Goal: Contribute content: Contribute content

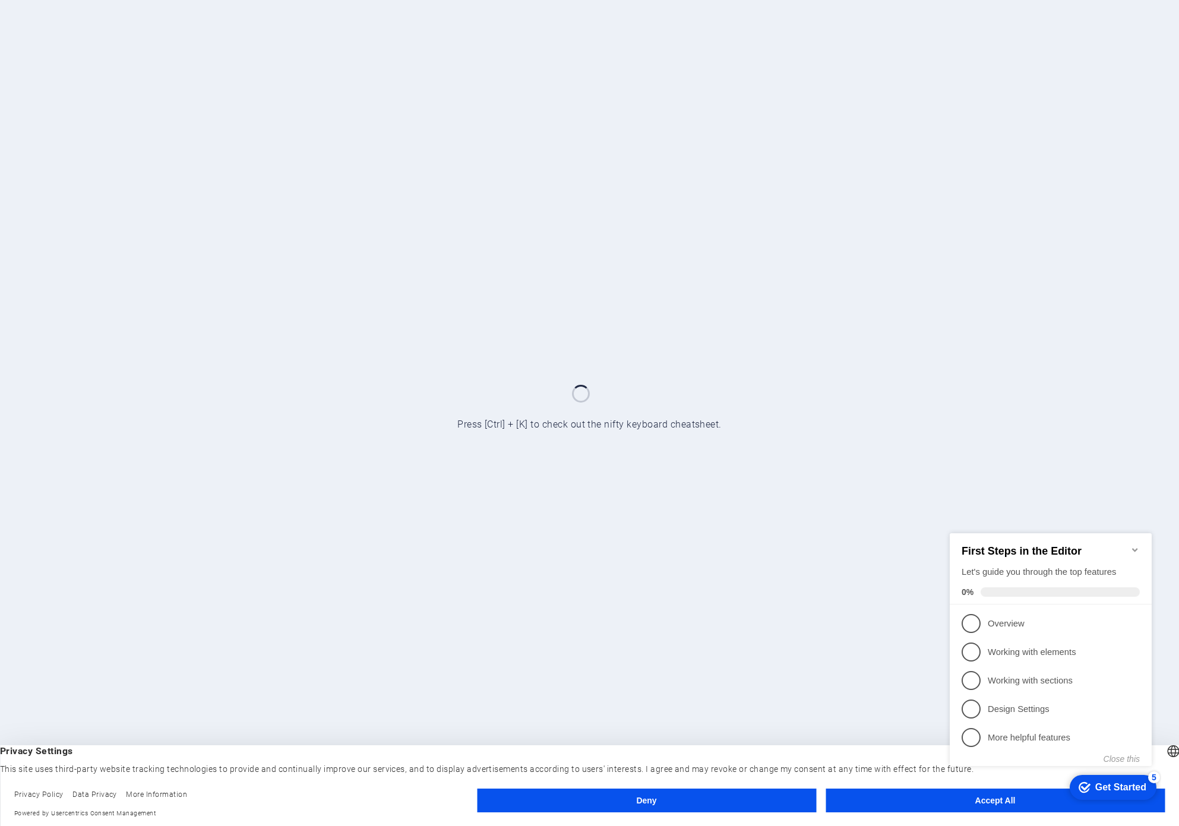
click at [980, 806] on appcues-checklist "Contextual help checklist present on screen" at bounding box center [1053, 663] width 216 height 292
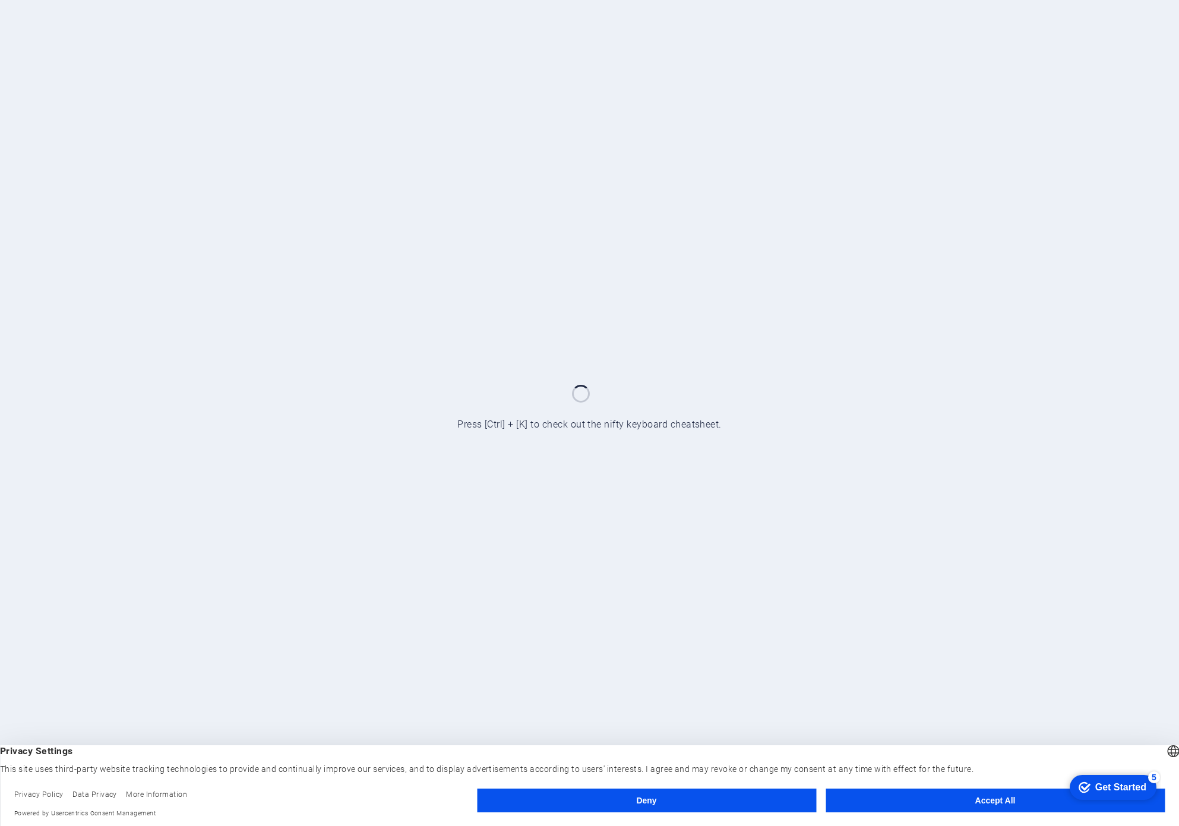
click at [706, 786] on footer "Privacy Policy Data Privacy More Information Powered by Usercentrics Consent Ma…" at bounding box center [589, 804] width 1179 height 45
click at [706, 792] on button "Deny" at bounding box center [646, 801] width 339 height 24
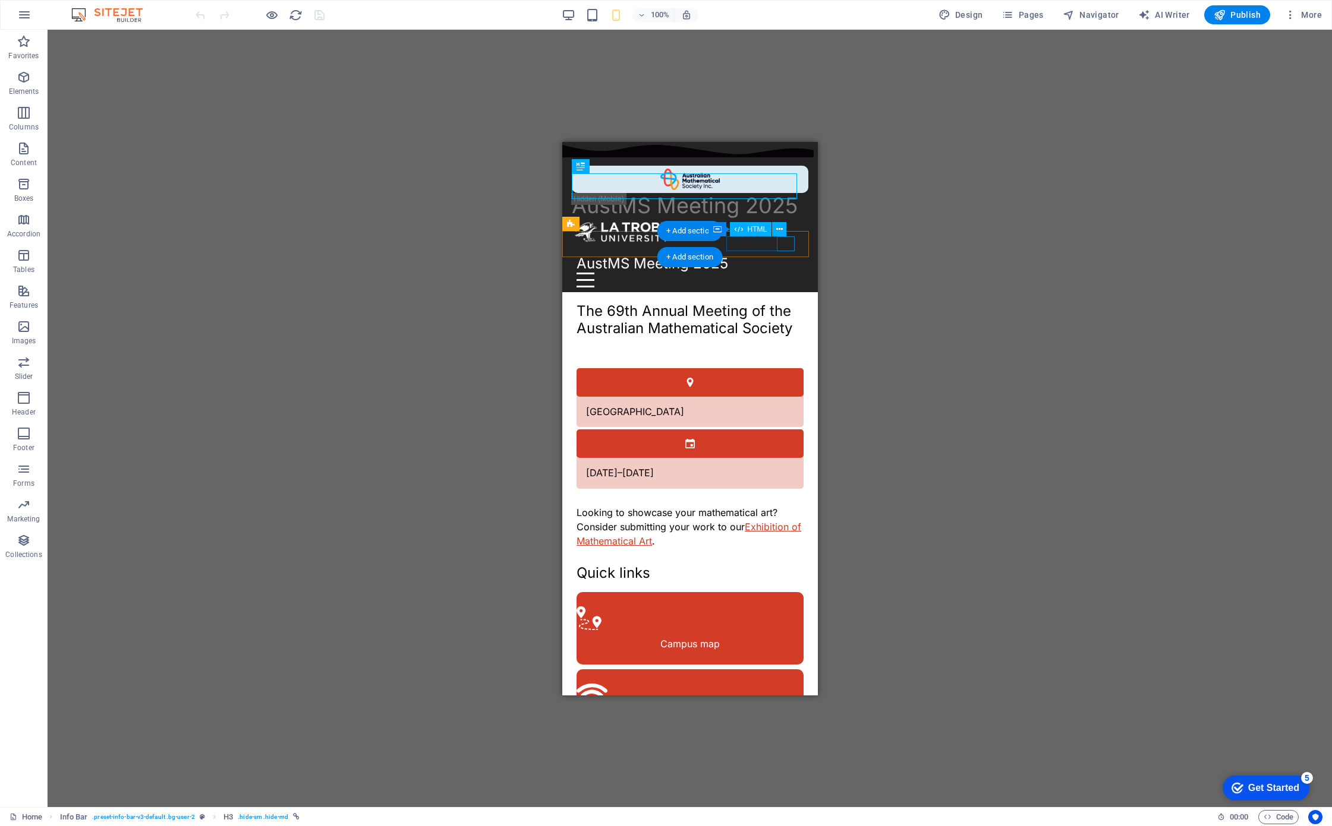
click at [781, 272] on div at bounding box center [689, 279] width 227 height 15
click at [784, 272] on div at bounding box center [689, 279] width 227 height 15
click at [786, 272] on div at bounding box center [689, 279] width 227 height 15
click at [782, 233] on icon at bounding box center [779, 229] width 7 height 12
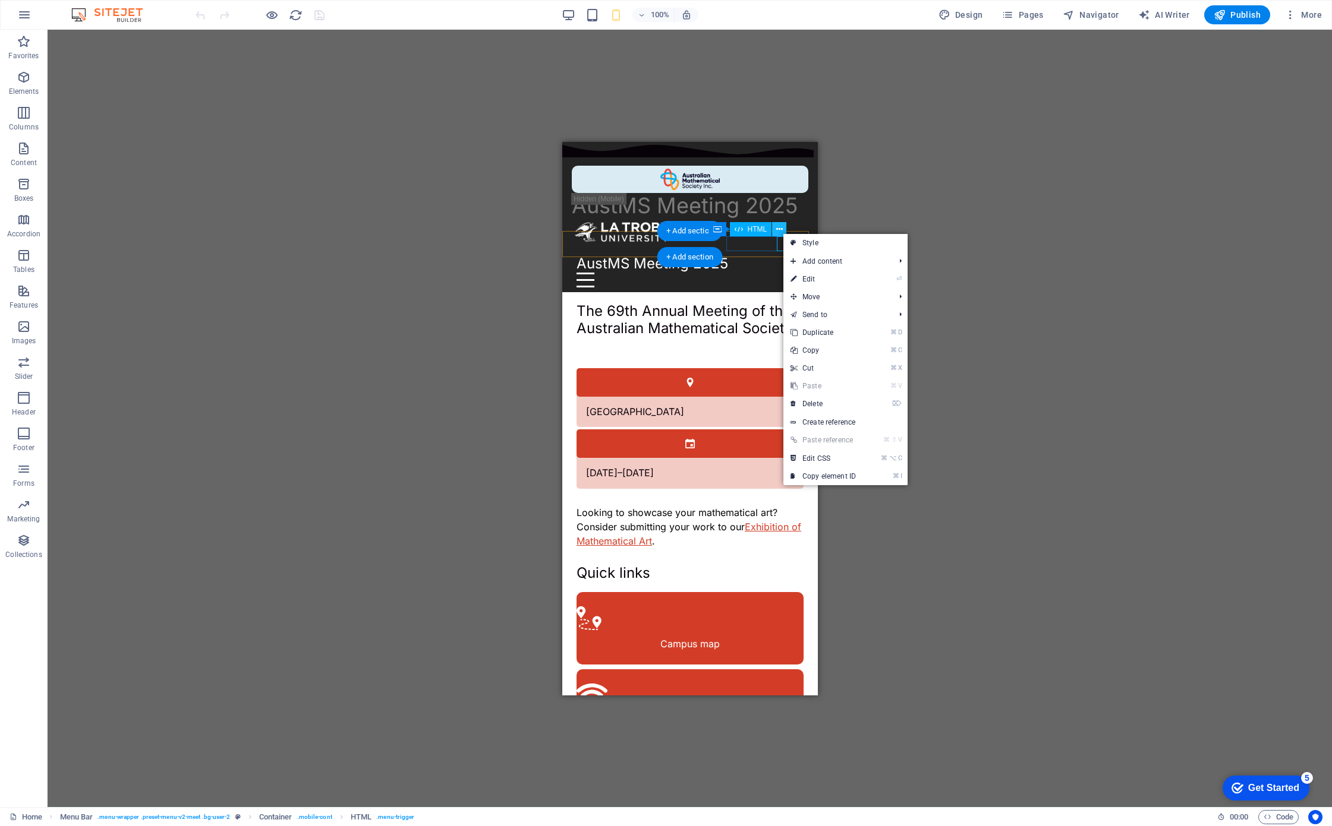
click at [784, 231] on button at bounding box center [779, 229] width 14 height 14
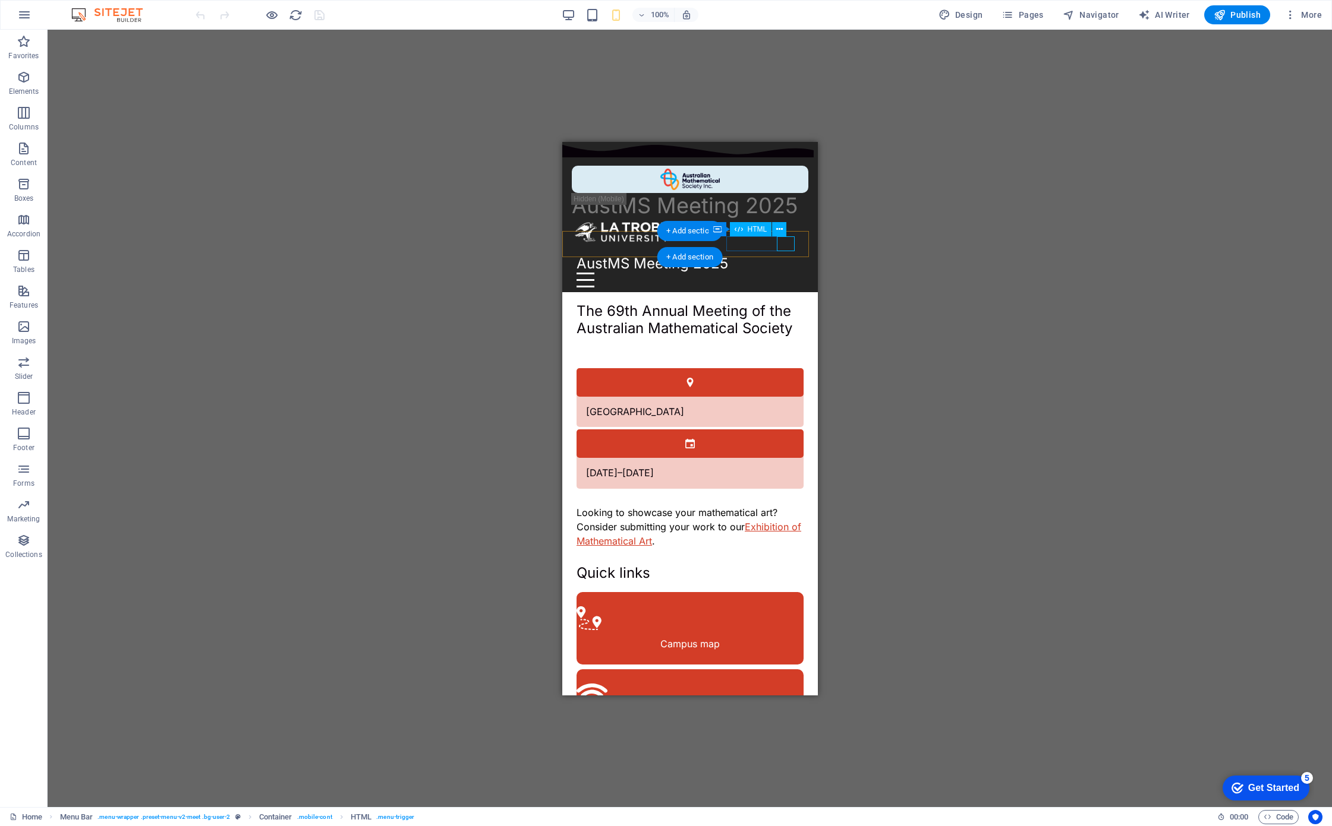
click at [780, 272] on div at bounding box center [689, 279] width 227 height 15
click at [782, 272] on div at bounding box center [689, 279] width 227 height 15
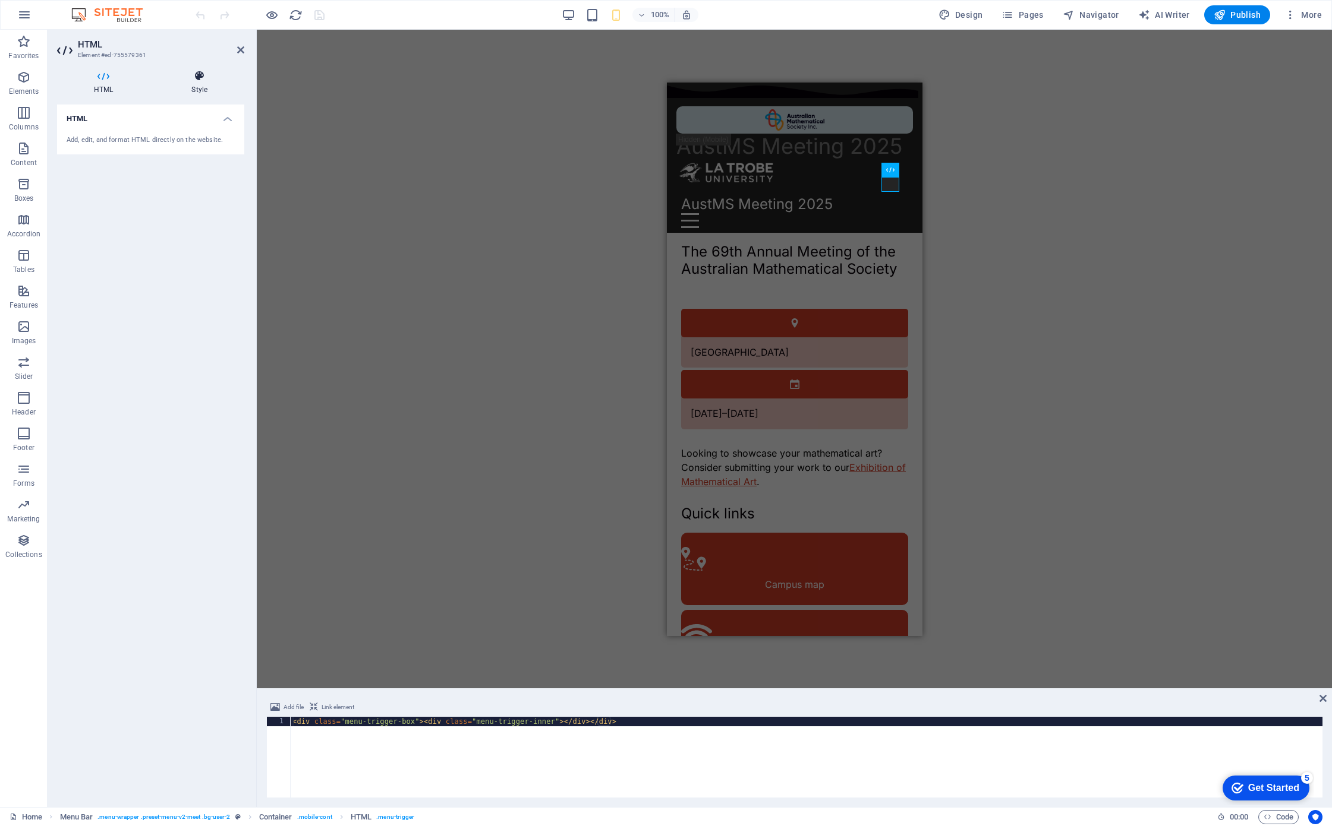
click at [212, 87] on h4 "Style" at bounding box center [199, 82] width 90 height 25
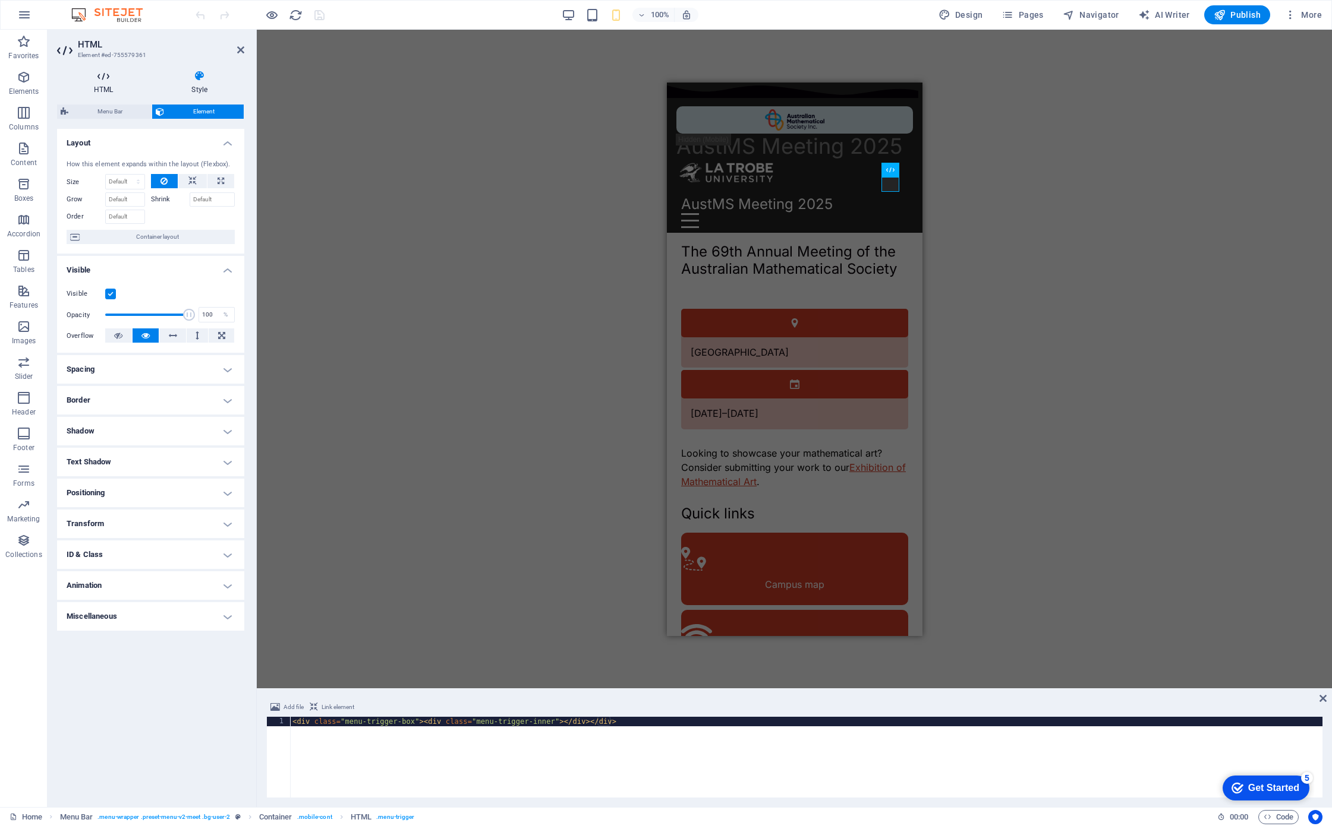
click at [105, 88] on h4 "HTML" at bounding box center [105, 82] width 97 height 25
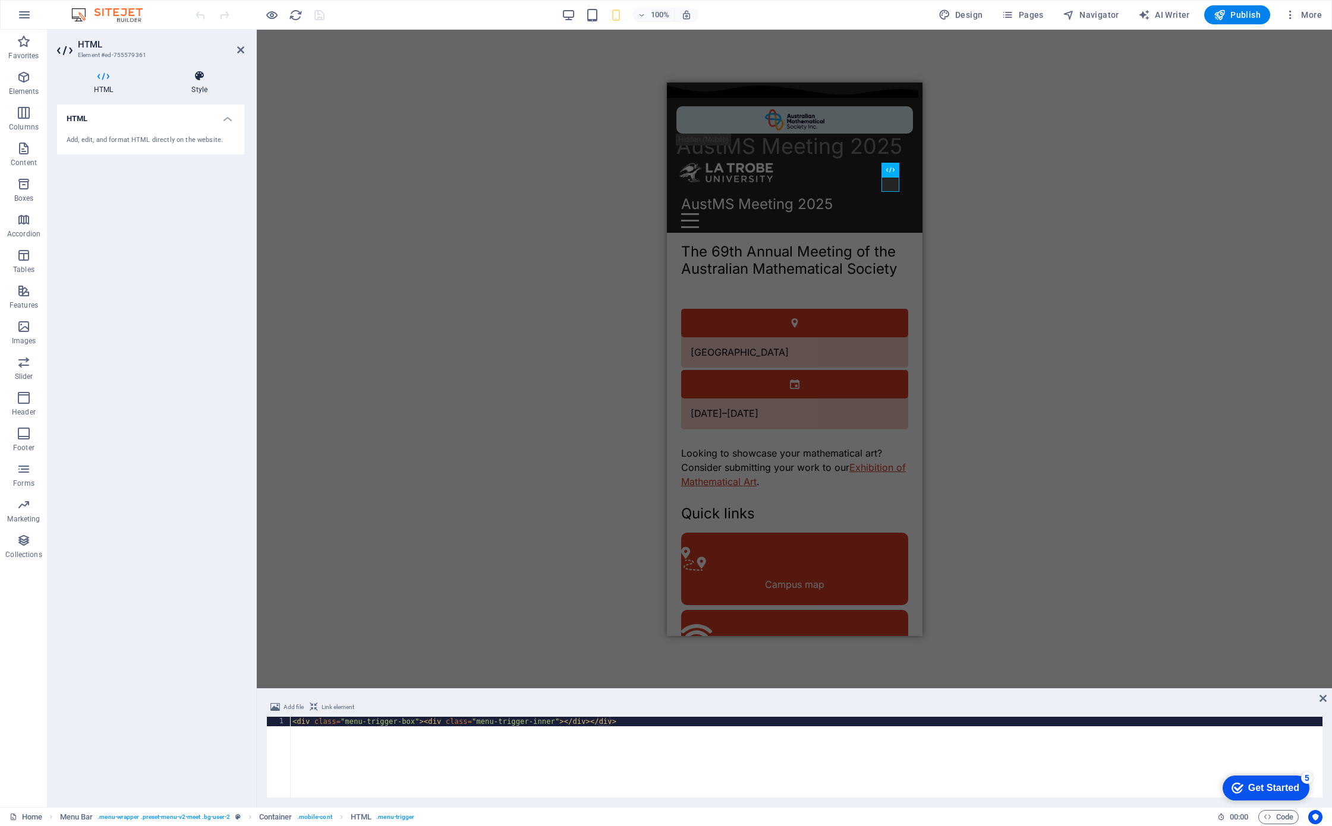
click at [220, 87] on h4 "Style" at bounding box center [199, 82] width 90 height 25
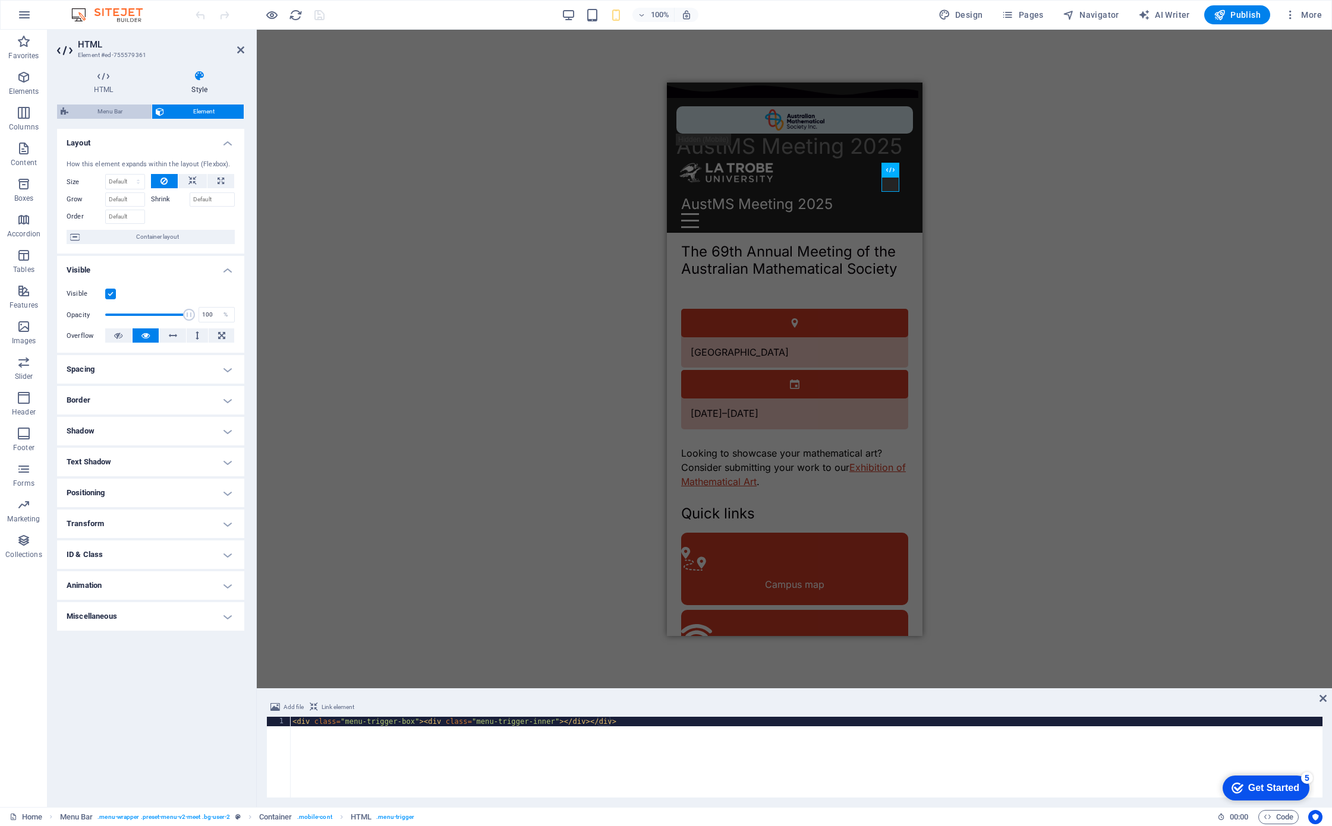
click at [132, 106] on span "Menu Bar" at bounding box center [110, 112] width 76 height 14
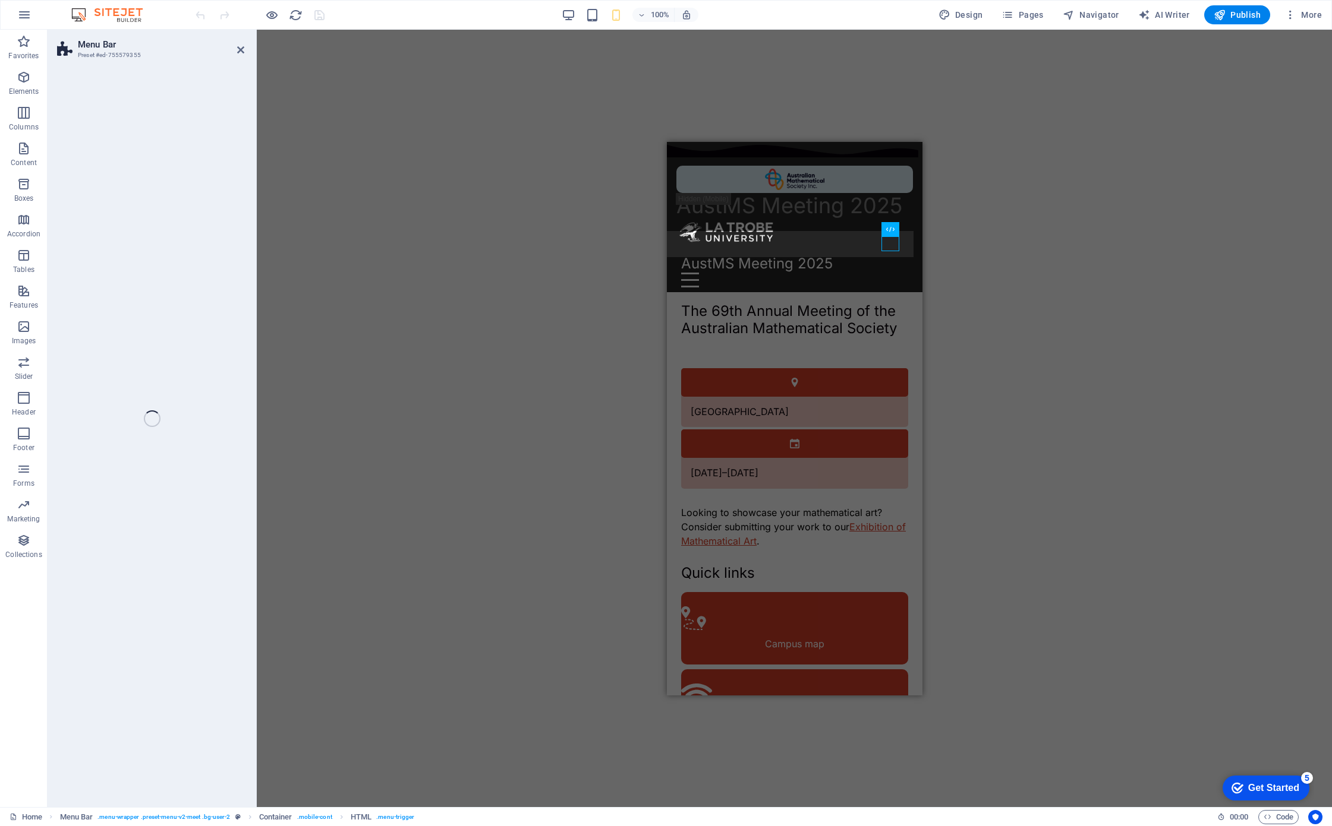
select select "rem"
select select "%"
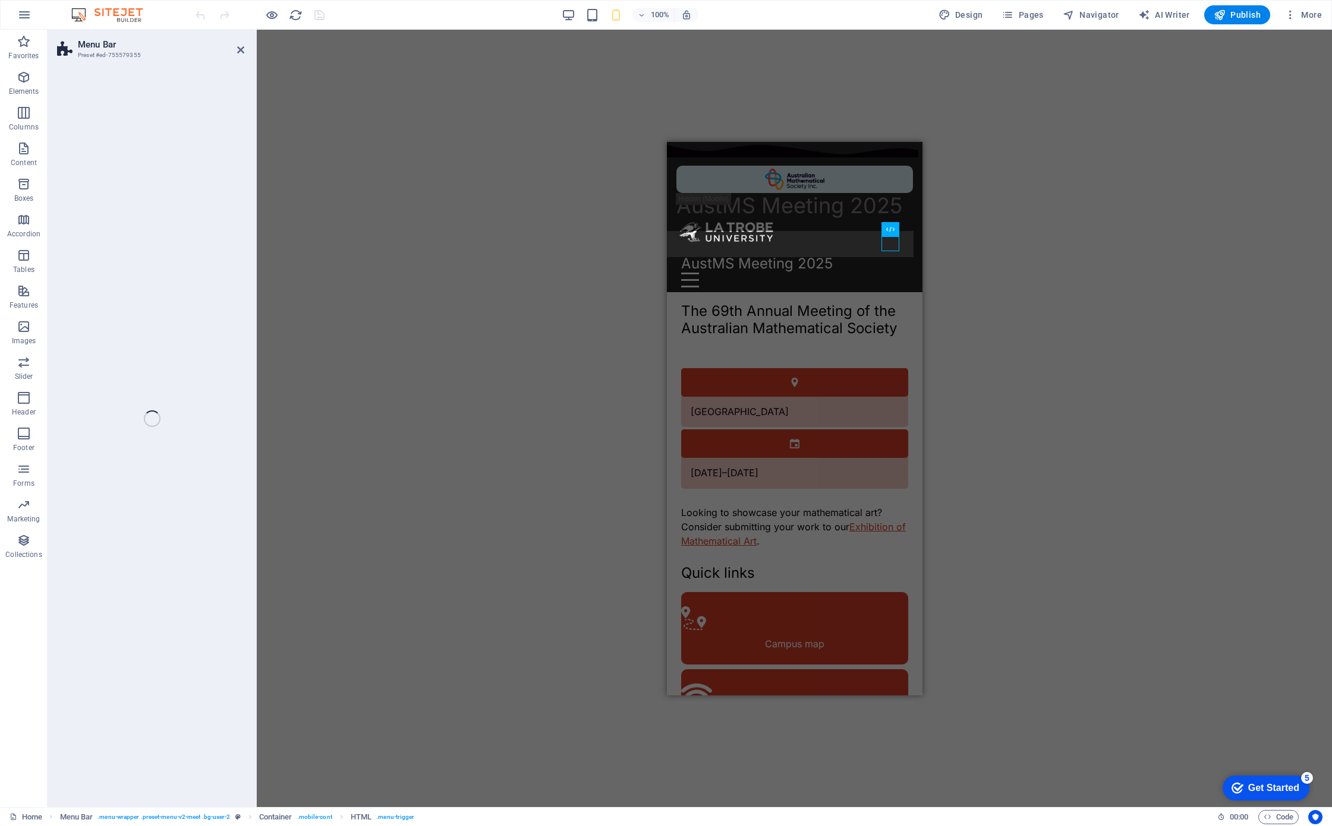
select select "rem"
select select "px"
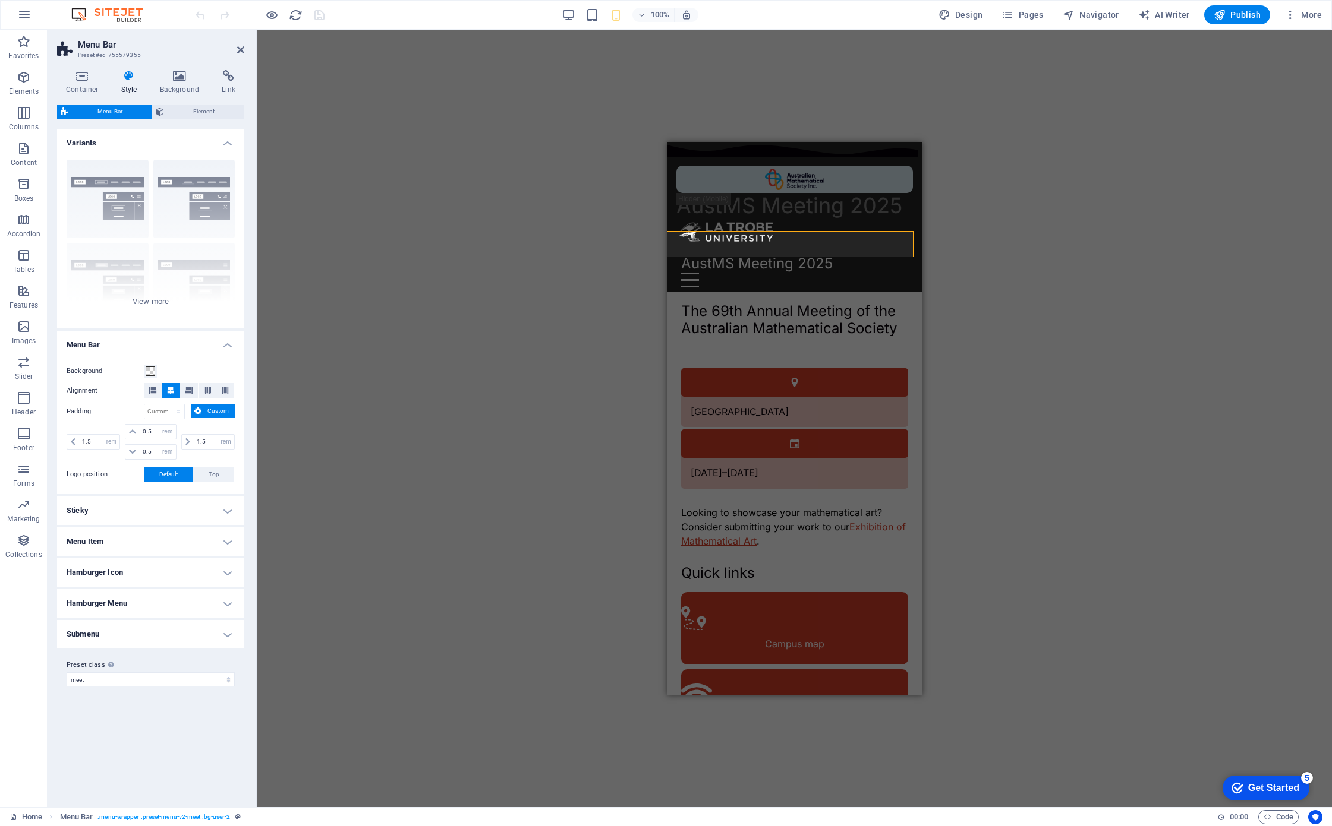
click at [216, 629] on h4 "Submenu" at bounding box center [150, 634] width 187 height 29
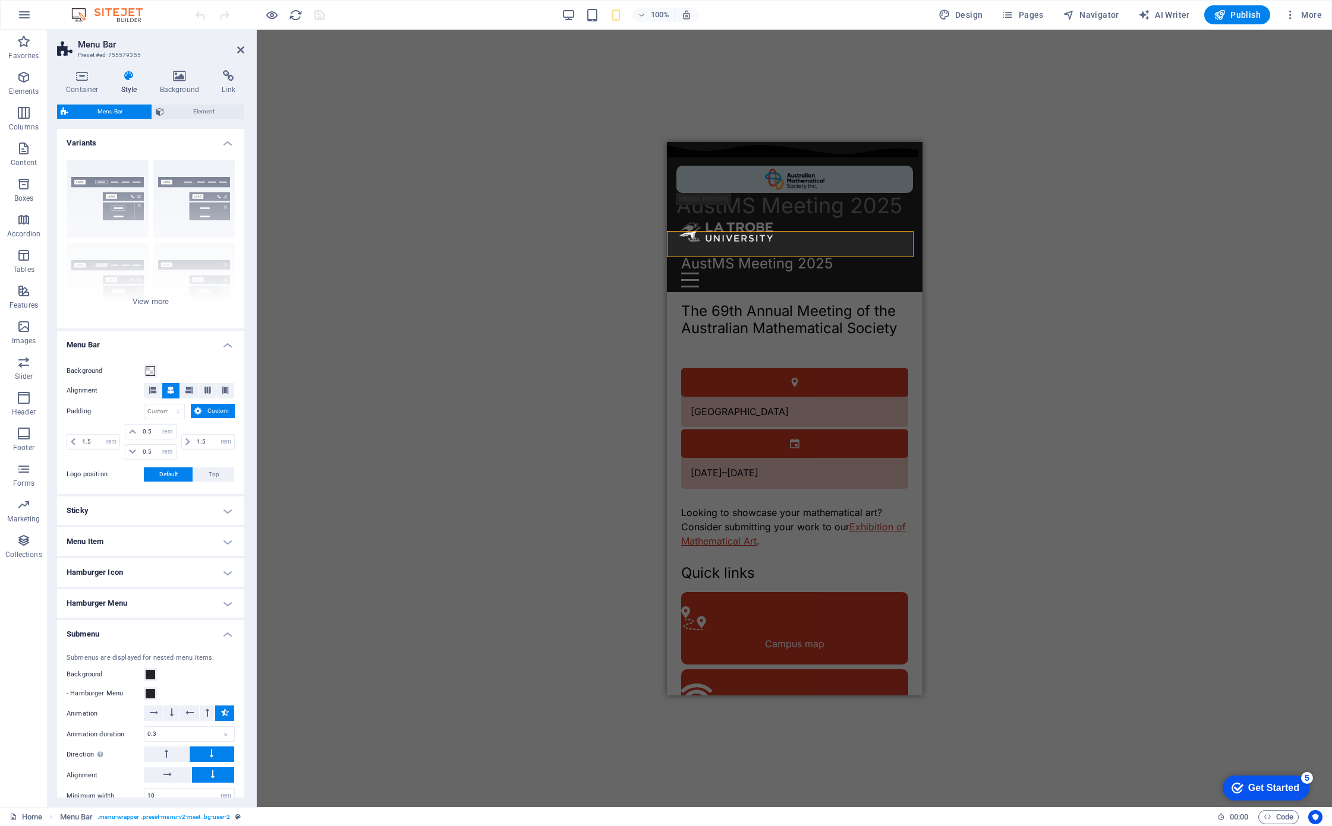
scroll to position [2, 0]
click at [216, 613] on h4 "Hamburger Menu" at bounding box center [150, 601] width 187 height 29
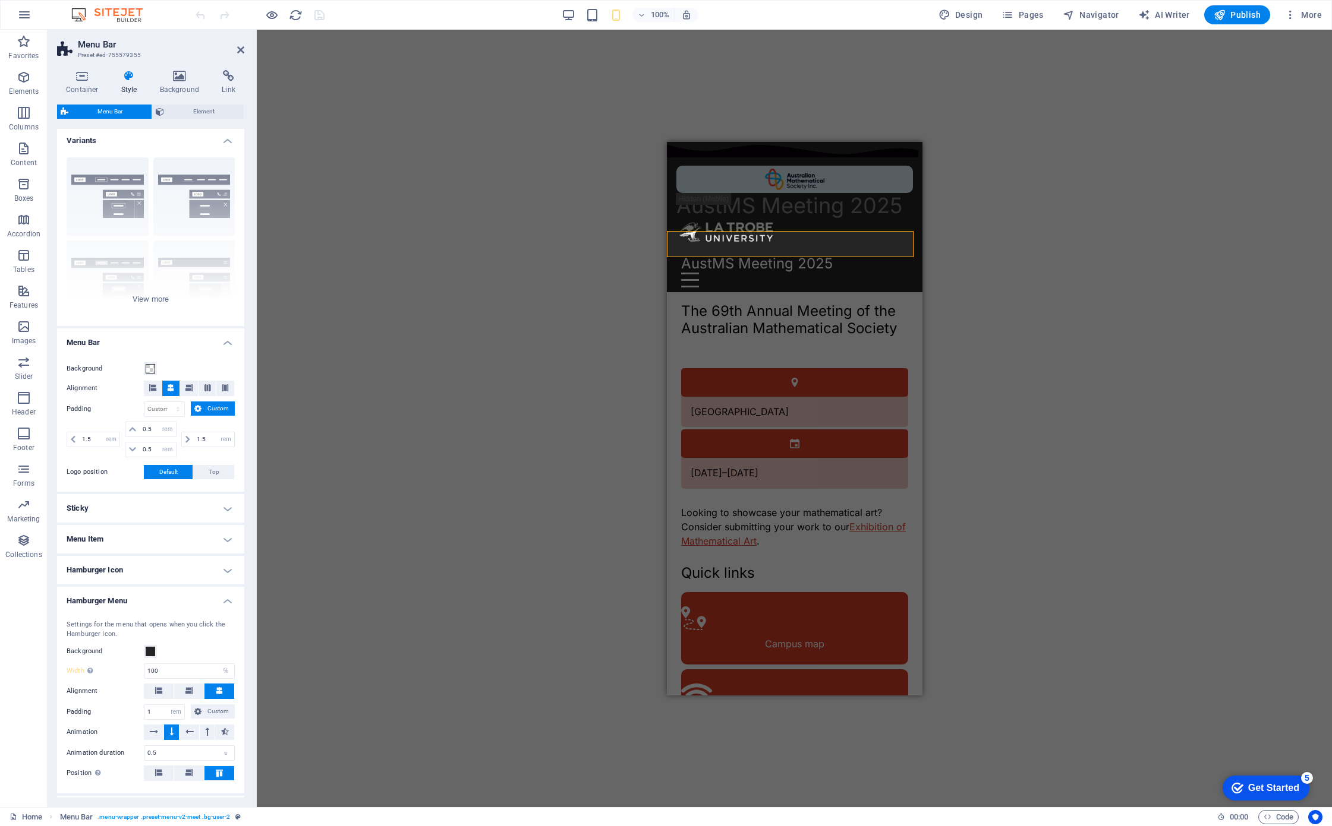
click at [209, 583] on h4 "Hamburger Icon" at bounding box center [150, 570] width 187 height 29
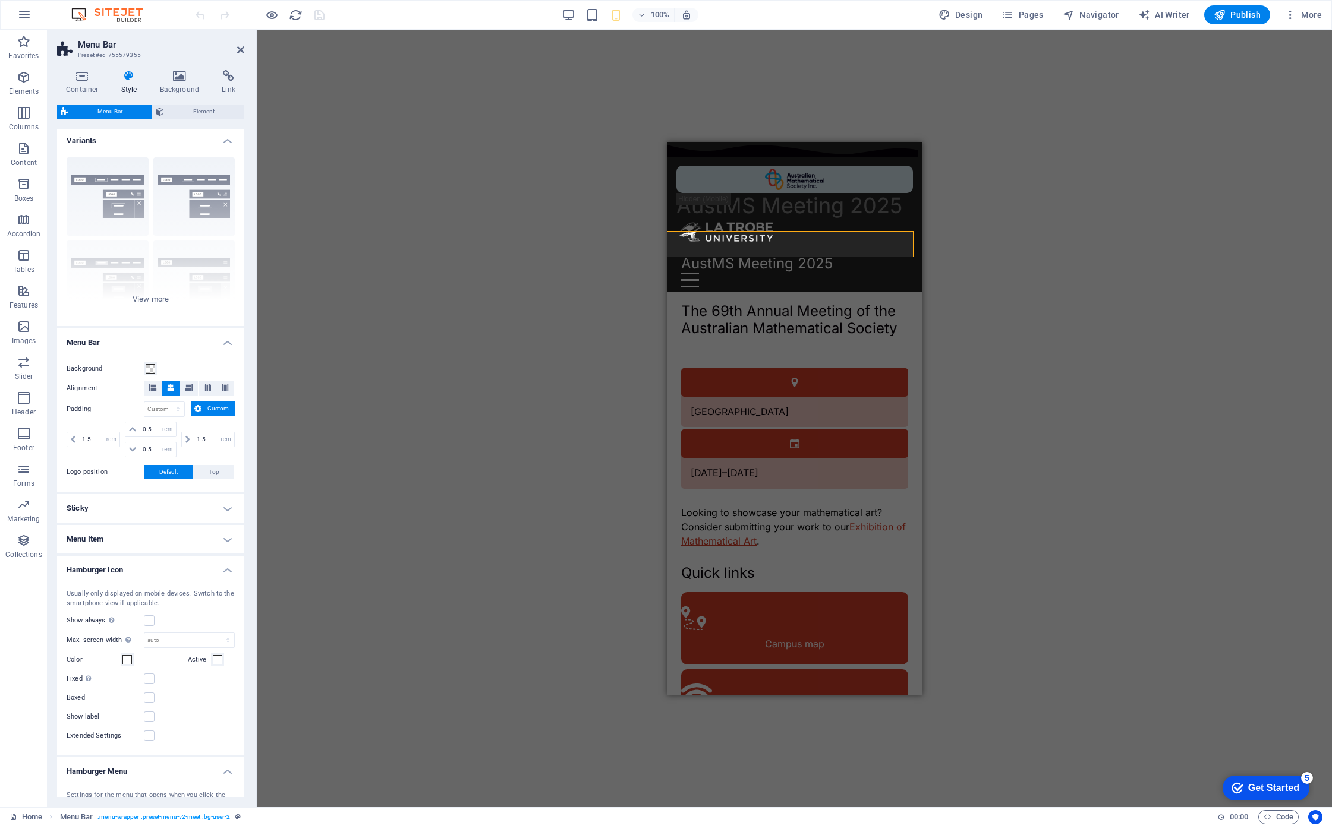
click at [213, 579] on div "Usually only displayed on mobile devices. Switch to the smartphone view if appl…" at bounding box center [151, 667] width 192 height 178
click at [218, 576] on li "Hamburger Icon Usually only displayed on mobile devices. Switch to the smartpho…" at bounding box center [150, 655] width 187 height 199
click at [220, 575] on h4 "Hamburger Icon" at bounding box center [150, 566] width 187 height 21
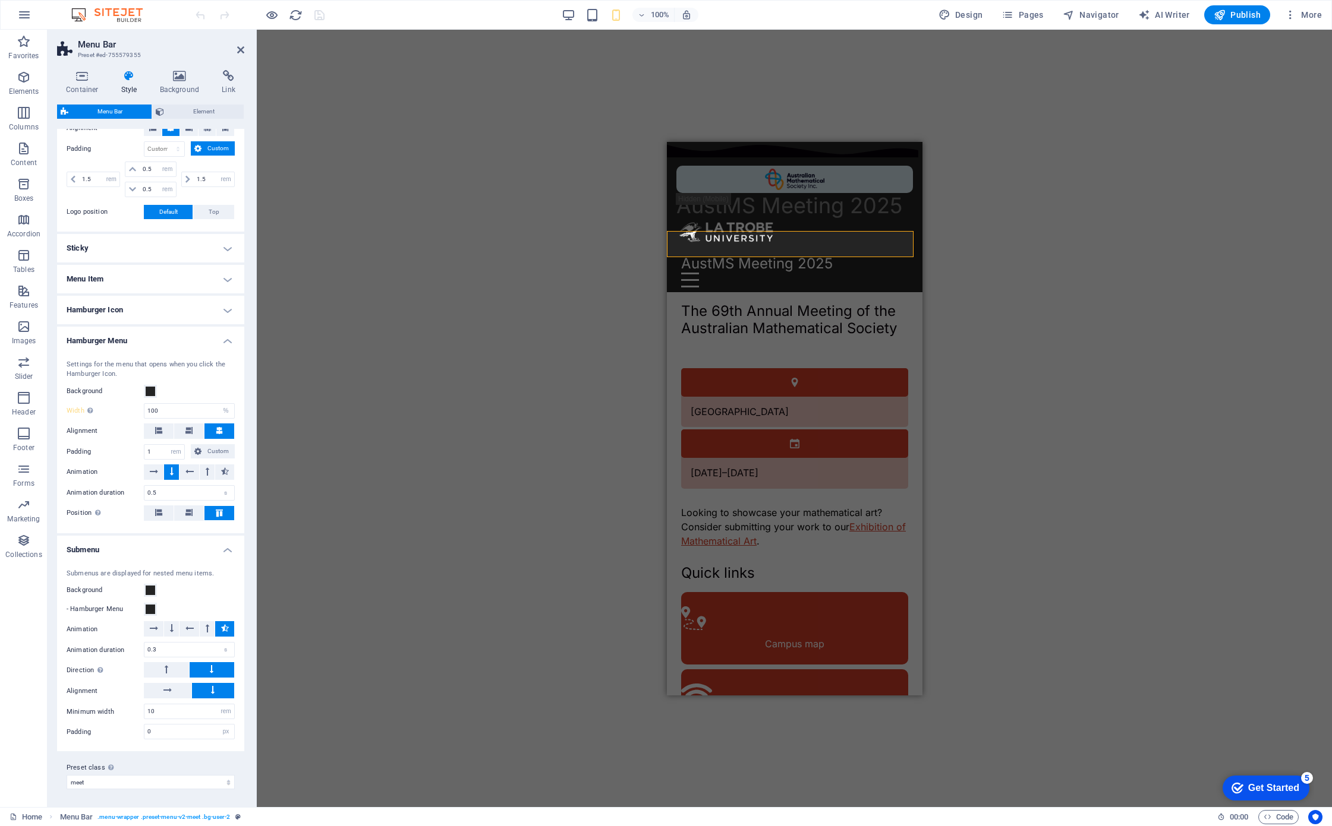
scroll to position [0, 0]
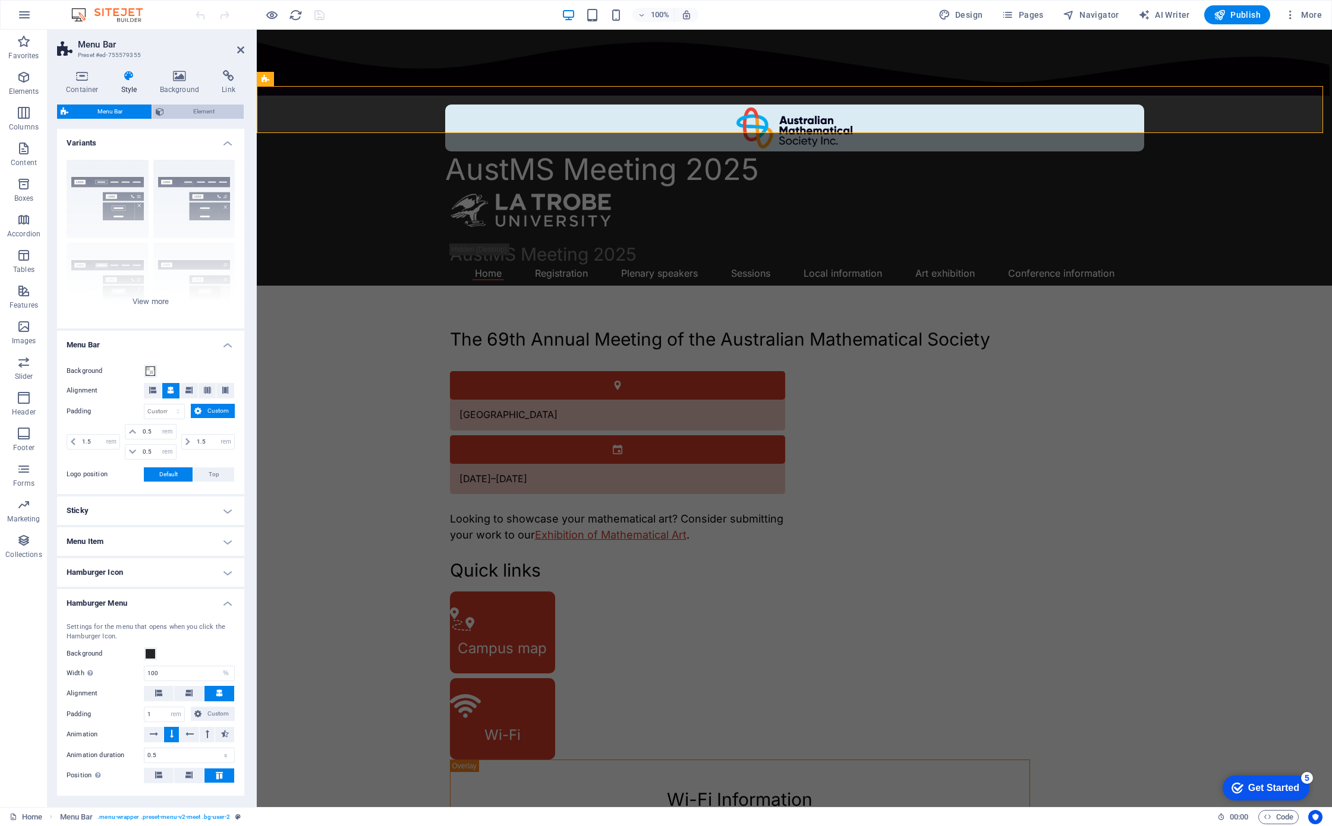
click at [193, 106] on span "Element" at bounding box center [204, 112] width 72 height 14
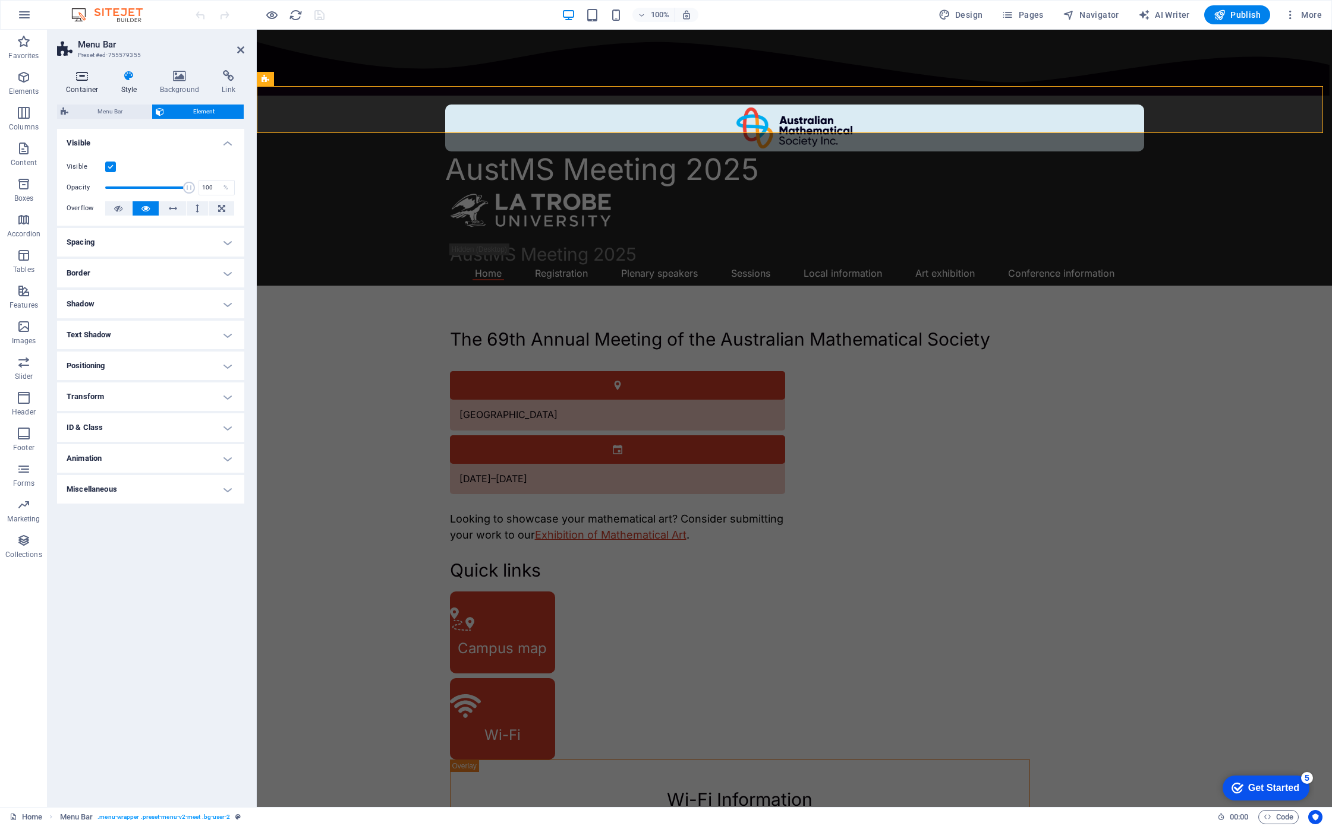
click at [93, 86] on h4 "Container" at bounding box center [84, 82] width 55 height 25
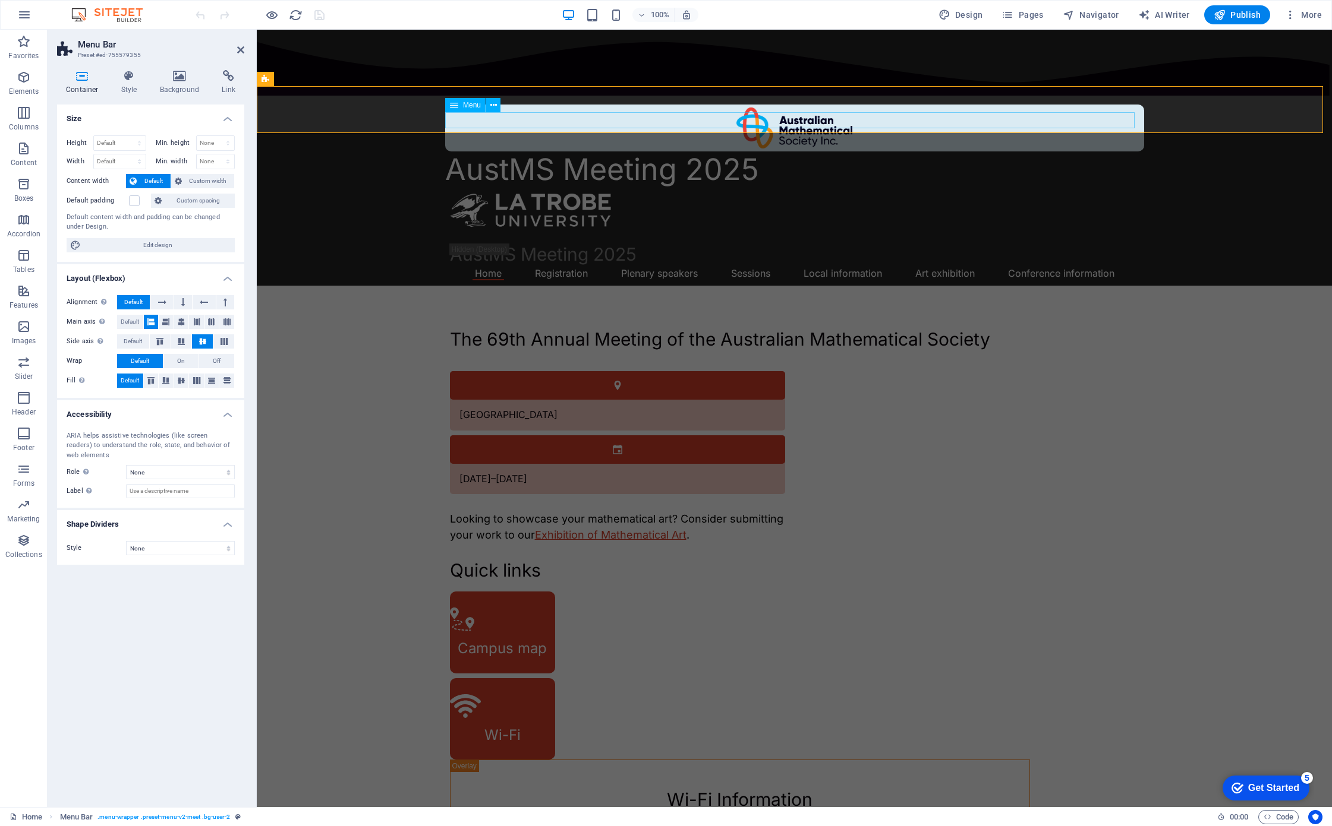
click at [506, 265] on nav "Home Registration Plenary speakers Sessions Local information Art exhibition Co…" at bounding box center [794, 273] width 689 height 16
select select
select select "1"
select select
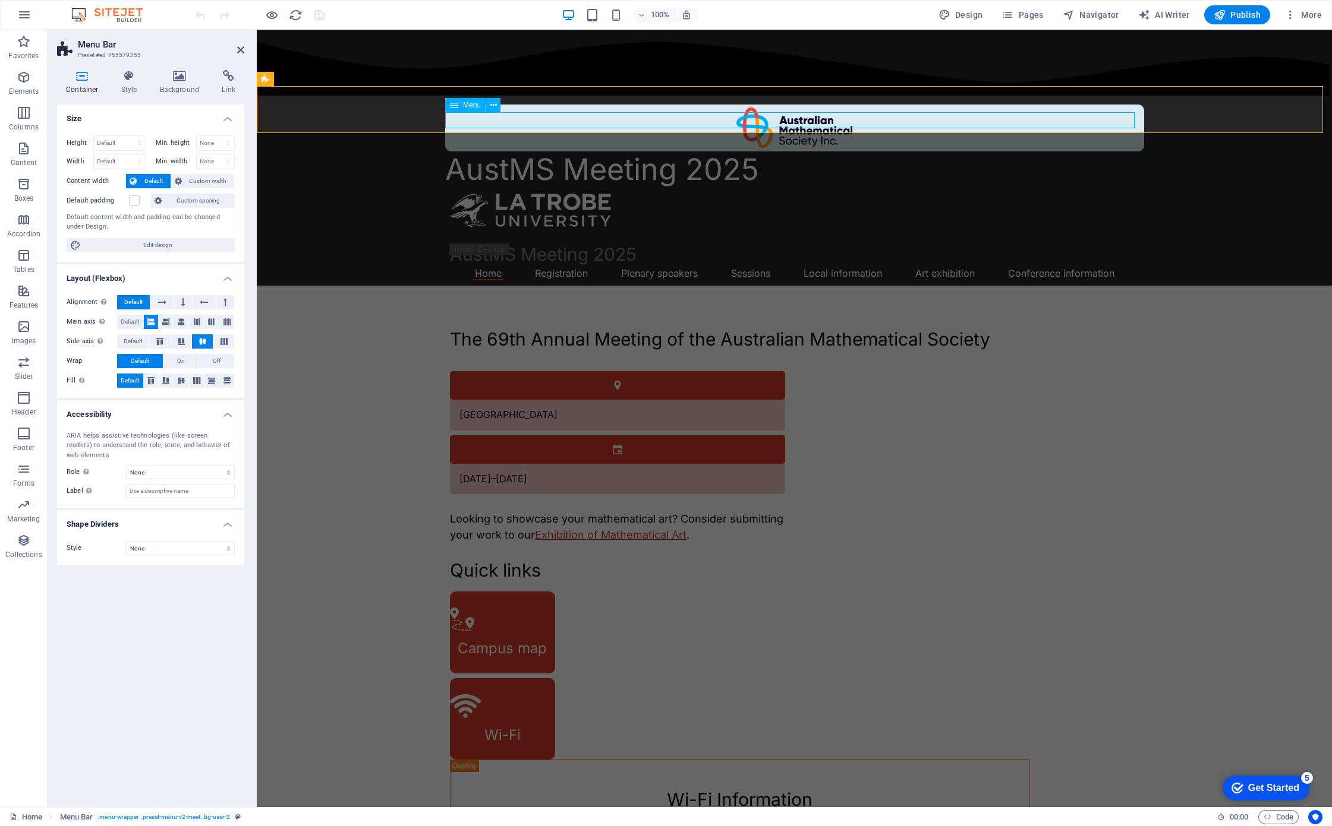
select select "2"
select select
select select "3"
select select
select select "5"
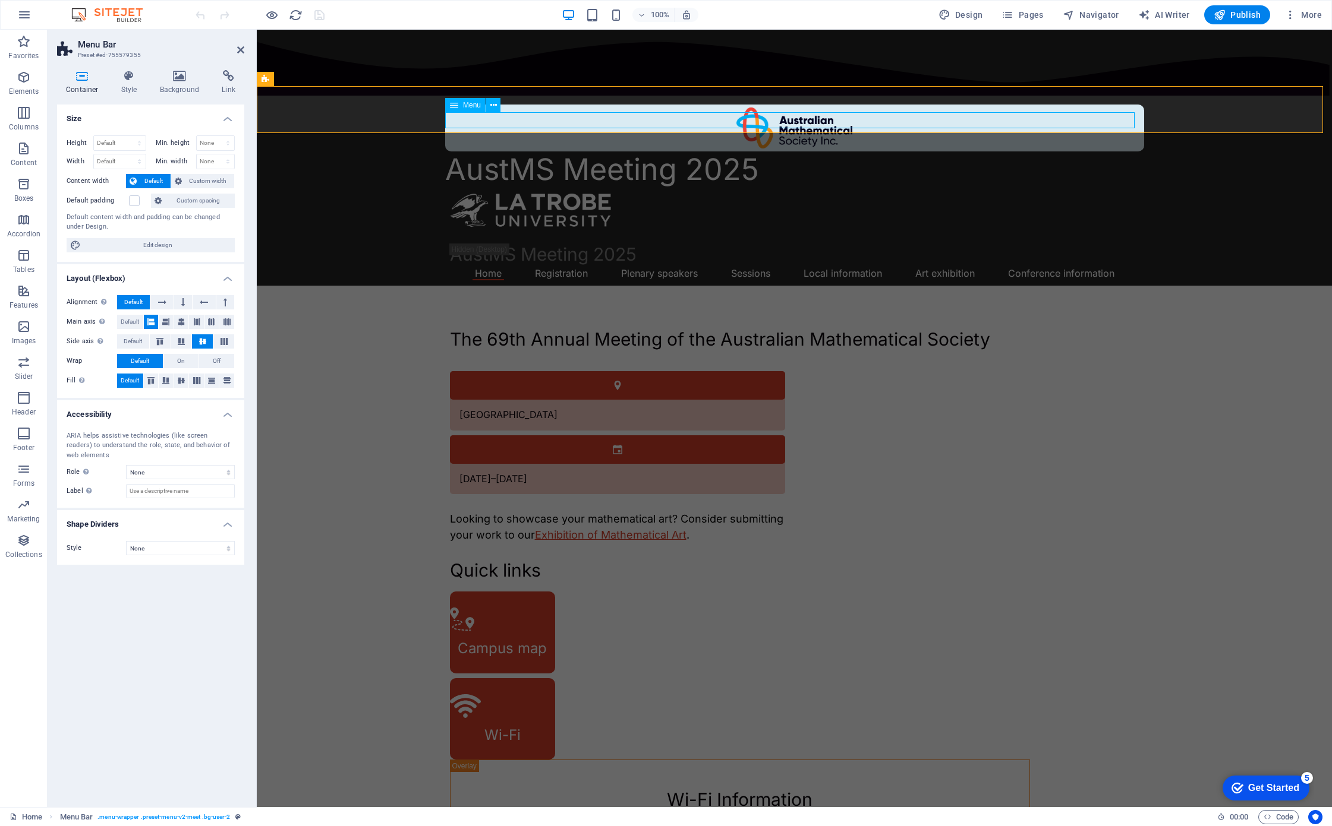
select select
select select "6"
select select
select select "9"
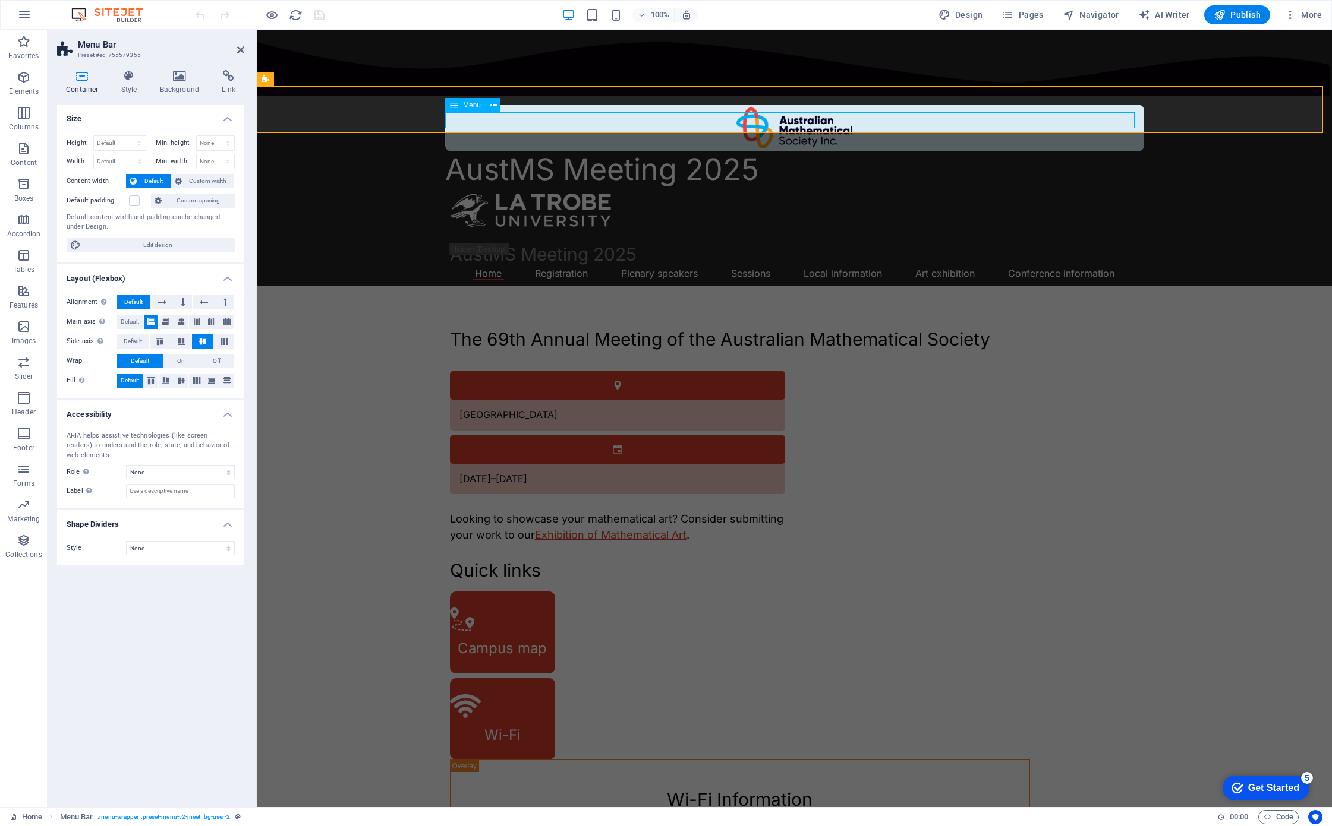
select select
select select "8"
select select
select select "4"
select select
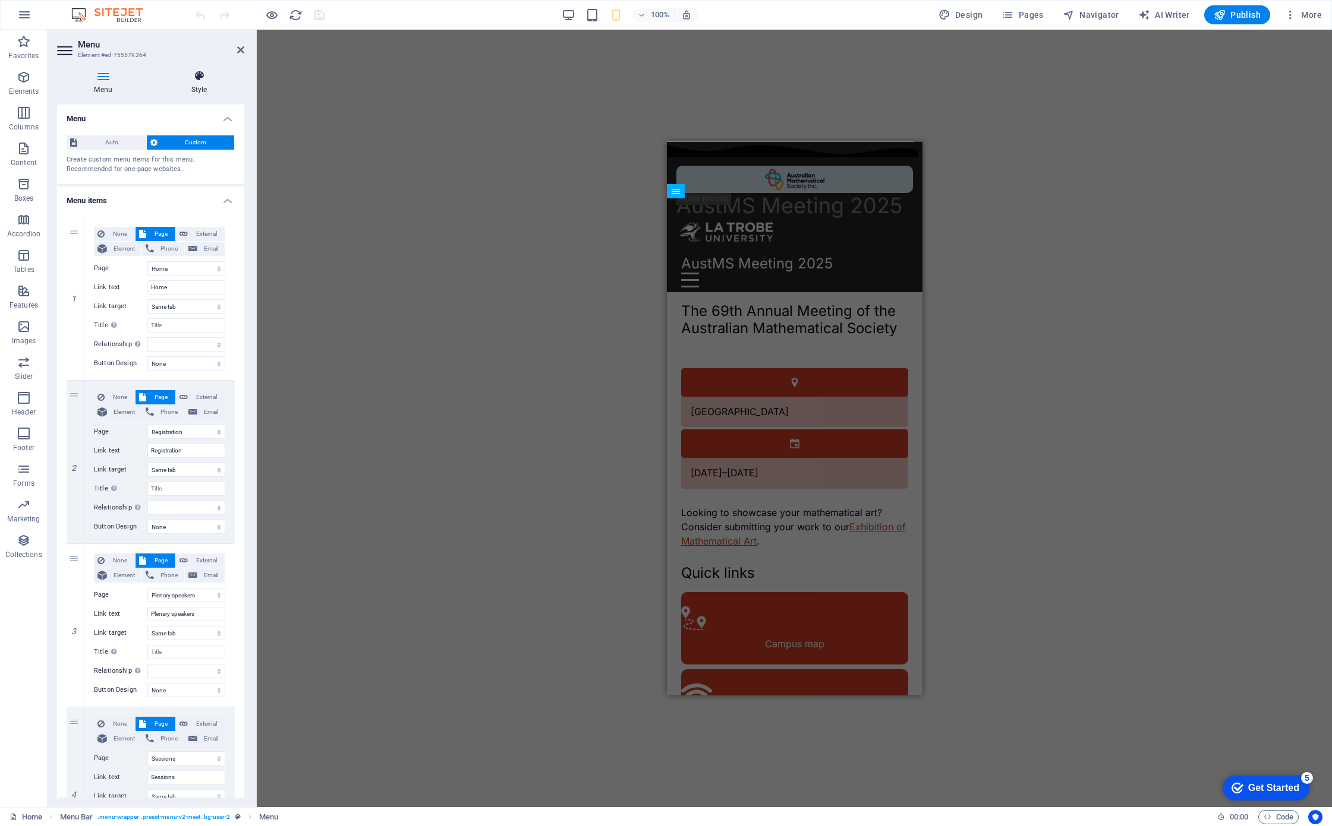
click at [192, 80] on icon at bounding box center [199, 76] width 90 height 12
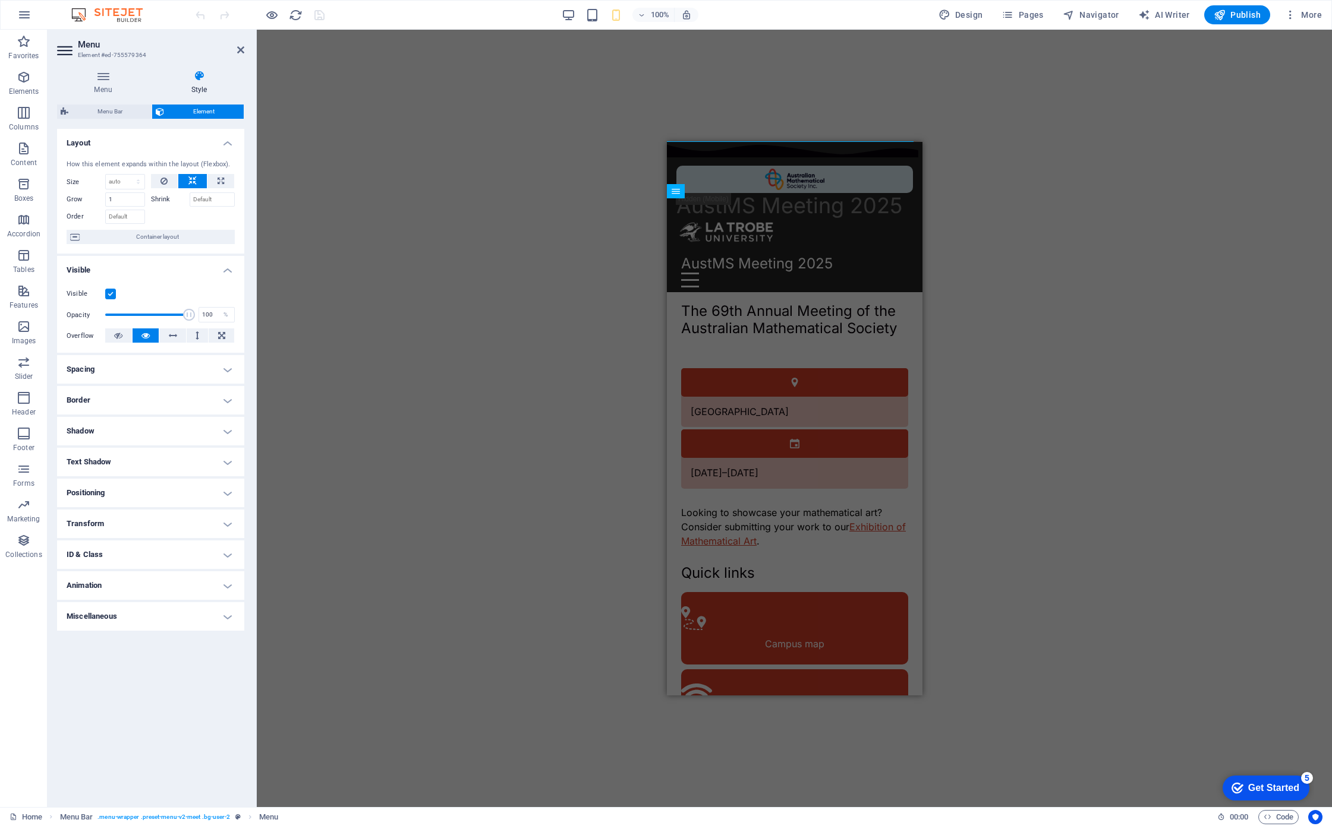
click at [207, 371] on h4 "Spacing" at bounding box center [150, 369] width 187 height 29
click at [209, 368] on h4 "Spacing" at bounding box center [150, 365] width 187 height 21
click at [195, 399] on h4 "Border" at bounding box center [150, 400] width 187 height 29
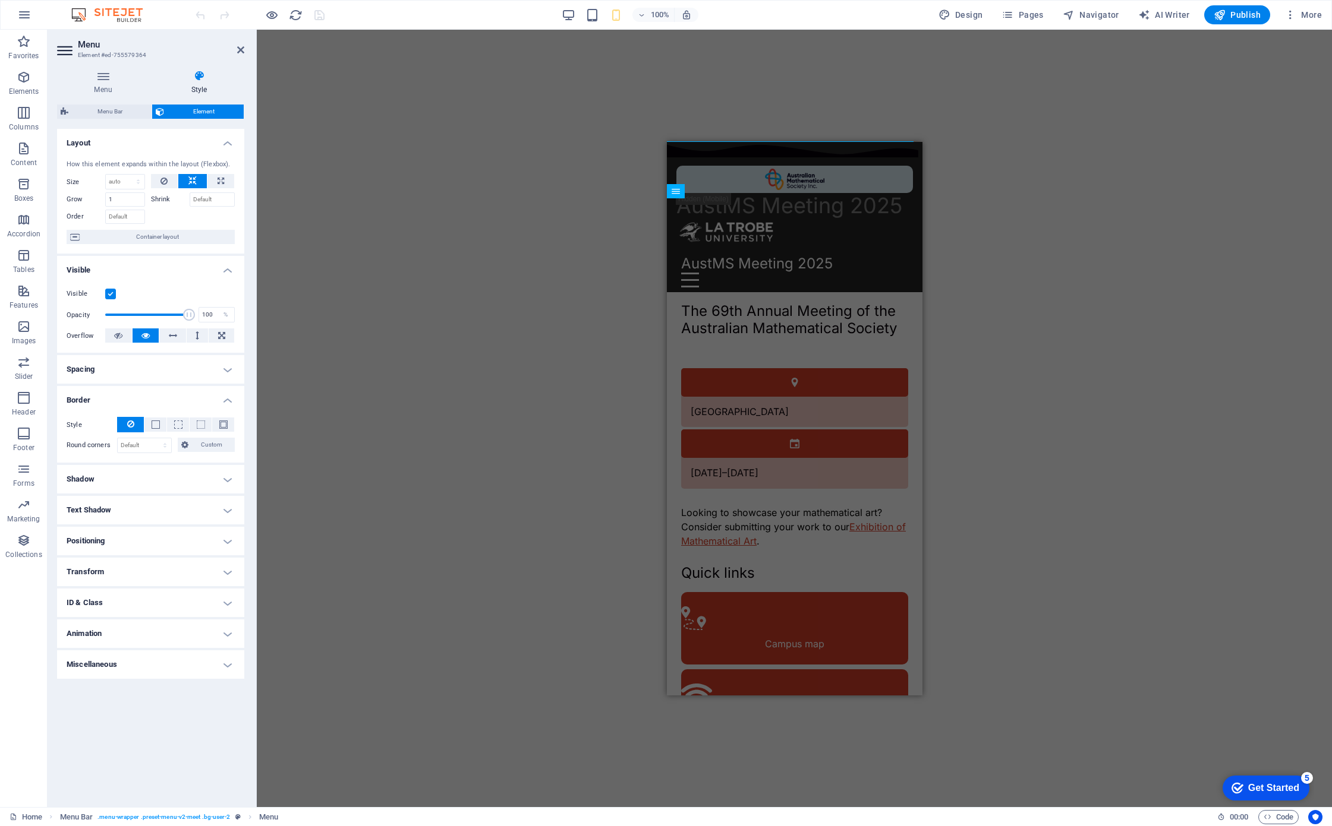
click at [194, 399] on h4 "Border" at bounding box center [150, 396] width 187 height 21
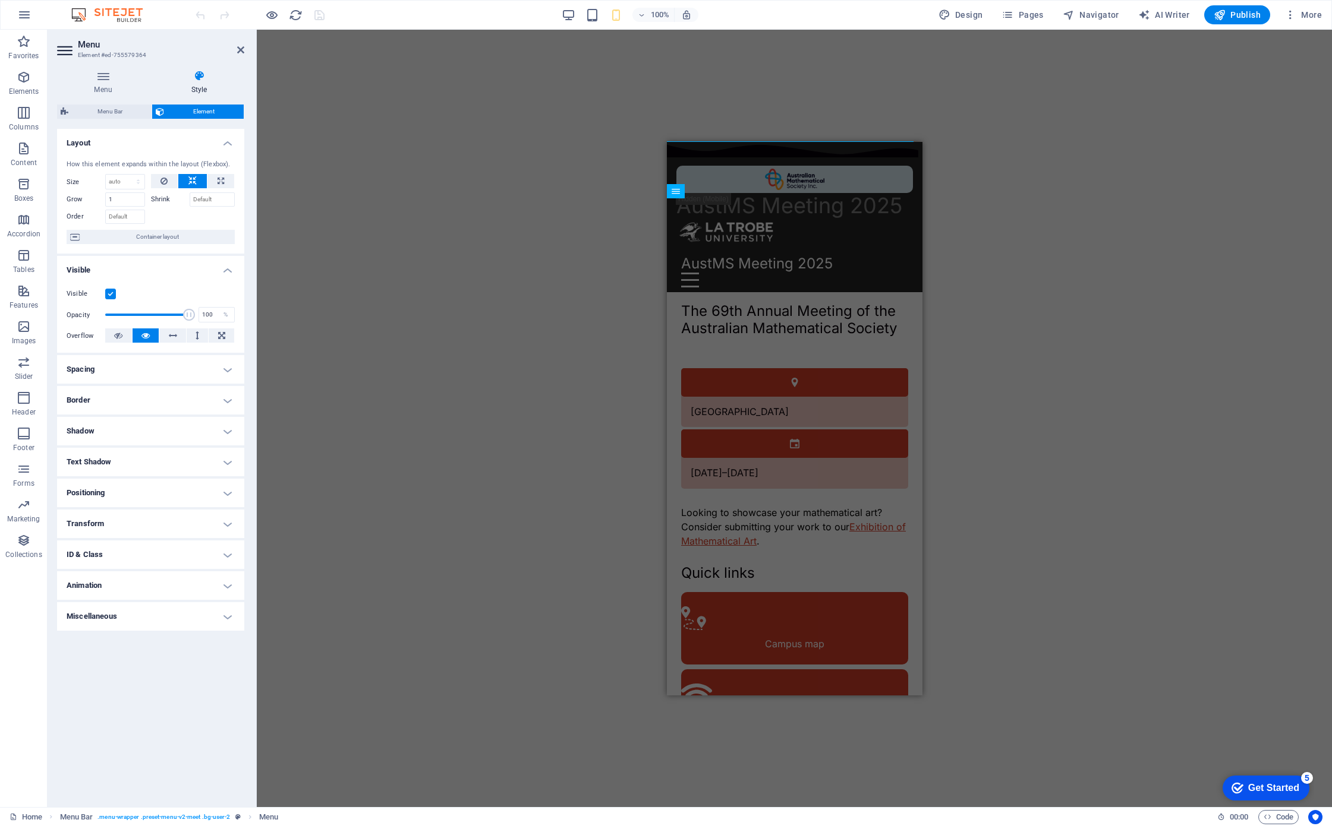
click at [191, 550] on h4 "ID & Class" at bounding box center [150, 555] width 187 height 29
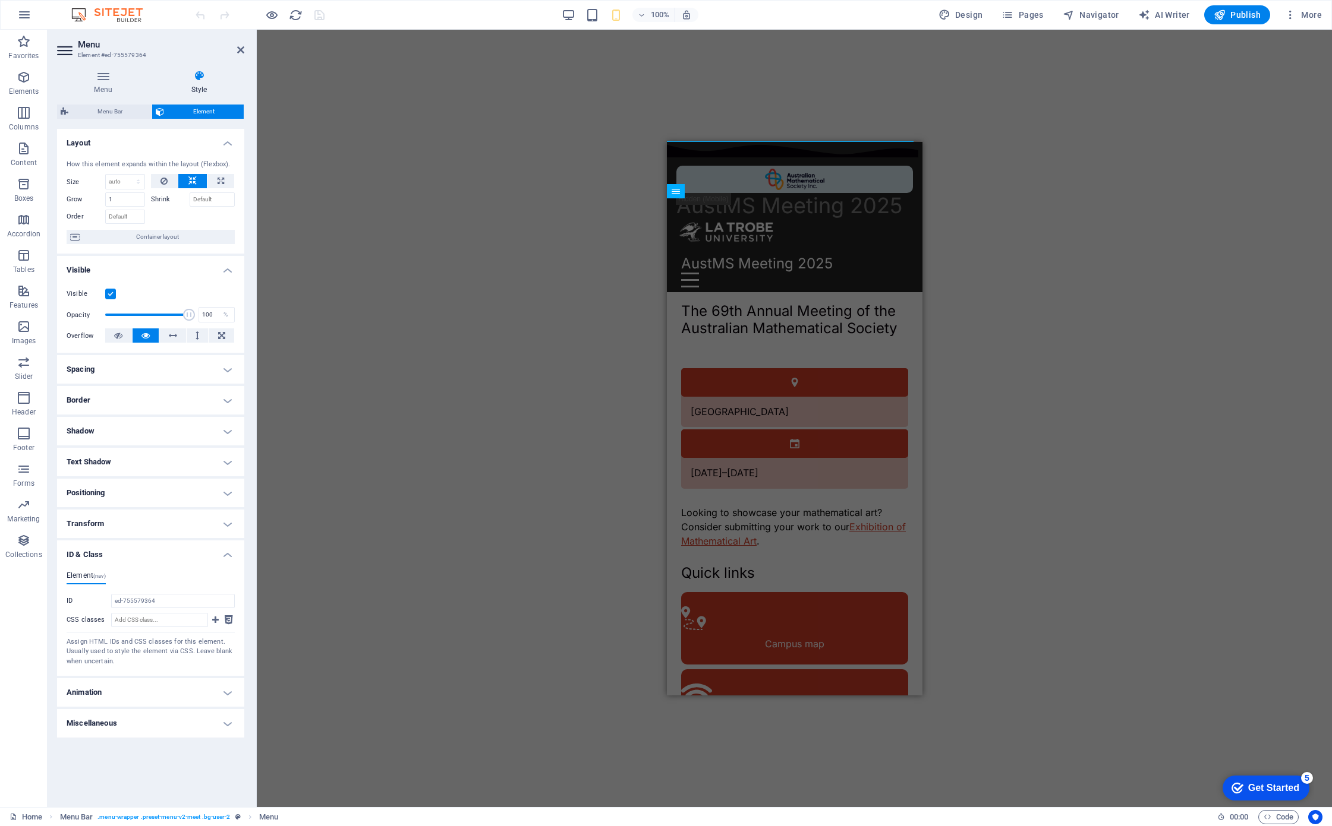
click at [191, 551] on h4 "ID & Class" at bounding box center [150, 551] width 187 height 21
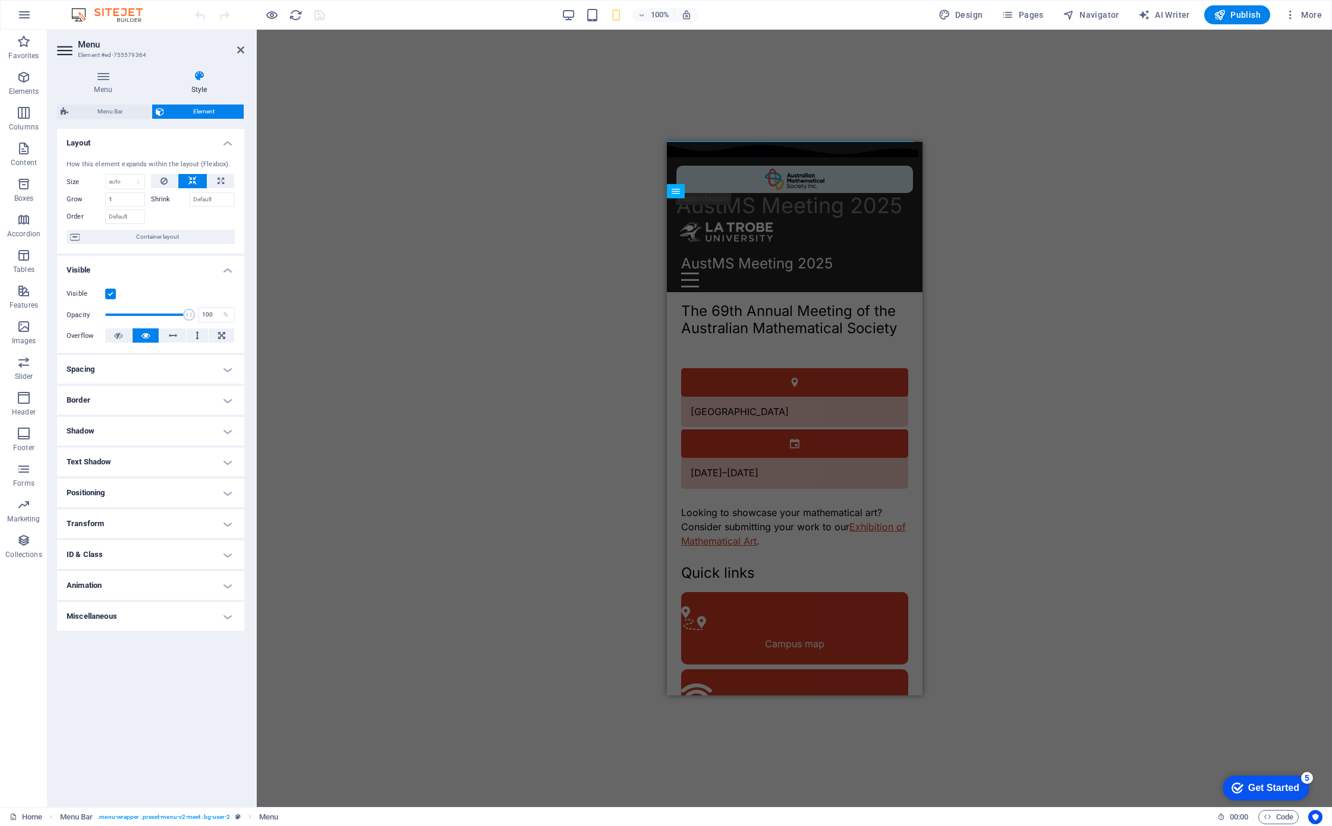
click at [204, 585] on h4 "Animation" at bounding box center [150, 586] width 187 height 29
click at [204, 585] on h4 "Animation" at bounding box center [150, 582] width 187 height 21
click at [200, 524] on h4 "Transform" at bounding box center [150, 524] width 187 height 29
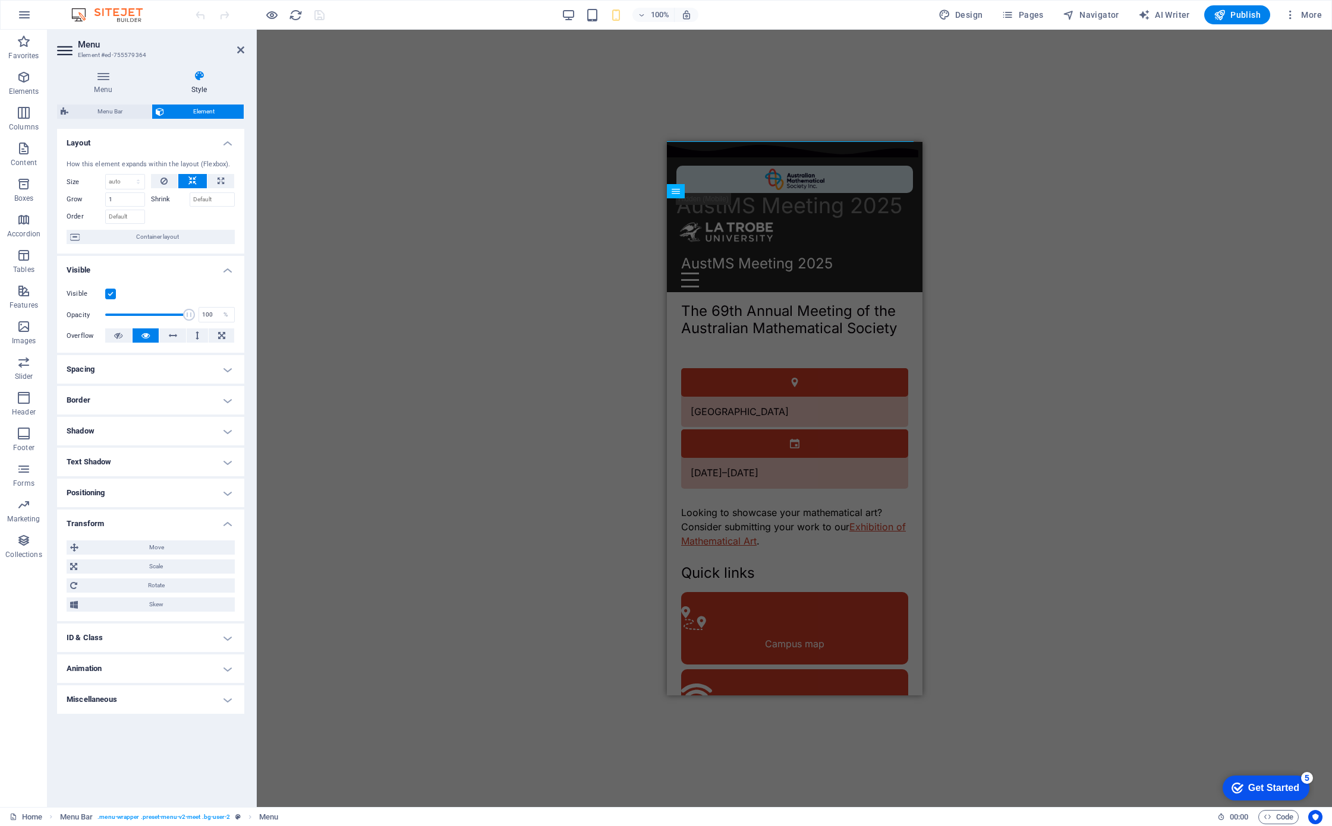
click at [199, 523] on h4 "Transform" at bounding box center [150, 520] width 187 height 21
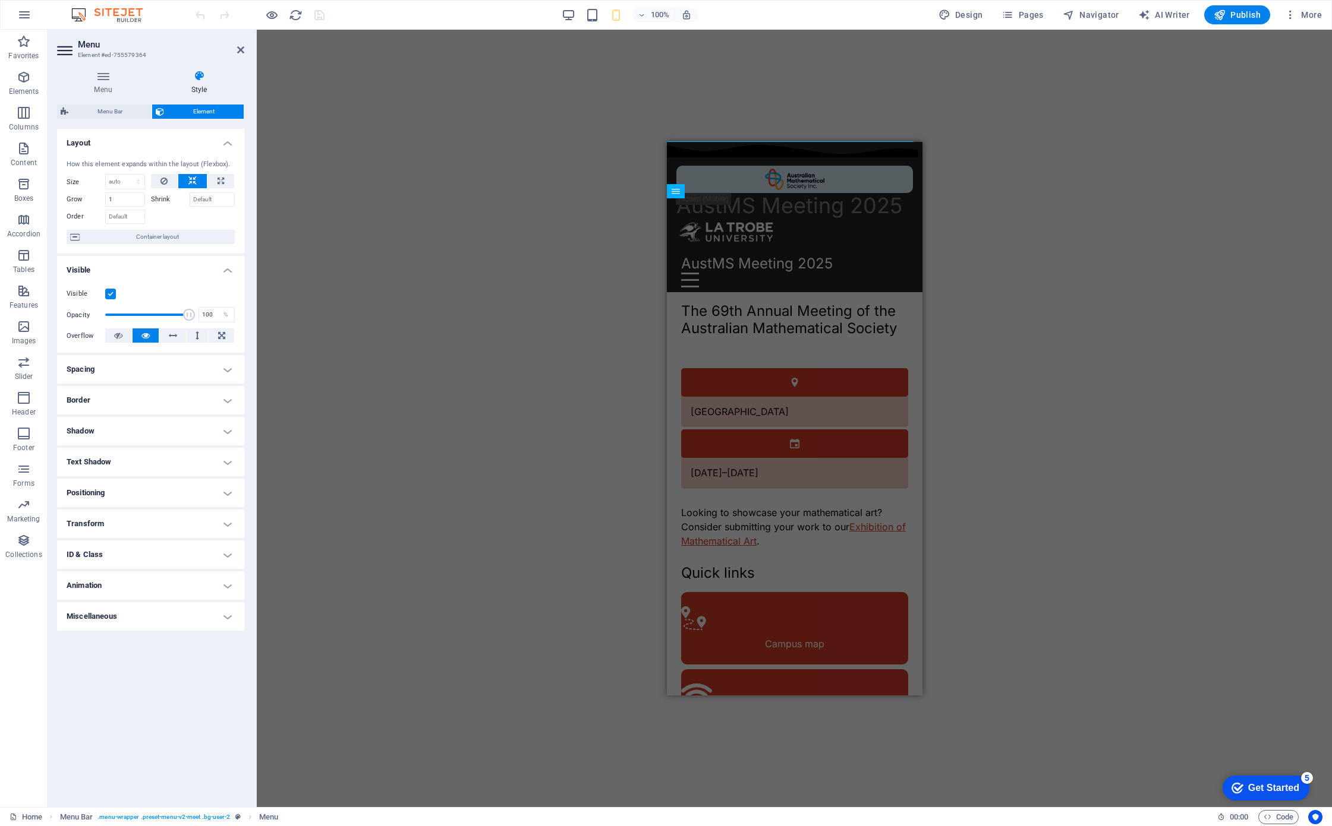
click at [214, 503] on h4 "Positioning" at bounding box center [150, 493] width 187 height 29
click at [217, 493] on h4 "Positioning" at bounding box center [150, 489] width 187 height 21
click at [727, 225] on icon at bounding box center [727, 223] width 7 height 12
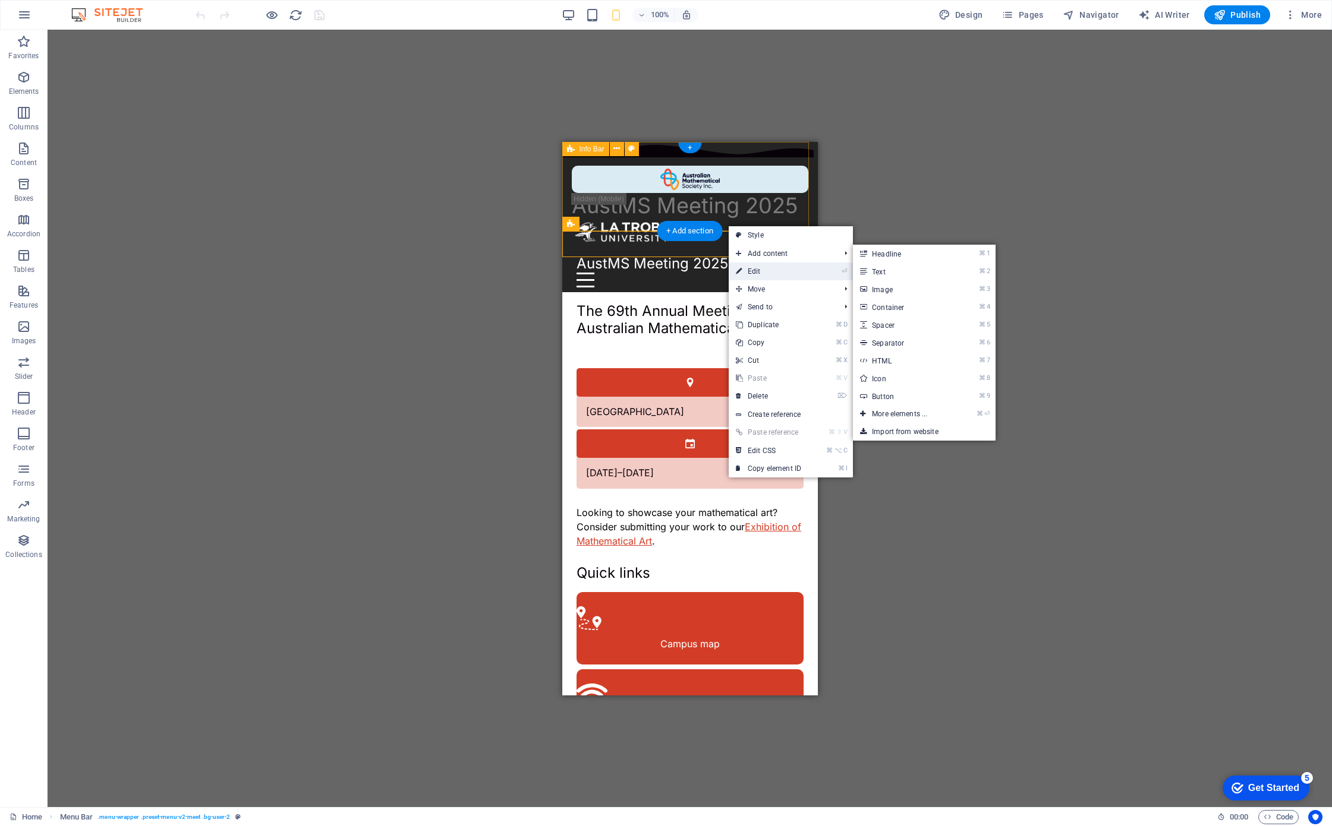
click at [766, 267] on link "⏎ Edit" at bounding box center [768, 272] width 80 height 18
select select "rem"
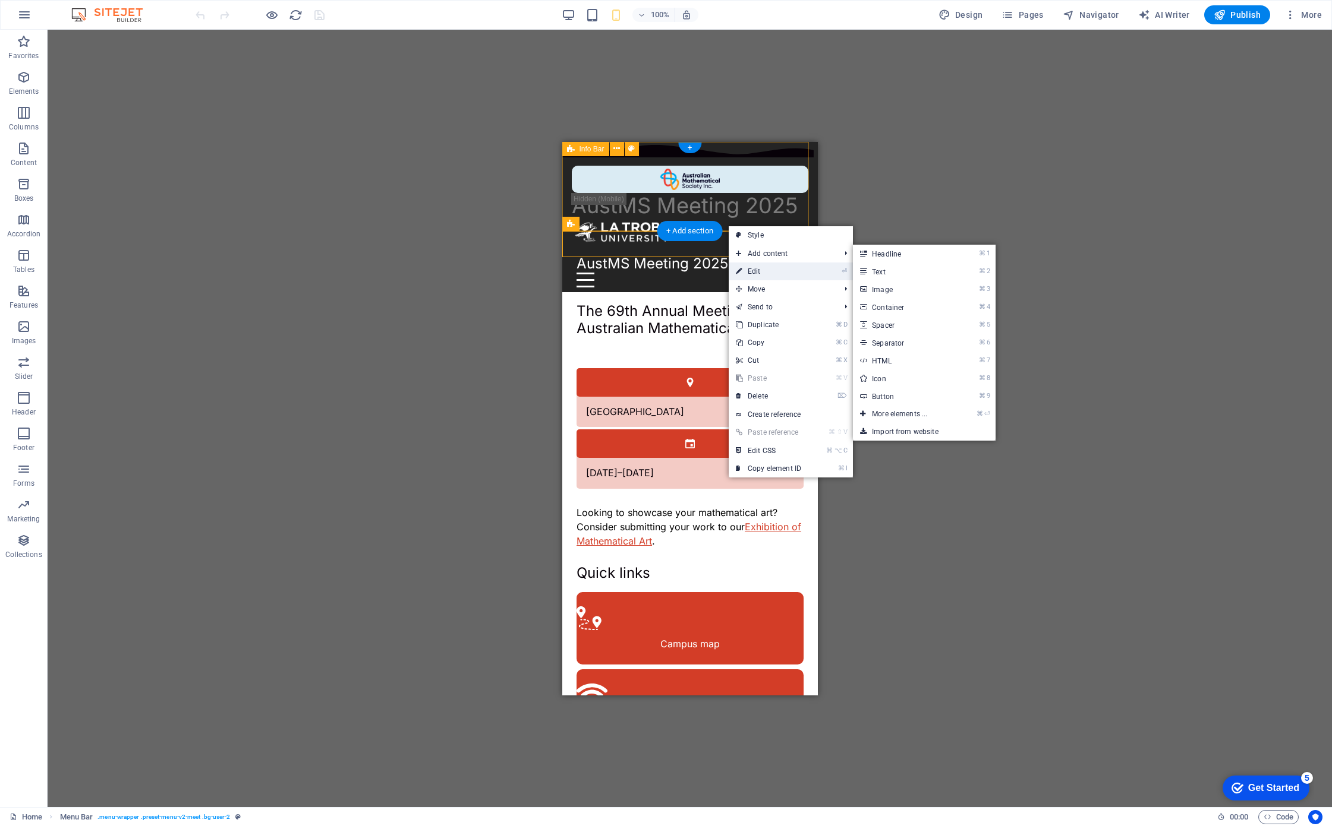
select select "%"
select select "rem"
select select "px"
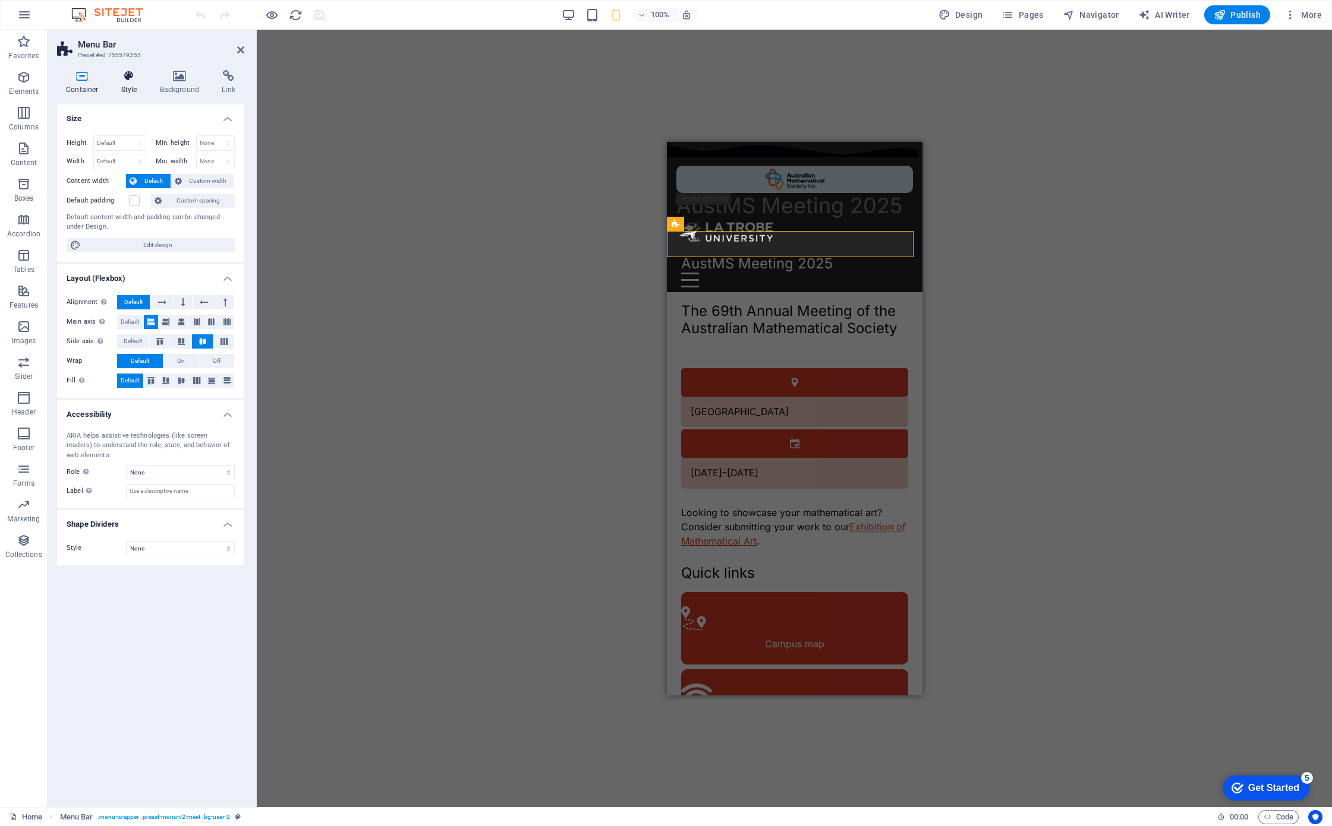
click at [125, 84] on h4 "Style" at bounding box center [131, 82] width 39 height 25
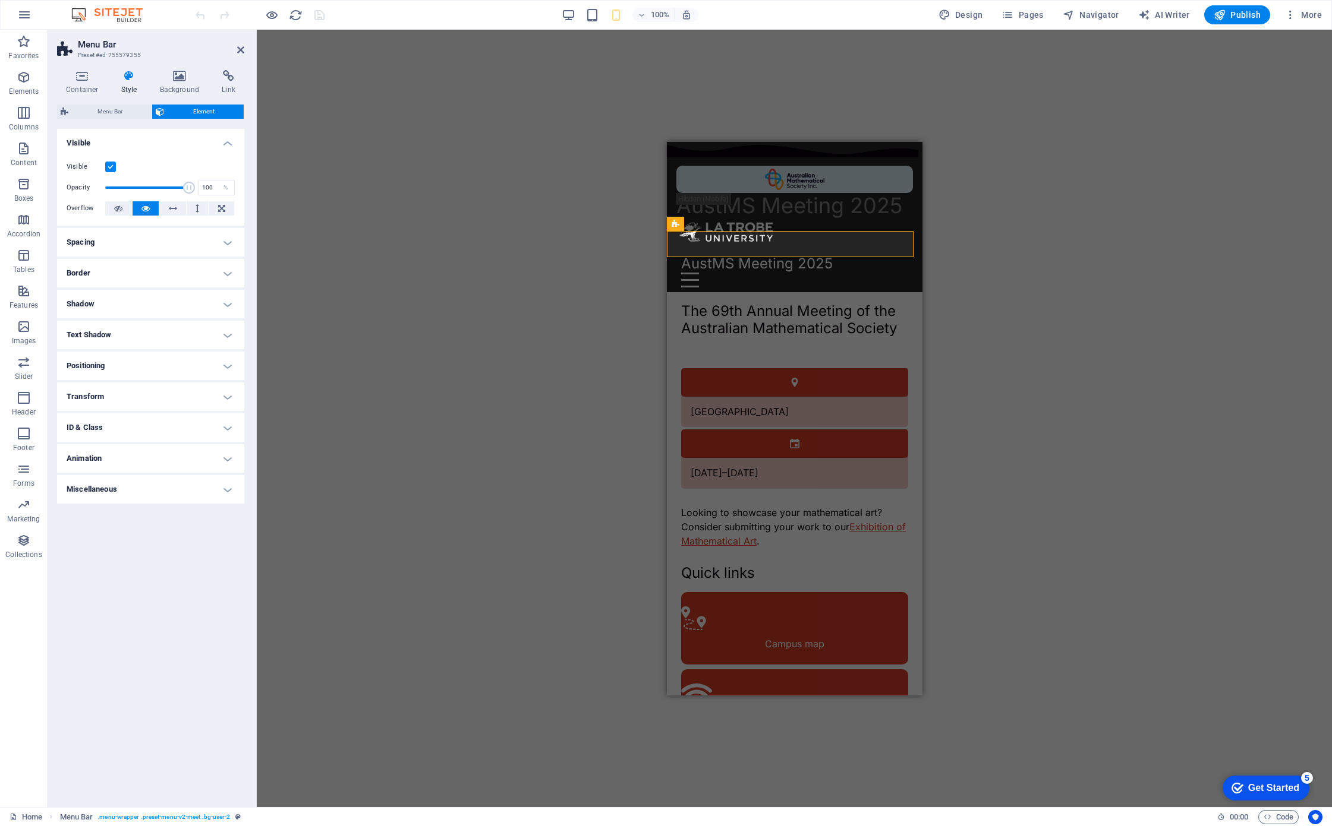
click at [165, 70] on div "Container Style Background Link Size Height Default px rem % vh vw Min. height …" at bounding box center [151, 434] width 206 height 747
click at [121, 105] on span "Menu Bar" at bounding box center [110, 112] width 76 height 14
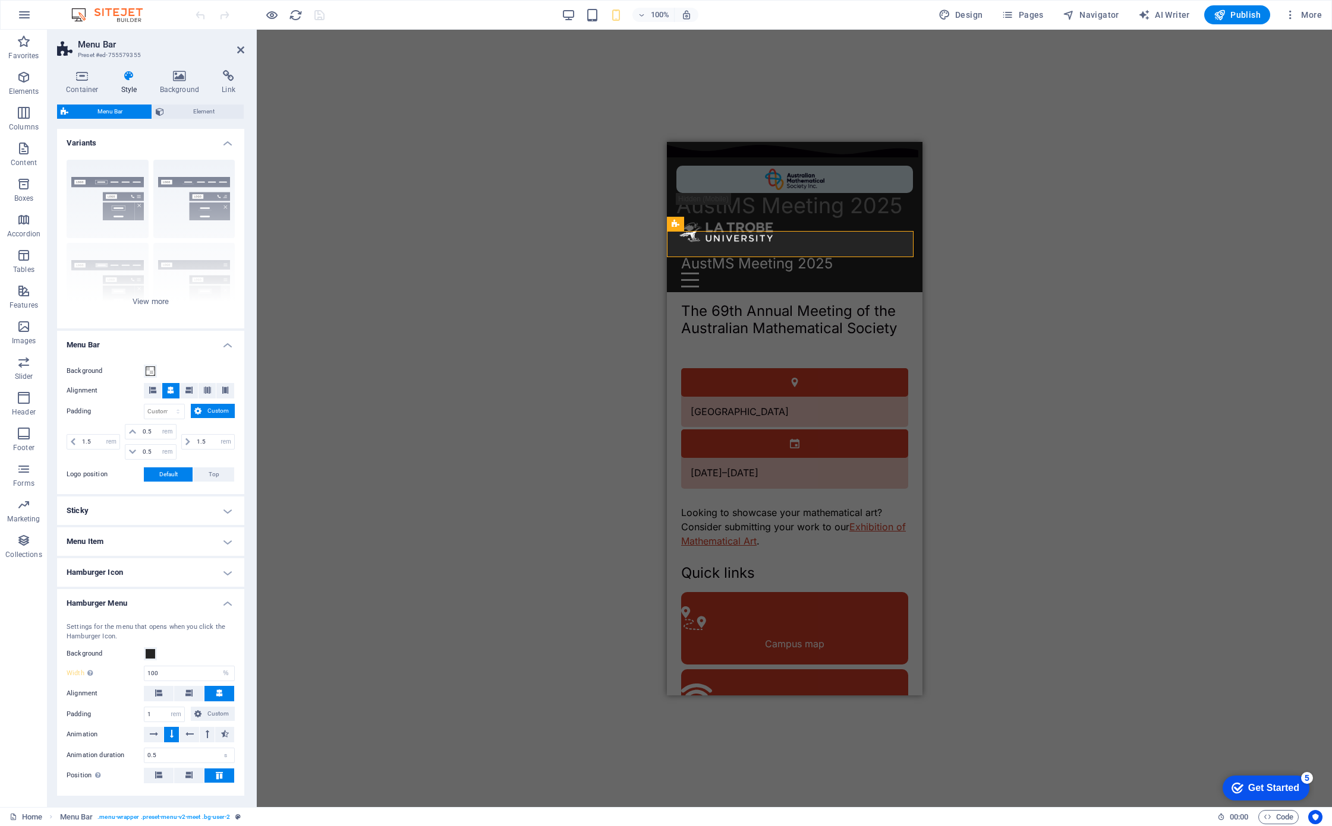
scroll to position [197, 0]
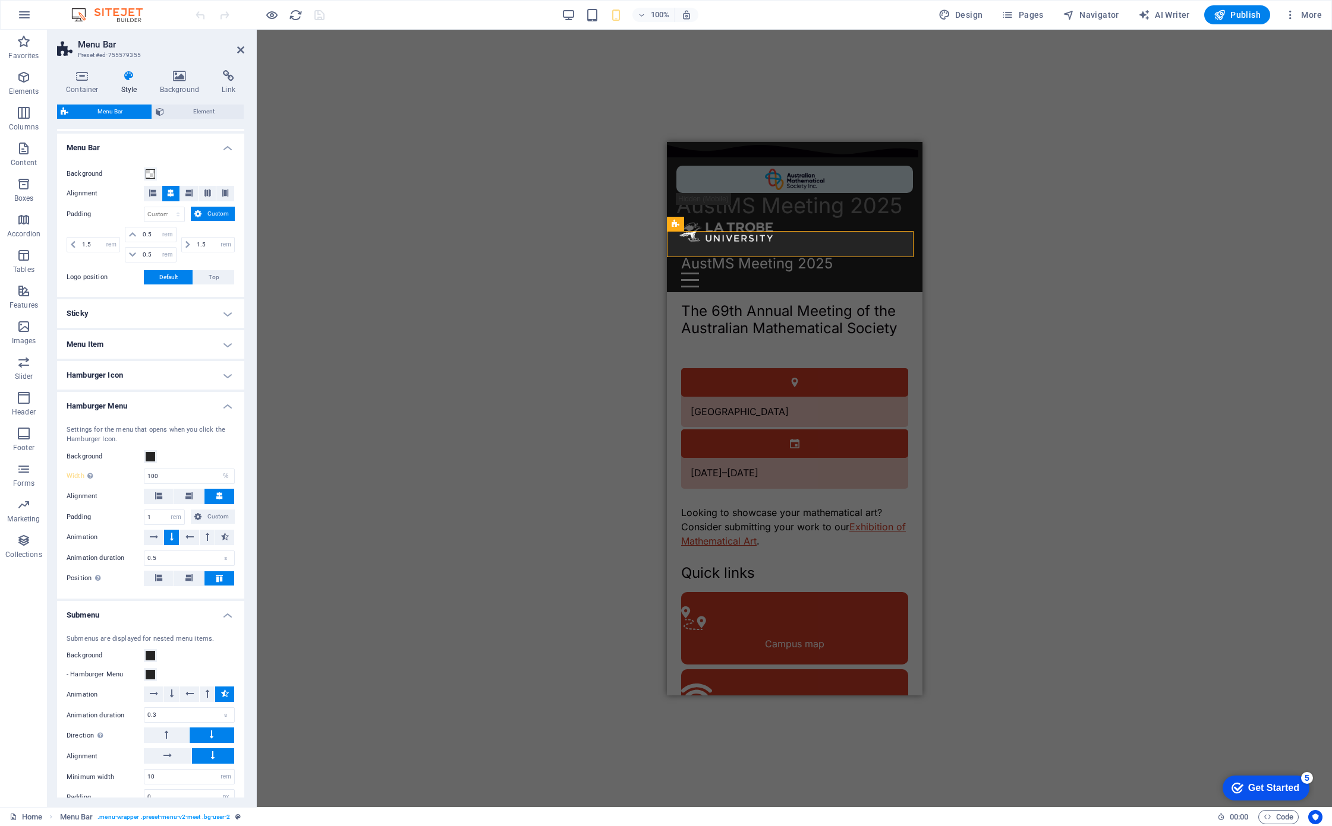
click at [171, 375] on h4 "Hamburger Icon" at bounding box center [150, 375] width 187 height 29
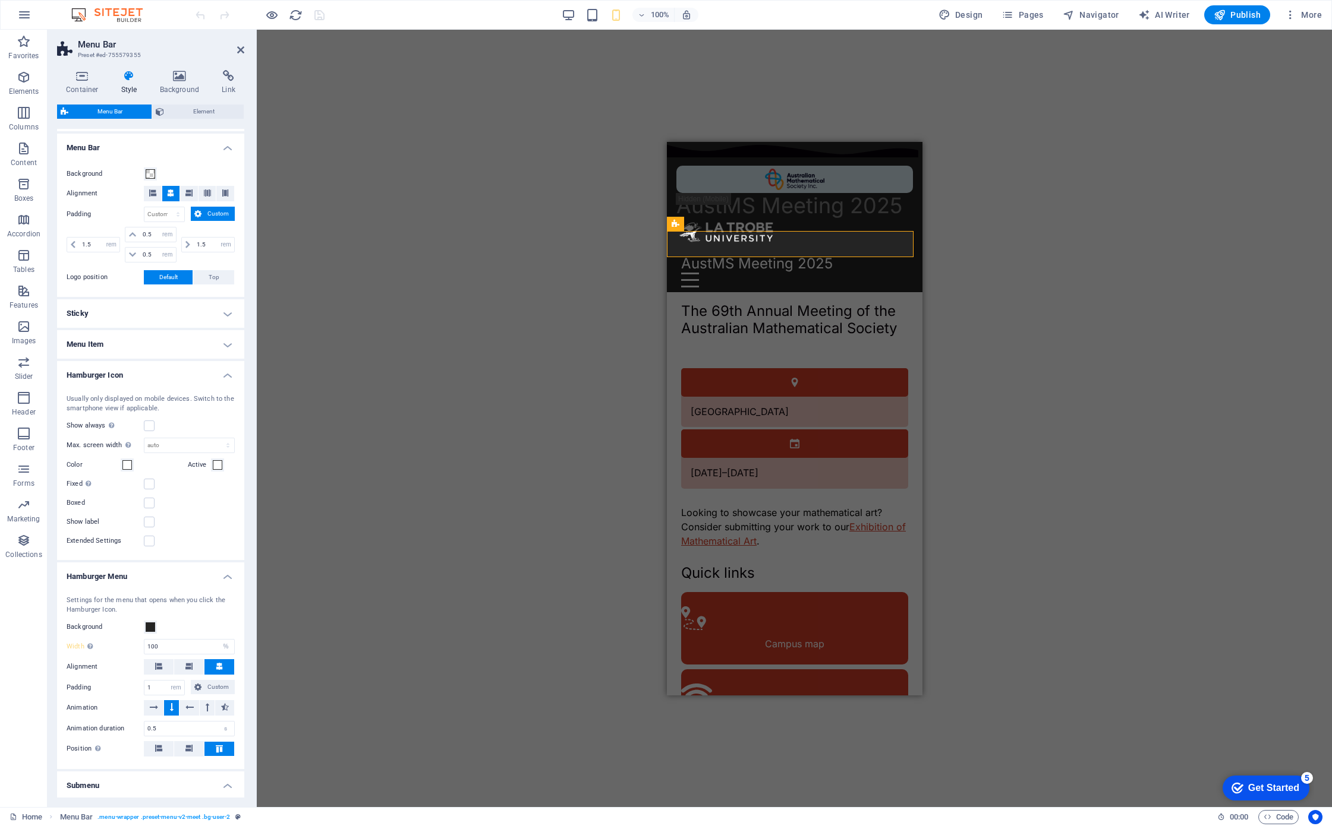
click at [178, 354] on h4 "Menu Item" at bounding box center [150, 344] width 187 height 29
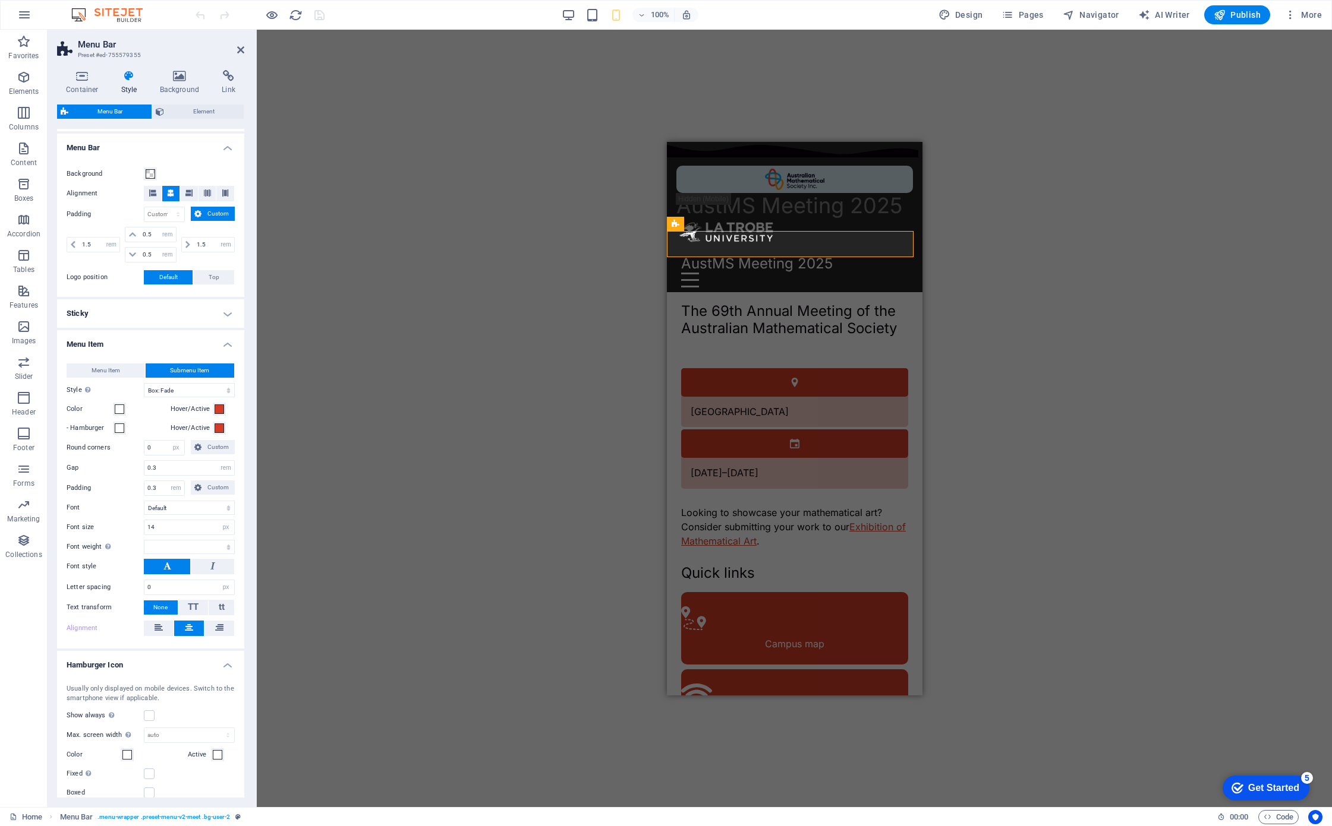
click at [178, 347] on h4 "Menu Item" at bounding box center [150, 340] width 187 height 21
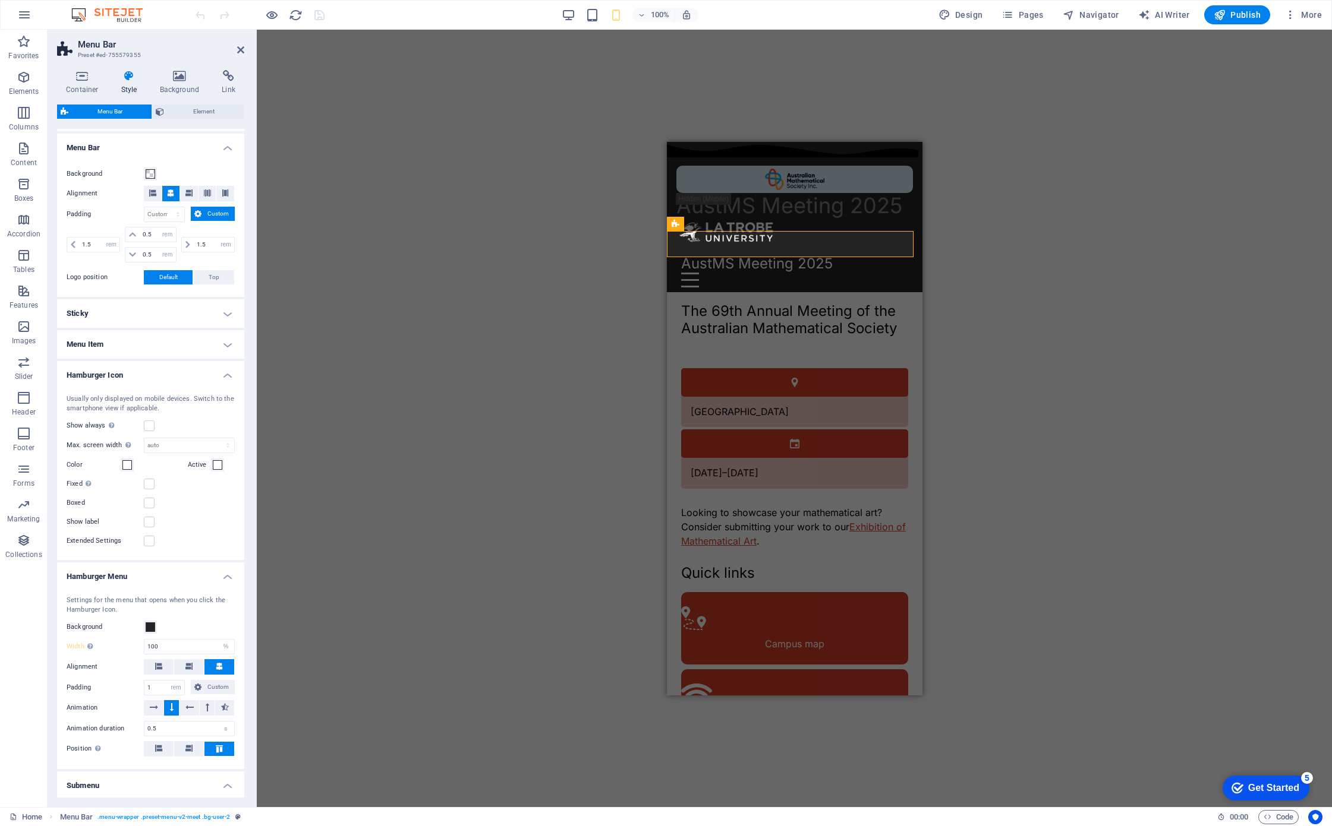
drag, startPoint x: 187, startPoint y: 379, endPoint x: 190, endPoint y: 365, distance: 14.0
click at [188, 378] on h4 "Hamburger Icon" at bounding box center [150, 371] width 187 height 21
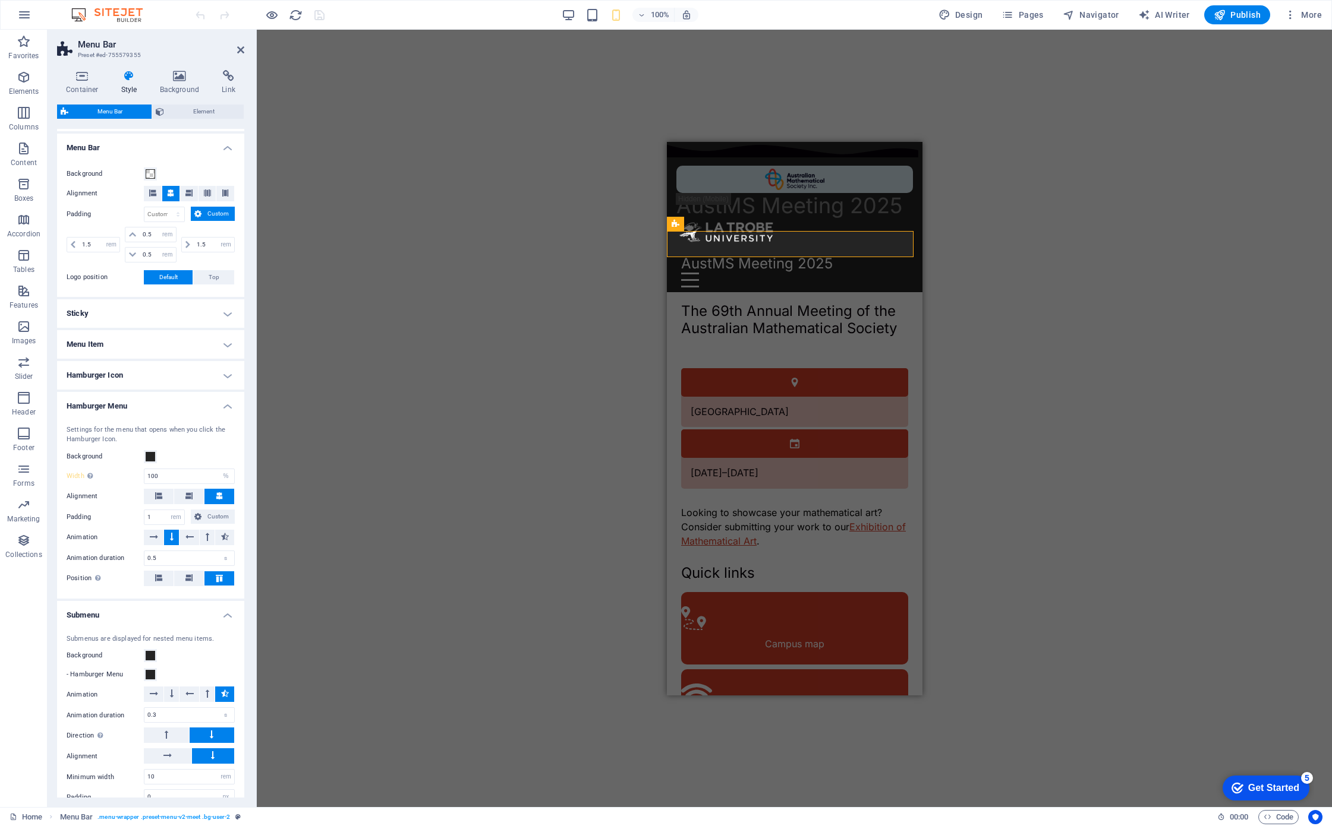
click at [178, 346] on h4 "Menu Item" at bounding box center [150, 344] width 187 height 29
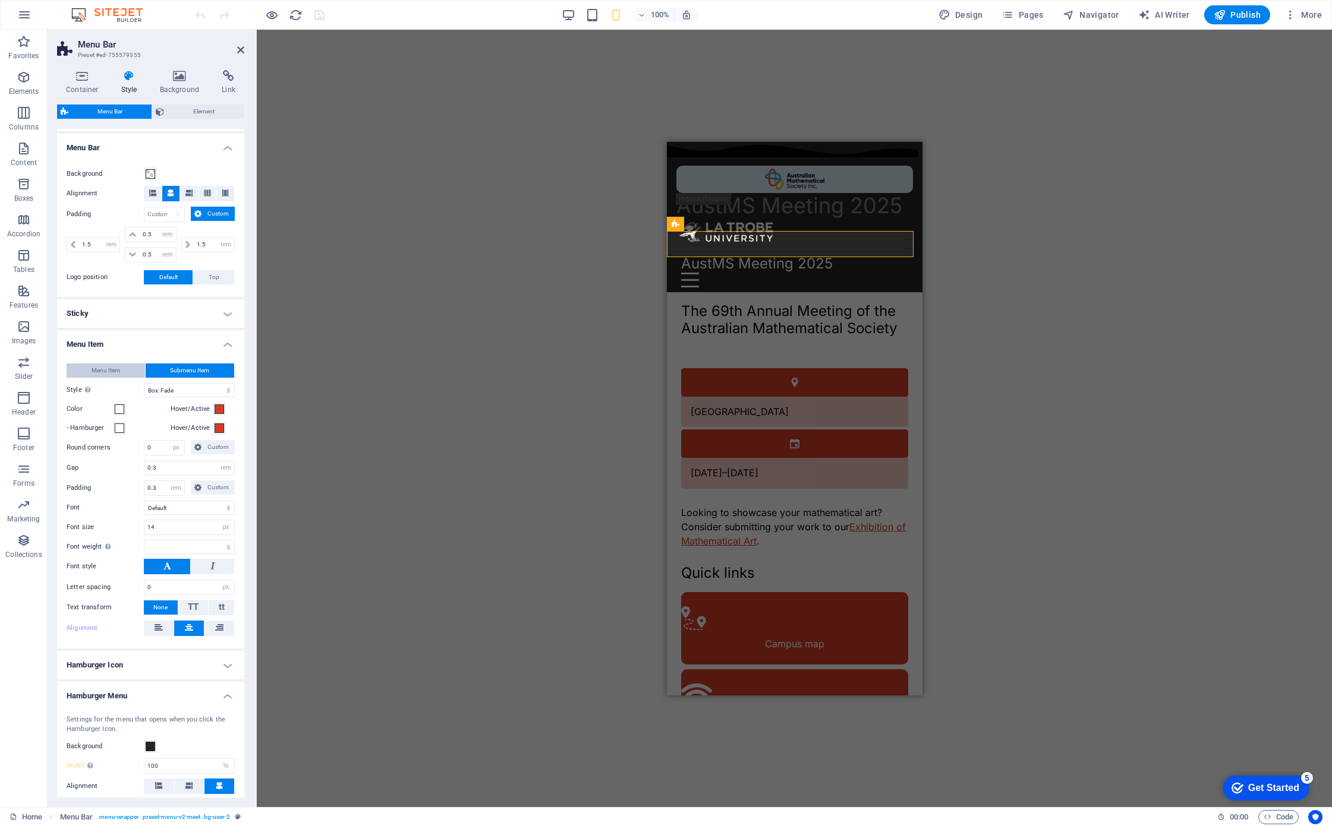
click at [121, 365] on button "Menu Item" at bounding box center [106, 371] width 78 height 14
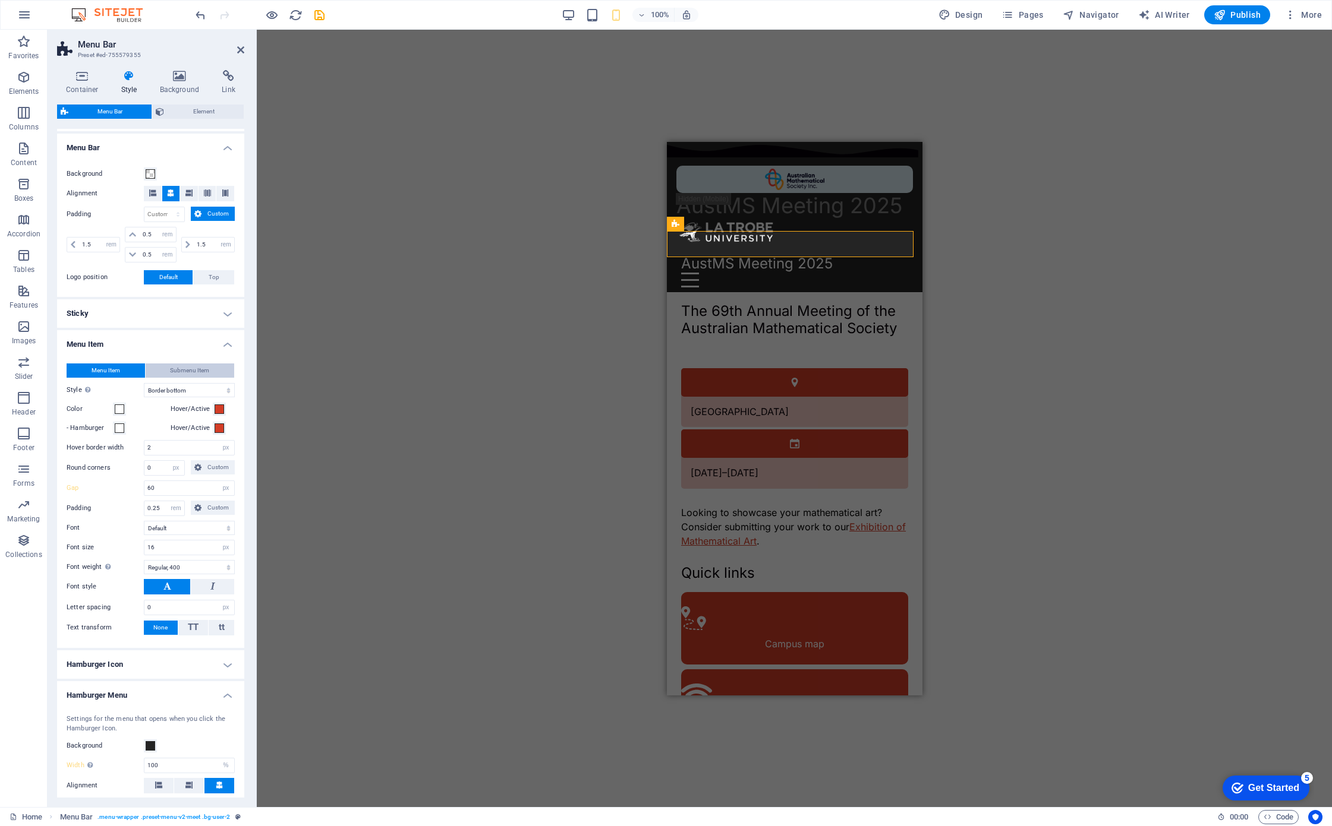
click at [171, 365] on span "Submenu Item" at bounding box center [189, 371] width 39 height 14
select select
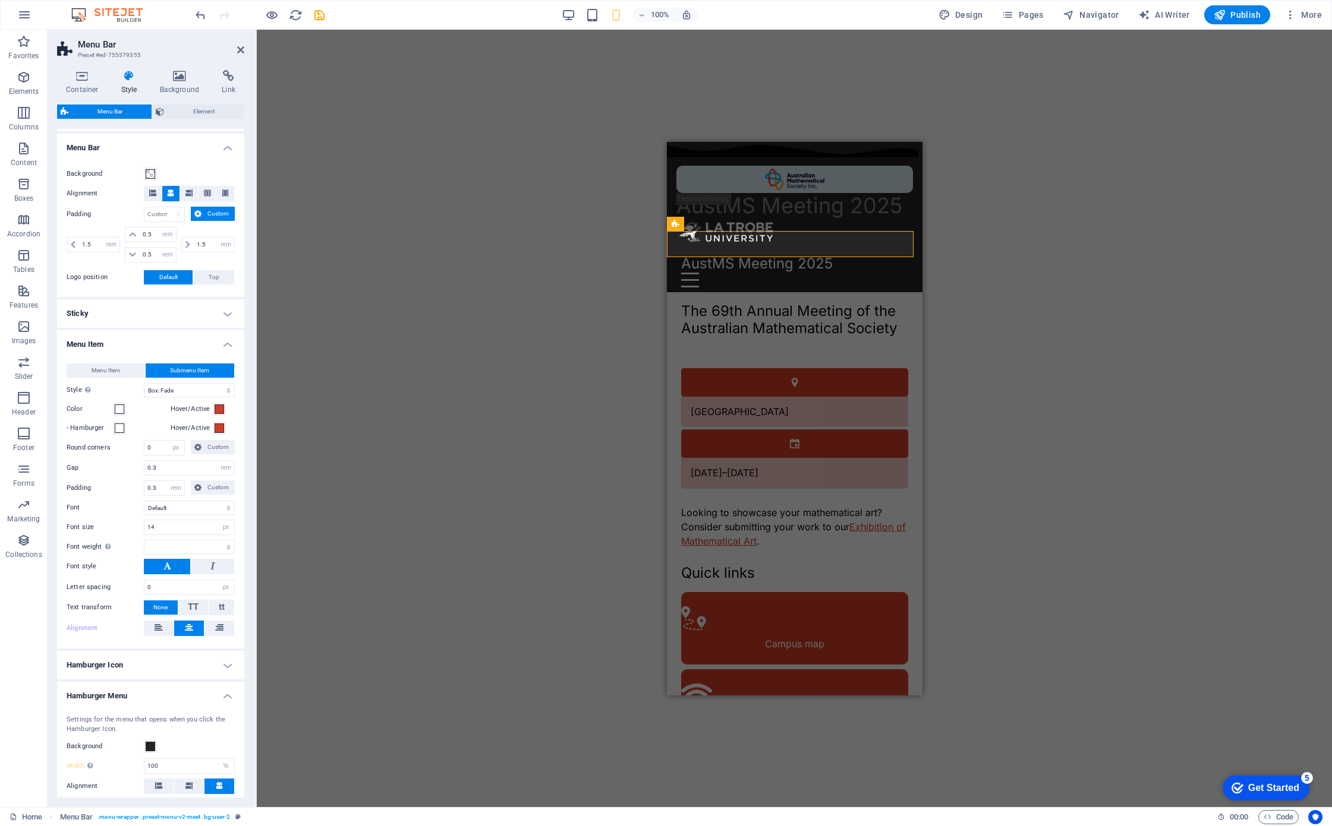
click at [164, 341] on h4 "Menu Item" at bounding box center [150, 340] width 187 height 21
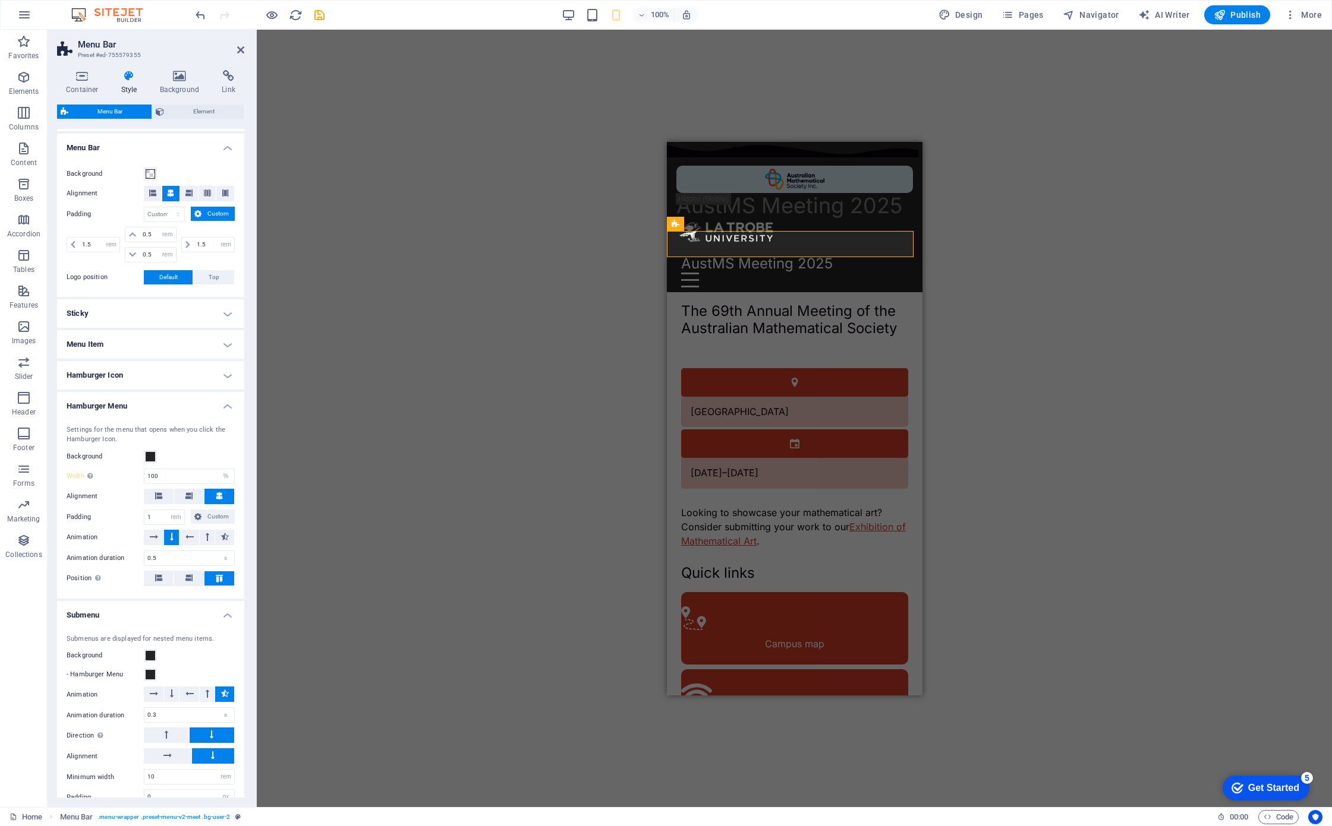
click at [181, 404] on h4 "Hamburger Menu" at bounding box center [150, 402] width 187 height 21
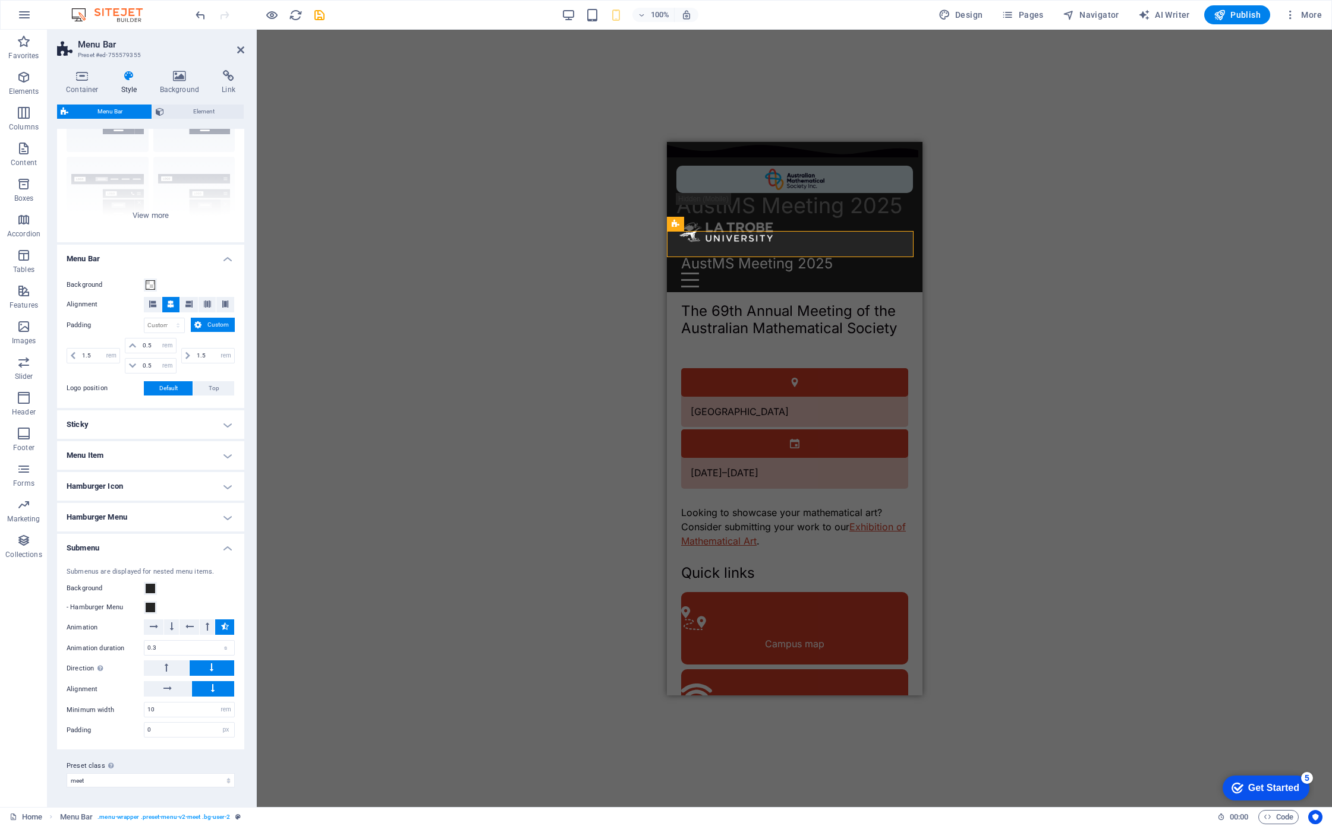
scroll to position [85, 0]
click at [197, 530] on h4 "Hamburger Menu" at bounding box center [150, 518] width 187 height 29
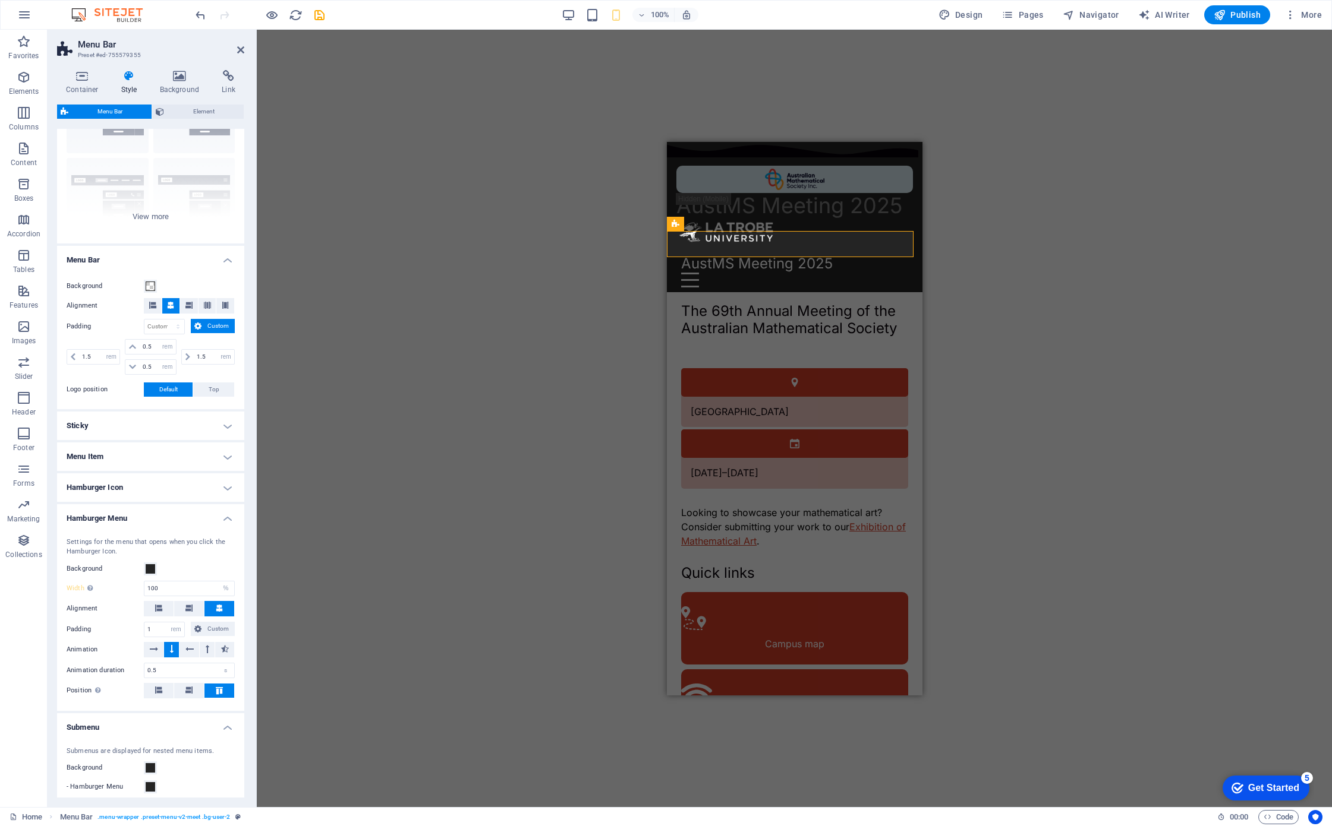
click at [212, 513] on h4 "Hamburger Menu" at bounding box center [150, 514] width 187 height 21
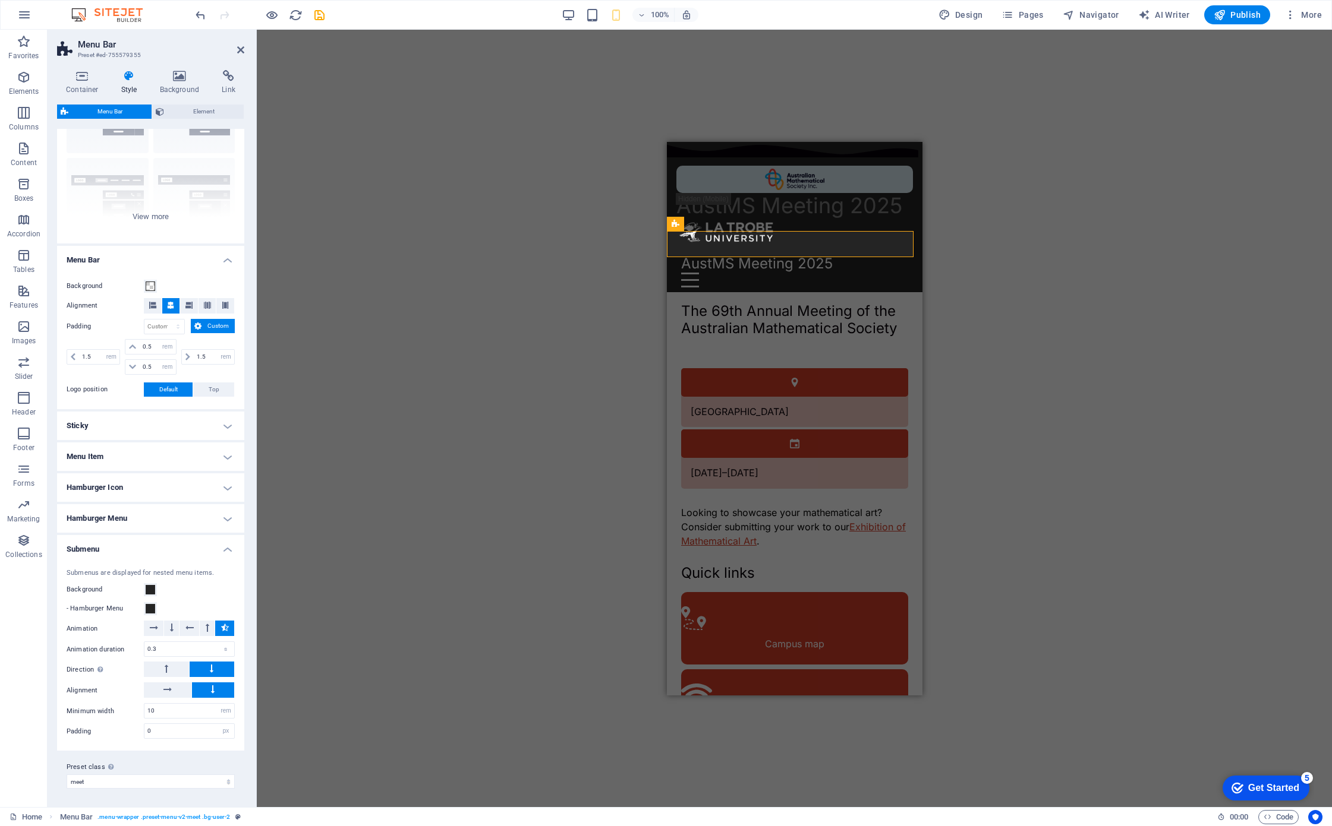
click at [206, 541] on h4 "Submenu" at bounding box center [150, 545] width 187 height 21
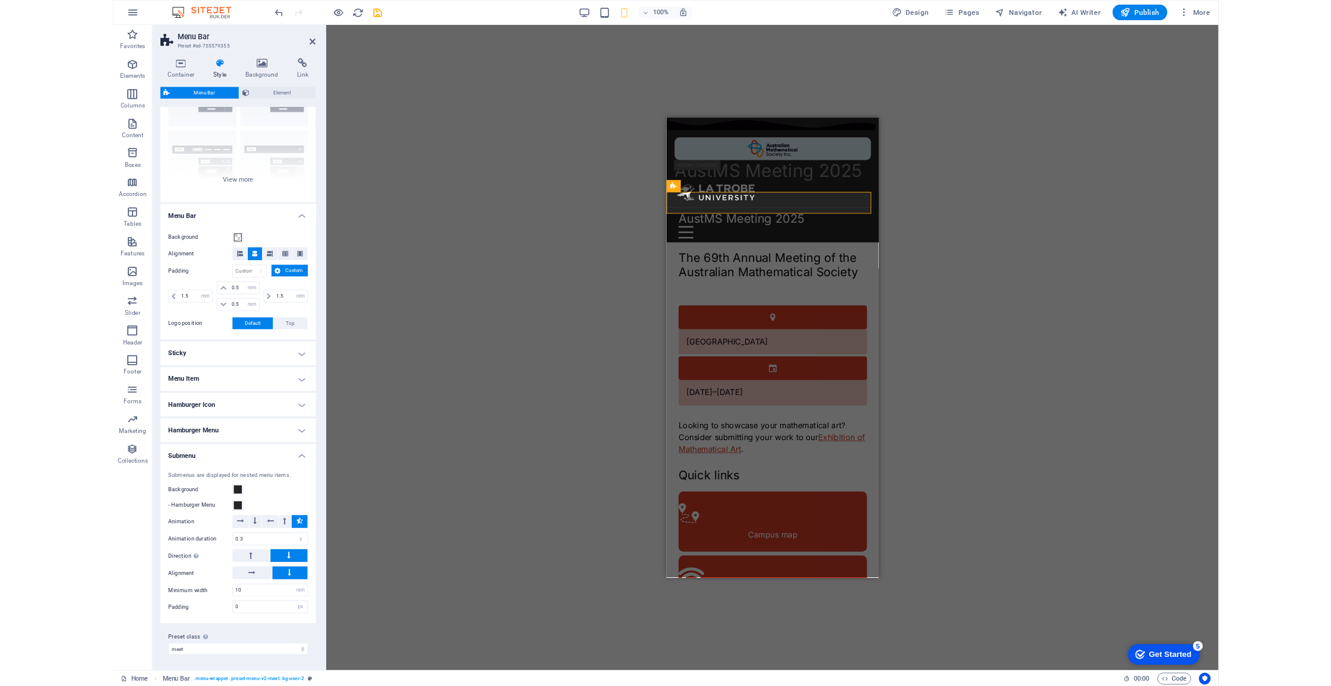
scroll to position [0, 0]
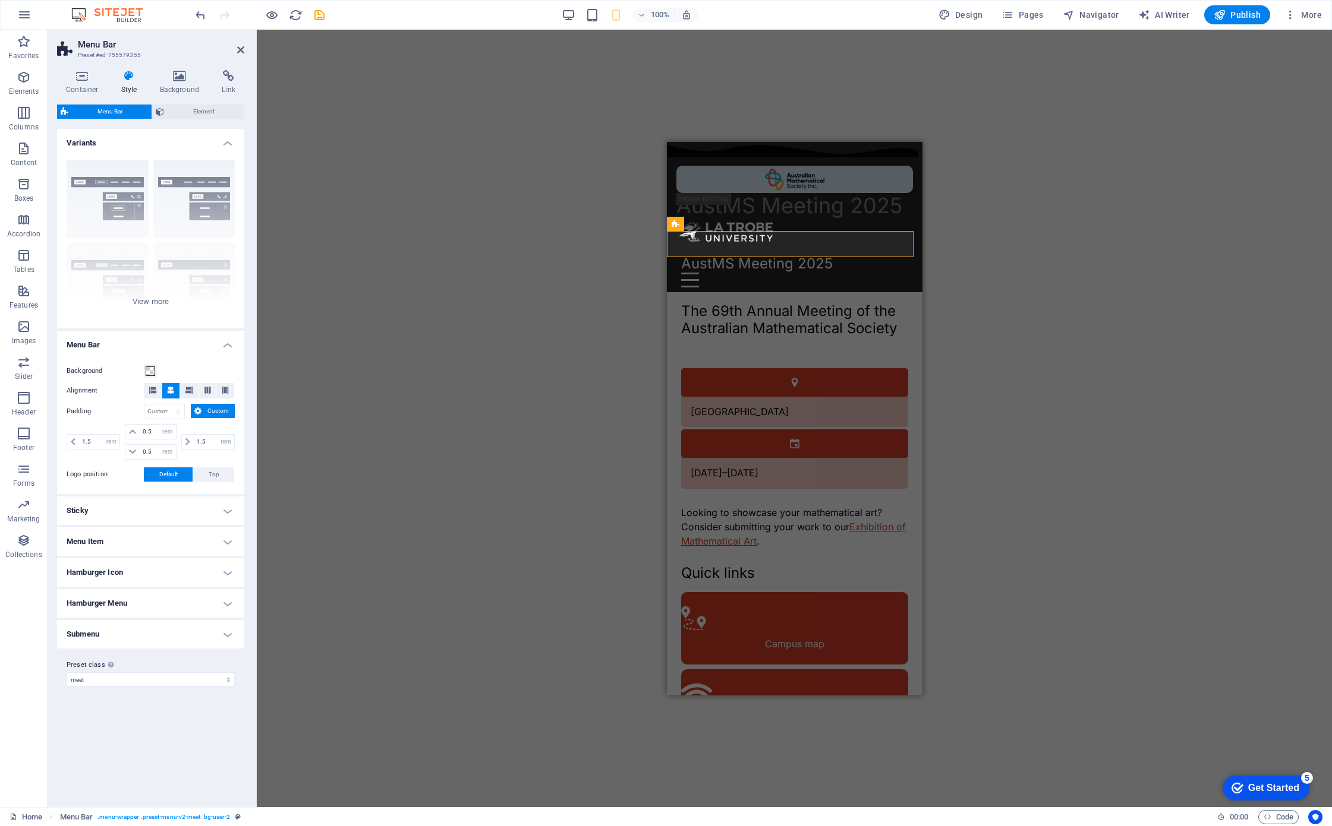
click at [215, 347] on h4 "Menu Bar" at bounding box center [150, 341] width 187 height 21
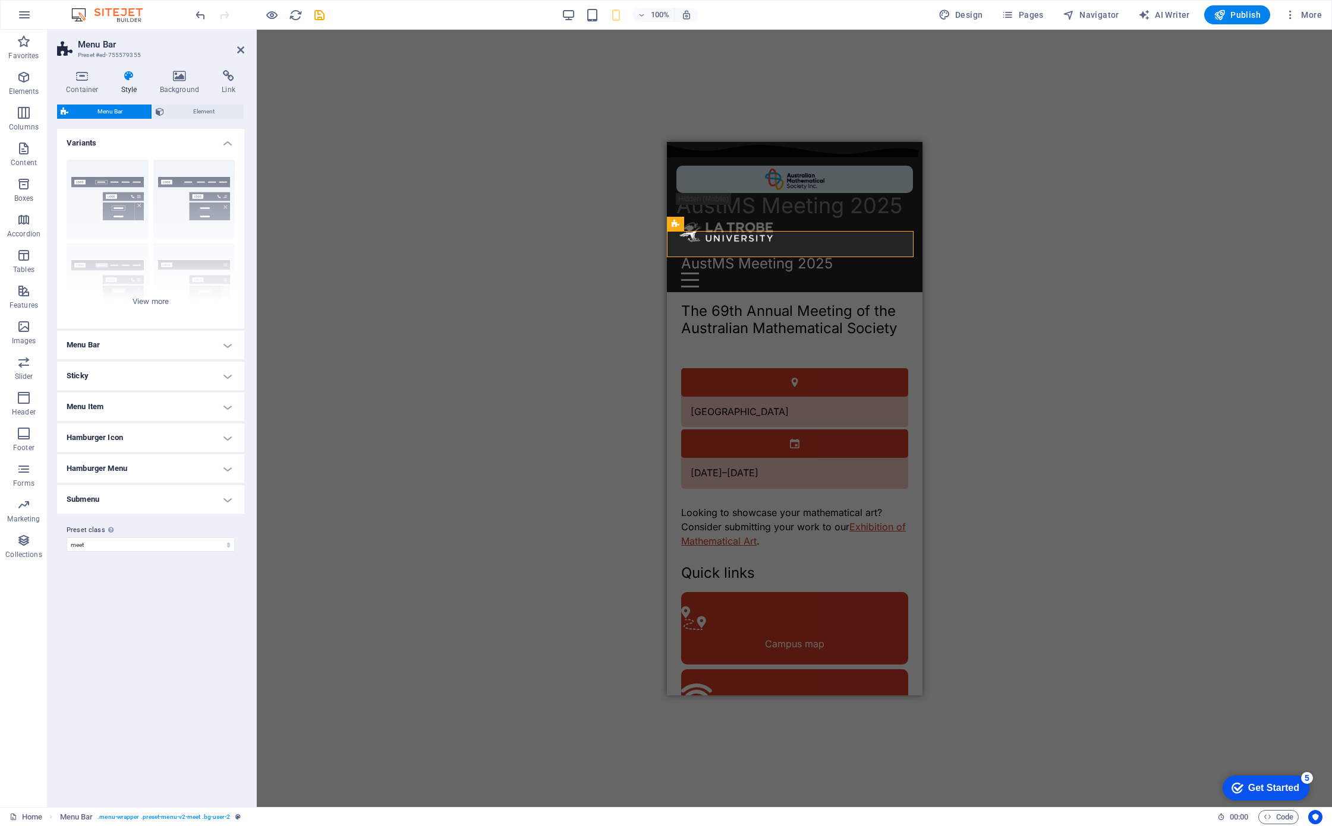
click at [214, 137] on h4 "Variants" at bounding box center [150, 139] width 187 height 21
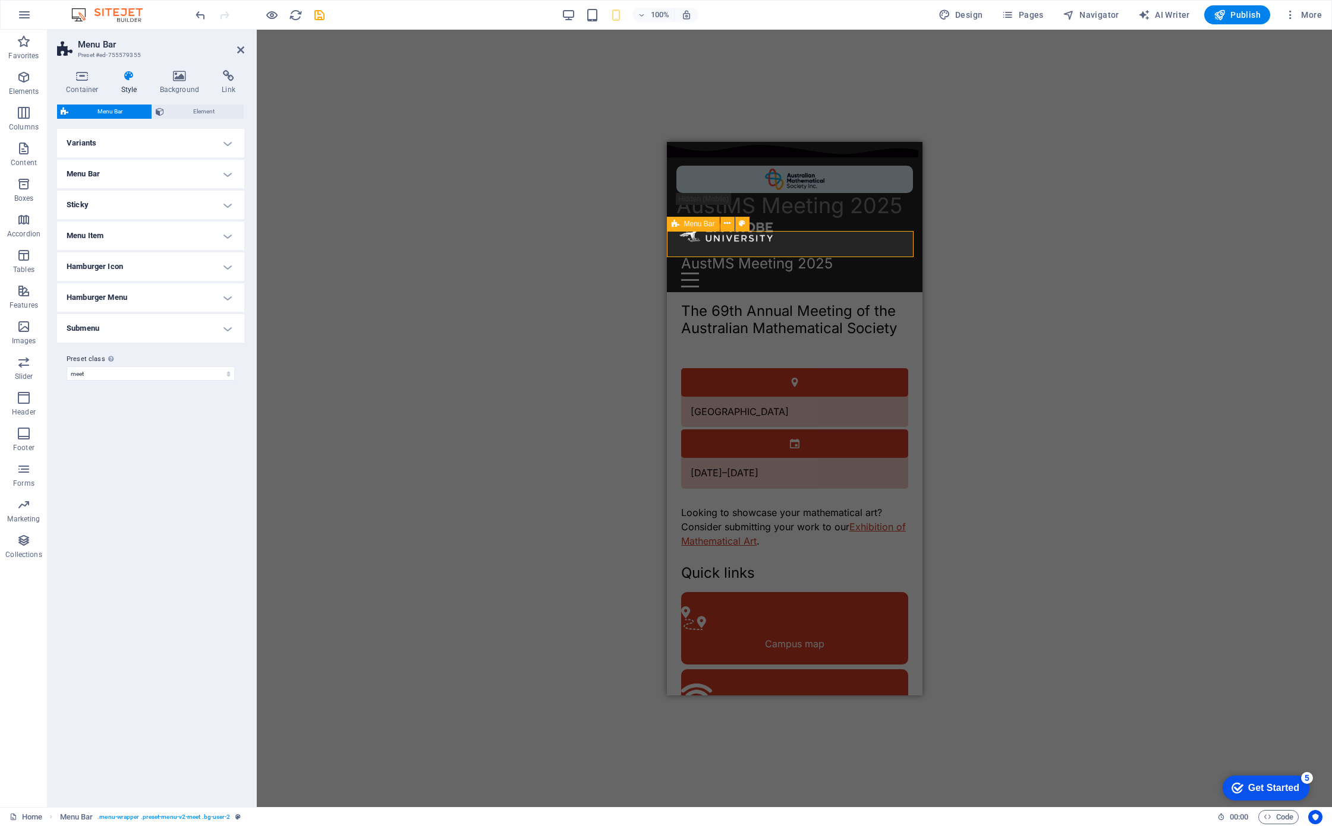
click at [899, 250] on div "AustMS Meeting 2025 Home Registration Plenary speakers Sessions Events Local in…" at bounding box center [793, 271] width 255 height 42
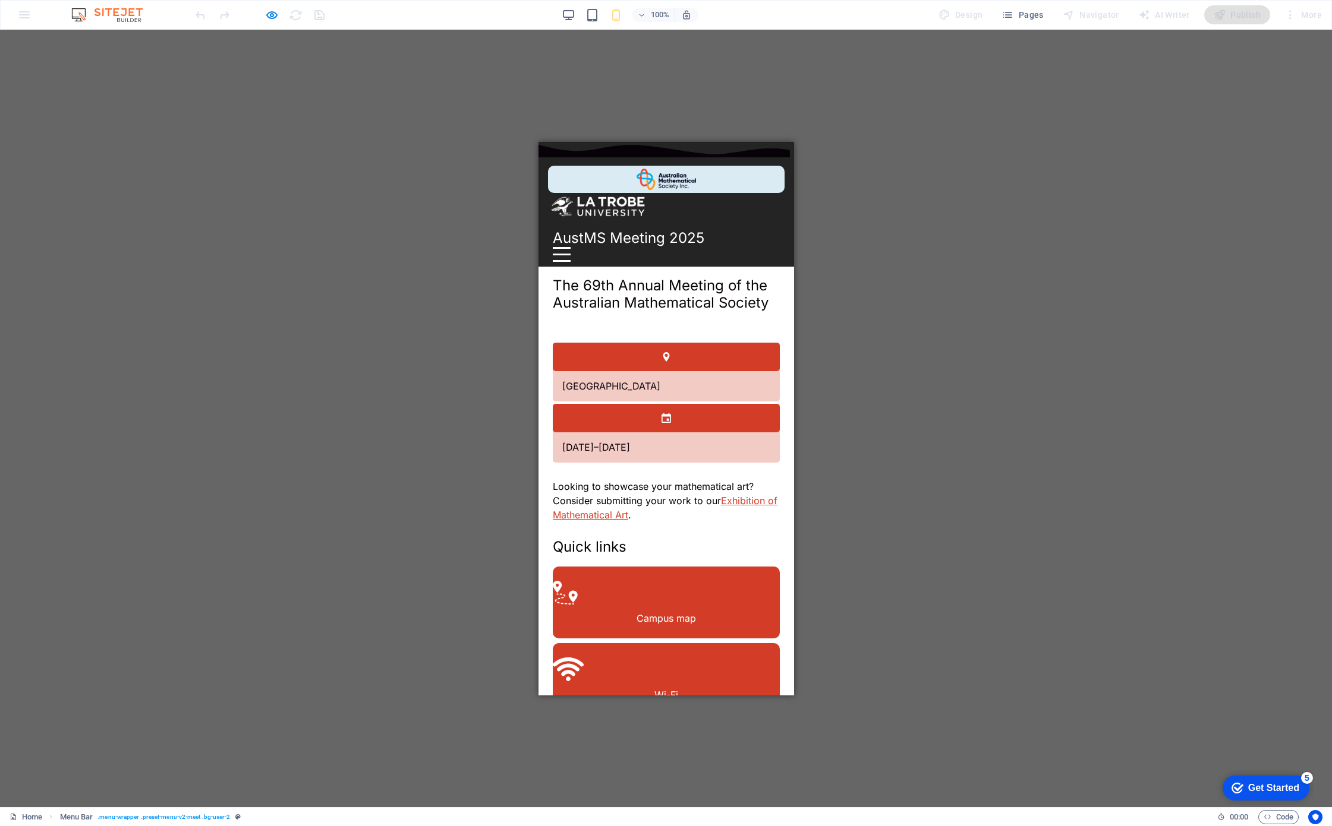
drag, startPoint x: 746, startPoint y: 186, endPoint x: 754, endPoint y: 190, distance: 8.5
click at [747, 247] on div "Home Registration Plenary speakers Sessions Events Local information Art exhibi…" at bounding box center [665, 254] width 227 height 15
click at [570, 247] on div at bounding box center [561, 254] width 18 height 15
click at [661, 229] on span "AustMS Meeting 2025" at bounding box center [628, 237] width 152 height 17
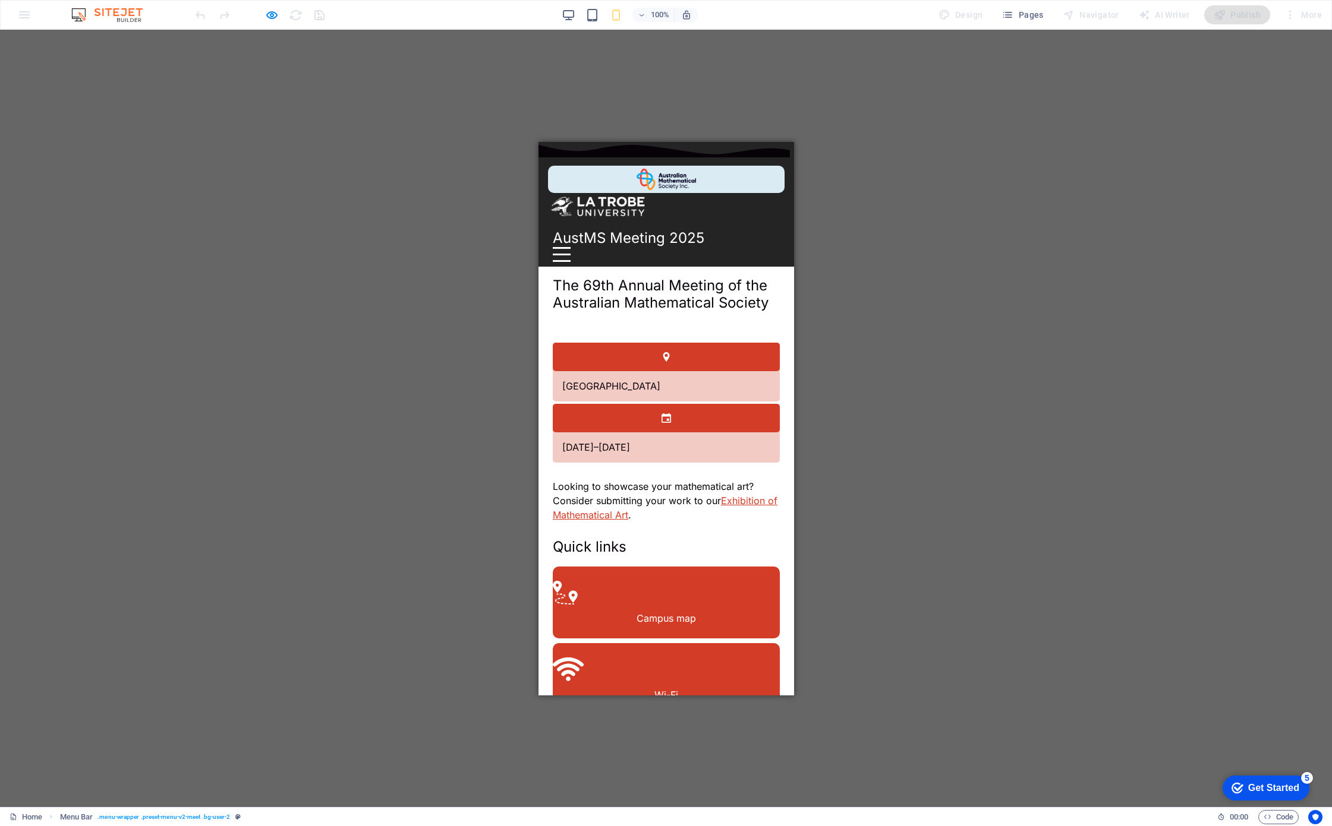
click at [770, 225] on div "AustMS Meeting 2025 Home Registration Plenary speakers Sessions Events Local in…" at bounding box center [665, 246] width 255 height 42
click at [570, 247] on div at bounding box center [561, 254] width 18 height 15
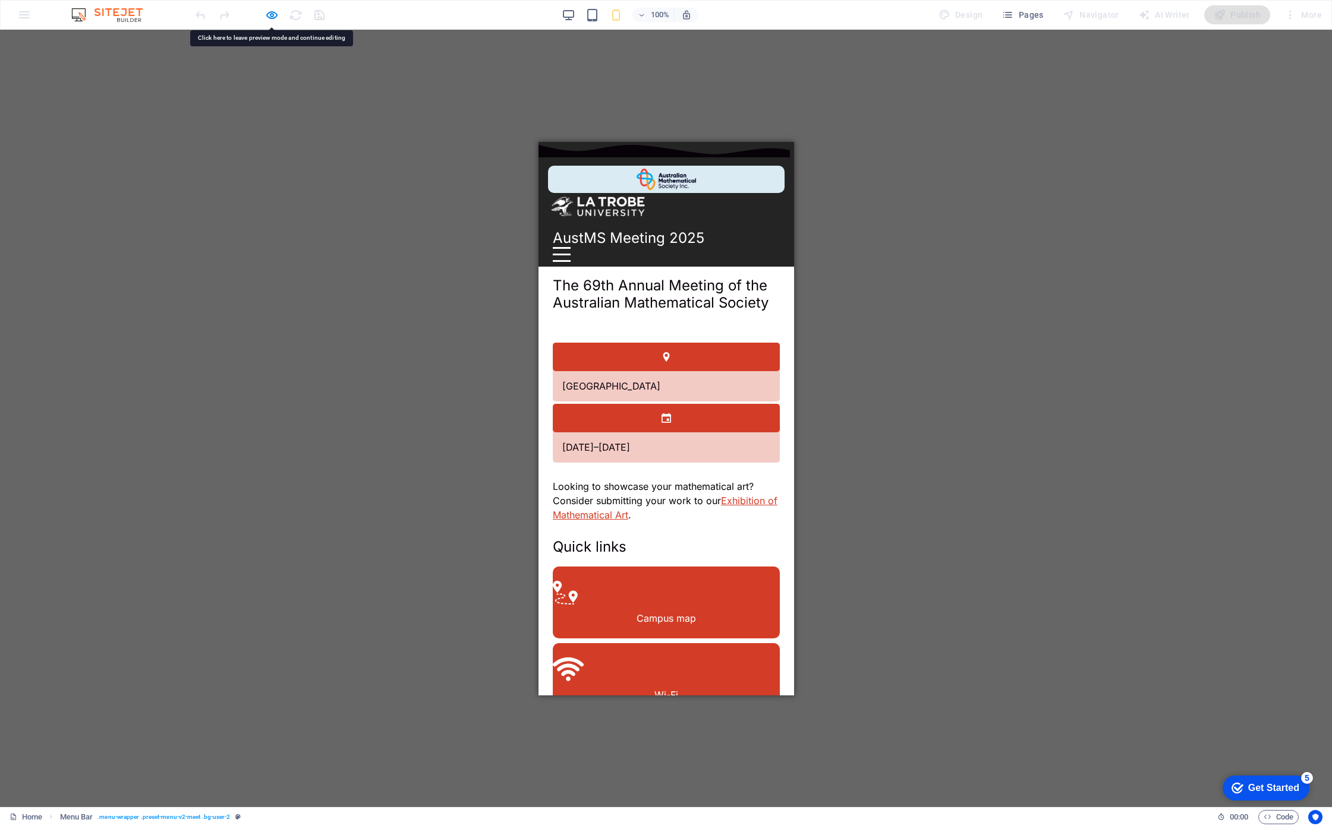
click at [648, 193] on img at bounding box center [597, 206] width 100 height 27
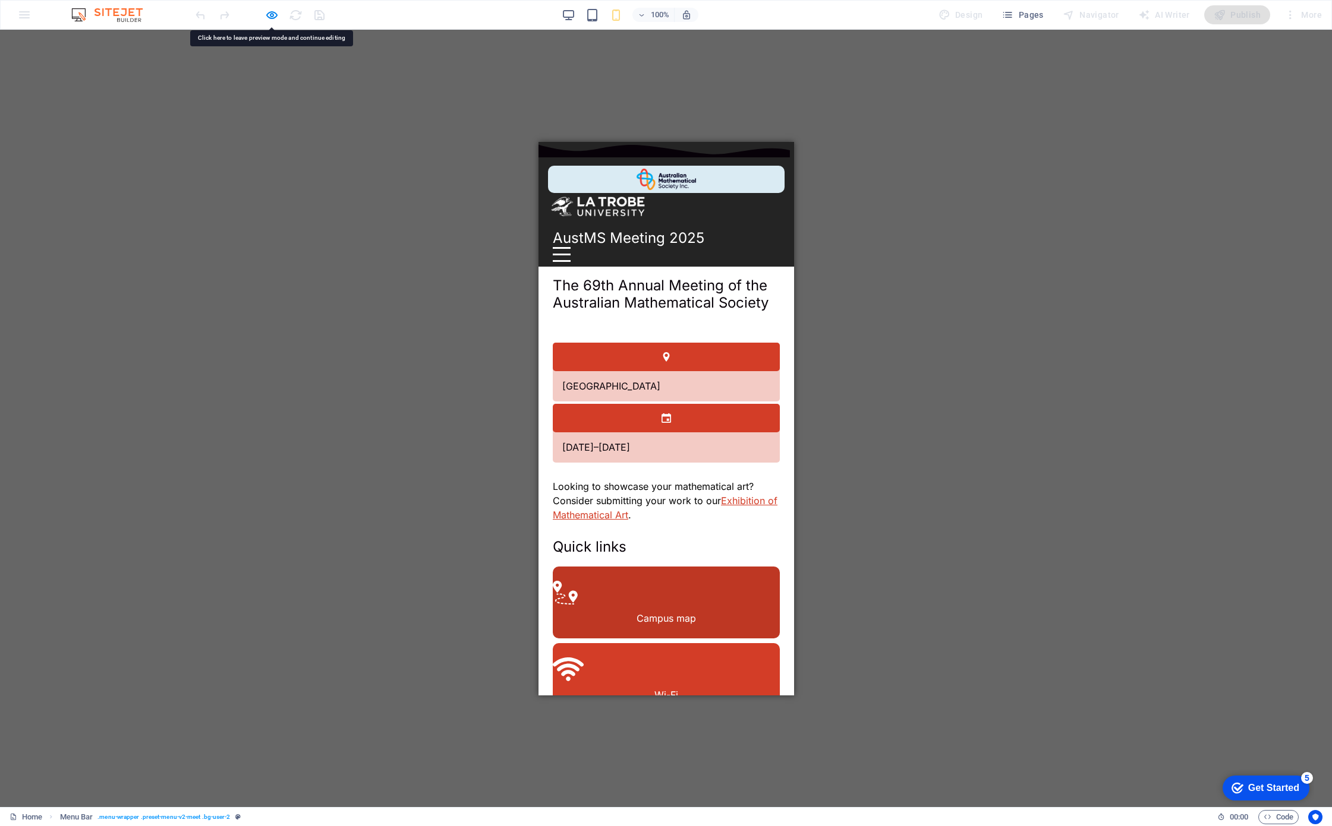
click at [734, 583] on link "Campus map" at bounding box center [665, 601] width 227 height 81
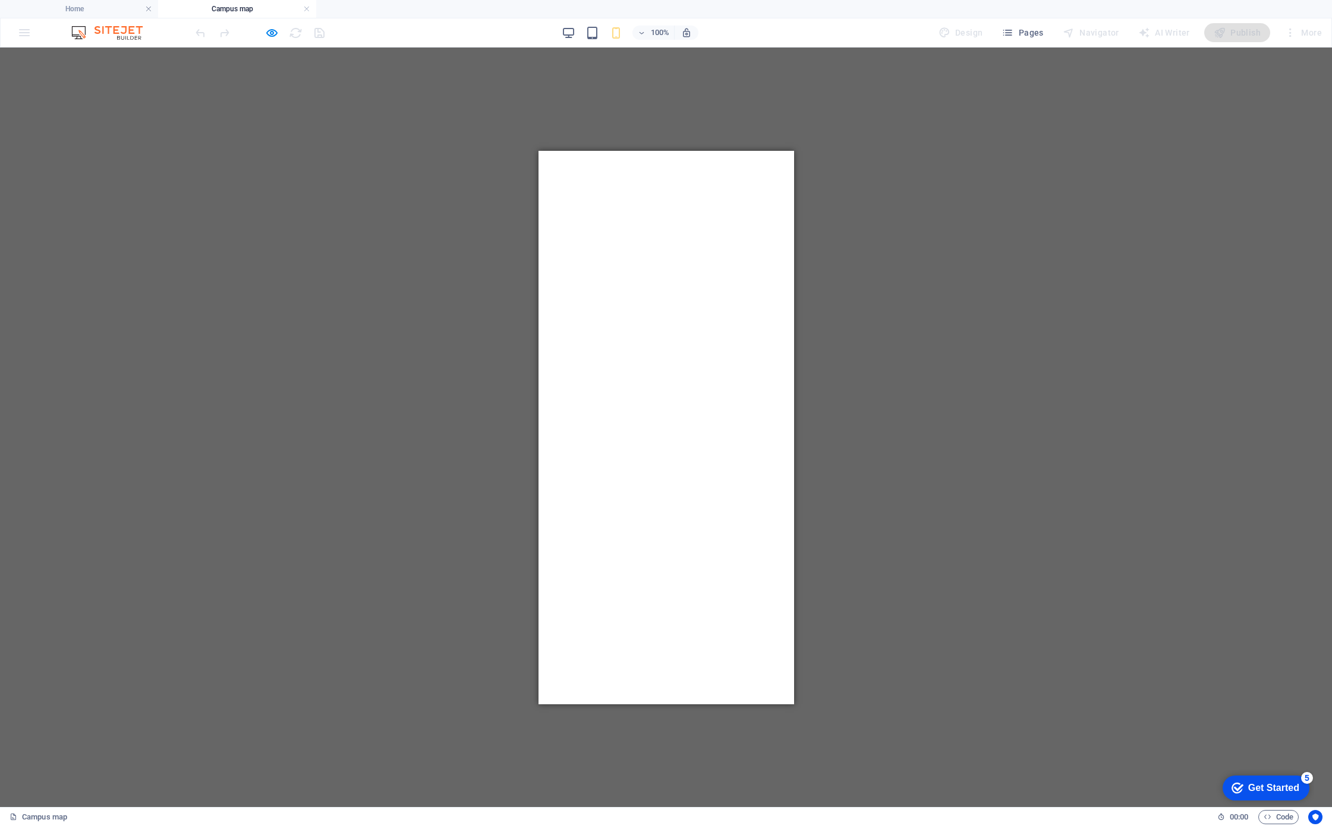
drag, startPoint x: 306, startPoint y: 10, endPoint x: 313, endPoint y: 10, distance: 6.6
click at [306, 10] on link at bounding box center [306, 9] width 7 height 11
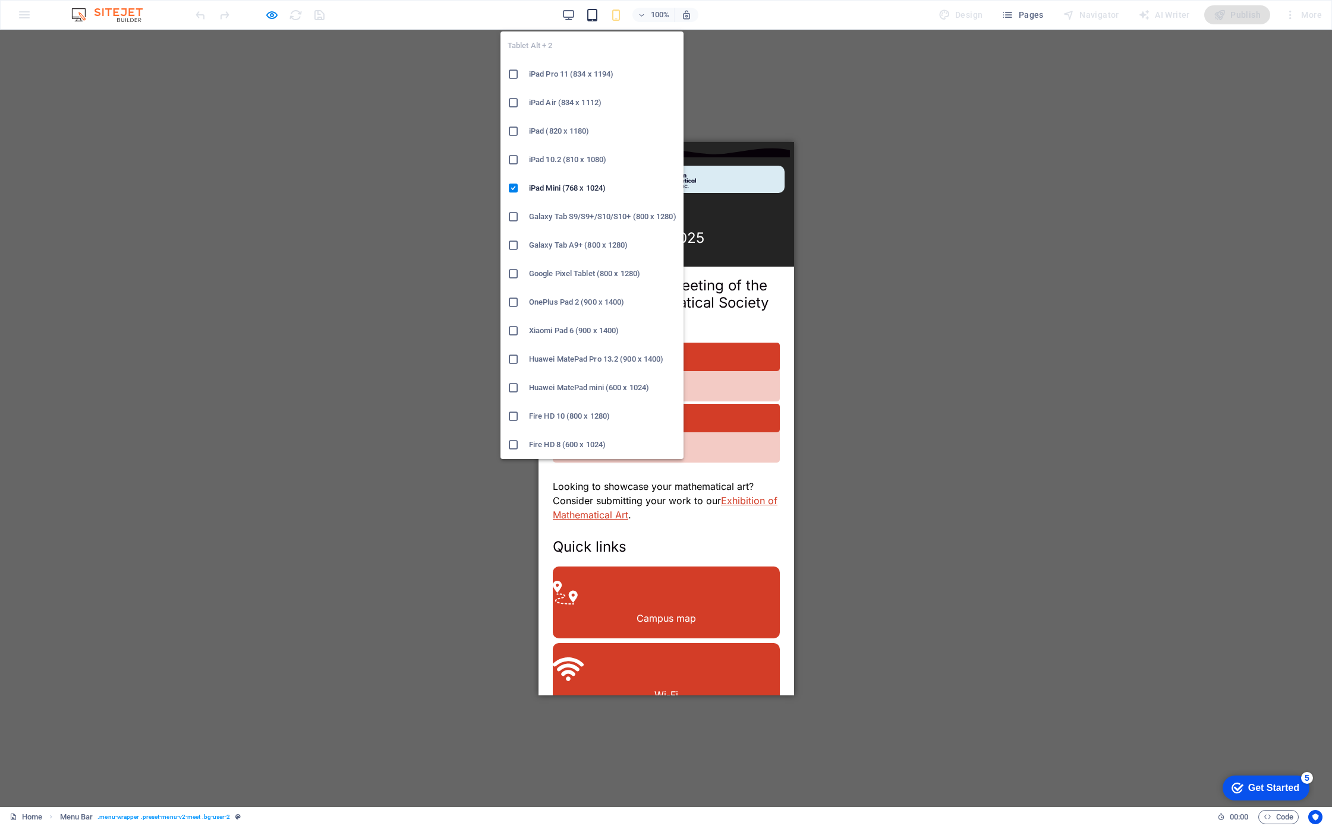
click at [0, 0] on icon "button" at bounding box center [0, 0] width 0 height 0
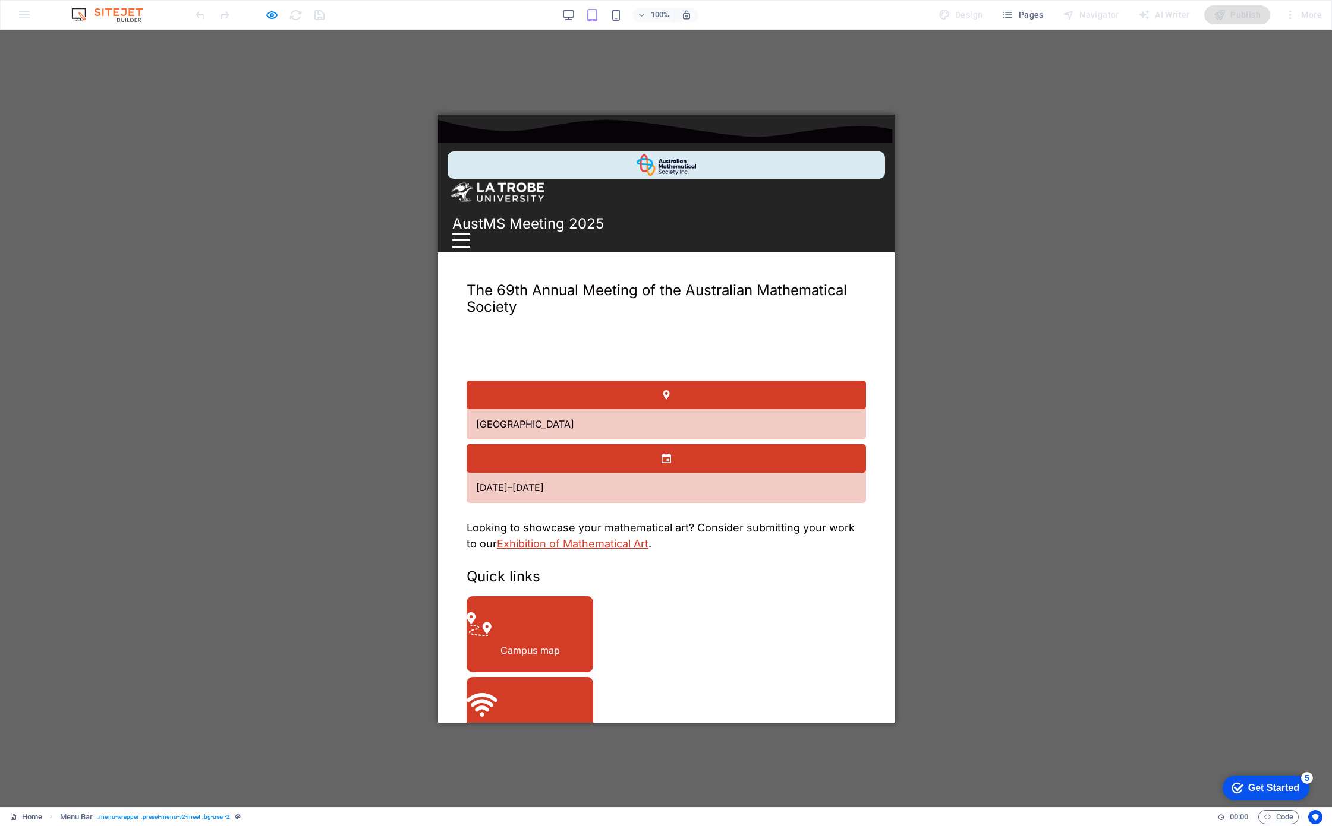
click at [469, 232] on div at bounding box center [461, 239] width 18 height 15
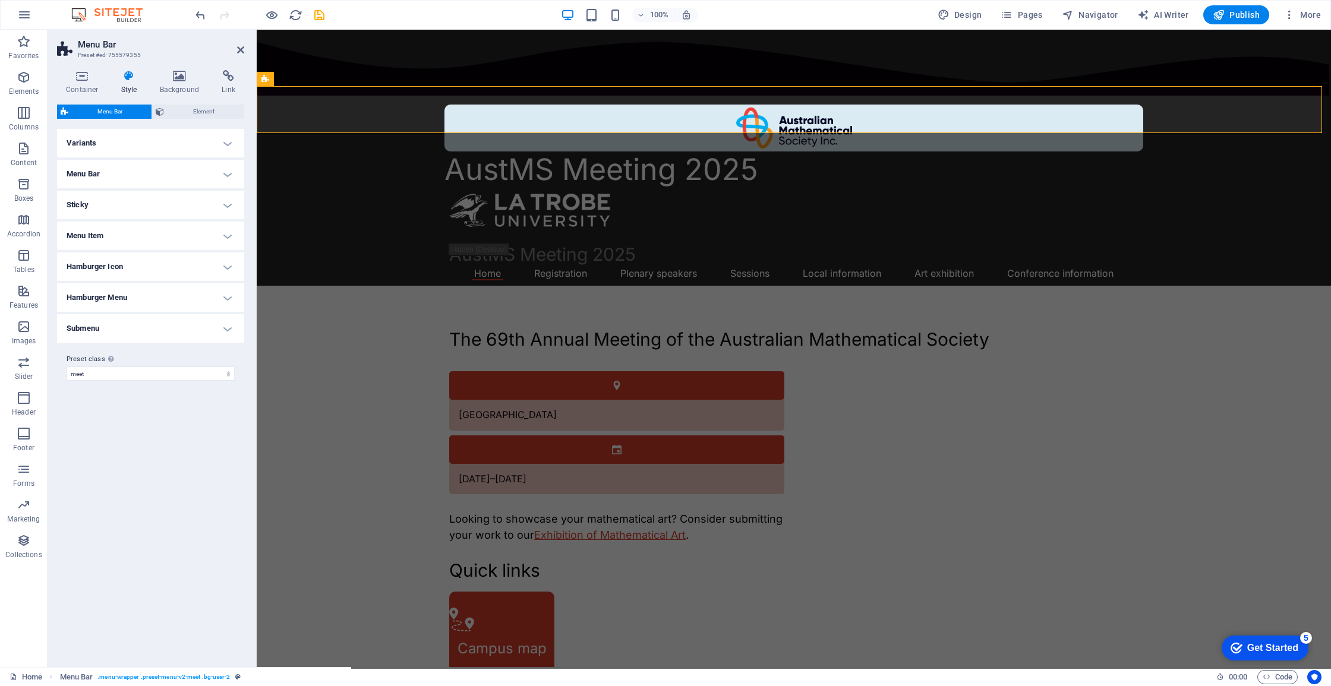
click at [234, 47] on h2 "Menu Bar" at bounding box center [161, 44] width 166 height 11
click at [236, 49] on h2 "Menu Bar" at bounding box center [161, 44] width 166 height 11
click at [237, 48] on icon at bounding box center [240, 50] width 7 height 10
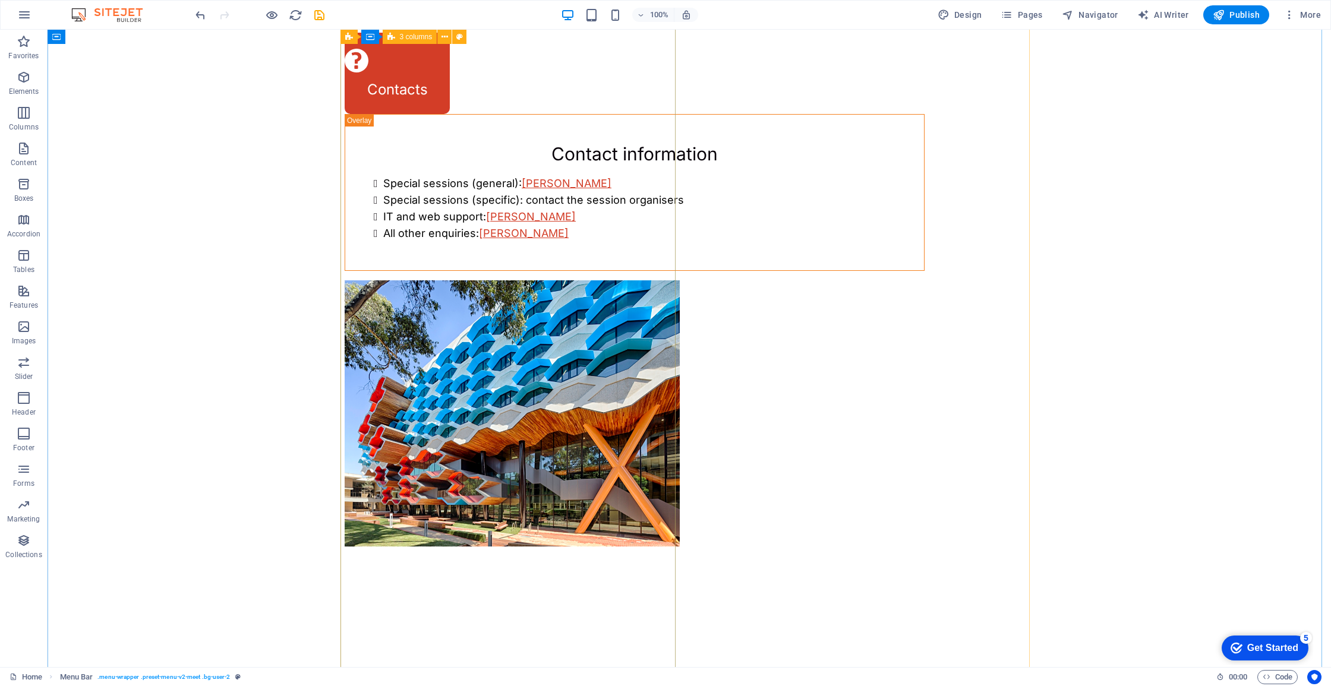
scroll to position [1235, 0]
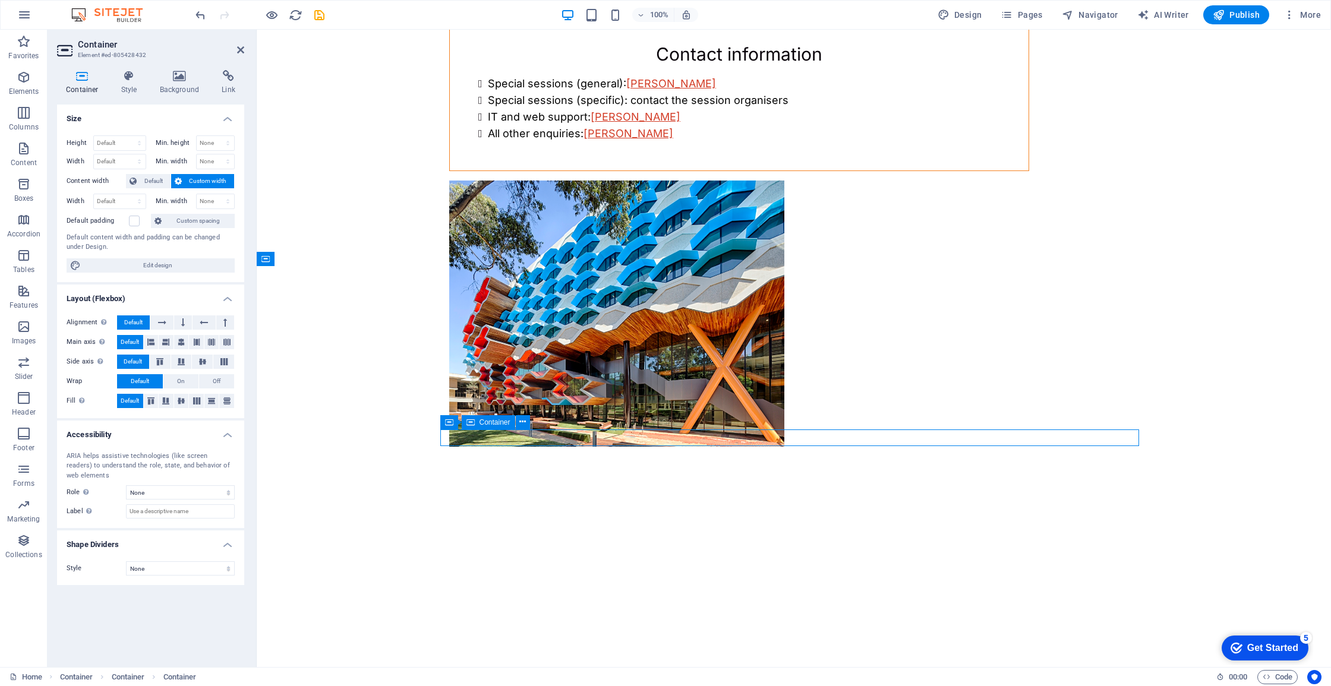
click at [515, 424] on span "Text" at bounding box center [516, 422] width 13 height 7
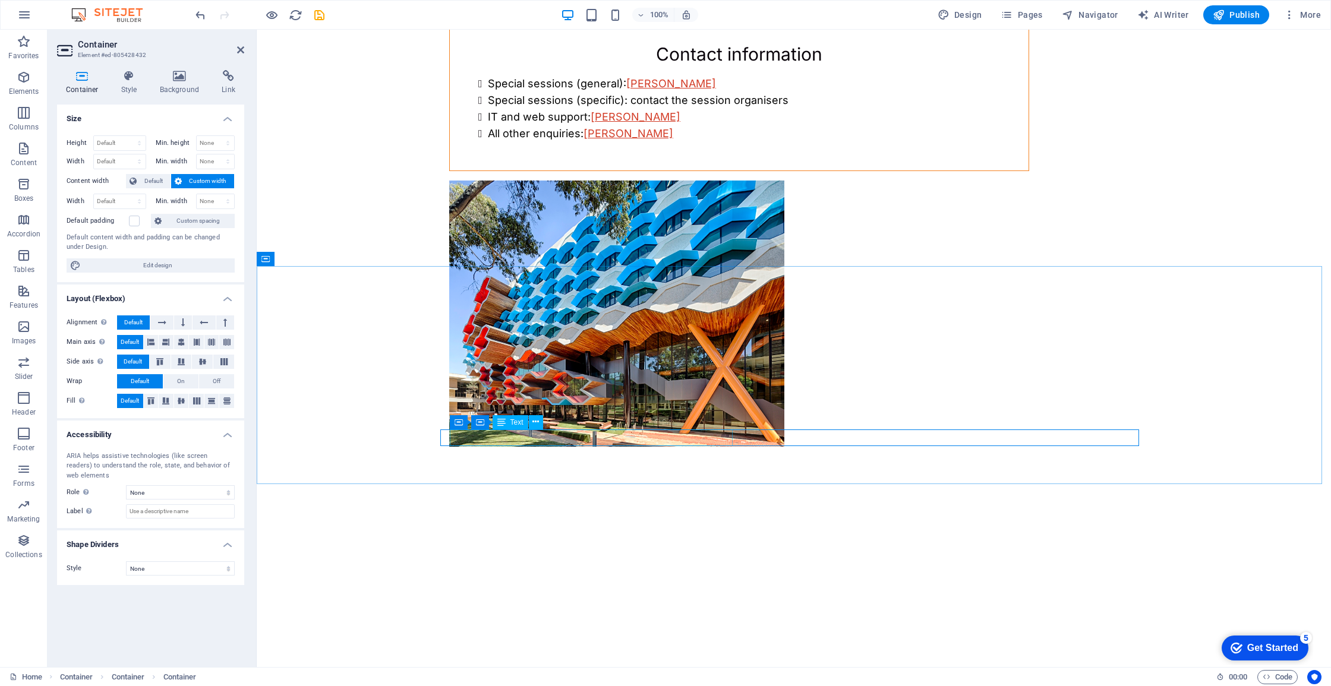
click at [515, 424] on span "Text" at bounding box center [516, 422] width 13 height 7
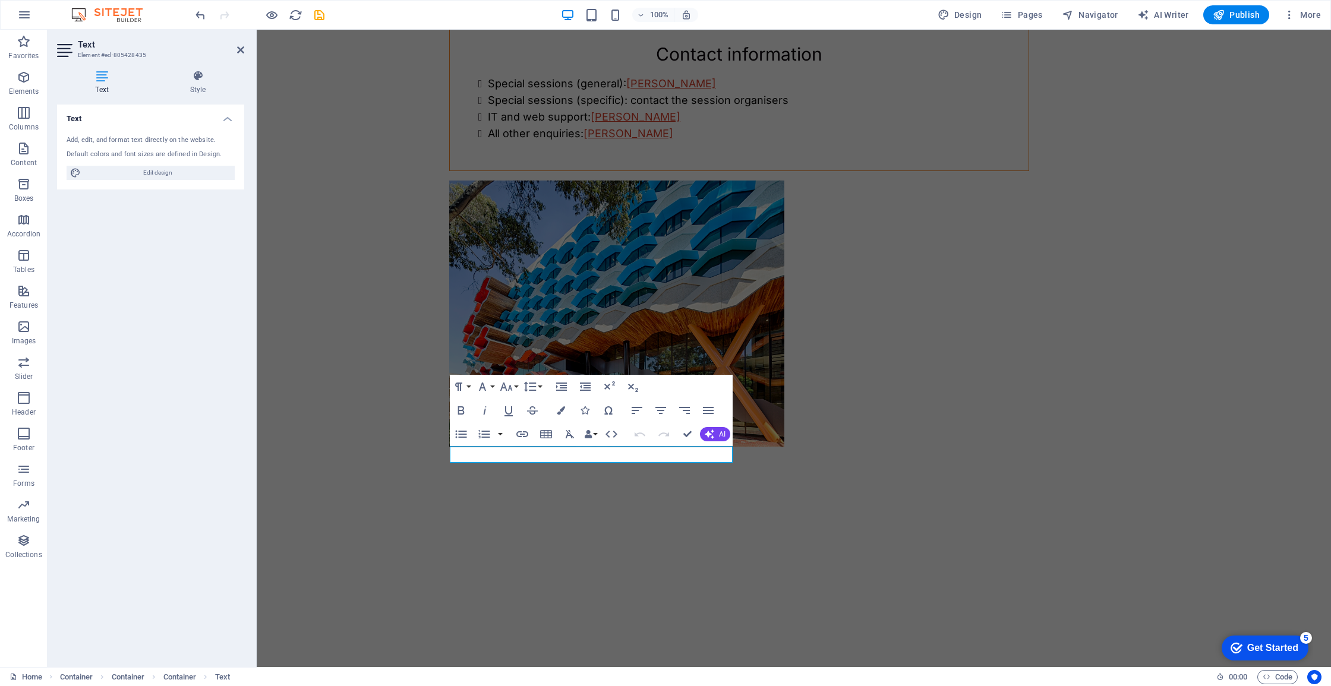
scroll to position [1218, 0]
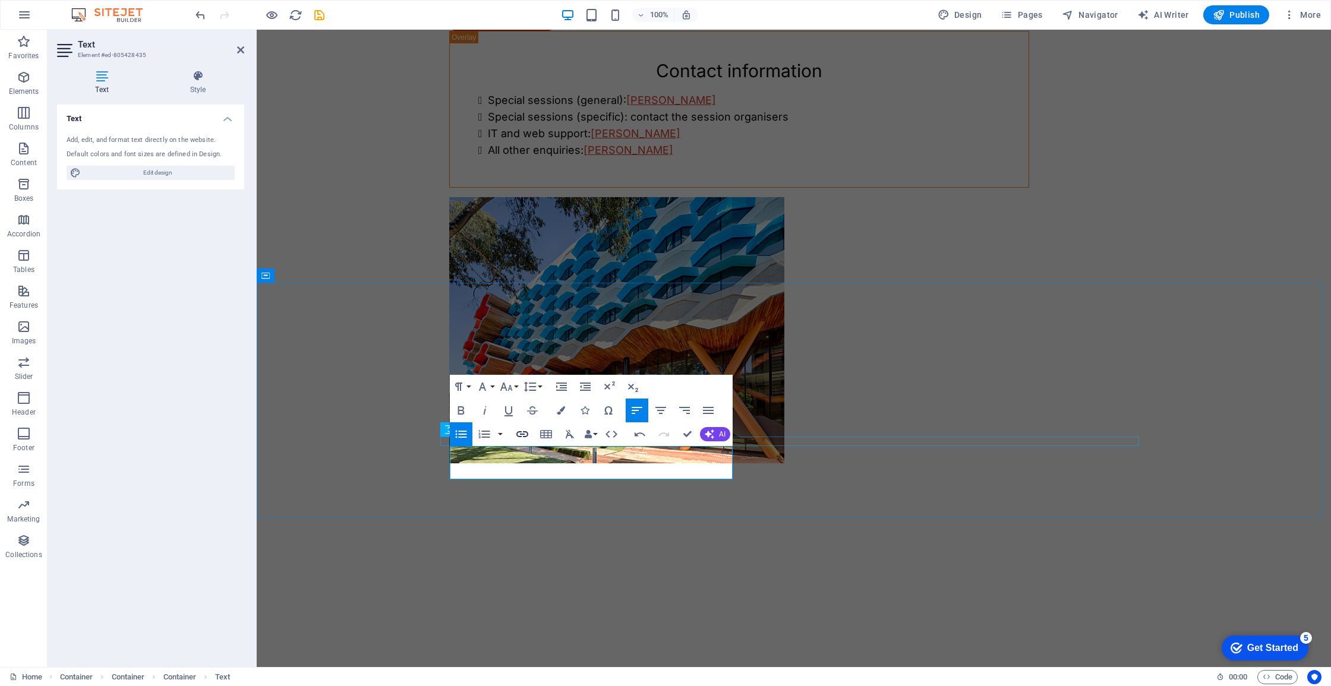
click at [516, 435] on icon "button" at bounding box center [522, 434] width 14 height 14
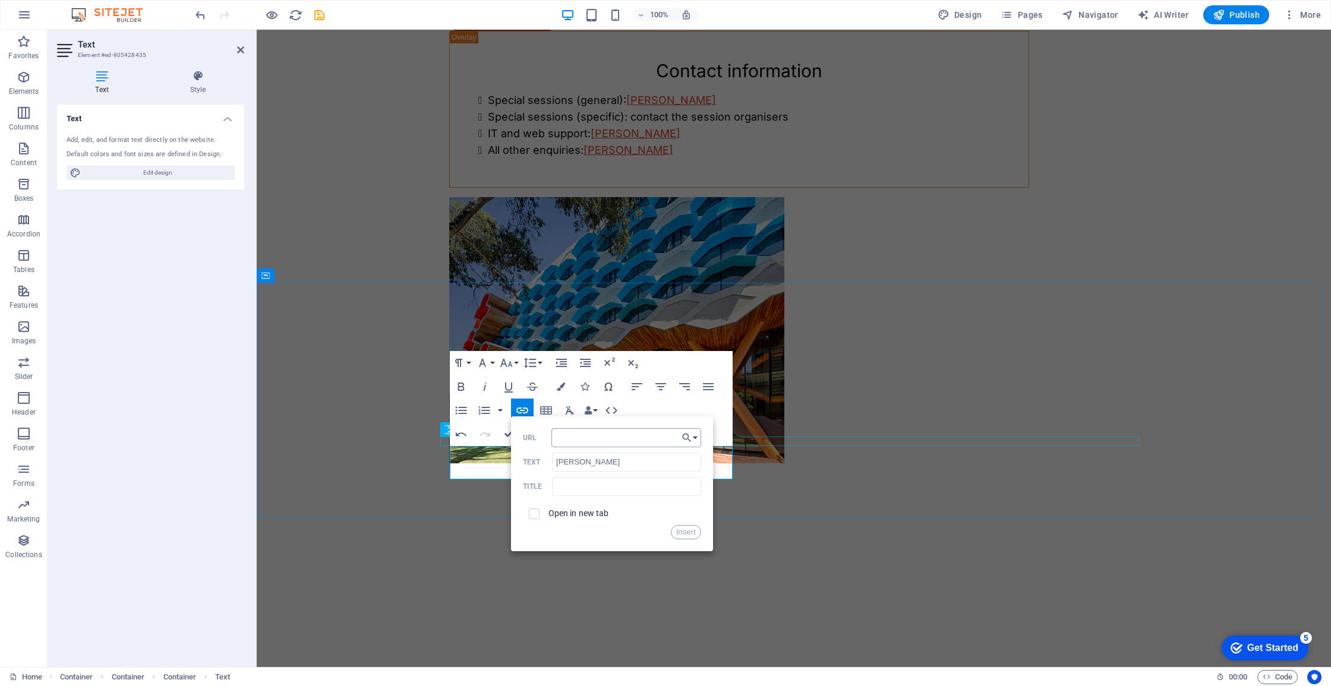
type input "https://research-repository.uwa.edu.au/en/persons/enrico-valdinoci"
click at [685, 525] on button "Insert" at bounding box center [686, 532] width 30 height 14
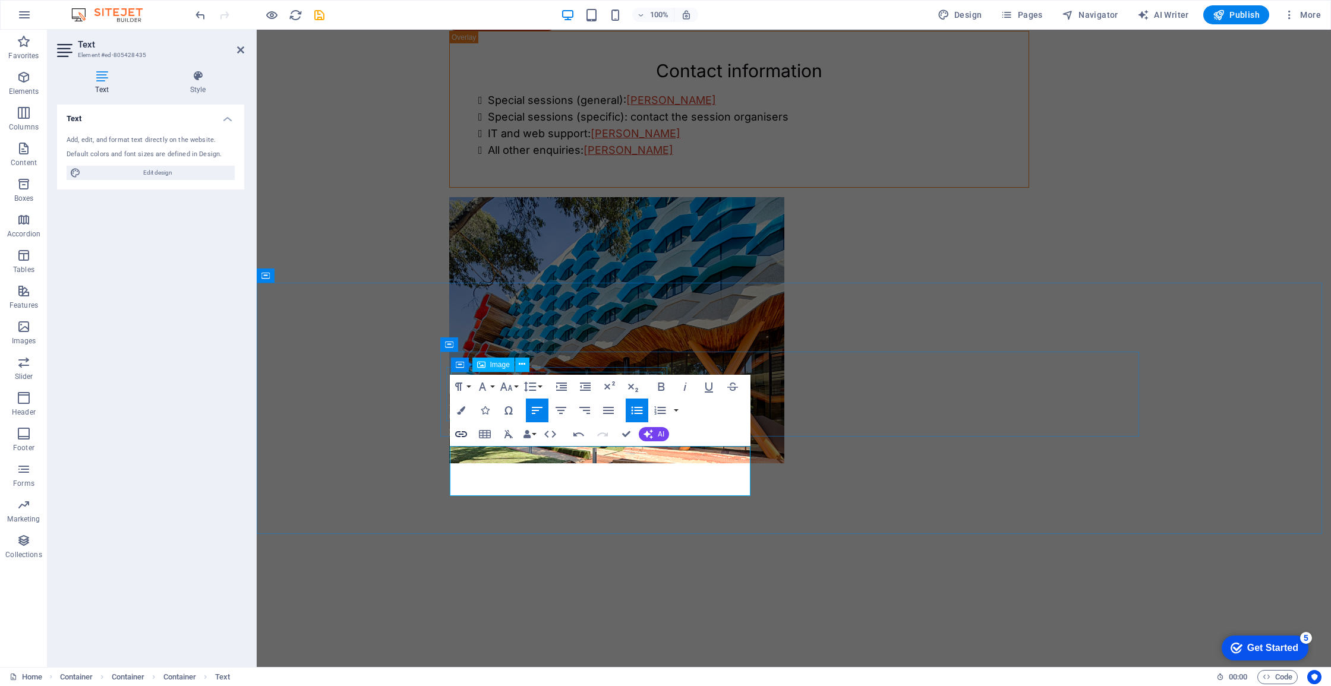
type input "Monash University School of Mathematics"
click at [468, 433] on button "Insert Link" at bounding box center [461, 434] width 23 height 24
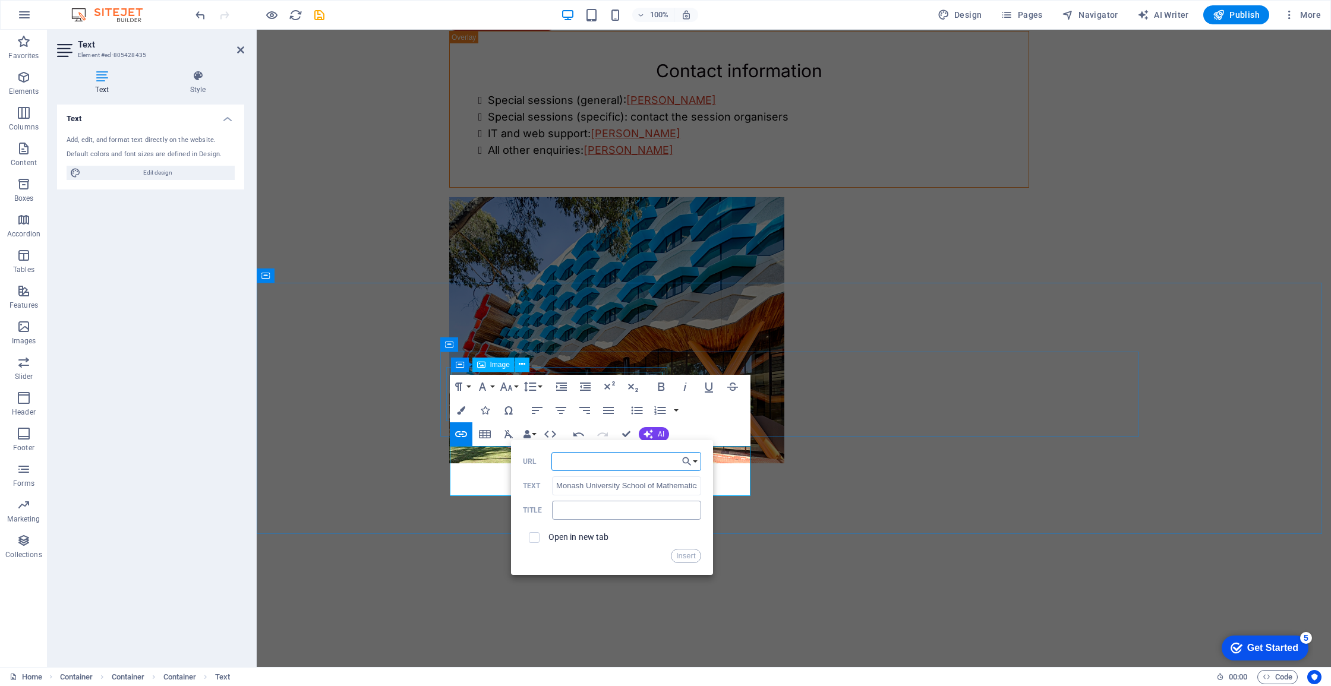
type input "https://www.monash.edu/science/schools/school-of-mathematics"
click at [691, 553] on button "Insert" at bounding box center [686, 556] width 30 height 14
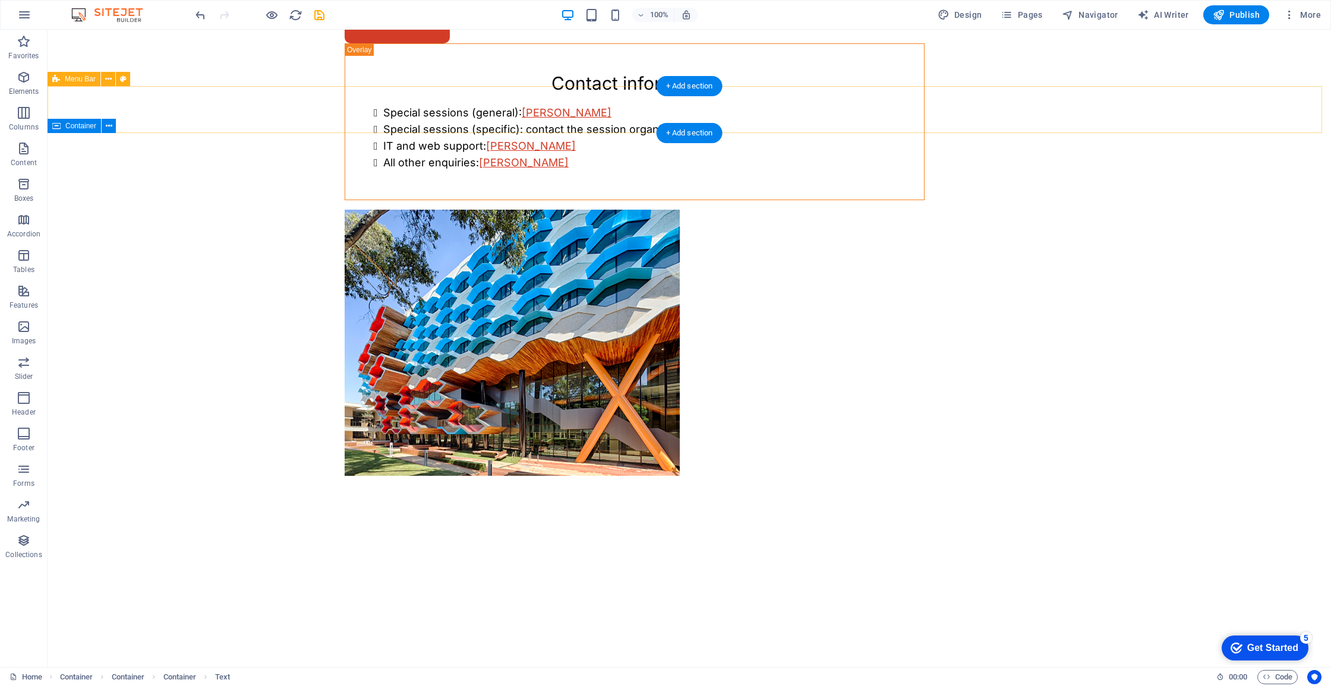
scroll to position [0, 0]
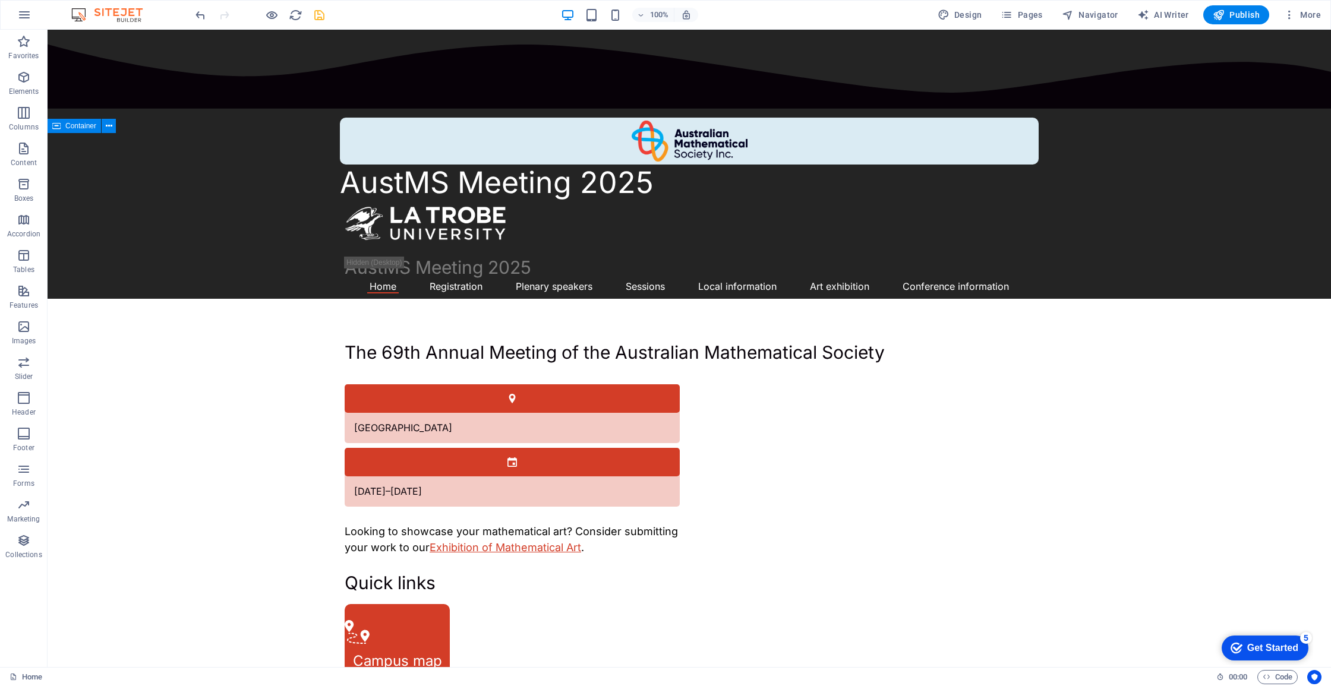
click at [0, 0] on icon "save" at bounding box center [0, 0] width 0 height 0
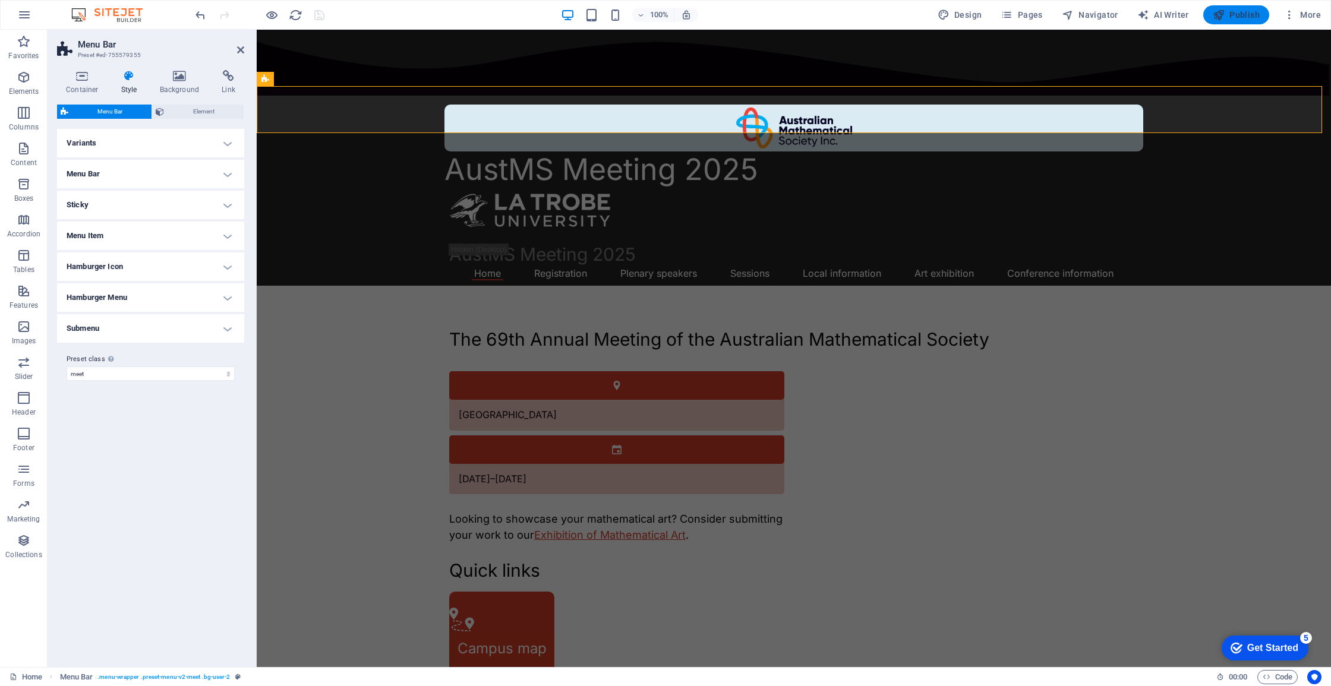
click at [1179, 15] on span "Publish" at bounding box center [1236, 15] width 47 height 12
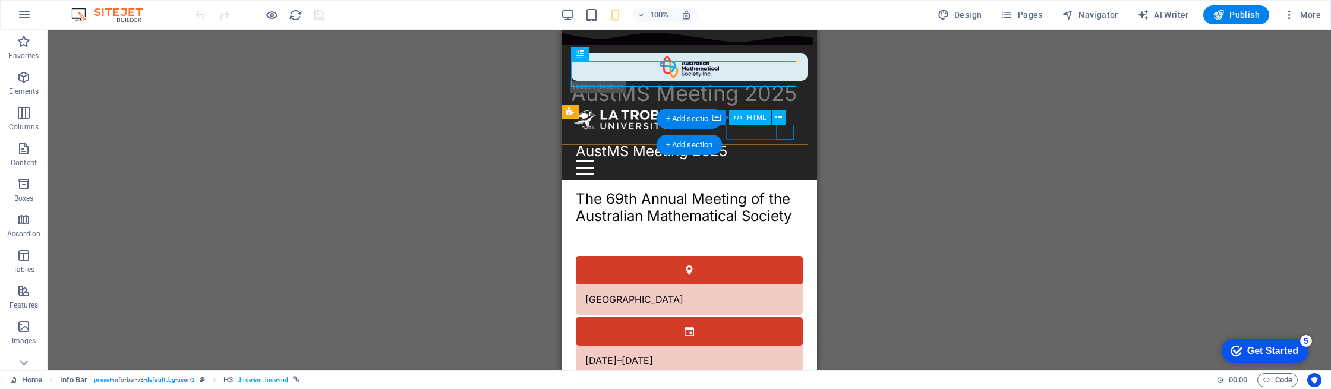
click at [783, 160] on div at bounding box center [689, 167] width 227 height 15
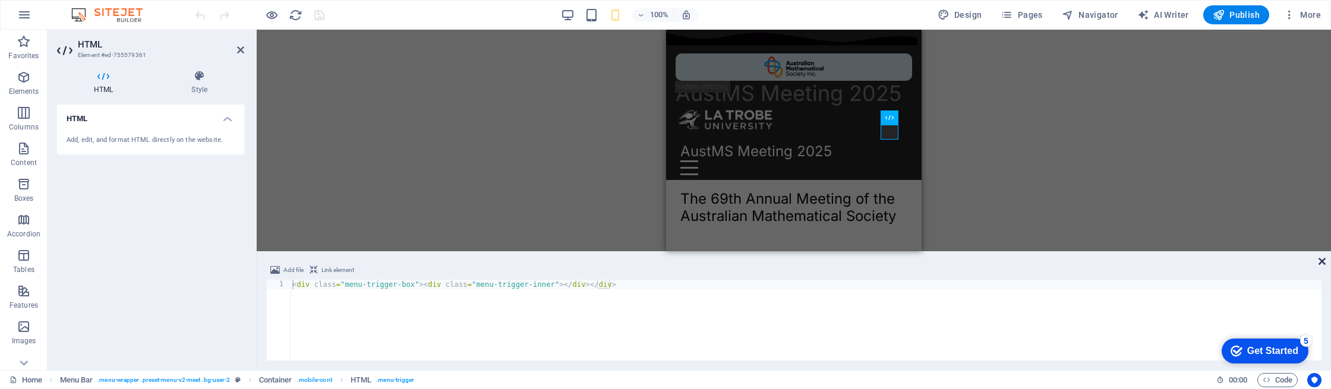
click at [1320, 261] on icon at bounding box center [1321, 262] width 7 height 10
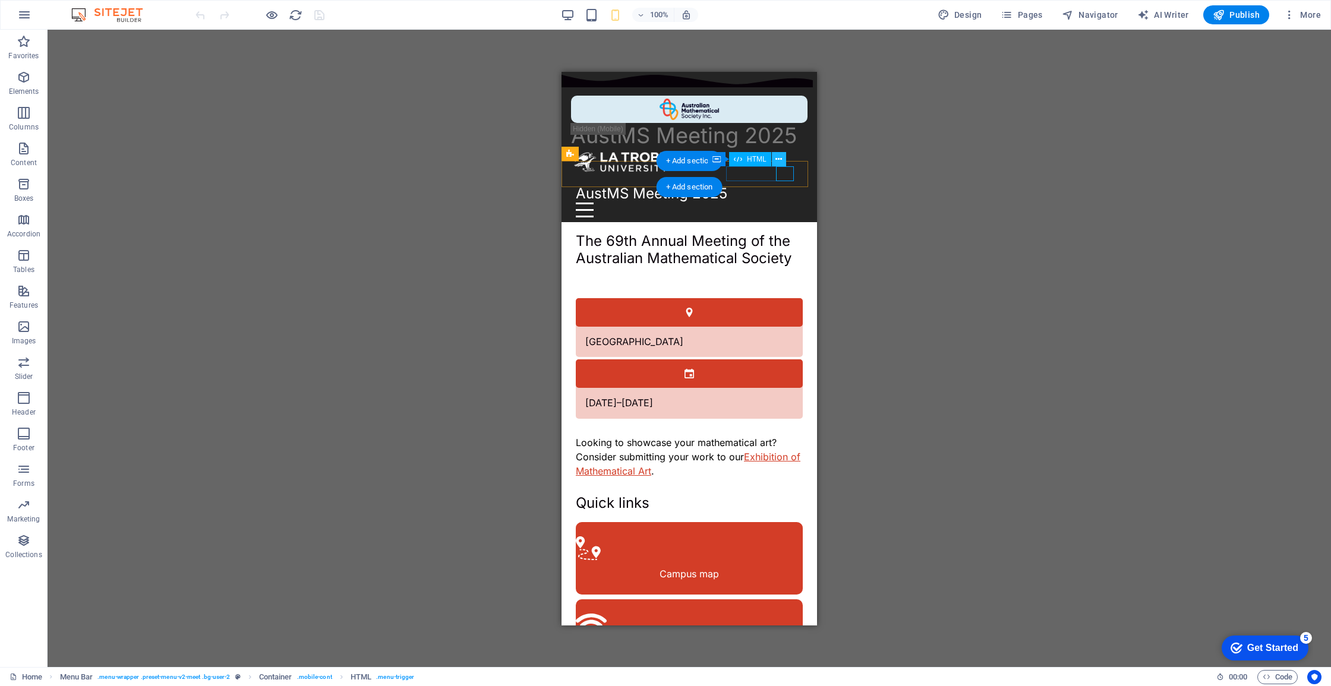
click at [780, 161] on icon at bounding box center [778, 159] width 7 height 12
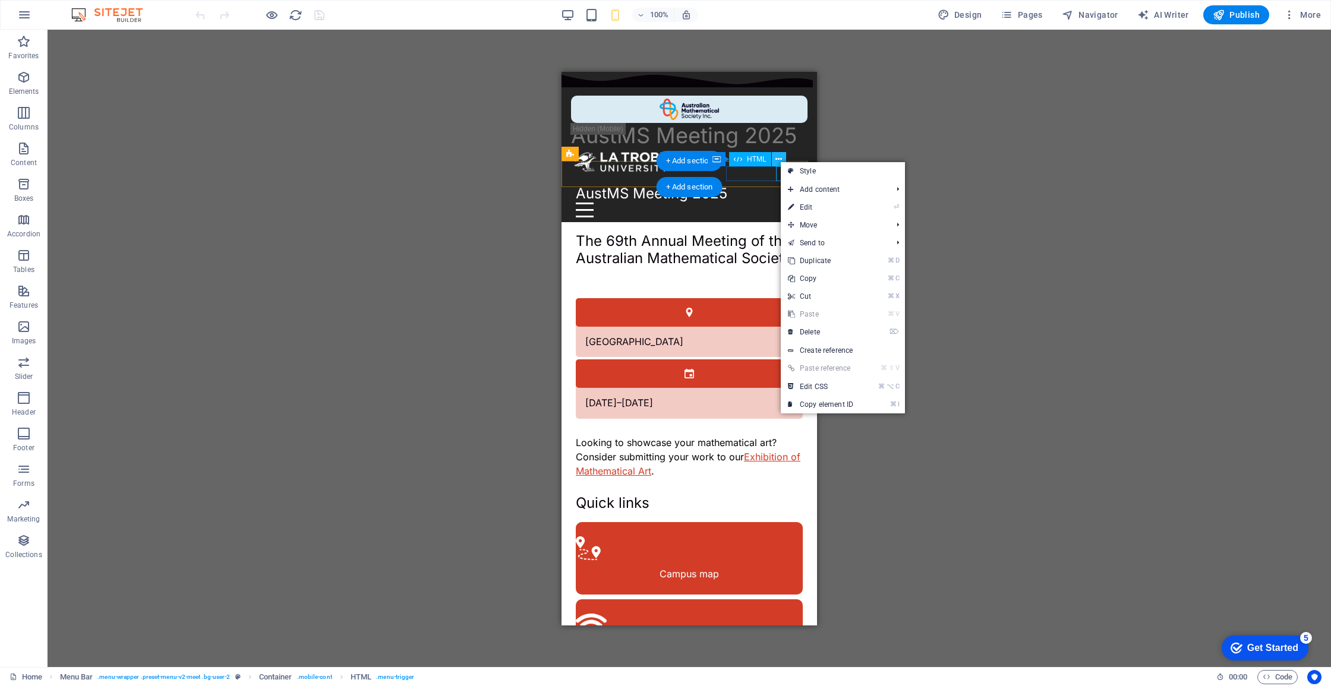
click at [778, 158] on icon at bounding box center [778, 159] width 7 height 12
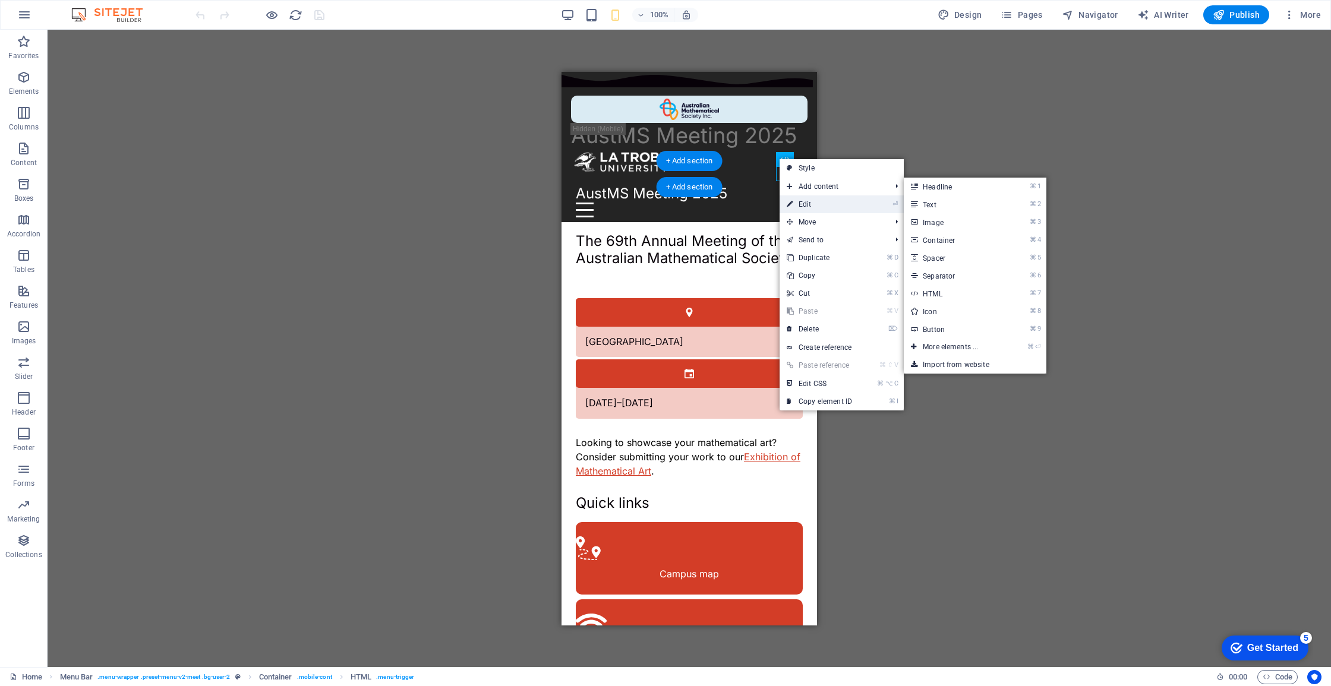
click at [819, 201] on link "⏎ Edit" at bounding box center [820, 204] width 80 height 18
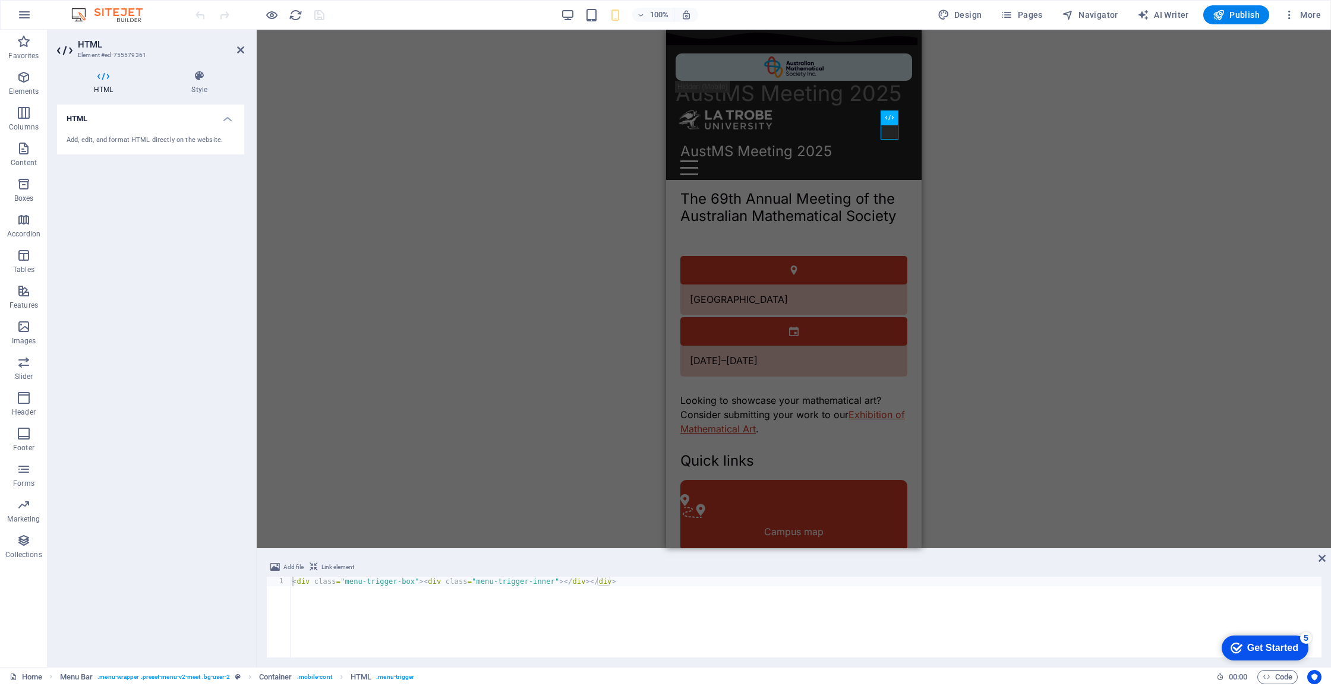
click at [222, 120] on h4 "HTML" at bounding box center [150, 115] width 187 height 21
click at [220, 119] on h4 "HTML" at bounding box center [150, 119] width 187 height 29
click at [189, 90] on h4 "Style" at bounding box center [199, 82] width 90 height 25
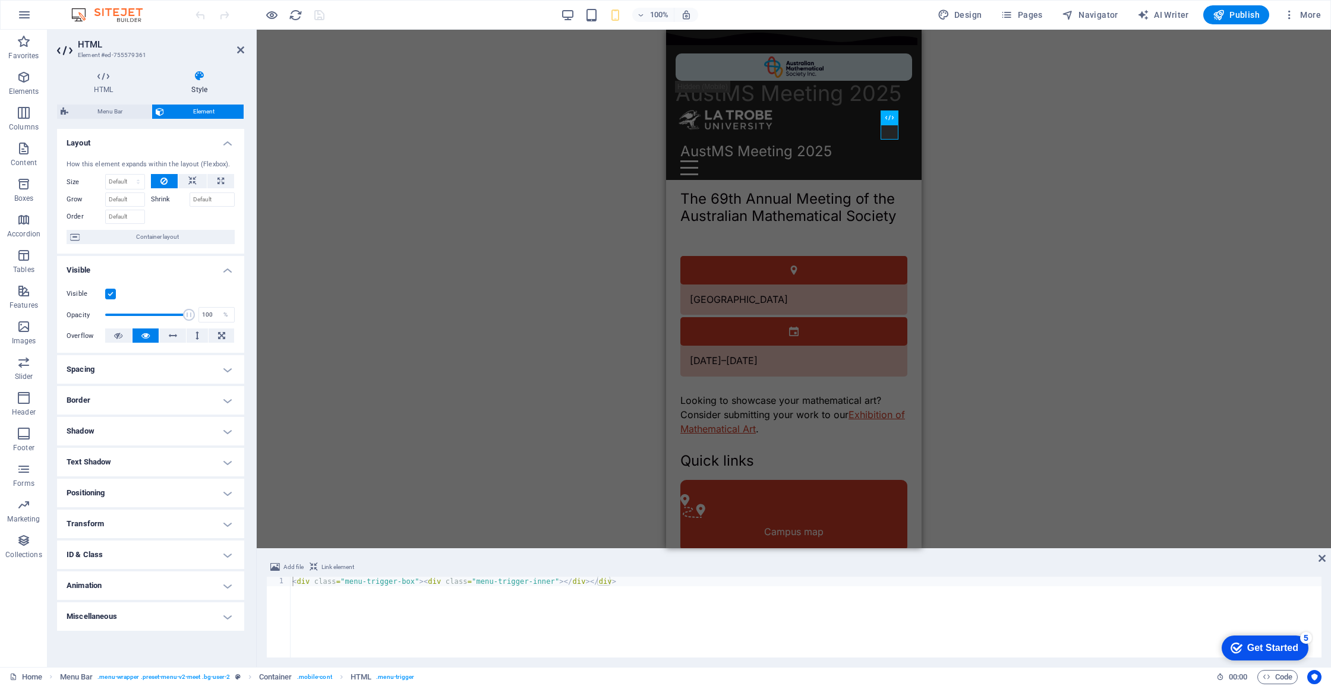
click at [179, 364] on h4 "Spacing" at bounding box center [150, 369] width 187 height 29
click at [176, 367] on h4 "Spacing" at bounding box center [150, 365] width 187 height 21
click at [173, 405] on h4 "Border" at bounding box center [150, 400] width 187 height 29
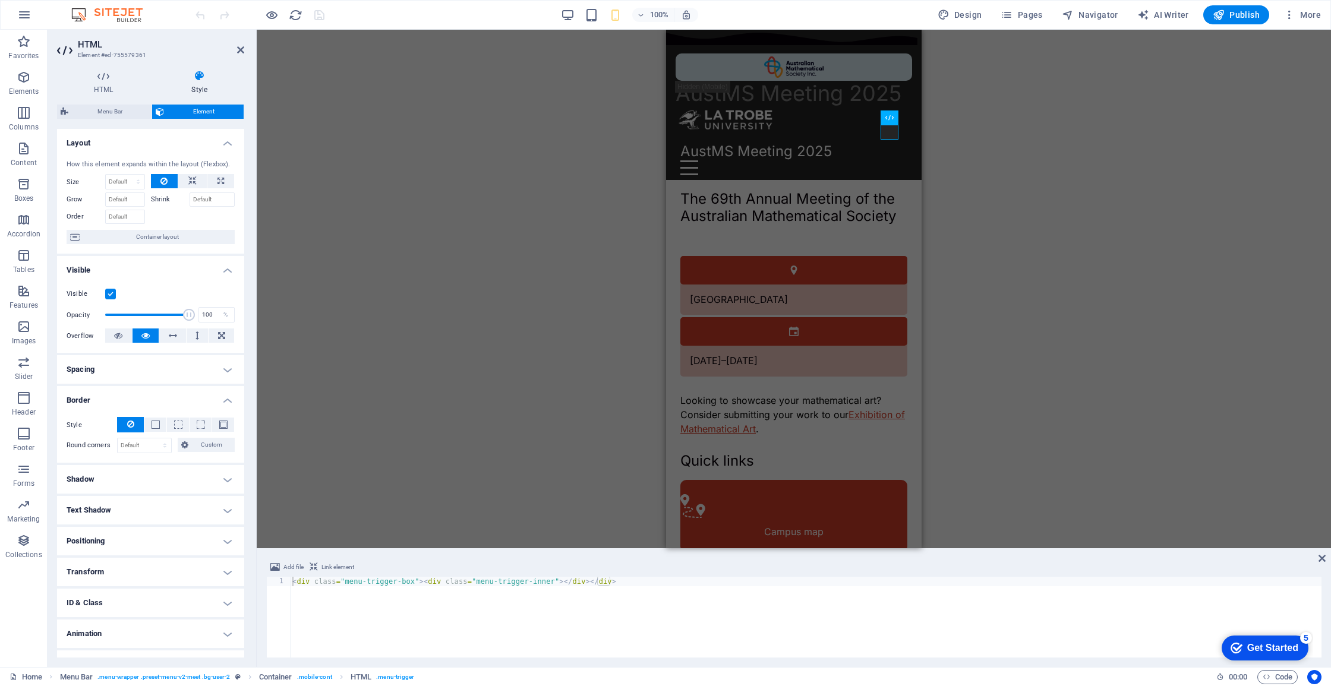
click at [173, 405] on h4 "Border" at bounding box center [150, 396] width 187 height 21
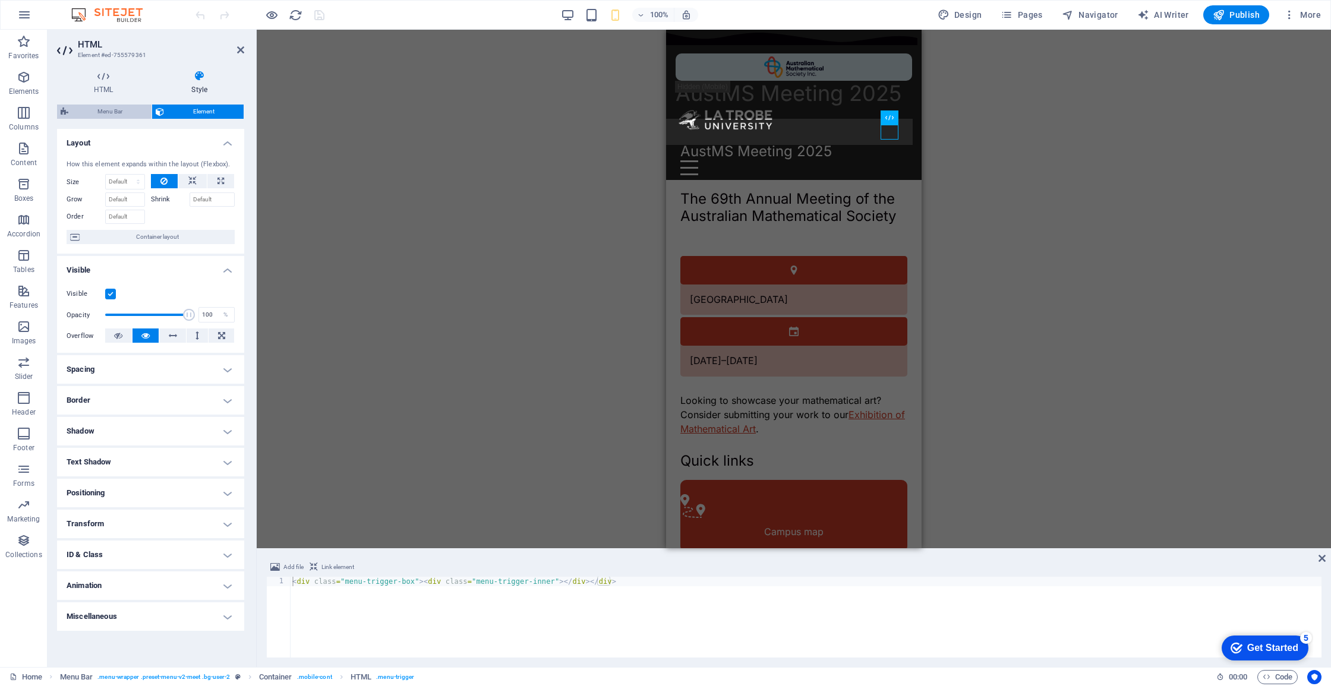
click at [100, 116] on span "Menu Bar" at bounding box center [110, 112] width 76 height 14
select select "rem"
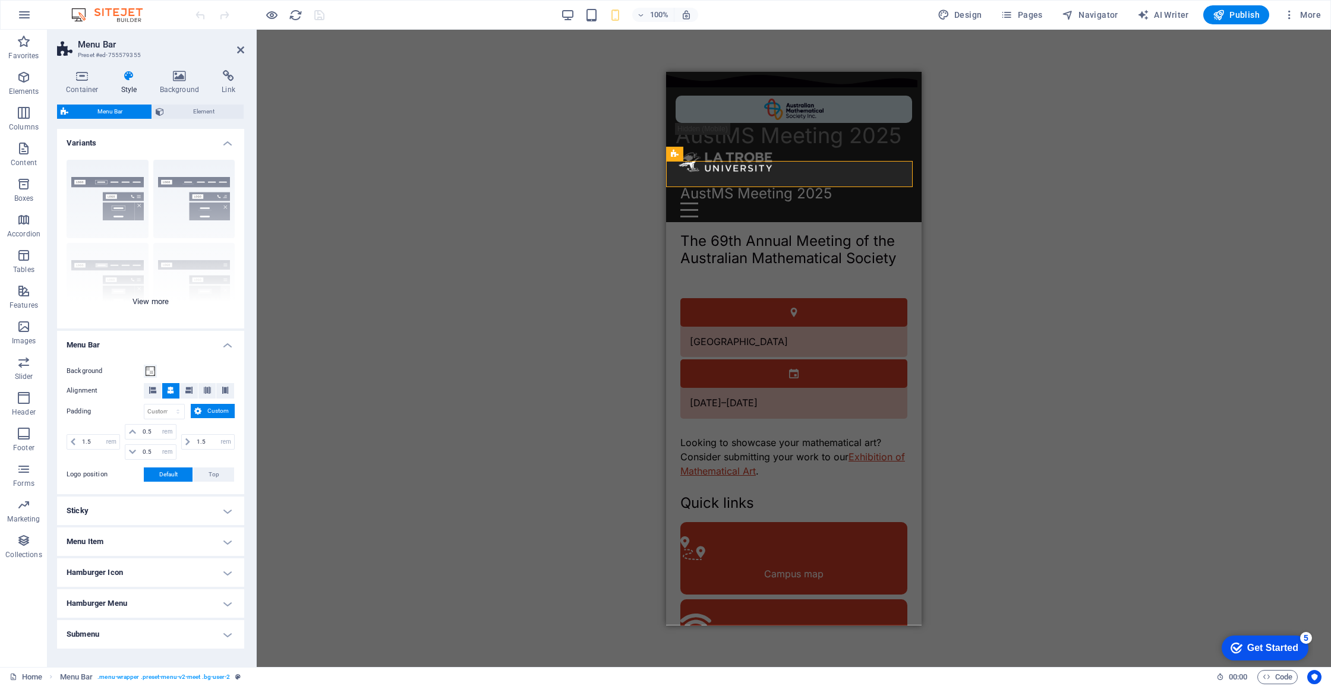
click at [149, 305] on div "Border Centered Default Fixed Loki Trigger Wide XXL" at bounding box center [150, 239] width 187 height 178
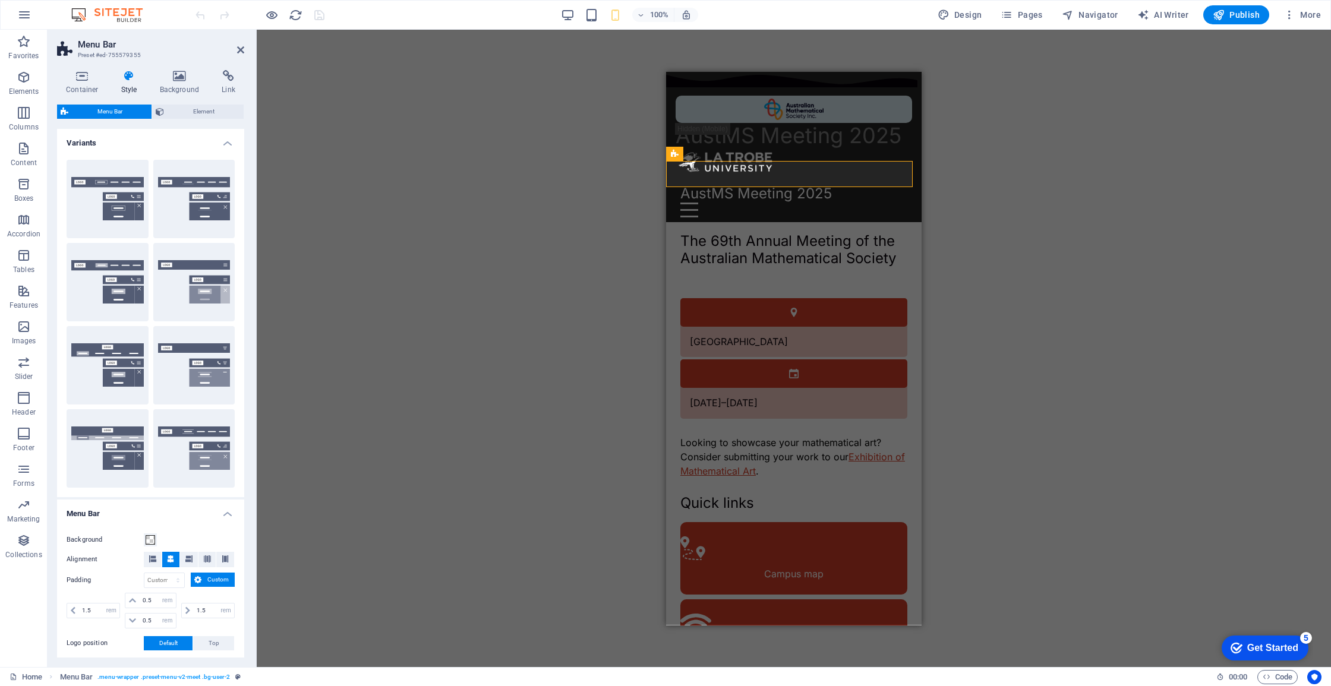
scroll to position [207, 0]
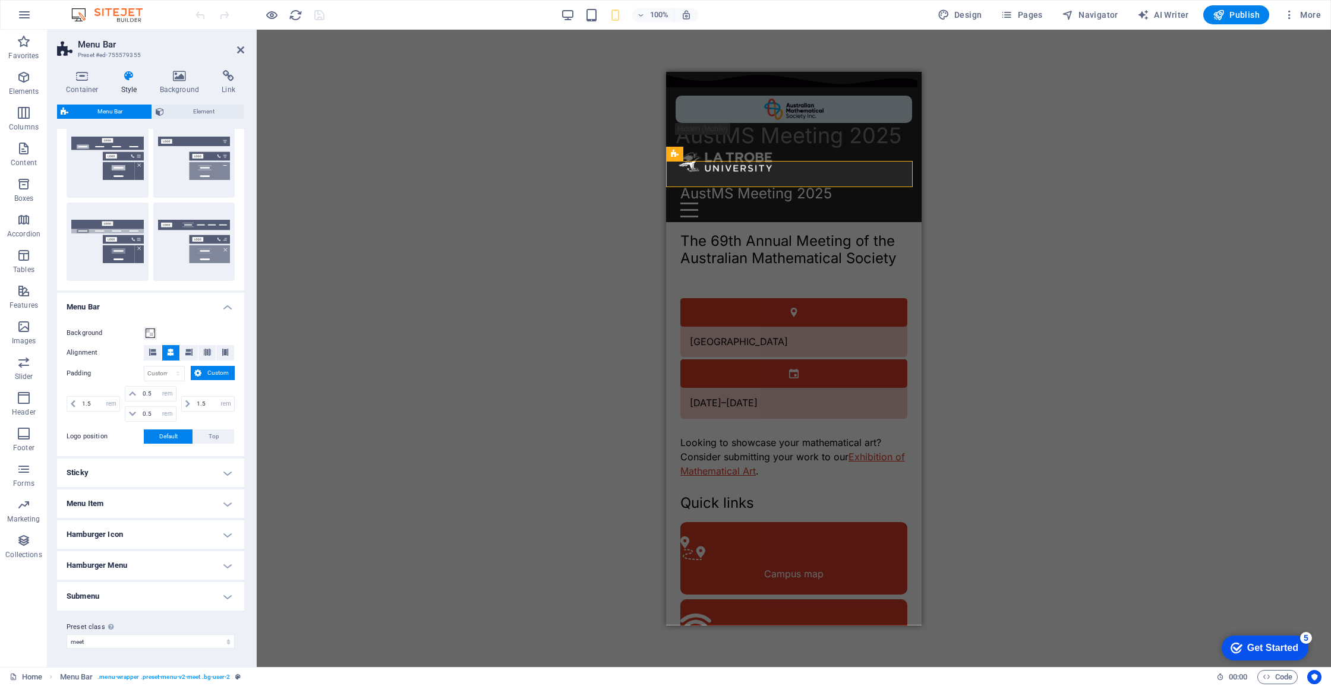
click at [187, 496] on h4 "Menu Item" at bounding box center [150, 504] width 187 height 29
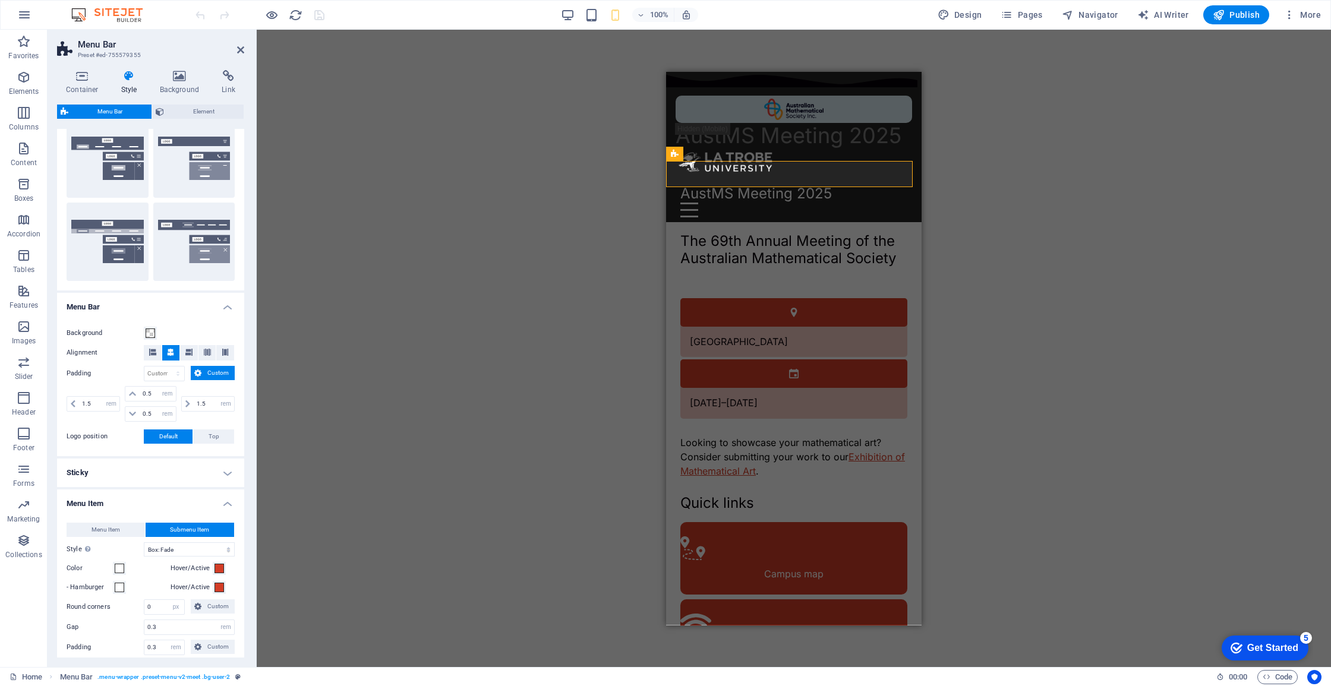
click at [187, 496] on h4 "Menu Item" at bounding box center [150, 500] width 187 height 21
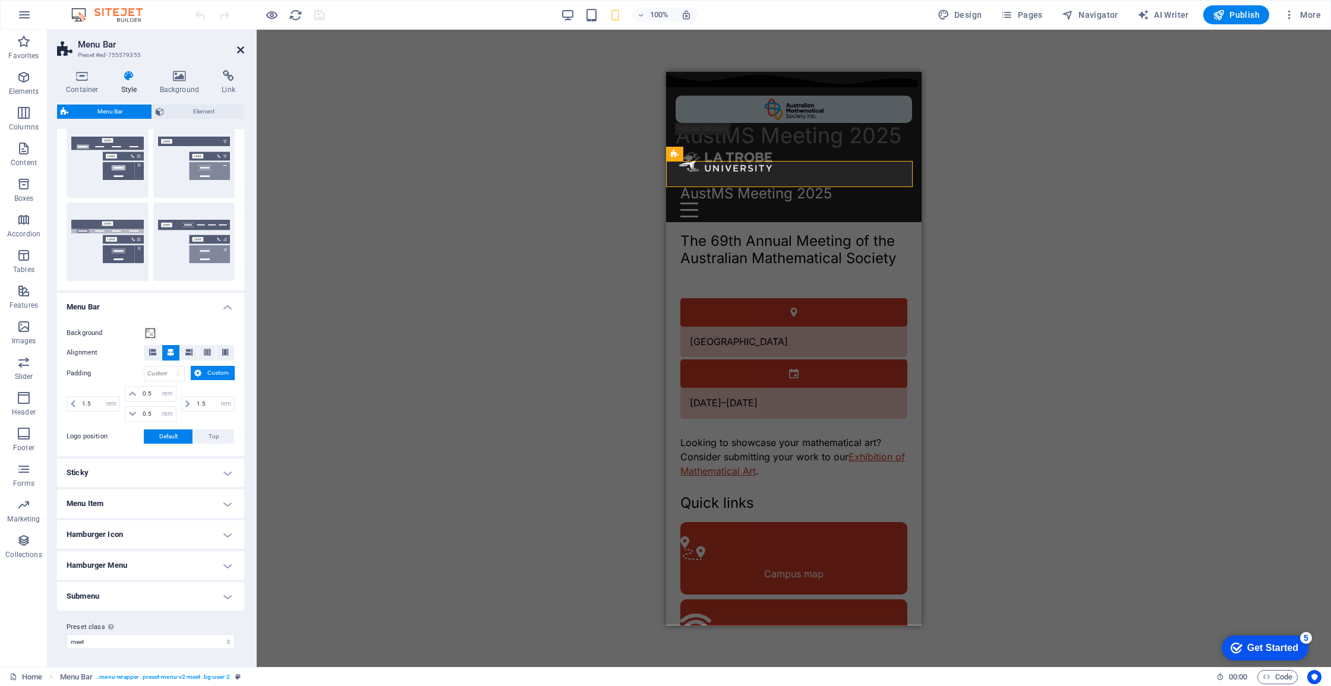
click at [243, 49] on icon at bounding box center [240, 50] width 7 height 10
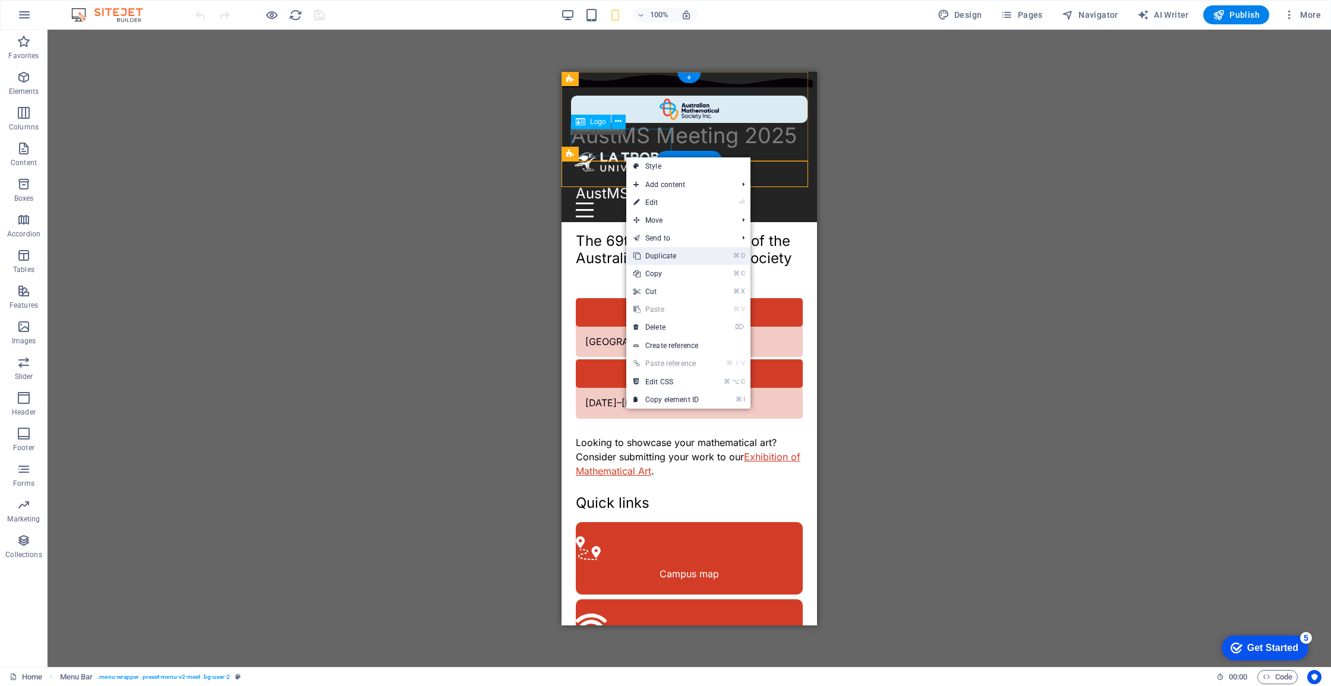
drag, startPoint x: 658, startPoint y: 254, endPoint x: 133, endPoint y: 181, distance: 530.3
click at [658, 254] on link "⌘ D Duplicate" at bounding box center [666, 256] width 80 height 18
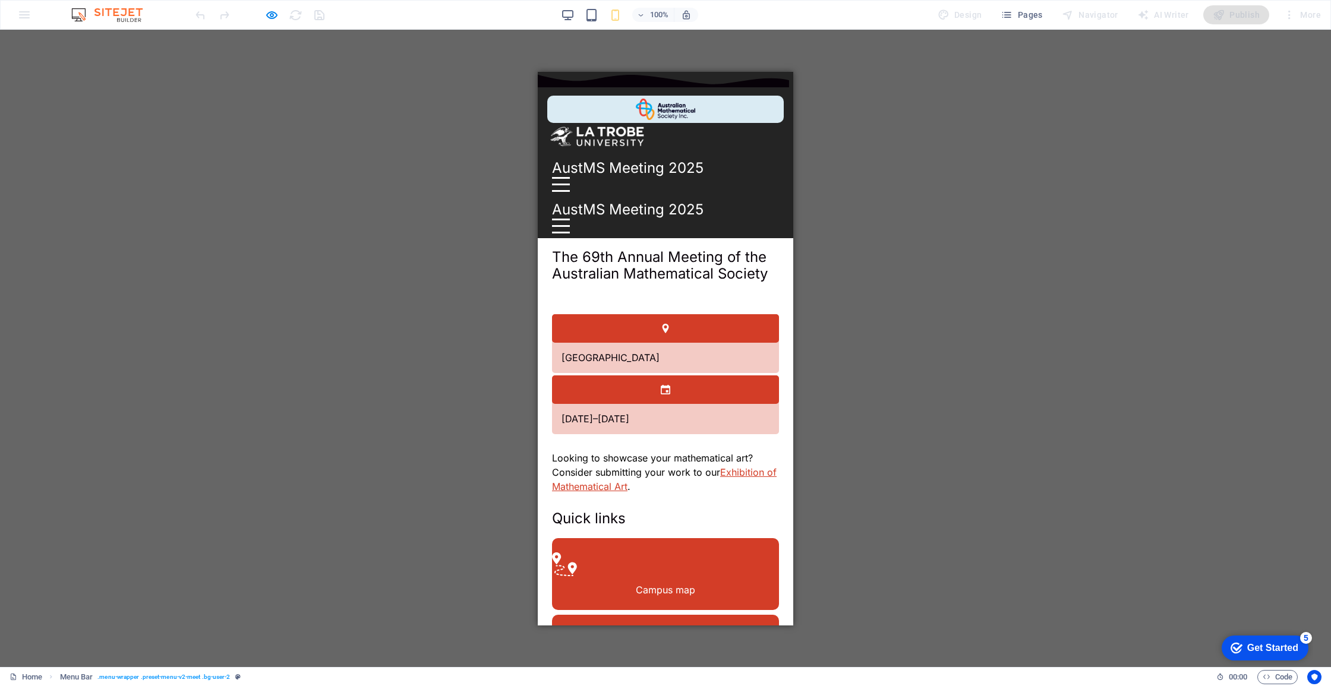
click at [570, 218] on div at bounding box center [561, 225] width 18 height 15
click at [570, 176] on div at bounding box center [561, 177] width 18 height 2
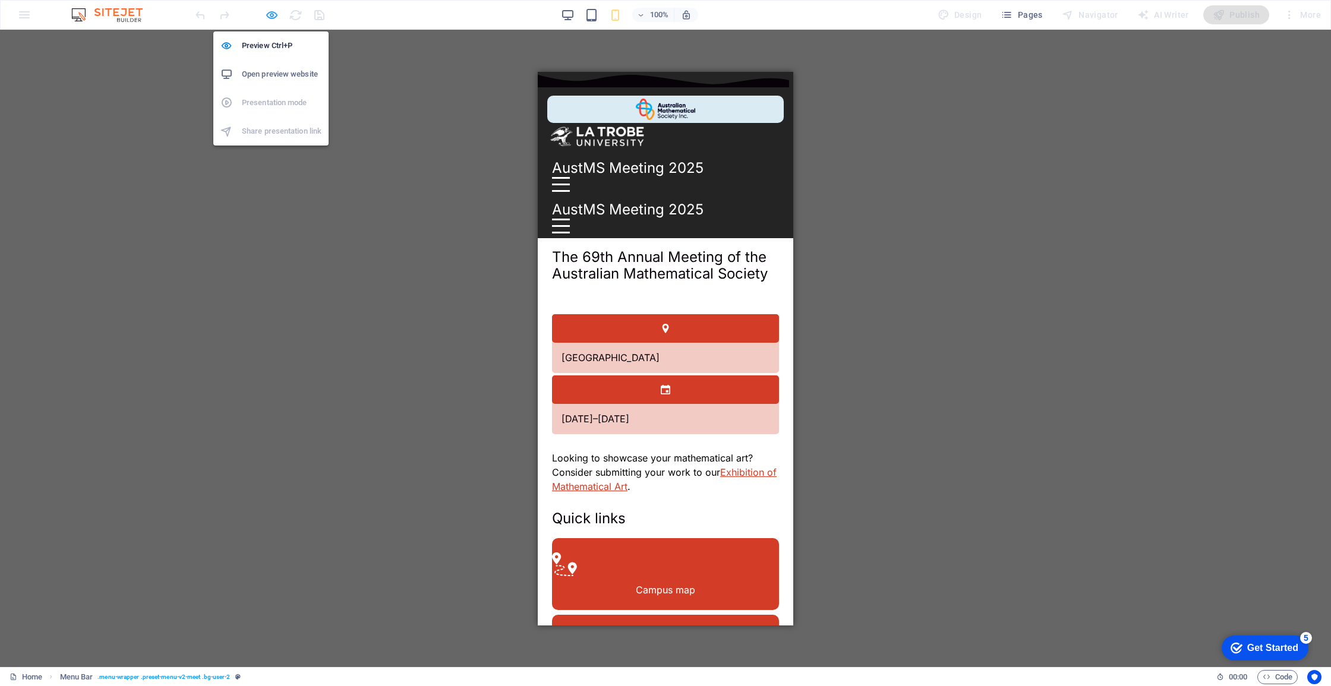
click at [0, 0] on icon "button" at bounding box center [0, 0] width 0 height 0
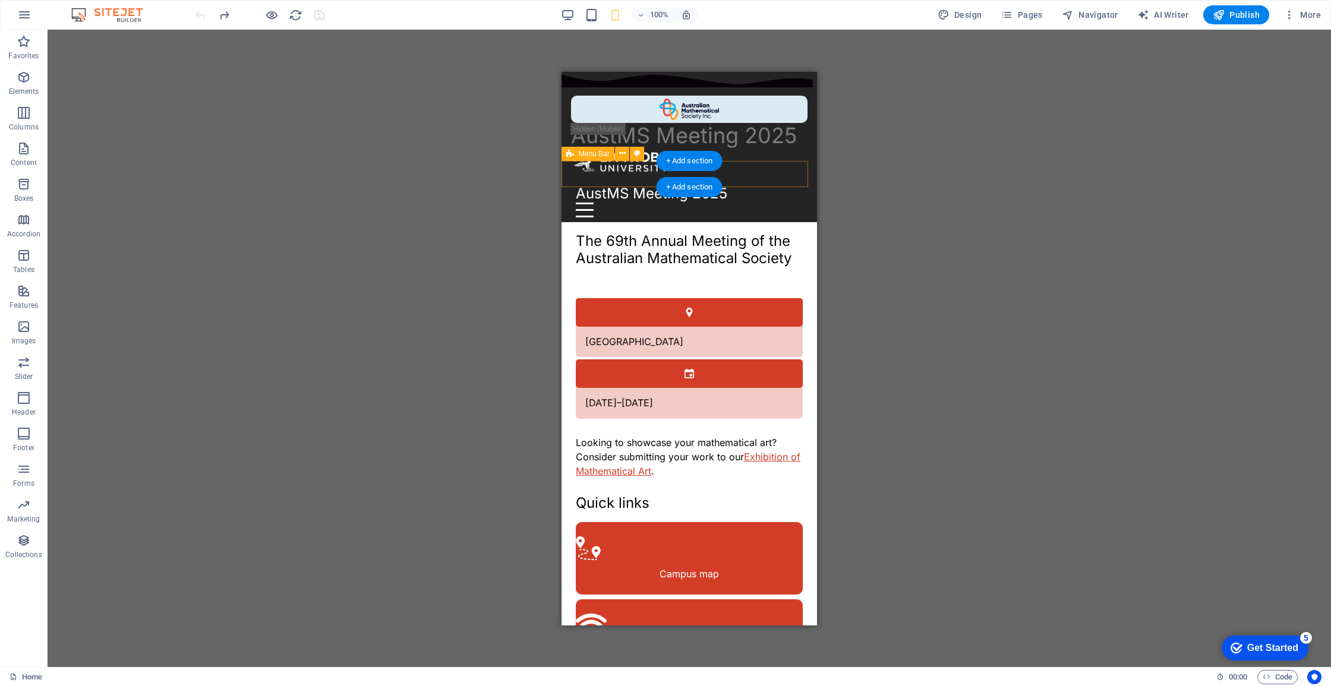
click at [754, 182] on div "AustMS Meeting 2025 Home Registration Plenary speakers Sessions Events Local in…" at bounding box center [688, 201] width 255 height 42
select select "rem"
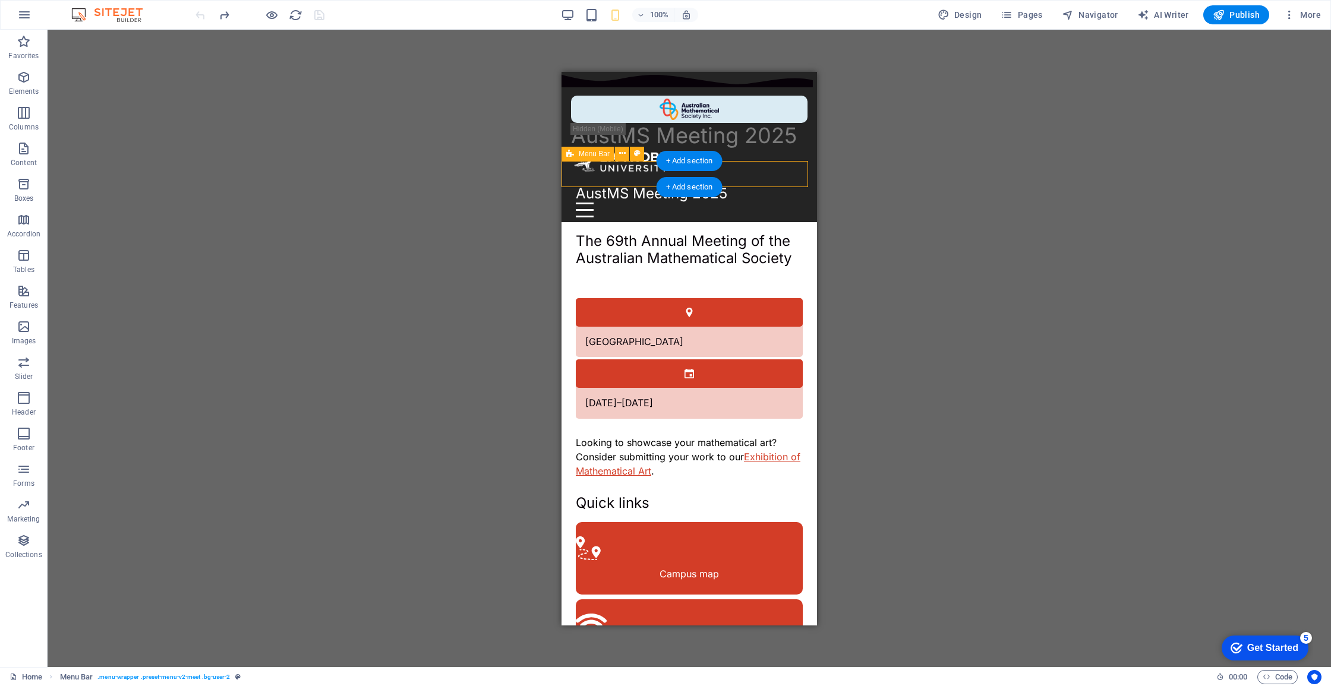
select select "rem"
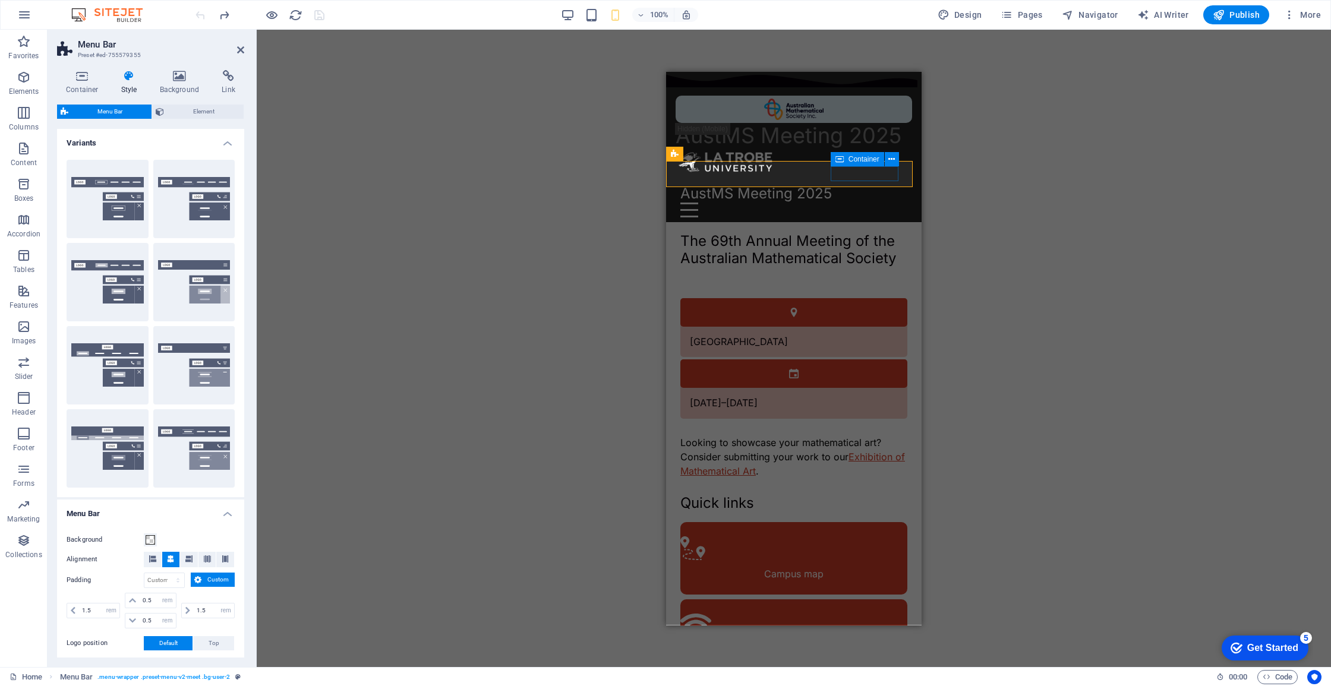
click at [875, 202] on div "Home Registration Plenary speakers Sessions Events Local information Art exhibi…" at bounding box center [793, 209] width 227 height 15
click at [891, 202] on div at bounding box center [793, 209] width 227 height 15
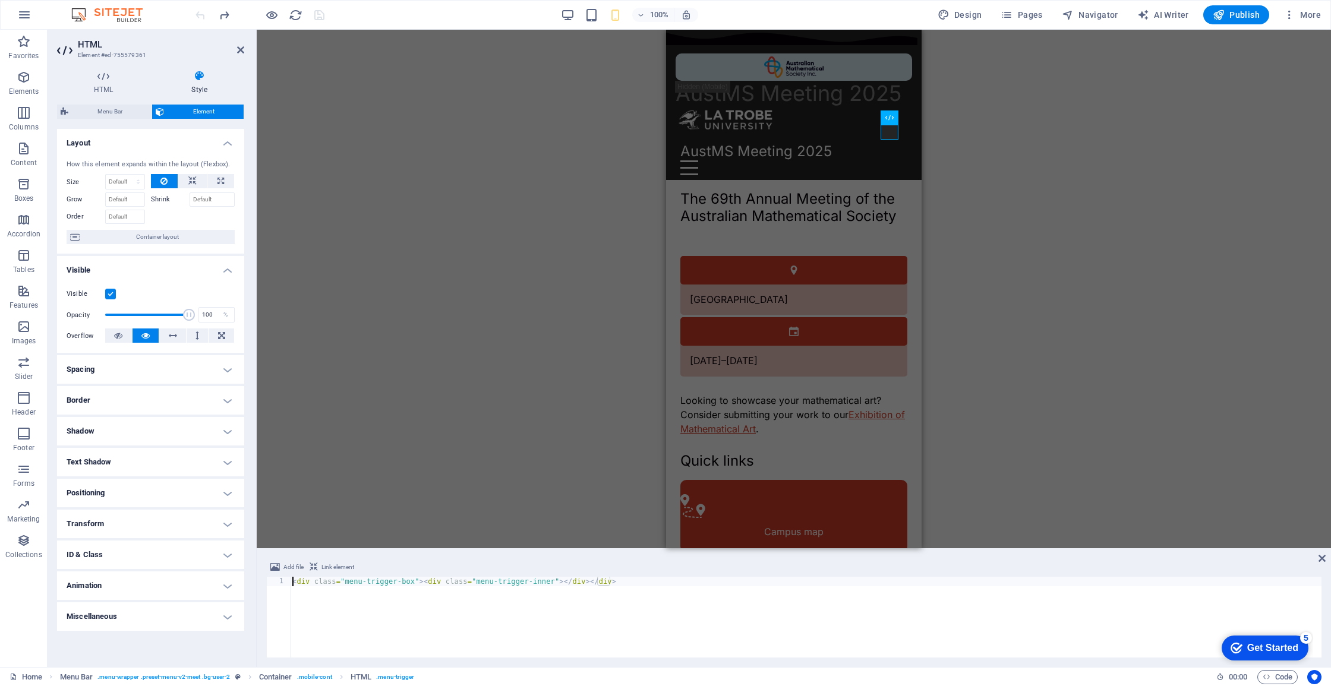
click at [154, 369] on h4 "Spacing" at bounding box center [150, 369] width 187 height 29
click at [157, 370] on h4 "Spacing" at bounding box center [150, 365] width 187 height 21
click at [152, 406] on h4 "Border" at bounding box center [150, 400] width 187 height 29
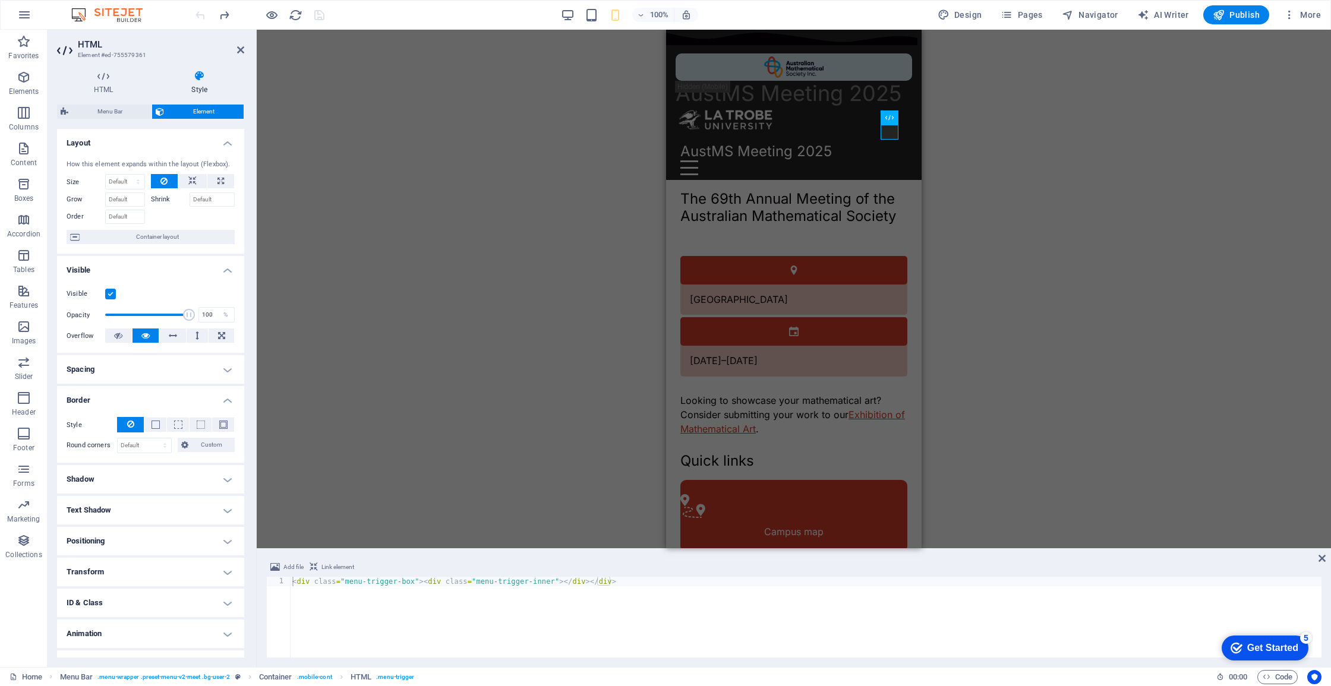
click at [150, 408] on div "Style - Width 1 auto px rem % vh vw Custom Custom 1 auto px rem % vh vw 1 auto …" at bounding box center [150, 435] width 187 height 55
click at [152, 478] on h4 "Shadow" at bounding box center [150, 479] width 187 height 29
click at [146, 542] on h4 "Text Shadow" at bounding box center [150, 537] width 187 height 29
click at [146, 595] on h4 "Positioning" at bounding box center [150, 594] width 187 height 29
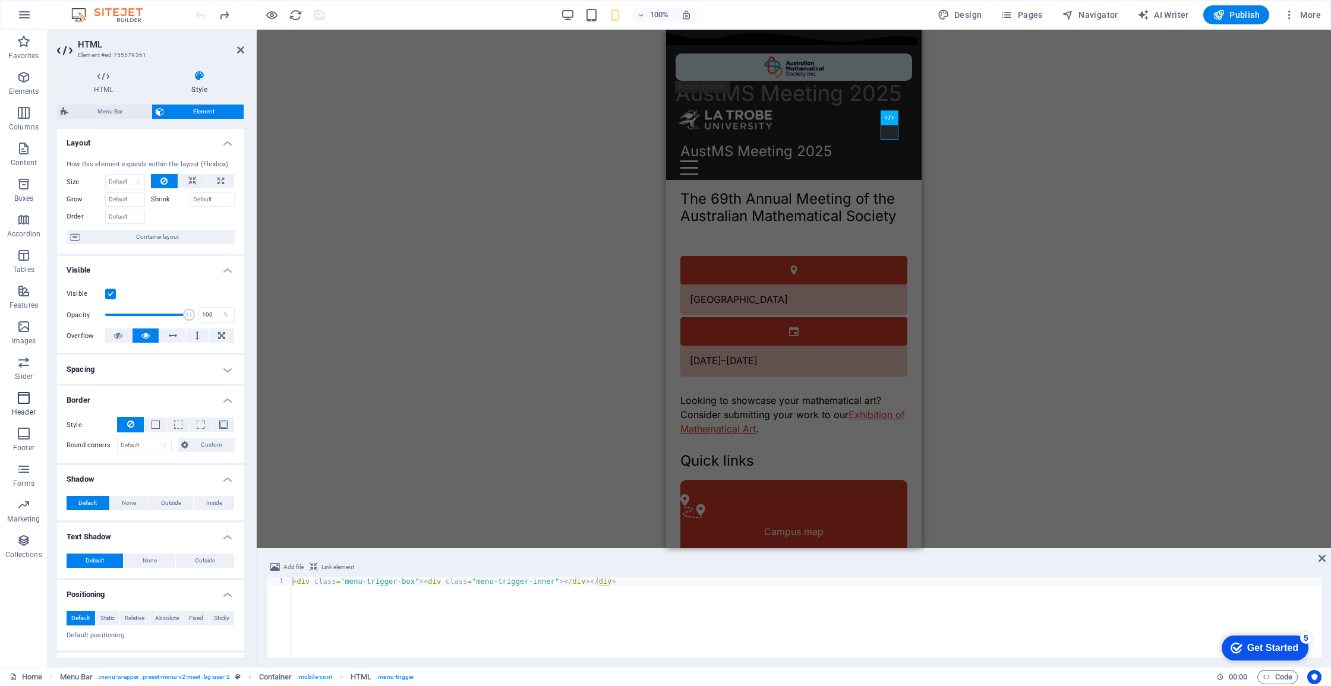
click at [18, 387] on button "Header" at bounding box center [24, 404] width 48 height 36
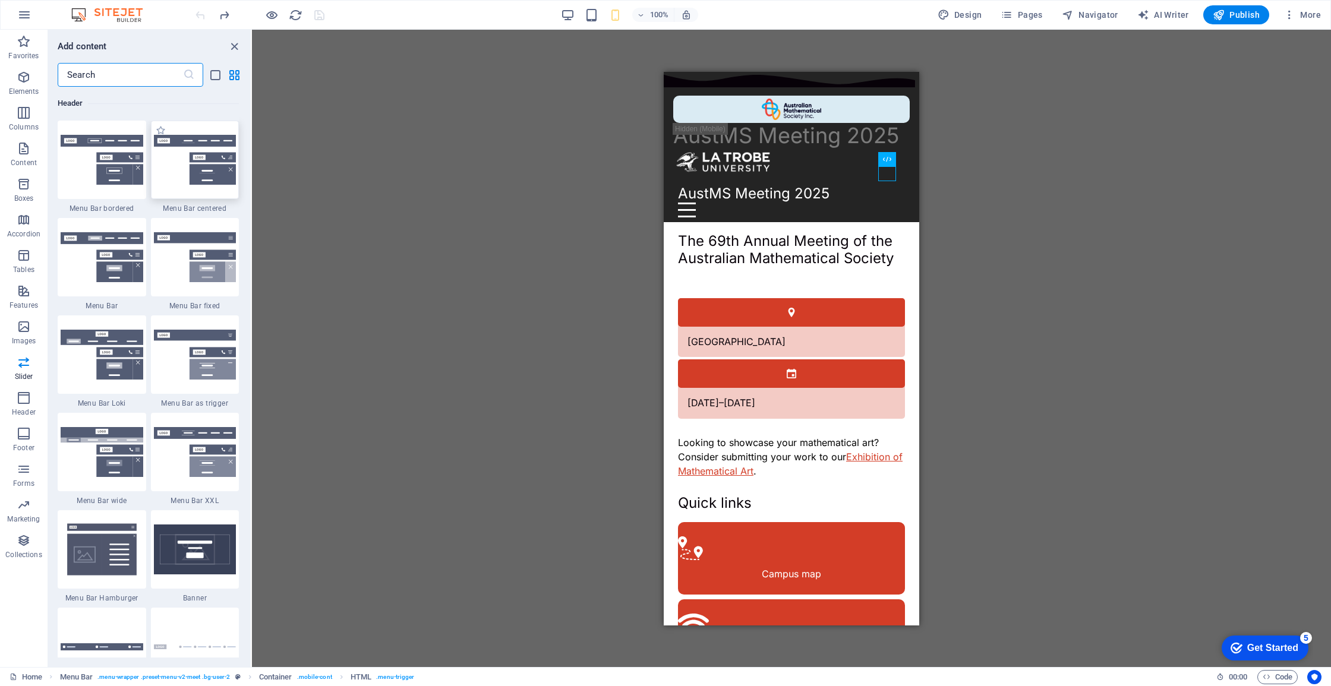
scroll to position [7342, 0]
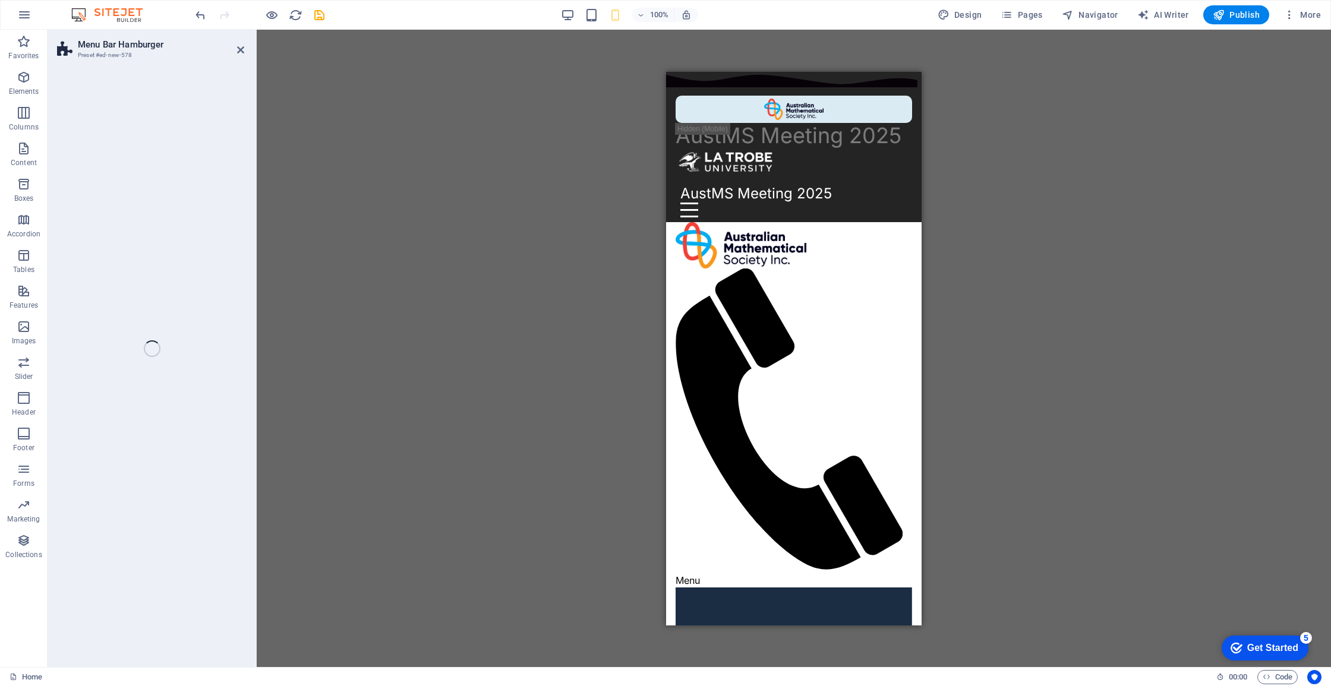
select select "rem"
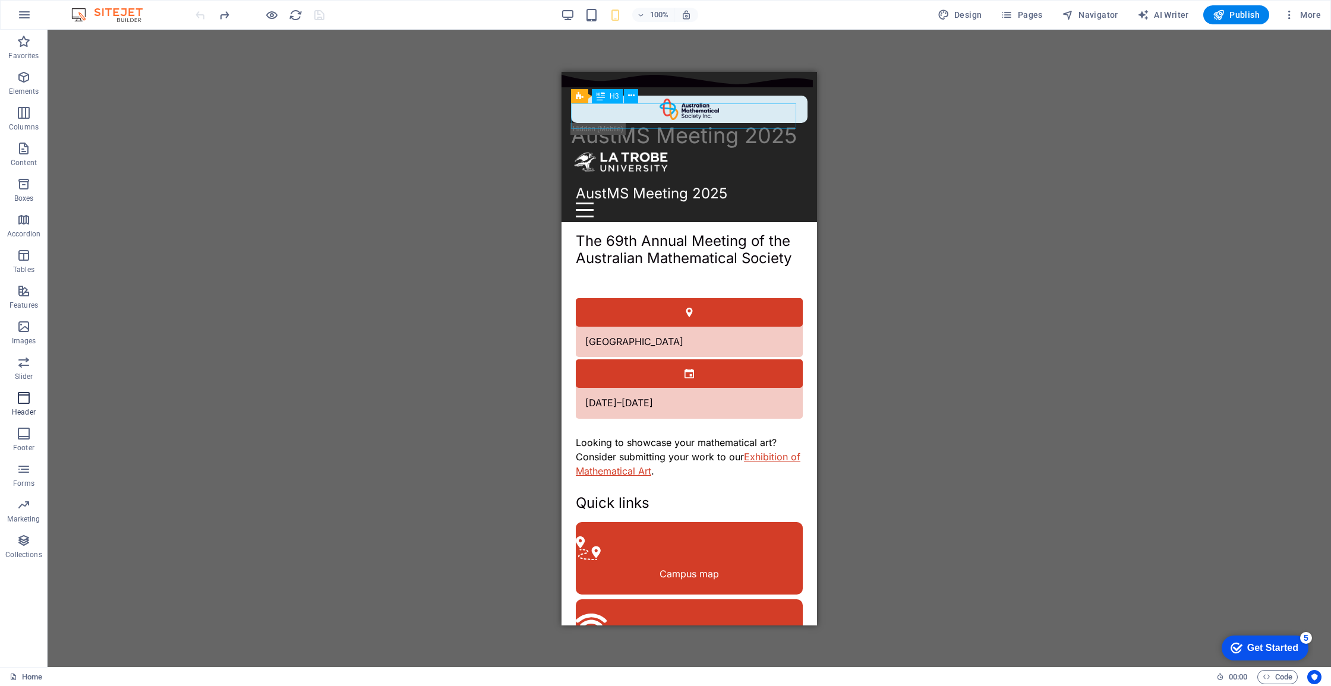
click at [25, 408] on p "Header" at bounding box center [24, 413] width 24 height 10
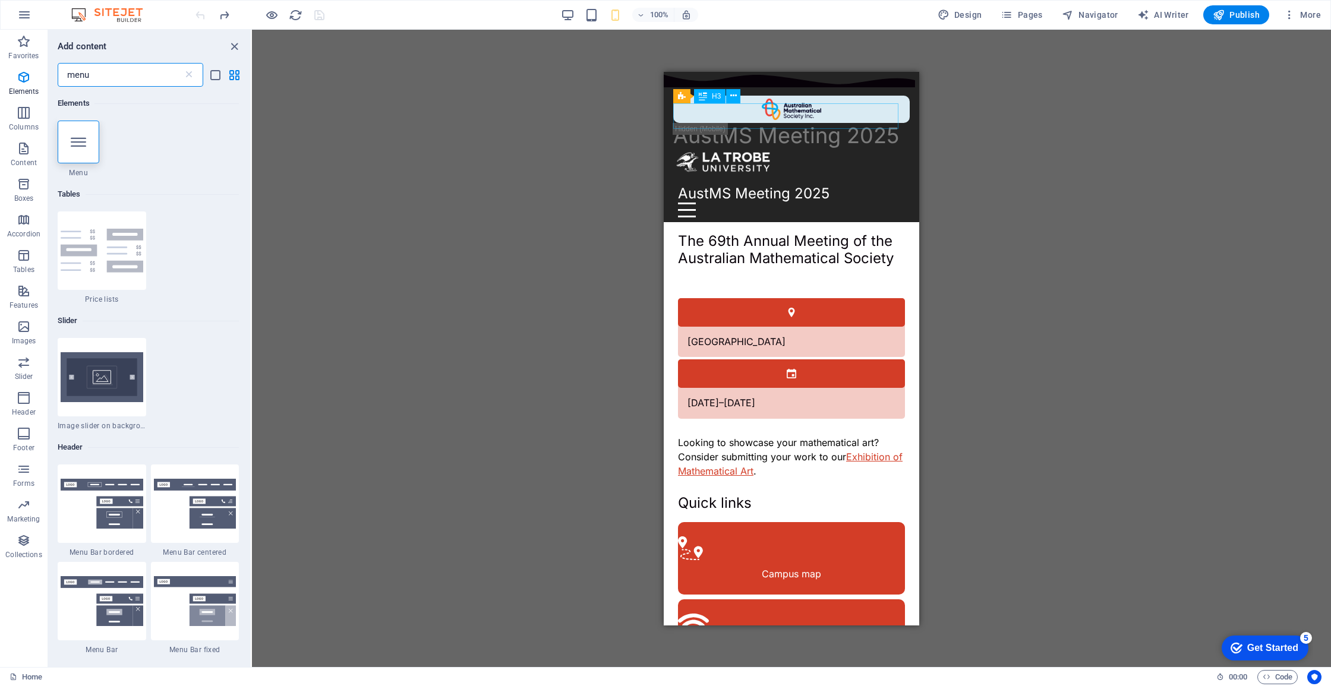
scroll to position [184, 0]
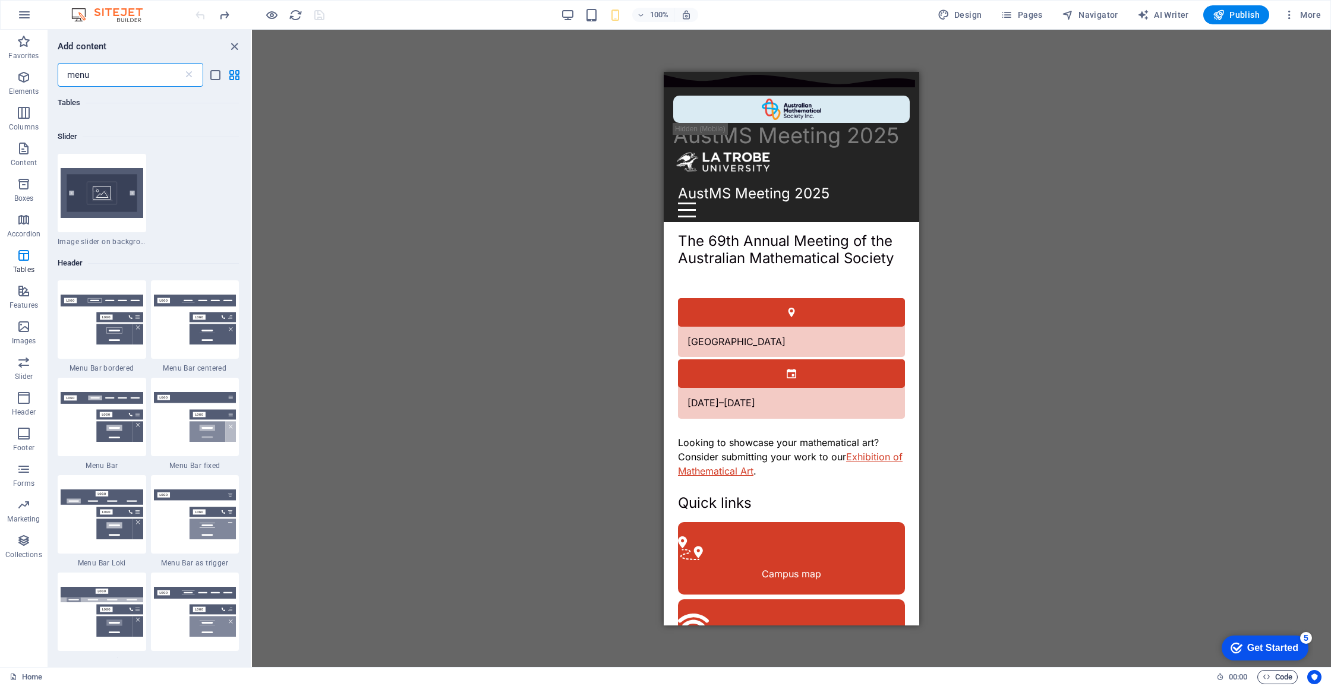
type input "menu"
click at [0, 0] on span "Code" at bounding box center [0, 0] width 0 height 0
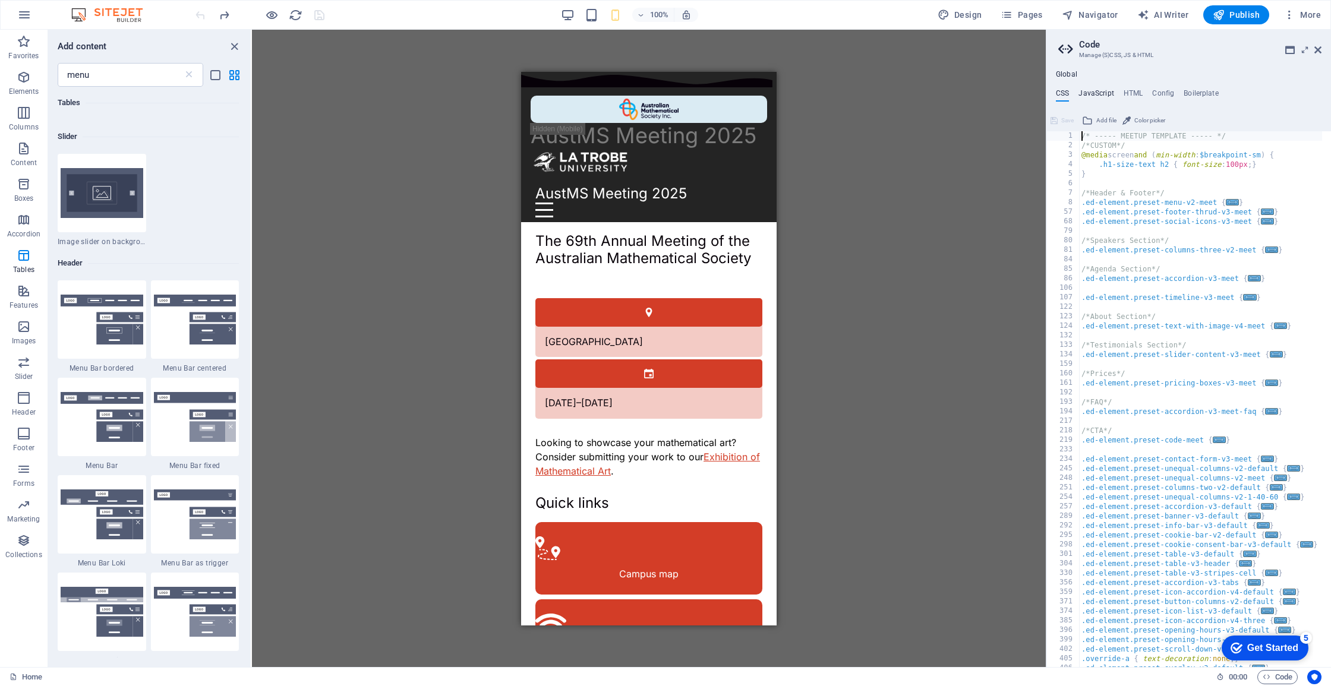
click at [1089, 95] on h4 "JavaScript" at bounding box center [1095, 95] width 35 height 13
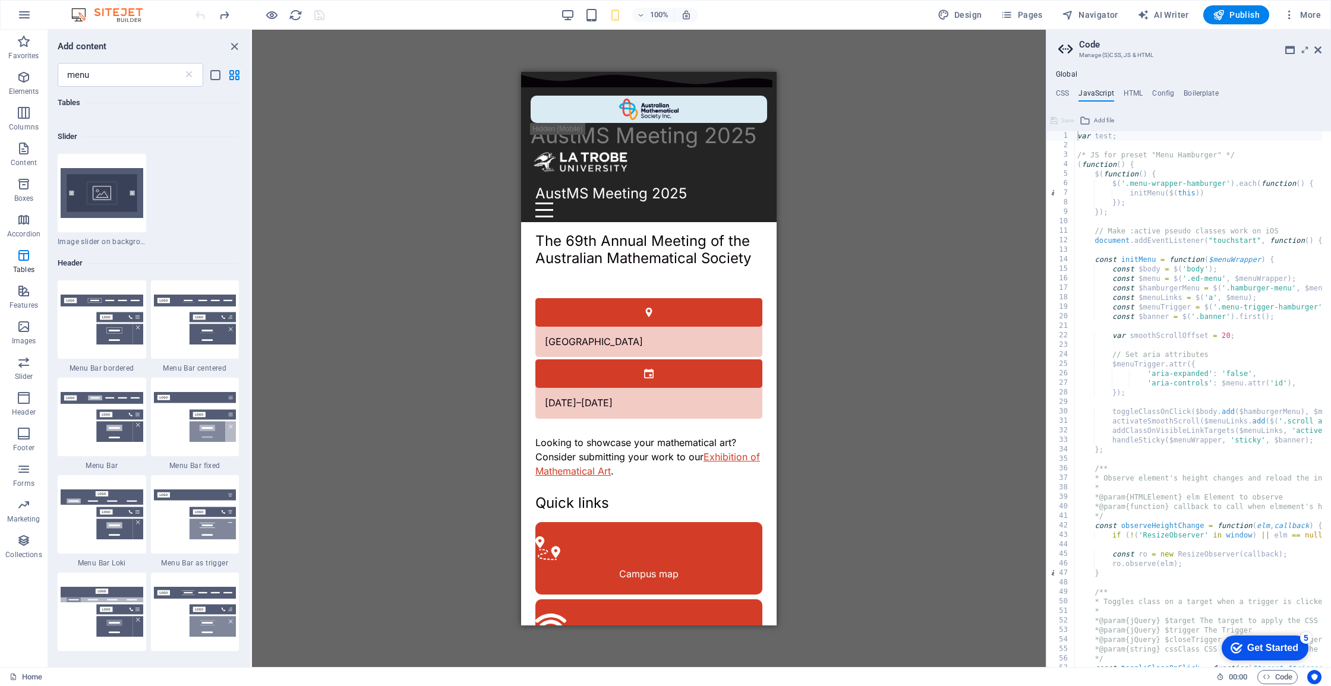
drag, startPoint x: 1044, startPoint y: 164, endPoint x: 1116, endPoint y: 146, distance: 74.2
click at [1042, 169] on div "Drag here to replace the existing content. Press “Ctrl” if you want to create a…" at bounding box center [649, 349] width 794 height 638
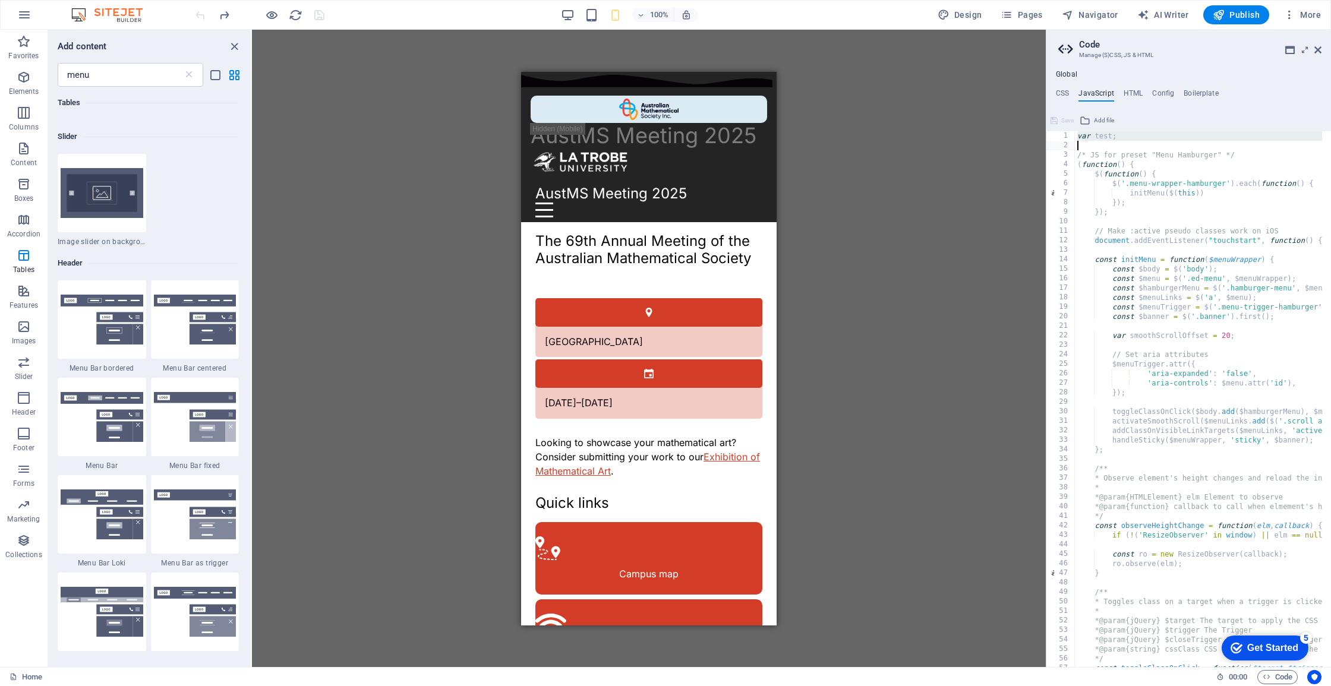
type textarea "var test;"
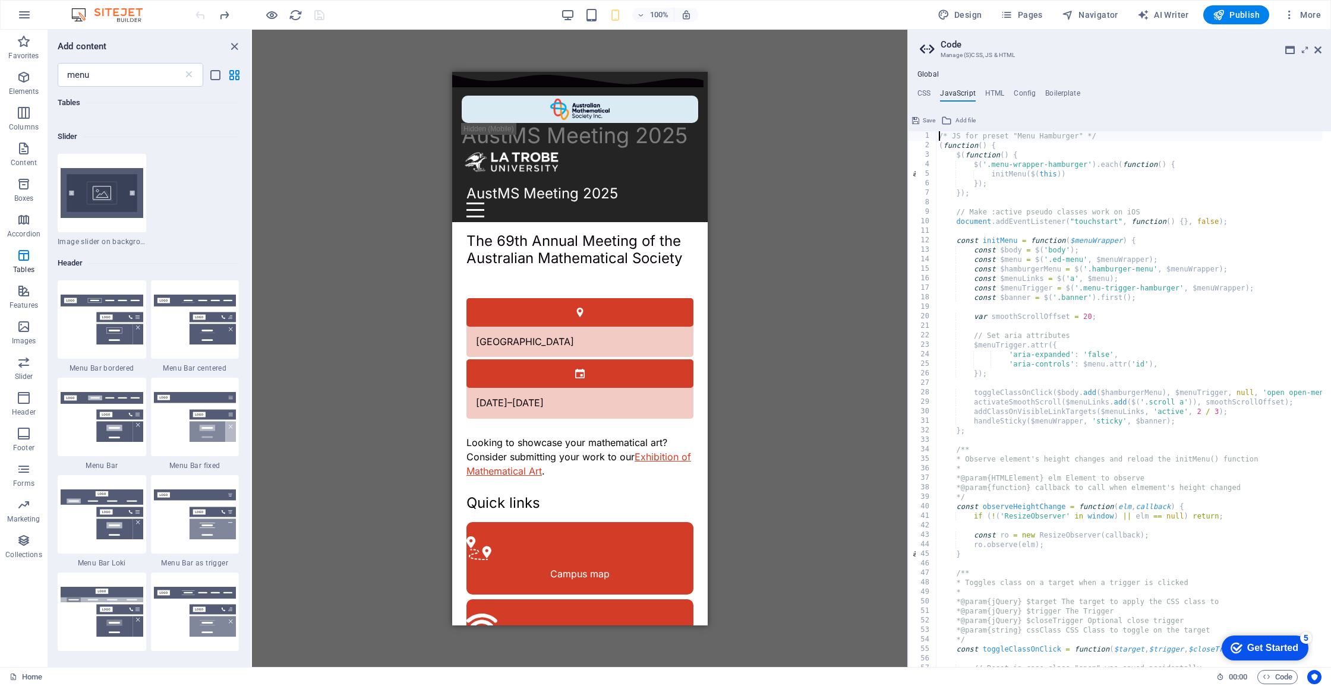
drag, startPoint x: 1046, startPoint y: 194, endPoint x: 924, endPoint y: 165, distance: 125.8
click at [904, 179] on div "Home Favorites Elements Columns Content Boxes Accordion Tables Features Images …" at bounding box center [665, 349] width 1331 height 638
click at [1004, 150] on div "/* JS for preset "Menu Hamburger" */ ( function ( ) { $ ( function ( ) { $ ( '.…" at bounding box center [1270, 404] width 668 height 547
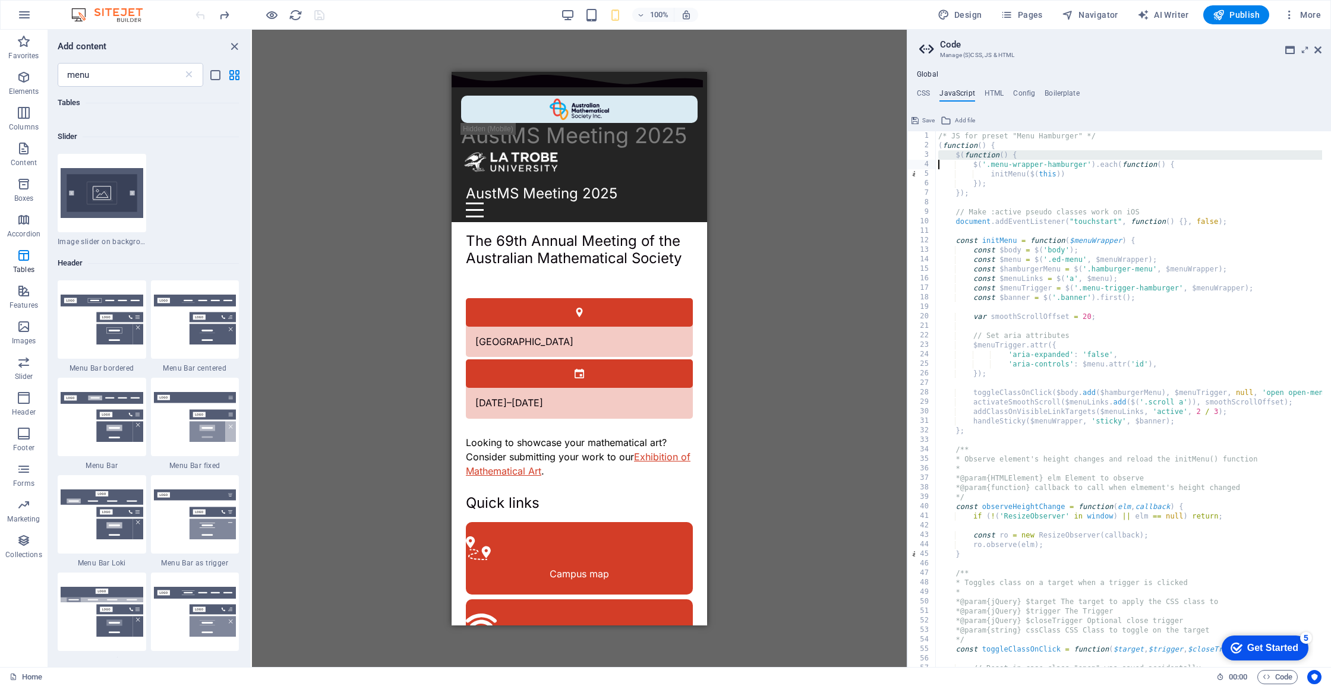
click at [1011, 163] on div "/* JS for preset "Menu Hamburger" */ ( function ( ) { $ ( function ( ) { $ ( '.…" at bounding box center [1270, 404] width 668 height 547
click at [1011, 162] on div "/* JS for preset "Menu Hamburger" */ ( function ( ) { $ ( function ( ) { $ ( '.…" at bounding box center [1270, 404] width 668 height 547
click at [1042, 166] on div "/* JS for preset "Menu Hamburger" */ ( function ( ) { $ ( function ( ) { $ ( '.…" at bounding box center [1270, 404] width 668 height 547
click at [1054, 181] on div "/* JS for preset "Menu Hamburger" */ ( function ( ) { $ ( function ( ) { $ ( '.…" at bounding box center [1270, 404] width 668 height 547
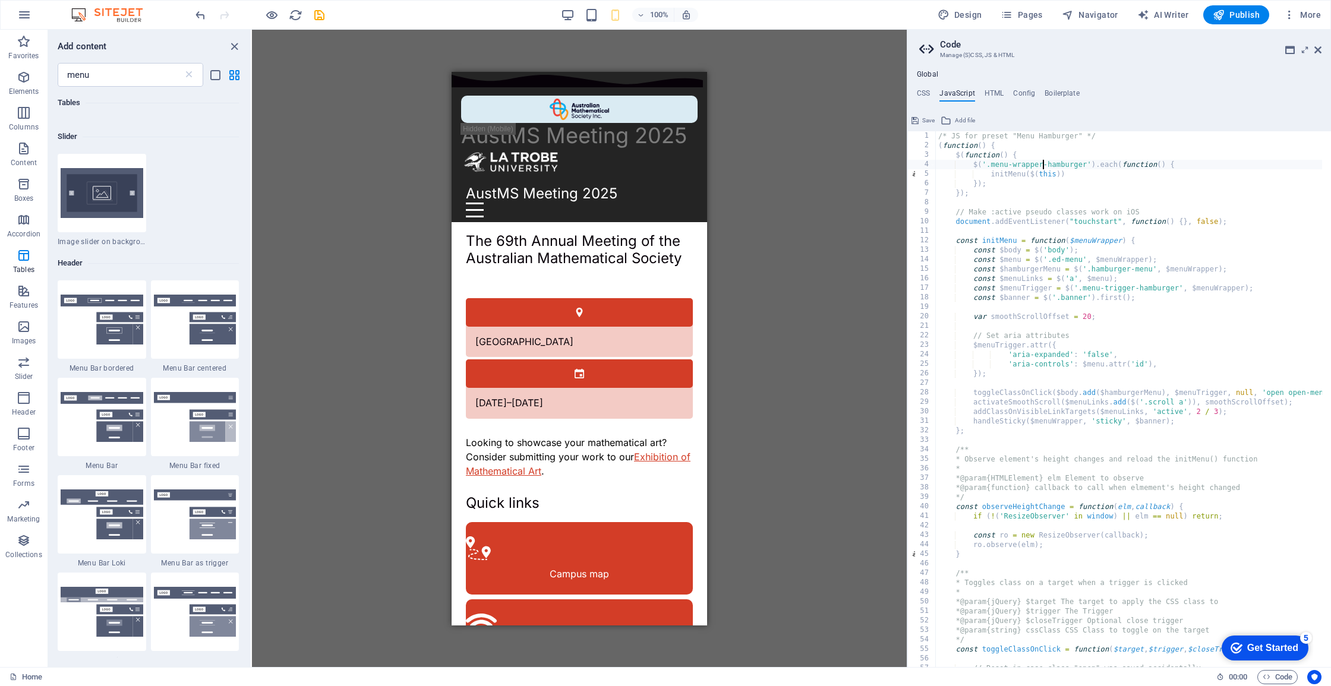
type textarea "});"
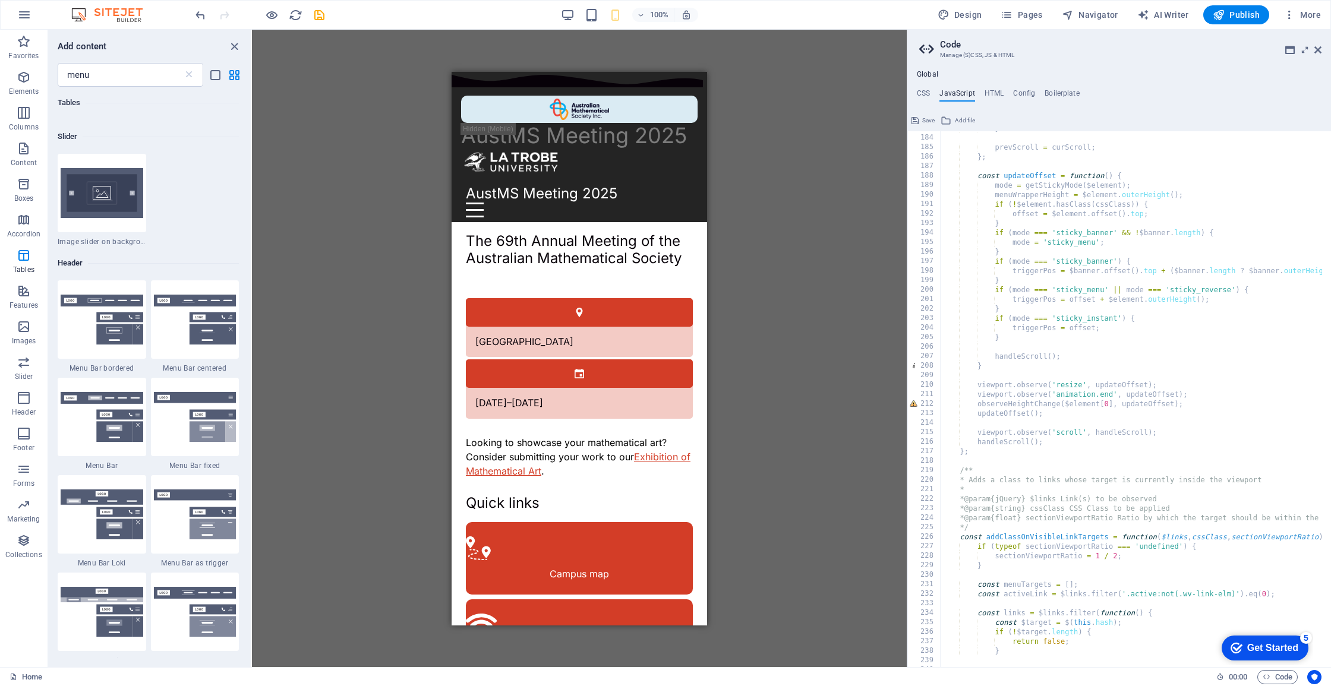
scroll to position [0, 0]
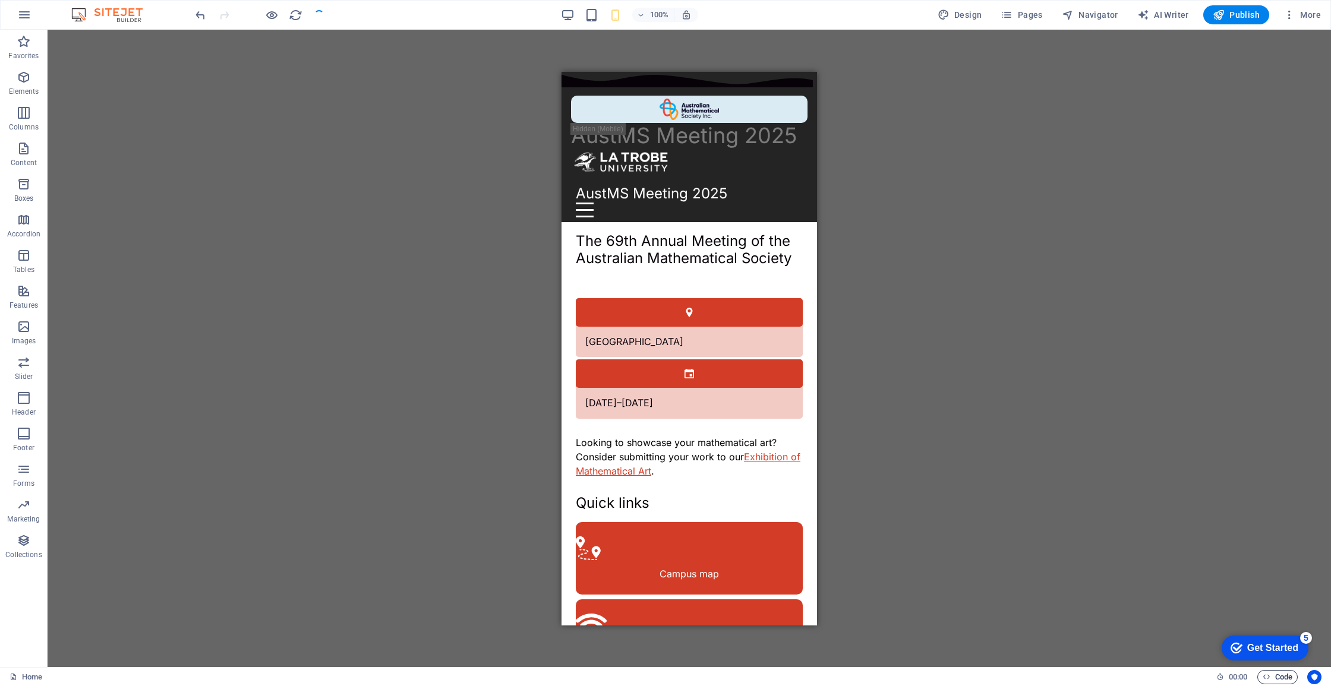
click at [0, 0] on span "Code" at bounding box center [0, 0] width 0 height 0
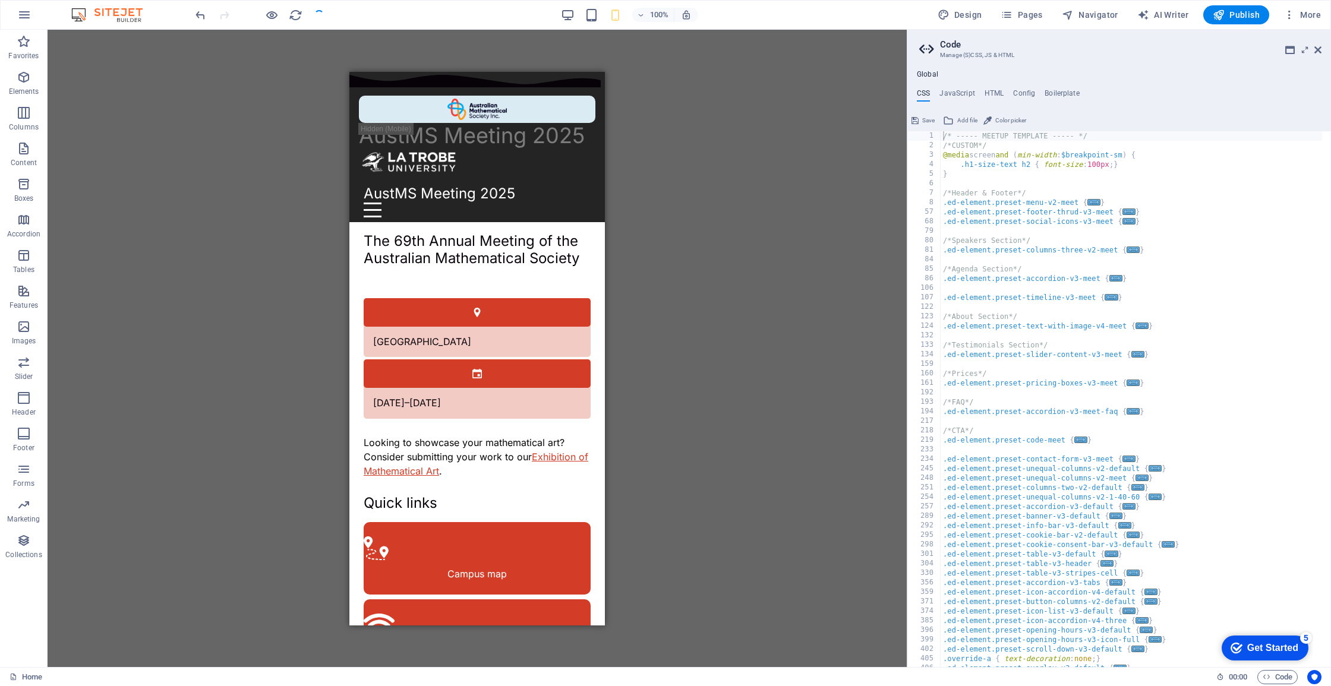
click at [958, 87] on div "Global CSS JavaScript HTML Config Boilerplate /* ----- MEETUP TEMPLATE ----- */…" at bounding box center [1119, 368] width 424 height 597
click at [958, 92] on h4 "JavaScript" at bounding box center [956, 95] width 35 height 13
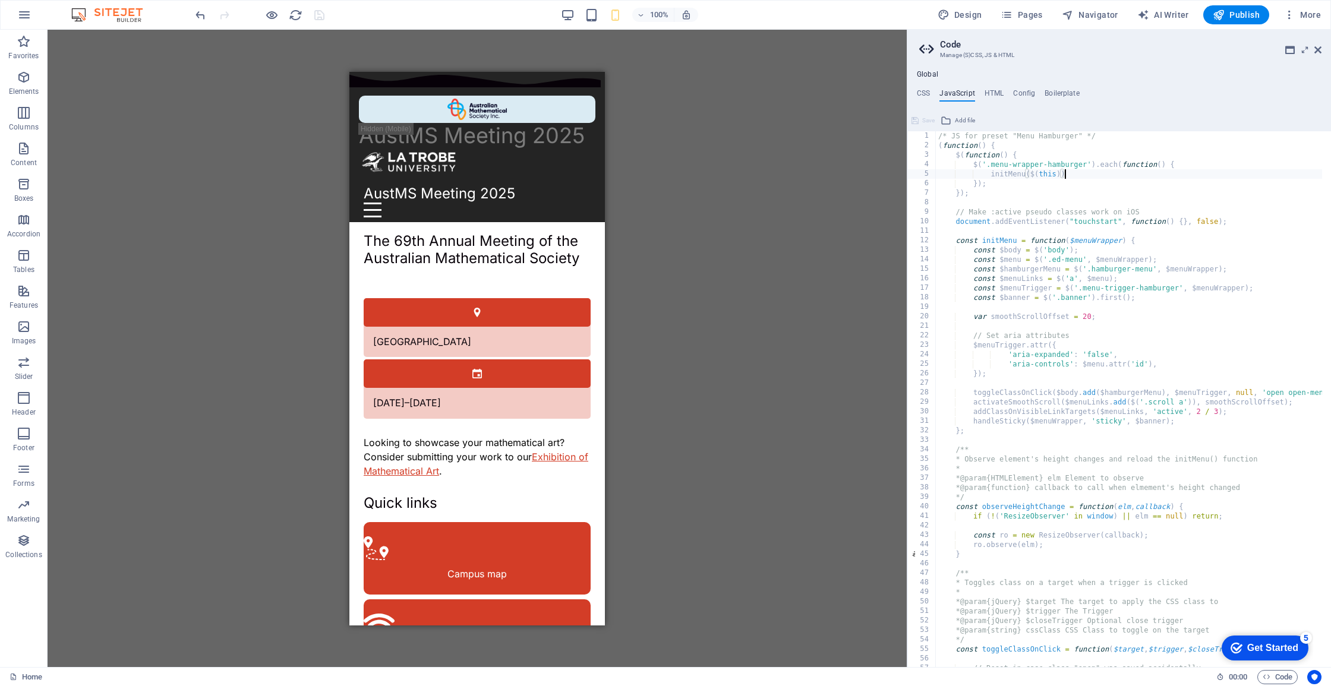
click at [1081, 175] on div "/* JS for preset "Menu Hamburger" */ ( function ( ) { $ ( function ( ) { $ ( '.…" at bounding box center [1270, 404] width 668 height 547
click at [1008, 556] on div "/* JS for preset "Menu Hamburger" */ ( function ( ) { $ ( function ( ) { $ ( '.…" at bounding box center [1270, 404] width 668 height 547
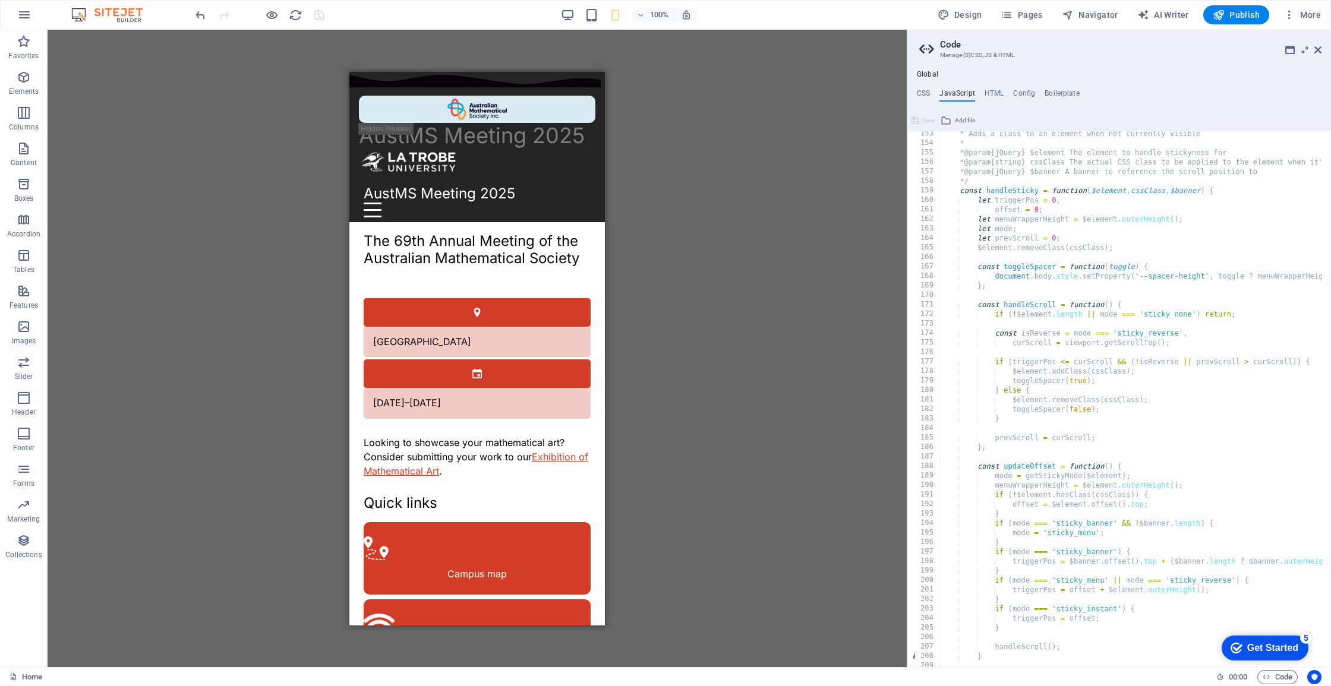
scroll to position [1717, 0]
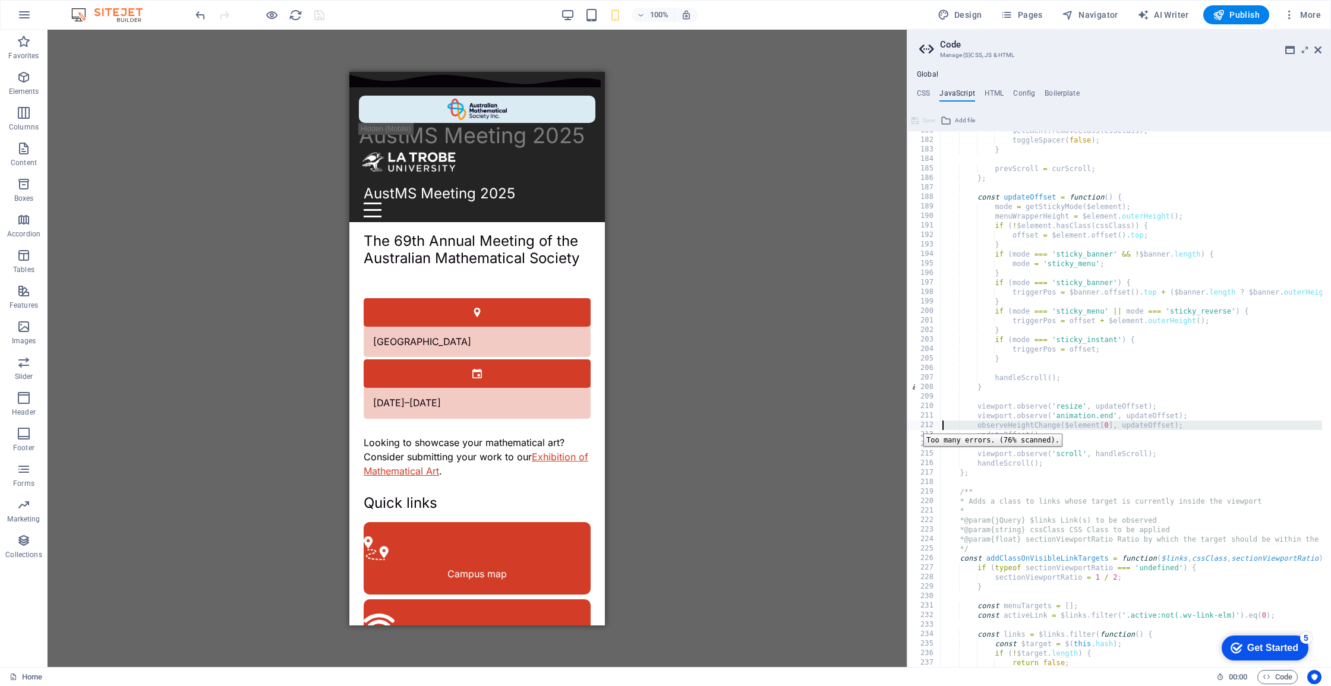
click at [914, 425] on div "212" at bounding box center [924, 426] width 33 height 10
click at [1099, 421] on div "$element . removeClass ( cssClass ) ; toggleSpacer ( false ) ; } prevScroll = c…" at bounding box center [1274, 399] width 668 height 547
click at [916, 415] on div "211" at bounding box center [924, 416] width 33 height 10
click at [1008, 411] on div "$element . removeClass ( cssClass ) ; toggleSpacer ( false ) ; } prevScroll = c…" at bounding box center [1274, 399] width 668 height 547
click at [1066, 414] on div "$element . removeClass ( cssClass ) ; toggleSpacer ( false ) ; } prevScroll = c…" at bounding box center [1274, 399] width 668 height 547
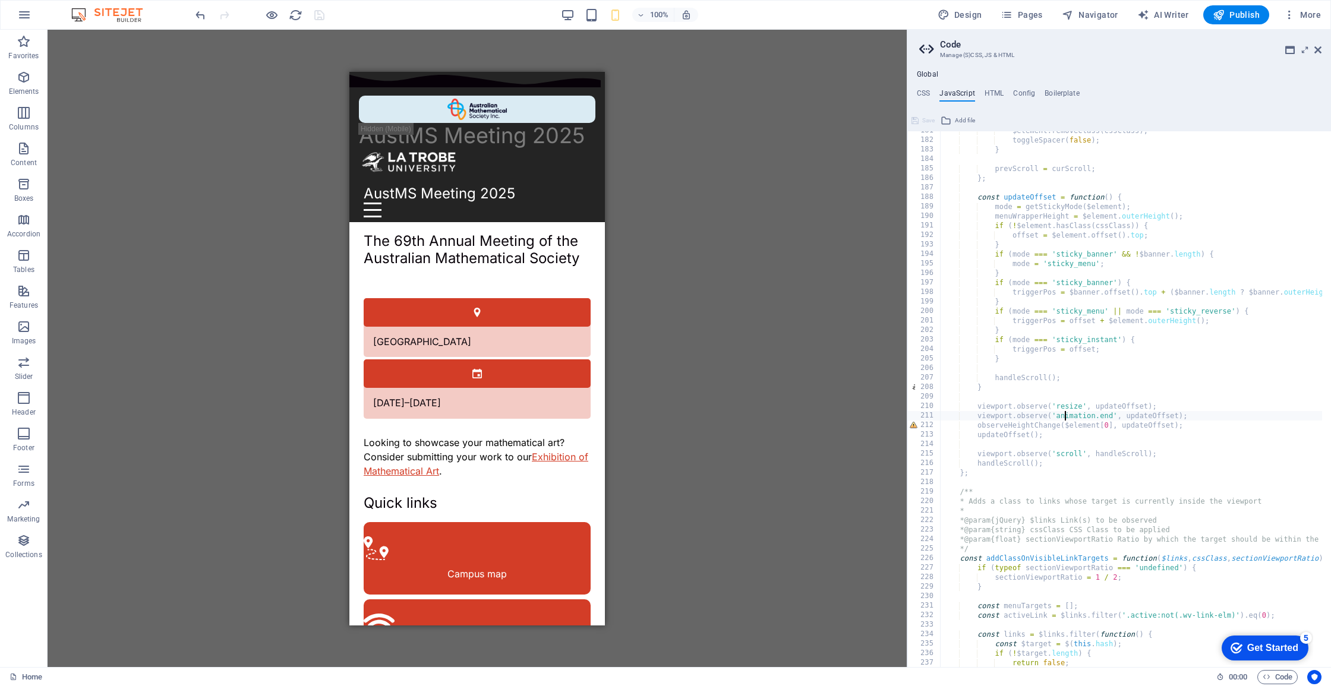
click at [1064, 405] on div "$element . removeClass ( cssClass ) ; toggleSpacer ( false ) ; } prevScroll = c…" at bounding box center [1274, 399] width 668 height 547
click at [1061, 411] on div "$element . removeClass ( cssClass ) ; toggleSpacer ( false ) ; } prevScroll = c…" at bounding box center [1274, 399] width 668 height 547
click at [1058, 418] on div "$element . removeClass ( cssClass ) ; toggleSpacer ( false ) ; } prevScroll = c…" at bounding box center [1274, 399] width 668 height 547
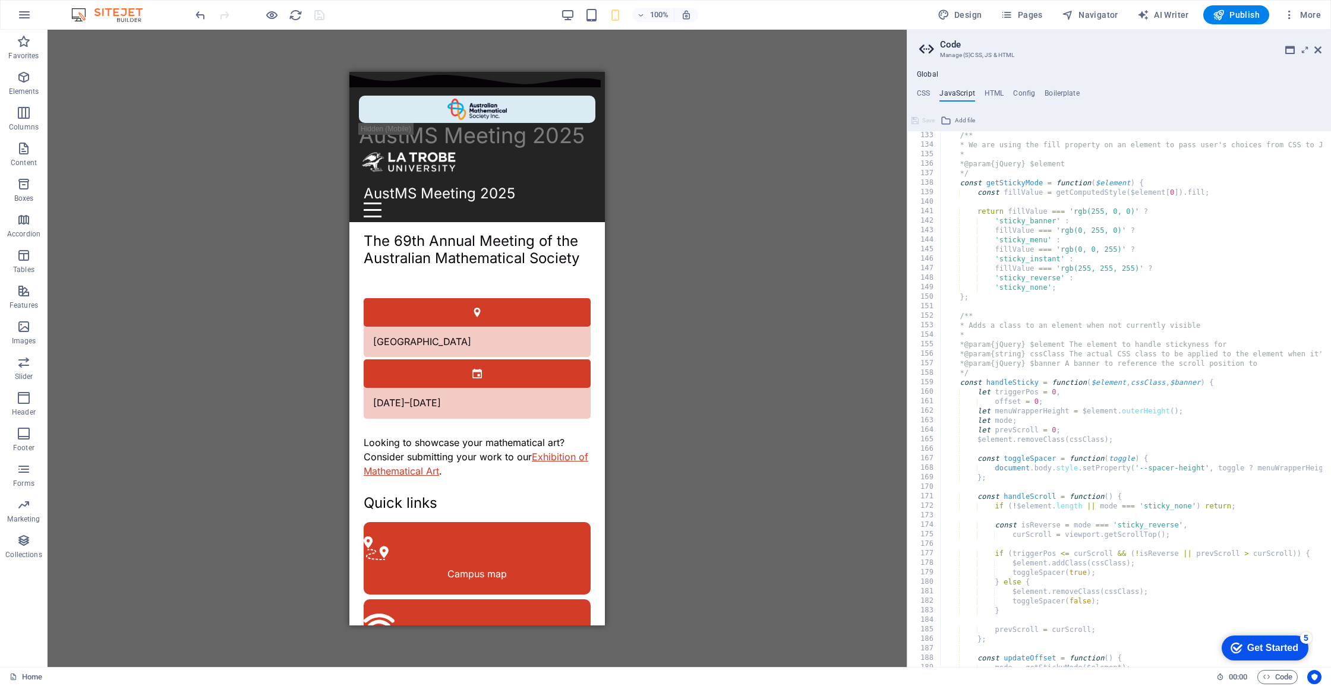
scroll to position [0, 0]
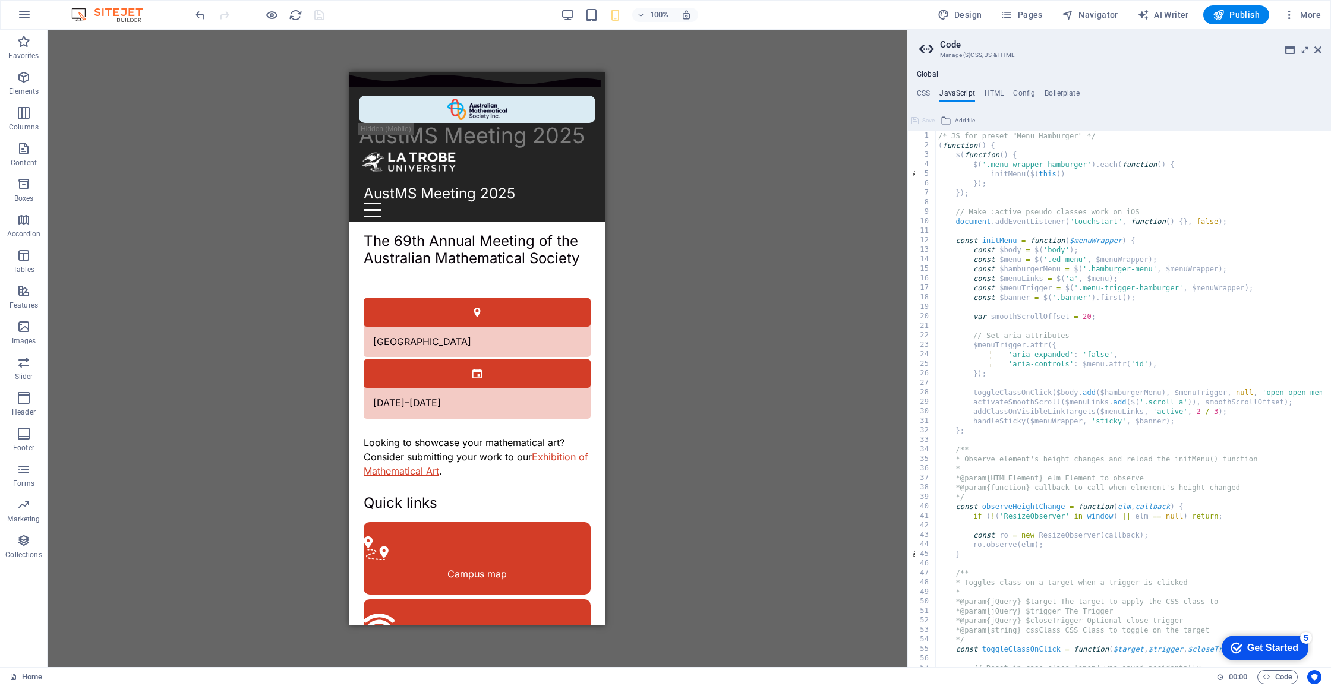
click at [1058, 418] on div "/* JS for preset "Menu Hamburger" */ ( function ( ) { $ ( function ( ) { $ ( '.…" at bounding box center [1270, 404] width 668 height 547
click at [1203, 361] on div "/* JS for preset "Menu Hamburger" */ ( function ( ) { $ ( function ( ) { $ ( '.…" at bounding box center [1270, 404] width 668 height 547
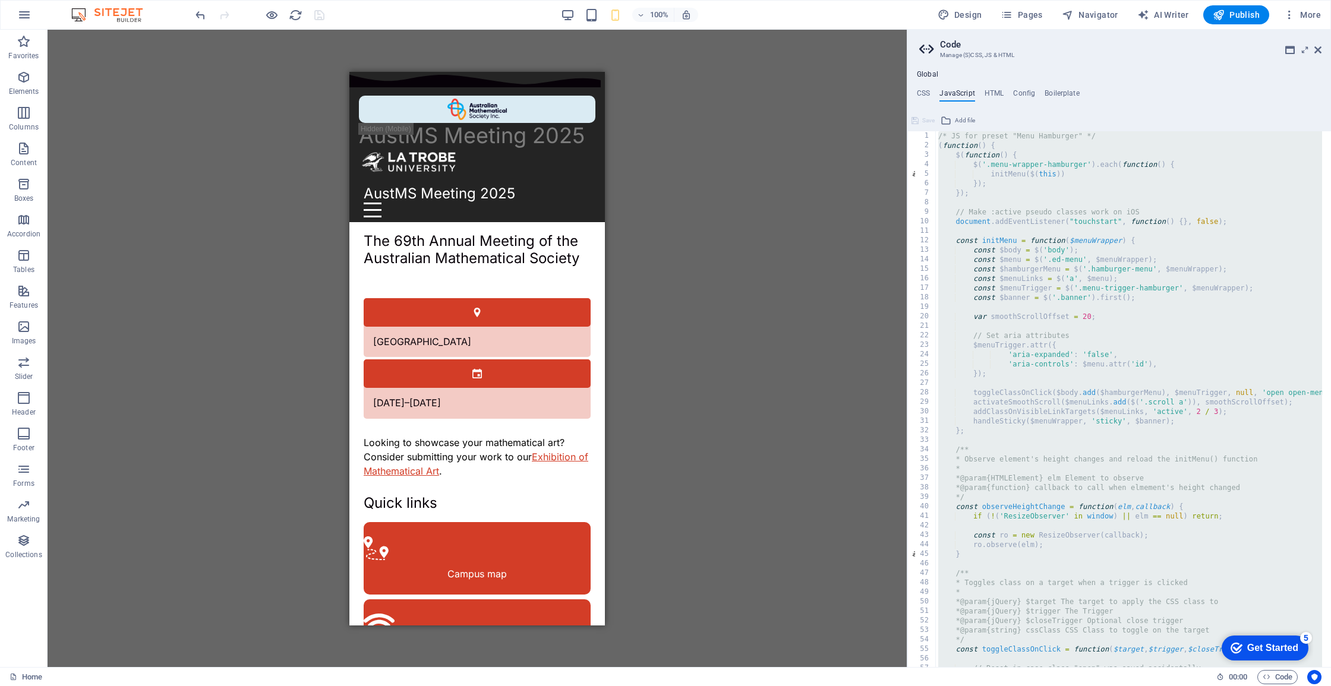
click at [1027, 249] on div "/* JS for preset "Menu Hamburger" */ ( function ( ) { $ ( function ( ) { $ ( '.…" at bounding box center [1270, 404] width 668 height 547
type textarea "const $body = $('body');"
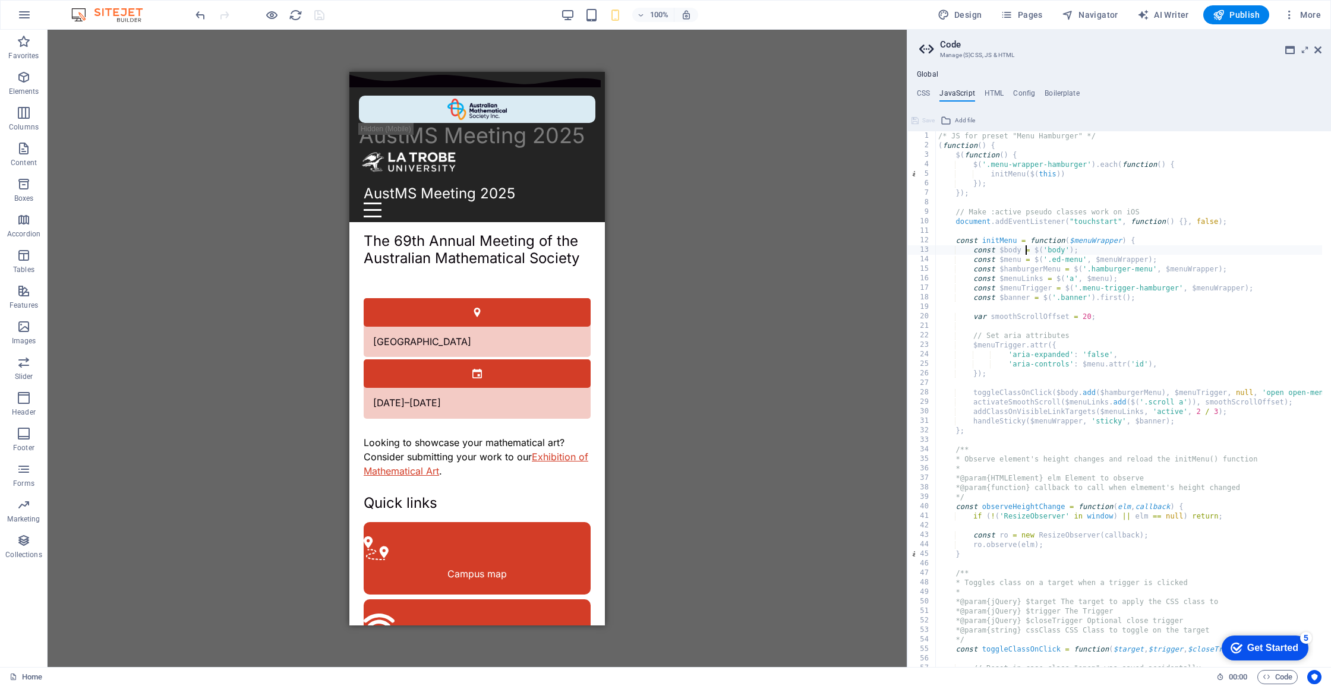
click at [1037, 561] on div "/* JS for preset "Menu Hamburger" */ ( function ( ) { $ ( function ( ) { $ ( '.…" at bounding box center [1270, 404] width 668 height 547
click at [1037, 556] on div "/* JS for preset "Menu Hamburger" */ ( function ( ) { $ ( function ( ) { $ ( '.…" at bounding box center [1270, 404] width 668 height 547
click at [1080, 171] on div "/* JS for preset "Menu Hamburger" */ ( function ( ) { $ ( function ( ) { $ ( '.…" at bounding box center [1270, 404] width 668 height 547
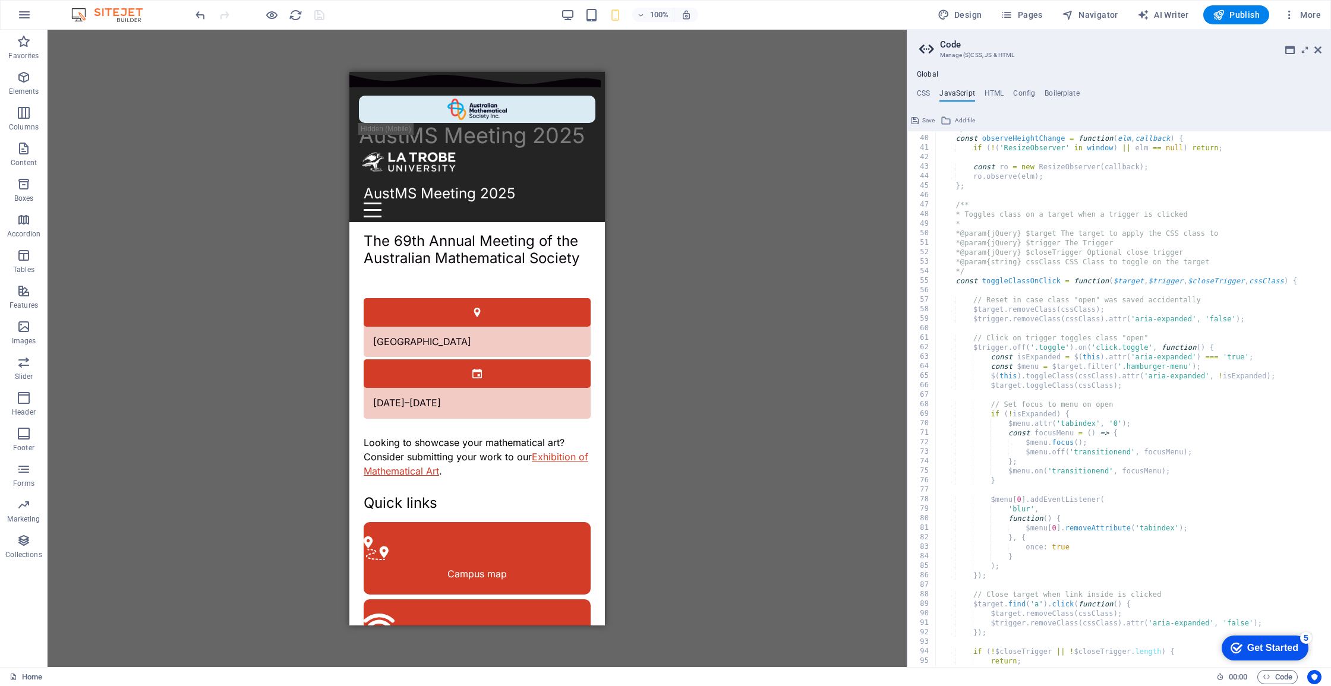
scroll to position [678, 0]
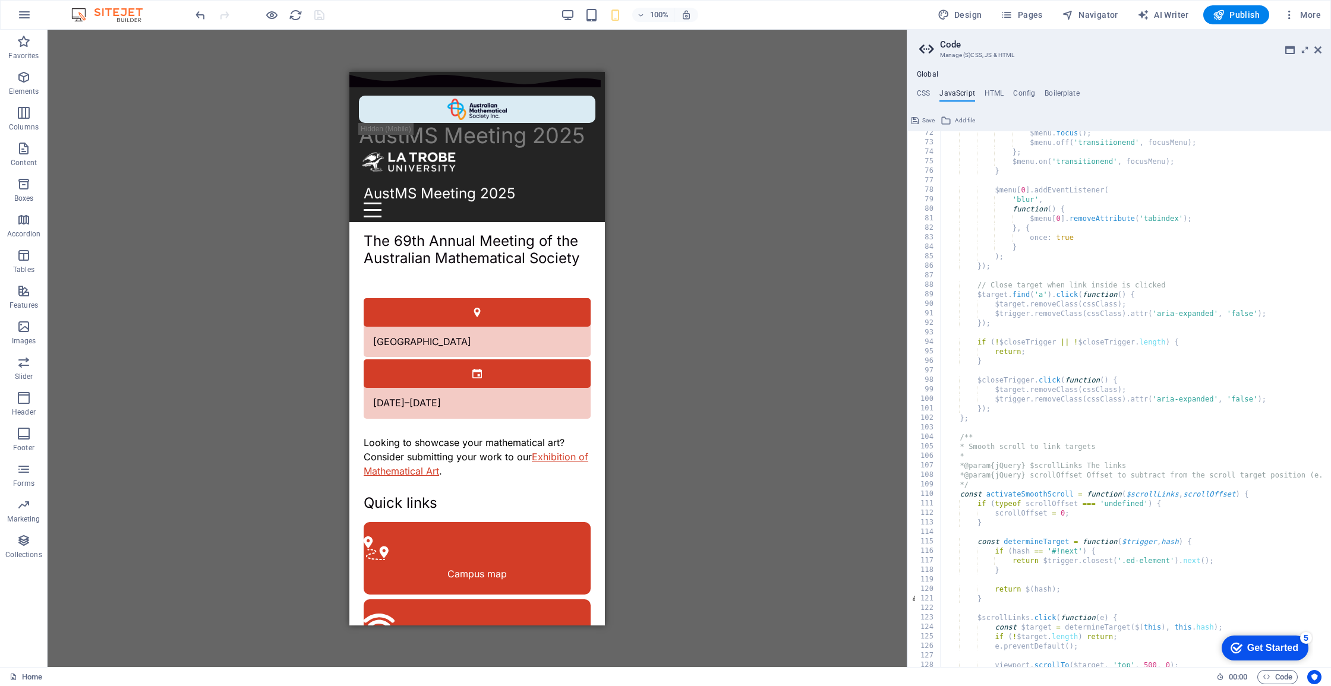
click at [1009, 600] on div "$menu . focus ( ) ; $menu . off ( 'transitionend' , focusMenu ) ; } ; $menu . o…" at bounding box center [1274, 401] width 668 height 547
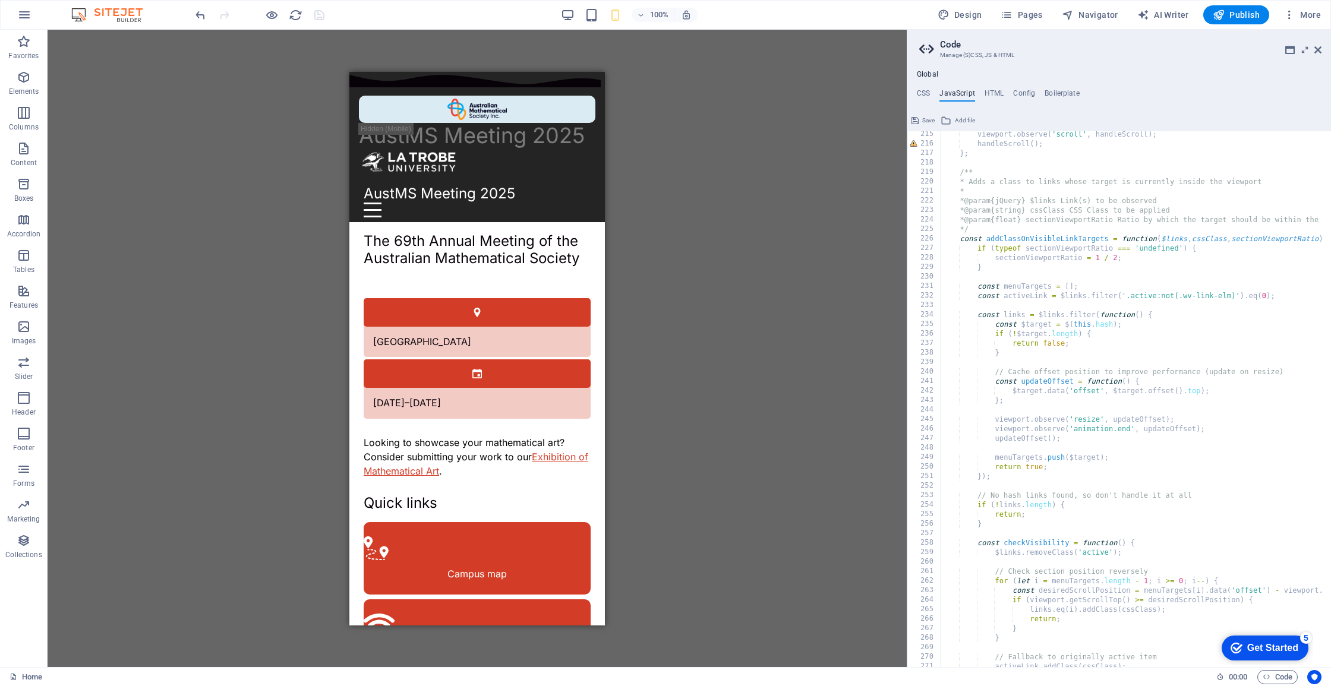
scroll to position [1744, 0]
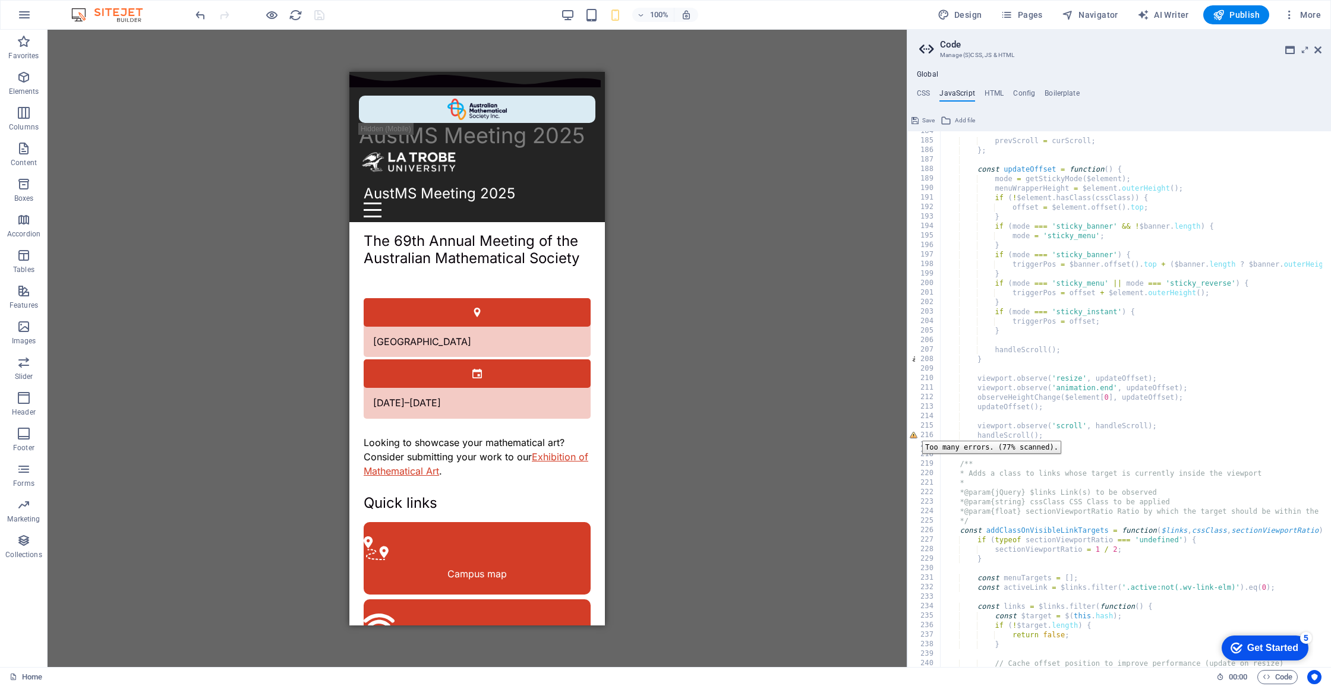
click at [913, 432] on div "216" at bounding box center [924, 436] width 33 height 10
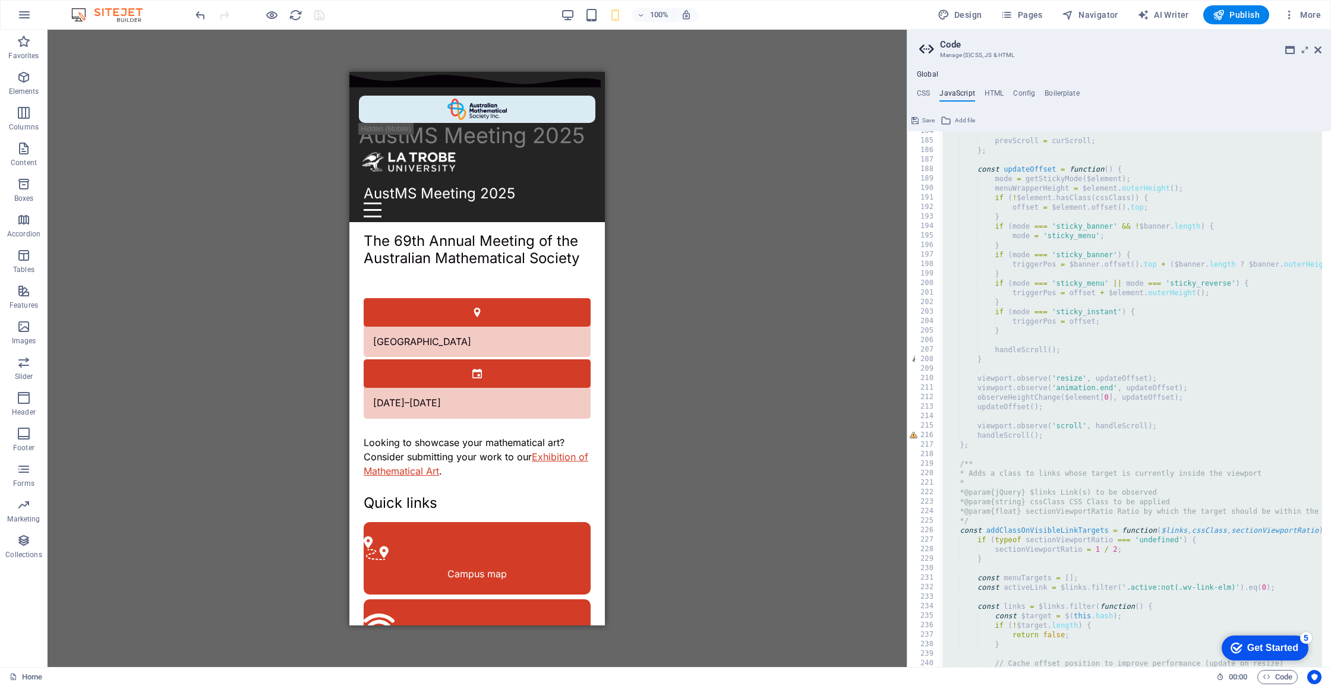
click at [964, 423] on div "prevScroll = curScroll ; } ; const updateOffset = function ( ) { mode = getStic…" at bounding box center [1274, 400] width 668 height 547
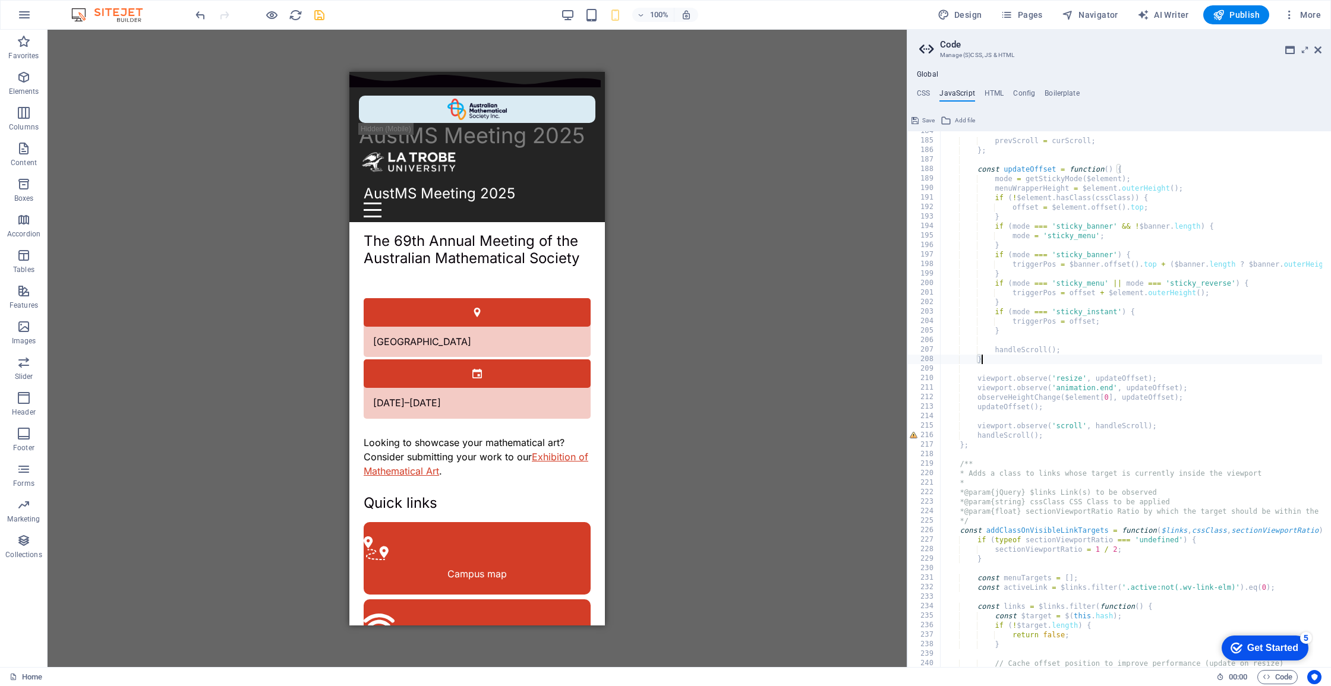
click at [997, 358] on div "prevScroll = curScroll ; } ; const updateOffset = function ( ) { mode = getStic…" at bounding box center [1274, 400] width 668 height 547
click at [1039, 373] on div "prevScroll = curScroll ; } ; const updateOffset = function ( ) { mode = getStic…" at bounding box center [1274, 400] width 668 height 547
click at [997, 445] on div "prevScroll = curScroll ; } ; const updateOffset = function ( ) { mode = getStic…" at bounding box center [1274, 400] width 668 height 547
type textarea "};"
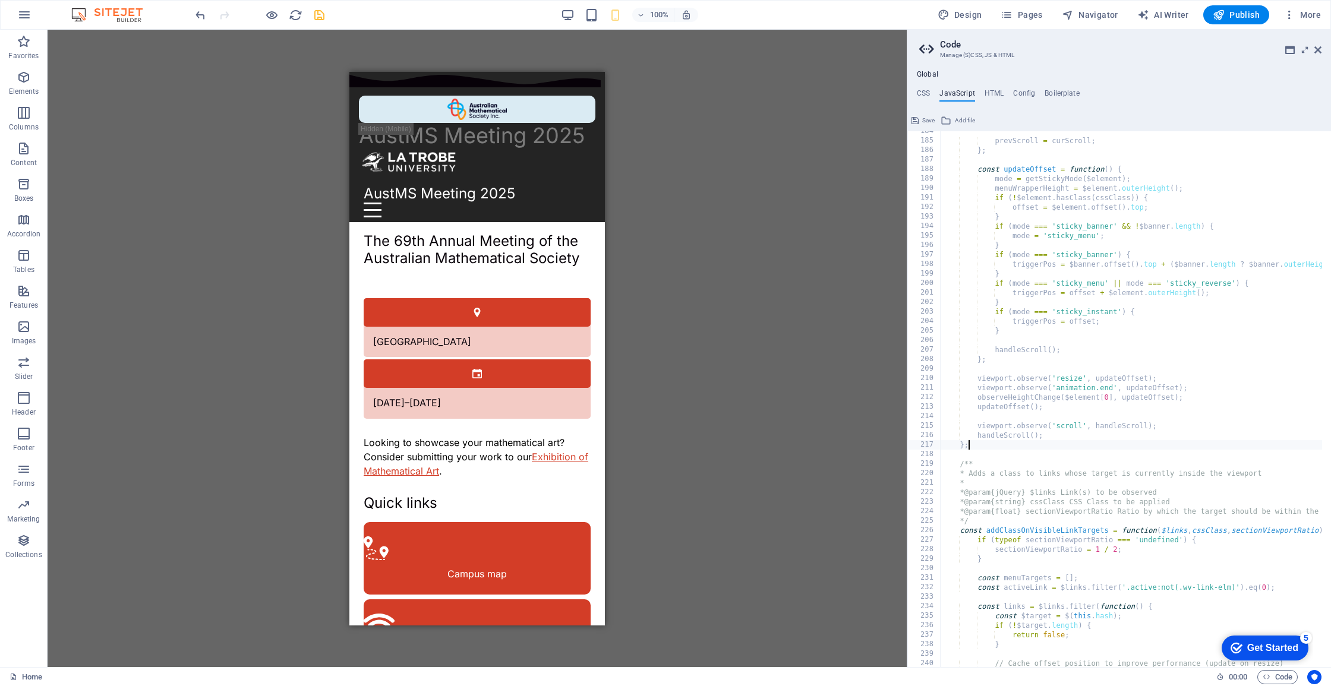
scroll to position [0, 3]
click at [1005, 415] on div "prevScroll = curScroll ; } ; const updateOffset = function ( ) { mode = getStic…" at bounding box center [1274, 400] width 668 height 547
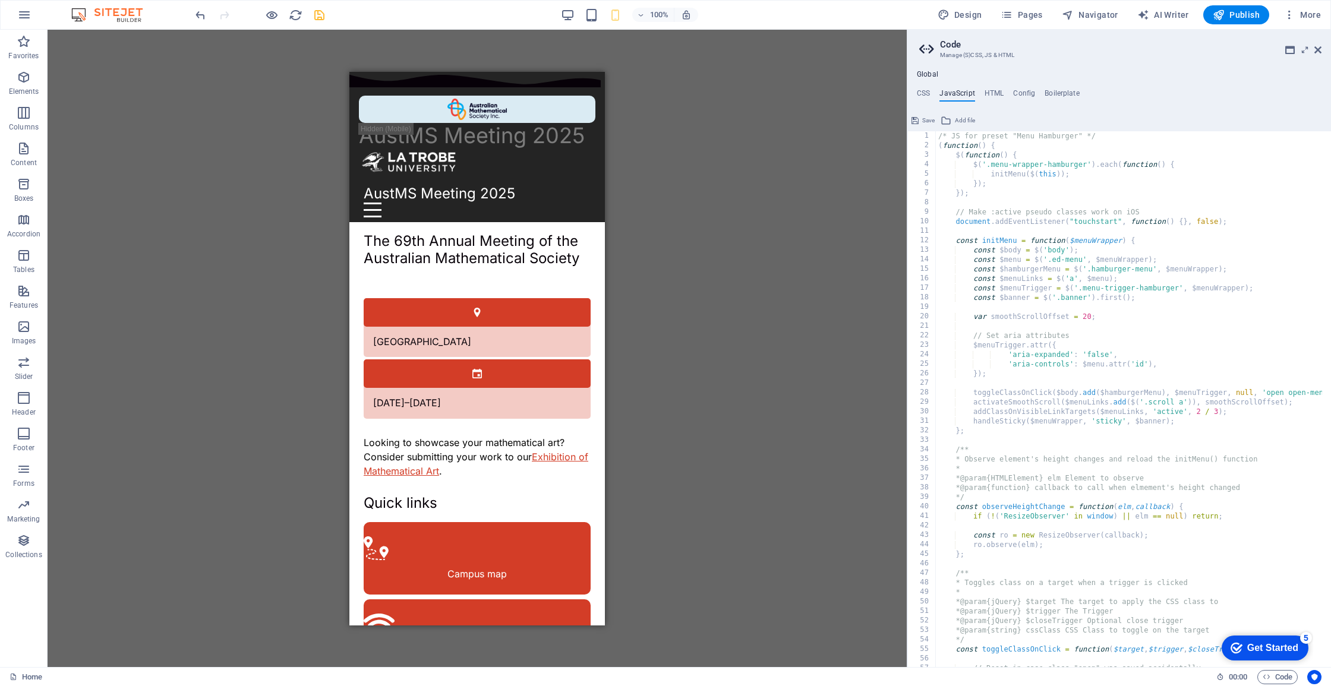
scroll to position [0, 0]
click at [321, 14] on icon "save" at bounding box center [320, 15] width 14 height 14
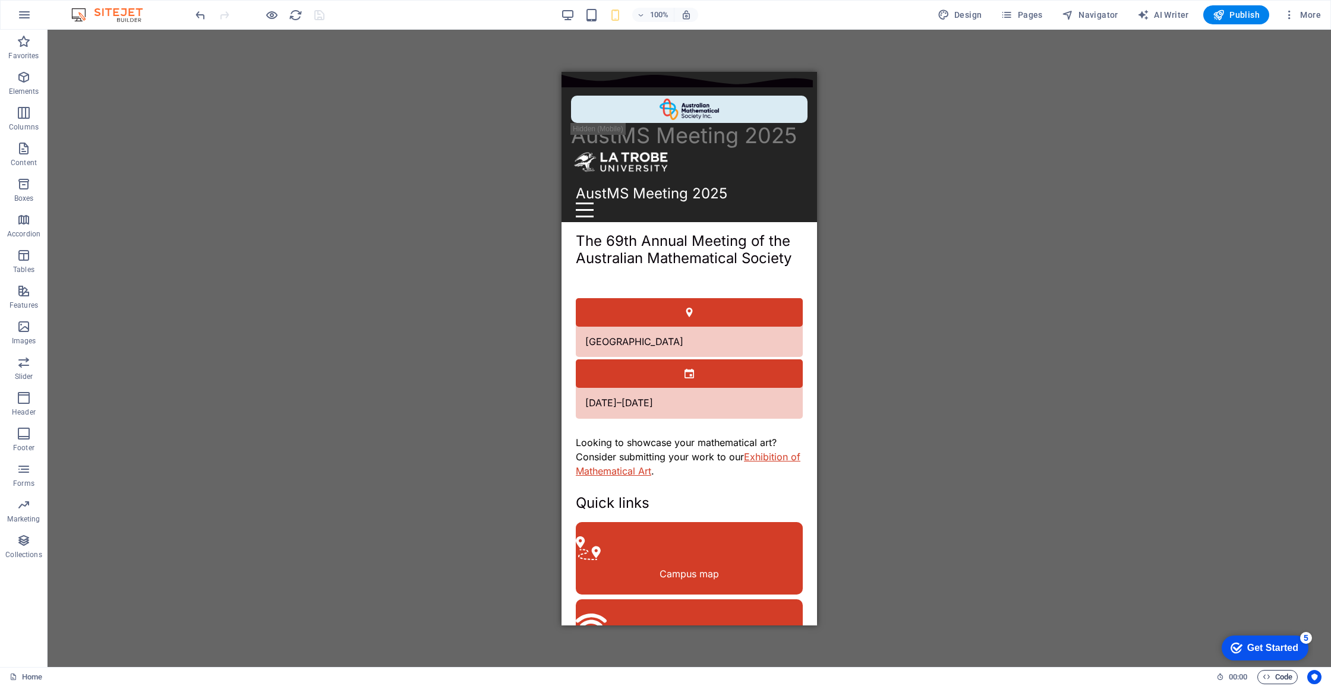
click at [0, 0] on span "Code" at bounding box center [0, 0] width 0 height 0
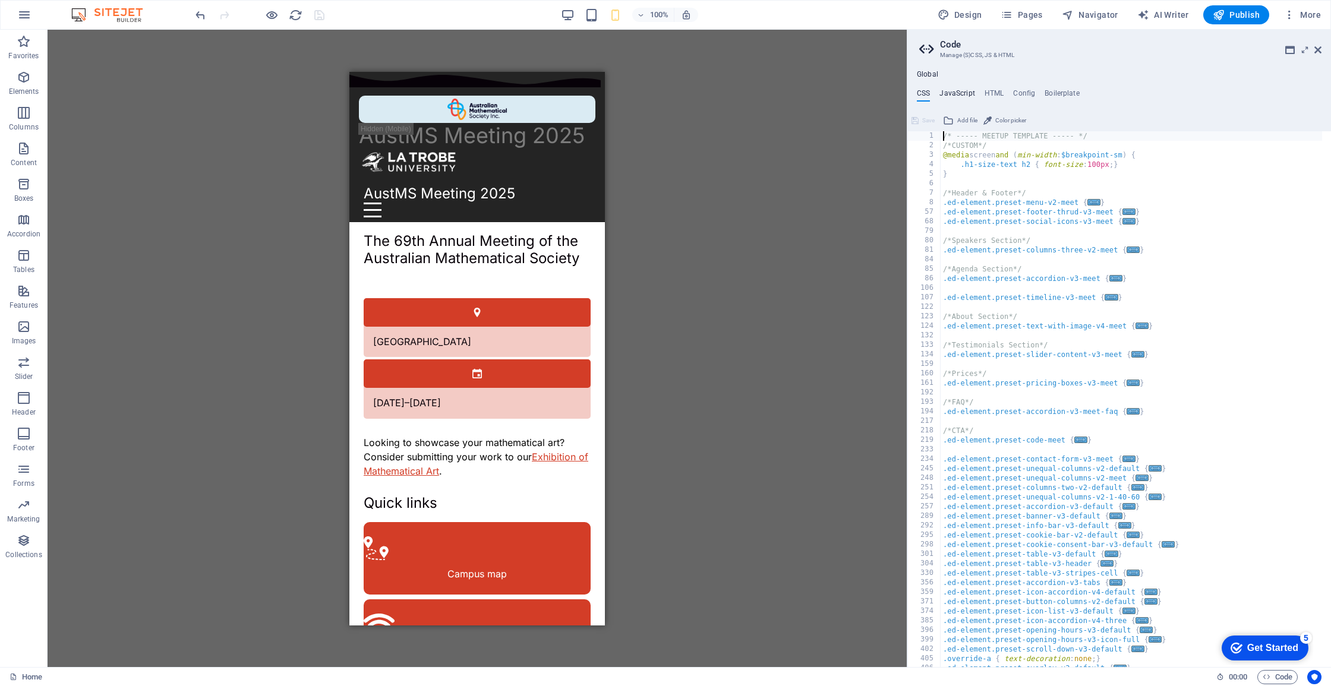
click at [954, 91] on h4 "JavaScript" at bounding box center [956, 95] width 35 height 13
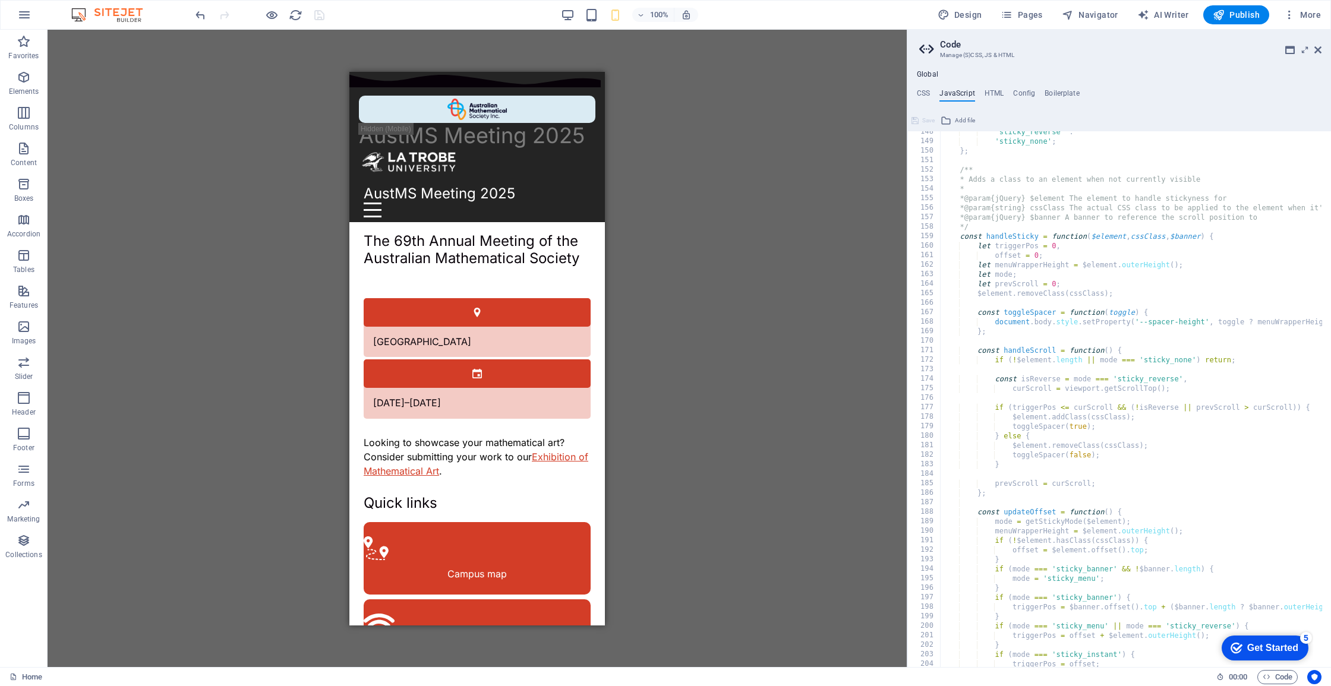
scroll to position [1977, 0]
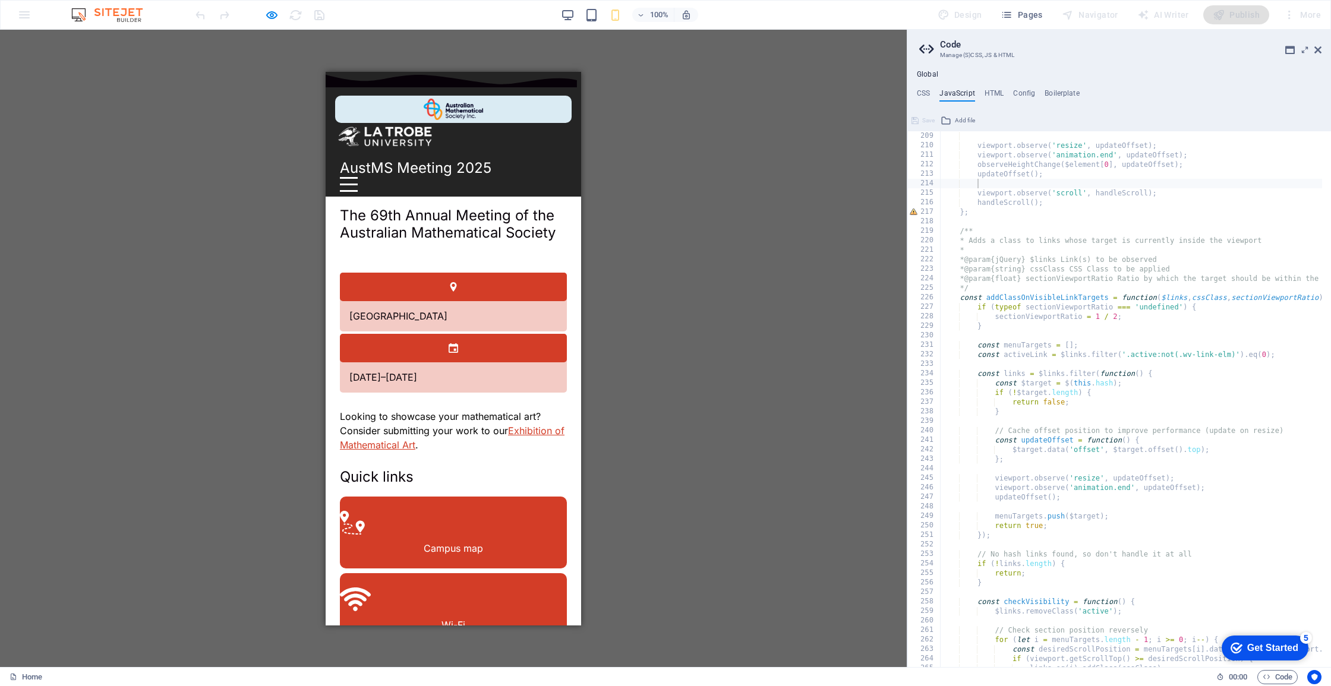
click at [358, 176] on div at bounding box center [349, 183] width 18 height 15
click at [0, 0] on icon "button" at bounding box center [0, 0] width 0 height 0
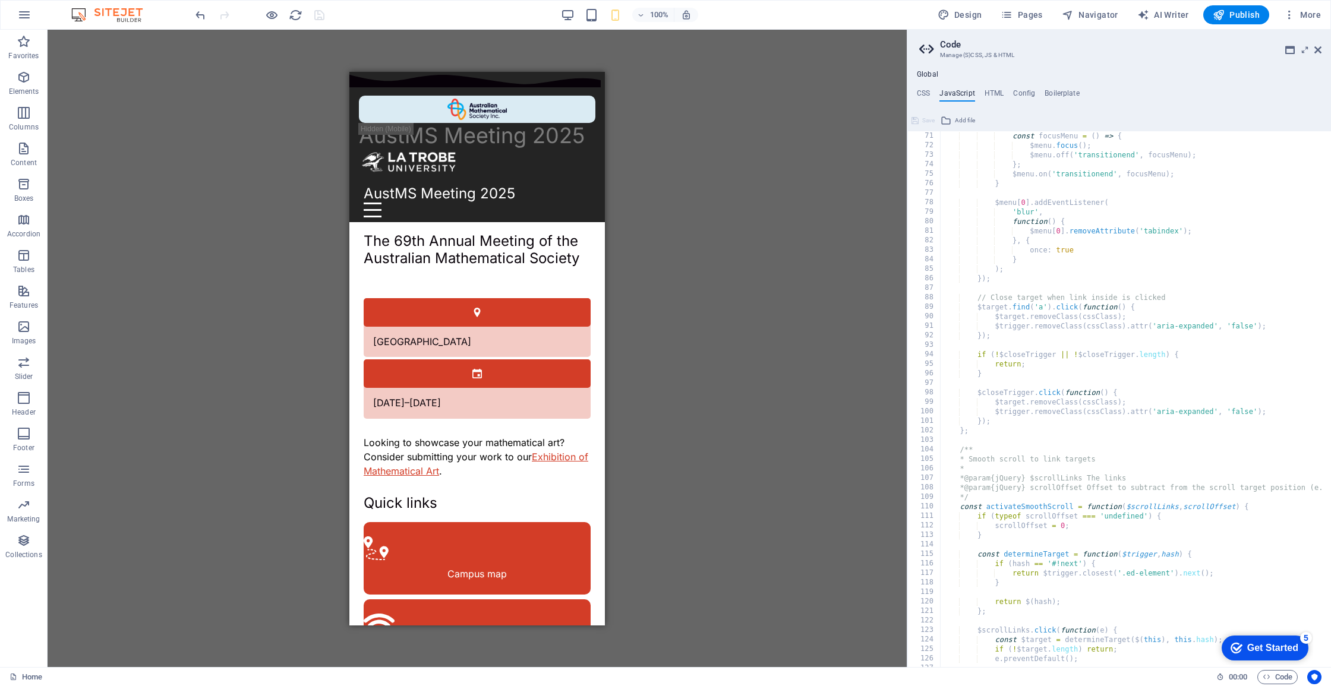
scroll to position [0, 0]
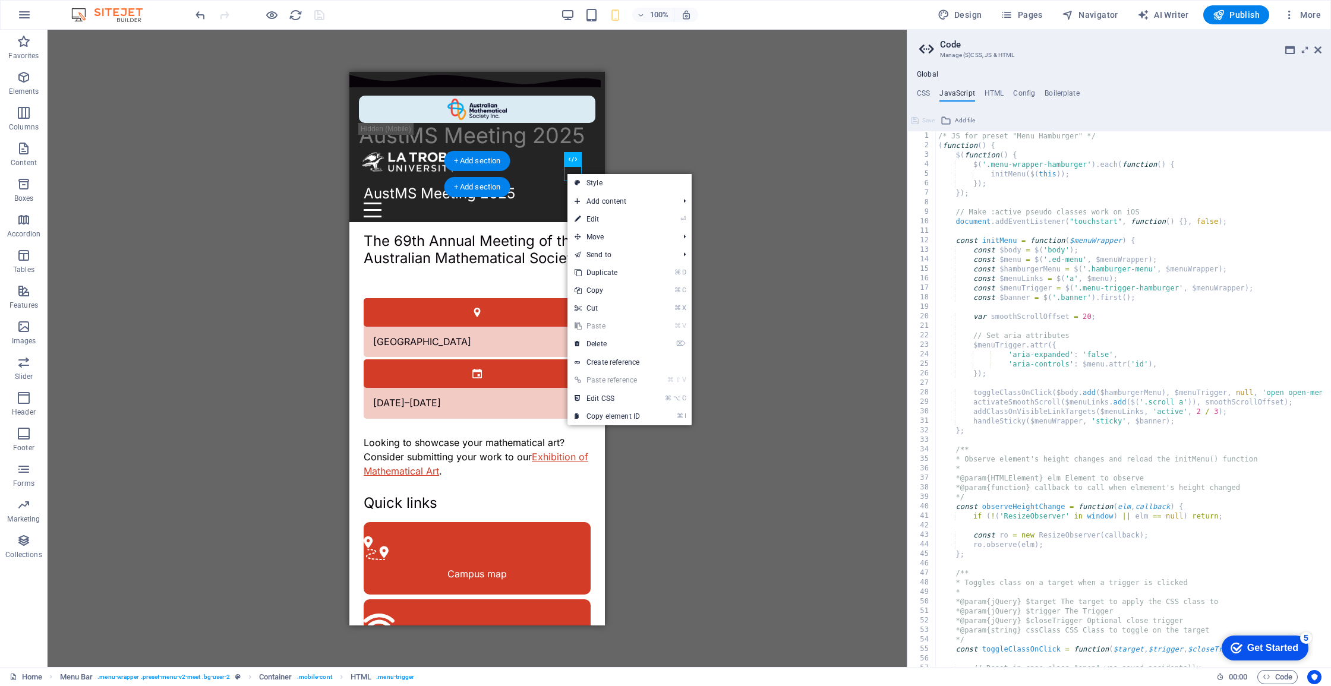
click at [766, 149] on div "Drag here to replace the existing content. Press “Ctrl” if you want to create a…" at bounding box center [477, 349] width 859 height 638
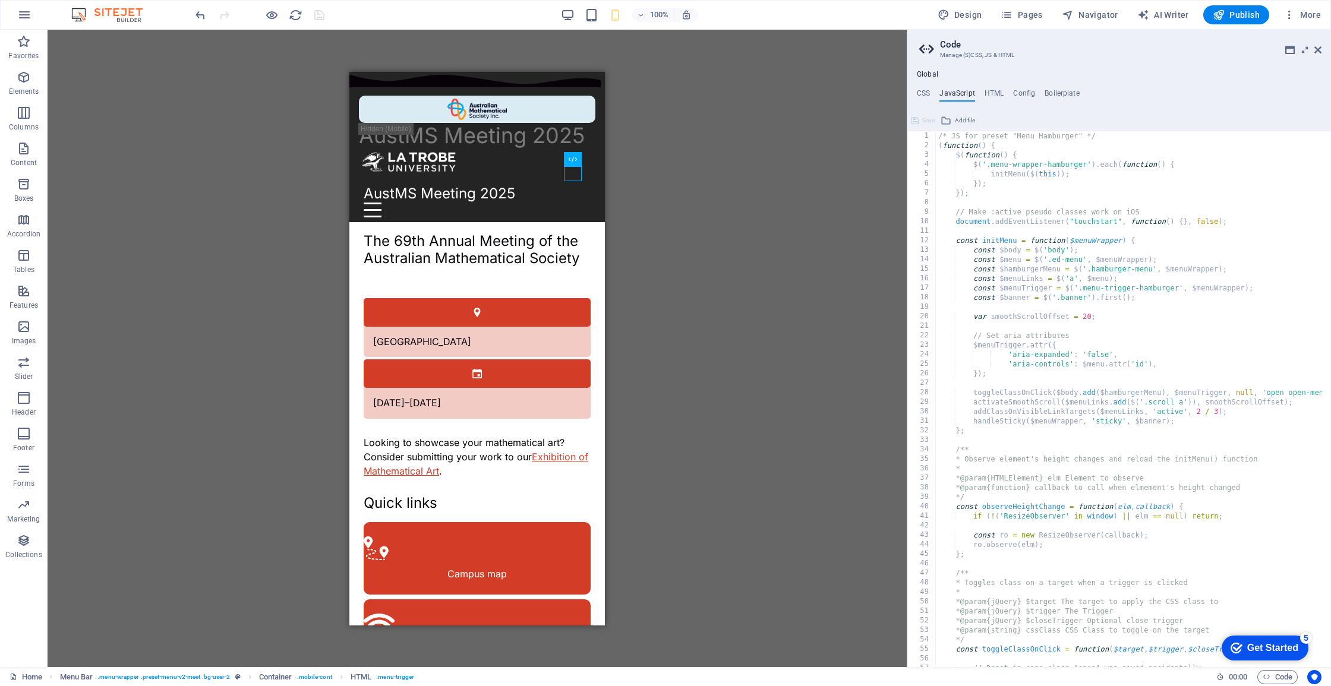
click at [1323, 51] on aside "Code Manage (S)CSS, JS & HTML Global CSS JavaScript HTML Config Boilerplate /* …" at bounding box center [1119, 349] width 424 height 638
click at [1323, 52] on aside "Code Manage (S)CSS, JS & HTML Global CSS JavaScript HTML Config Boilerplate /* …" at bounding box center [1119, 349] width 424 height 638
click at [1320, 50] on icon at bounding box center [1317, 50] width 7 height 10
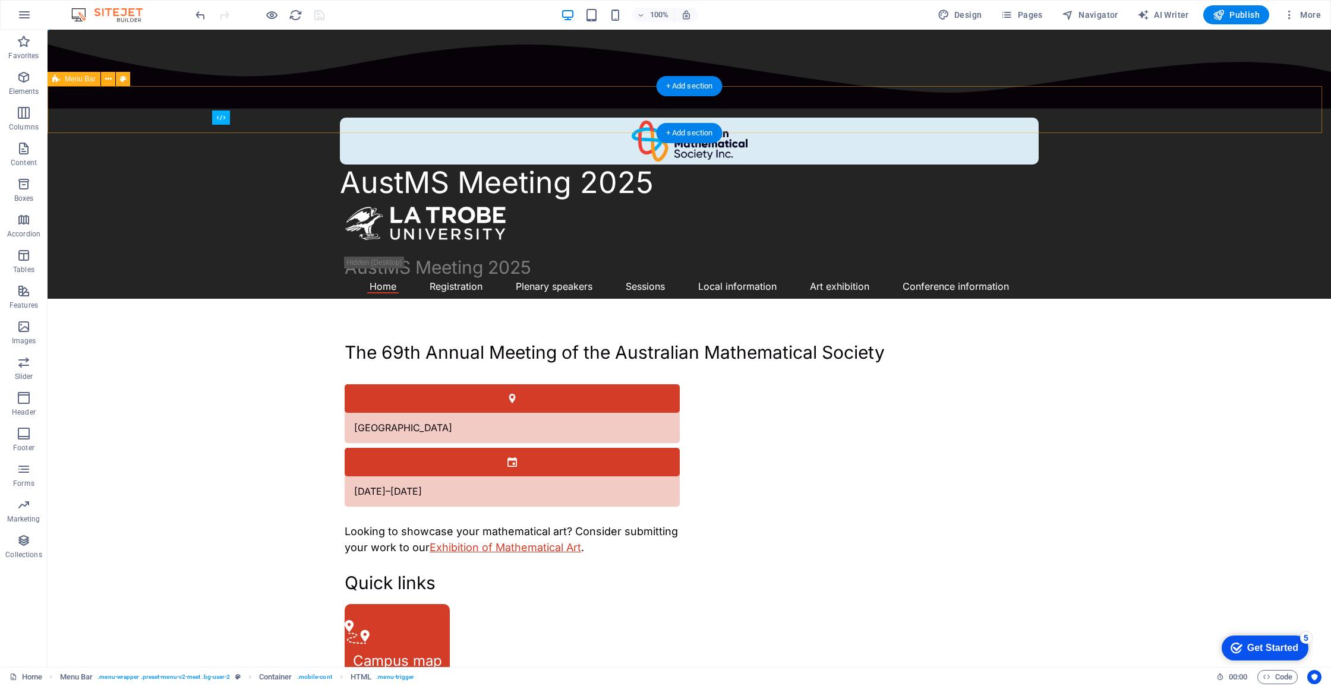
click at [1012, 252] on div "AustMS Meeting 2025 Home Registration Plenary speakers Sessions Events Local in…" at bounding box center [689, 275] width 1283 height 47
select select "rem"
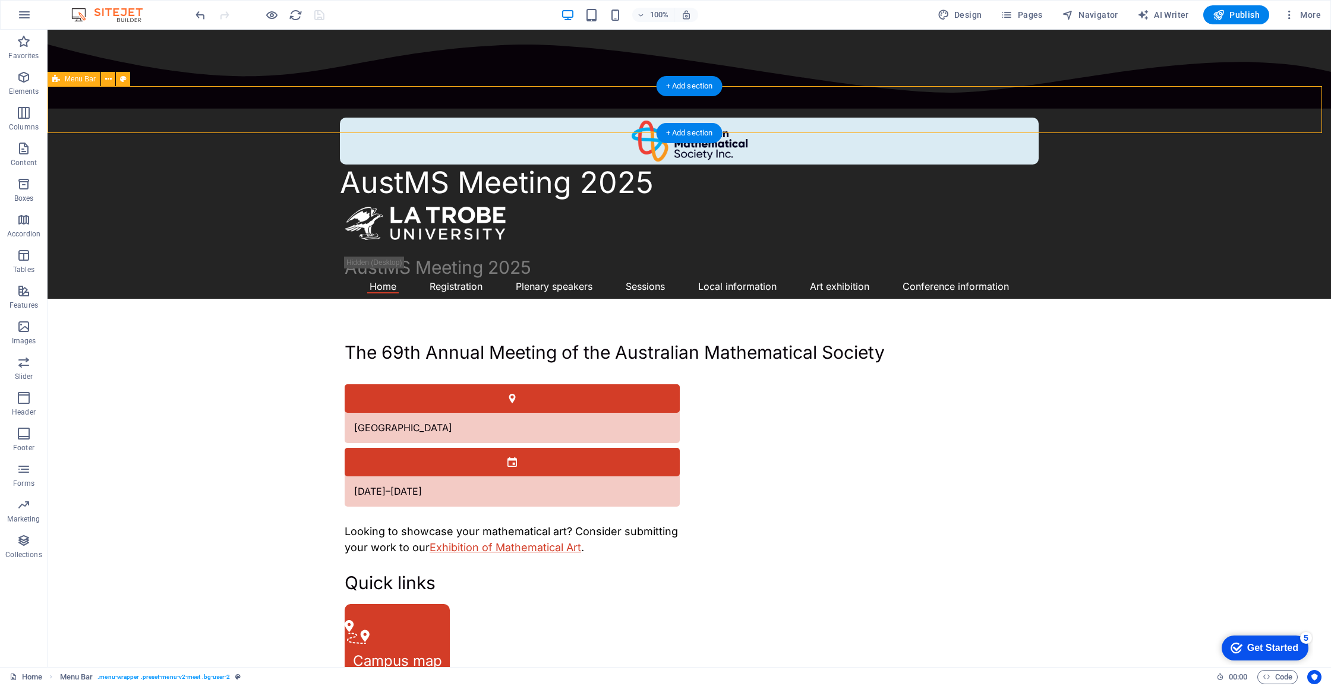
select select "rem"
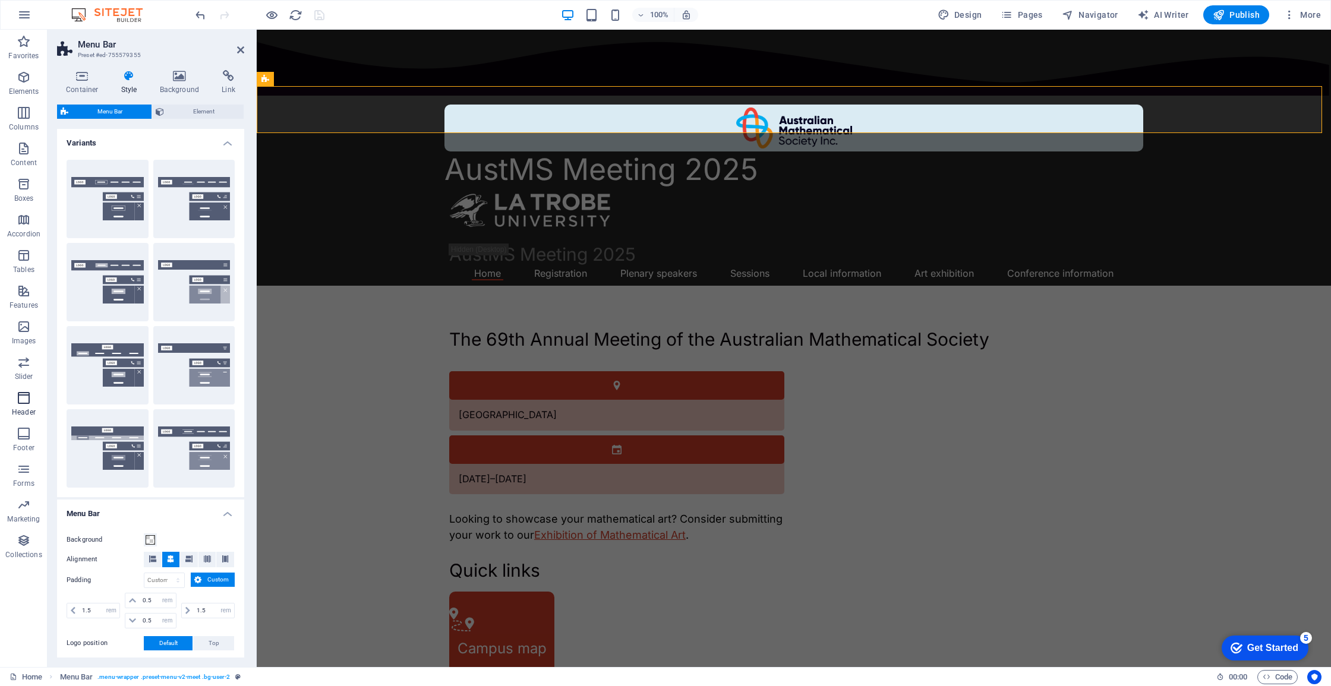
click at [27, 396] on icon "button" at bounding box center [24, 398] width 14 height 14
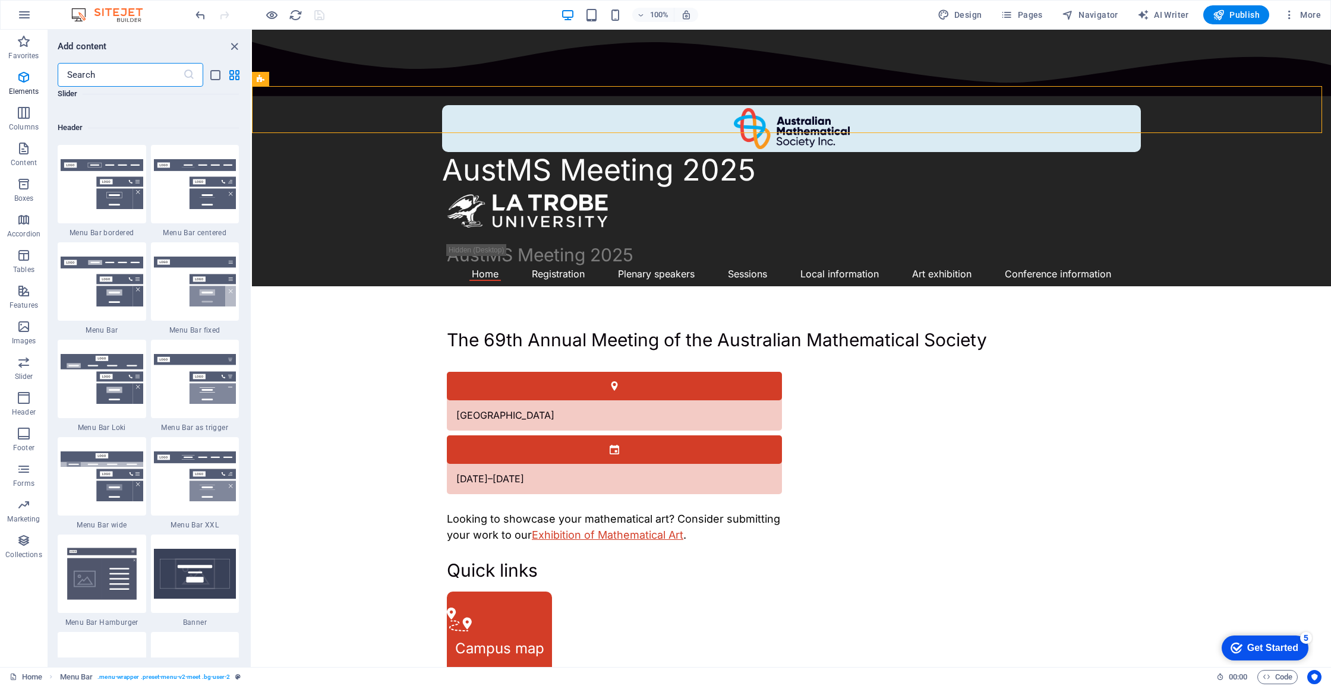
scroll to position [7155, 0]
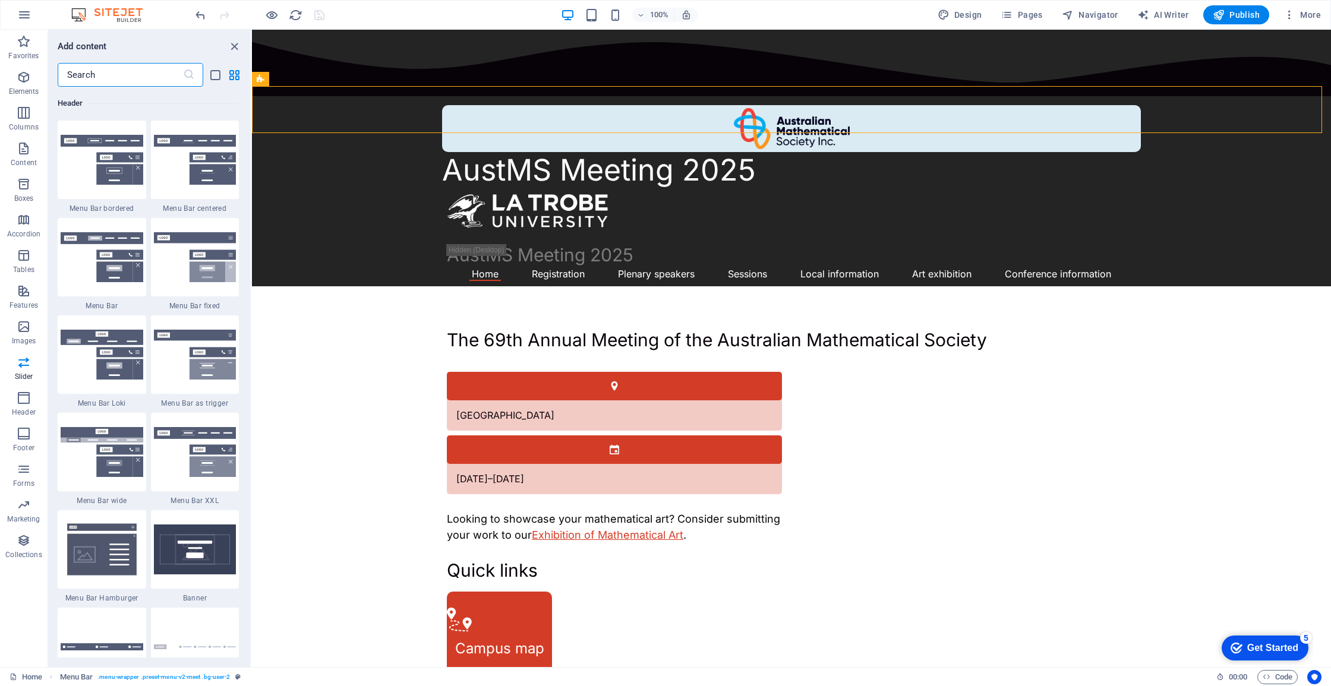
click at [146, 74] on input "text" at bounding box center [120, 75] width 125 height 24
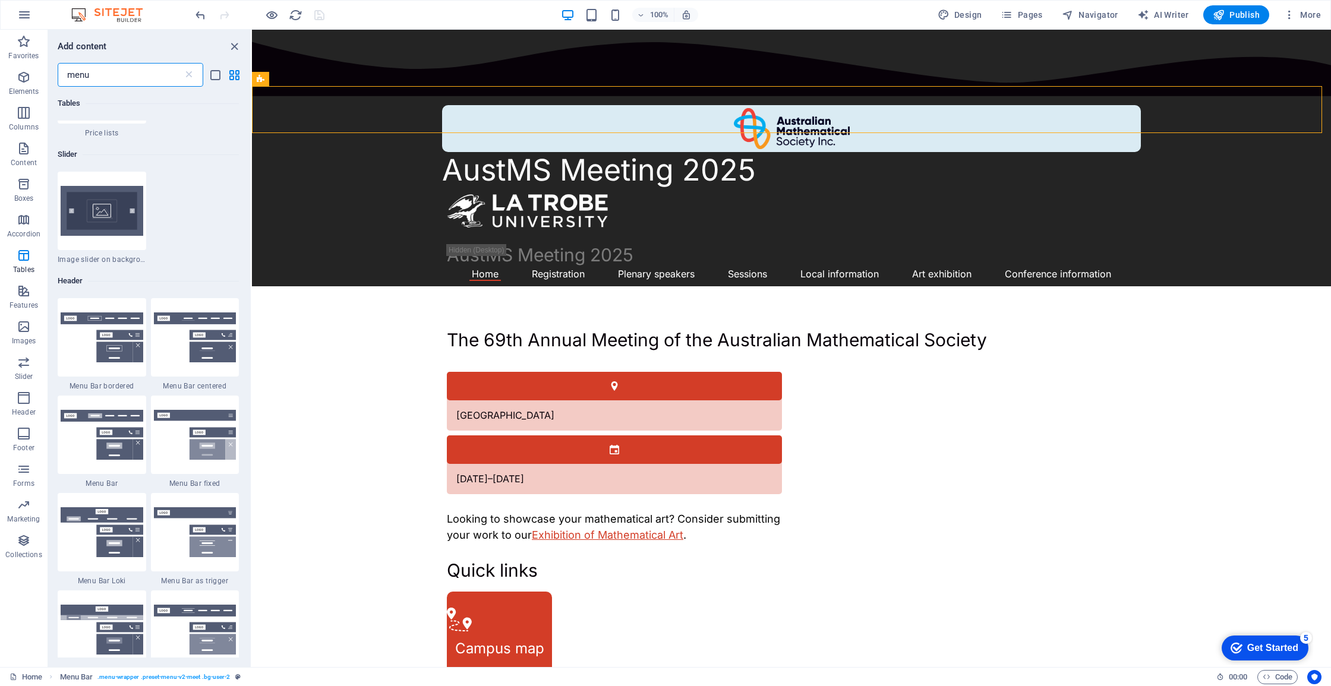
scroll to position [364, 0]
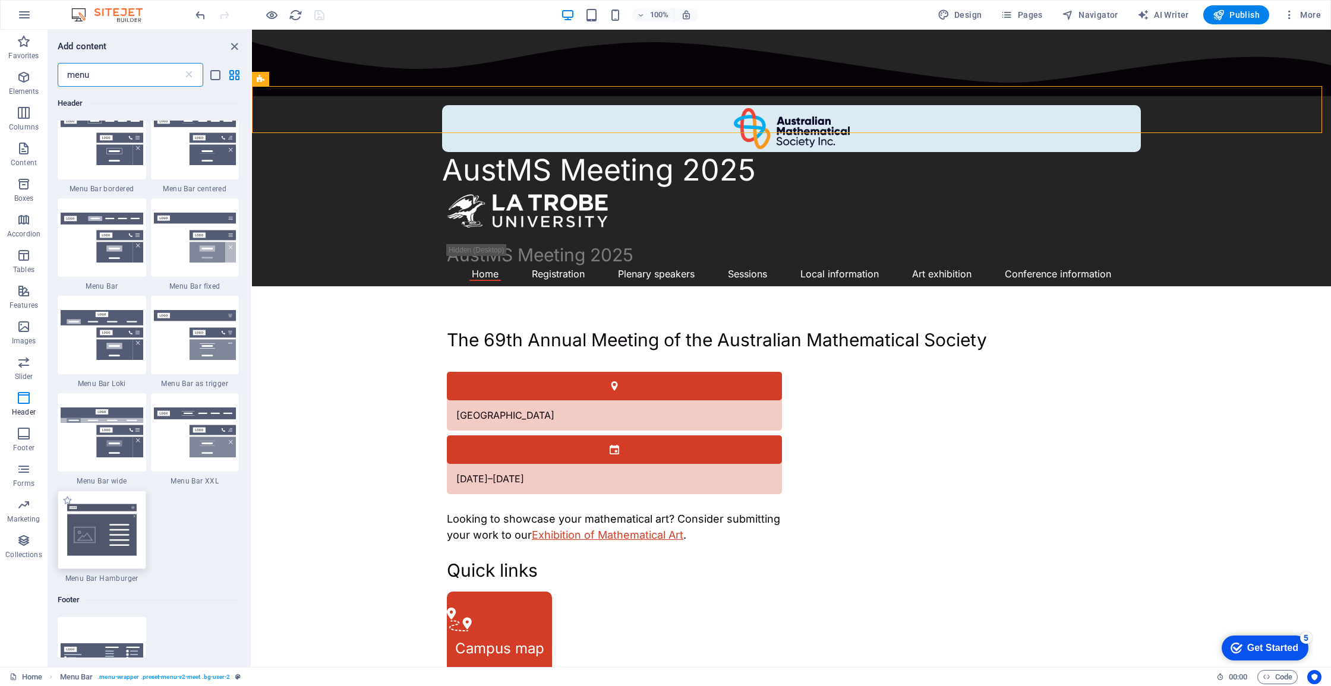
type input "menu"
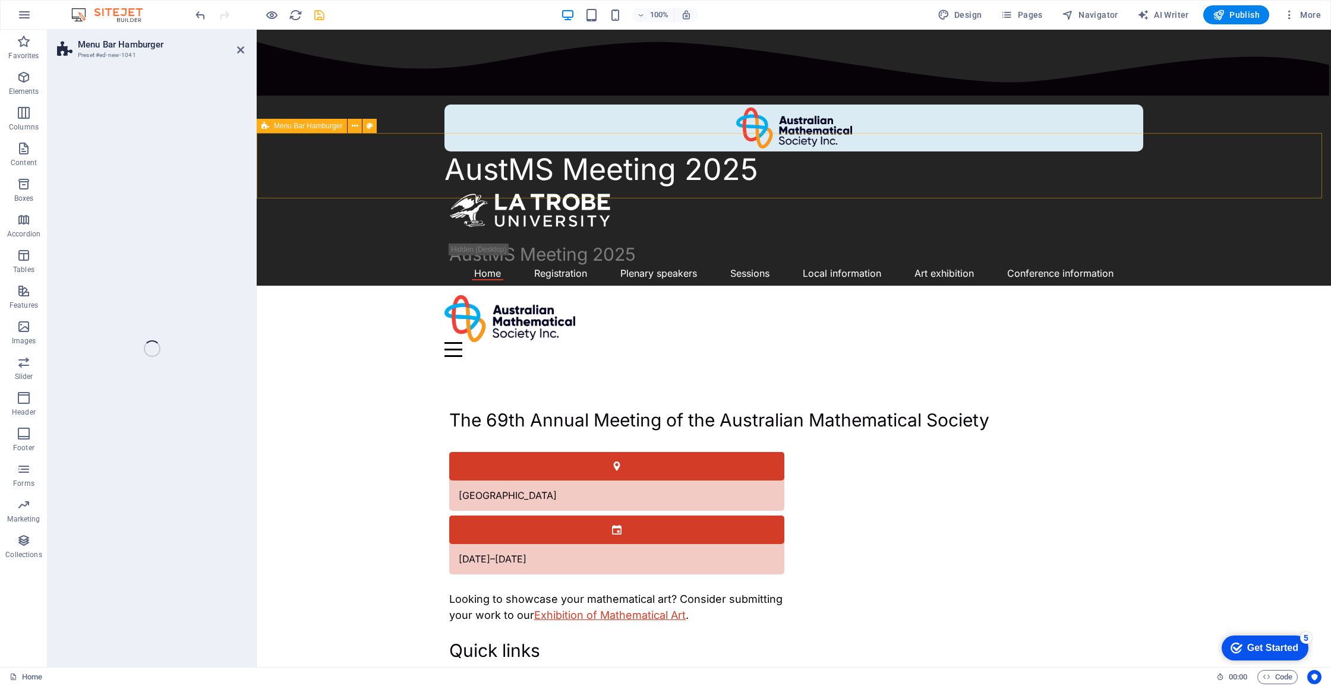
select select "rem"
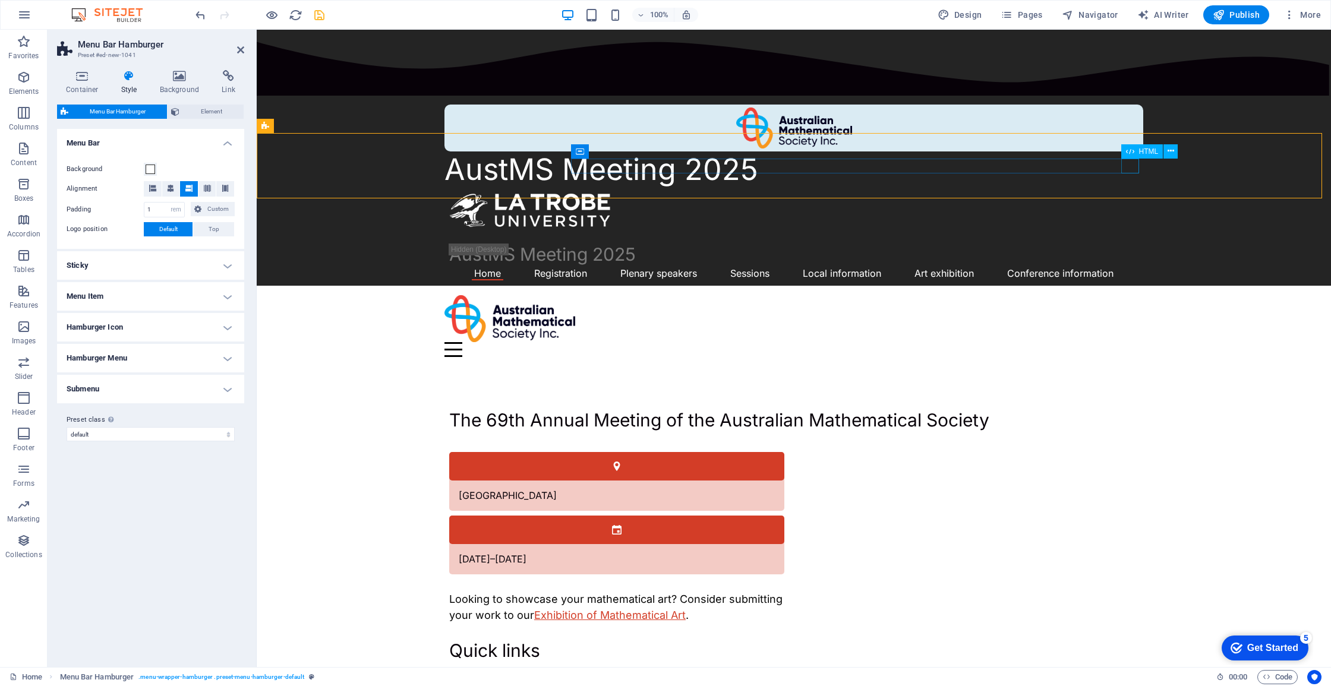
click at [1124, 342] on div "Menu" at bounding box center [793, 349] width 699 height 15
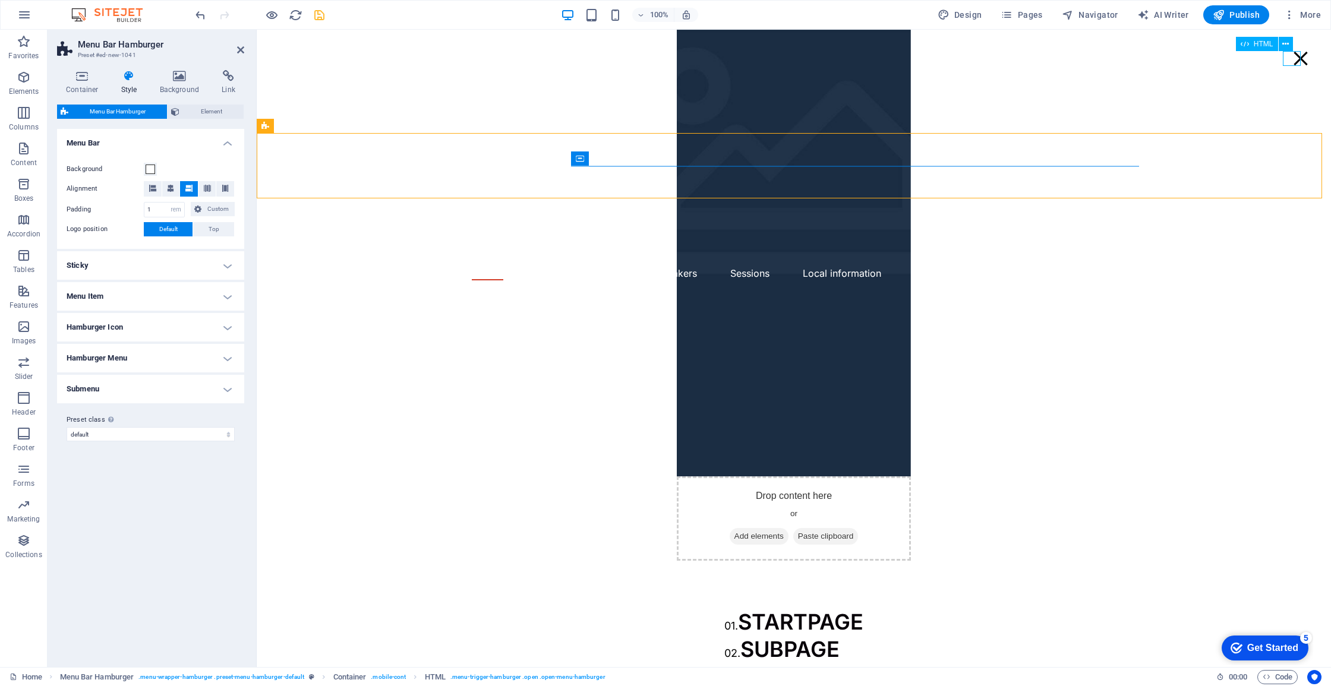
click at [1292, 60] on div "Menu" at bounding box center [1301, 58] width 18 height 15
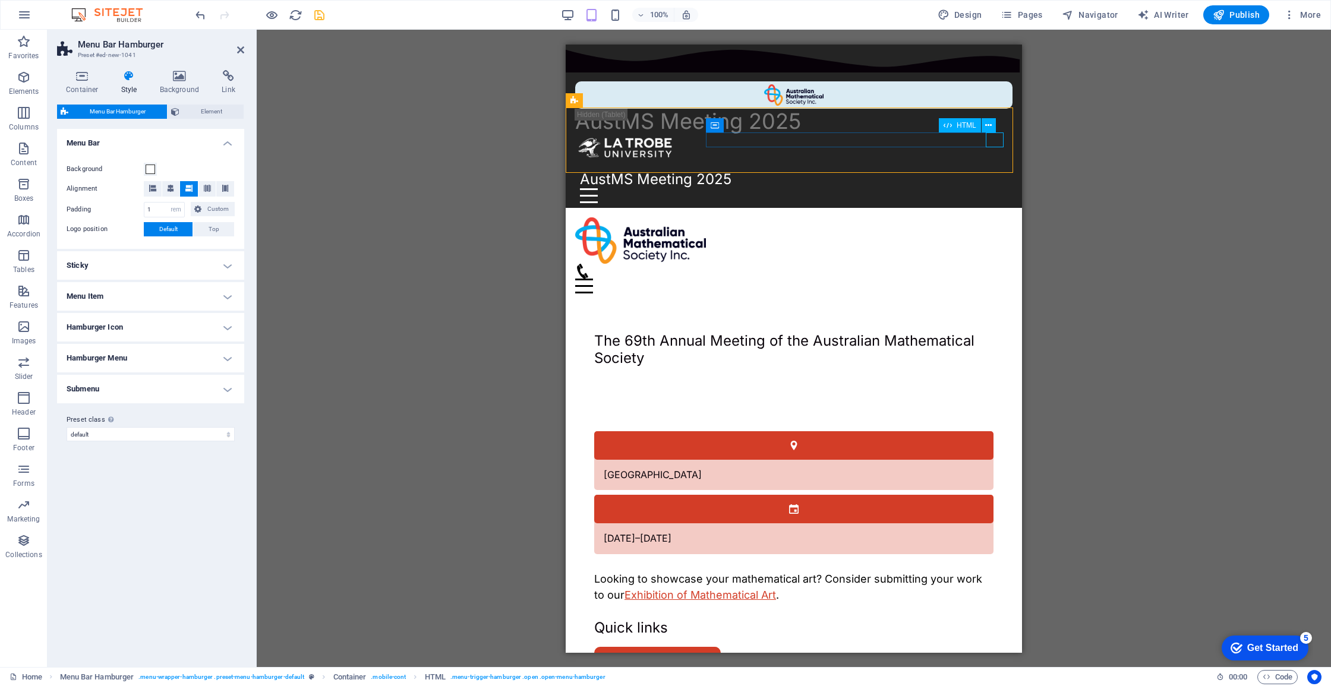
click at [989, 278] on div "Menu" at bounding box center [793, 285] width 437 height 15
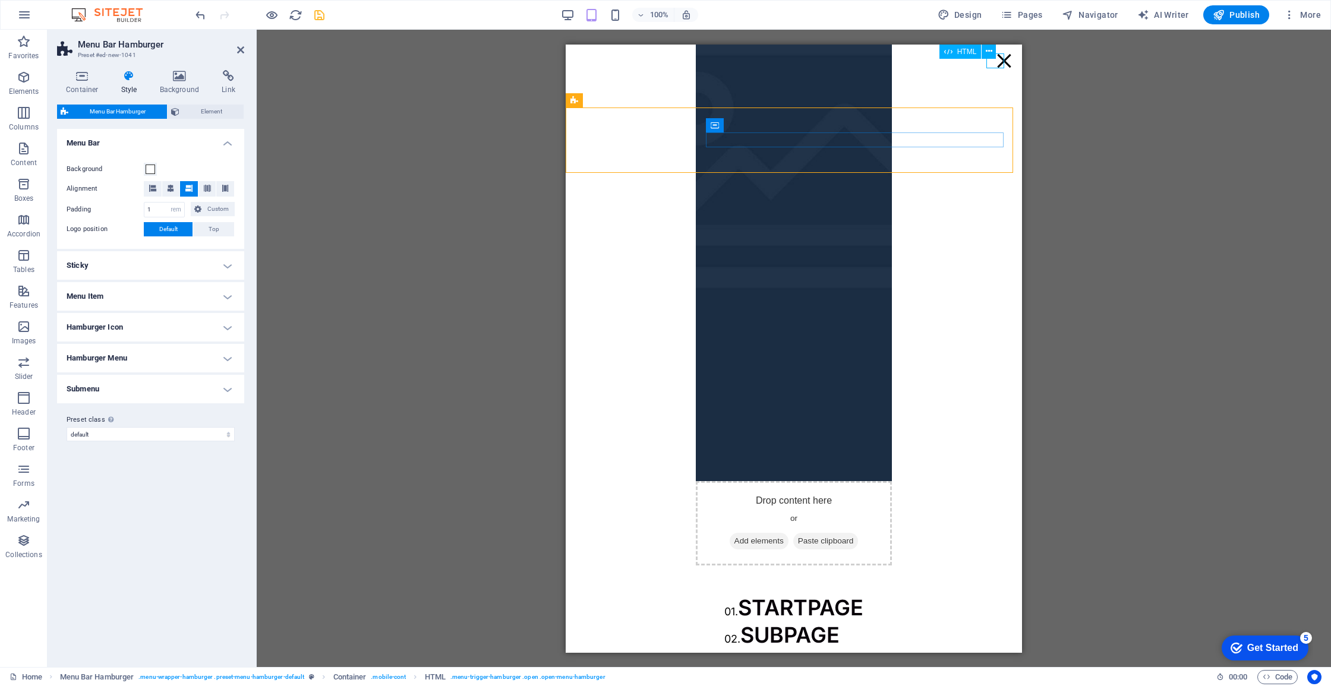
click at [1001, 62] on div "Menu" at bounding box center [1004, 60] width 18 height 15
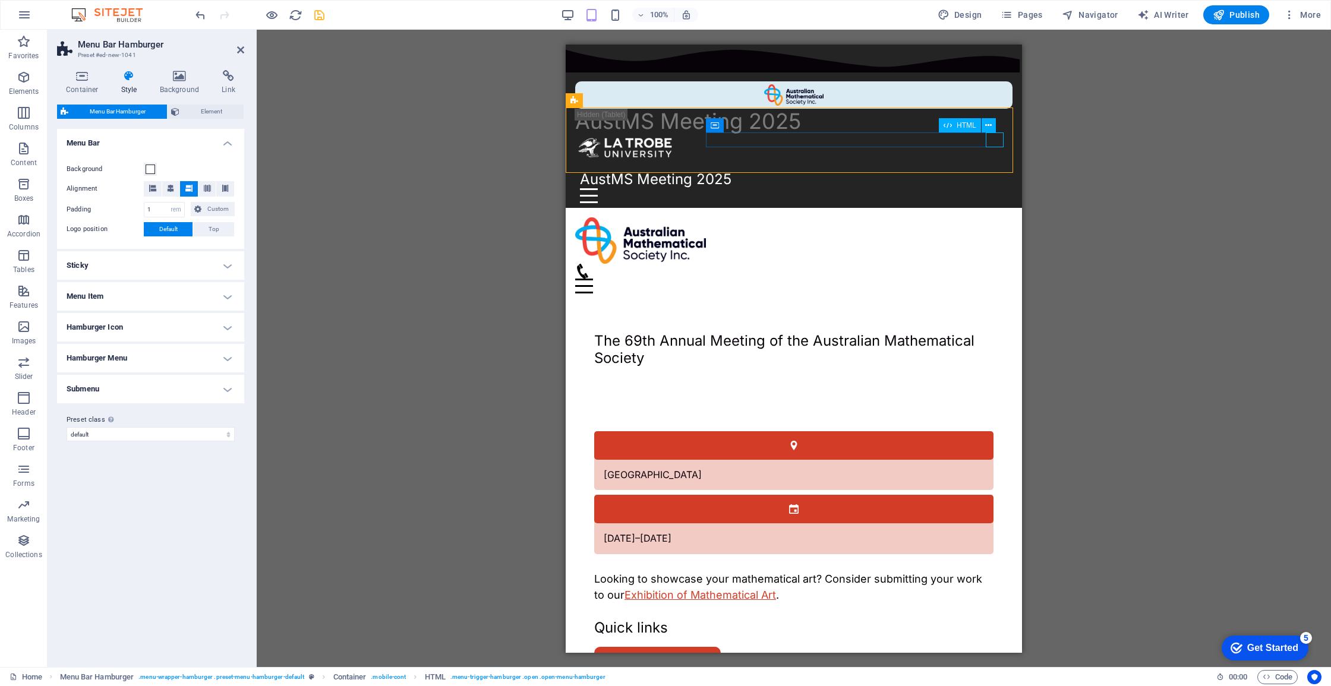
click at [991, 278] on div "Menu" at bounding box center [793, 285] width 437 height 15
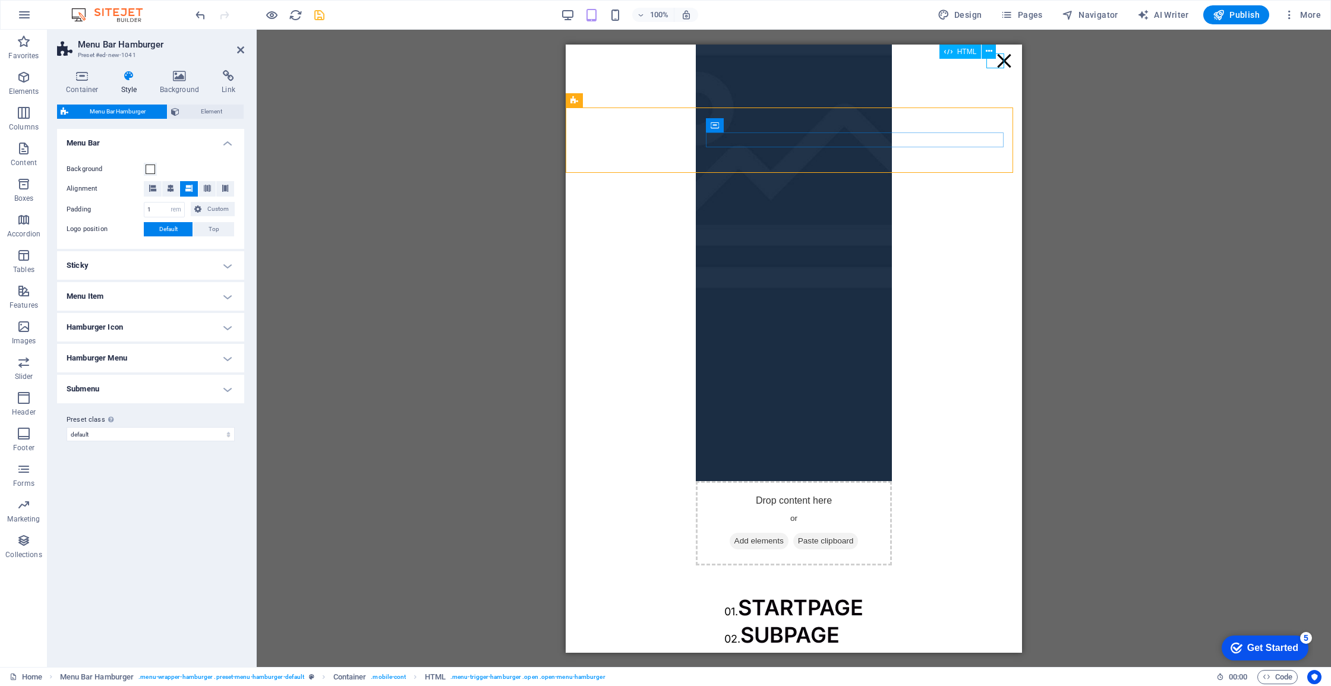
click at [998, 62] on div "Menu" at bounding box center [1004, 60] width 18 height 15
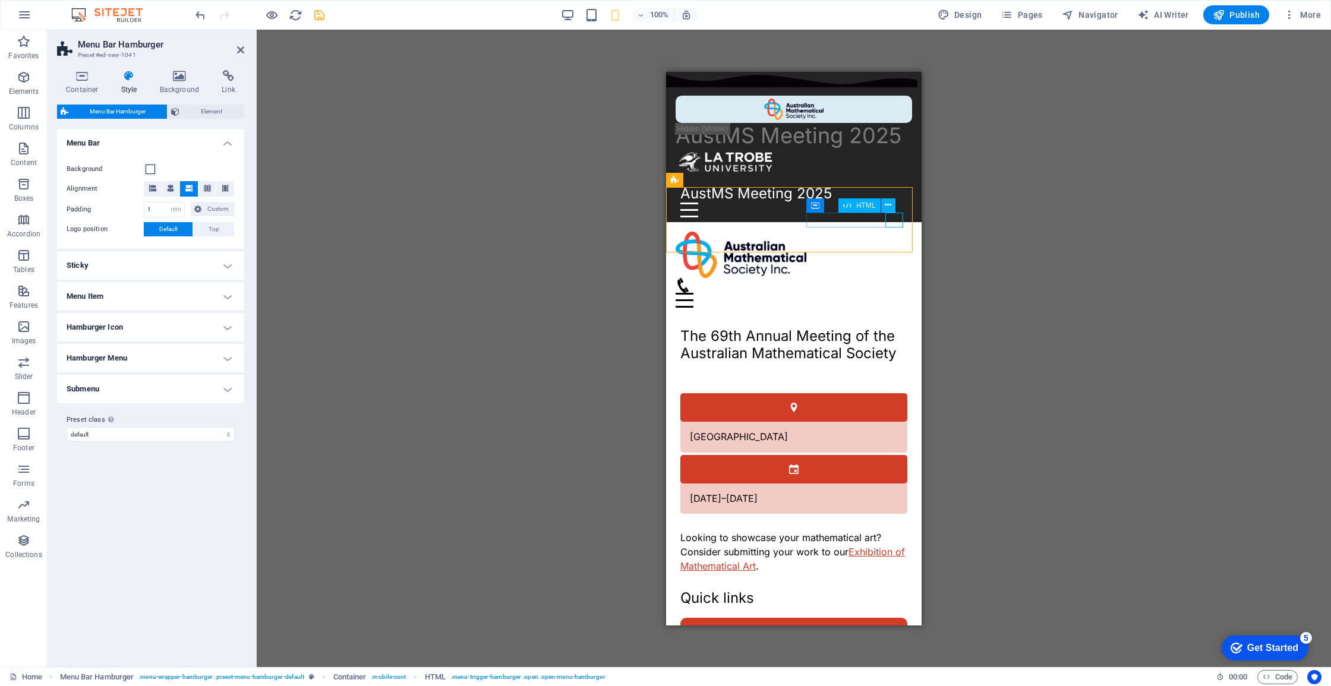
click at [892, 292] on div "Menu" at bounding box center [794, 299] width 236 height 15
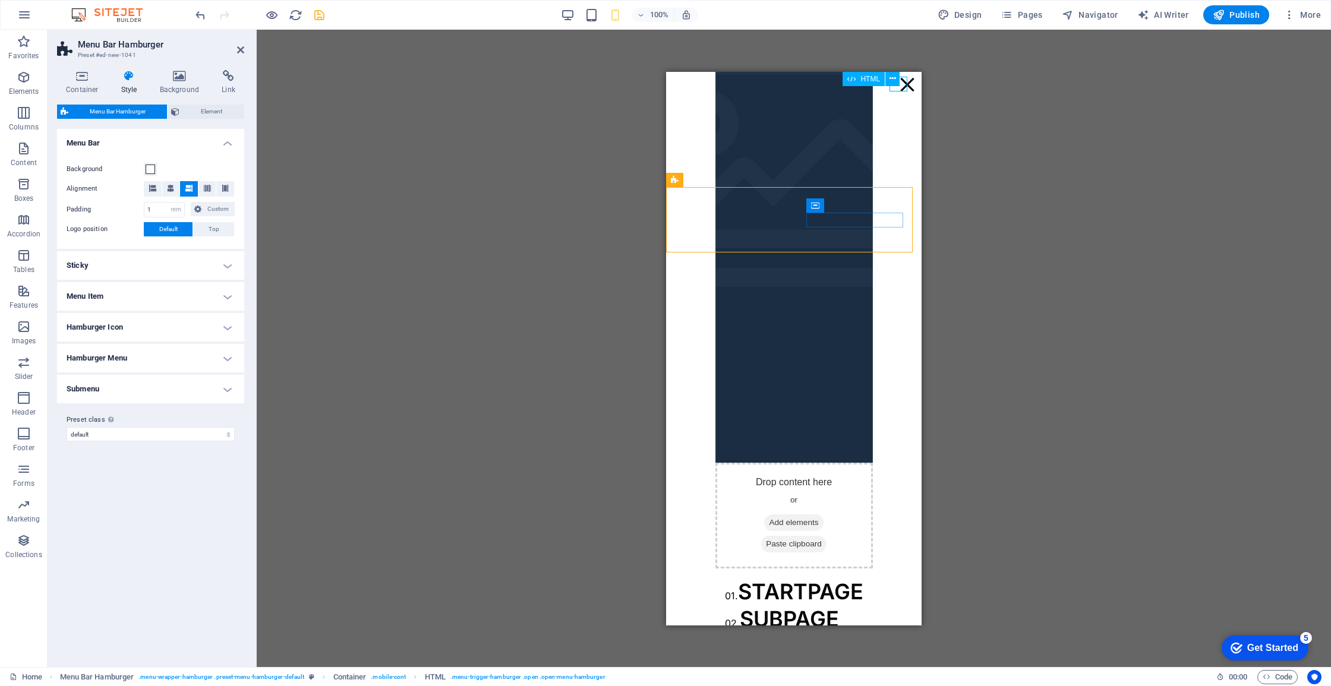
click at [901, 85] on div "HTML" at bounding box center [875, 79] width 65 height 15
click at [905, 87] on div "Menu" at bounding box center [907, 84] width 18 height 15
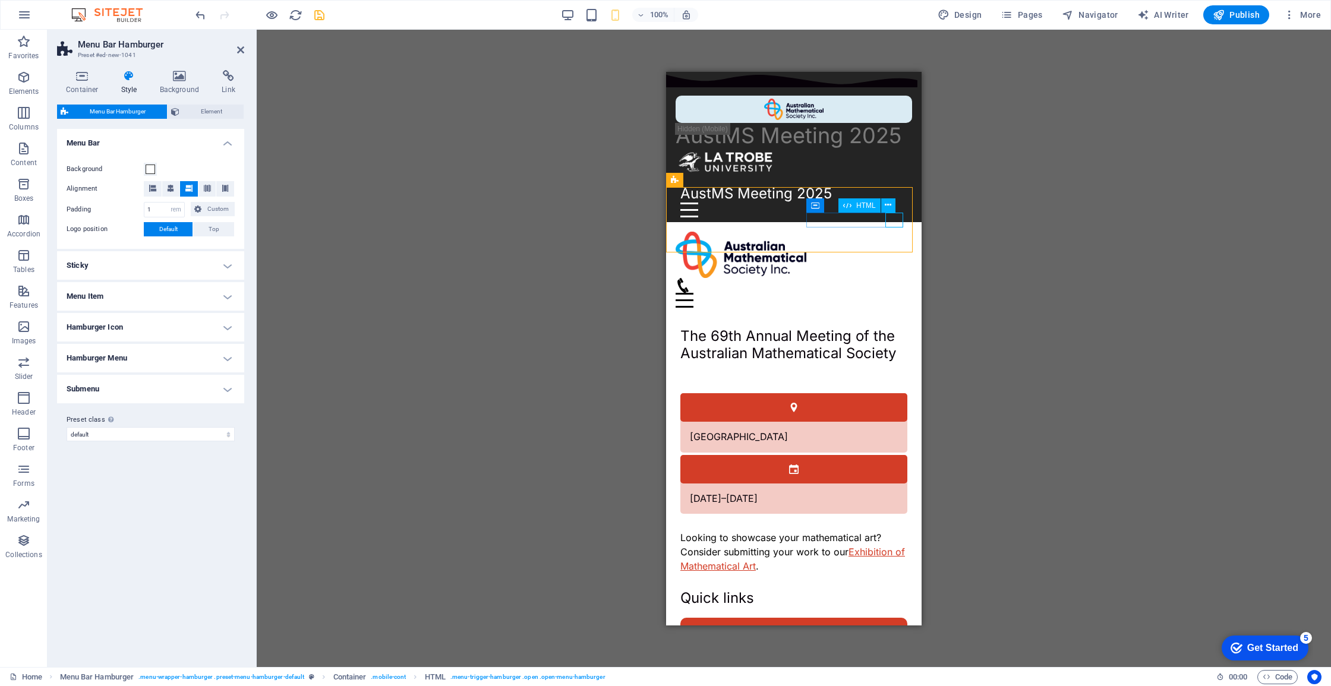
click at [894, 292] on div "Menu" at bounding box center [794, 299] width 236 height 15
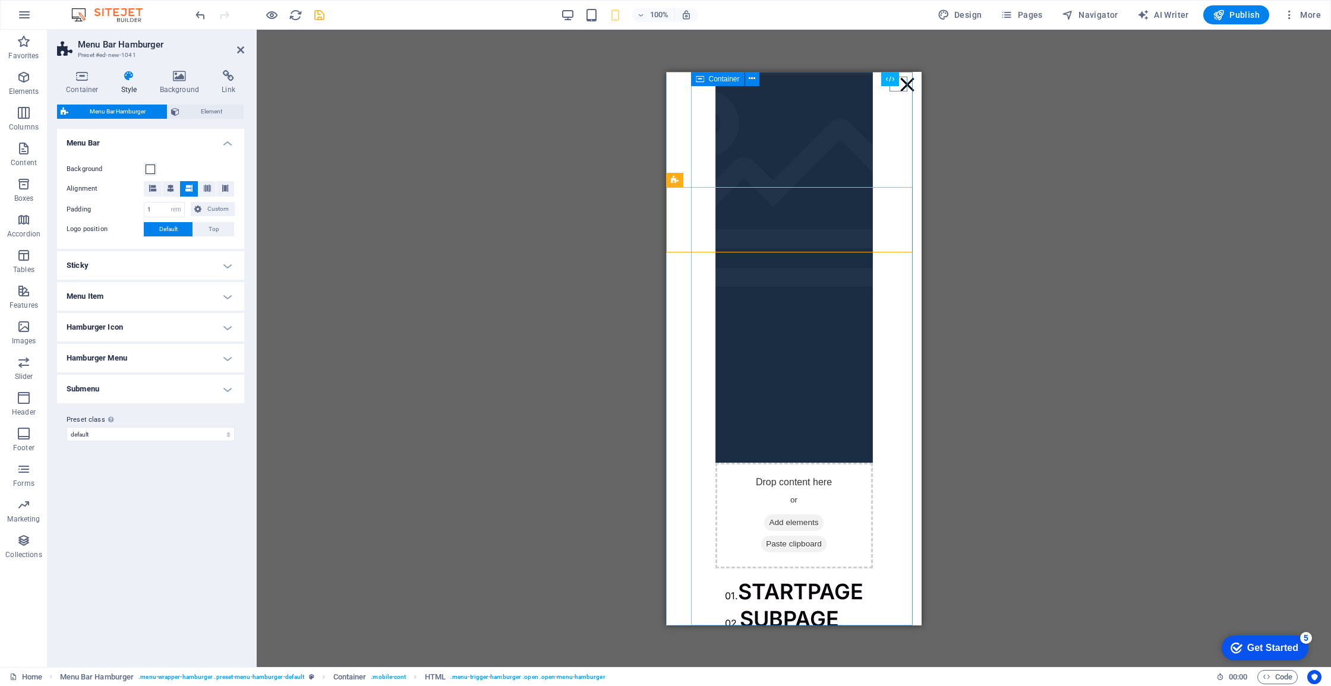
click at [900, 222] on div "Menu Drop content here or Add elements Paste clipboard 01. STARTPAGE 02. SUBPAG…" at bounding box center [793, 262] width 255 height 80
click at [900, 89] on div "Menu" at bounding box center [907, 84] width 18 height 15
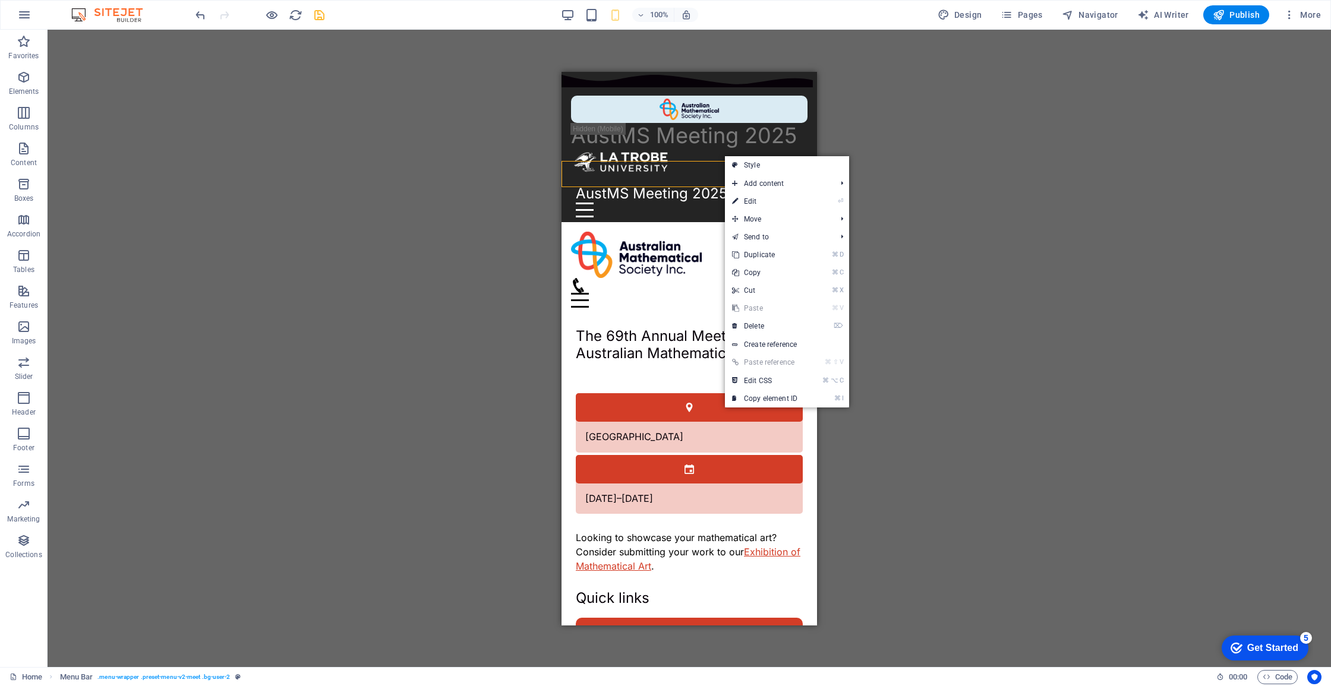
click at [497, 212] on div "Drag here to replace the existing content. Press “Ctrl” if you want to create a…" at bounding box center [689, 349] width 1283 height 638
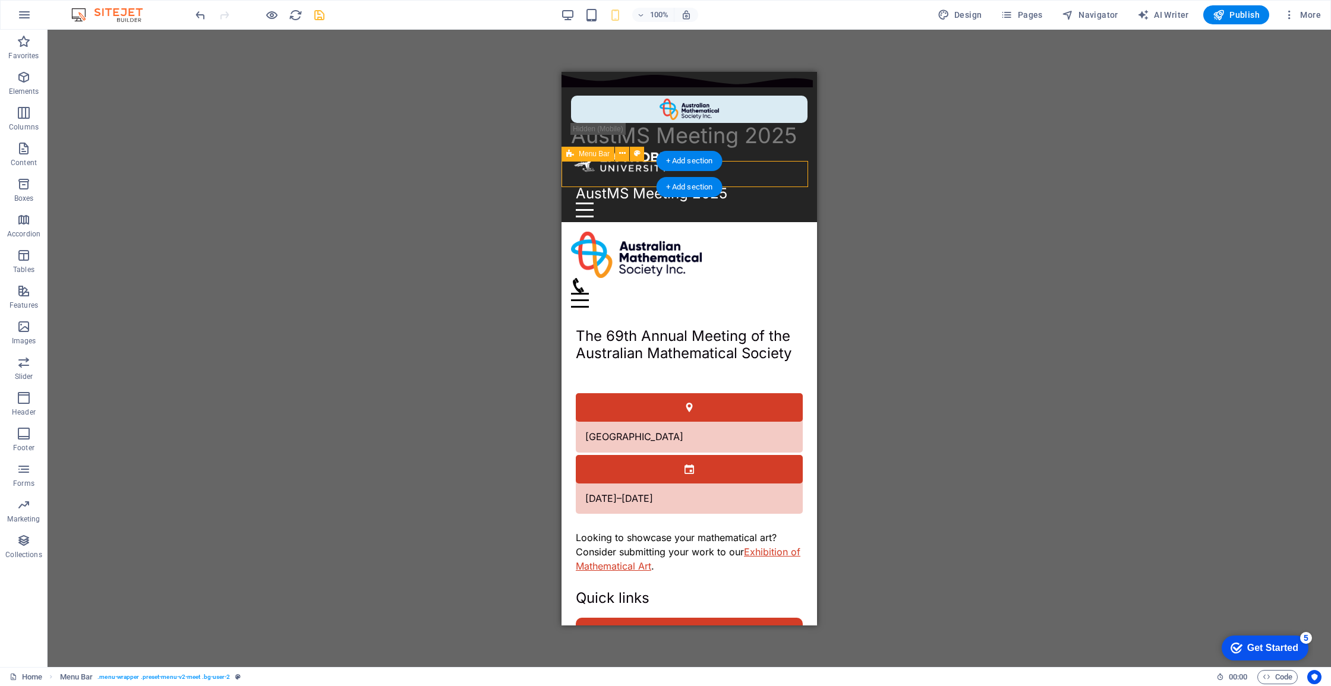
click at [566, 180] on div "AustMS Meeting 2025 Home Registration Plenary speakers Sessions Events Local in…" at bounding box center [688, 201] width 255 height 42
select select "rem"
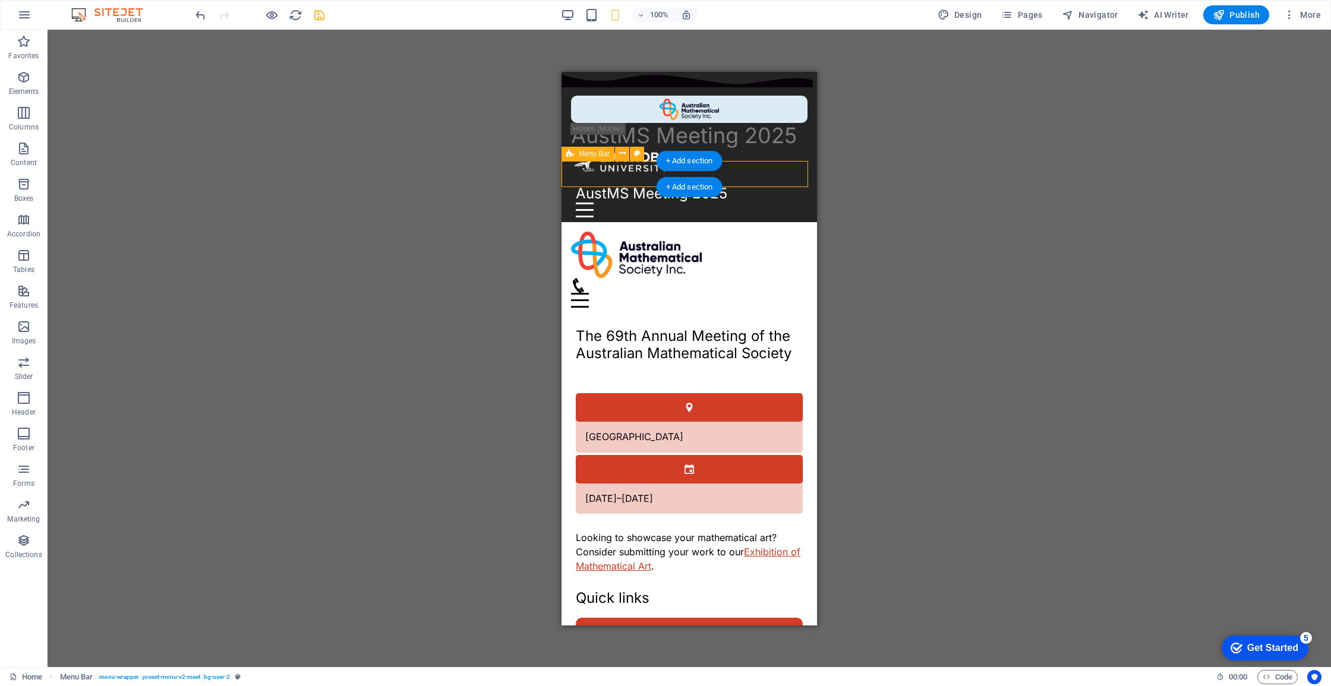
select select "rem"
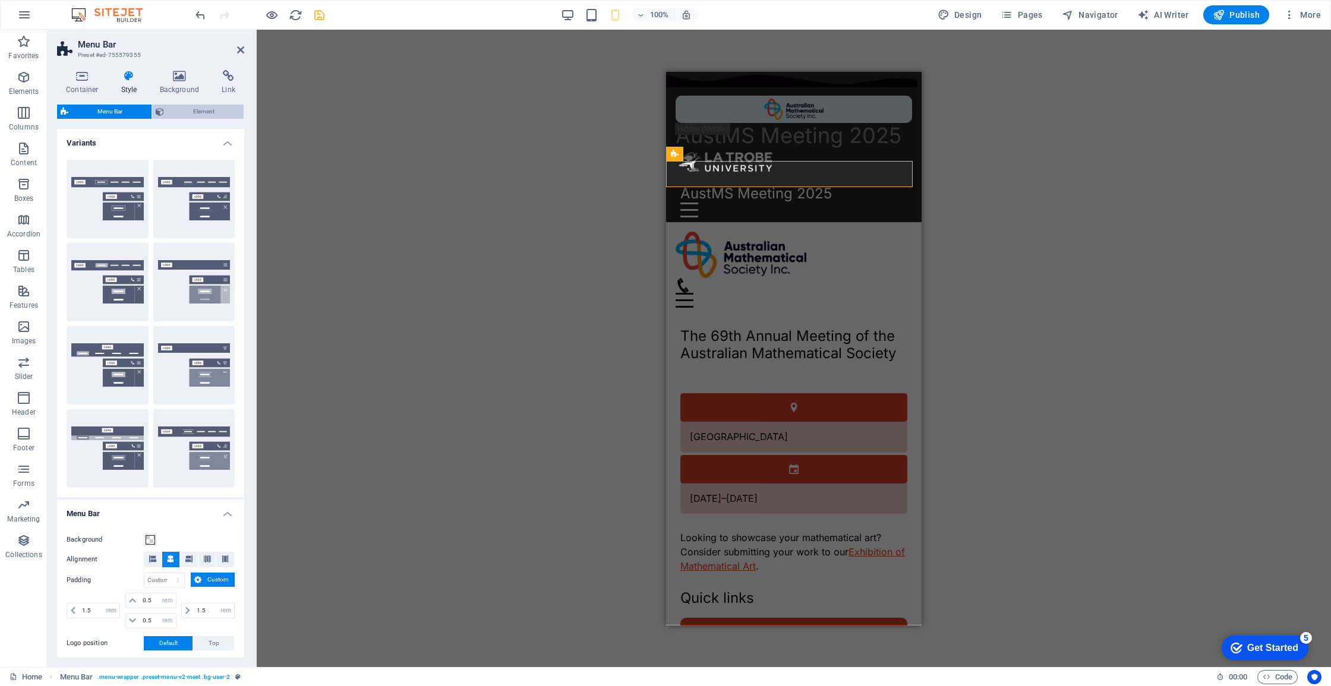
click at [185, 115] on span "Element" at bounding box center [204, 112] width 72 height 14
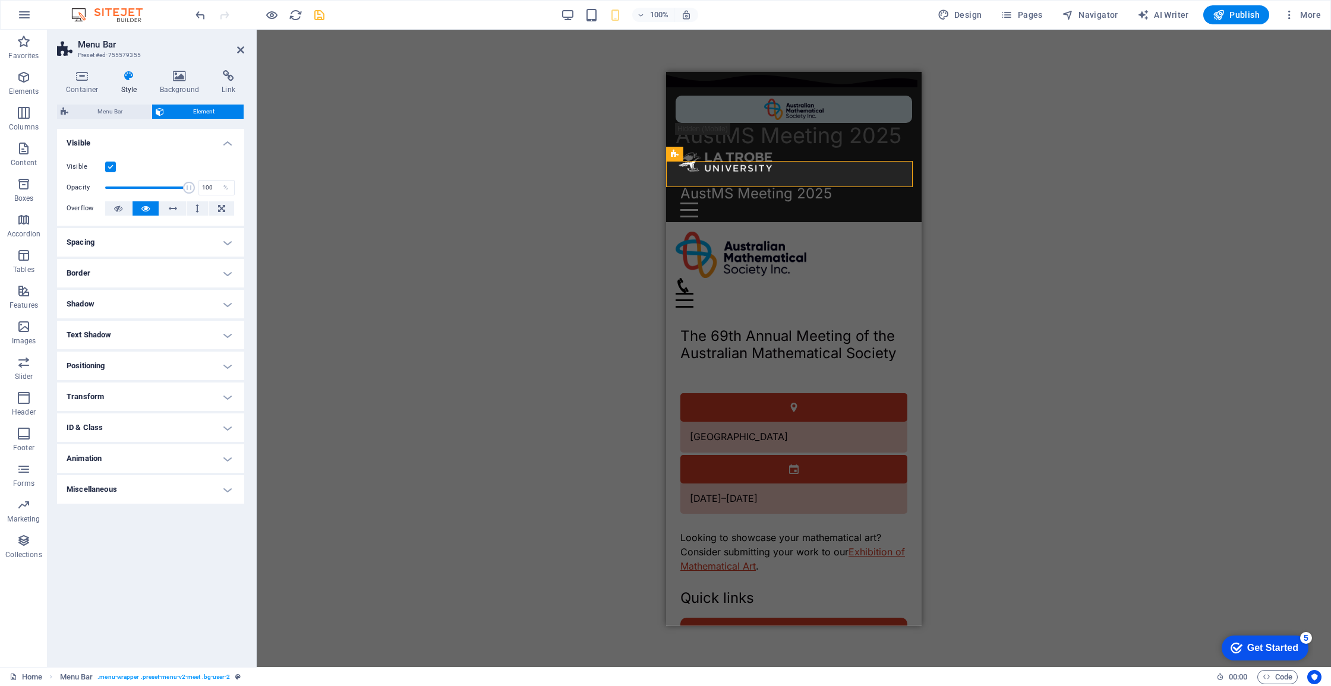
click at [108, 162] on label at bounding box center [110, 167] width 11 height 11
click at [0, 0] on input "Visible" at bounding box center [0, 0] width 0 height 0
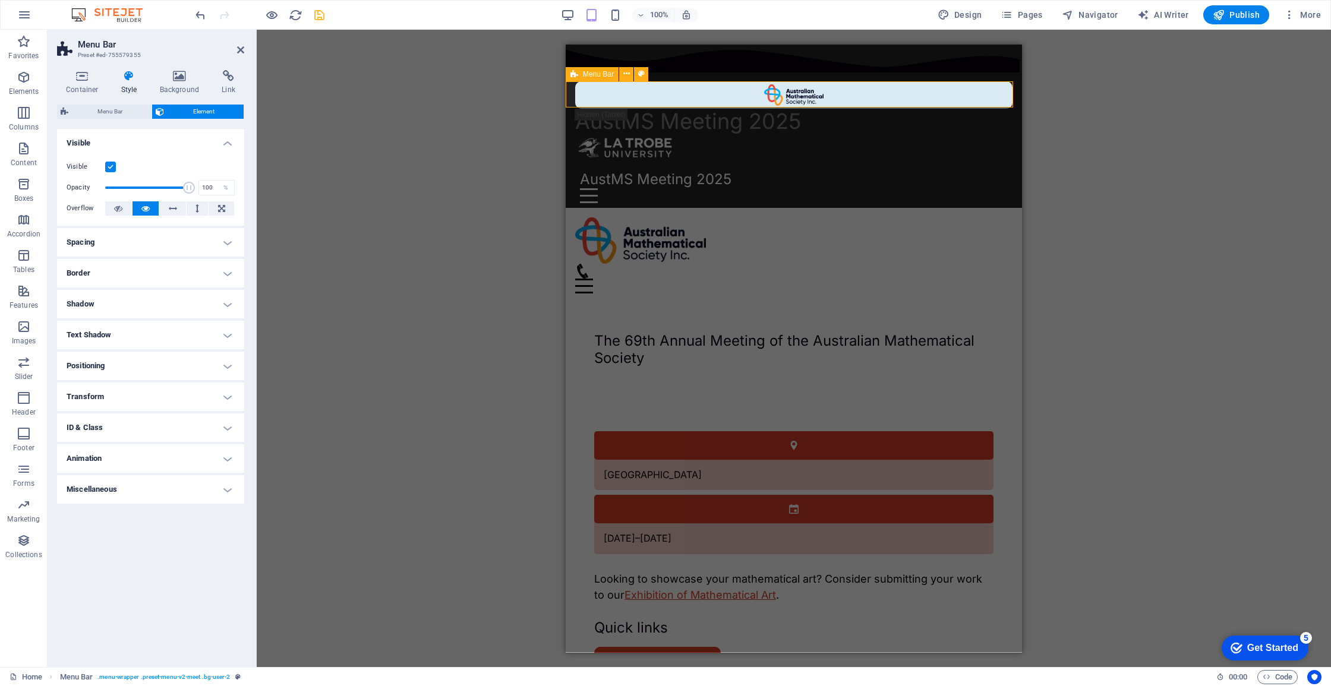
click at [837, 166] on div "AustMS Meeting 2025 Home Registration Plenary speakers Sessions Events Local in…" at bounding box center [794, 187] width 456 height 42
click at [567, 166] on div "AustMS Meeting 2025 Home Registration Plenary speakers Sessions Events Local in…" at bounding box center [794, 187] width 456 height 42
click at [113, 168] on label at bounding box center [110, 167] width 11 height 11
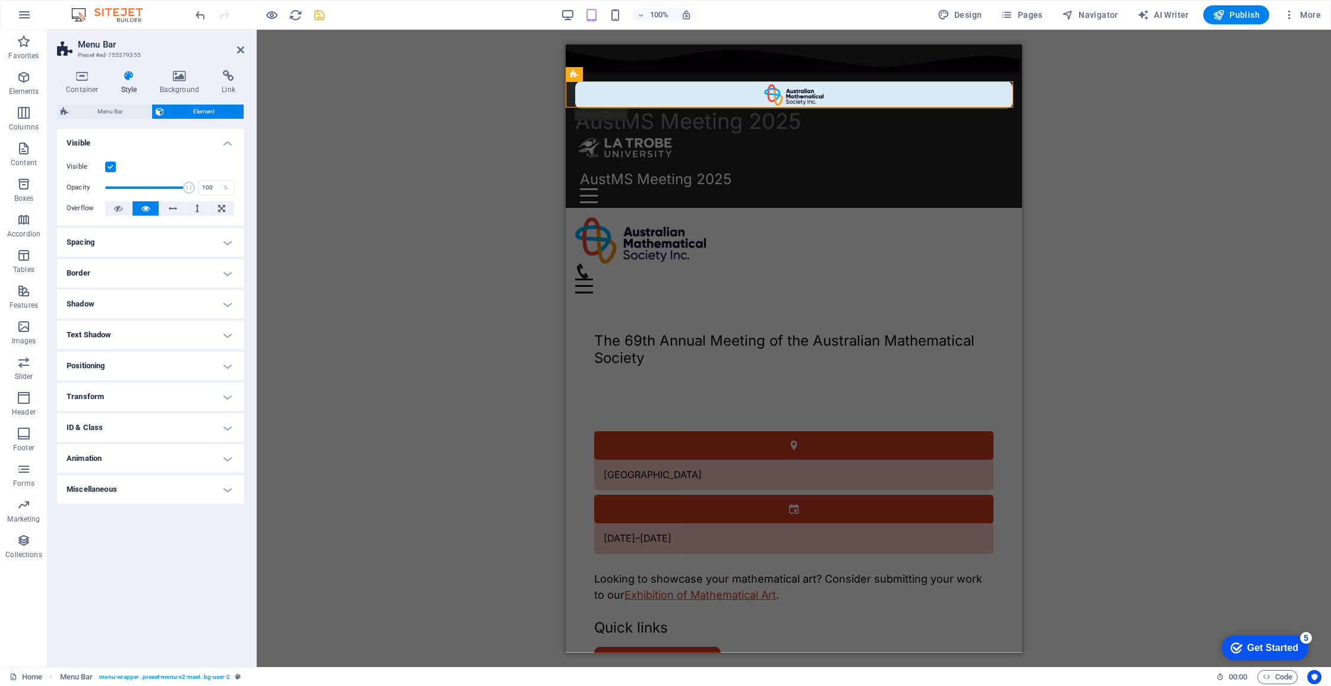
click at [0, 0] on input "Visible" at bounding box center [0, 0] width 0 height 0
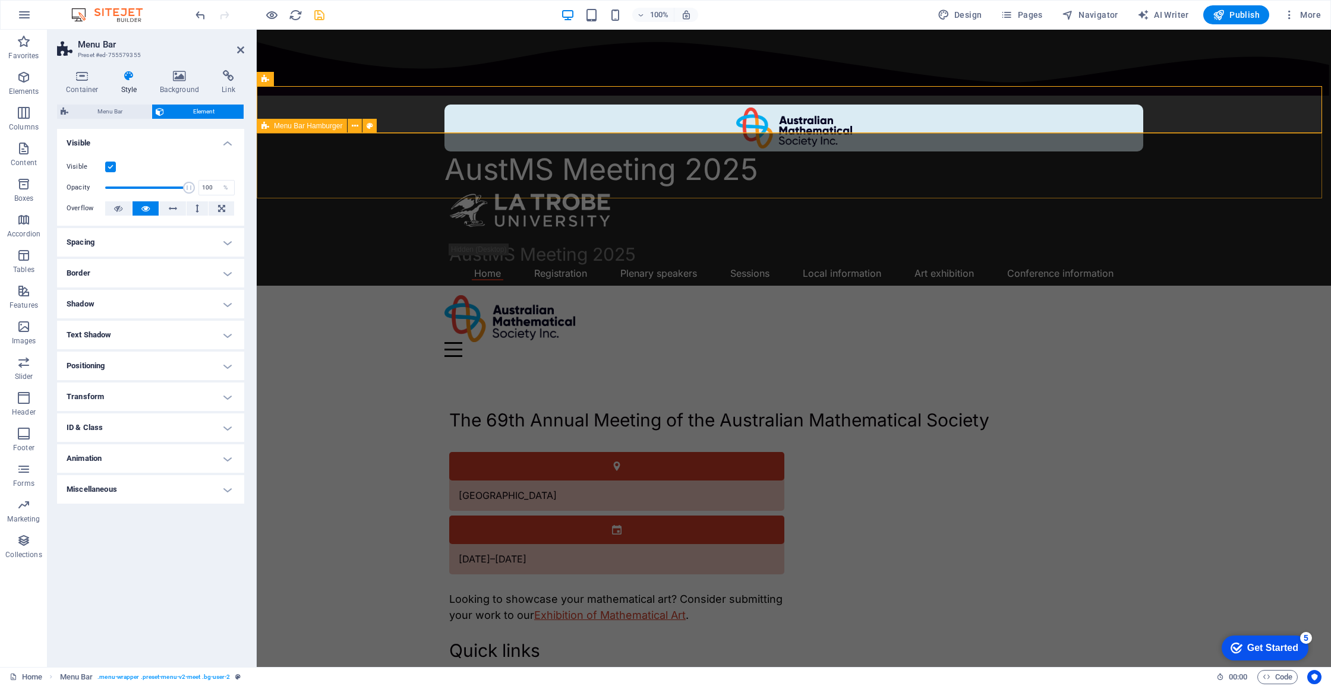
click at [790, 286] on div "Menu Drop content here or Add elements Paste clipboard 01. STARTPAGE 02. SUBPAG…" at bounding box center [794, 326] width 1074 height 80
select select "rem"
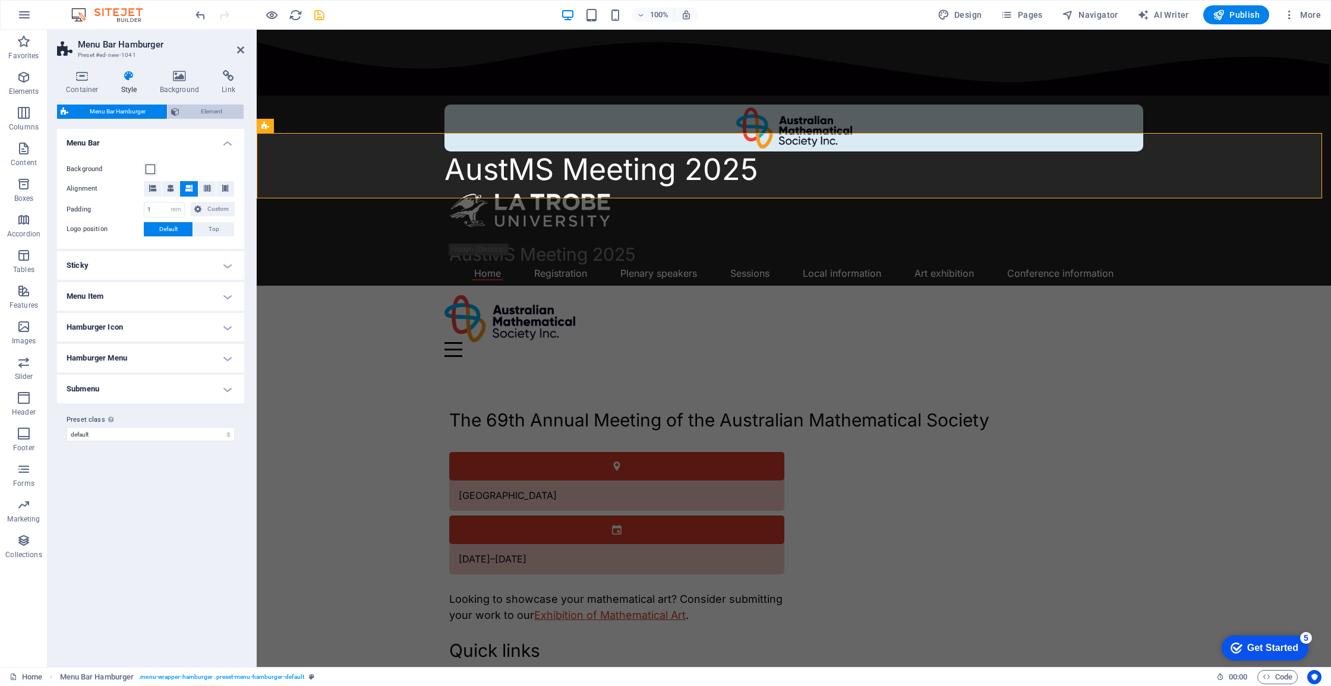
click at [201, 113] on span "Element" at bounding box center [211, 112] width 57 height 14
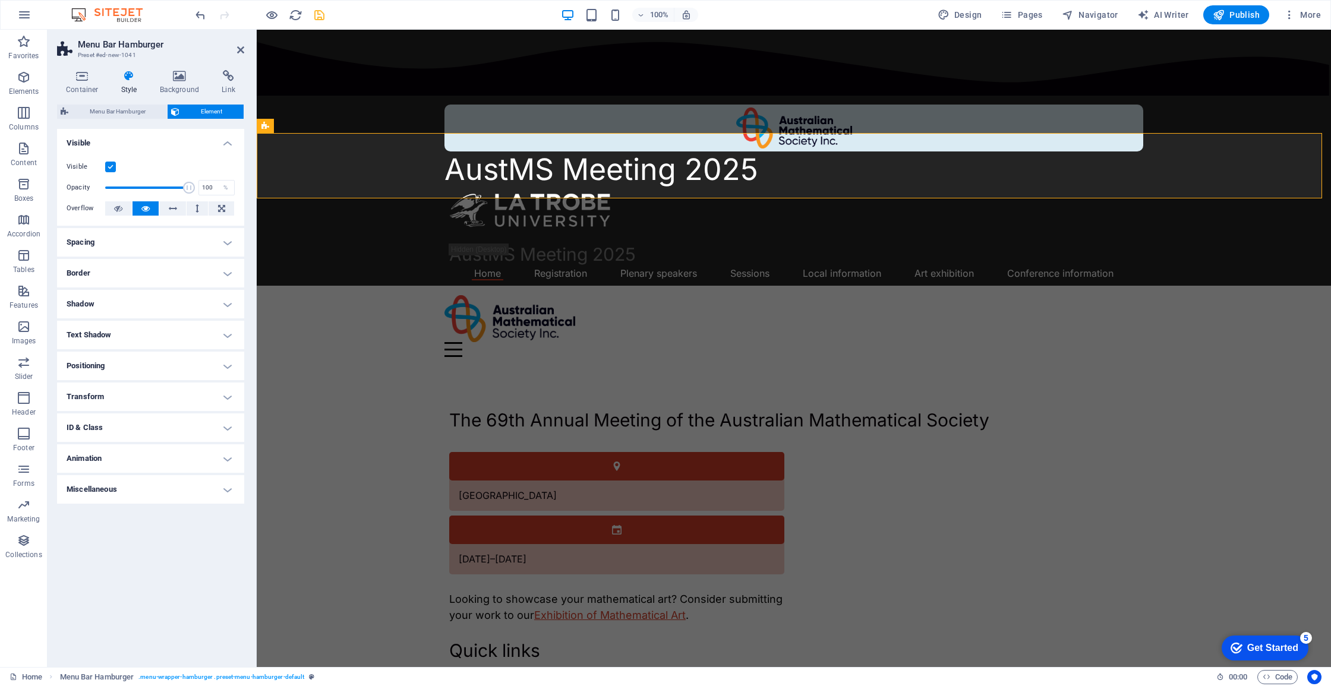
click at [111, 166] on label at bounding box center [110, 167] width 11 height 11
click at [0, 0] on input "Visible" at bounding box center [0, 0] width 0 height 0
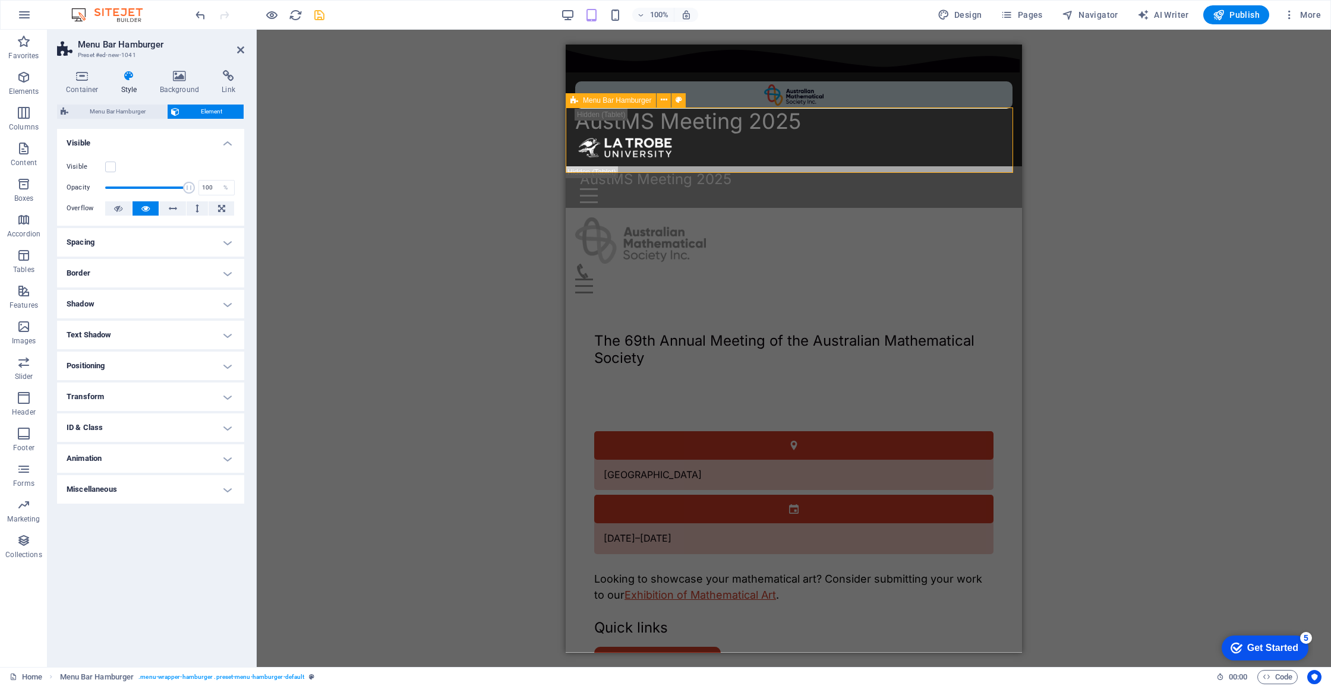
click at [569, 207] on div "Menu Drop content here or Add elements Paste clipboard 01. STARTPAGE 02. SUBPAG…" at bounding box center [794, 254] width 456 height 95
click at [114, 169] on label at bounding box center [110, 167] width 11 height 11
click at [0, 0] on input "Visible" at bounding box center [0, 0] width 0 height 0
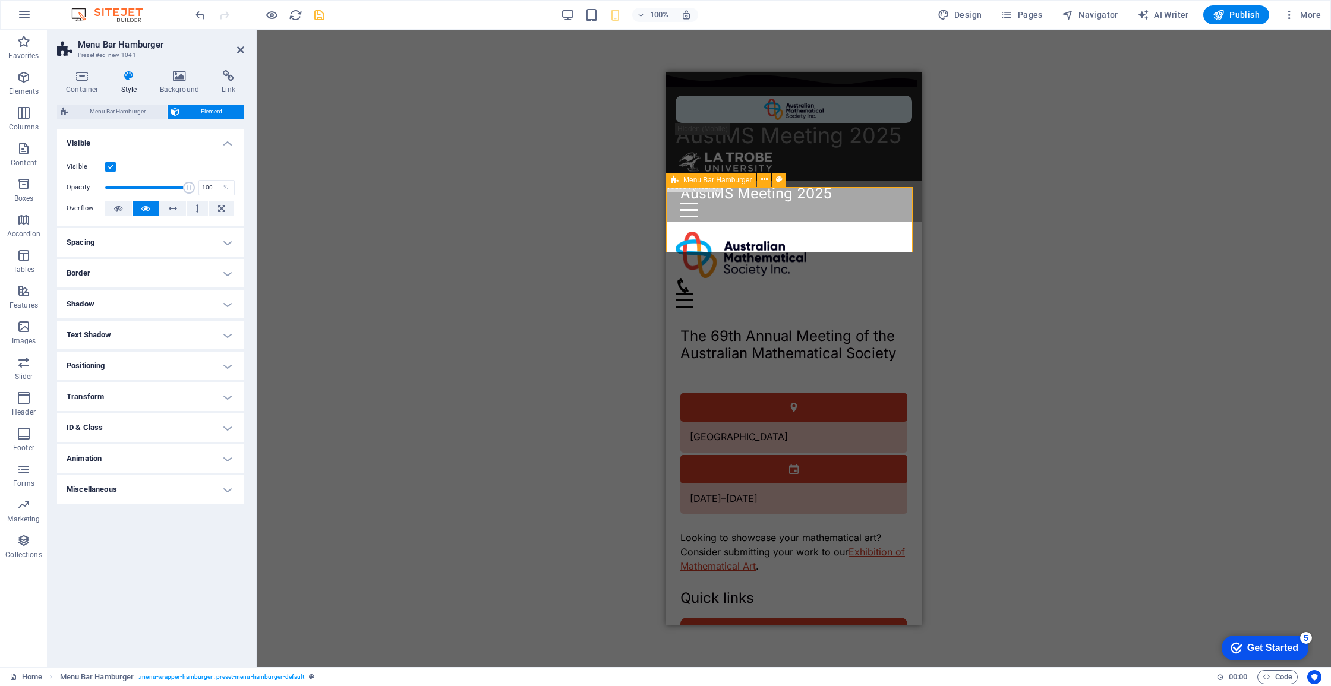
click at [671, 222] on div "Menu Drop content here or Add elements Paste clipboard 01. STARTPAGE 02. SUBPAG…" at bounding box center [793, 269] width 255 height 95
click at [112, 171] on label at bounding box center [110, 167] width 11 height 11
click at [0, 0] on input "Visible" at bounding box center [0, 0] width 0 height 0
click at [115, 171] on label at bounding box center [110, 167] width 11 height 11
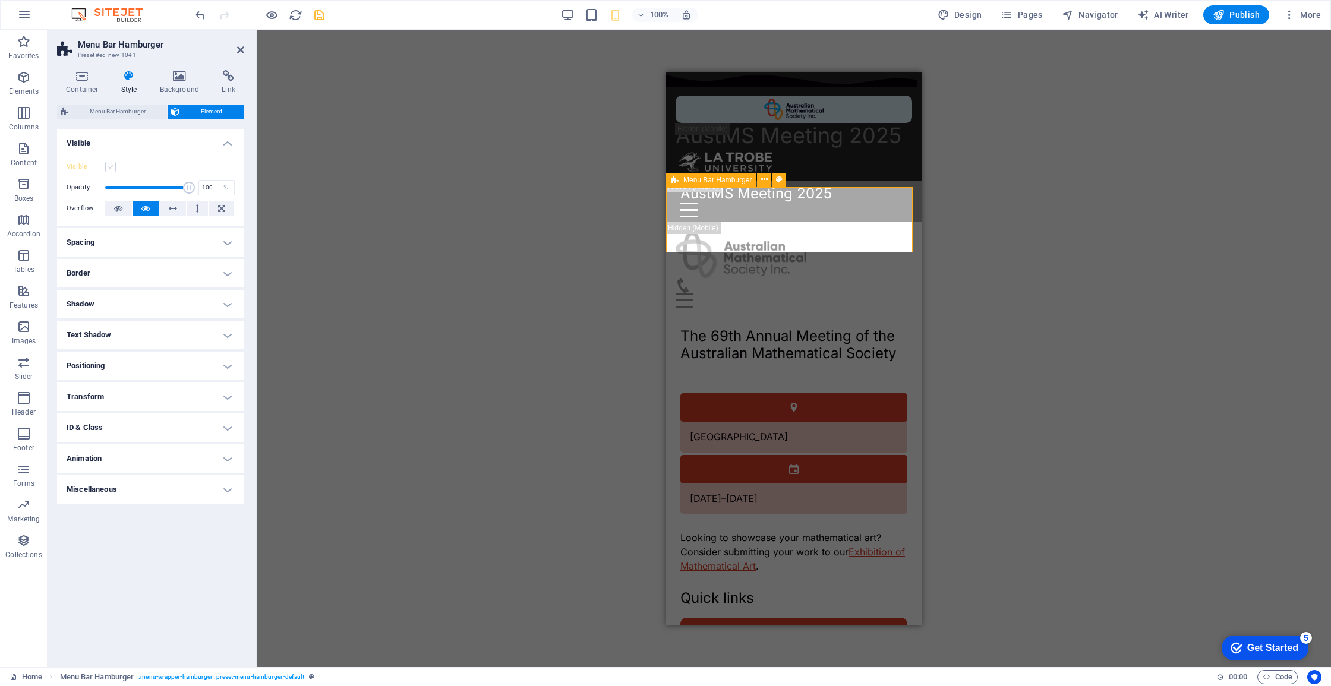
click at [0, 0] on input "Visible" at bounding box center [0, 0] width 0 height 0
click at [742, 191] on icon at bounding box center [743, 189] width 7 height 12
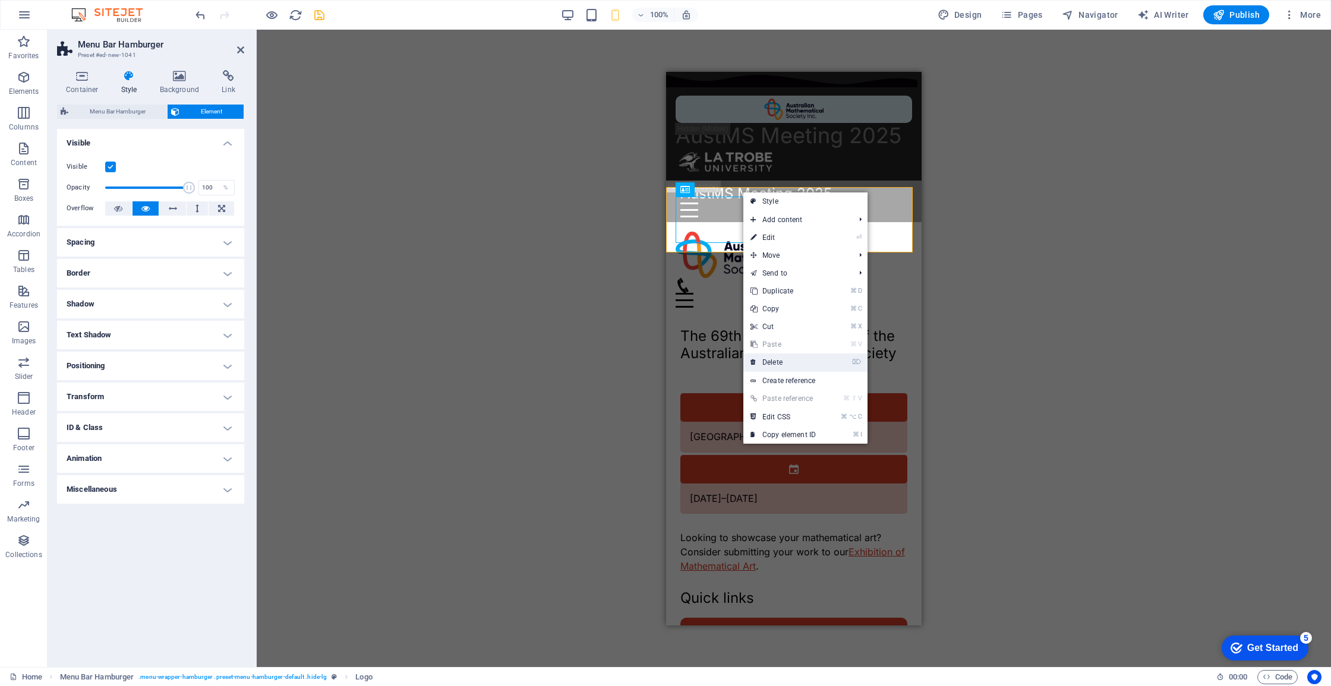
click at [782, 365] on link "⌦ Delete" at bounding box center [783, 363] width 80 height 18
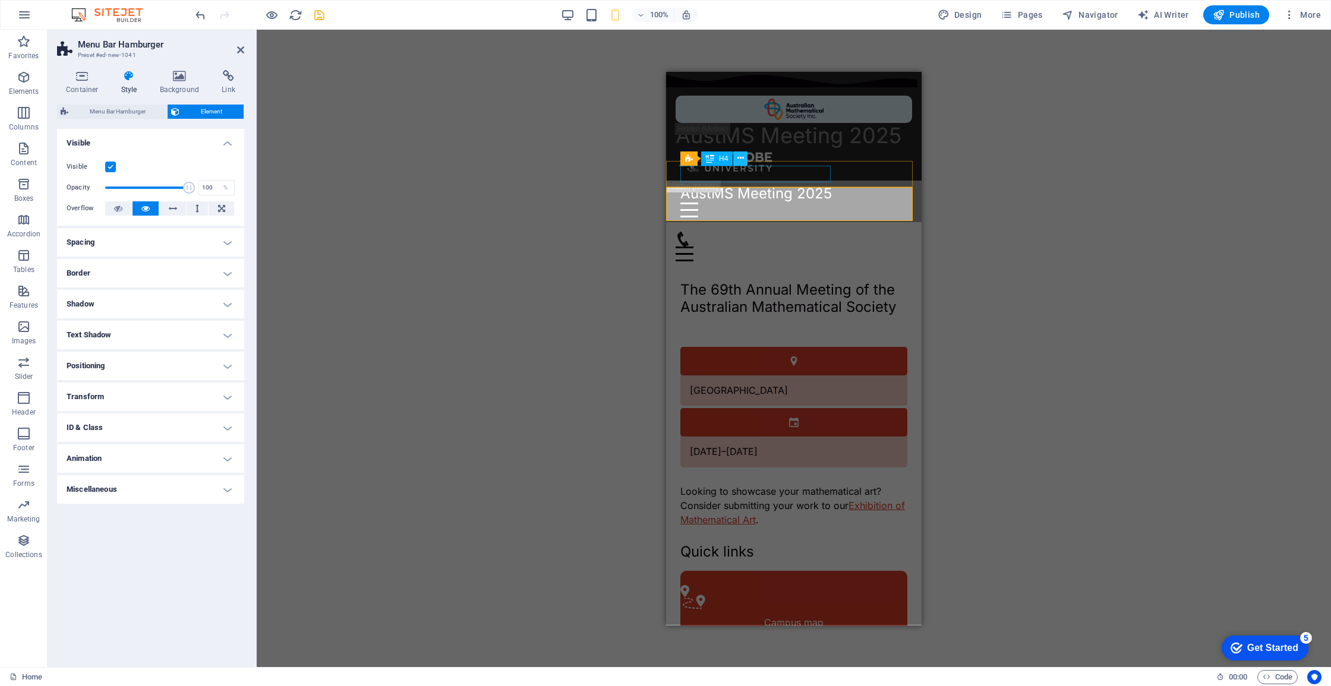
click at [0, 0] on button at bounding box center [0, 0] width 0 height 0
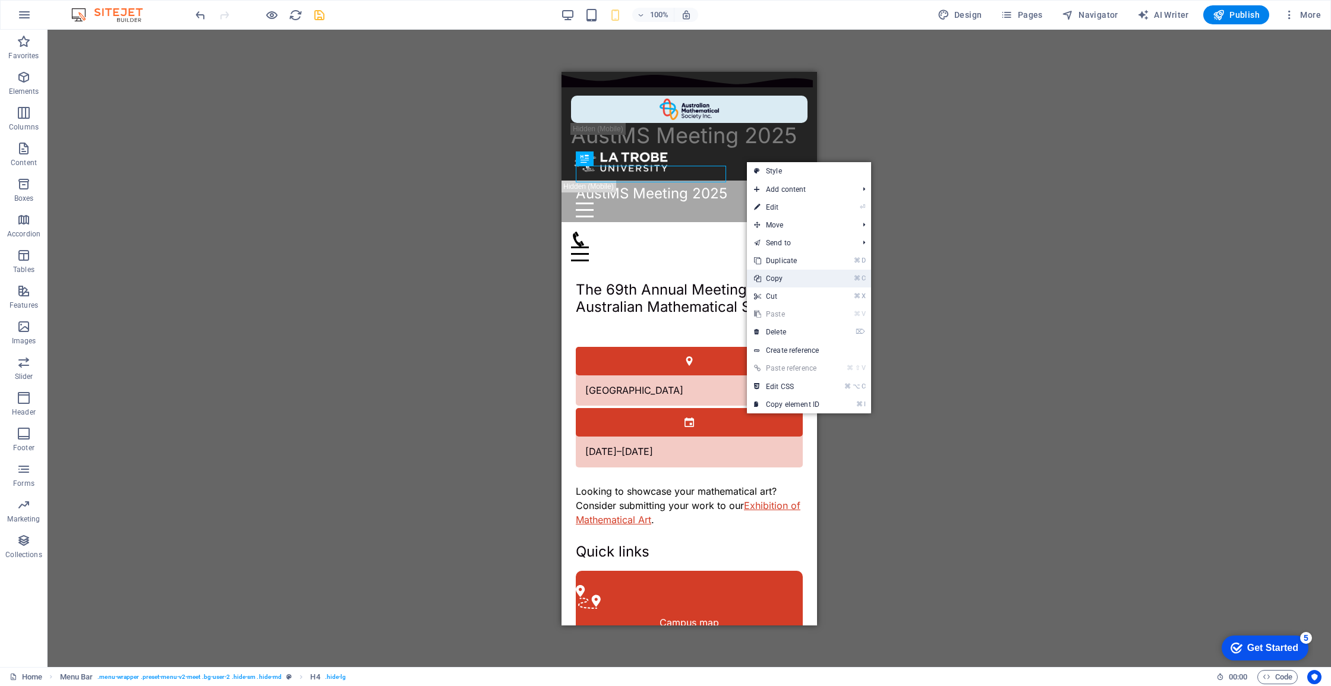
click at [780, 277] on link "⌘ C Copy" at bounding box center [787, 279] width 80 height 18
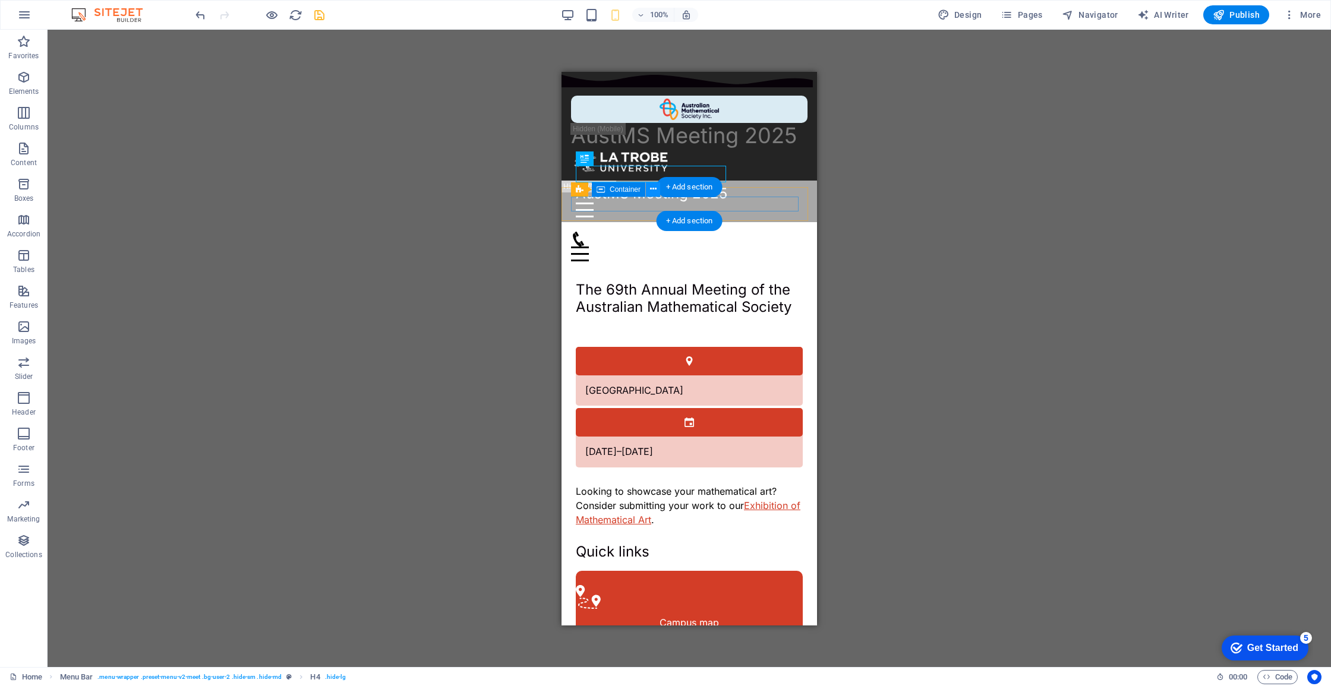
click at [650, 191] on icon at bounding box center [653, 189] width 7 height 12
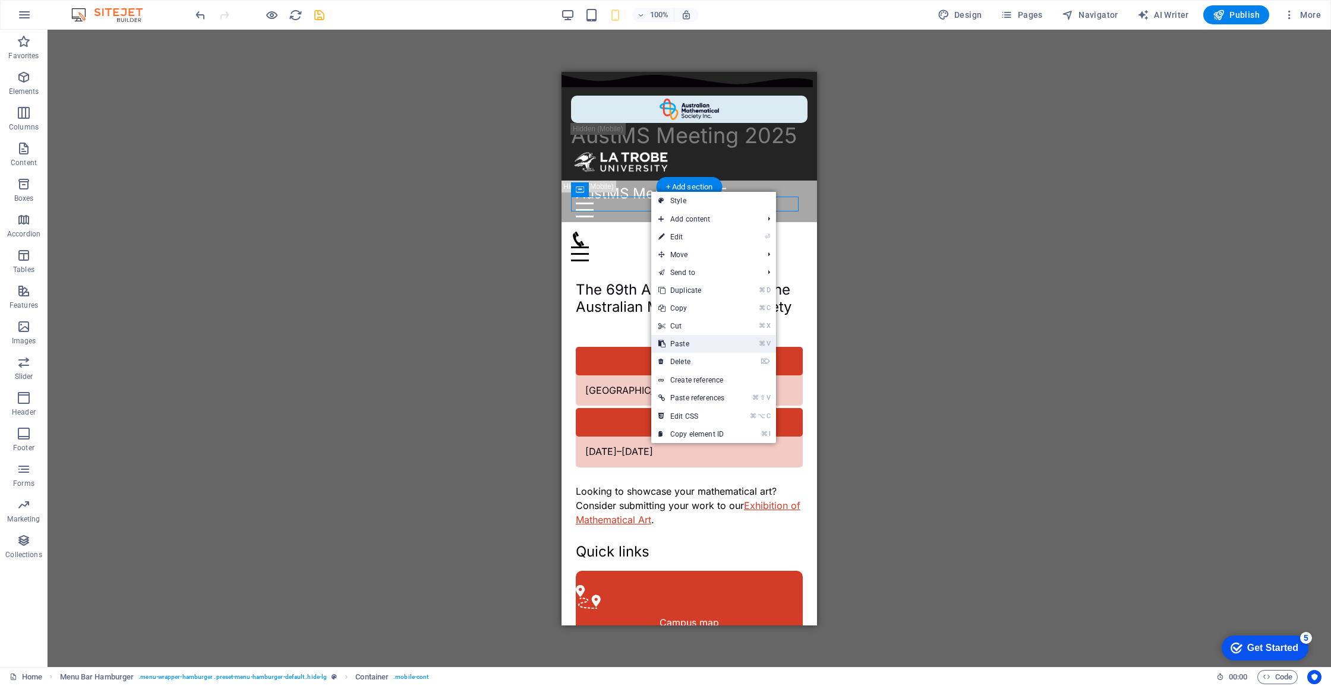
click at [682, 346] on link "⌘ V Paste" at bounding box center [691, 344] width 80 height 18
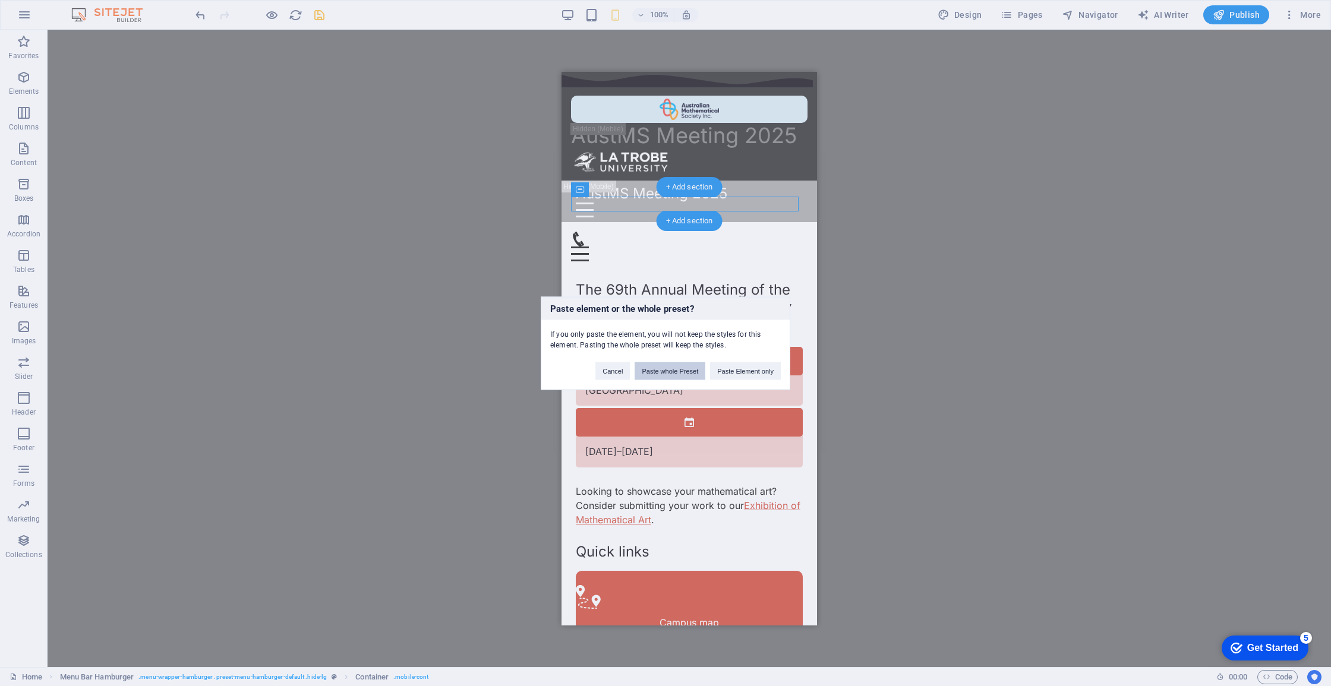
click at [682, 366] on button "Paste whole Preset" at bounding box center [670, 371] width 71 height 18
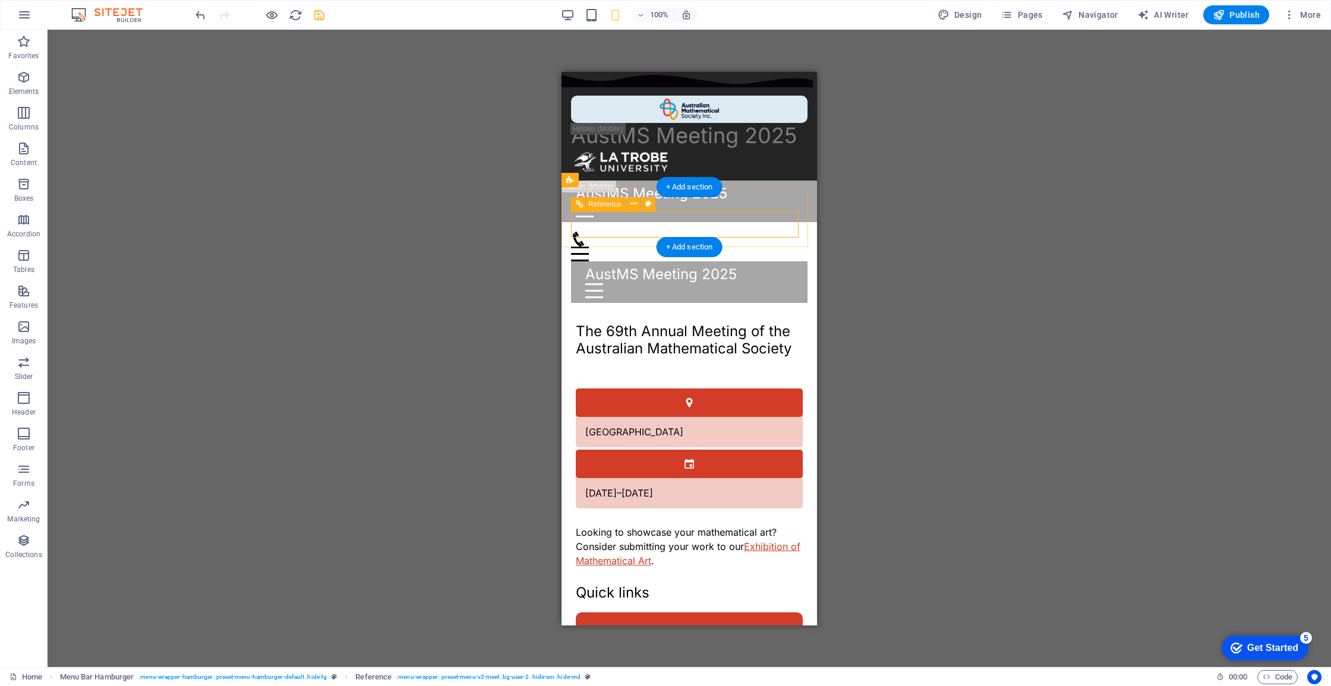
click at [780, 283] on div at bounding box center [689, 290] width 208 height 15
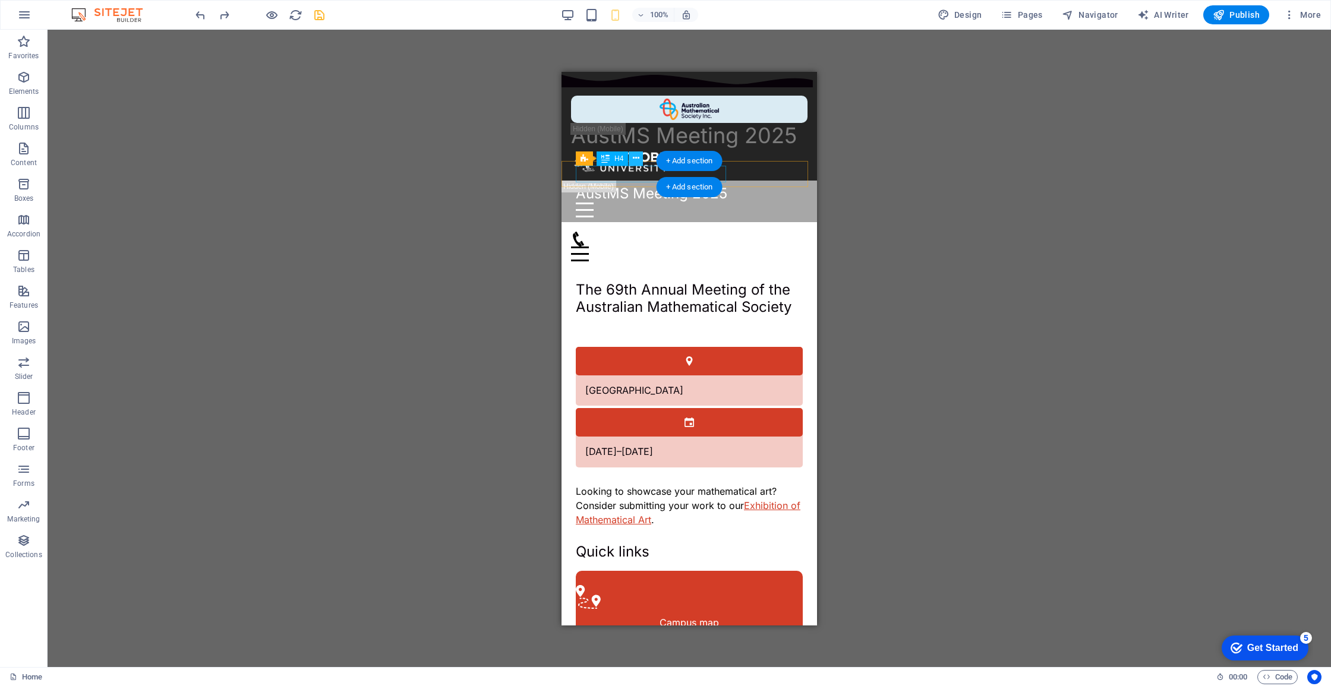
click at [636, 163] on icon at bounding box center [636, 158] width 7 height 12
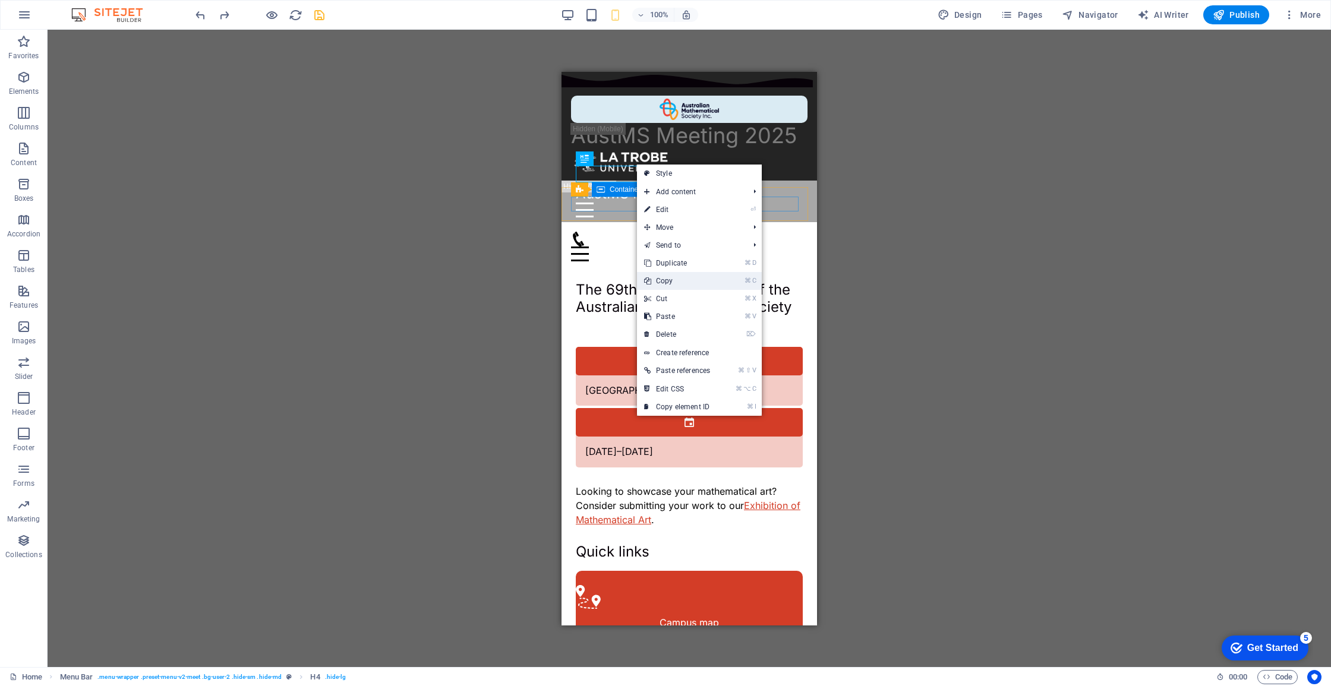
drag, startPoint x: 671, startPoint y: 284, endPoint x: 69, endPoint y: 139, distance: 619.1
click at [671, 284] on link "⌘ C Copy" at bounding box center [677, 281] width 80 height 18
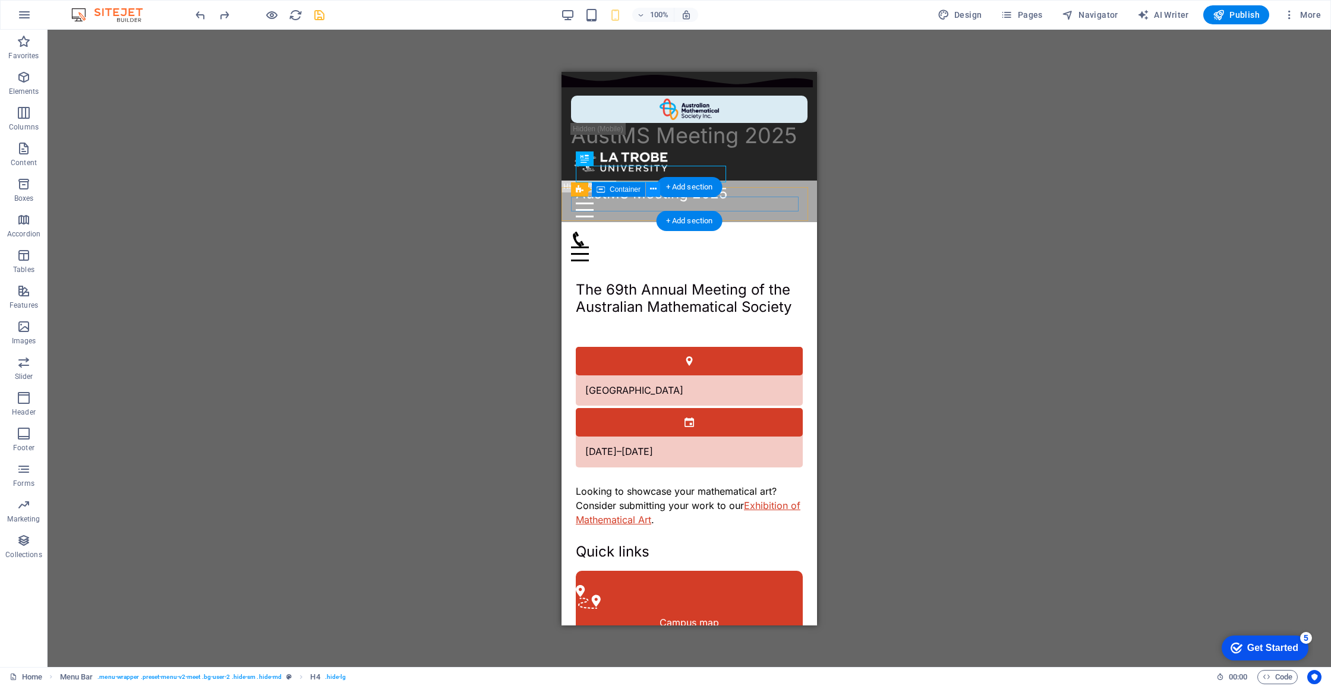
click at [649, 191] on button at bounding box center [653, 189] width 14 height 14
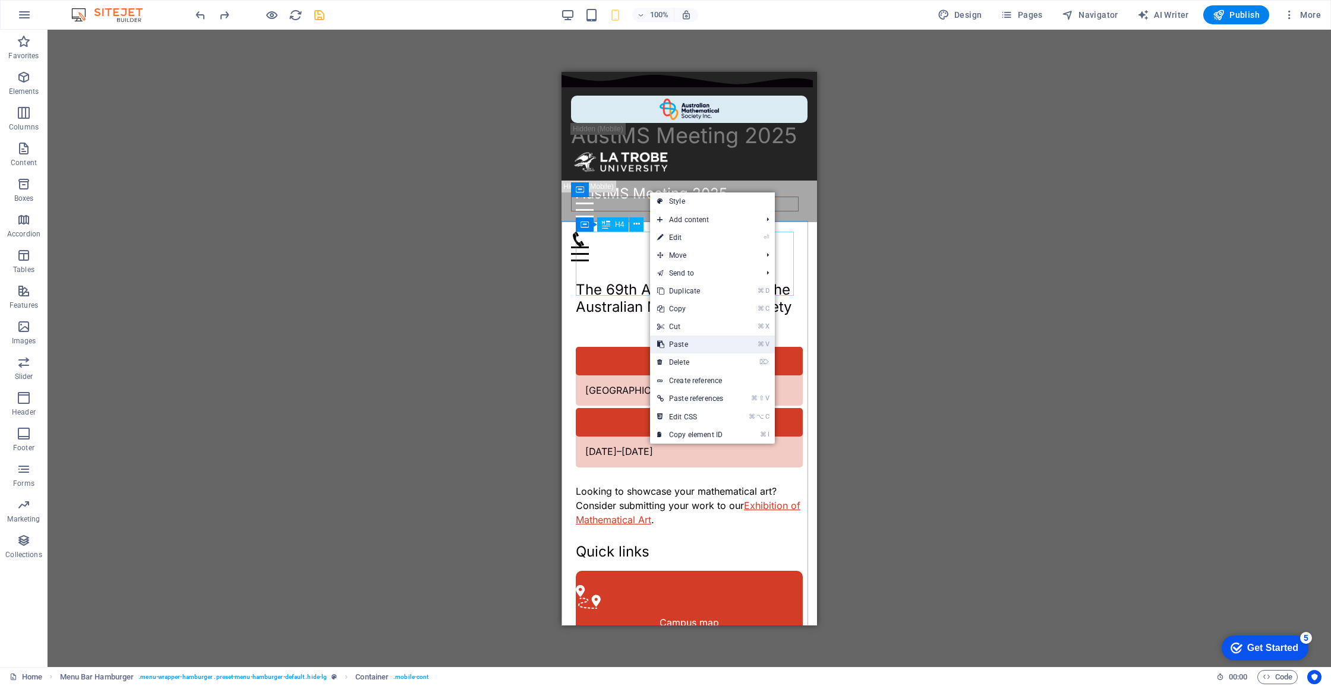
click at [687, 342] on link "⌘ V Paste" at bounding box center [690, 345] width 80 height 18
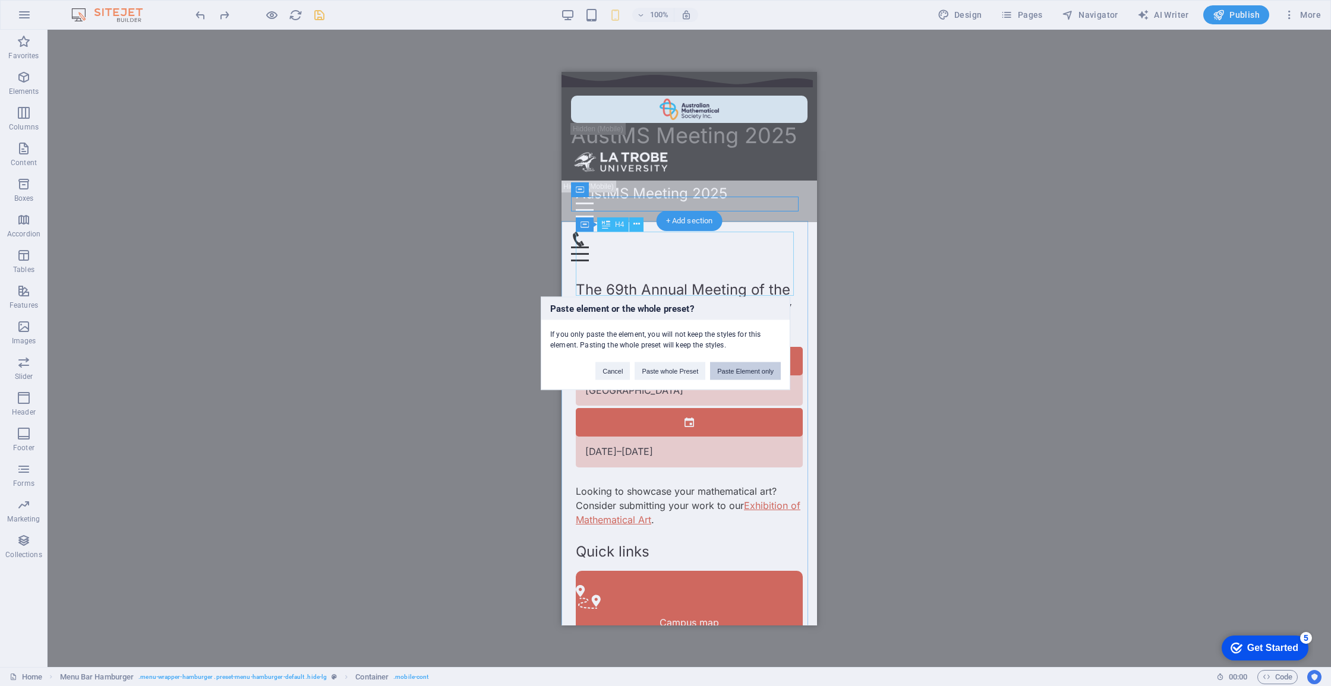
click at [737, 371] on button "Paste Element only" at bounding box center [745, 371] width 71 height 18
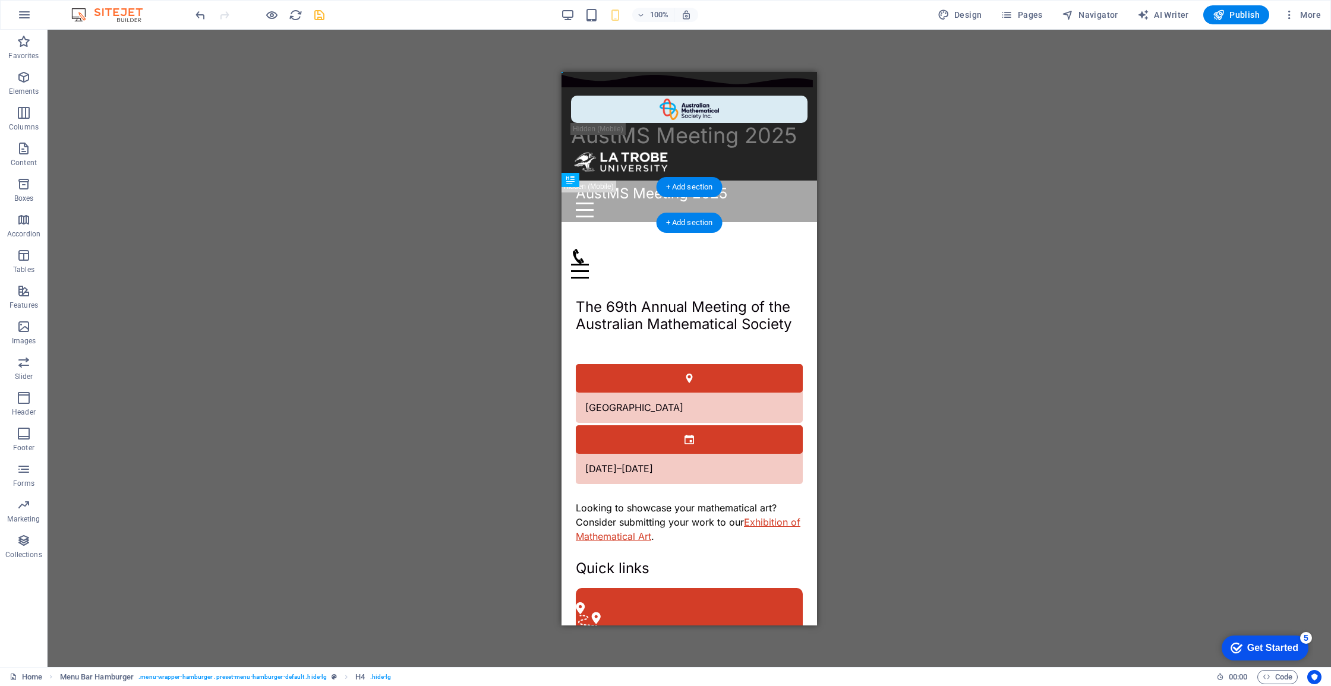
drag, startPoint x: 683, startPoint y: 201, endPoint x: 600, endPoint y: 206, distance: 83.3
click at [564, 222] on div "AustMS Meeting 2025 Menu Drop content here or Add elements Paste clipboard 01. …" at bounding box center [688, 255] width 255 height 66
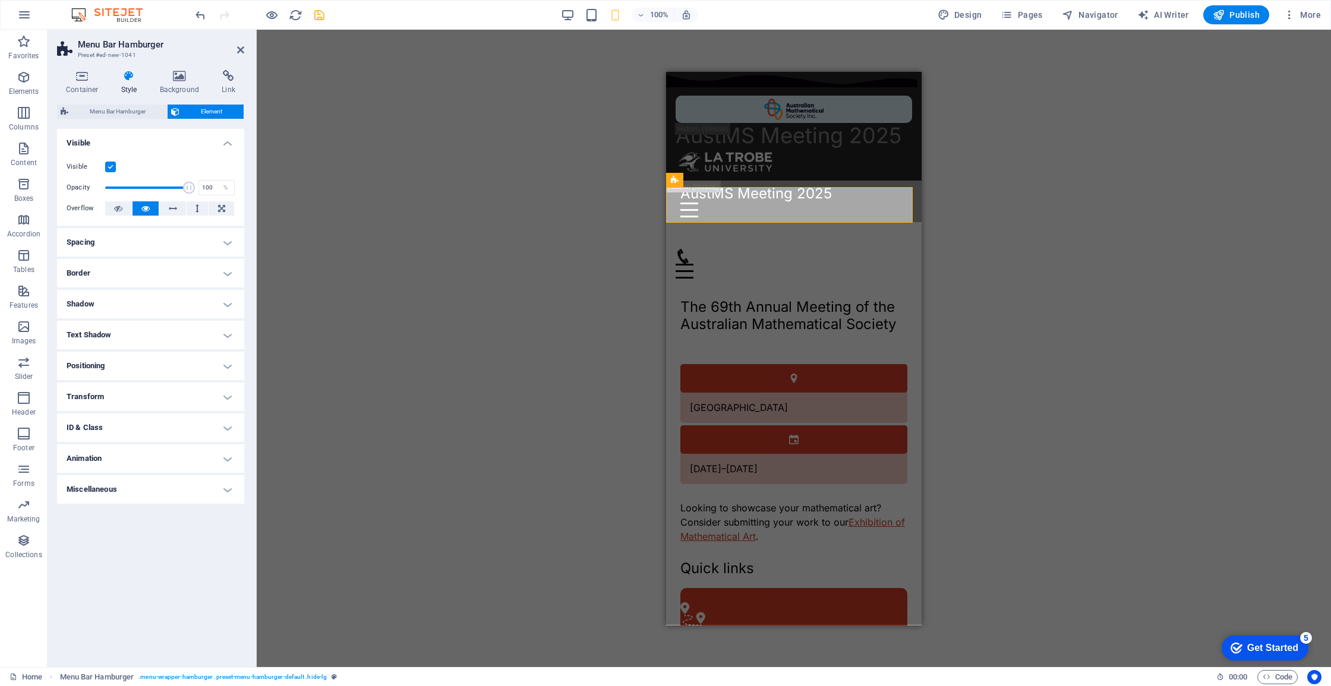
click at [201, 364] on h4 "Positioning" at bounding box center [150, 366] width 187 height 29
click at [201, 364] on h4 "Positioning" at bounding box center [150, 362] width 187 height 21
click at [900, 263] on div "Menu" at bounding box center [794, 270] width 236 height 15
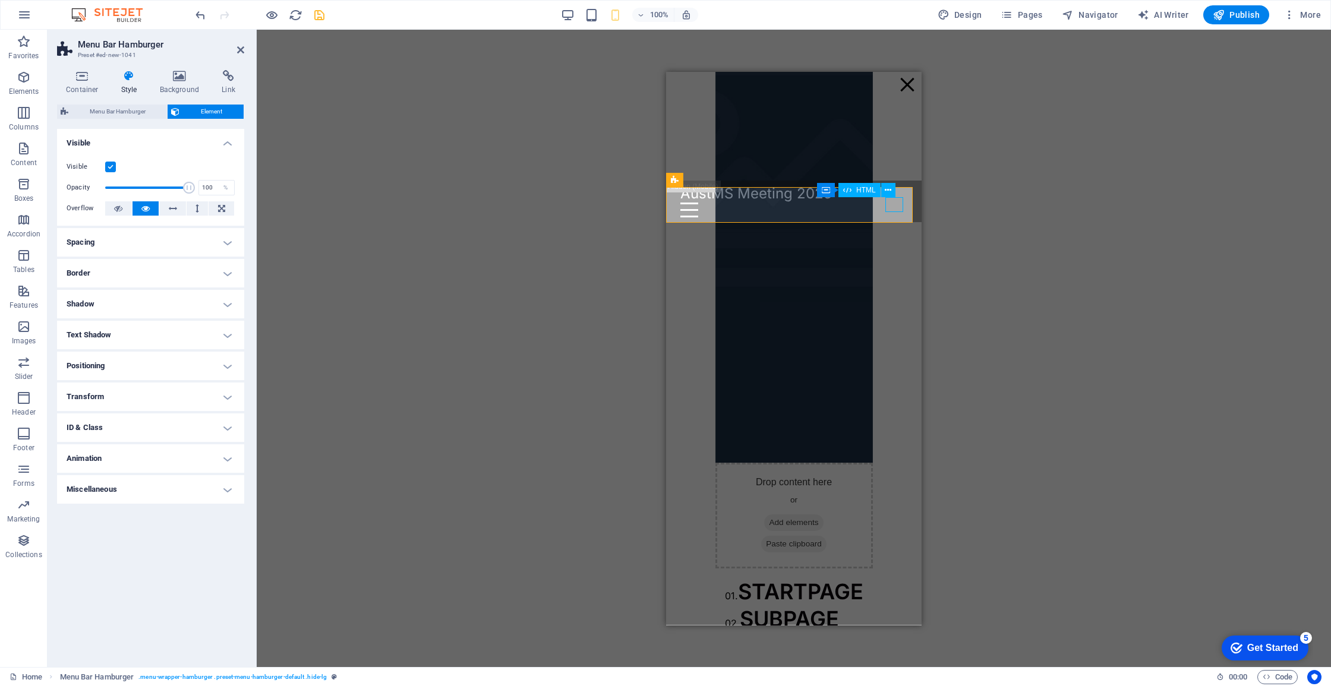
click at [900, 222] on div "AustMS Meeting 2025 Menu Drop content here or Add elements Paste clipboard 01. …" at bounding box center [793, 247] width 255 height 51
drag, startPoint x: 464, startPoint y: 169, endPoint x: 298, endPoint y: 141, distance: 168.0
click at [461, 168] on div "H3 Info Bar Menu Bar H4 Info Bar Container HTML Container H4 Container Placehol…" at bounding box center [794, 349] width 1074 height 638
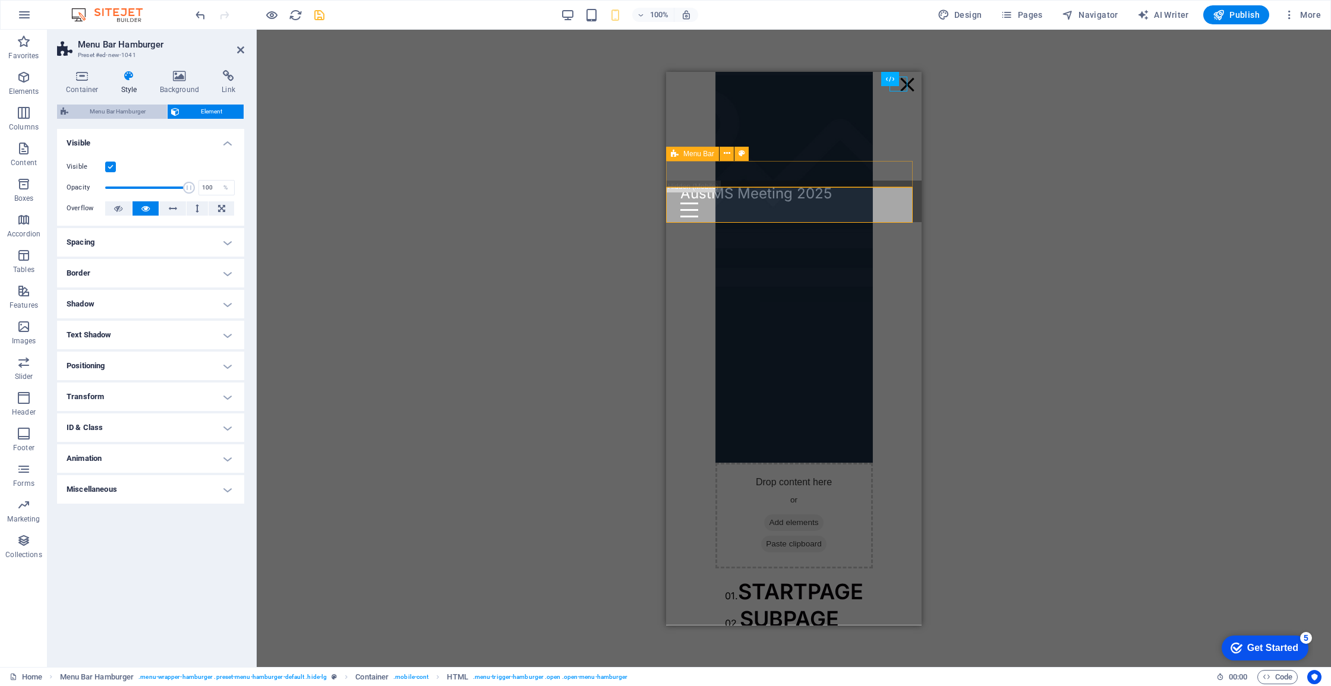
click at [118, 111] on span "Menu Bar Hamburger" at bounding box center [118, 112] width 92 height 14
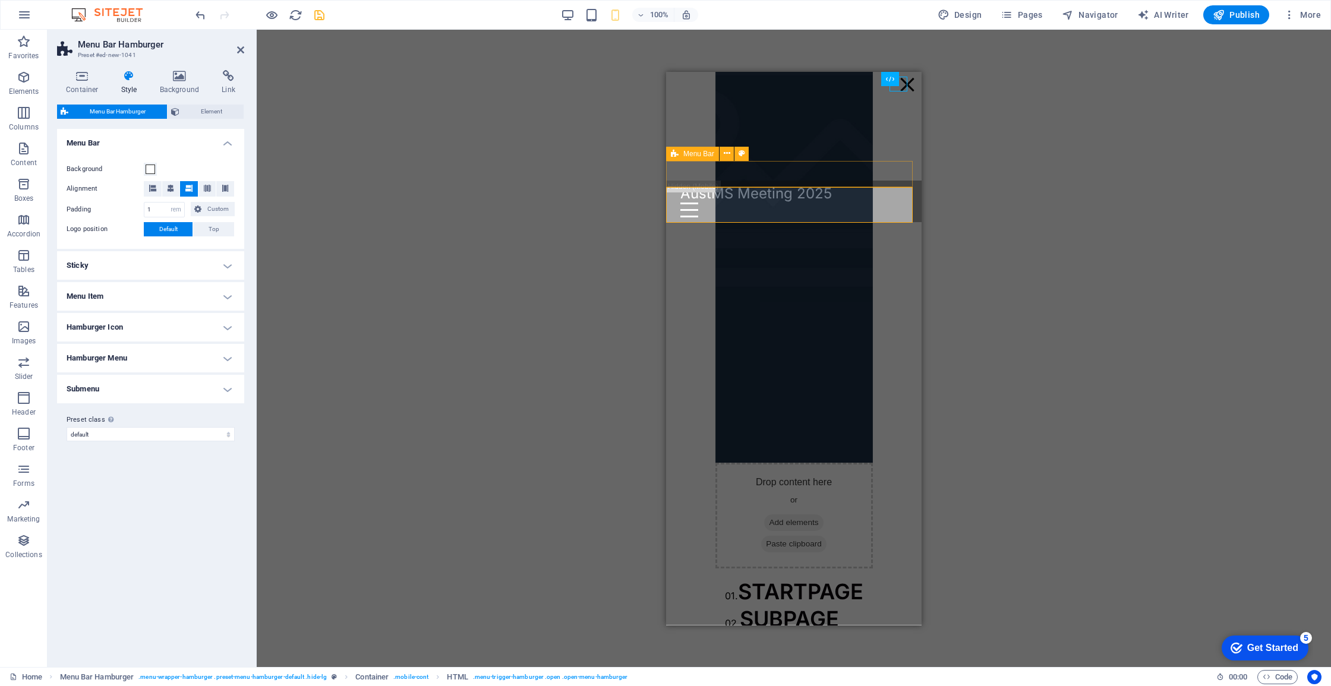
click at [179, 292] on h4 "Menu Item" at bounding box center [150, 296] width 187 height 29
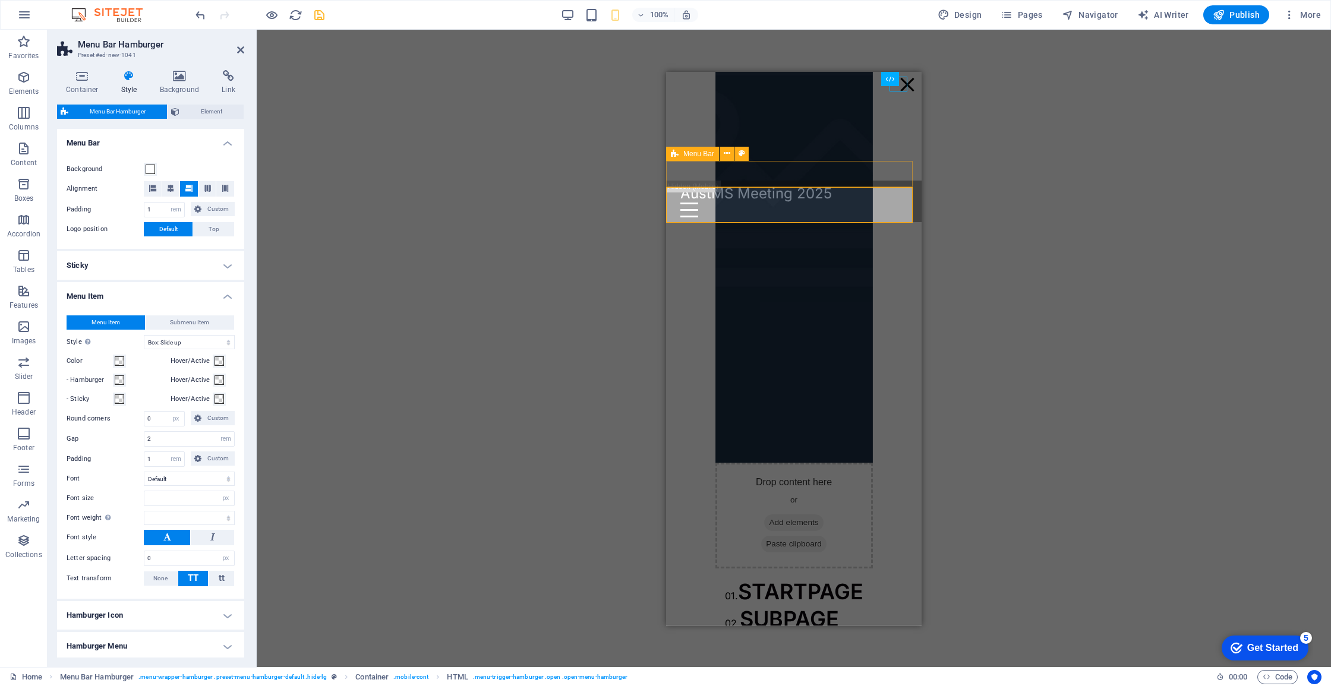
click at [179, 294] on h4 "Menu Item" at bounding box center [150, 292] width 187 height 21
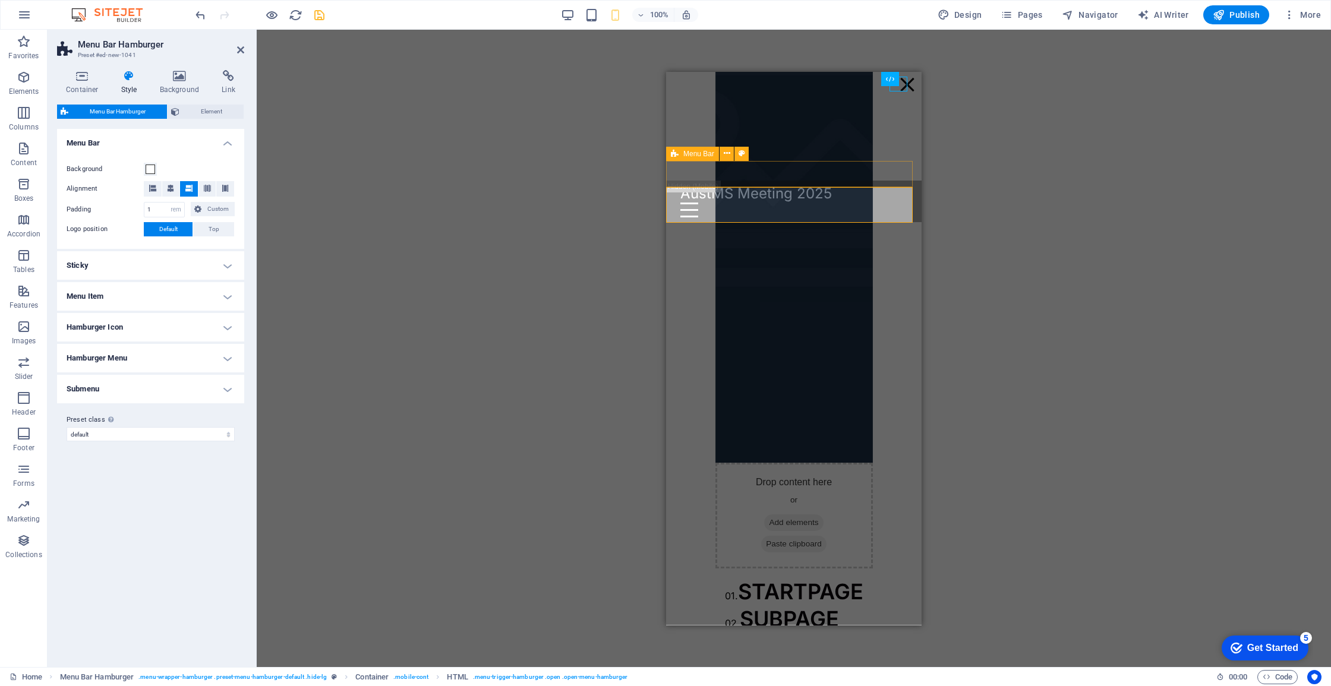
click at [172, 389] on h4 "Submenu" at bounding box center [150, 389] width 187 height 29
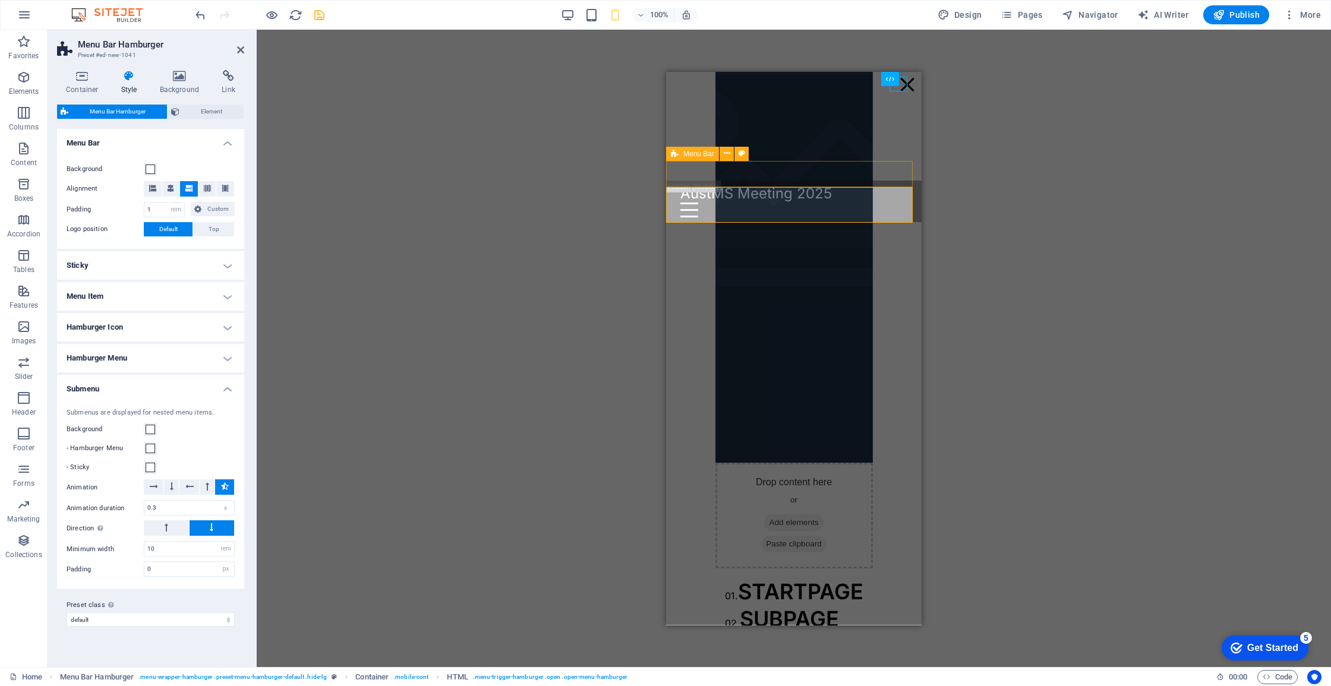
click at [172, 389] on h4 "Submenu" at bounding box center [150, 385] width 187 height 21
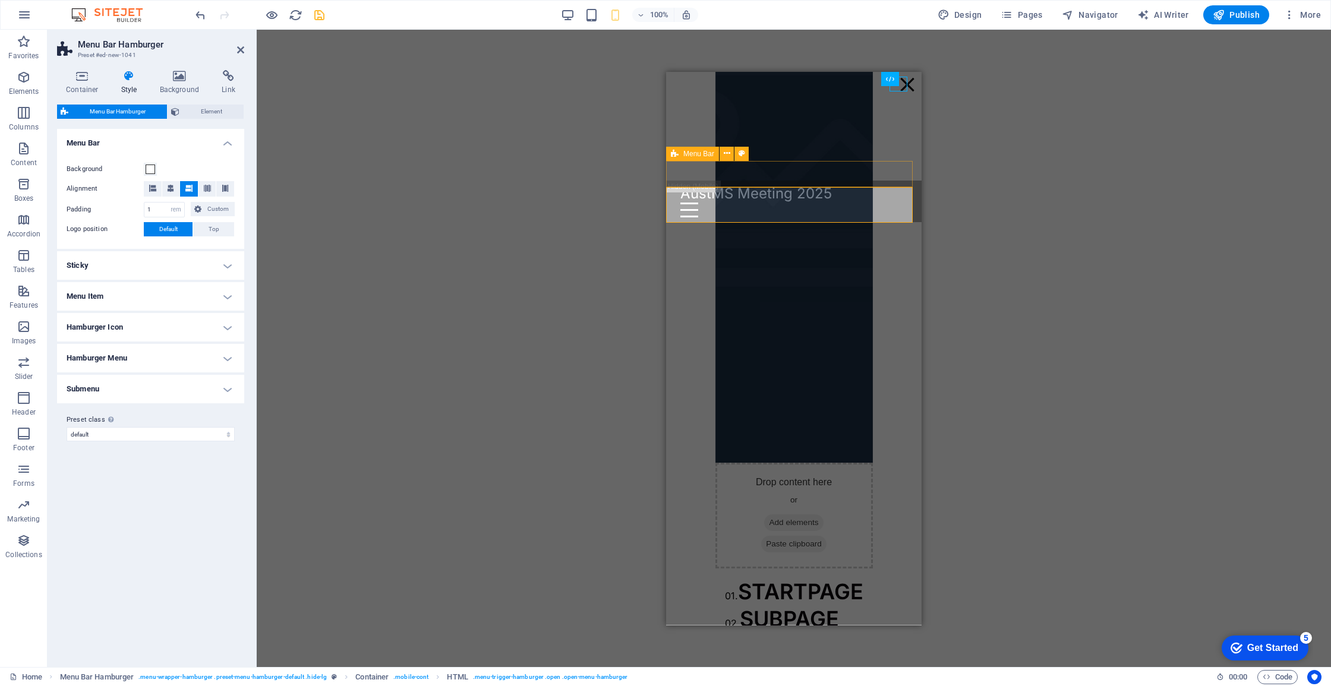
click at [204, 384] on h4 "Submenu" at bounding box center [150, 389] width 187 height 29
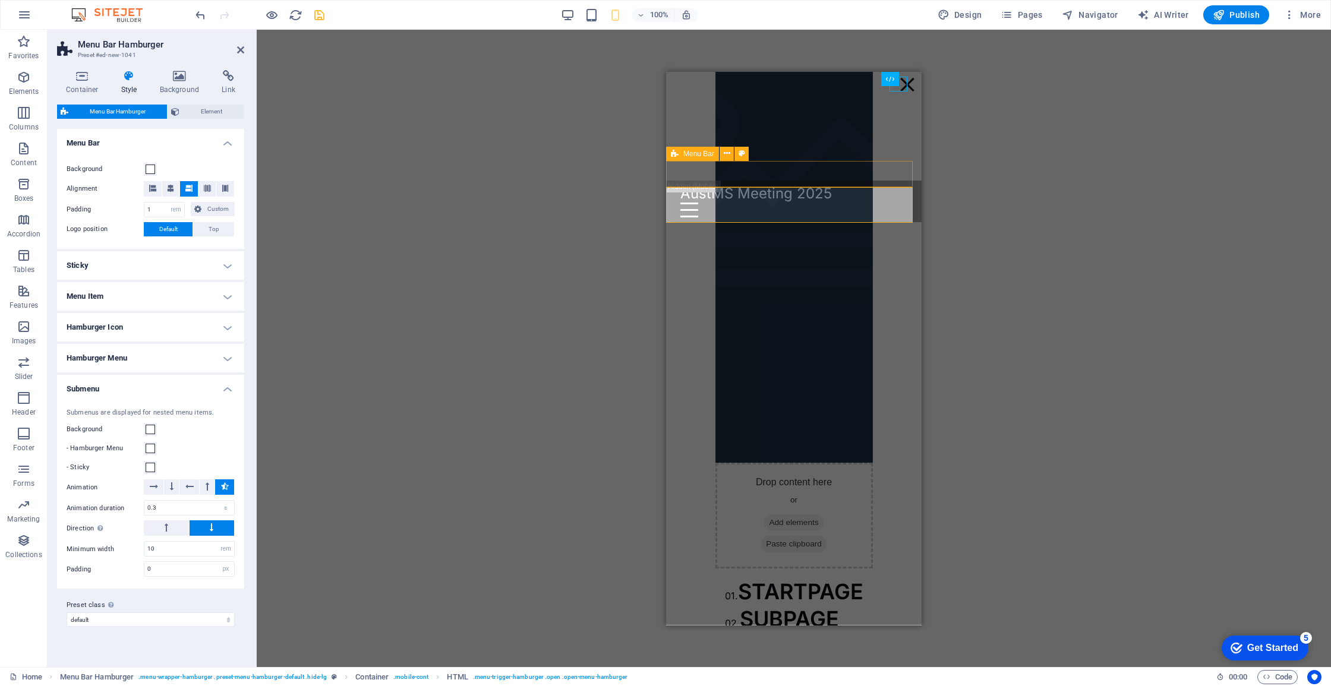
click at [205, 384] on h4 "Submenu" at bounding box center [150, 385] width 187 height 21
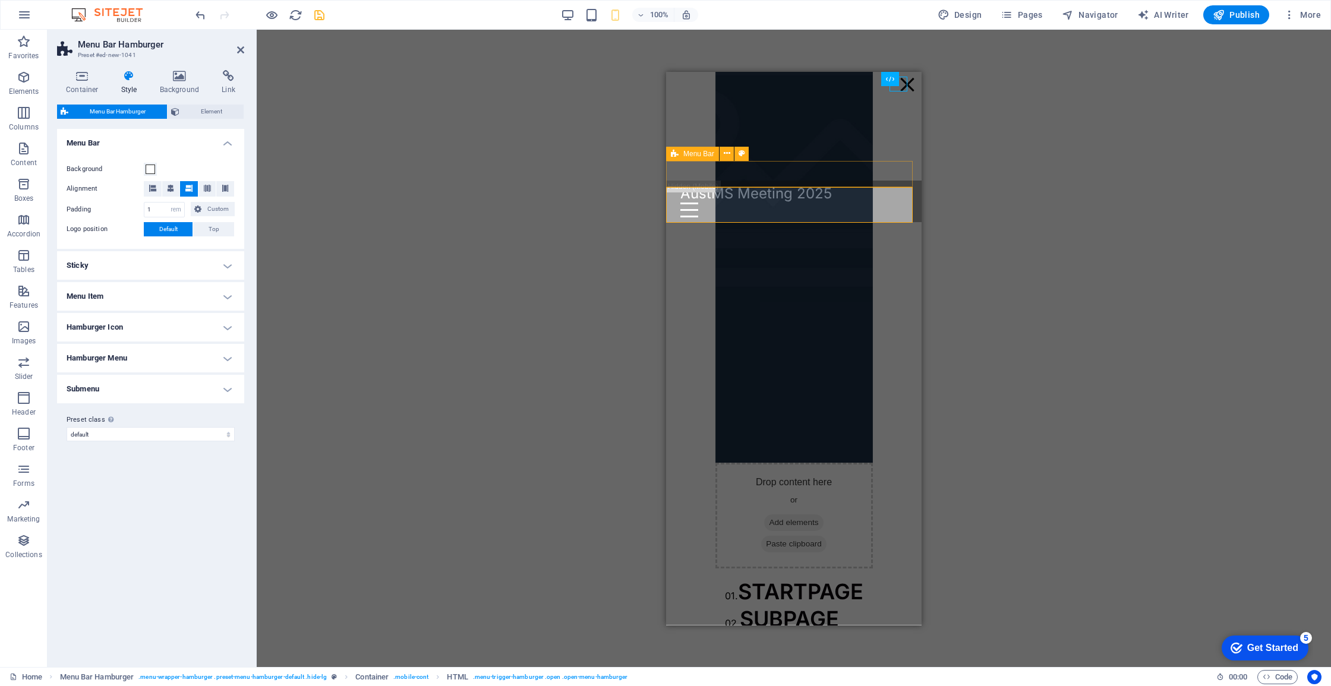
click at [204, 365] on h4 "Hamburger Menu" at bounding box center [150, 358] width 187 height 29
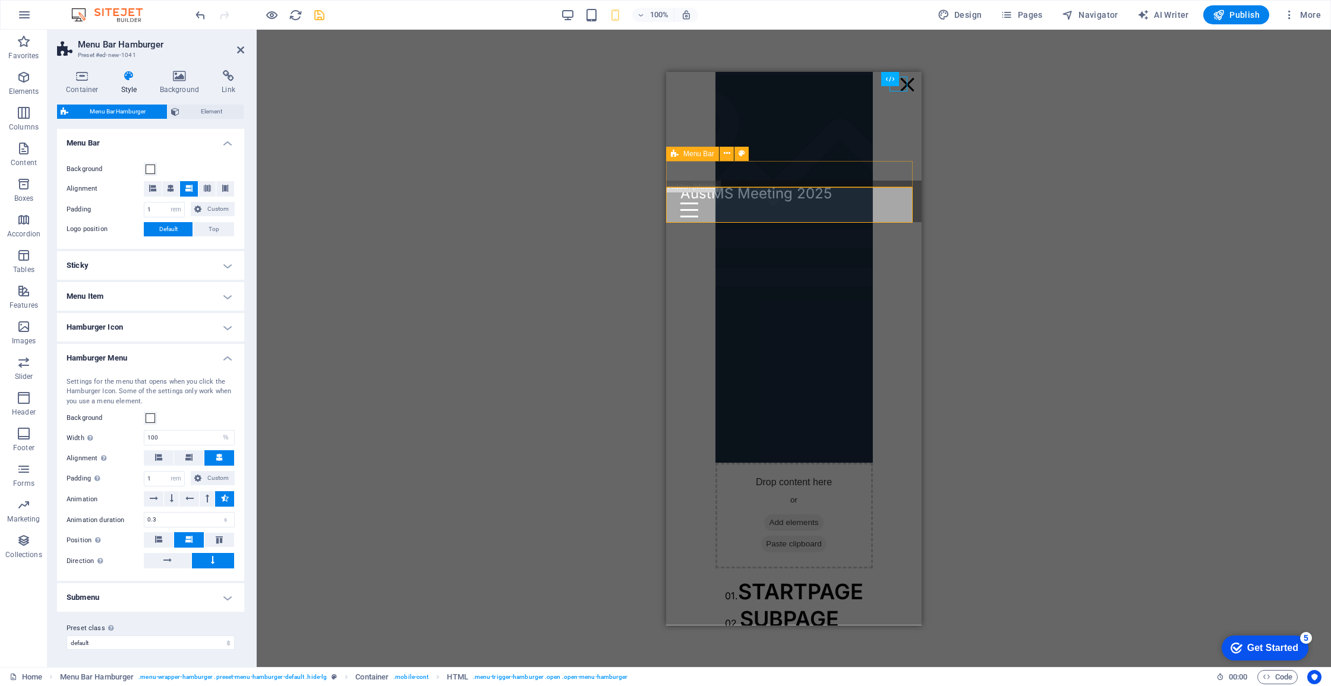
click at [206, 357] on h4 "Hamburger Menu" at bounding box center [150, 354] width 187 height 21
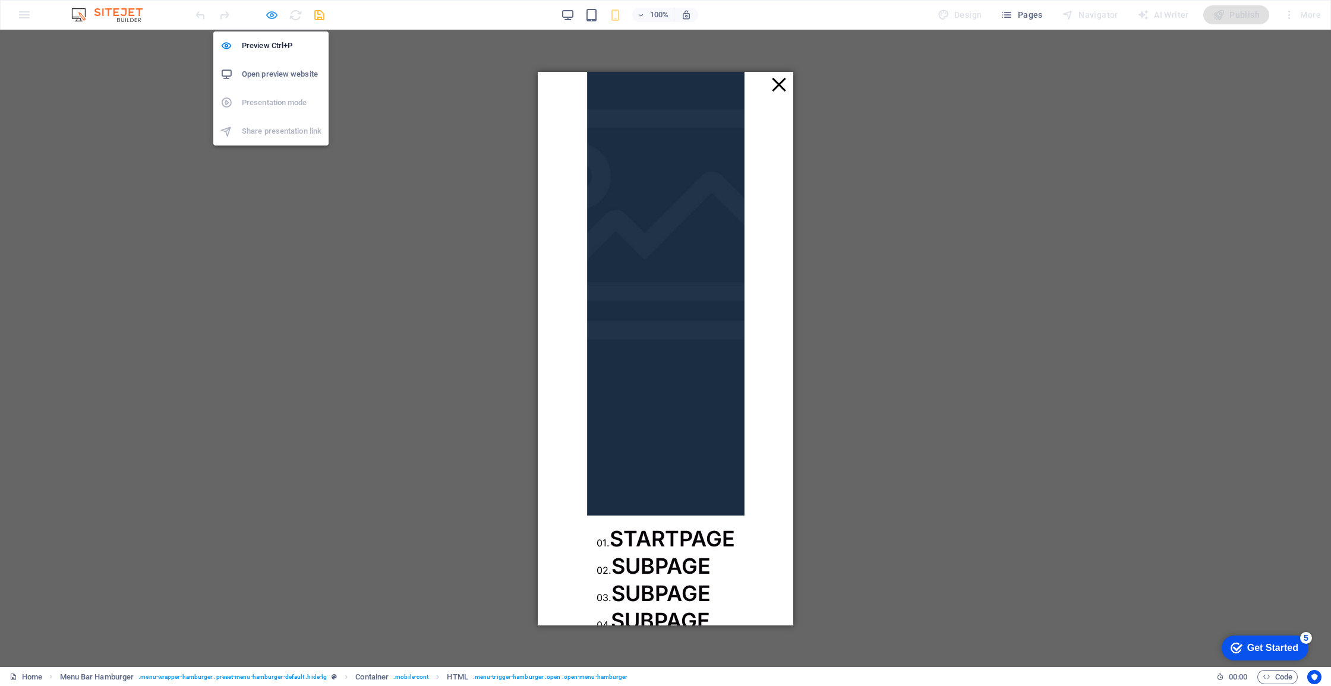
click at [0, 0] on icon "button" at bounding box center [0, 0] width 0 height 0
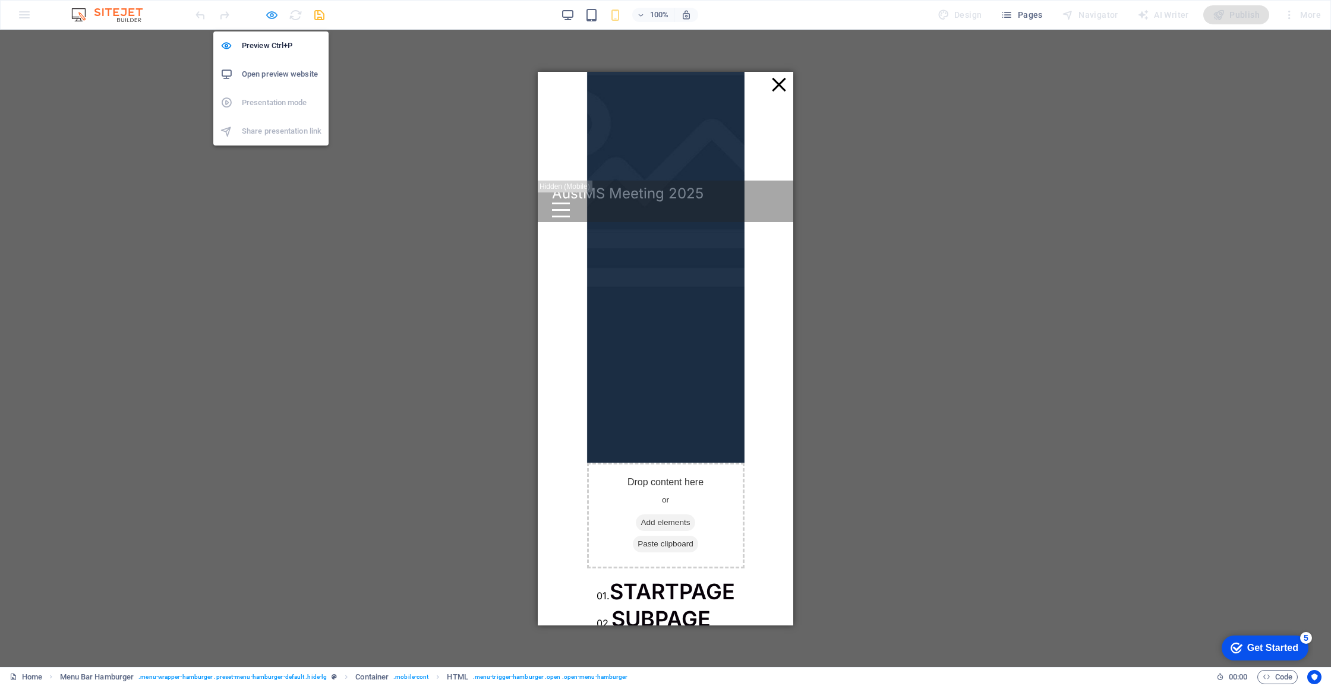
select select "rem"
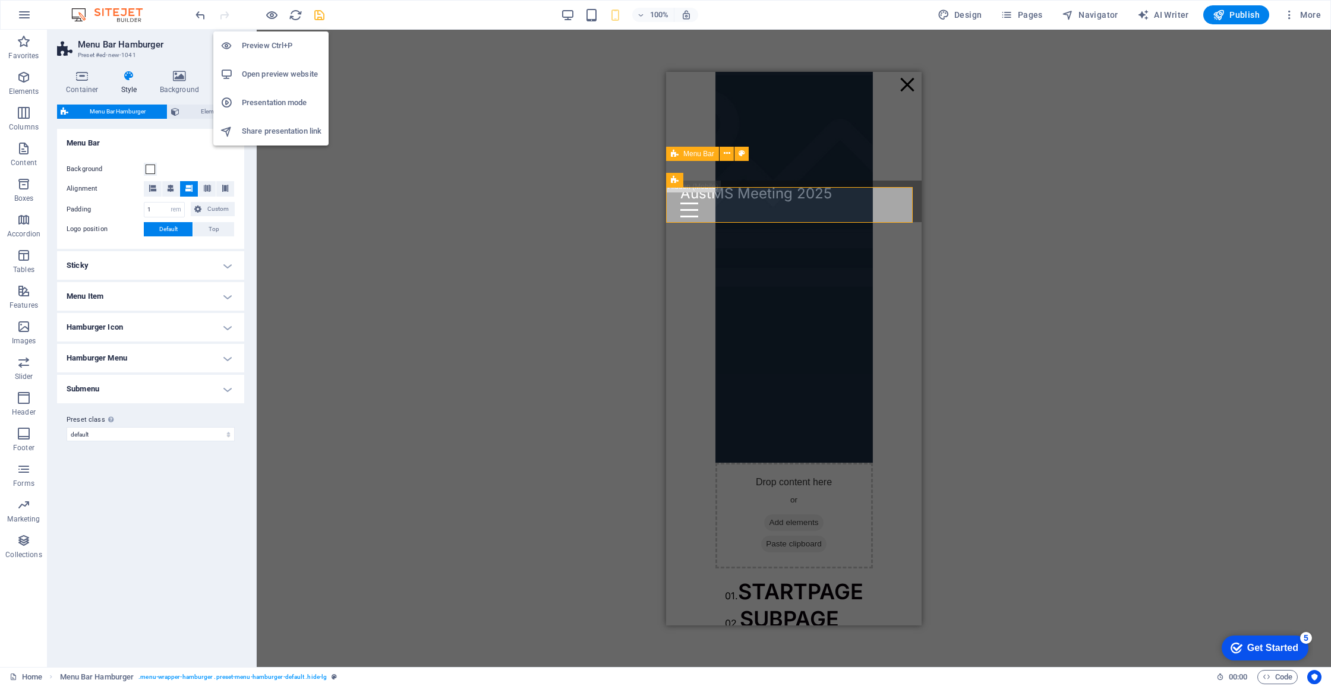
click at [295, 78] on h6 "Open preview website" at bounding box center [282, 74] width 80 height 14
click at [321, 18] on icon "save" at bounding box center [320, 15] width 14 height 14
select select "rem"
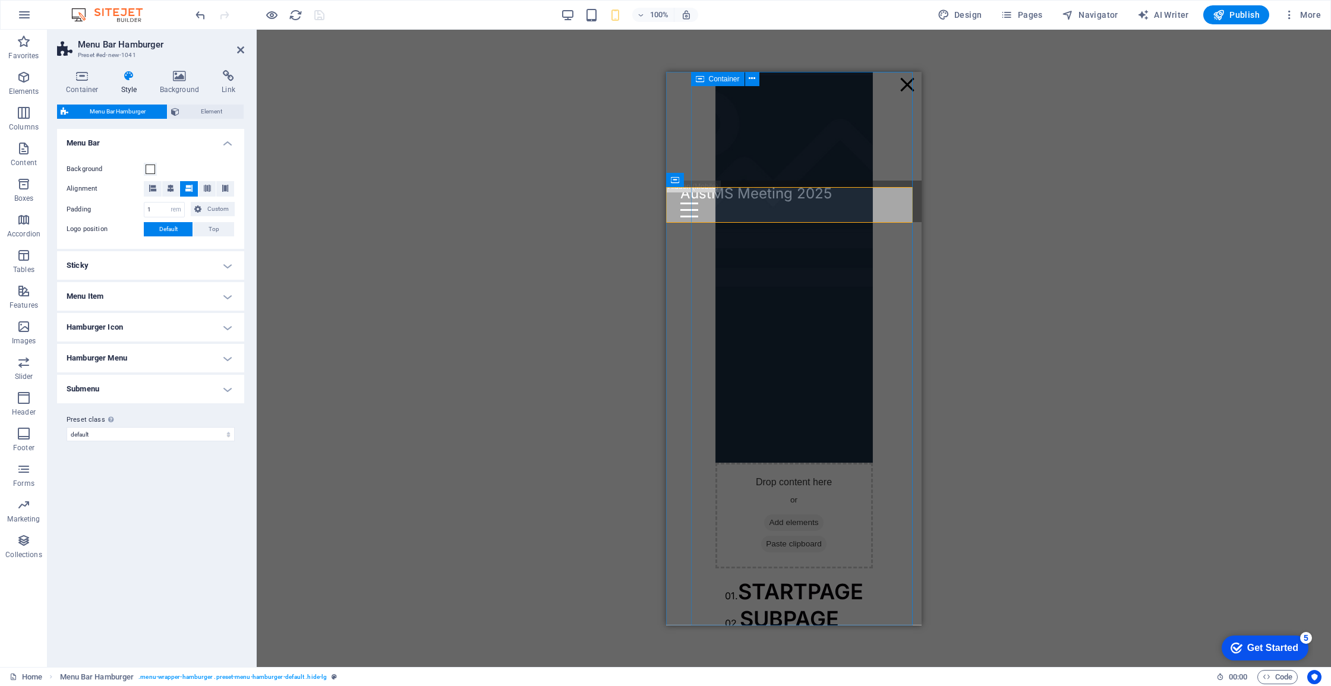
click at [898, 88] on div "Menu" at bounding box center [907, 84] width 18 height 15
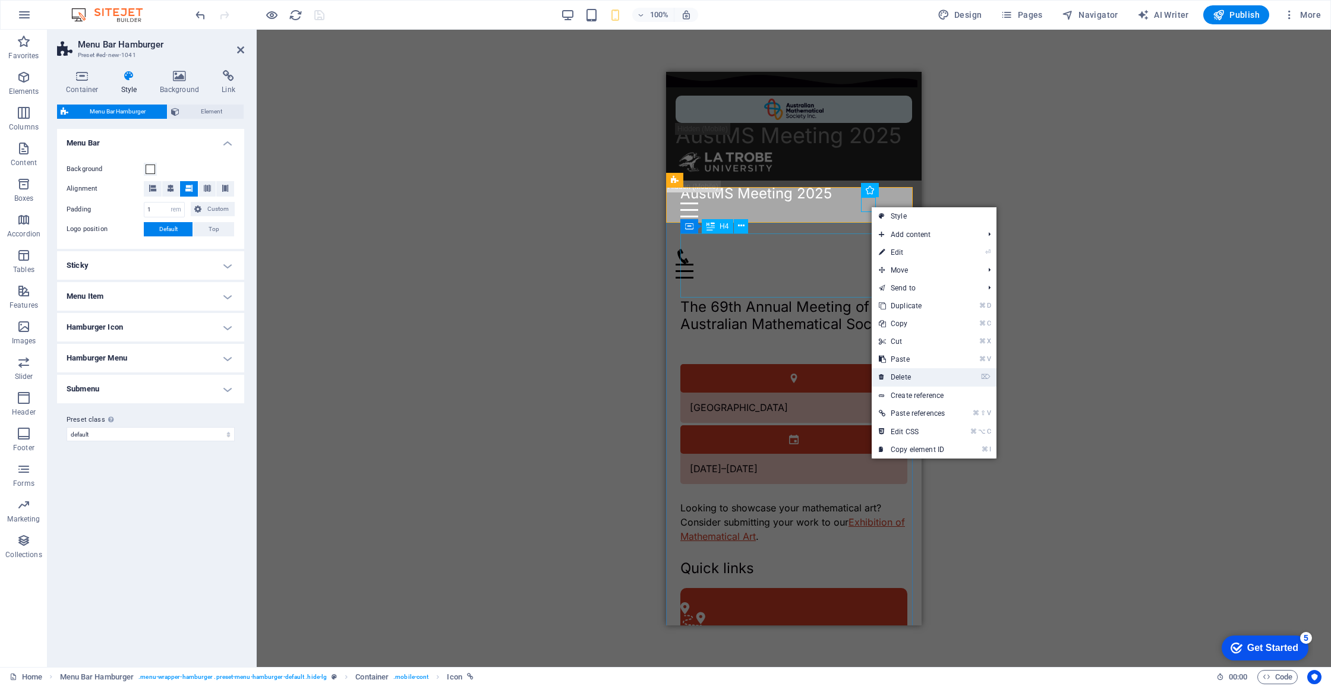
click at [910, 380] on link "⌦ Delete" at bounding box center [912, 377] width 80 height 18
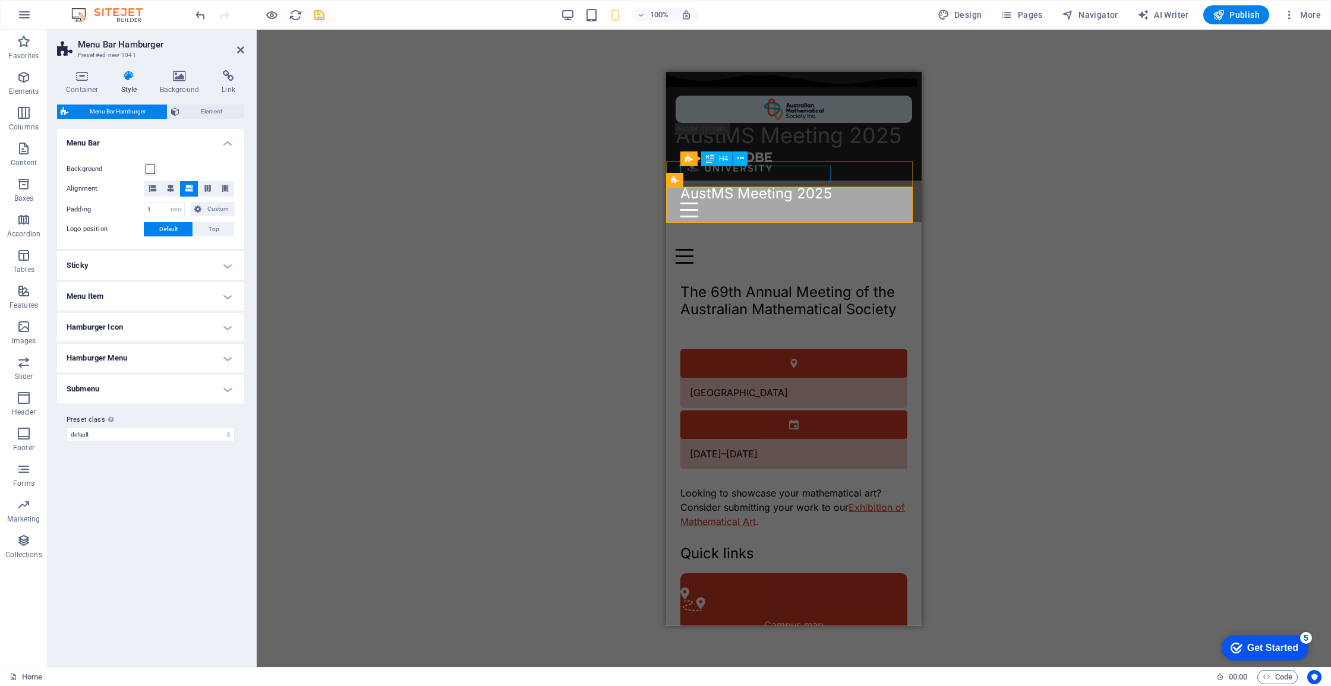
click at [790, 185] on div "AustMS Meeting 2025" at bounding box center [793, 193] width 227 height 17
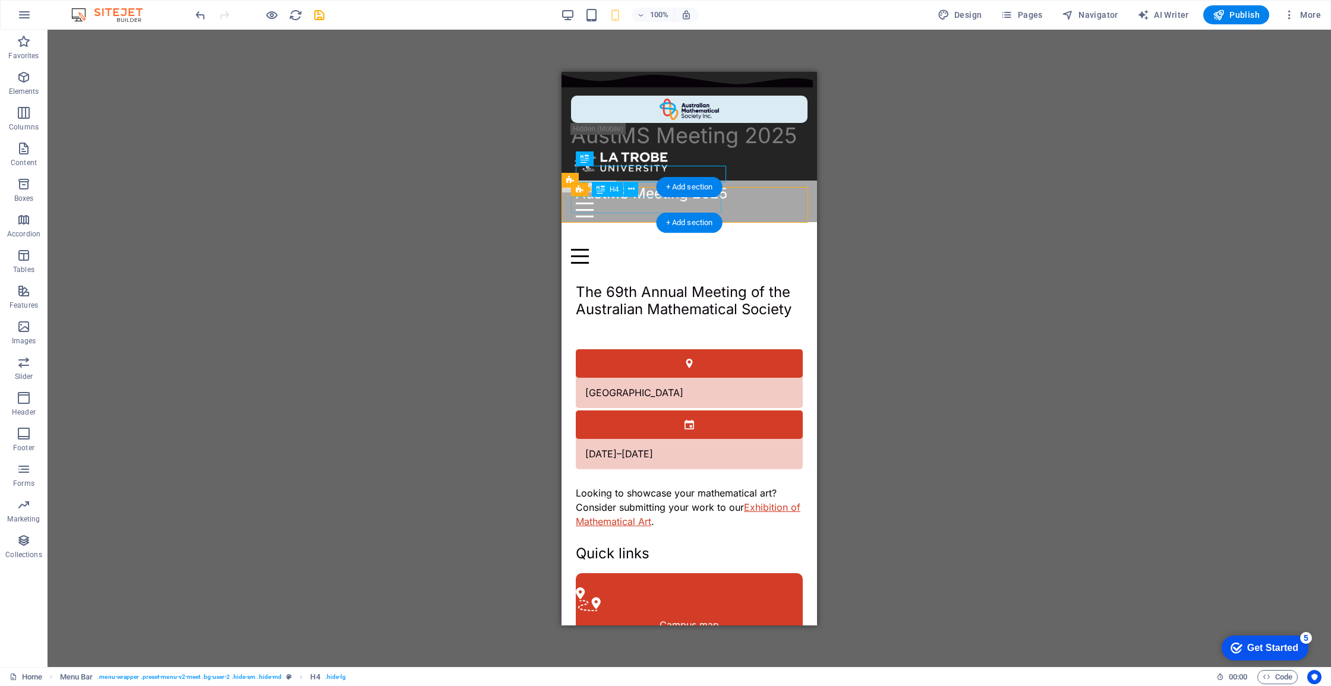
click at [636, 231] on div "AustMS Meeting 2025" at bounding box center [689, 239] width 236 height 17
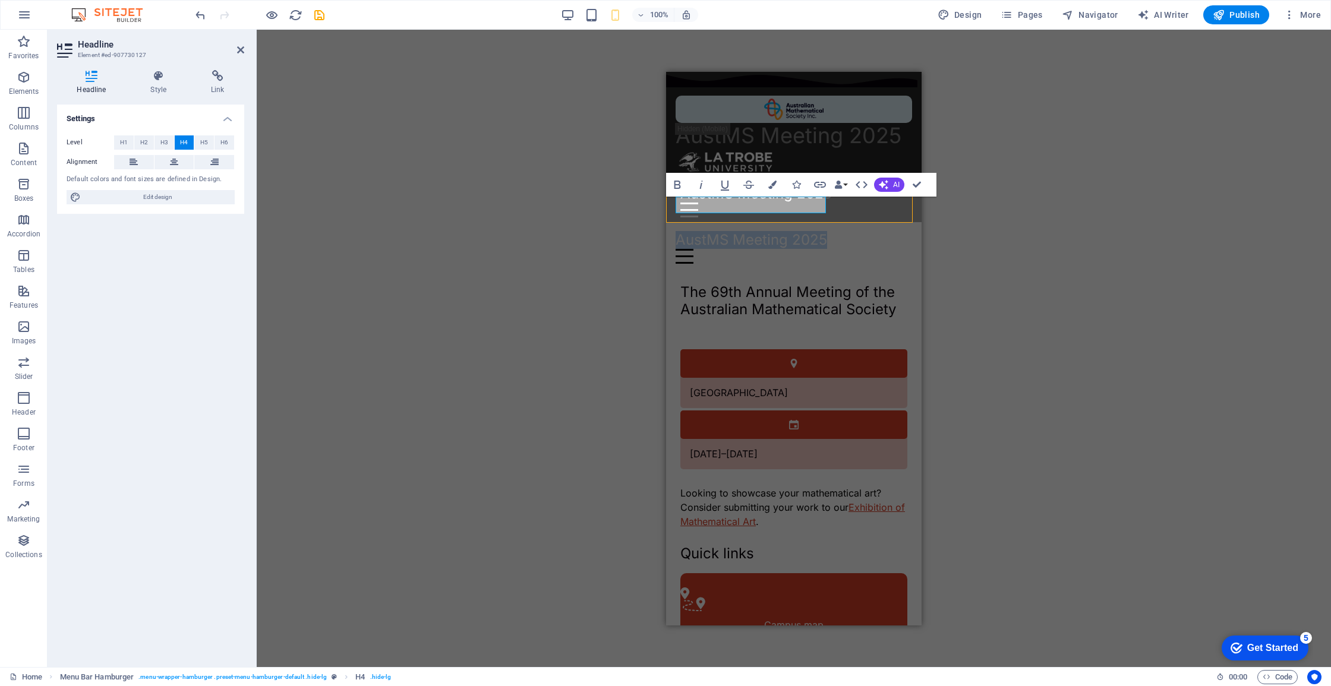
click at [673, 222] on div "AustMS Meeting 2025 Menu Drop content here or Add elements Paste clipboard 01. …" at bounding box center [793, 247] width 255 height 51
select select "rem"
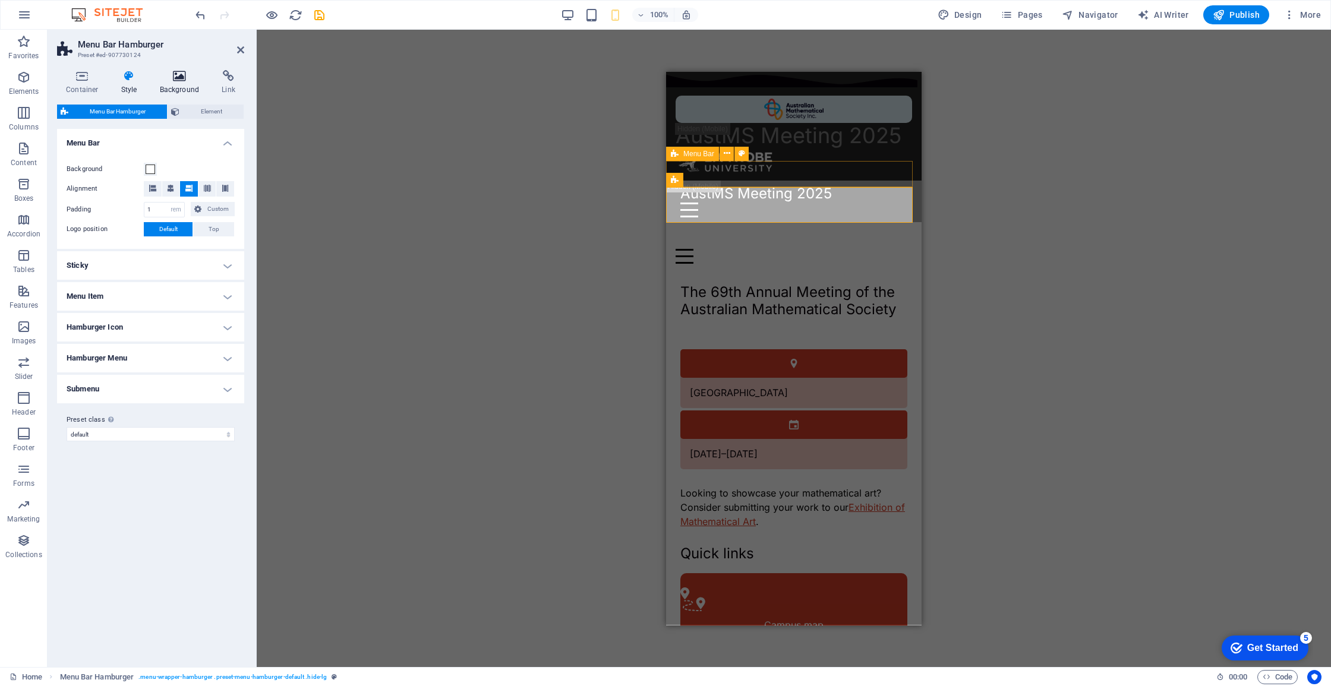
click at [184, 80] on icon at bounding box center [180, 76] width 58 height 12
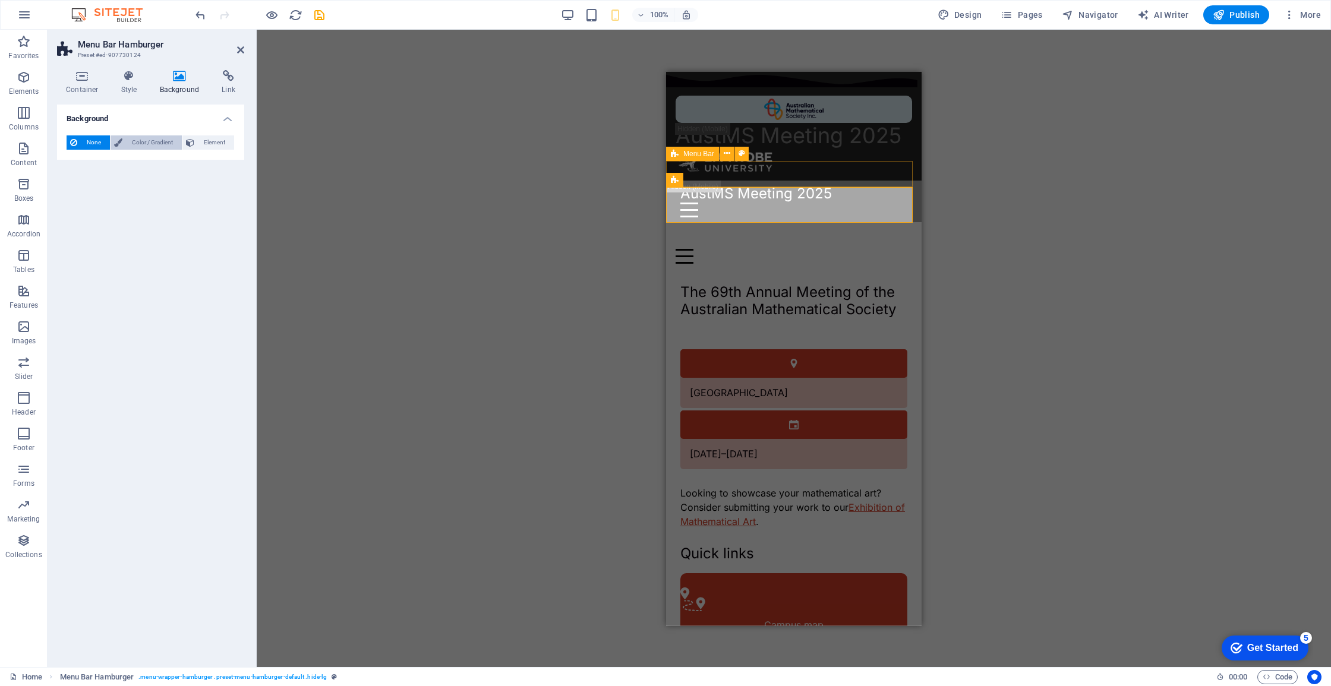
click at [135, 138] on span "Color / Gradient" at bounding box center [152, 142] width 52 height 14
click at [88, 192] on span "Color" at bounding box center [94, 190] width 17 height 10
click at [78, 190] on span at bounding box center [74, 190] width 13 height 13
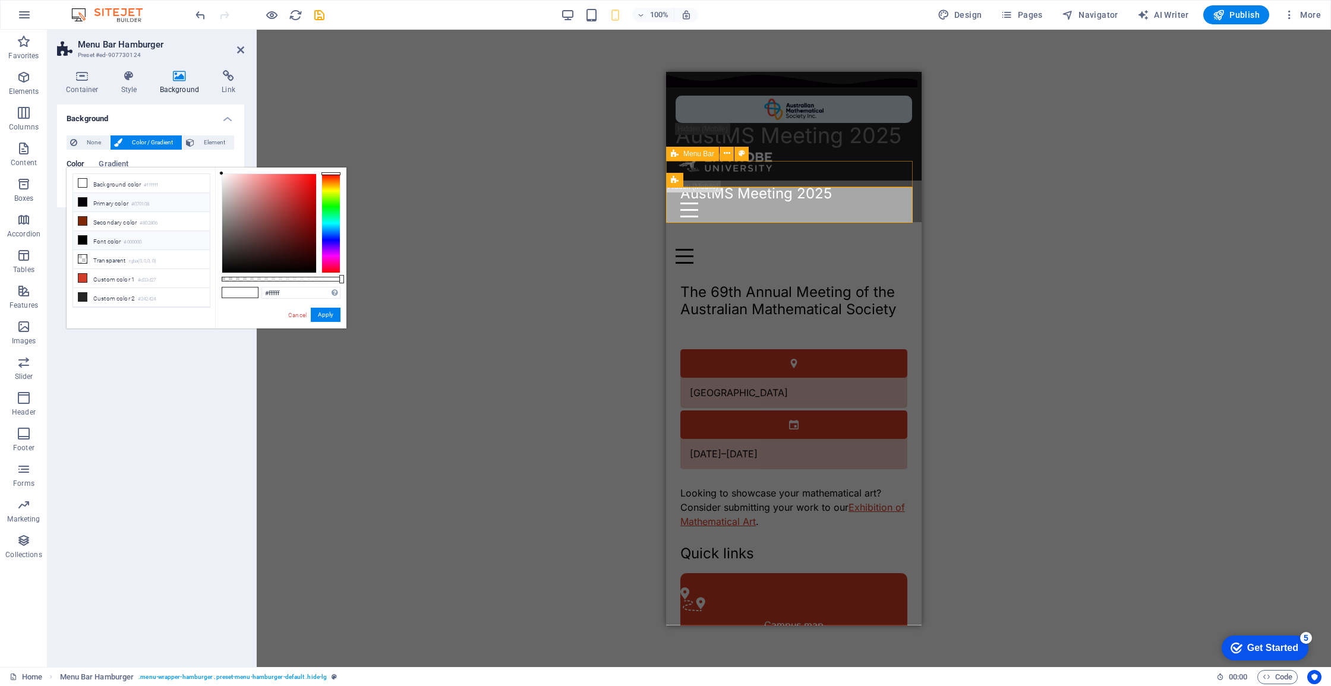
click at [157, 207] on li "Primary color #070108" at bounding box center [141, 202] width 137 height 19
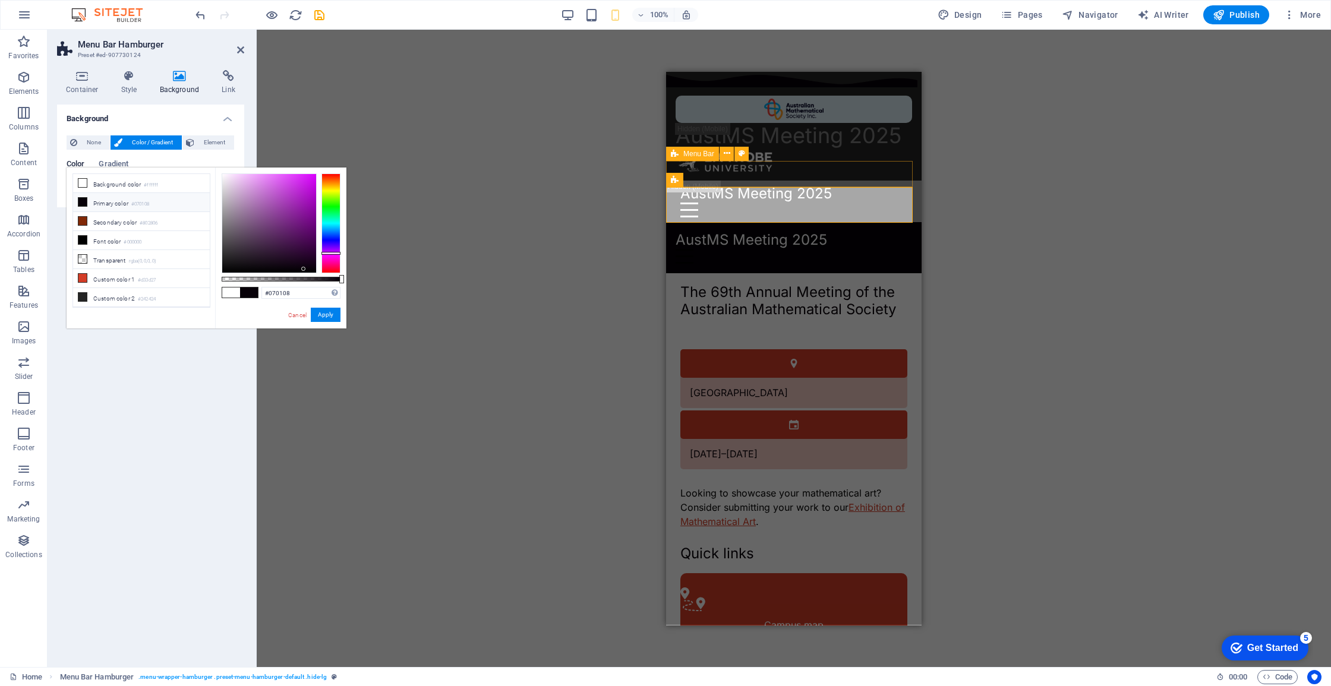
drag, startPoint x: 333, startPoint y: 315, endPoint x: 355, endPoint y: 320, distance: 22.5
click at [333, 315] on button "Apply" at bounding box center [326, 315] width 30 height 14
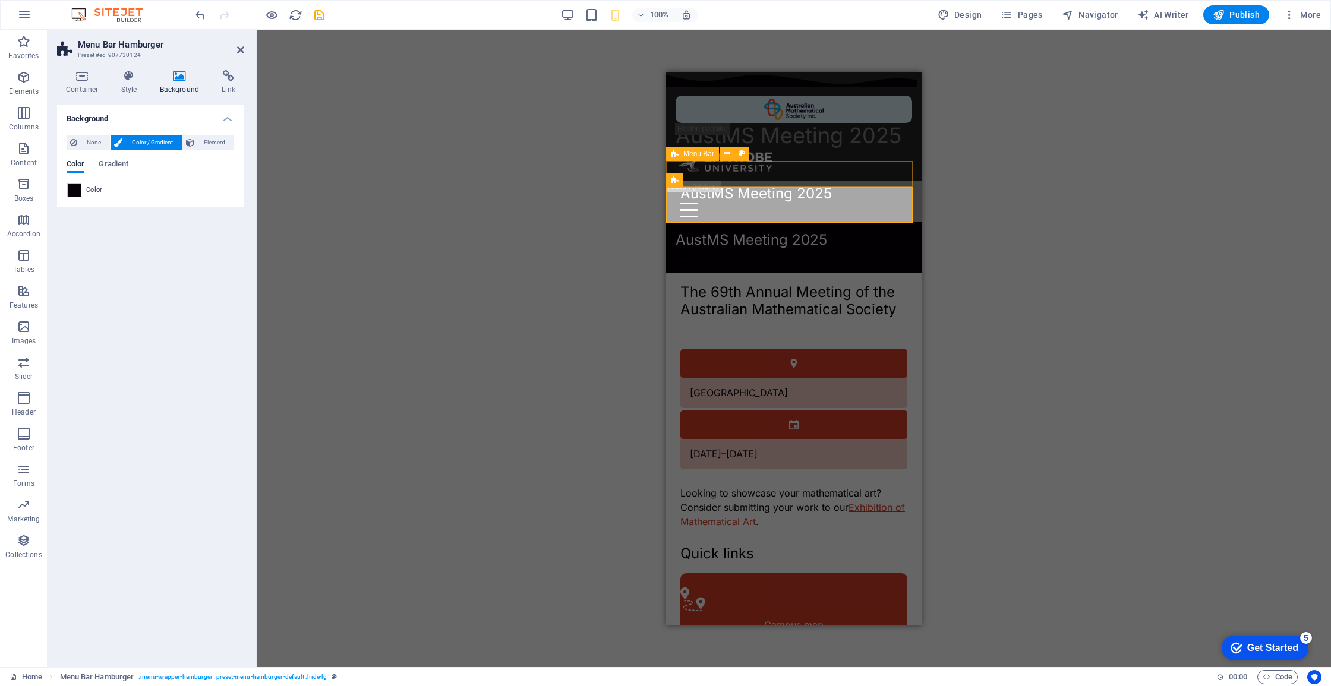
click at [533, 200] on div "H3 Info Bar Menu Bar H4 Info Bar Container HTML Container H4 Container Placehol…" at bounding box center [794, 349] width 1074 height 638
click at [535, 201] on div "H3 Info Bar Menu Bar H4 Info Bar Container HTML Container H4 Container Placehol…" at bounding box center [794, 349] width 1074 height 638
click at [316, 13] on icon "save" at bounding box center [320, 15] width 14 height 14
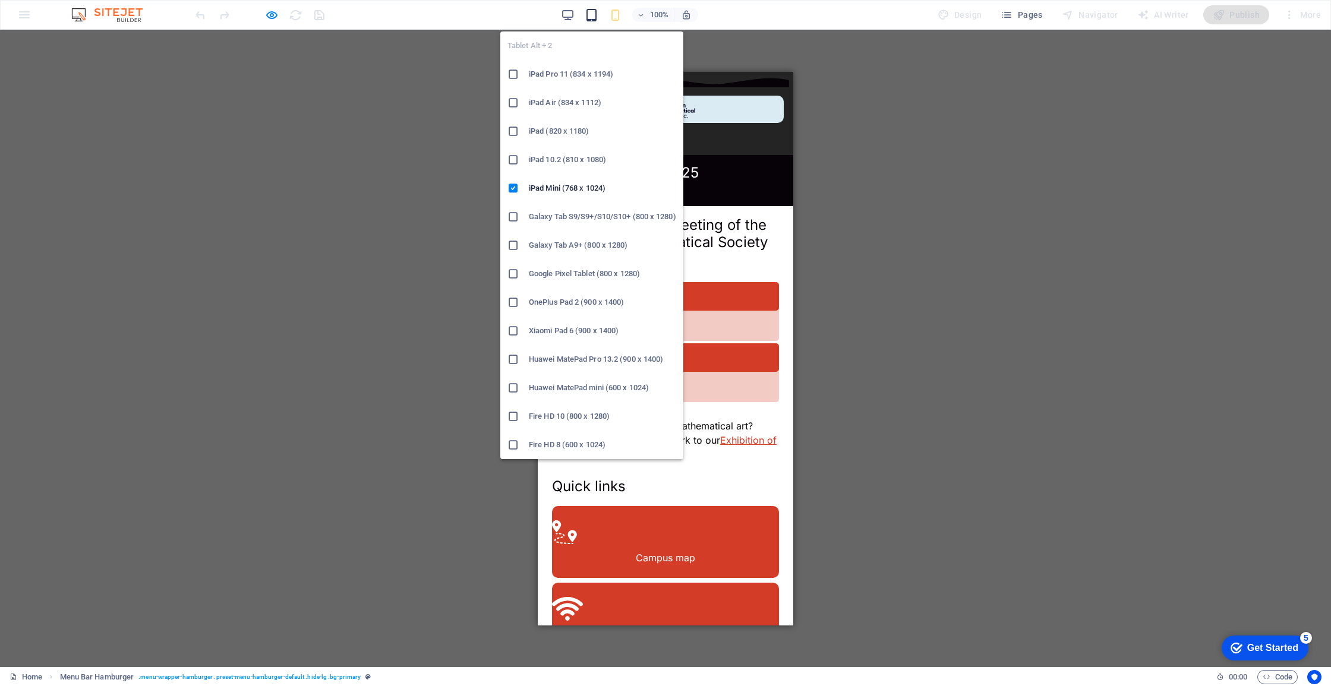
click at [42, 679] on icon "button" at bounding box center [28, 691] width 28 height 24
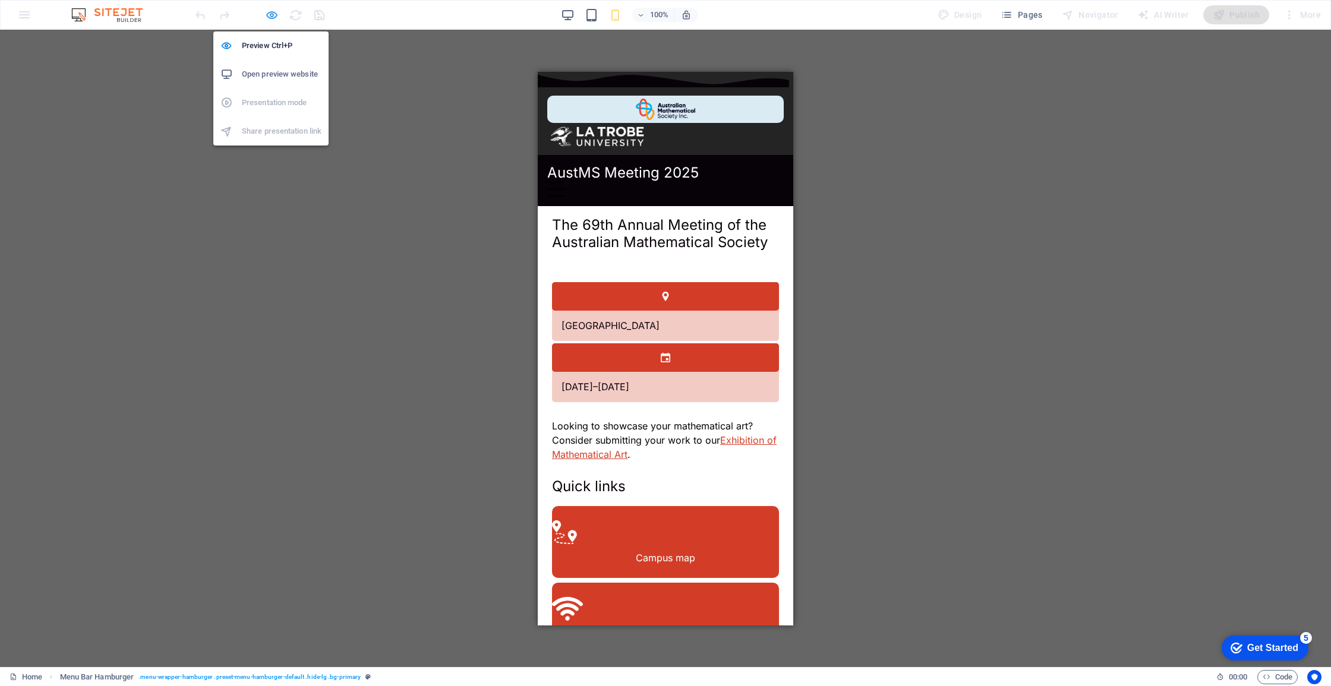
drag, startPoint x: 271, startPoint y: 14, endPoint x: 277, endPoint y: 17, distance: 7.2
click at [0, 0] on icon "button" at bounding box center [0, 0] width 0 height 0
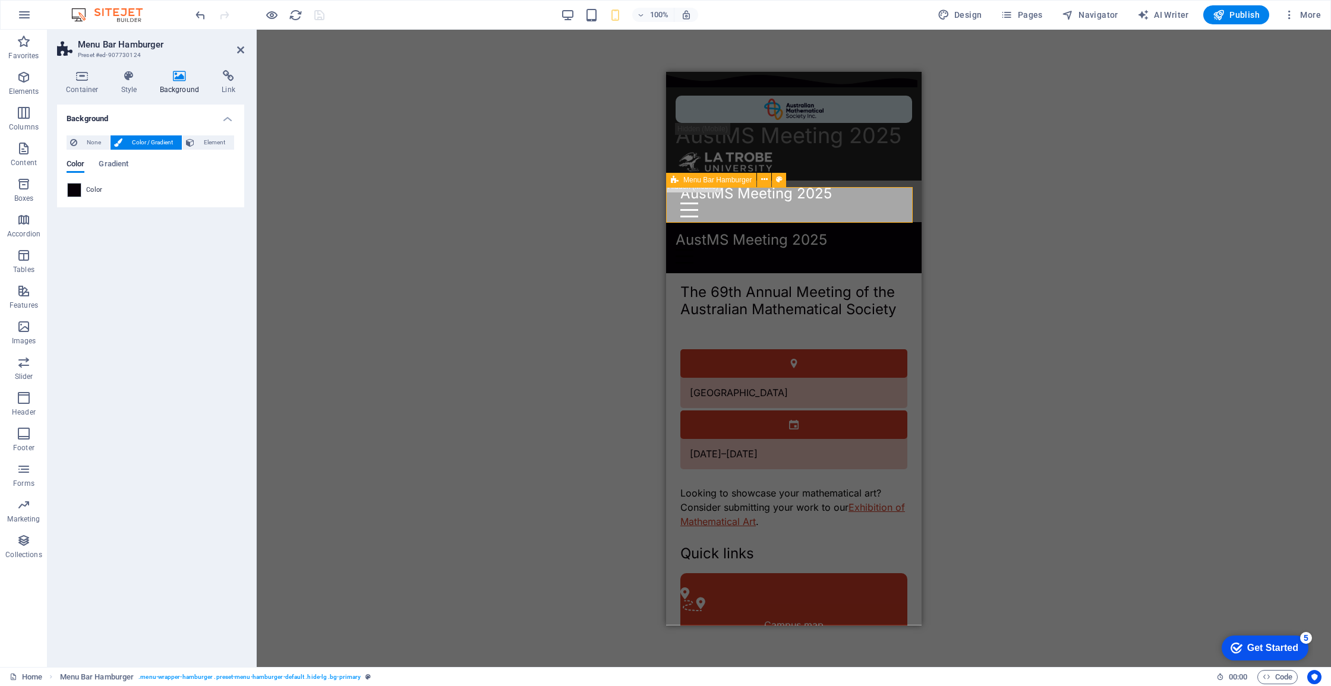
click at [671, 222] on div "AustMS Meeting 2025 Menu Drop content here or Add elements Paste clipboard 01. …" at bounding box center [793, 247] width 255 height 51
click at [76, 186] on span at bounding box center [74, 190] width 13 height 13
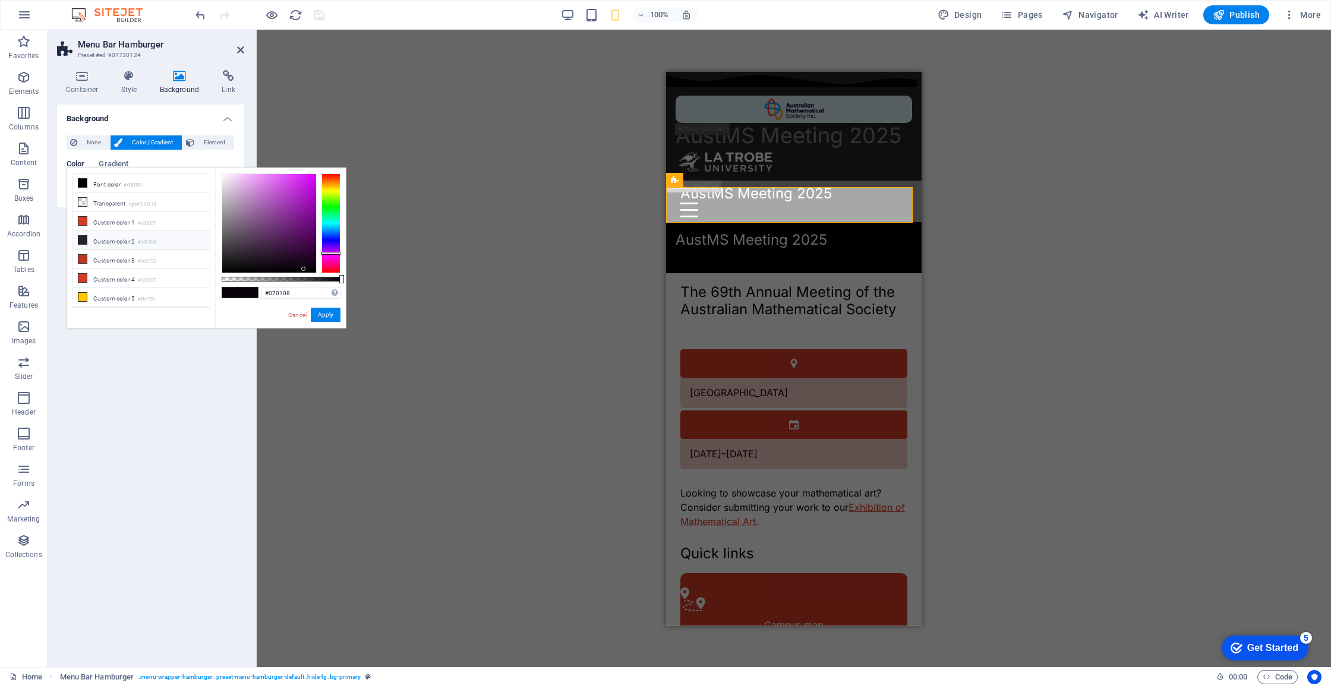
scroll to position [55, 0]
click at [131, 247] on li "Custom color 2 #242424" at bounding box center [141, 243] width 137 height 19
type input "#242424"
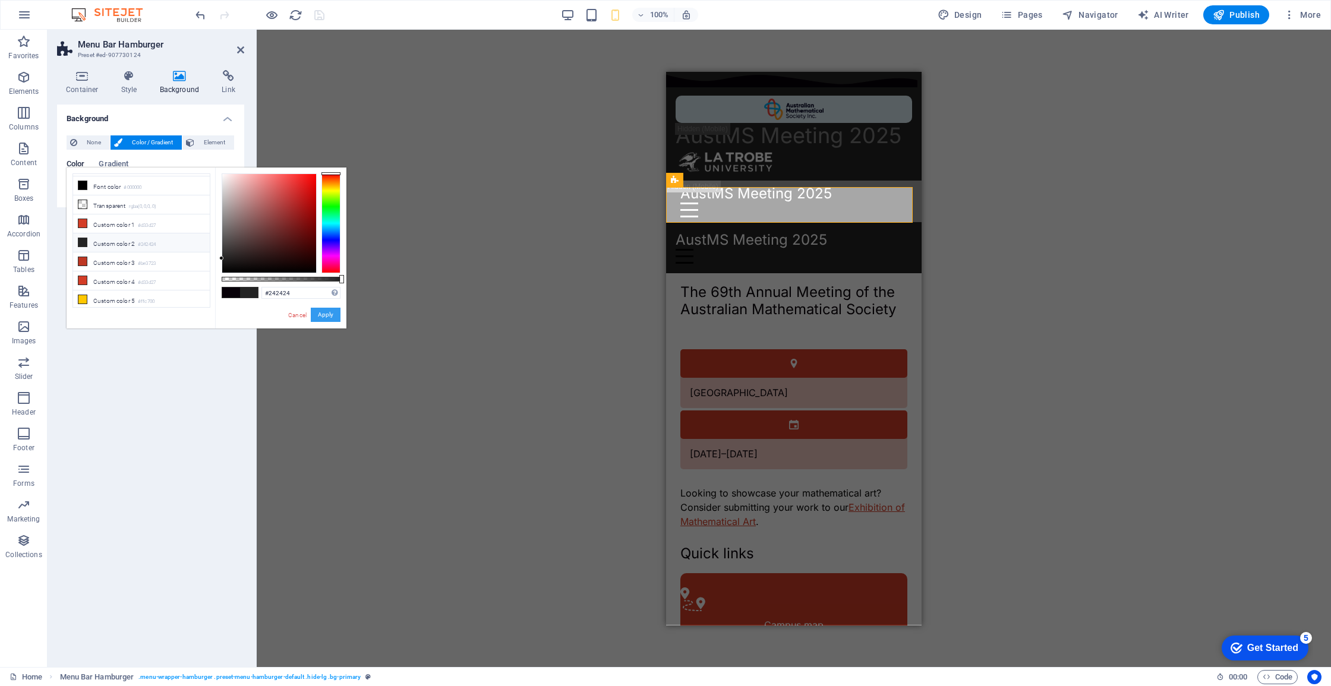
click at [328, 316] on button "Apply" at bounding box center [326, 315] width 30 height 14
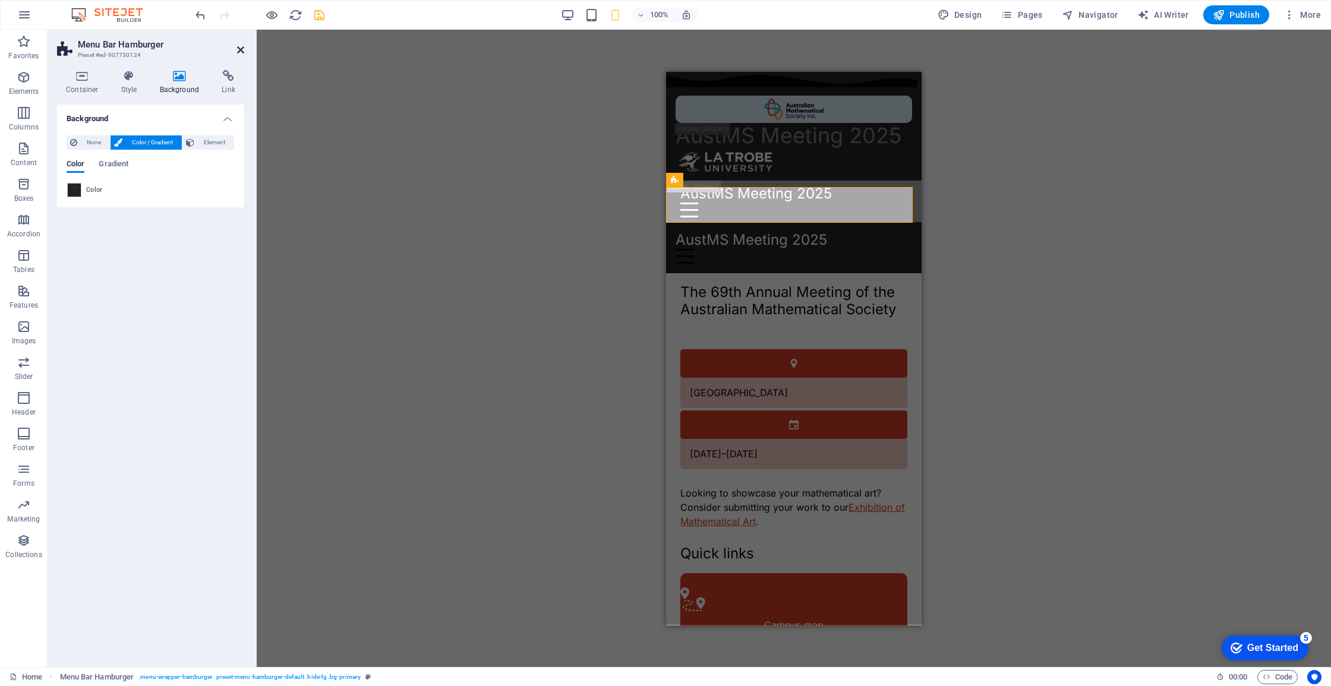
click at [239, 51] on icon at bounding box center [240, 50] width 7 height 10
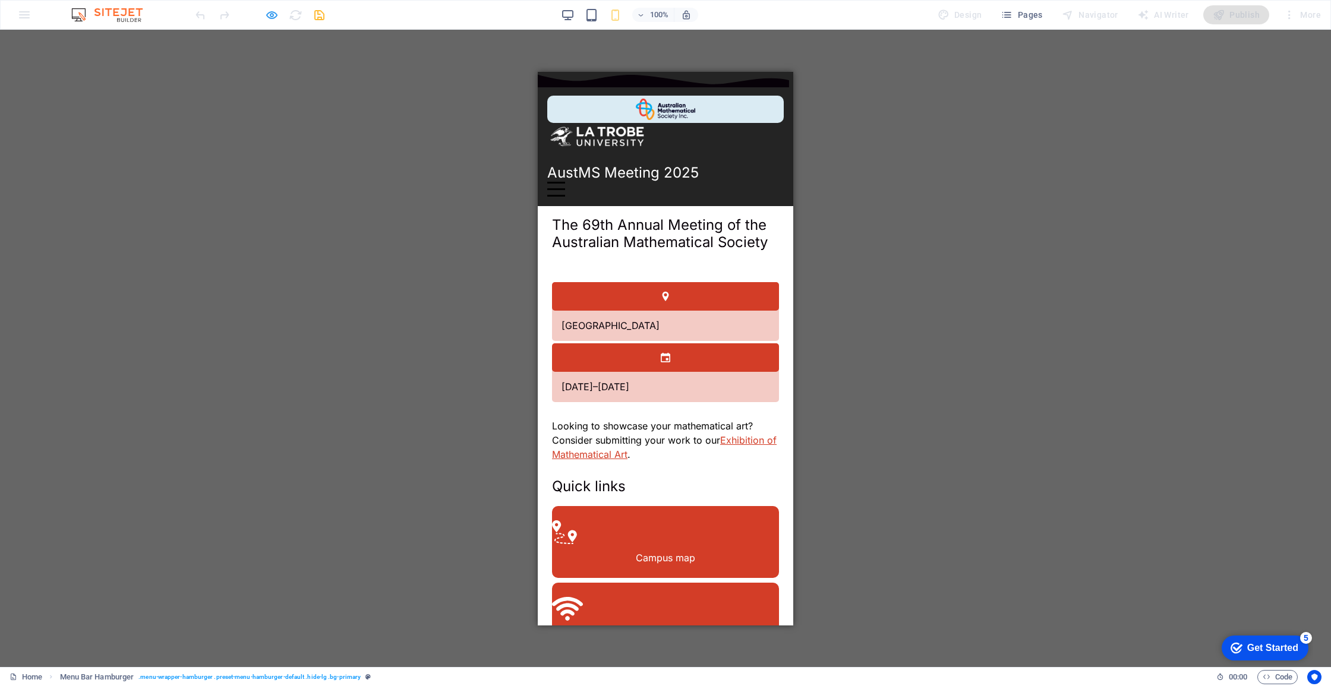
click at [0, 0] on icon "button" at bounding box center [0, 0] width 0 height 0
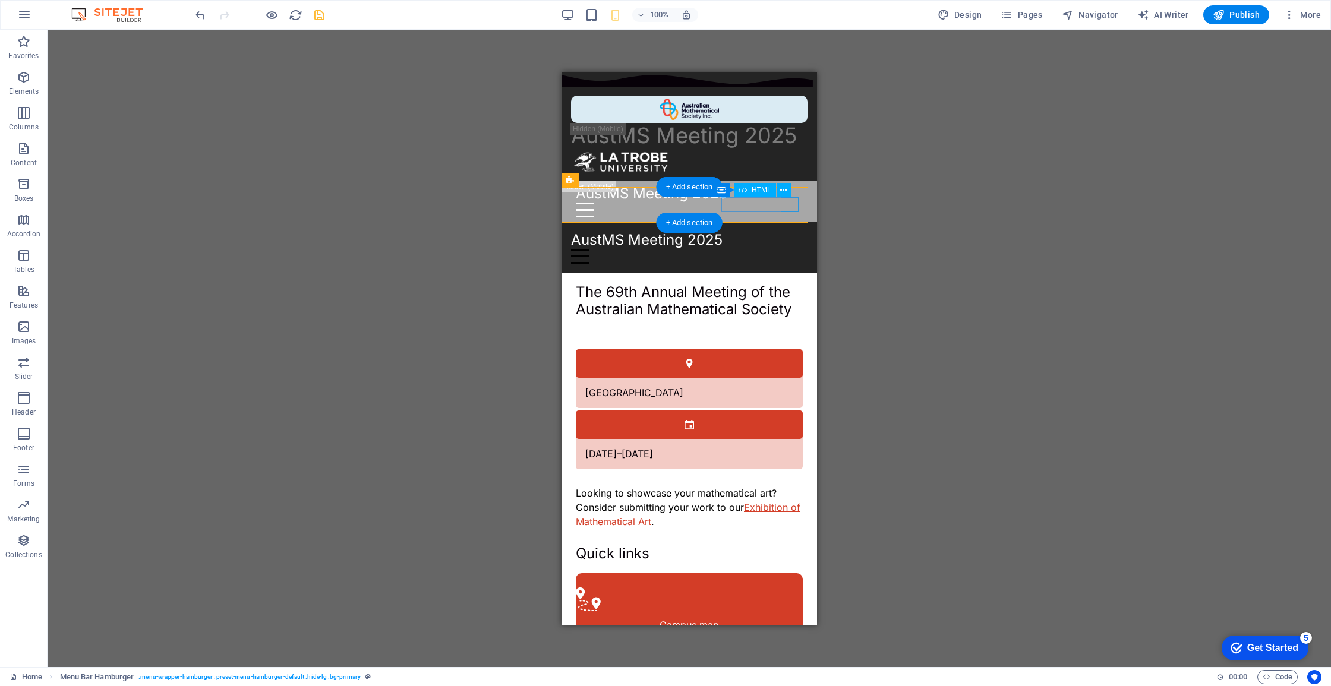
click at [795, 248] on div "Menu" at bounding box center [689, 255] width 236 height 15
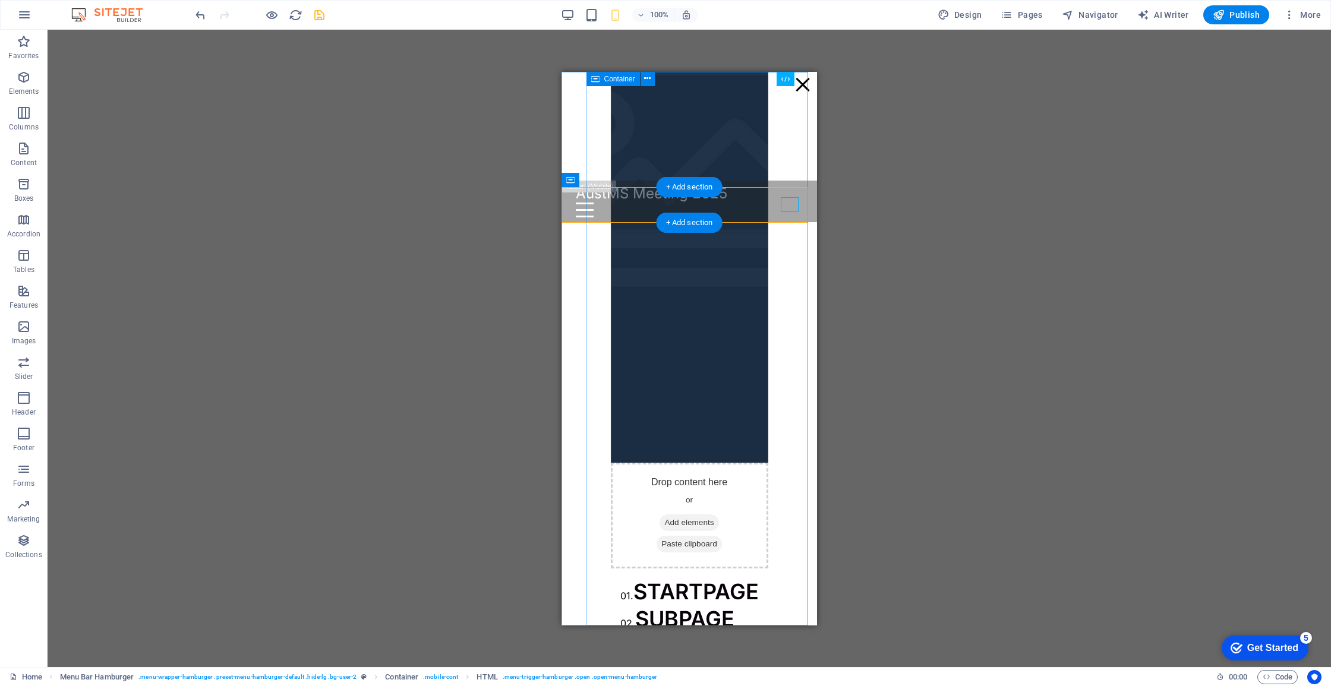
click at [768, 568] on div "01. STARTPAGE 02. SUBPAGE 03. SUBPAGE 04. SUBPAGE 05. SUBPAGE" at bounding box center [689, 678] width 157 height 220
select select "%"
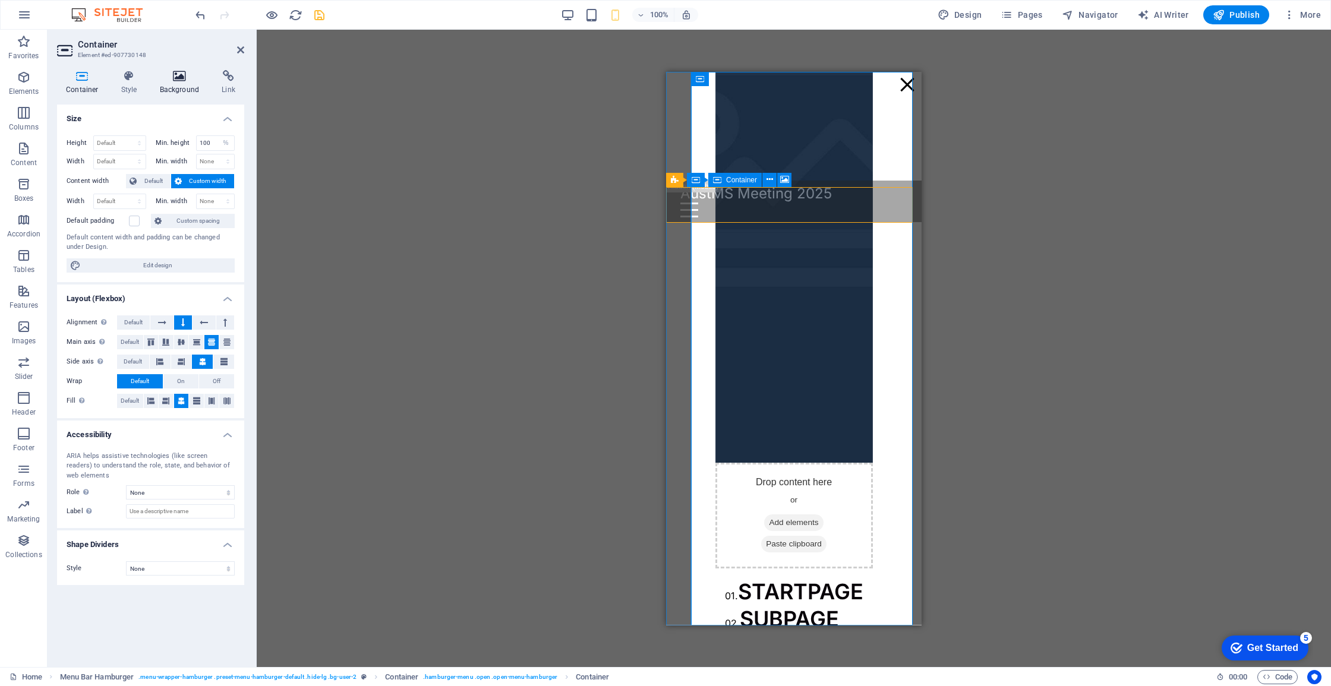
click at [172, 81] on icon at bounding box center [180, 76] width 58 height 12
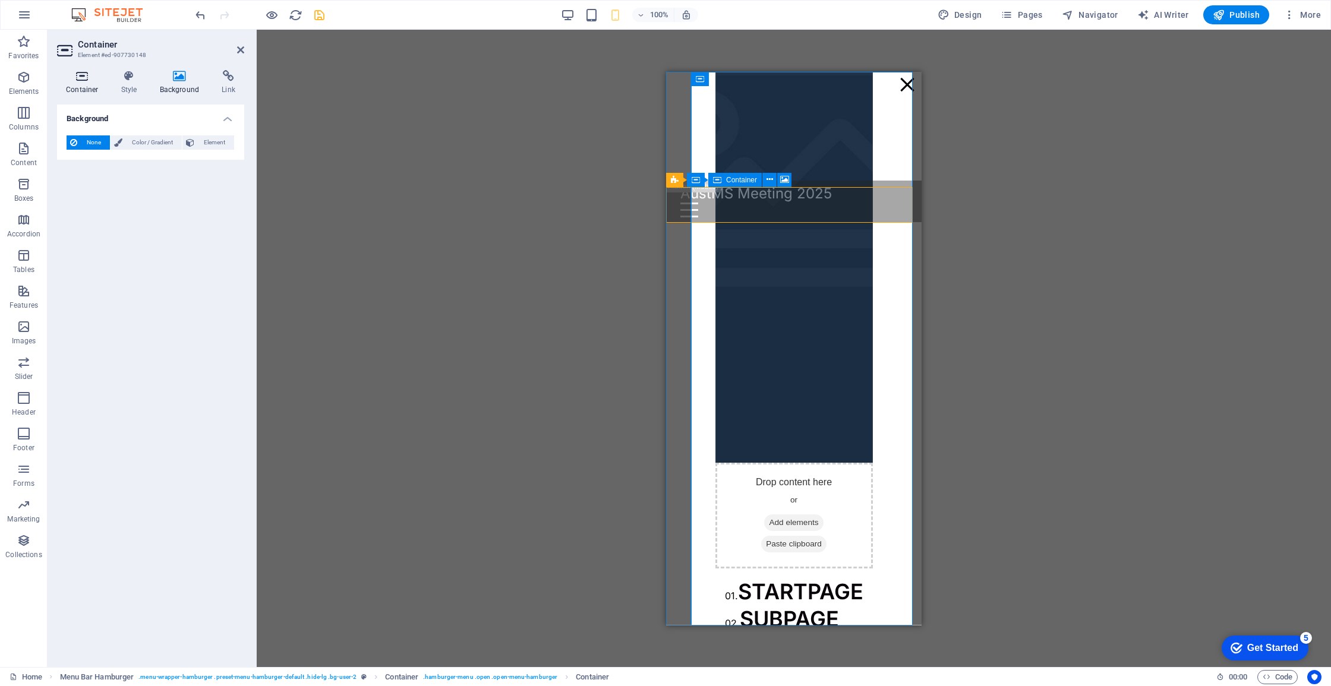
click at [83, 84] on h4 "Container" at bounding box center [84, 82] width 55 height 25
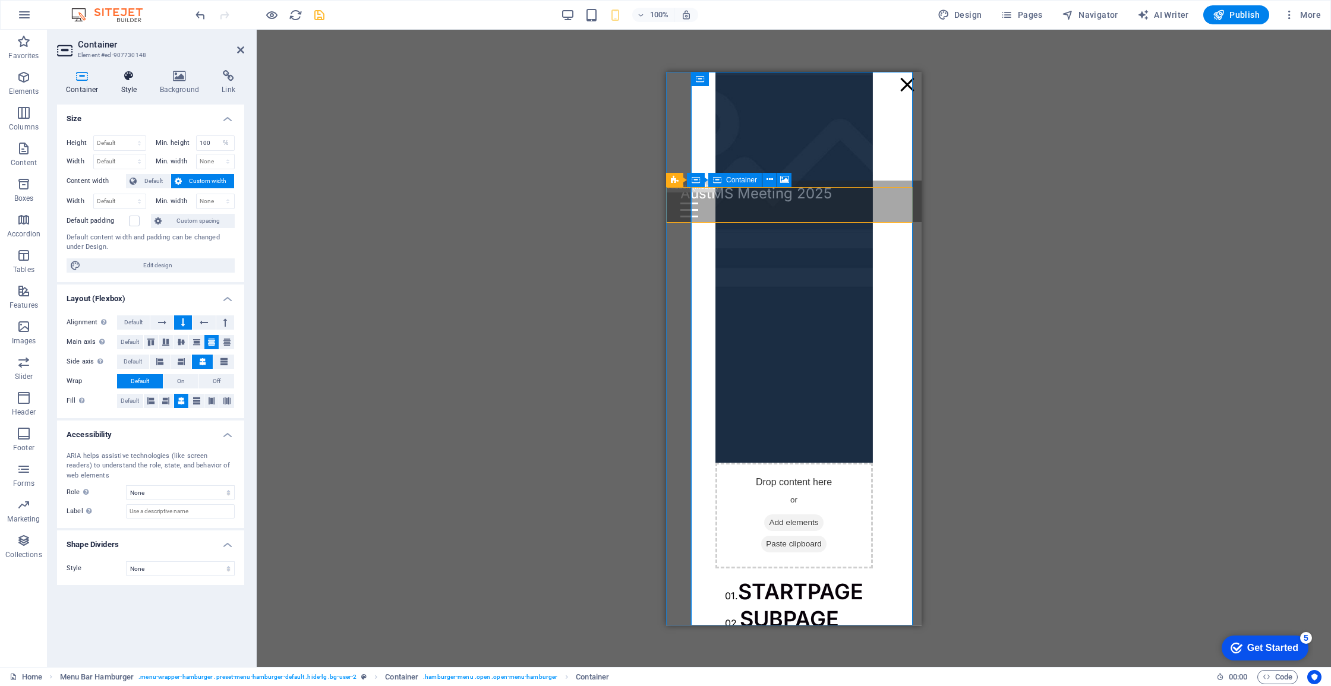
click at [122, 82] on h4 "Style" at bounding box center [131, 82] width 39 height 25
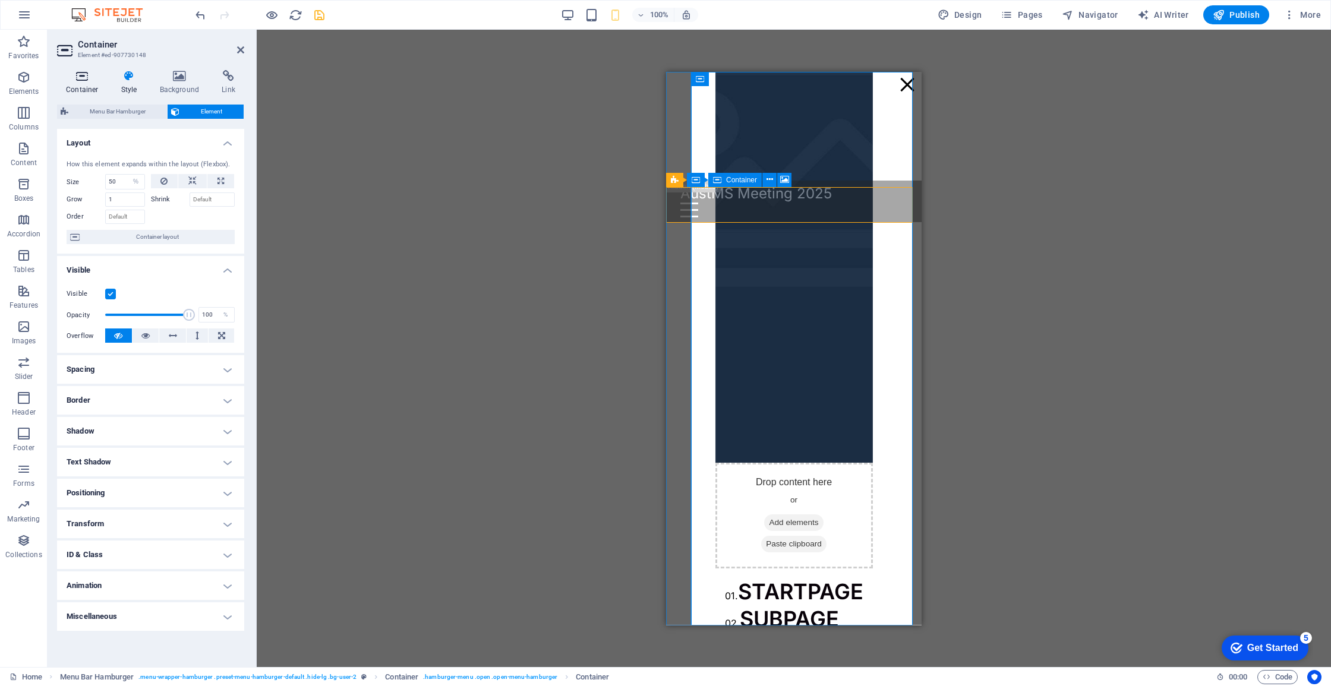
click at [90, 72] on icon at bounding box center [82, 76] width 51 height 12
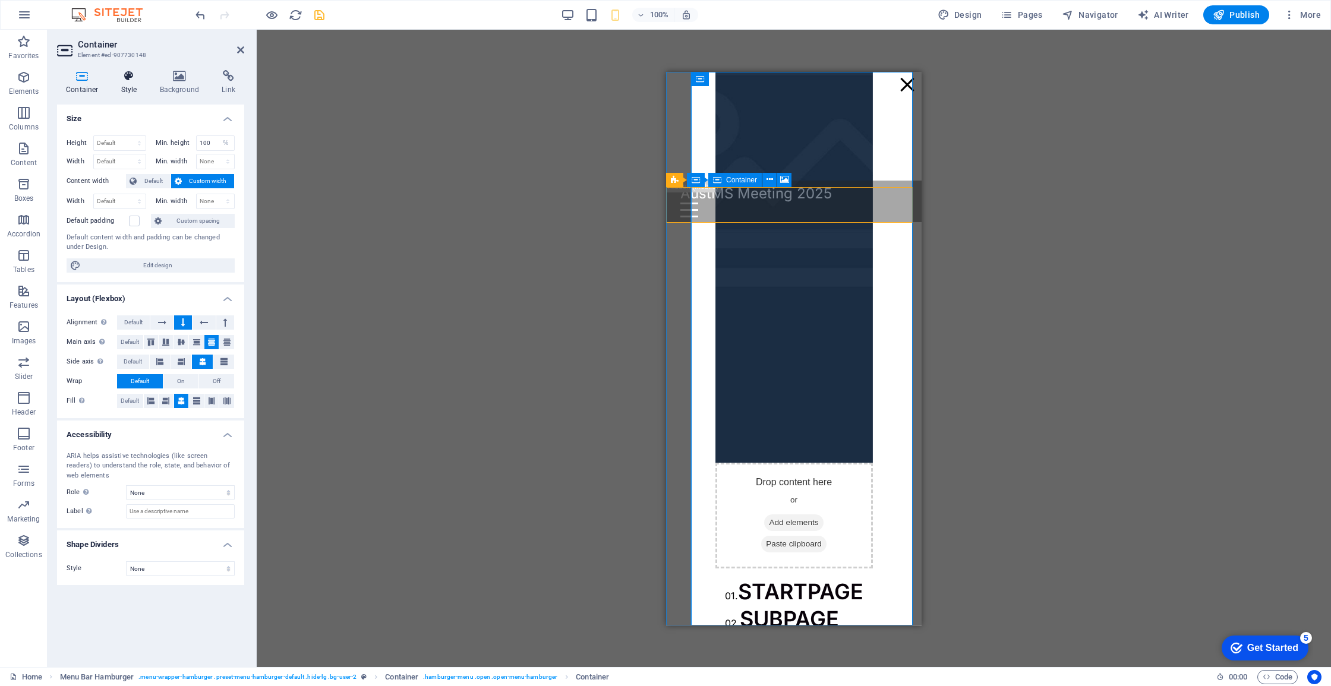
click at [136, 77] on icon at bounding box center [129, 76] width 34 height 12
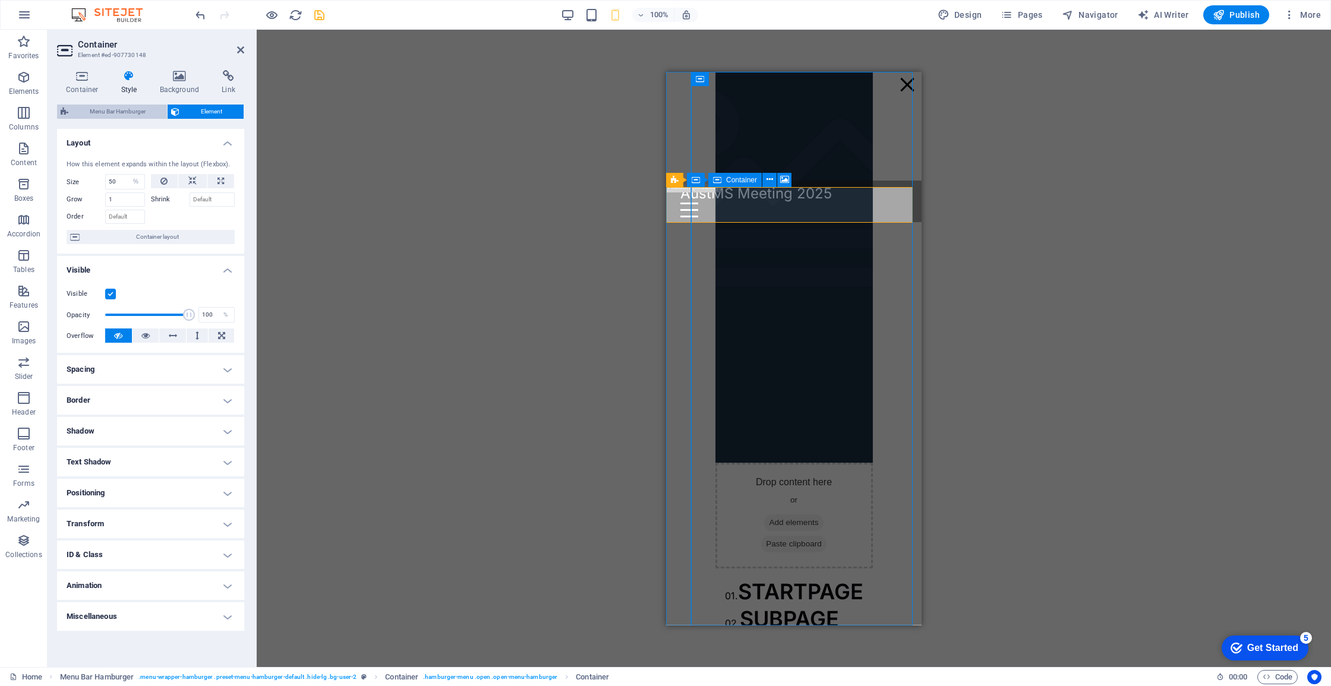
click at [105, 113] on span "Menu Bar Hamburger" at bounding box center [118, 112] width 92 height 14
select select "rem"
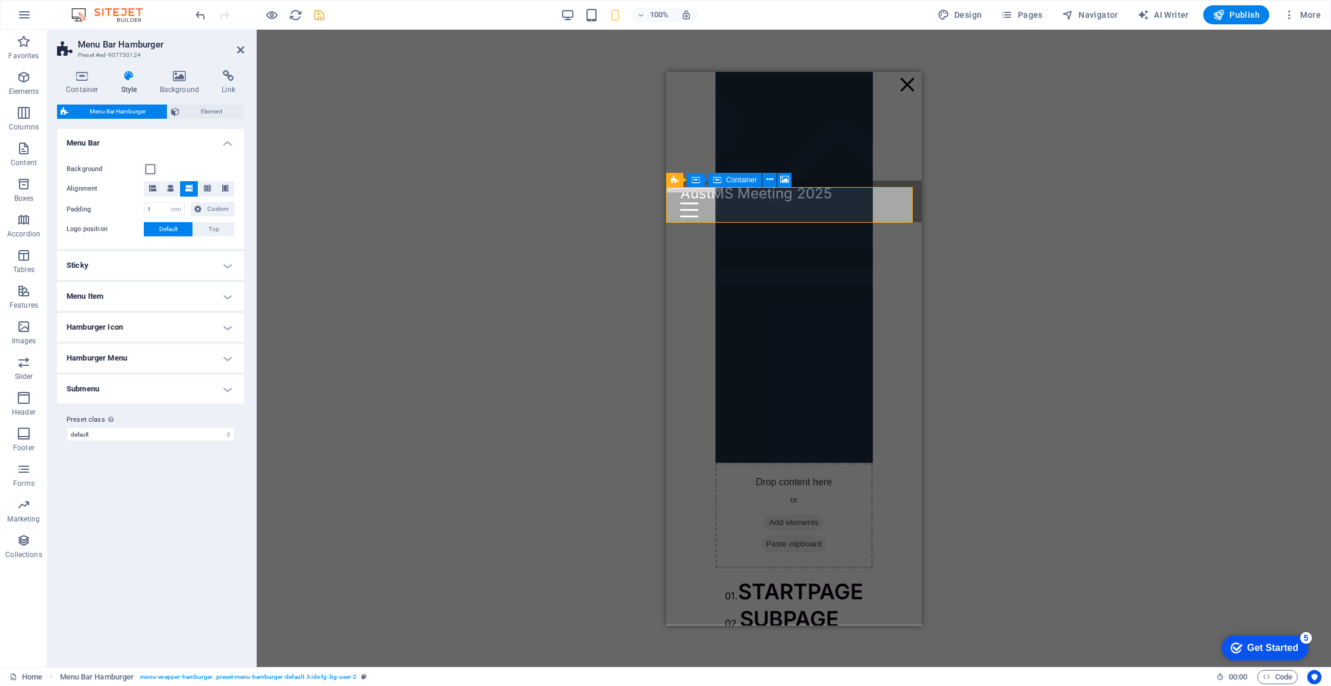
click at [381, 171] on div "H3 Info Bar Menu Bar H4 Info Bar Container HTML Container H4 Container Placehol…" at bounding box center [794, 349] width 1074 height 638
click at [242, 50] on icon at bounding box center [240, 50] width 7 height 10
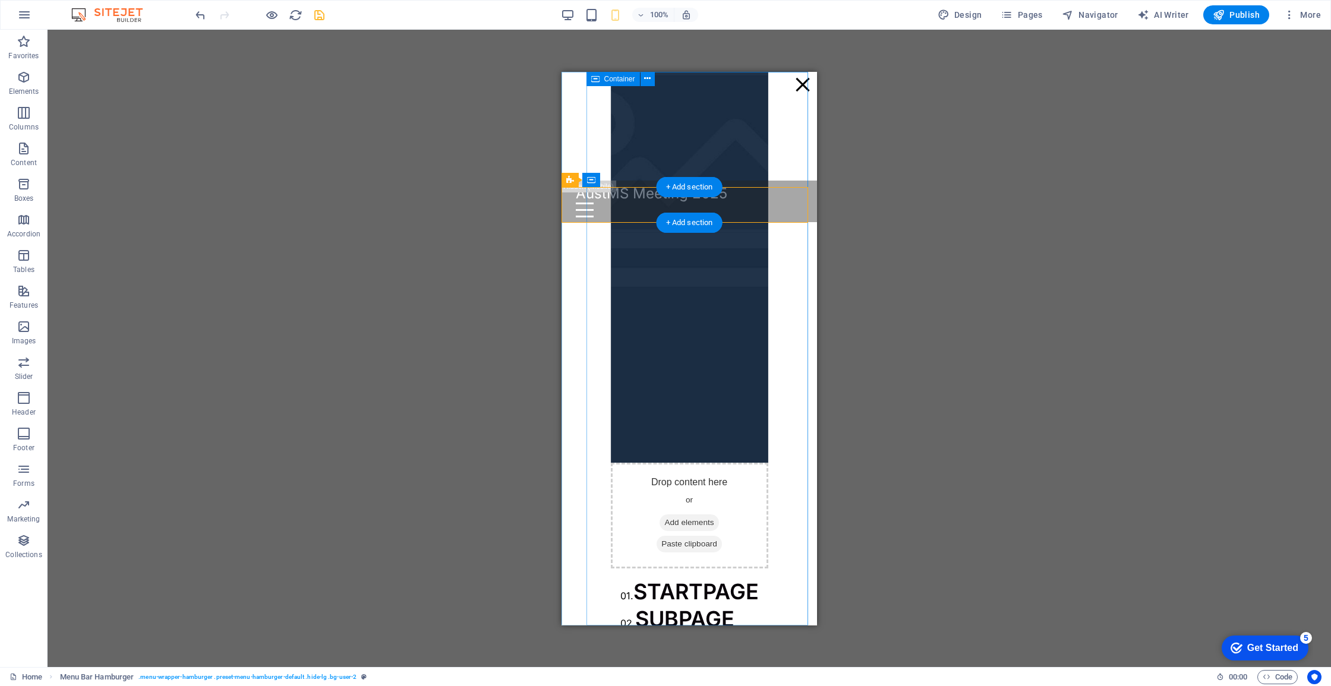
click at [794, 87] on div "Menu" at bounding box center [803, 84] width 18 height 15
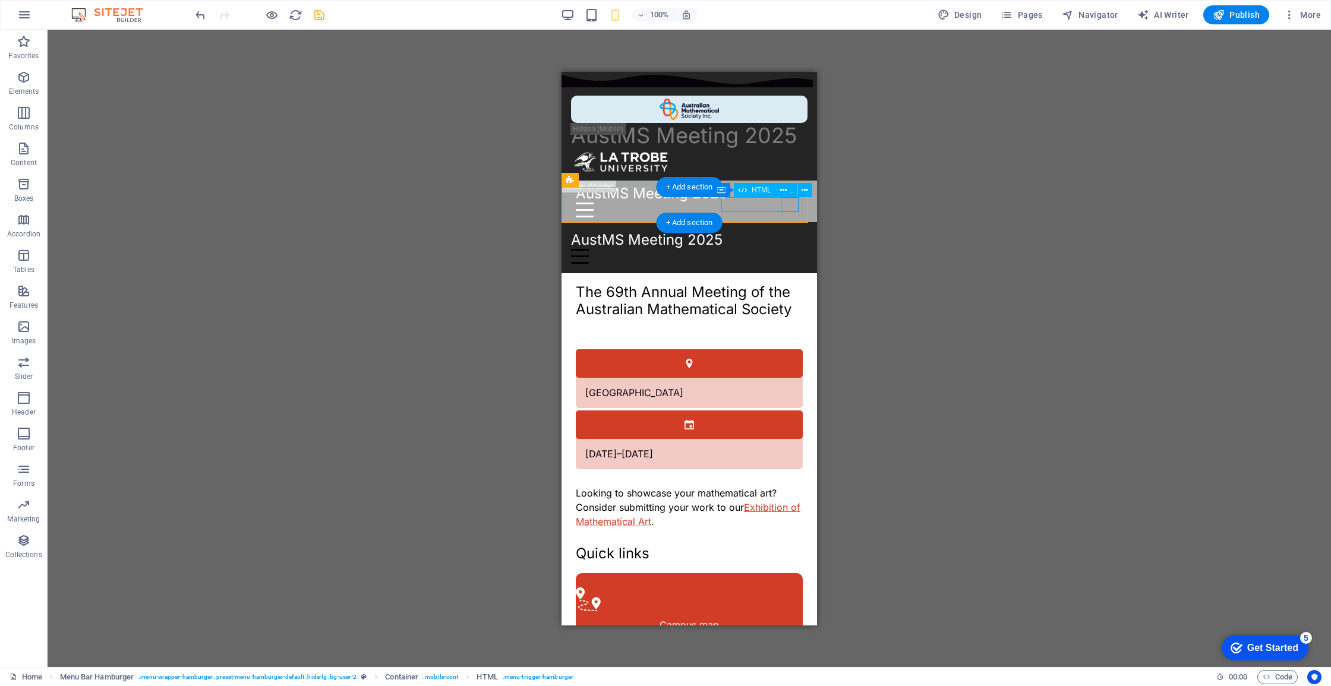
click at [794, 248] on div "Menu" at bounding box center [689, 255] width 236 height 15
click at [768, 568] on div "01. STARTPAGE 02. SUBPAGE 03. SUBPAGE 04. SUBPAGE 05. SUBPAGE" at bounding box center [689, 678] width 157 height 220
select select "%"
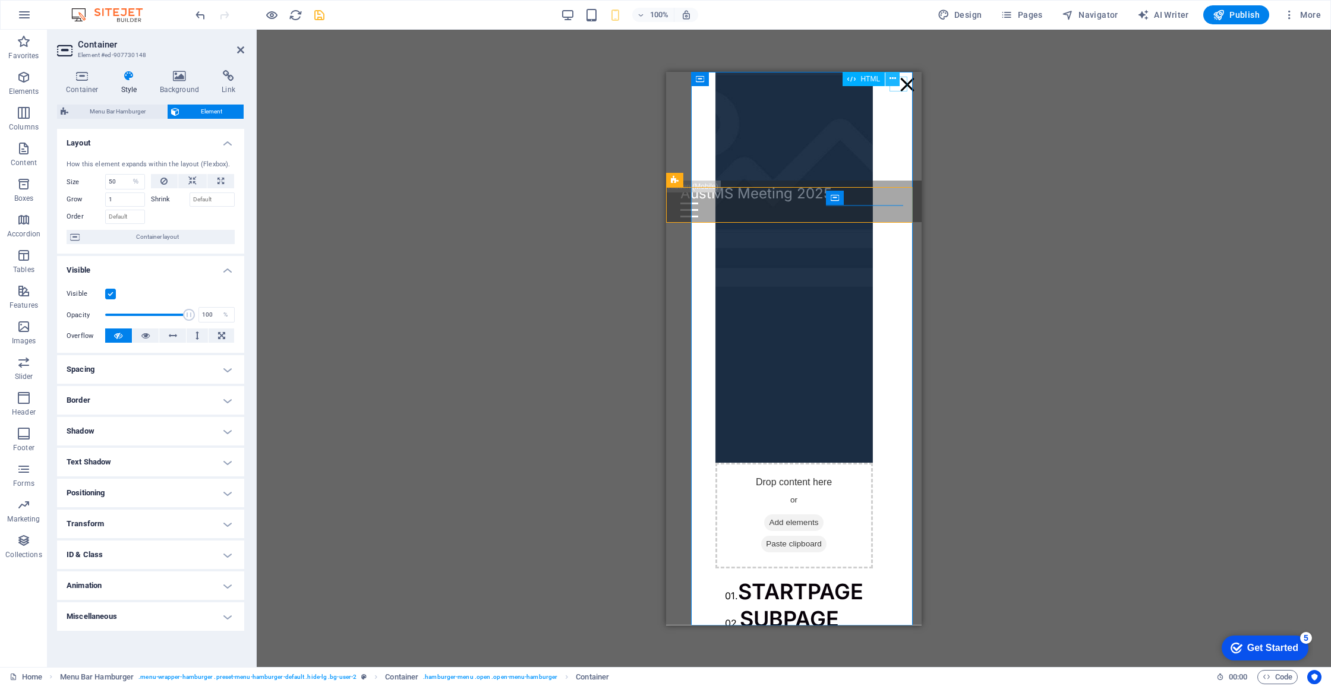
drag, startPoint x: 898, startPoint y: 86, endPoint x: 228, endPoint y: 31, distance: 671.8
click at [898, 86] on button at bounding box center [892, 79] width 14 height 14
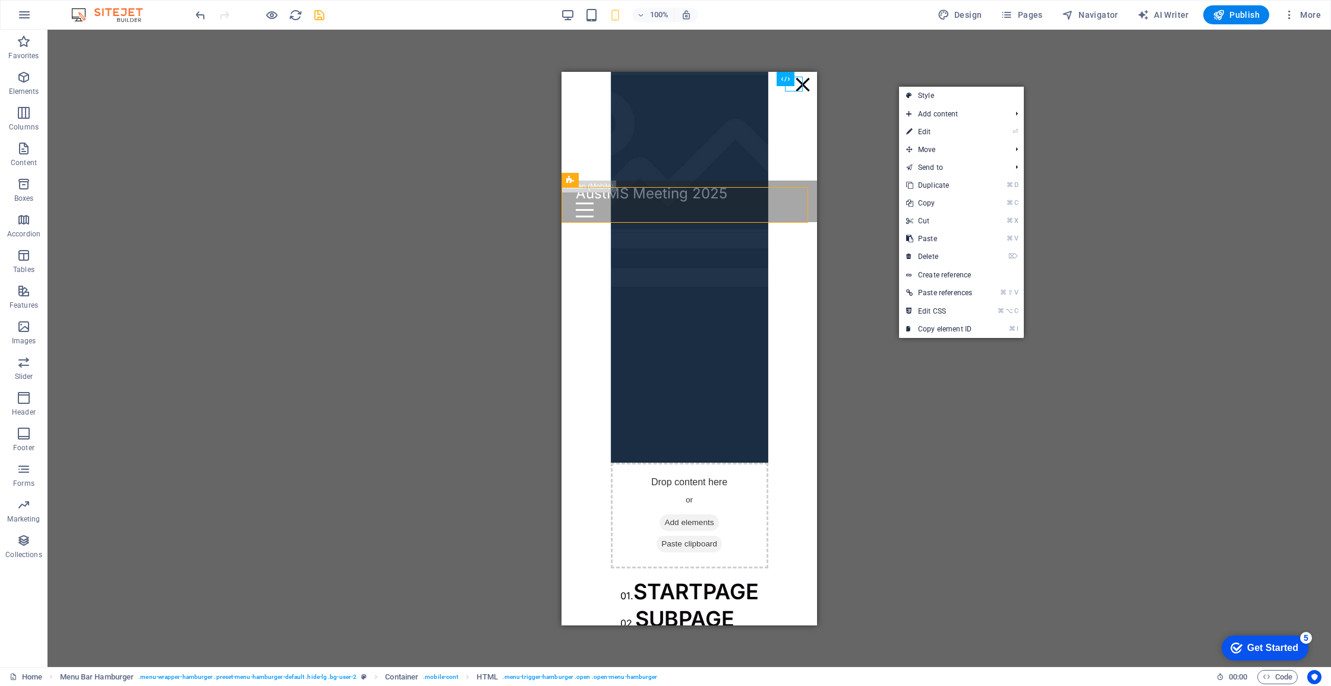
click at [840, 87] on div "Drag here to replace the existing content. Press “Ctrl” if you want to create a…" at bounding box center [689, 349] width 1283 height 638
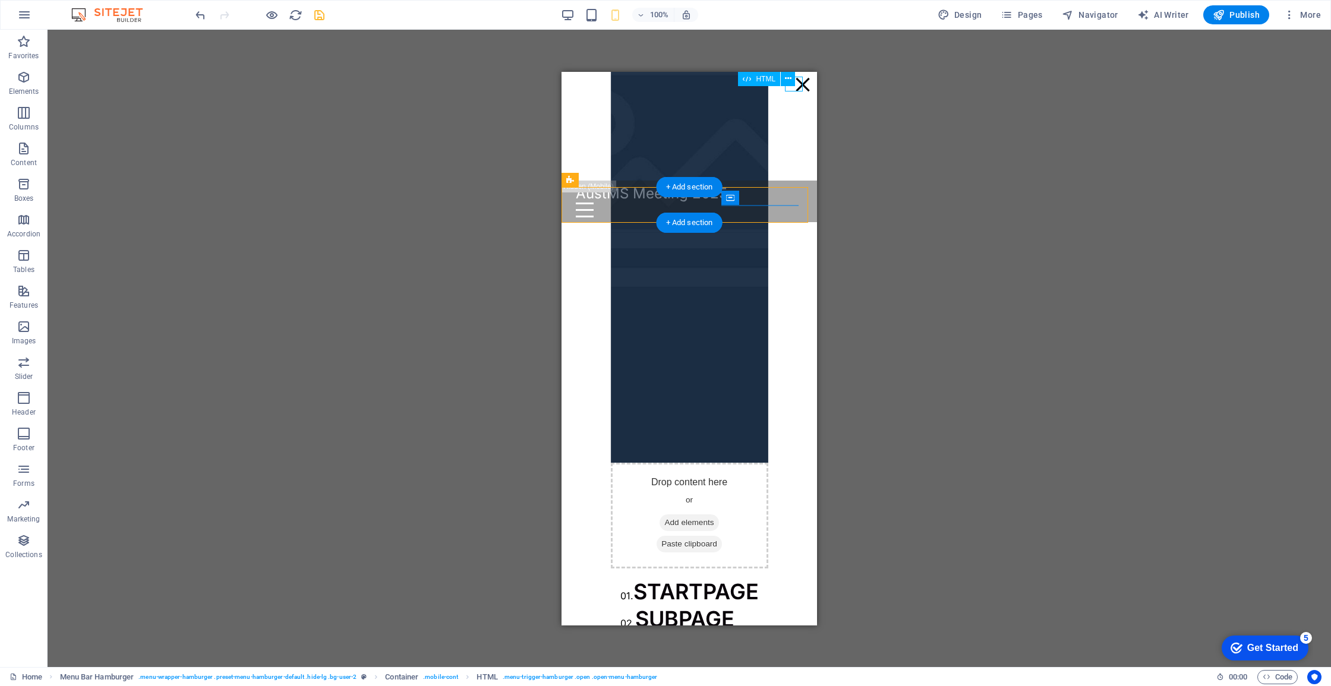
click at [800, 84] on div "HTML" at bounding box center [770, 79] width 65 height 15
click at [796, 84] on div "HTML" at bounding box center [770, 79] width 65 height 15
click at [799, 89] on div "Menu" at bounding box center [803, 84] width 18 height 15
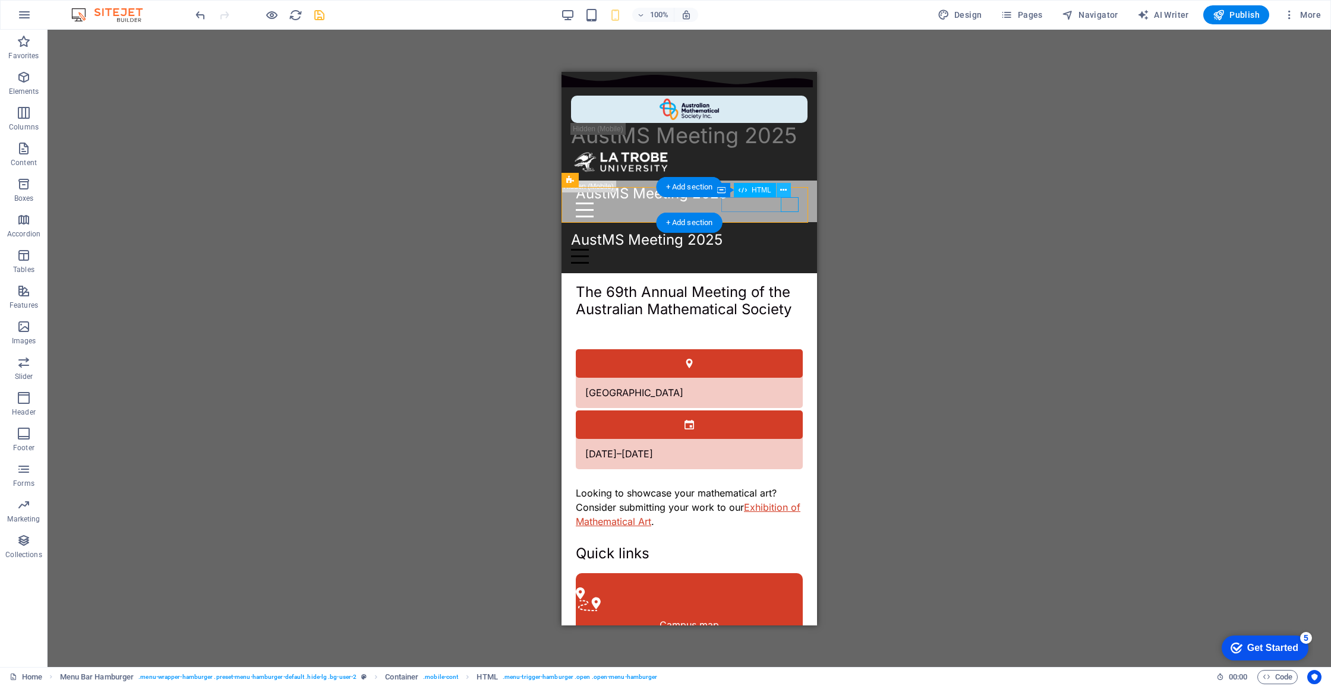
click at [788, 193] on button at bounding box center [784, 190] width 14 height 14
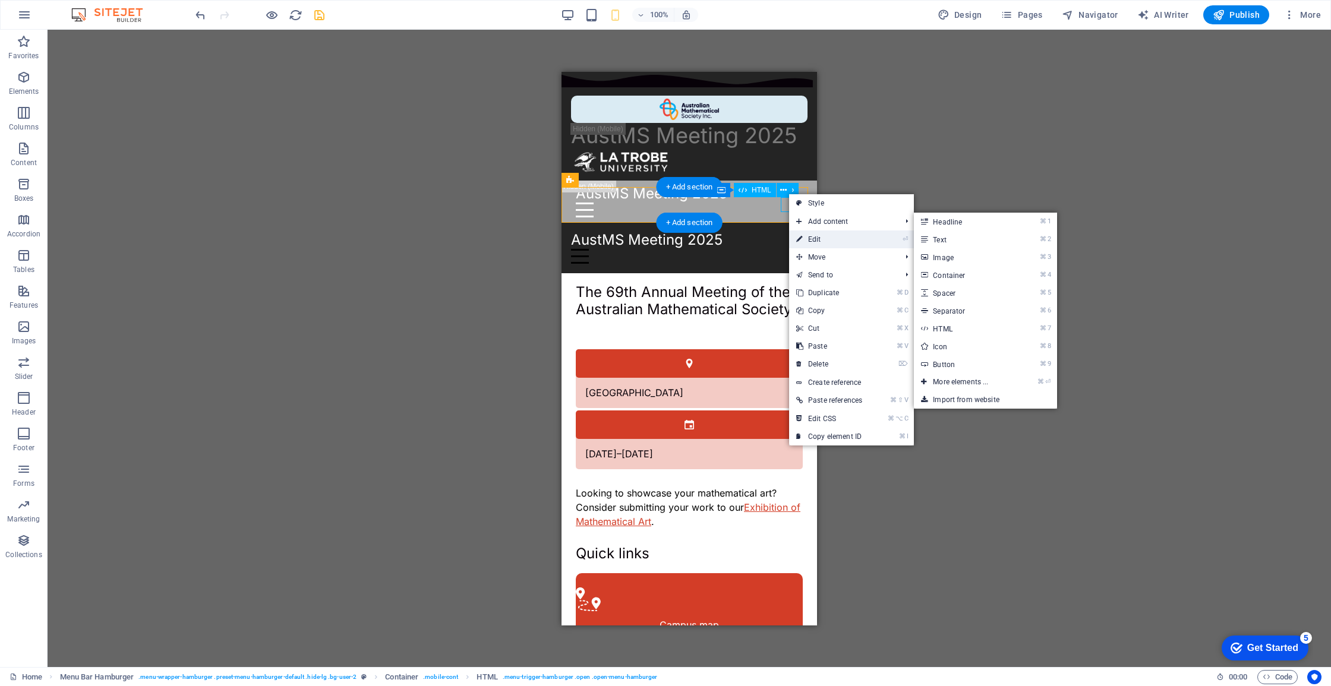
click at [816, 239] on link "⏎ Edit" at bounding box center [829, 240] width 80 height 18
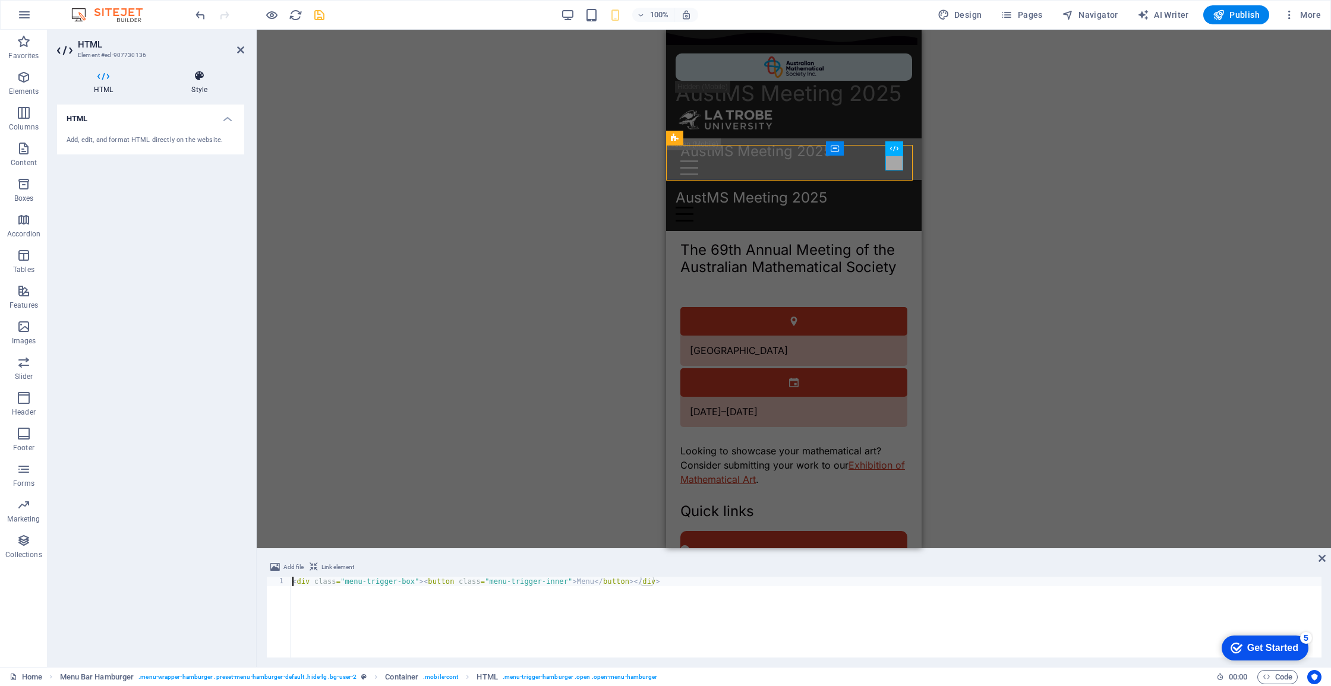
click at [184, 84] on h4 "Style" at bounding box center [199, 82] width 90 height 25
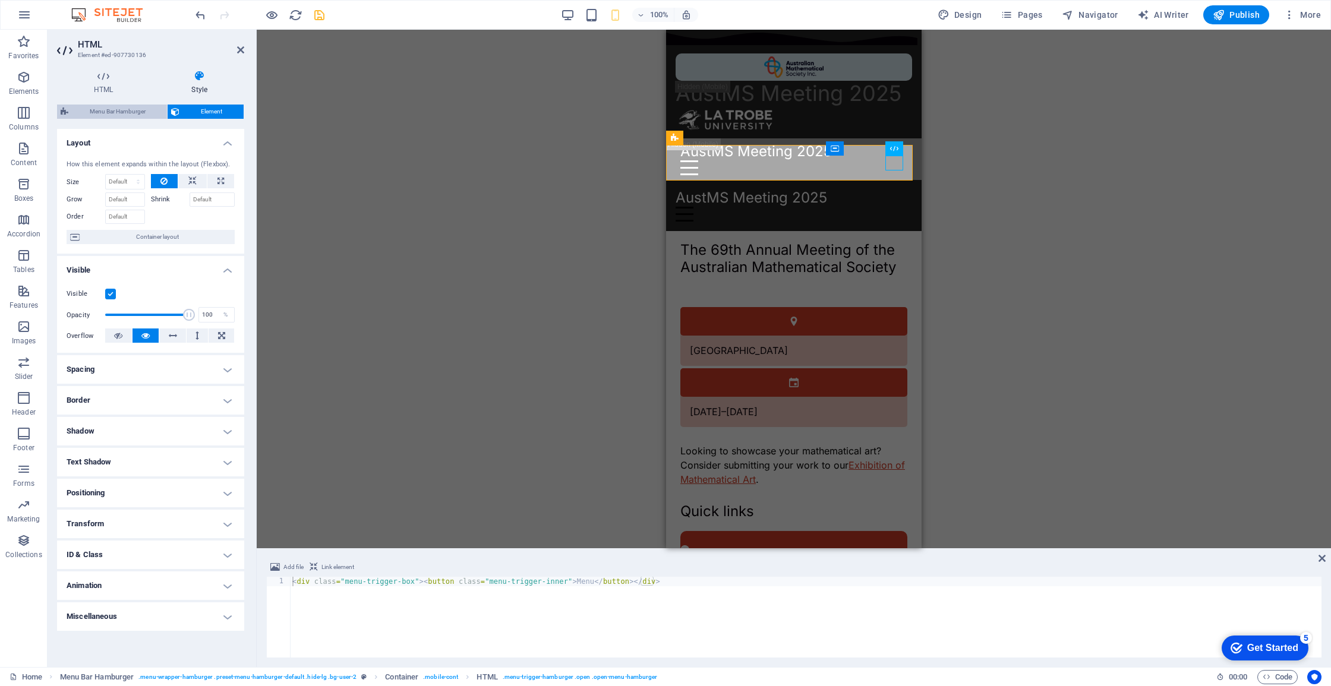
click at [132, 109] on span "Menu Bar Hamburger" at bounding box center [118, 112] width 92 height 14
select select "rem"
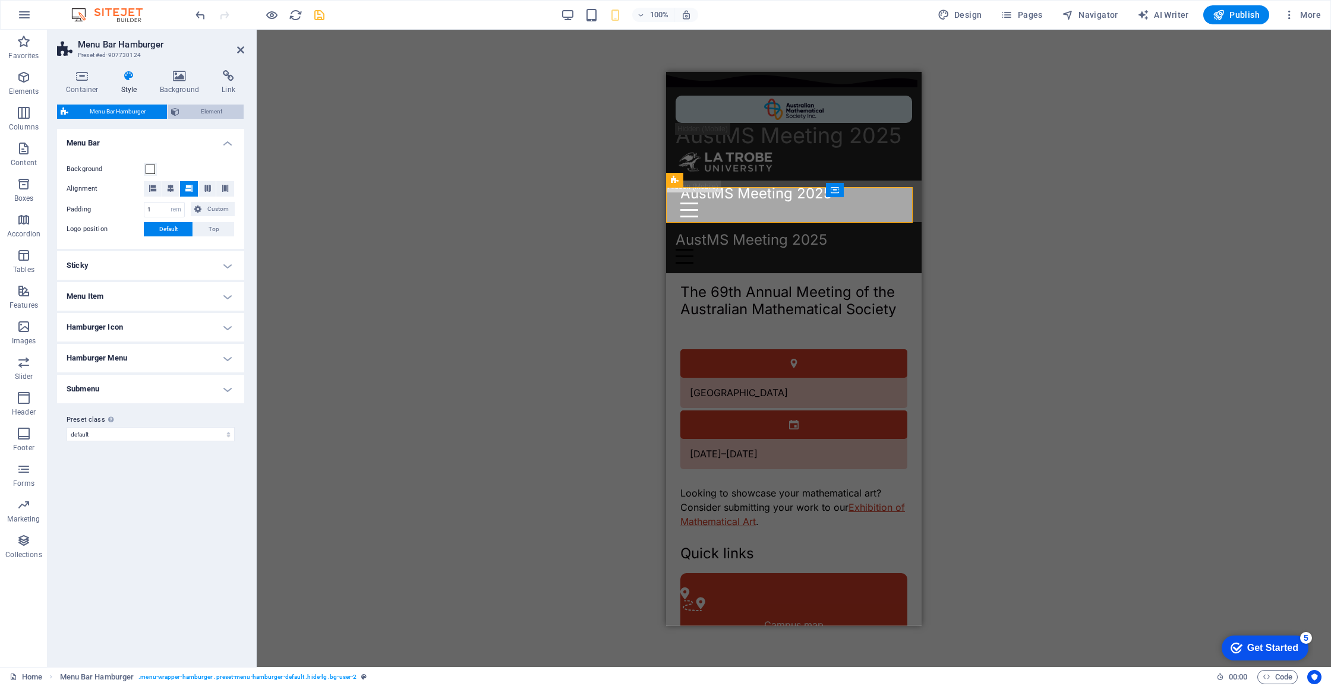
click at [191, 108] on span "Element" at bounding box center [211, 112] width 57 height 14
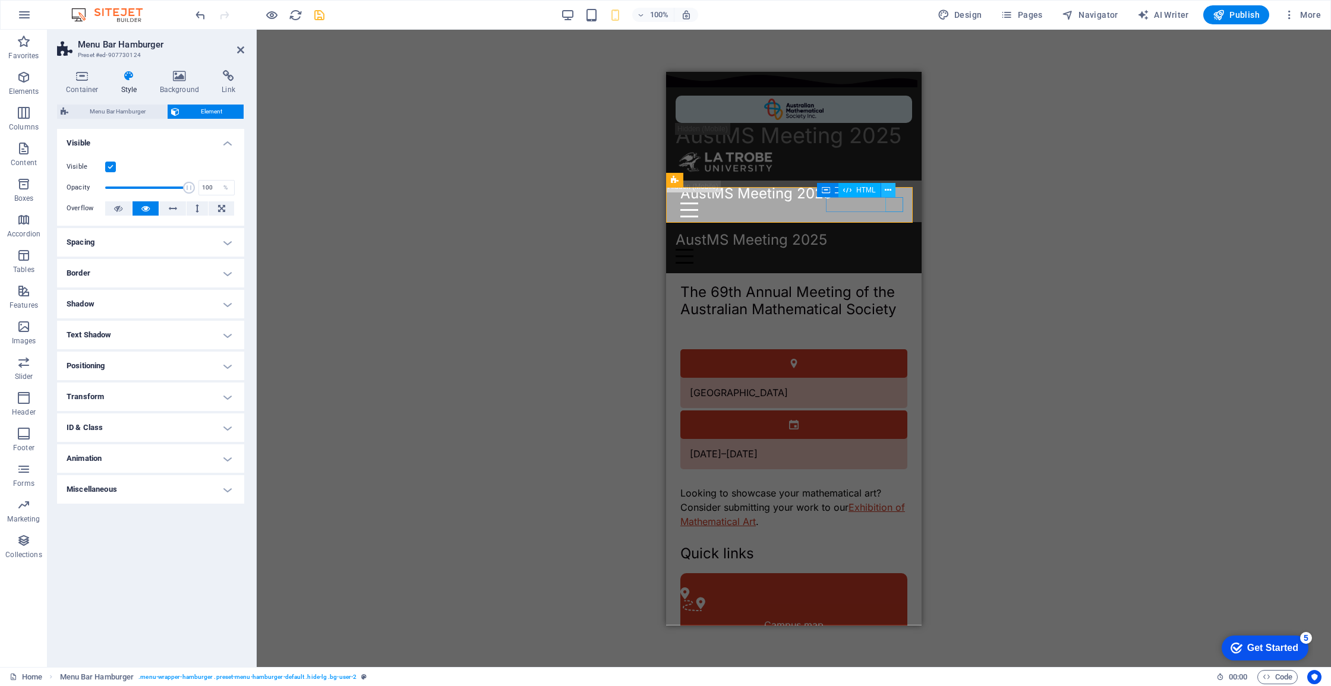
click at [892, 193] on button at bounding box center [888, 190] width 14 height 14
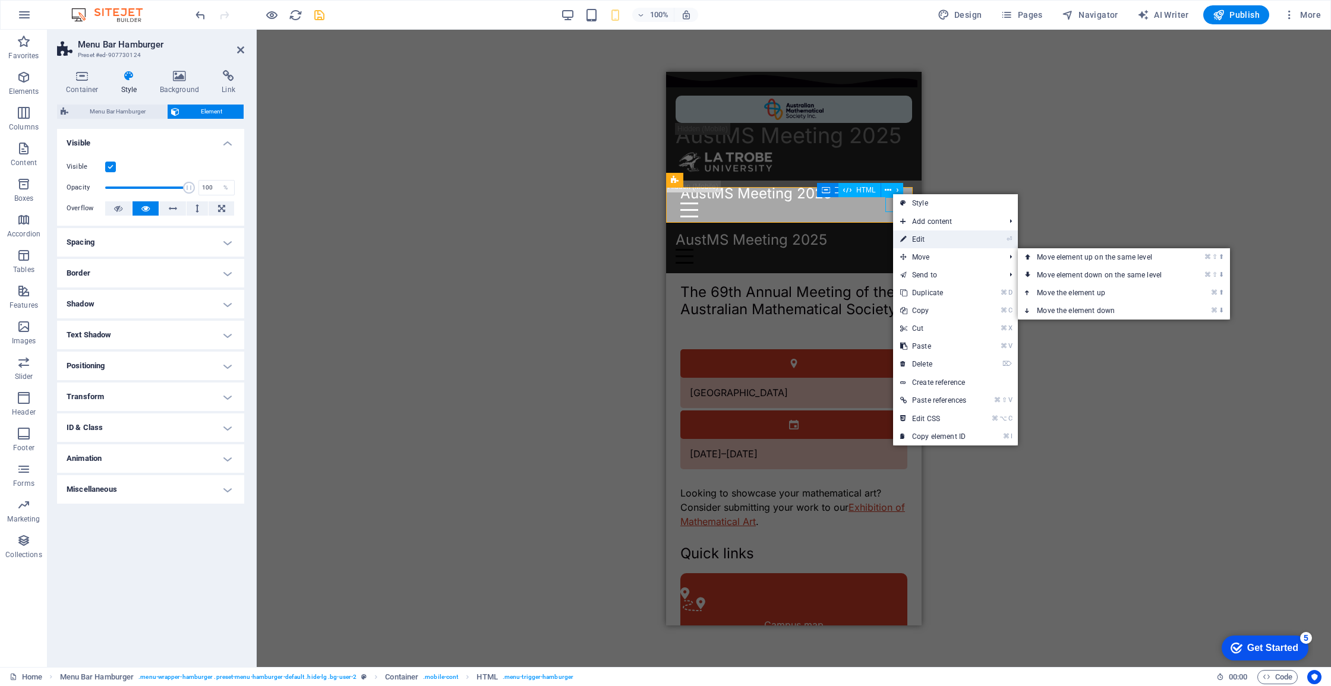
click at [932, 239] on link "⏎ Edit" at bounding box center [933, 240] width 80 height 18
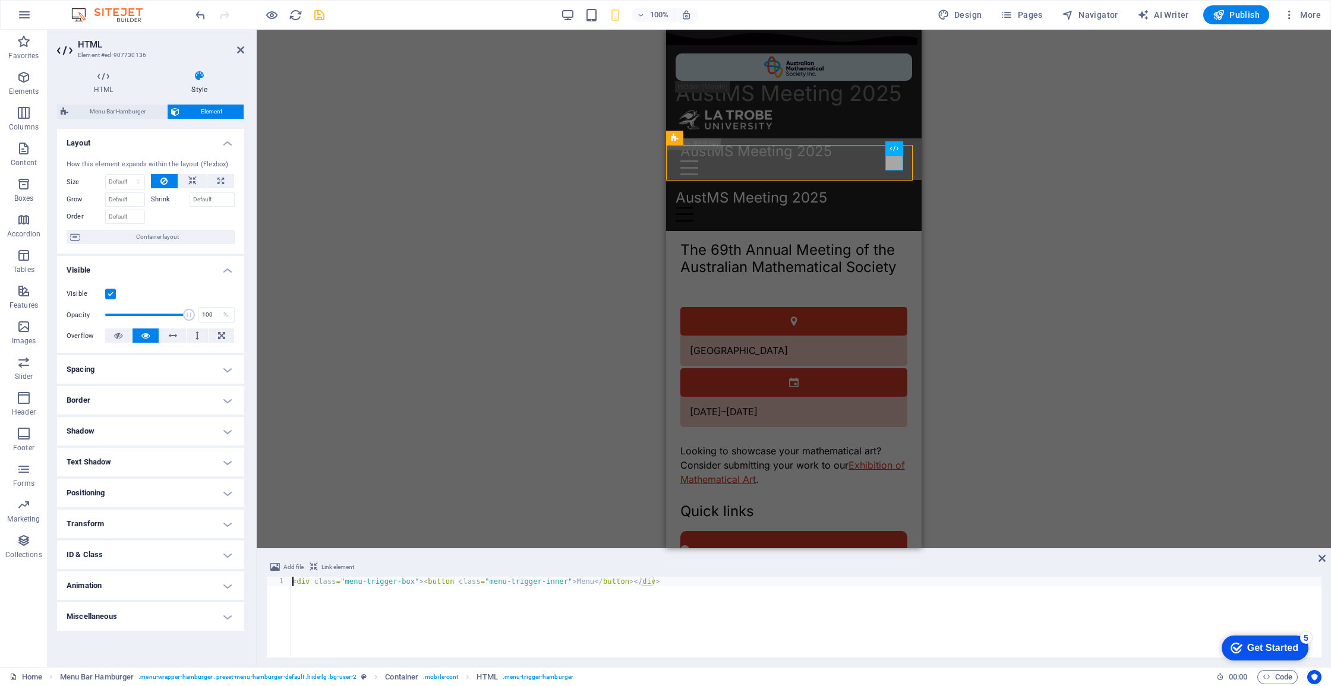
click at [224, 267] on h4 "Visible" at bounding box center [150, 266] width 187 height 21
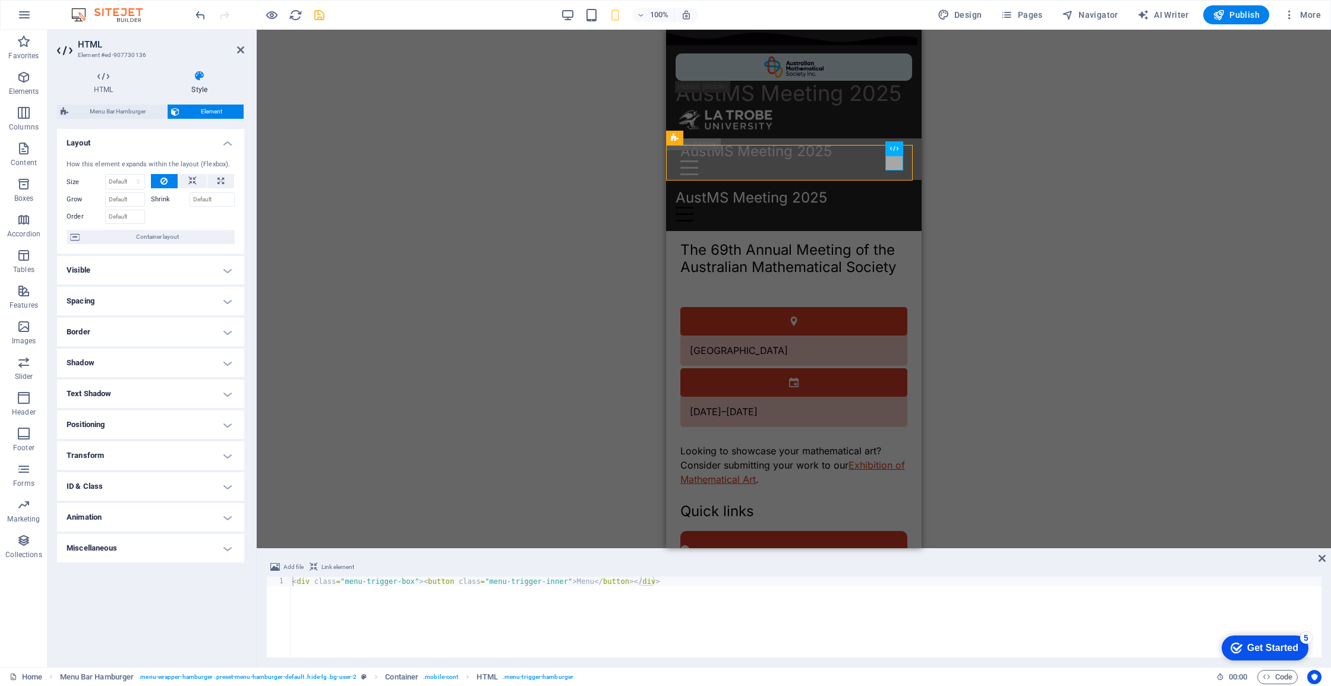
click at [226, 147] on h4 "Layout" at bounding box center [150, 139] width 187 height 21
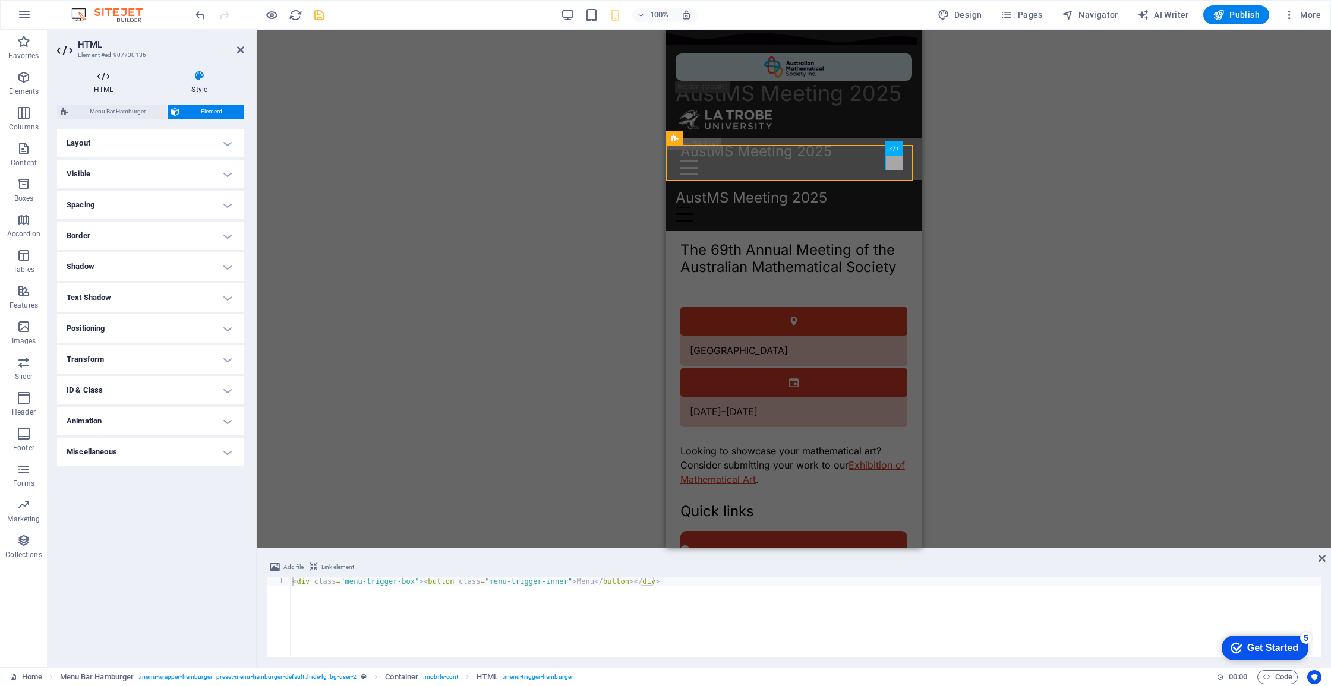
click at [121, 90] on h4 "HTML" at bounding box center [105, 82] width 97 height 25
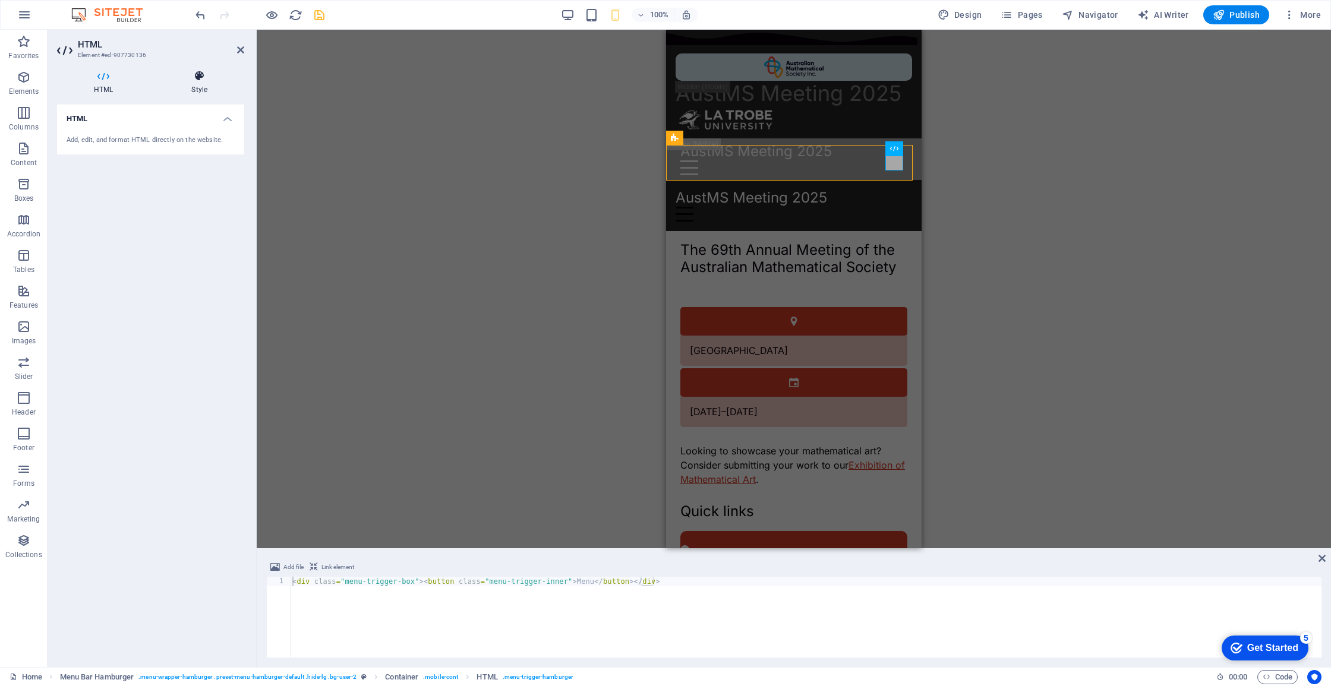
click at [200, 82] on h4 "Style" at bounding box center [199, 82] width 90 height 25
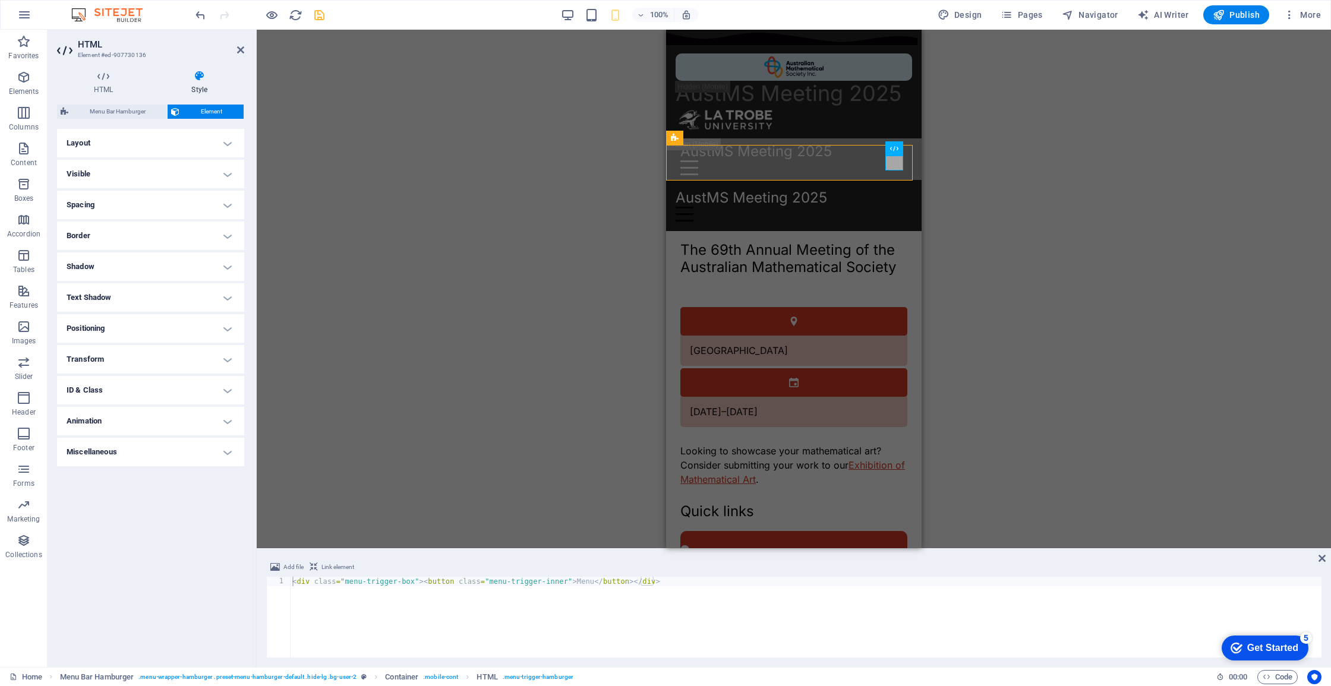
click at [206, 217] on h4 "Spacing" at bounding box center [150, 205] width 187 height 29
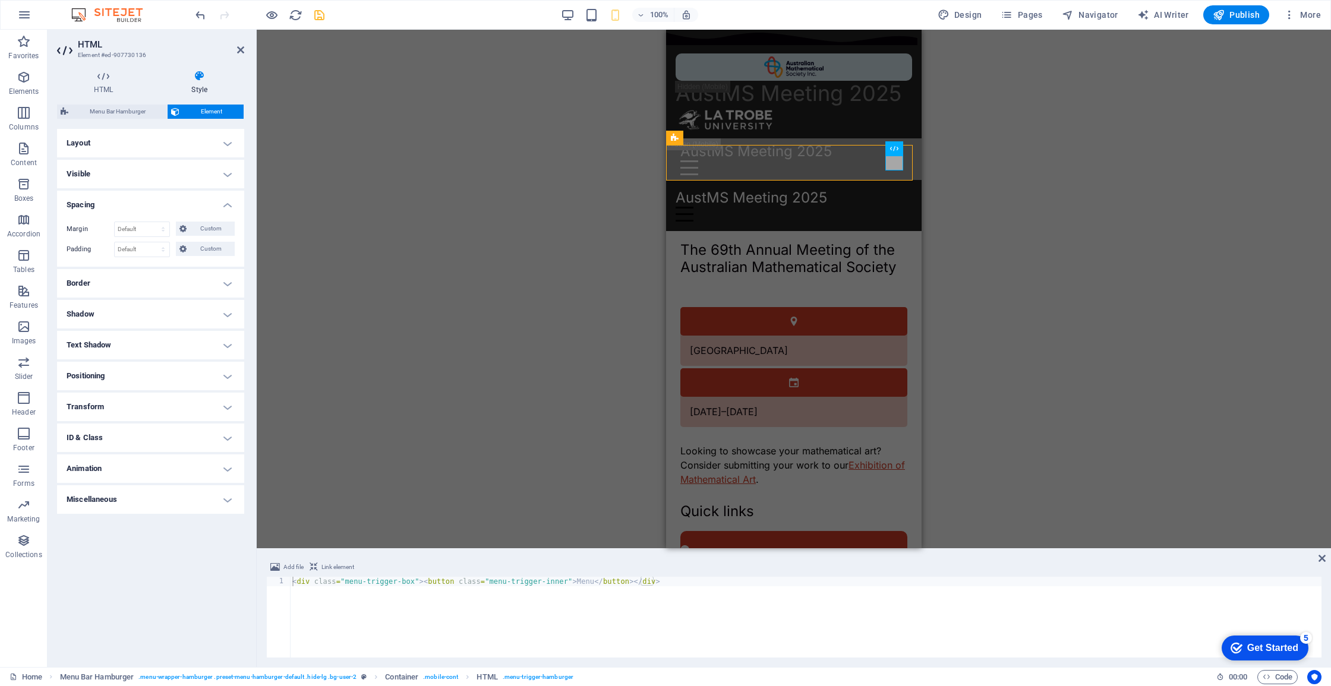
click at [208, 194] on h4 "Spacing" at bounding box center [150, 201] width 187 height 21
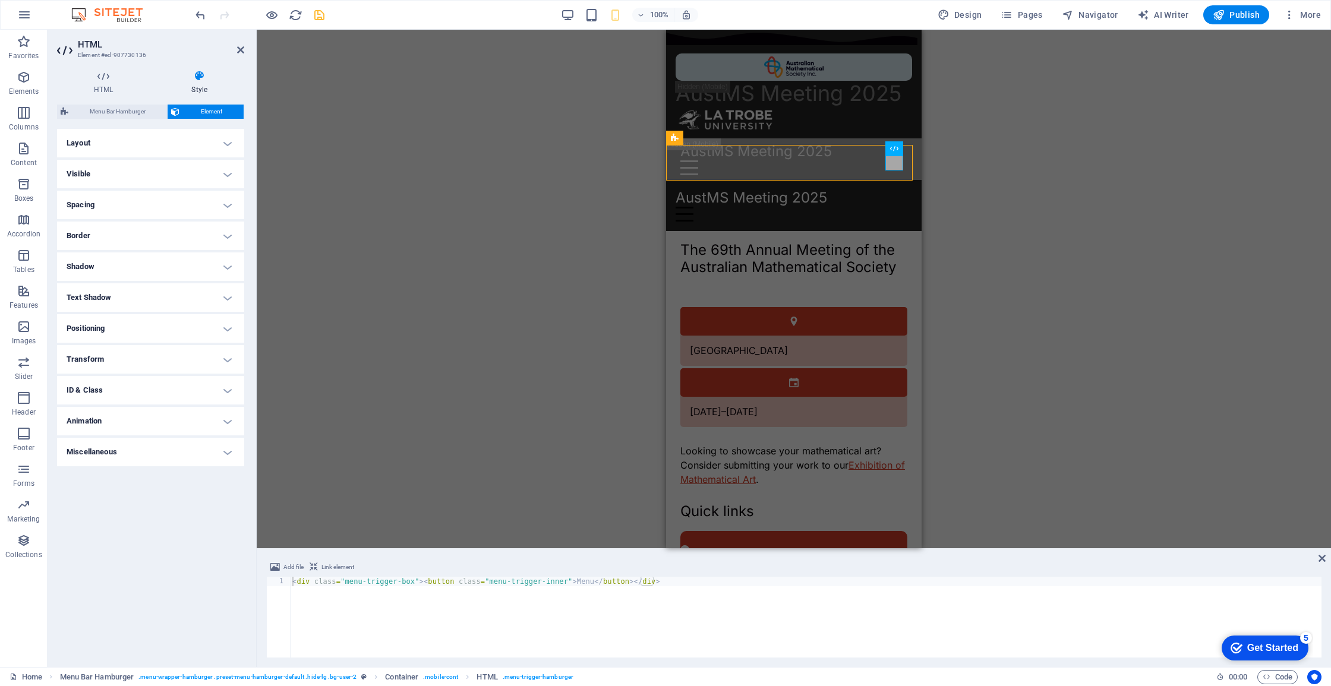
click at [204, 230] on h4 "Border" at bounding box center [150, 236] width 187 height 29
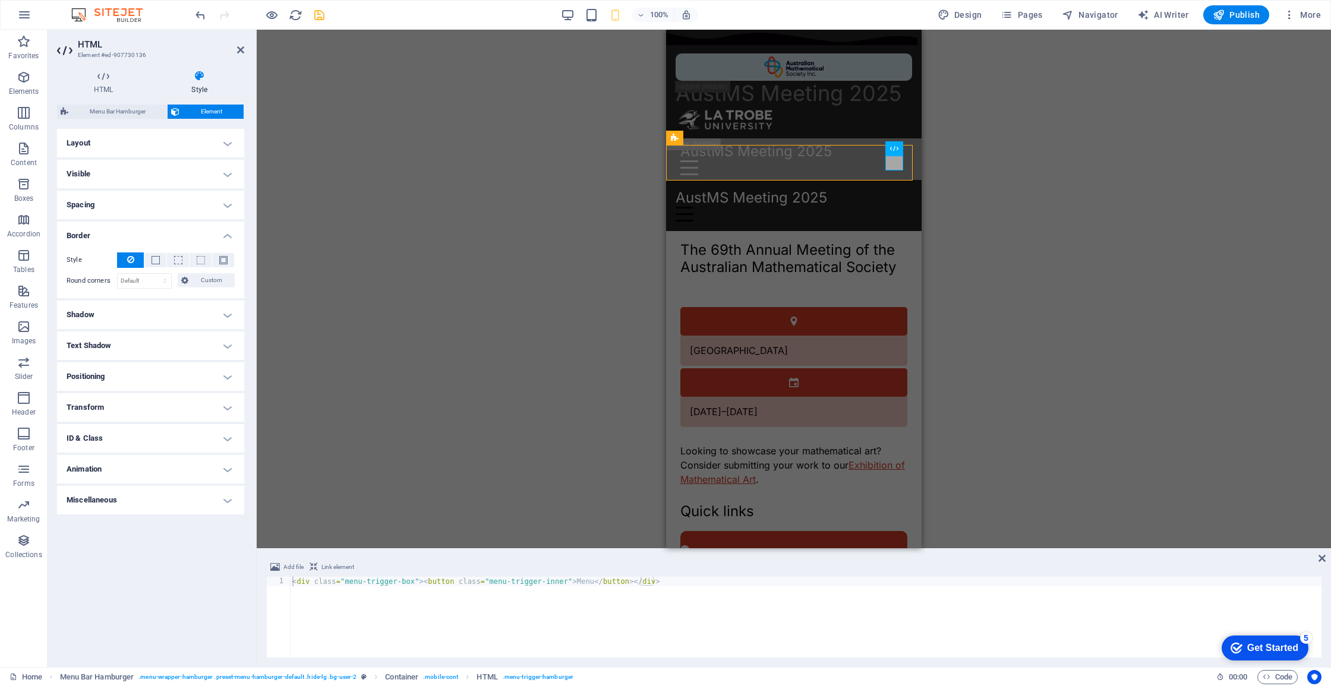
click at [204, 231] on h4 "Border" at bounding box center [150, 232] width 187 height 21
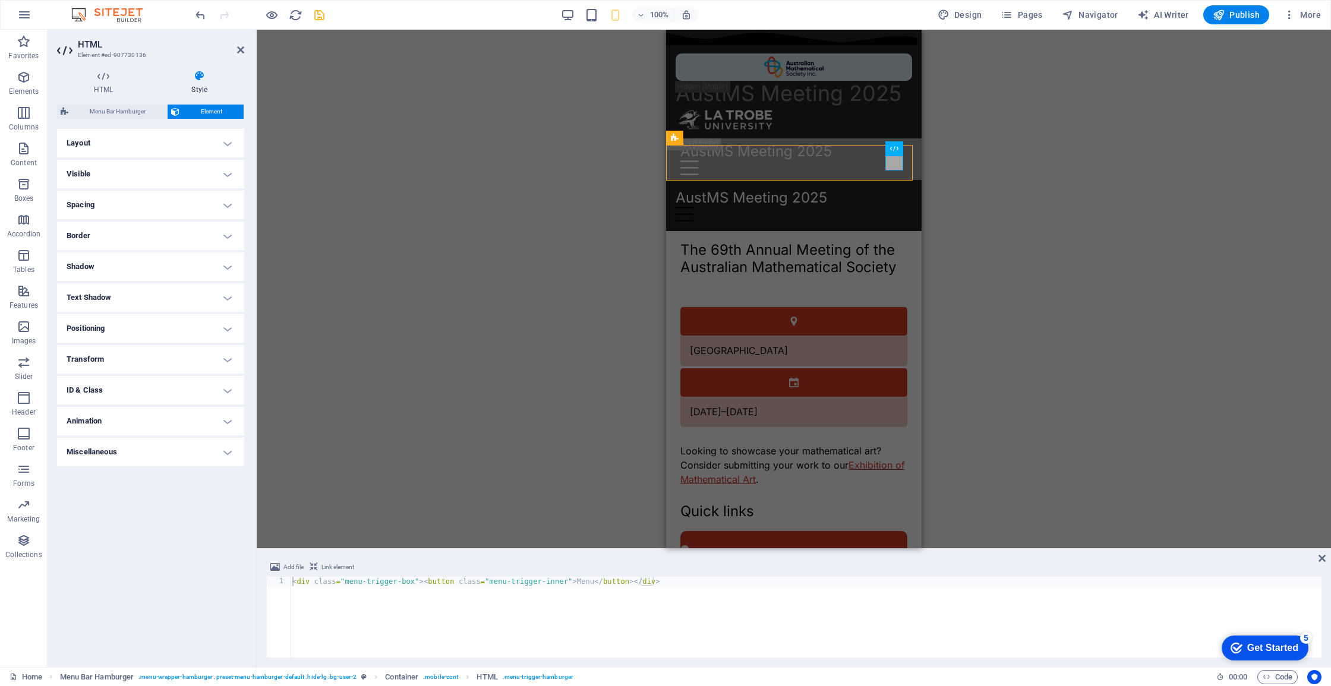
click at [204, 230] on h4 "Border" at bounding box center [150, 236] width 187 height 29
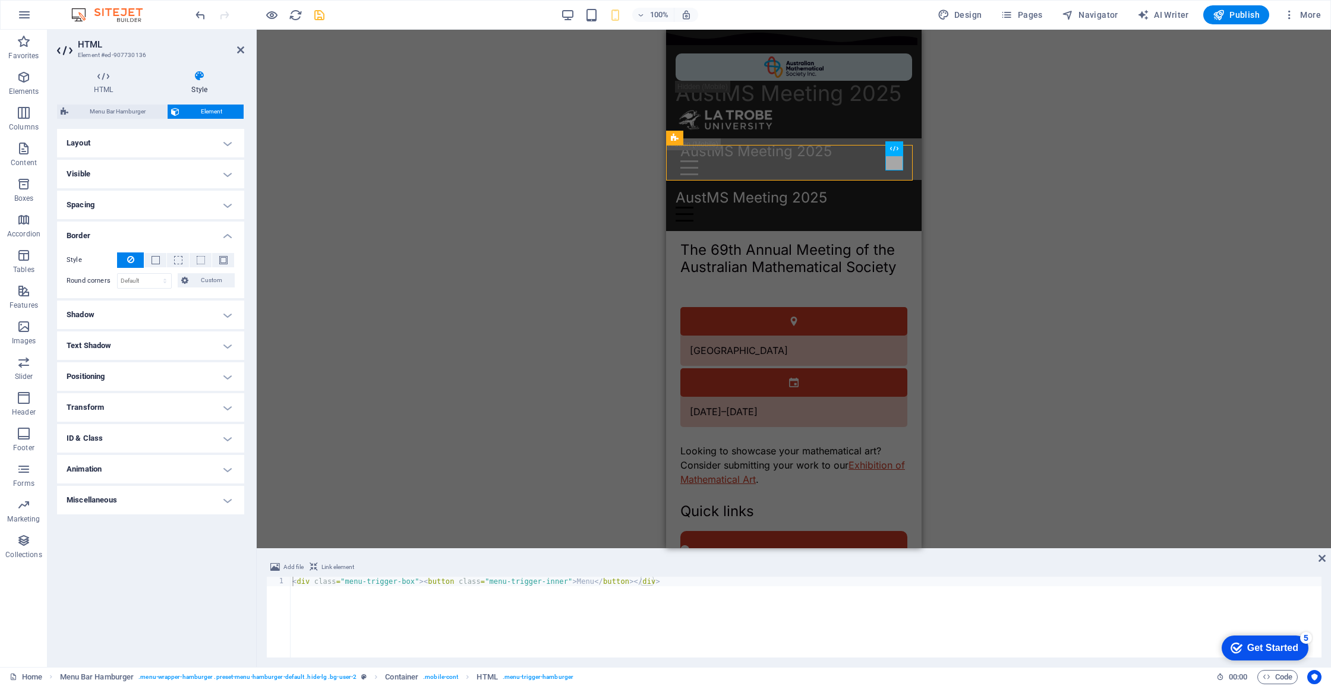
click at [204, 231] on h4 "Border" at bounding box center [150, 232] width 187 height 21
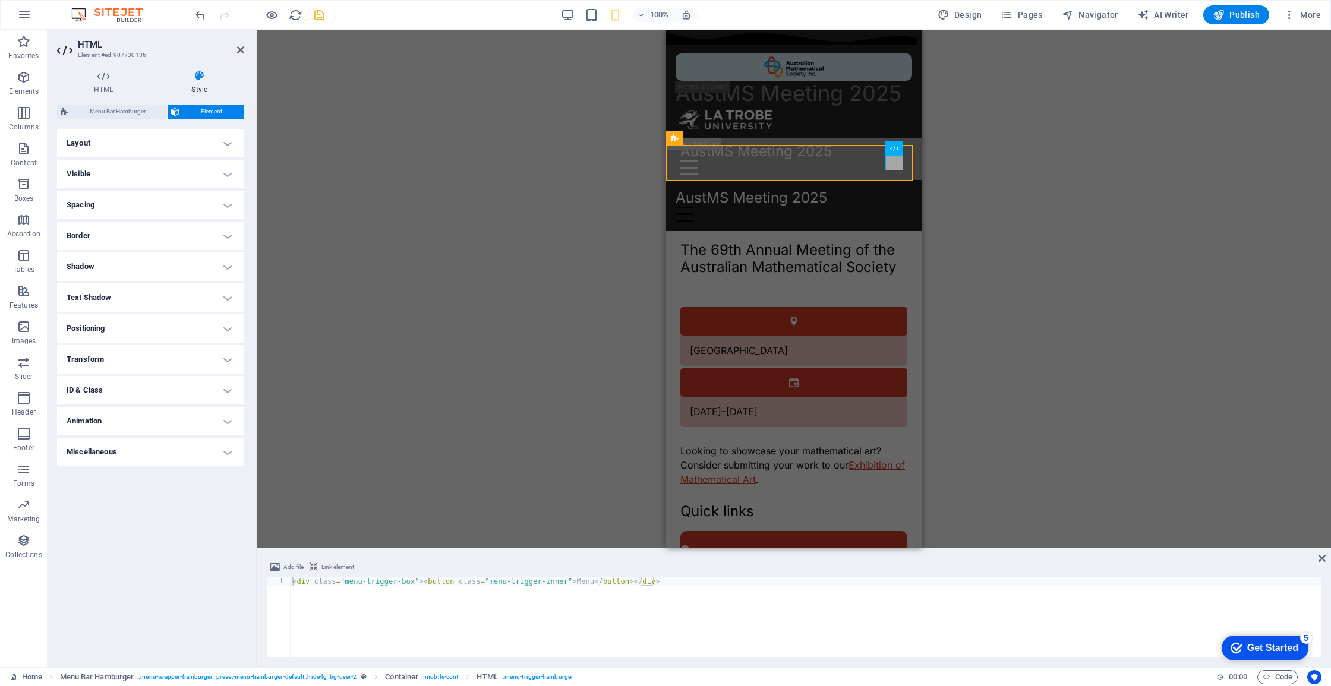
click at [197, 257] on h4 "Shadow" at bounding box center [150, 267] width 187 height 29
click at [195, 260] on h4 "Shadow" at bounding box center [150, 263] width 187 height 21
click at [191, 310] on h4 "Text Shadow" at bounding box center [150, 324] width 187 height 29
click at [191, 289] on h4 "Text Shadow" at bounding box center [150, 293] width 187 height 21
click at [191, 327] on h4 "Positioning" at bounding box center [150, 328] width 187 height 29
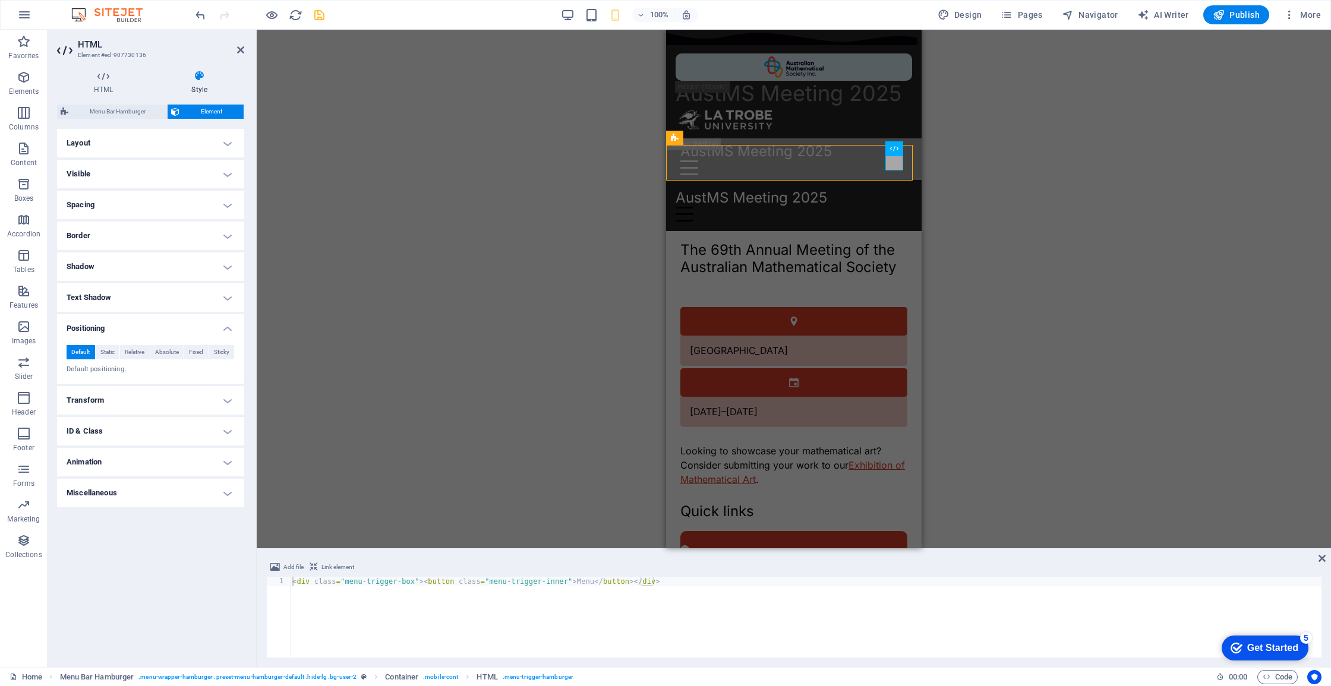
click at [191, 327] on h4 "Positioning" at bounding box center [150, 324] width 187 height 21
click at [181, 359] on h4 "Transform" at bounding box center [150, 359] width 187 height 29
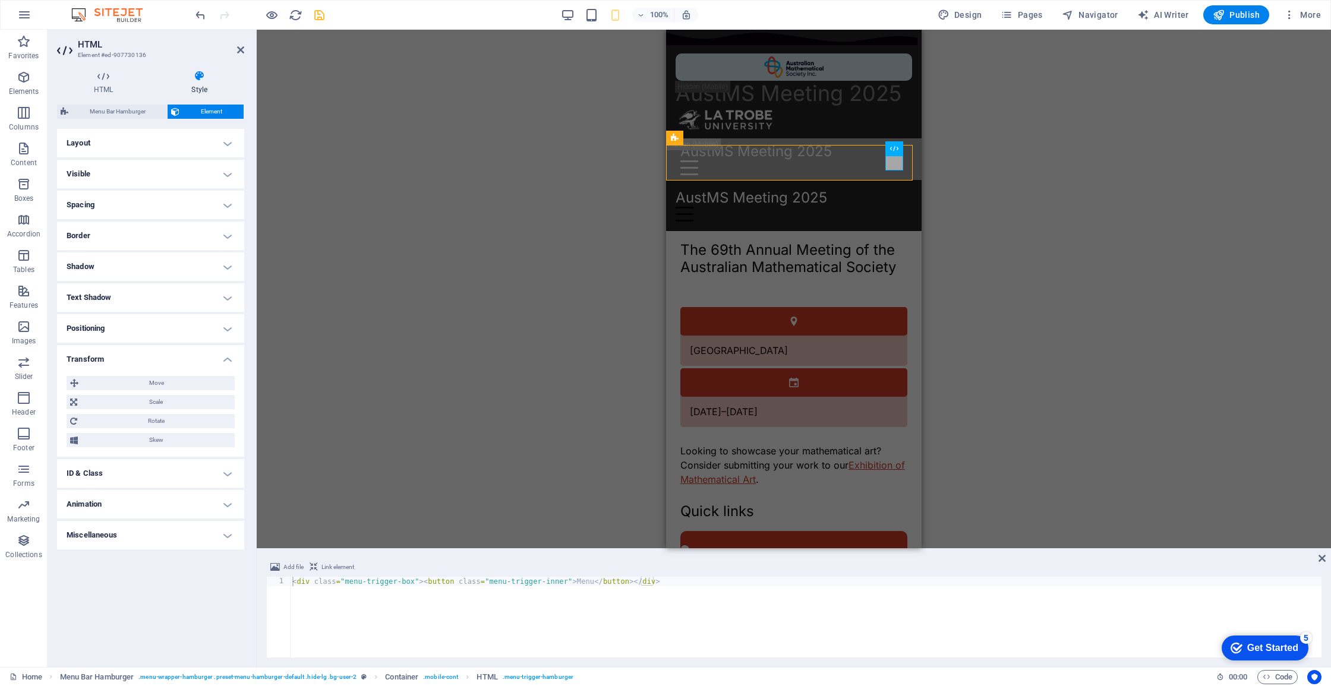
click at [181, 359] on h4 "Transform" at bounding box center [150, 355] width 187 height 21
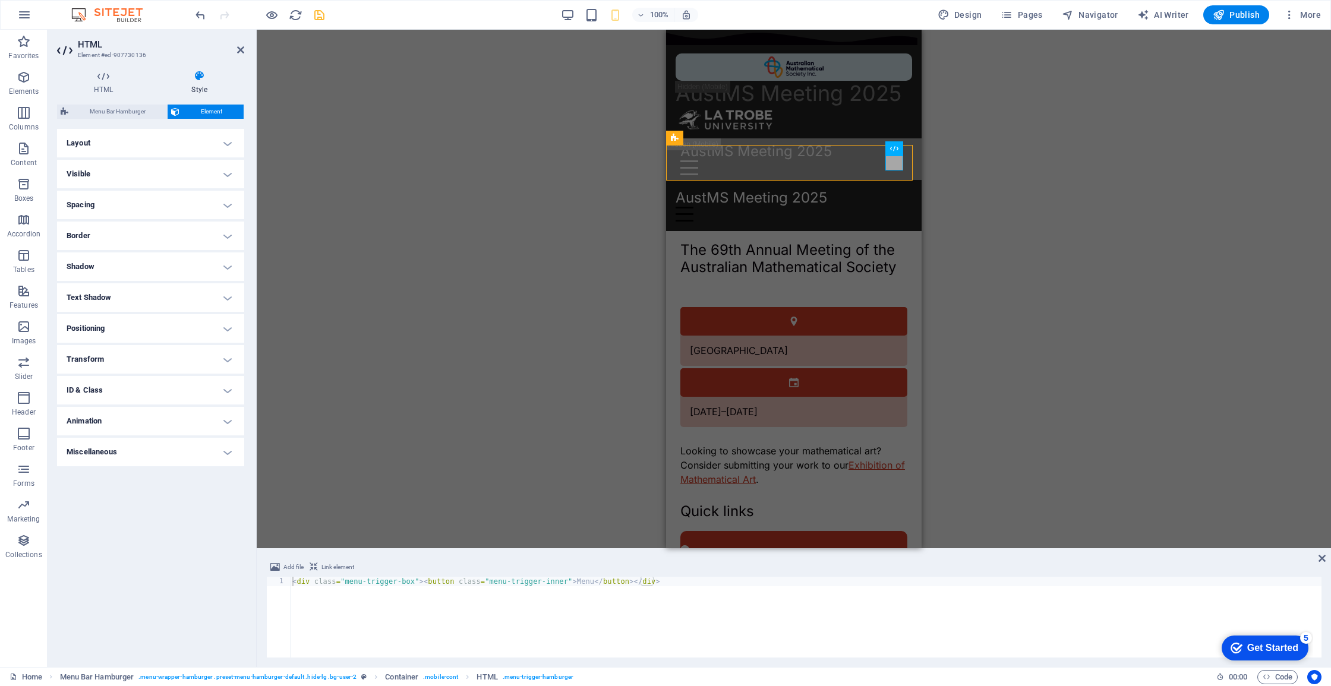
click at [177, 401] on h4 "ID & Class" at bounding box center [150, 390] width 187 height 29
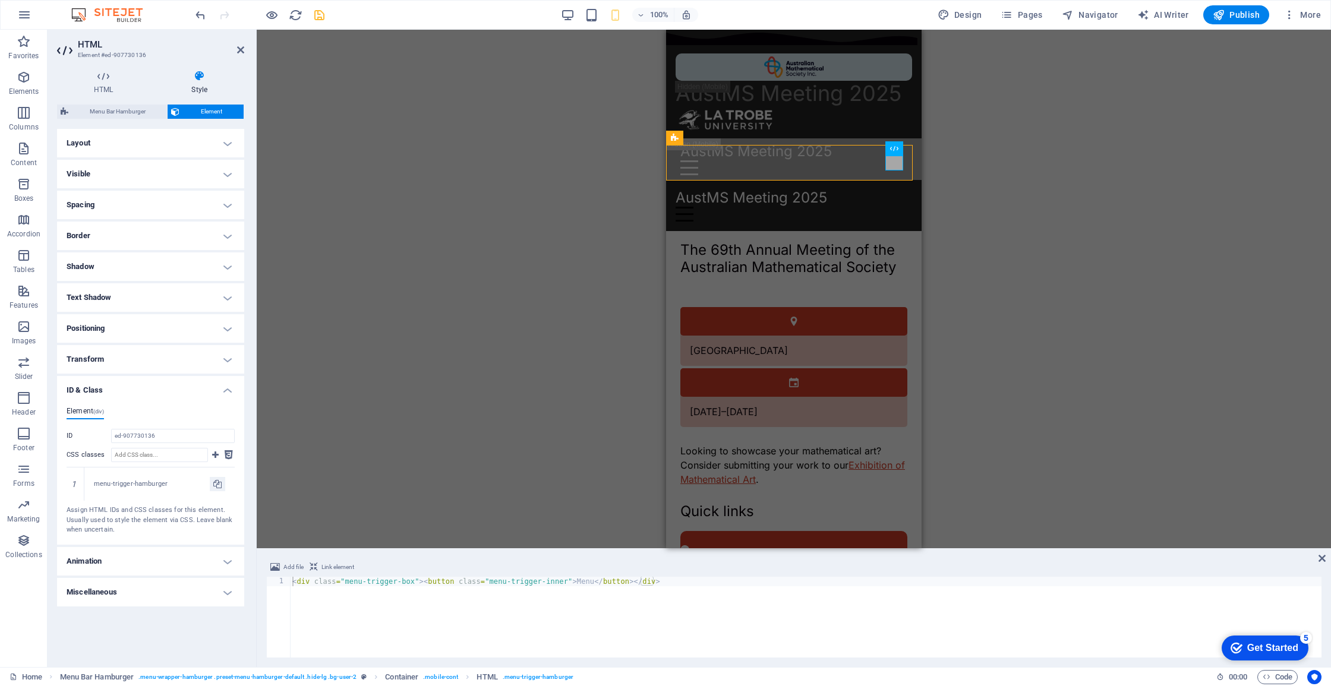
click at [177, 393] on h4 "ID & Class" at bounding box center [150, 386] width 187 height 21
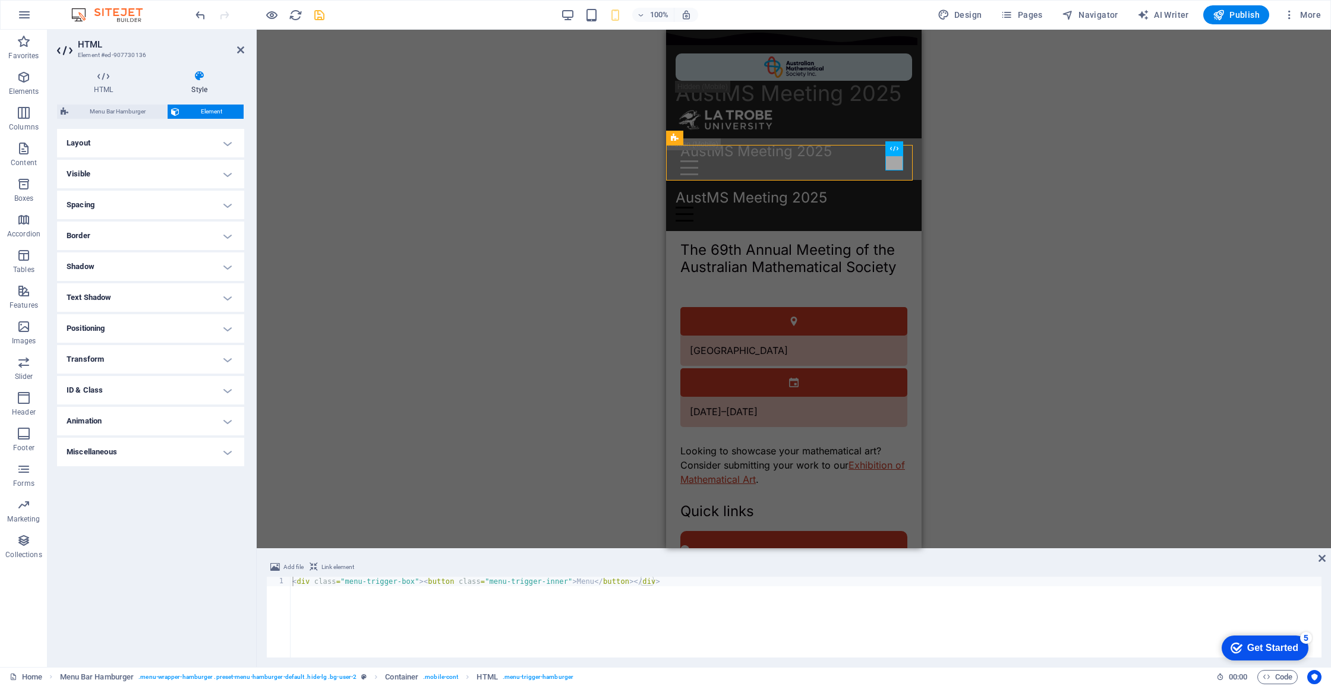
click at [177, 393] on h4 "ID & Class" at bounding box center [150, 390] width 187 height 29
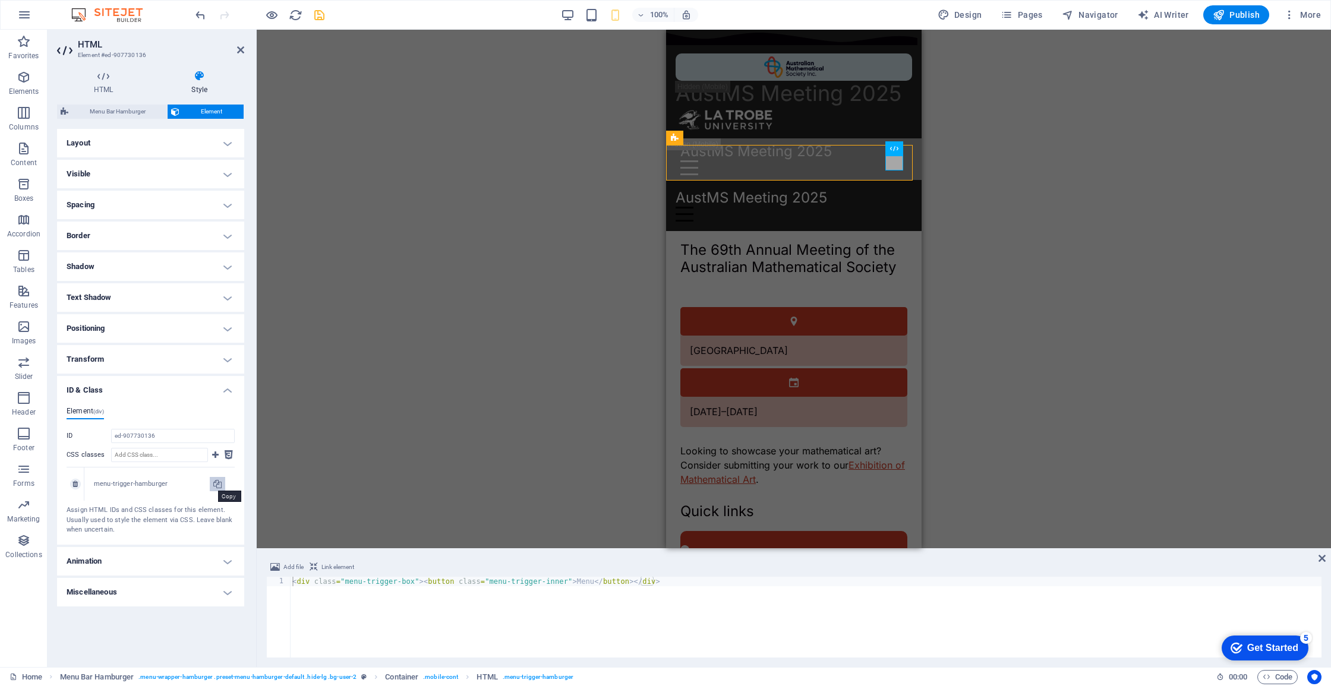
click at [219, 486] on icon at bounding box center [217, 484] width 8 height 14
type input "menu-trigger-hamburger"
click at [894, 160] on div at bounding box center [793, 167] width 227 height 15
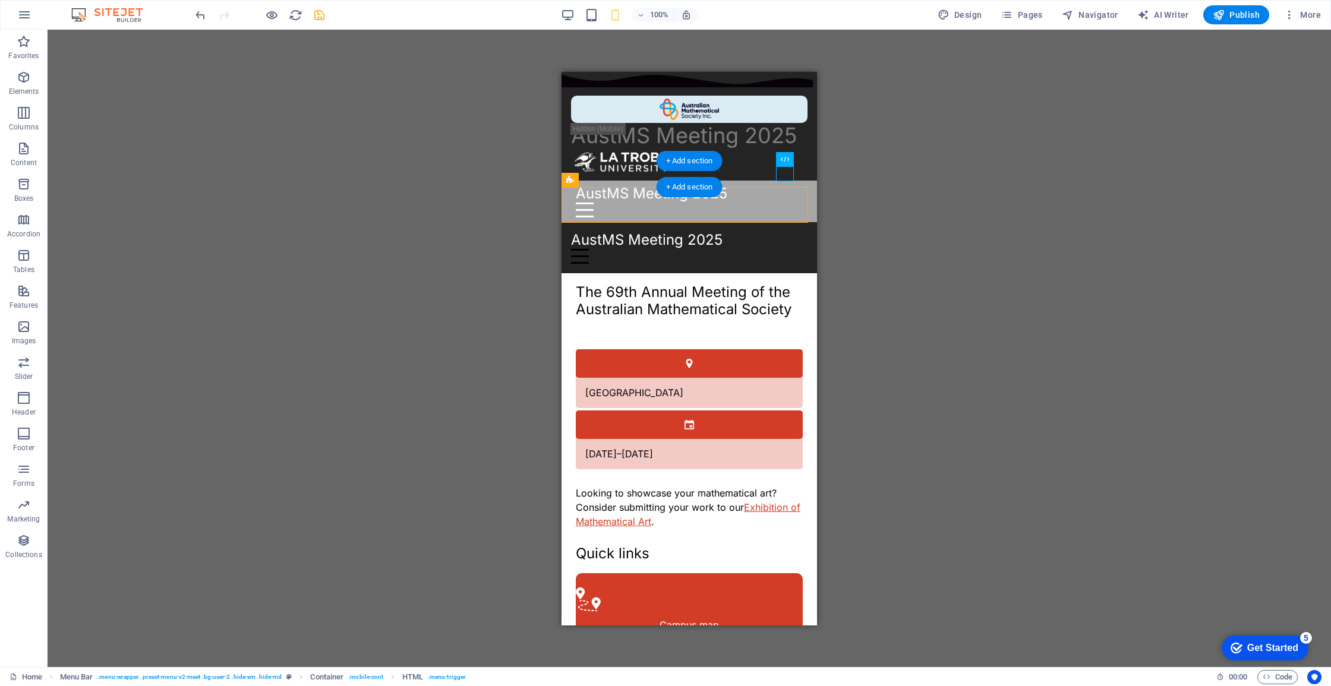
click at [787, 202] on div at bounding box center [689, 209] width 227 height 15
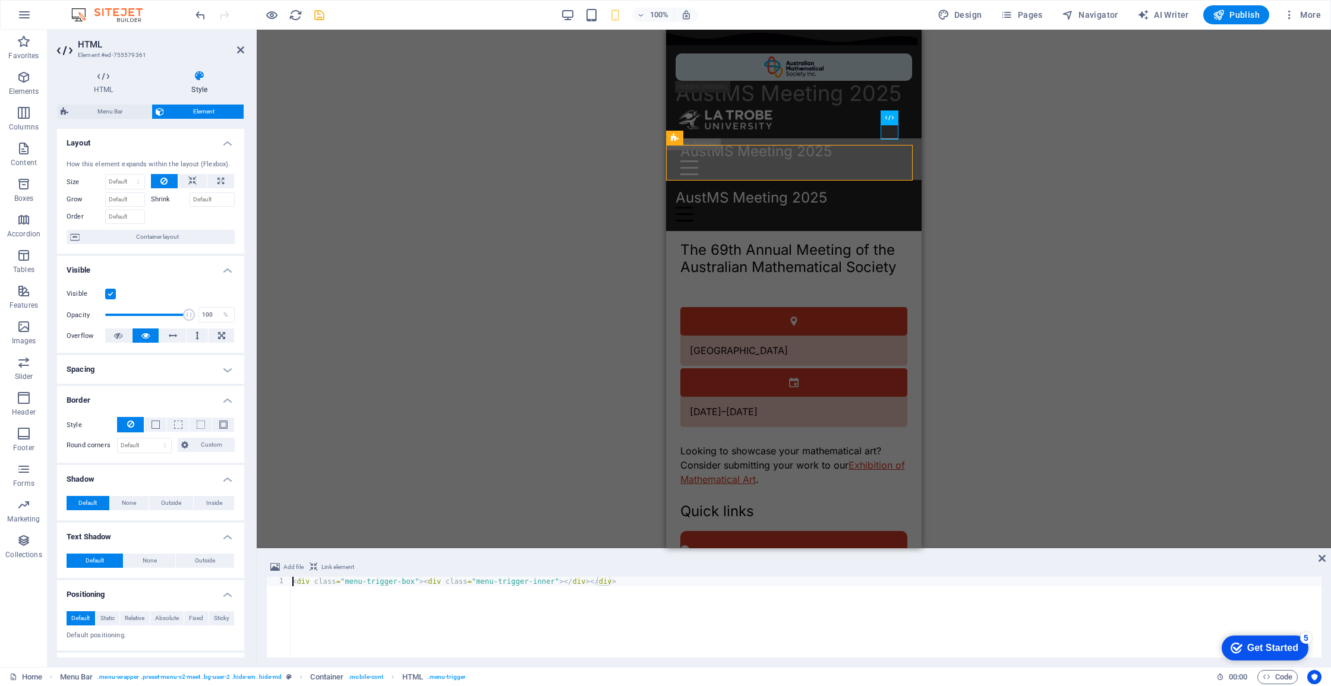
scroll to position [115, 0]
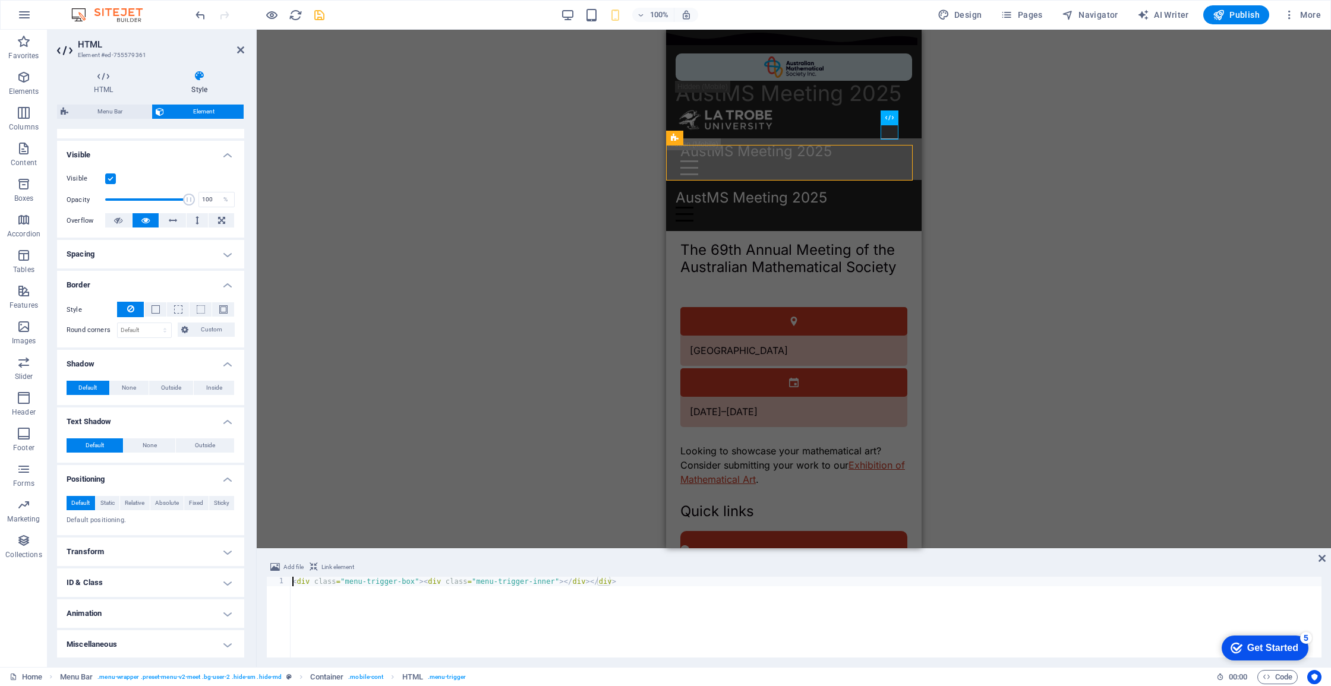
click at [161, 575] on h4 "ID & Class" at bounding box center [150, 583] width 187 height 29
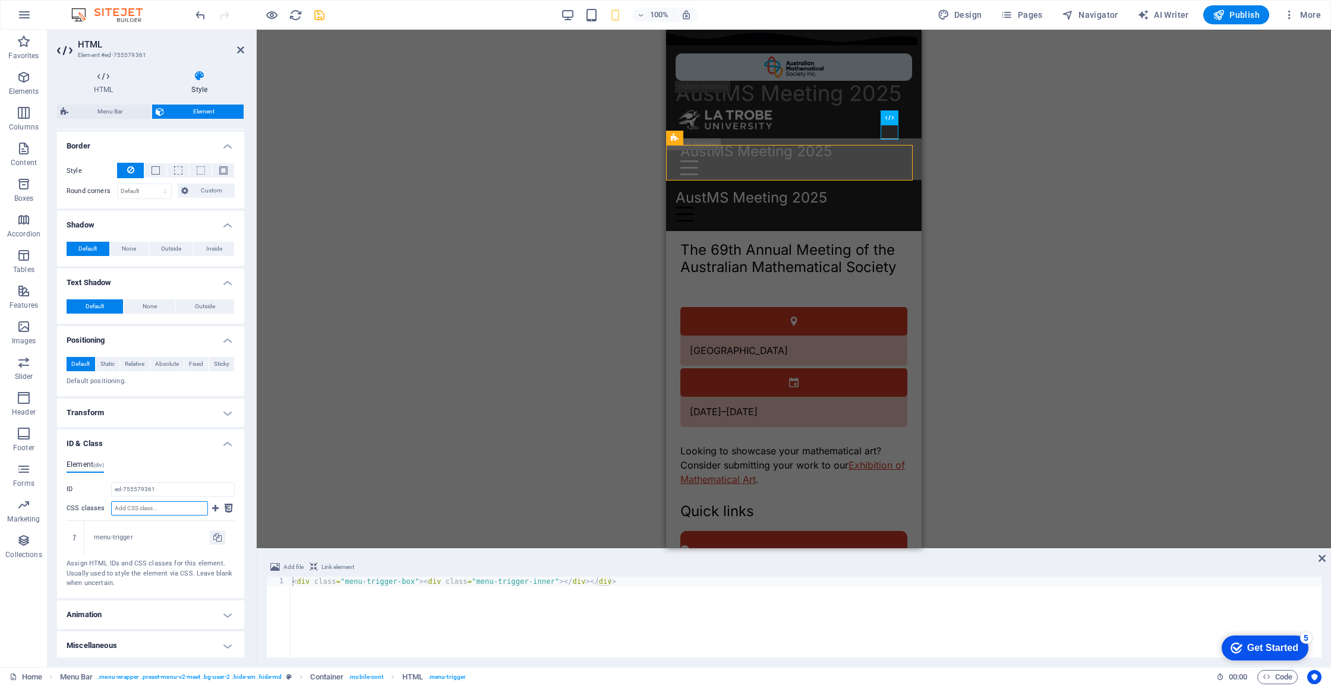
click at [145, 510] on input "CSS classes" at bounding box center [159, 508] width 97 height 14
paste input "menu-trigger-hamburger"
type input "menu-trigger-hamburger"
click at [215, 508] on icon at bounding box center [215, 508] width 7 height 14
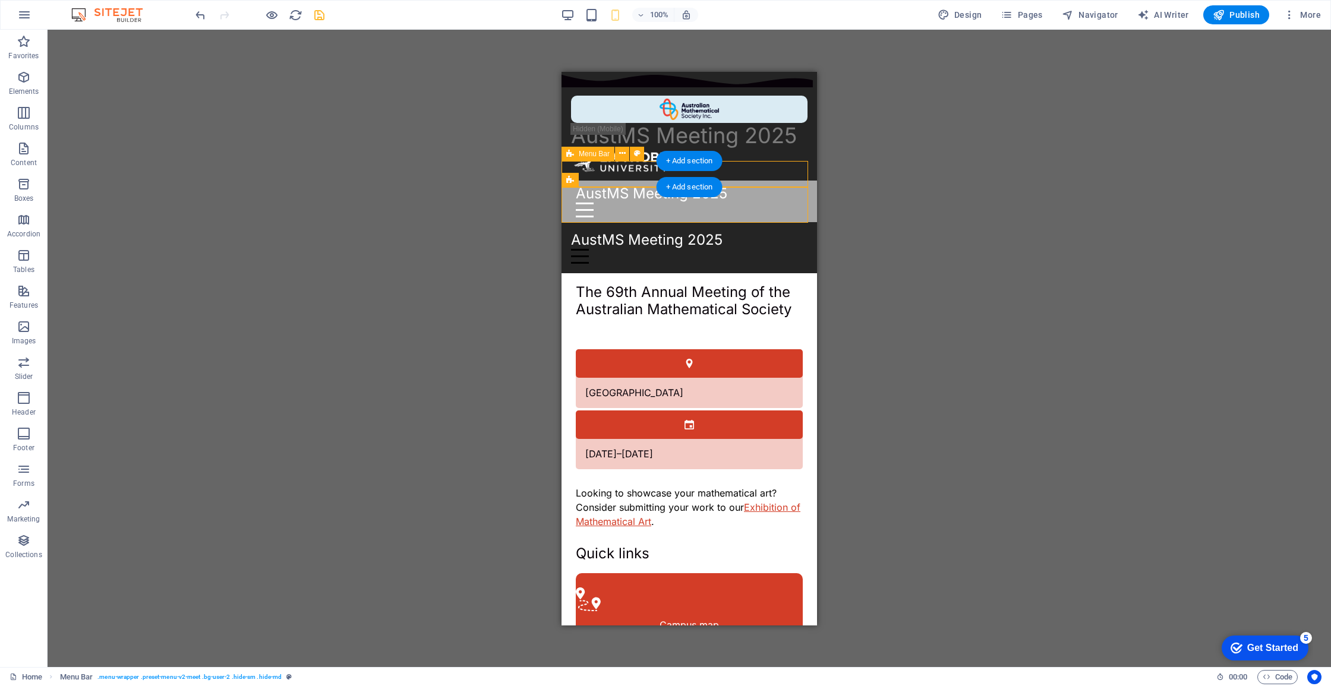
click at [570, 180] on div "AustMS Meeting 2025 Home Registration Plenary speakers Sessions Events Local in…" at bounding box center [688, 201] width 255 height 42
drag, startPoint x: 570, startPoint y: 167, endPoint x: 1127, endPoint y: 234, distance: 560.1
click at [570, 180] on div "AustMS Meeting 2025 Home Registration Plenary speakers Sessions Events Local in…" at bounding box center [688, 201] width 255 height 42
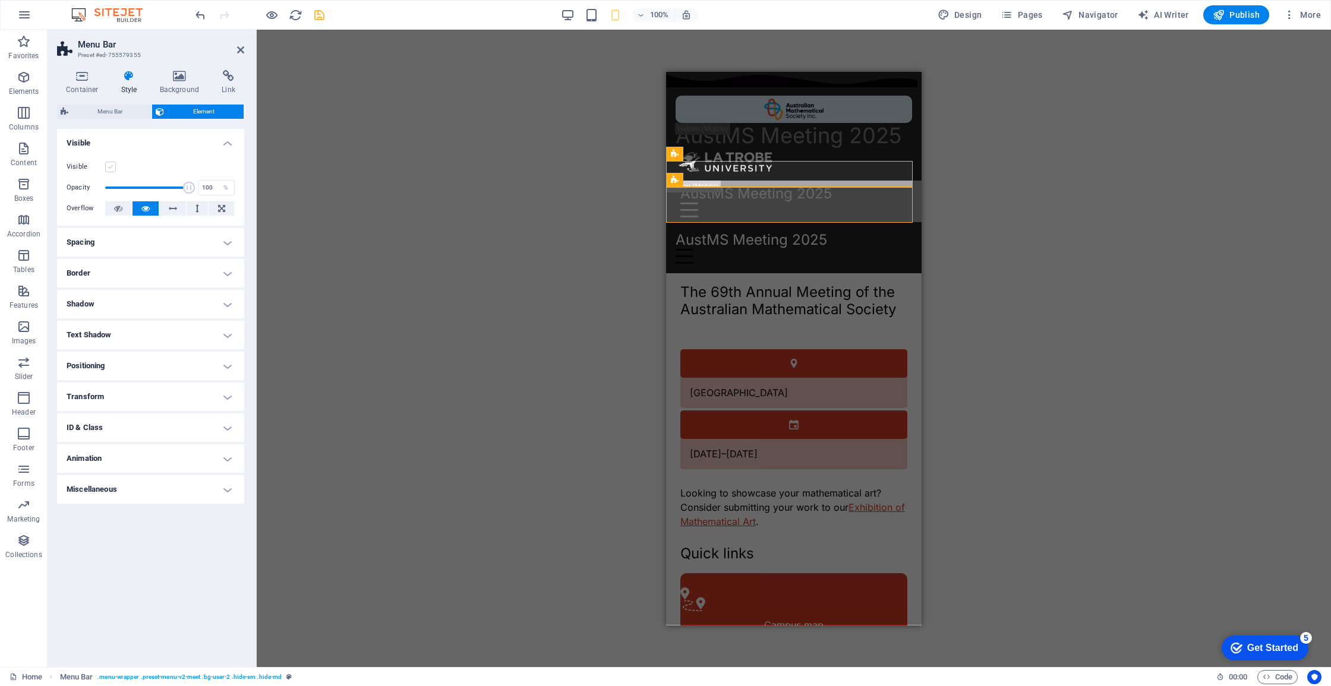
click at [111, 164] on label at bounding box center [110, 167] width 11 height 11
click at [0, 0] on input "Visible" at bounding box center [0, 0] width 0 height 0
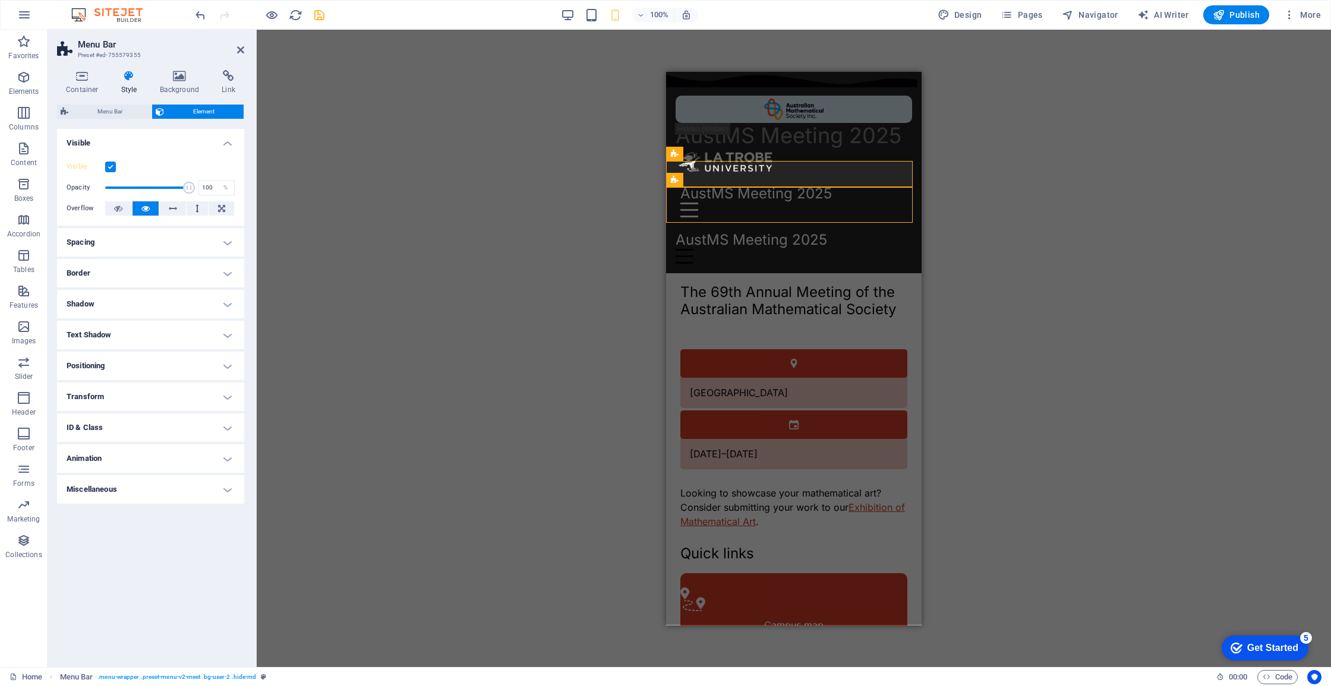
click at [318, 17] on icon "save" at bounding box center [320, 15] width 14 height 14
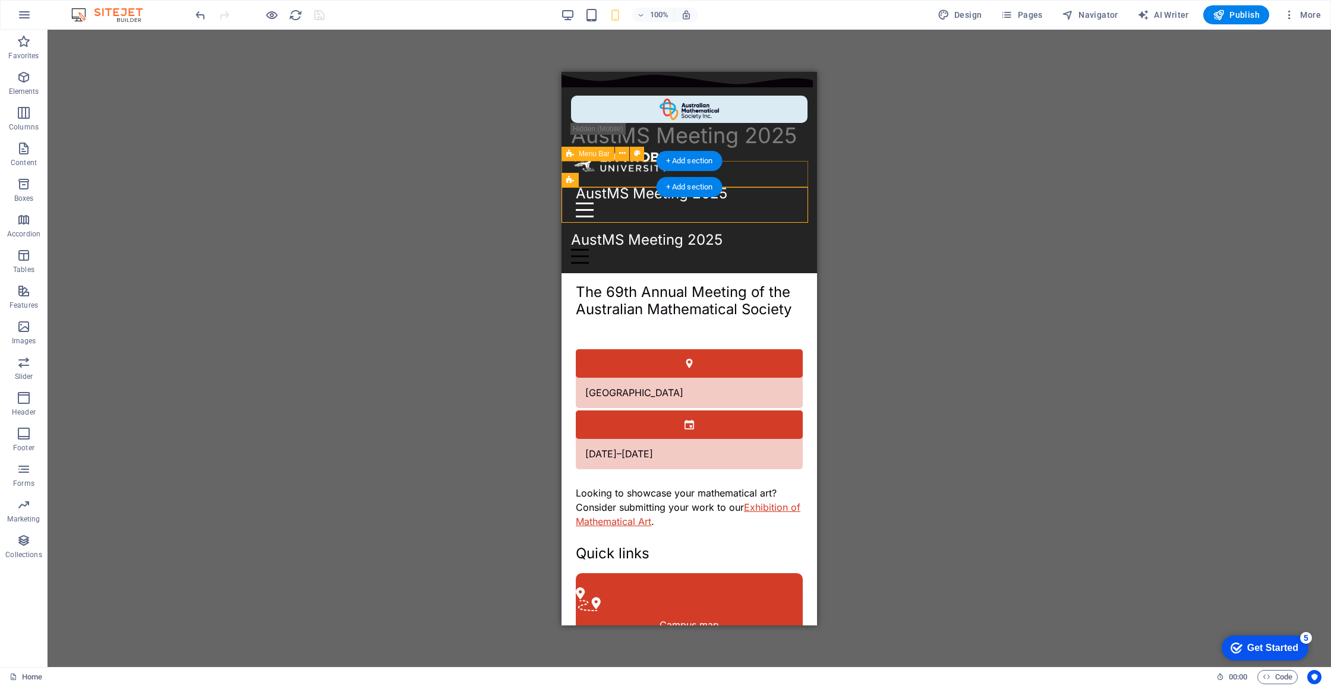
click at [792, 202] on div at bounding box center [689, 209] width 227 height 15
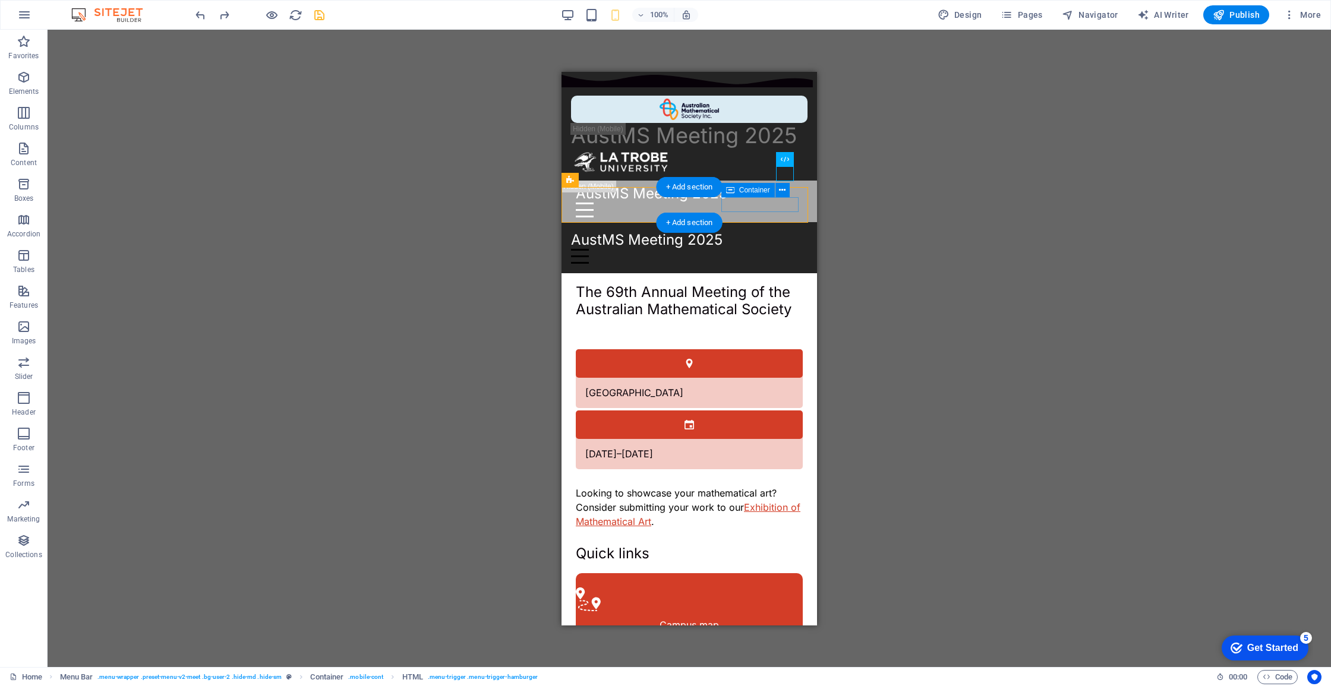
click at [765, 248] on div "Menu" at bounding box center [689, 255] width 236 height 15
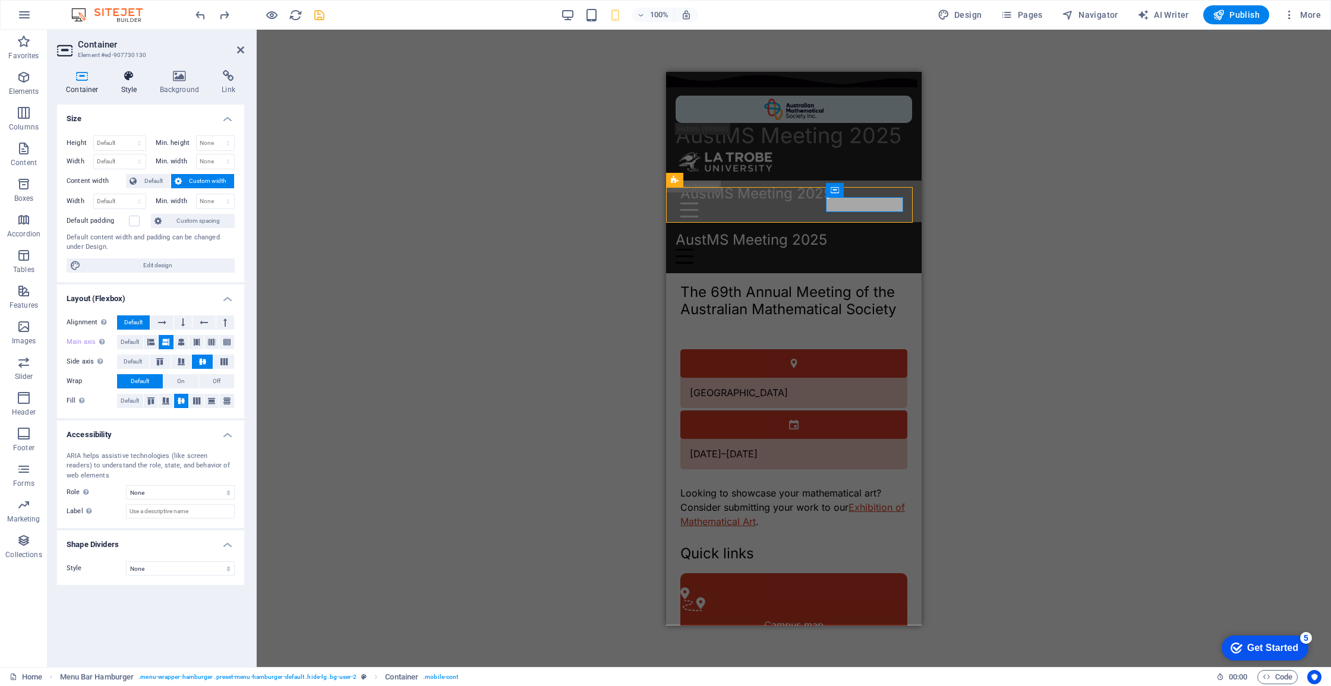
click at [129, 74] on icon at bounding box center [129, 76] width 34 height 12
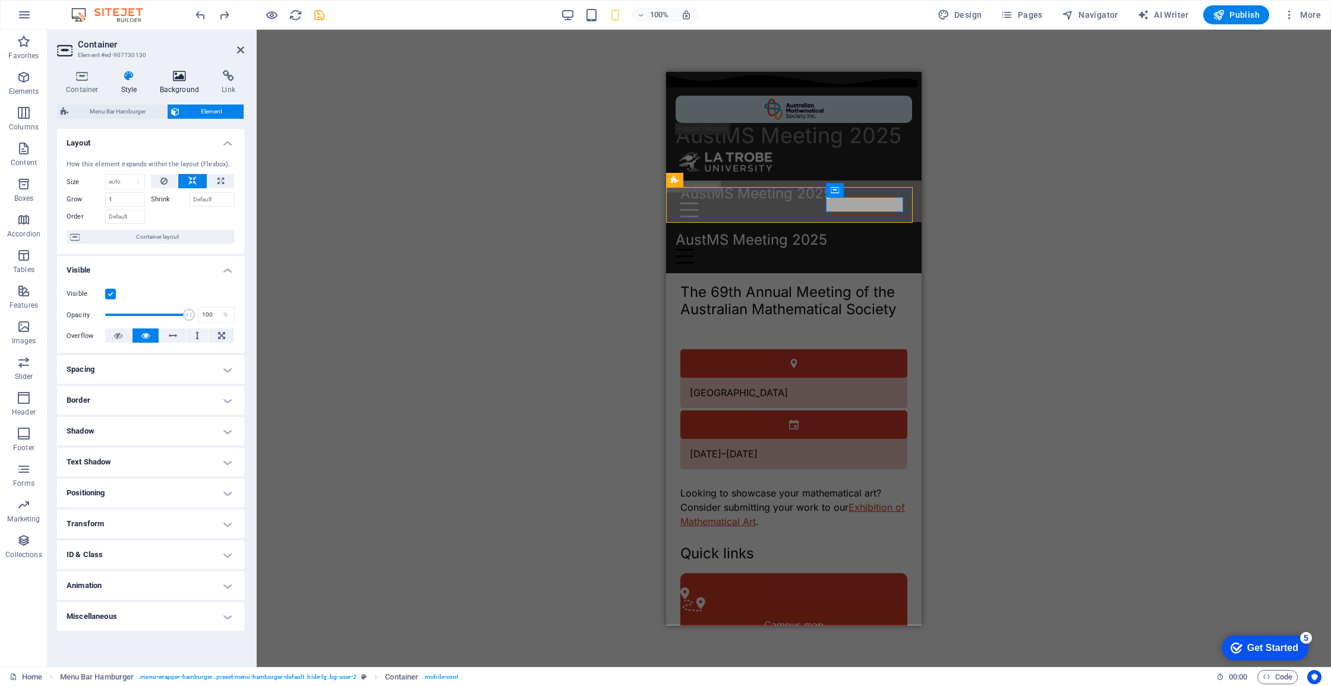
click at [182, 77] on icon at bounding box center [180, 76] width 58 height 12
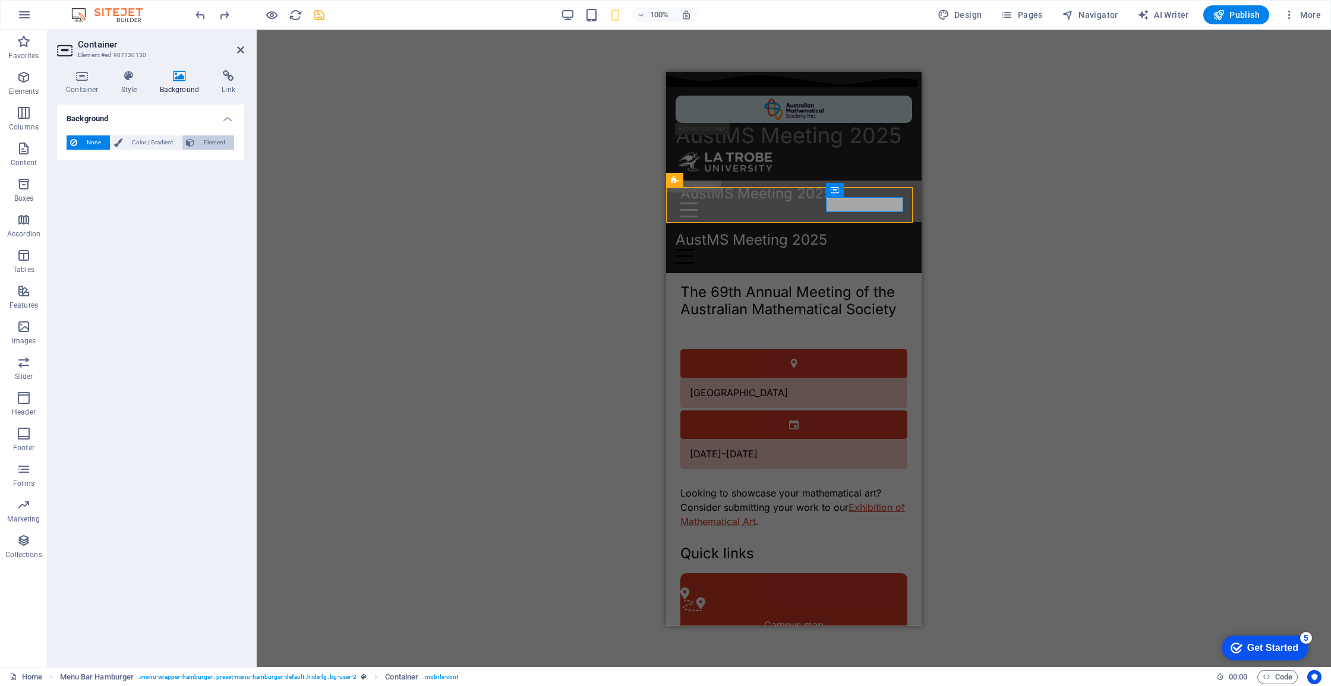
click at [210, 140] on span "Element" at bounding box center [214, 142] width 33 height 14
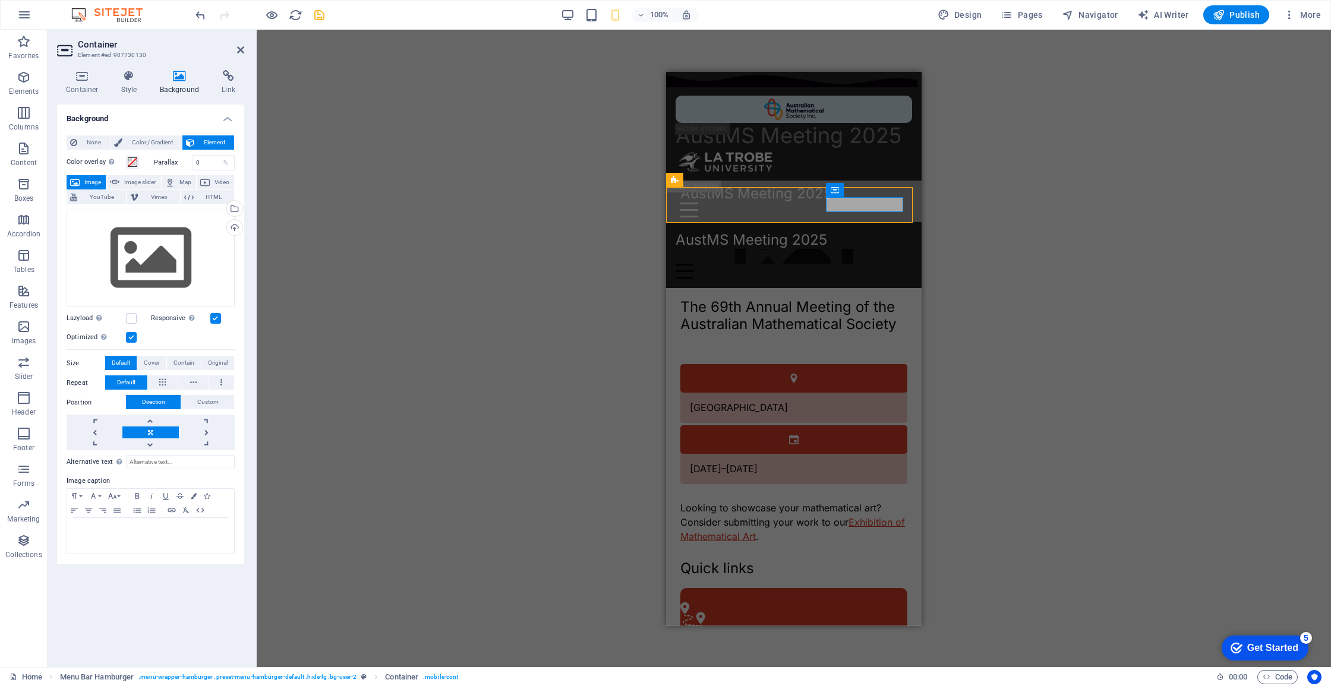
drag, startPoint x: 87, startPoint y: 138, endPoint x: 152, endPoint y: 103, distance: 73.4
click at [87, 138] on span "None" at bounding box center [94, 142] width 26 height 14
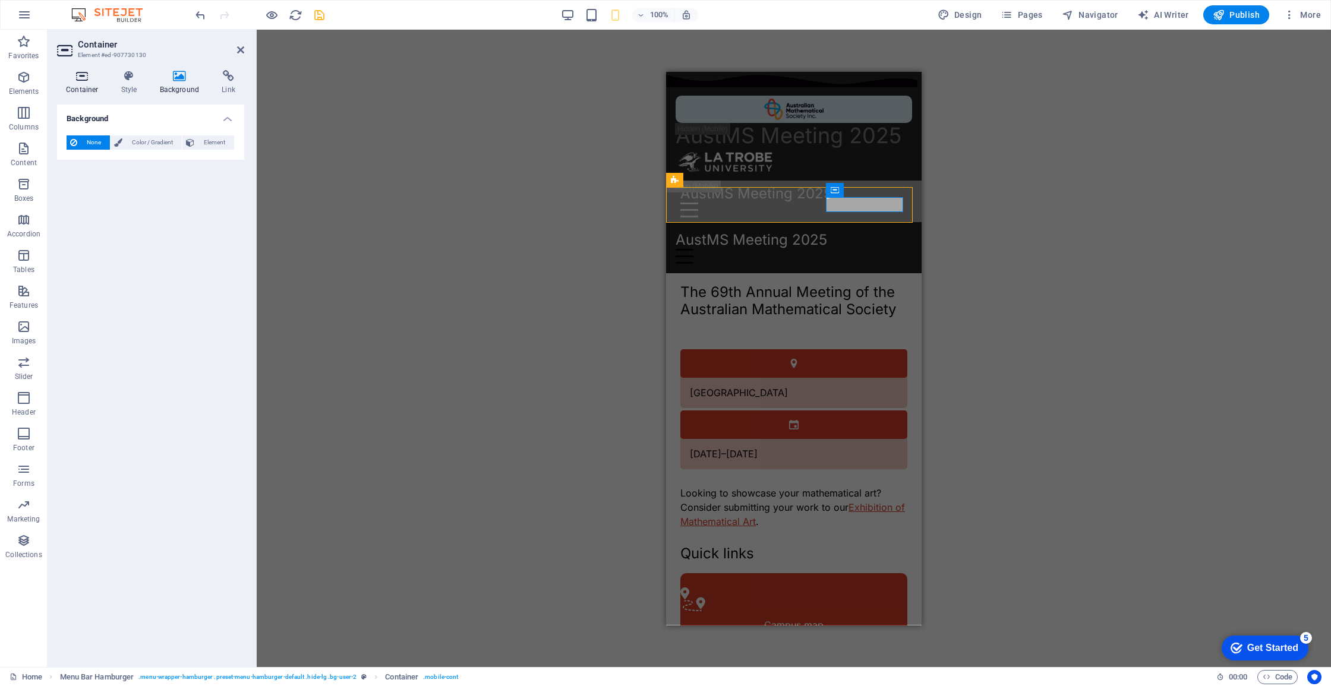
click at [110, 82] on h4 "Container" at bounding box center [84, 82] width 55 height 25
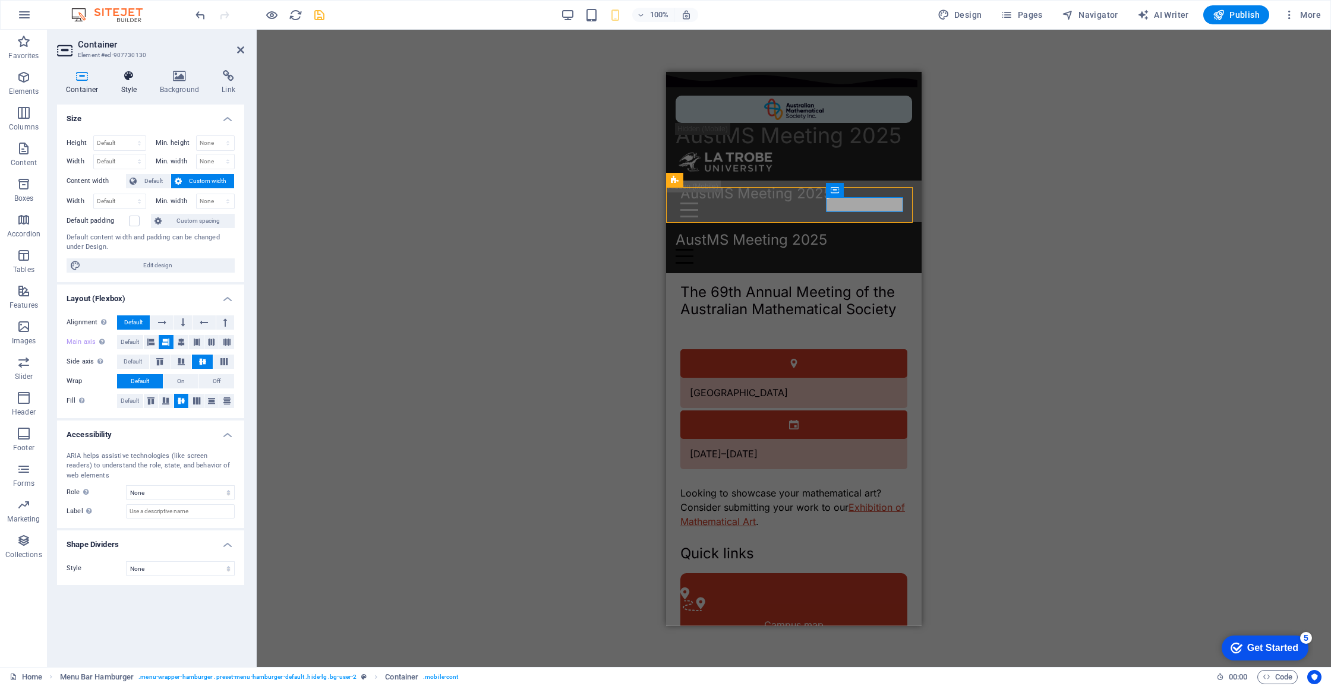
click at [130, 81] on icon at bounding box center [129, 76] width 34 height 12
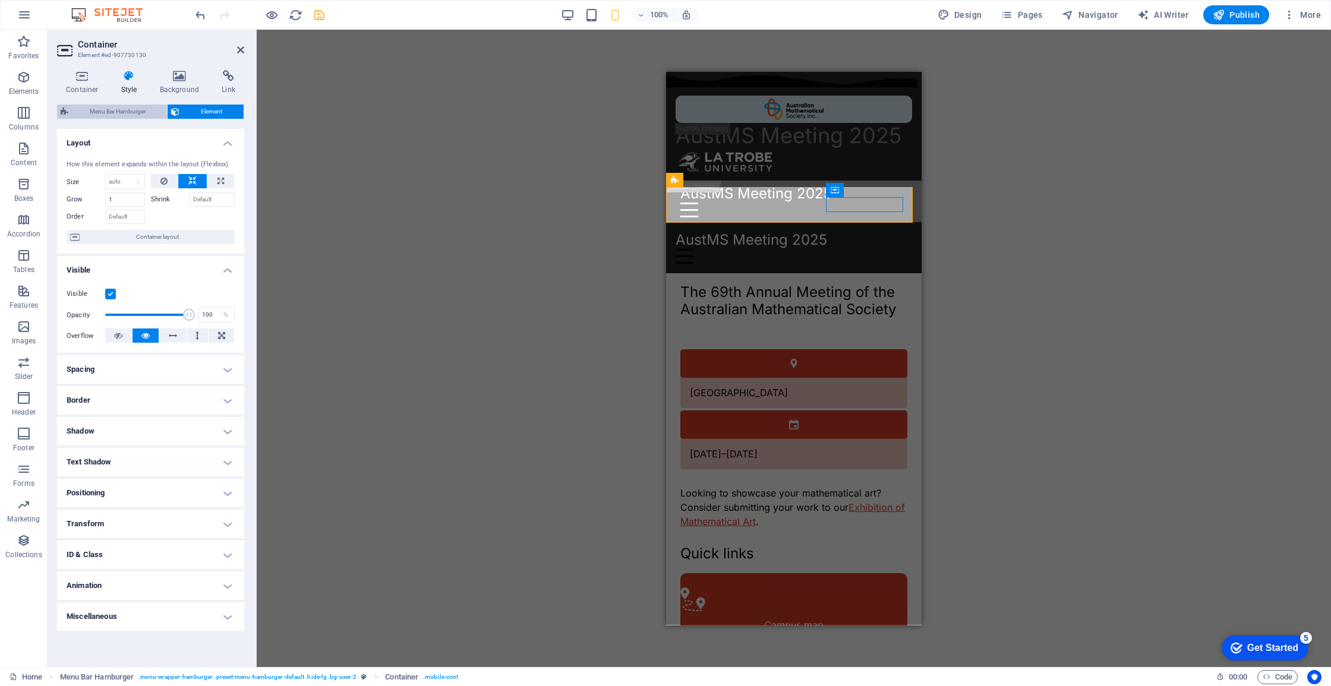
click at [130, 109] on span "Menu Bar Hamburger" at bounding box center [118, 112] width 92 height 14
select select "rem"
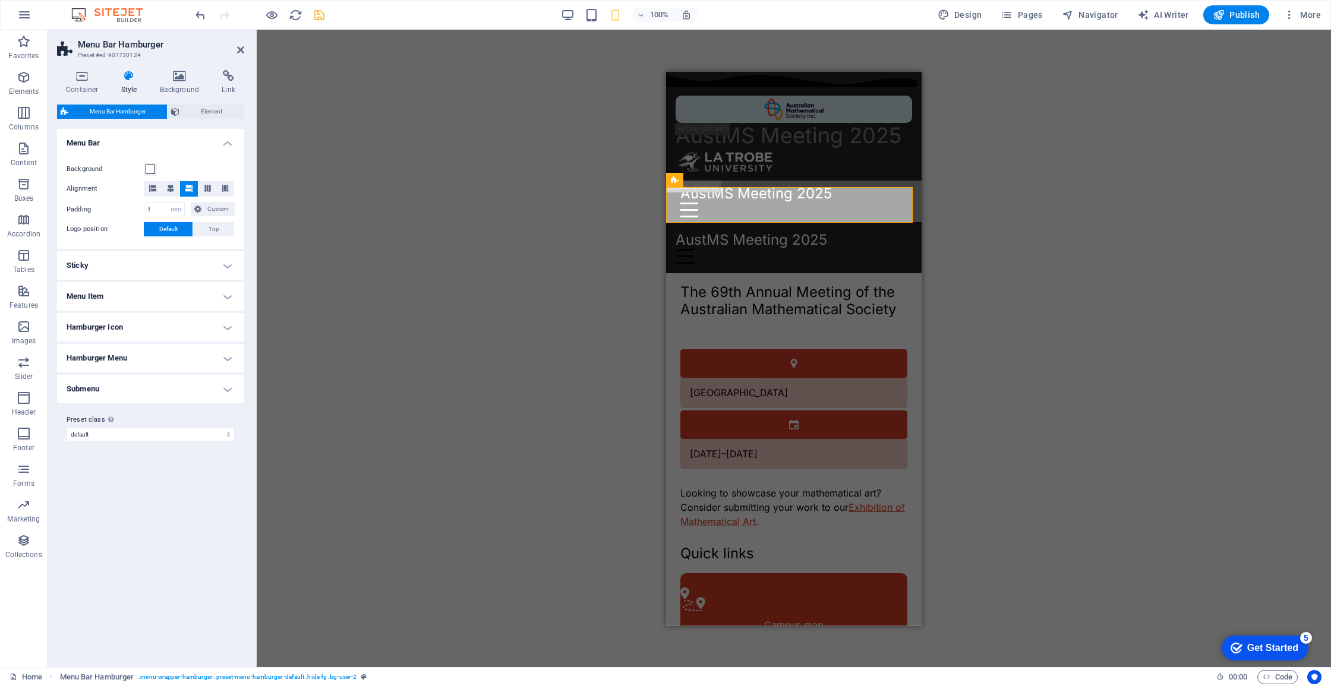
click at [144, 316] on h4 "Hamburger Icon" at bounding box center [150, 327] width 187 height 29
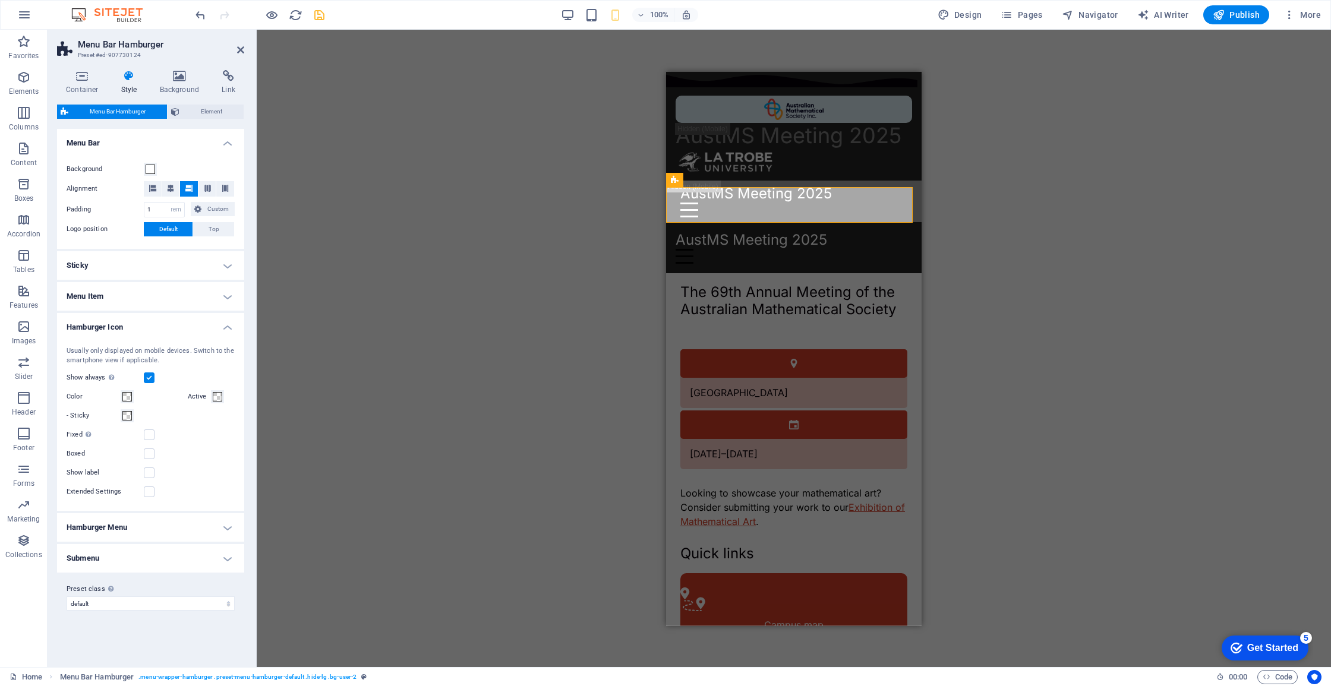
click at [159, 531] on h4 "Hamburger Menu" at bounding box center [150, 527] width 187 height 29
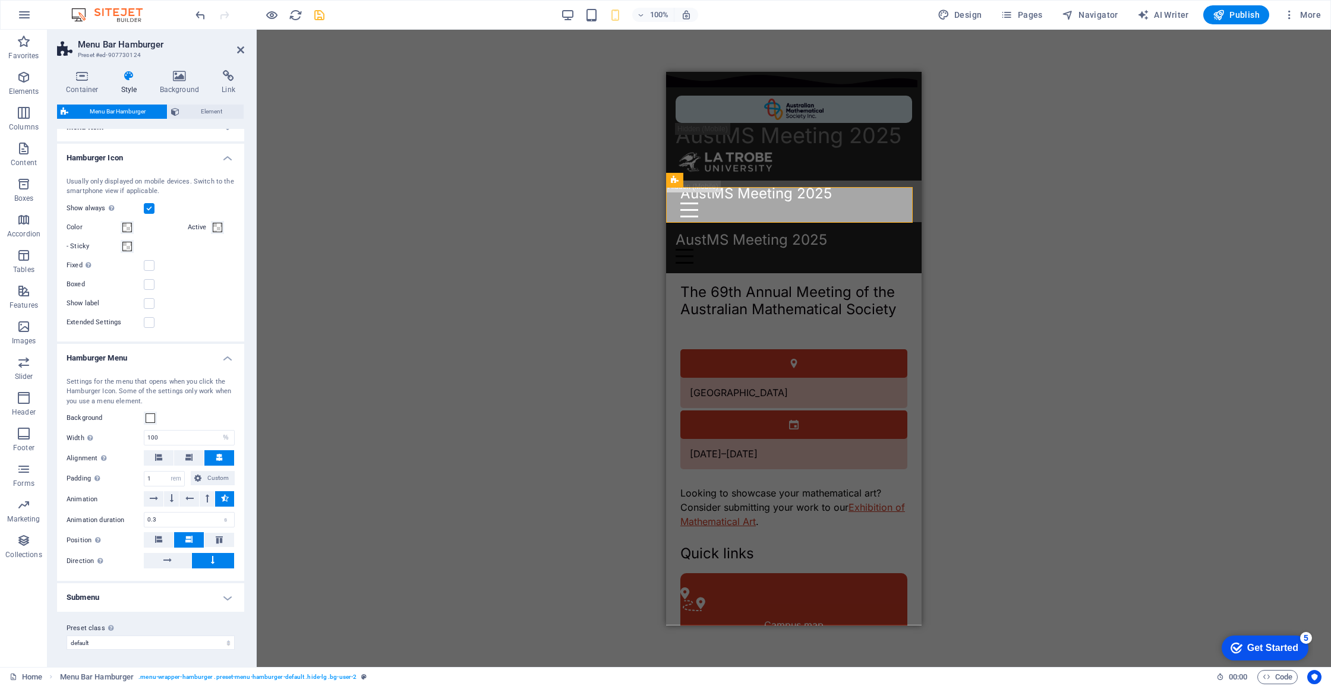
scroll to position [169, 0]
click at [207, 589] on h4 "Submenu" at bounding box center [150, 597] width 187 height 29
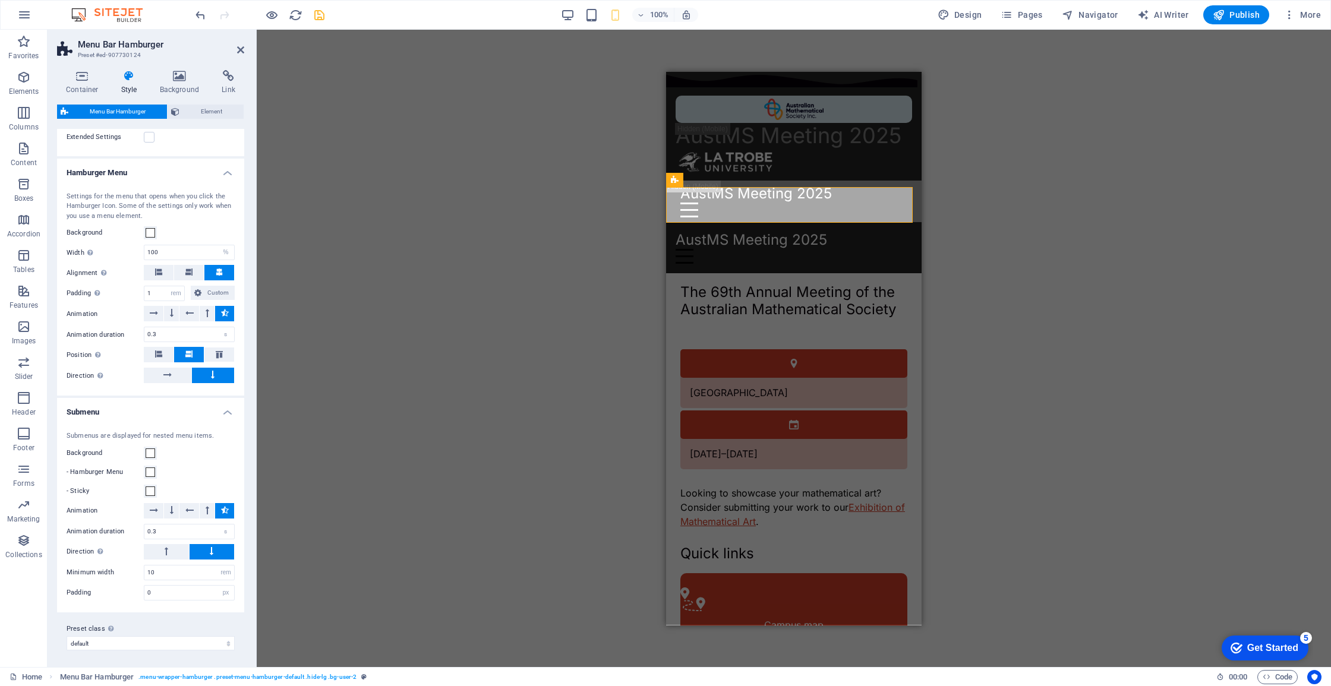
scroll to position [0, 0]
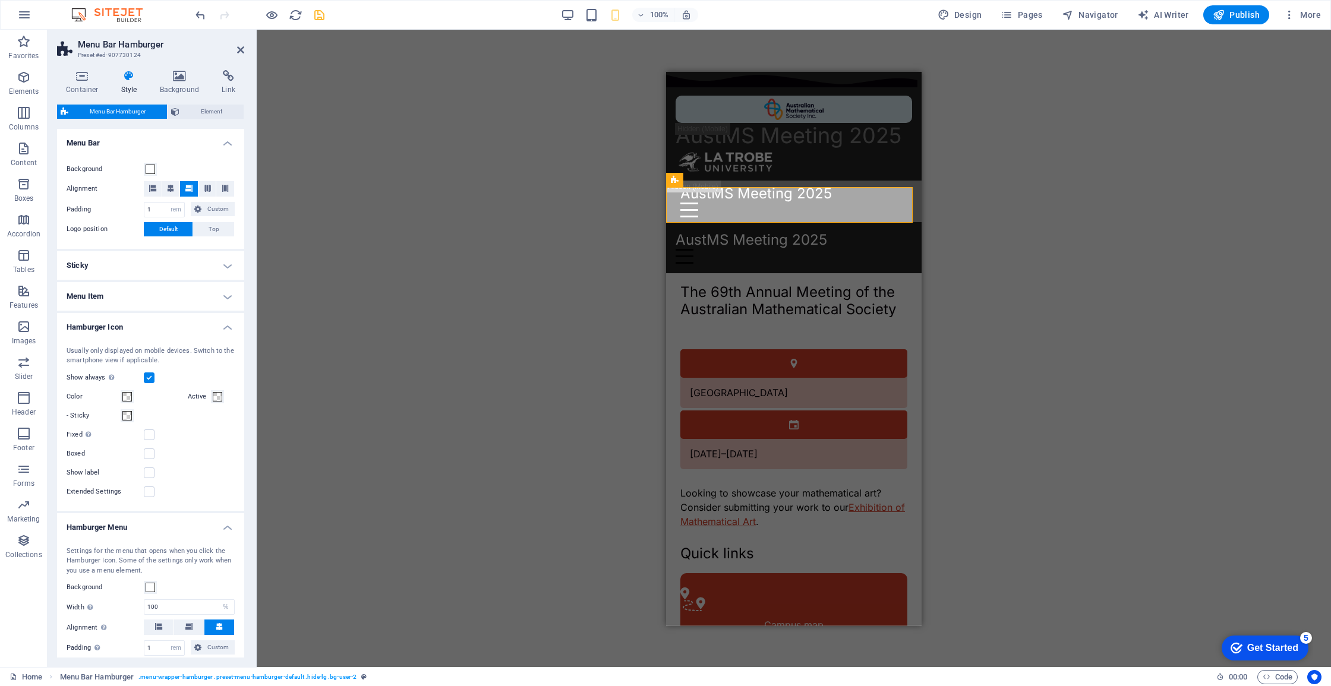
click at [214, 261] on h4 "Sticky" at bounding box center [150, 265] width 187 height 29
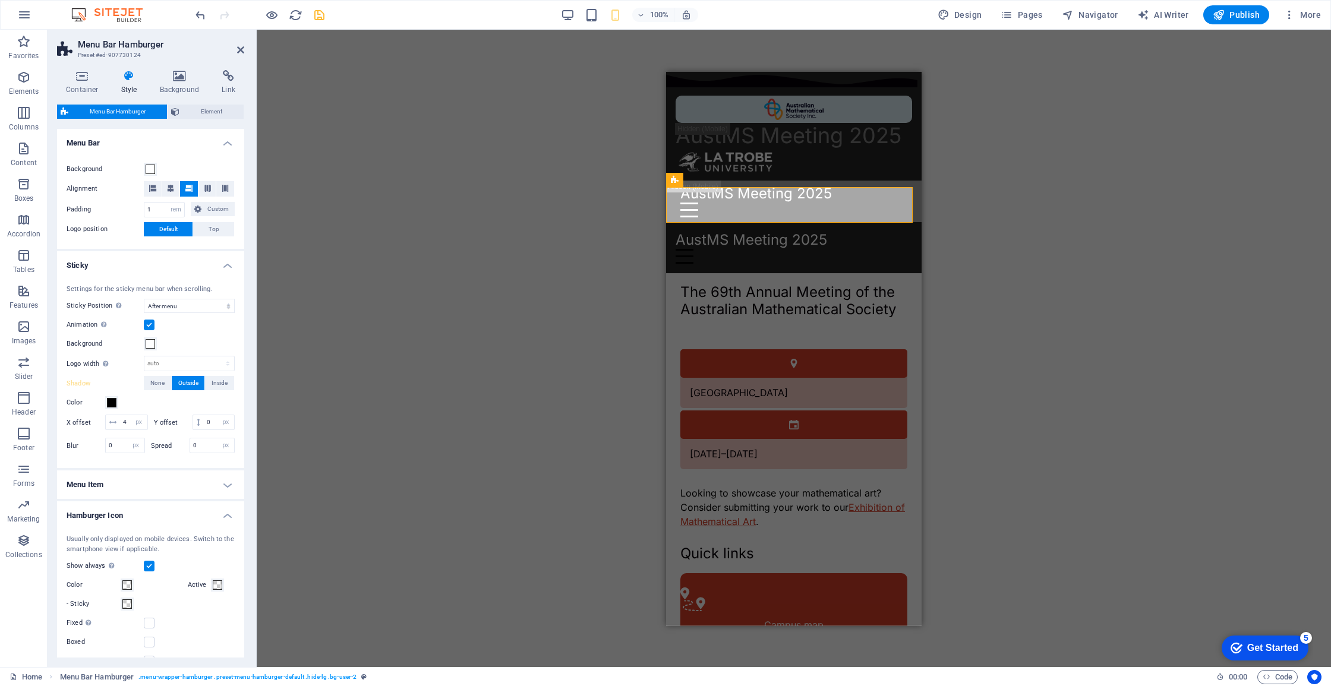
click at [208, 268] on h4 "Sticky" at bounding box center [150, 261] width 187 height 21
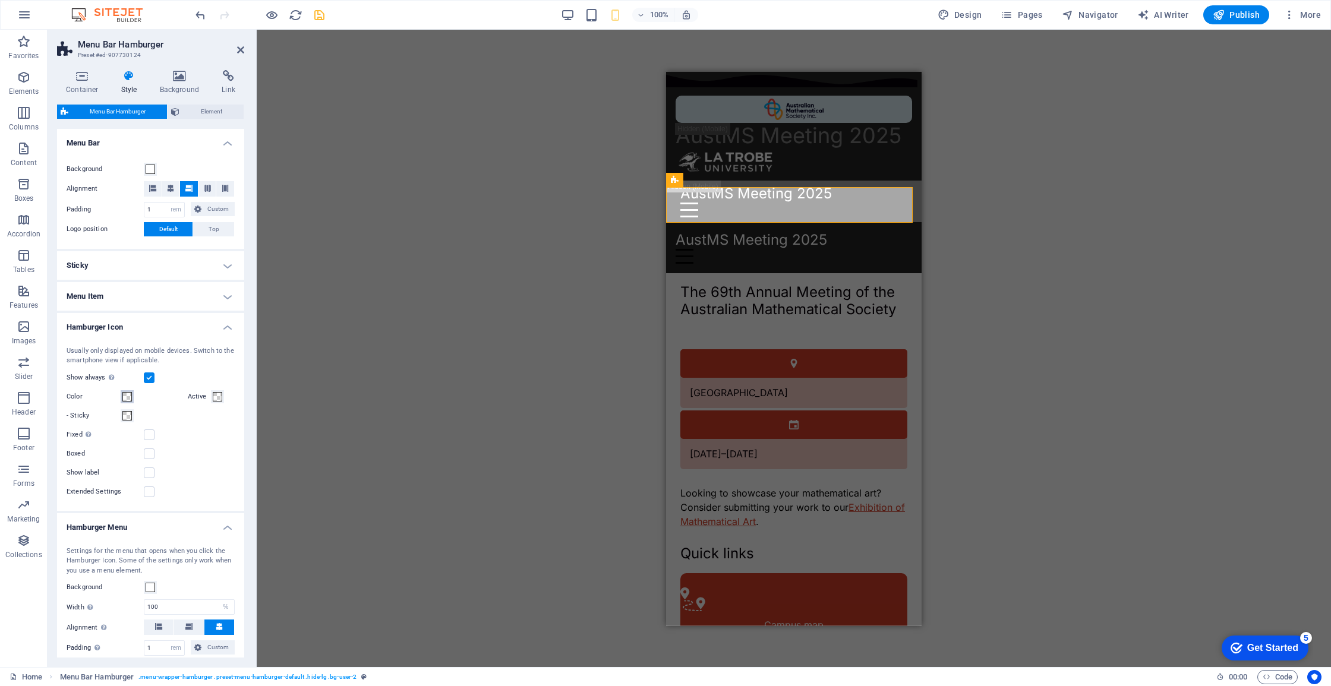
click at [128, 401] on div "Color" at bounding box center [125, 397] width 116 height 14
click at [128, 399] on span at bounding box center [127, 397] width 10 height 10
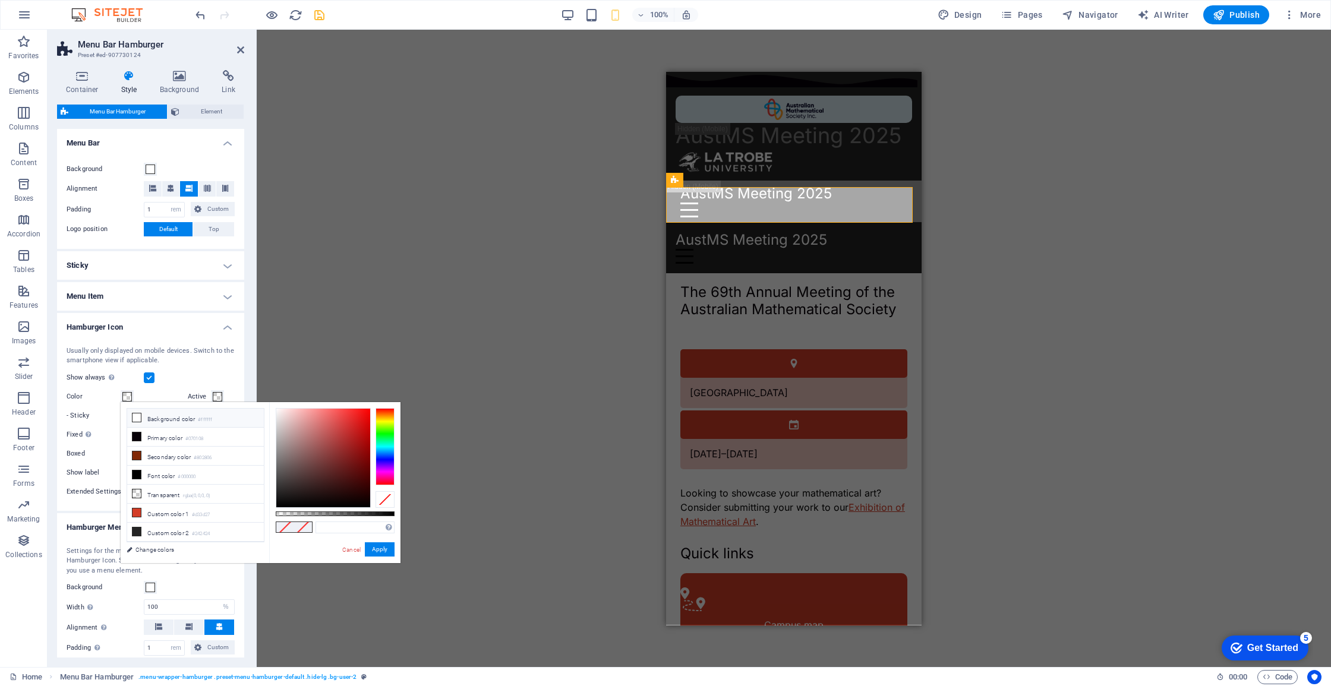
click at [144, 418] on li "Background color #ffffff" at bounding box center [195, 418] width 137 height 19
type input "#ffffff"
click at [141, 417] on li "Background color #ffffff" at bounding box center [195, 418] width 137 height 19
click at [135, 419] on icon at bounding box center [136, 418] width 8 height 8
click at [384, 553] on button "Apply" at bounding box center [380, 549] width 30 height 14
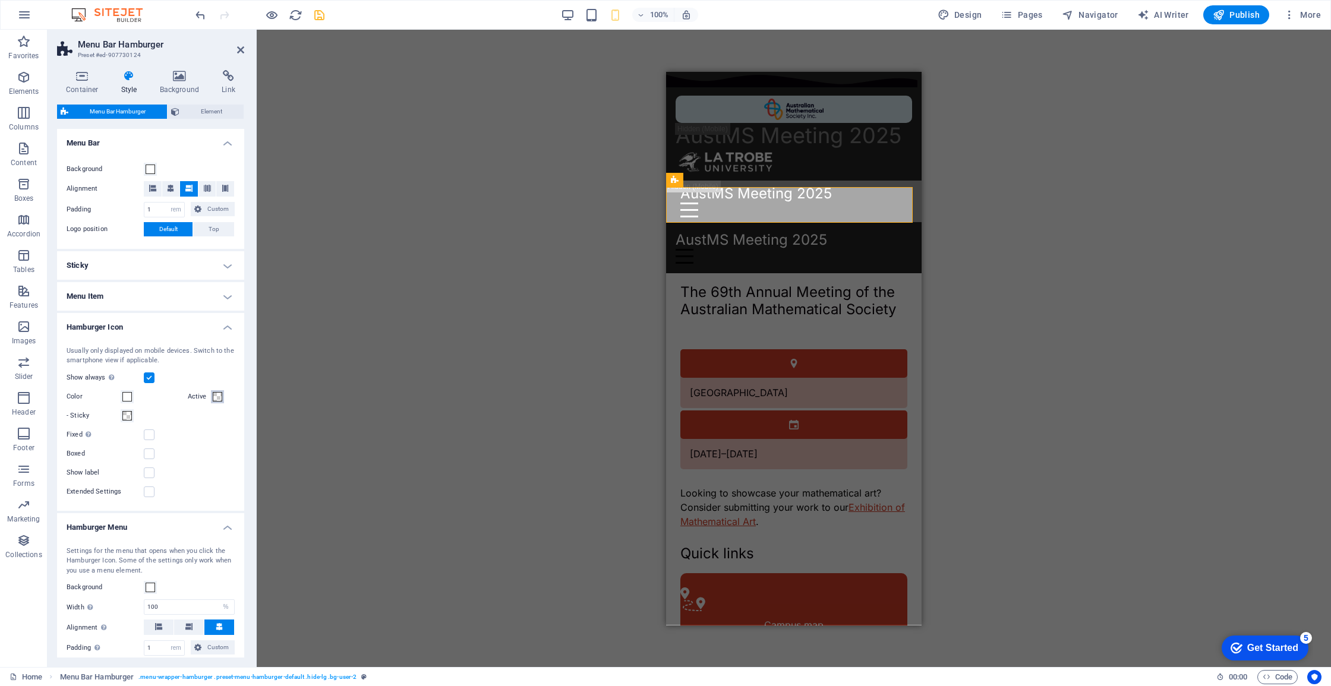
click at [213, 395] on span at bounding box center [218, 397] width 10 height 10
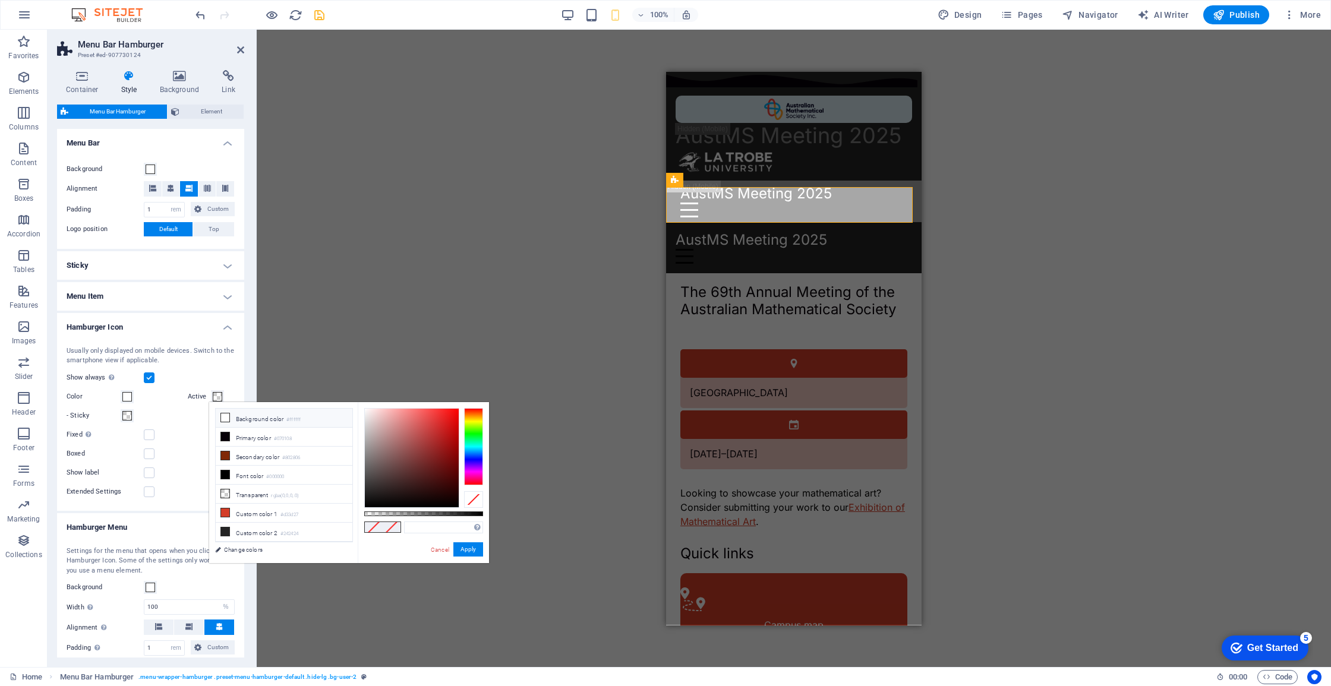
click at [225, 417] on icon at bounding box center [225, 418] width 8 height 8
type input "#ffffff"
click at [466, 549] on button "Apply" at bounding box center [468, 549] width 30 height 14
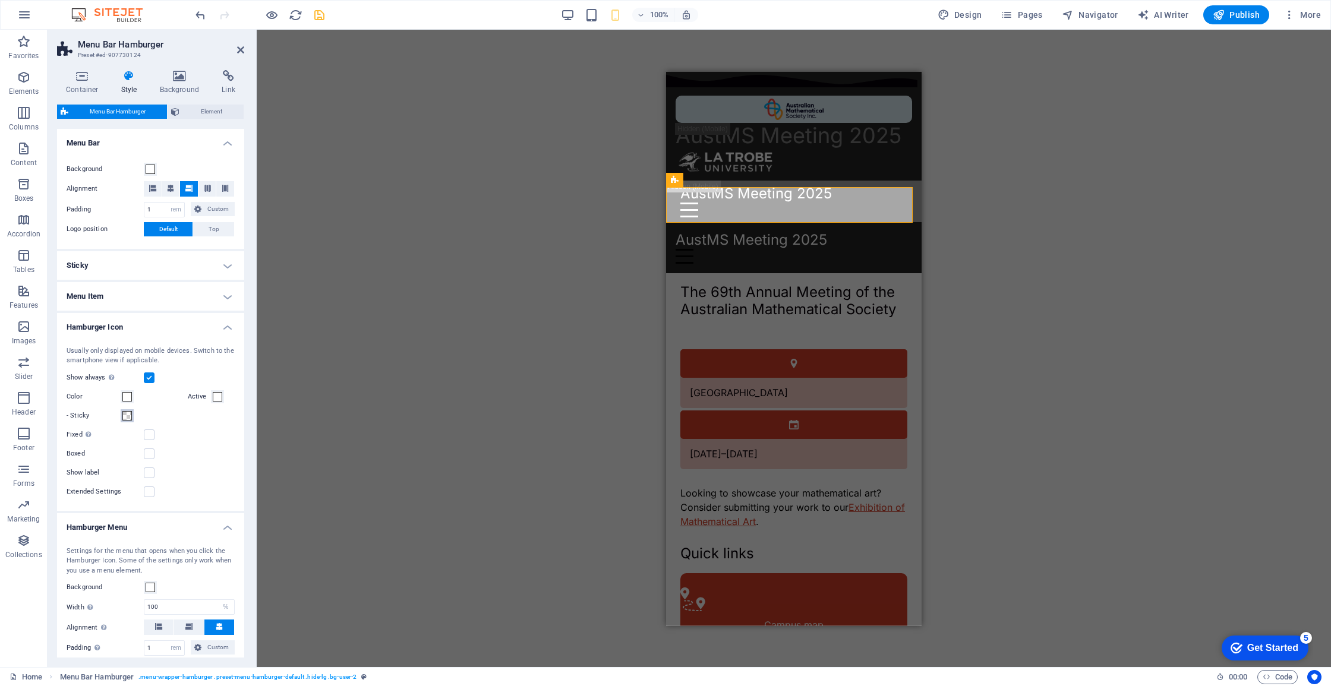
click at [125, 412] on span at bounding box center [127, 416] width 10 height 10
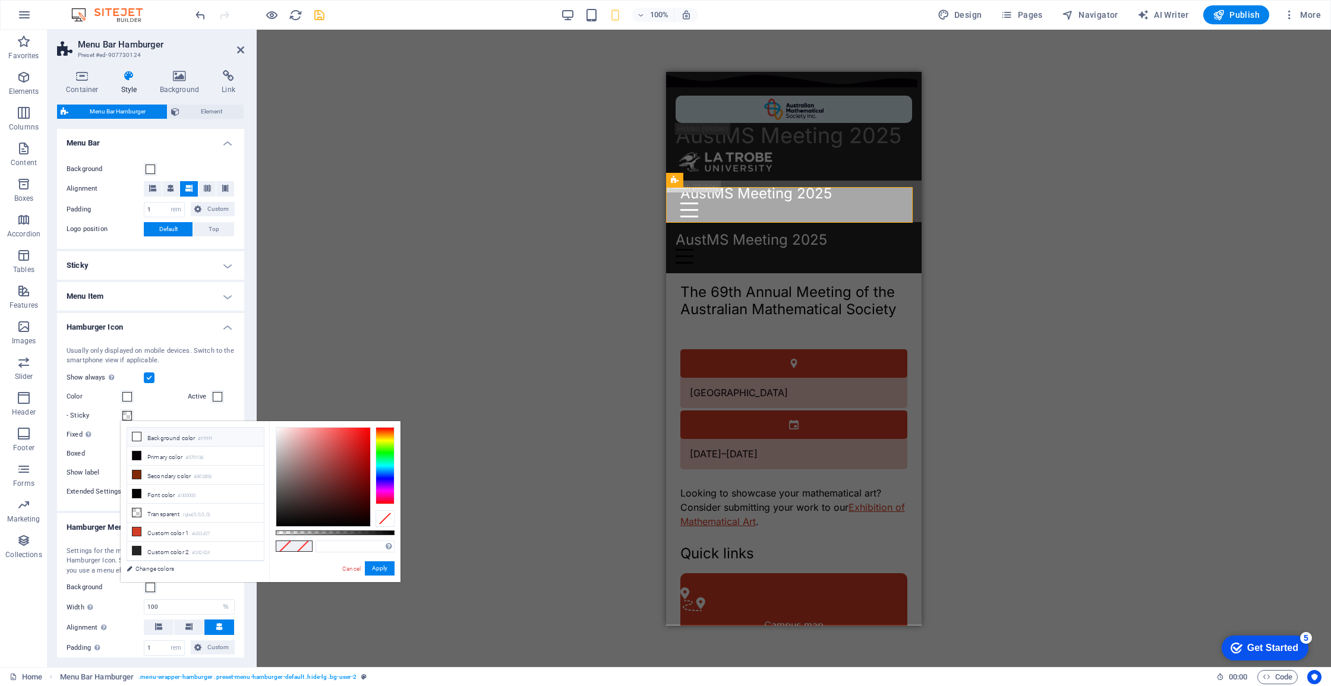
click at [168, 438] on li "Background color #ffffff" at bounding box center [195, 437] width 137 height 19
type input "#ffffff"
click at [392, 568] on button "Apply" at bounding box center [380, 568] width 30 height 14
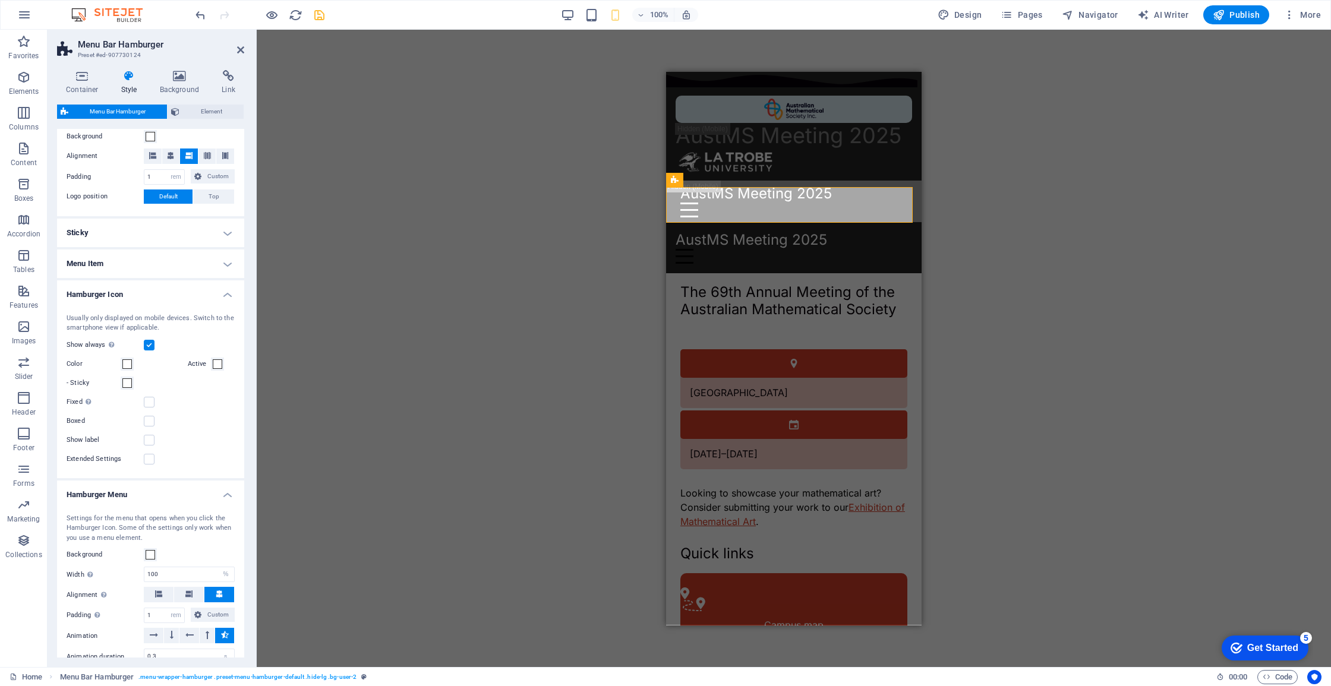
scroll to position [208, 0]
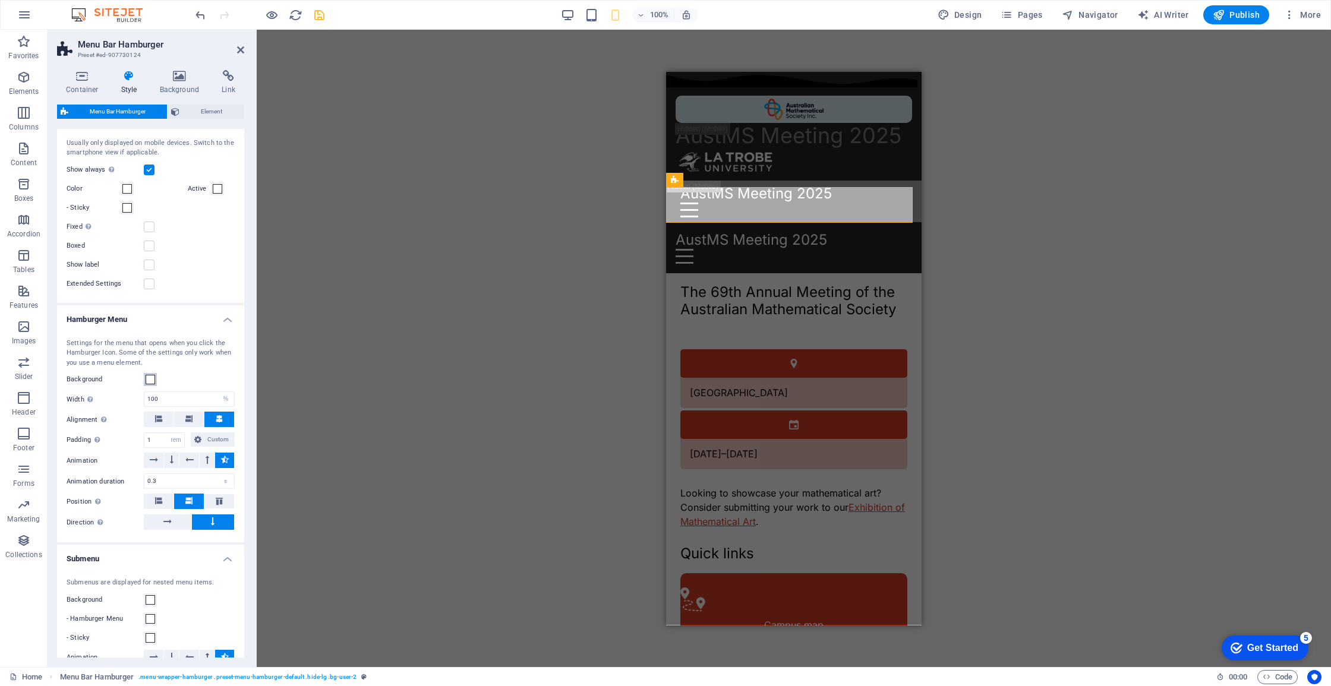
click at [149, 379] on span at bounding box center [151, 380] width 10 height 10
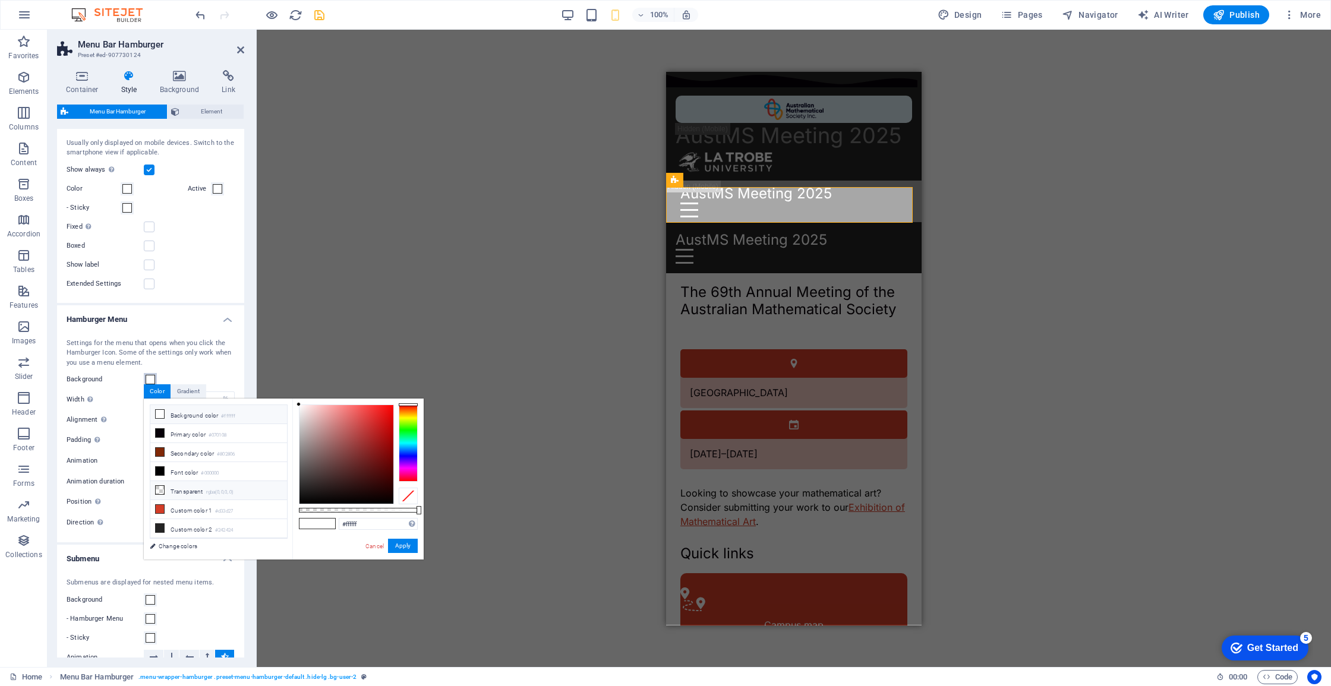
scroll to position [37, 0]
click at [178, 486] on li "Custom color 2 #242424" at bounding box center [218, 491] width 137 height 19
type input "#242424"
click at [418, 542] on div "#242424 Supported formats #0852ed rgb(8, 82, 237) rgba(8, 82, 237, 90%) hsv(221…" at bounding box center [357, 565] width 131 height 333
click at [409, 547] on button "Apply" at bounding box center [403, 546] width 30 height 14
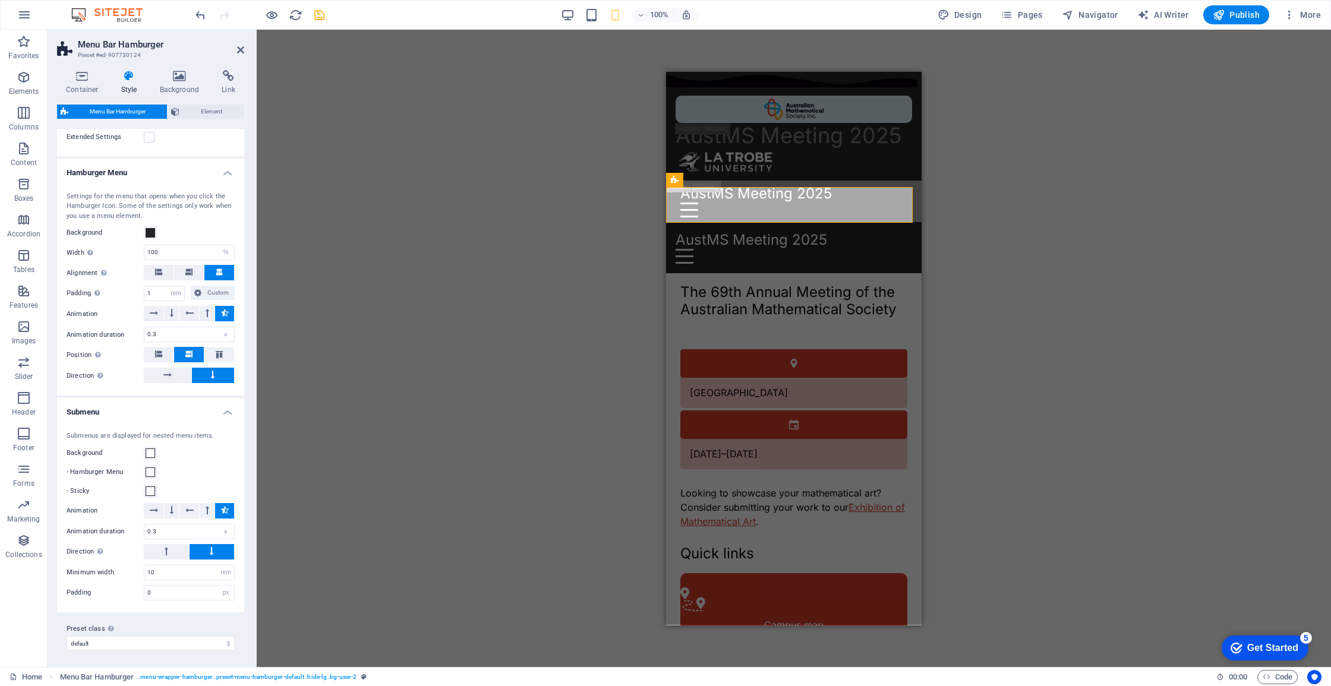
scroll to position [0, 0]
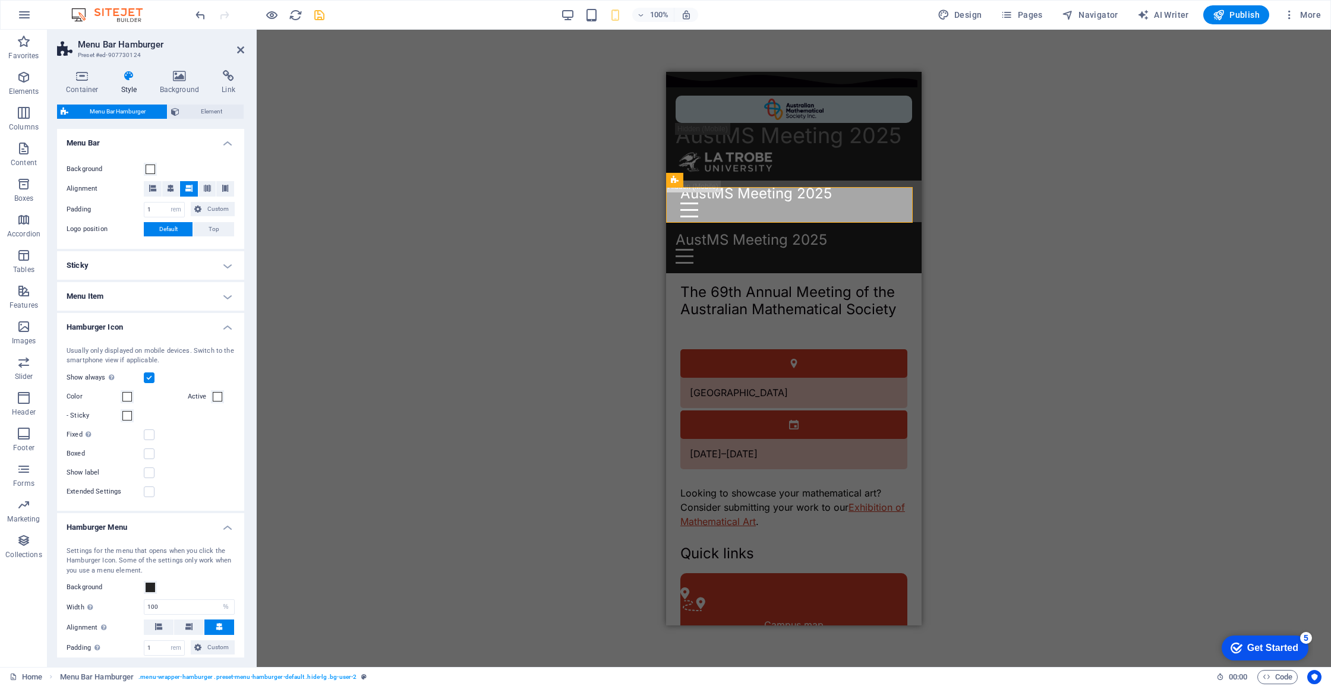
click at [315, 7] on div at bounding box center [259, 14] width 133 height 19
click at [318, 12] on icon "save" at bounding box center [320, 15] width 14 height 14
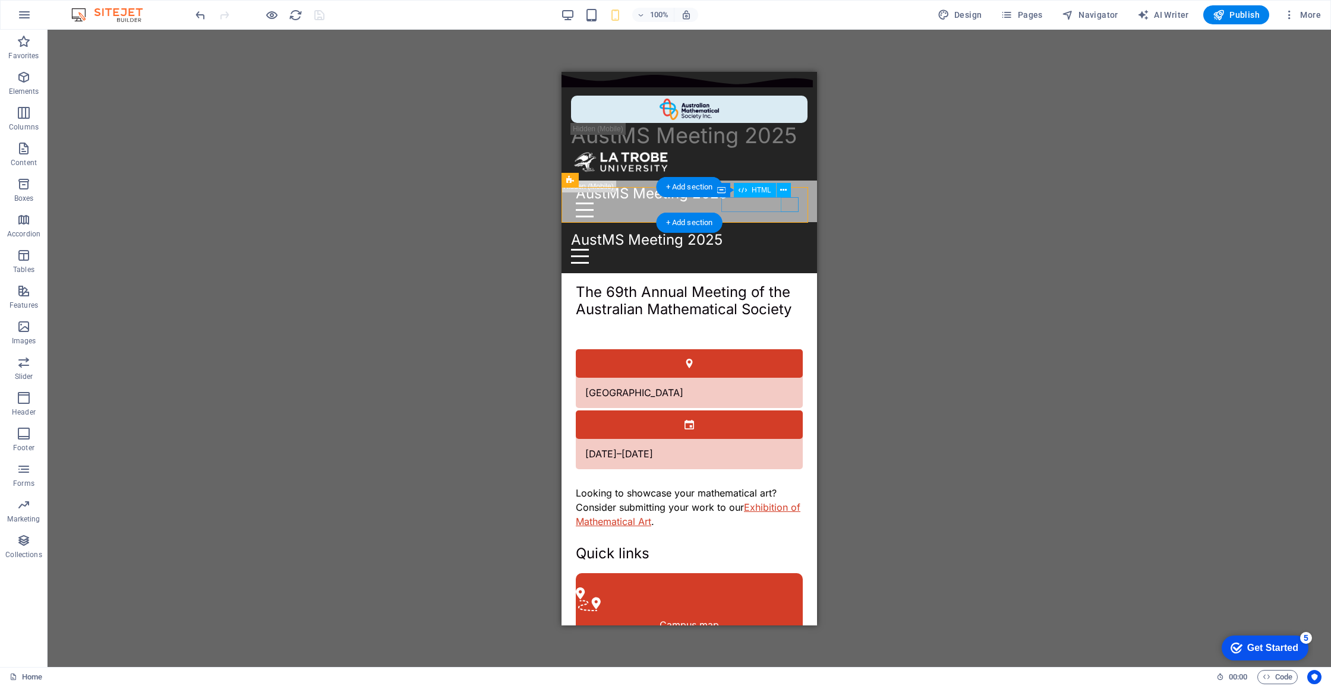
click at [787, 248] on div "Menu" at bounding box center [689, 255] width 236 height 15
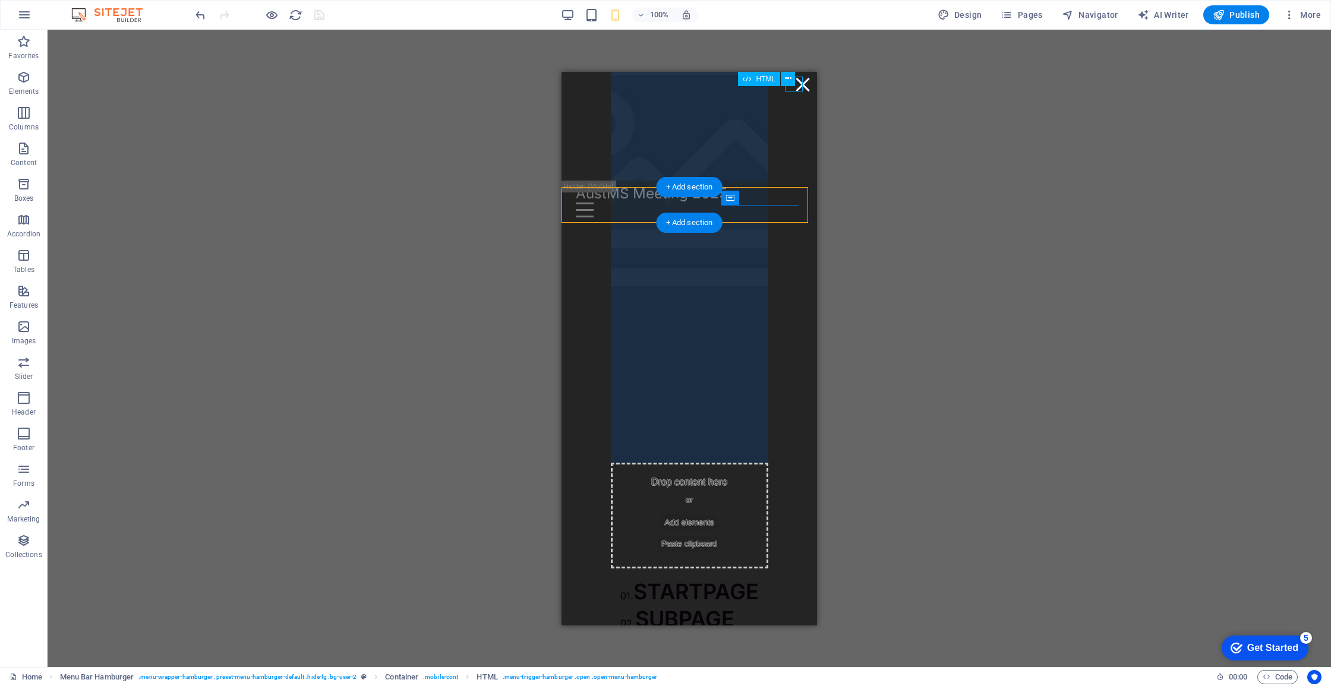
click at [797, 87] on div "Menu" at bounding box center [803, 84] width 18 height 15
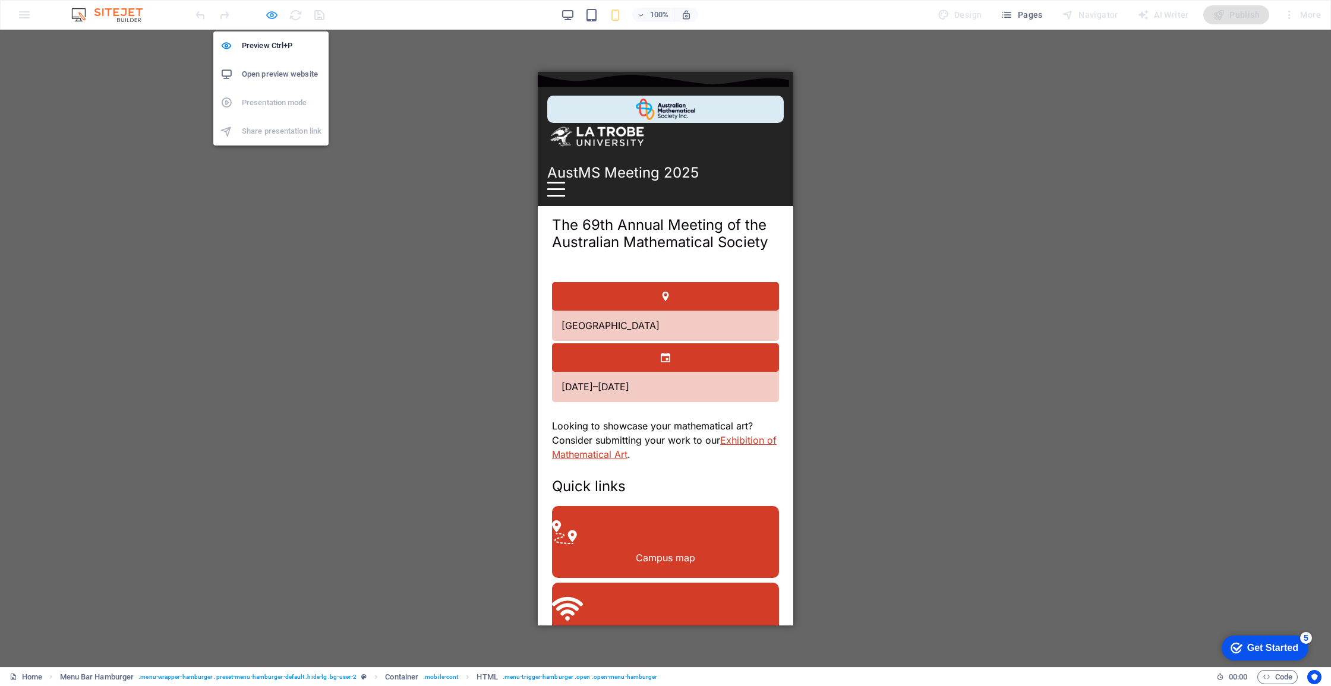
click at [0, 0] on icon "button" at bounding box center [0, 0] width 0 height 0
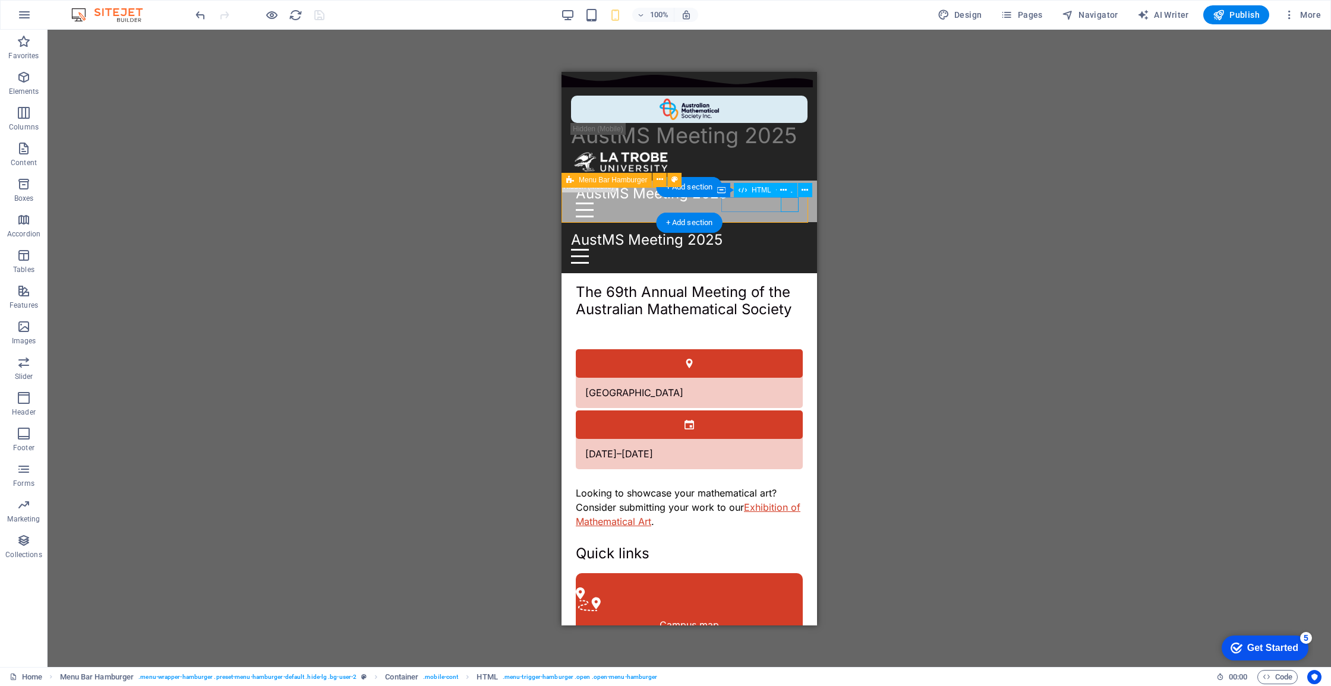
click at [787, 248] on div "Menu" at bounding box center [689, 255] width 236 height 15
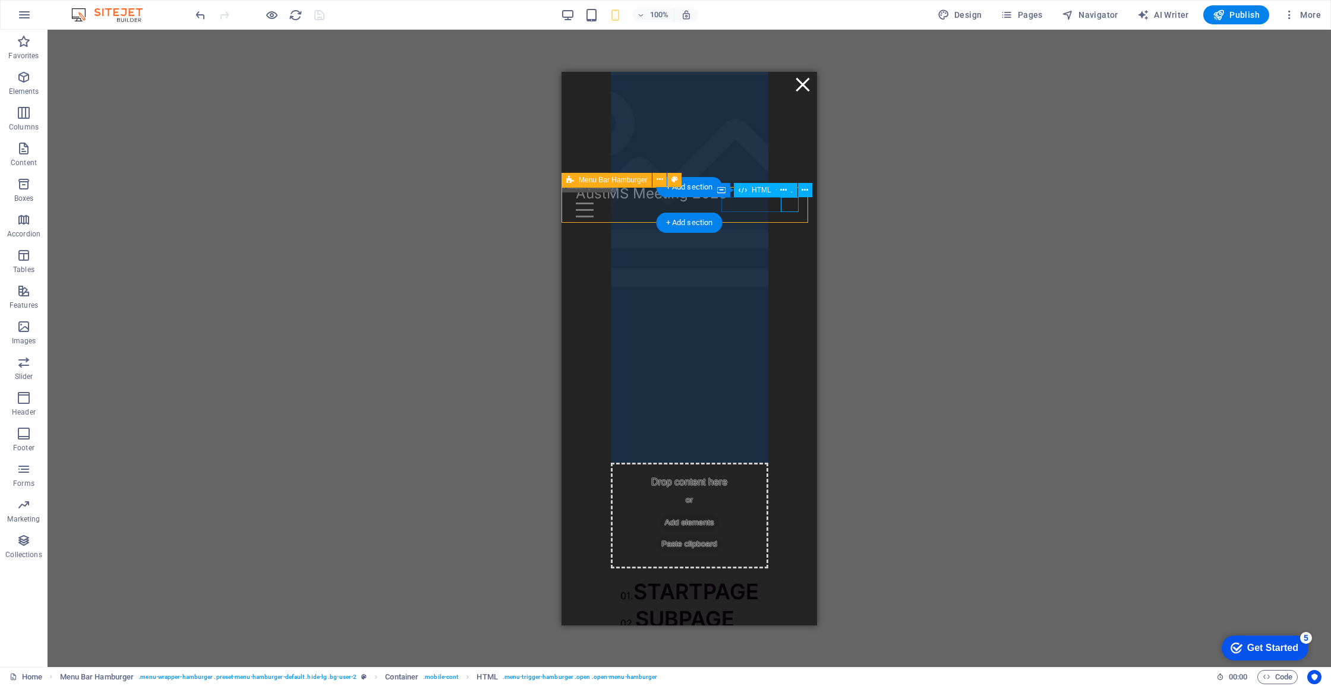
click at [768, 568] on div "01. STARTPAGE 02. SUBPAGE 03. SUBPAGE 04. SUBPAGE 05. SUBPAGE" at bounding box center [689, 678] width 157 height 220
select select "%"
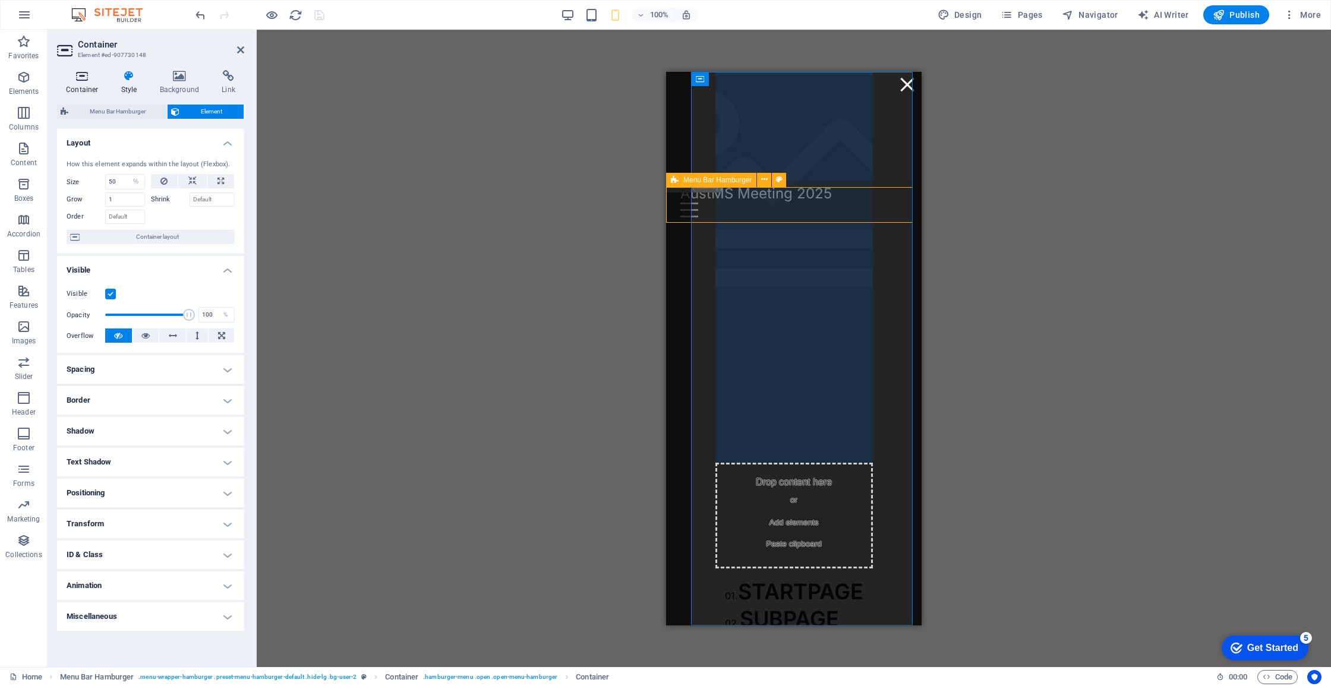
click at [92, 92] on h4 "Container" at bounding box center [84, 82] width 55 height 25
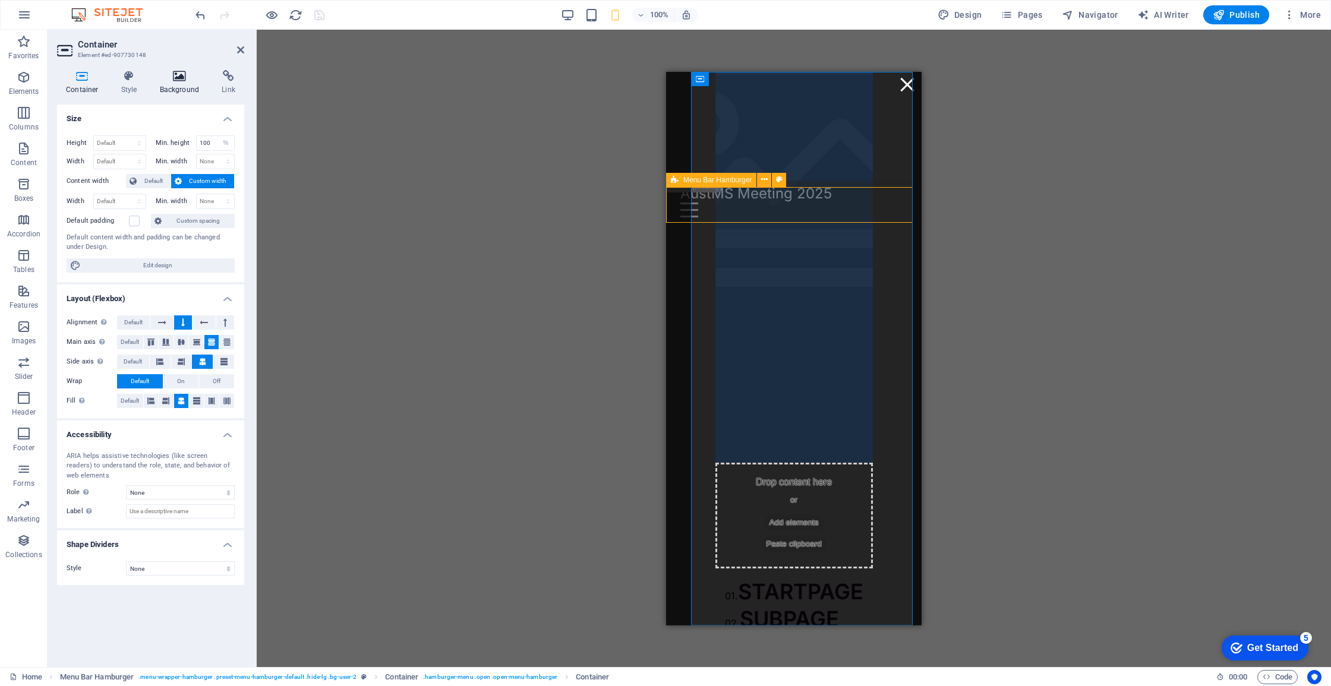
click at [194, 73] on icon at bounding box center [180, 76] width 58 height 12
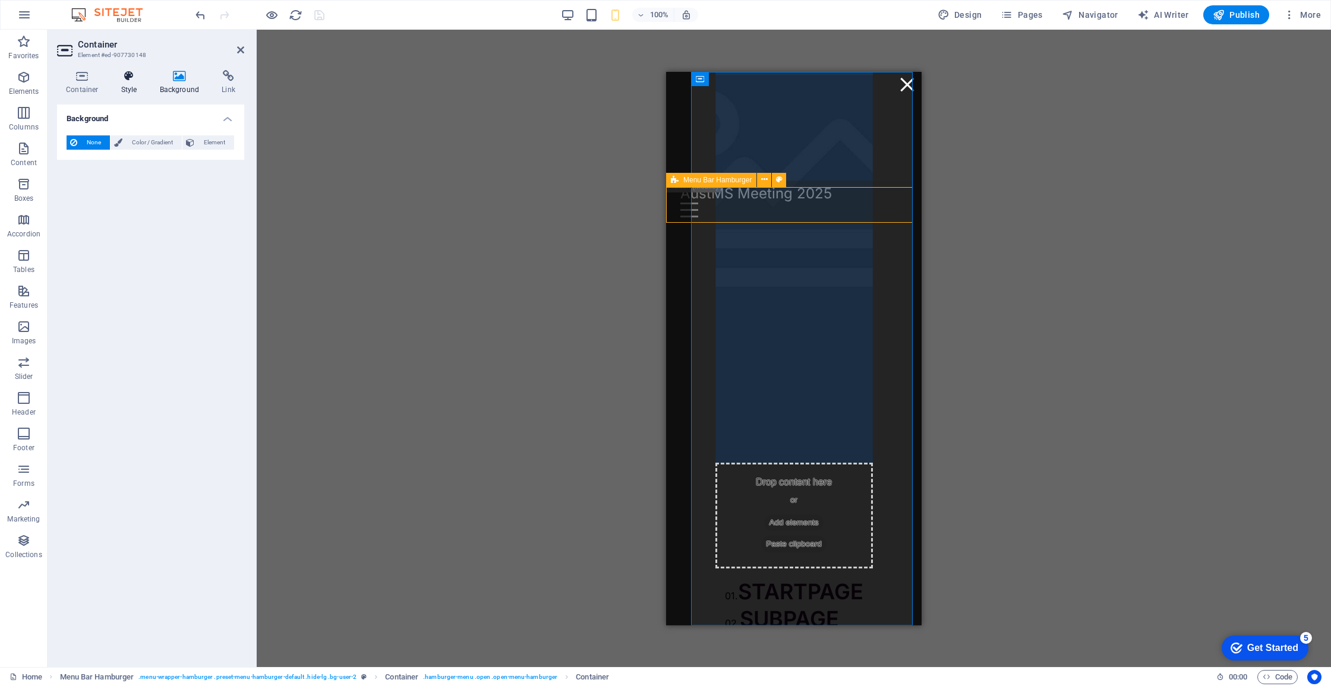
click at [137, 83] on h4 "Style" at bounding box center [131, 82] width 39 height 25
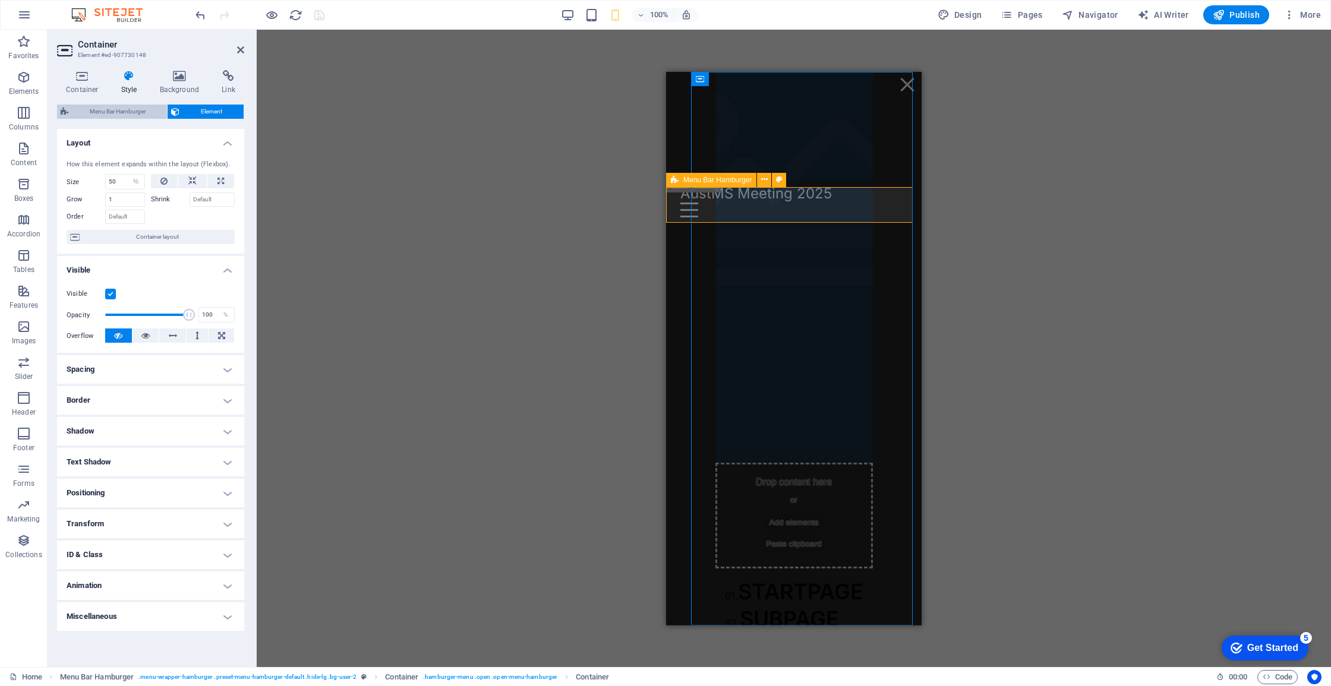
click at [130, 114] on span "Menu Bar Hamburger" at bounding box center [118, 112] width 92 height 14
select select "rem"
select select "%"
select select "rem"
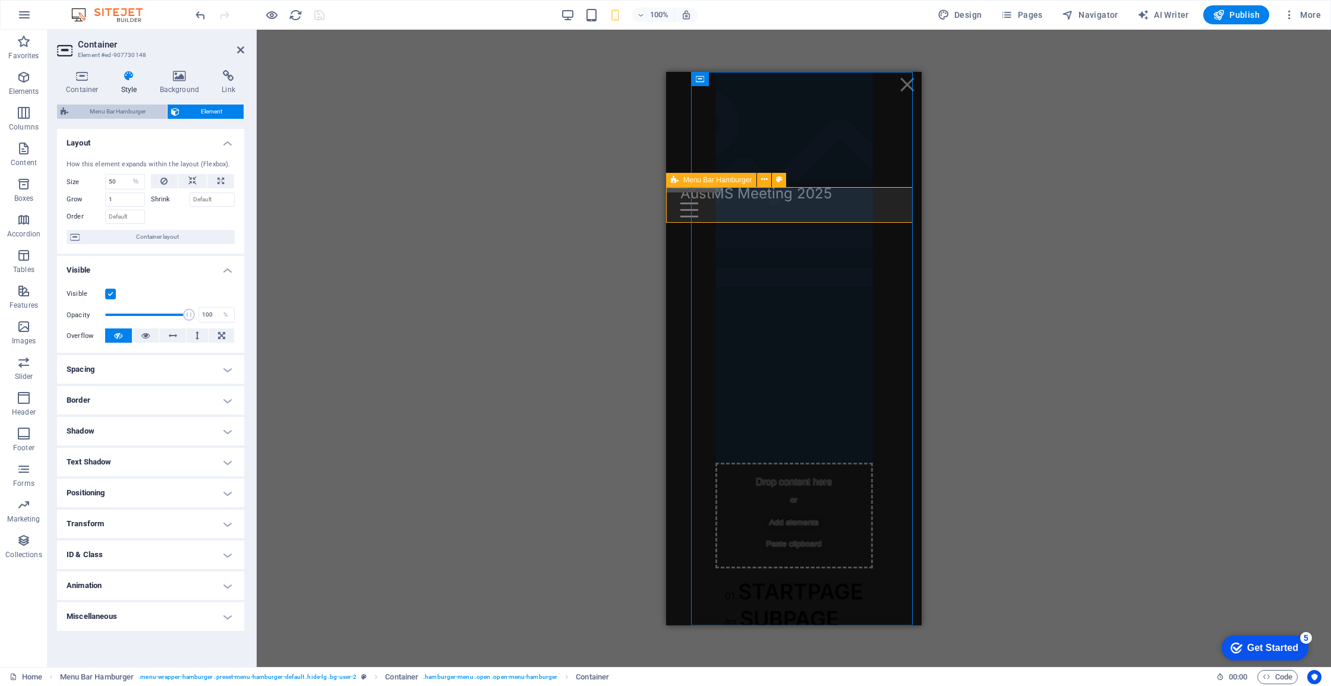
select select "px"
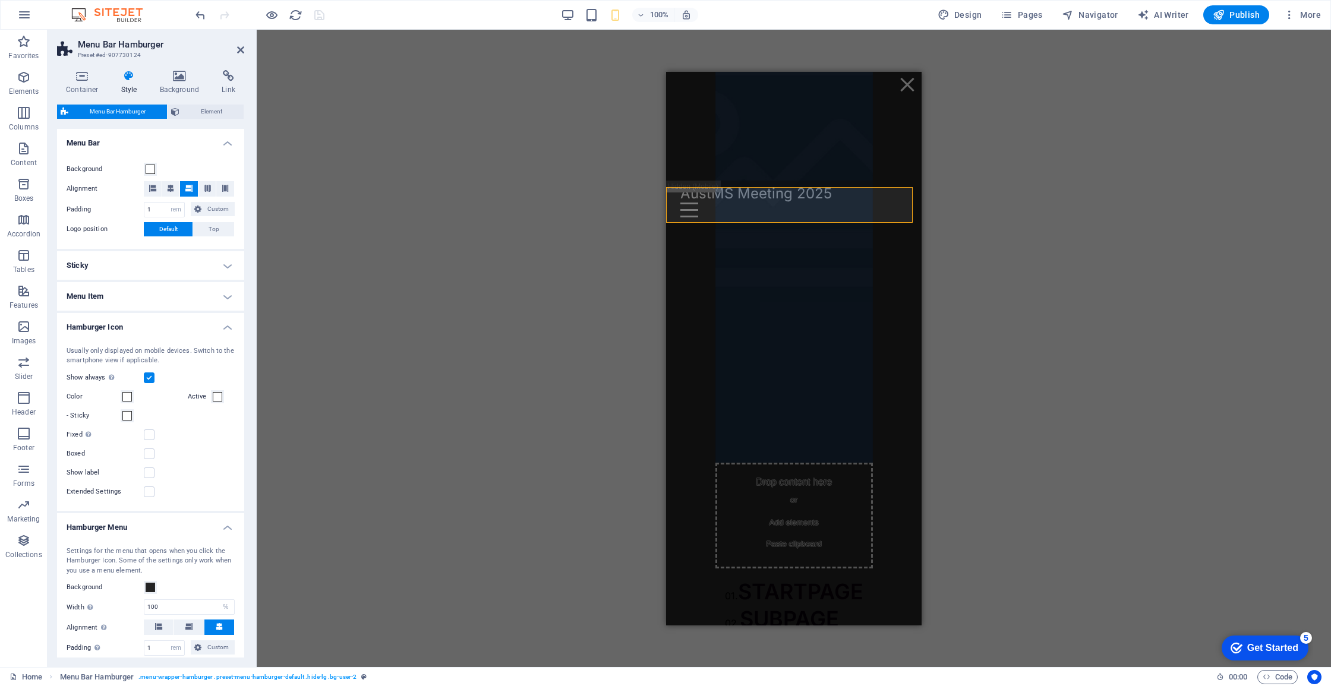
click at [144, 304] on h4 "Menu Item" at bounding box center [150, 296] width 187 height 29
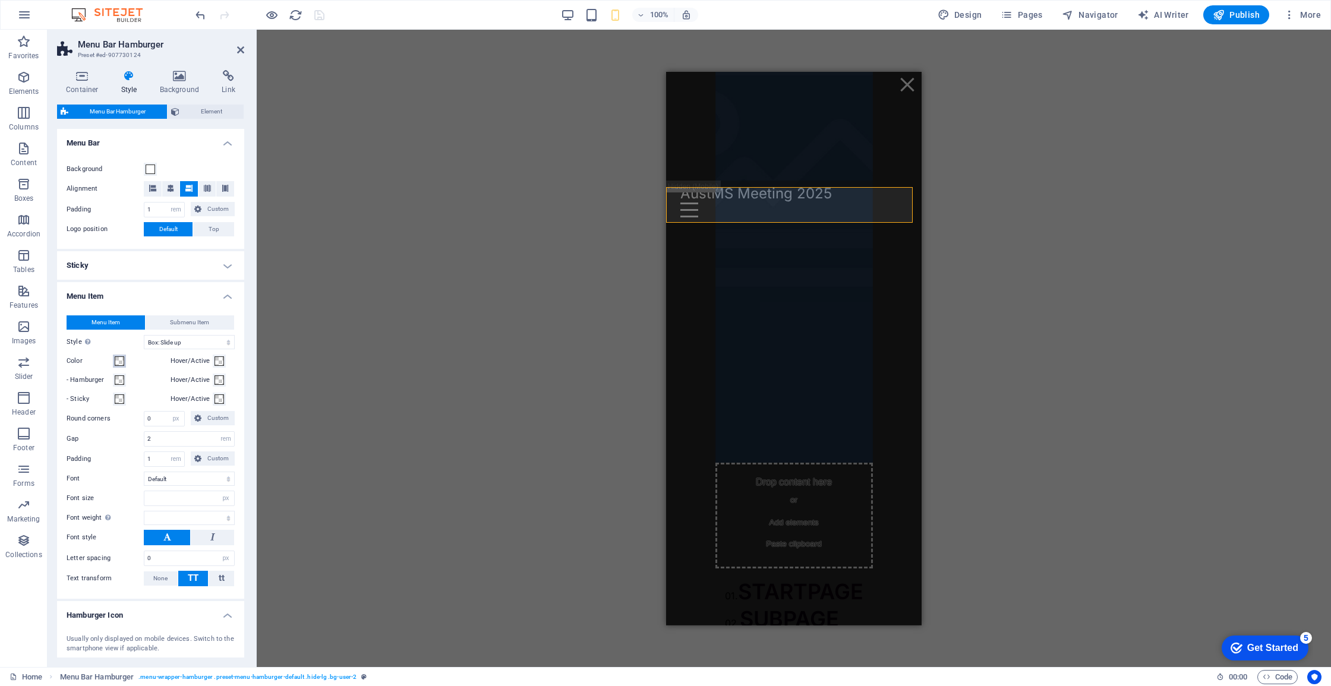
click at [120, 359] on span at bounding box center [120, 361] width 10 height 10
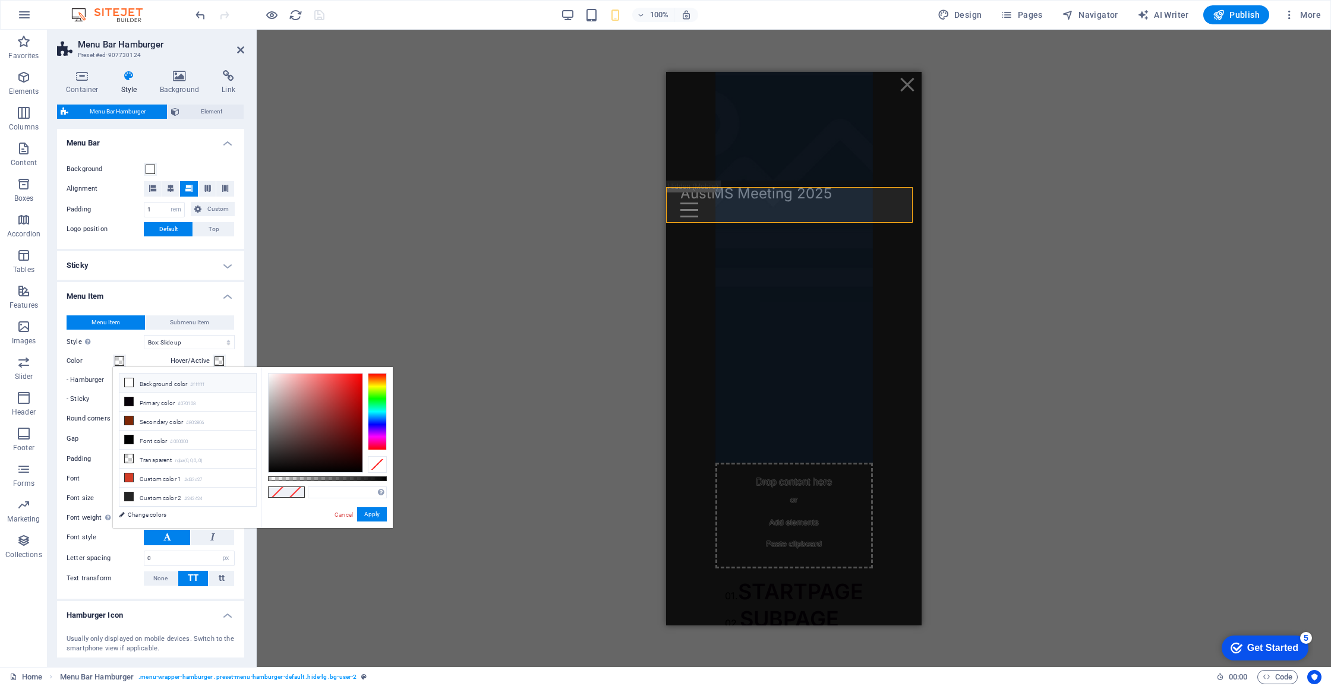
click at [145, 387] on li "Background color #ffffff" at bounding box center [187, 383] width 137 height 19
type input "#ffffff"
click at [366, 511] on button "Apply" at bounding box center [372, 514] width 30 height 14
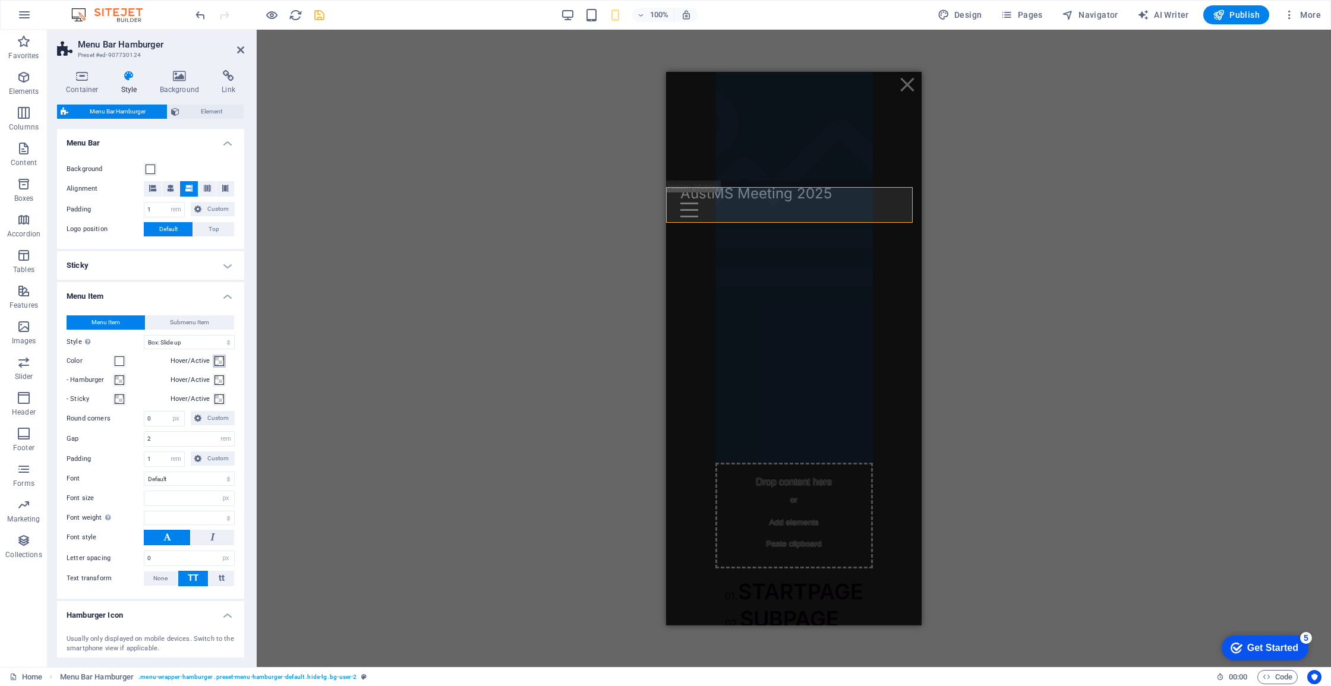
click at [223, 359] on button "Hover/Active" at bounding box center [219, 361] width 13 height 13
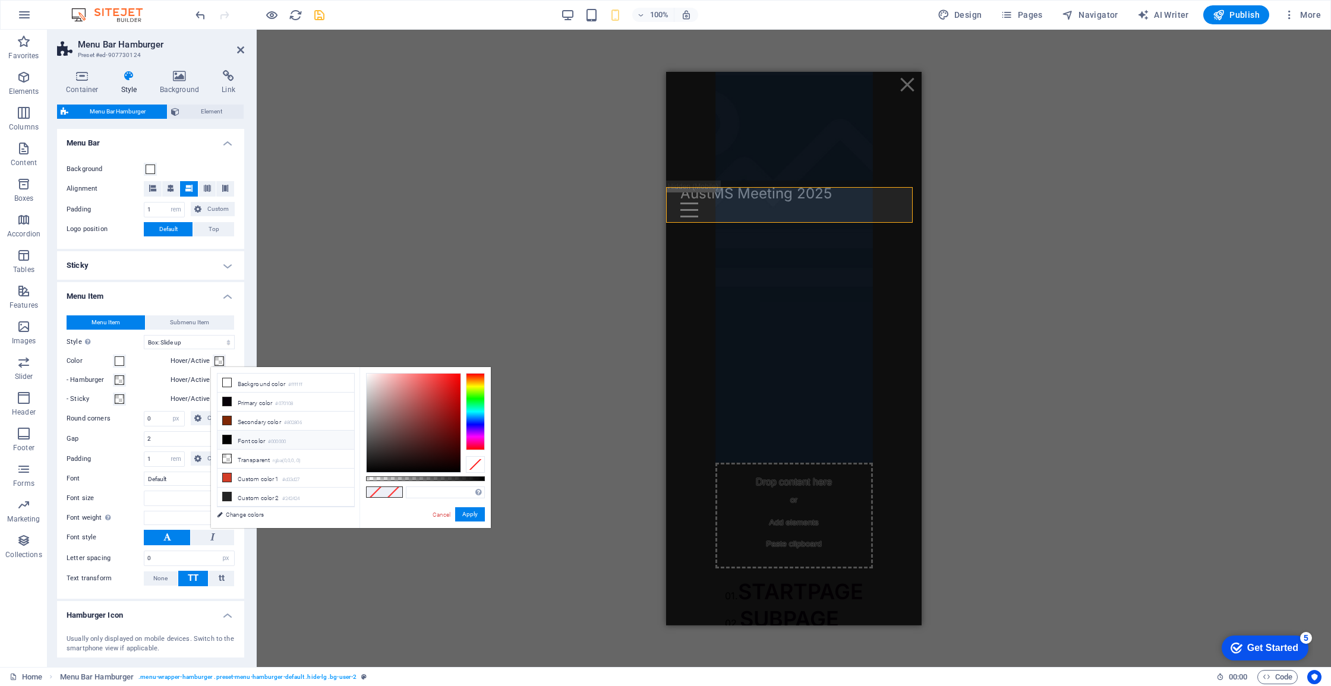
select select
click at [251, 477] on li "Custom color 1 #d33d27" at bounding box center [285, 478] width 137 height 19
type input "#d33d27"
click at [481, 519] on button "Apply" at bounding box center [470, 514] width 30 height 14
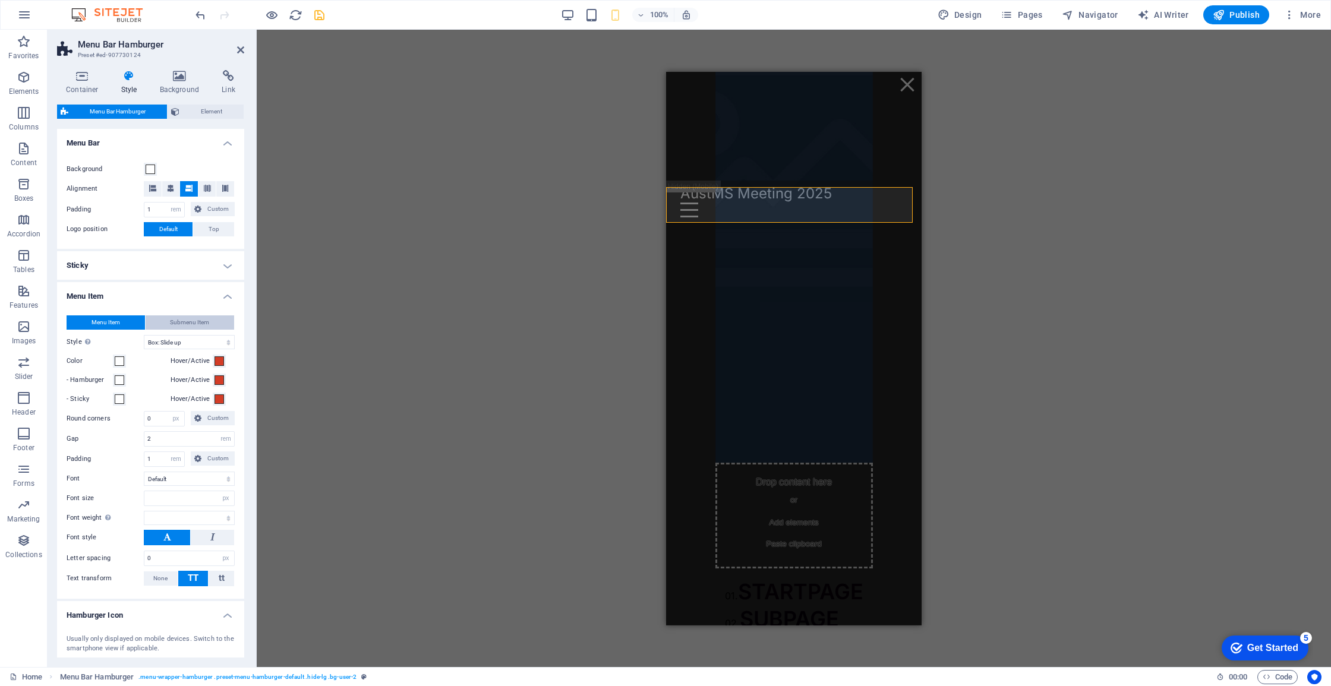
select select
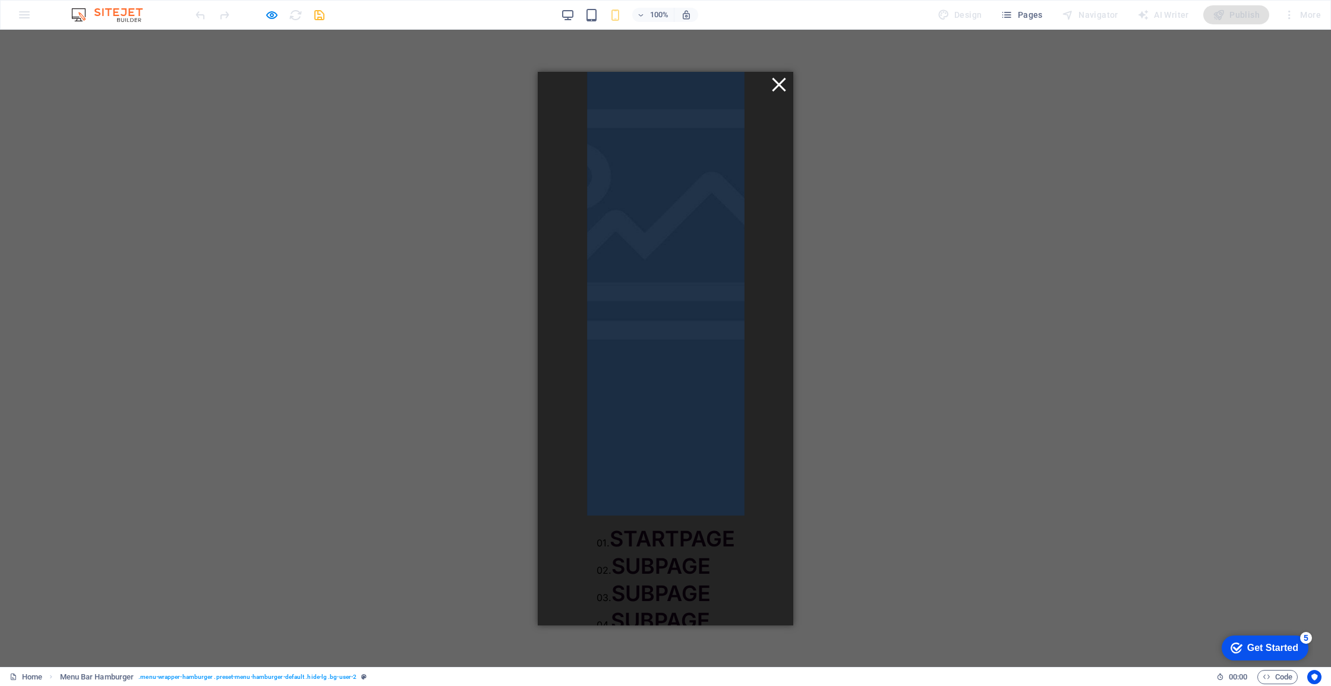
click at [772, 81] on button "Menu" at bounding box center [779, 84] width 14 height 14
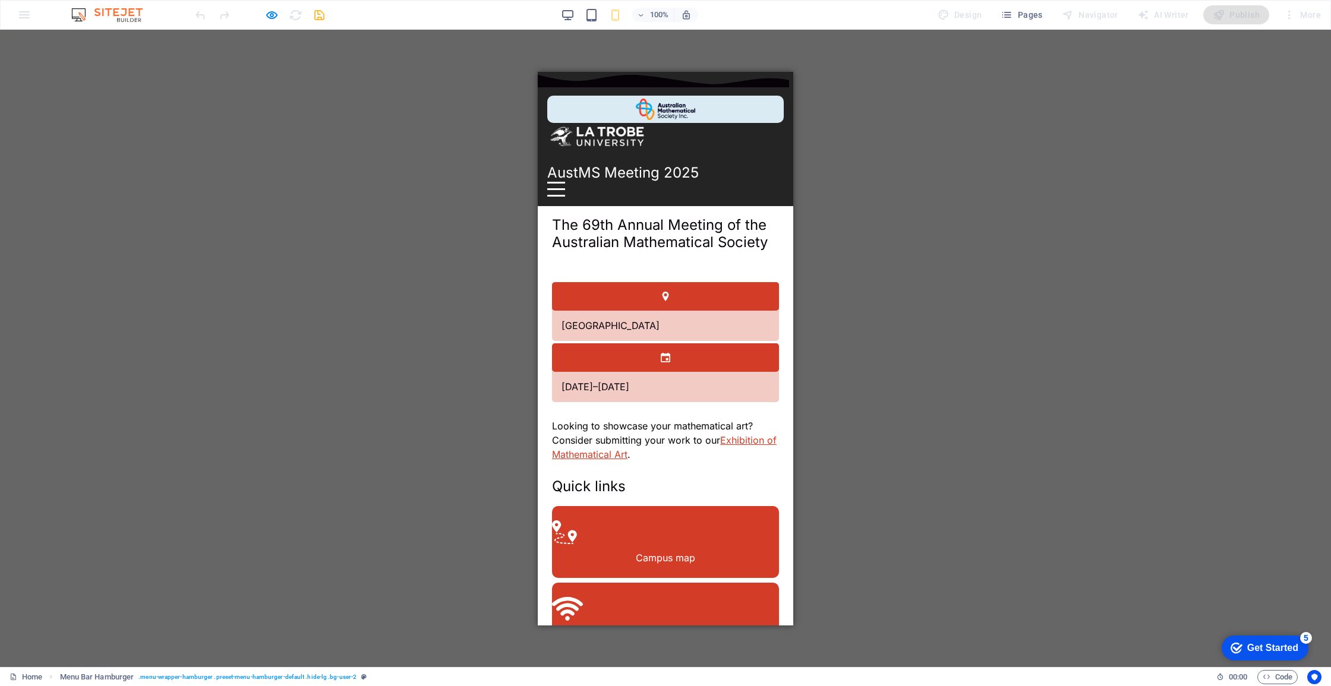
click at [565, 181] on div "Menu" at bounding box center [556, 188] width 18 height 15
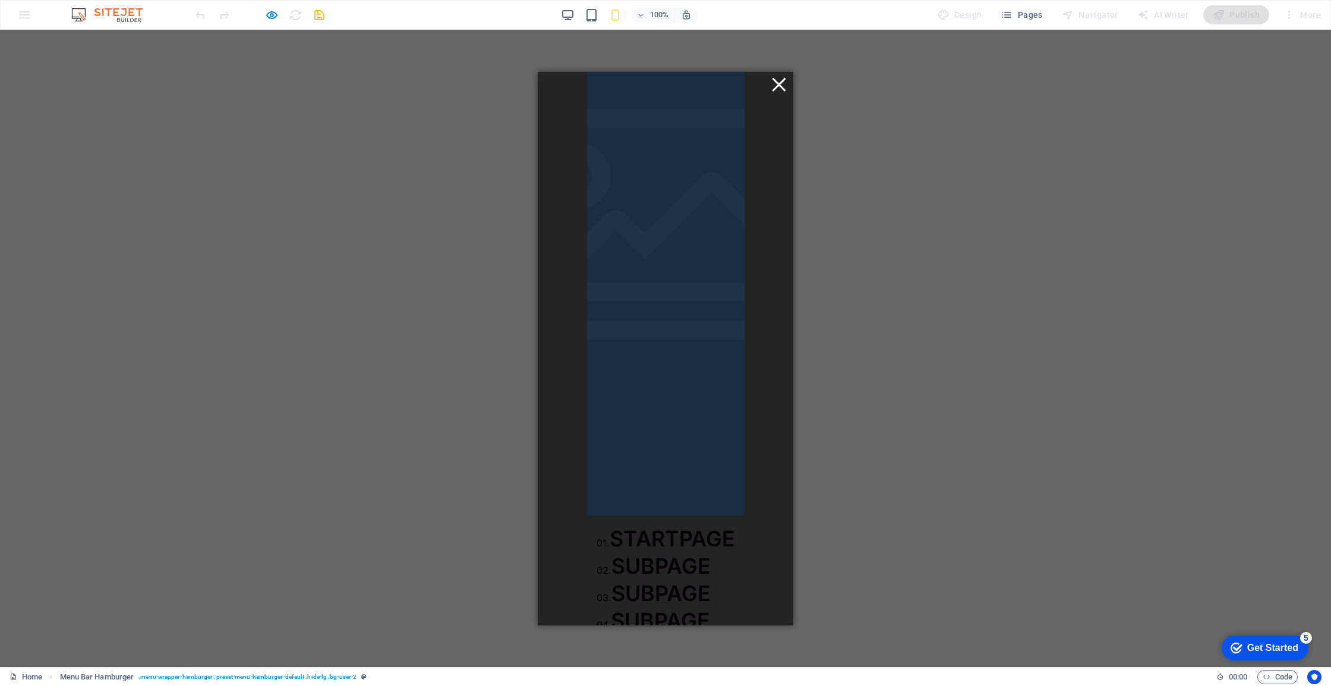
click at [680, 525] on span "STARTPAGE" at bounding box center [672, 538] width 125 height 26
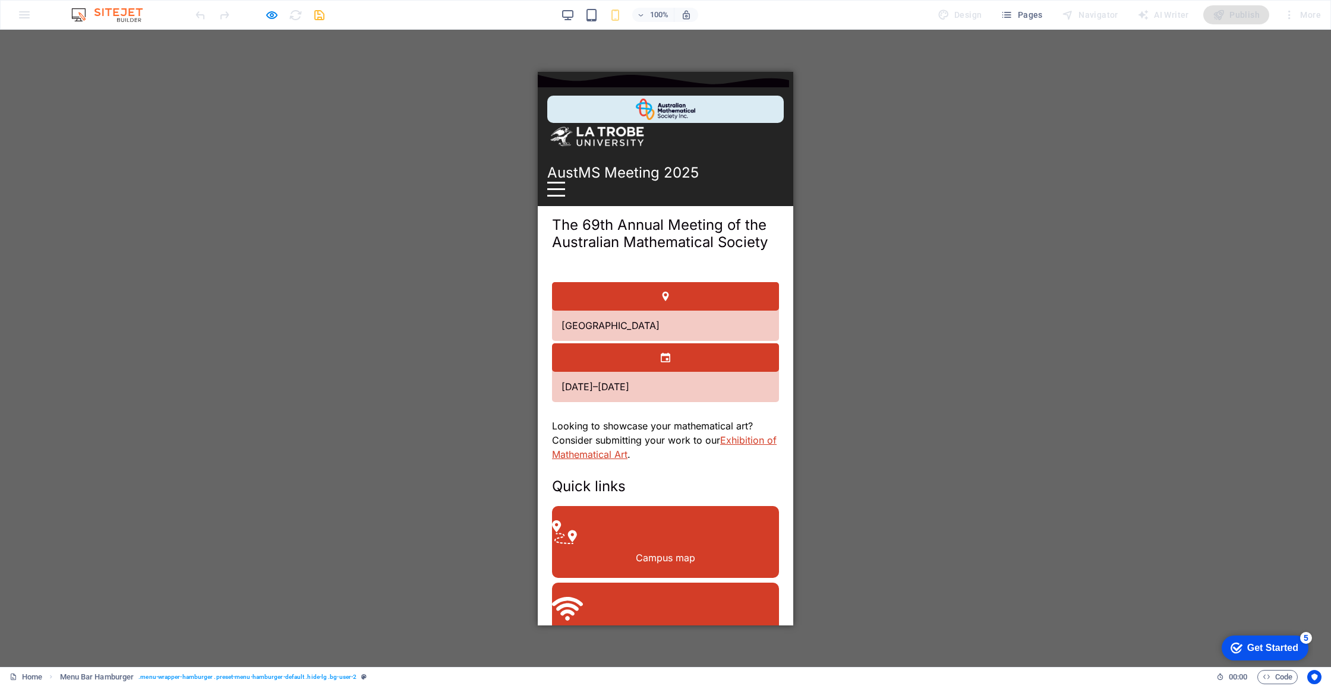
click at [763, 154] on div "AustMS Meeting 2025 Menu Drop content here or Add elements Paste clipboard 01. …" at bounding box center [665, 179] width 255 height 51
click at [565, 181] on div "Menu" at bounding box center [556, 188] width 18 height 15
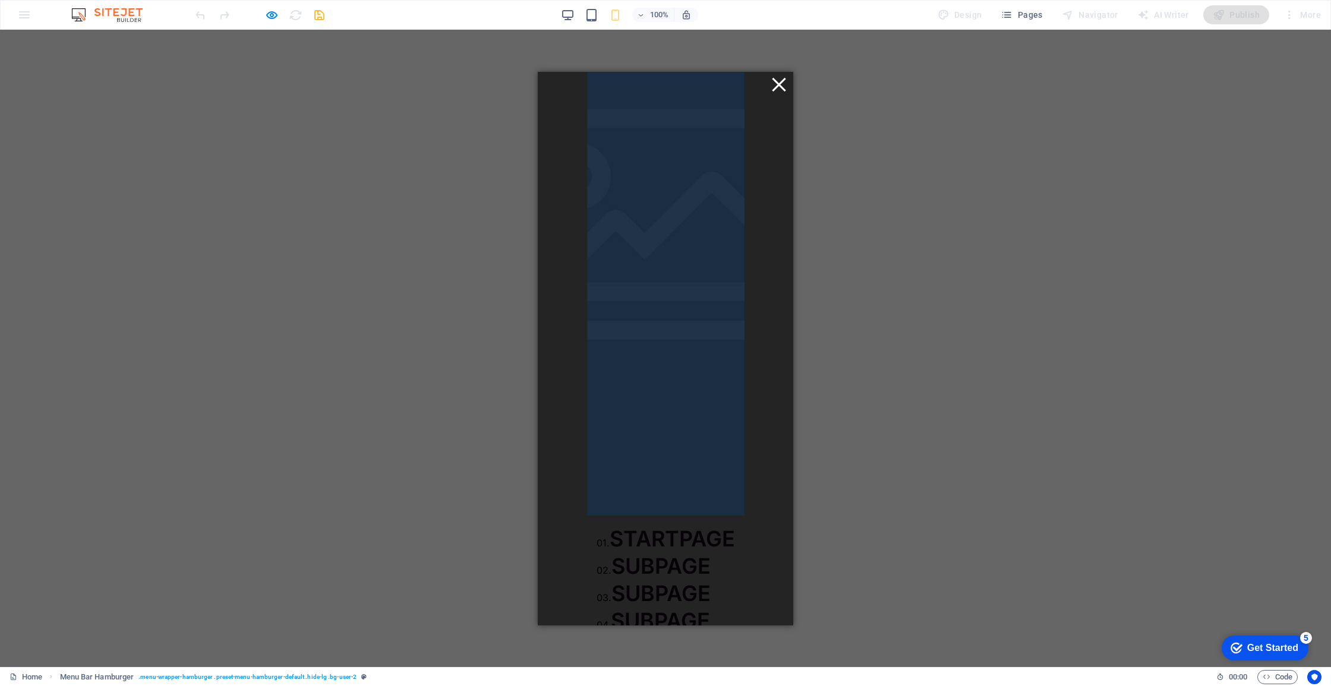
click at [772, 82] on button "Menu" at bounding box center [779, 84] width 14 height 14
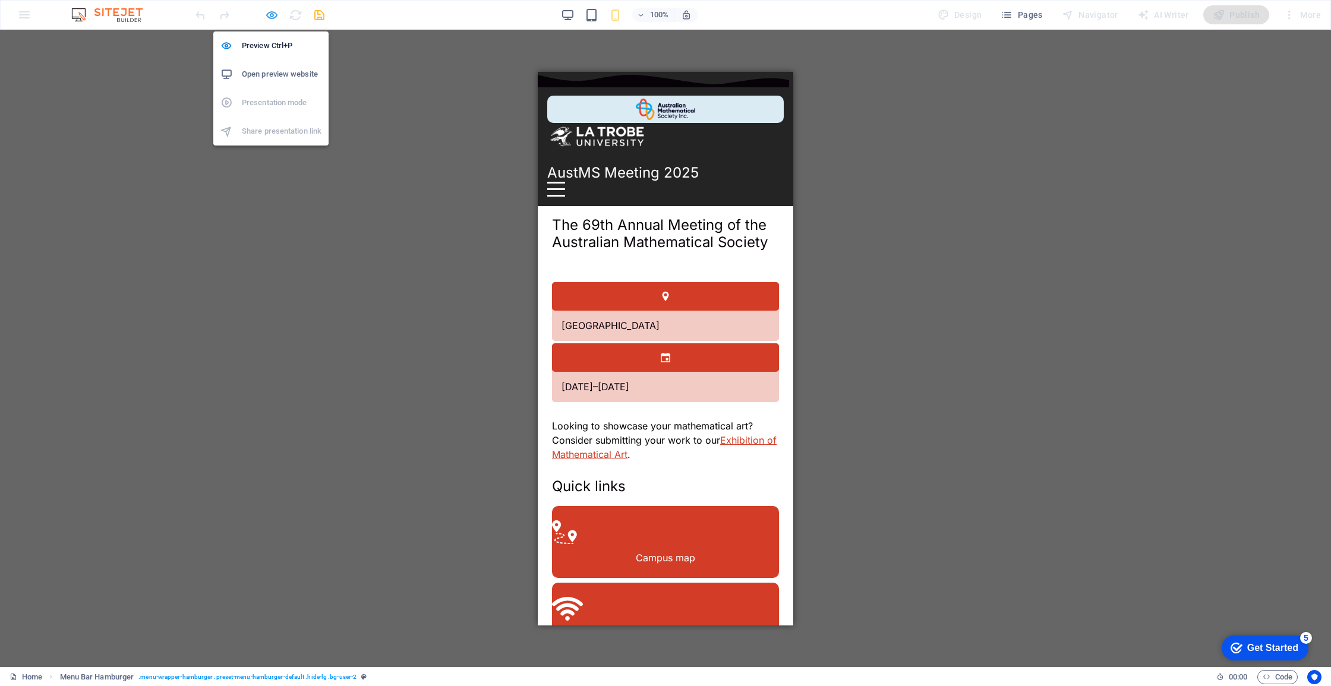
click at [0, 0] on icon "button" at bounding box center [0, 0] width 0 height 0
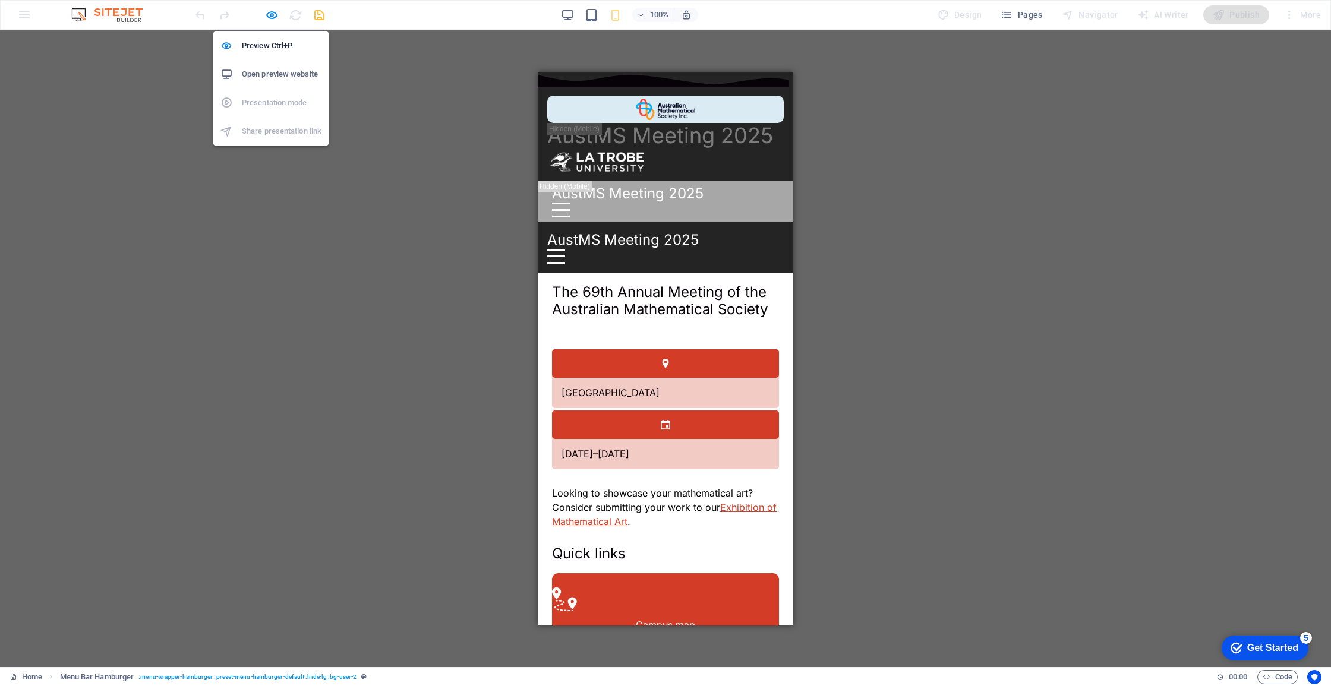
select select "rem"
select select "hover_box_bottom"
select select "px"
select select "rem"
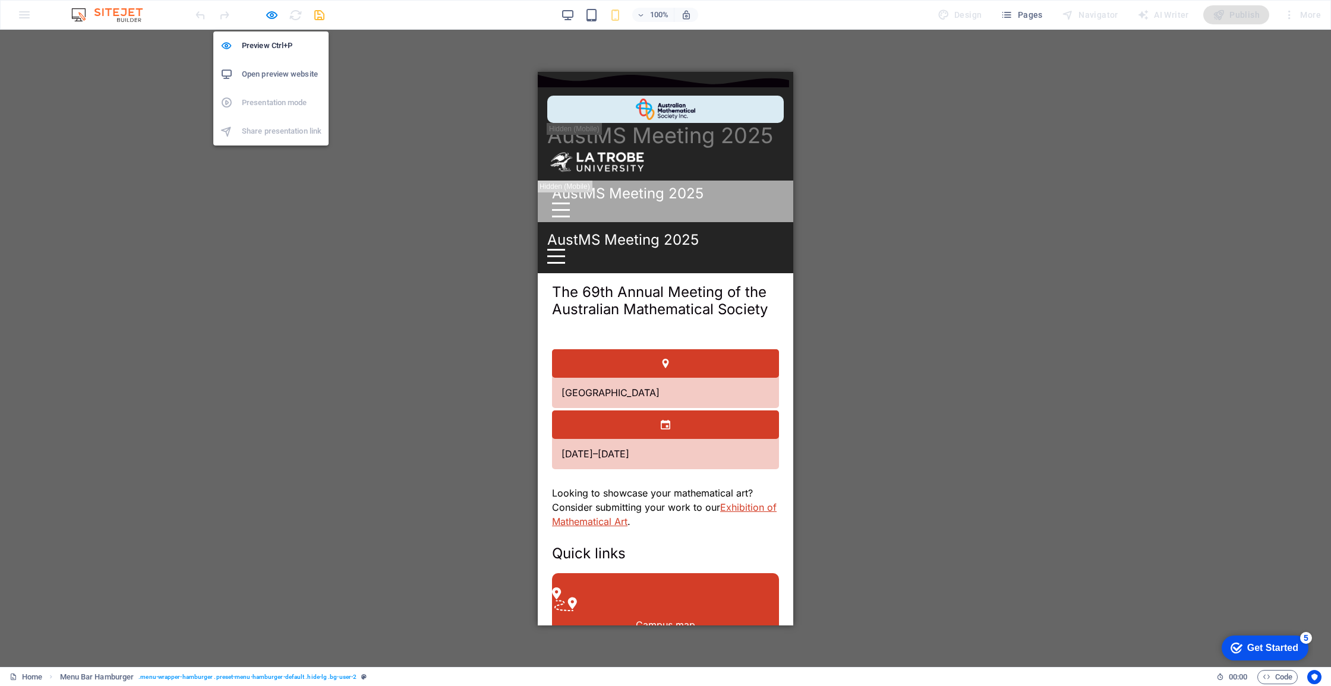
select select "px"
select select
select select "px"
select select "%"
select select "rem"
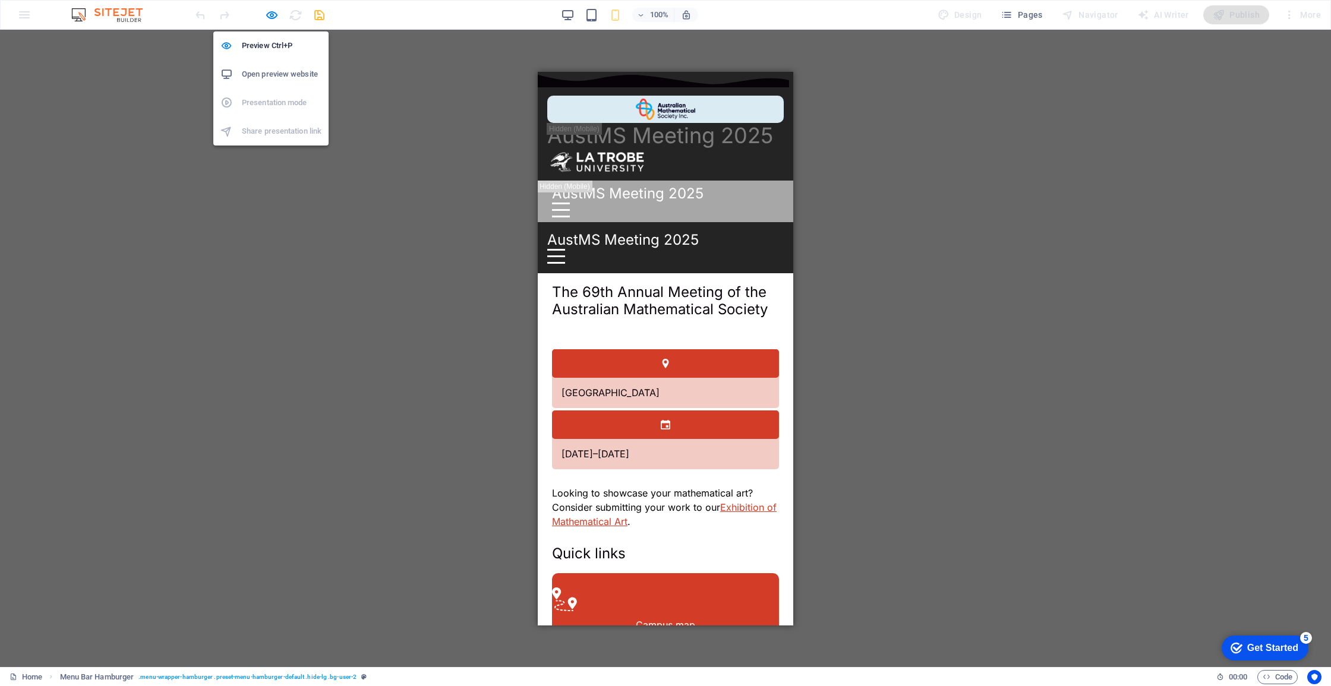
select select "rem"
select select "px"
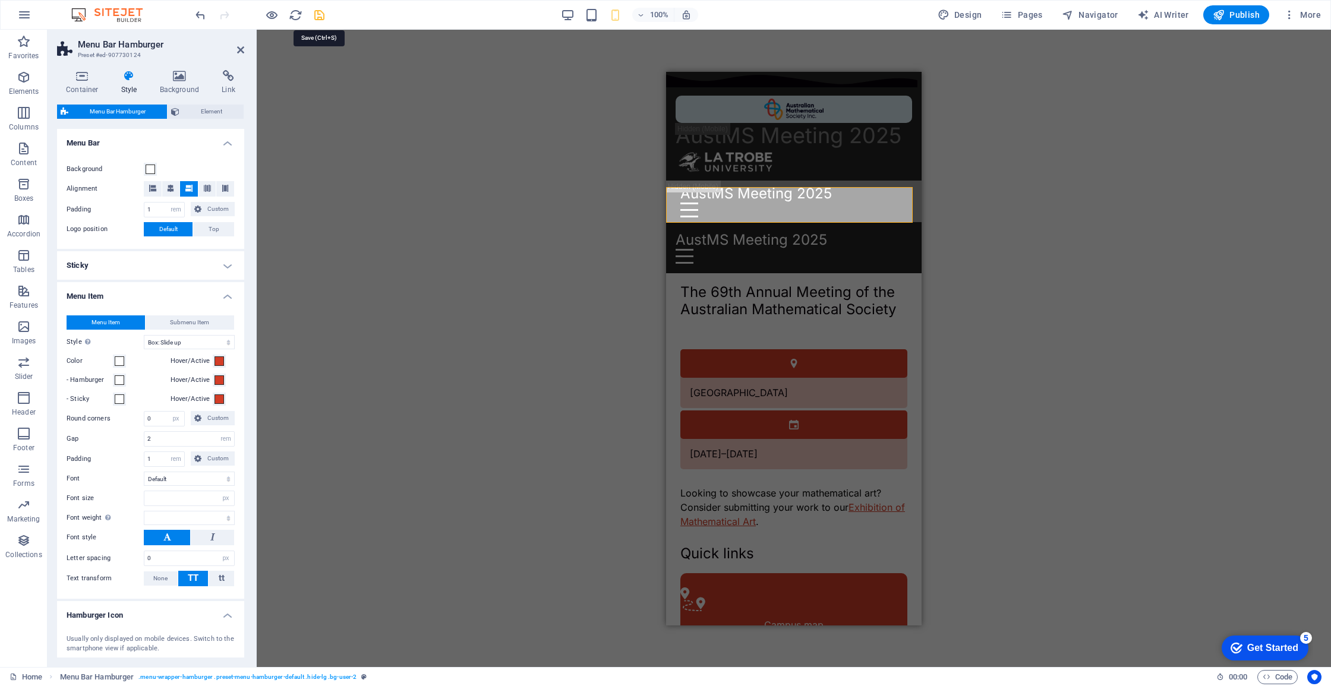
click at [314, 13] on icon "save" at bounding box center [320, 15] width 14 height 14
select select "rem"
select select "hover_box_bottom"
select select "px"
select select "rem"
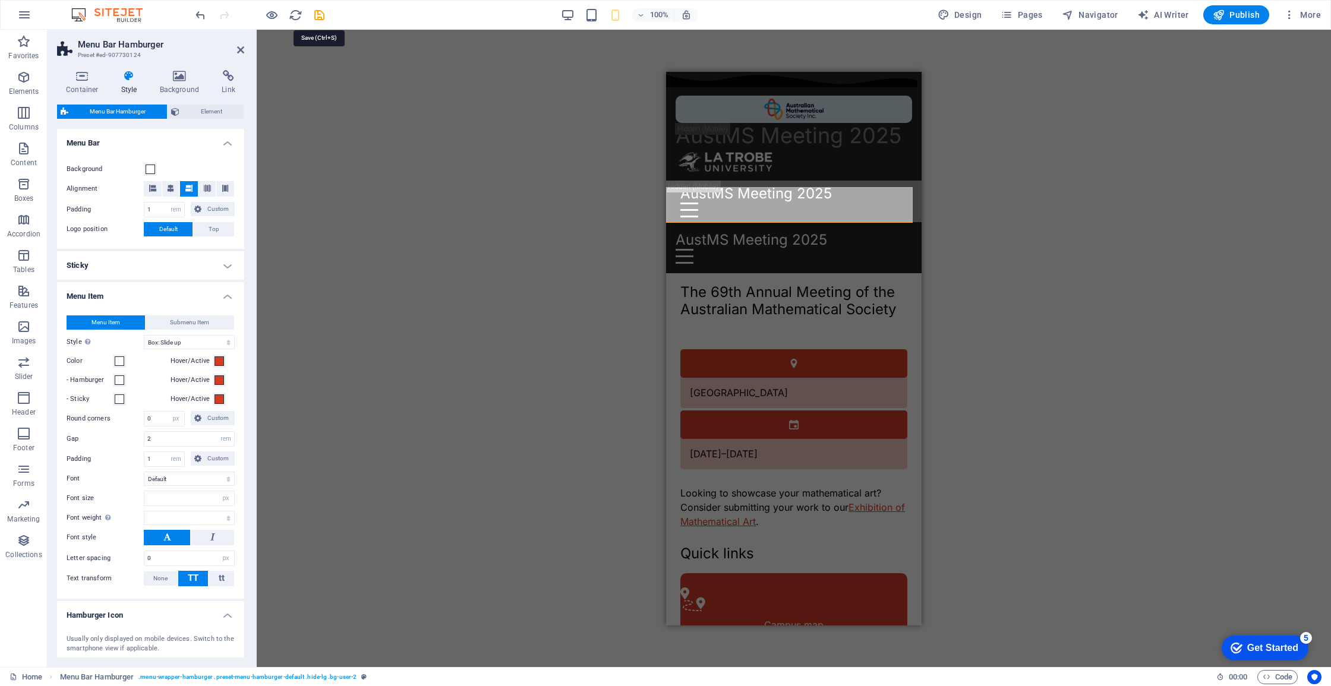
select select "rem"
select select "px"
select select
select select "px"
select select "%"
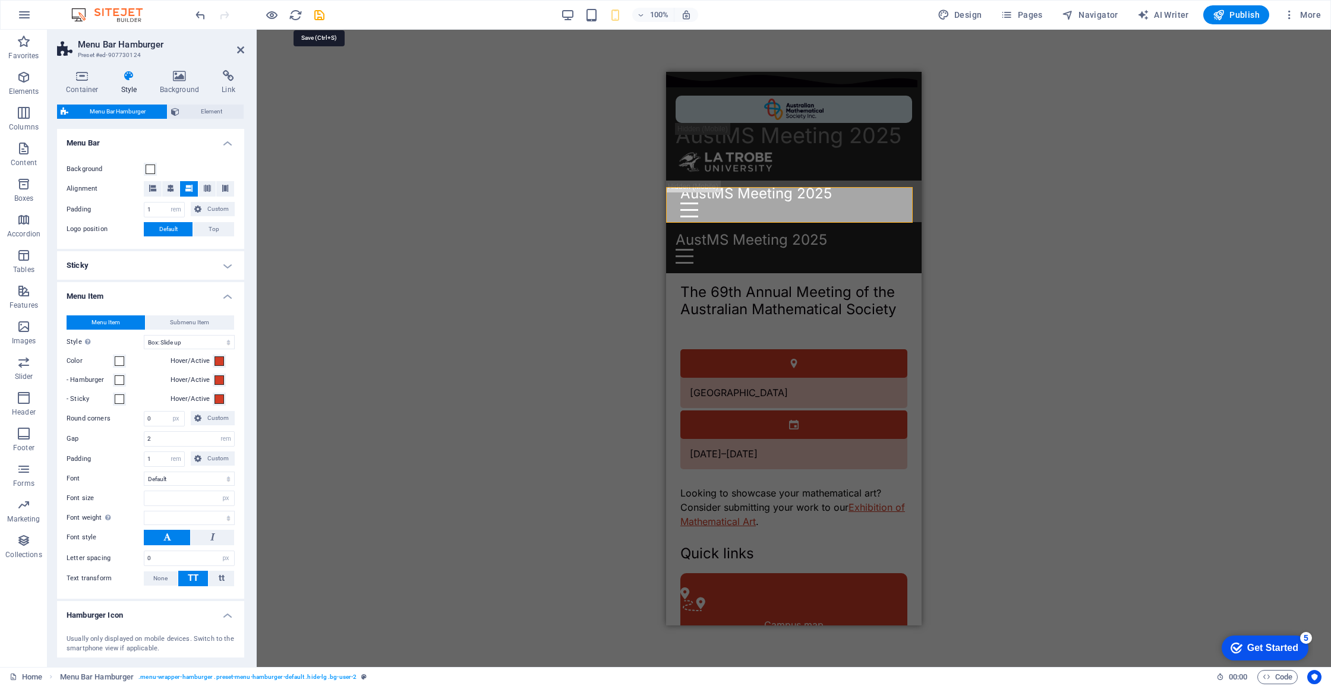
select select "rem"
select select "px"
select select
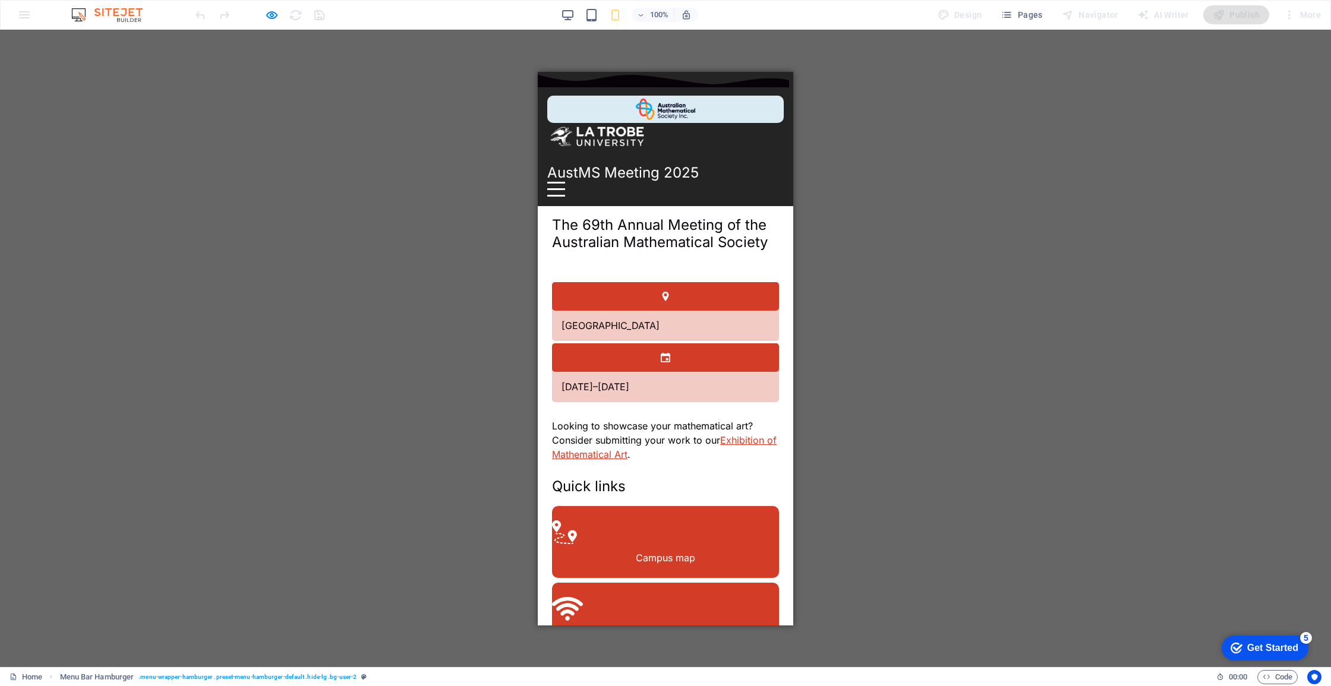
click at [565, 181] on div "Menu" at bounding box center [556, 188] width 18 height 15
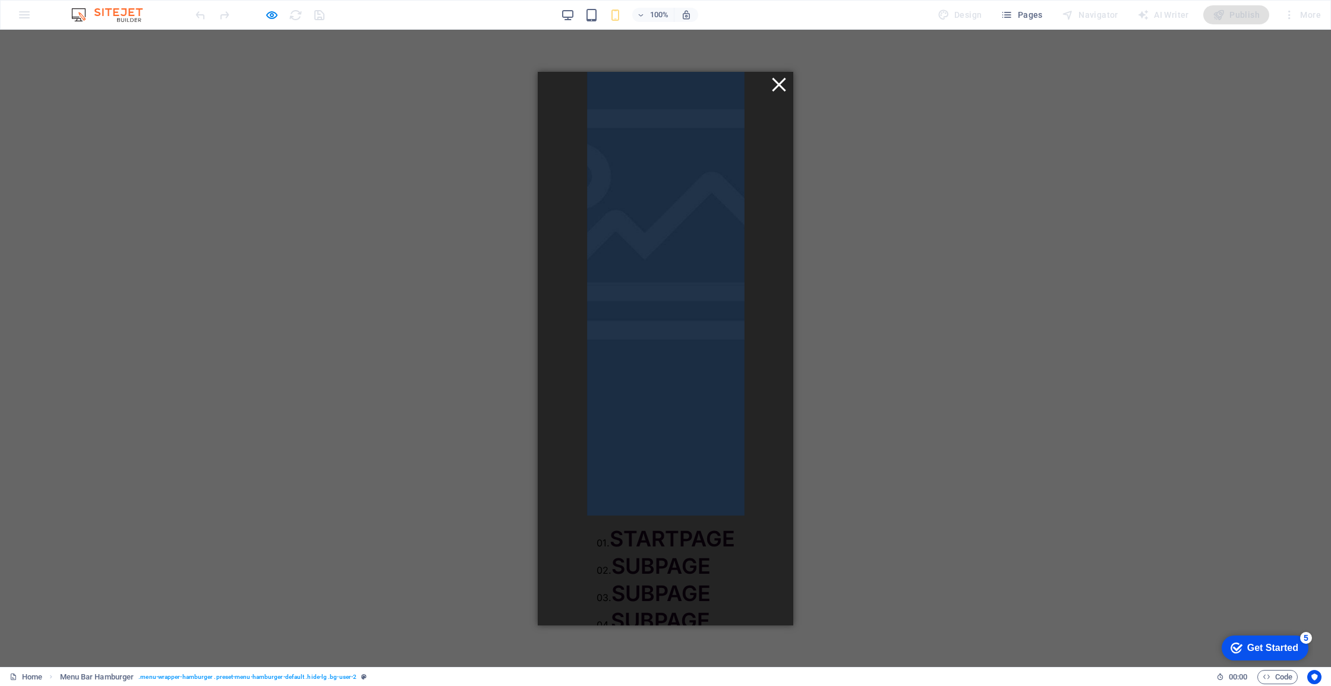
click at [770, 90] on div "Menu" at bounding box center [779, 84] width 18 height 15
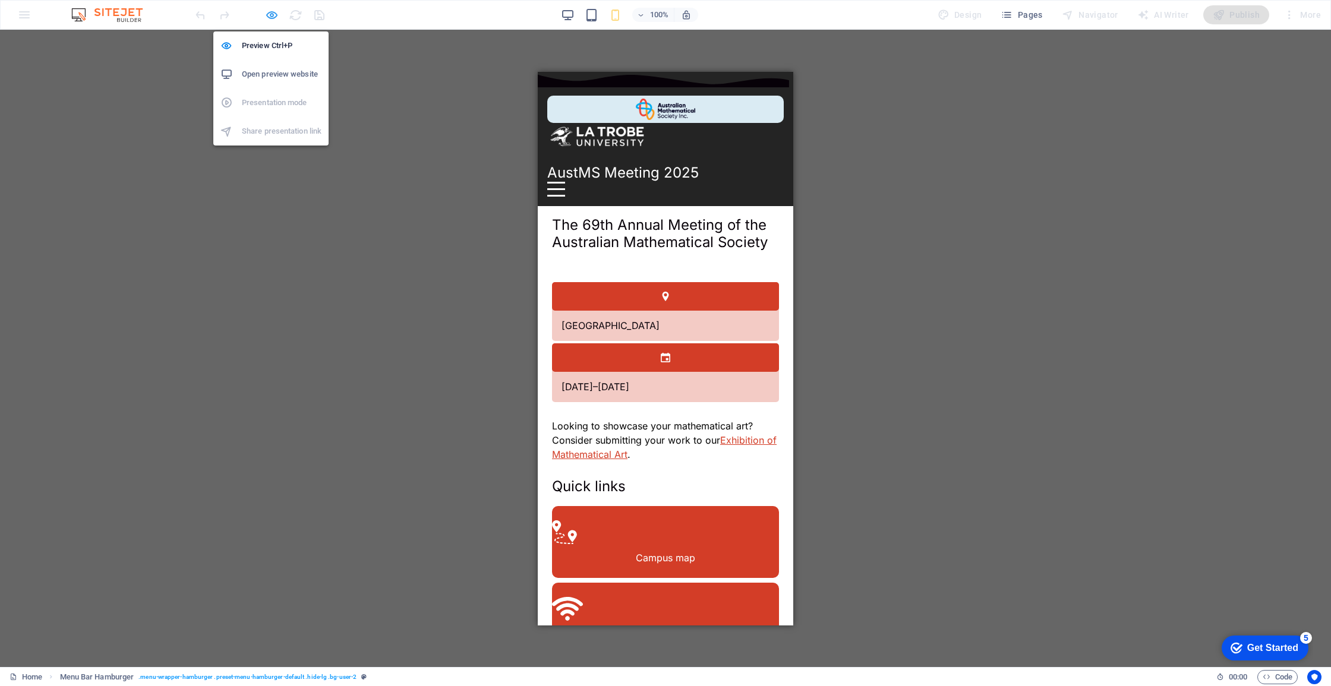
click at [0, 0] on icon "button" at bounding box center [0, 0] width 0 height 0
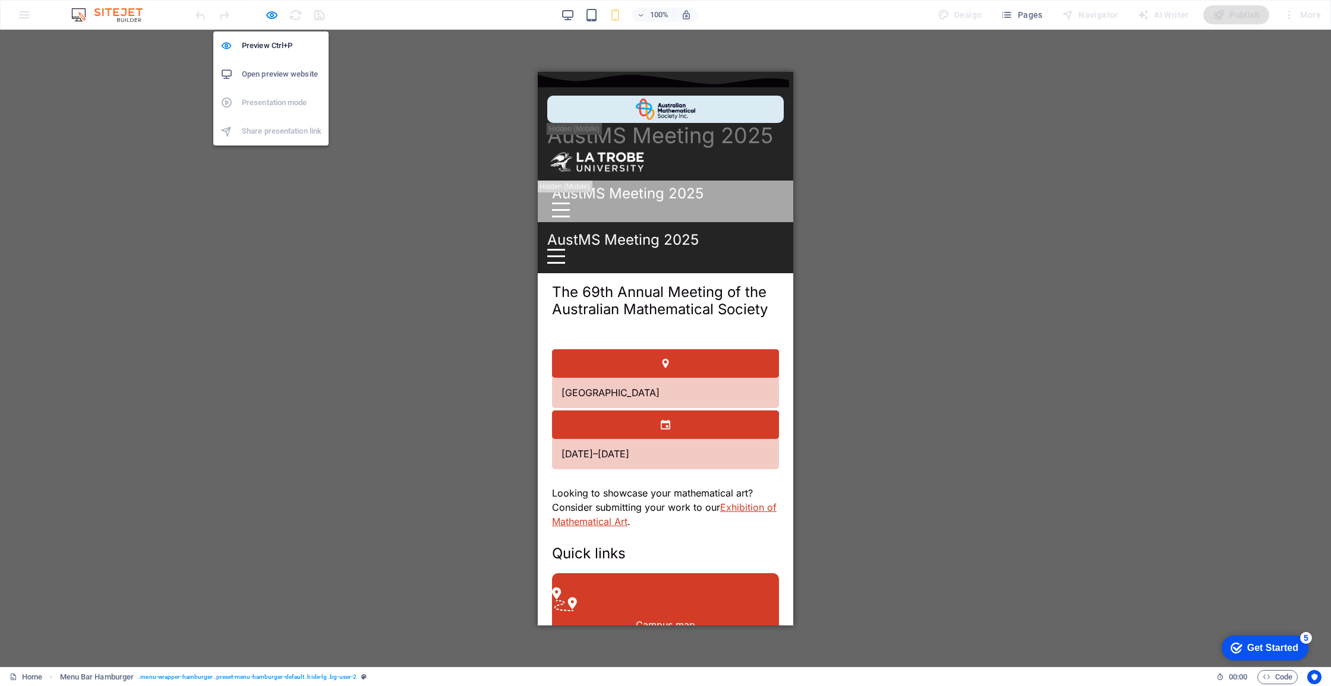
select select "rem"
select select "hover_box_bottom"
select select "px"
select select "rem"
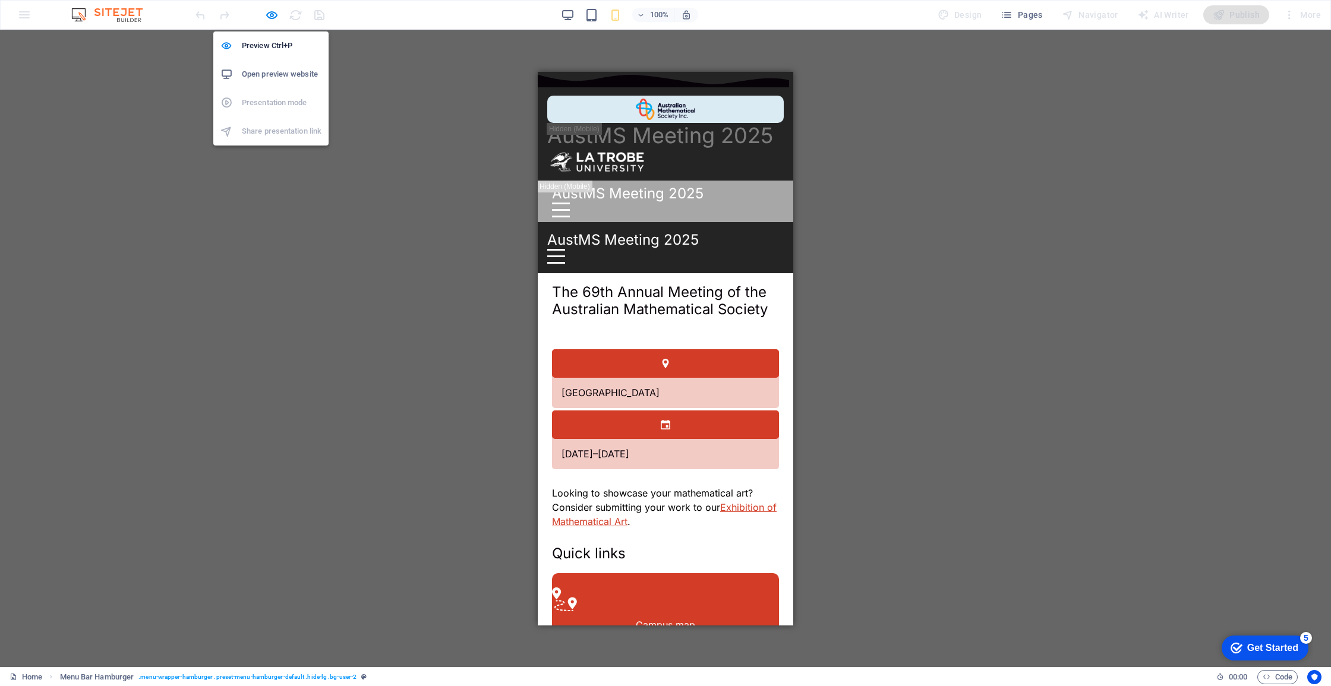
select select "px"
select select
select select "px"
select select "%"
select select "rem"
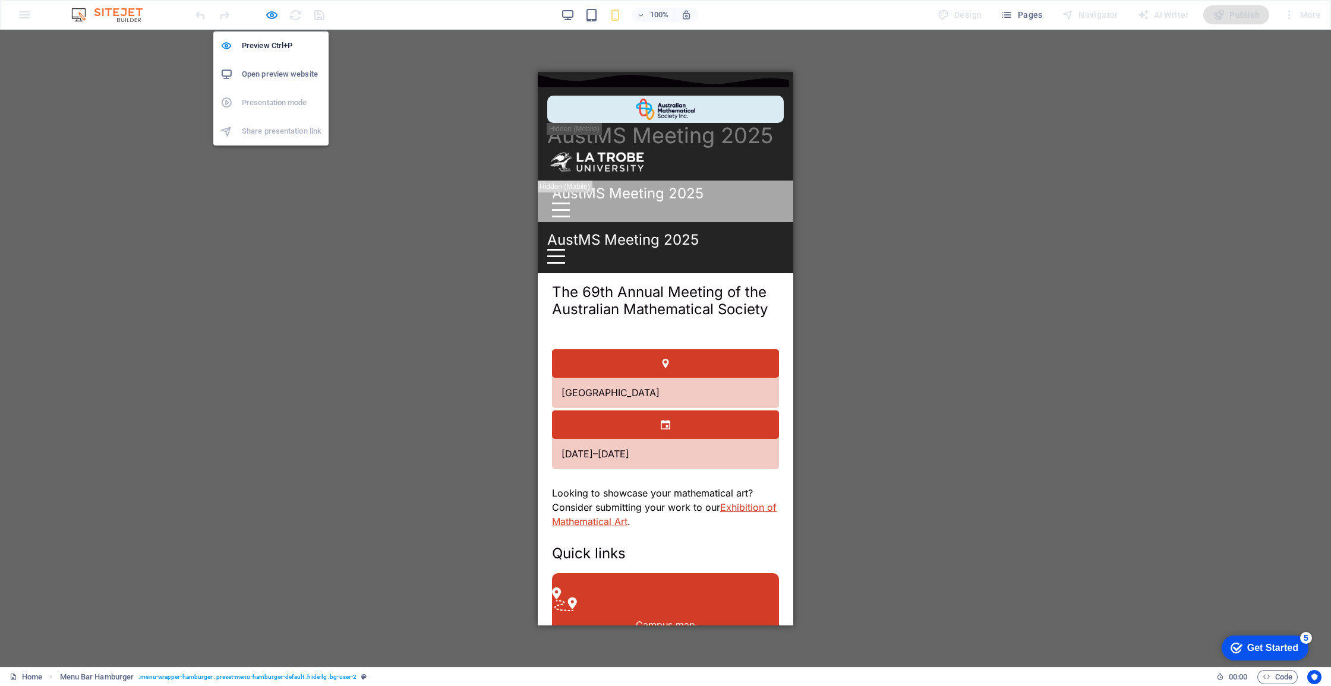
select select "rem"
select select "px"
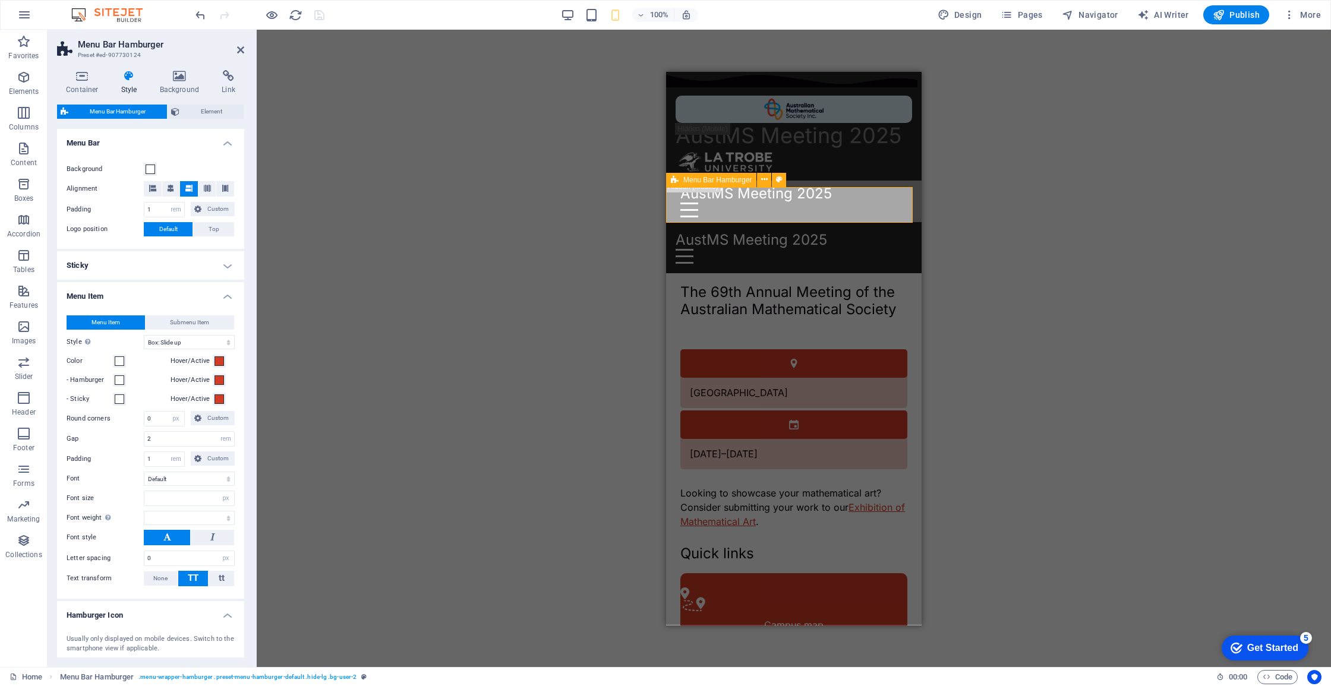
click at [682, 184] on div "Menu Bar Hamburger" at bounding box center [711, 180] width 90 height 14
click at [182, 271] on h4 "Sticky" at bounding box center [150, 265] width 187 height 29
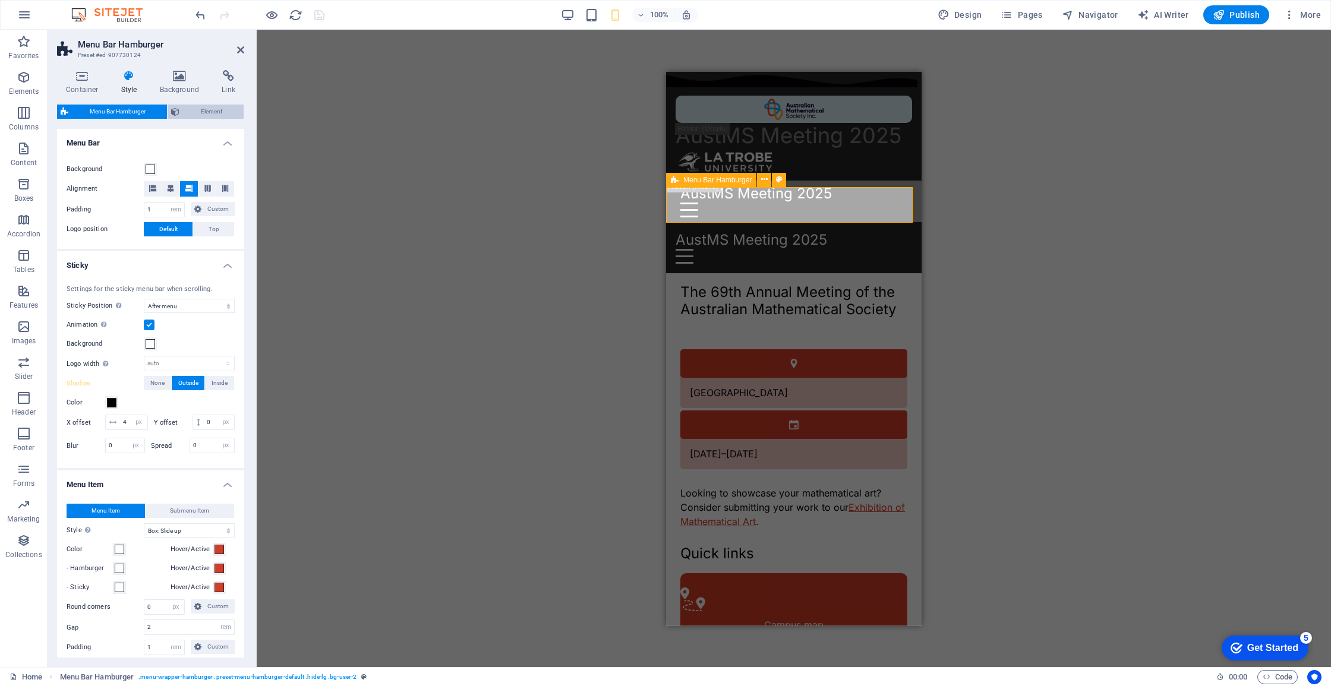
click at [204, 109] on span "Element" at bounding box center [211, 112] width 57 height 14
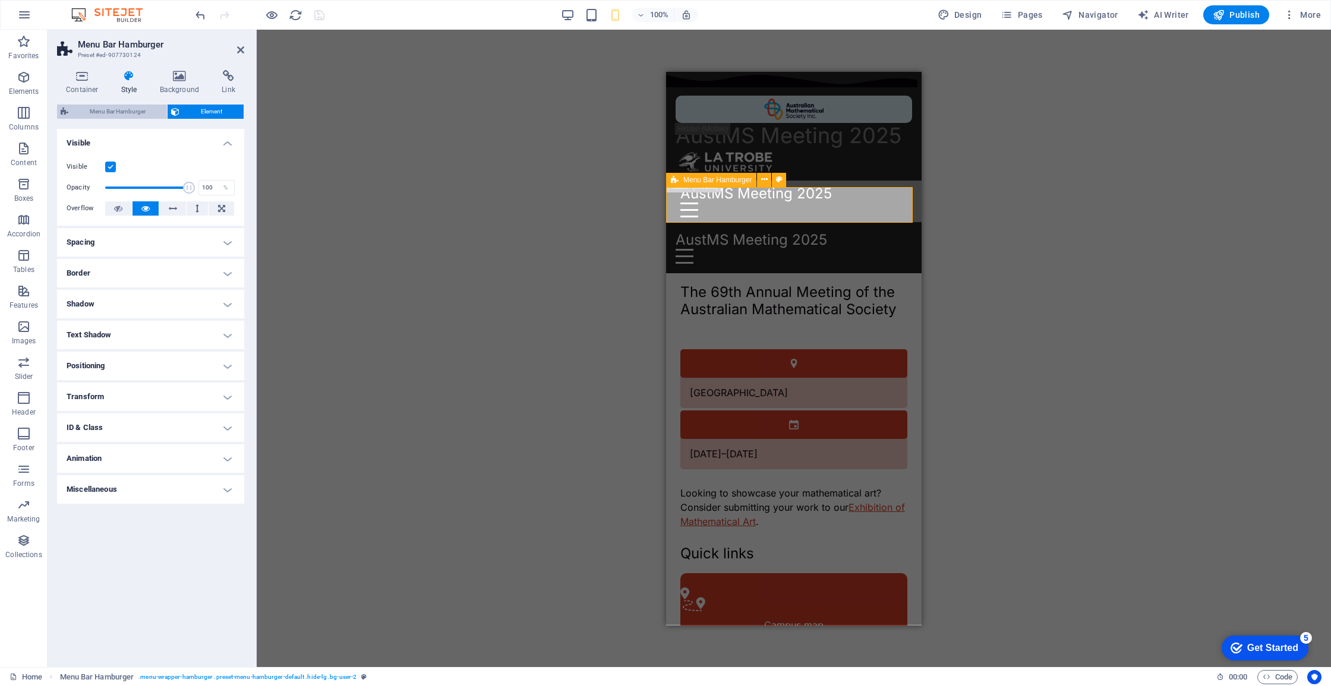
click at [160, 105] on span "Menu Bar Hamburger" at bounding box center [118, 112] width 92 height 14
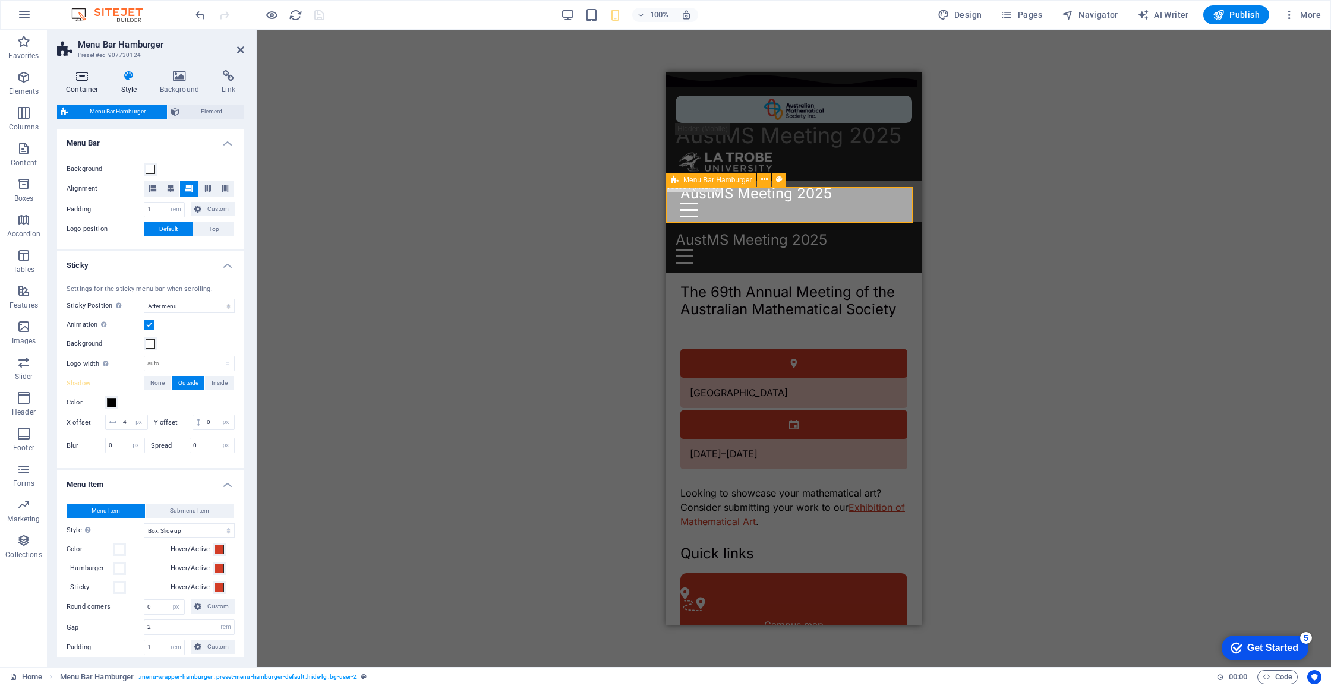
click at [102, 80] on icon at bounding box center [82, 76] width 51 height 12
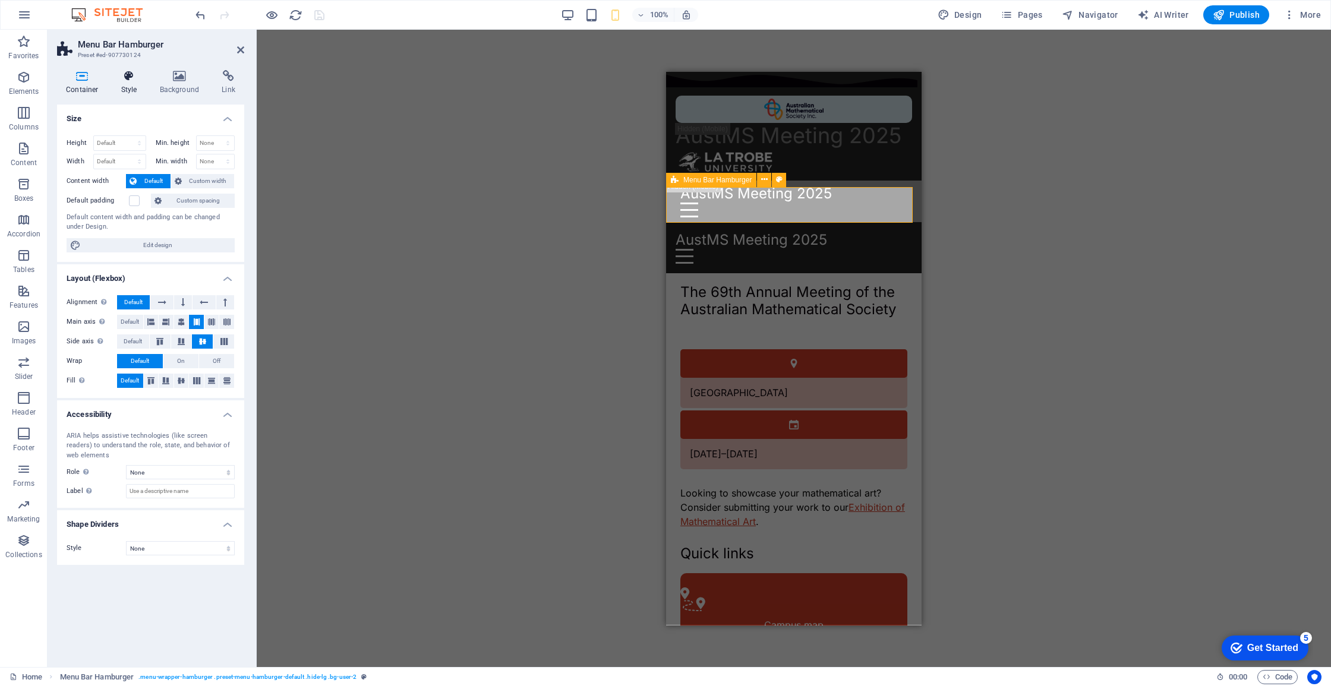
click at [124, 80] on icon at bounding box center [129, 76] width 34 height 12
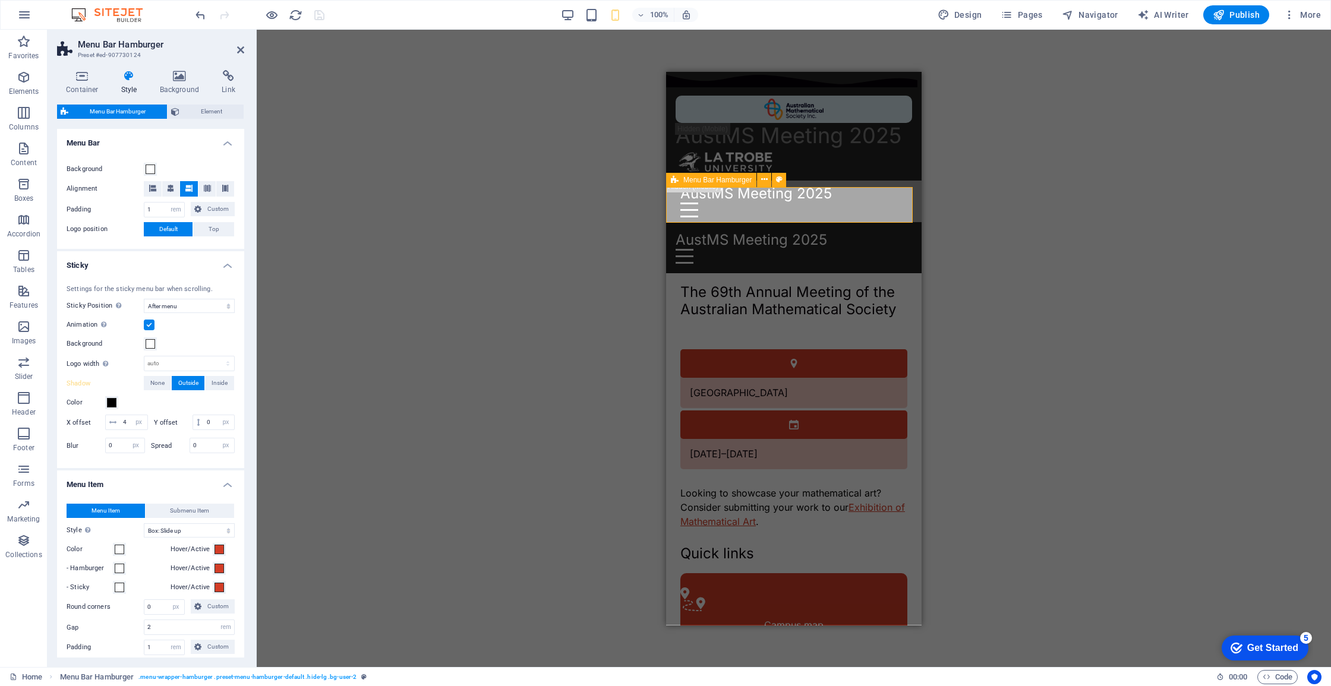
click at [115, 111] on span "Menu Bar Hamburger" at bounding box center [118, 112] width 92 height 14
click at [77, 83] on h4 "Container" at bounding box center [84, 82] width 55 height 25
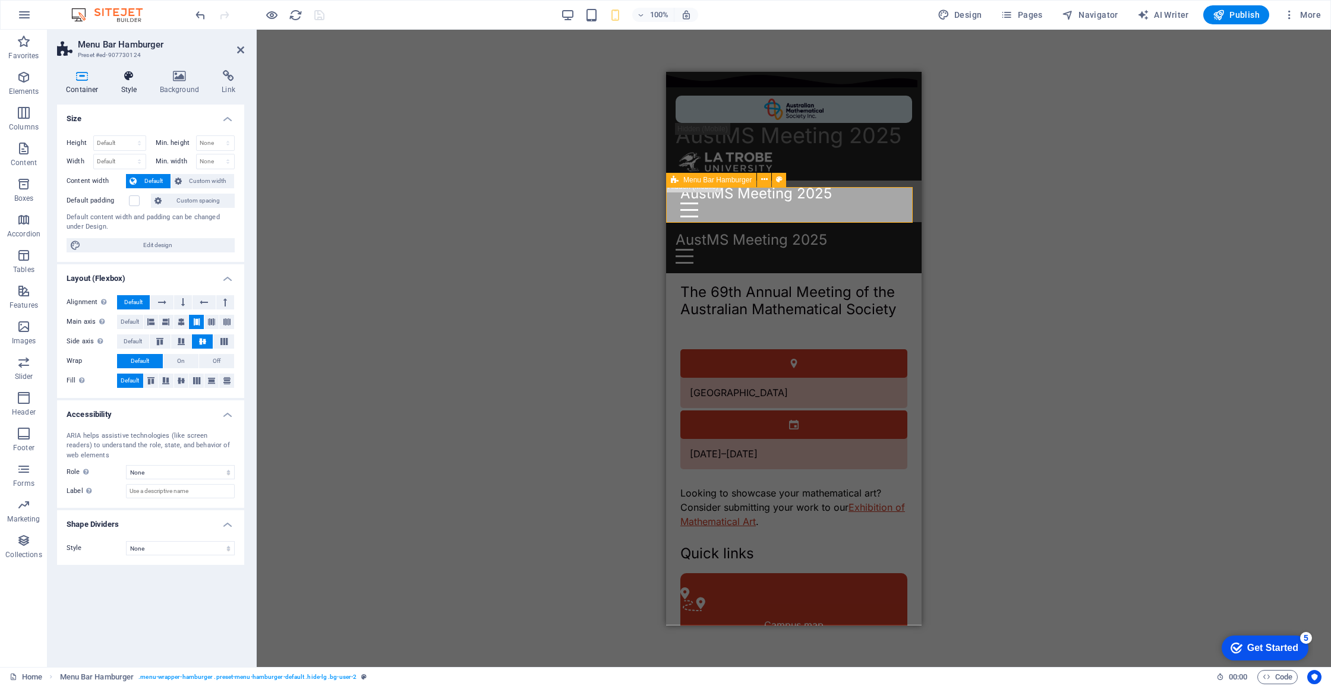
click at [147, 77] on h4 "Style" at bounding box center [131, 82] width 39 height 25
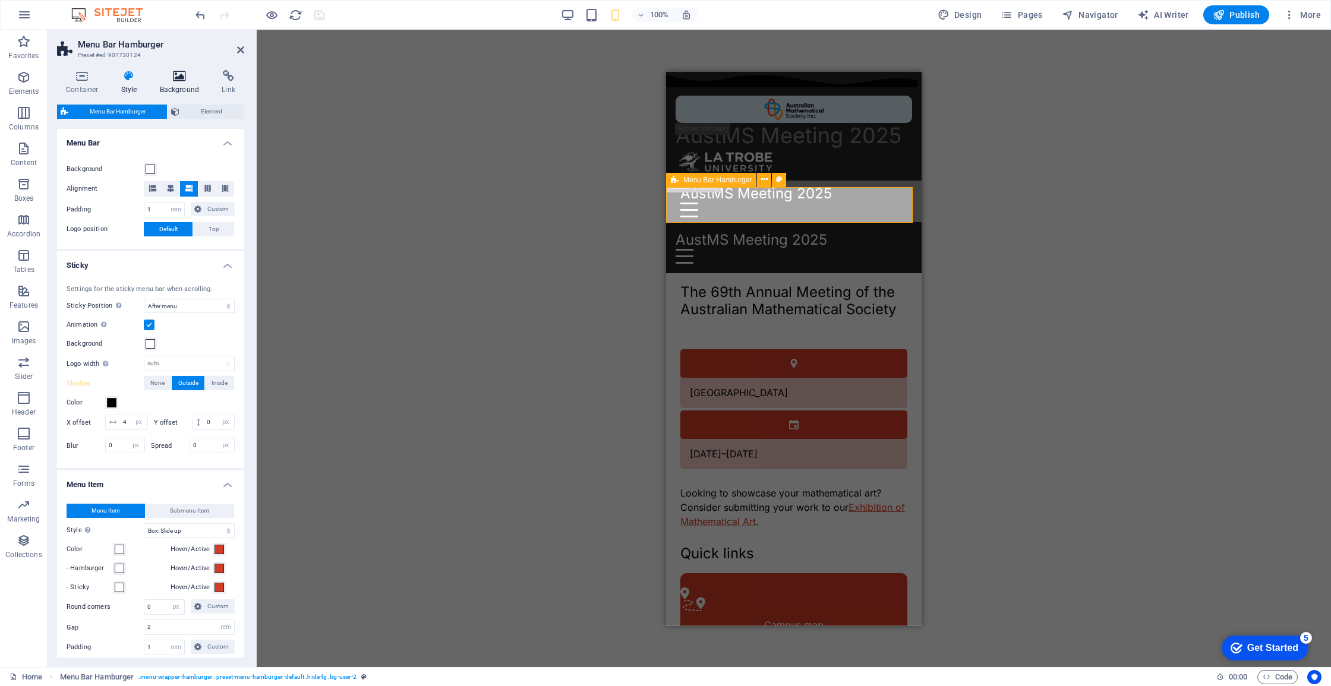
click at [185, 74] on icon at bounding box center [180, 76] width 58 height 12
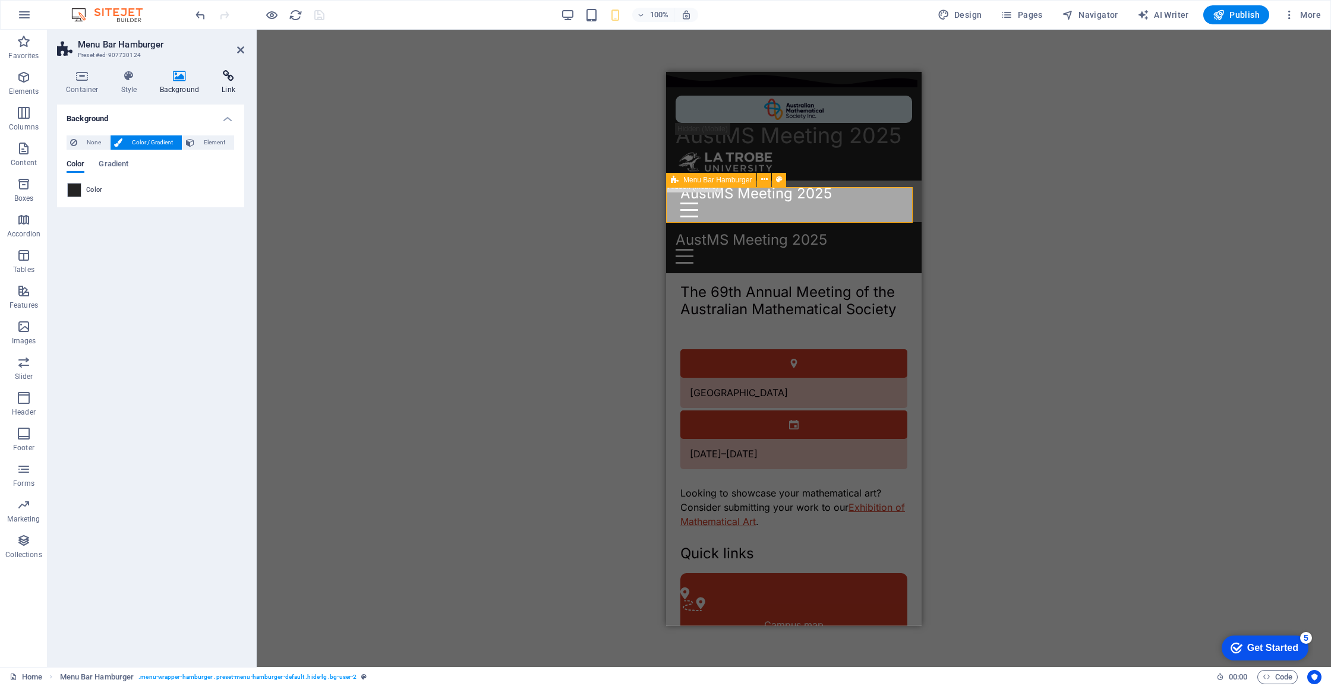
click at [229, 78] on icon at bounding box center [228, 76] width 31 height 12
click at [0, 0] on div "Container" at bounding box center [0, 0] width 0 height 0
click at [873, 197] on div "Container" at bounding box center [852, 190] width 53 height 14
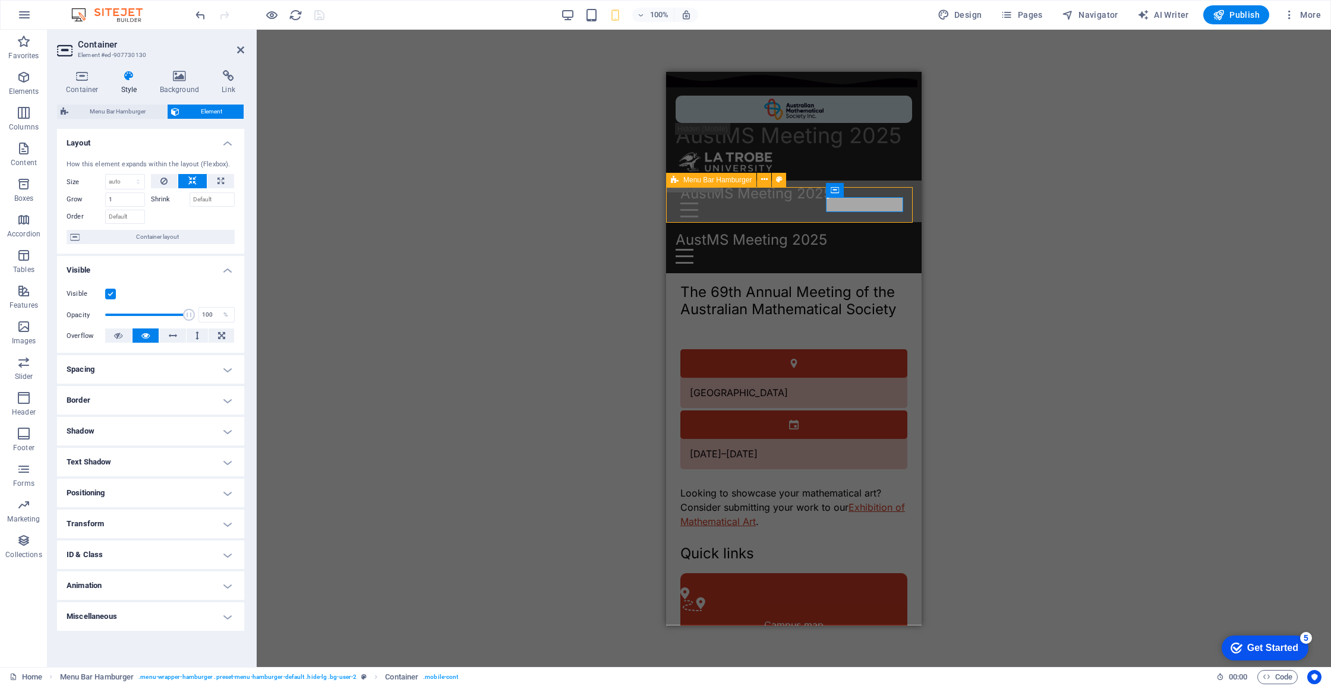
click at [828, 222] on div "AustMS Meeting 2025 Menu Drop content here or Add elements Paste clipboard 01. …" at bounding box center [793, 247] width 255 height 51
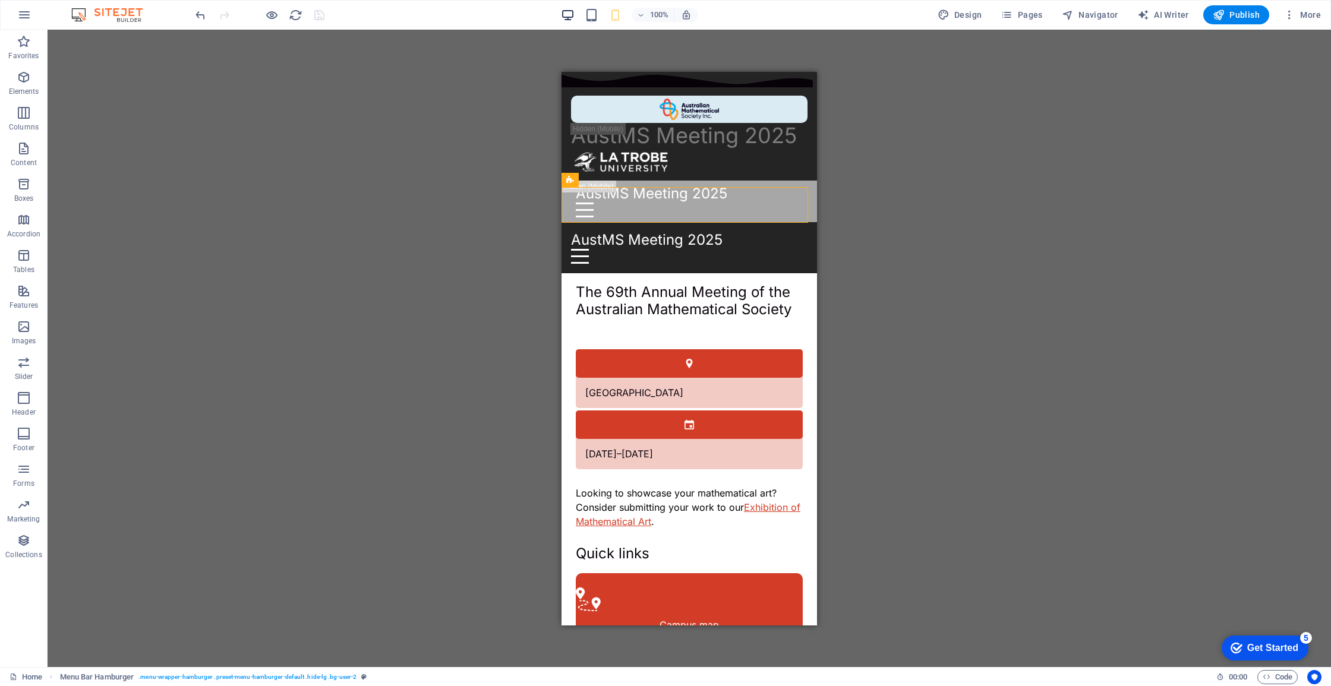
click at [0, 0] on div "100% Design Pages Navigator AI Writer Publish More" at bounding box center [0, 0] width 0 height 0
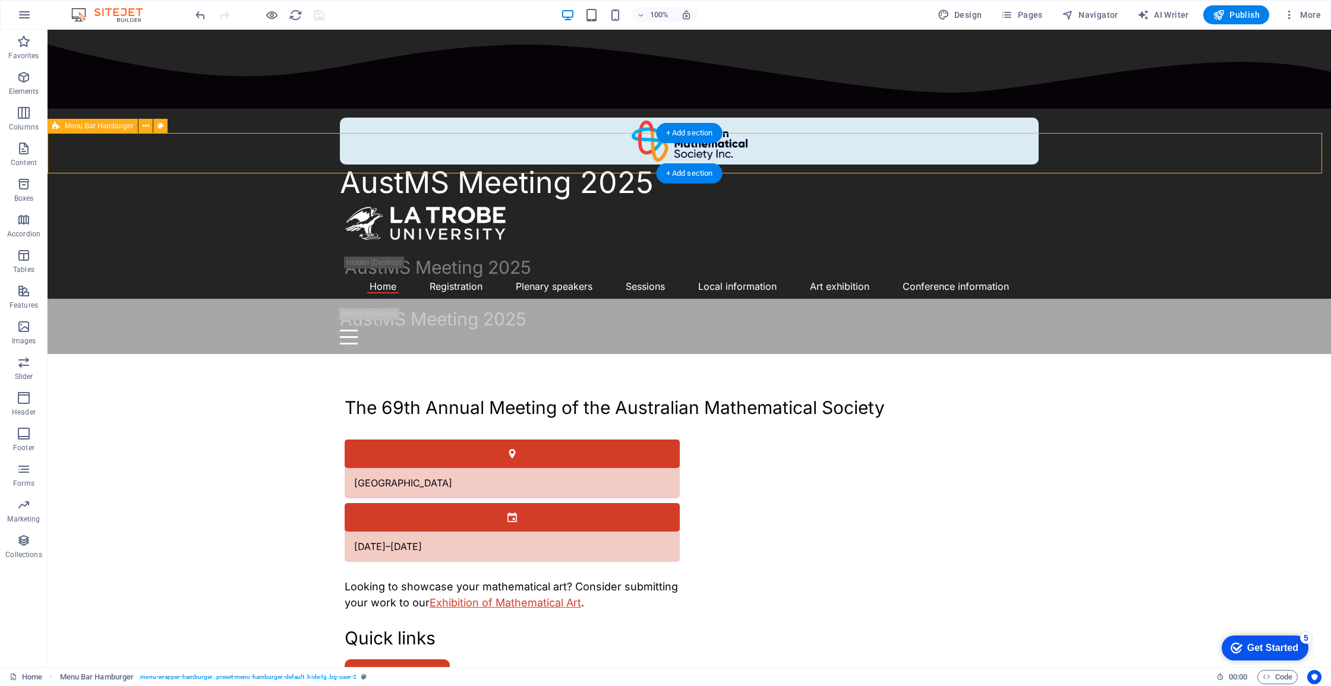
click at [283, 299] on div "AustMS Meeting 2025 Menu Drop content here or Add elements Paste clipboard 01. …" at bounding box center [689, 326] width 1283 height 55
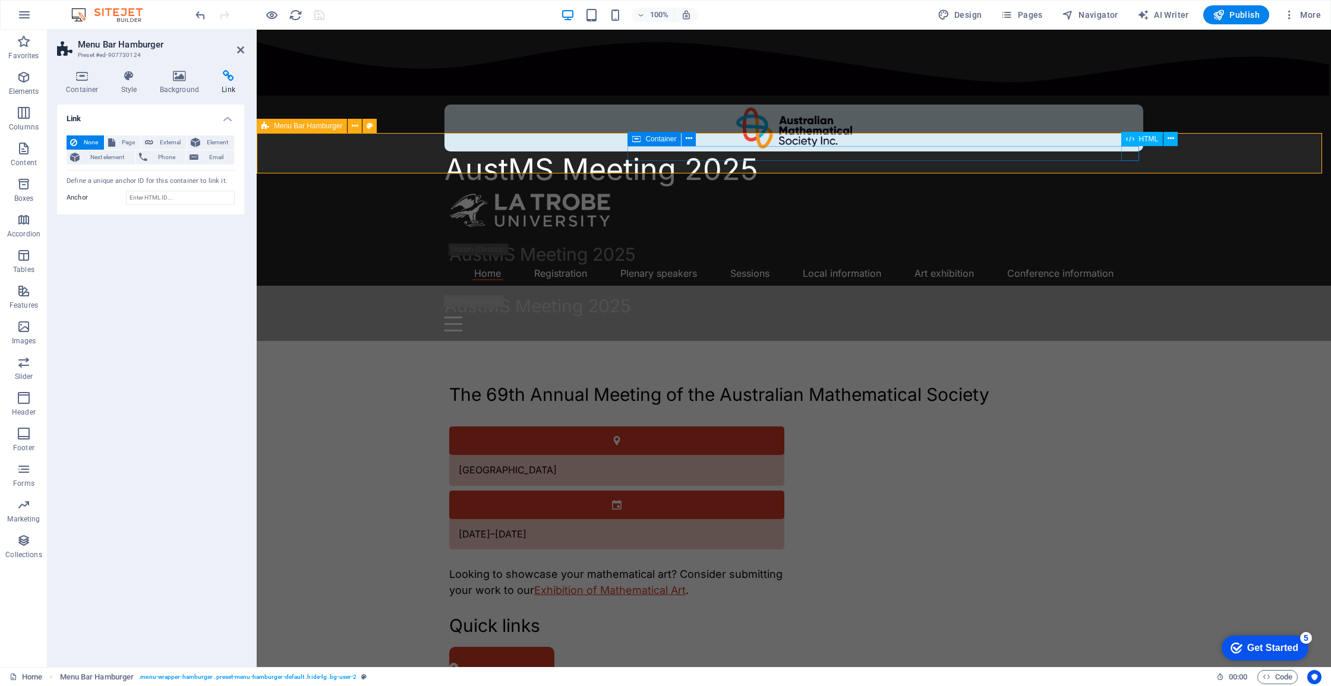
click at [1134, 317] on div "Menu" at bounding box center [793, 324] width 699 height 15
click at [911, 526] on div "01. STARTPAGE 02. SUBPAGE 03. SUBPAGE 04. SUBPAGE 05. SUBPAGE" at bounding box center [794, 675] width 234 height 298
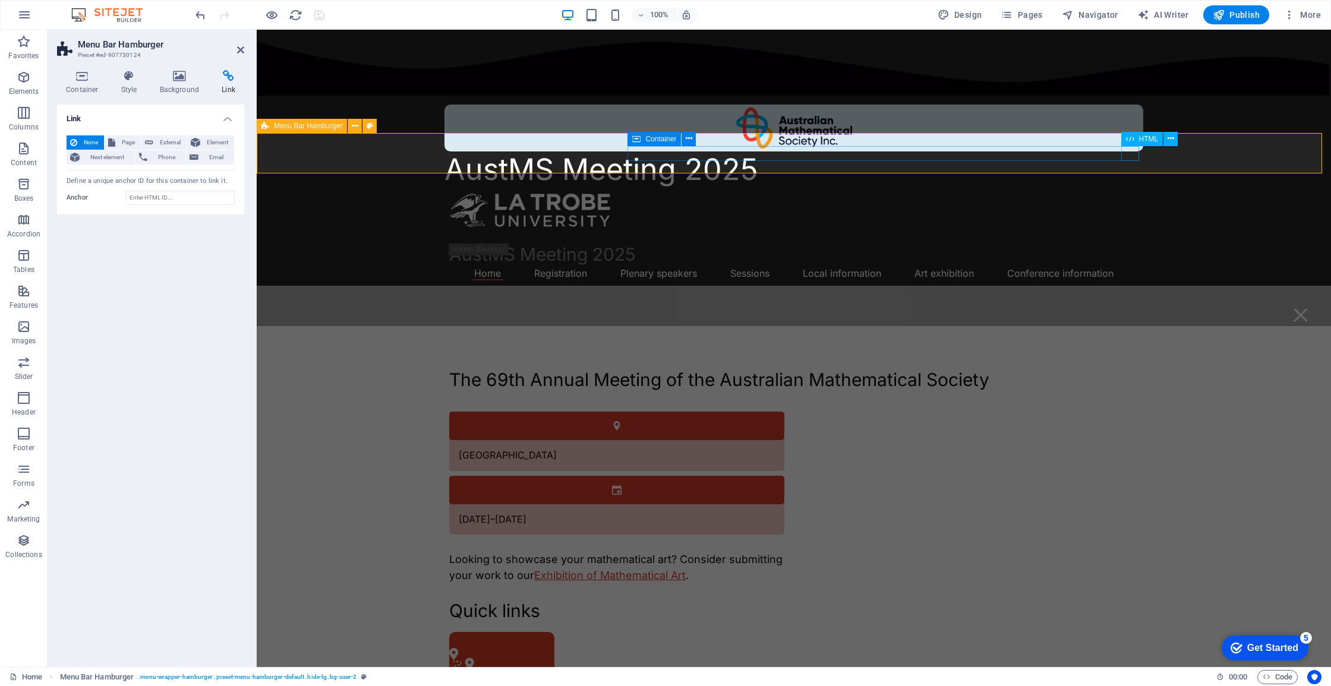
select select "%"
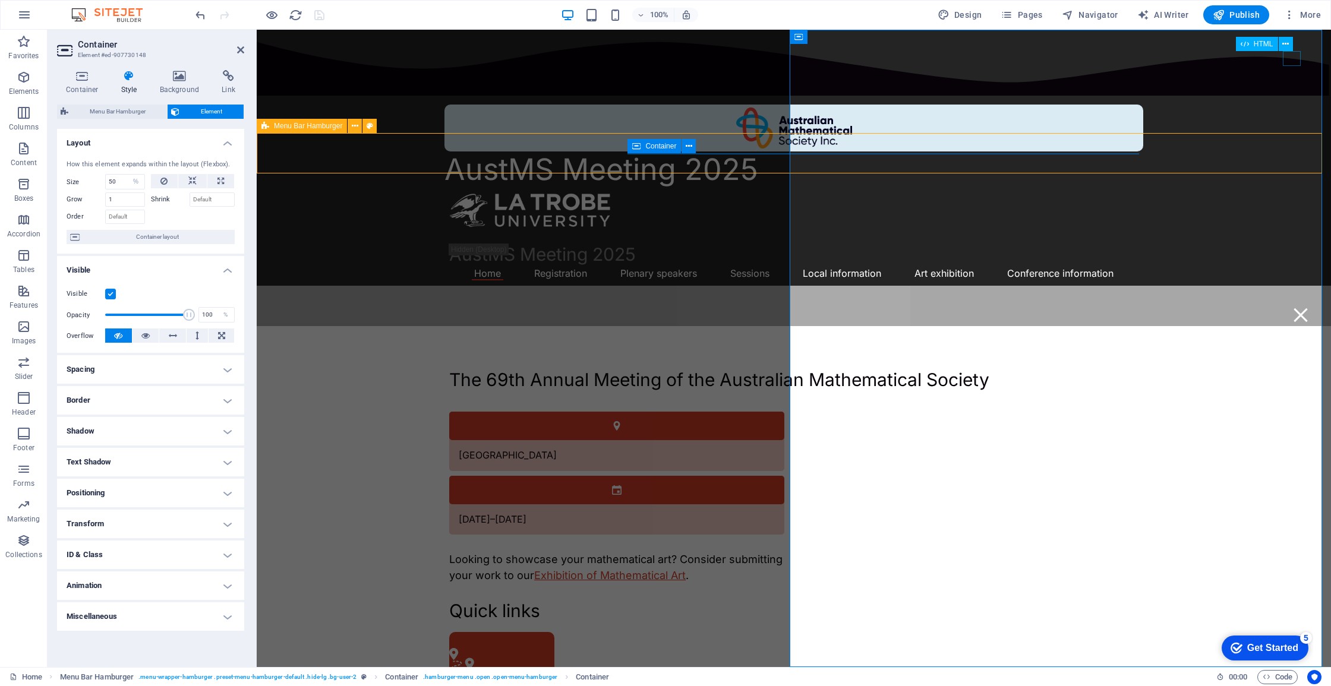
click at [1295, 308] on div "Menu" at bounding box center [1301, 315] width 18 height 15
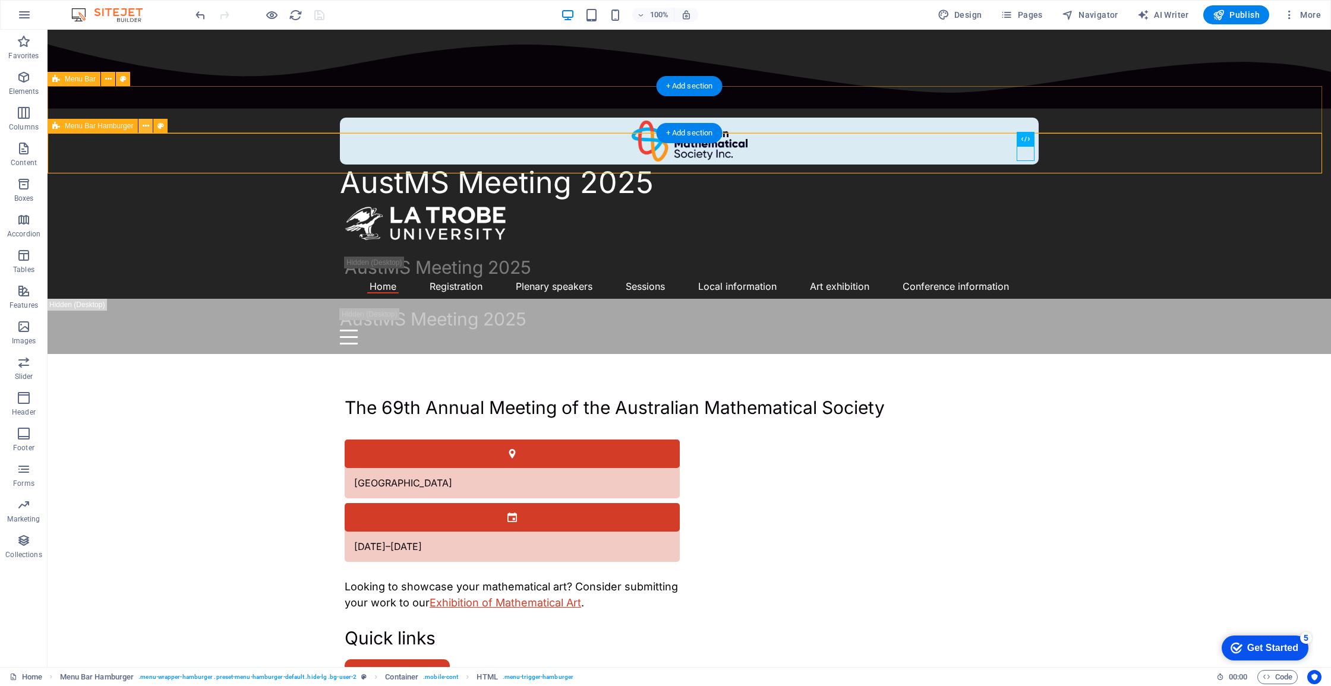
click at [143, 127] on icon at bounding box center [146, 126] width 7 height 12
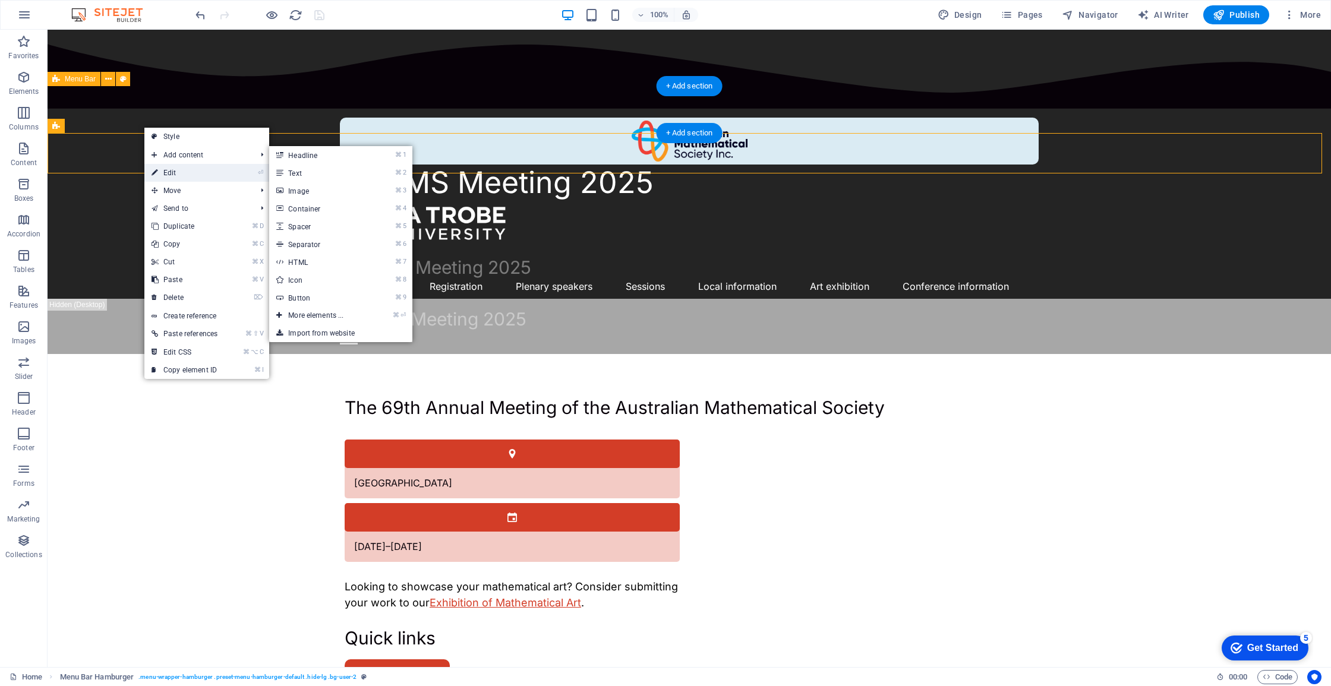
click at [187, 169] on link "⏎ Edit" at bounding box center [184, 173] width 80 height 18
select select "rem"
select select "sticky_menu"
select select "px"
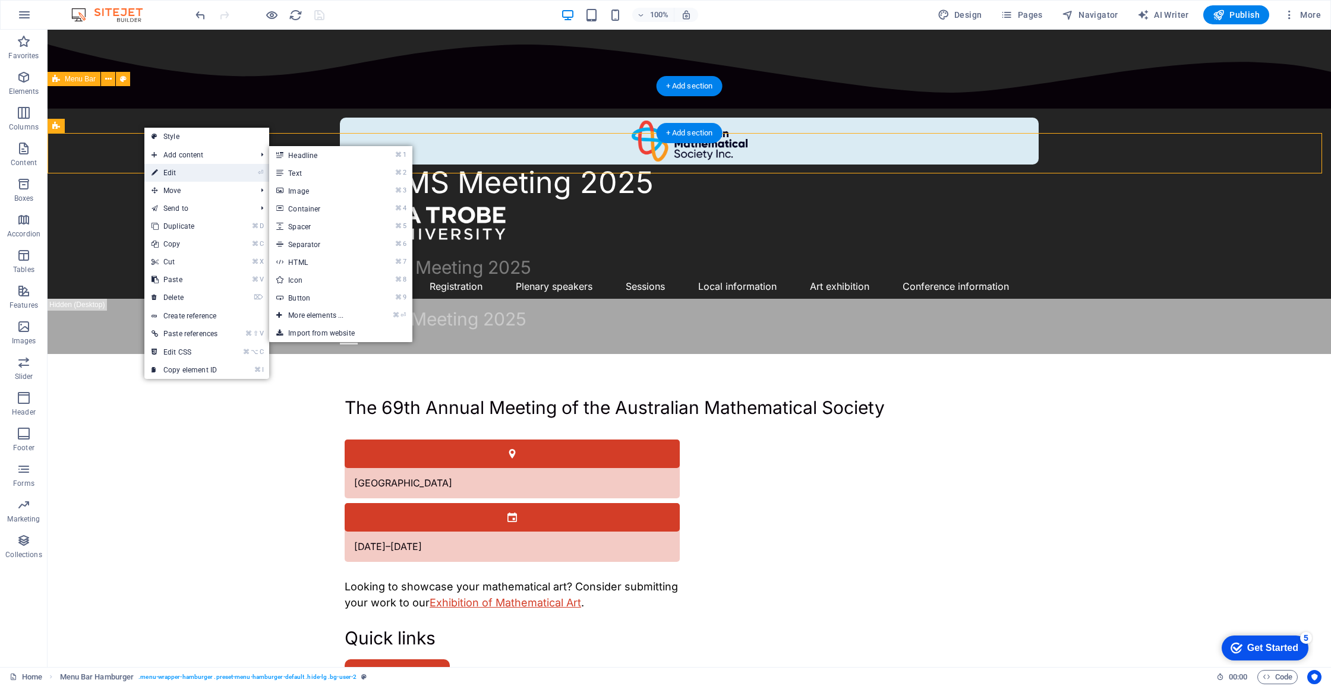
select select "px"
select select "hover_box_bottom"
select select "px"
select select "rem"
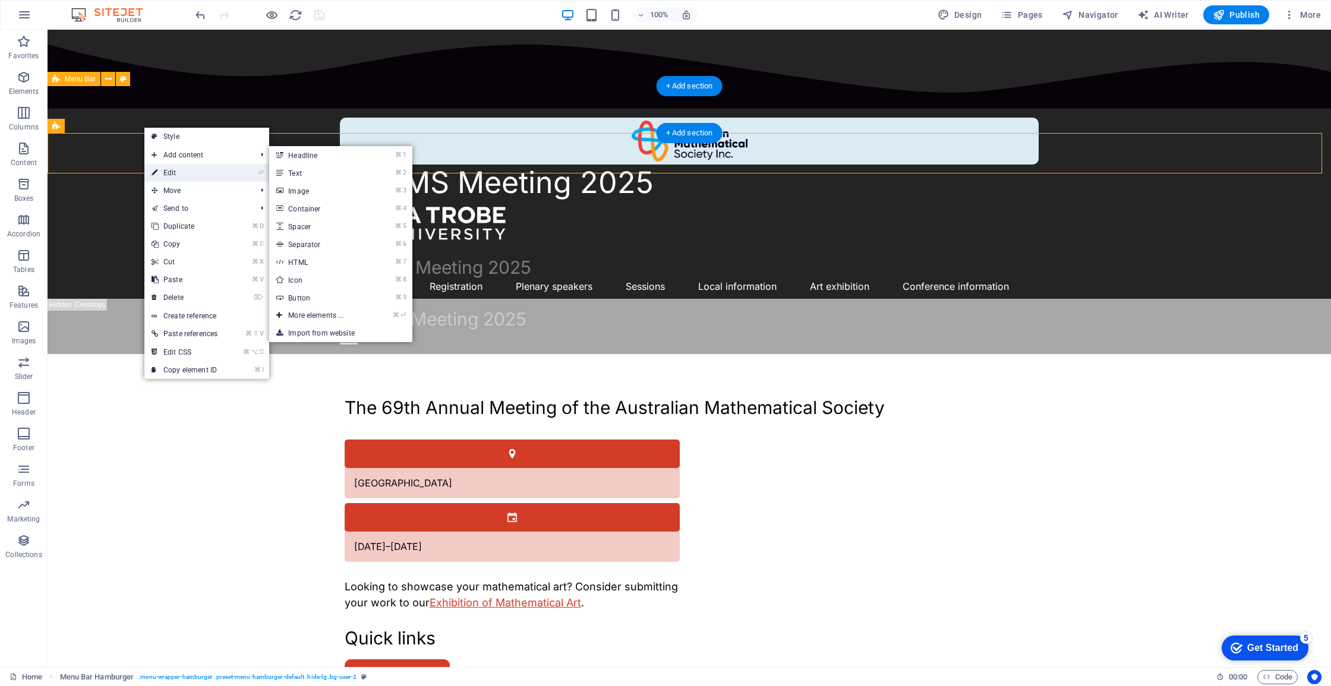
select select "rem"
select select "px"
select select
select select "px"
select select "%"
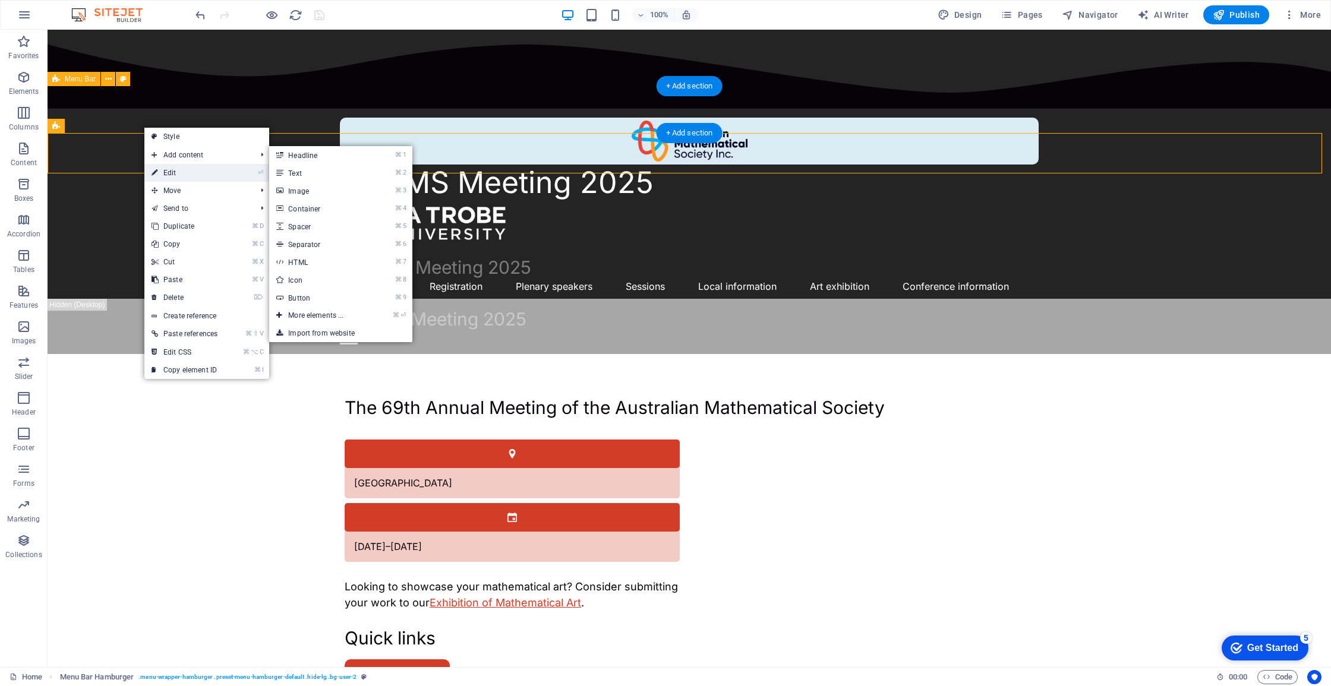
select select "rem"
select select "px"
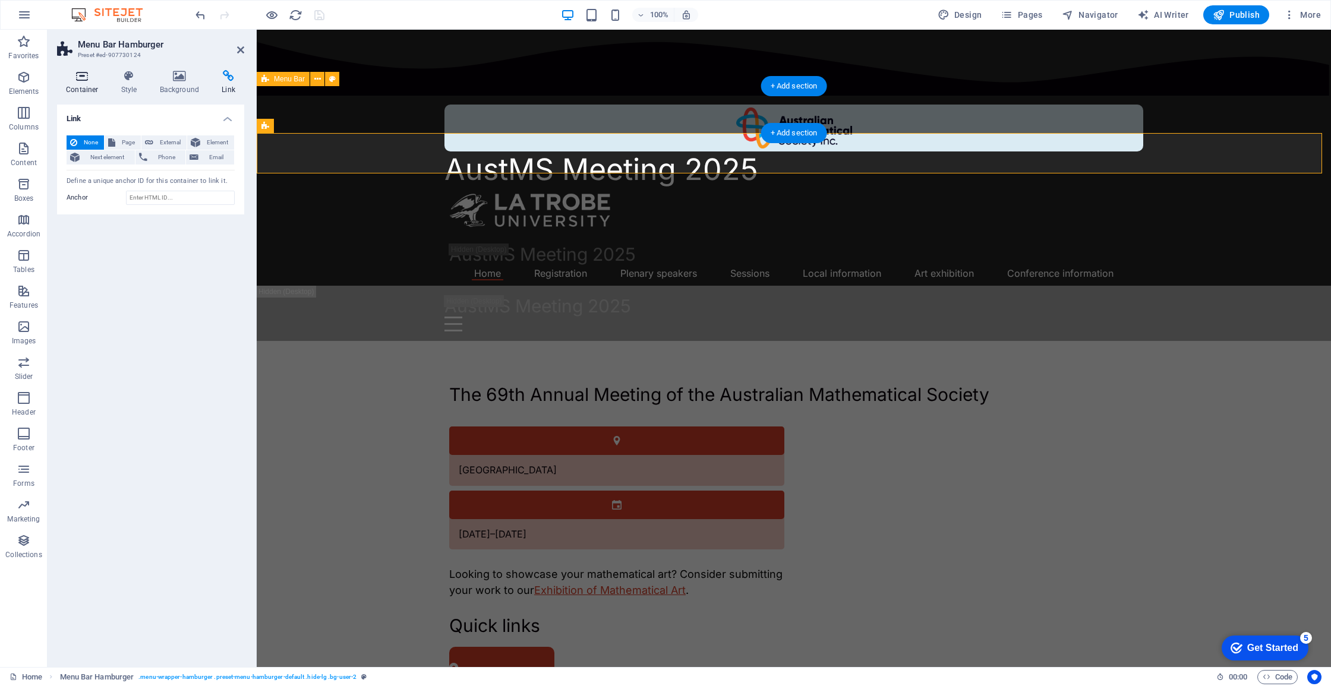
click at [76, 77] on icon at bounding box center [82, 76] width 51 height 12
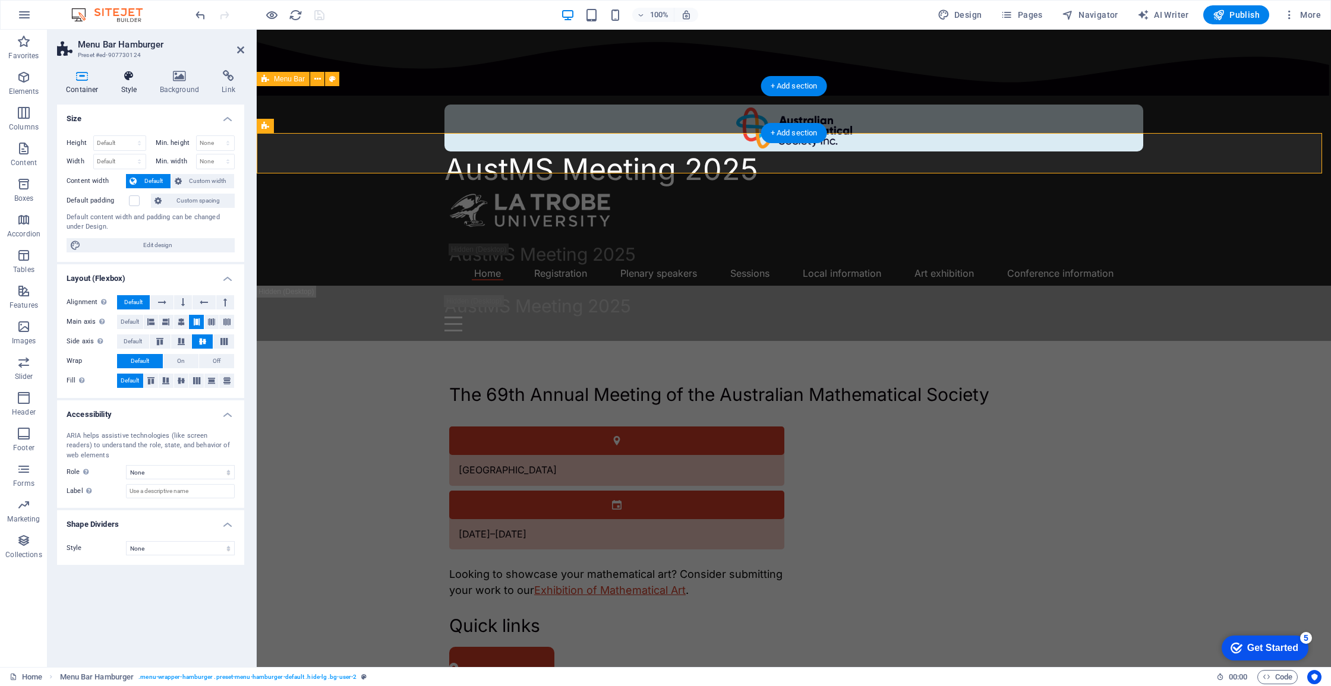
click at [119, 84] on h4 "Style" at bounding box center [131, 82] width 39 height 25
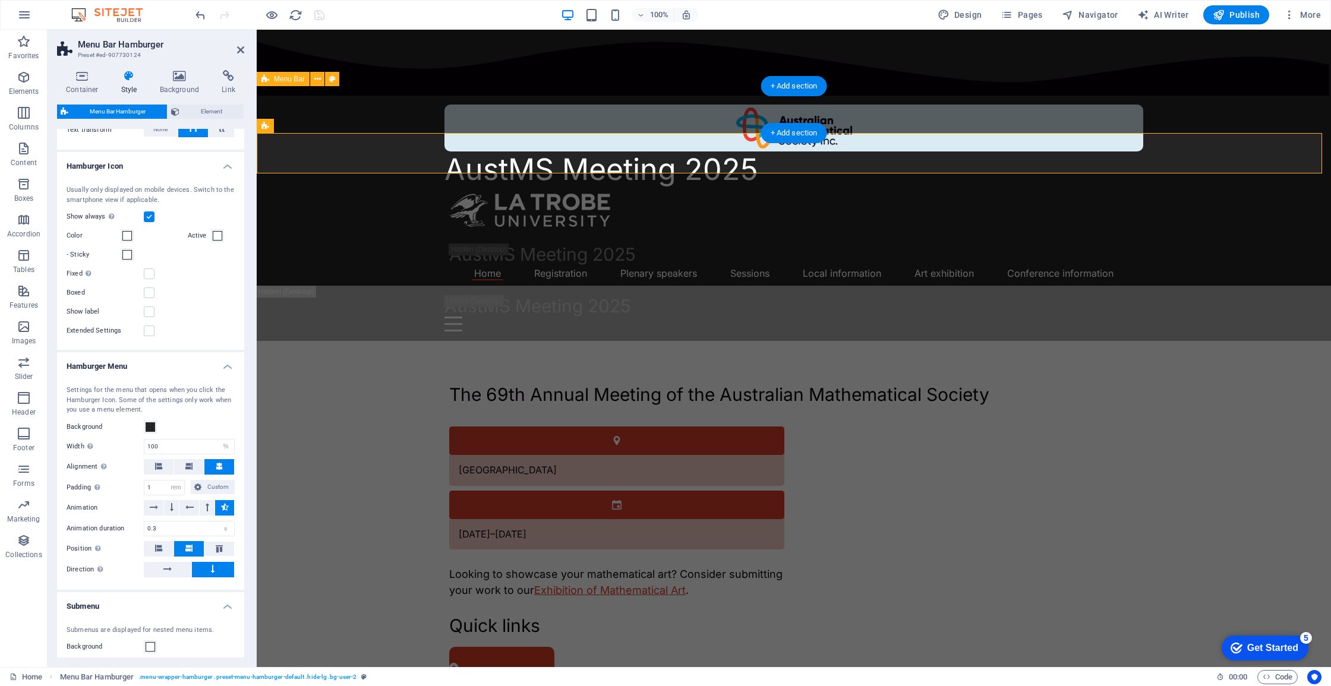
scroll to position [831, 0]
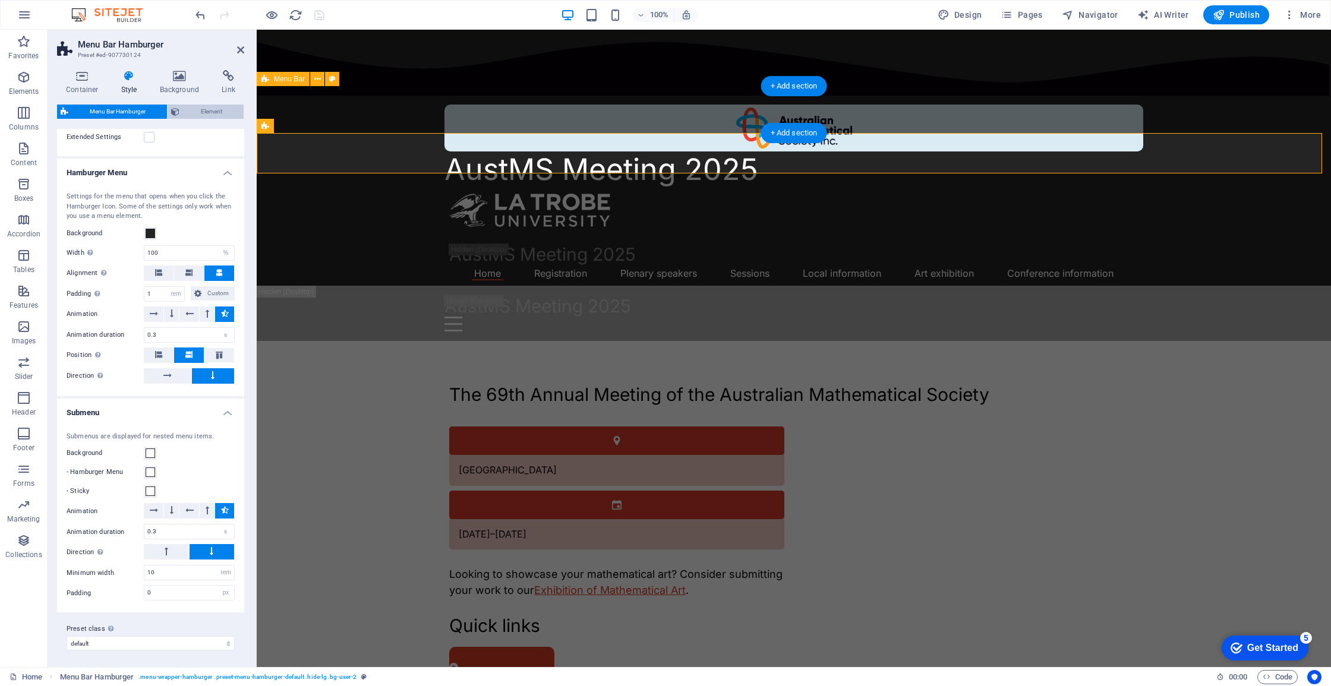
click at [185, 106] on span "Element" at bounding box center [211, 112] width 57 height 14
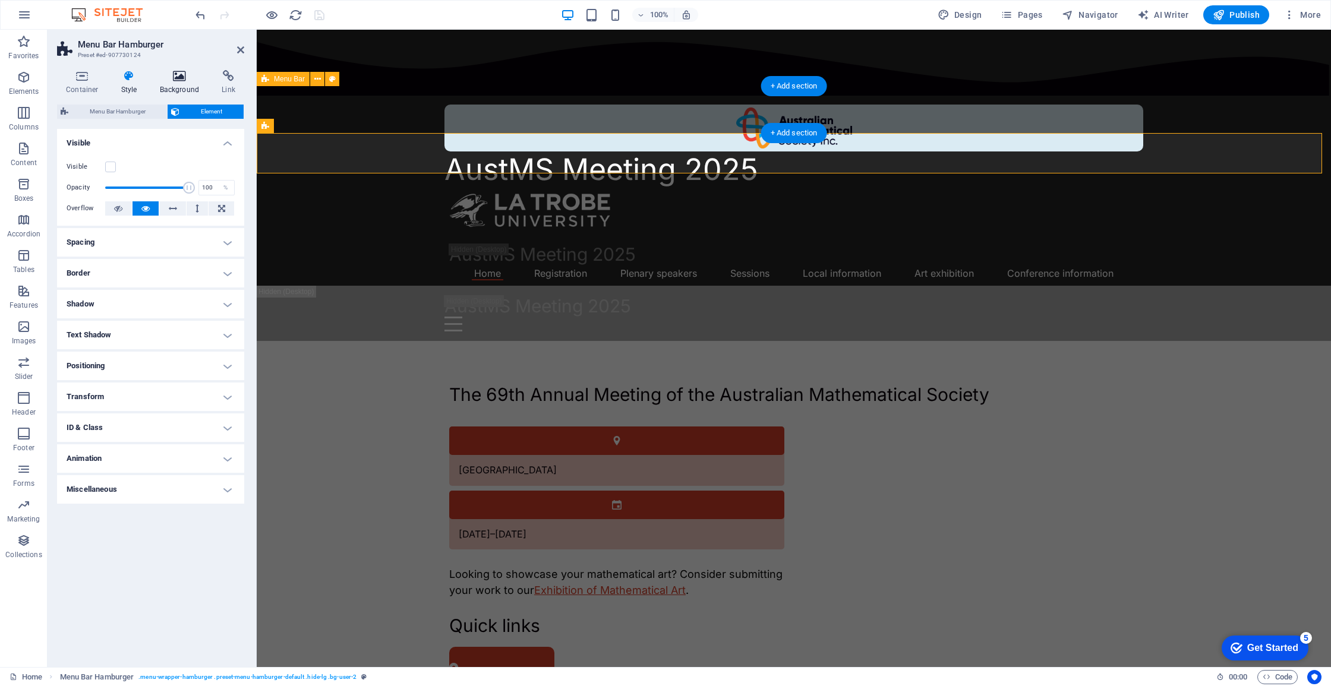
drag, startPoint x: 126, startPoint y: 106, endPoint x: 206, endPoint y: 74, distance: 86.6
click at [126, 106] on span "Menu Bar Hamburger" at bounding box center [118, 112] width 92 height 14
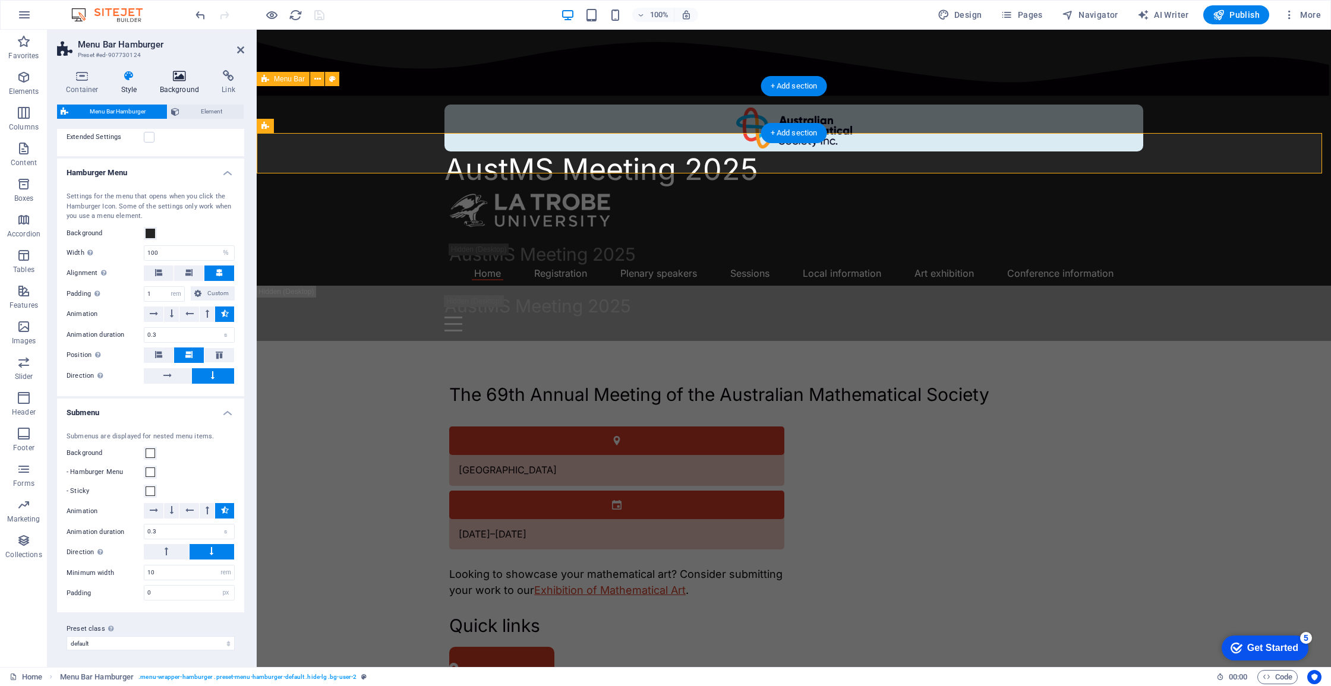
click at [205, 74] on icon at bounding box center [180, 76] width 58 height 12
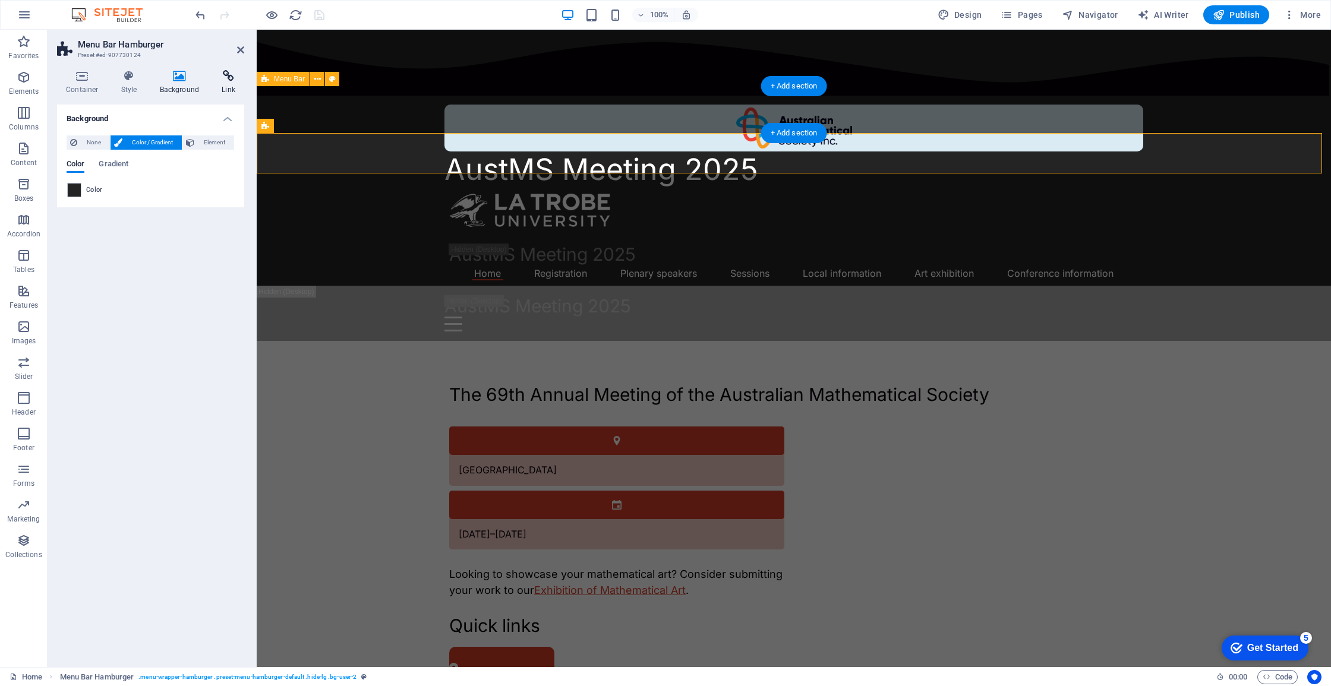
click at [227, 79] on icon at bounding box center [228, 76] width 31 height 12
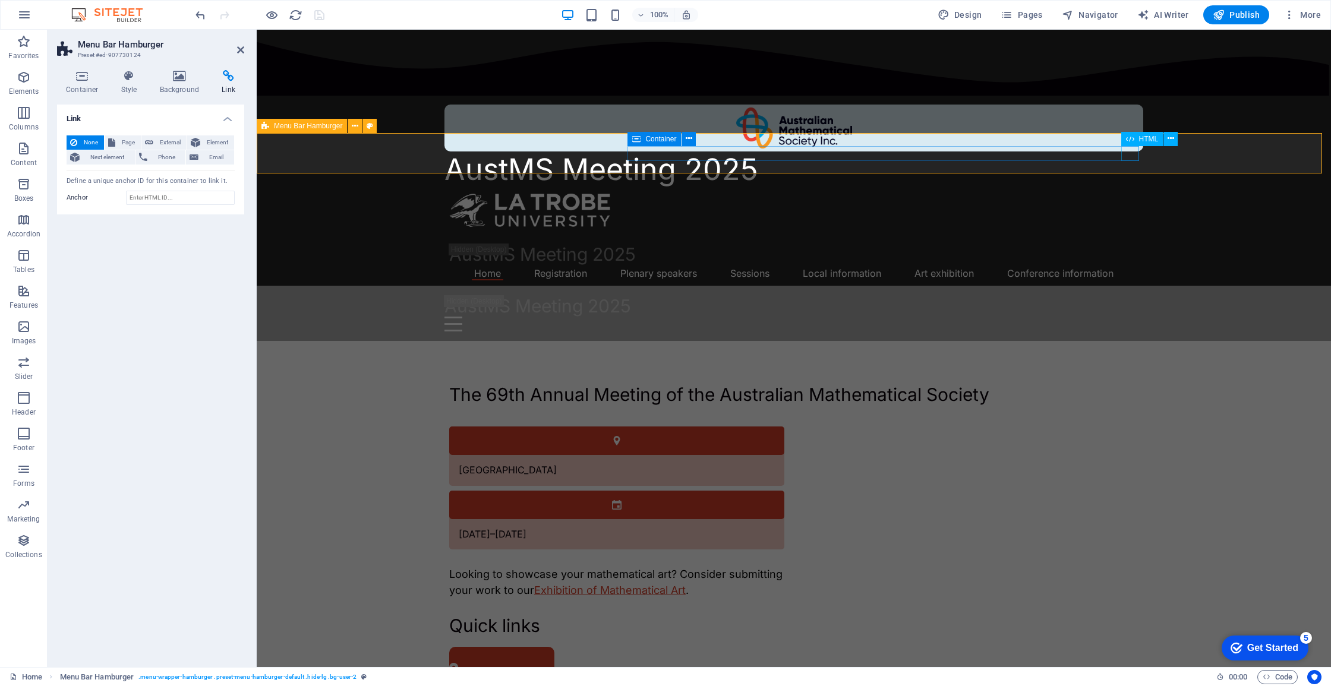
click at [1134, 317] on div "Menu" at bounding box center [793, 324] width 699 height 15
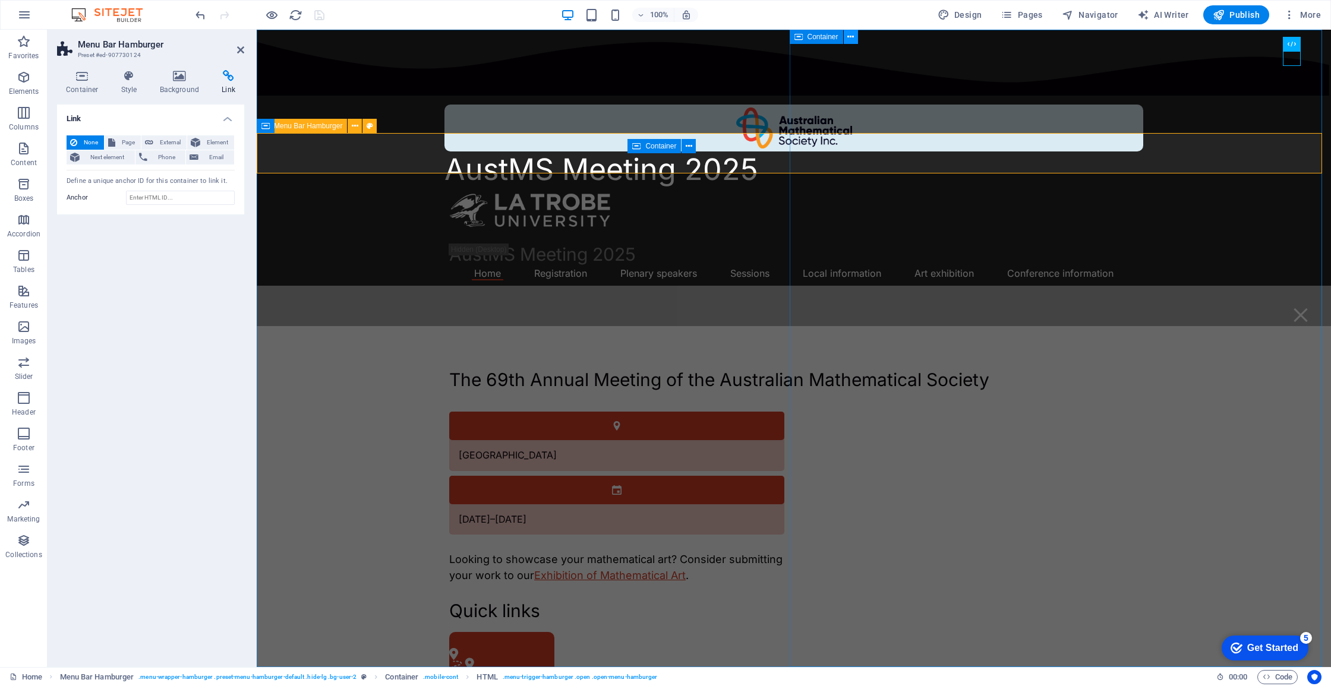
click at [851, 40] on icon at bounding box center [850, 37] width 7 height 12
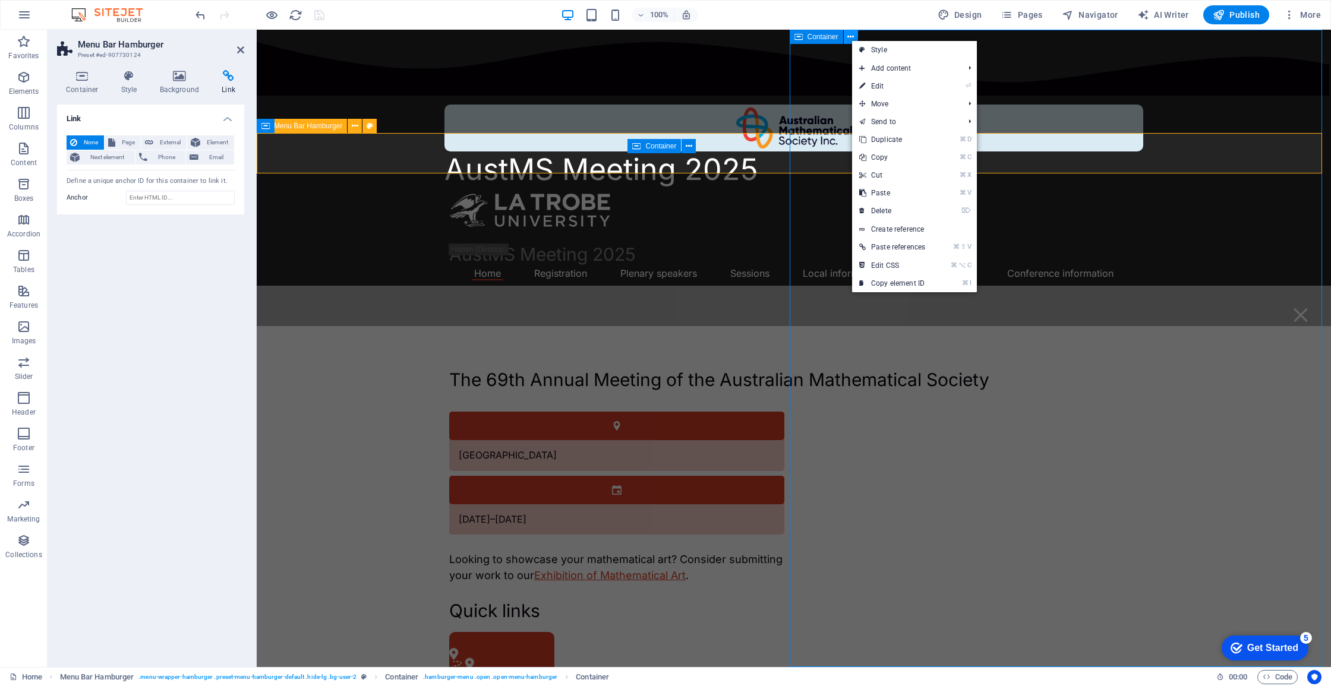
click at [850, 39] on icon at bounding box center [850, 37] width 7 height 12
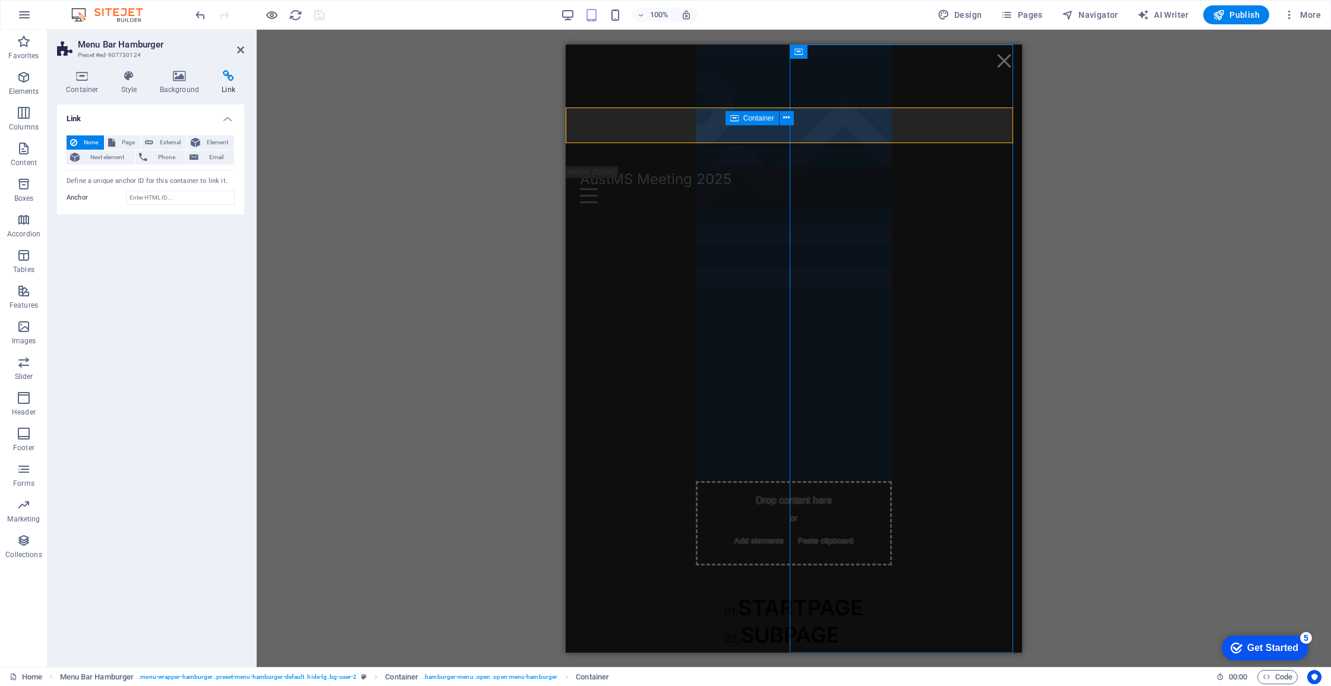
click at [1231, 168] on div "H3 Info Bar Menu Bar H4 Info Bar Container Container HTML Container H4 Containe…" at bounding box center [794, 349] width 1074 height 638
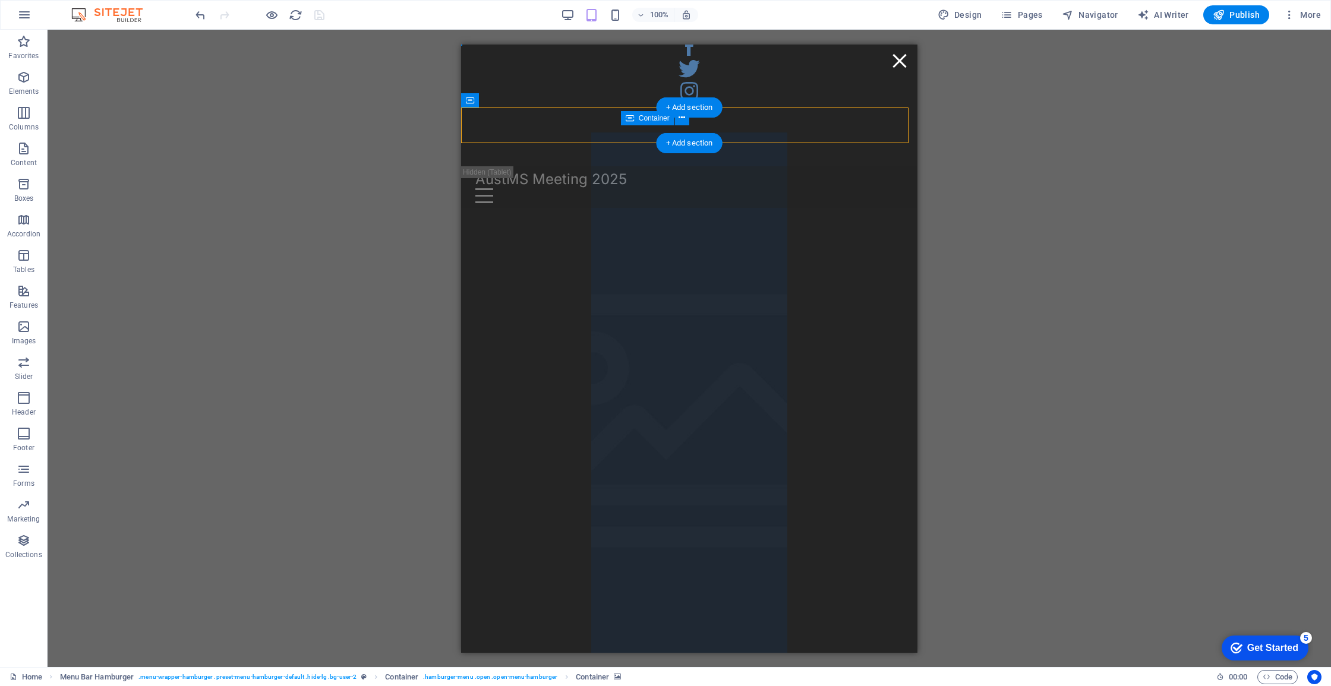
drag, startPoint x: 656, startPoint y: 62, endPoint x: 863, endPoint y: 137, distance: 220.1
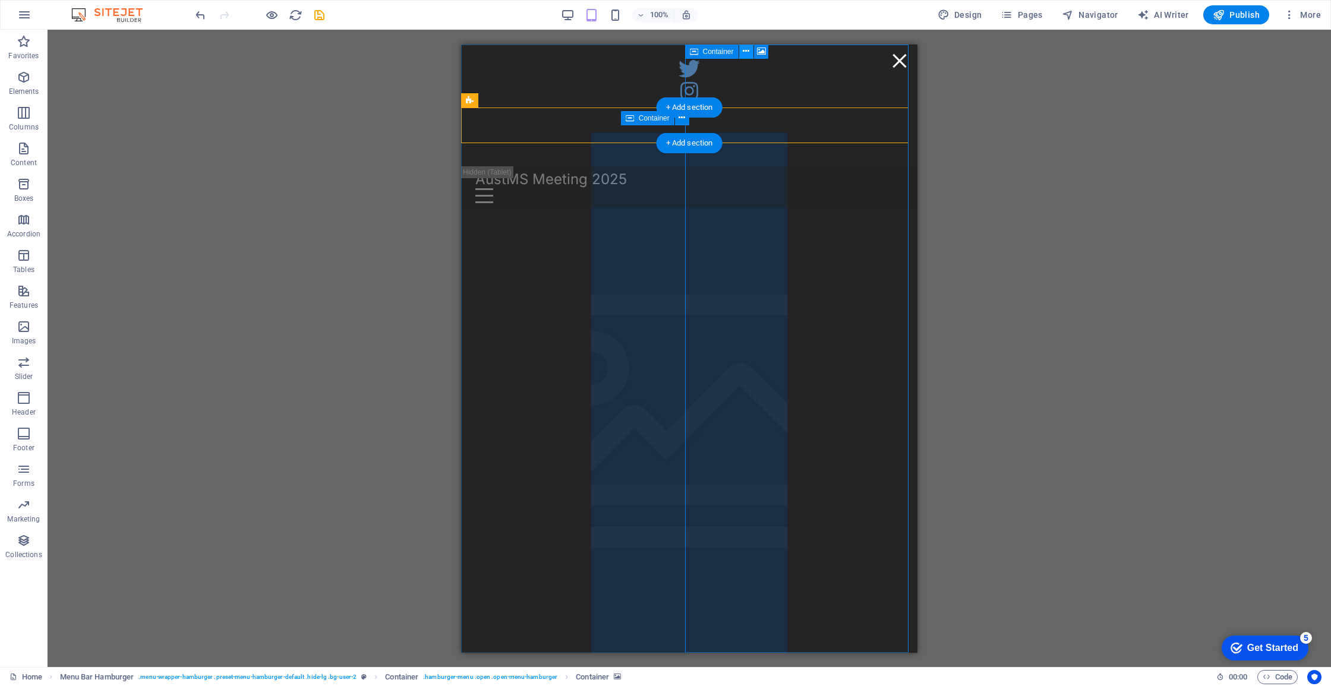
click at [750, 54] on button at bounding box center [746, 52] width 14 height 14
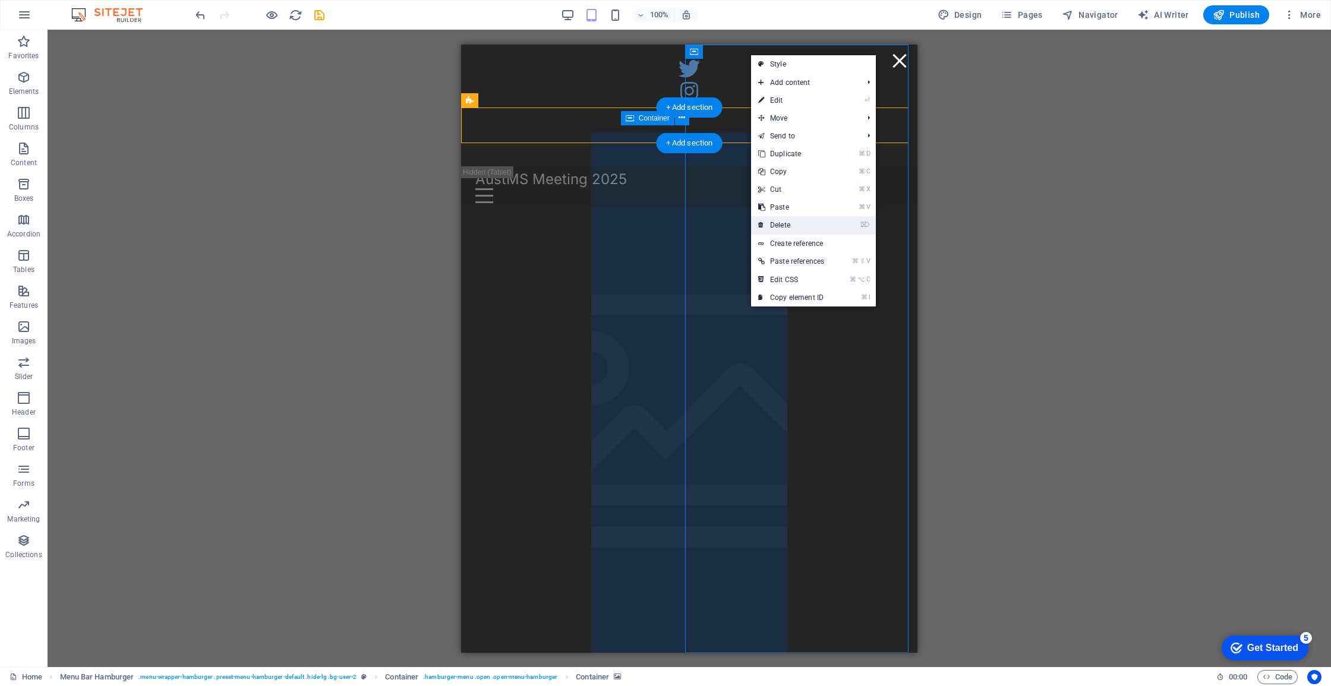
click at [784, 220] on link "⌦ Delete" at bounding box center [791, 225] width 80 height 18
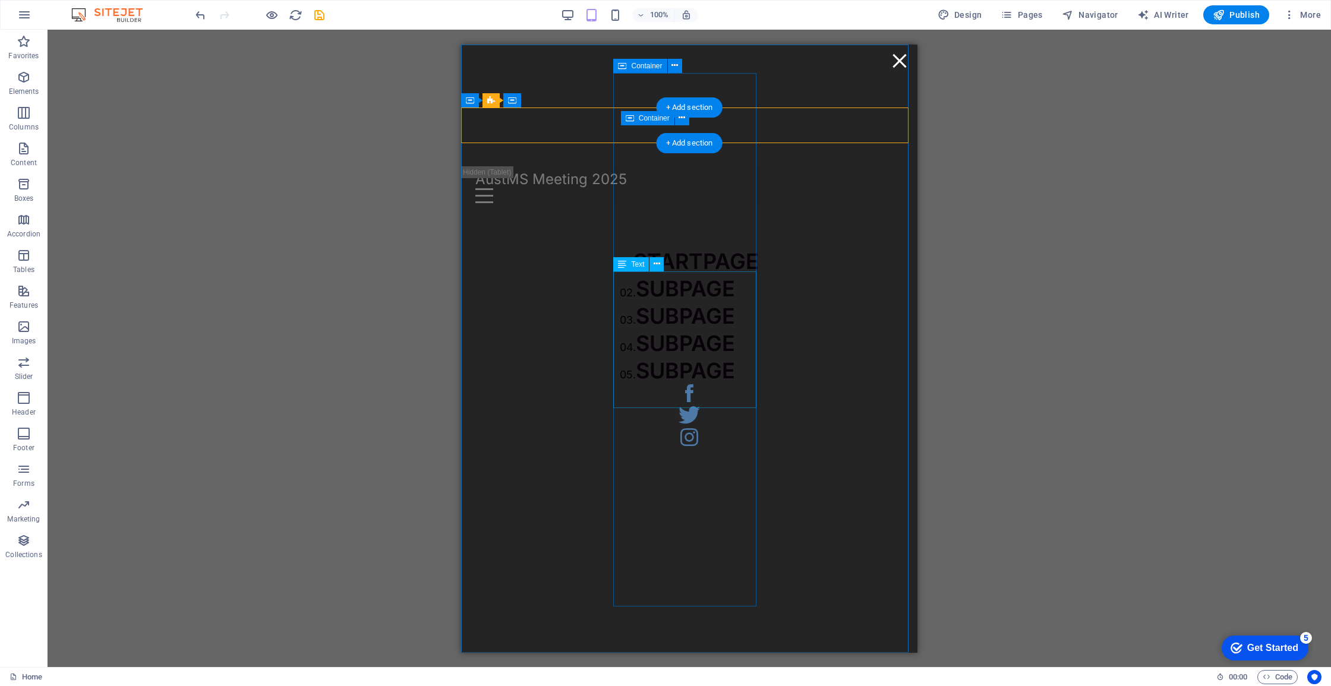
click at [703, 282] on div "01. STARTPAGE 02. SUBPAGE 03. SUBPAGE 04. SUBPAGE 05. SUBPAGE" at bounding box center [689, 315] width 139 height 137
click at [700, 247] on div "01. STARTPAGE 02. SUBPAGE 03. SUBPAGE 04. SUBPAGE 05. SUBPAGE" at bounding box center [689, 315] width 139 height 137
click at [698, 286] on div "01. STARTPAGE 02. SUBPAGE 03. SUBPAGE 04. SUBPAGE 05. SUBPAGE" at bounding box center [689, 315] width 139 height 137
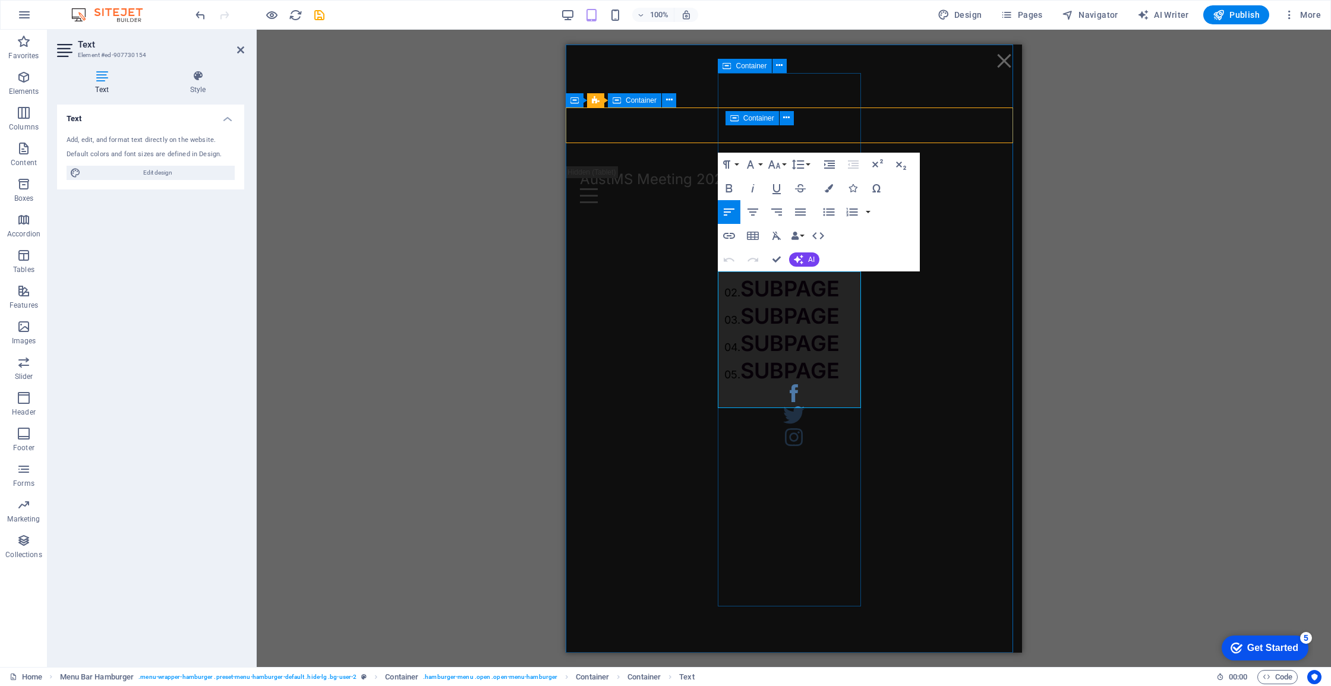
click at [756, 301] on span "SUBPAGE" at bounding box center [789, 288] width 99 height 26
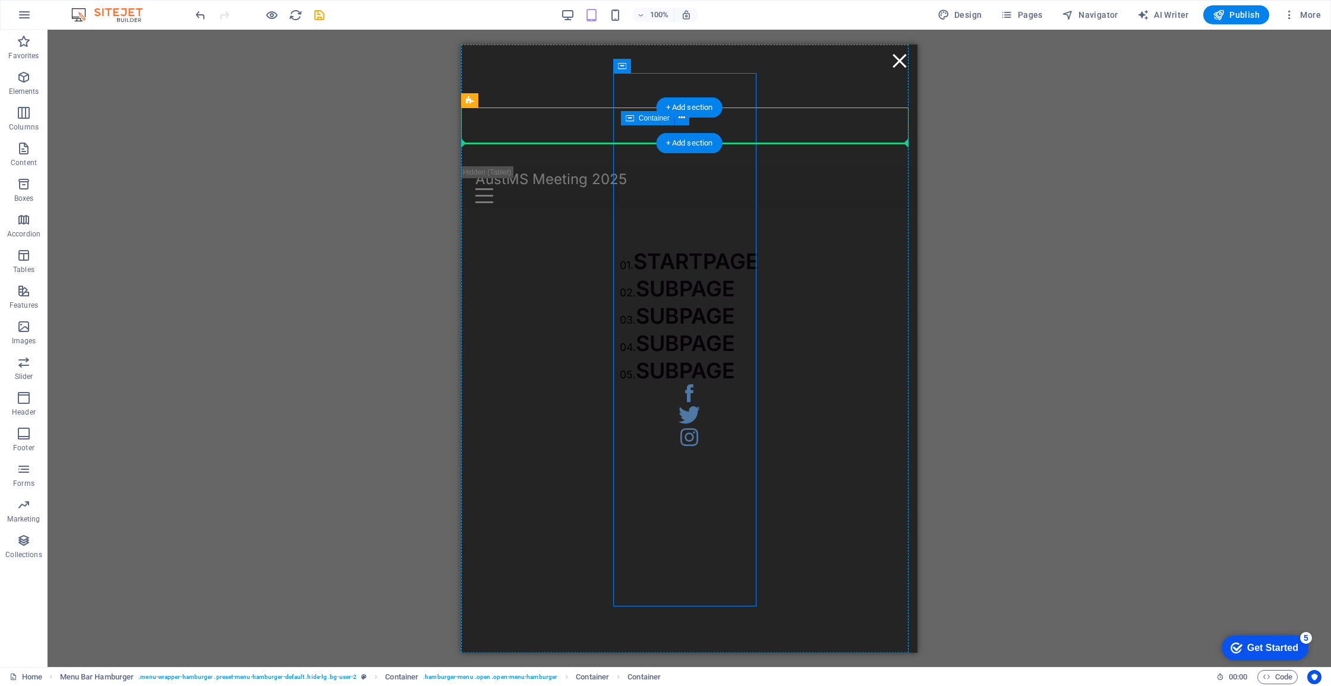
drag, startPoint x: 681, startPoint y: 452, endPoint x: 785, endPoint y: 452, distance: 104.6
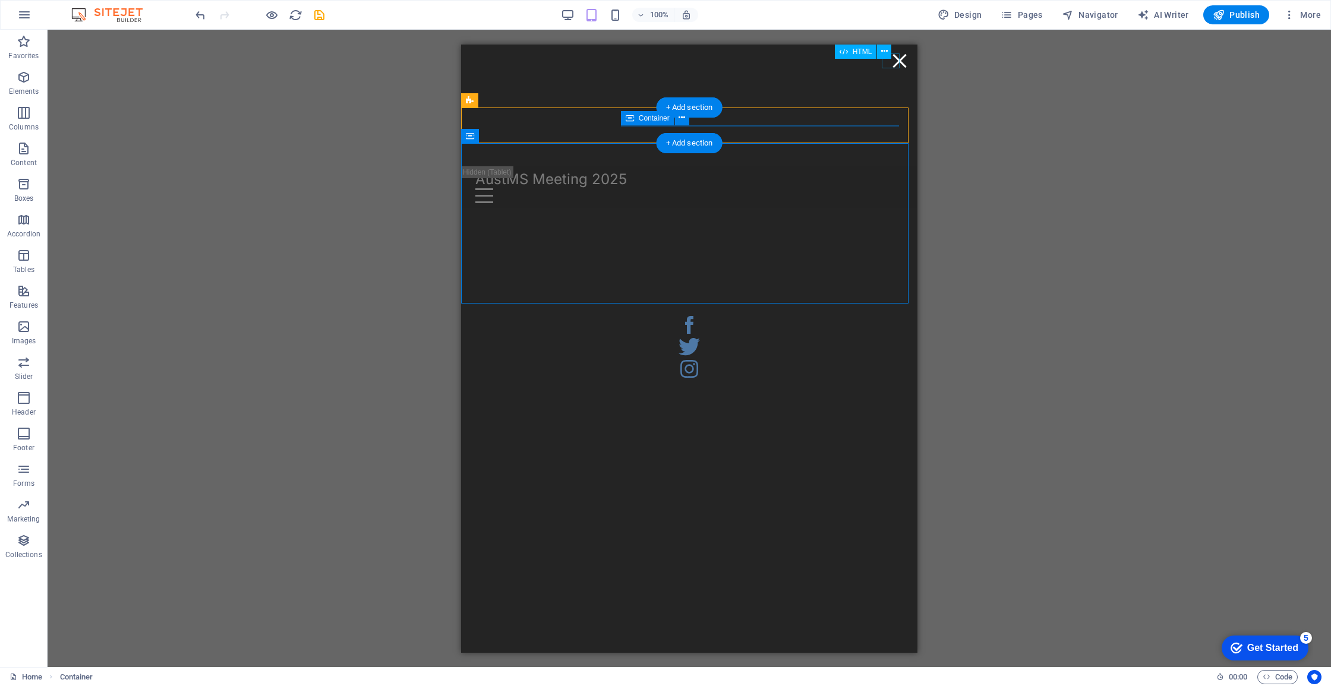
click at [898, 64] on div "Menu" at bounding box center [900, 60] width 18 height 15
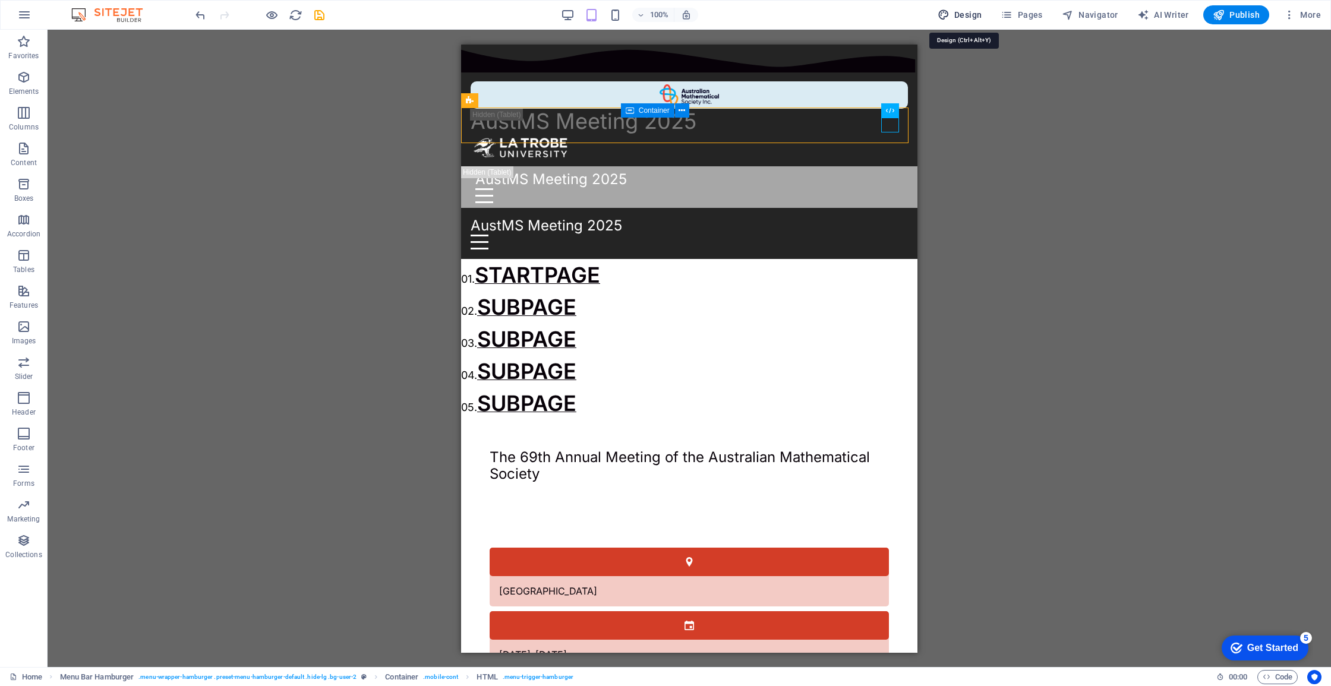
select select "px"
select select "400"
select select "px"
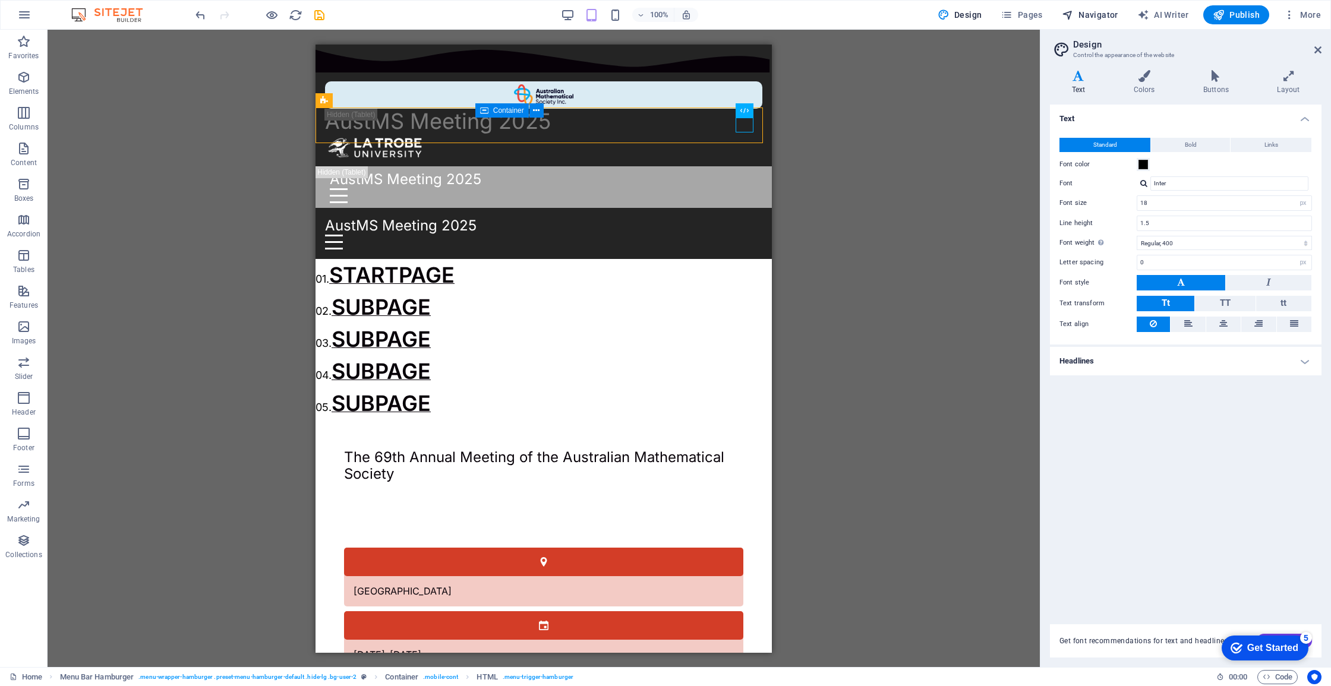
click at [0, 0] on span "Navigator" at bounding box center [0, 0] width 0 height 0
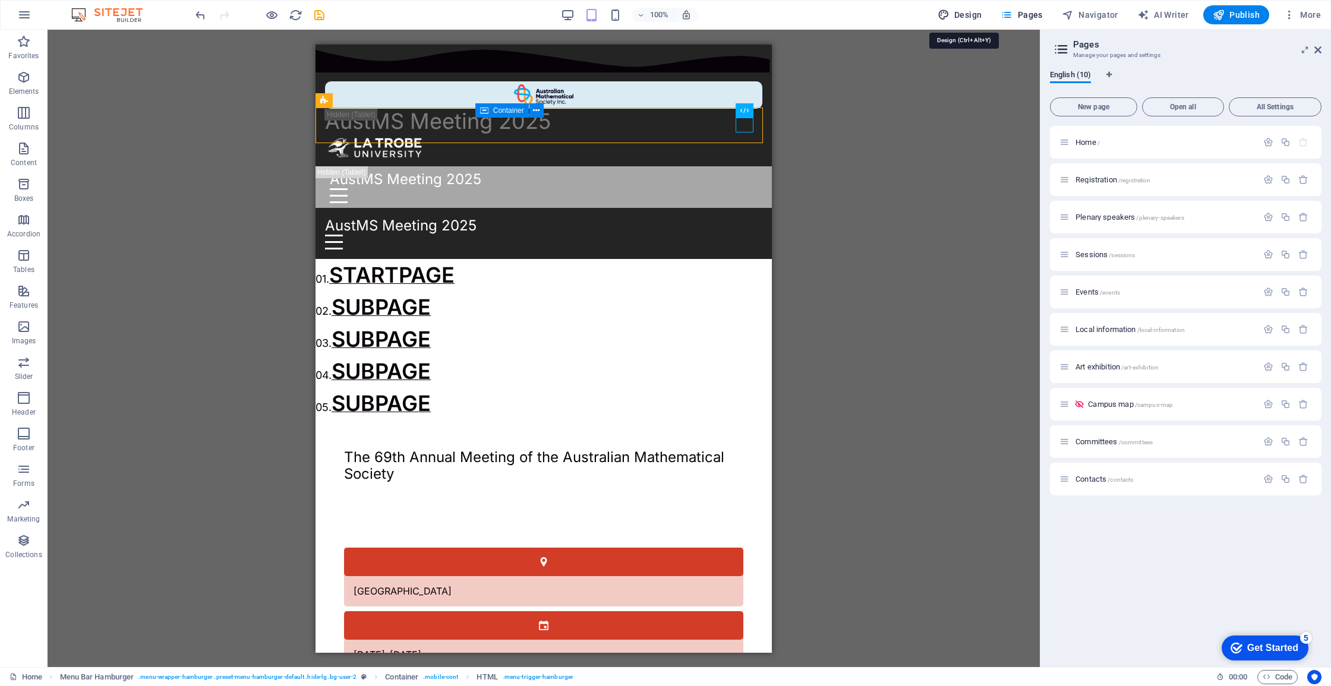
select select "px"
select select "400"
select select "px"
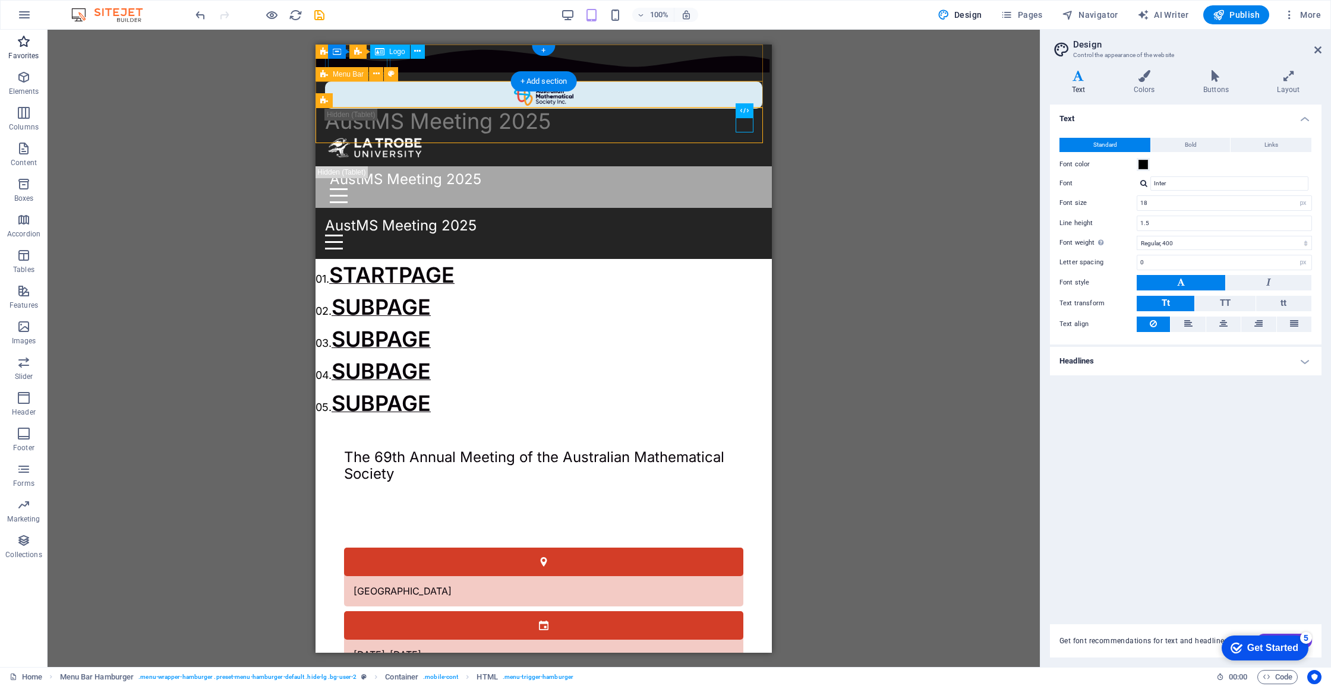
click at [23, 43] on icon "button" at bounding box center [24, 41] width 14 height 14
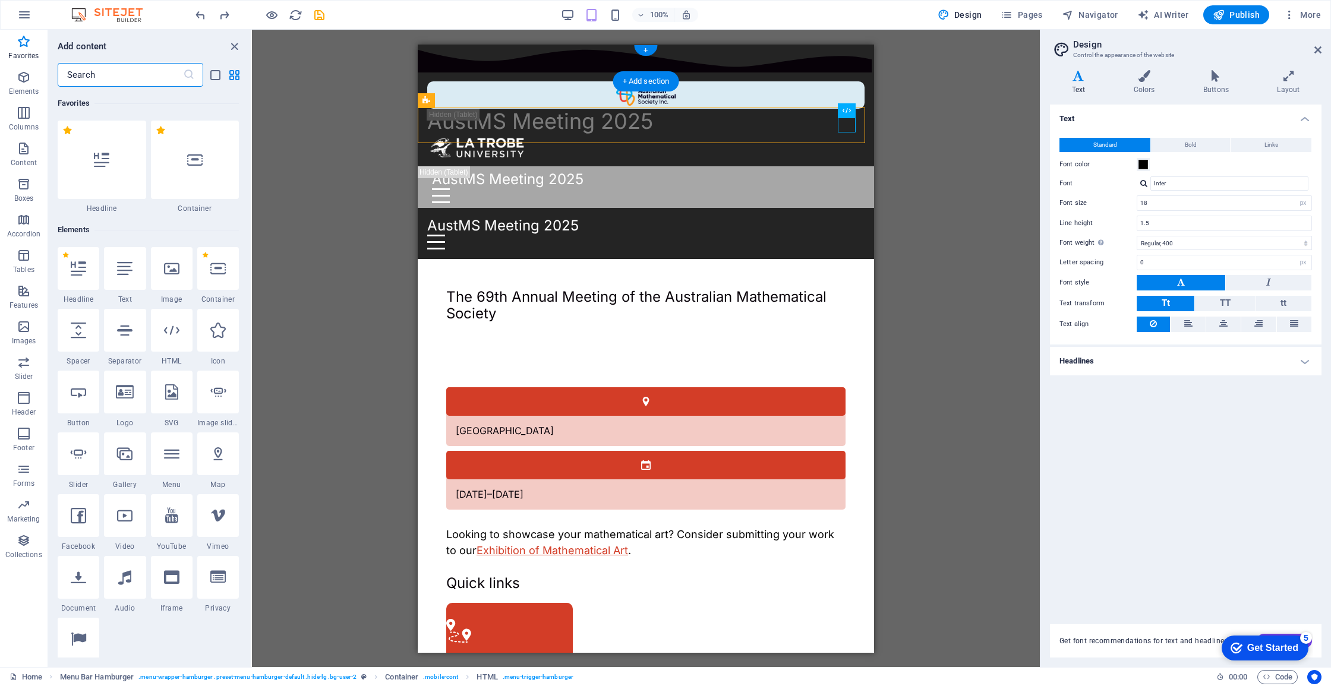
click at [135, 66] on input "text" at bounding box center [120, 75] width 125 height 24
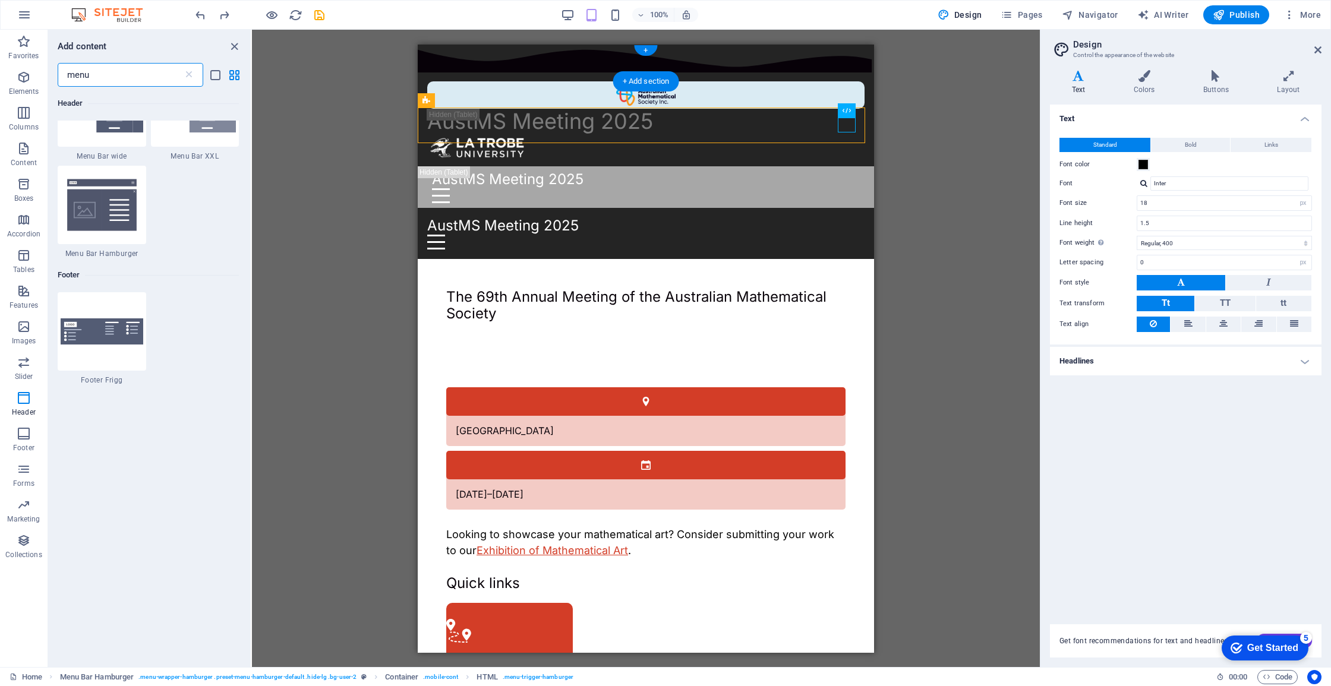
scroll to position [510, 0]
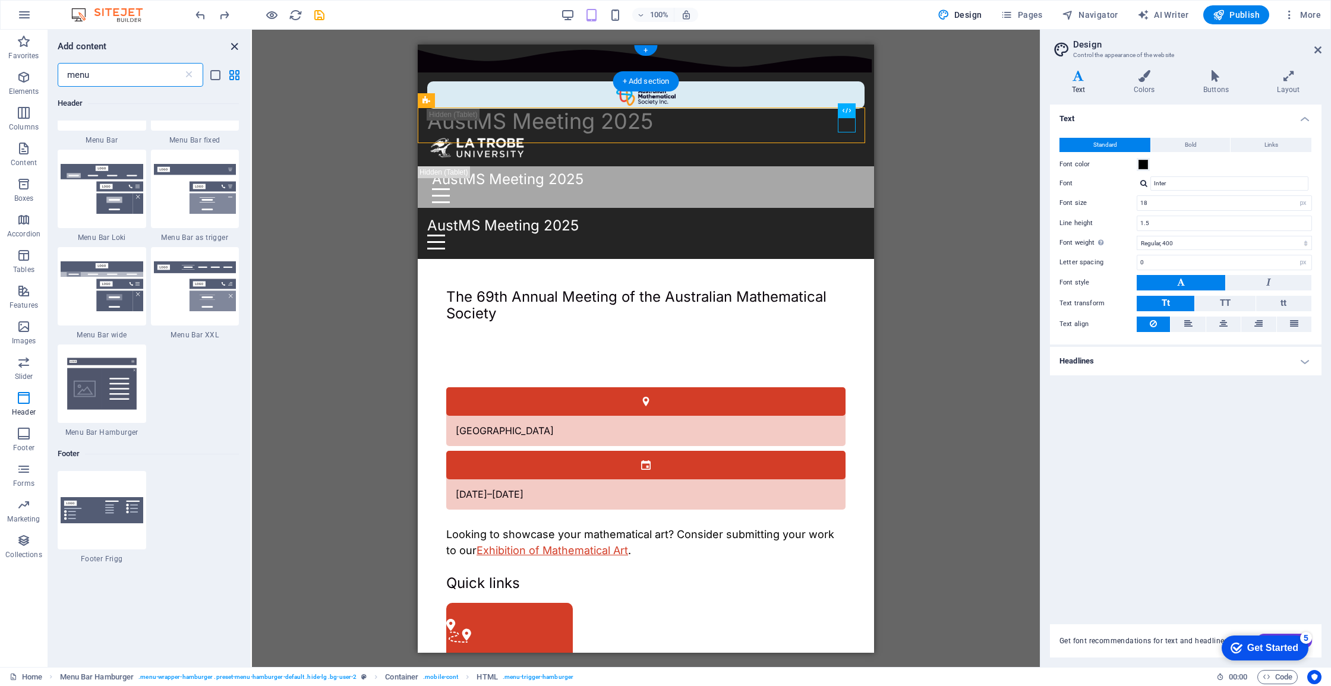
type input "menu"
click at [239, 46] on icon "close panel" at bounding box center [235, 47] width 14 height 14
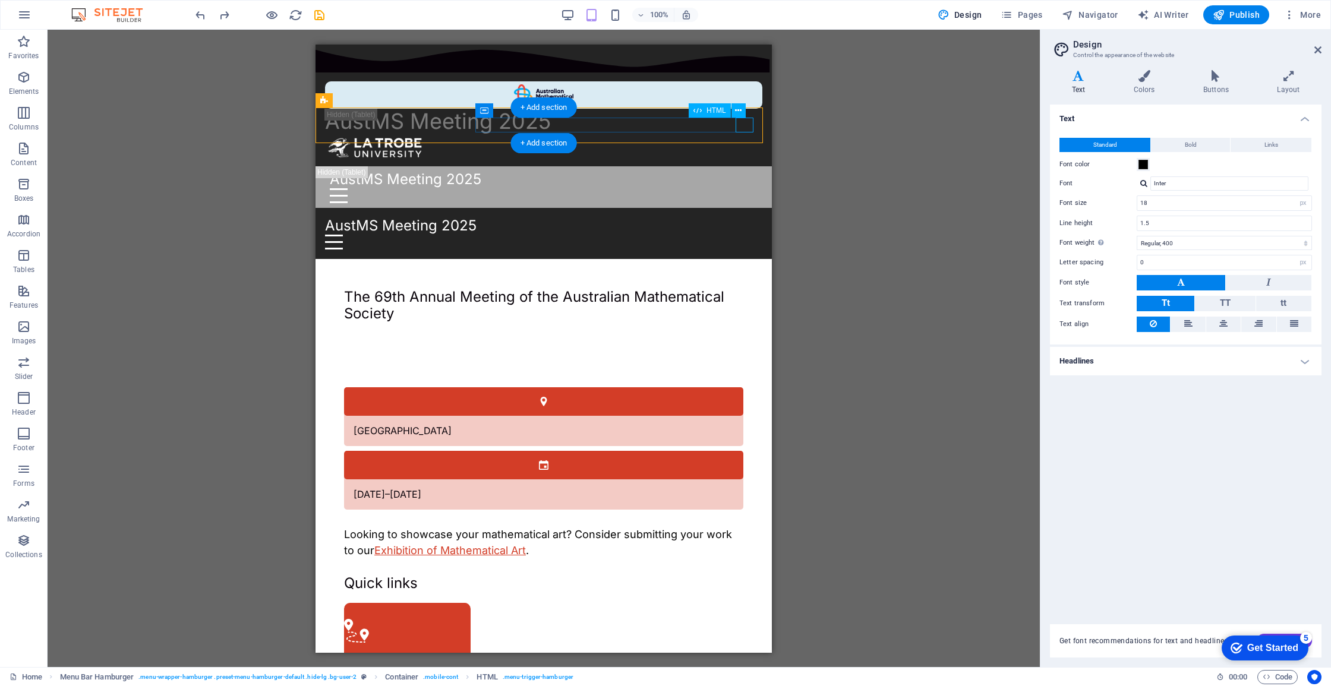
click at [742, 234] on div "Menu" at bounding box center [543, 241] width 437 height 15
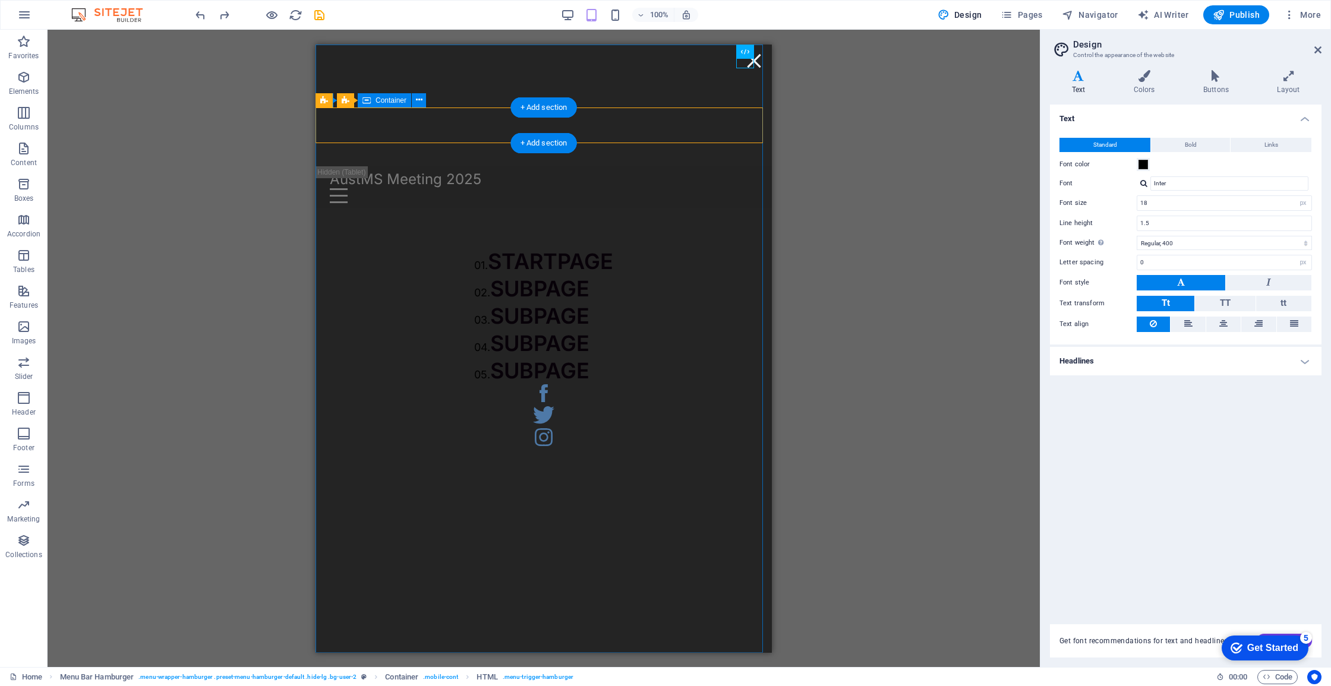
click at [446, 219] on div "01. STARTPAGE 02. SUBPAGE 03. SUBPAGE 04. SUBPAGE 05. SUBPAGE" at bounding box center [544, 349] width 196 height 260
select select "%"
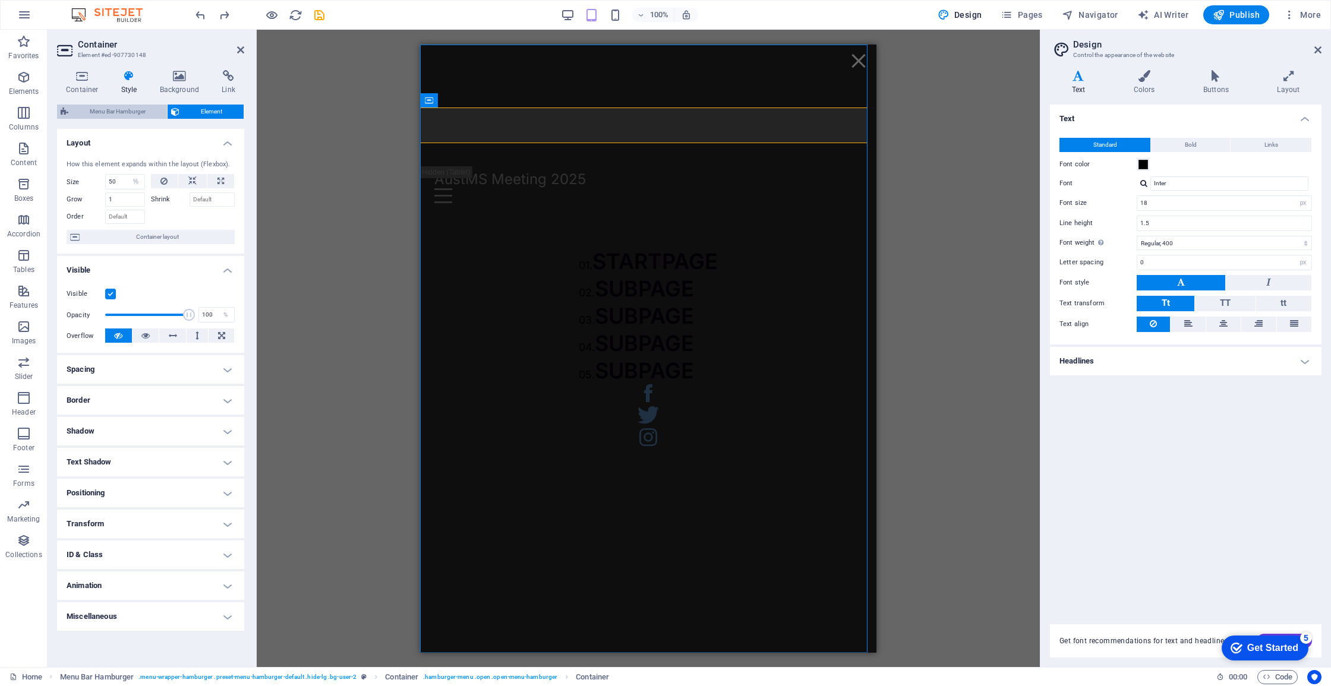
click at [106, 112] on span "Menu Bar Hamburger" at bounding box center [118, 112] width 92 height 14
select select "rem"
select select "sticky_menu"
select select "px"
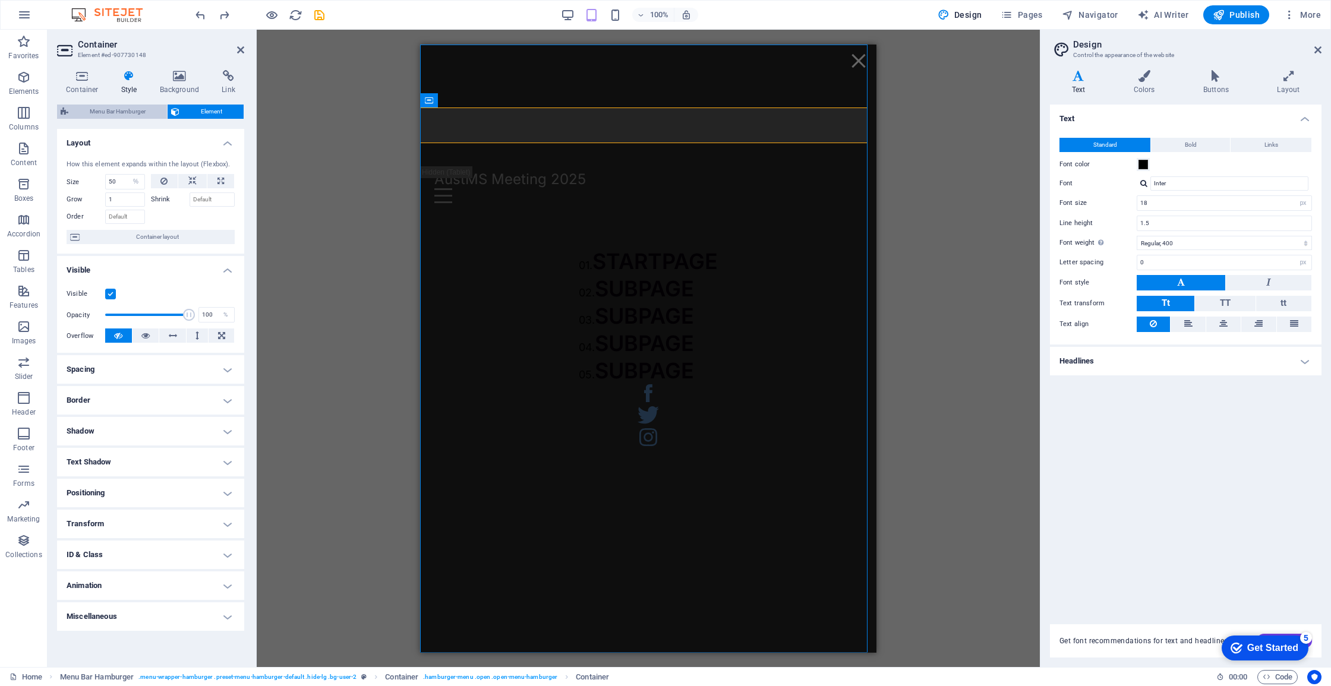
select select "px"
select select "hover_box_bottom"
select select "px"
select select "rem"
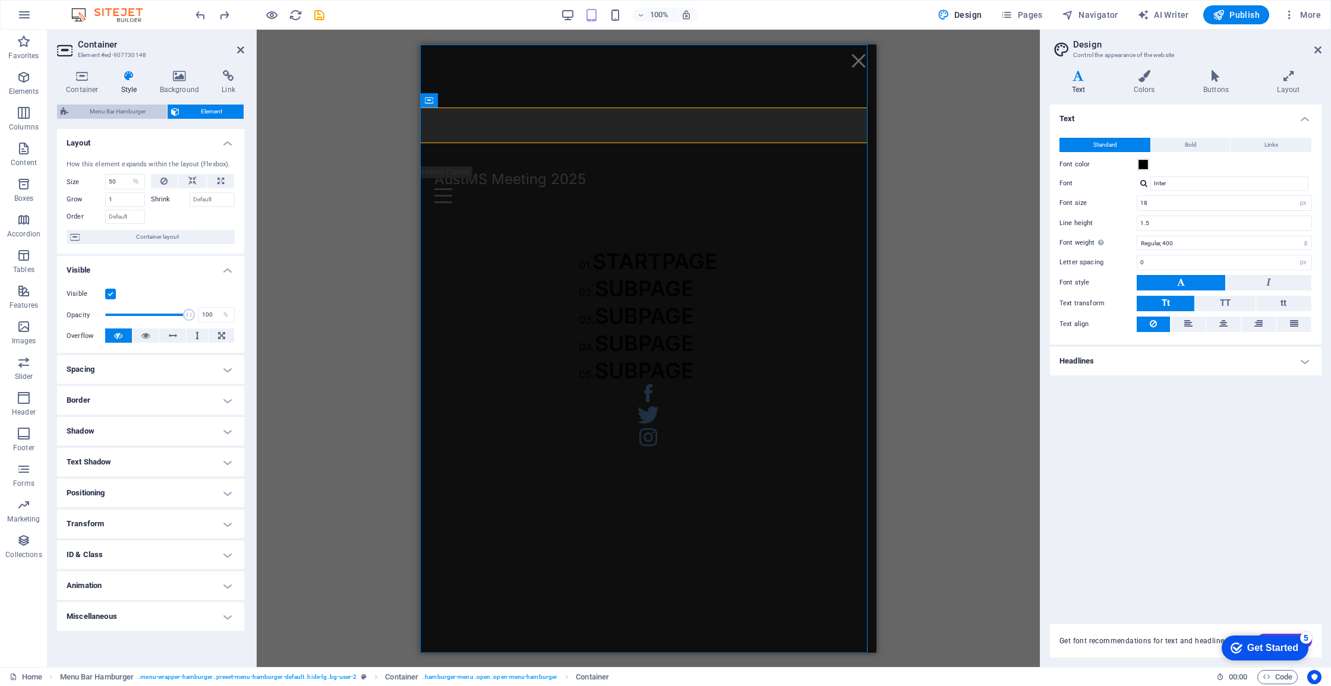
select select "rem"
select select "px"
select select
select select "px"
select select "%"
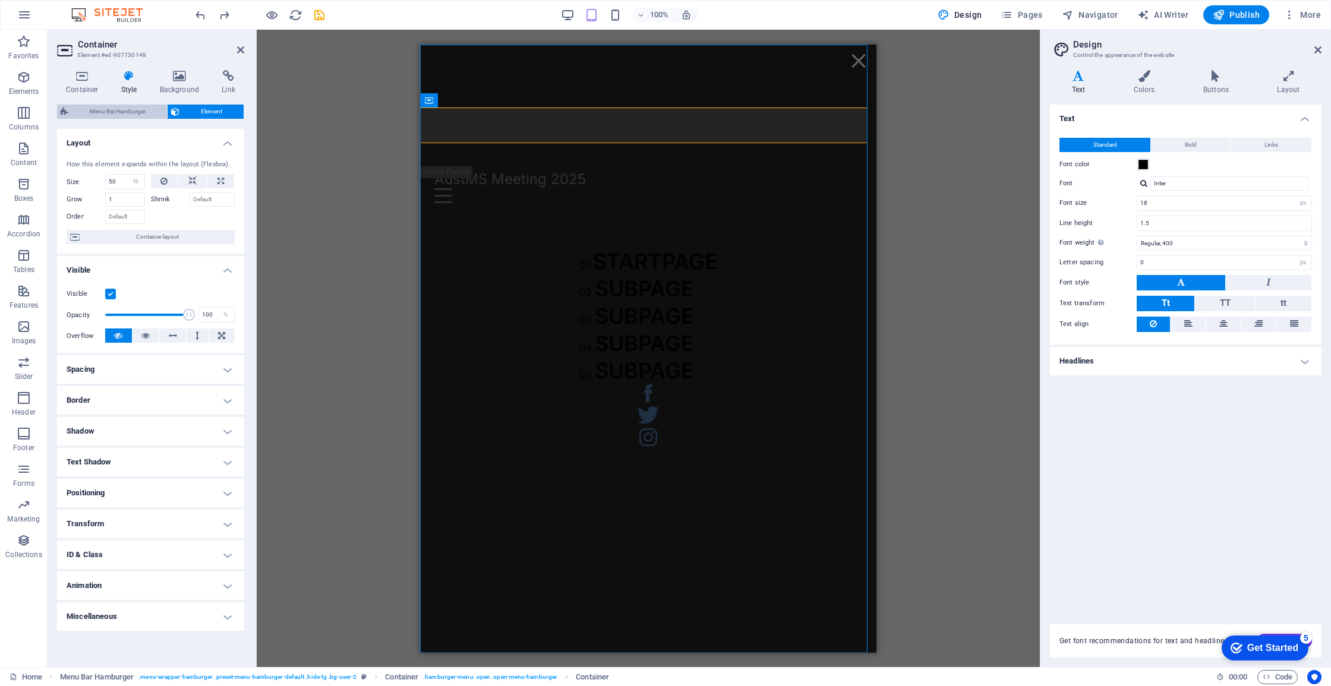
select select "rem"
select select "px"
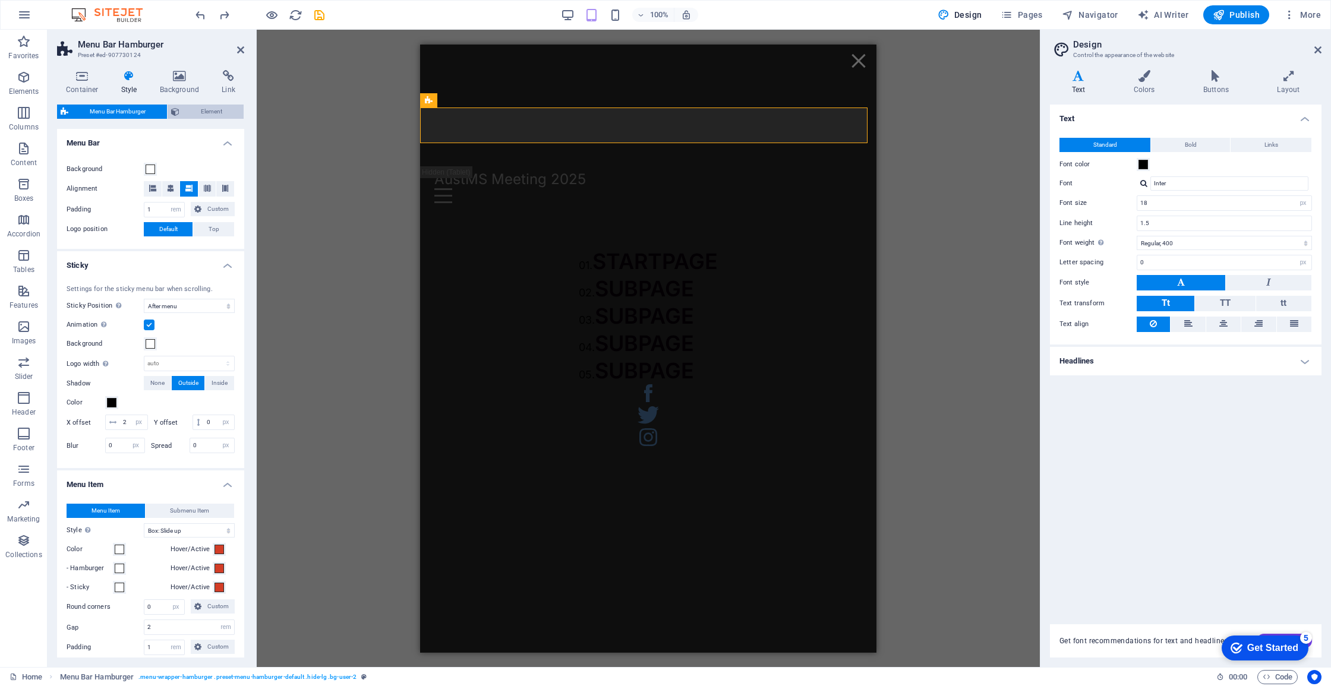
click at [202, 113] on span "Element" at bounding box center [211, 112] width 57 height 14
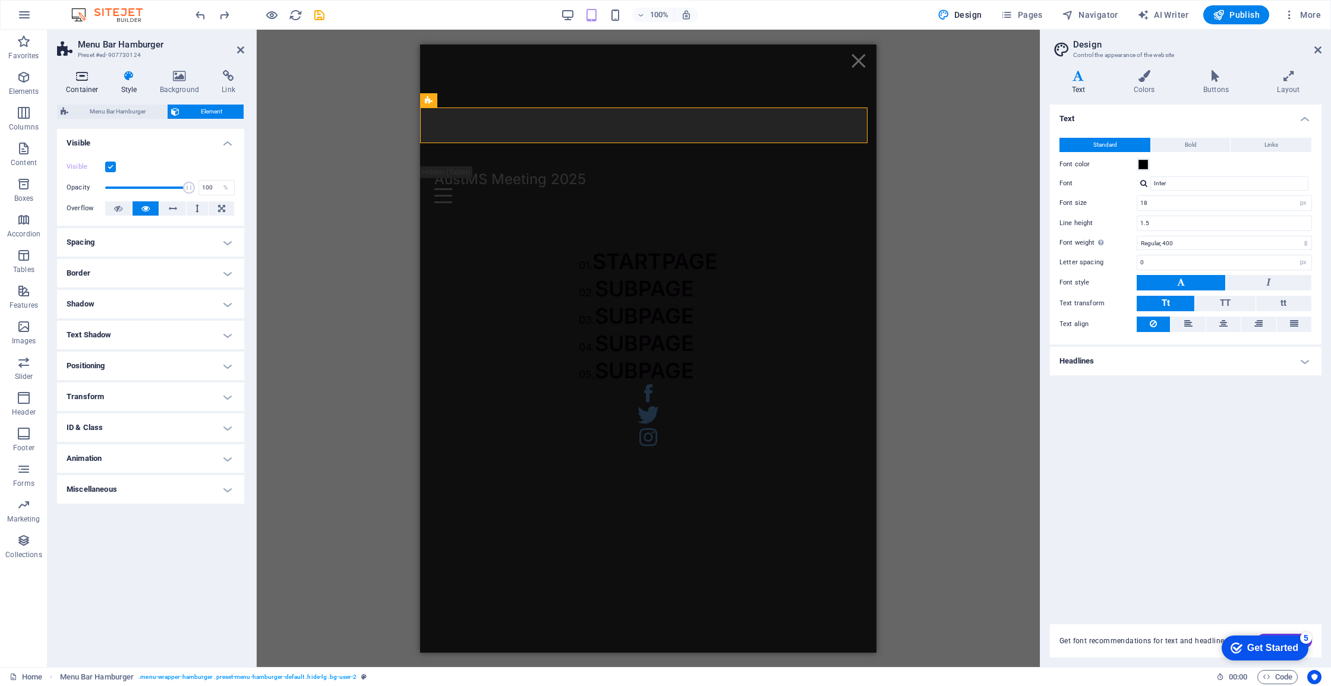
click at [85, 84] on h4 "Container" at bounding box center [84, 82] width 55 height 25
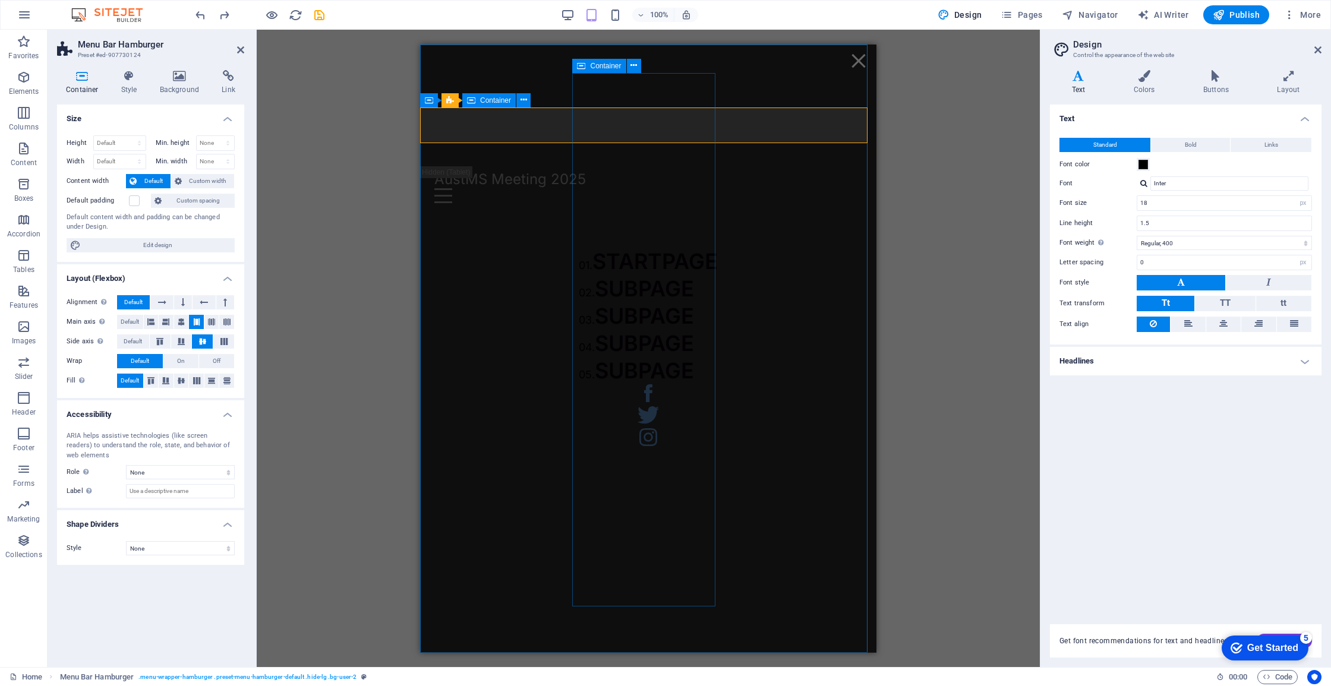
click at [616, 247] on div "01. STARTPAGE 02. SUBPAGE 03. SUBPAGE 04. SUBPAGE 05. SUBPAGE" at bounding box center [648, 315] width 139 height 137
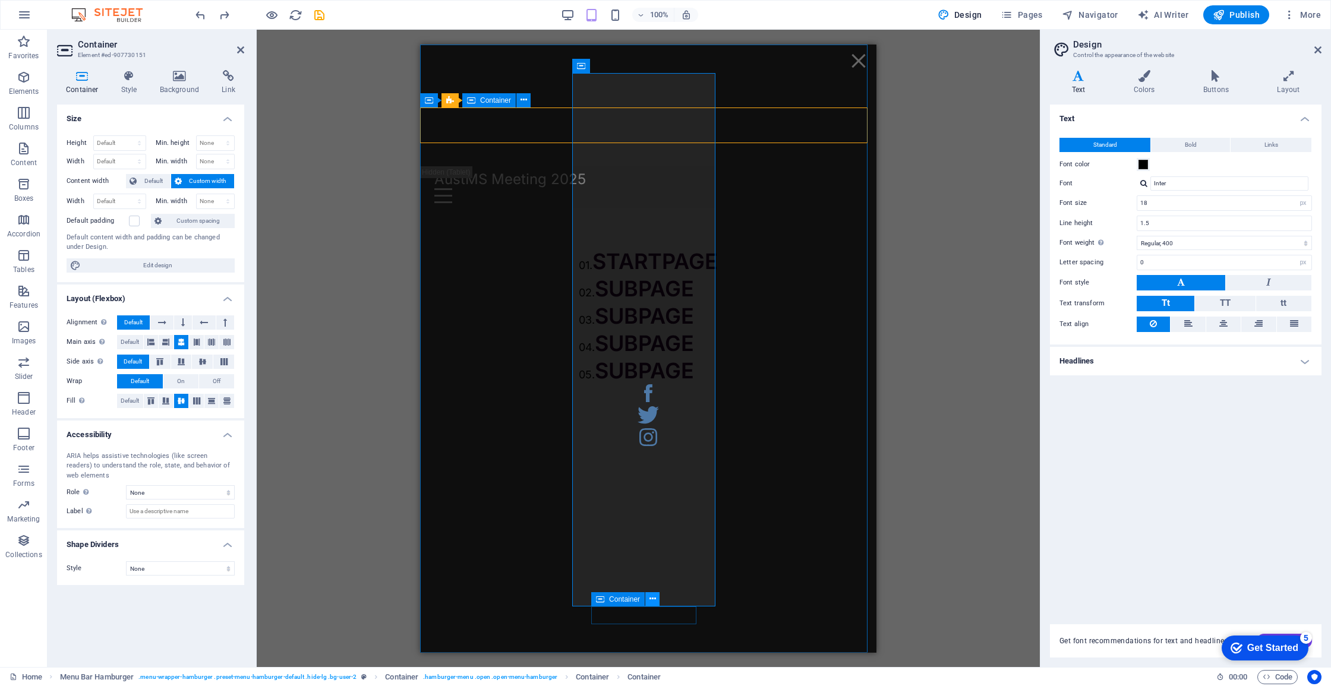
click at [656, 605] on icon at bounding box center [652, 599] width 7 height 12
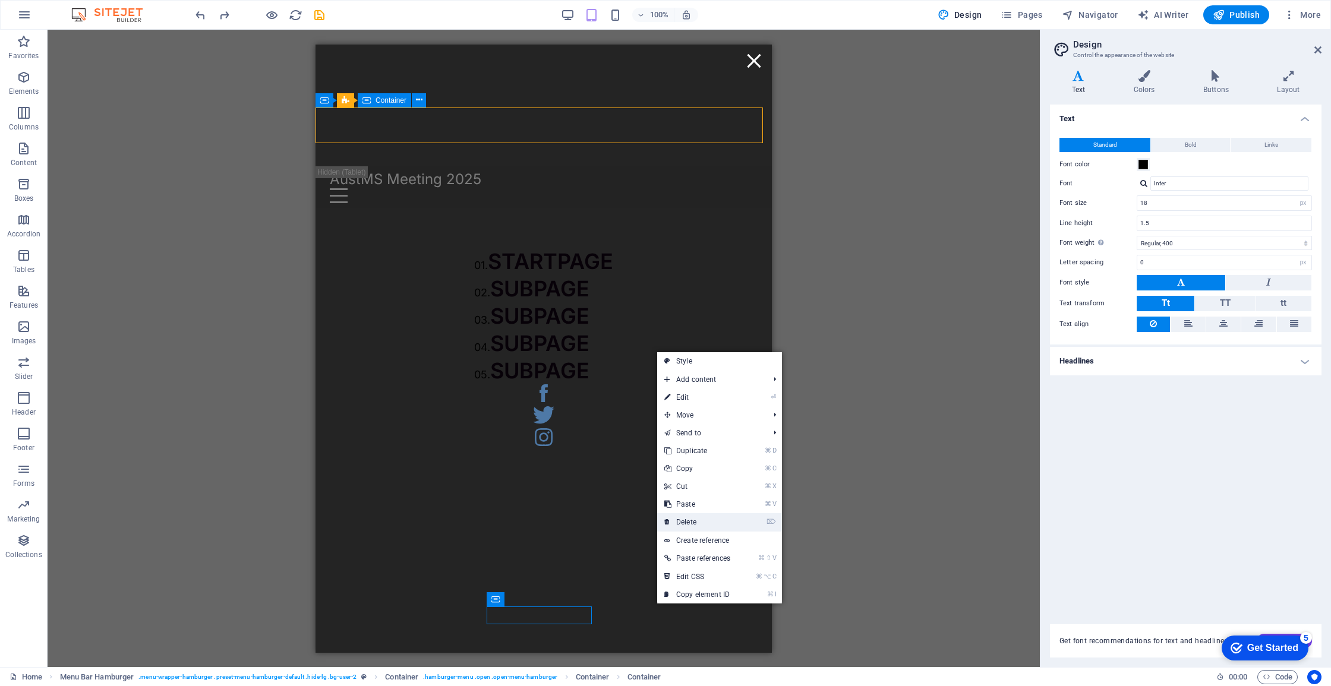
click at [689, 522] on link "⌦ Delete" at bounding box center [697, 522] width 80 height 18
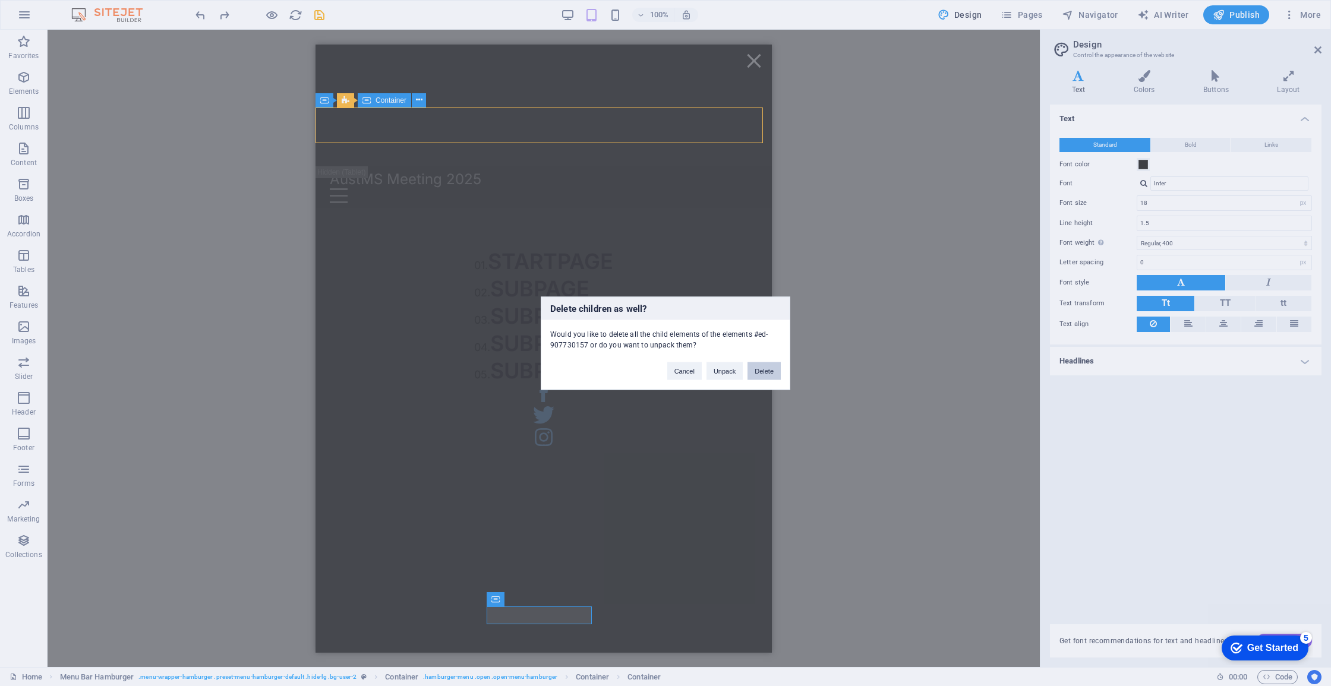
click at [759, 368] on button "Delete" at bounding box center [763, 371] width 33 height 18
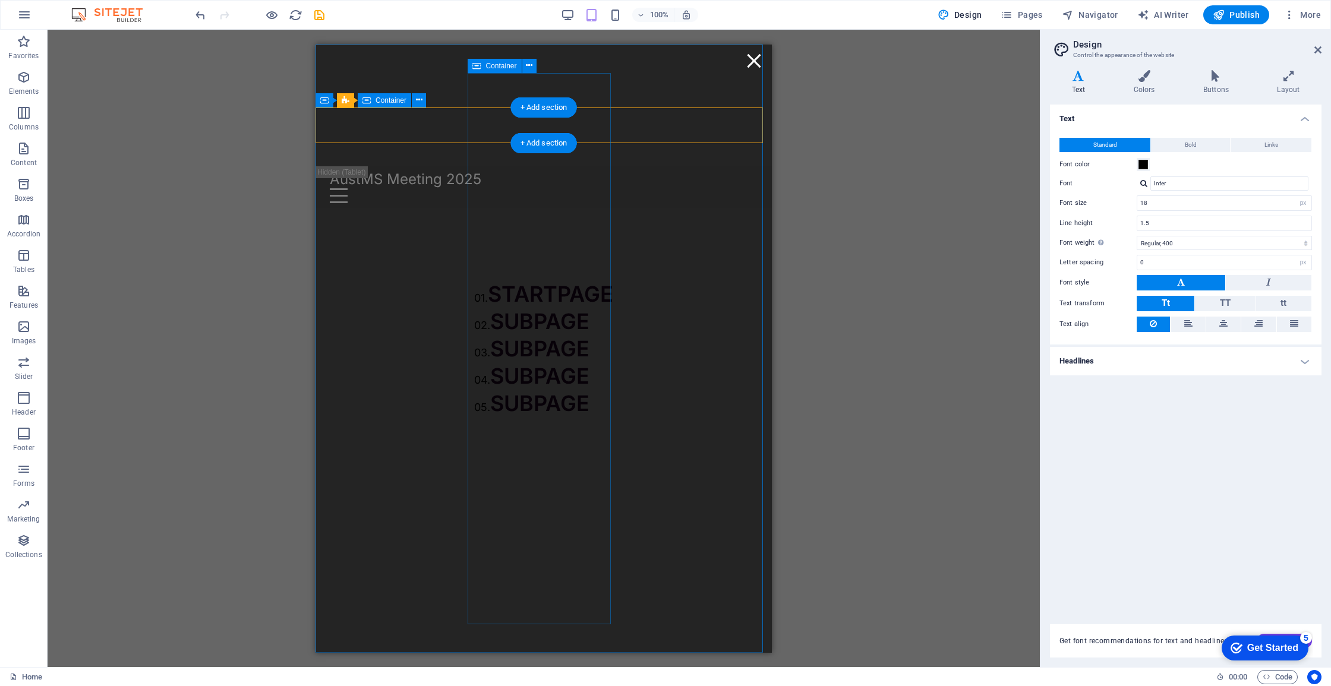
click at [480, 280] on div "01. STARTPAGE 02. SUBPAGE 03. SUBPAGE 04. SUBPAGE 05. SUBPAGE" at bounding box center [543, 348] width 139 height 137
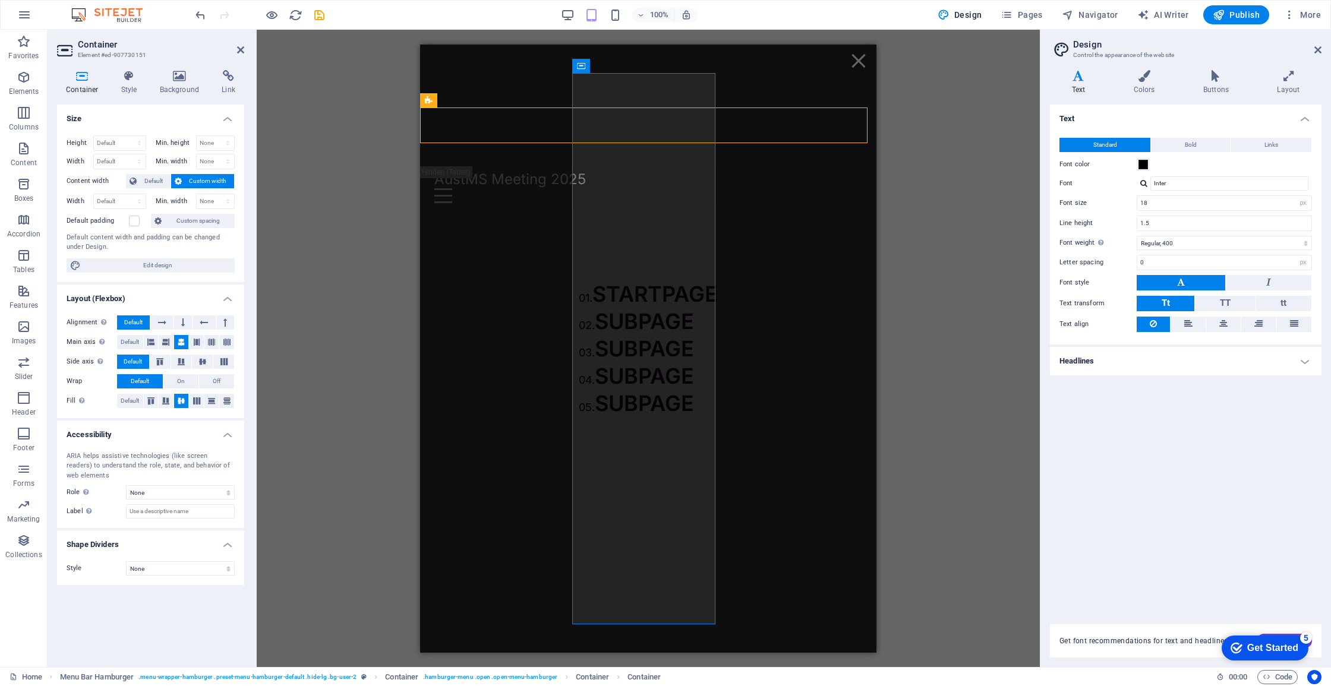
click at [125, 65] on div "Container Style Background Link Size Height Default px rem % vh vw Min. height …" at bounding box center [151, 364] width 206 height 607
click at [125, 74] on icon at bounding box center [129, 76] width 34 height 12
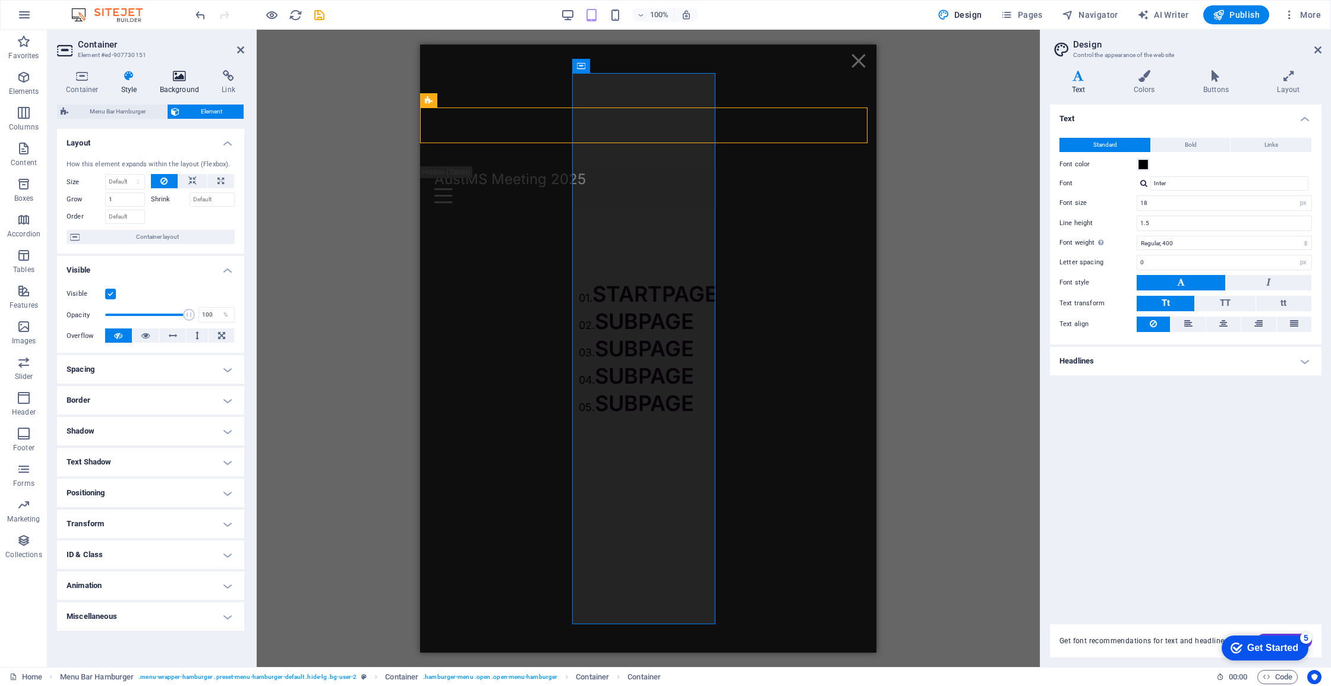
click at [168, 77] on icon at bounding box center [180, 76] width 58 height 12
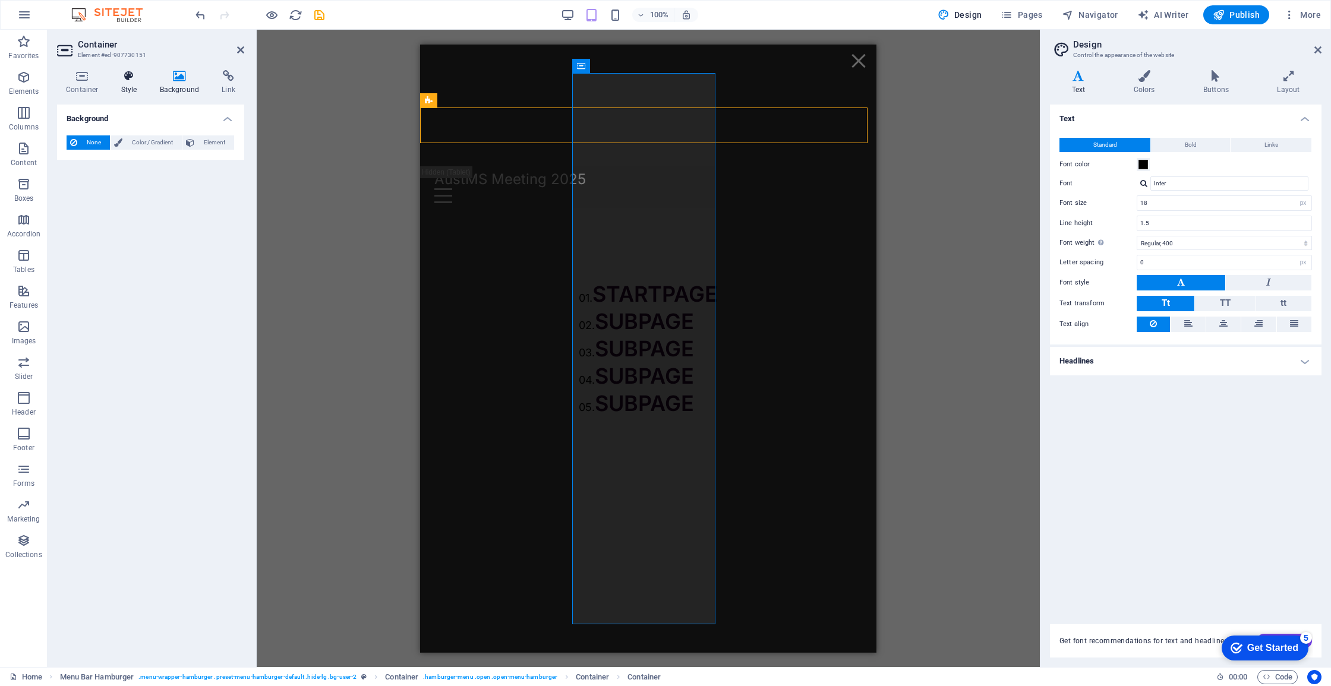
click at [111, 86] on h4 "Container" at bounding box center [84, 82] width 55 height 25
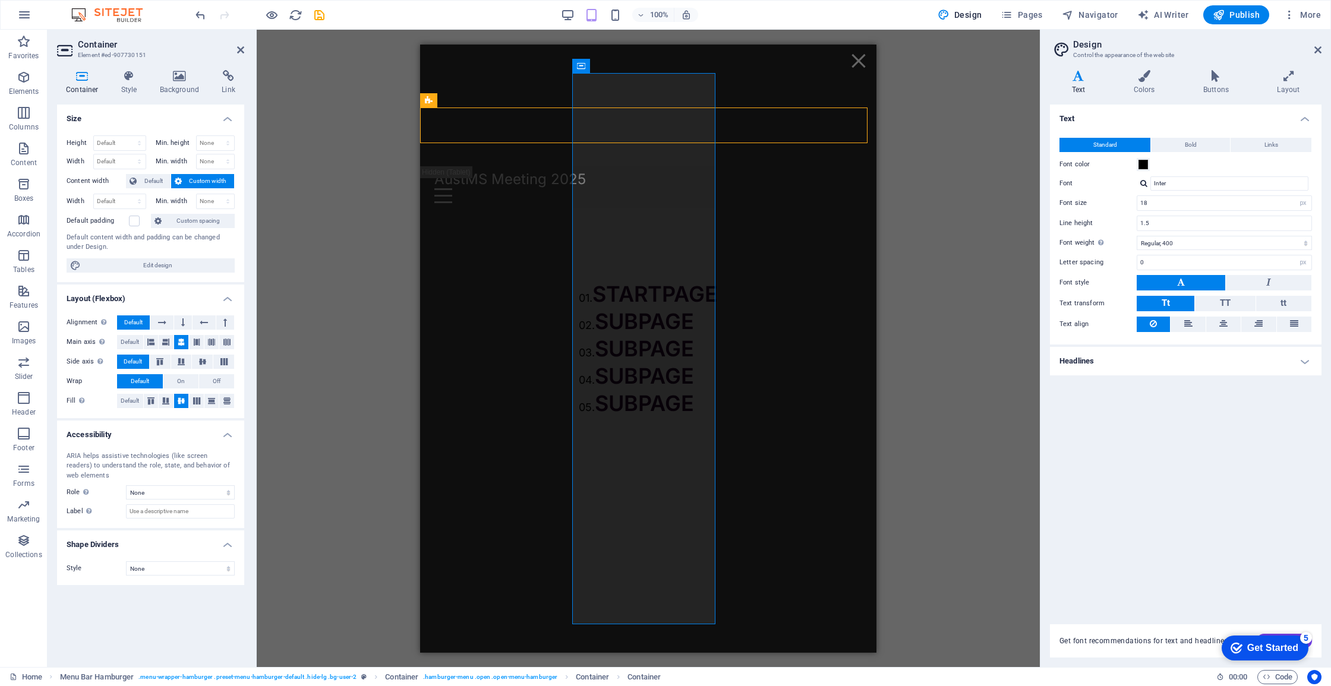
drag, startPoint x: 988, startPoint y: 70, endPoint x: 886, endPoint y: 60, distance: 102.0
click at [986, 69] on div "H3 Info Bar Menu Bar H4 Info Bar Container HTML Container H4 Container Placehol…" at bounding box center [648, 349] width 783 height 638
click at [849, 55] on button at bounding box center [843, 52] width 14 height 14
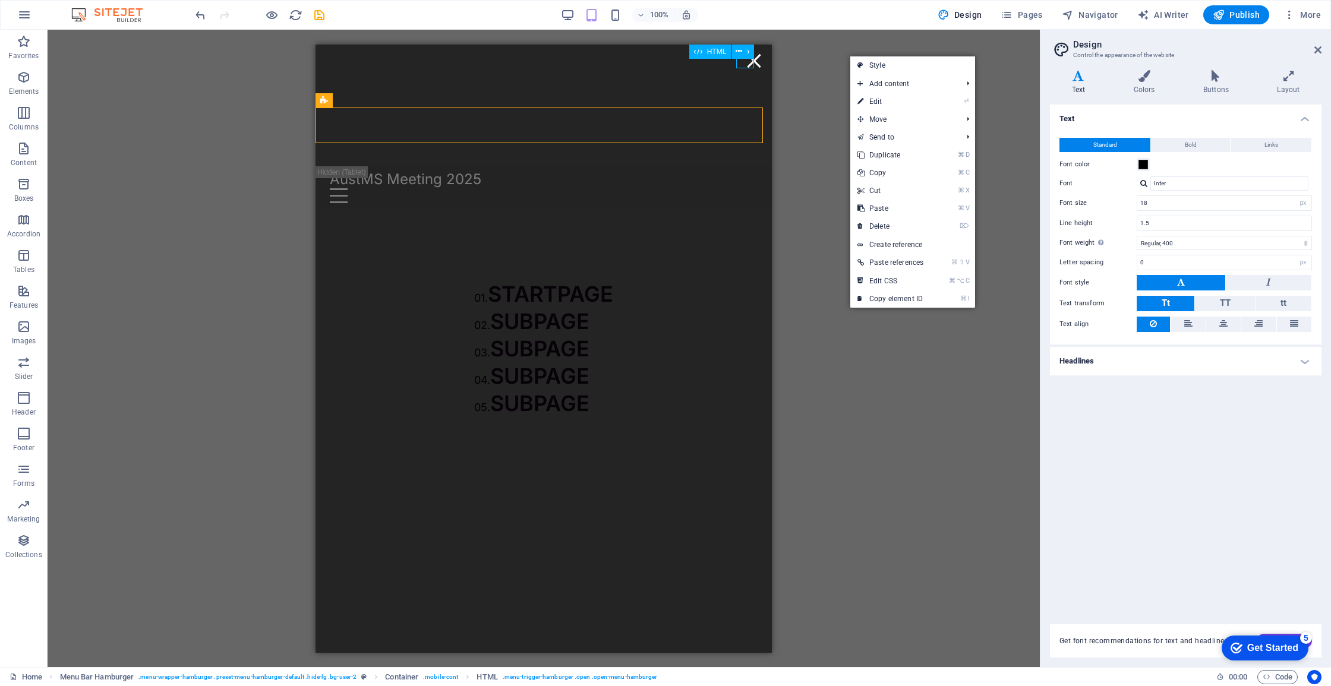
click at [943, 46] on div "H3 Info Bar Menu Bar H4 Info Bar Container HTML Container H4 Container Placehol…" at bounding box center [544, 349] width 992 height 638
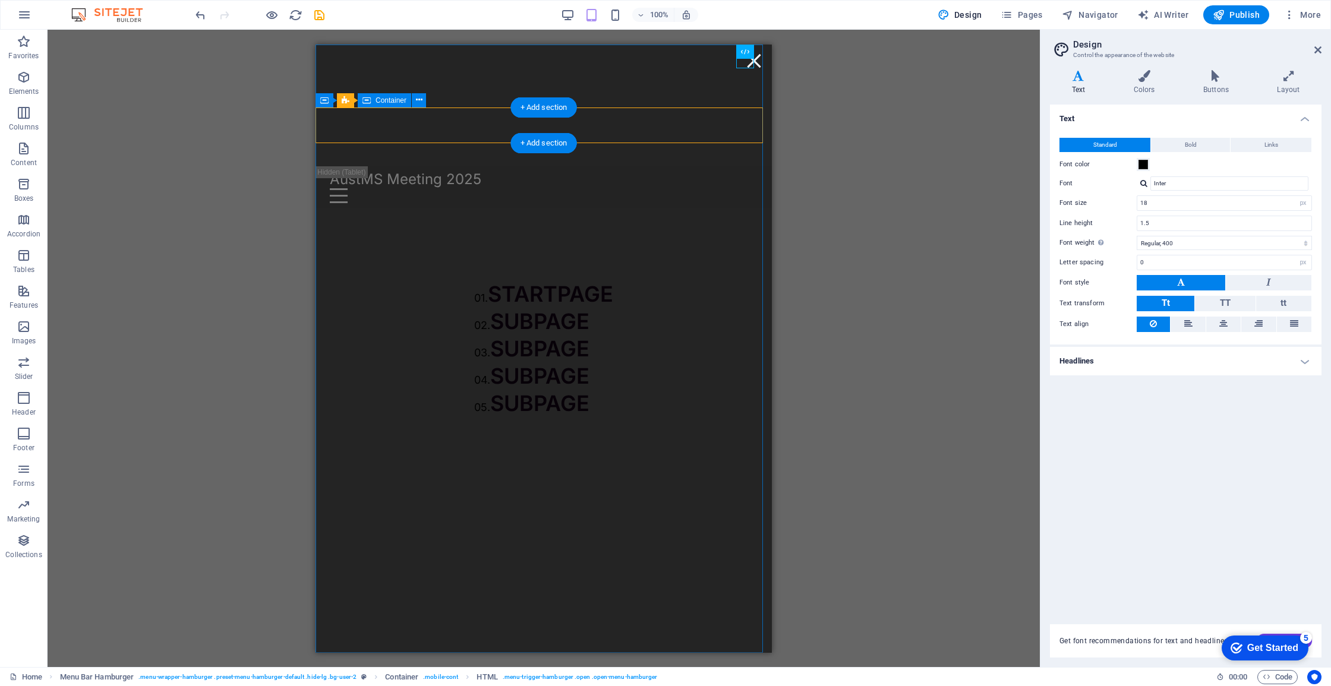
click at [642, 251] on div "01. STARTPAGE 02. SUBPAGE 03. SUBPAGE 04. SUBPAGE 05. SUBPAGE" at bounding box center [544, 348] width 196 height 194
click at [751, 67] on div "Menu" at bounding box center [754, 60] width 18 height 15
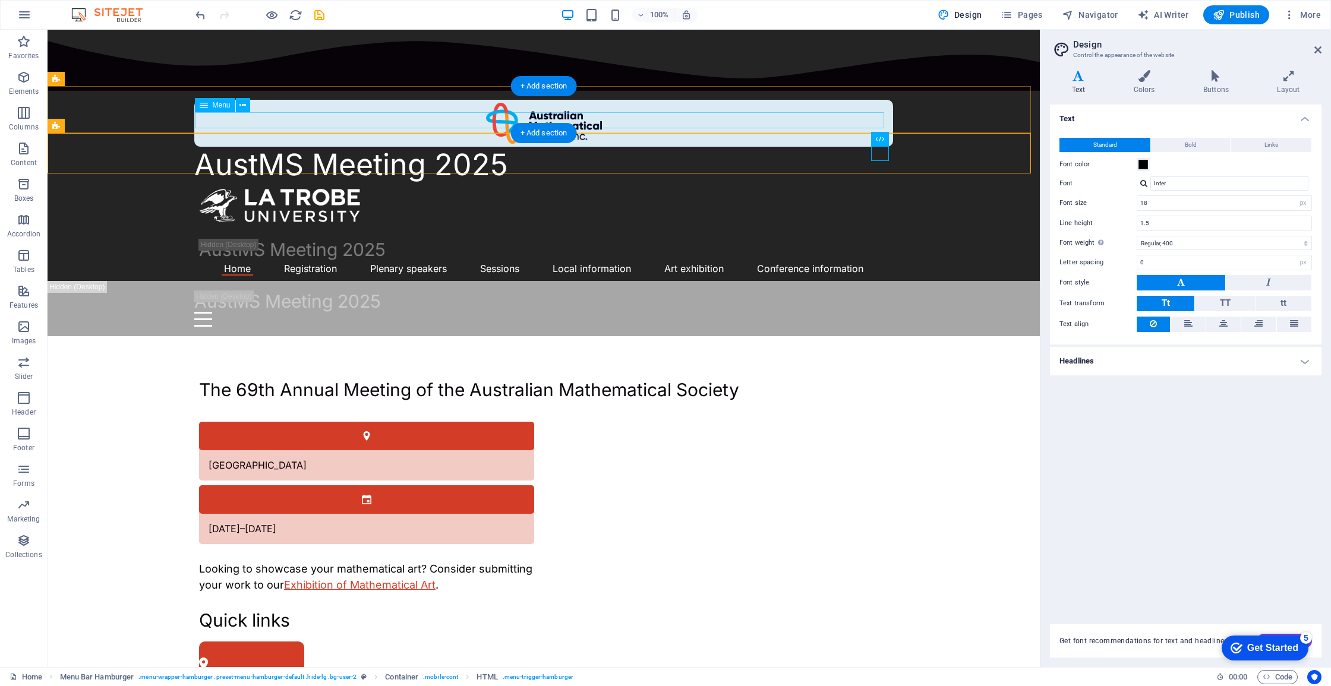
click at [452, 260] on nav "Home Registration Plenary speakers Sessions Local information Art exhibition Co…" at bounding box center [543, 268] width 689 height 16
select select
select select "1"
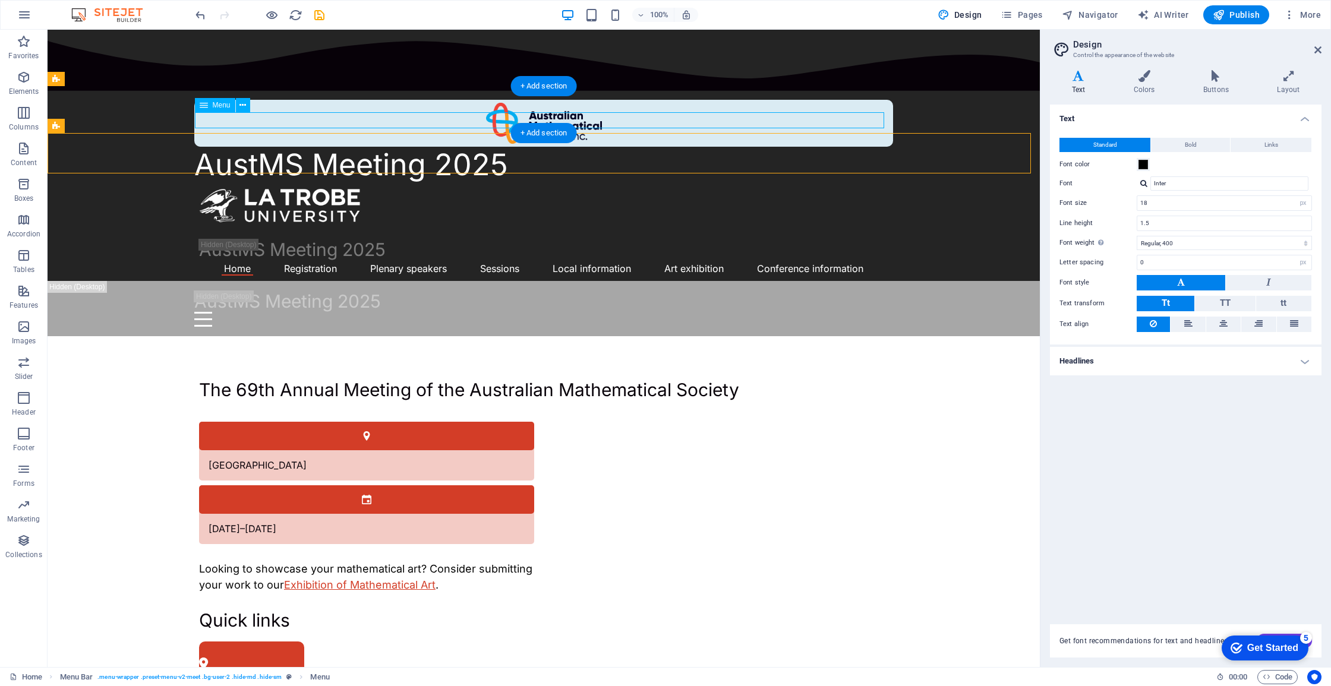
select select
select select "2"
select select
select select "3"
select select
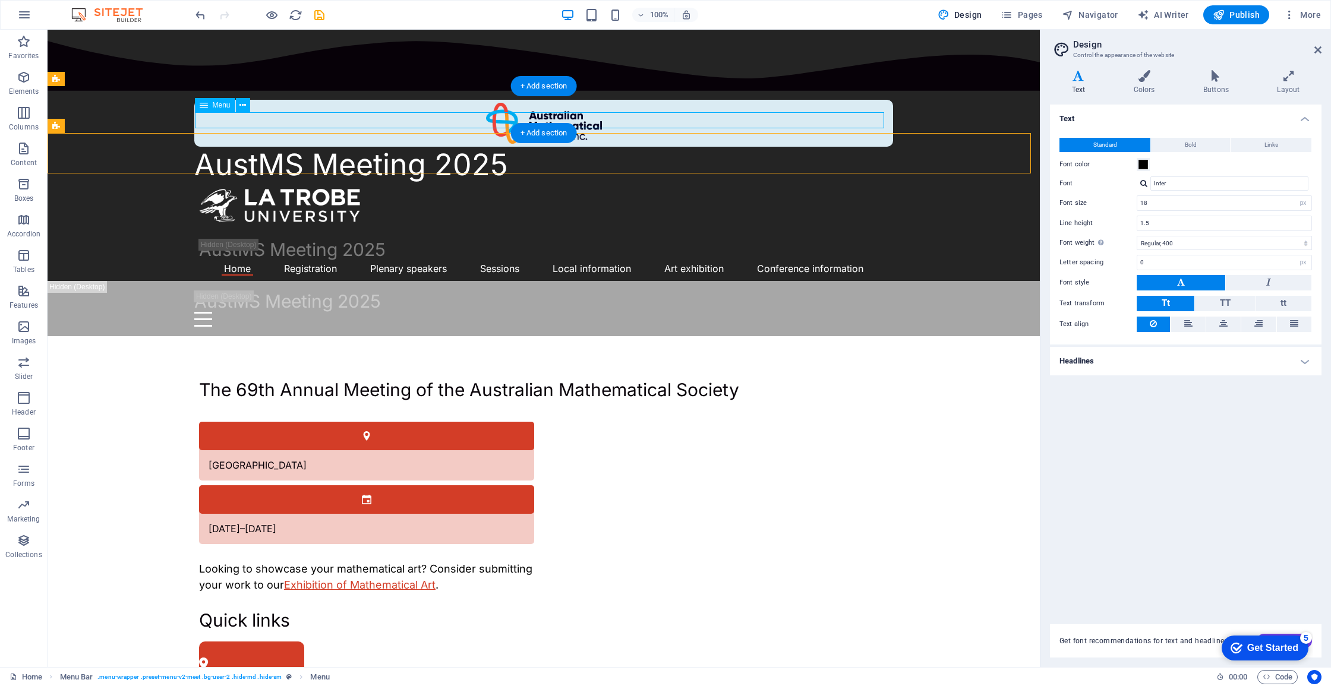
select select "5"
select select
select select "6"
select select
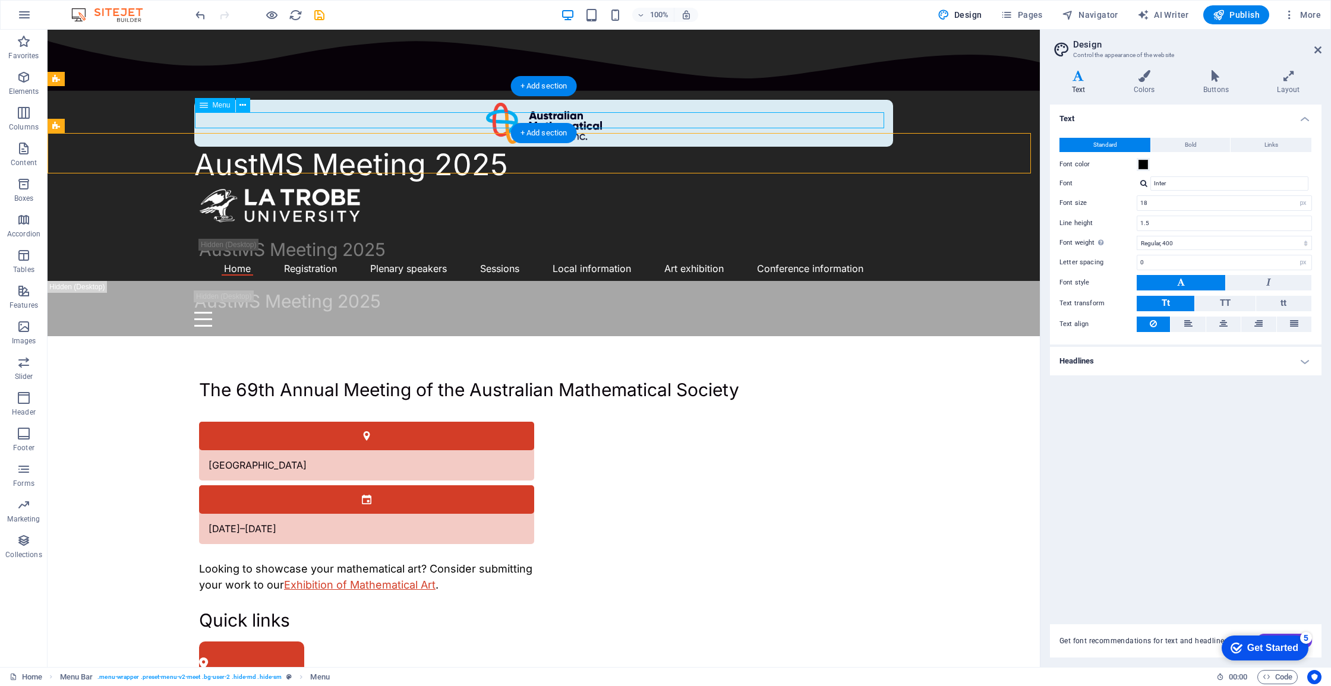
select select "9"
select select
select select "8"
select select
select select "4"
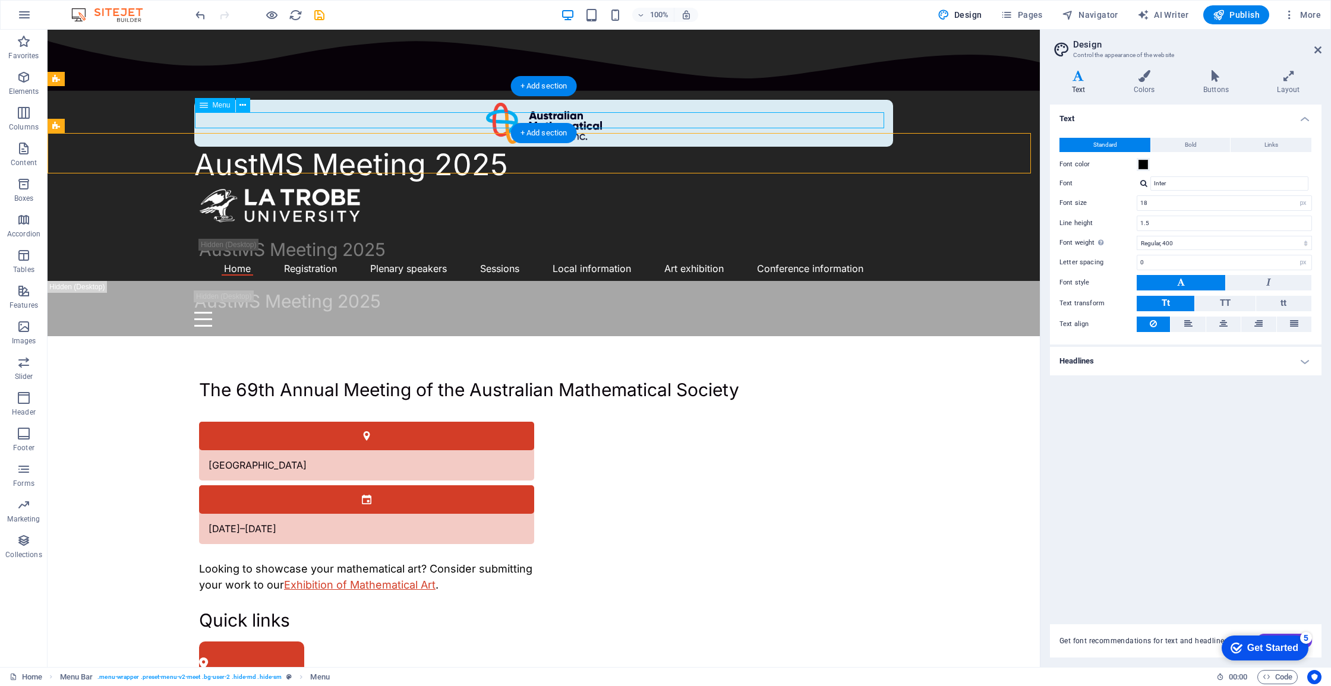
select select
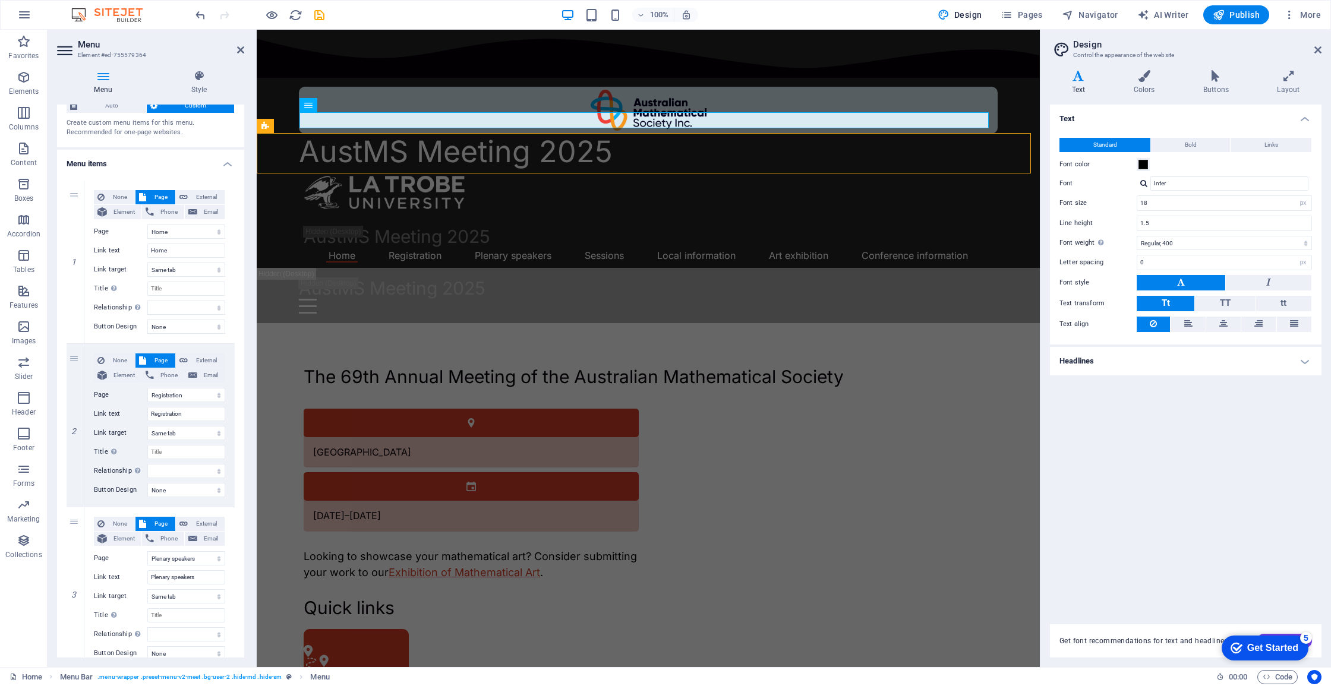
scroll to position [0, 0]
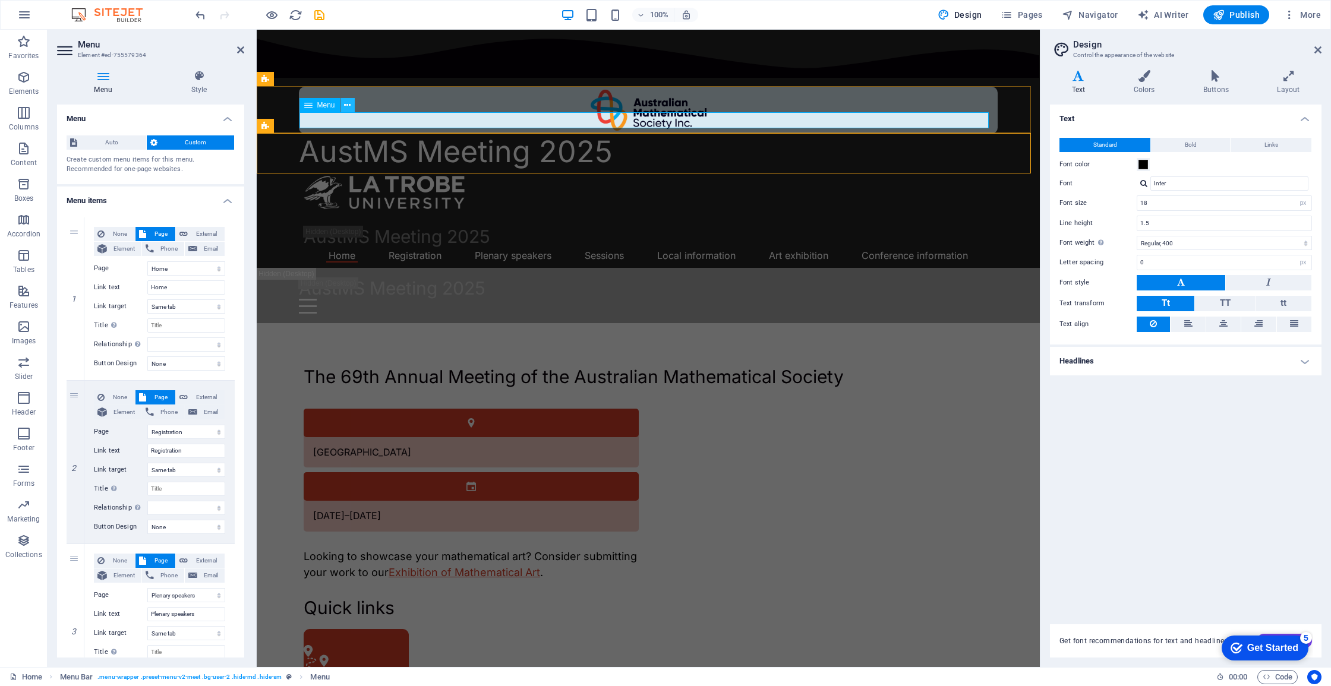
click at [343, 106] on button at bounding box center [347, 105] width 14 height 14
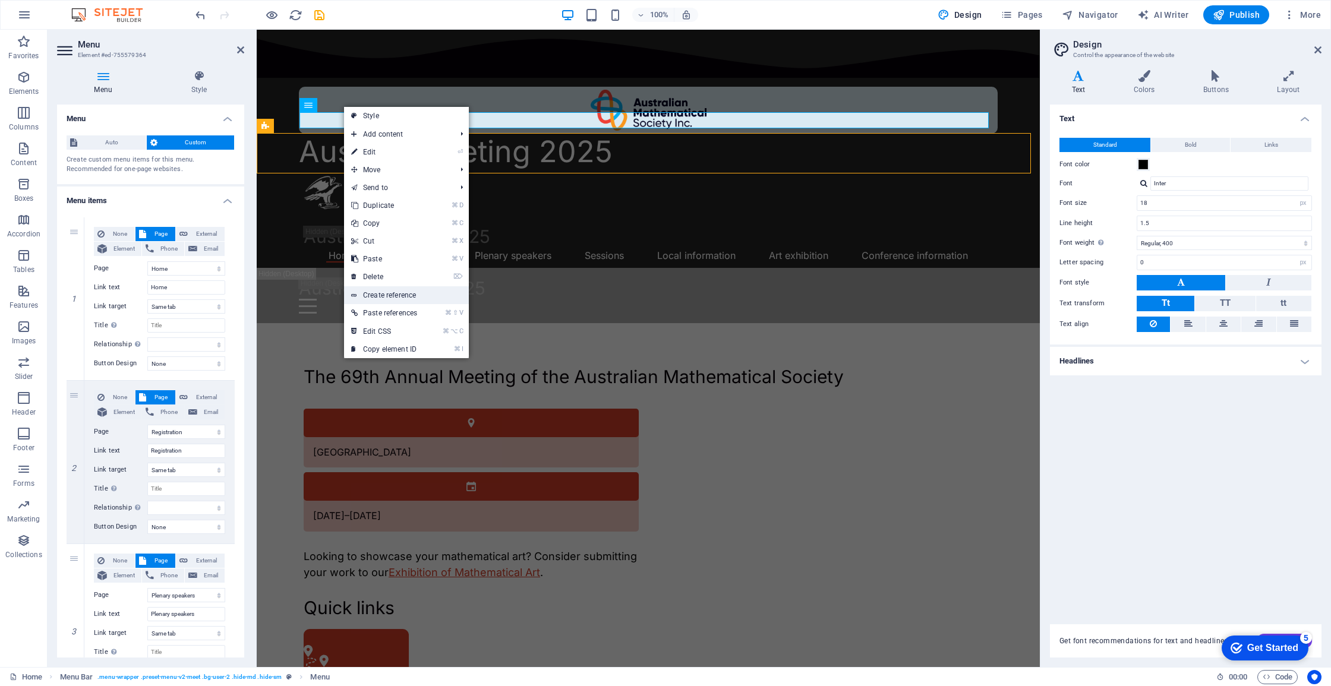
click at [411, 298] on link "Create reference" at bounding box center [406, 295] width 125 height 18
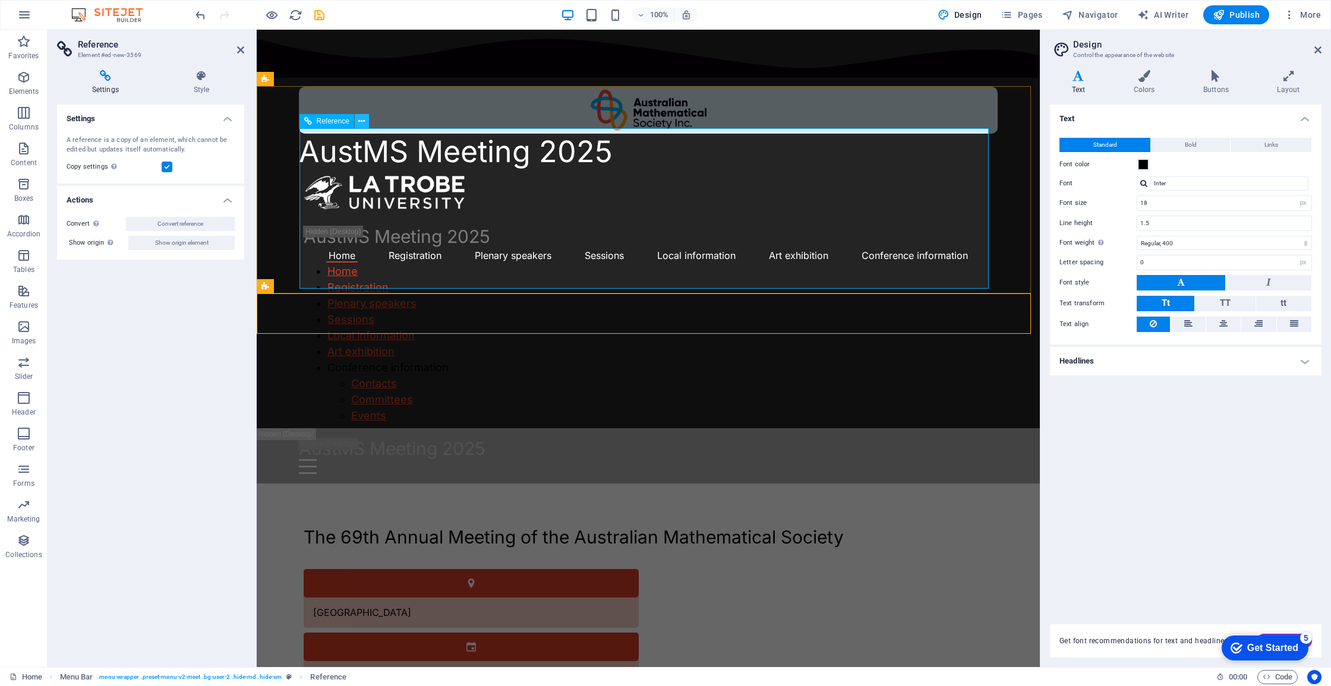
click at [361, 125] on icon at bounding box center [361, 121] width 7 height 12
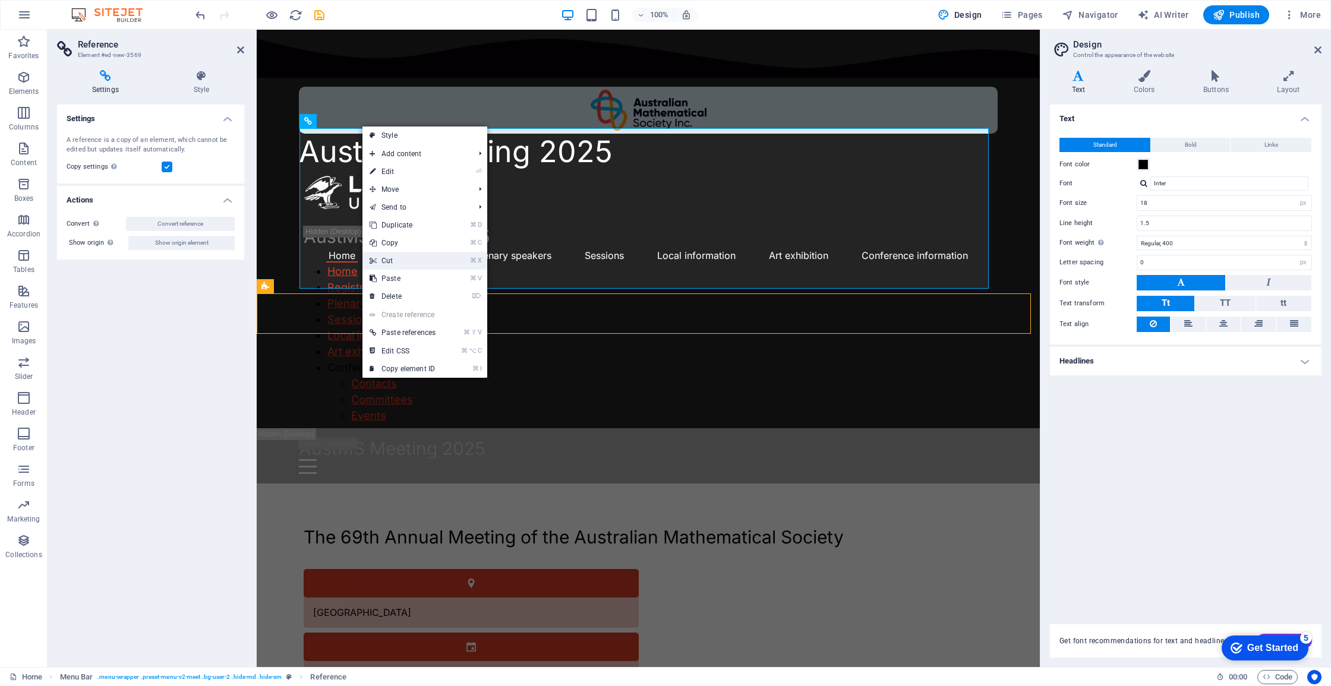
click at [410, 264] on link "⌘ X Cut" at bounding box center [402, 261] width 80 height 18
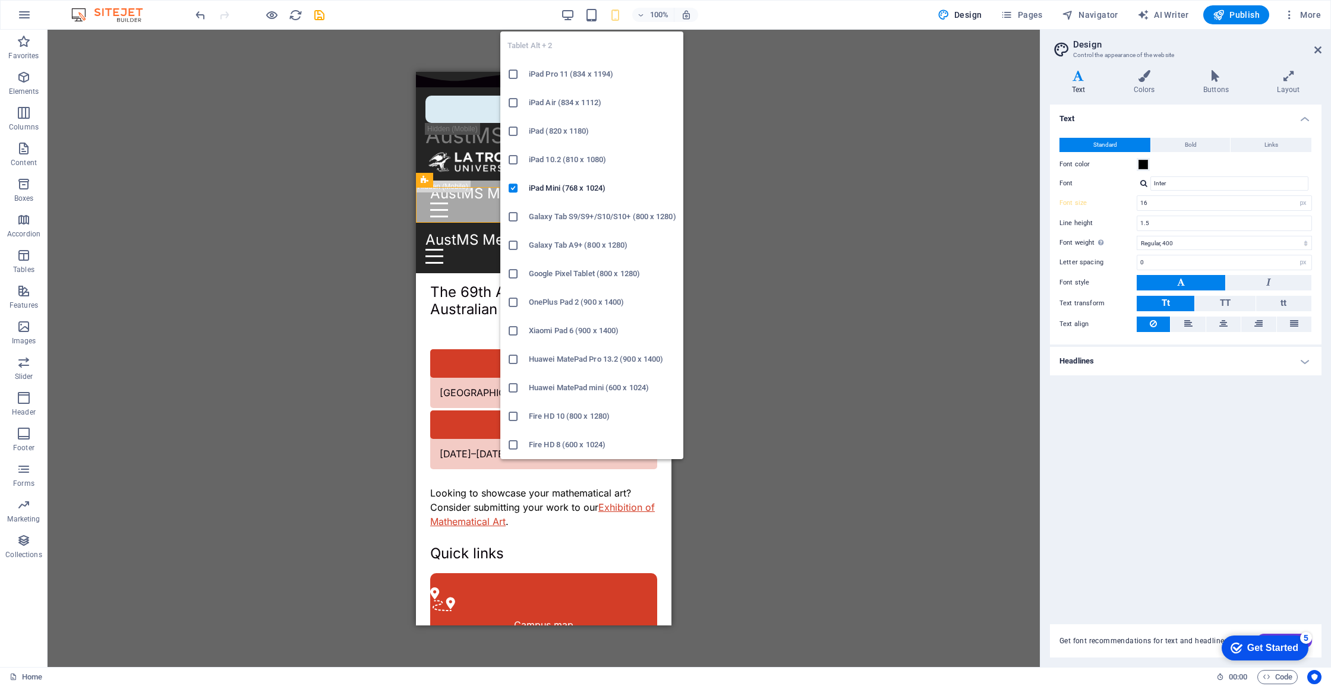
type input "18"
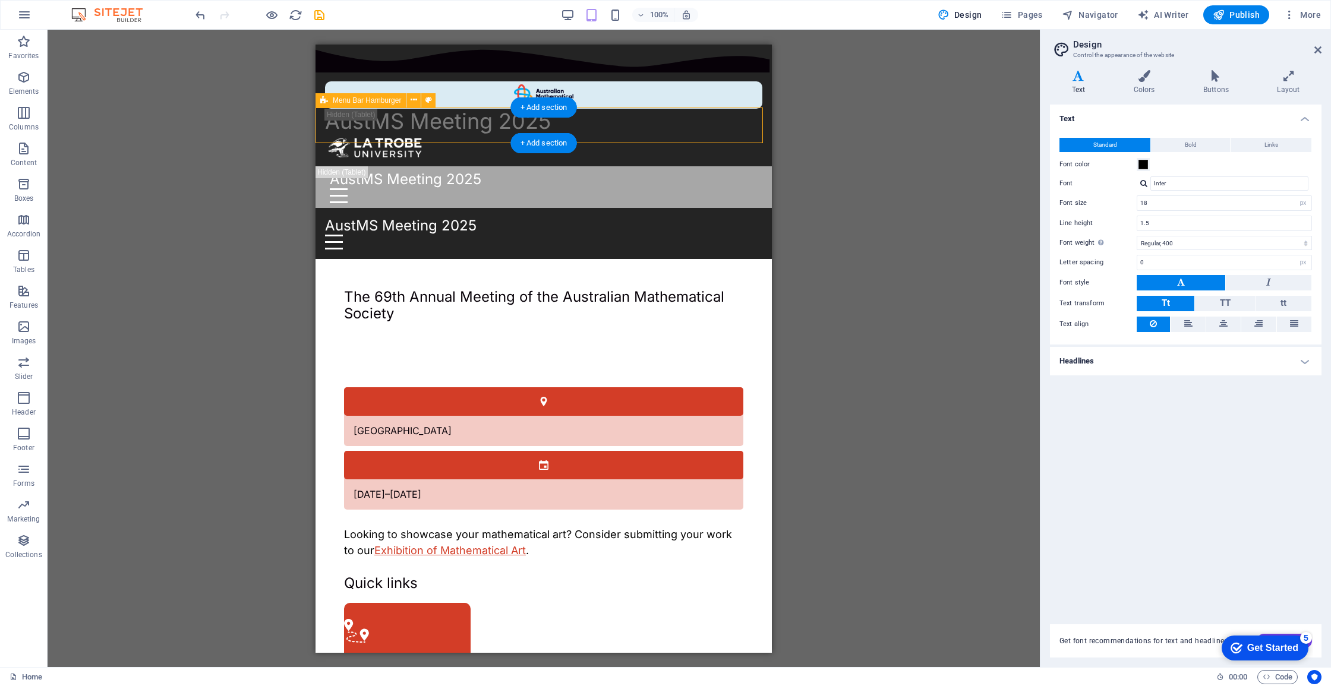
click at [747, 234] on div "Menu" at bounding box center [543, 241] width 437 height 15
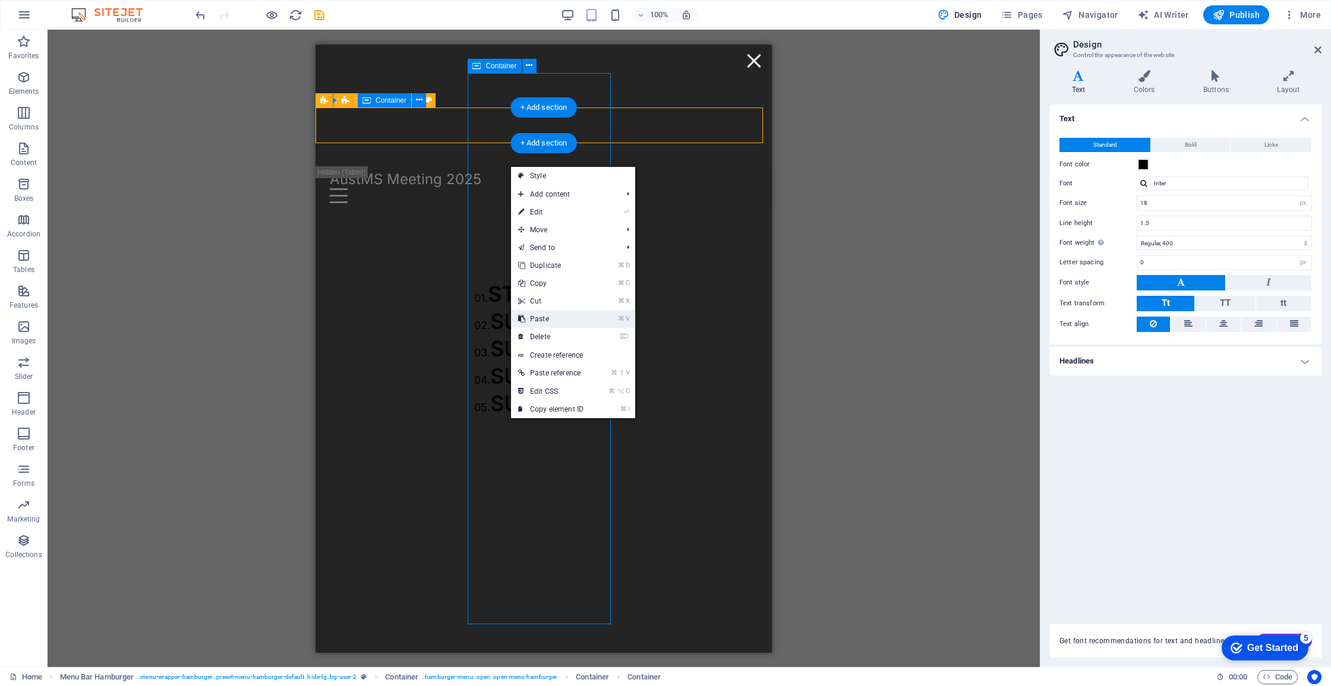
click at [549, 321] on link "⌘ V Paste" at bounding box center [551, 319] width 80 height 18
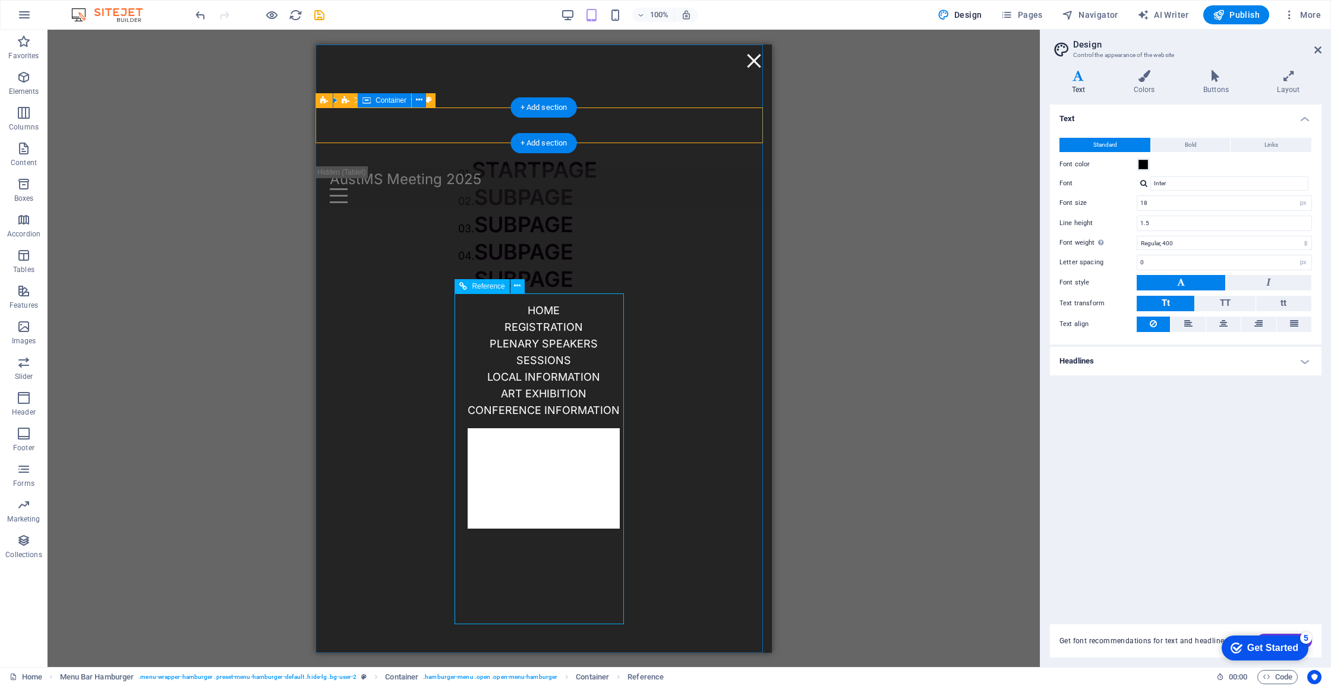
click at [520, 458] on div "Home Registration Plenary speakers Sessions Local information Art exhibition Co…" at bounding box center [543, 416] width 171 height 248
click at [541, 471] on div "Home Registration Plenary speakers Sessions Local information Art exhibition Co…" at bounding box center [543, 416] width 171 height 248
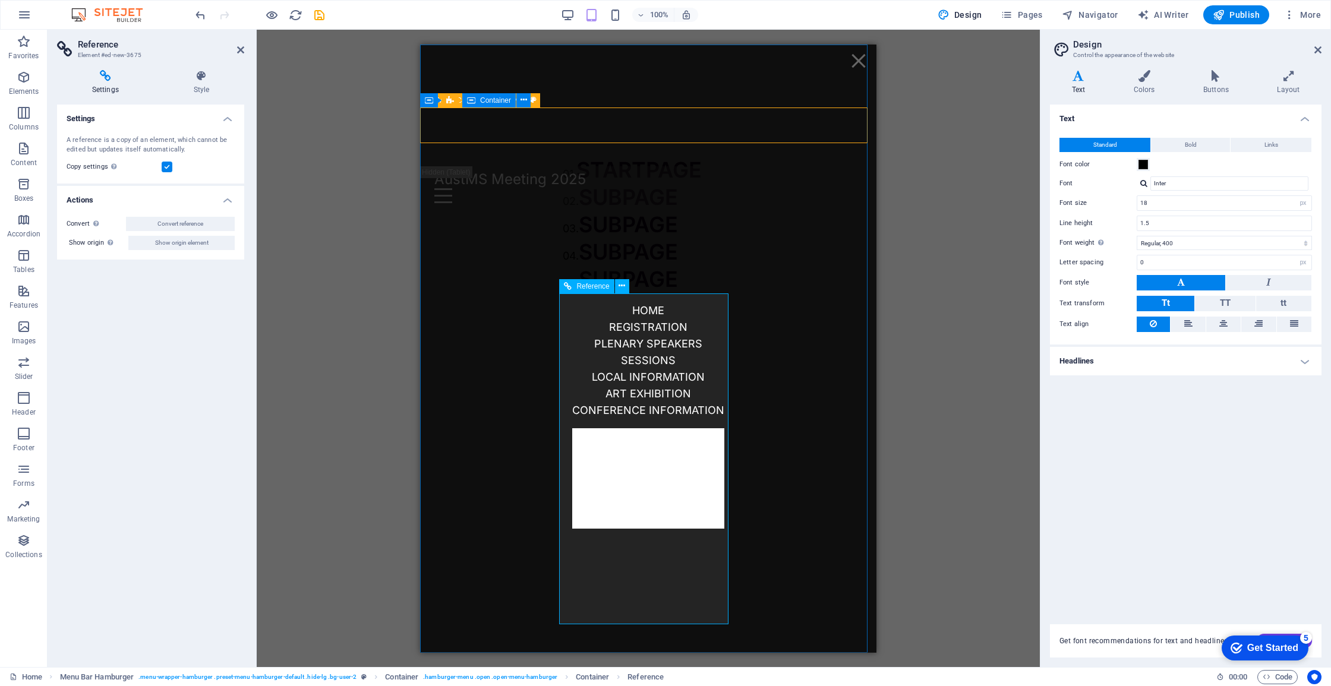
click at [635, 483] on div "Home Registration Plenary speakers Sessions Local information Art exhibition Co…" at bounding box center [648, 416] width 171 height 248
click at [662, 291] on div "01. STARTPAGE 02. SUBPAGE 03. SUBPAGE 04. SUBPAGE 05. SUBPAGE" at bounding box center [648, 224] width 171 height 137
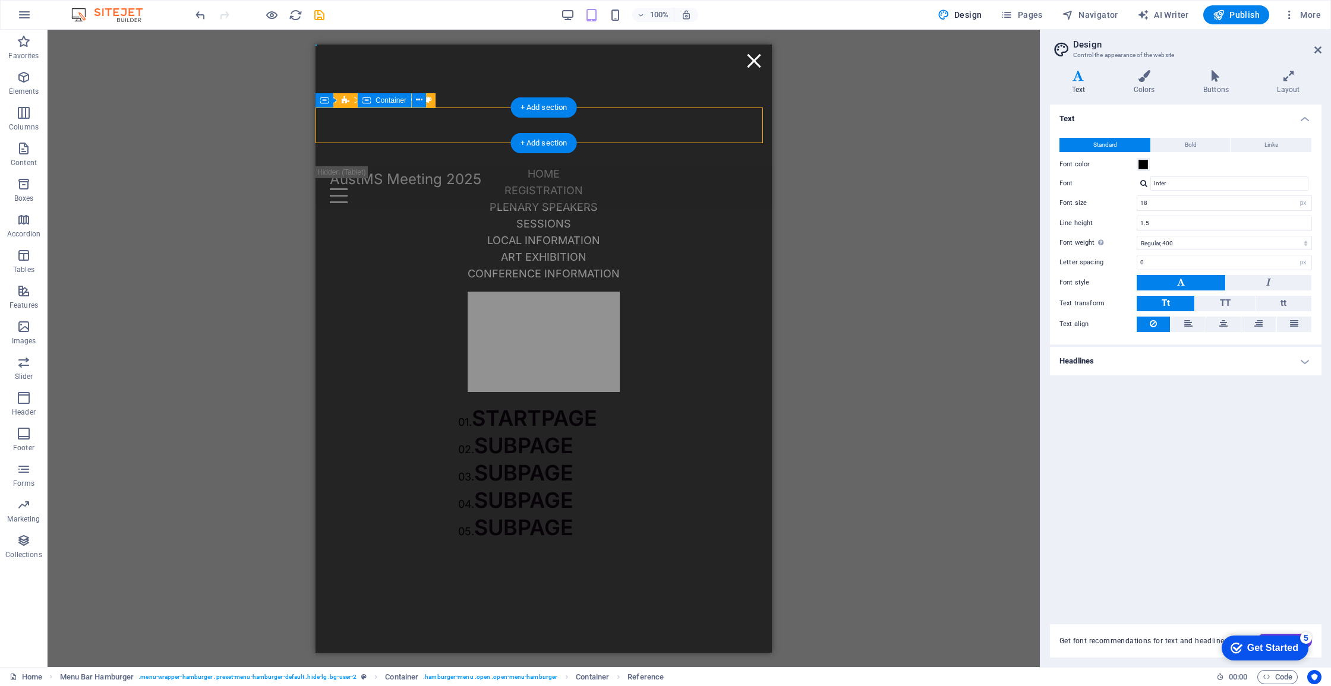
drag, startPoint x: 813, startPoint y: 335, endPoint x: 518, endPoint y: 259, distance: 305.5
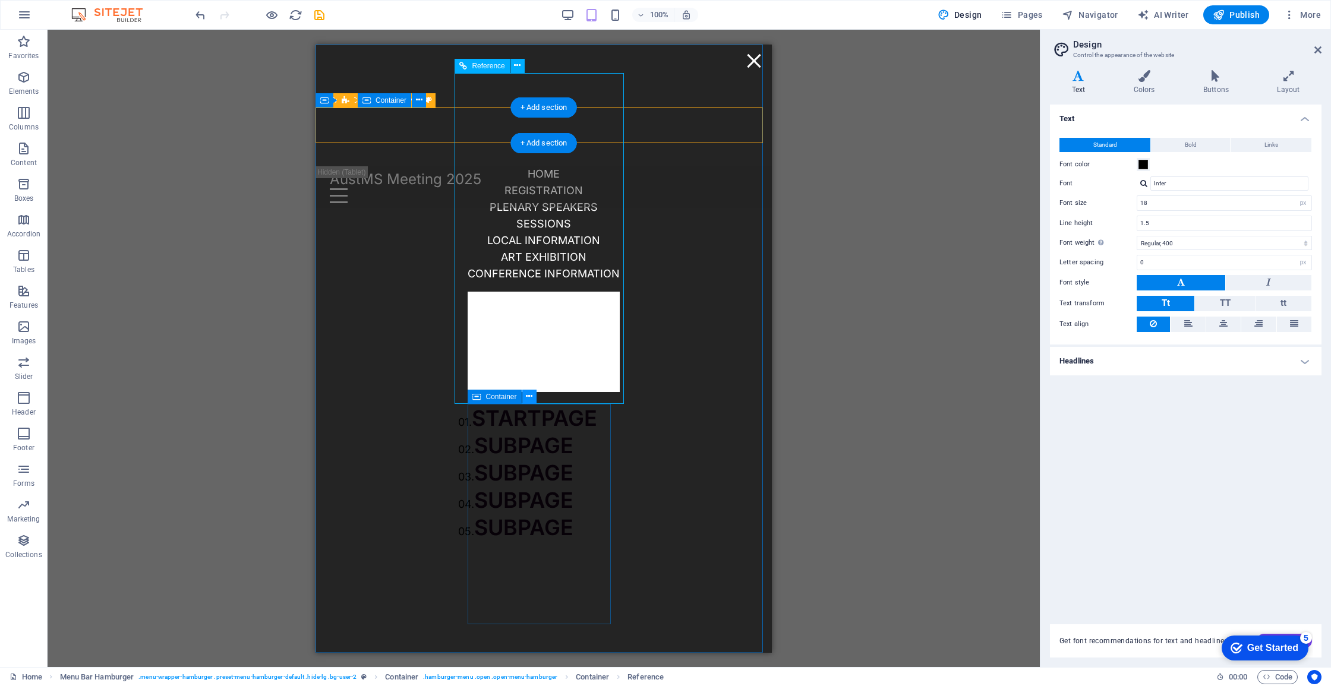
click at [531, 402] on icon at bounding box center [529, 396] width 7 height 12
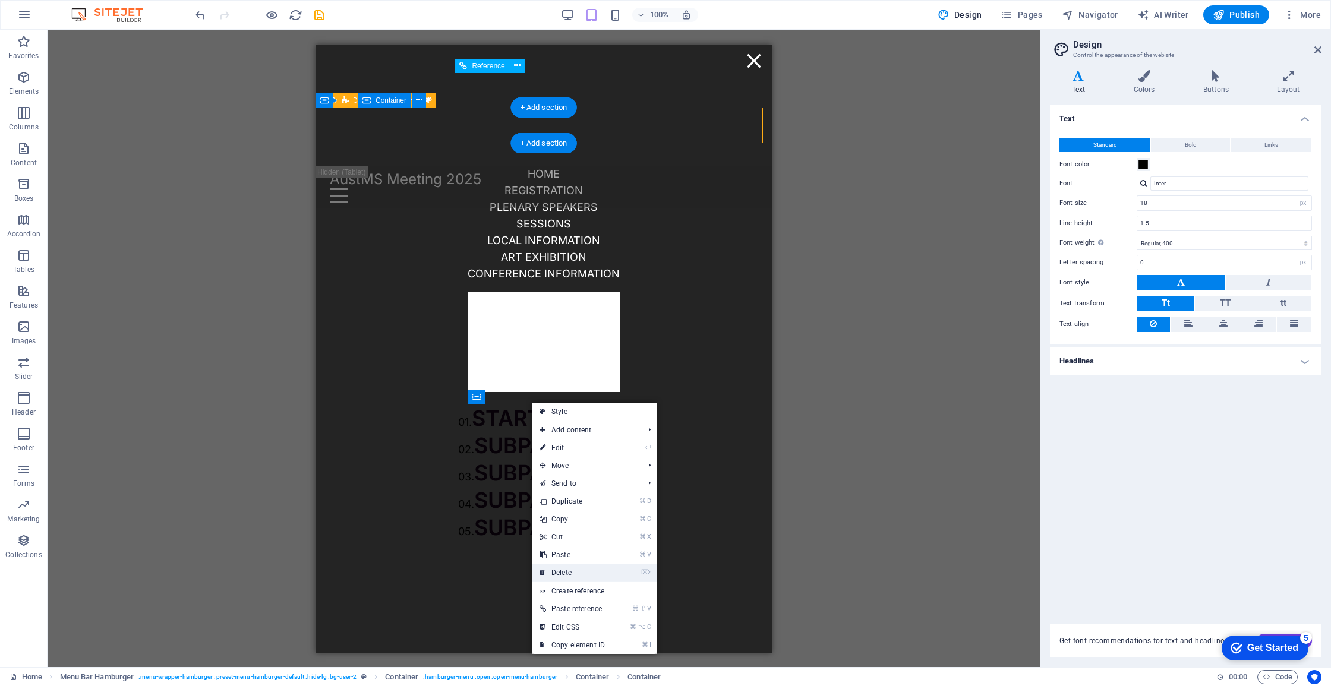
click at [587, 569] on link "⌦ Delete" at bounding box center [572, 573] width 80 height 18
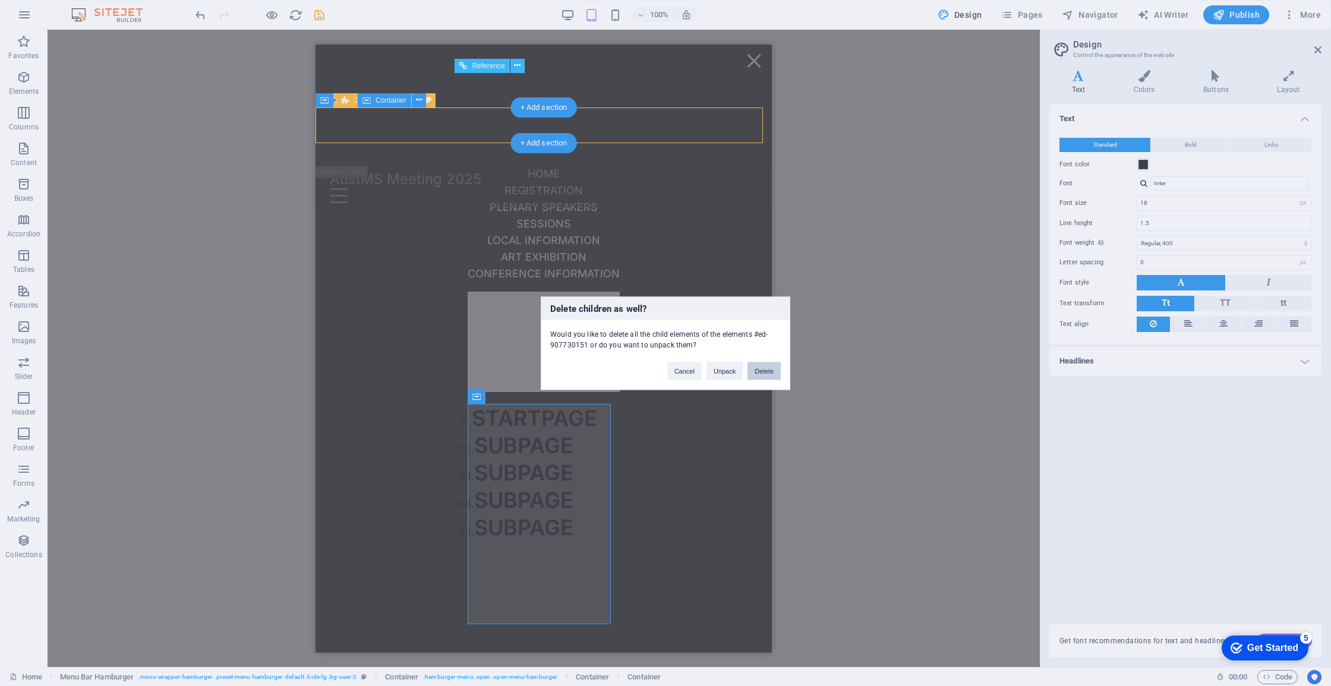
click at [766, 371] on button "Delete" at bounding box center [763, 371] width 33 height 18
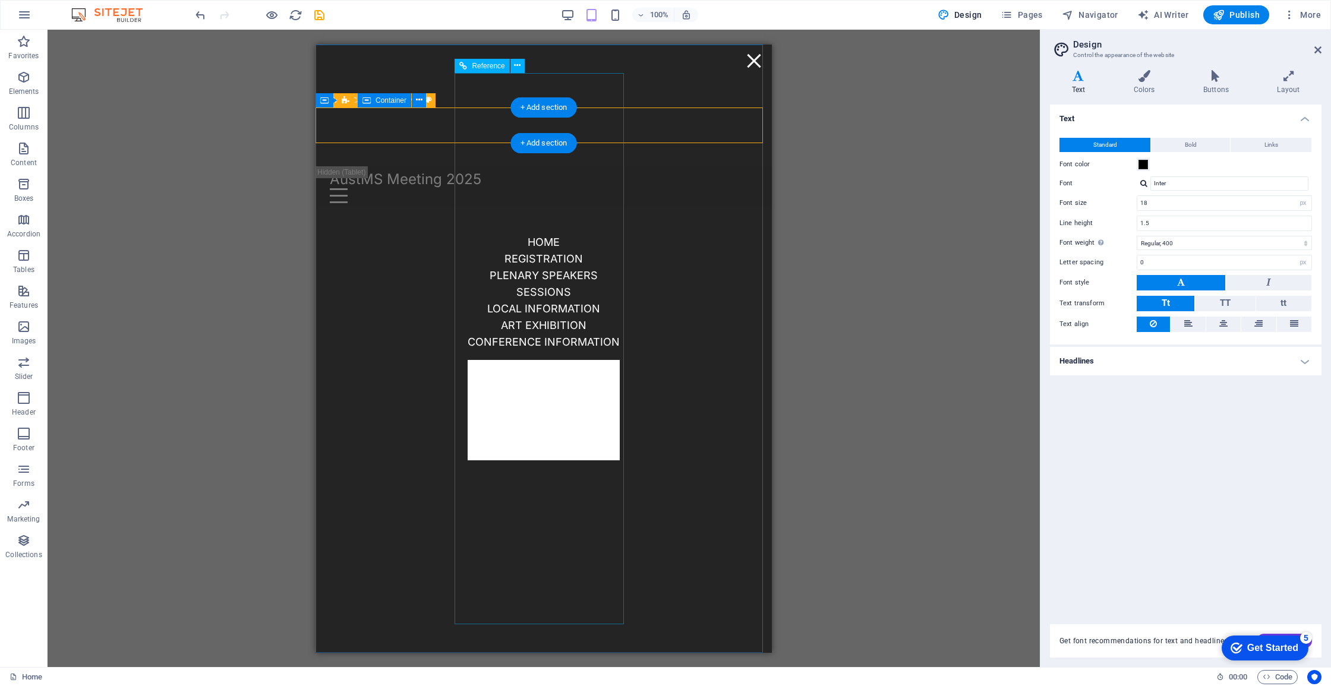
click at [528, 279] on div "Home Registration Plenary speakers Sessions Local information Art exhibition Co…" at bounding box center [543, 348] width 171 height 248
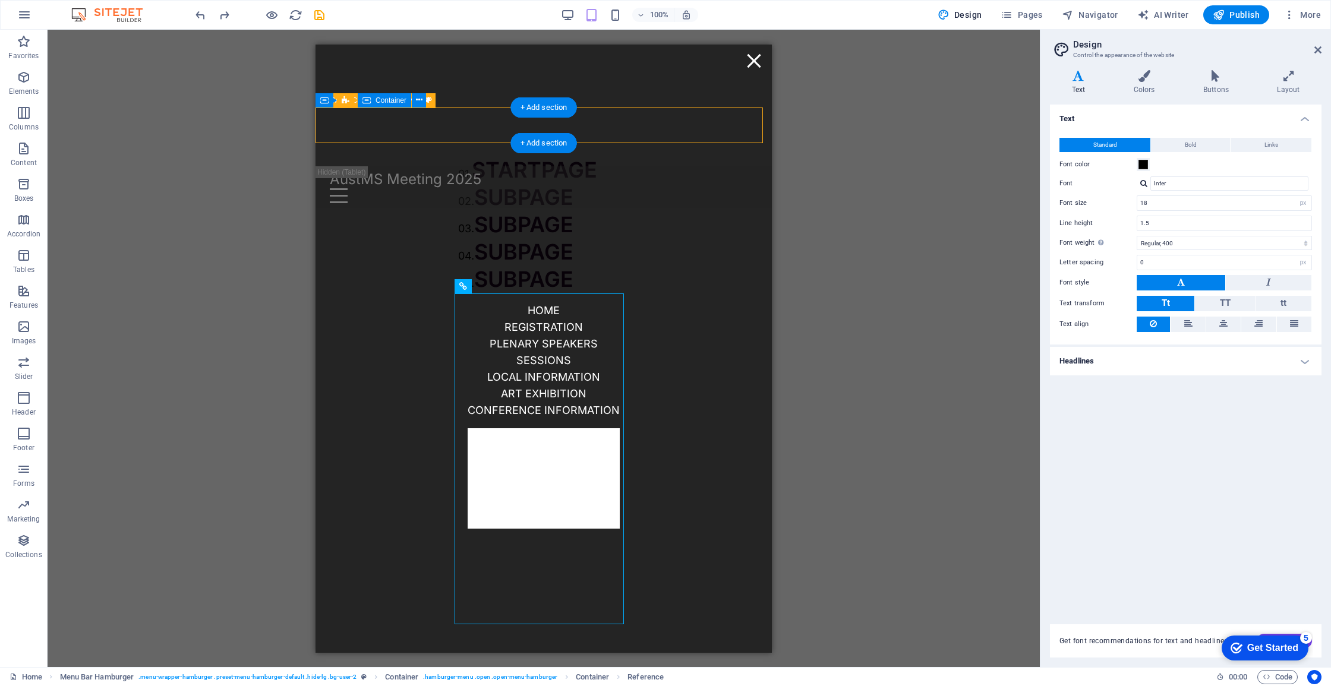
drag, startPoint x: 803, startPoint y: 330, endPoint x: 526, endPoint y: 485, distance: 317.4
click at [506, 433] on div "Home Registration Plenary speakers Sessions Local information Art exhibition Co…" at bounding box center [543, 416] width 171 height 248
drag, startPoint x: 808, startPoint y: 336, endPoint x: 563, endPoint y: 229, distance: 267.4
click at [429, 219] on icon at bounding box center [427, 218] width 7 height 12
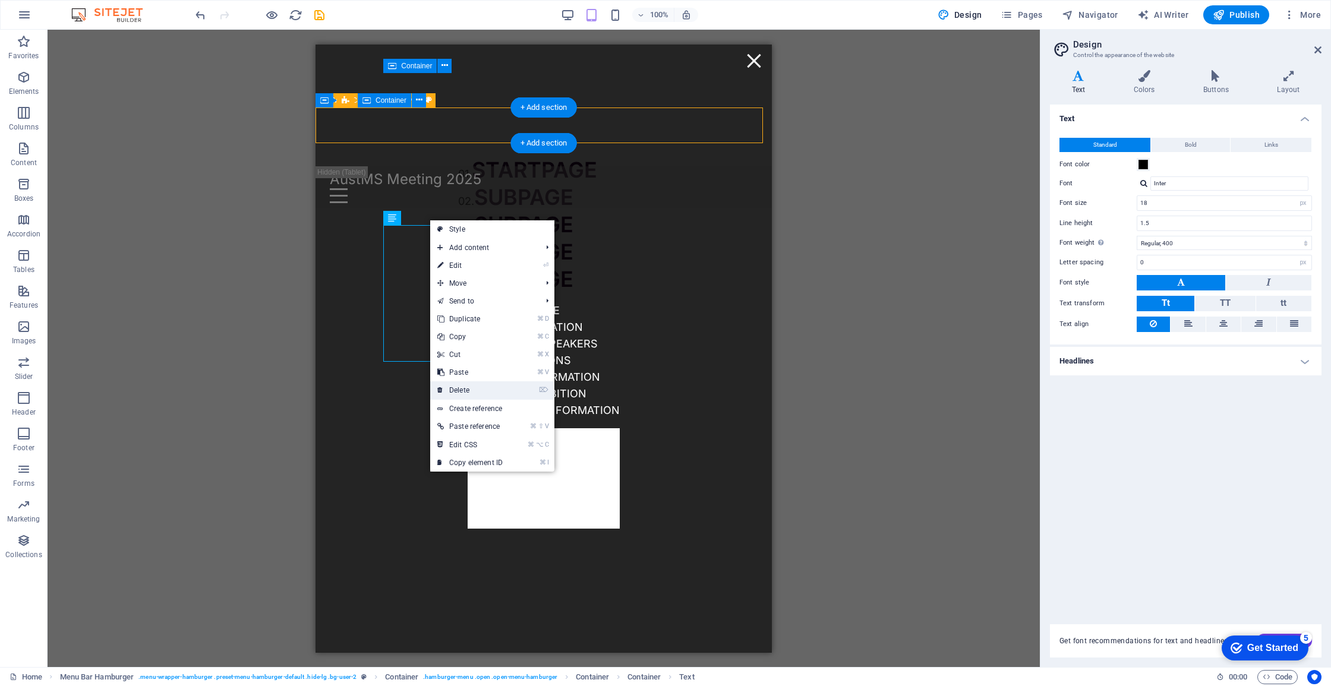
click at [478, 392] on link "⌦ Delete" at bounding box center [470, 390] width 80 height 18
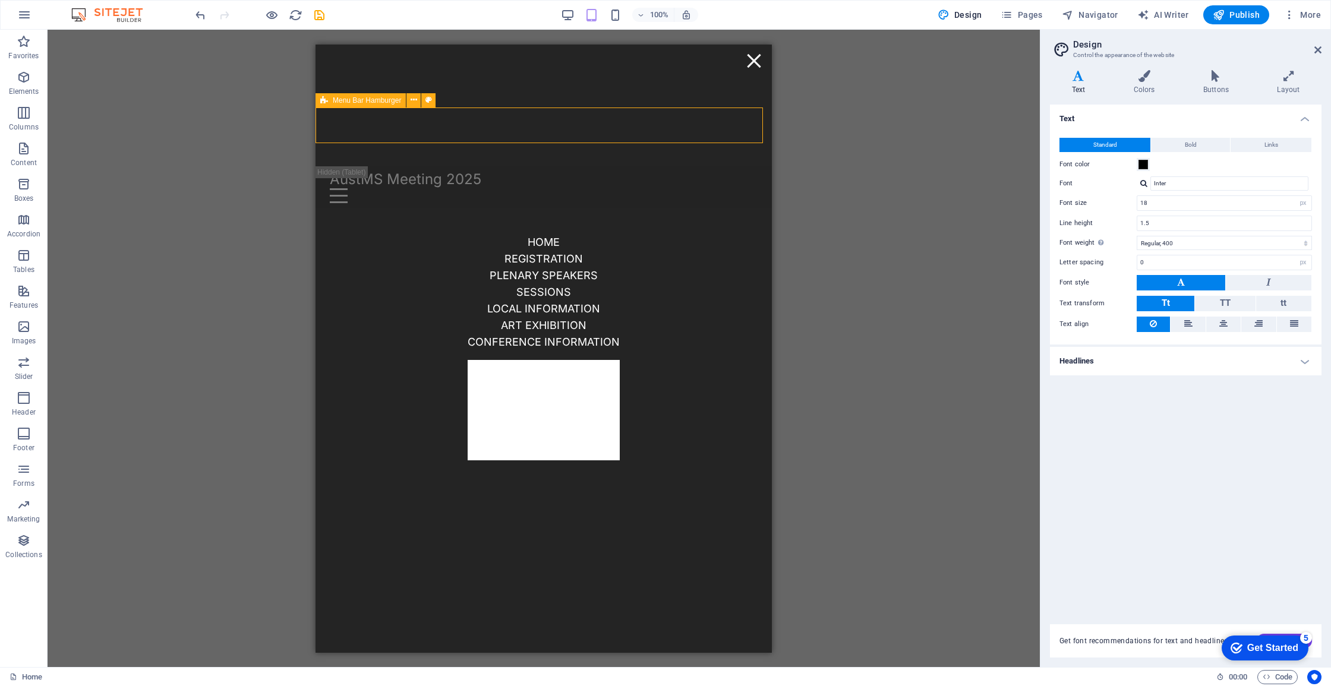
click at [996, 81] on div "Info Bar H3 Info Bar Menu Bar H4 Info Bar Container HTML Container H4 Container…" at bounding box center [544, 349] width 992 height 638
click at [0, 0] on div "HTML" at bounding box center [0, 0] width 0 height 0
click at [321, 18] on icon "save" at bounding box center [320, 15] width 14 height 14
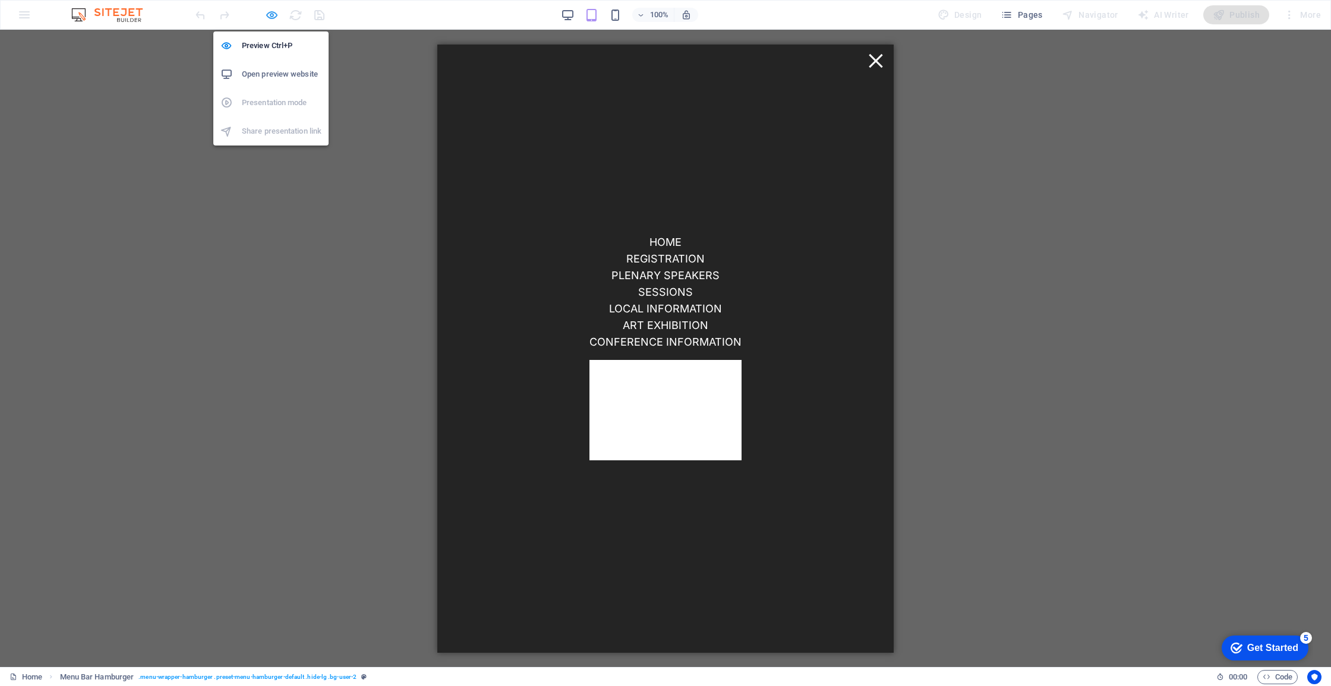
click at [0, 0] on icon "button" at bounding box center [0, 0] width 0 height 0
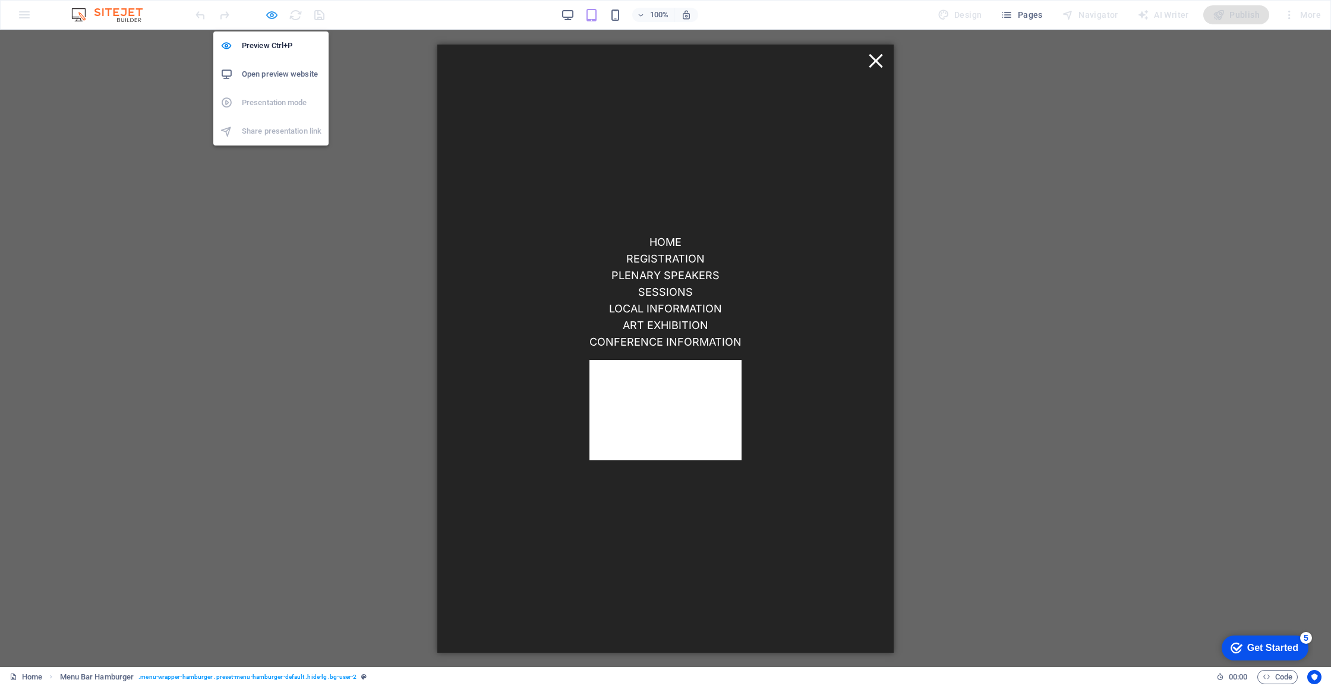
click at [0, 0] on icon "button" at bounding box center [0, 0] width 0 height 0
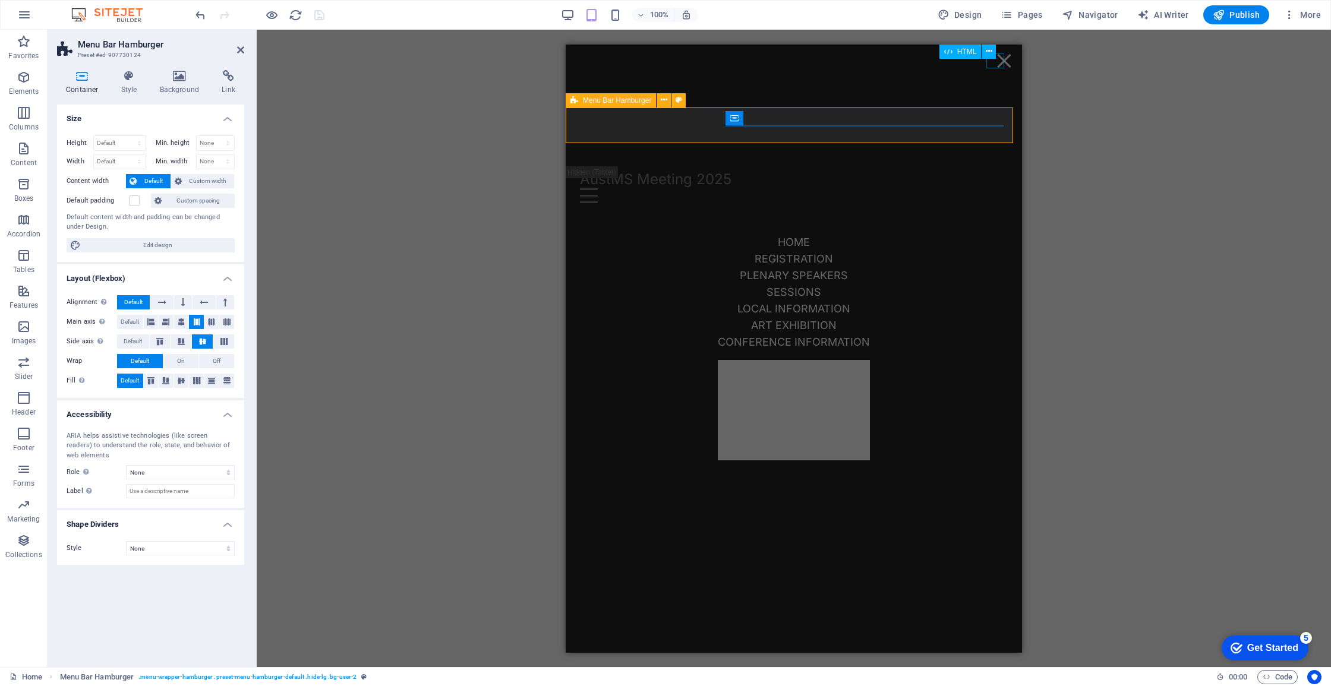
click at [995, 59] on div "Menu" at bounding box center [1004, 60] width 18 height 15
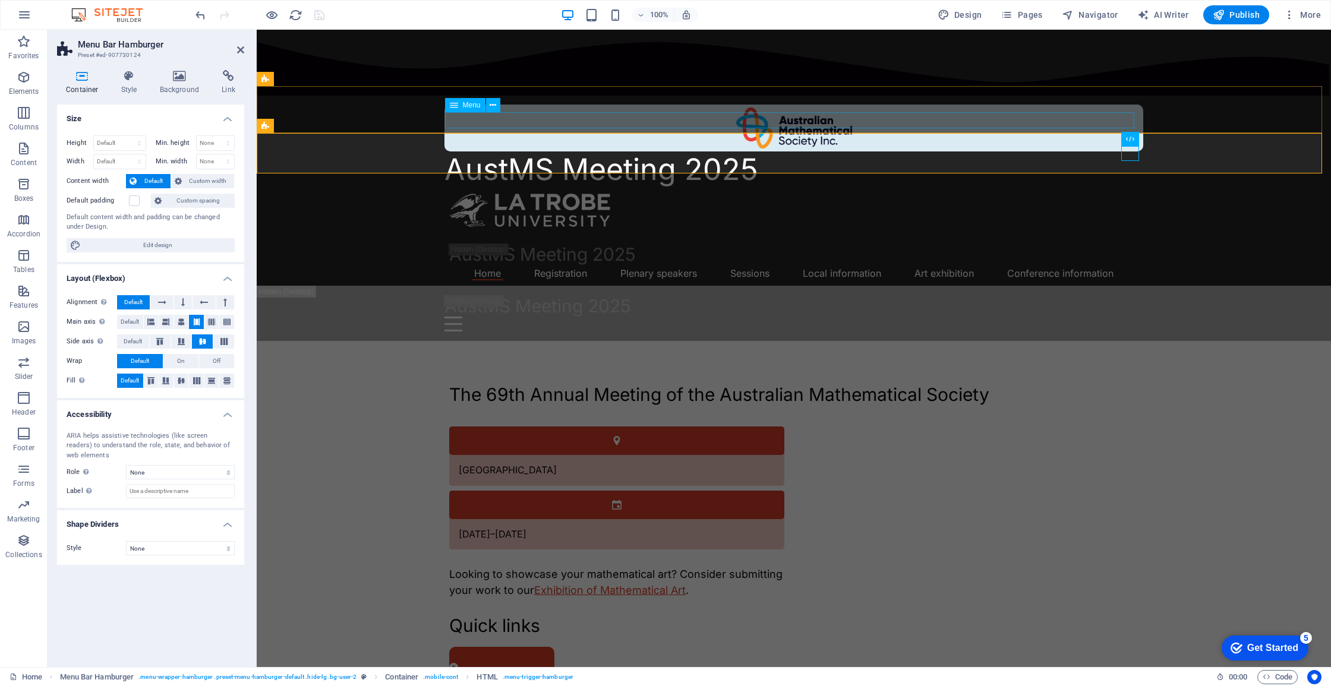
click at [784, 265] on nav "Home Registration Plenary speakers Sessions Local information Art exhibition Co…" at bounding box center [793, 273] width 689 height 16
select select
select select "1"
select select
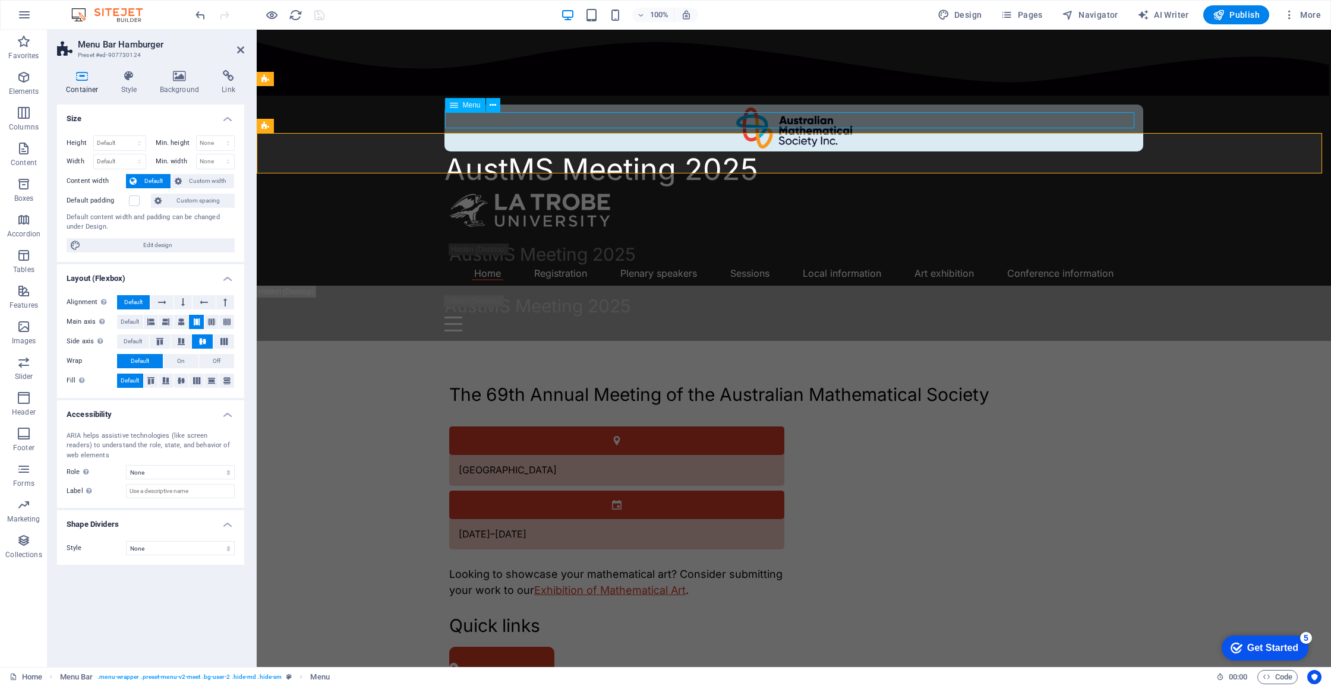
select select "2"
select select
select select "3"
select select
select select "5"
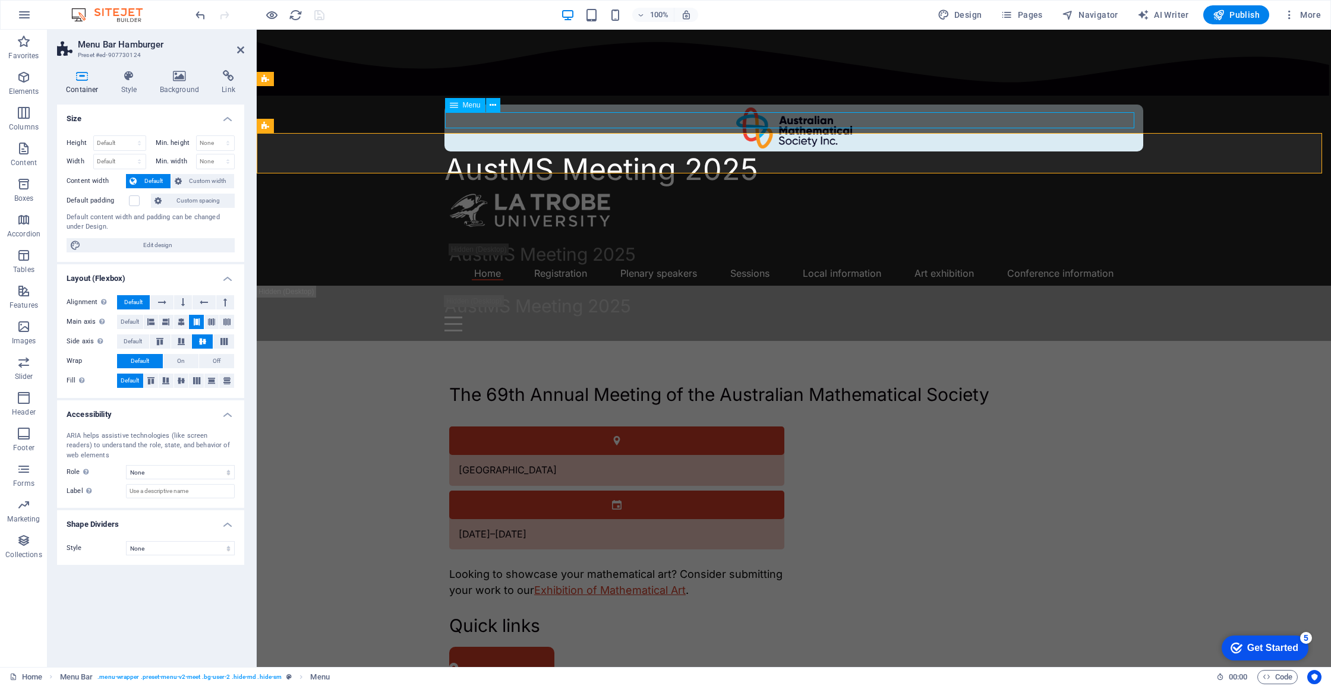
select select
select select "6"
select select
select select "9"
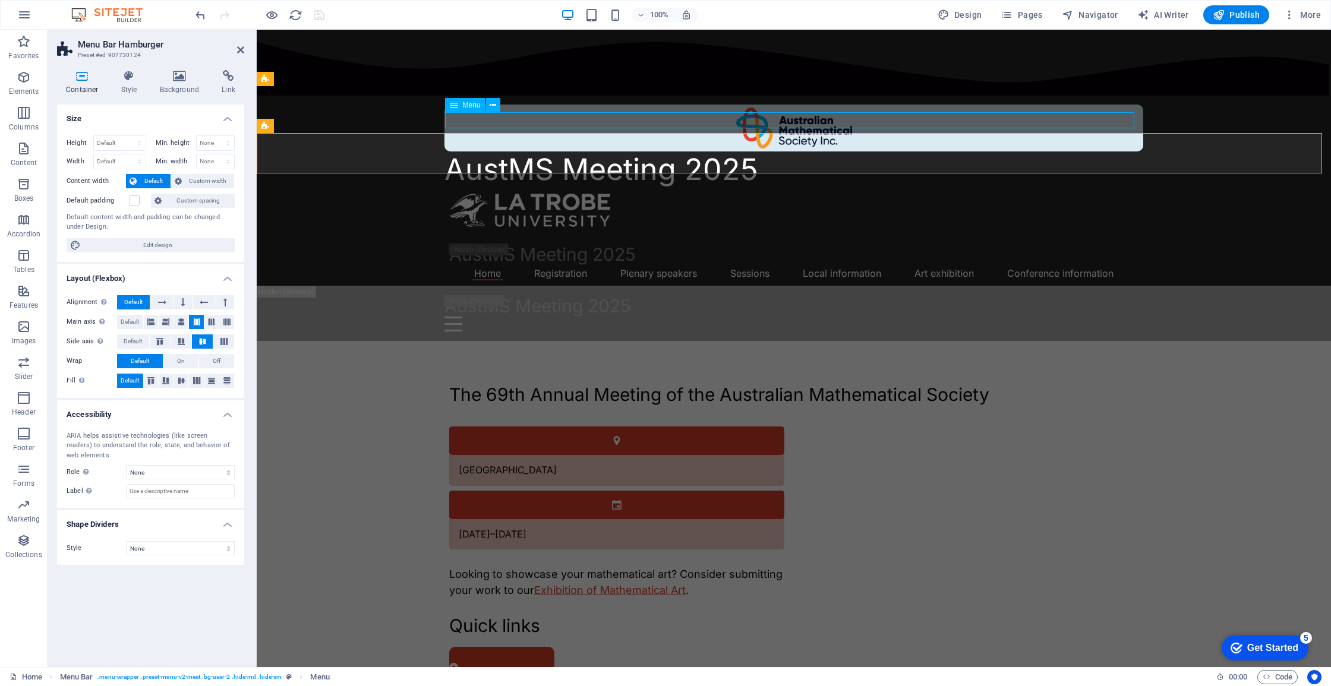
select select
select select "8"
select select
select select "4"
select select
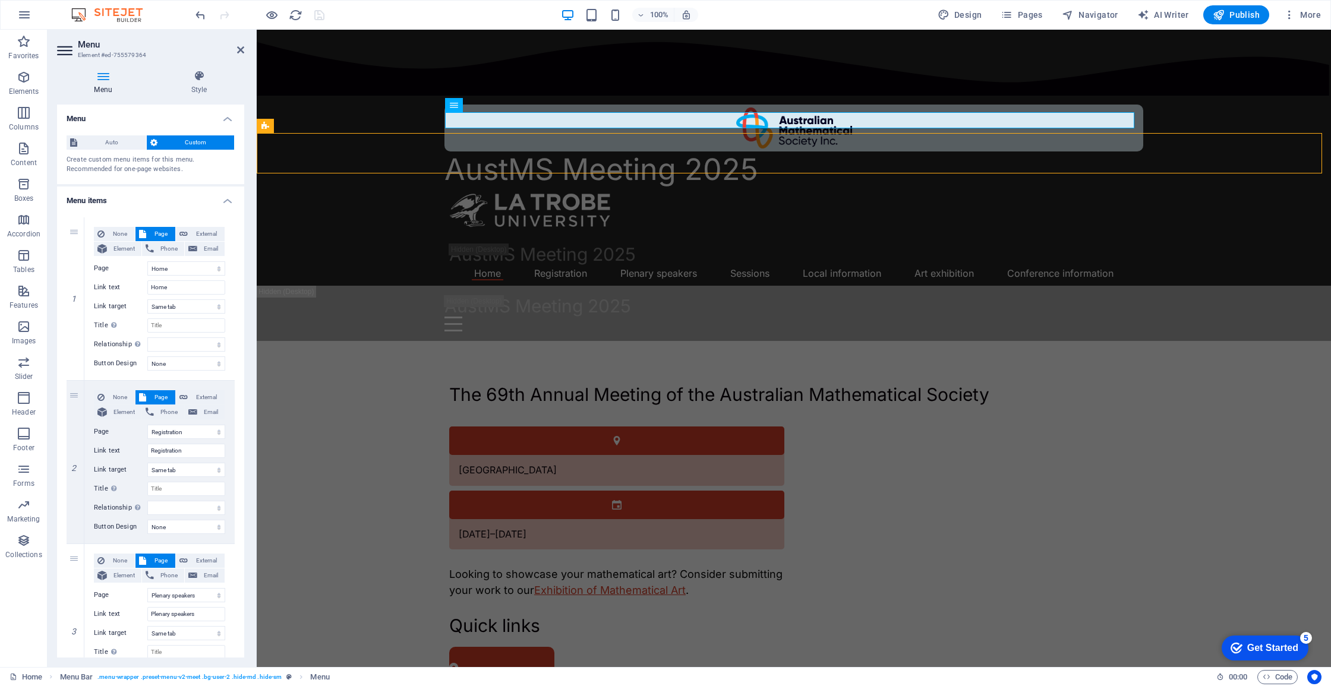
click at [245, 52] on aside "Menu Element #ed-755579364 Menu Style Menu Auto Custom Create custom menu items…" at bounding box center [152, 349] width 209 height 638
click at [243, 49] on icon at bounding box center [240, 50] width 7 height 10
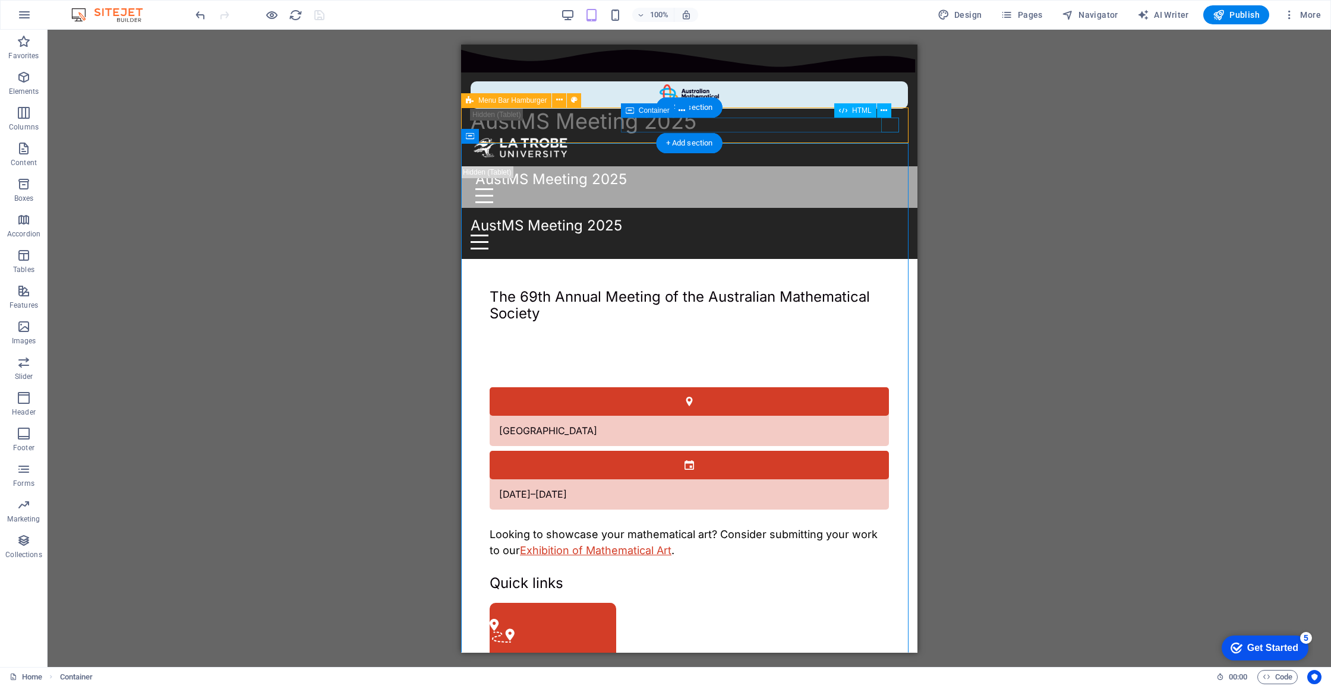
click at [897, 234] on div "Menu" at bounding box center [689, 241] width 437 height 15
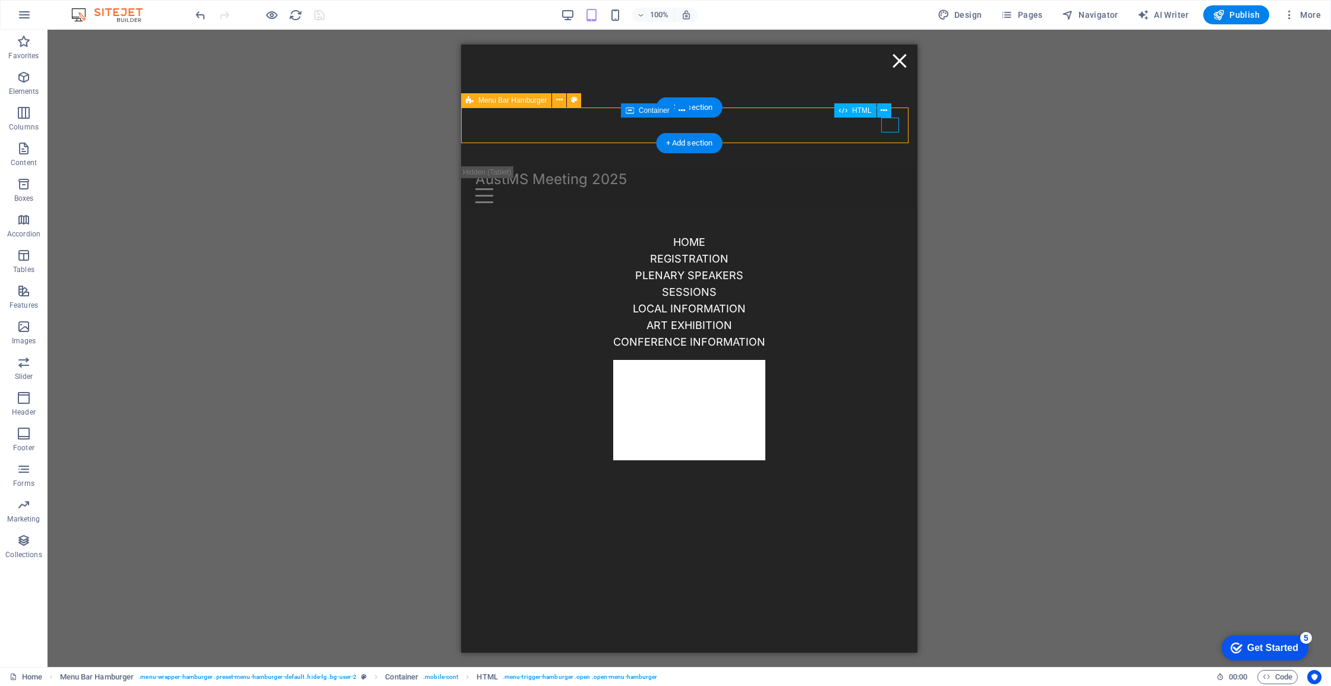
click at [803, 195] on div "Home Registration Plenary speakers Sessions Local information Art exhibition Co…" at bounding box center [689, 347] width 228 height 305
select select "%"
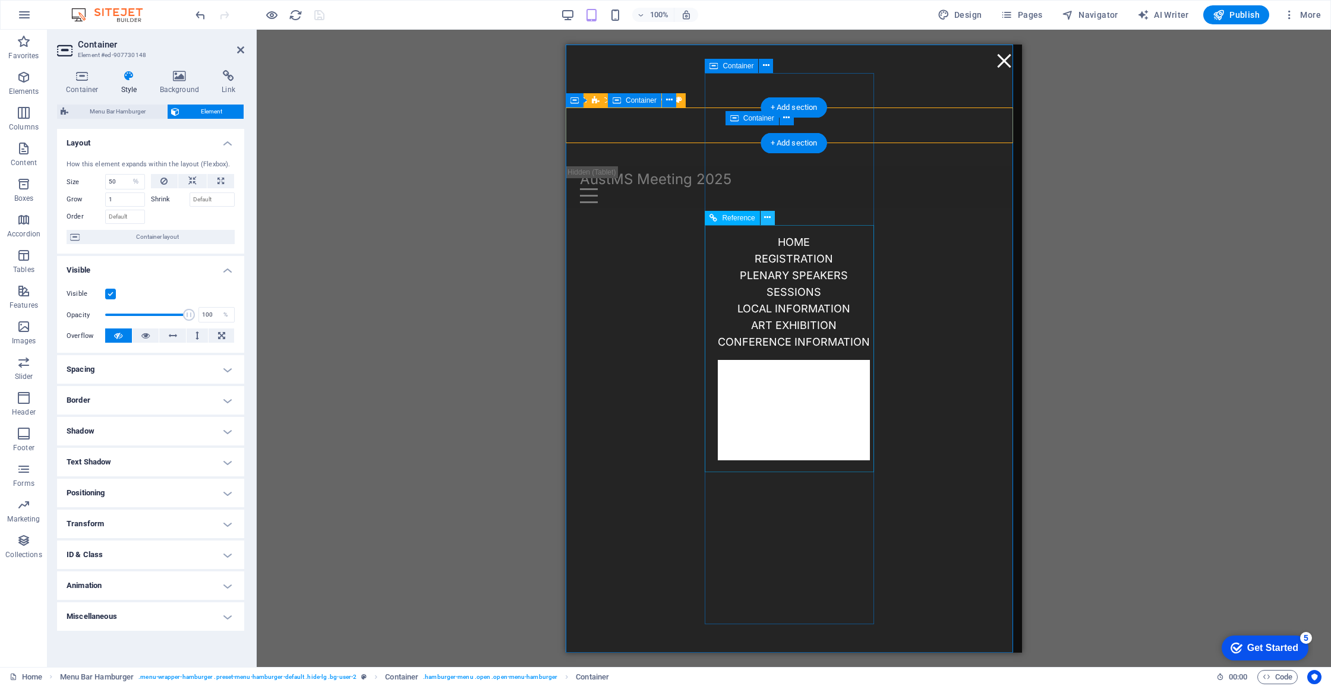
click at [772, 223] on button at bounding box center [768, 218] width 14 height 14
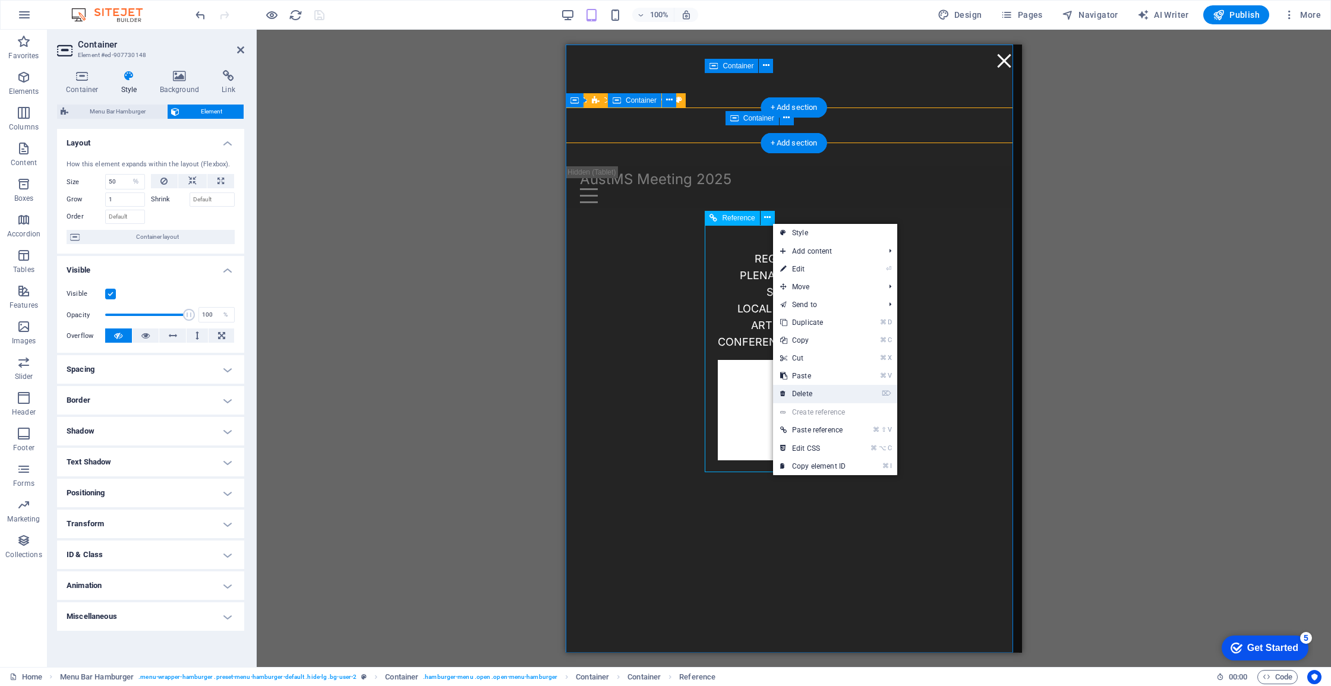
click at [810, 387] on link "⌦ Delete" at bounding box center [813, 394] width 80 height 18
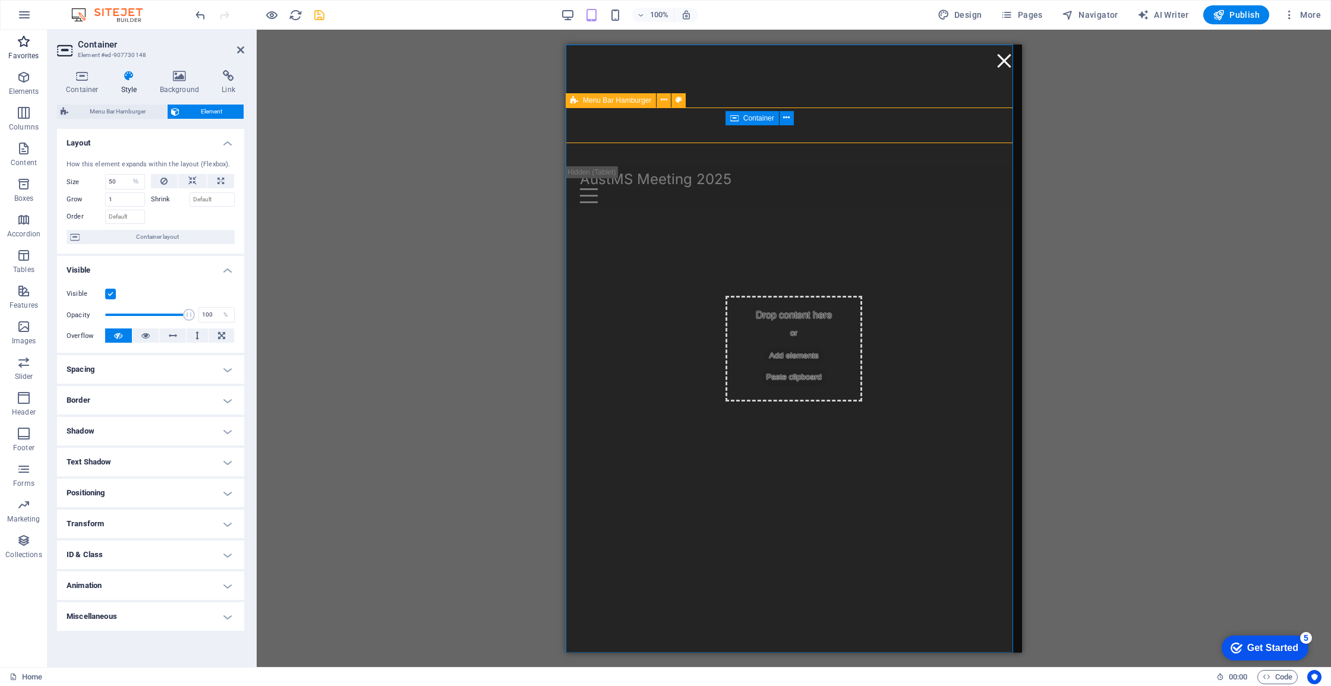
click at [27, 48] on icon "button" at bounding box center [24, 41] width 14 height 14
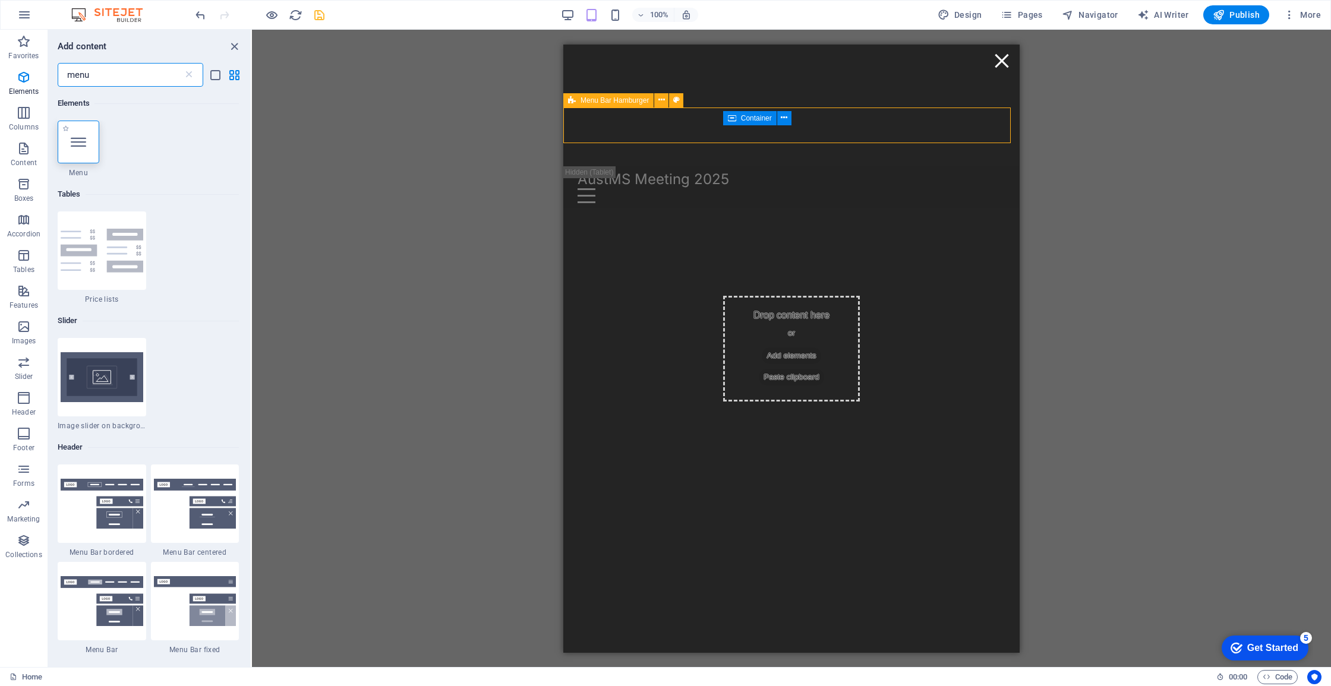
type input "menu"
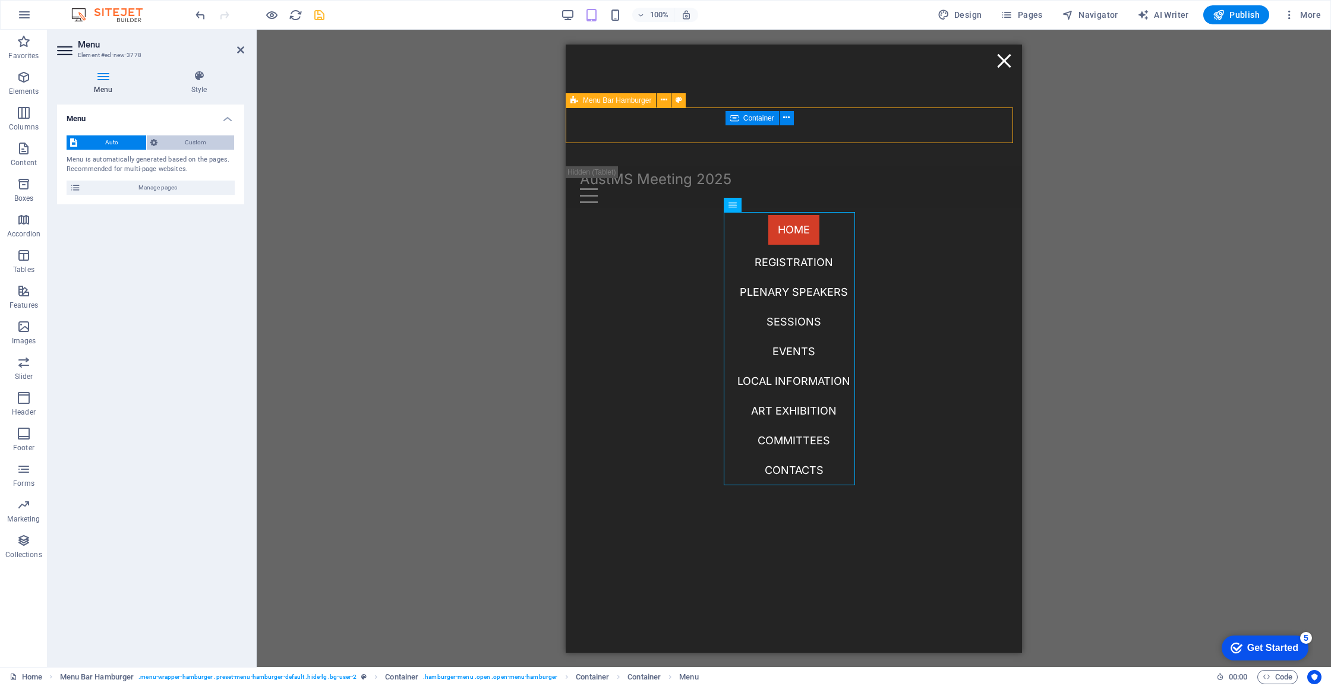
drag, startPoint x: 197, startPoint y: 187, endPoint x: 197, endPoint y: 147, distance: 40.4
click at [197, 148] on div "Auto Custom Menu is automatically generated based on the pages. Recommended for…" at bounding box center [150, 165] width 187 height 78
click at [197, 146] on span "Custom" at bounding box center [196, 142] width 70 height 14
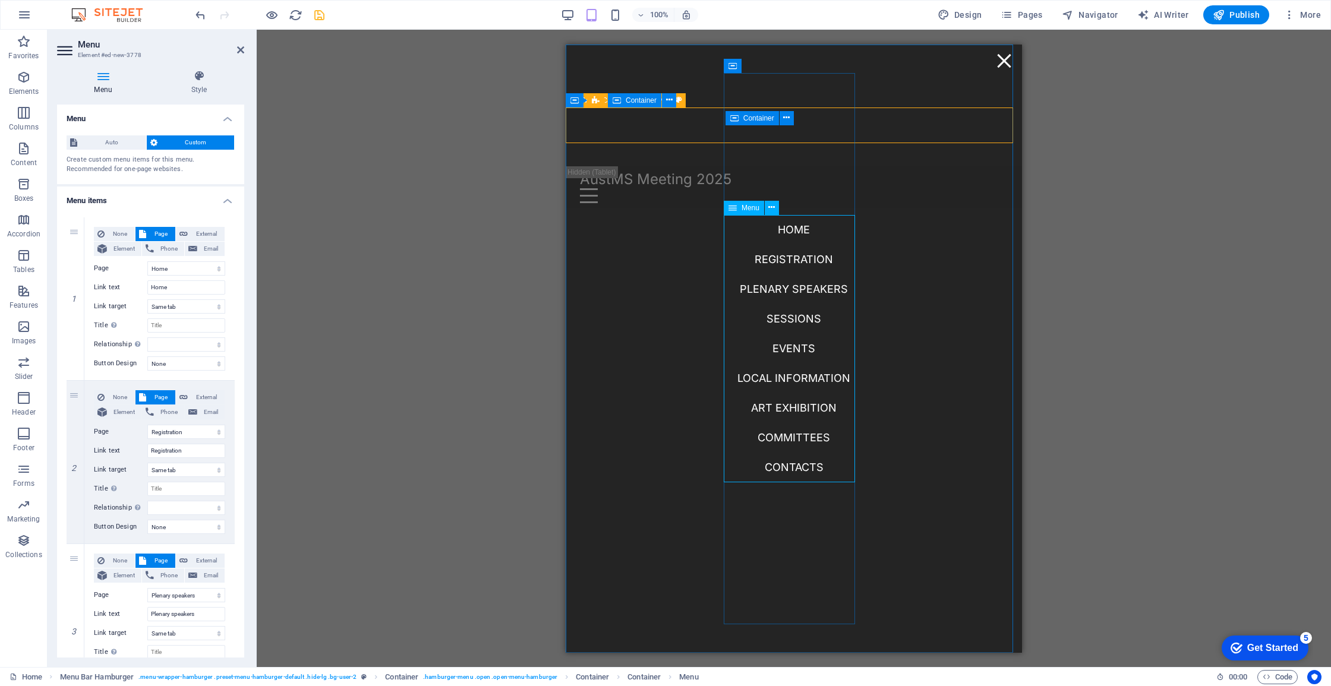
click at [799, 352] on nav "Home Registration Plenary speakers Sessions Events Local information Art exhibi…" at bounding box center [794, 347] width 132 height 267
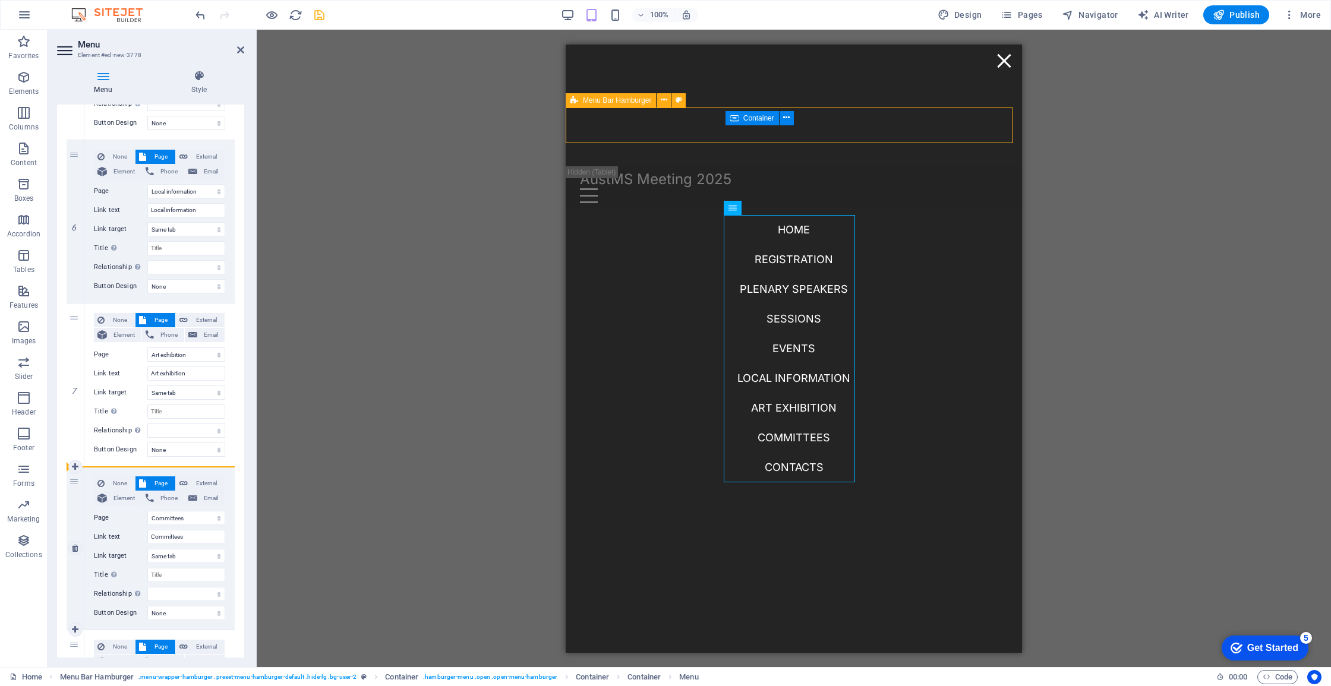
scroll to position [1063, 0]
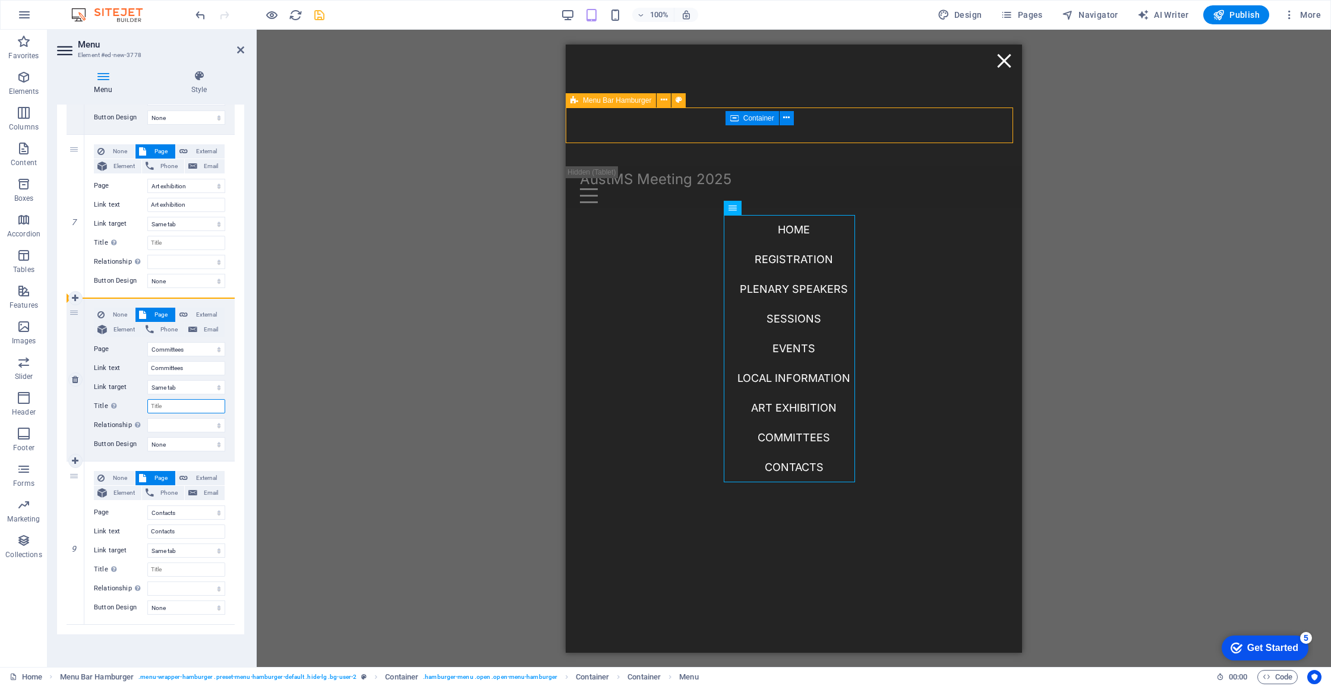
drag, startPoint x: 76, startPoint y: 428, endPoint x: 137, endPoint y: 302, distance: 139.8
select select
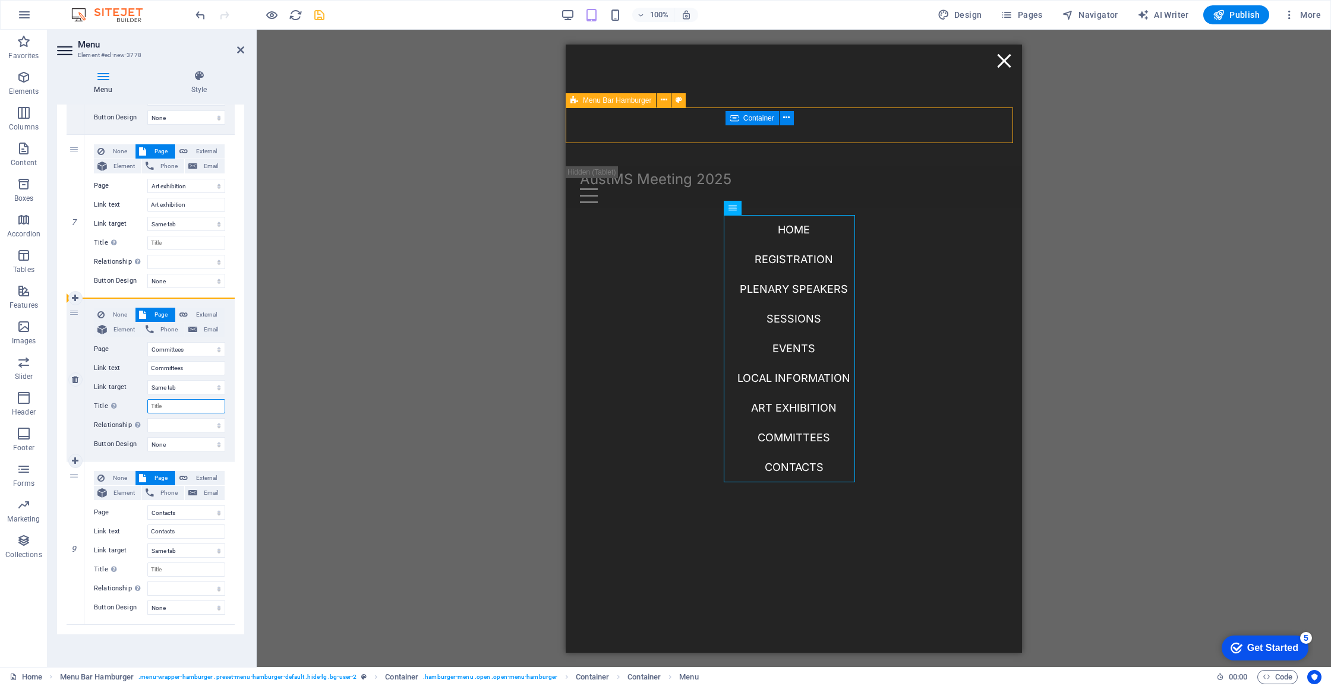
select select
select select "5"
type input "Local information"
select select
select select "6"
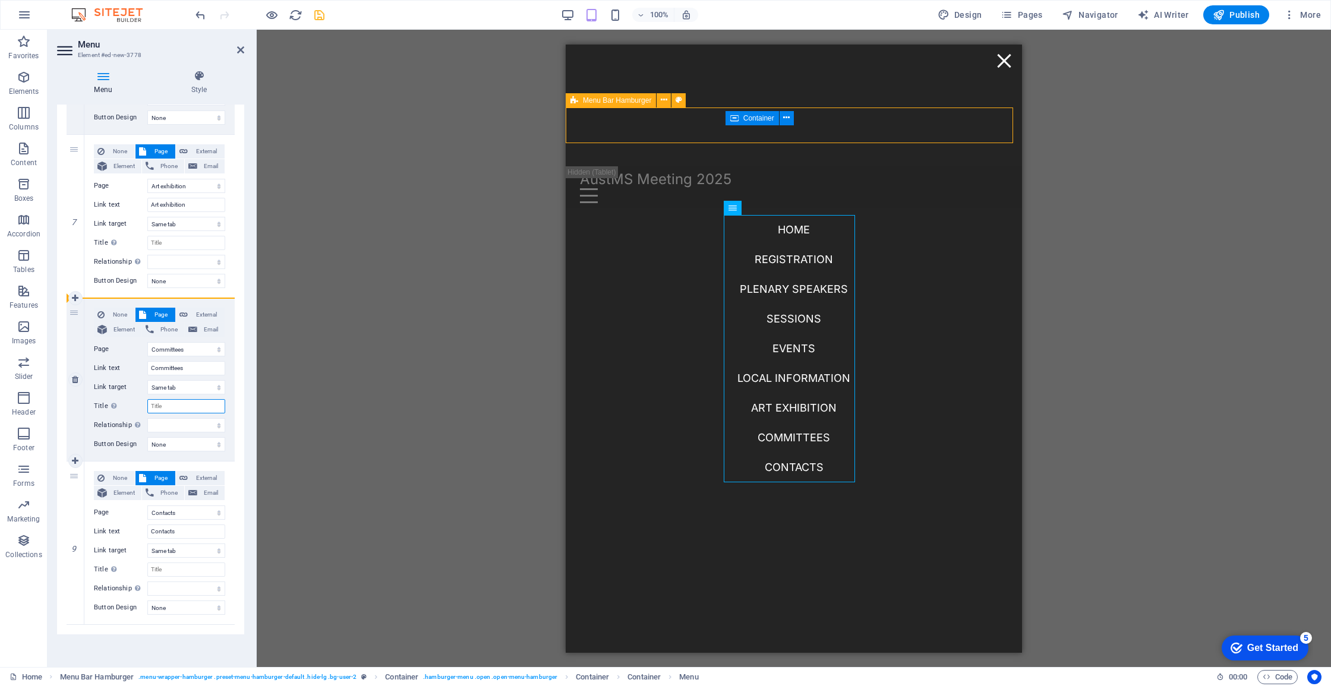
type input "Art exhibition"
select select
select select "4"
type input "Events"
select select
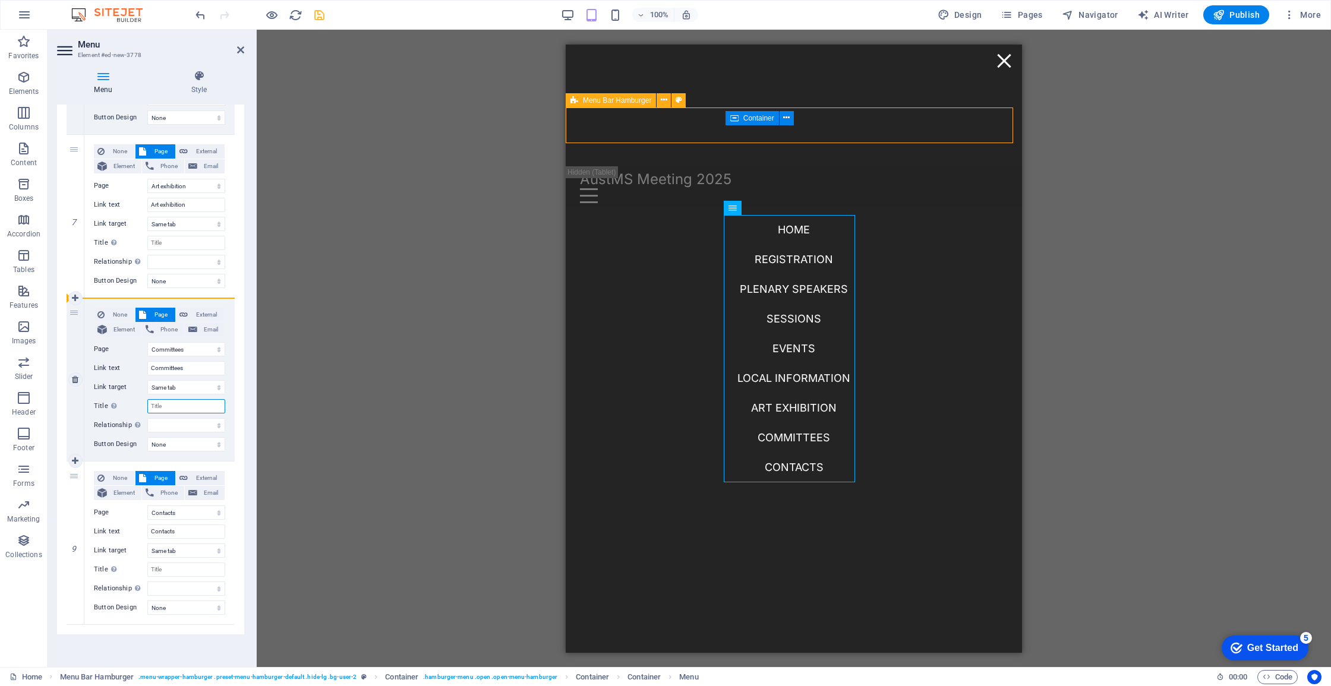
select select
drag, startPoint x: 70, startPoint y: 470, endPoint x: 137, endPoint y: 318, distance: 165.7
select select
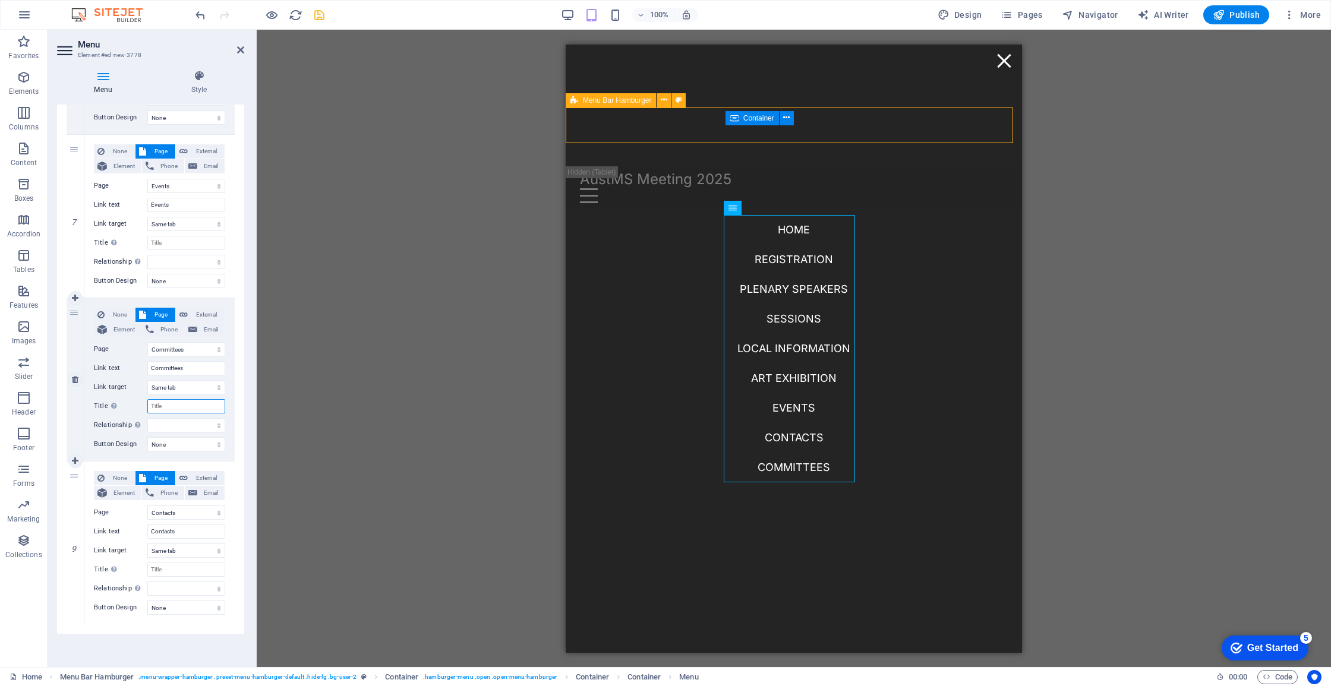
select select
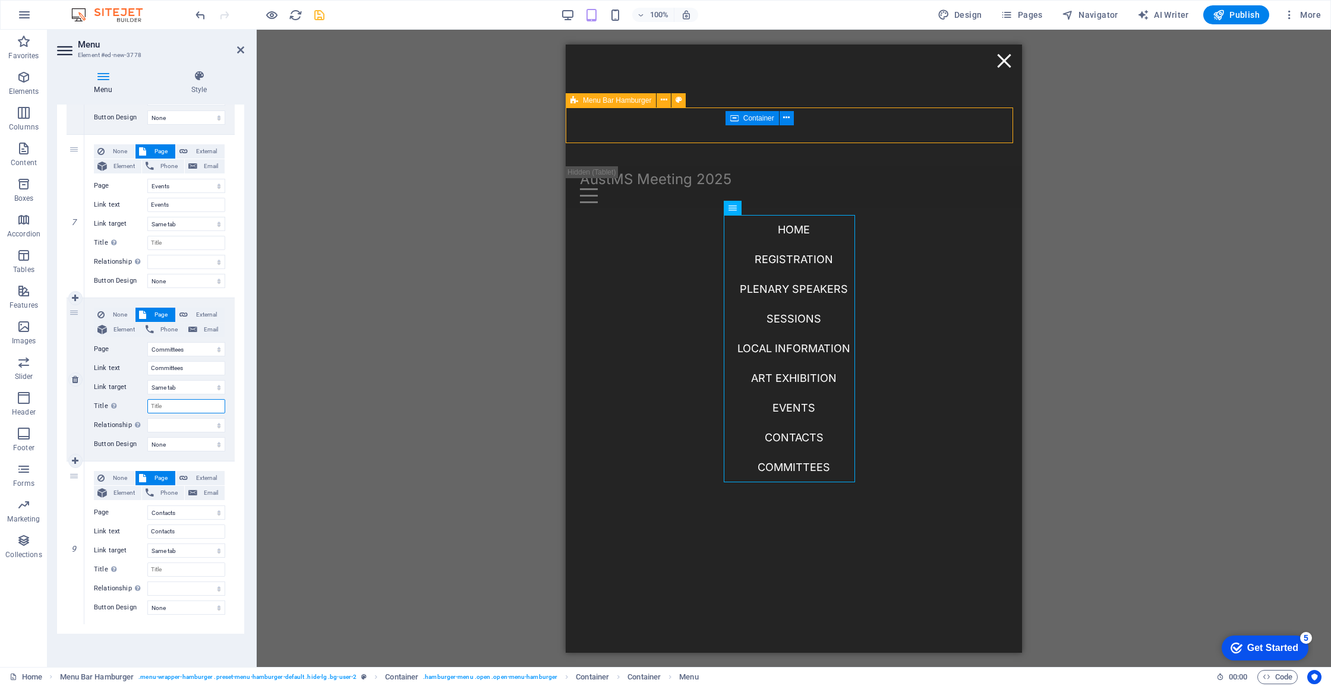
select select
select select "9"
drag, startPoint x: 72, startPoint y: 152, endPoint x: 105, endPoint y: 557, distance: 407.1
drag, startPoint x: 74, startPoint y: 475, endPoint x: 122, endPoint y: 459, distance: 50.4
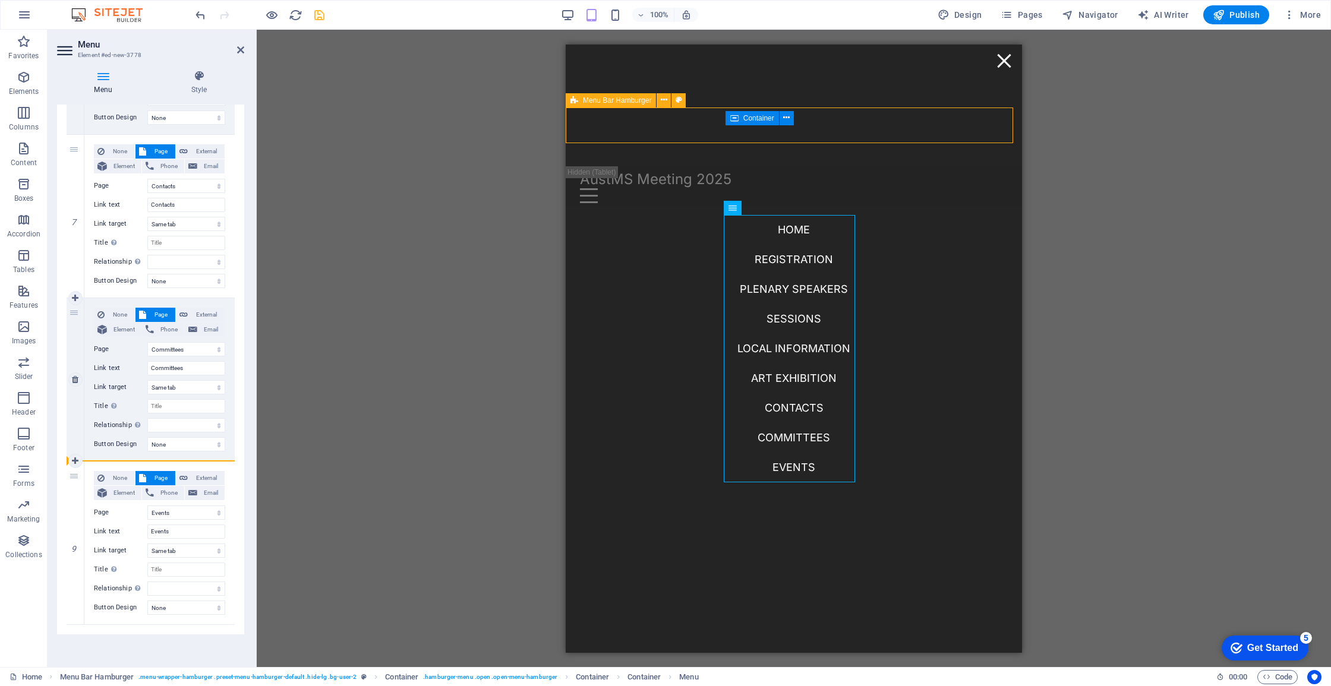
drag, startPoint x: 70, startPoint y: 469, endPoint x: 72, endPoint y: 479, distance: 9.8
click at [72, 479] on div "9" at bounding box center [76, 543] width 18 height 163
click at [72, 621] on icon at bounding box center [75, 624] width 7 height 8
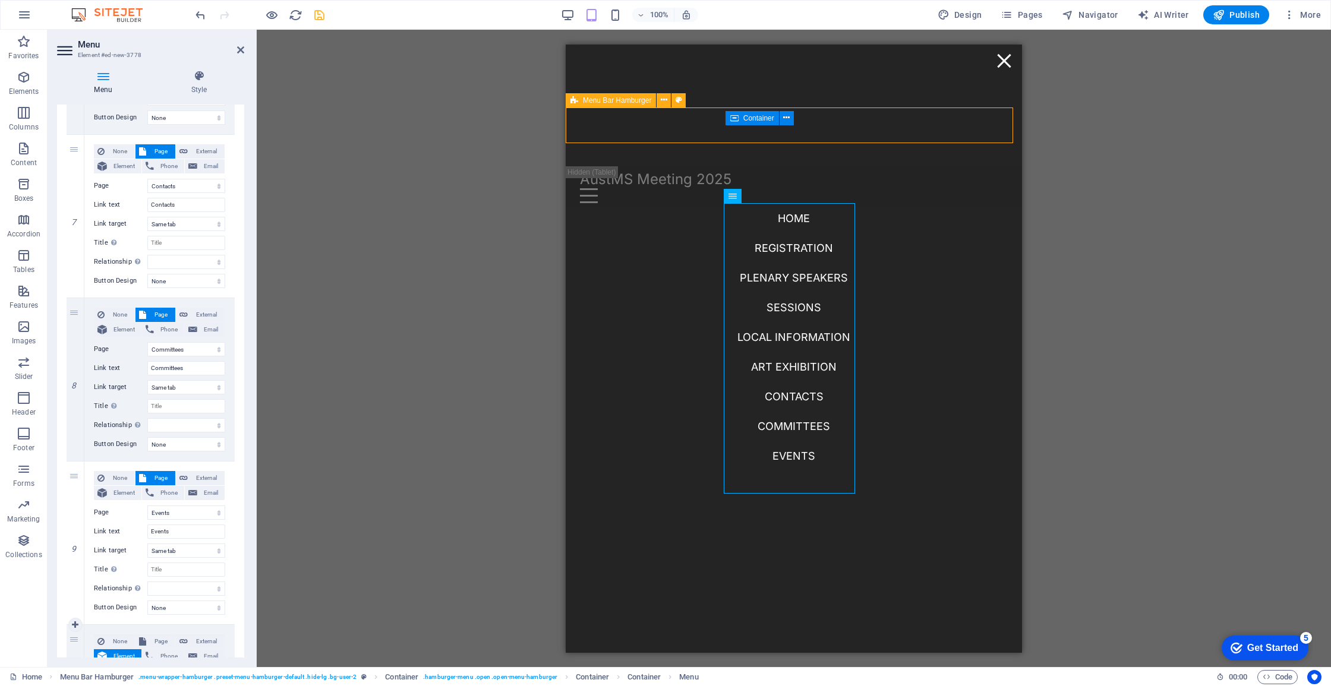
scroll to position [1208, 0]
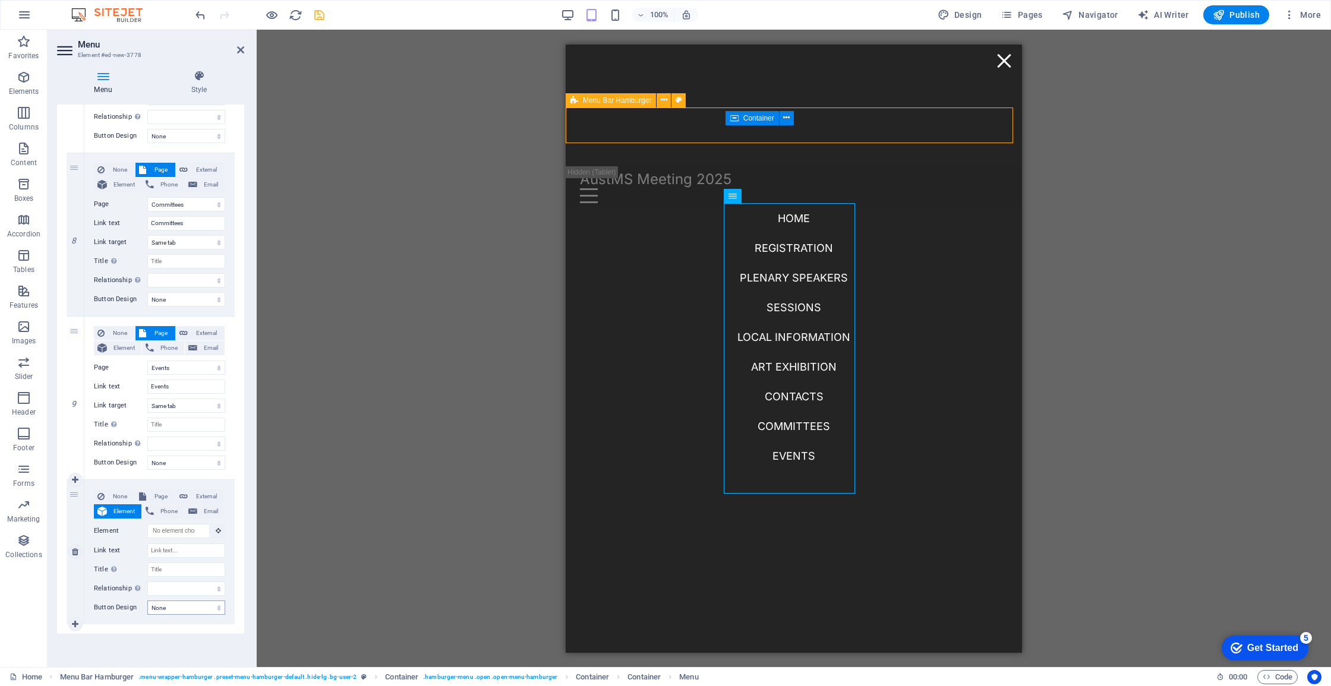
drag, startPoint x: 170, startPoint y: 617, endPoint x: 170, endPoint y: 610, distance: 6.5
click at [170, 616] on div "None Page External Element Phone Email Page Home Registration Plenary speakers …" at bounding box center [159, 552] width 150 height 144
drag, startPoint x: 72, startPoint y: 326, endPoint x: 169, endPoint y: 608, distance: 298.2
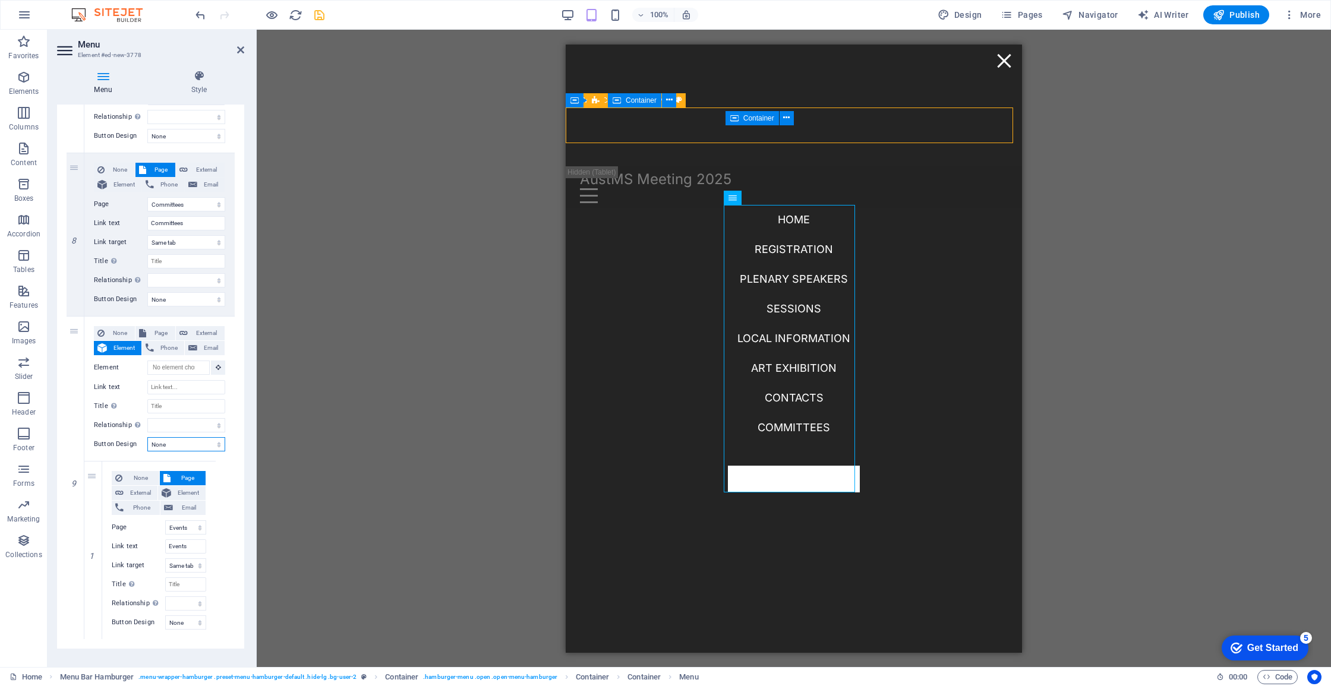
scroll to position [0, 0]
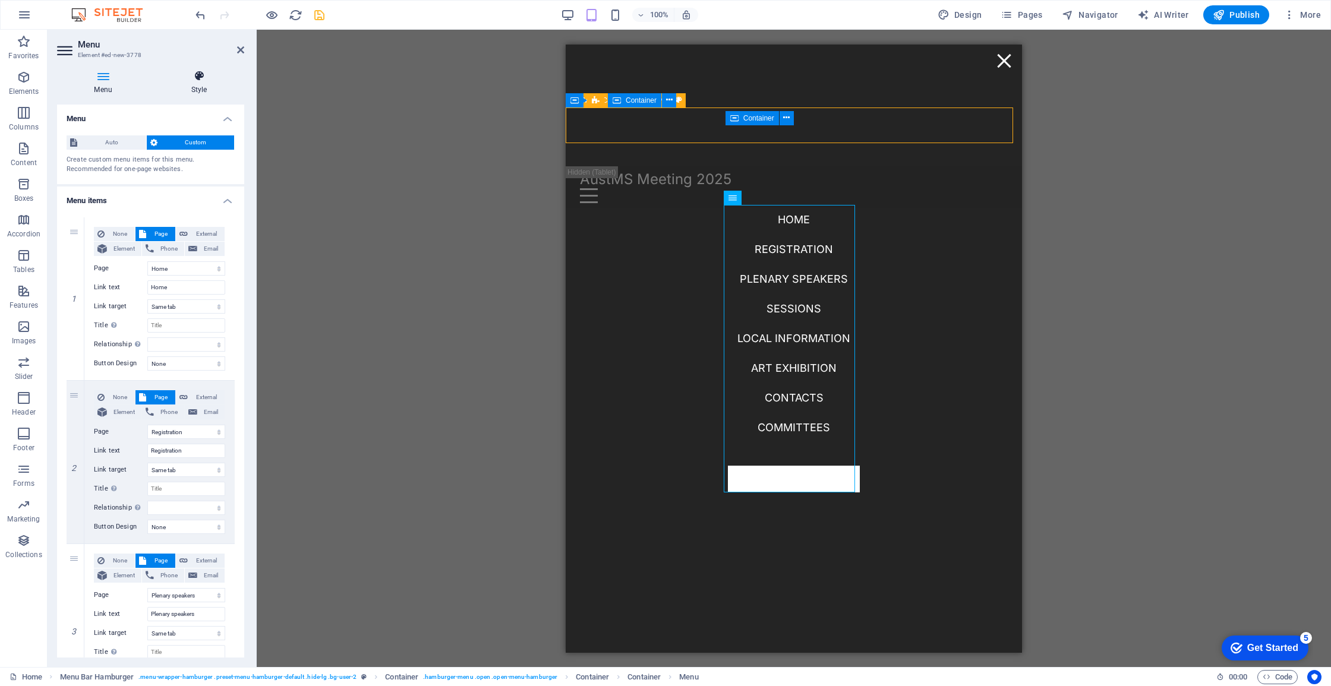
click at [210, 93] on h4 "Style" at bounding box center [199, 82] width 90 height 25
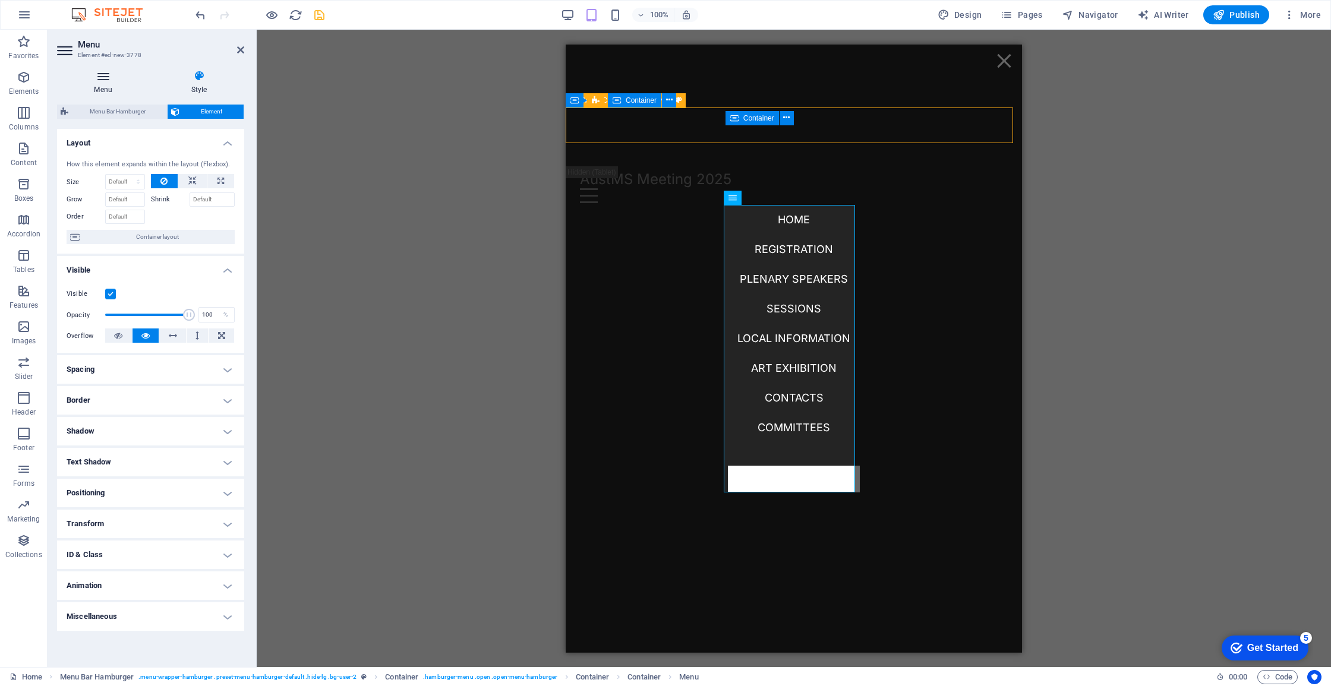
click at [113, 87] on h4 "Menu" at bounding box center [105, 82] width 97 height 25
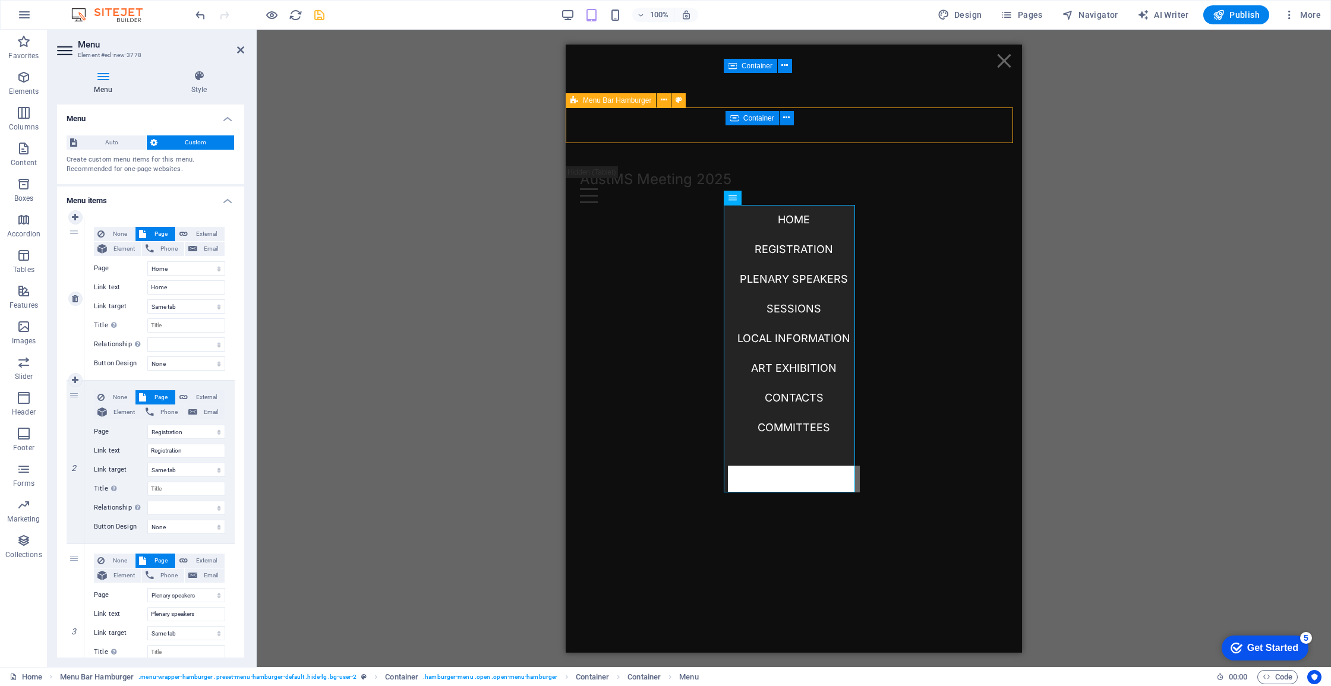
scroll to position [1223, 0]
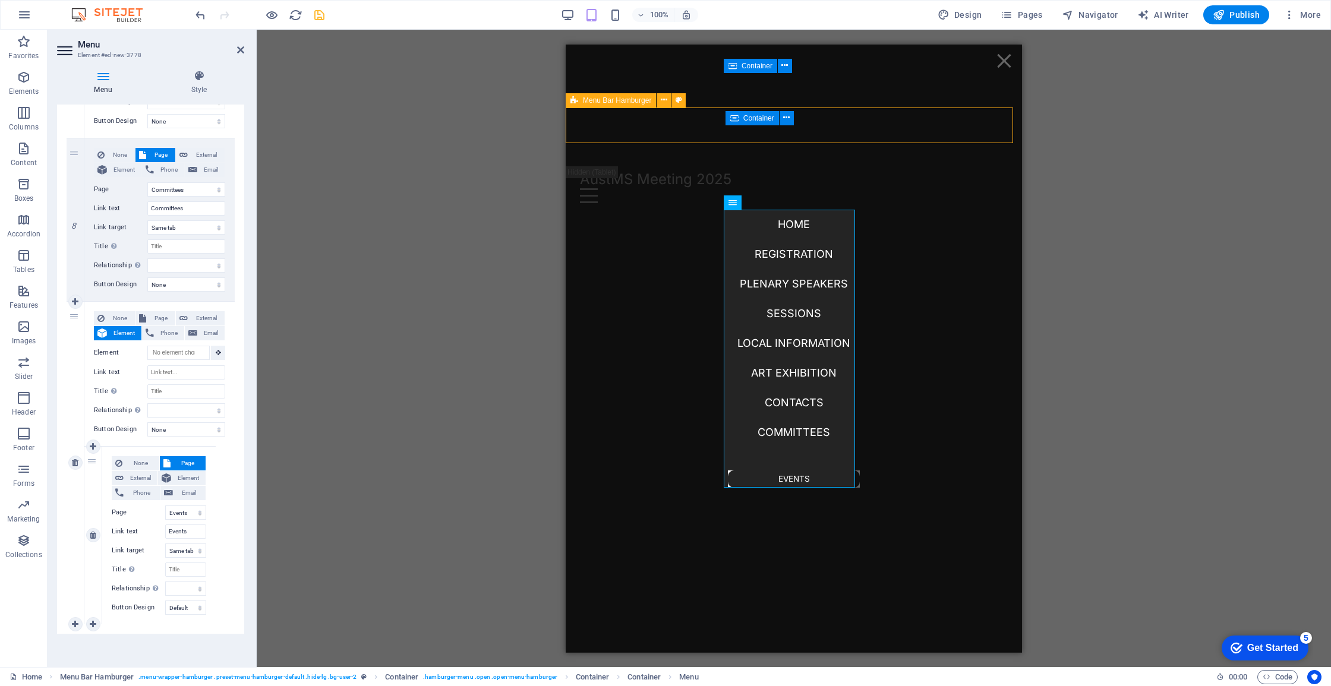
click at [189, 615] on div "None Page External Element Phone Email Page Home Registration Plenary speakers …" at bounding box center [158, 536] width 113 height 178
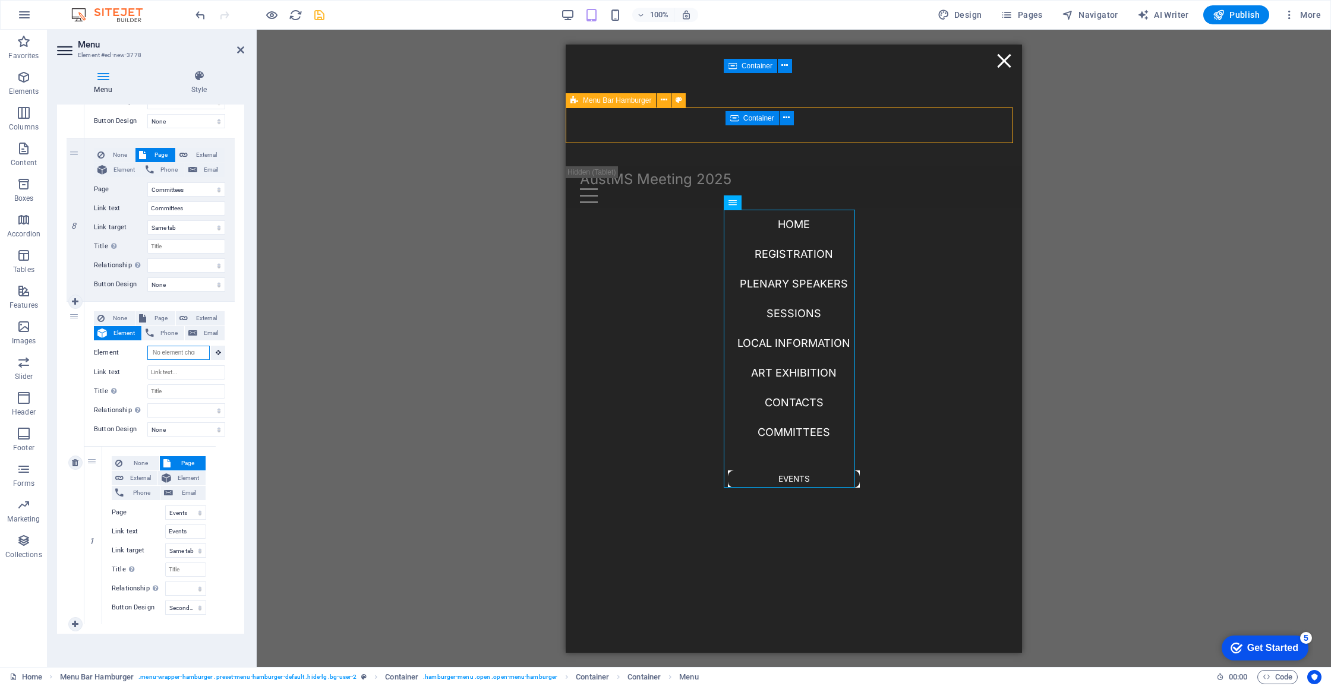
click at [175, 355] on input "Element" at bounding box center [178, 353] width 62 height 14
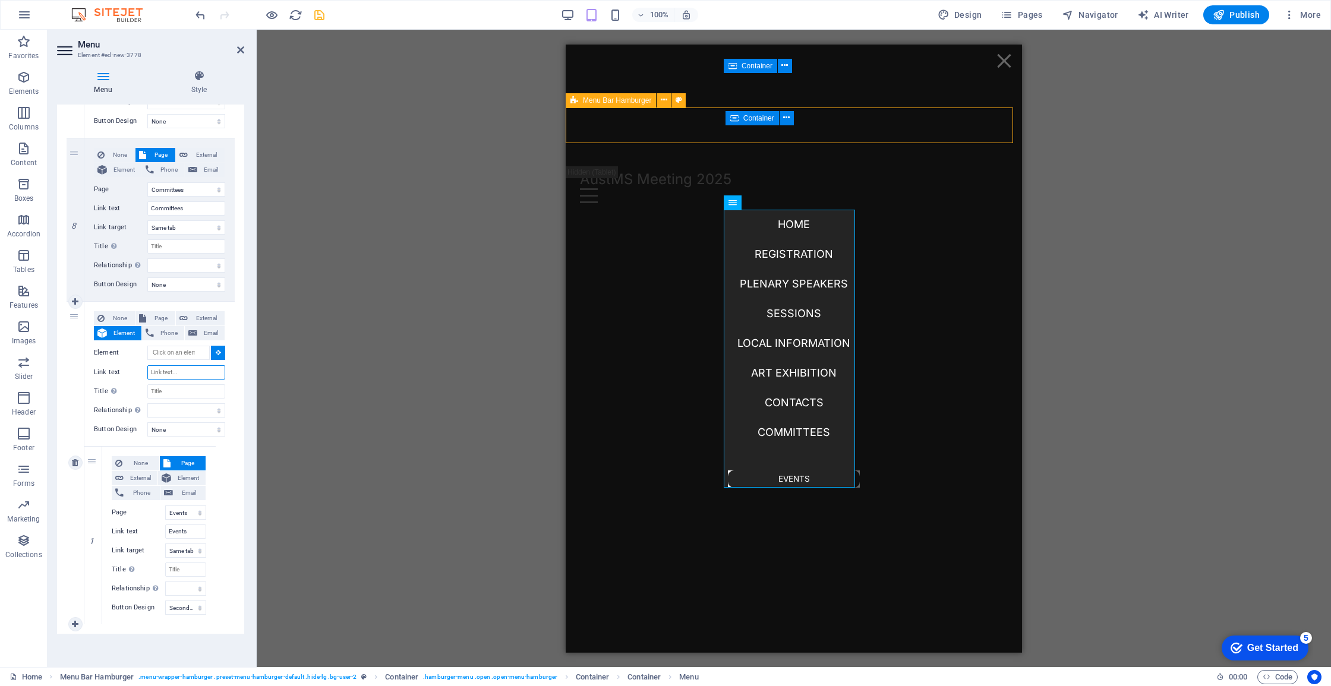
click at [187, 365] on input "Link text" at bounding box center [186, 372] width 78 height 14
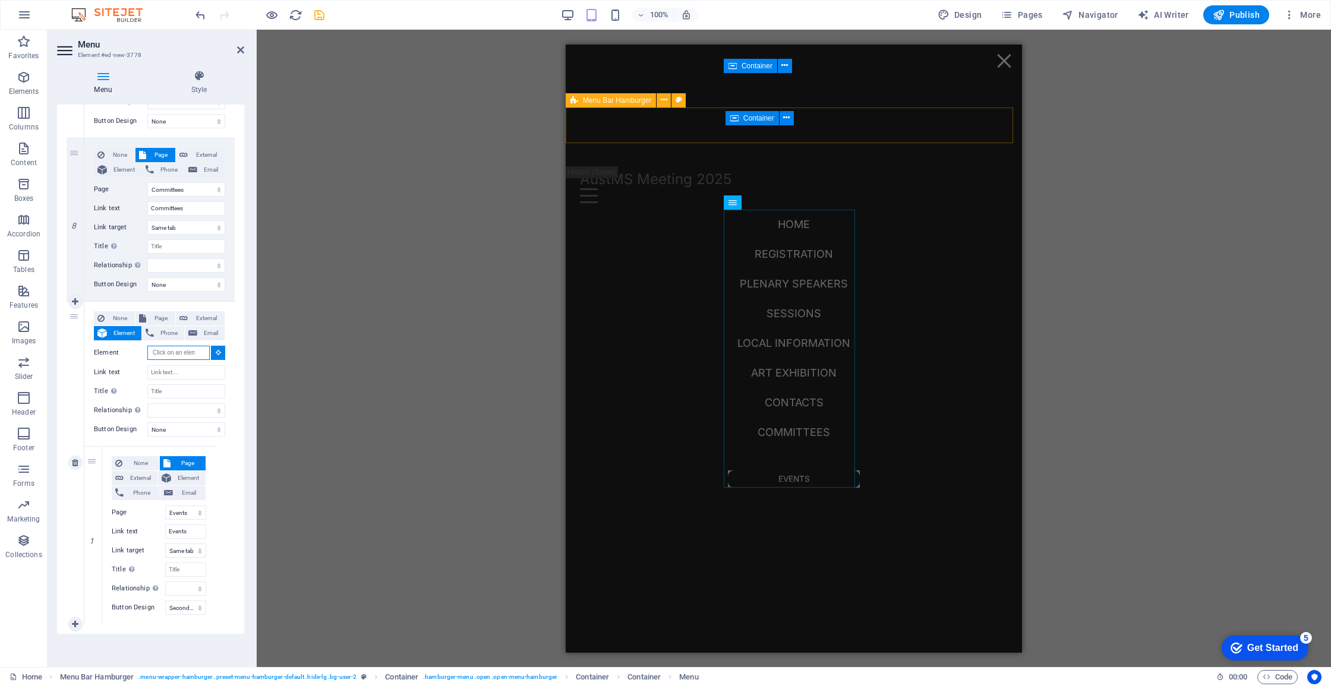
click at [184, 353] on input "Element" at bounding box center [178, 353] width 62 height 14
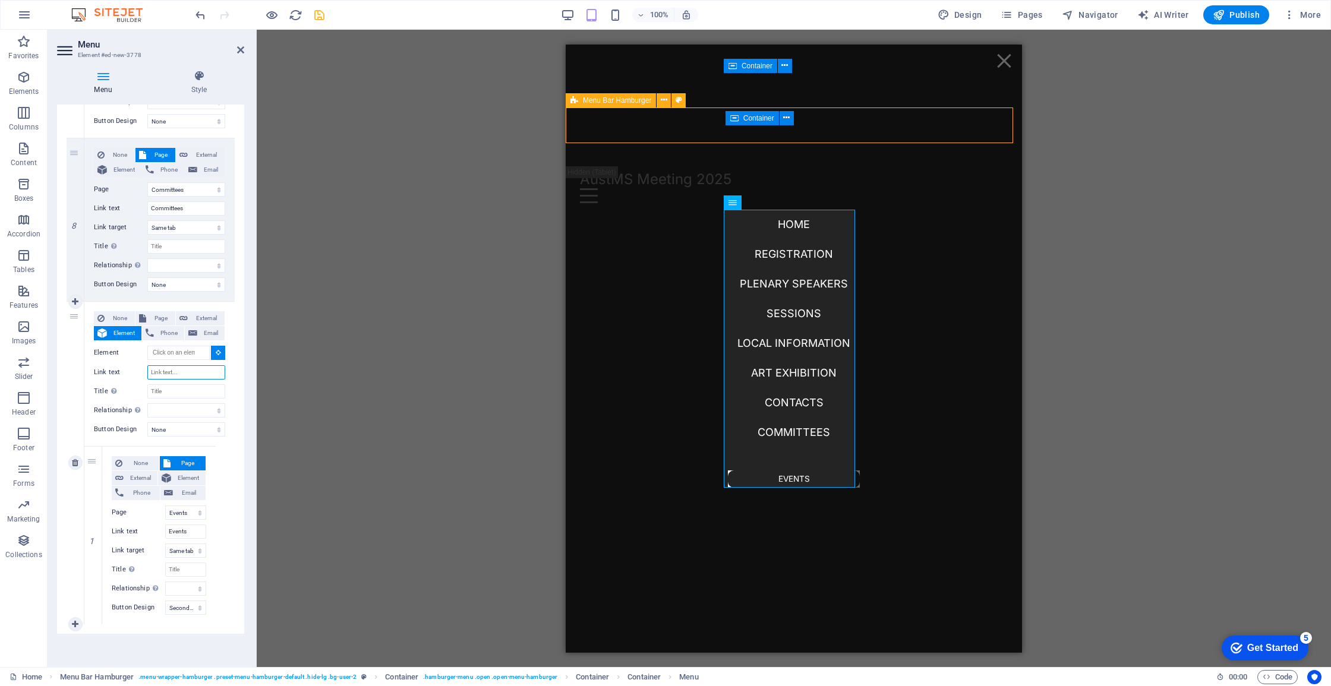
click at [182, 367] on input "Link text" at bounding box center [186, 372] width 78 height 14
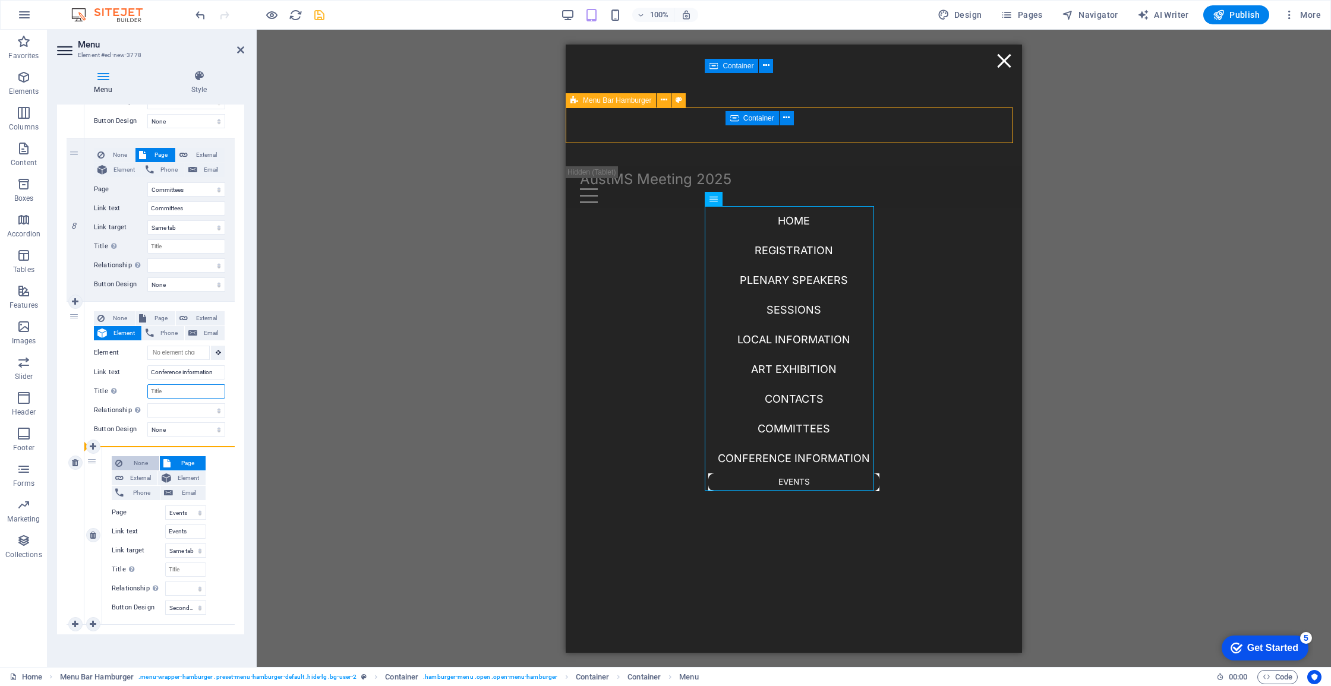
drag, startPoint x: 75, startPoint y: 153, endPoint x: 128, endPoint y: 459, distance: 309.9
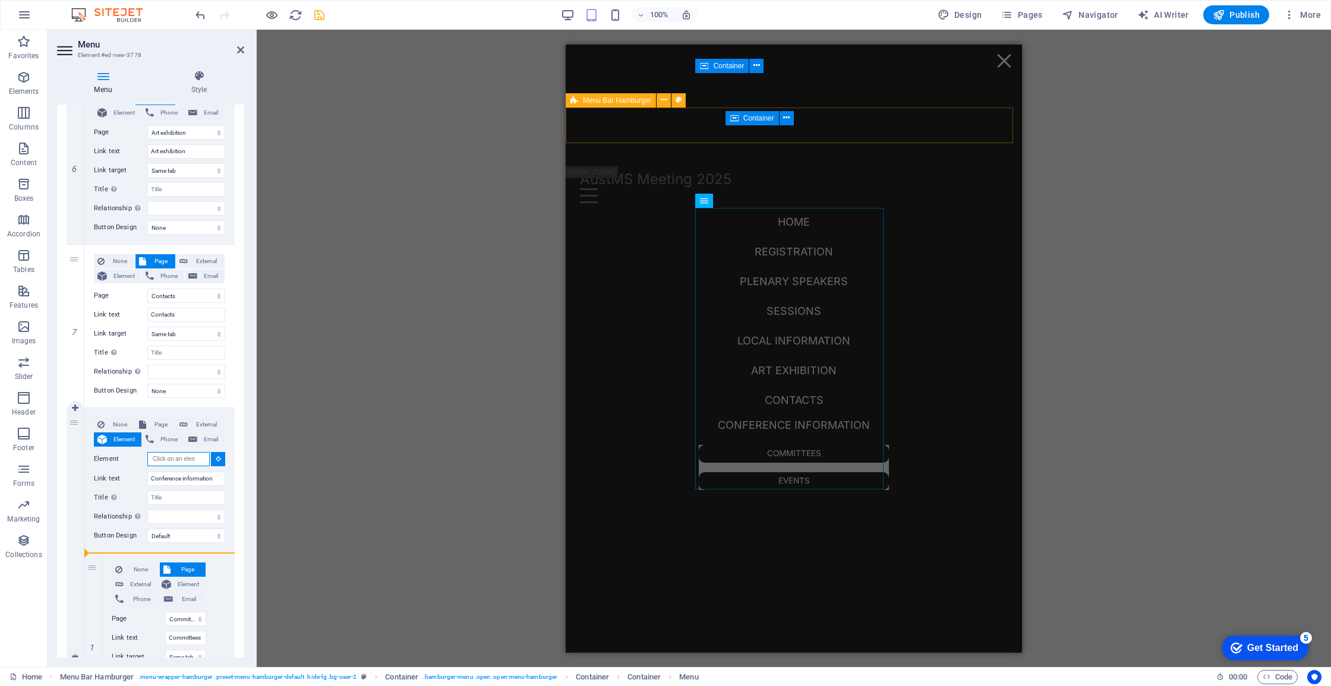
scroll to position [1175, 0]
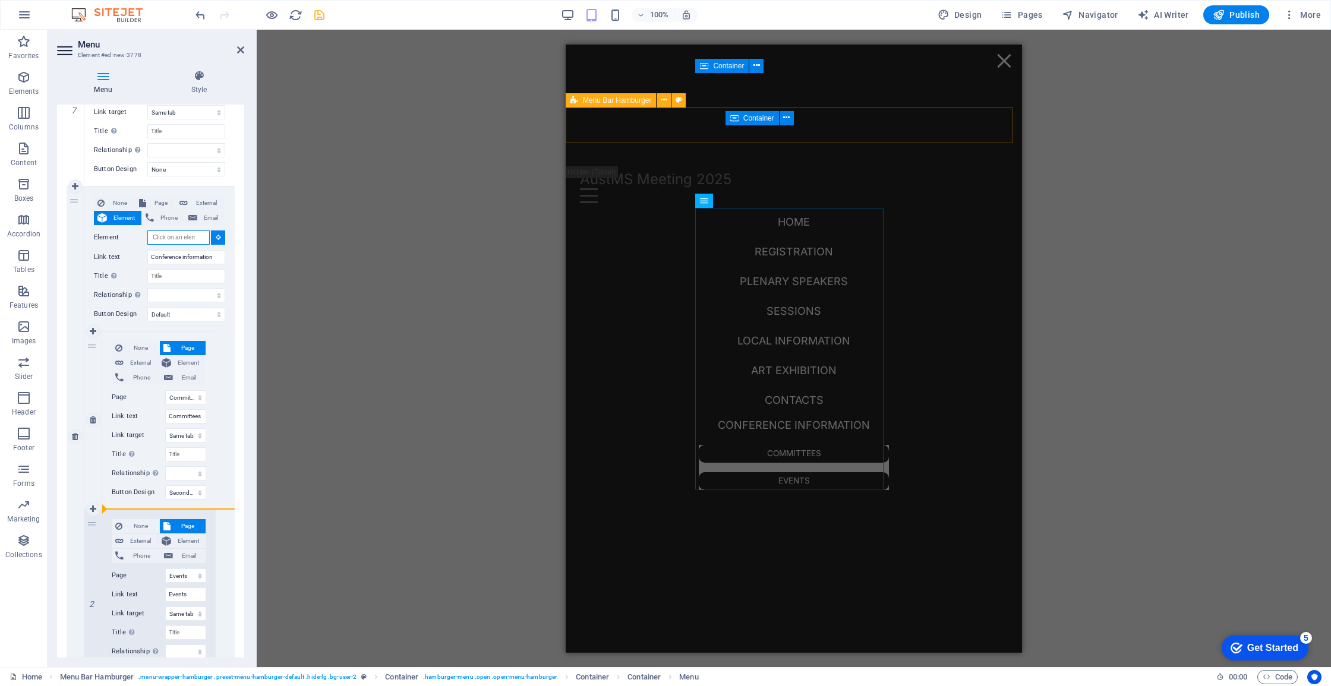
drag, startPoint x: 77, startPoint y: 261, endPoint x: 166, endPoint y: 506, distance: 260.2
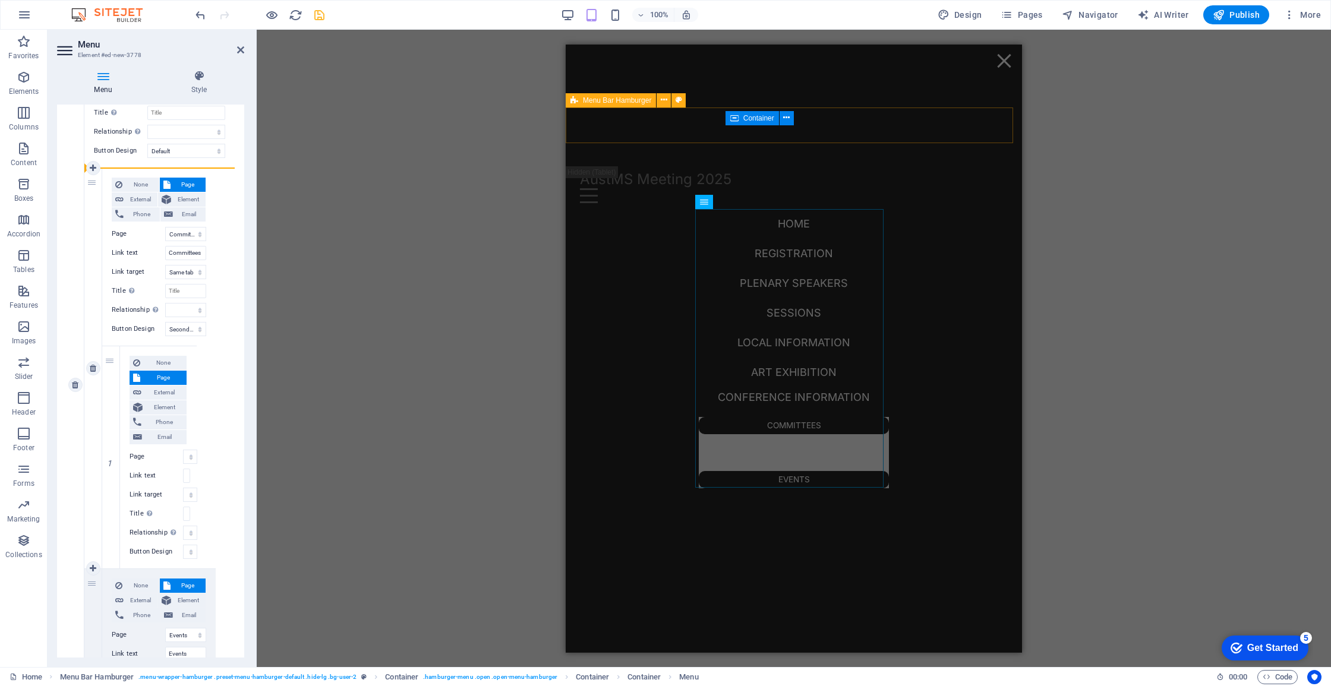
drag, startPoint x: 109, startPoint y: 361, endPoint x: 109, endPoint y: 214, distance: 147.4
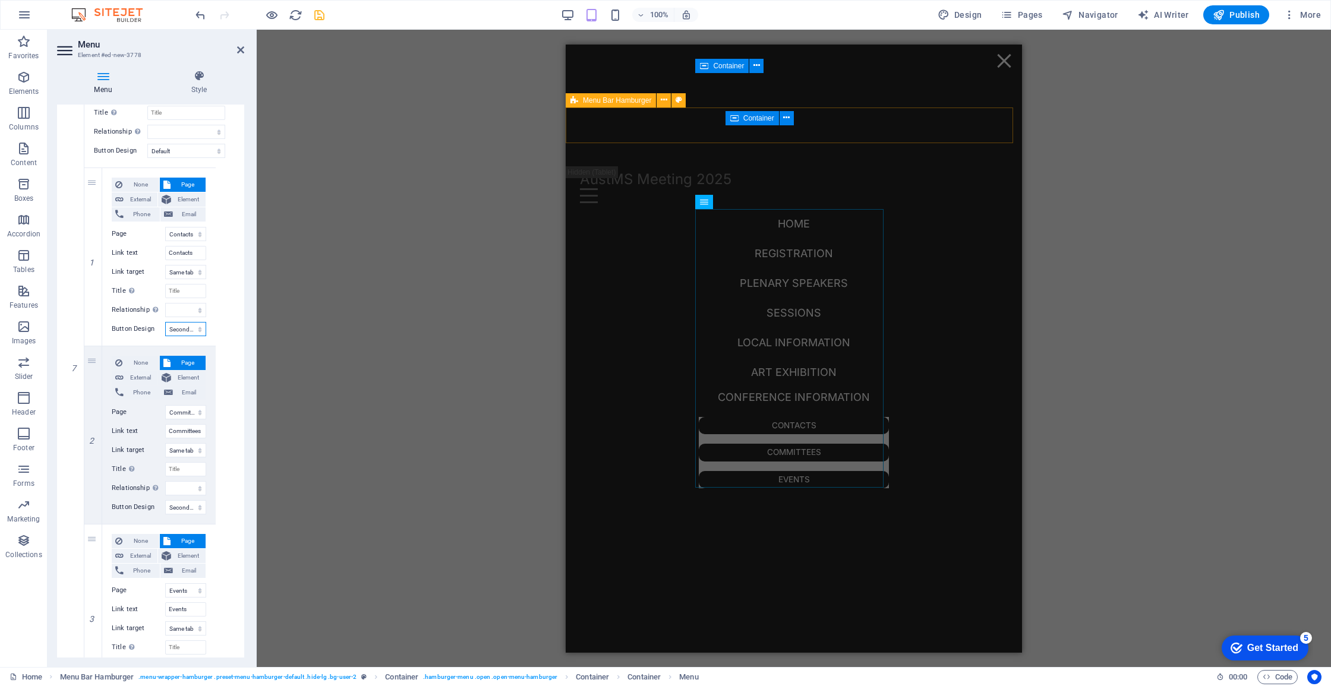
scroll to position [0, 0]
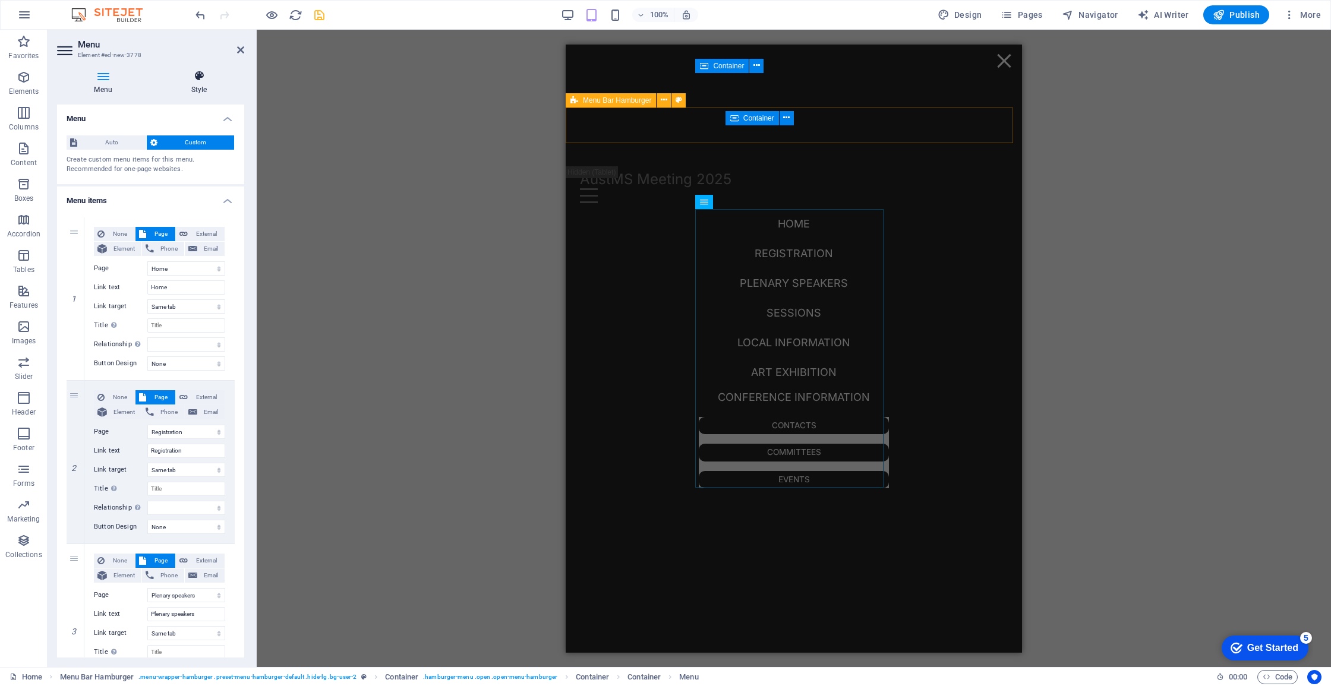
click at [203, 79] on icon at bounding box center [199, 76] width 90 height 12
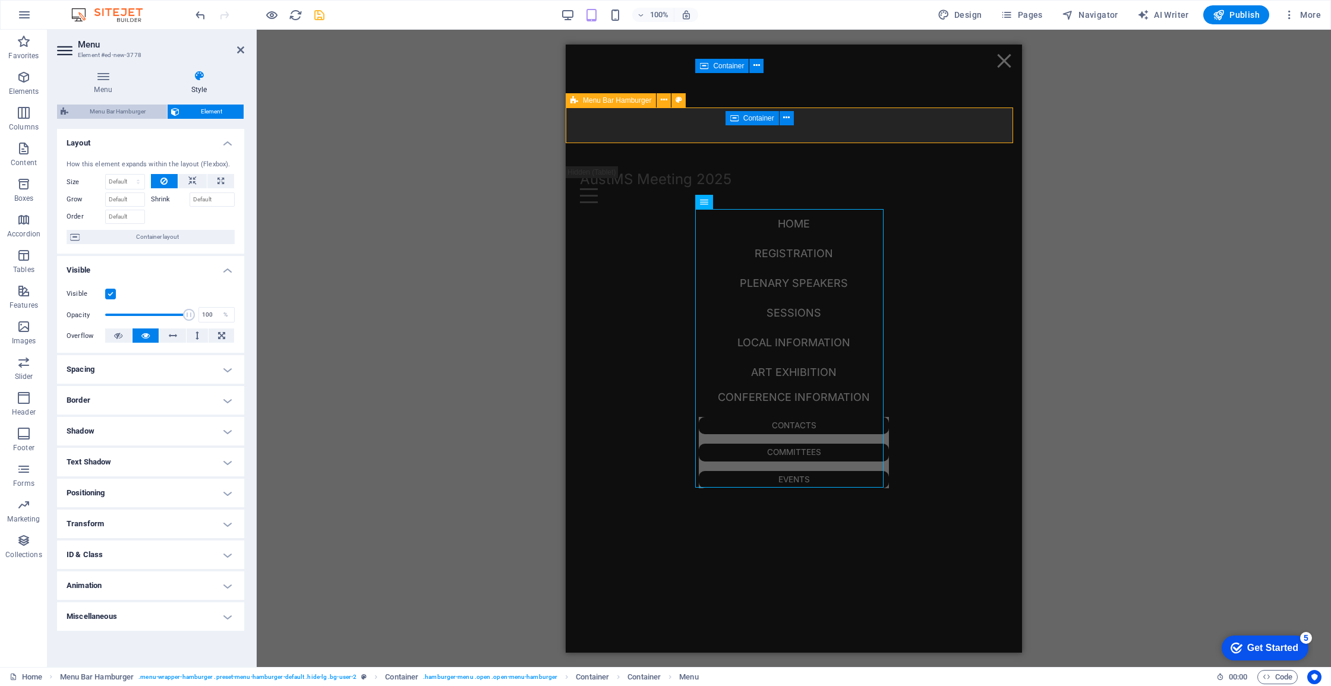
click at [140, 109] on span "Menu Bar Hamburger" at bounding box center [118, 112] width 92 height 14
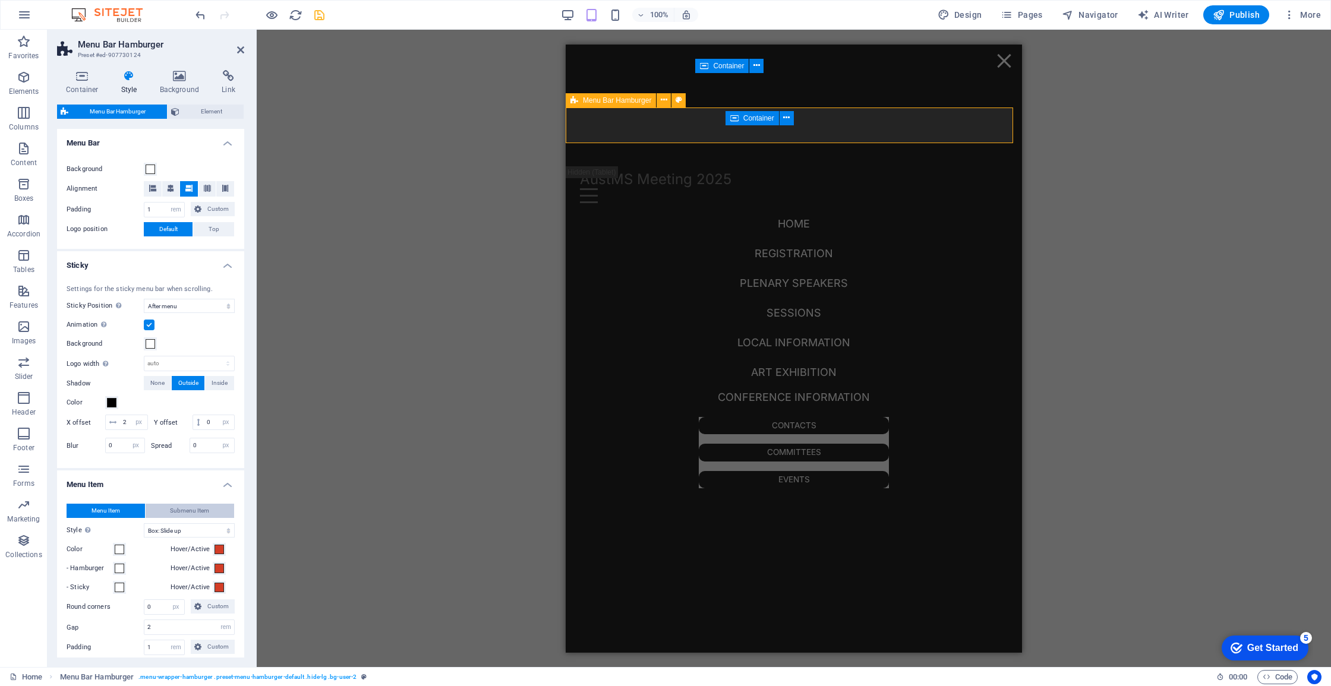
click at [190, 513] on span "Submenu Item" at bounding box center [189, 511] width 39 height 14
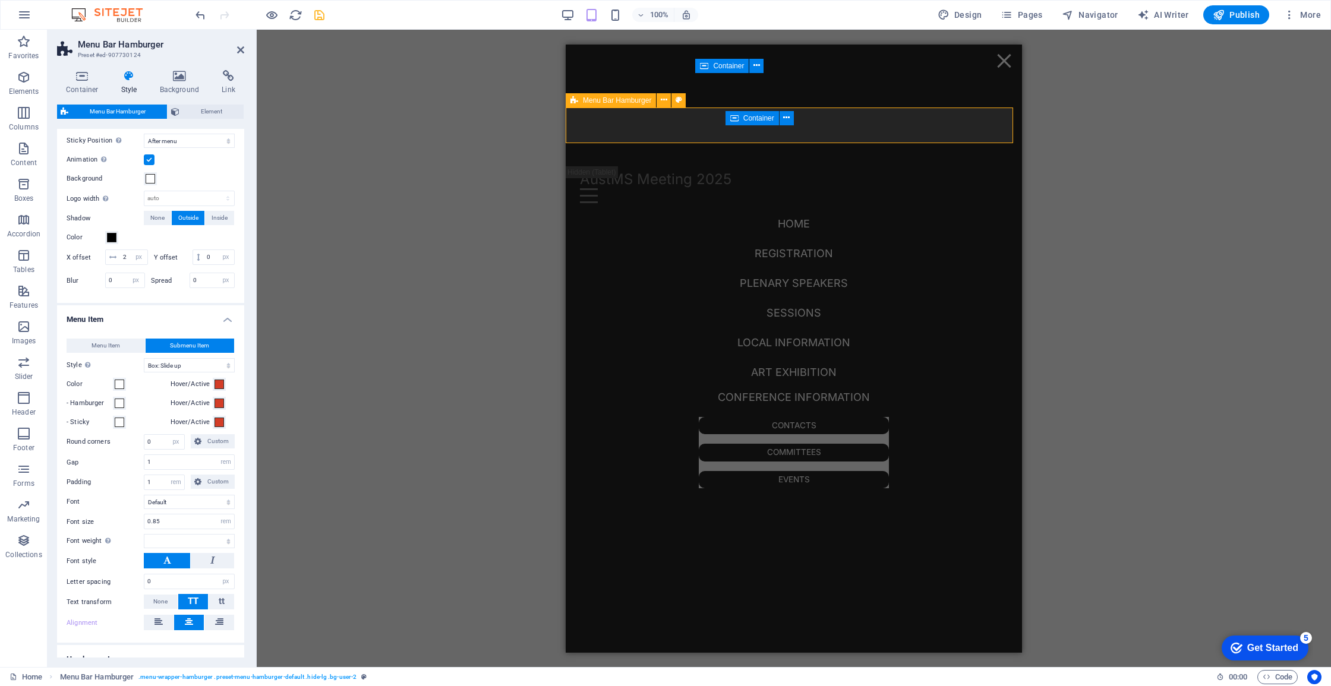
scroll to position [190, 0]
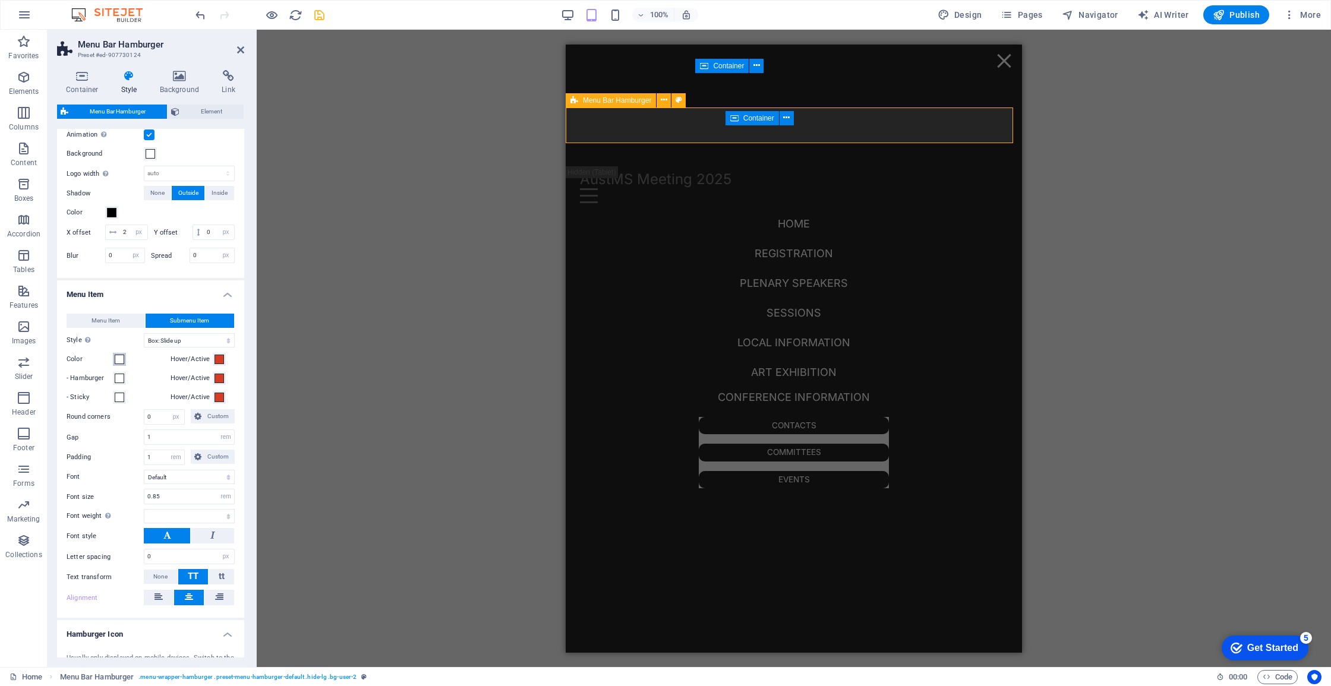
click at [119, 357] on span at bounding box center [120, 360] width 10 height 10
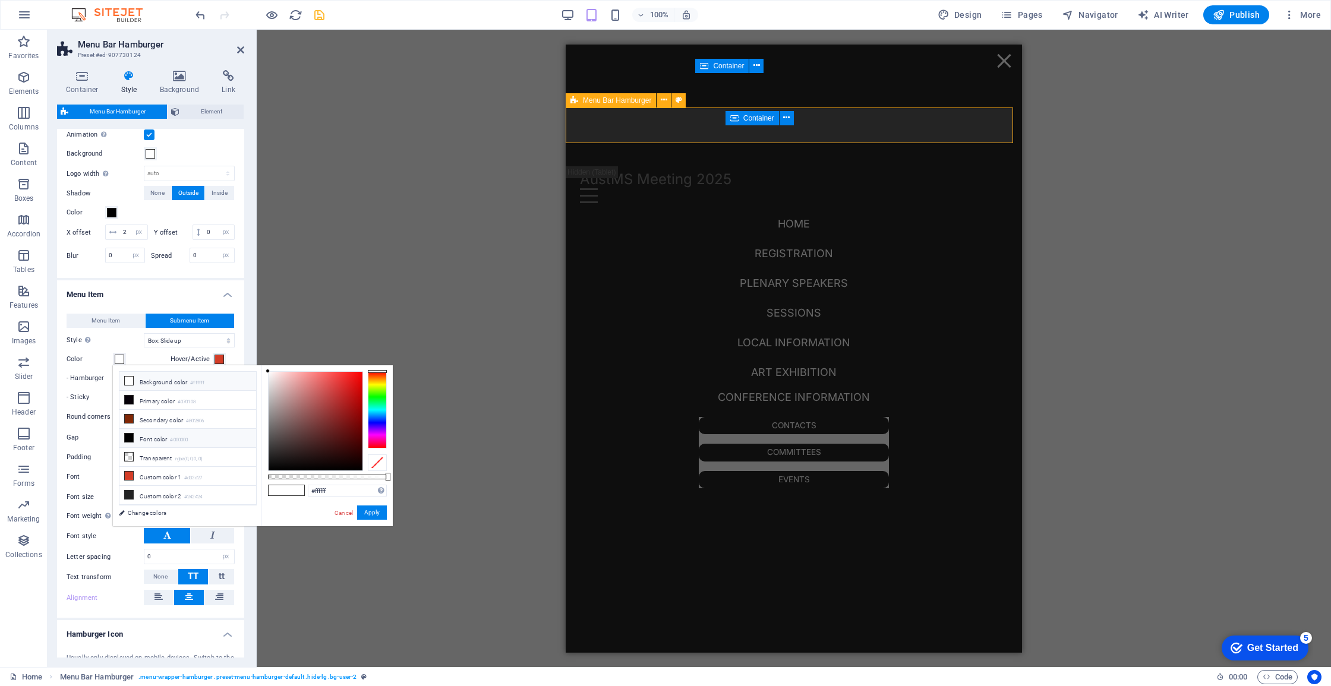
click at [180, 442] on small "#000000" at bounding box center [179, 440] width 18 height 8
click at [177, 491] on li "Custom color 2 #242424" at bounding box center [187, 495] width 137 height 19
click at [384, 517] on button "Apply" at bounding box center [372, 513] width 30 height 14
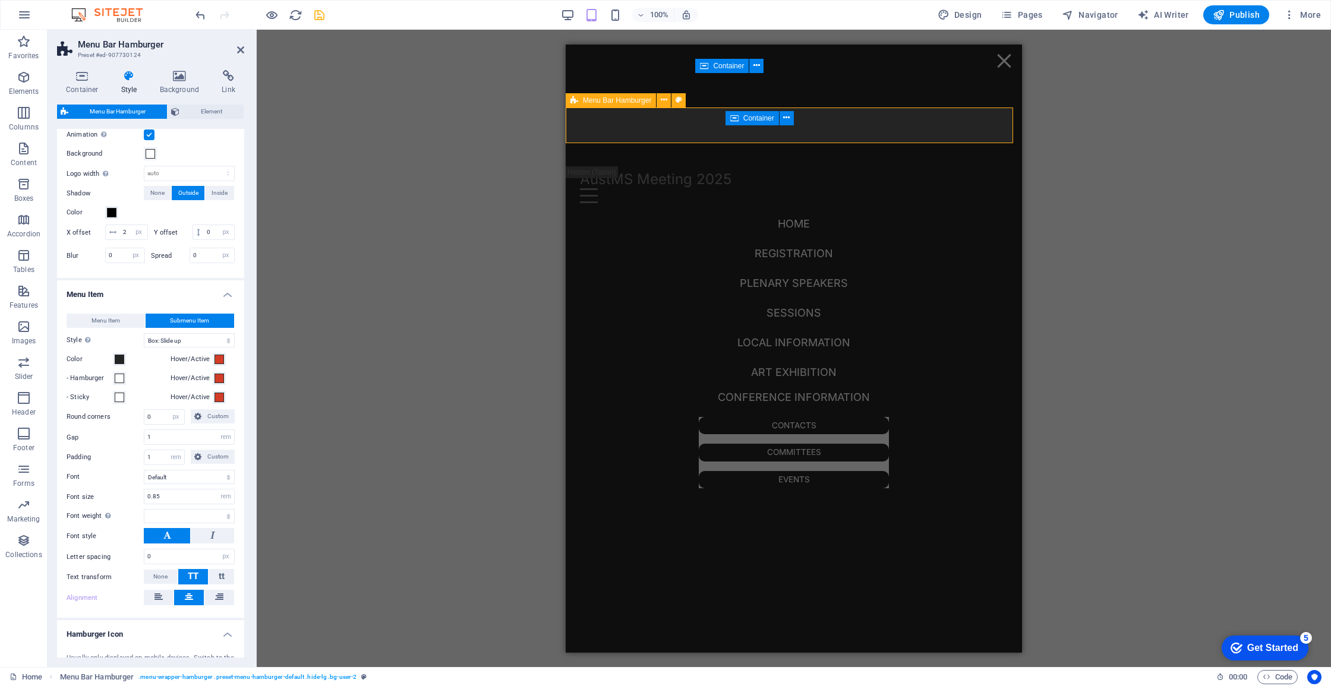
click at [389, 513] on div "H3 Info Bar Menu Bar H4 Container HTML Container H4 Container Placeholder 2 col…" at bounding box center [794, 349] width 1074 height 638
click at [118, 376] on span at bounding box center [120, 379] width 10 height 10
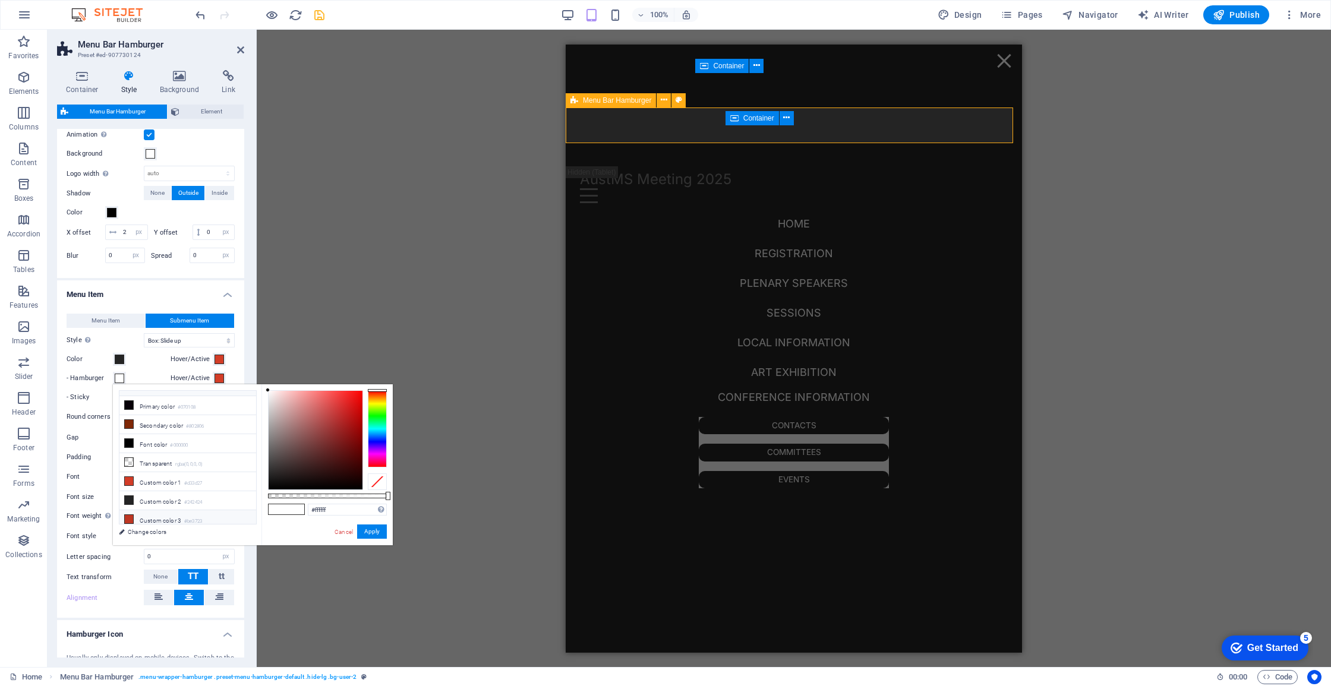
scroll to position [51, 0]
click at [153, 462] on li "Custom color 2 #242424" at bounding box center [187, 464] width 137 height 19
click at [377, 531] on button "Apply" at bounding box center [372, 532] width 30 height 14
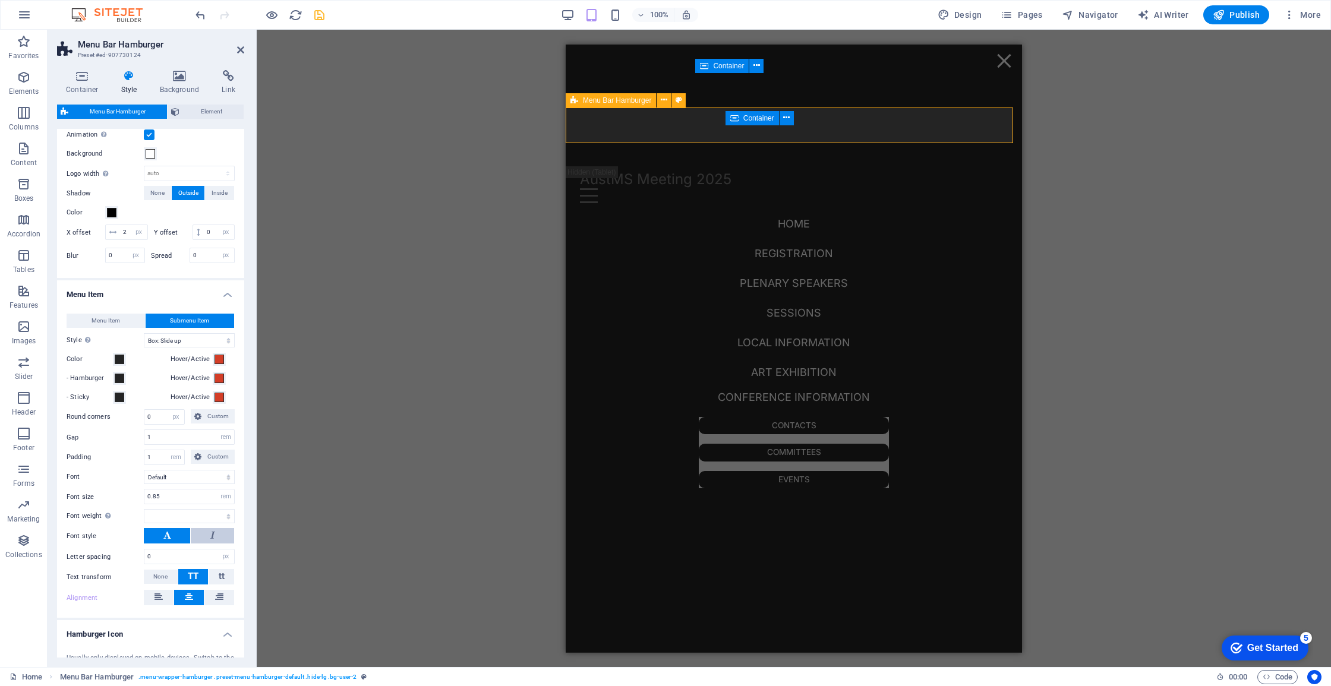
scroll to position [365, 0]
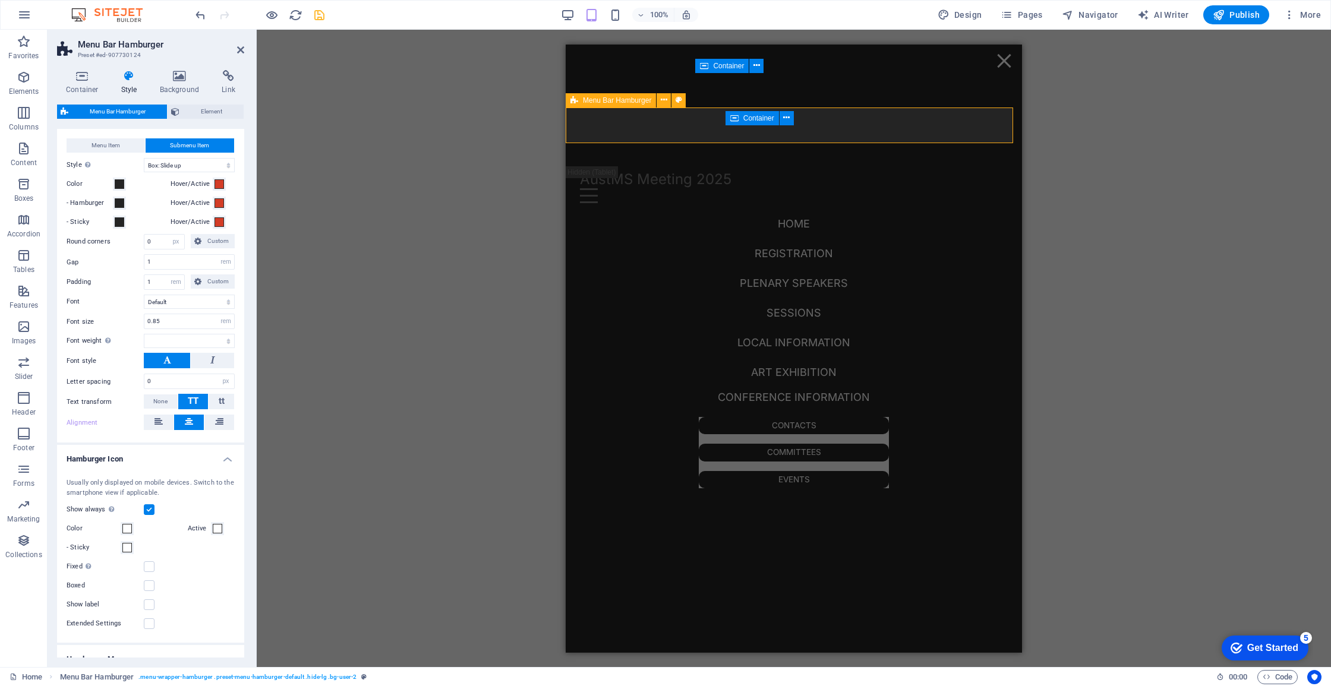
click at [317, 17] on icon "save" at bounding box center [320, 15] width 14 height 14
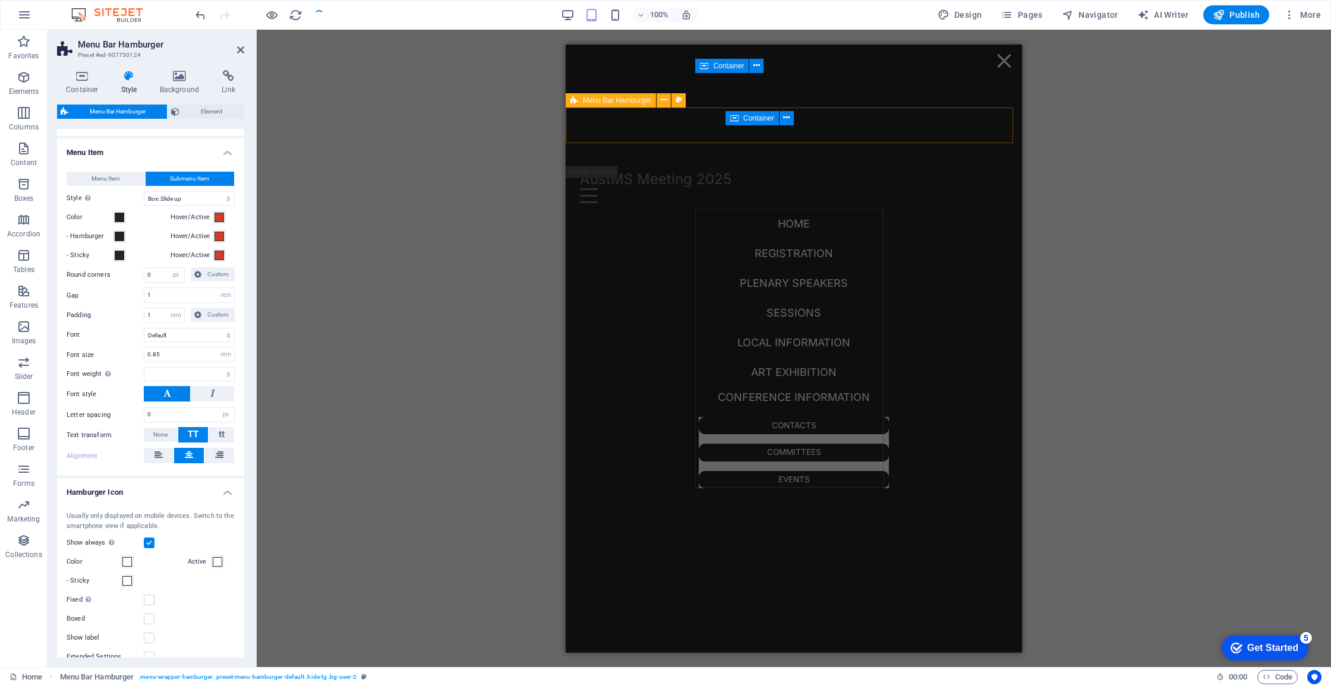
scroll to position [507, 0]
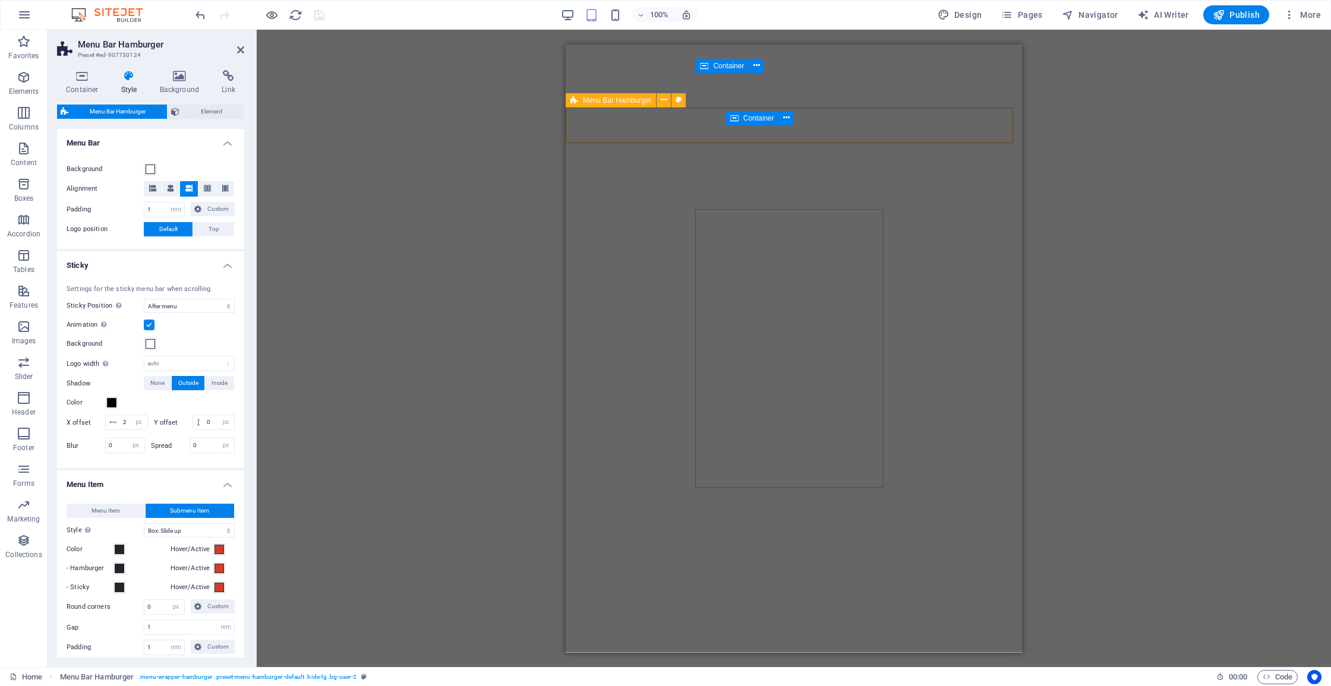
select select "rem"
select select "sticky_menu"
select select "px"
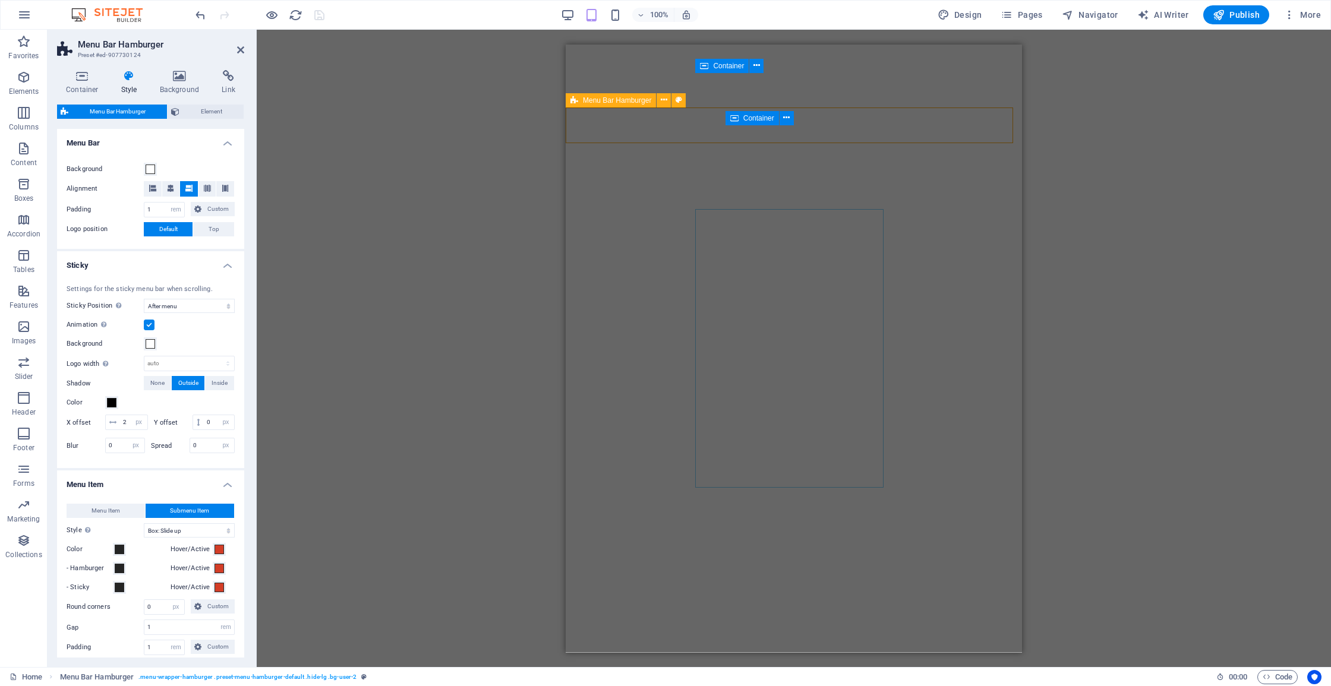
select select "px"
select select "hover_box_bottom"
select select "px"
select select "rem"
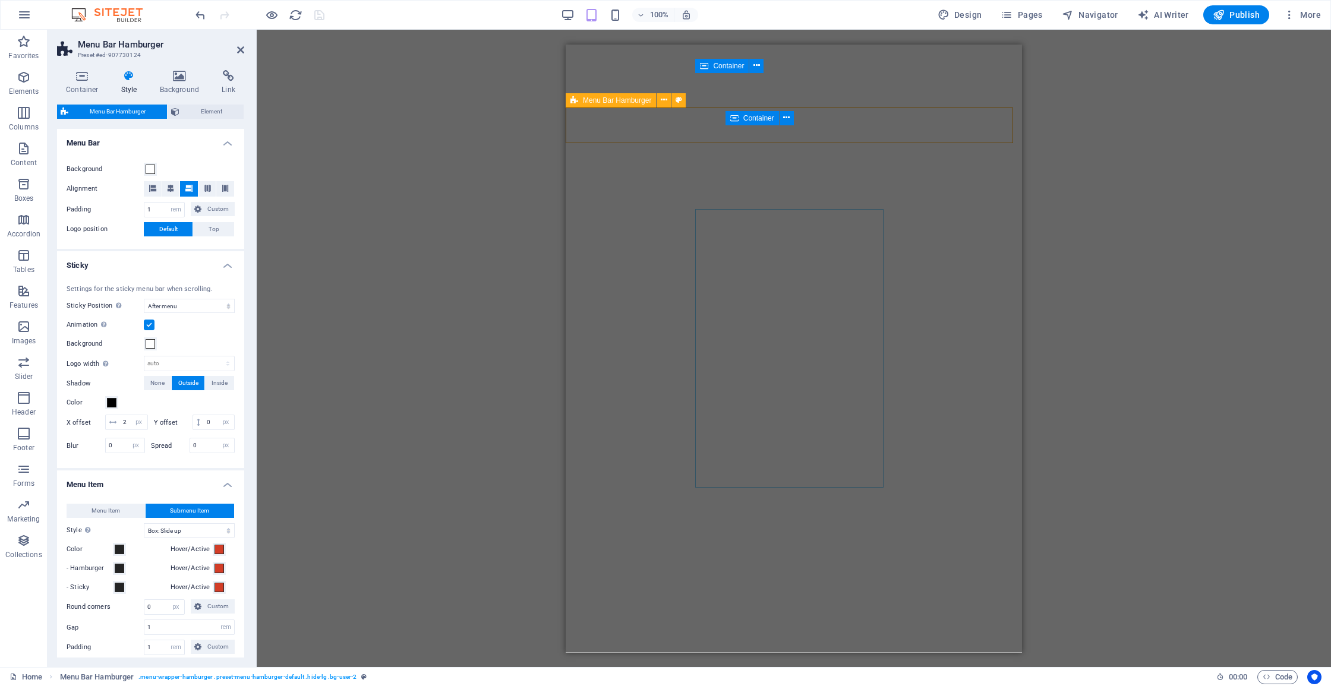
select select "rem"
select select
select select "px"
select select "%"
select select "rem"
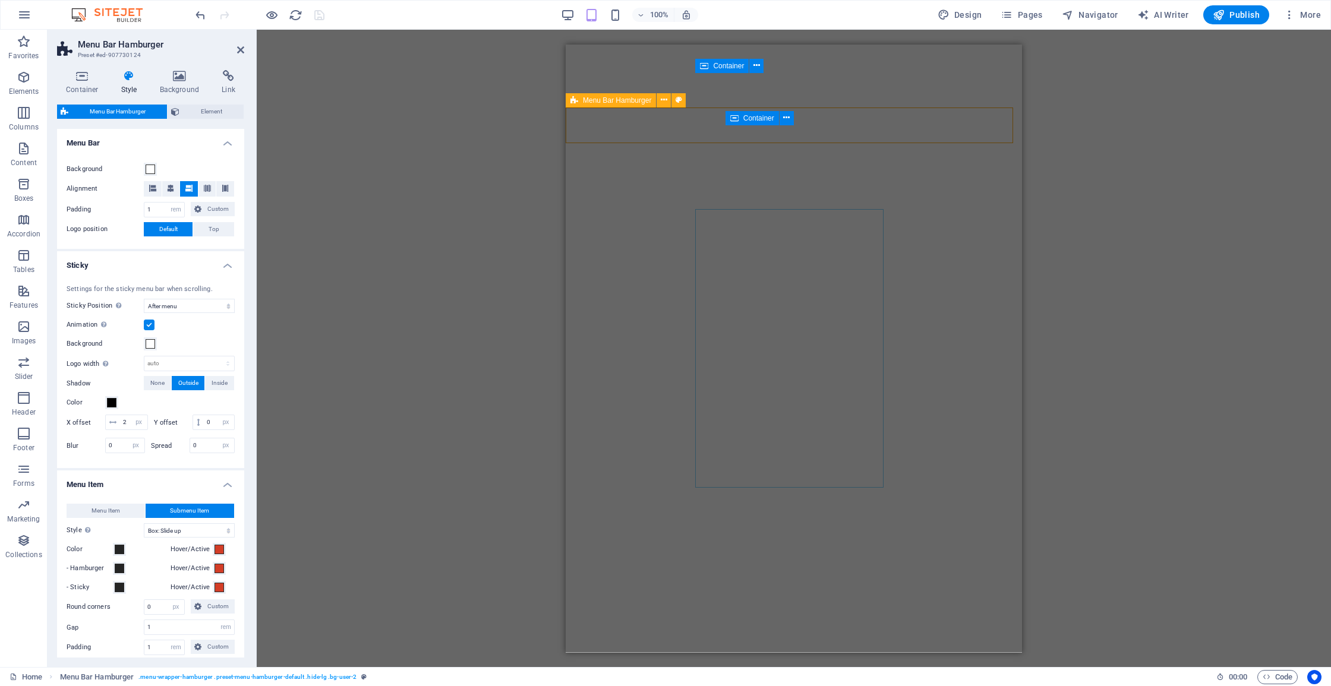
select select "rem"
select select "px"
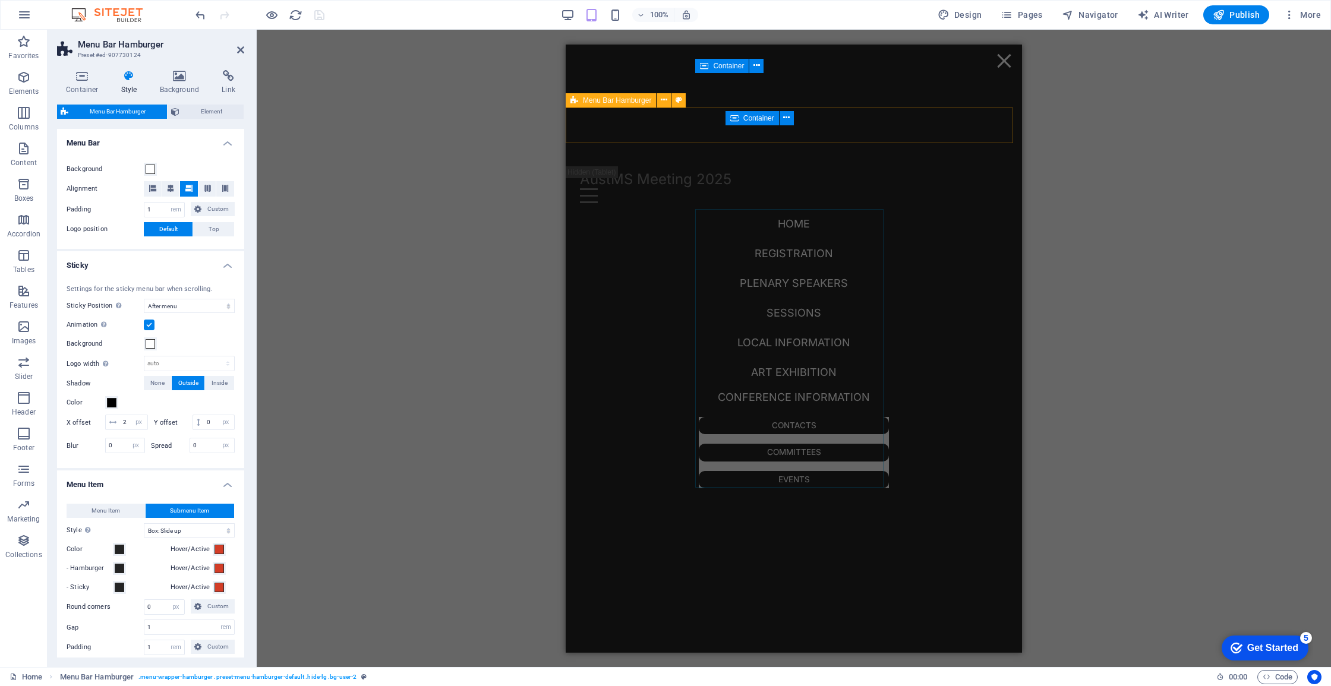
scroll to position [507, 0]
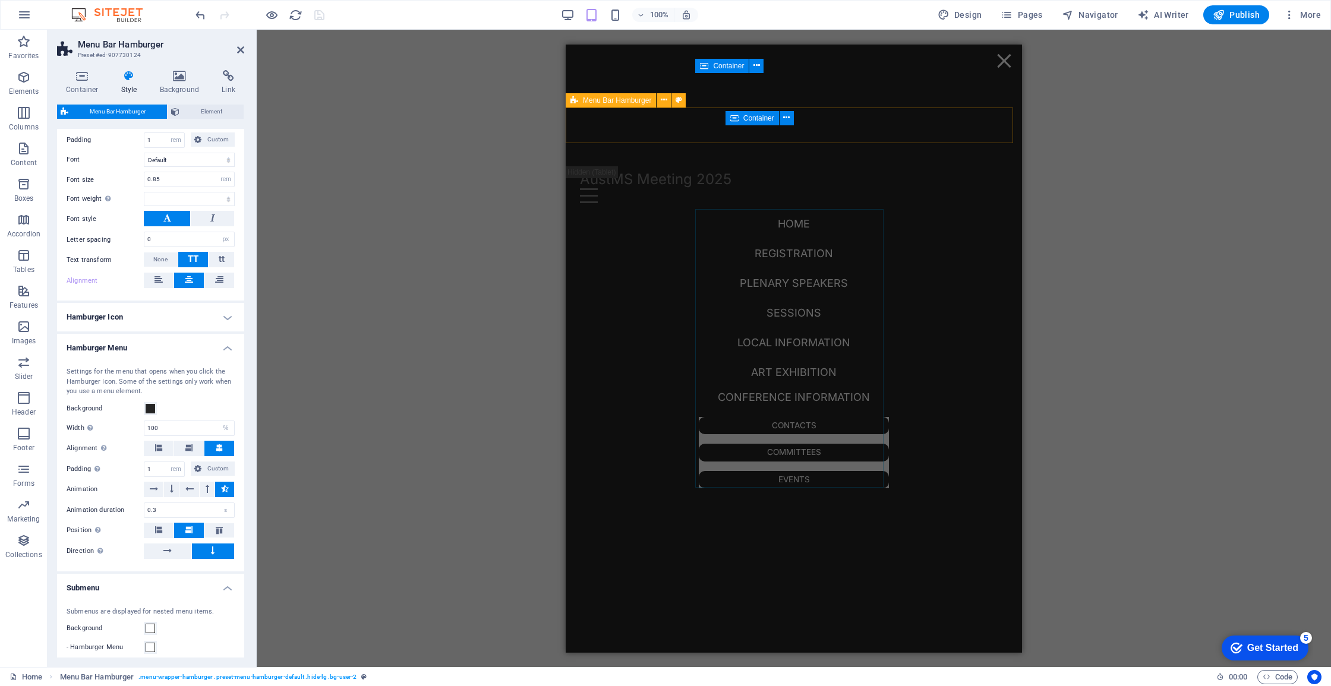
click at [227, 348] on h4 "Hamburger Menu" at bounding box center [150, 344] width 187 height 21
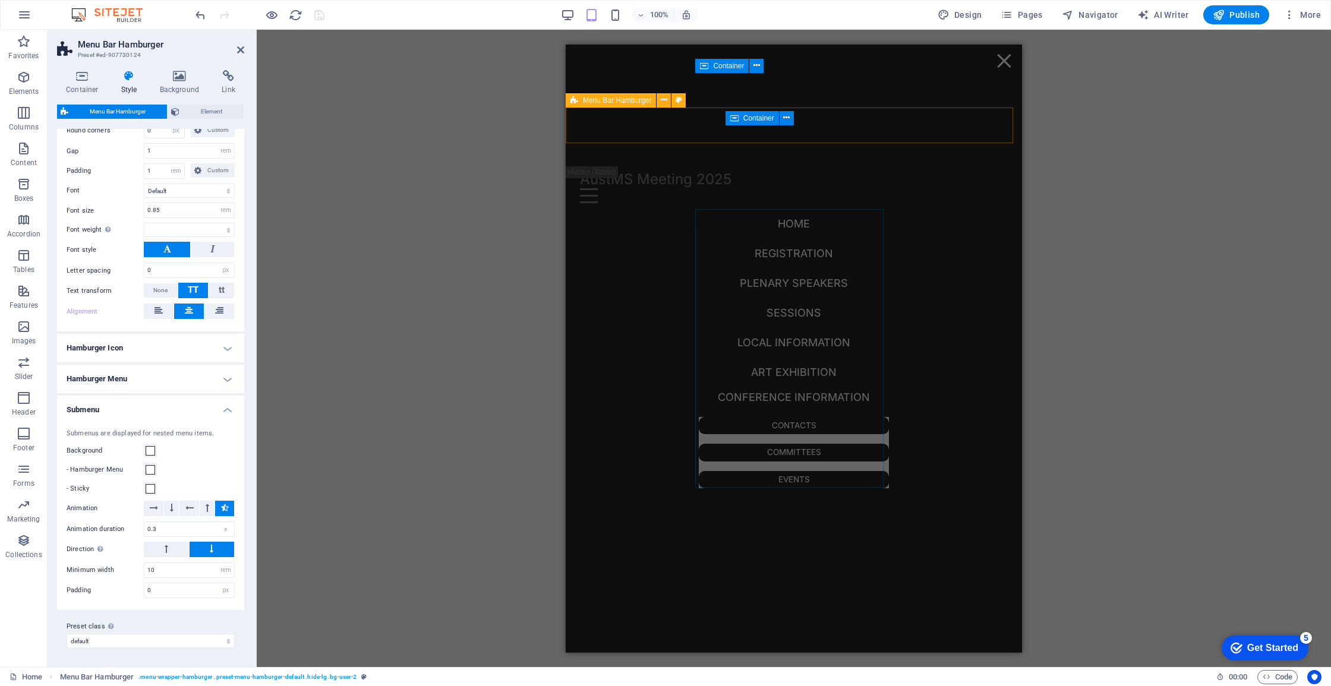
scroll to position [475, 0]
click at [150, 469] on span at bounding box center [151, 471] width 10 height 10
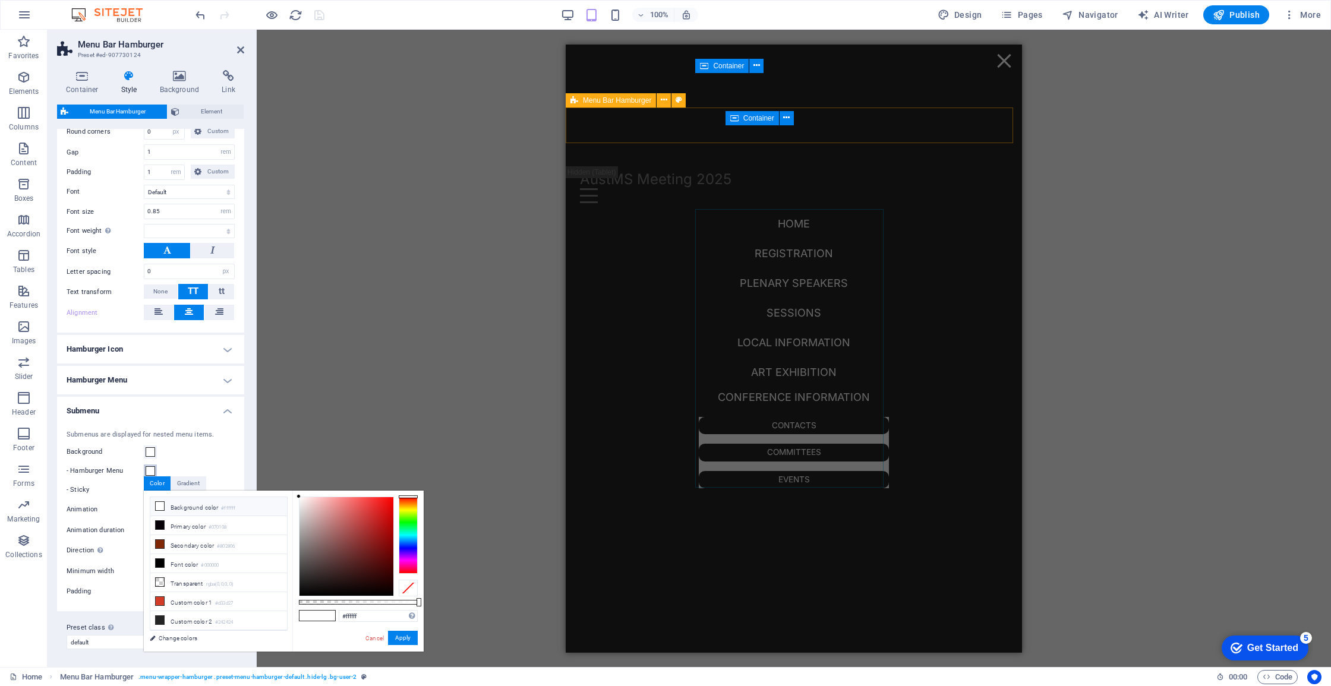
scroll to position [57, 0]
click at [164, 560] on span at bounding box center [160, 564] width 10 height 10
type input "#242424"
click at [403, 641] on button "Apply" at bounding box center [403, 638] width 30 height 14
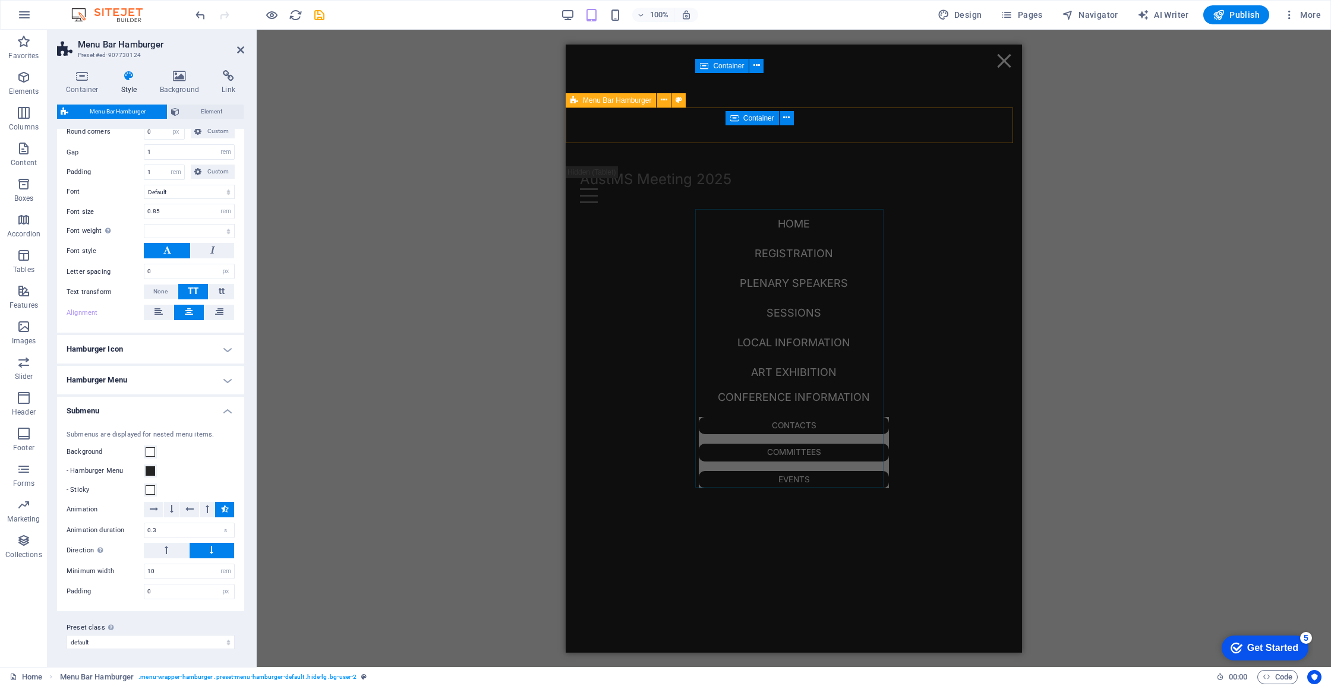
click at [392, 513] on div "Drag here to replace the existing content. Press “Ctrl” if you want to create a…" at bounding box center [794, 349] width 1074 height 638
click at [149, 456] on button "Background" at bounding box center [150, 452] width 13 height 13
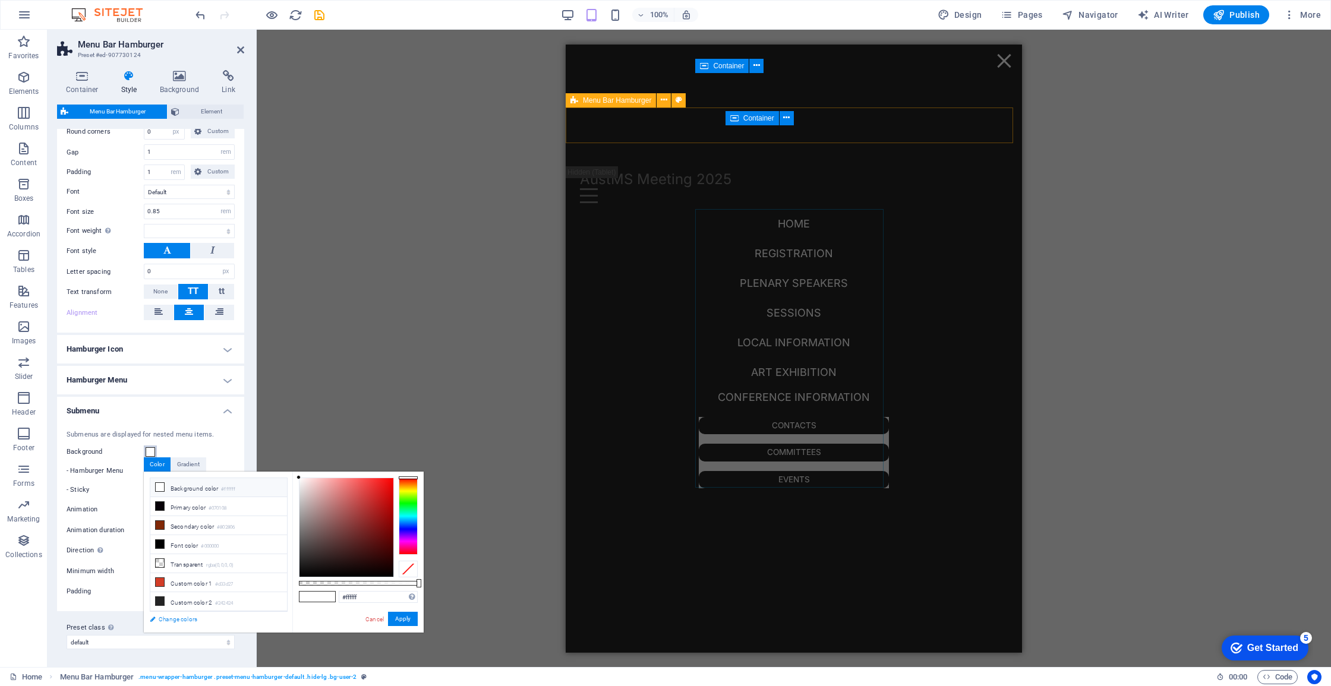
select select
drag, startPoint x: 201, startPoint y: 545, endPoint x: 210, endPoint y: 546, distance: 9.5
click at [201, 545] on li "Custom color 2 #242424" at bounding box center [218, 544] width 137 height 19
type input "#242424"
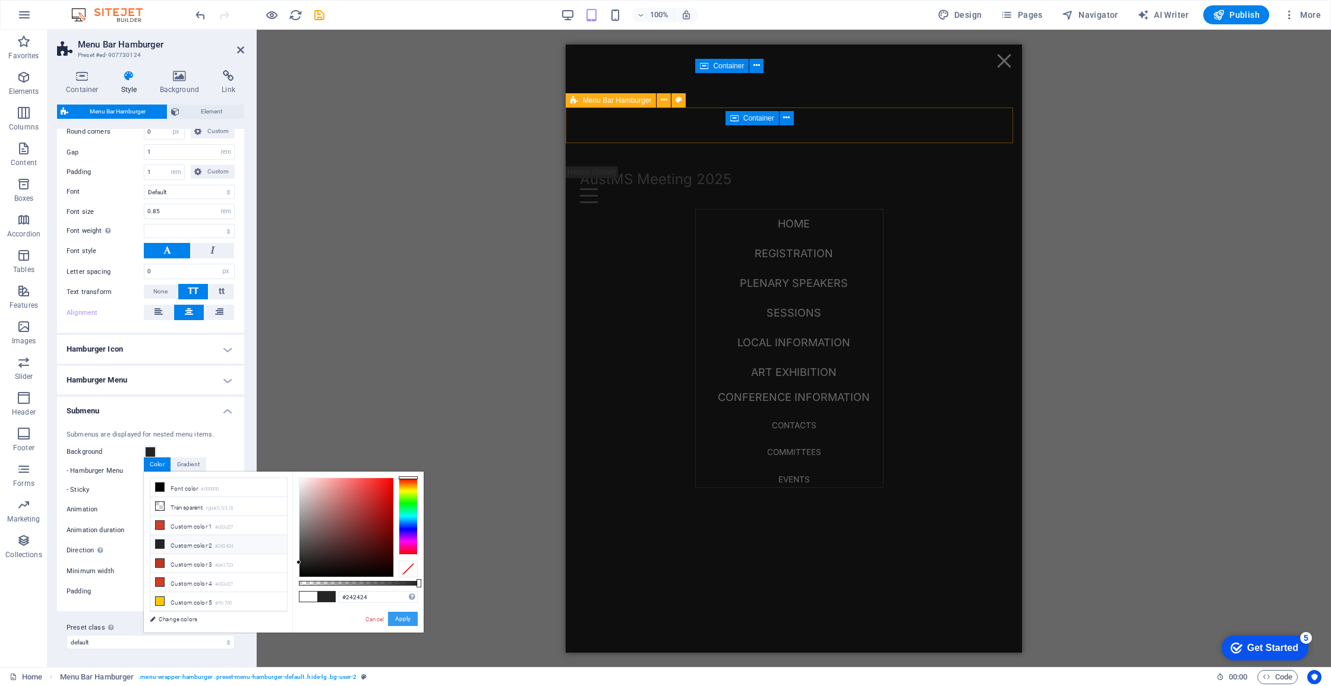
click at [409, 616] on button "Apply" at bounding box center [403, 619] width 30 height 14
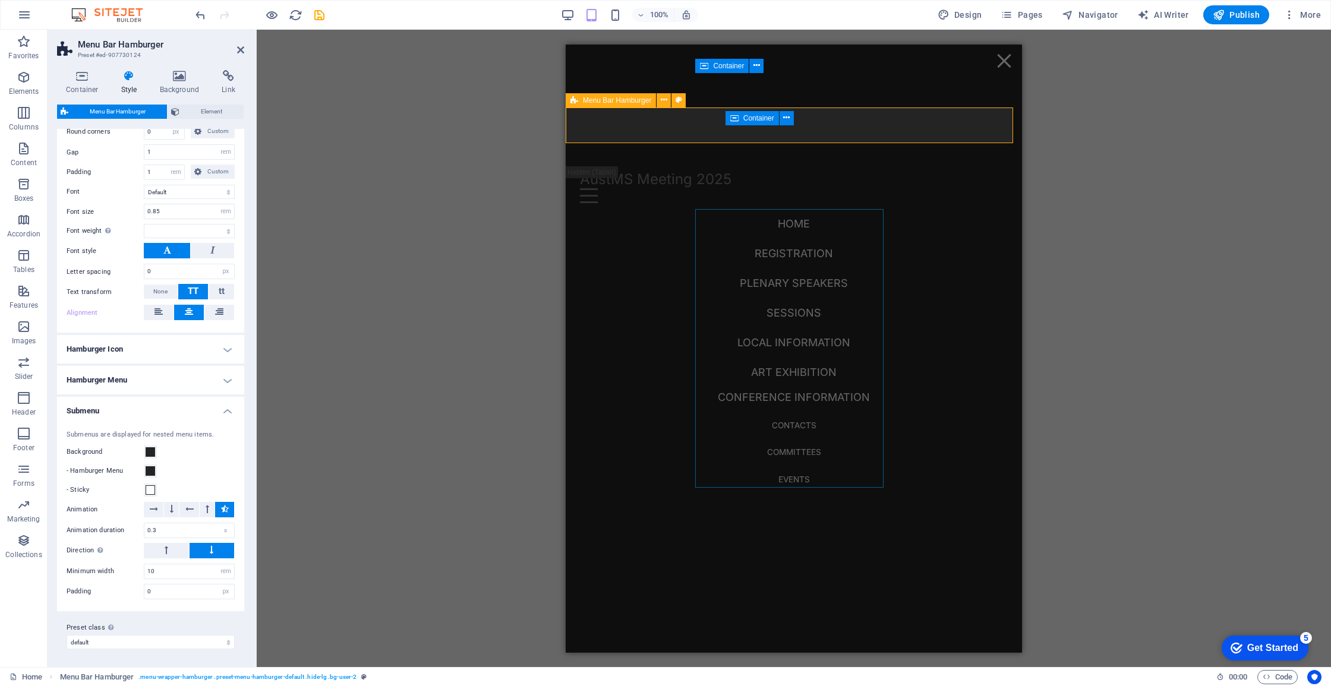
select select
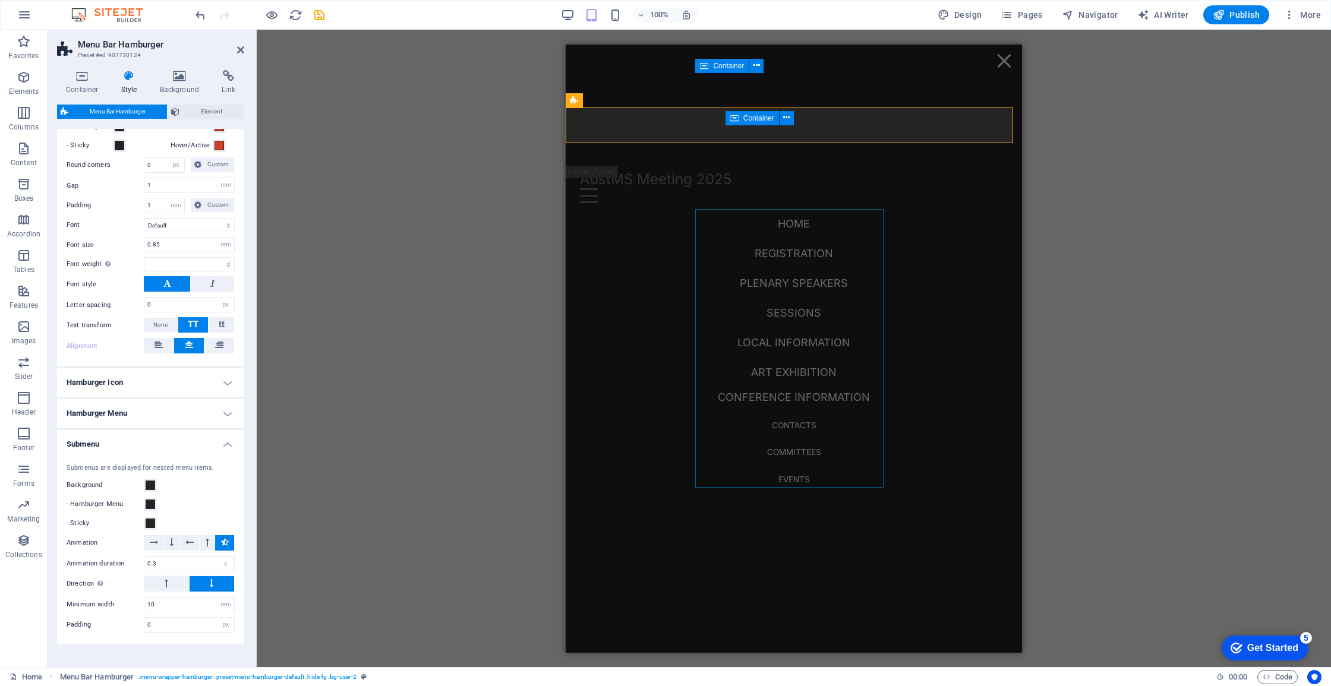
scroll to position [440, 0]
click at [173, 392] on h4 "Hamburger Icon" at bounding box center [150, 385] width 187 height 29
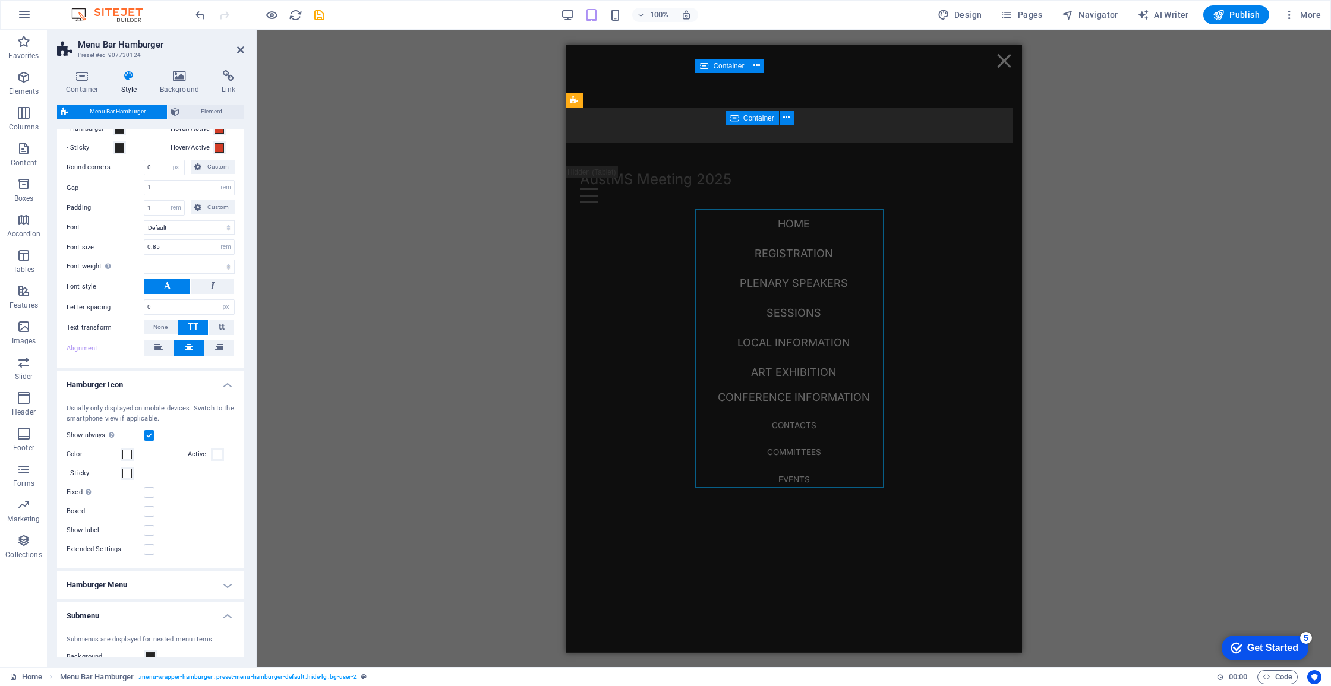
click at [178, 388] on h4 "Hamburger Icon" at bounding box center [150, 381] width 187 height 21
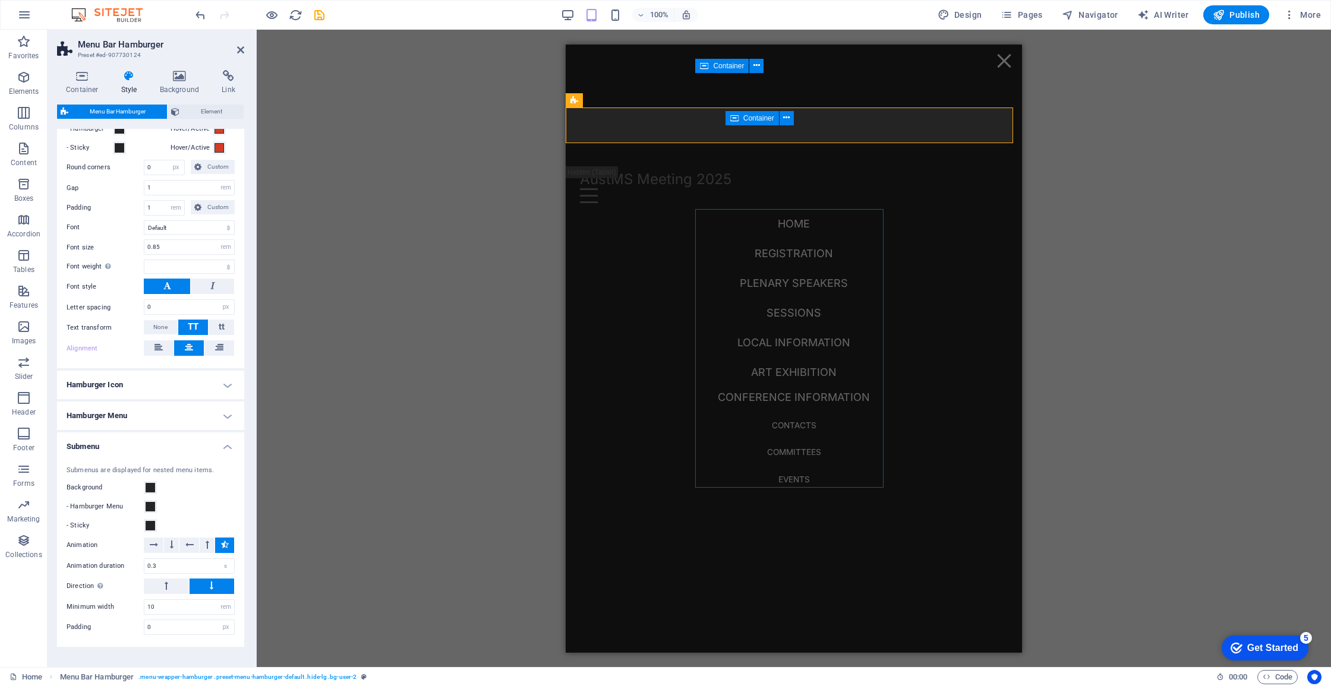
scroll to position [4, 0]
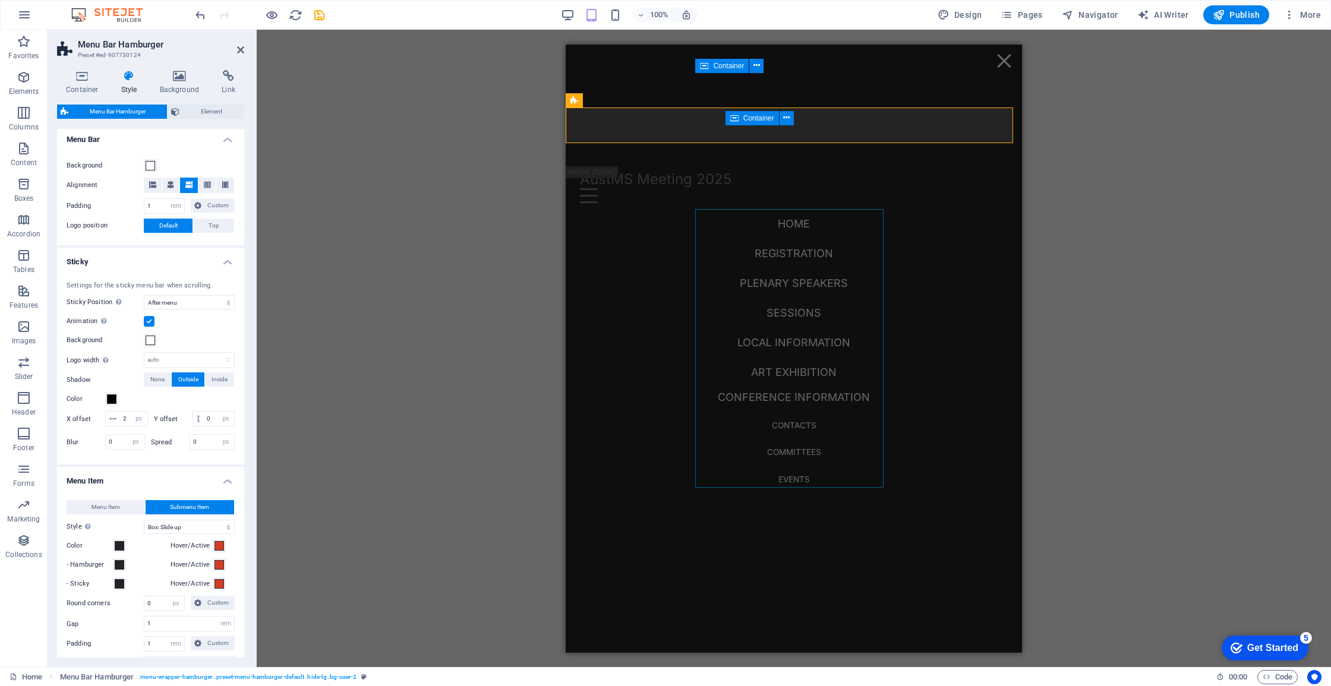
click at [219, 253] on h4 "Sticky" at bounding box center [150, 258] width 187 height 21
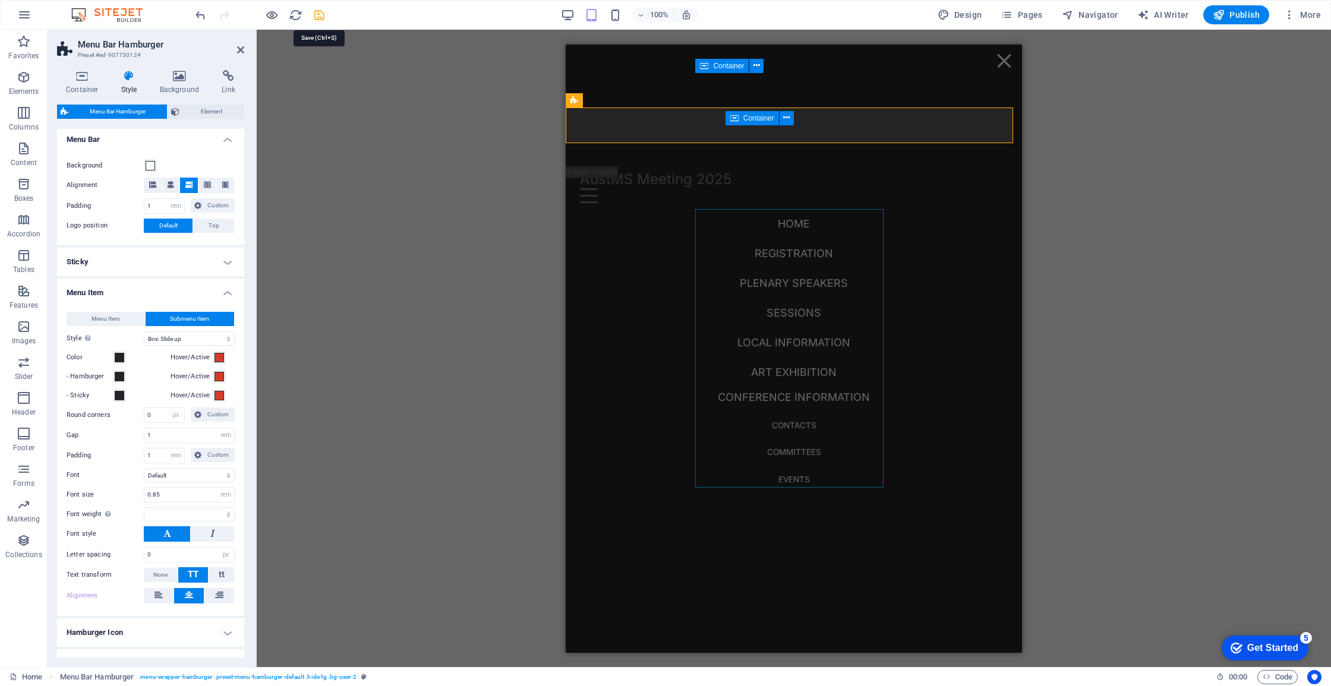
click at [324, 16] on icon "save" at bounding box center [320, 15] width 14 height 14
select select "rem"
select select "hover_box_bottom"
select select "px"
select select "rem"
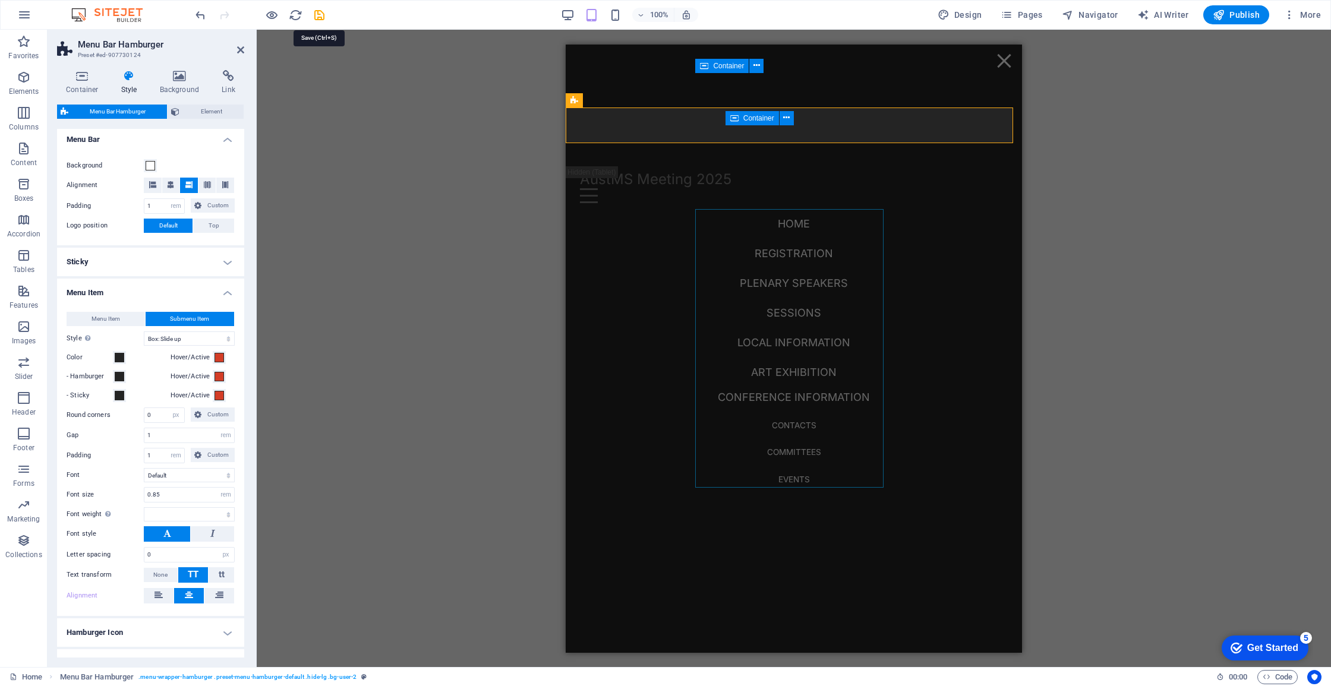
select select "rem"
select select
select select "px"
select select "rem"
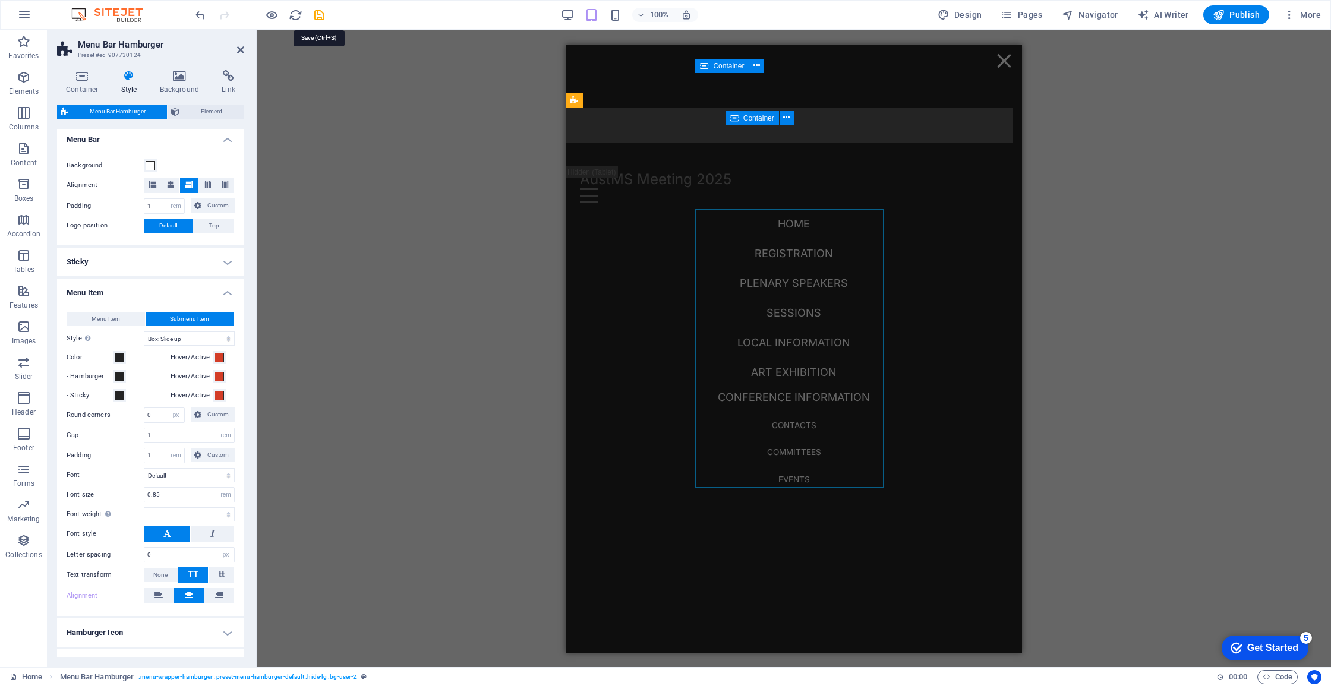
select select "px"
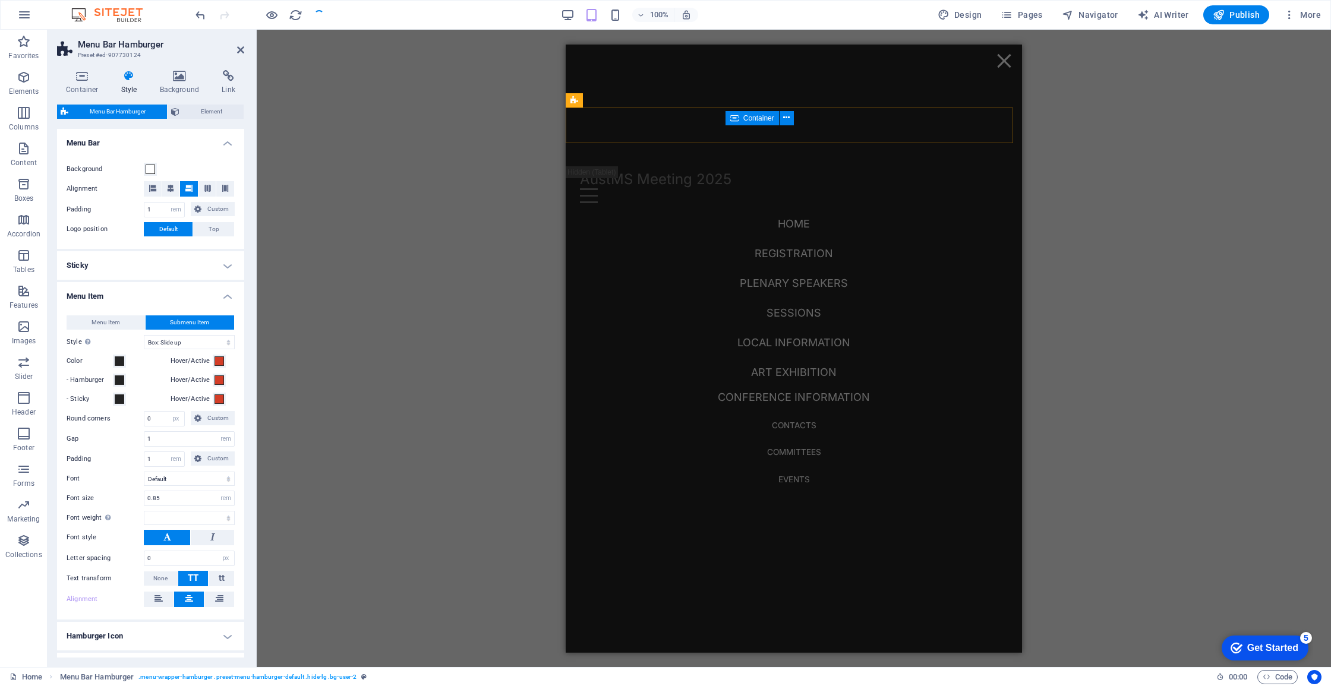
select select
click at [122, 319] on button "Menu Item" at bounding box center [106, 323] width 78 height 14
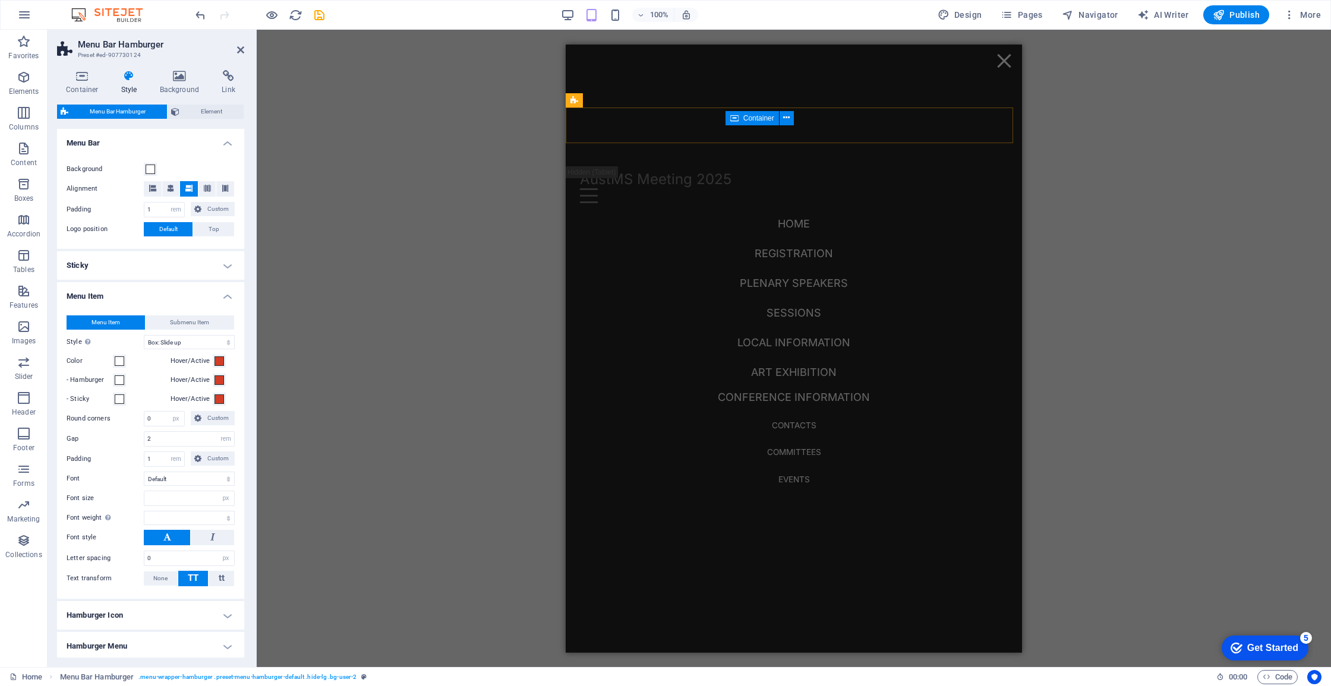
click at [179, 325] on span "Submenu Item" at bounding box center [189, 323] width 39 height 14
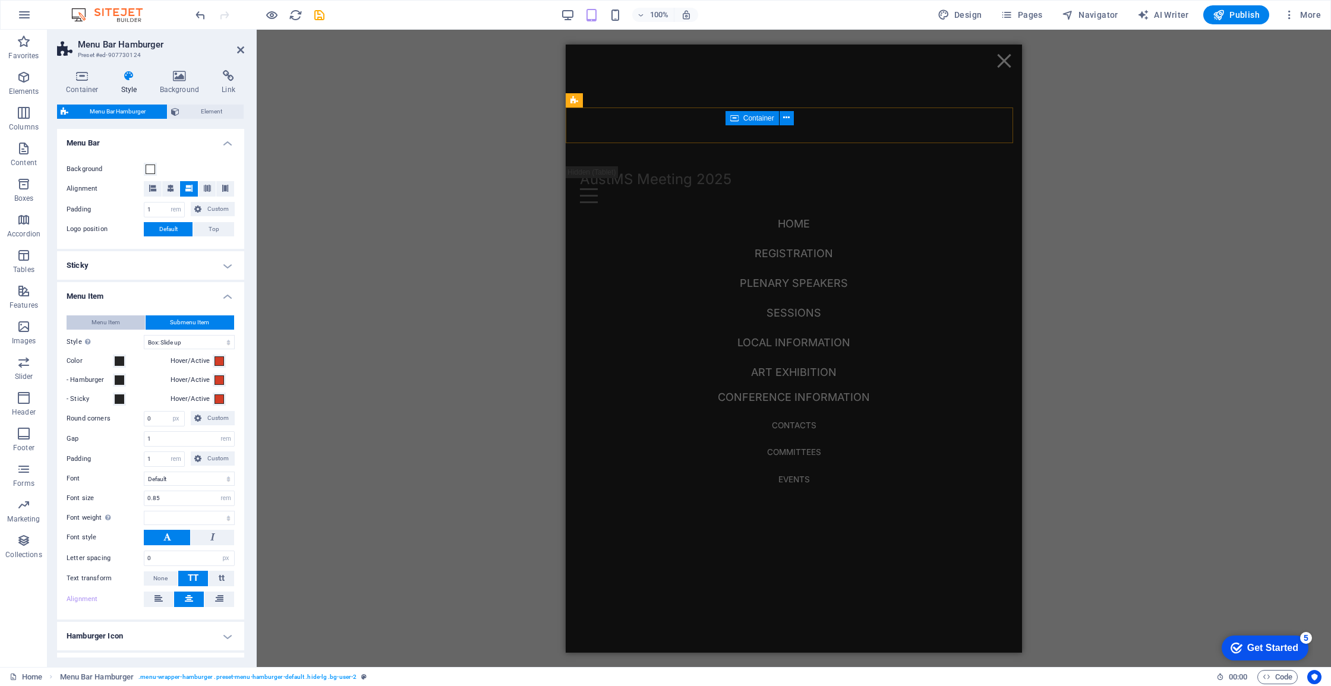
select select
click at [122, 322] on button "Menu Item" at bounding box center [106, 323] width 78 height 14
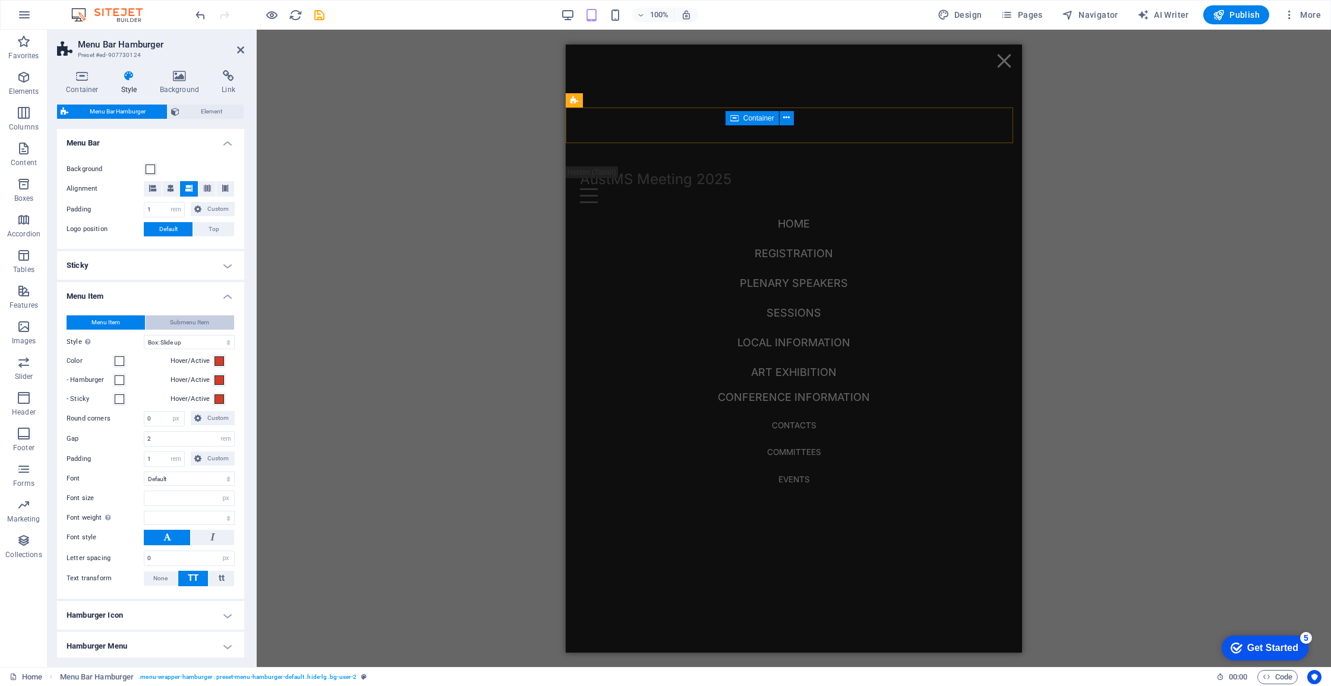
click at [166, 323] on button "Submenu Item" at bounding box center [190, 323] width 89 height 14
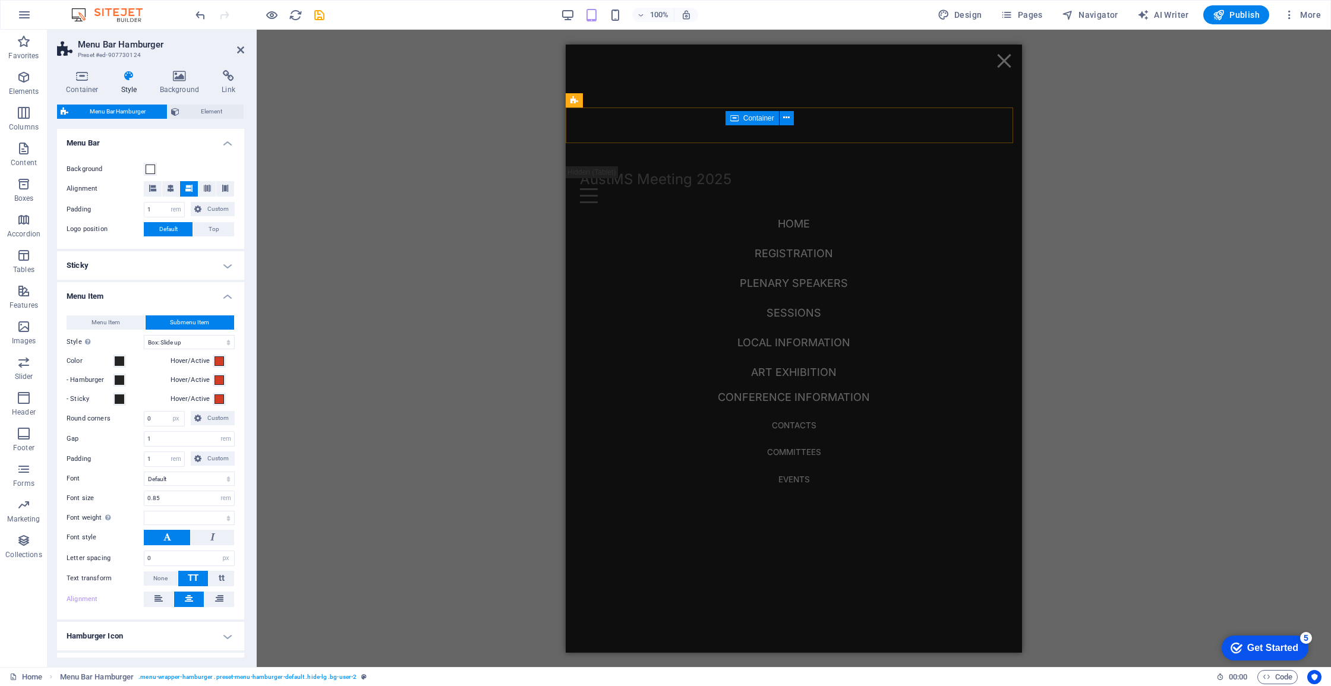
select select
click at [131, 323] on button "Menu Item" at bounding box center [106, 323] width 78 height 14
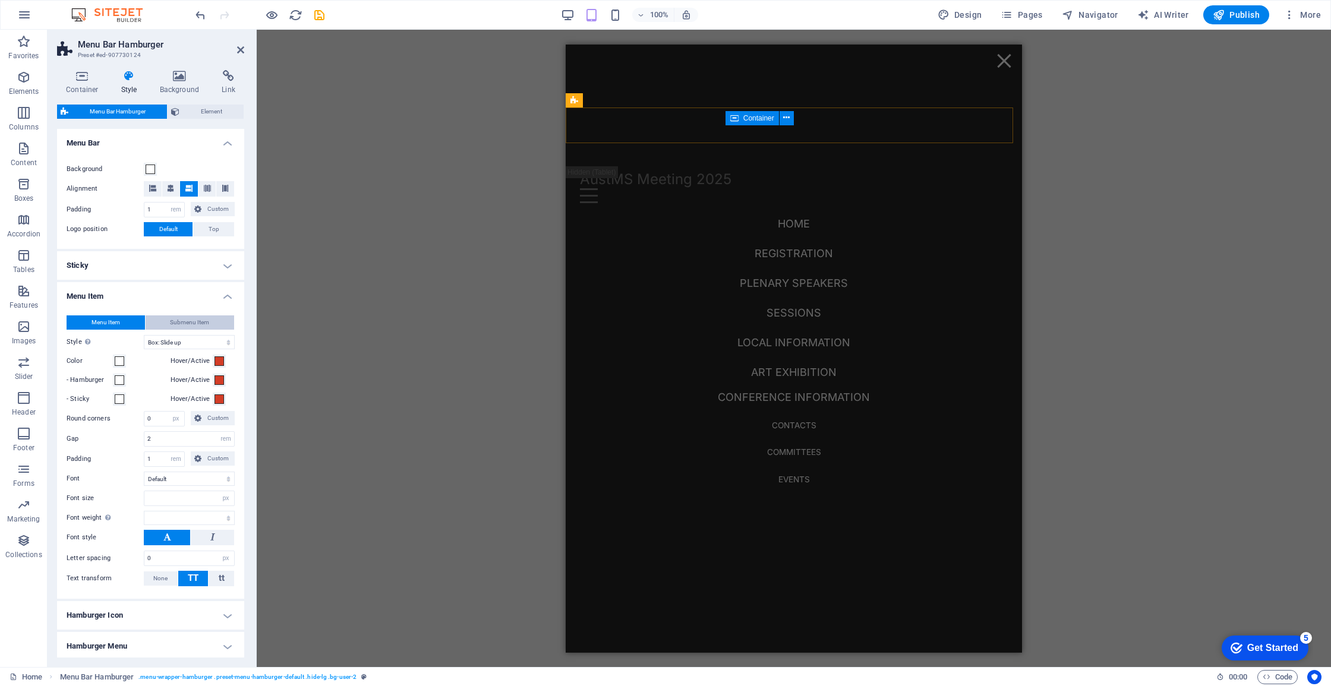
click at [181, 325] on span "Submenu Item" at bounding box center [189, 323] width 39 height 14
select select
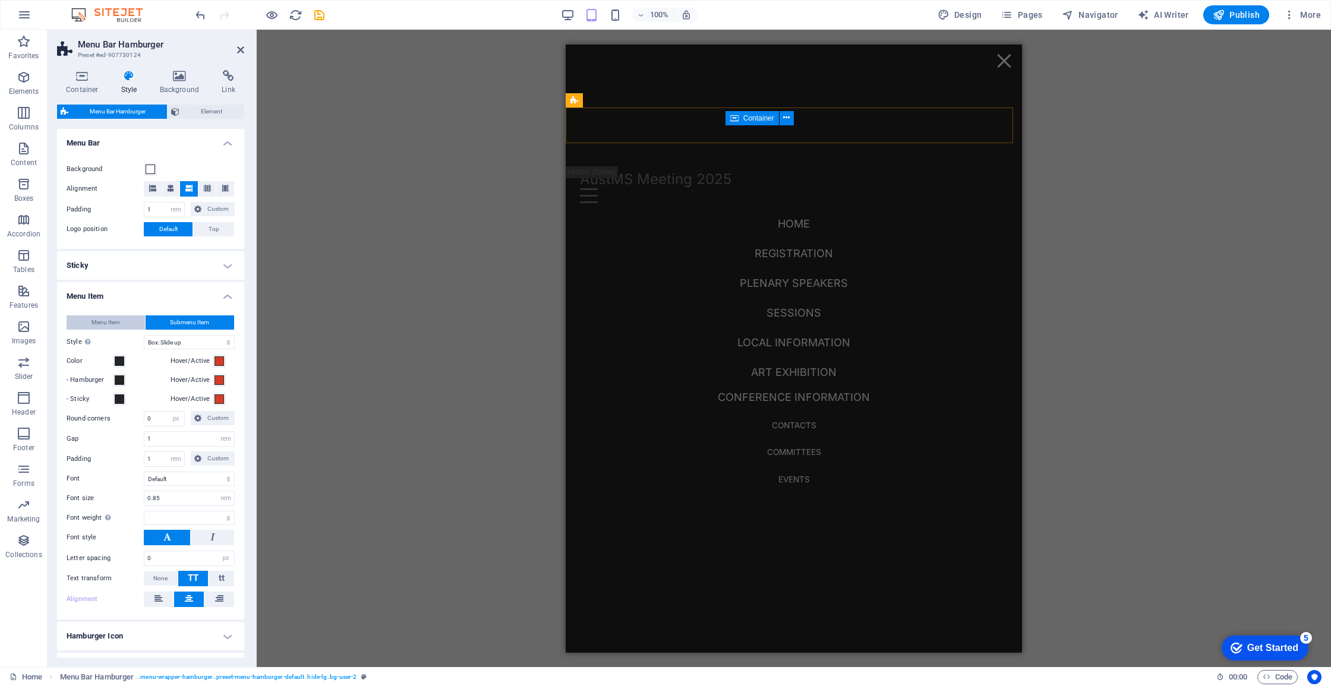
select select
click at [134, 323] on button "Menu Item" at bounding box center [106, 323] width 78 height 14
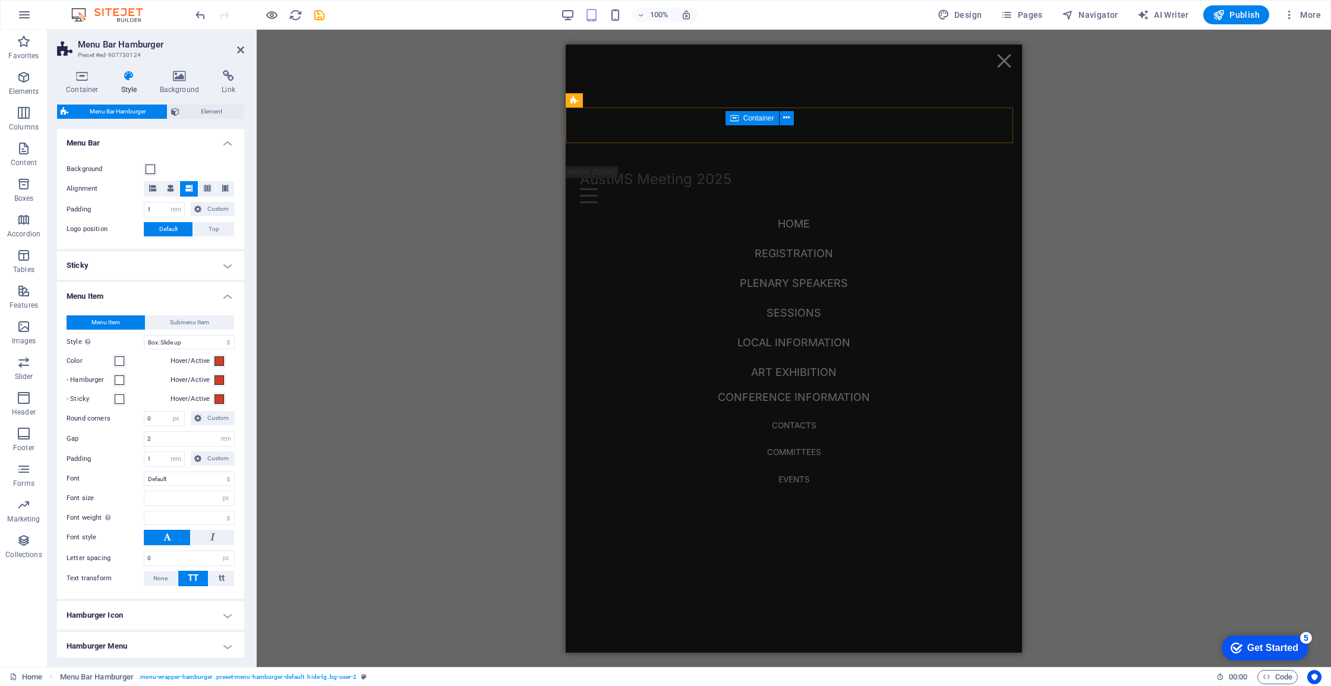
select select
click at [201, 324] on span "Submenu Item" at bounding box center [189, 323] width 39 height 14
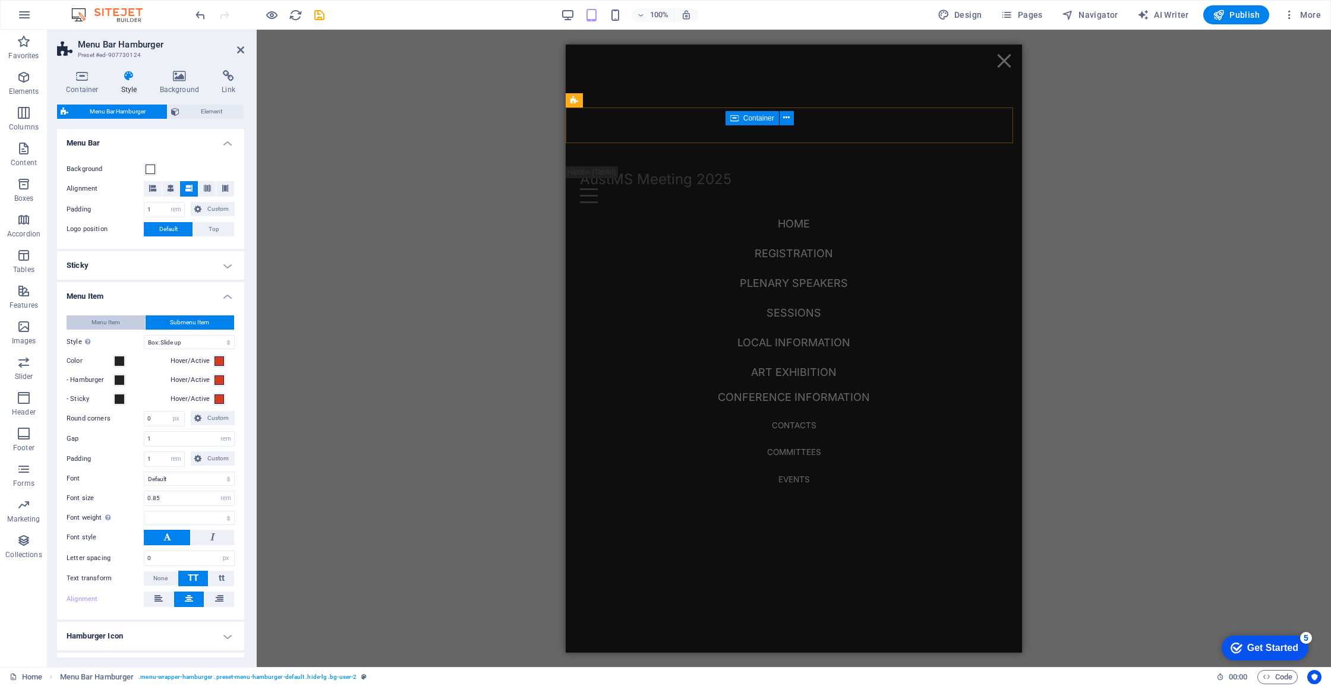
click at [124, 323] on button "Menu Item" at bounding box center [106, 323] width 78 height 14
select select
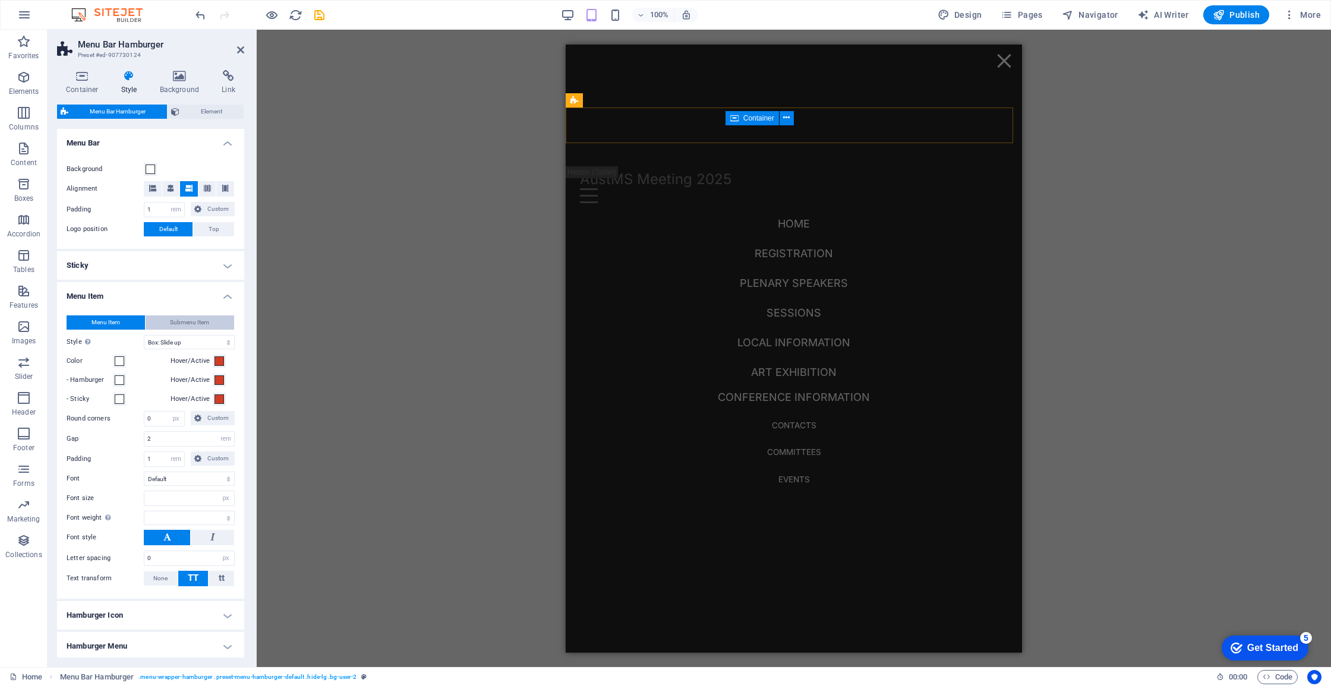
select select
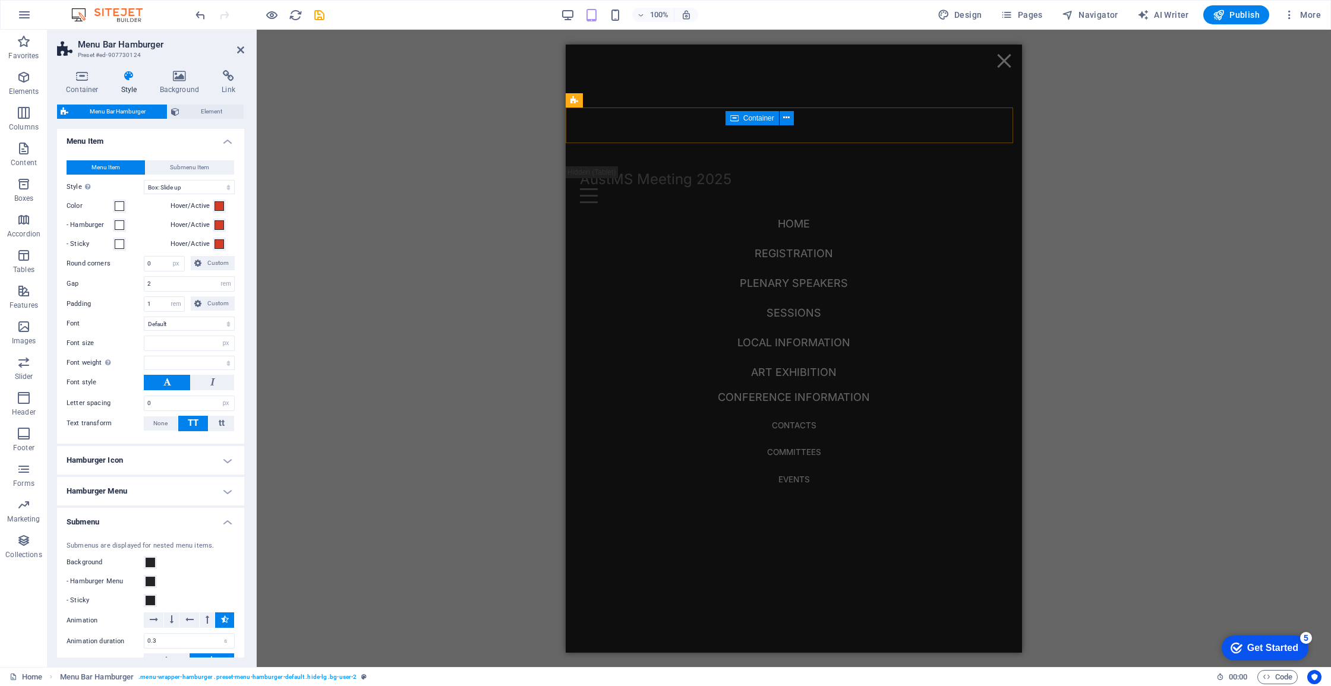
click at [200, 492] on h4 "Hamburger Menu" at bounding box center [150, 491] width 187 height 29
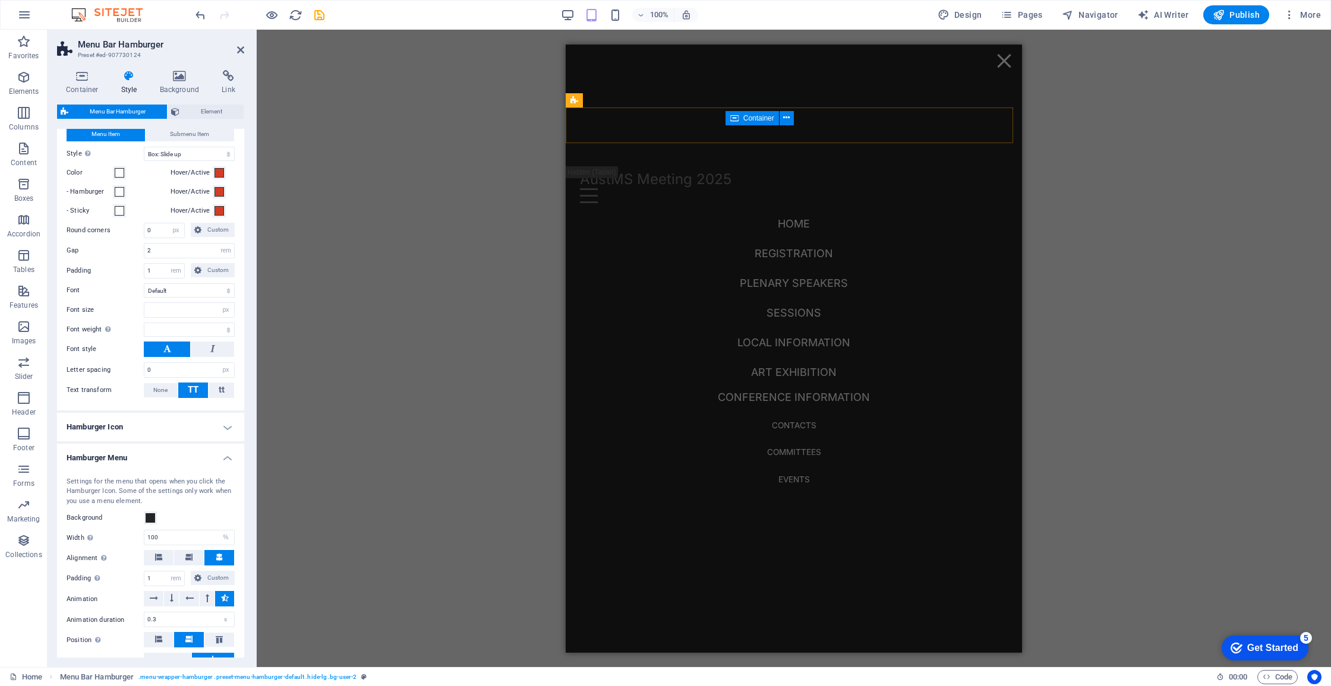
scroll to position [330, 0]
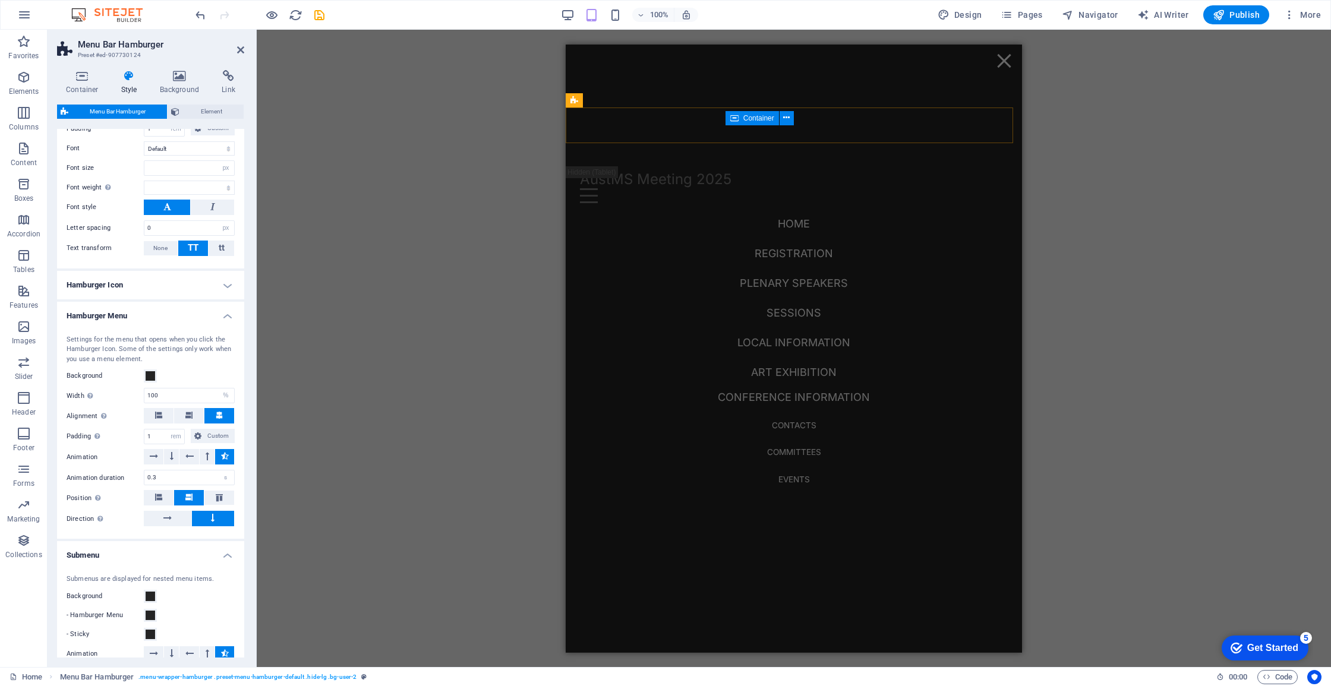
click at [221, 457] on icon at bounding box center [225, 456] width 8 height 14
click at [167, 458] on button at bounding box center [171, 456] width 15 height 15
click at [159, 458] on button at bounding box center [154, 456] width 20 height 15
select select
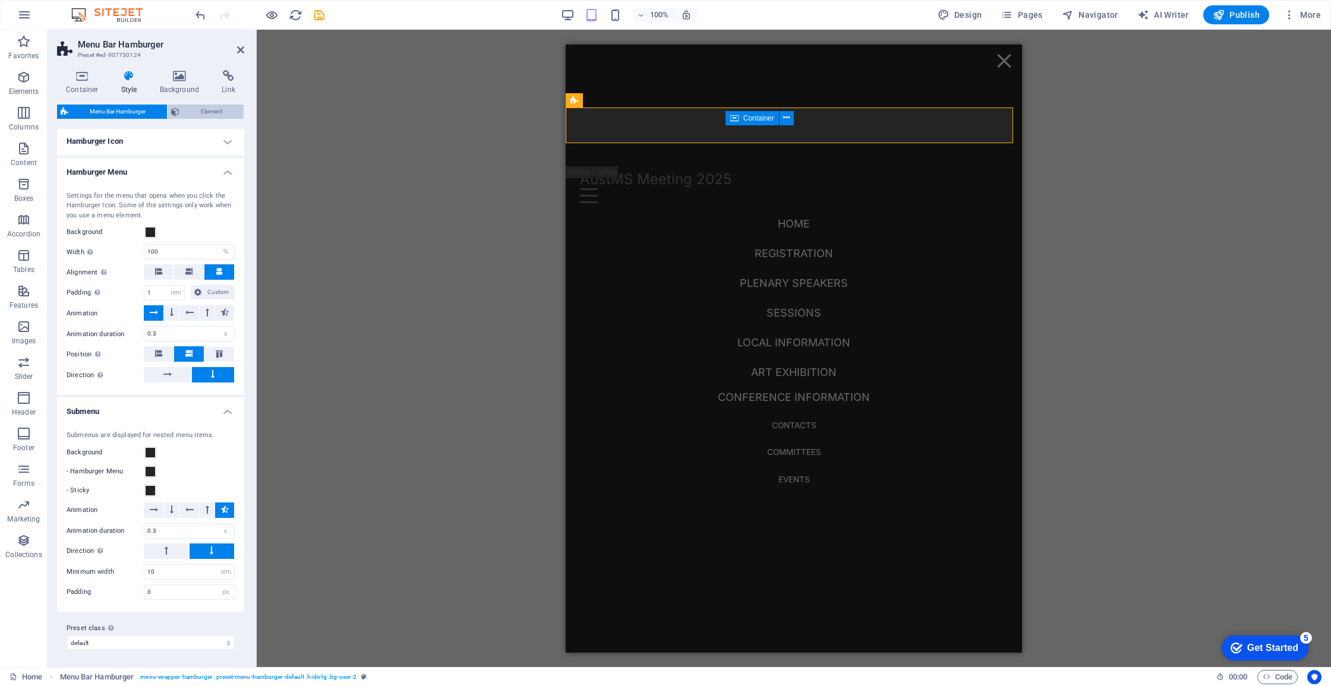
drag, startPoint x: 203, startPoint y: 108, endPoint x: 185, endPoint y: 111, distance: 17.4
click at [203, 108] on span "Element" at bounding box center [211, 112] width 57 height 14
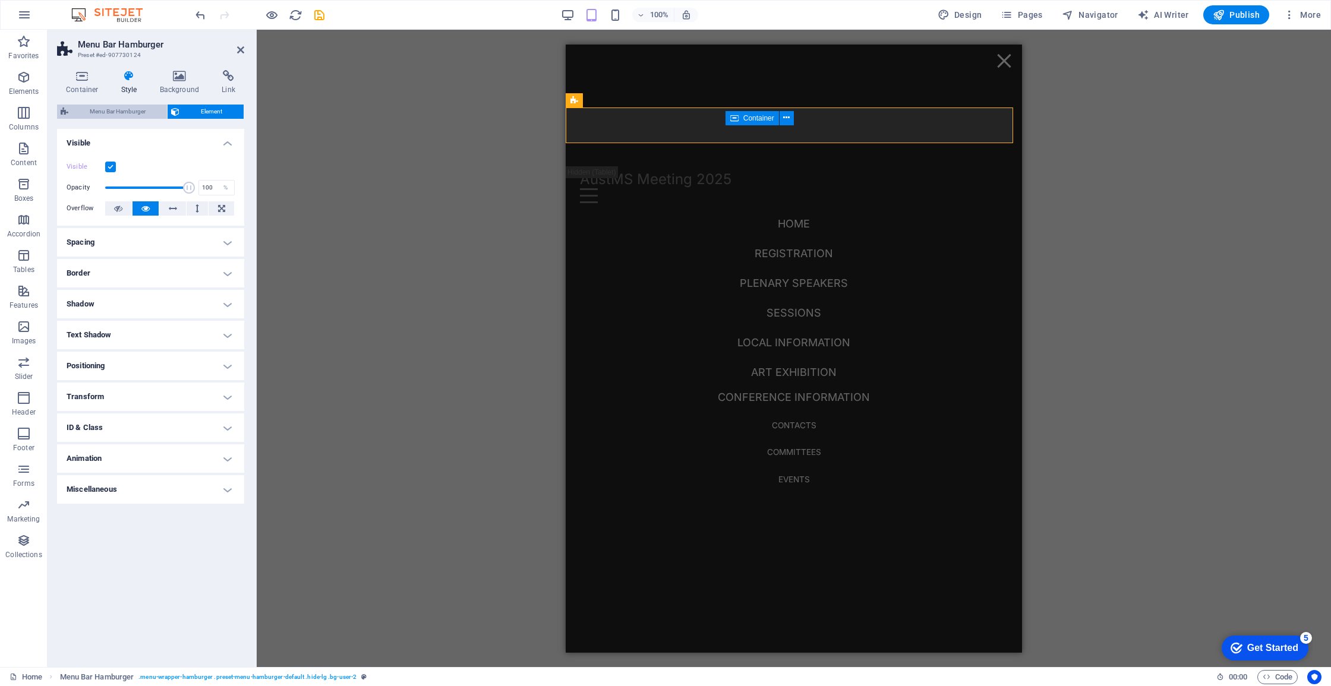
click at [125, 112] on span "Menu Bar Hamburger" at bounding box center [118, 112] width 92 height 14
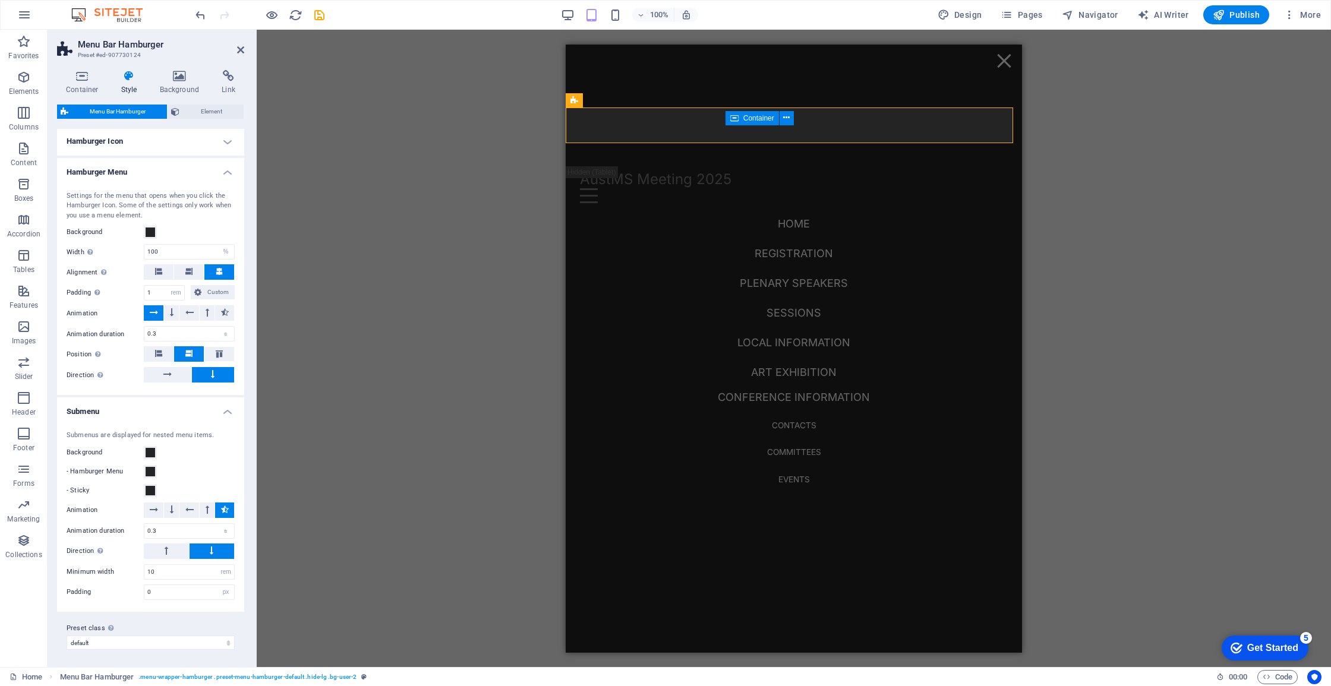
click at [127, 138] on h4 "Hamburger Icon" at bounding box center [150, 141] width 187 height 29
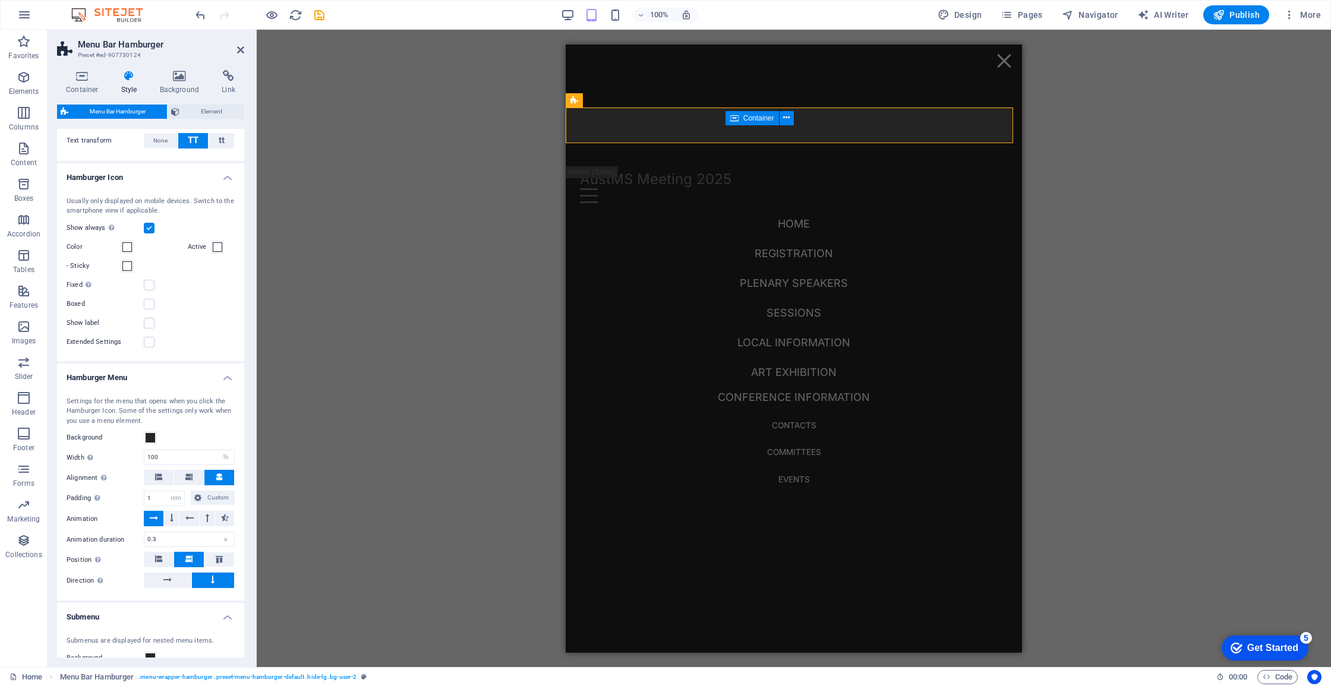
scroll to position [0, 0]
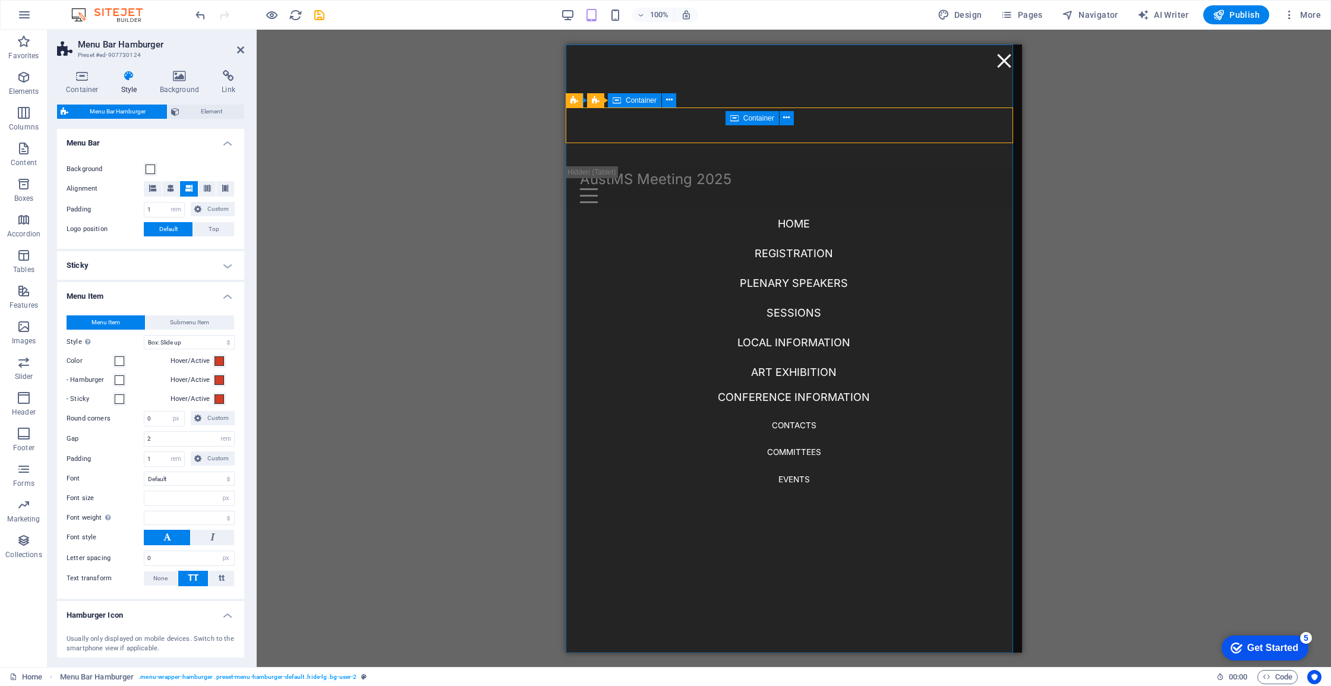
click at [686, 311] on div "Home Registration Plenary speakers Sessions Local information Art exhibition Co…" at bounding box center [793, 348] width 247 height 337
click at [723, 237] on nav "Home Registration Plenary speakers Sessions Local information Art exhibition Co…" at bounding box center [794, 349] width 190 height 280
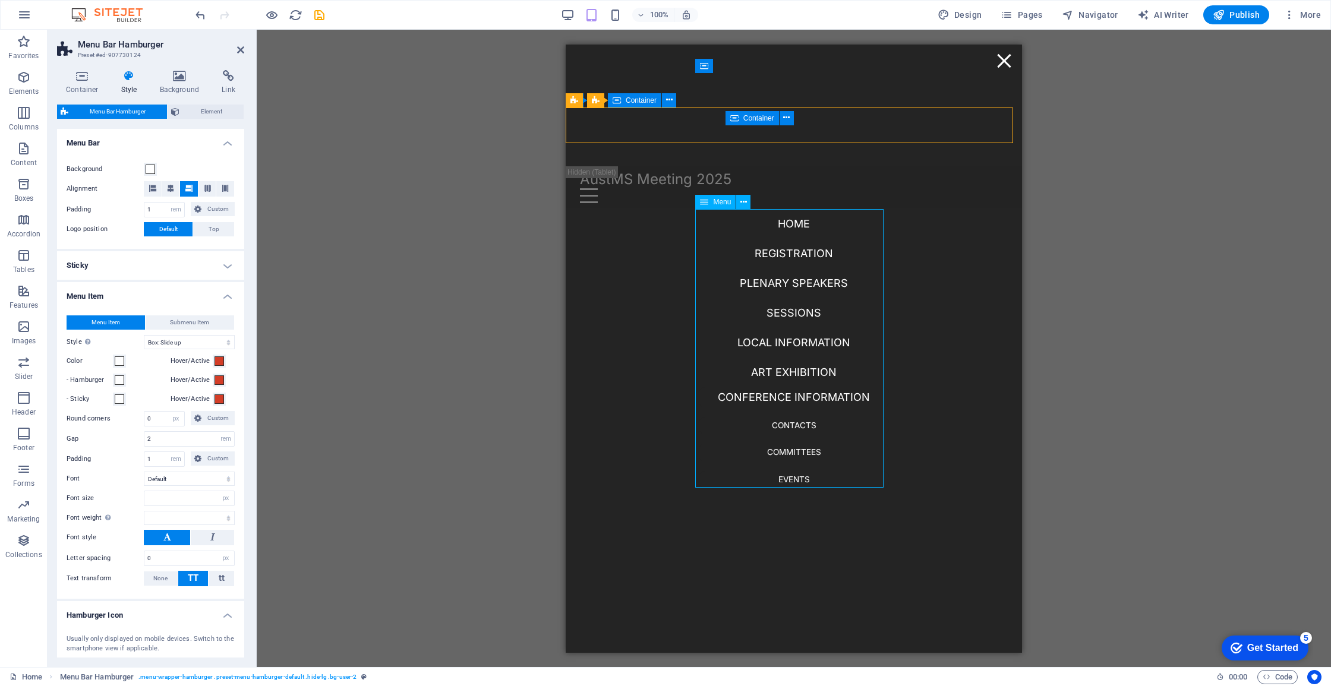
click at [723, 237] on nav "Home Registration Plenary speakers Sessions Local information Art exhibition Co…" at bounding box center [794, 349] width 190 height 280
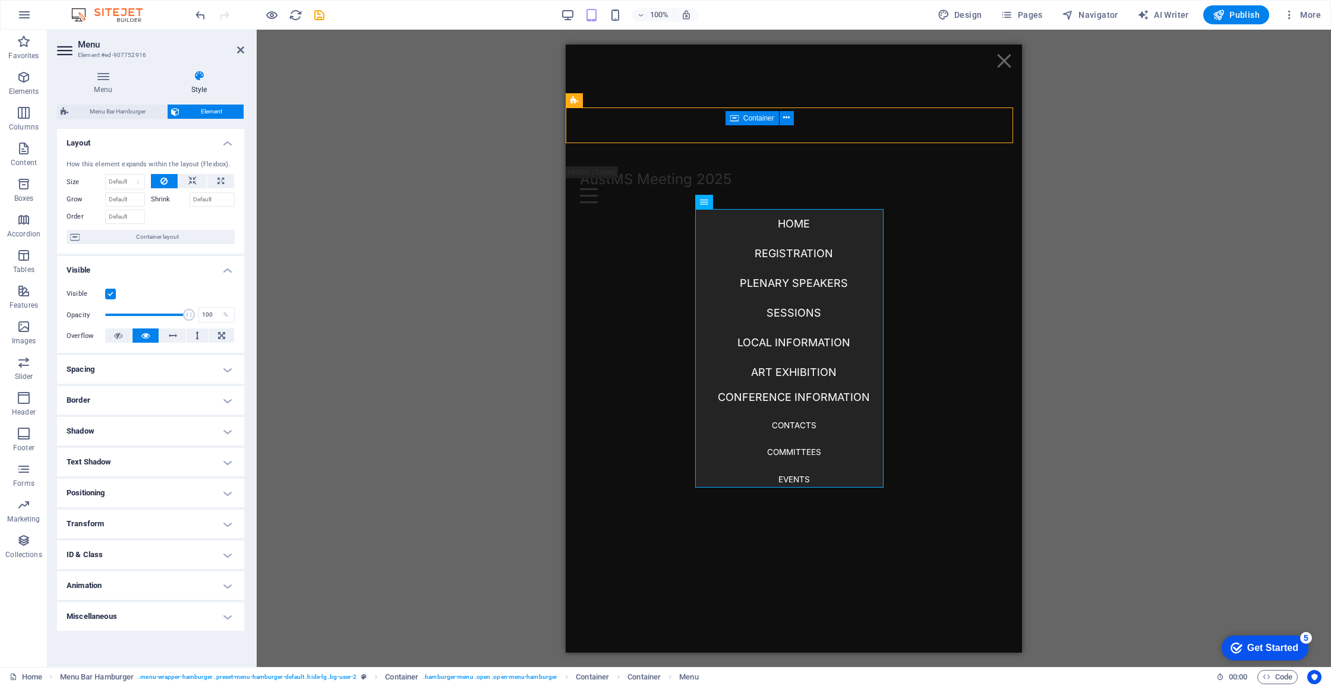
click at [137, 533] on h4 "Transform" at bounding box center [150, 524] width 187 height 29
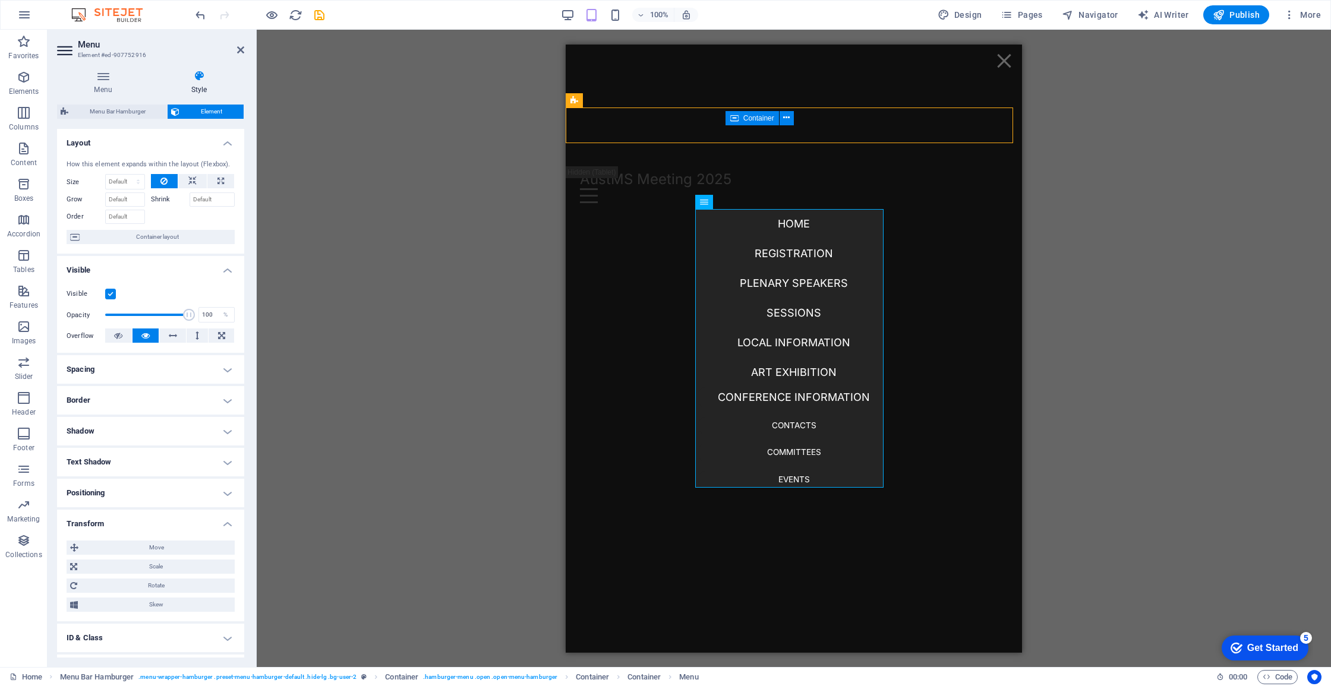
drag, startPoint x: 140, startPoint y: 525, endPoint x: 141, endPoint y: 517, distance: 7.8
click at [140, 525] on h4 "Transform" at bounding box center [150, 520] width 187 height 21
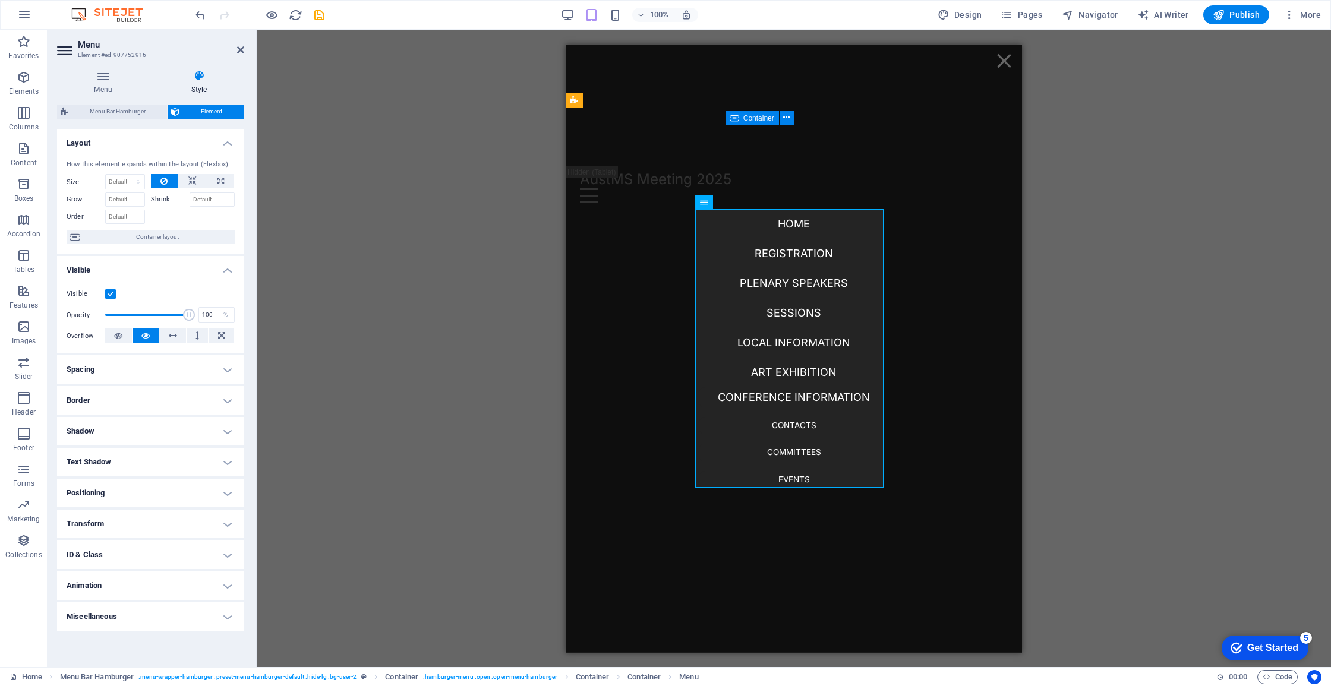
click at [156, 575] on h4 "Animation" at bounding box center [150, 586] width 187 height 29
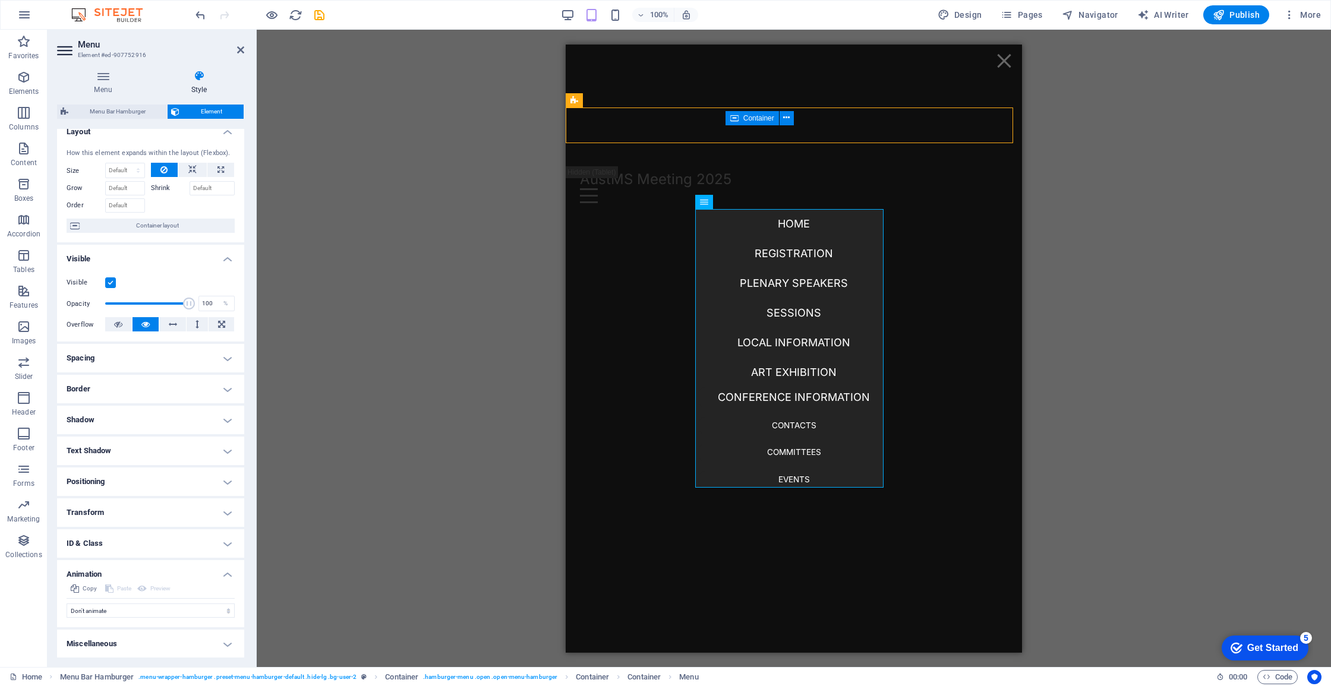
click at [172, 566] on h4 "Animation" at bounding box center [150, 570] width 187 height 21
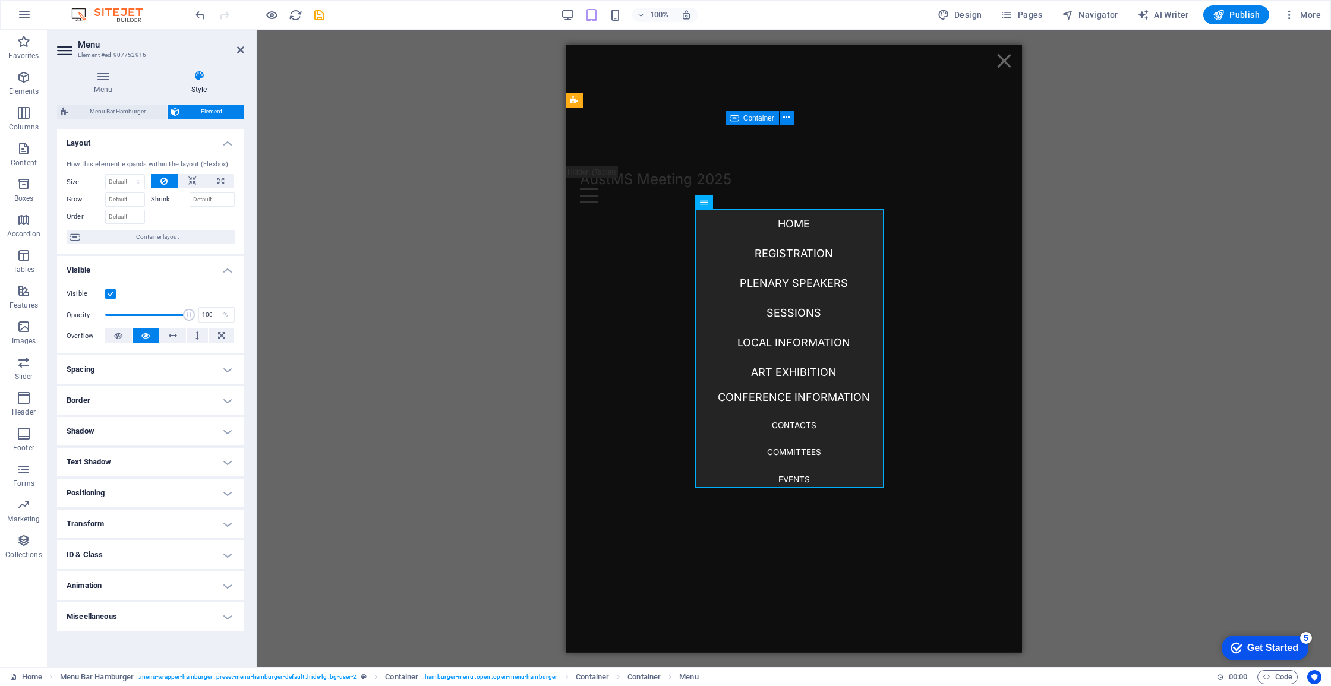
scroll to position [0, 0]
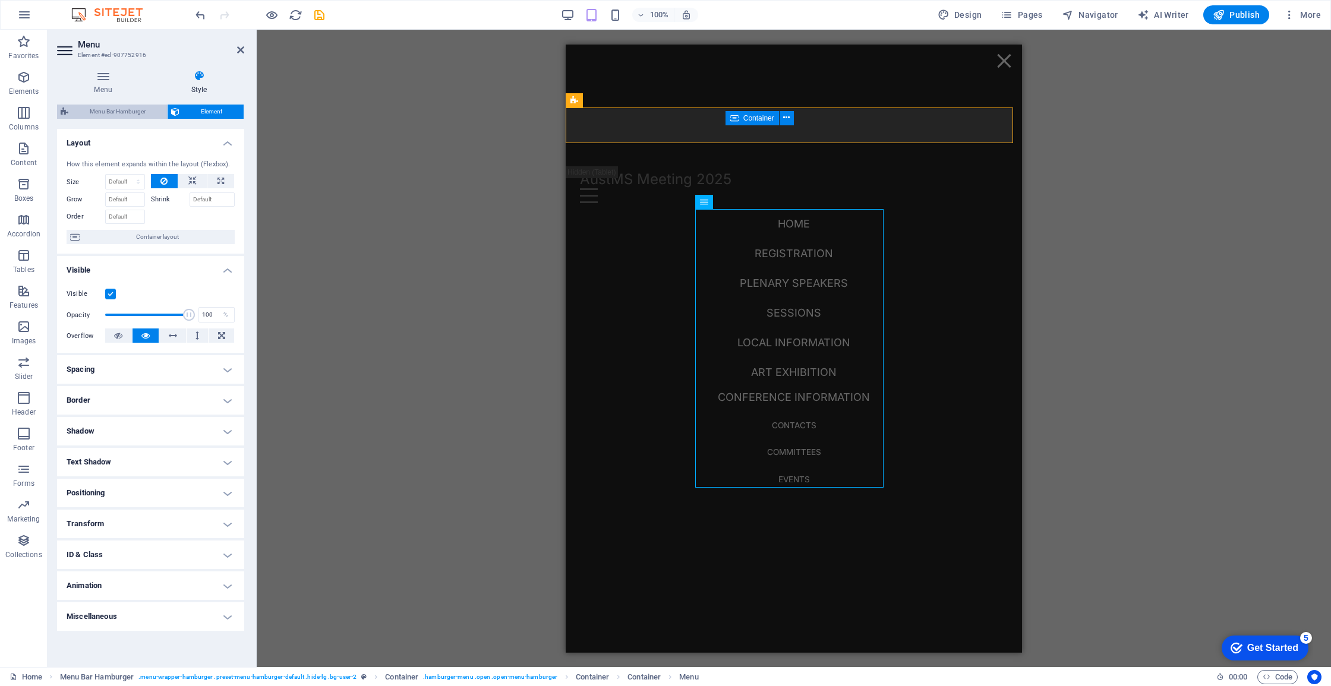
click at [122, 109] on span "Menu Bar Hamburger" at bounding box center [118, 112] width 92 height 14
select select "rem"
select select "hover_box_bottom"
select select "px"
select select "rem"
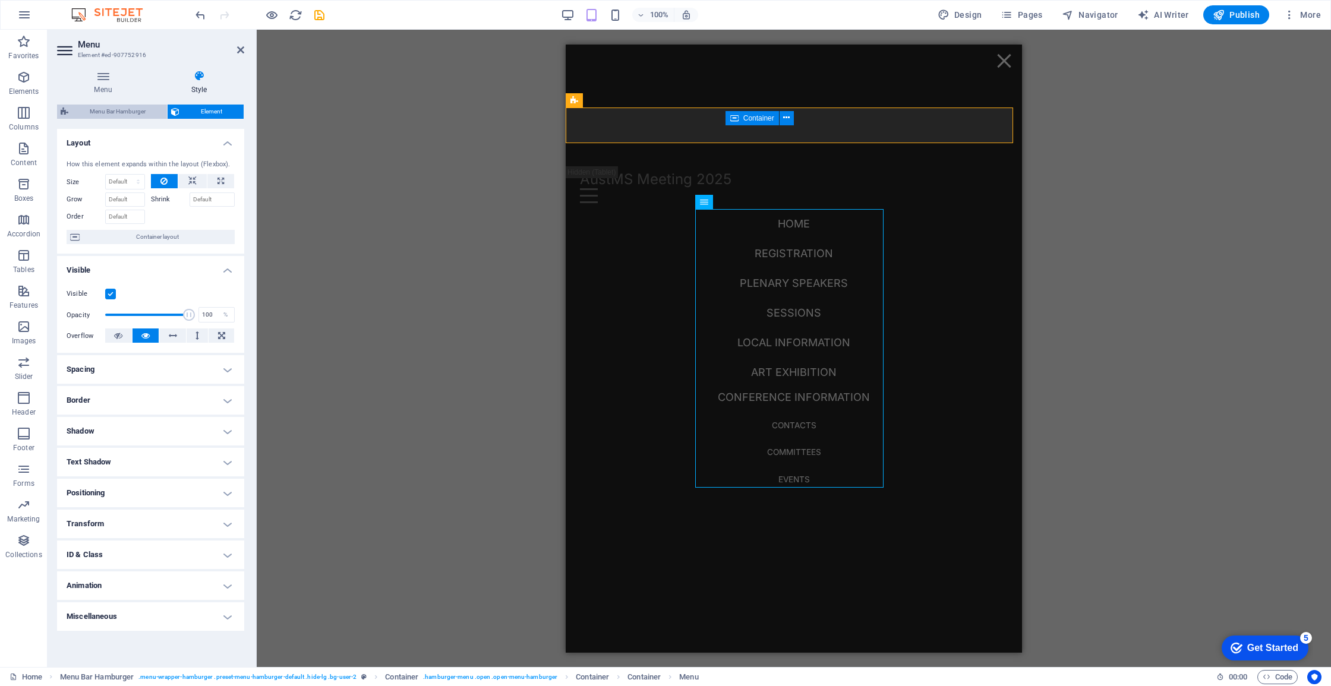
select select "rem"
select select "px"
select select
select select "px"
select select "%"
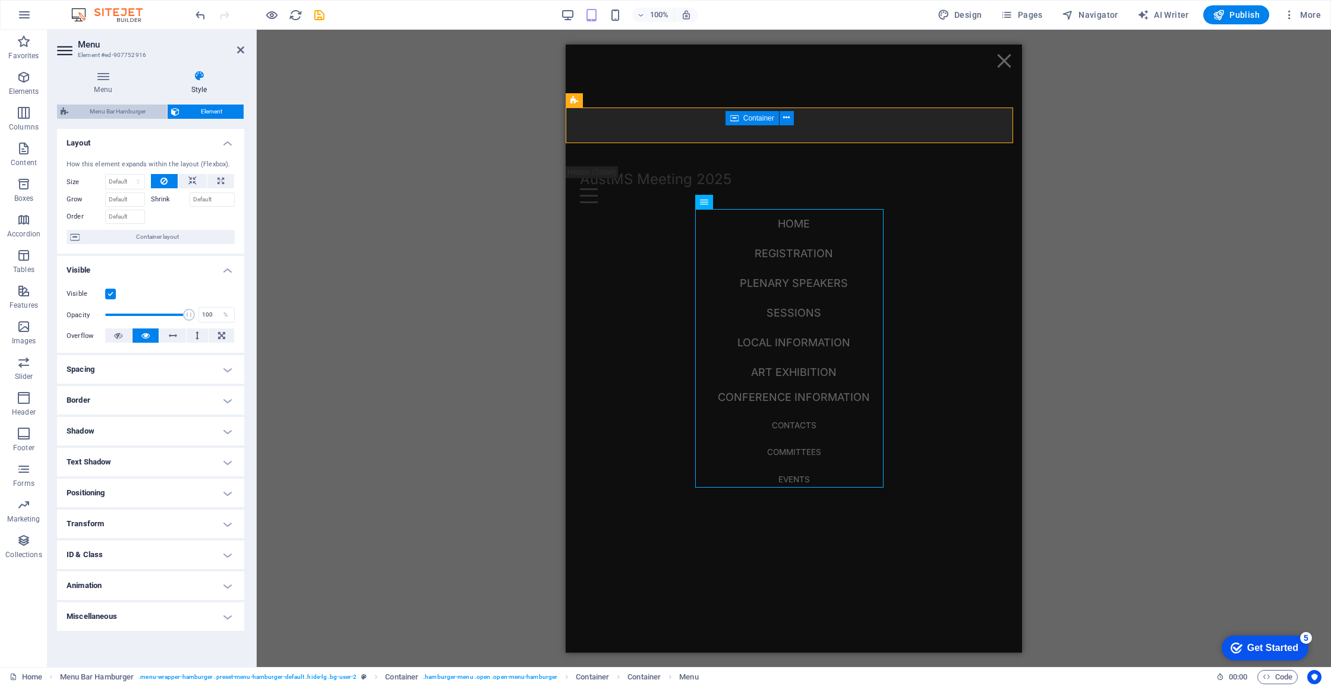
select select "rem"
select select "px"
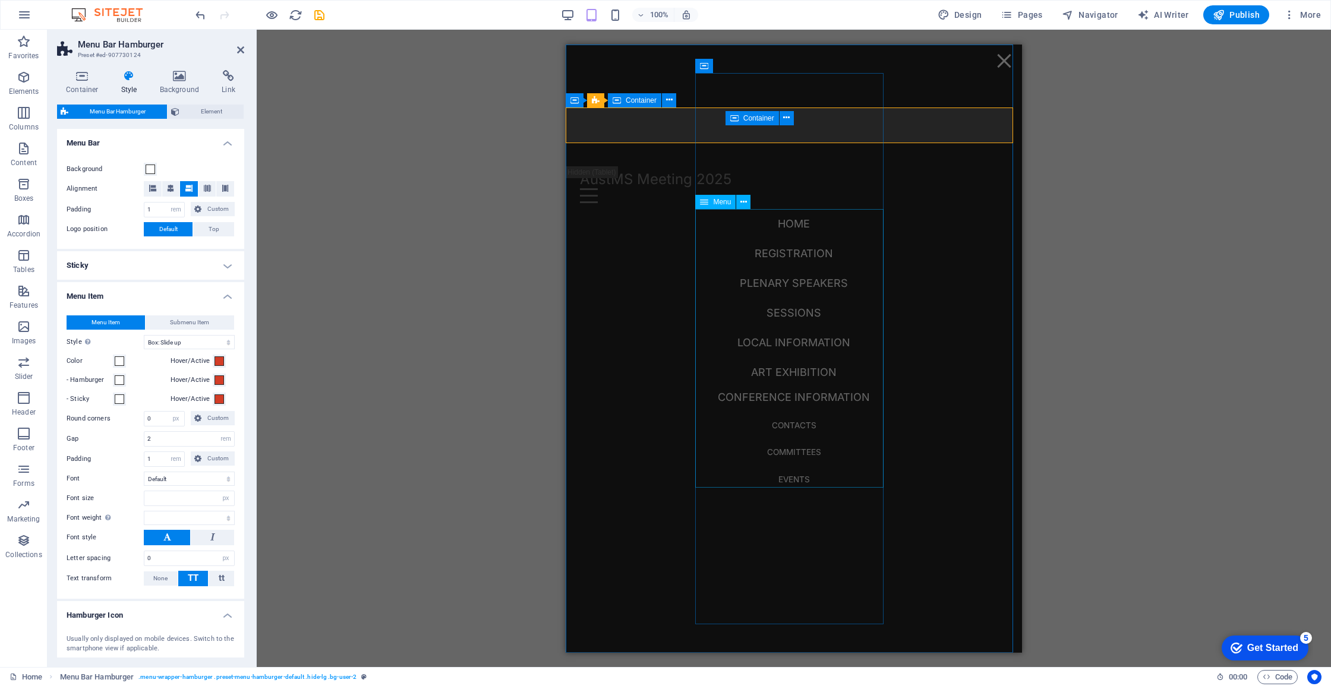
click at [724, 248] on nav "Home Registration Plenary speakers Sessions Local information Art exhibition Co…" at bounding box center [794, 349] width 190 height 280
select select
select select "1"
select select
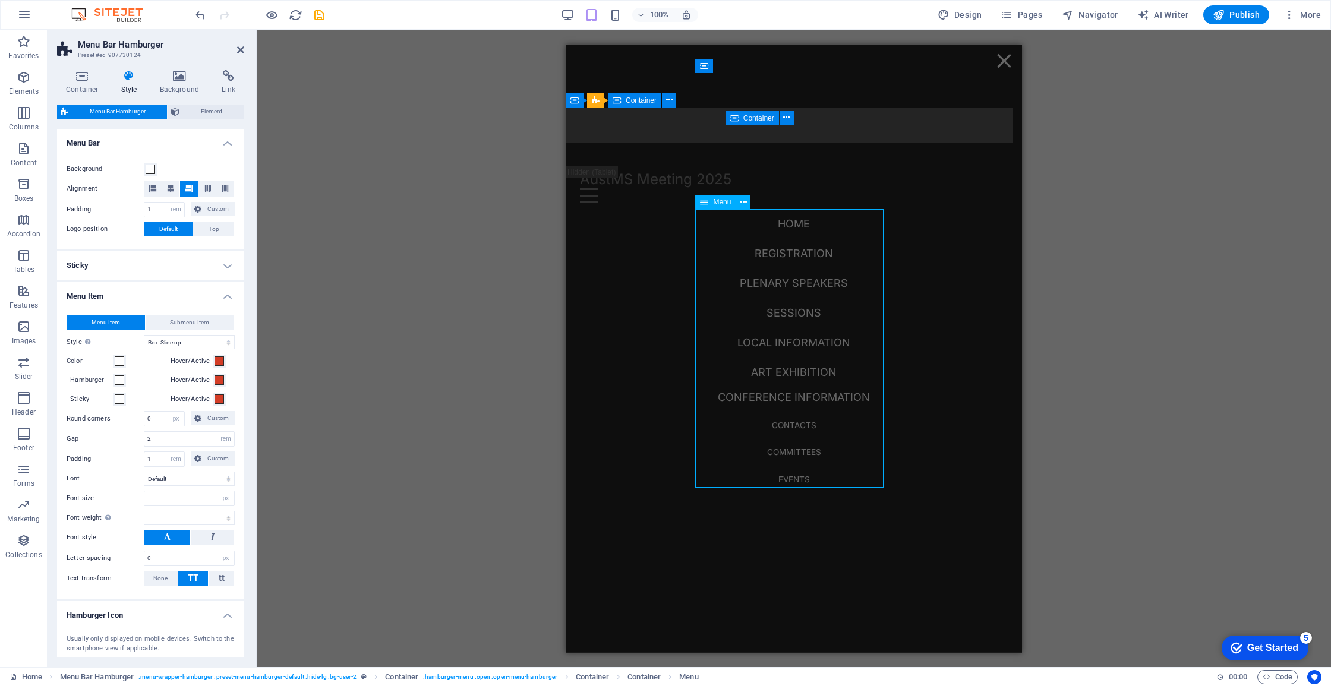
select select "2"
select select
select select "3"
select select
select select "5"
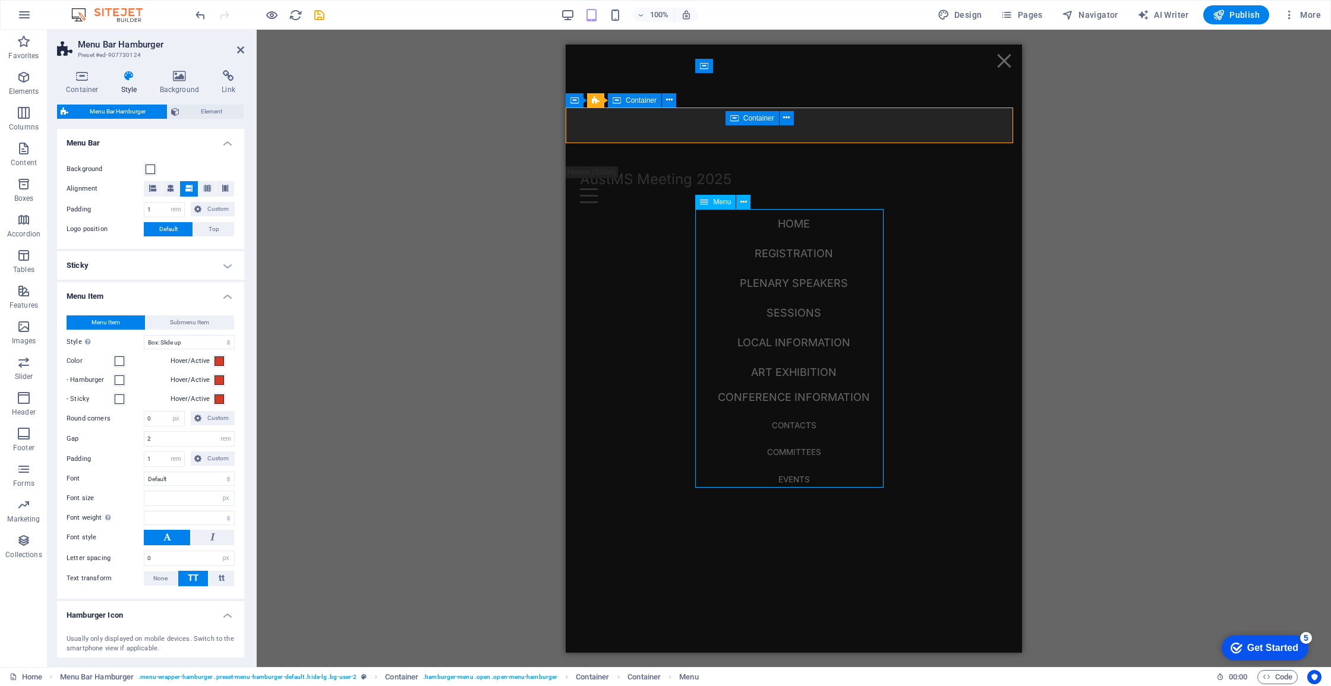
select select
select select "6"
select select
select select "default"
select select "9"
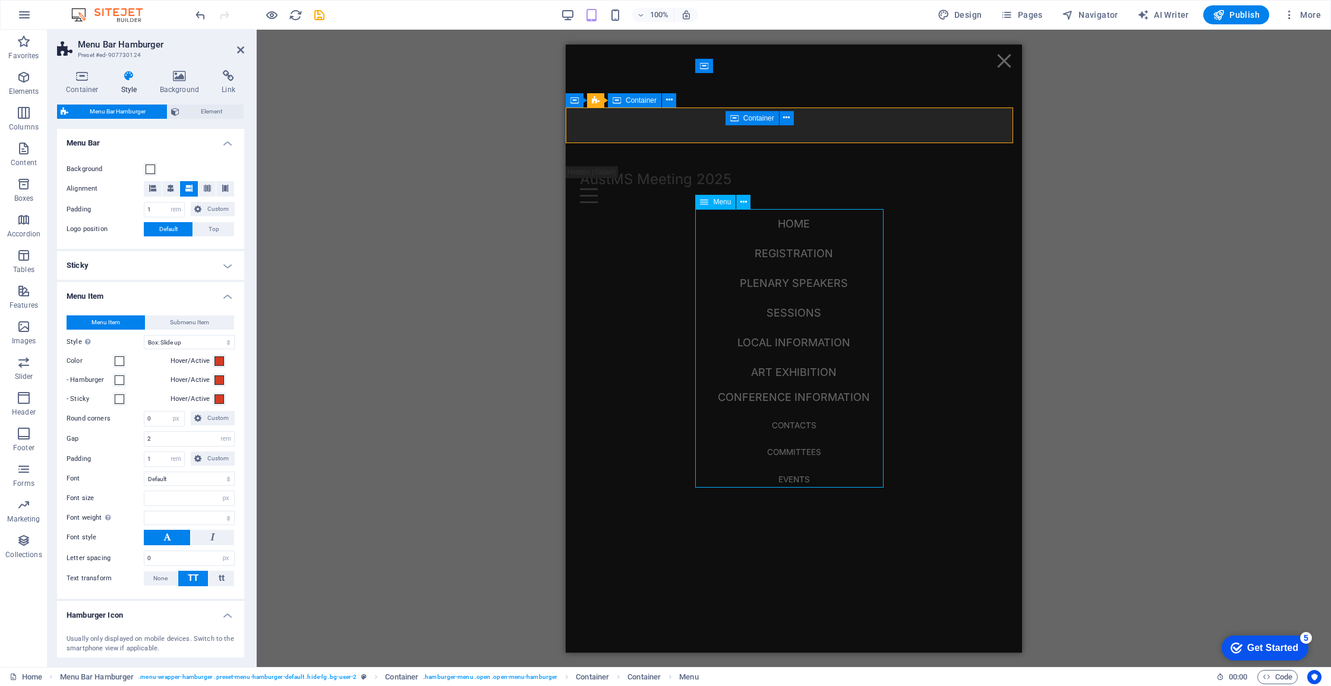
select select
select select "secondary"
select select "8"
select select
select select "secondary"
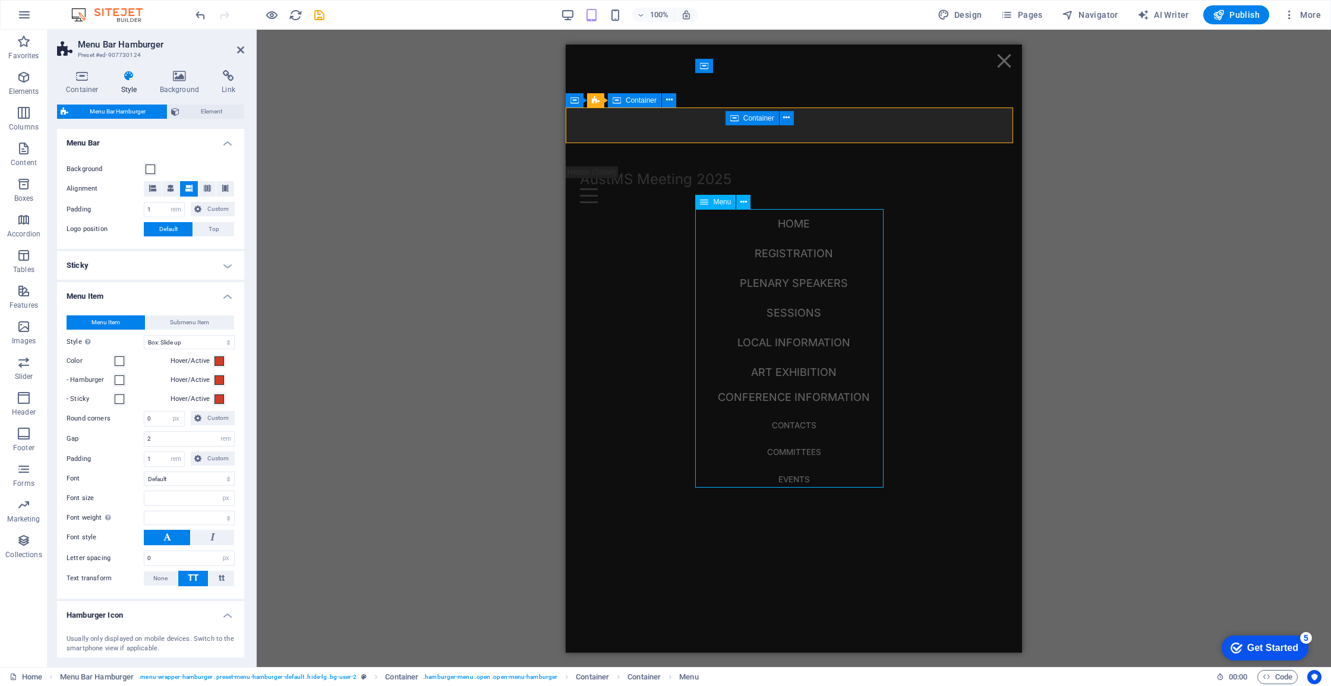
select select "4"
select select
select select "secondary"
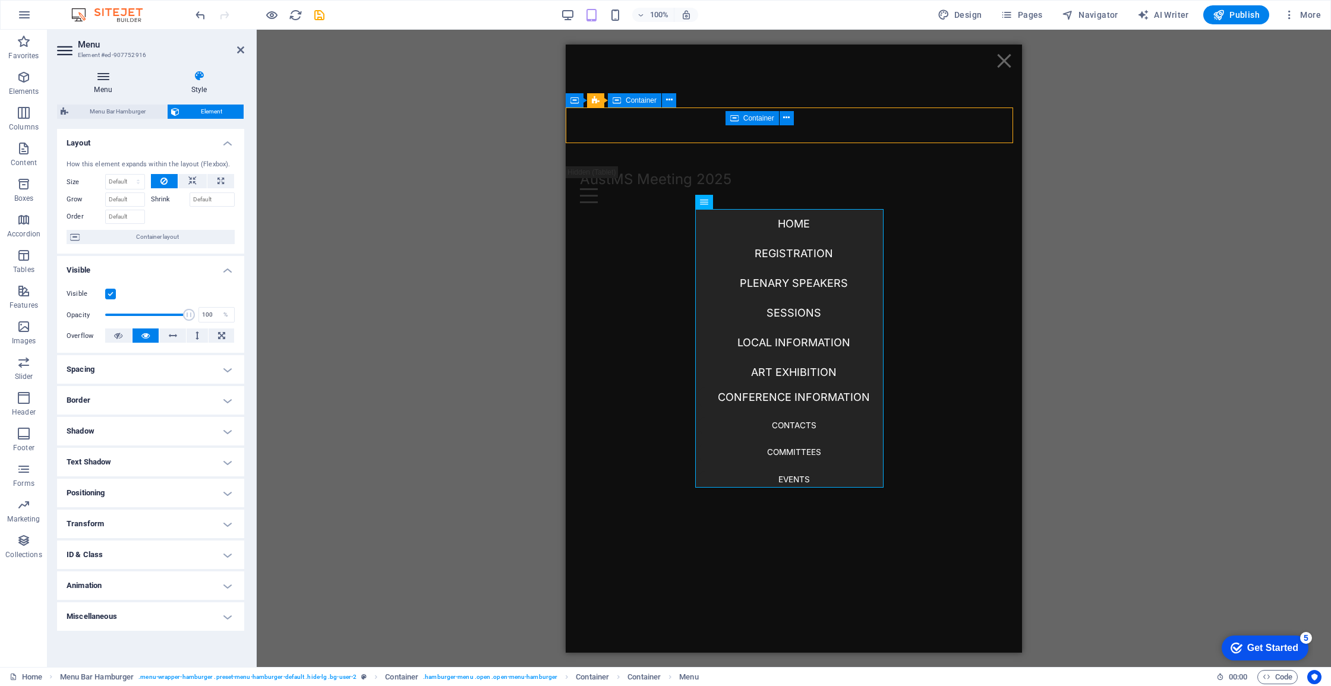
click at [113, 78] on icon at bounding box center [103, 76] width 92 height 12
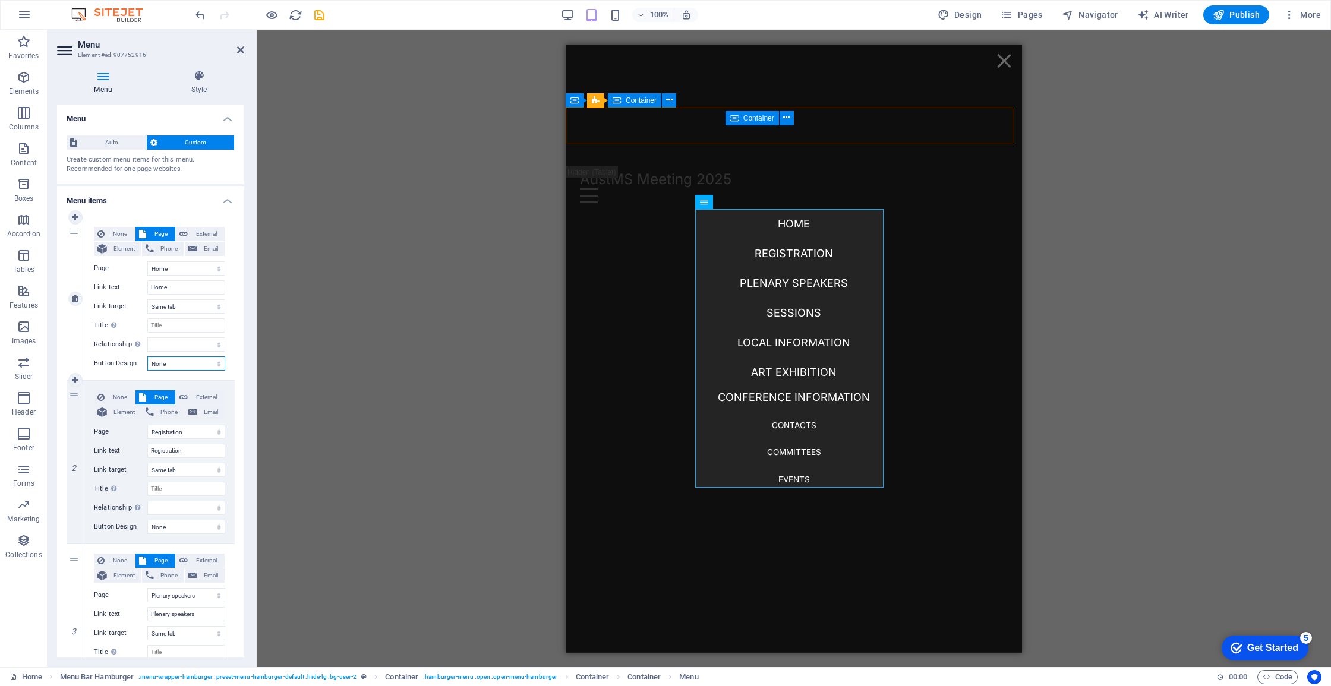
select select "primary"
select select
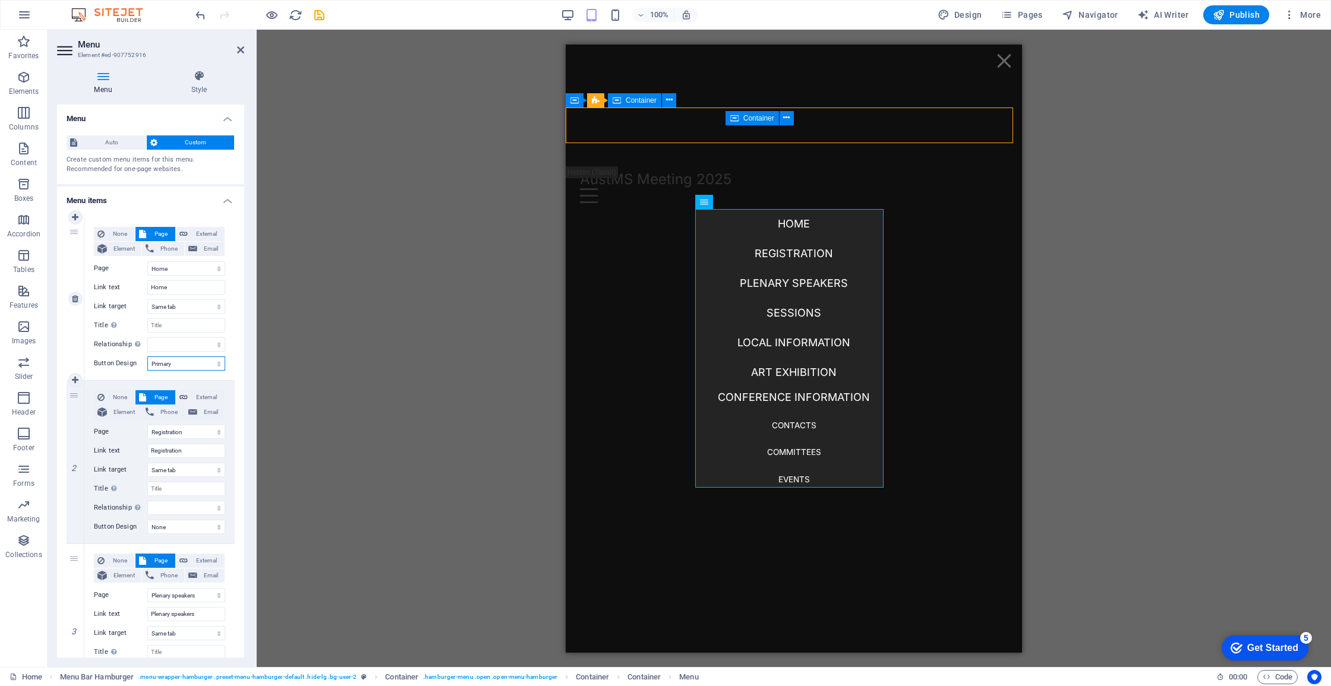
select select
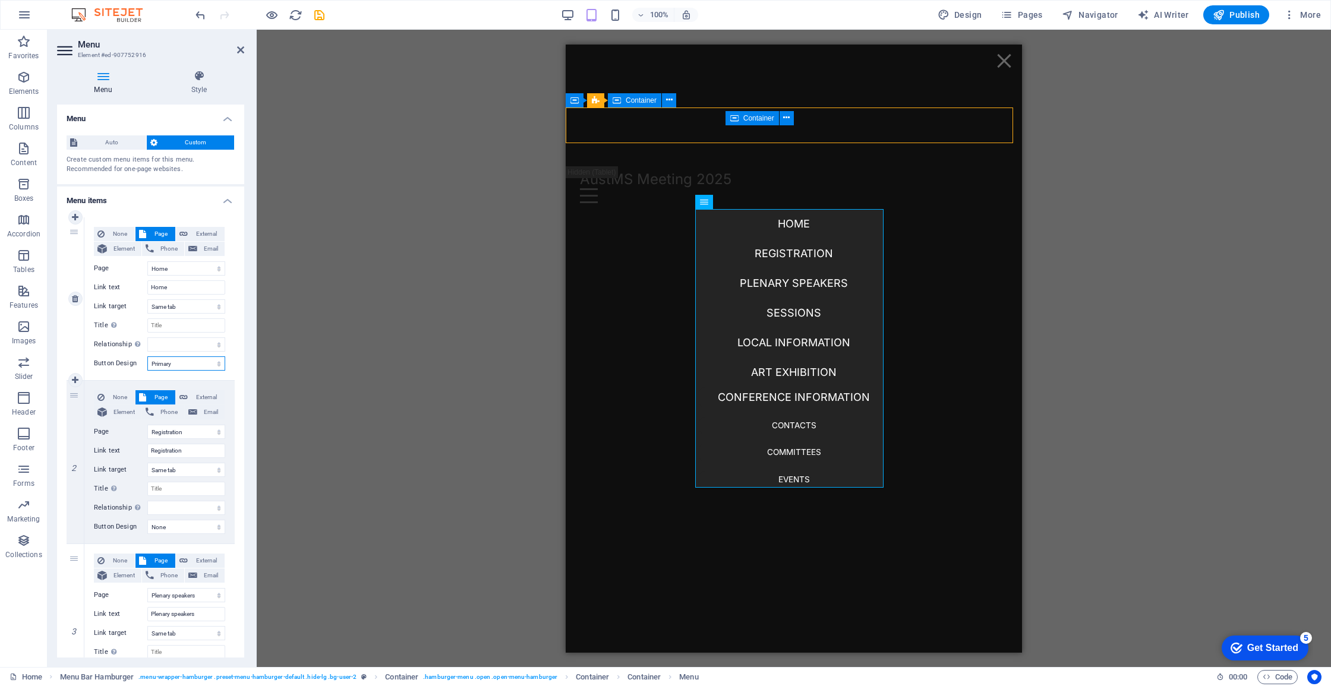
select select
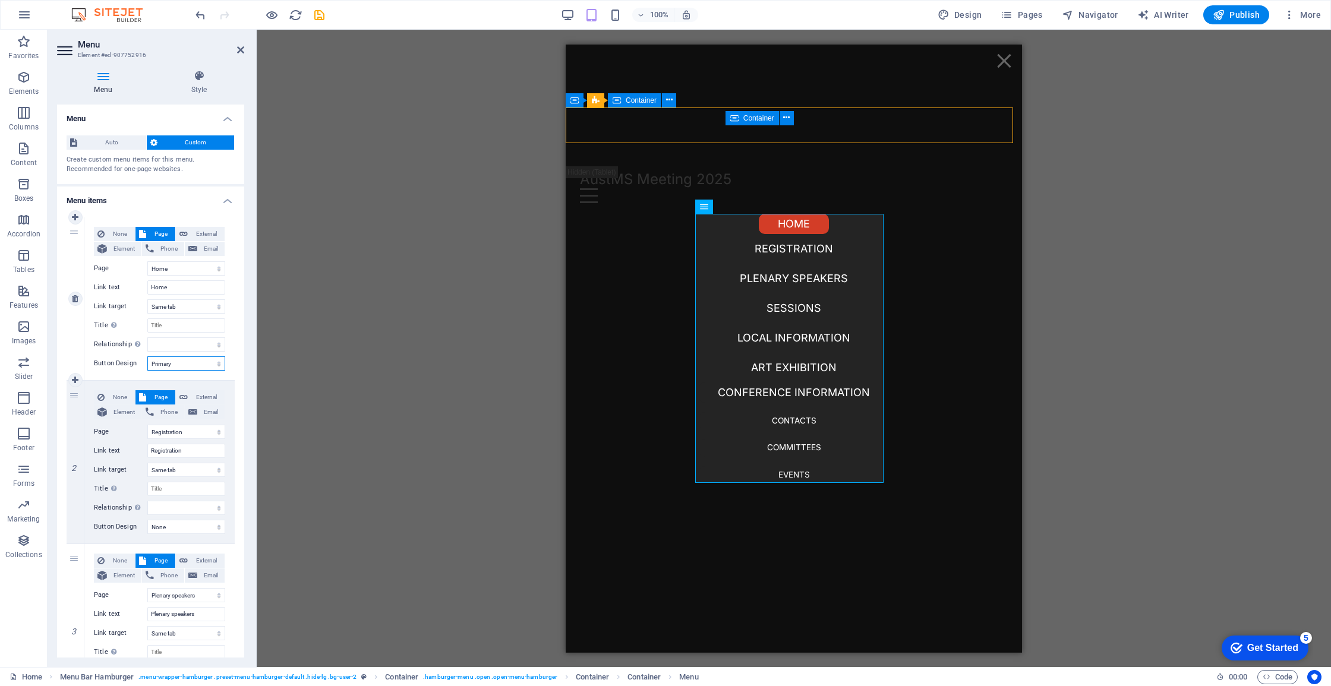
select select "secondary"
select select
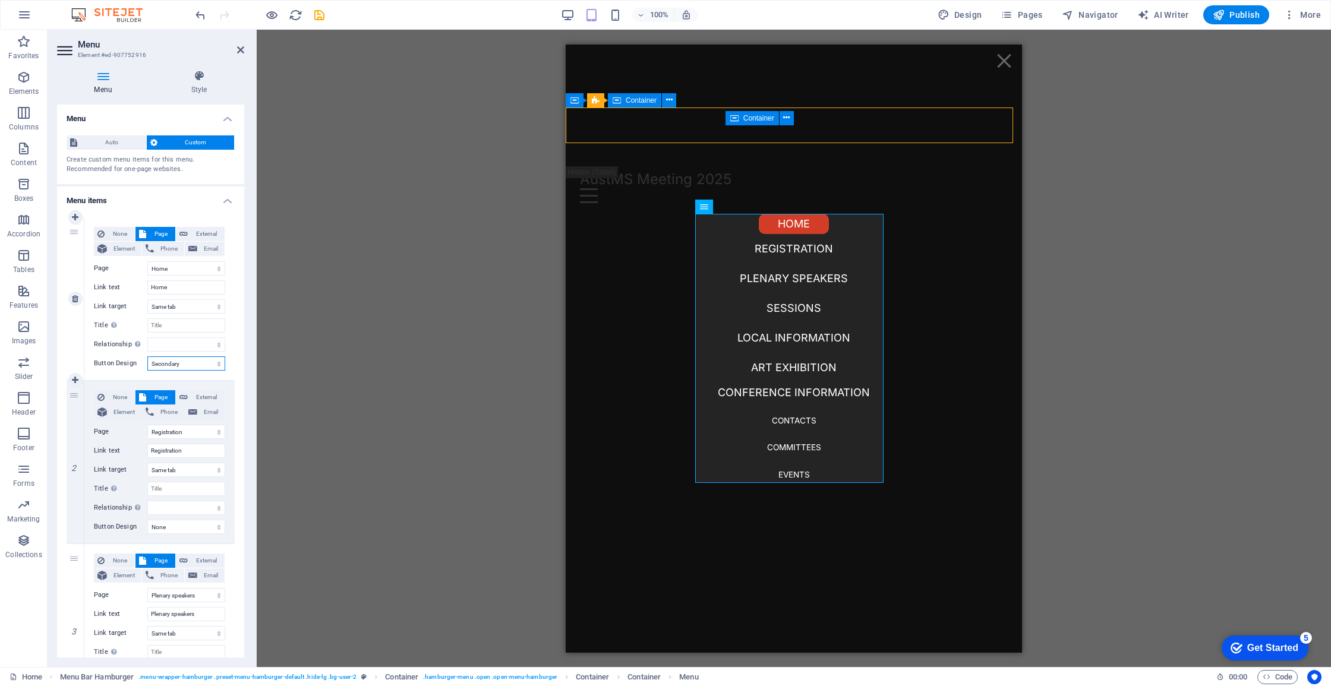
select select
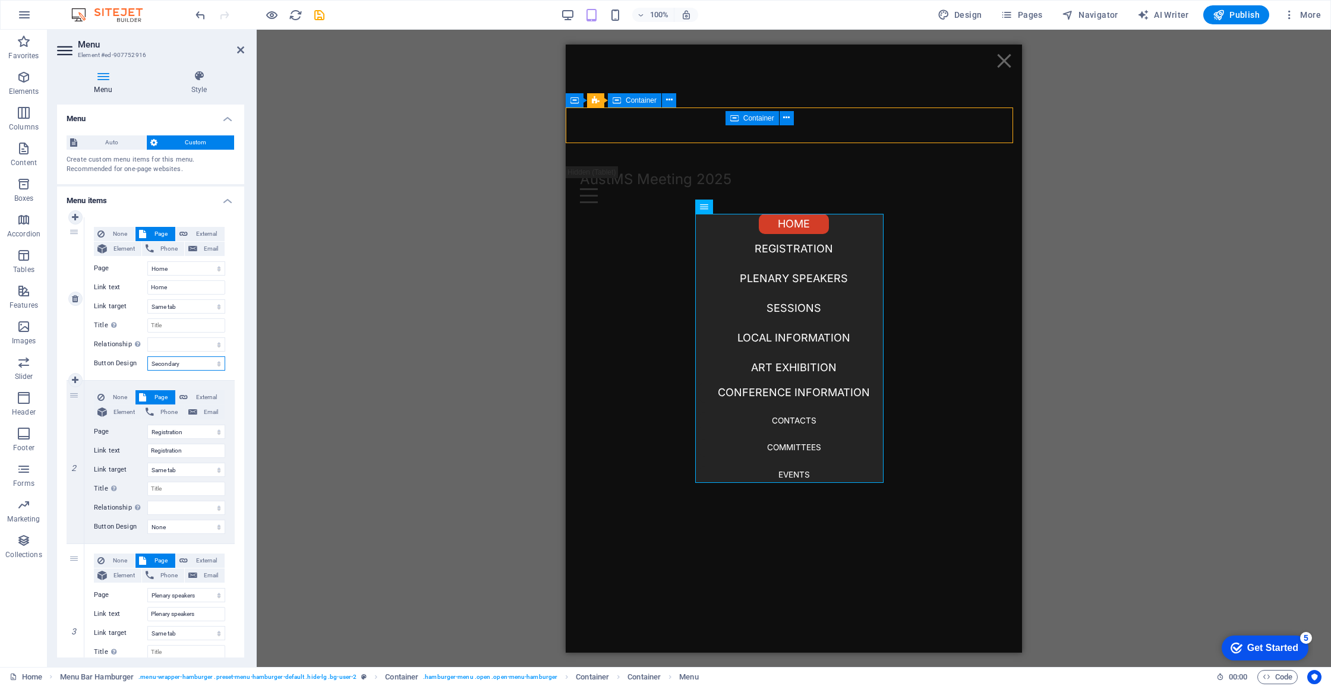
select select
select select "default"
select select
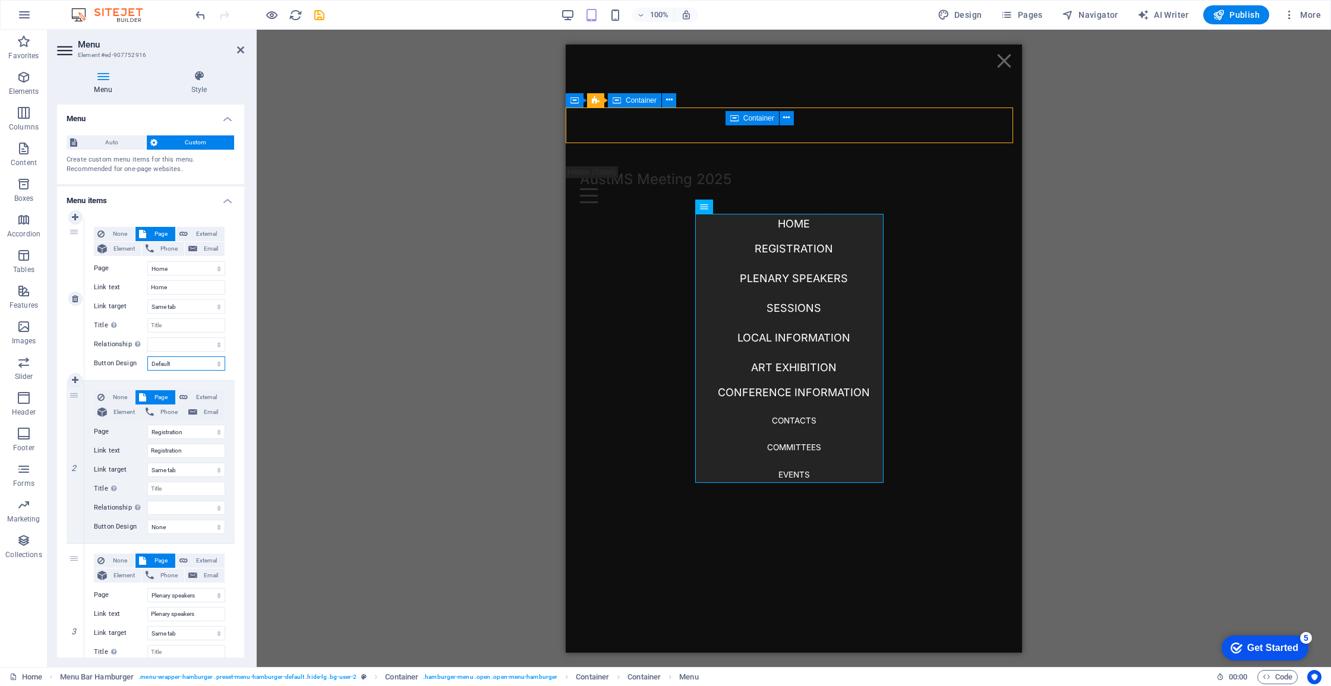
select select
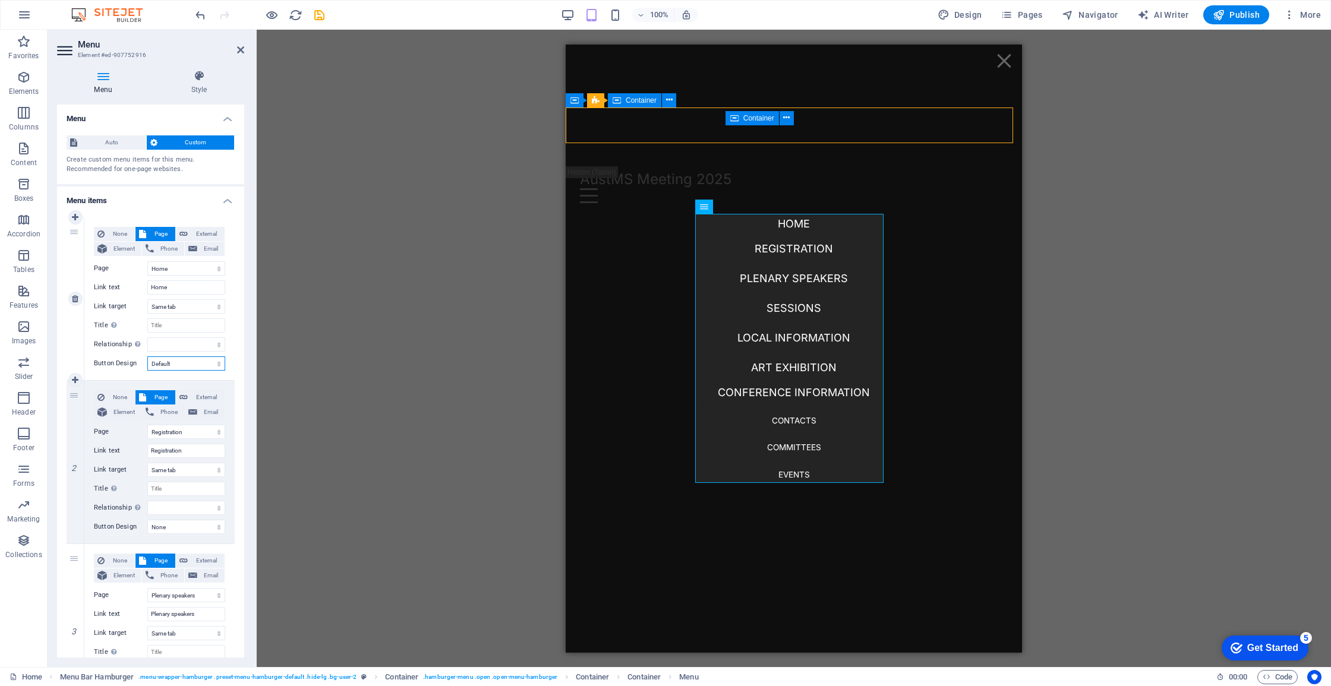
select select
select select "secondary"
select select
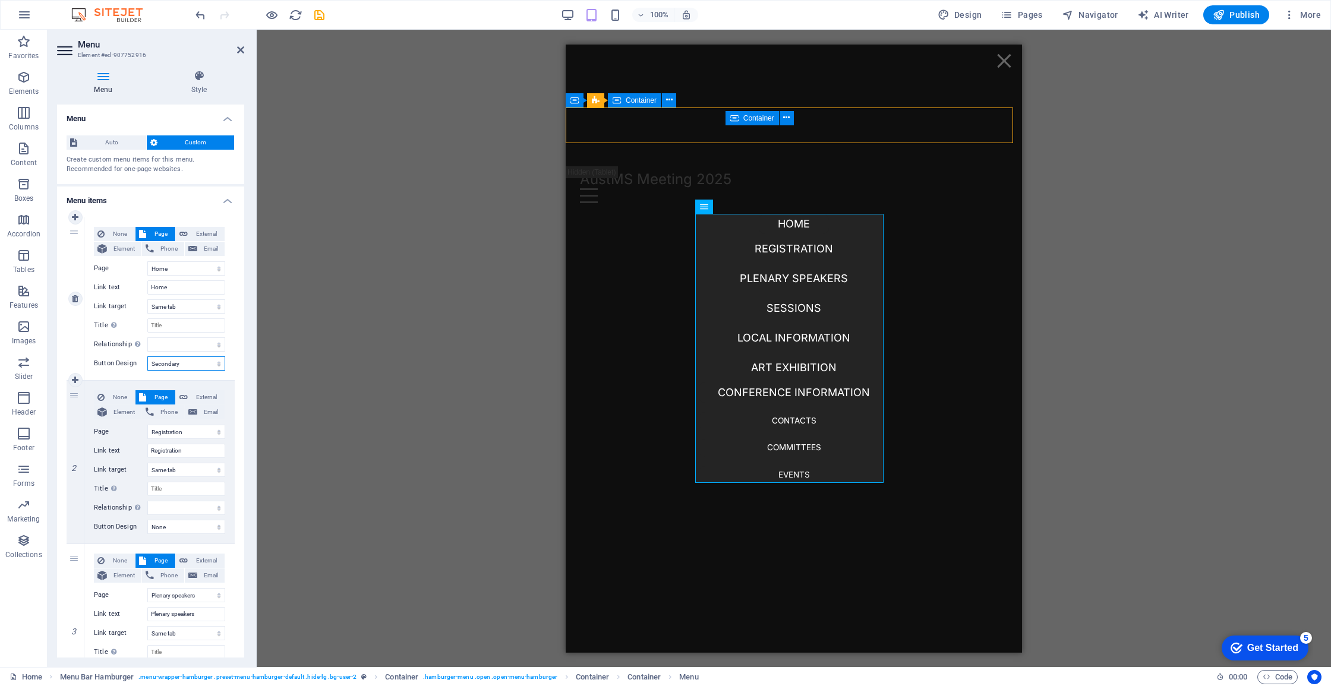
select select
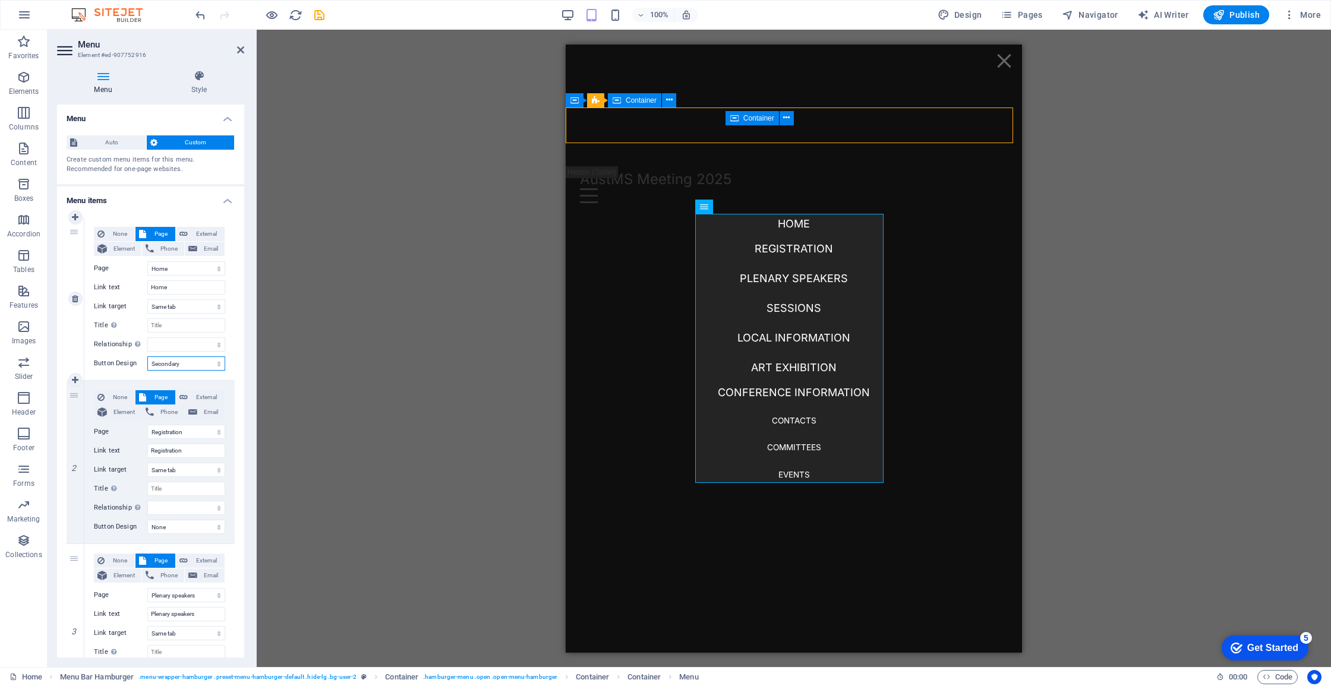
select select
select select "secondary"
select select
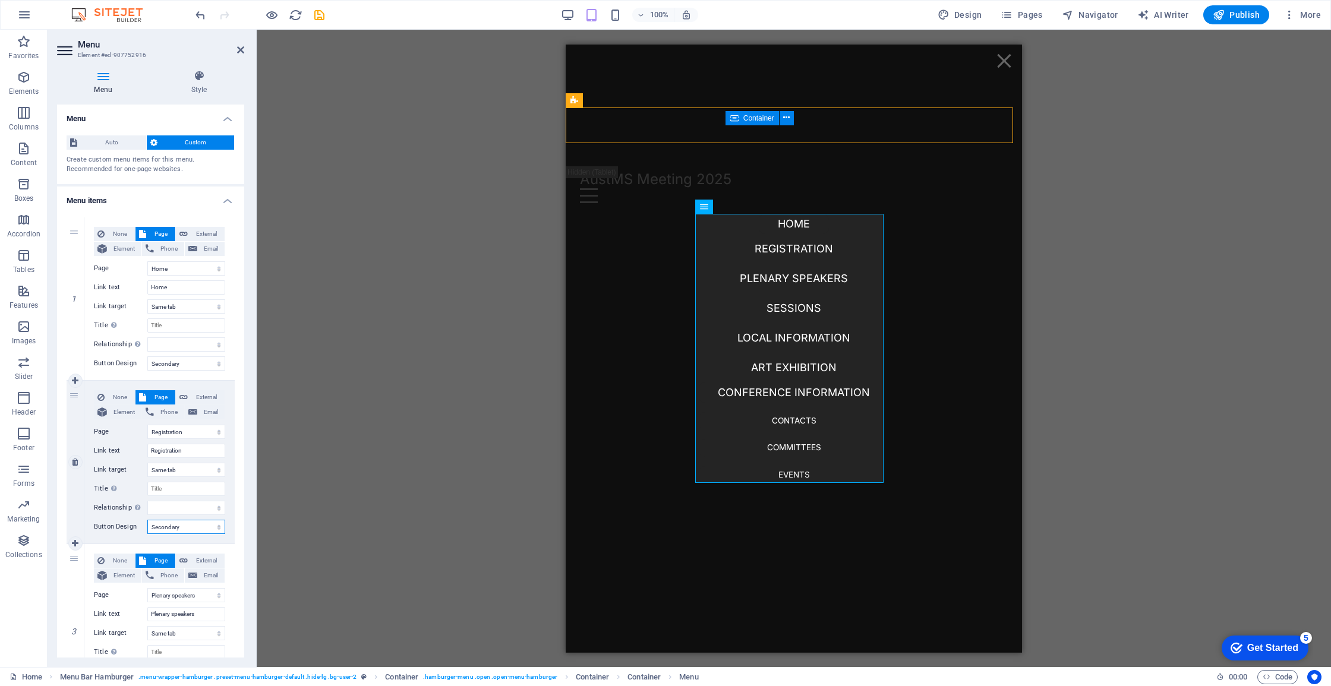
select select
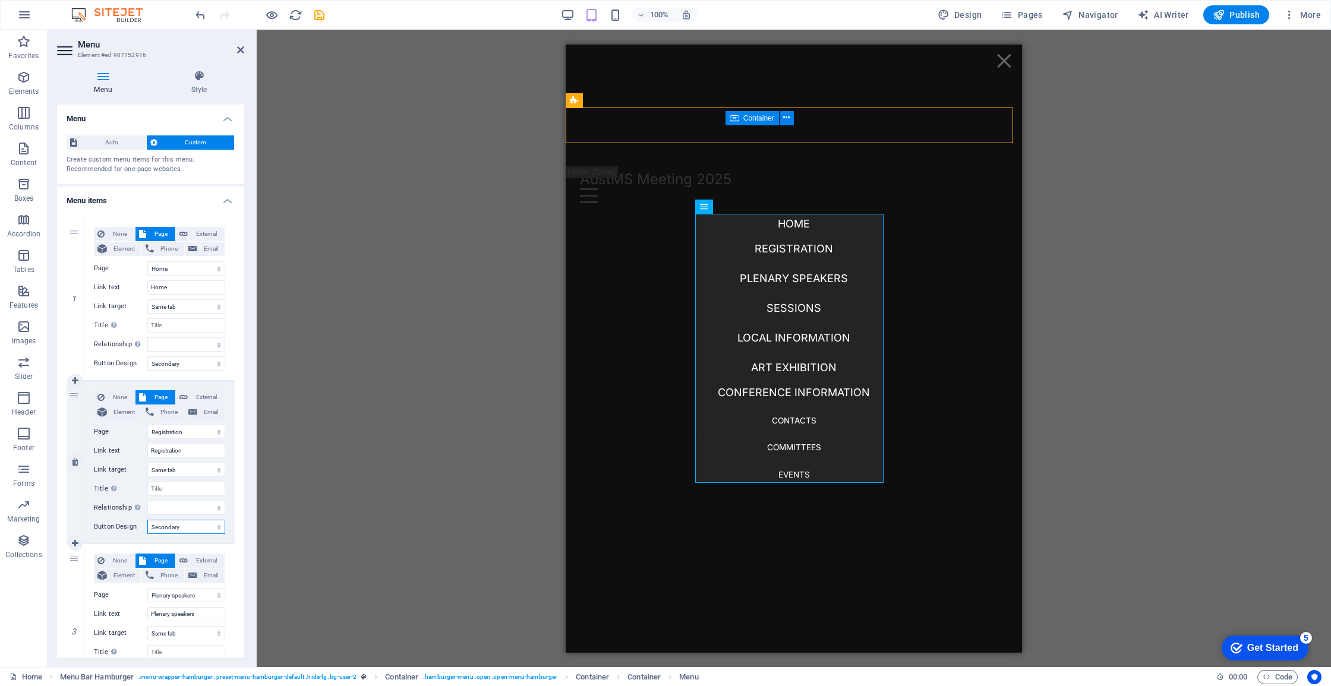
select select
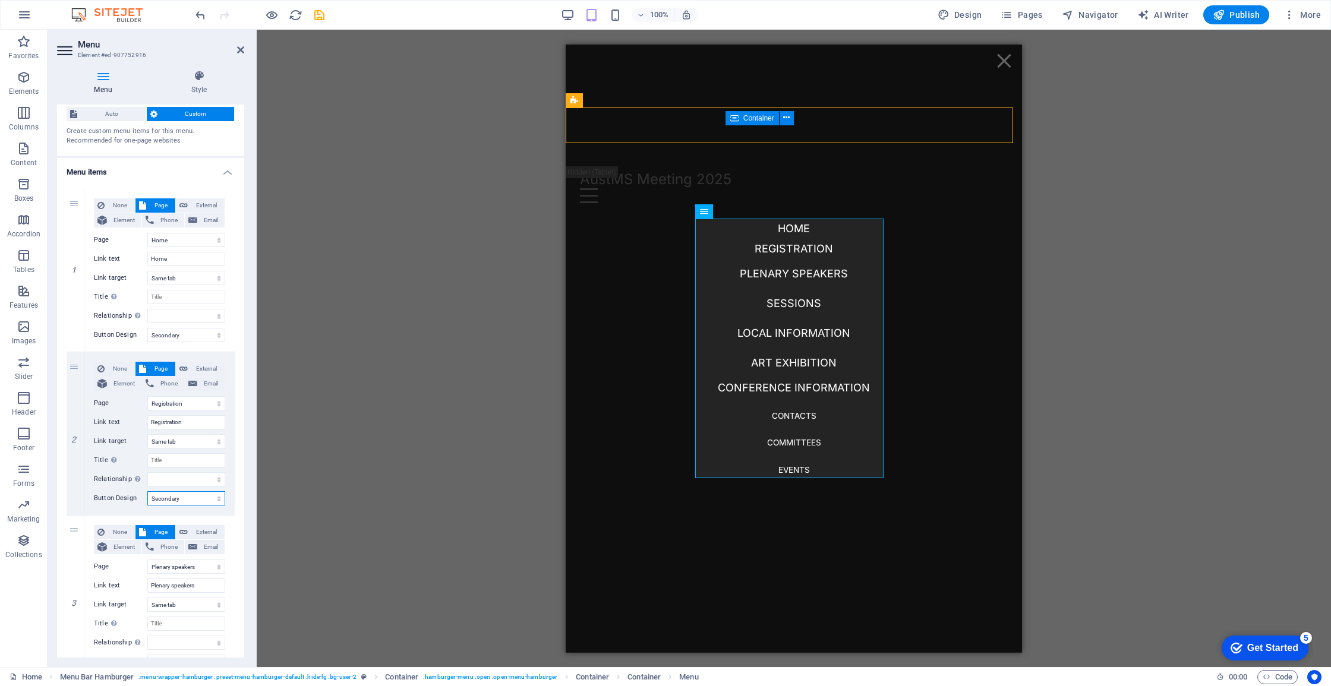
scroll to position [429, 0]
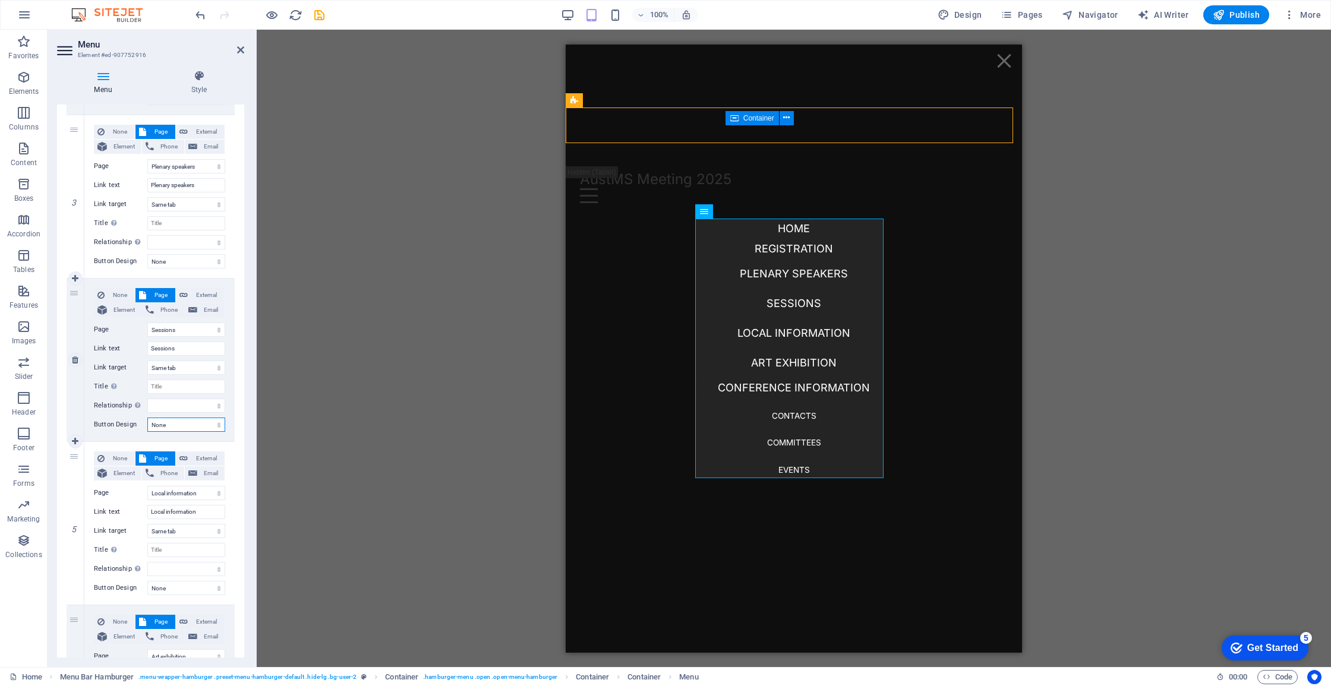
select select "secondary"
select select
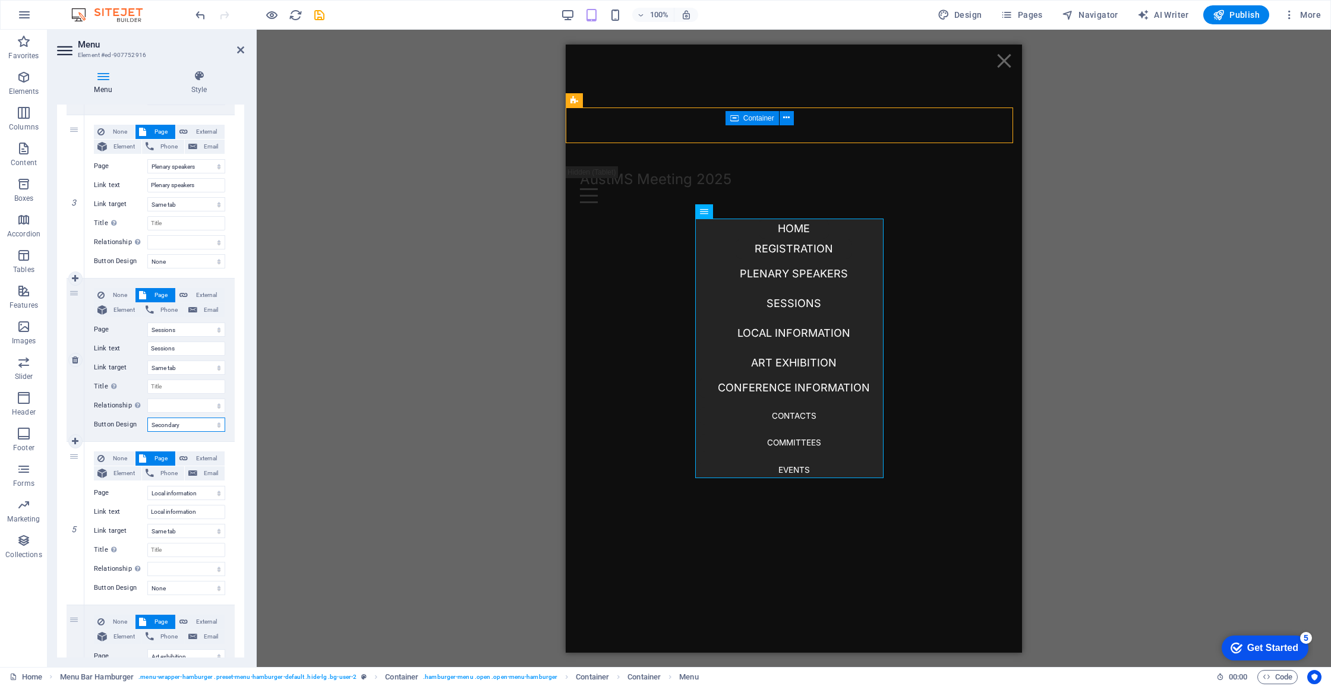
select select
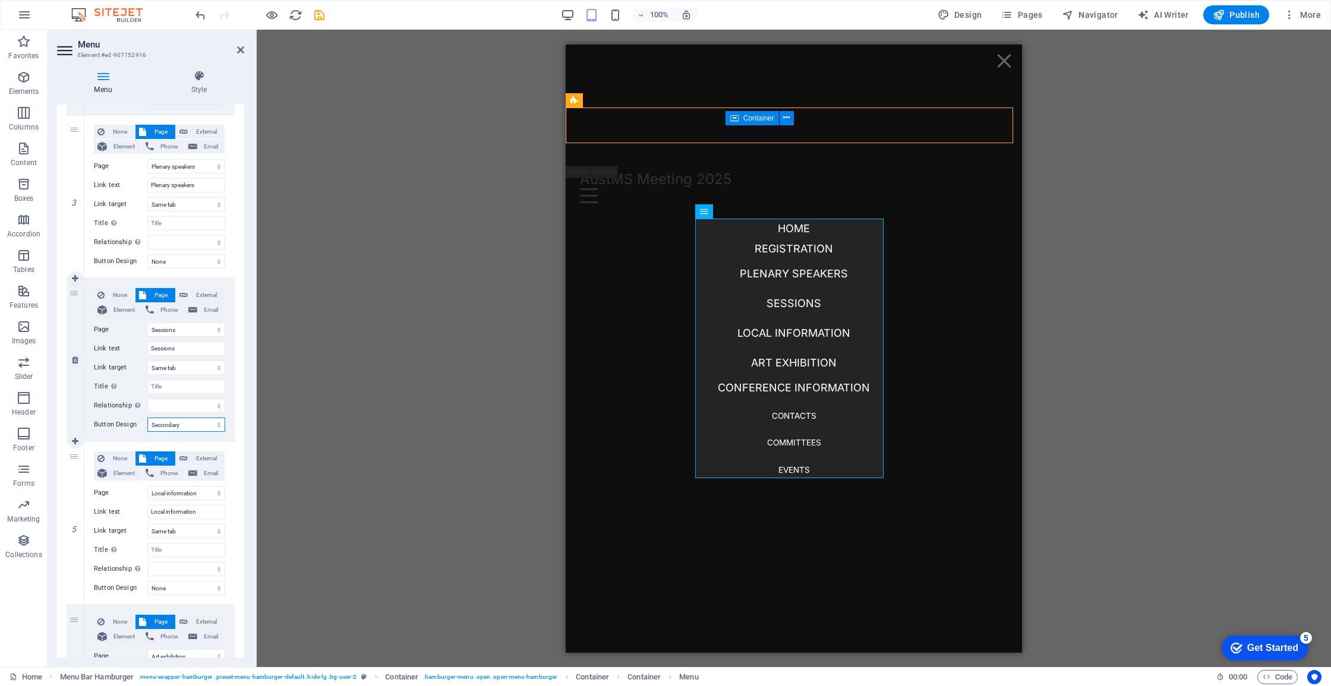
select select
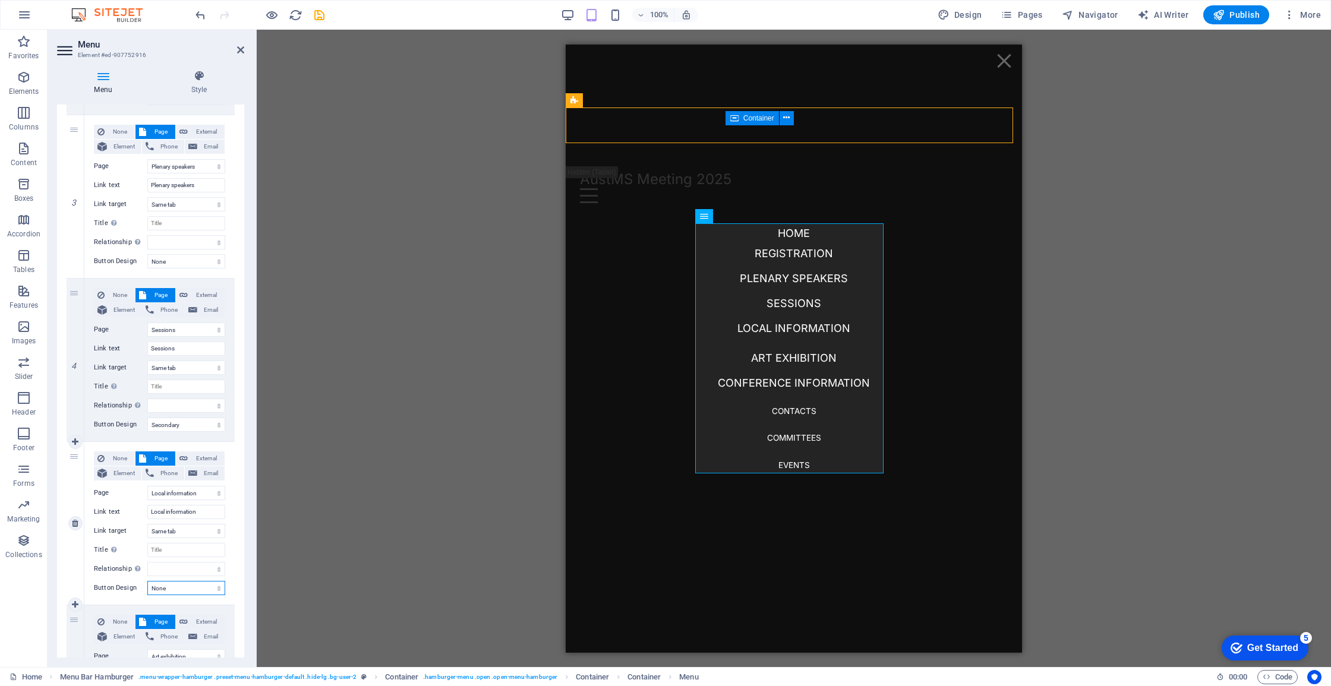
select select "secondary"
select select
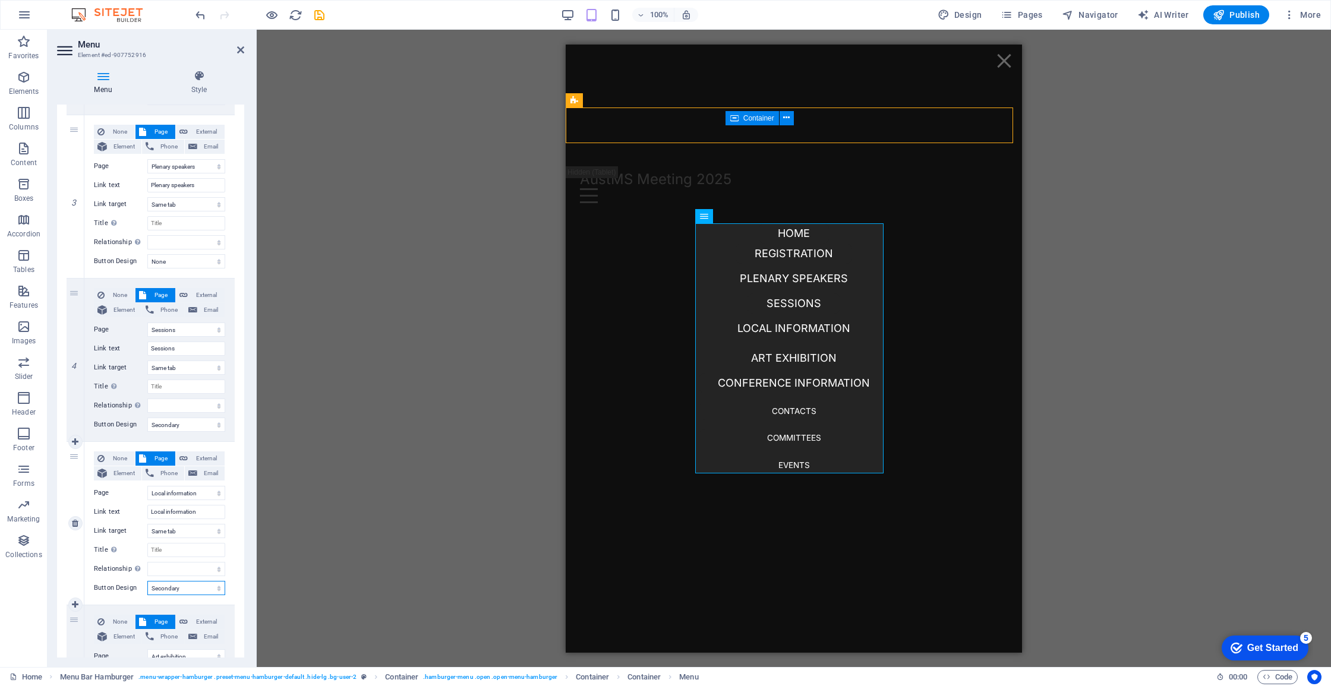
select select
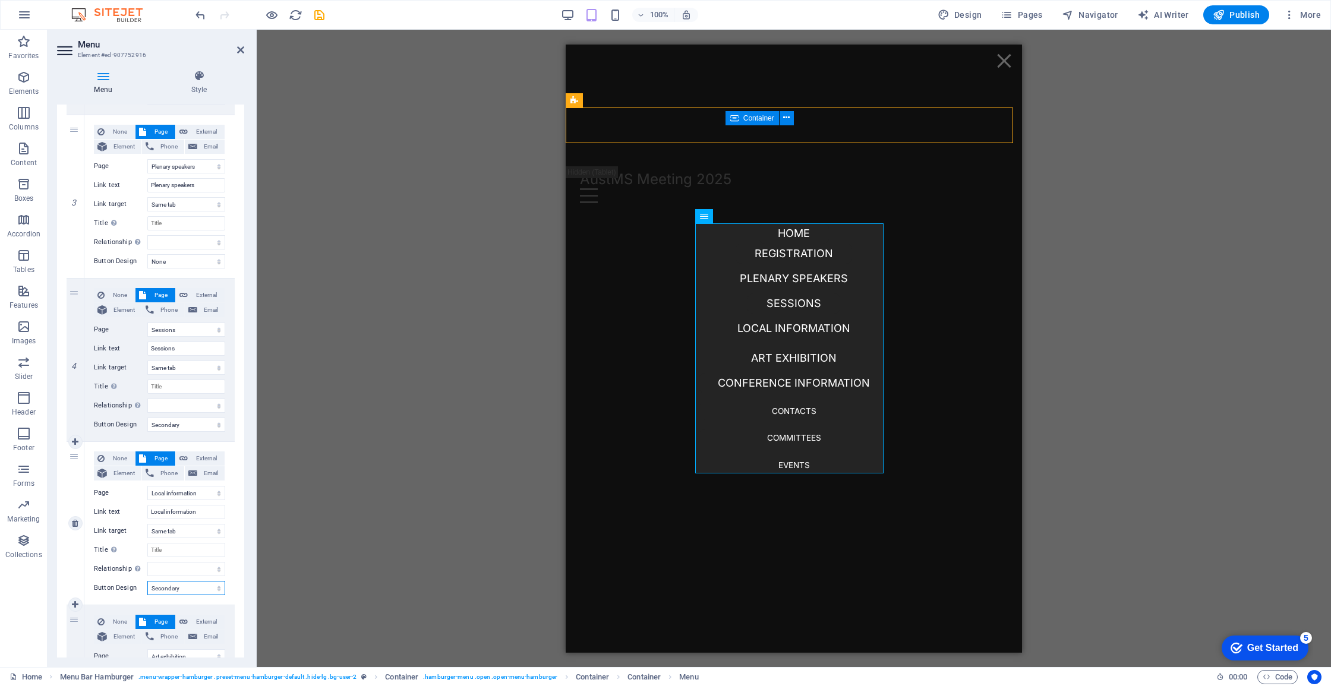
select select
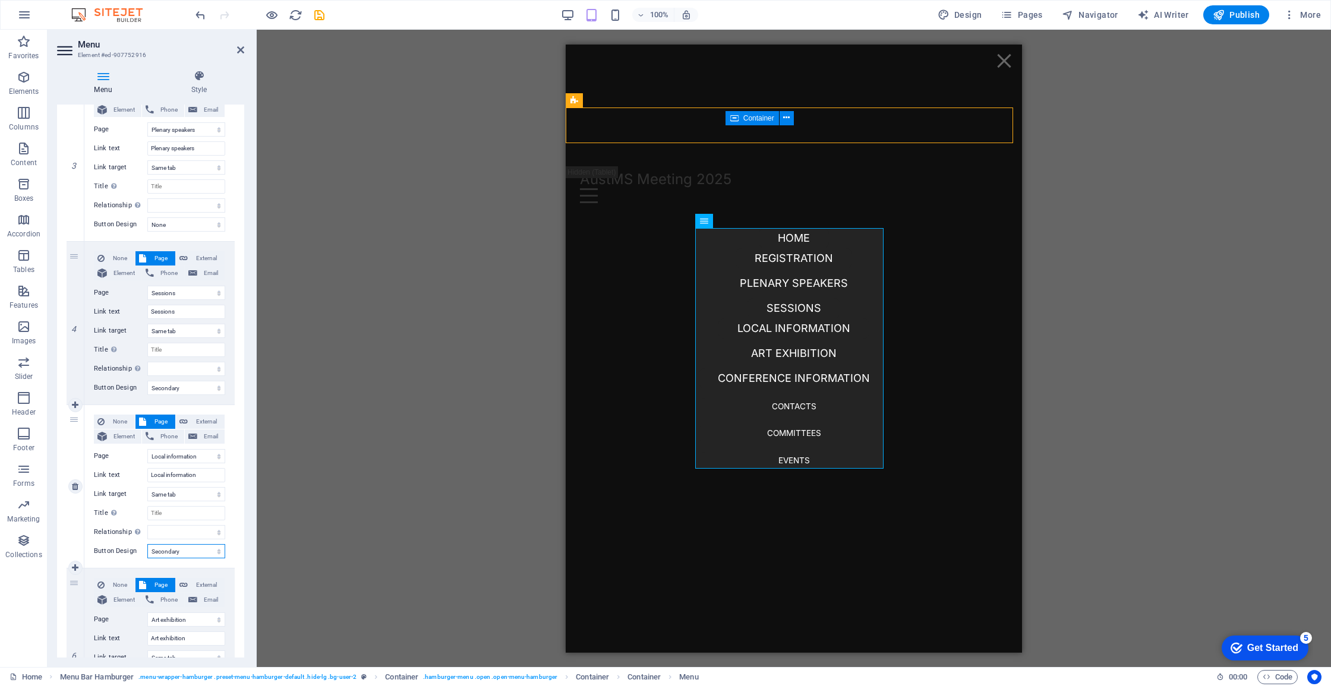
scroll to position [683, 0]
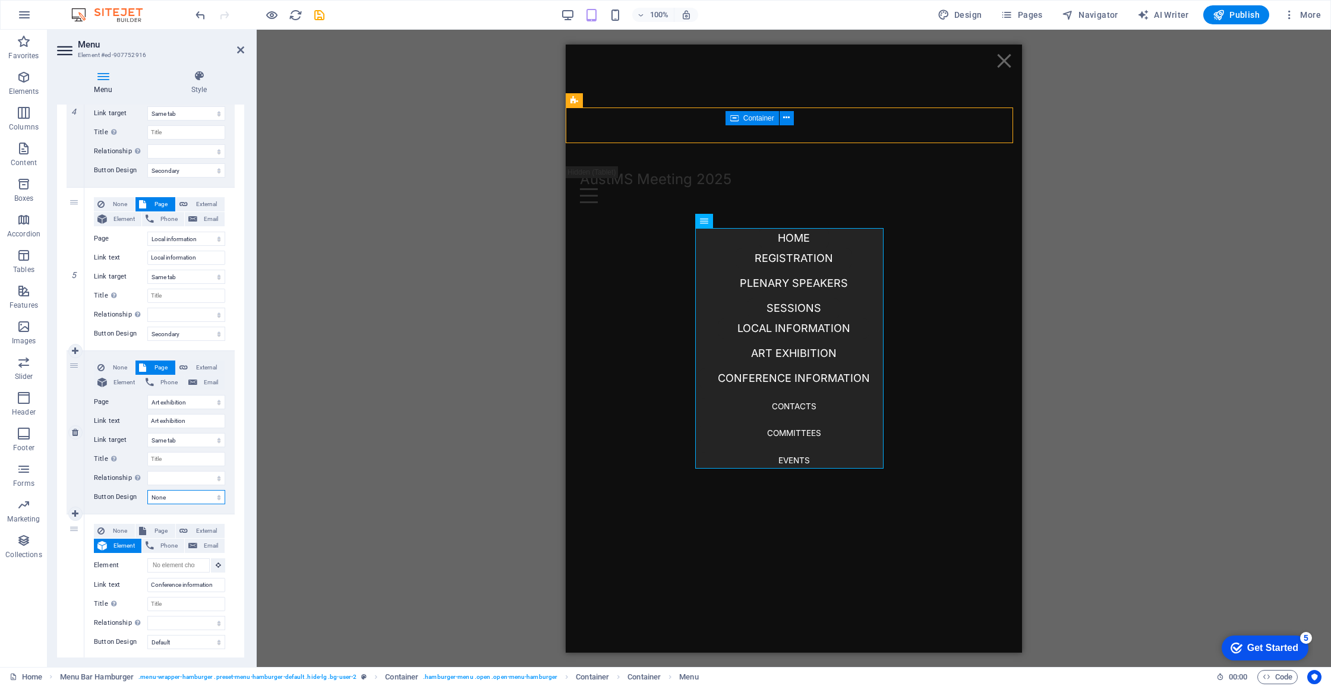
select select "secondary"
select select
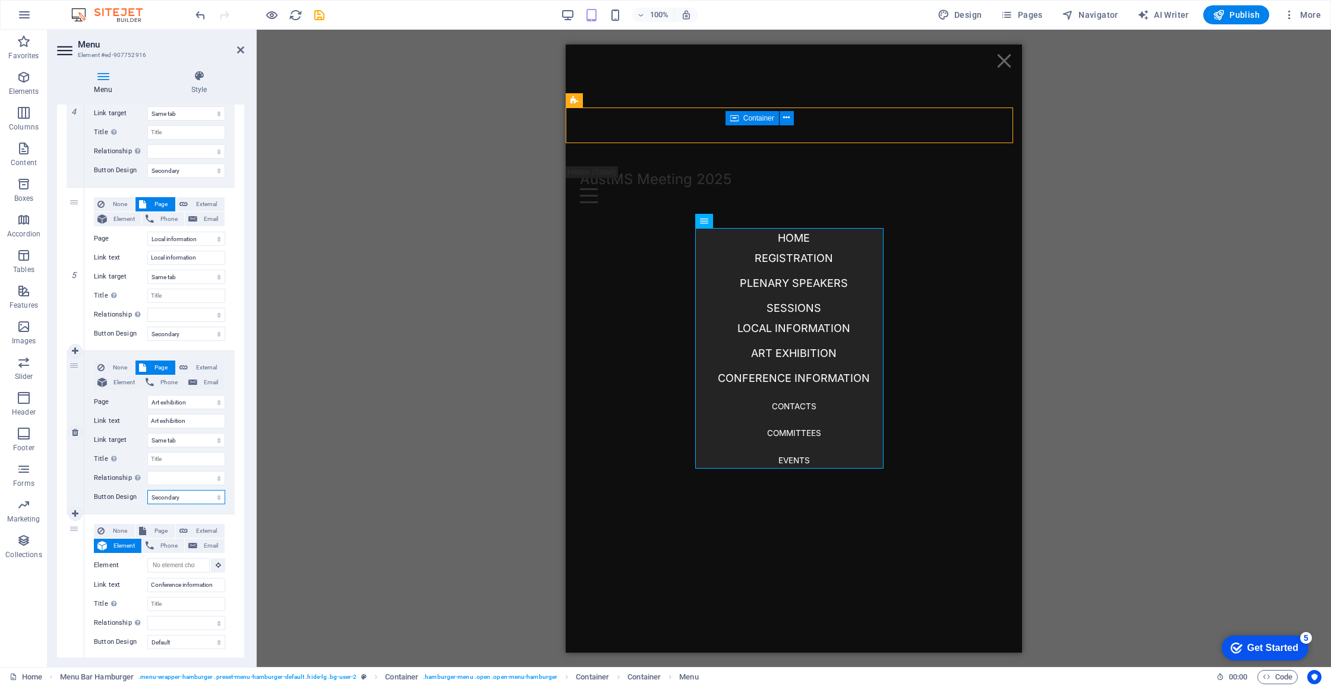
select select
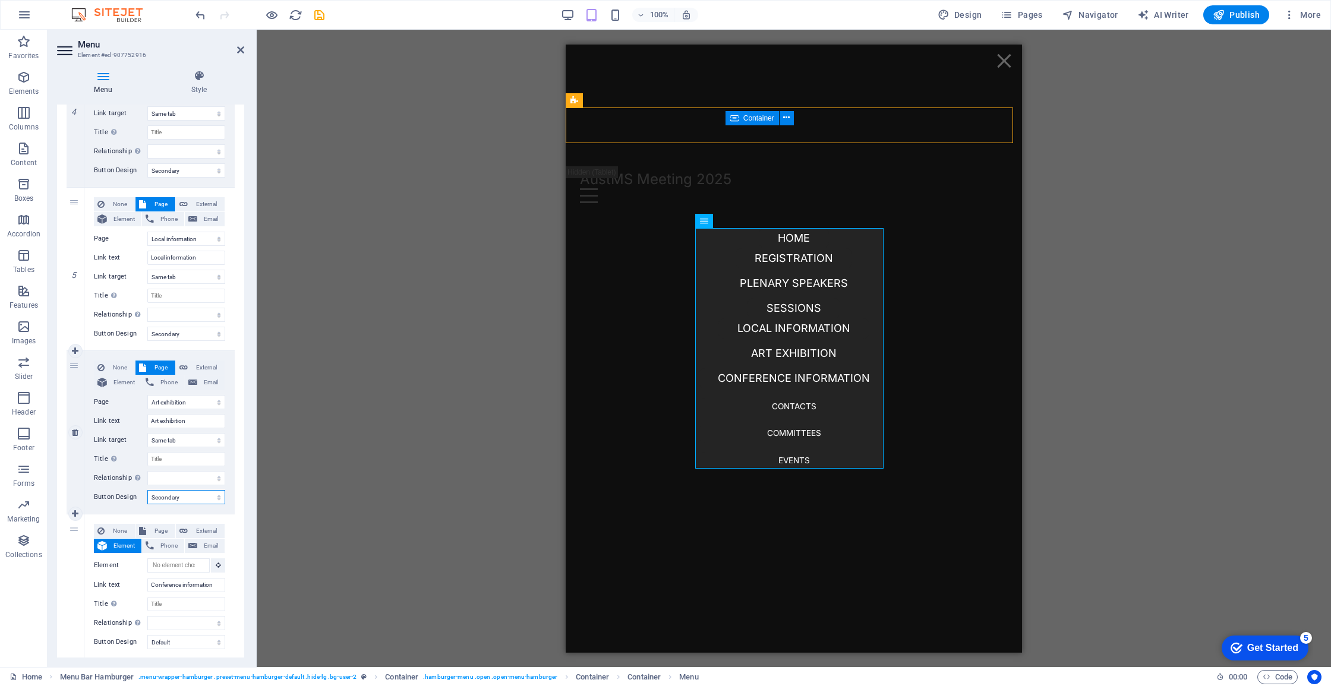
select select
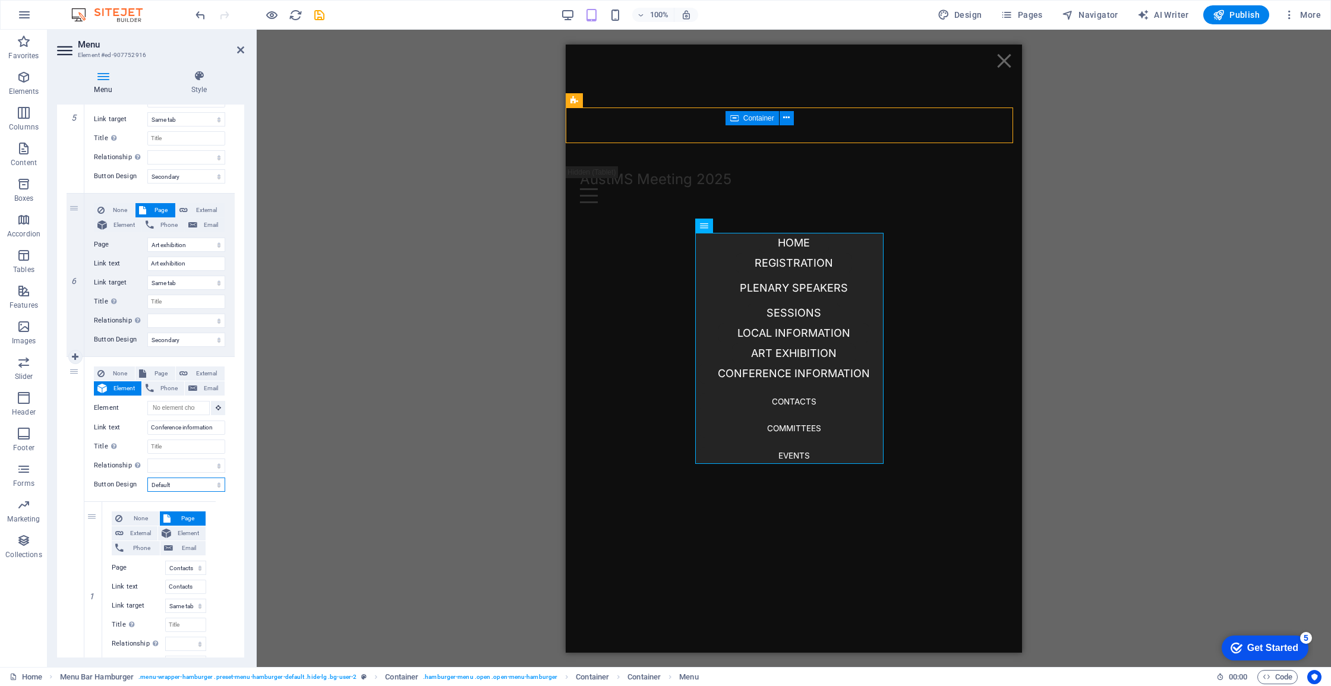
select select "secondary"
select select
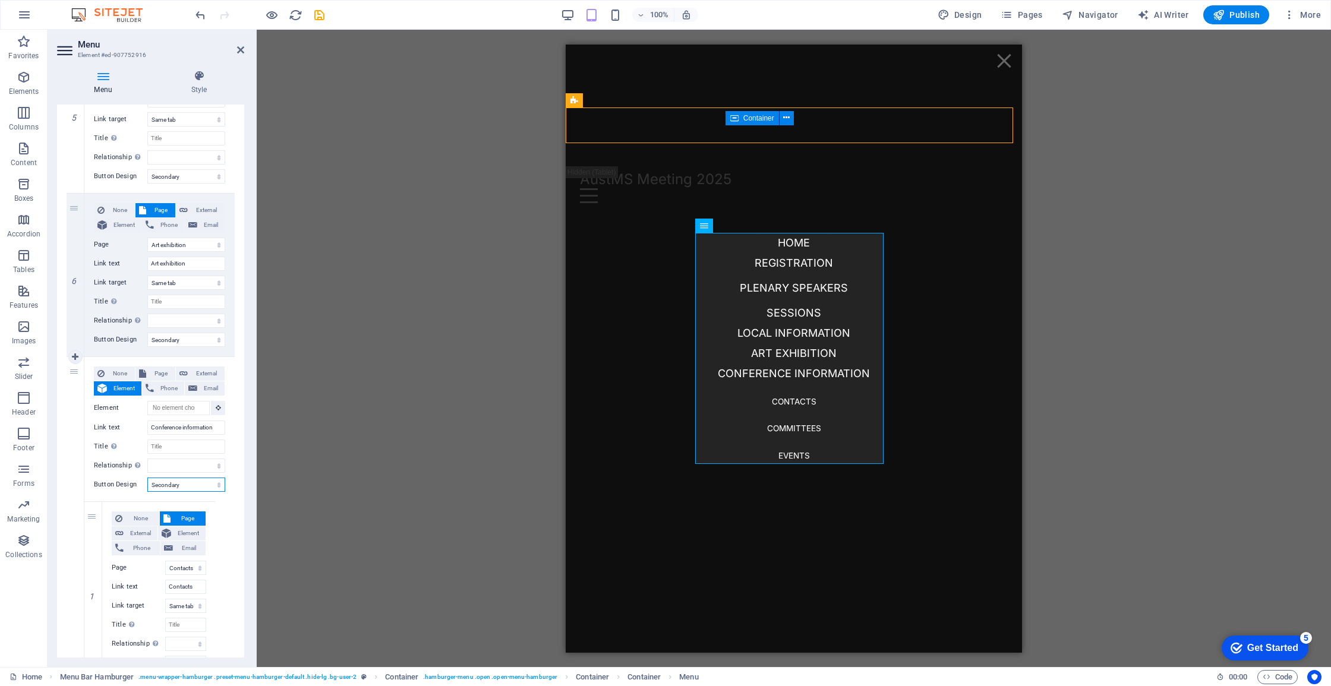
select select
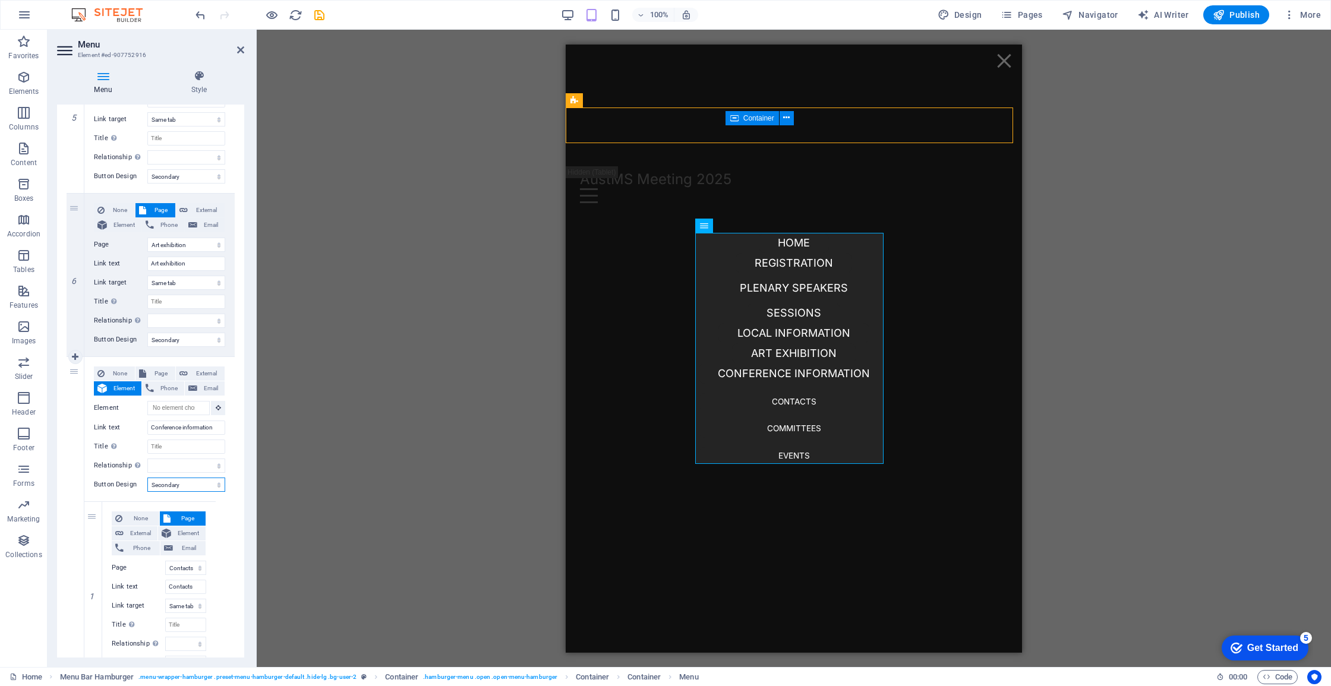
select select
select select "default"
select select
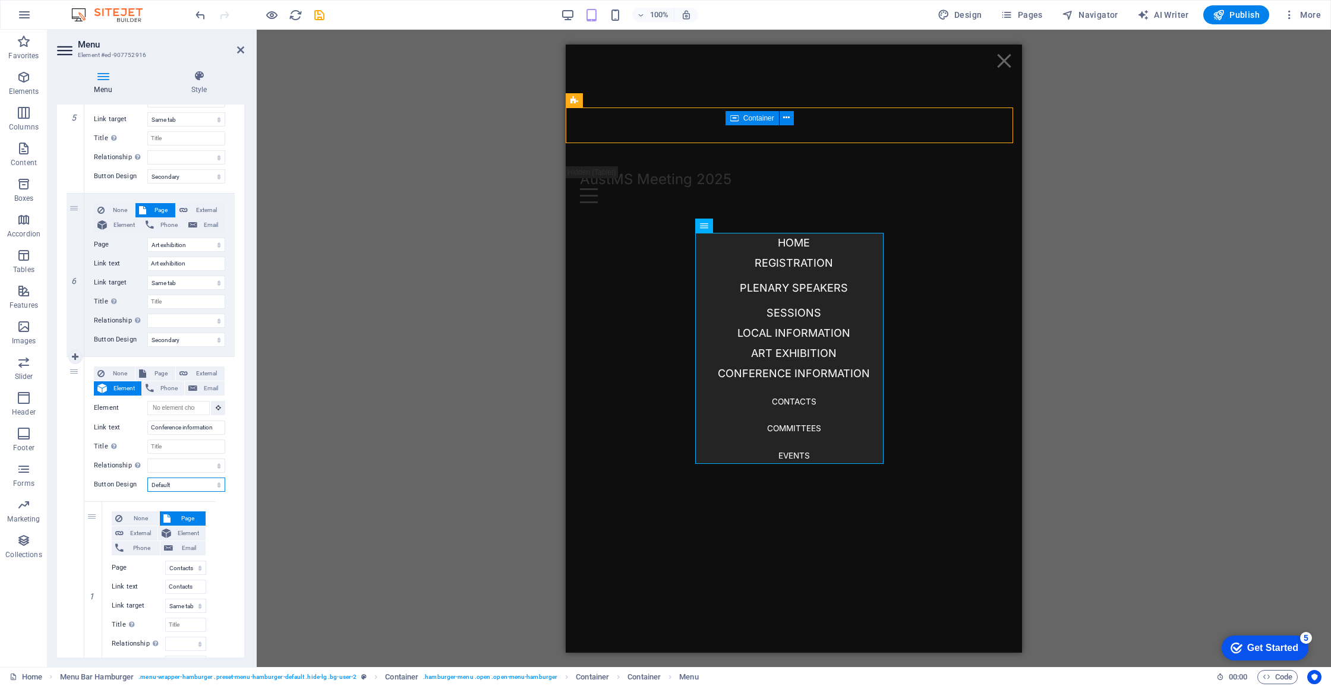
select select
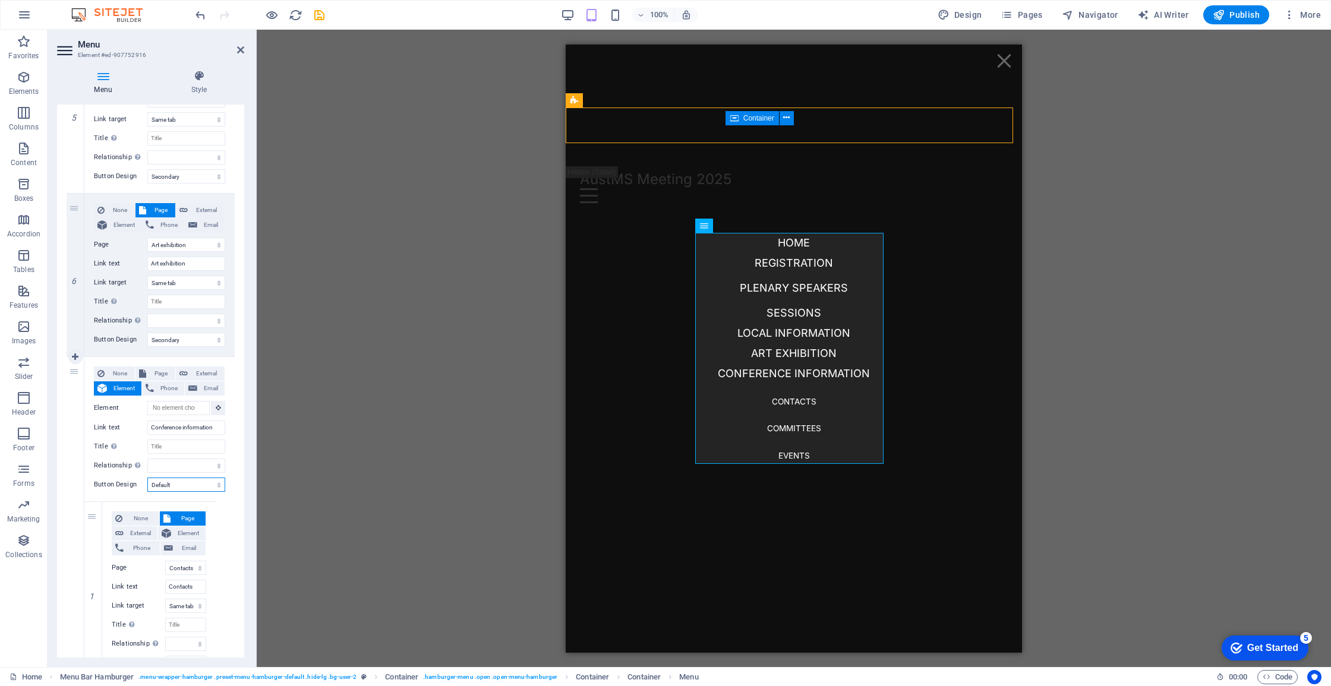
select select
select select "secondary"
select select
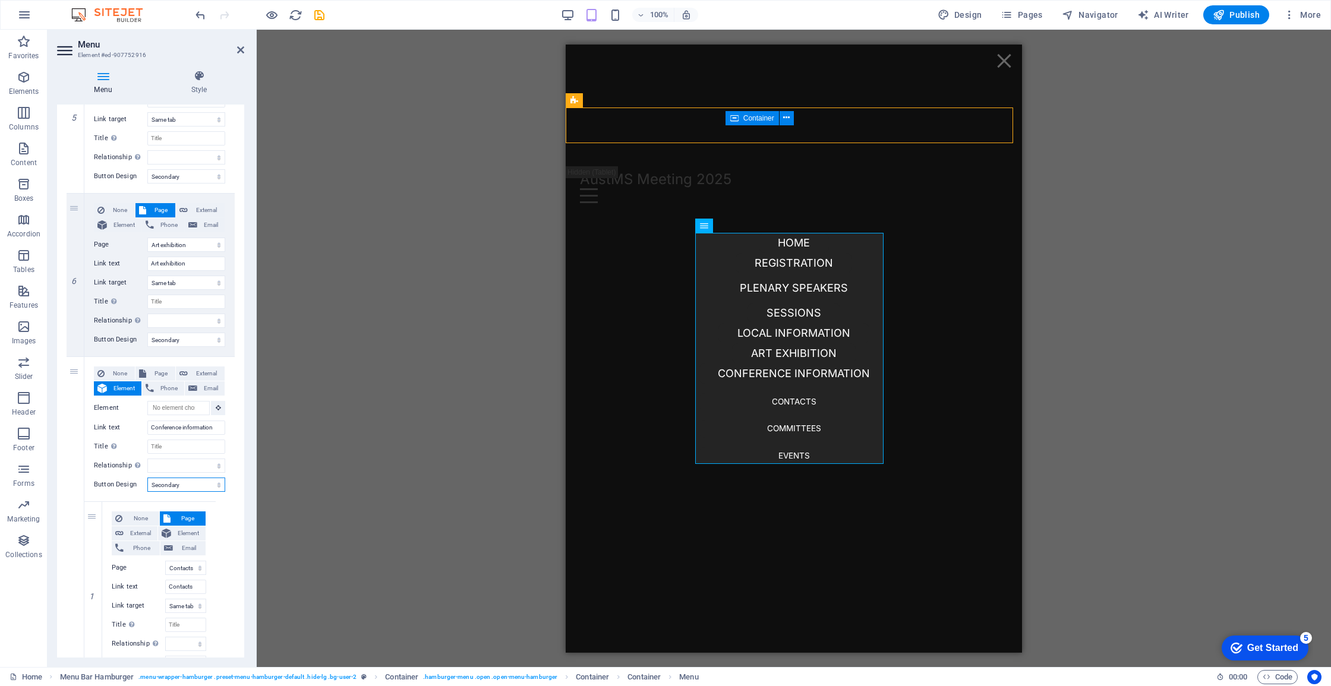
select select
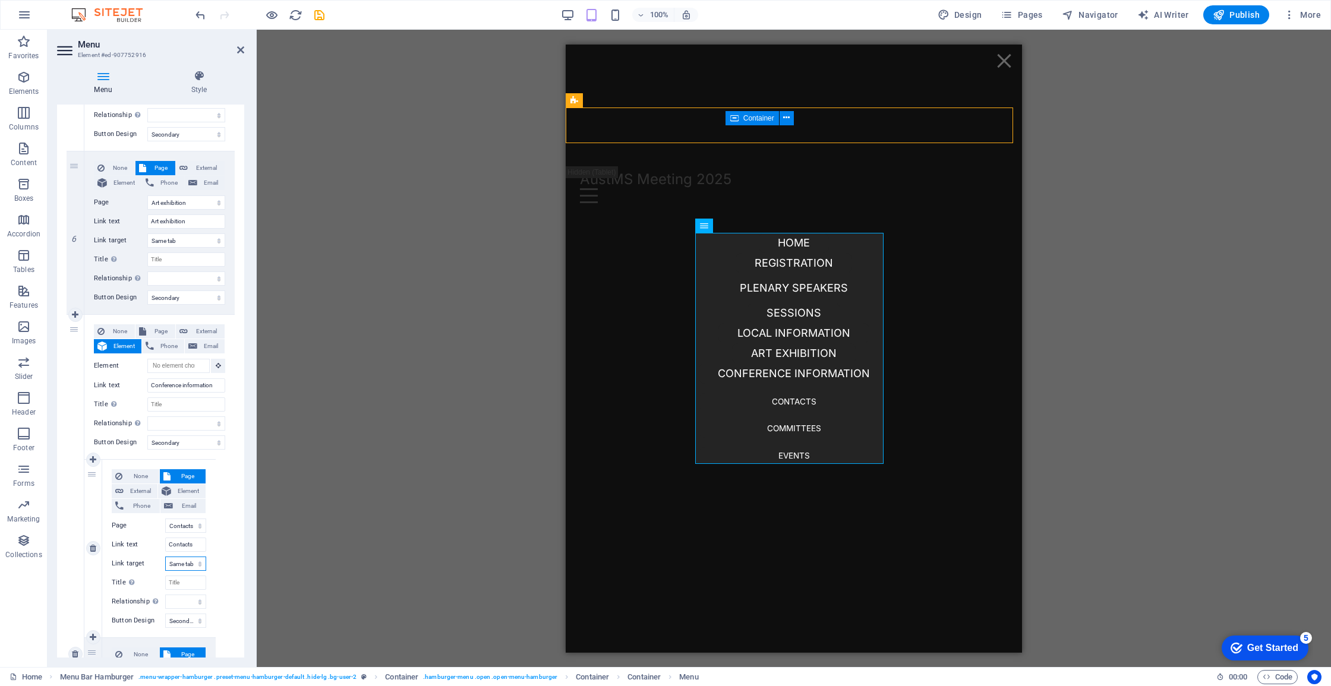
click at [183, 563] on select "New tab Same tab Overlay" at bounding box center [185, 564] width 41 height 14
click at [218, 364] on icon at bounding box center [218, 365] width 5 height 6
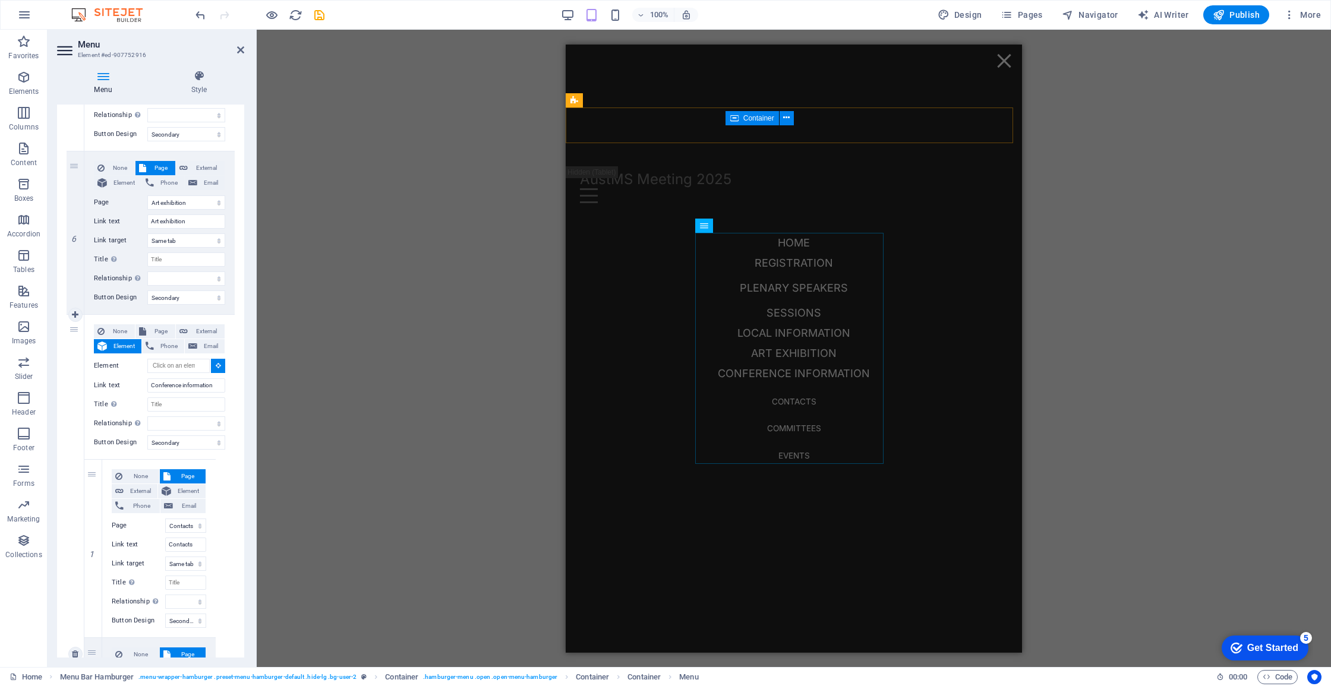
click at [212, 362] on button at bounding box center [218, 366] width 14 height 14
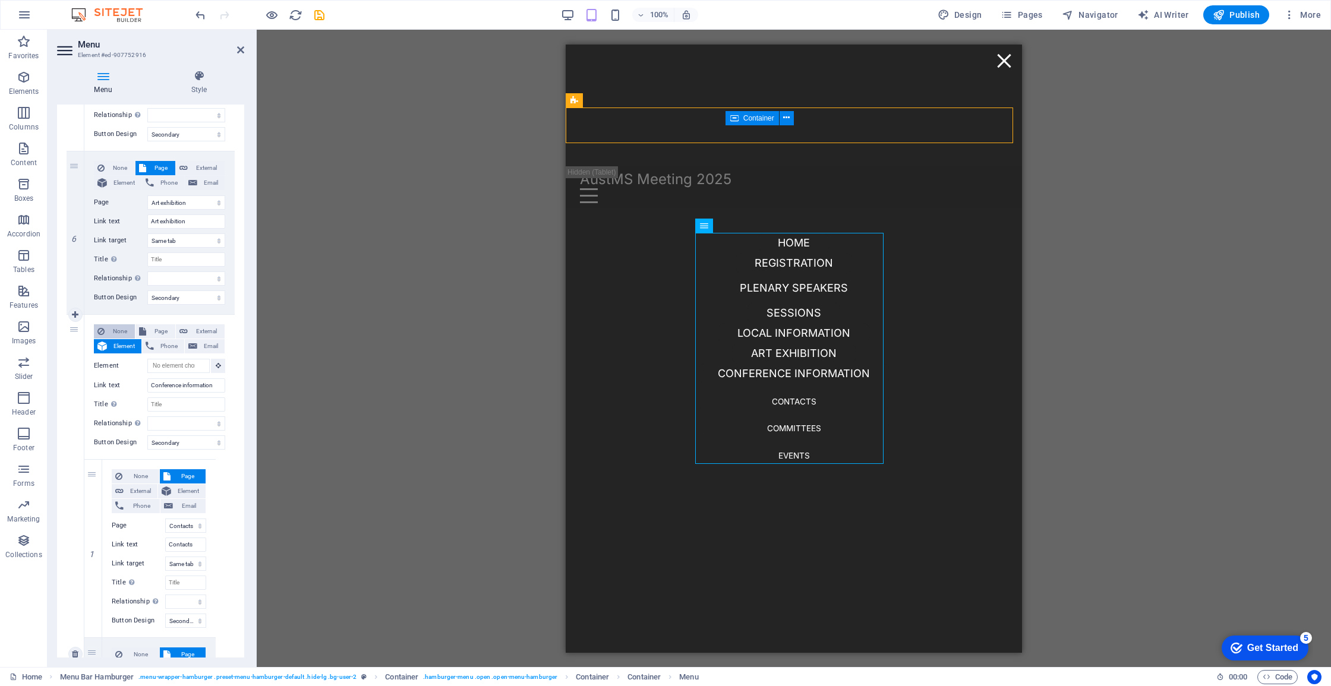
click at [100, 327] on icon at bounding box center [100, 331] width 7 height 14
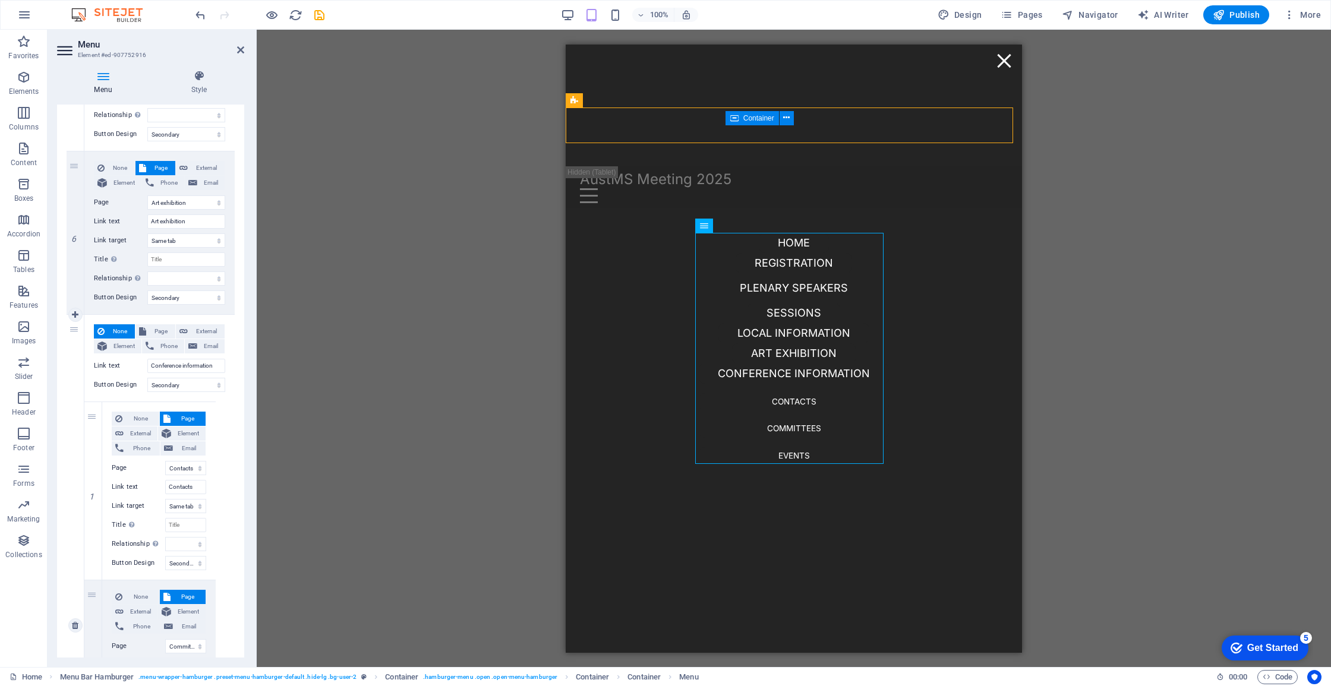
click at [112, 328] on span "None" at bounding box center [119, 331] width 23 height 14
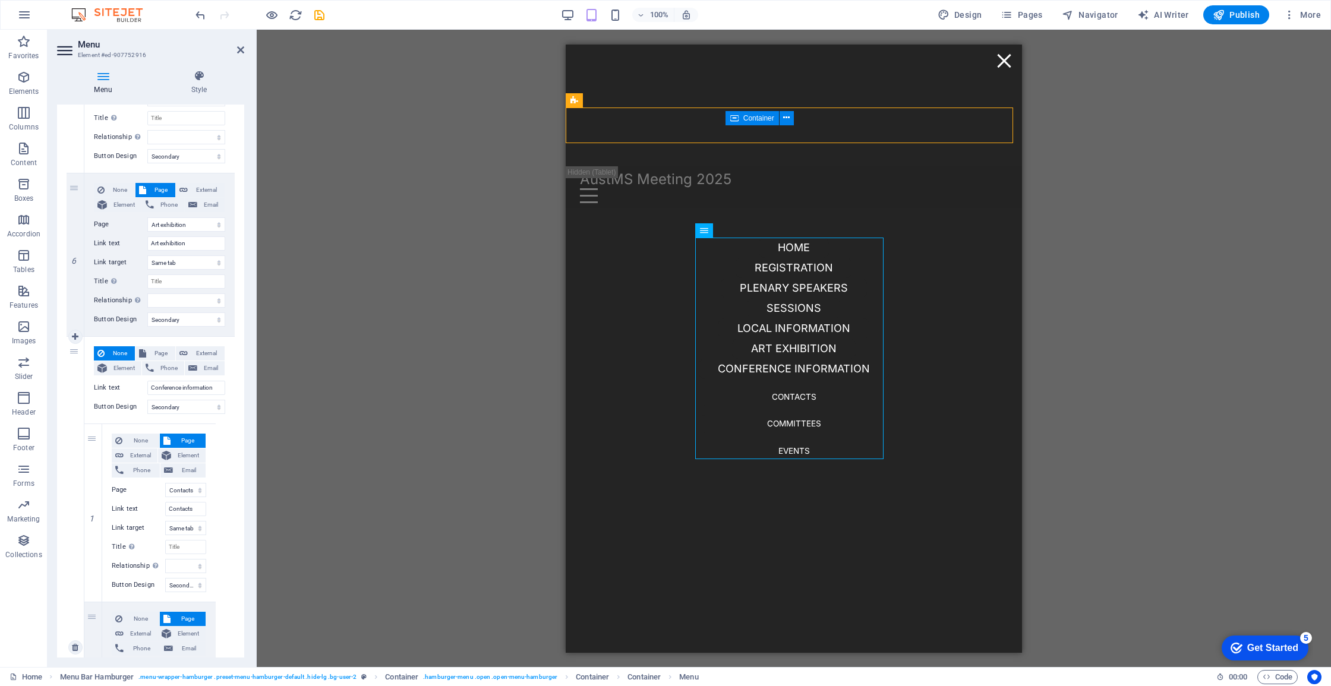
scroll to position [1195, 0]
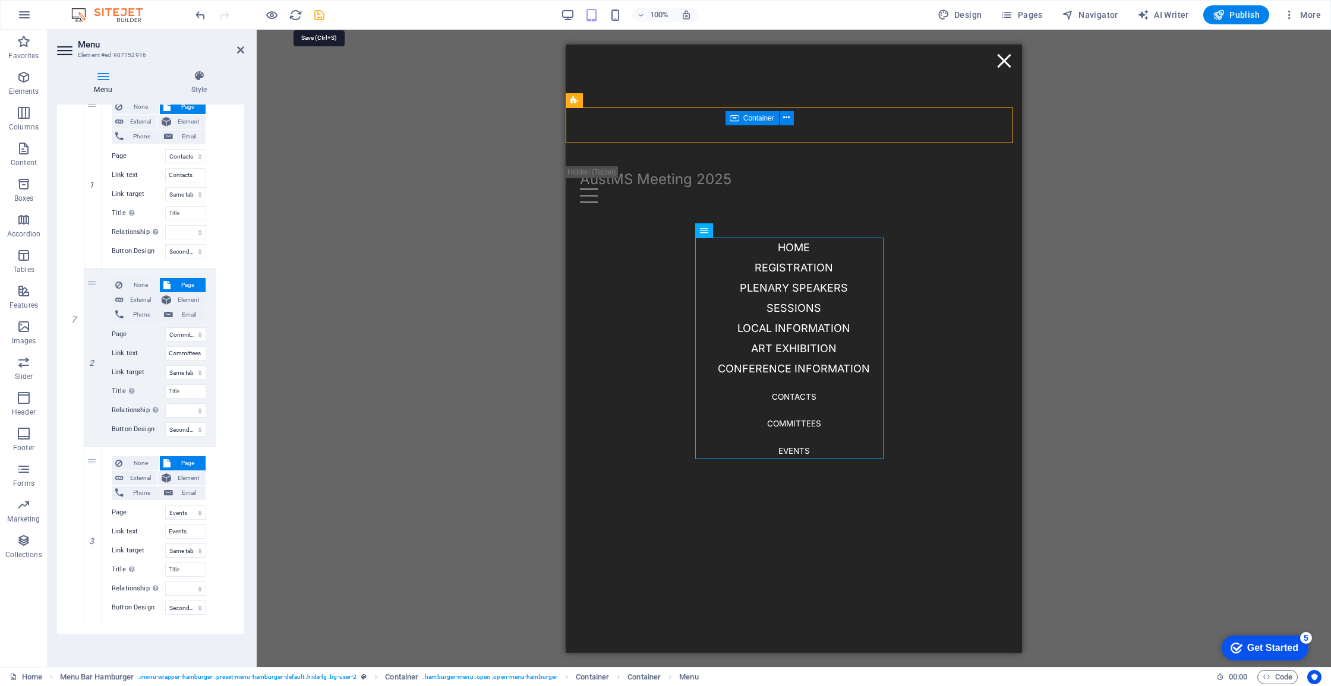
click at [318, 14] on icon "save" at bounding box center [320, 15] width 14 height 14
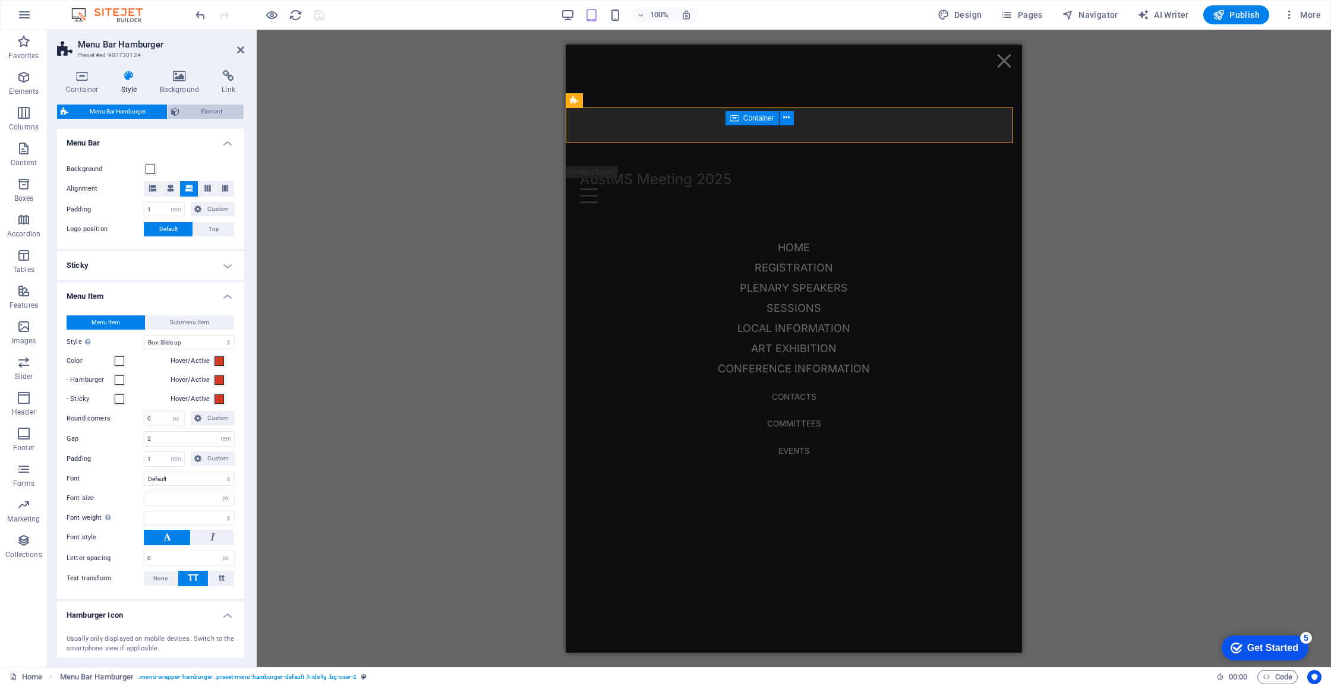
click at [210, 114] on span "Element" at bounding box center [211, 112] width 57 height 14
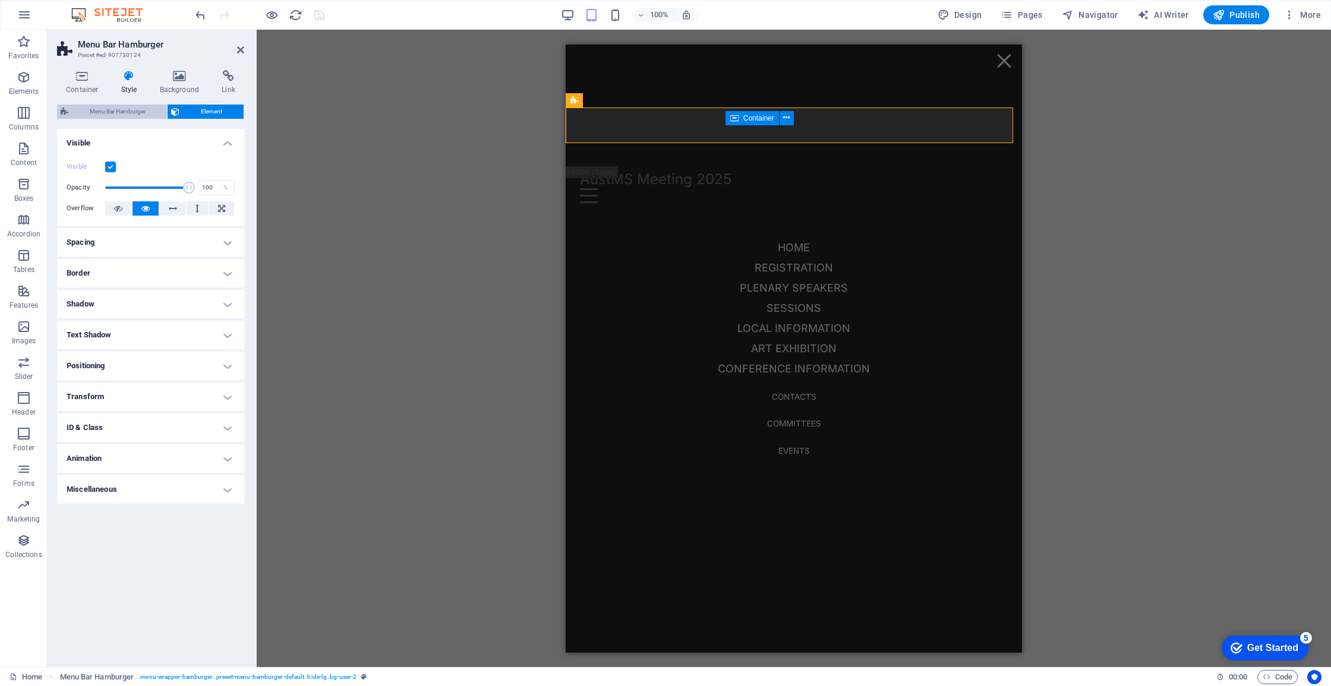
click at [153, 109] on span "Menu Bar Hamburger" at bounding box center [118, 112] width 92 height 14
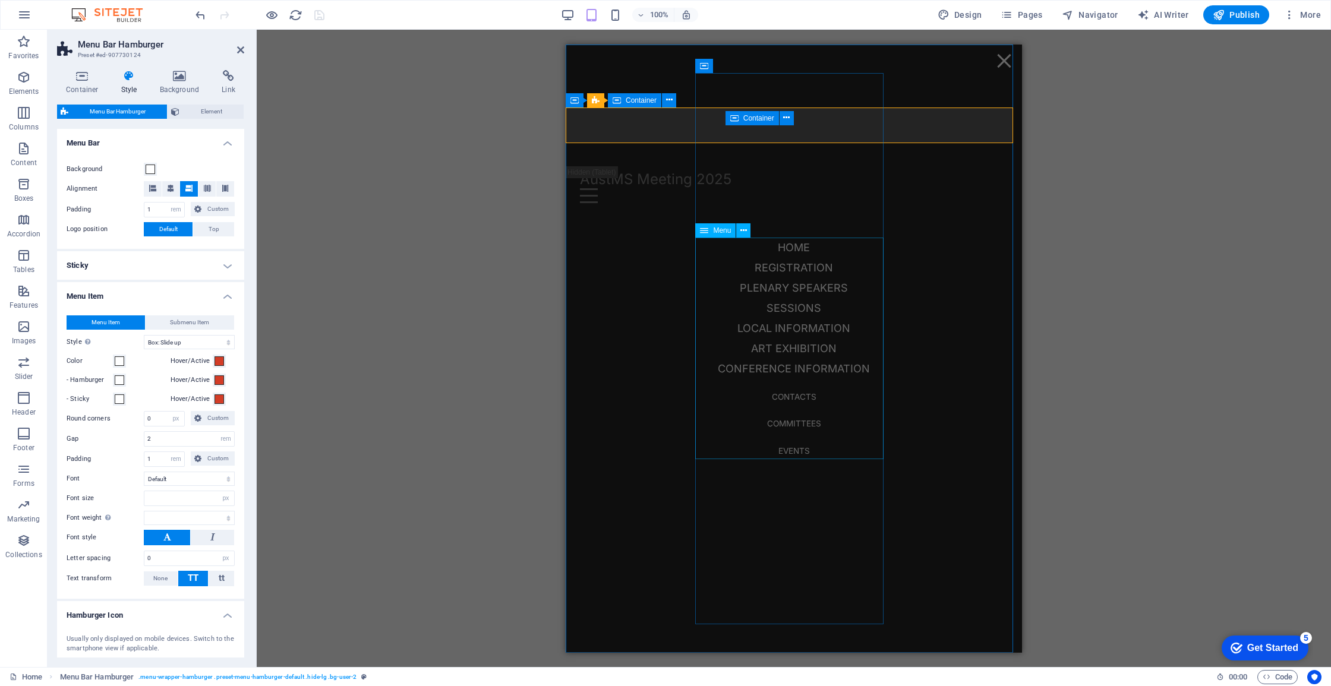
click at [708, 295] on nav "Home Registration Plenary speakers Sessions Local information Art exhibition Co…" at bounding box center [794, 348] width 190 height 223
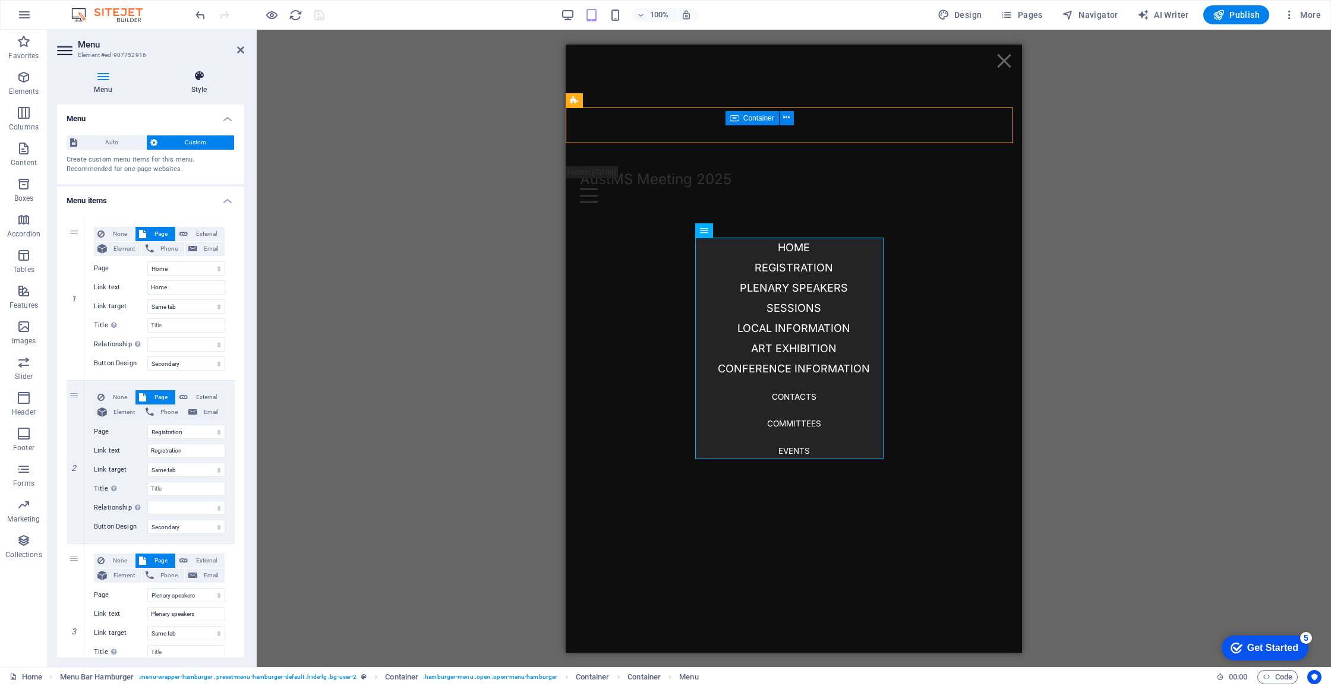
click at [182, 89] on h4 "Style" at bounding box center [199, 82] width 90 height 25
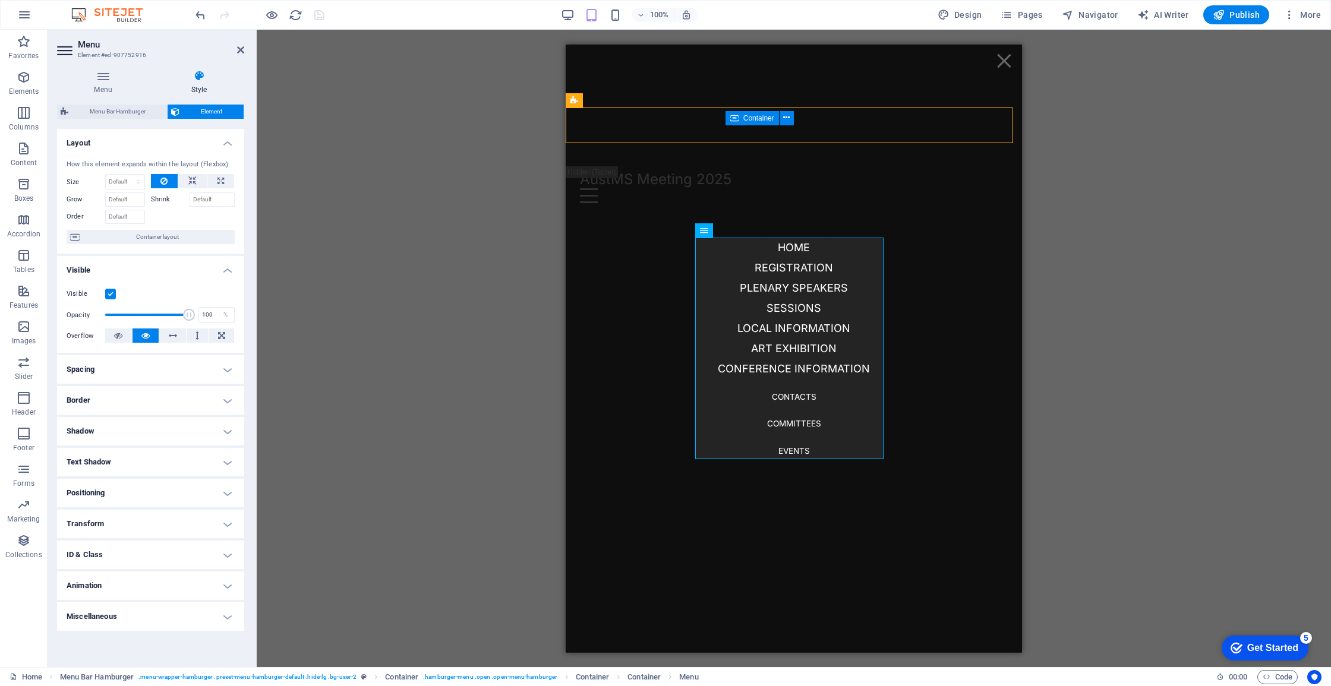
click at [171, 374] on h4 "Spacing" at bounding box center [150, 369] width 187 height 29
click at [172, 372] on h4 "Spacing" at bounding box center [150, 365] width 187 height 21
click at [172, 400] on h4 "Border" at bounding box center [150, 400] width 187 height 29
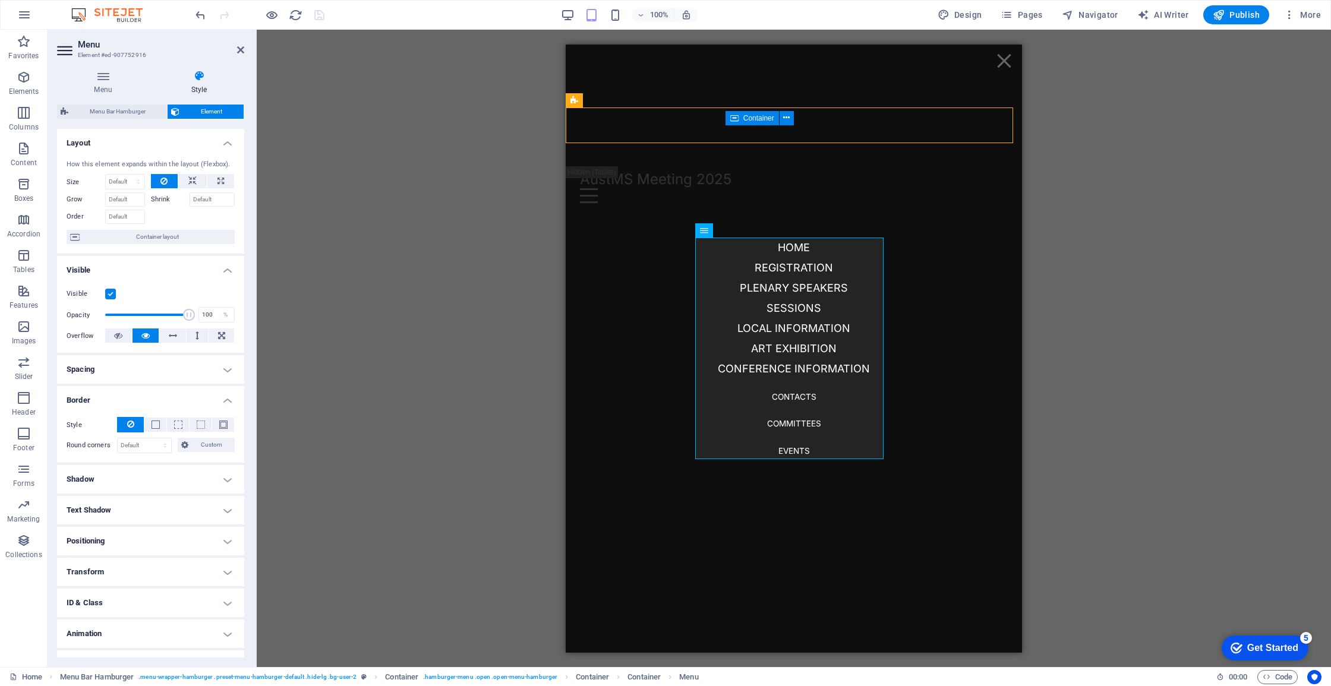
click at [172, 399] on h4 "Border" at bounding box center [150, 396] width 187 height 21
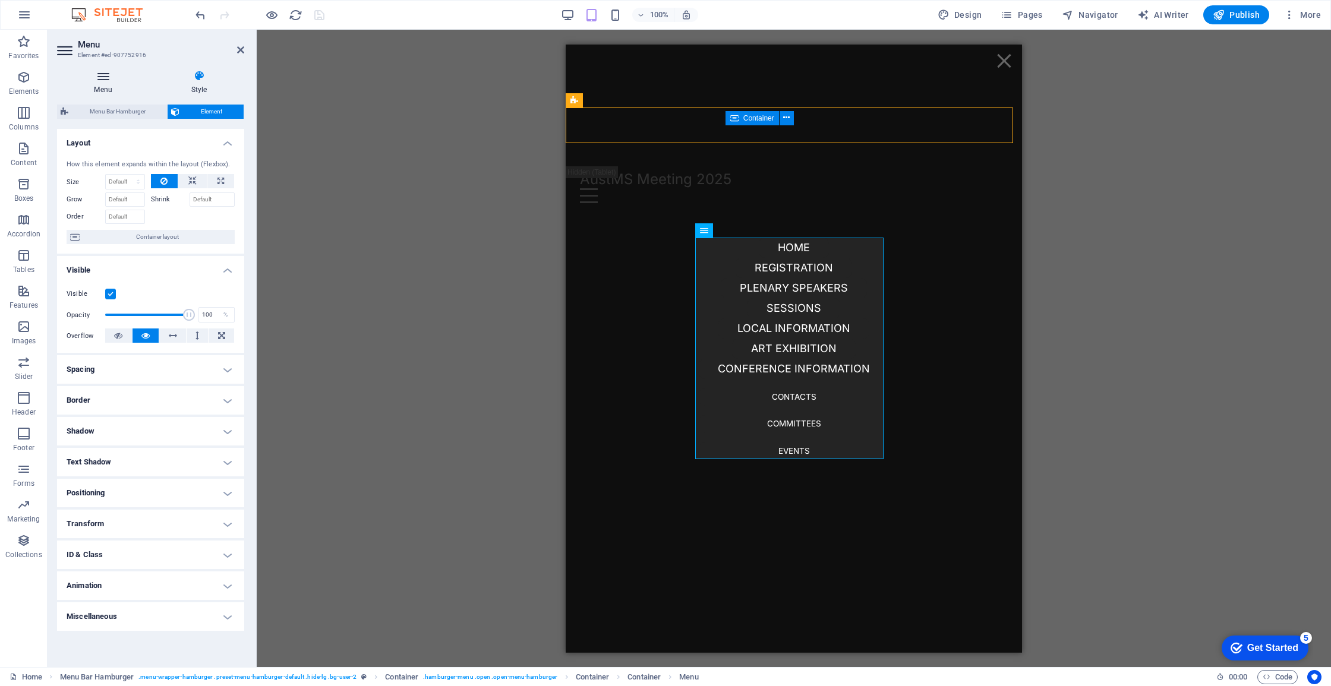
click at [122, 75] on icon at bounding box center [103, 76] width 92 height 12
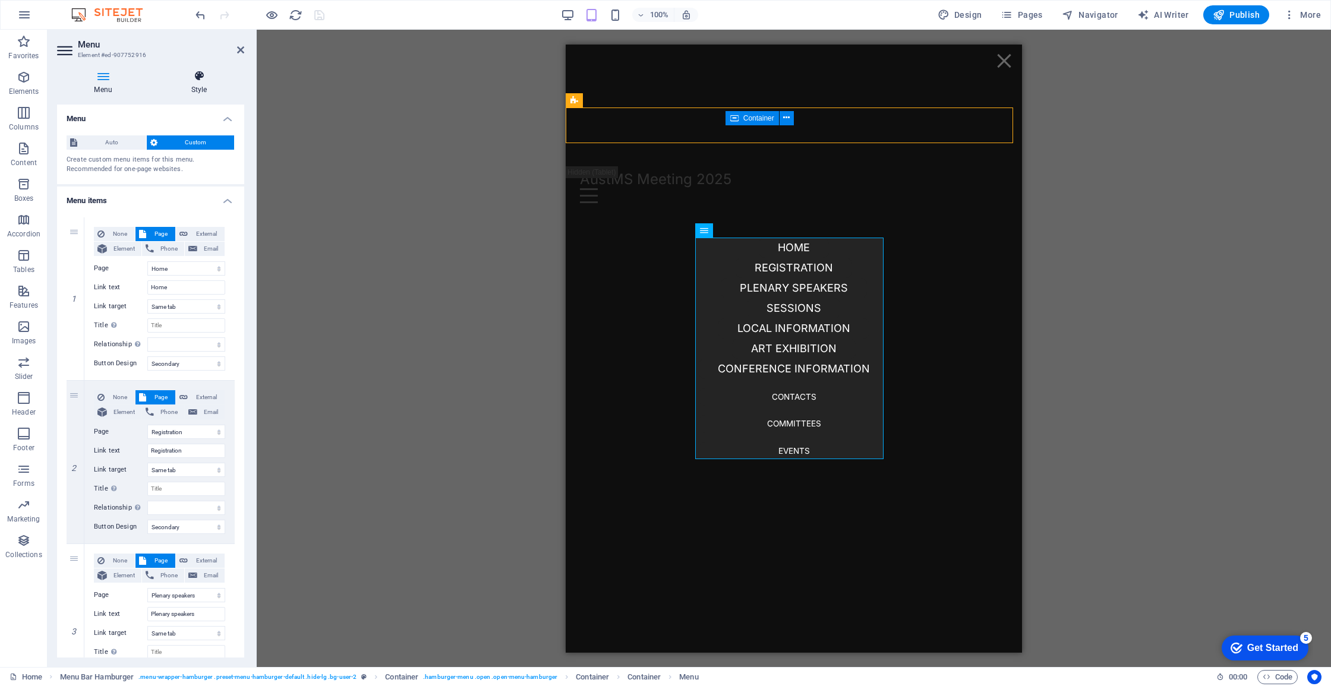
click at [182, 74] on icon at bounding box center [199, 76] width 90 height 12
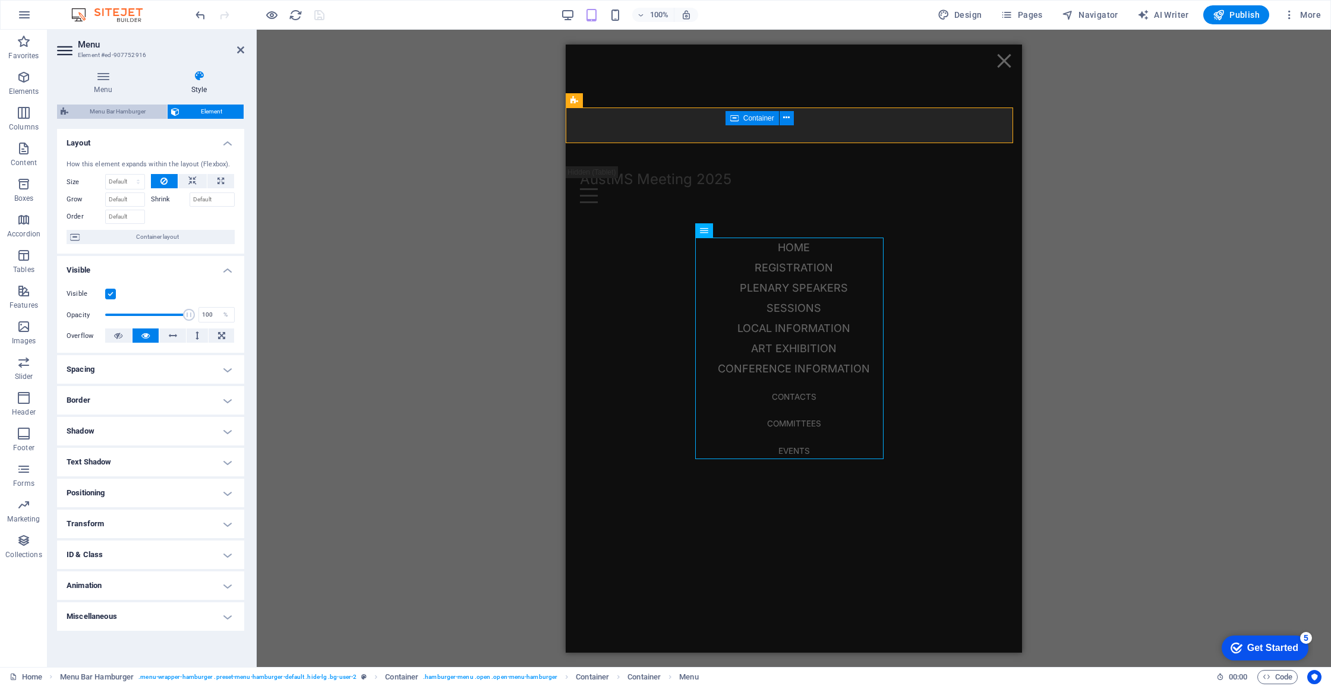
click at [153, 112] on span "Menu Bar Hamburger" at bounding box center [118, 112] width 92 height 14
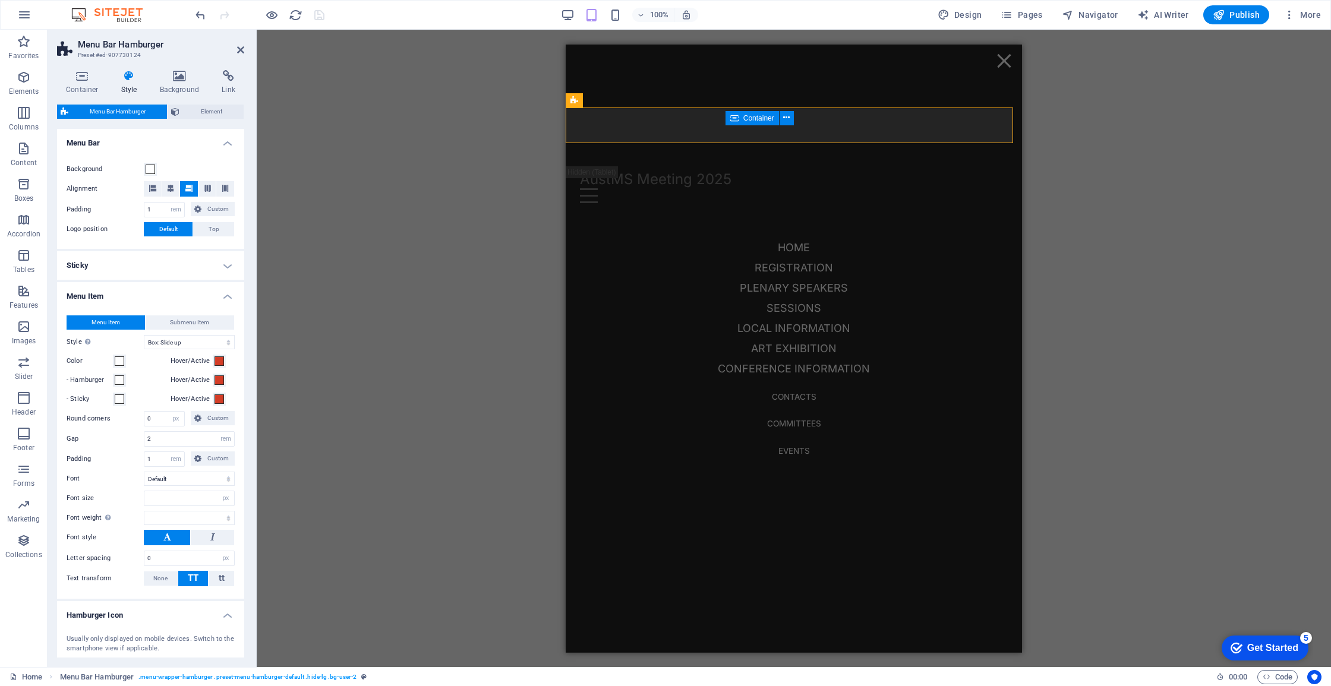
scroll to position [21, 0]
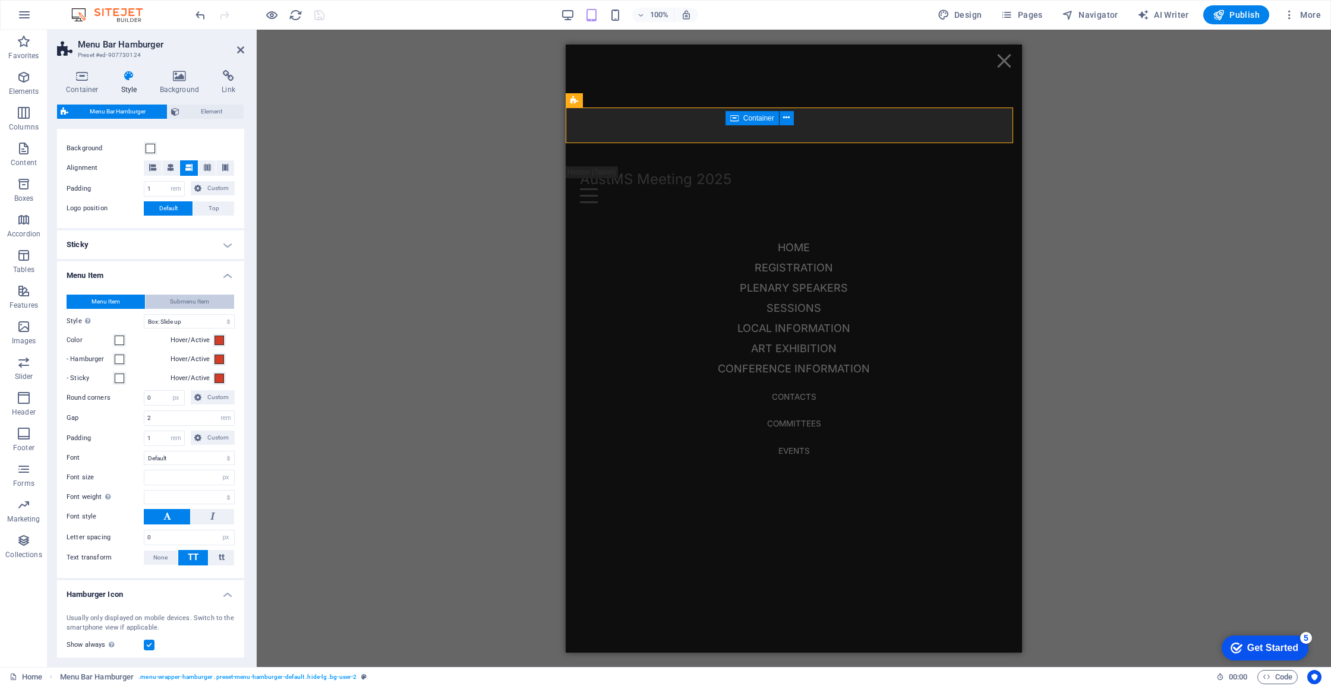
click at [194, 297] on span "Submenu Item" at bounding box center [189, 302] width 39 height 14
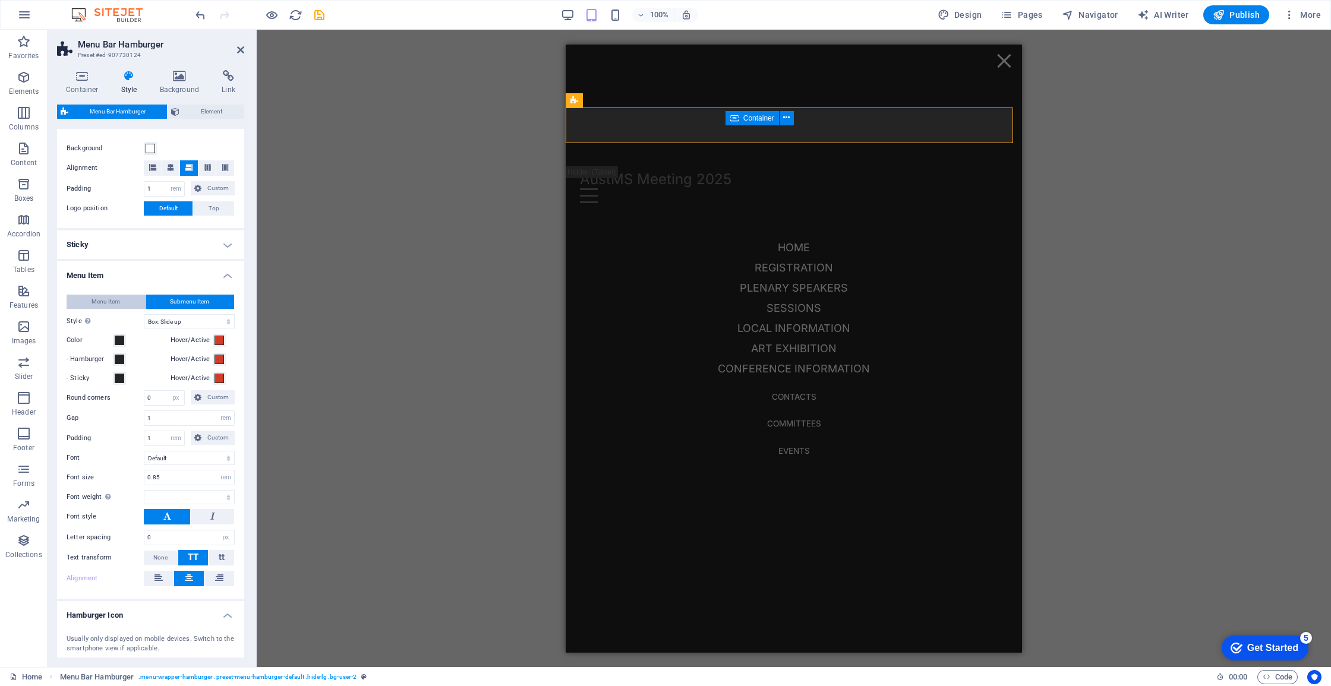
click at [121, 301] on button "Menu Item" at bounding box center [106, 302] width 78 height 14
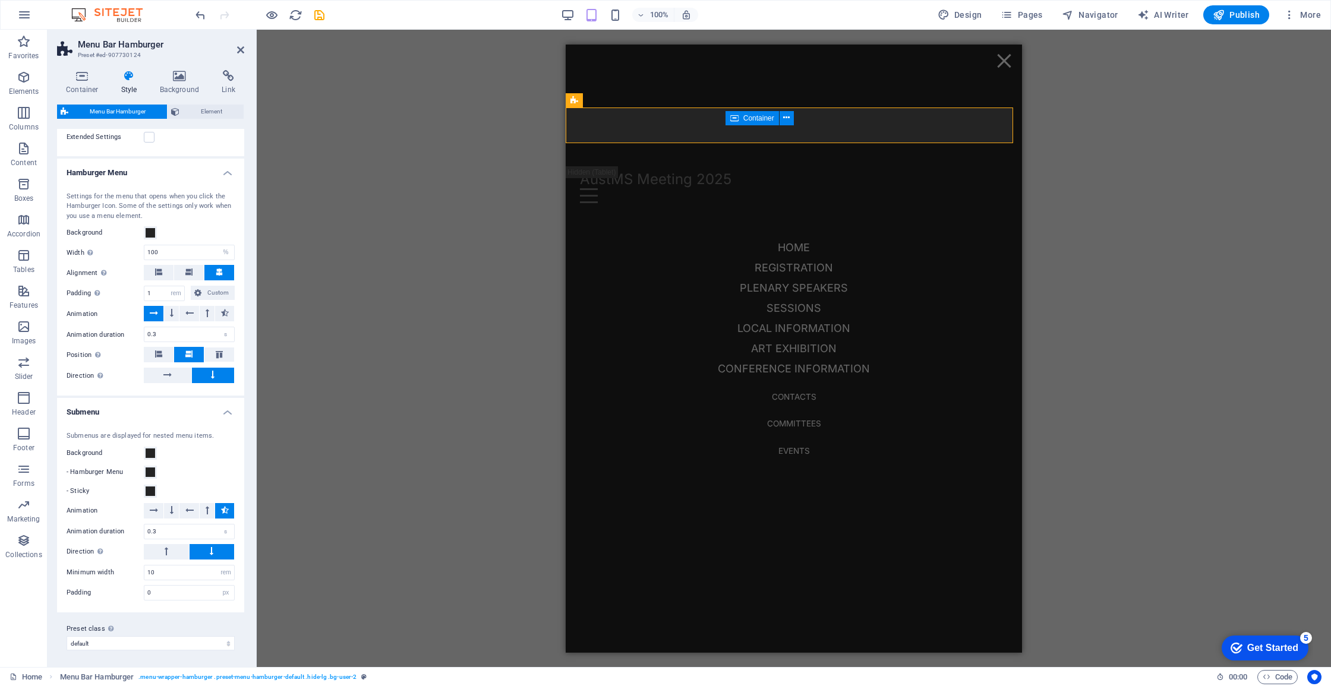
scroll to position [0, 0]
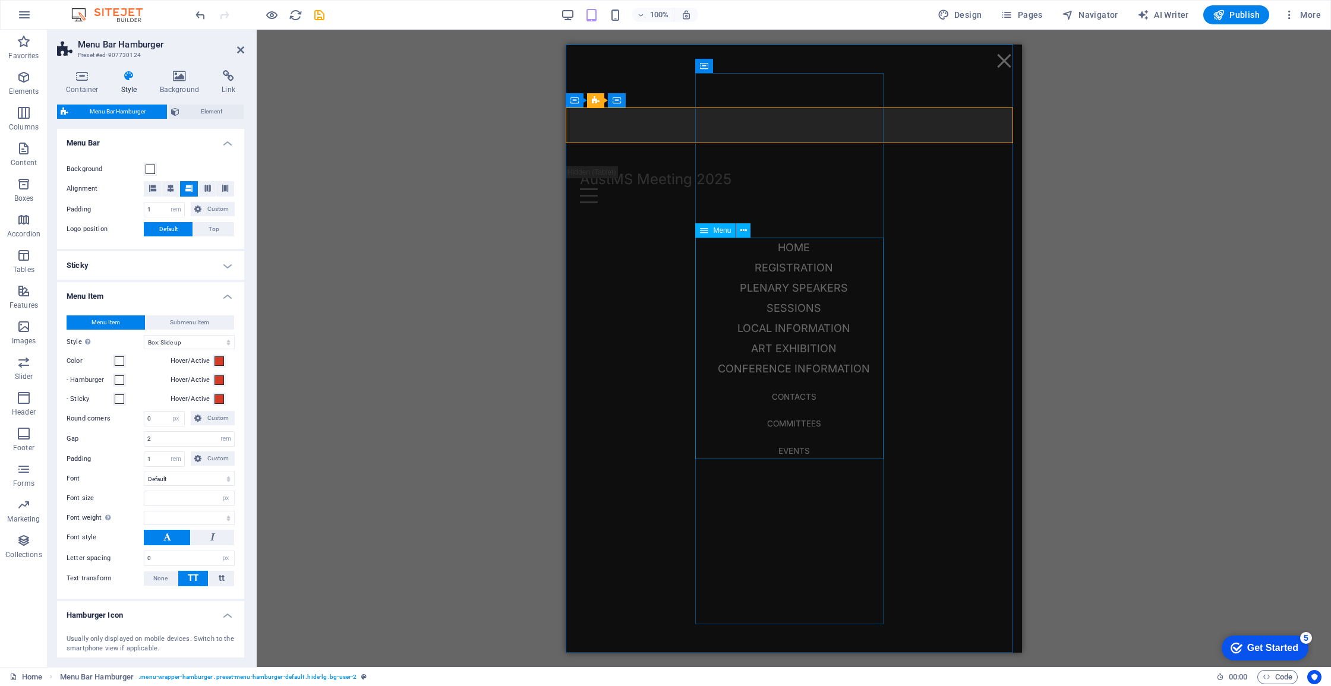
click at [725, 286] on nav "Home Registration Plenary speakers Sessions Local information Art exhibition Co…" at bounding box center [794, 348] width 190 height 223
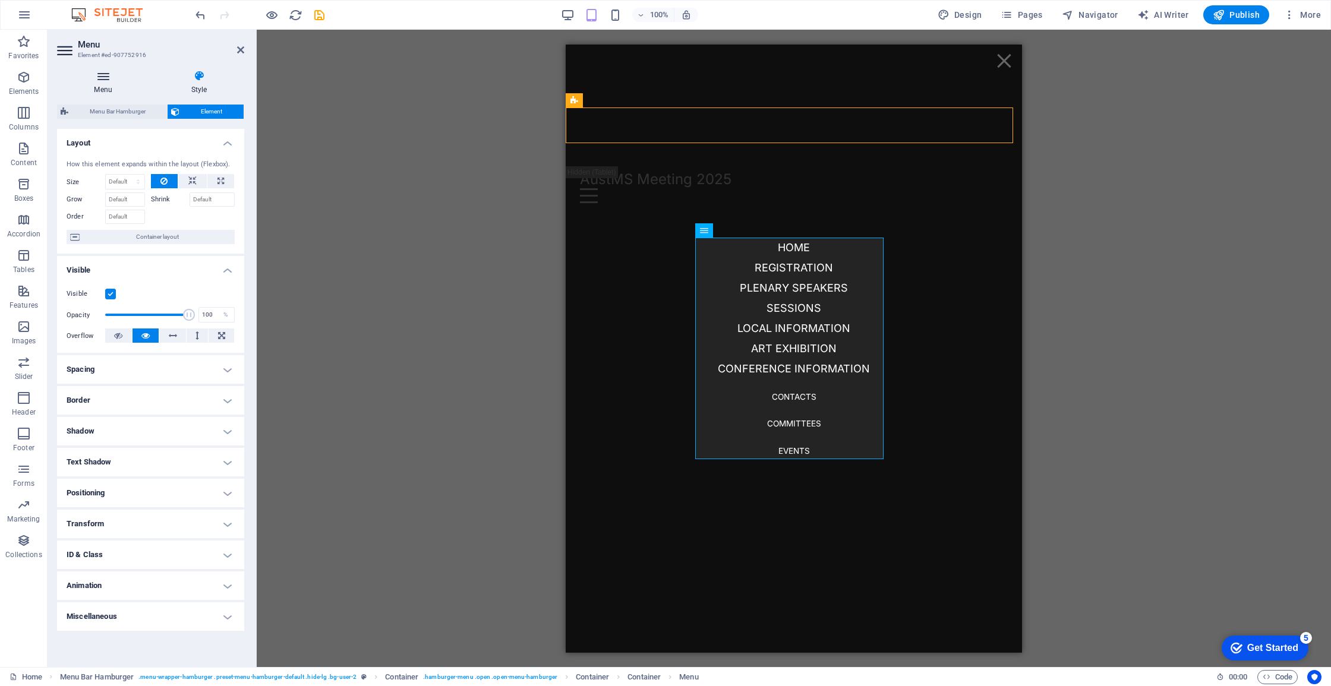
click at [113, 84] on h4 "Menu" at bounding box center [105, 82] width 97 height 25
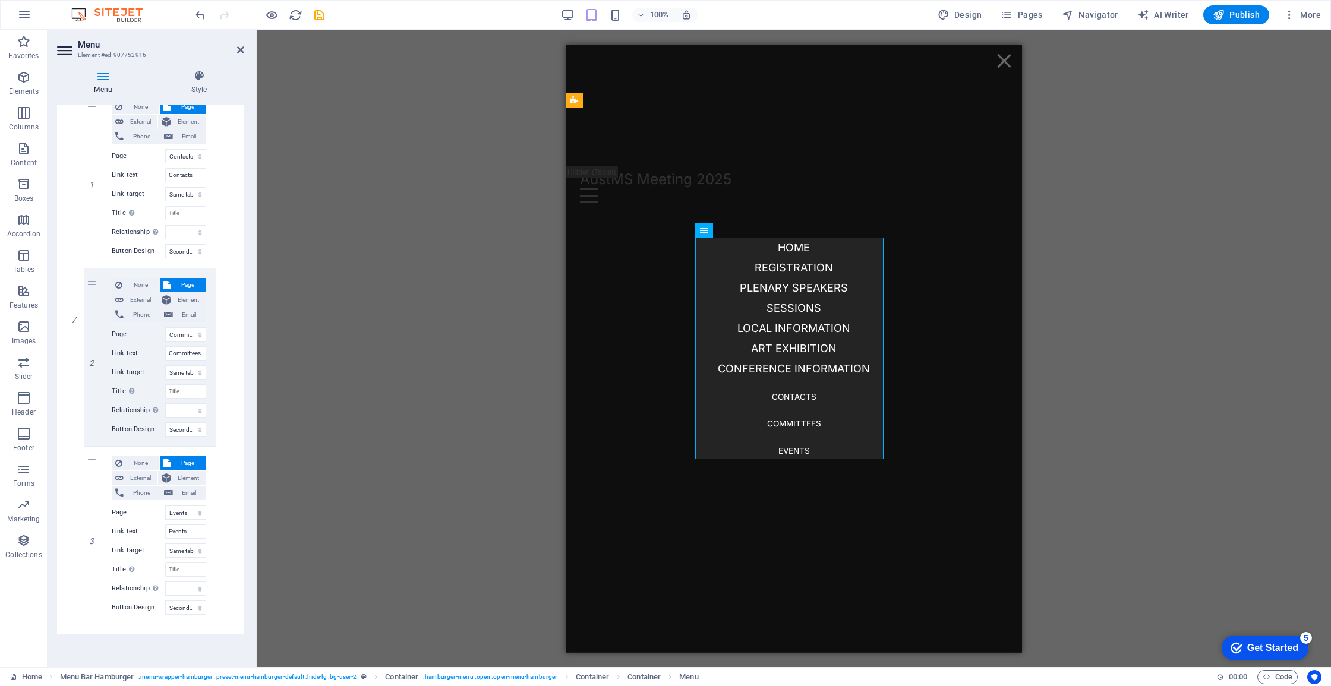
scroll to position [716, 0]
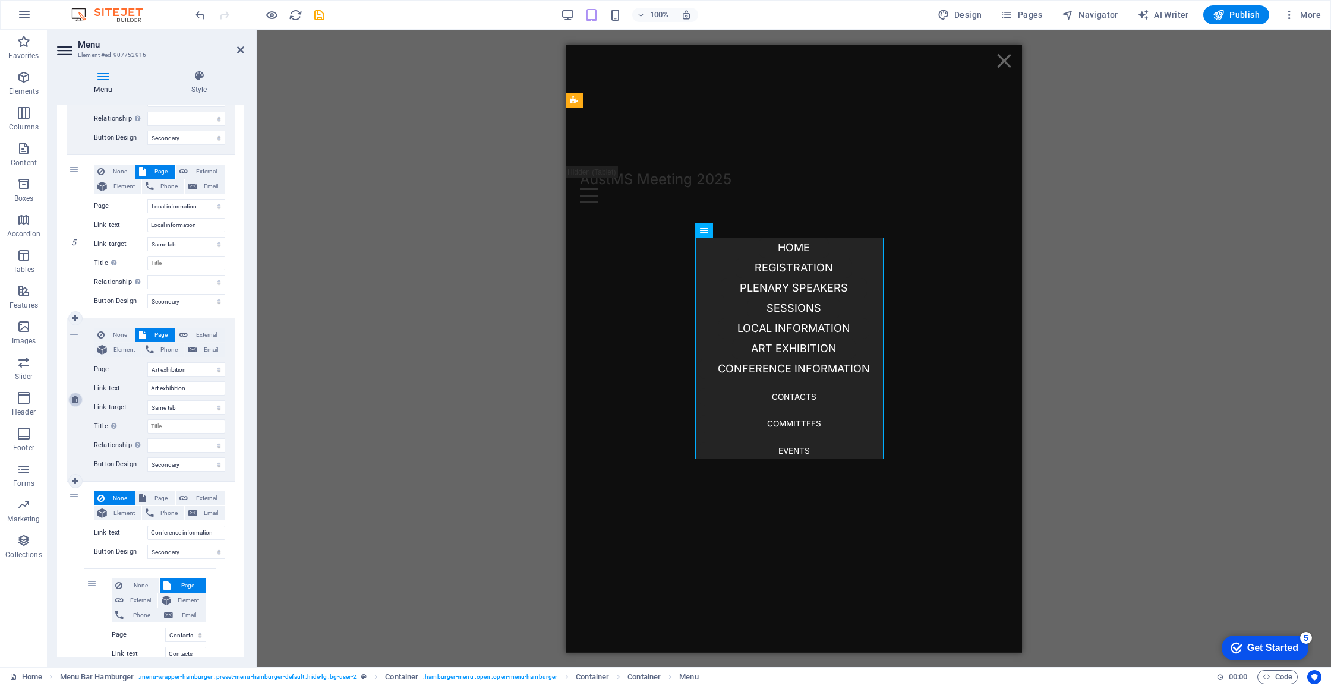
click at [75, 396] on icon at bounding box center [75, 400] width 7 height 8
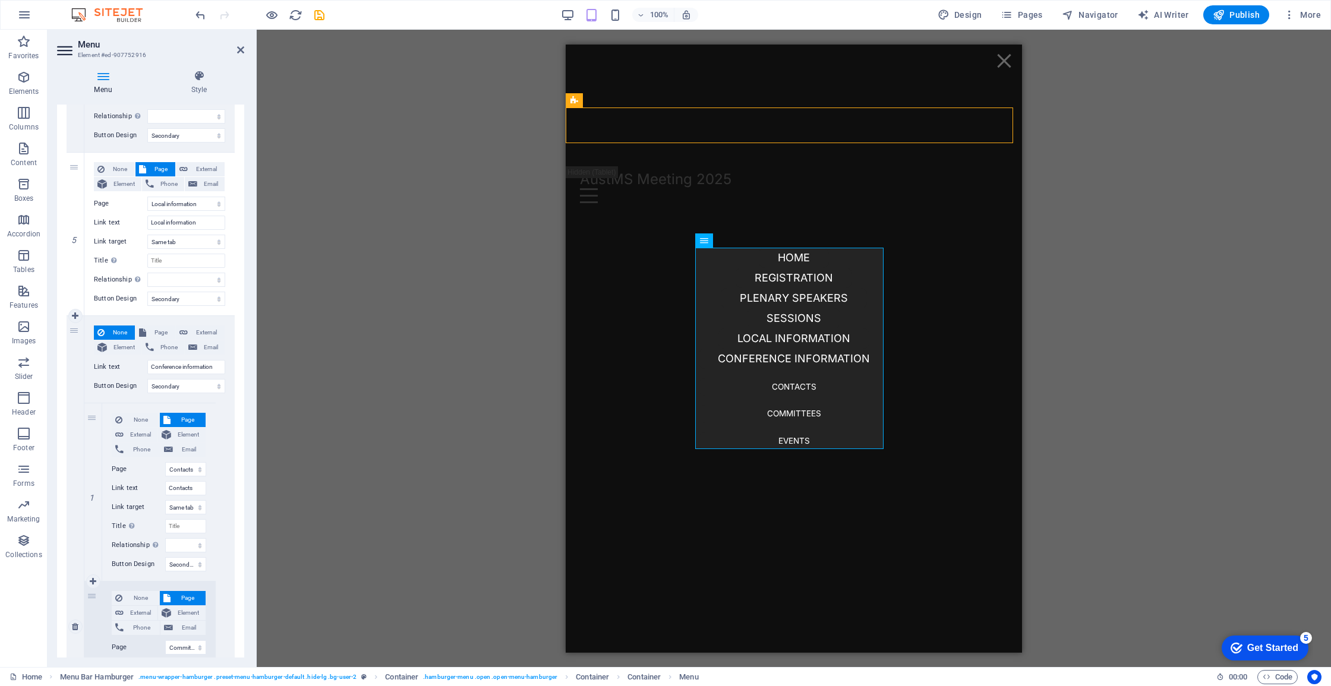
scroll to position [1031, 0]
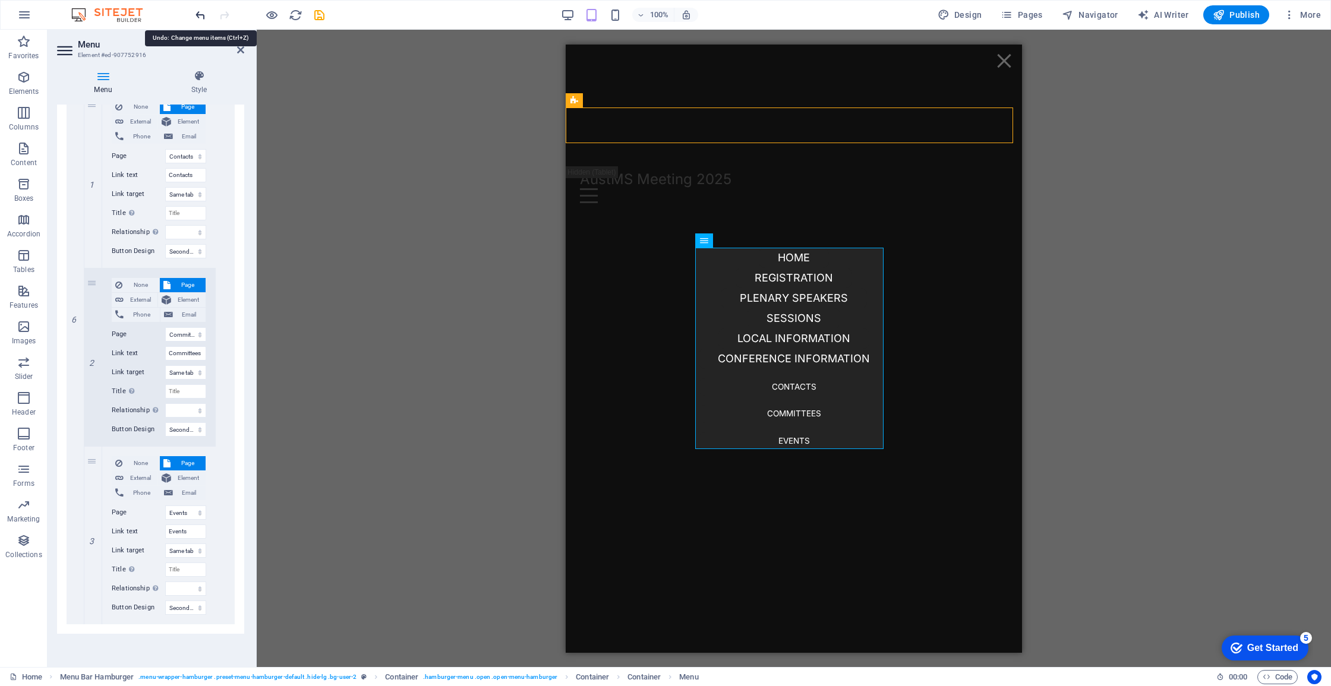
click at [195, 15] on icon "undo" at bounding box center [201, 15] width 14 height 14
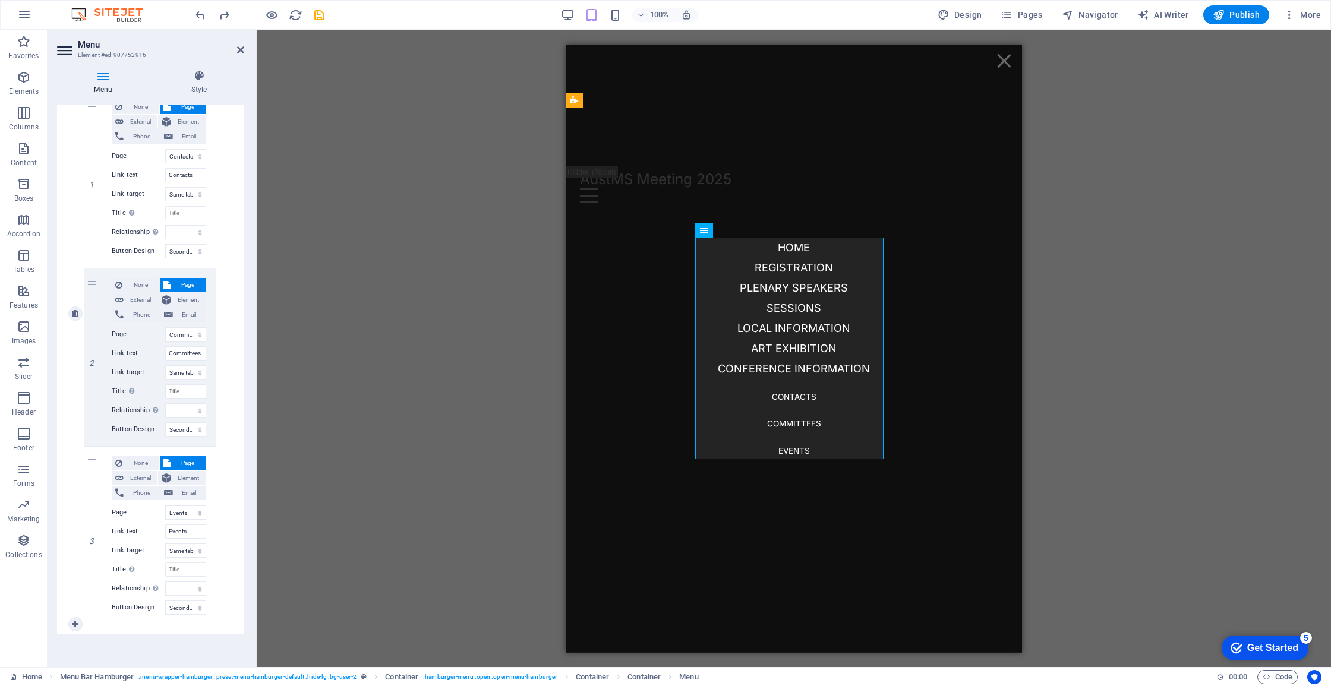
scroll to position [991, 0]
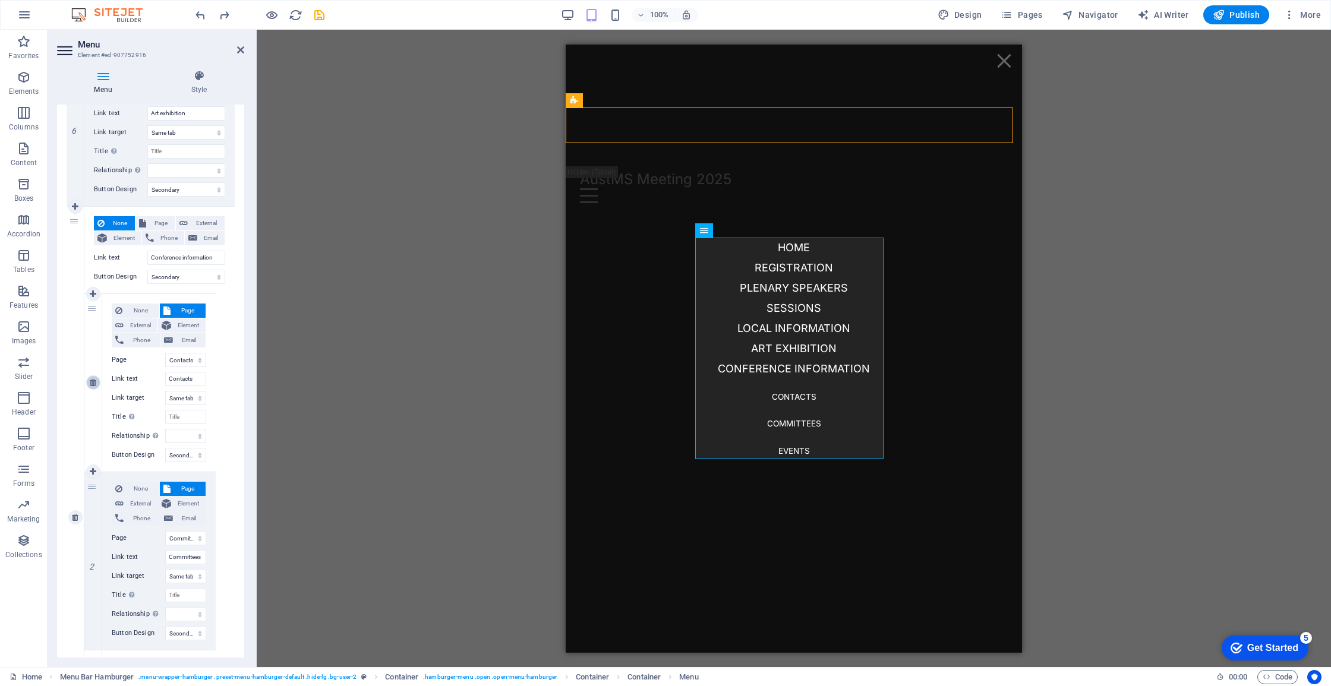
click at [97, 381] on link at bounding box center [93, 383] width 14 height 14
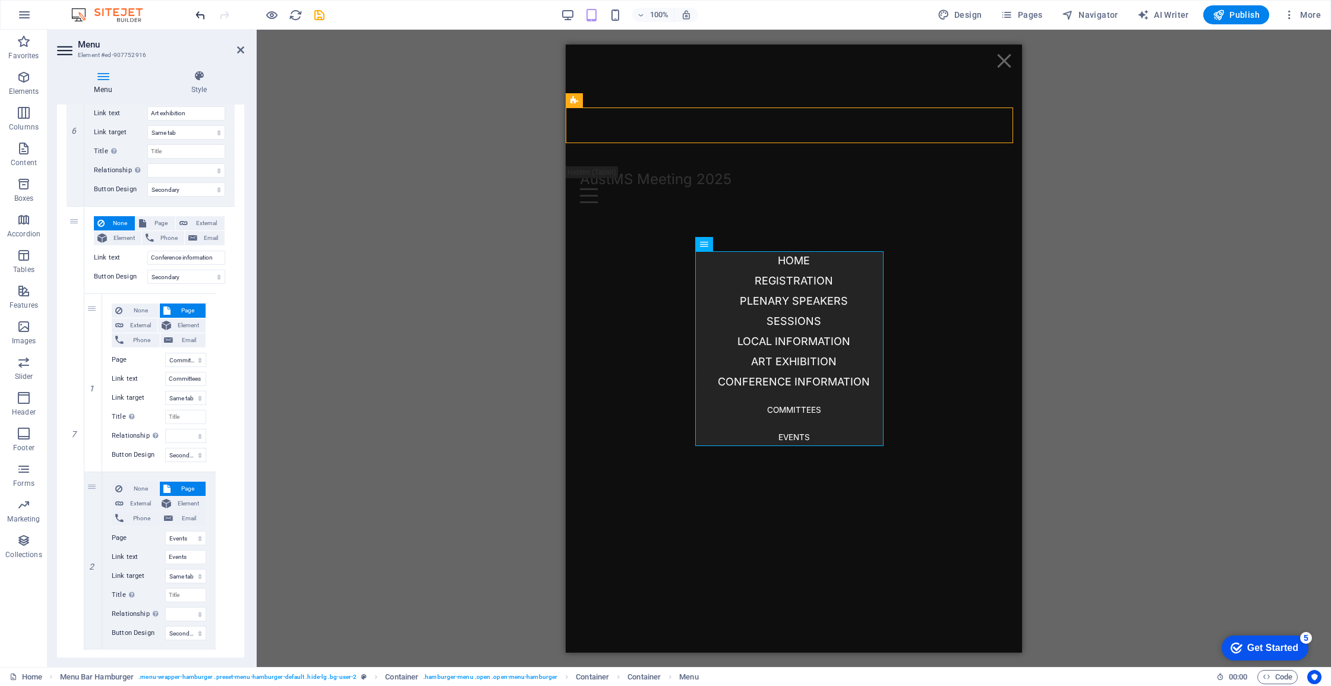
click at [199, 14] on icon "undo" at bounding box center [201, 15] width 14 height 14
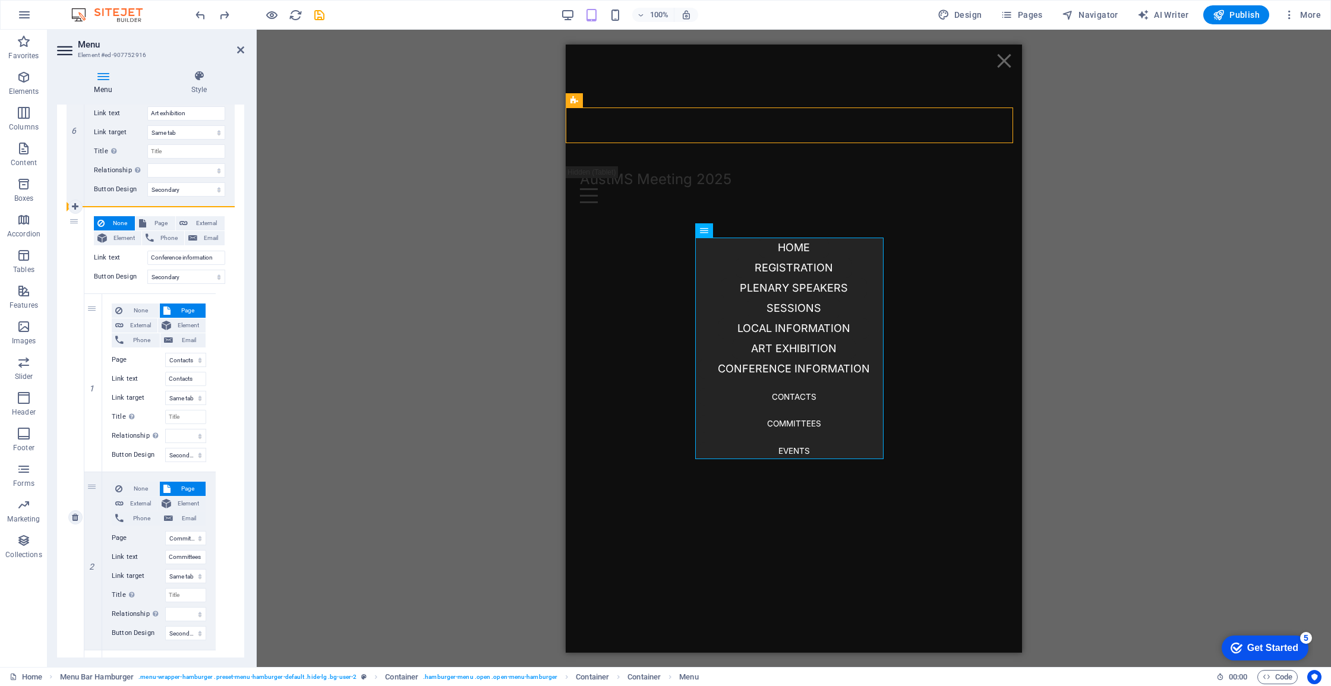
drag, startPoint x: 88, startPoint y: 304, endPoint x: 119, endPoint y: 219, distance: 89.9
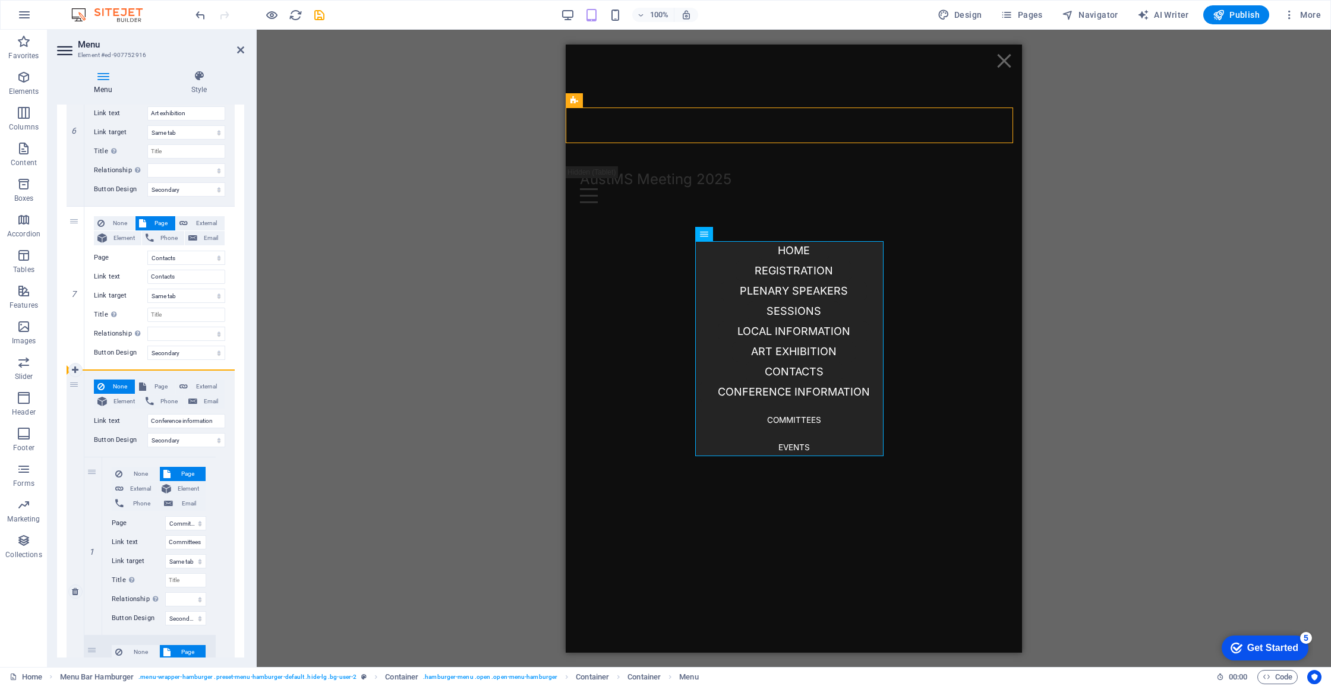
drag, startPoint x: 98, startPoint y: 469, endPoint x: 107, endPoint y: 387, distance: 83.1
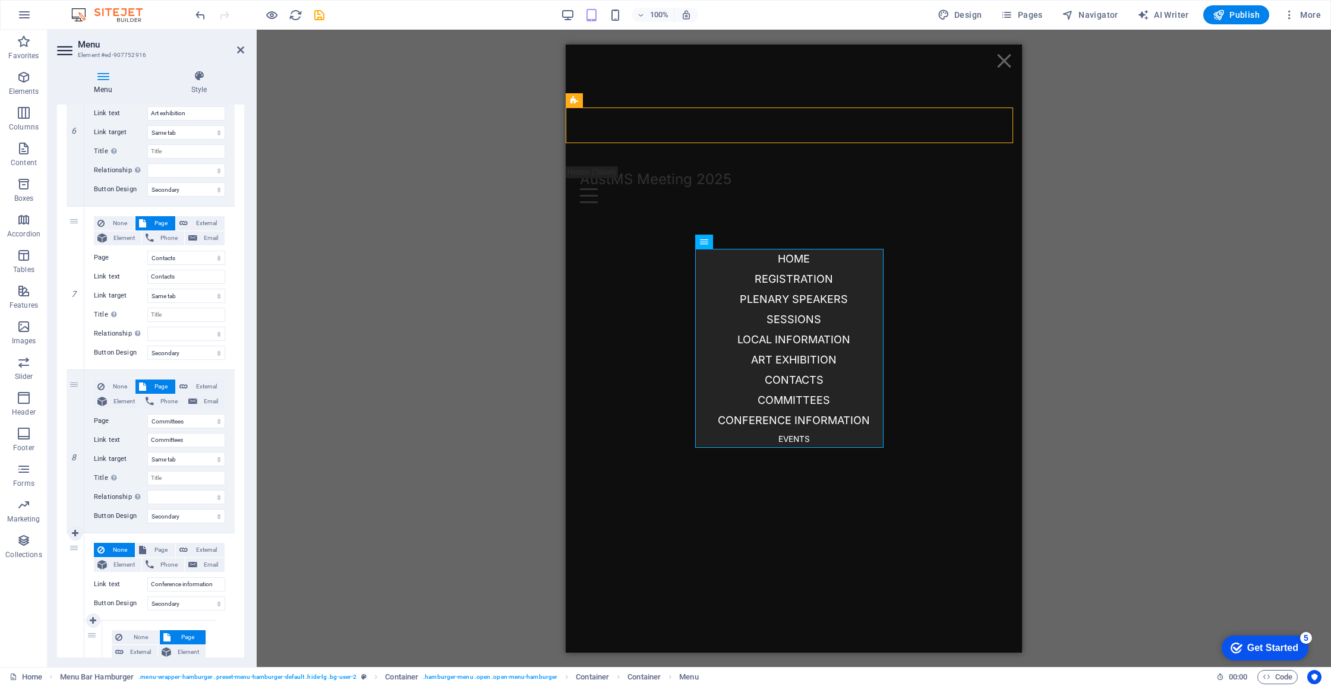
scroll to position [1165, 0]
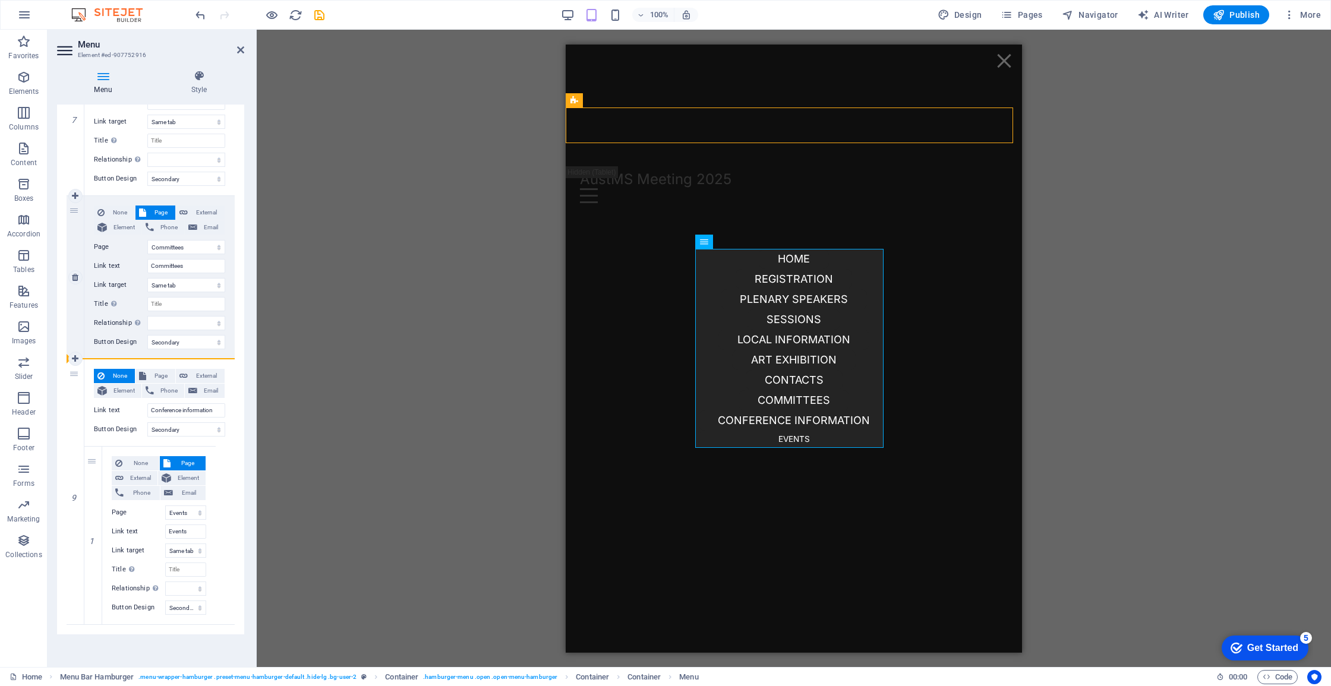
drag, startPoint x: 88, startPoint y: 441, endPoint x: 100, endPoint y: 339, distance: 102.9
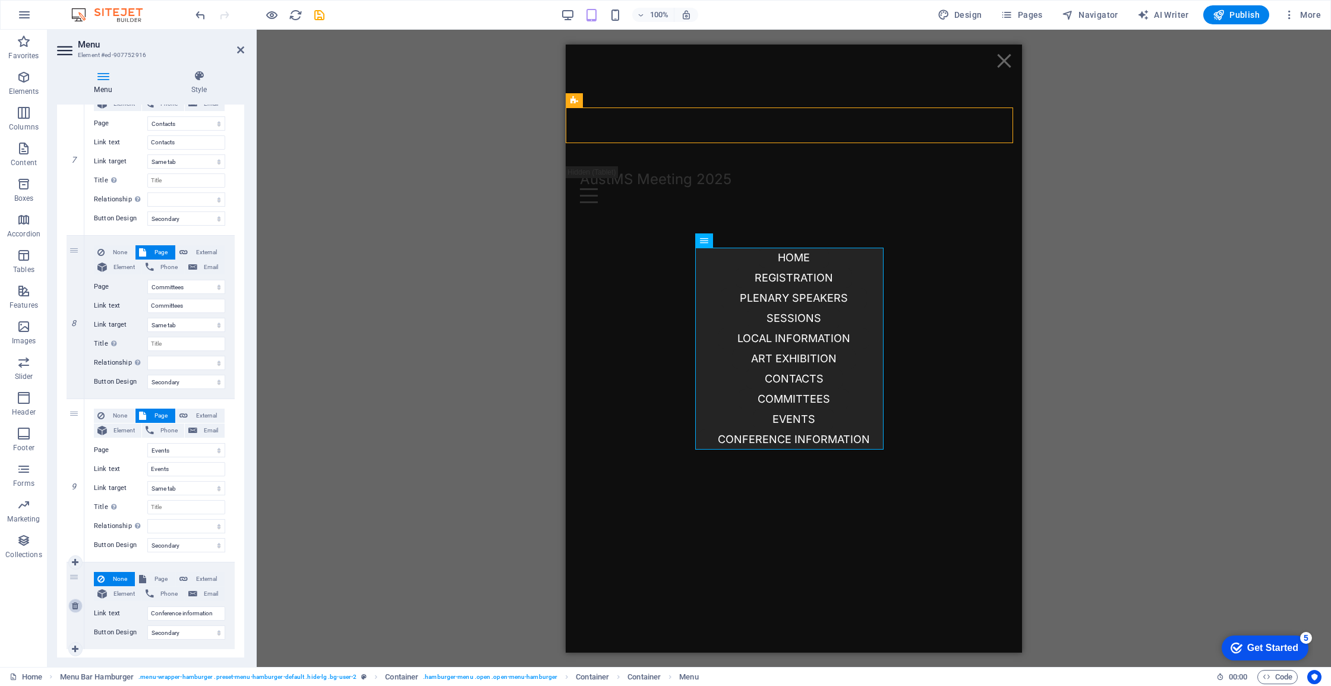
click at [79, 605] on link at bounding box center [75, 606] width 14 height 14
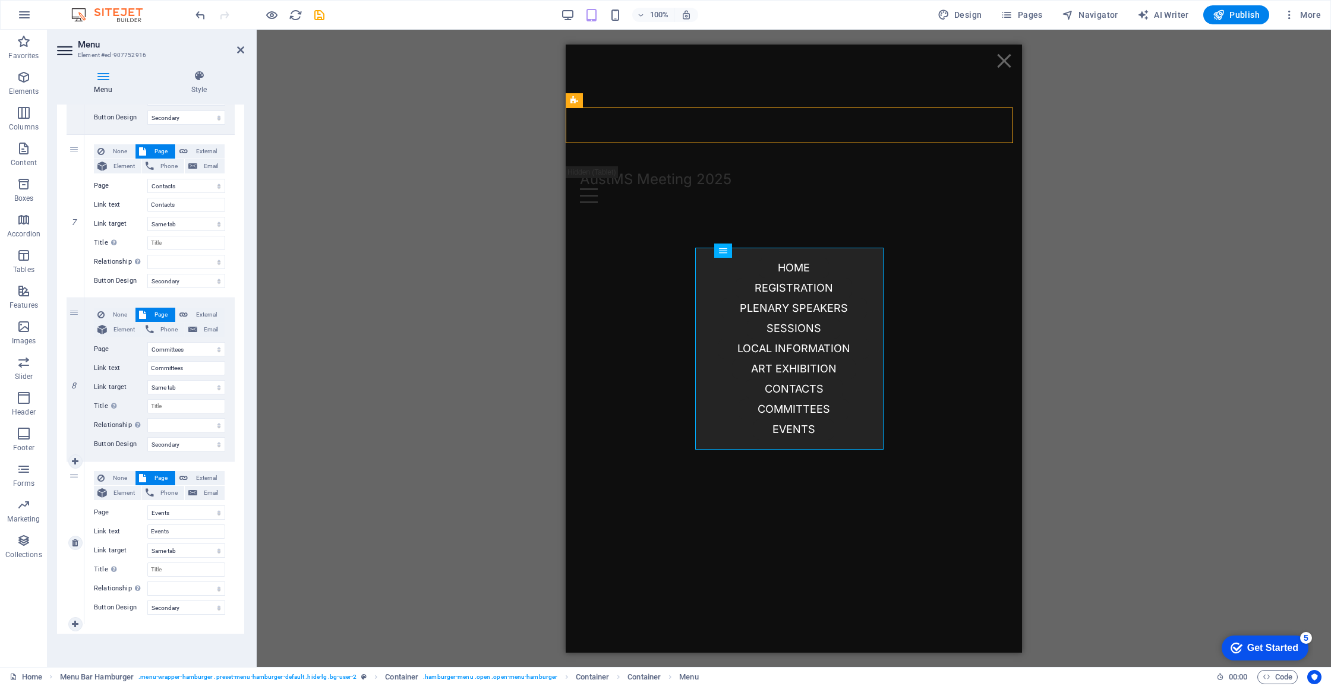
scroll to position [1063, 0]
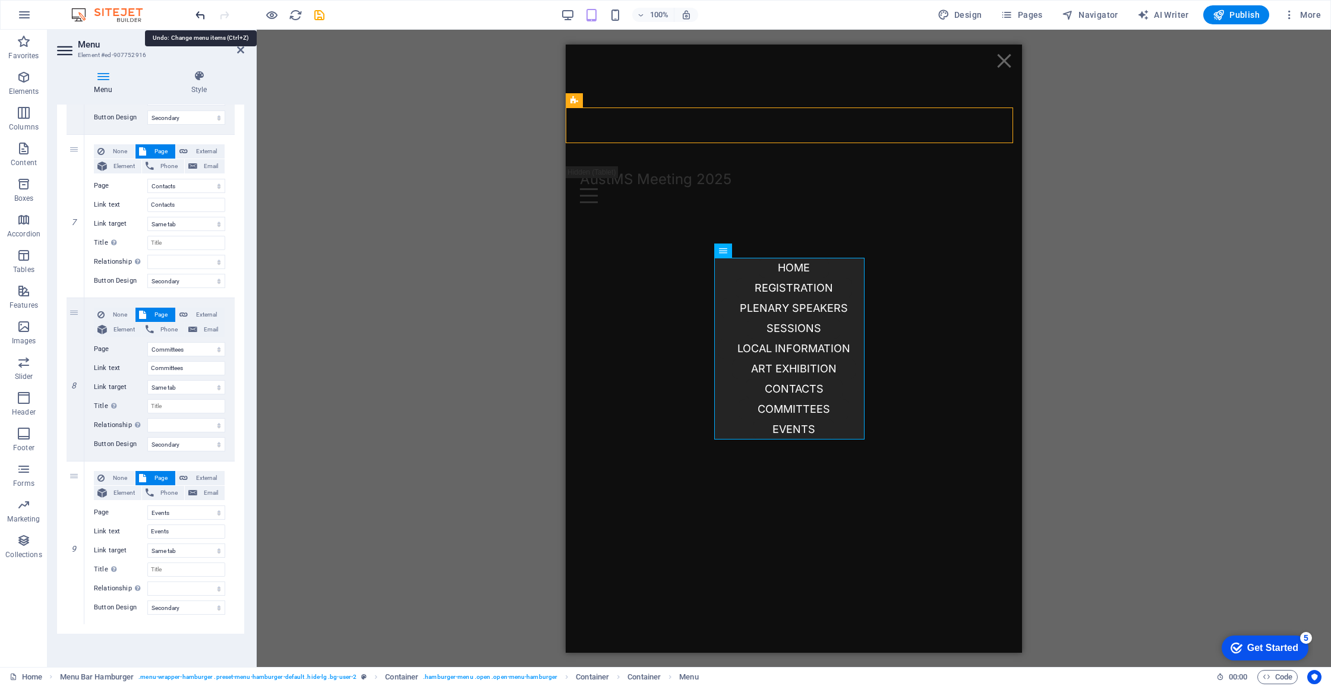
click at [205, 14] on icon "undo" at bounding box center [201, 15] width 14 height 14
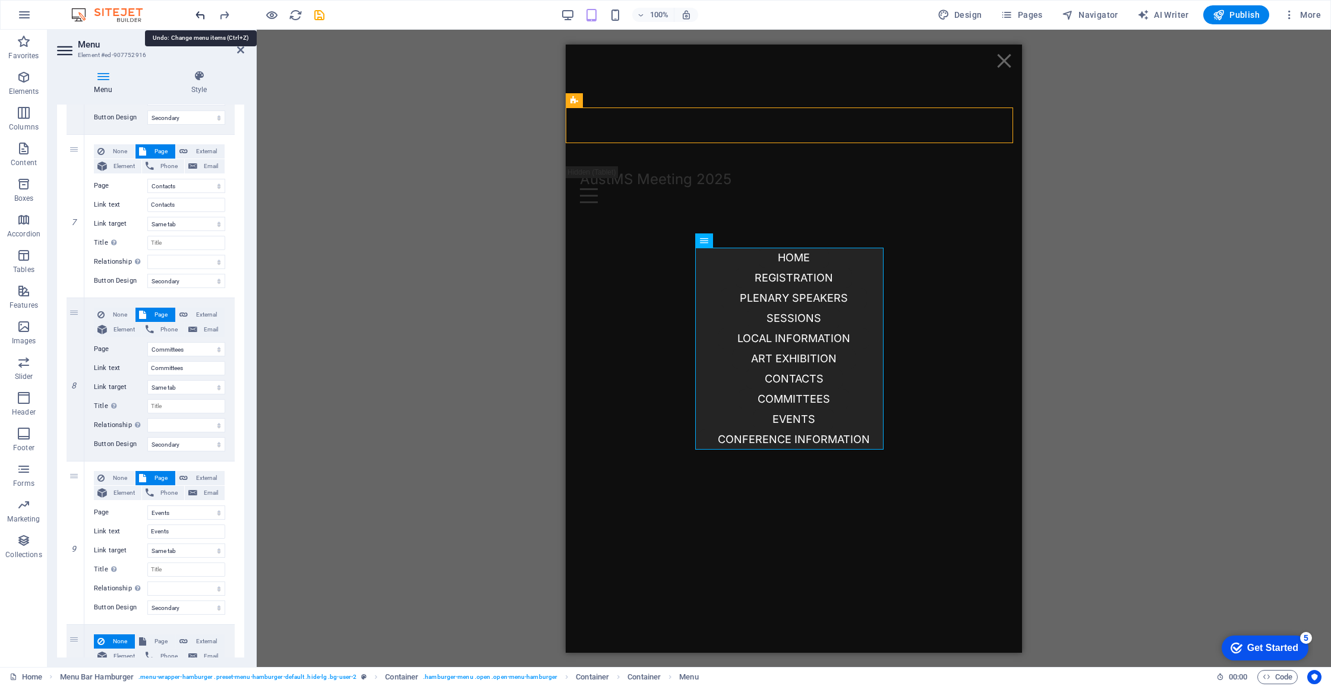
click at [205, 14] on icon "undo" at bounding box center [201, 15] width 14 height 14
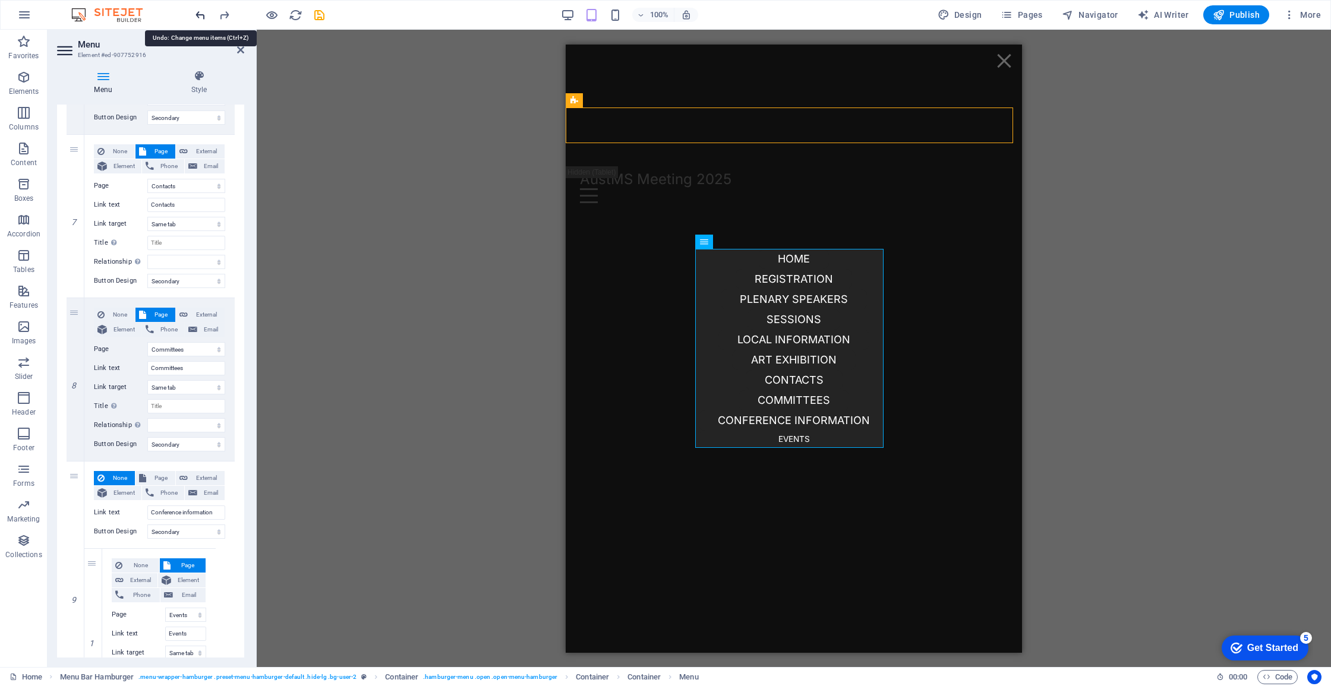
click at [205, 14] on icon "undo" at bounding box center [201, 15] width 14 height 14
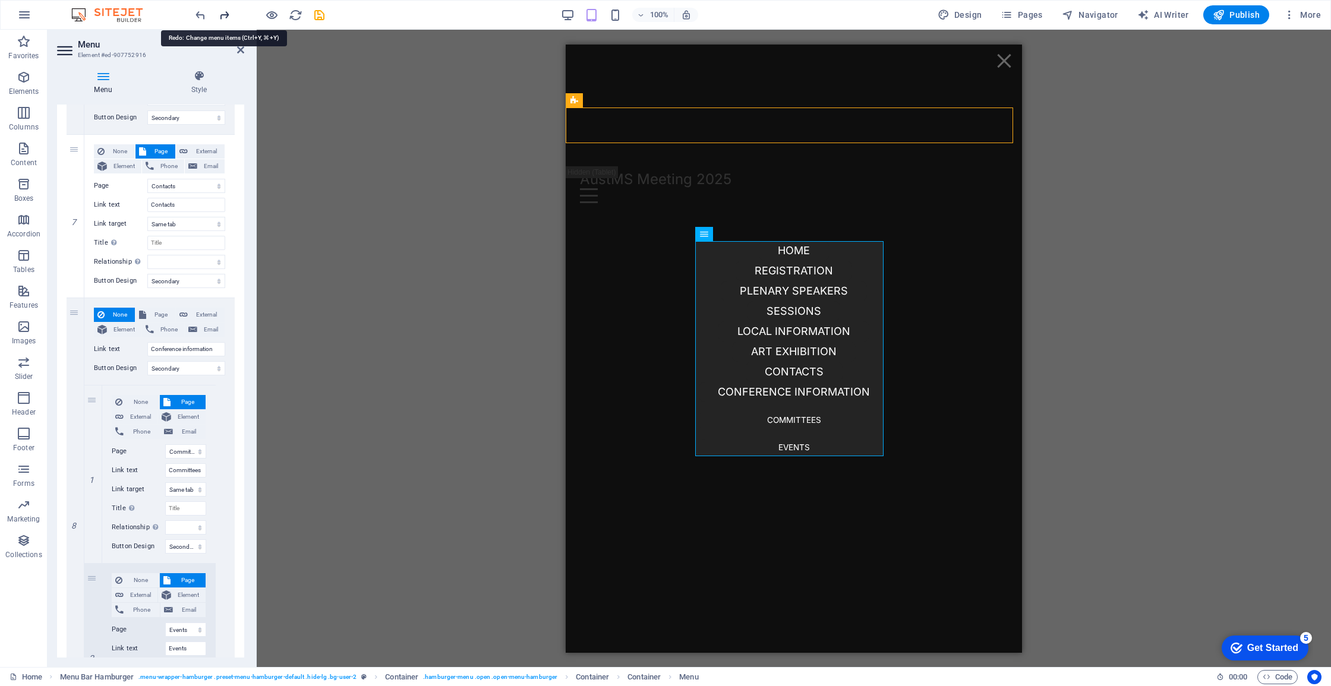
click at [223, 12] on icon "redo" at bounding box center [224, 15] width 14 height 14
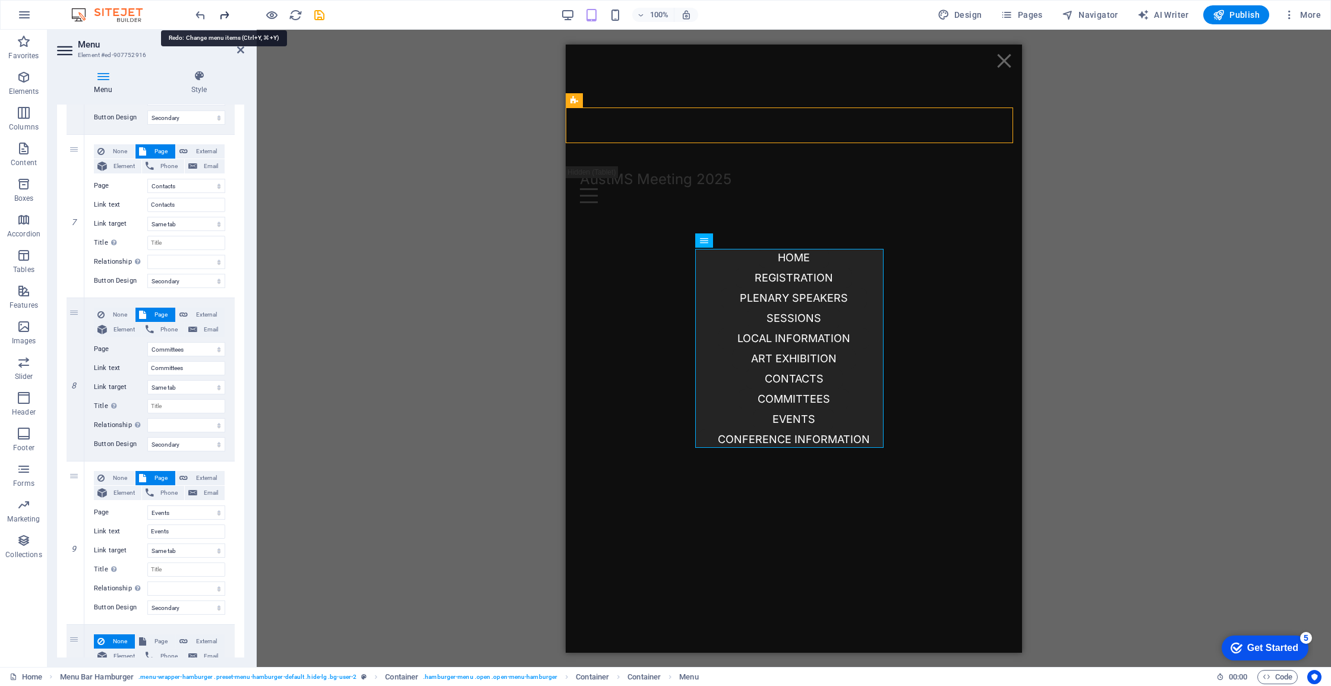
click at [223, 12] on icon "redo" at bounding box center [224, 15] width 14 height 14
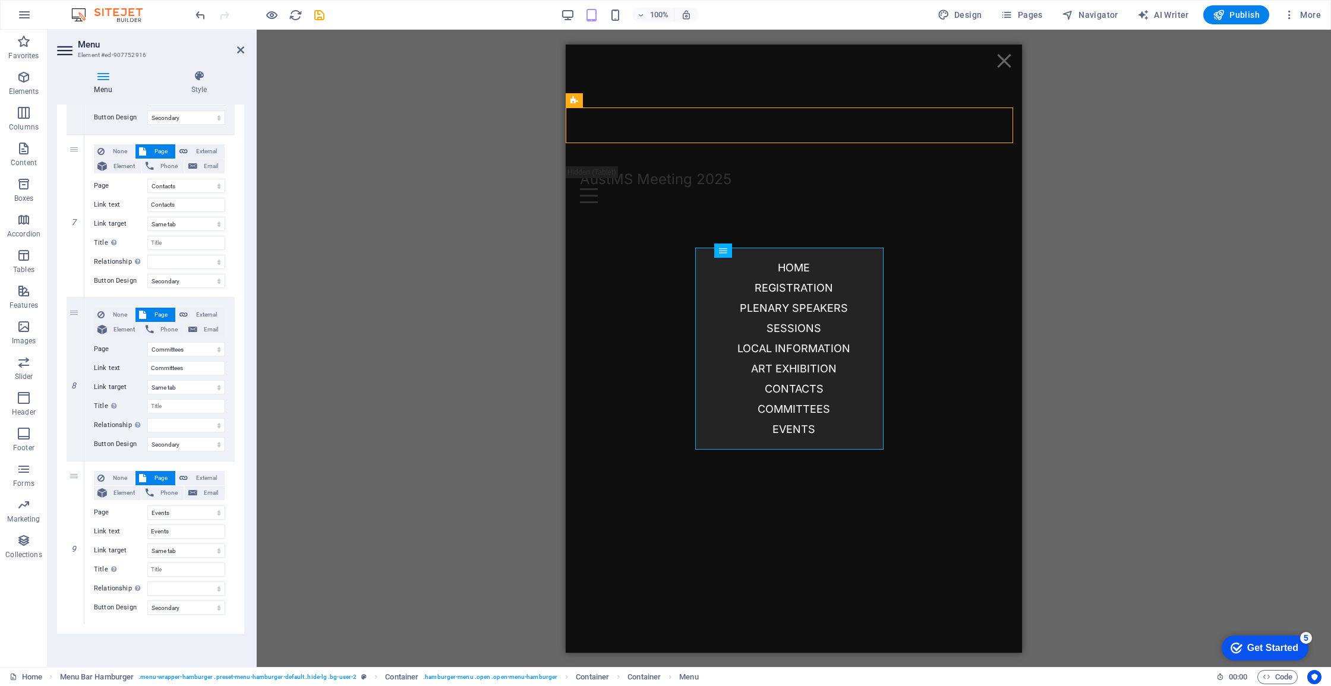
click at [223, 12] on div at bounding box center [259, 14] width 133 height 19
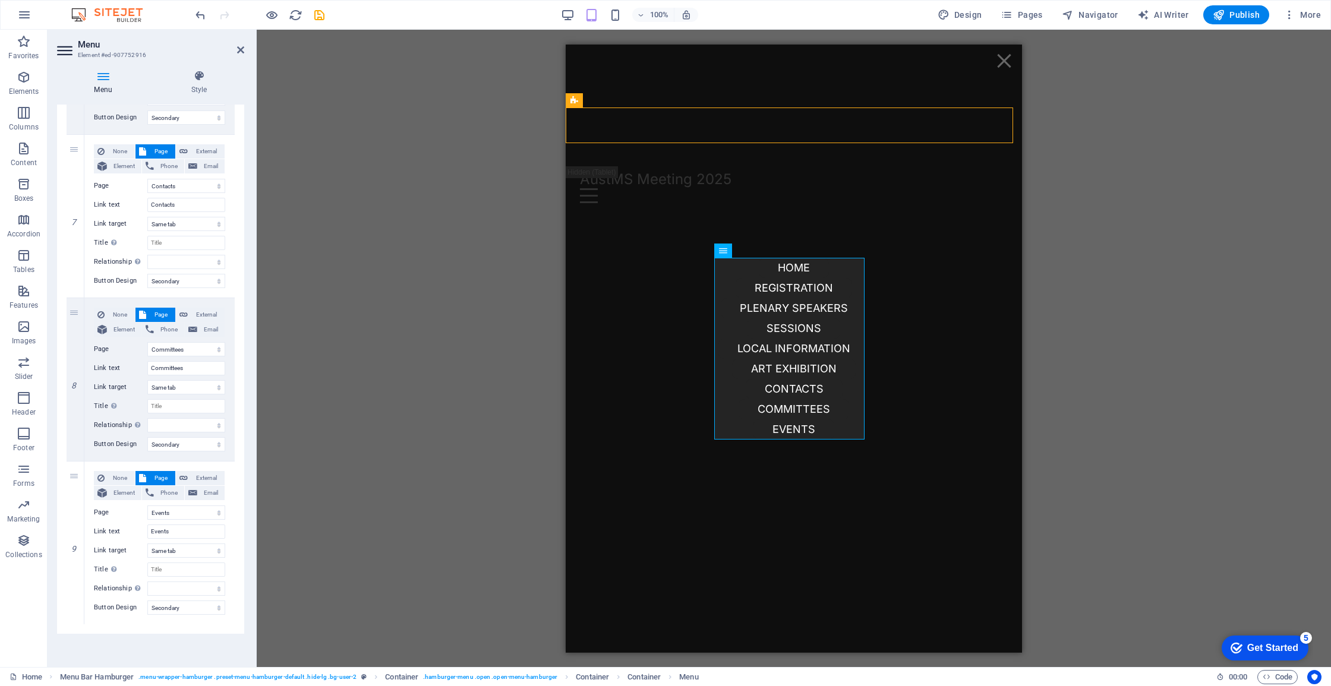
click at [223, 12] on div at bounding box center [259, 14] width 133 height 19
click at [474, 368] on div "H3 Info Bar Menu Bar H4 Container HTML Container H4 Container Placeholder 2 col…" at bounding box center [794, 349] width 1074 height 638
click at [323, 13] on icon "save" at bounding box center [320, 15] width 14 height 14
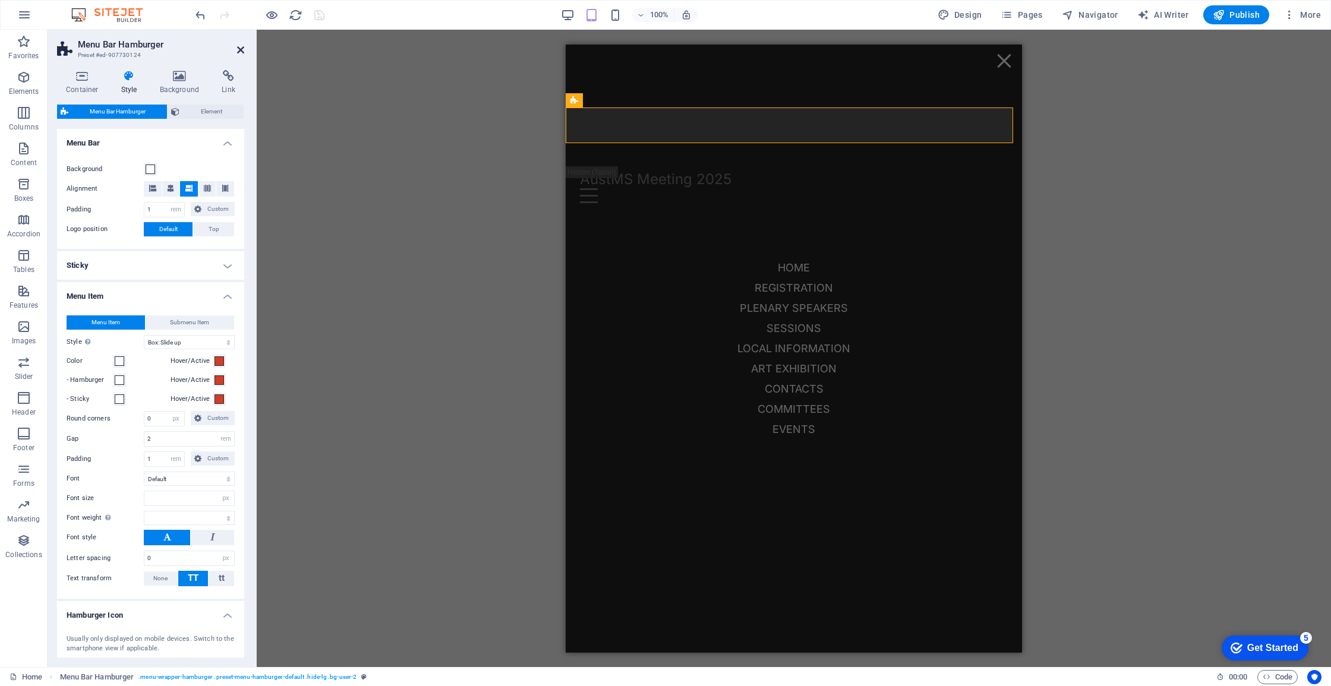
click at [242, 48] on icon at bounding box center [240, 50] width 7 height 10
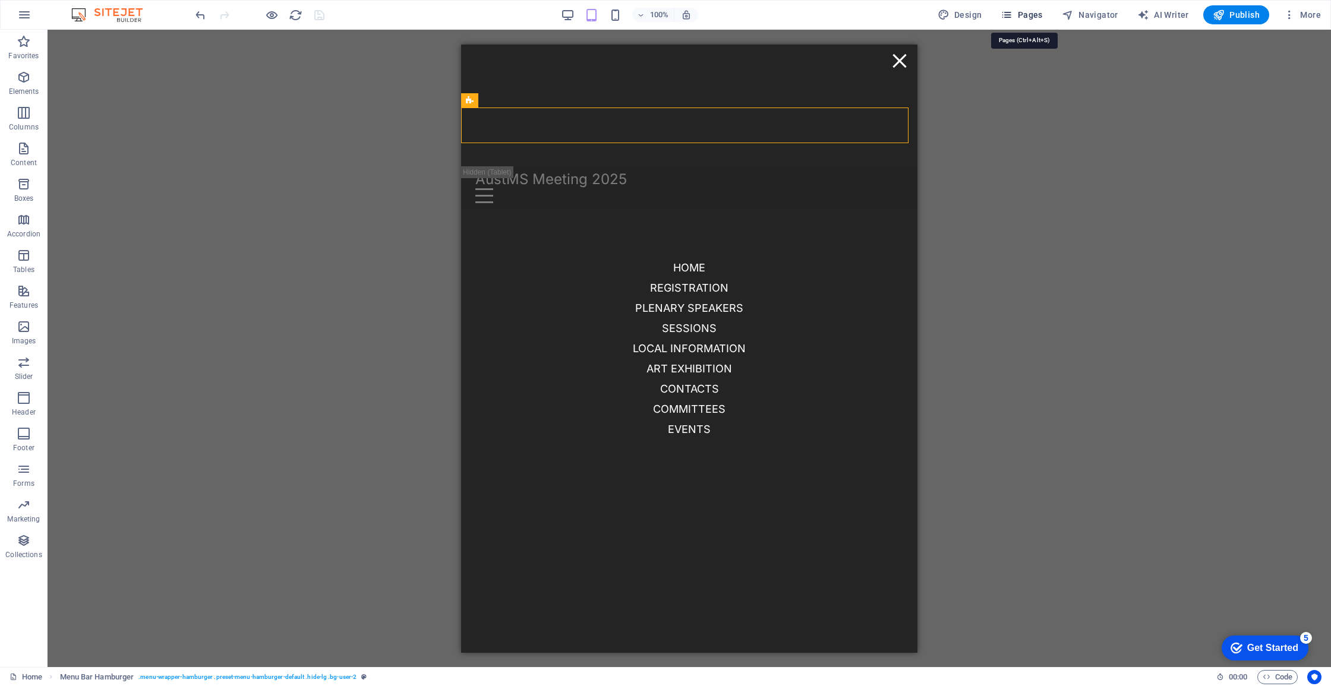
click at [1036, 13] on span "Pages" at bounding box center [1022, 15] width 42 height 12
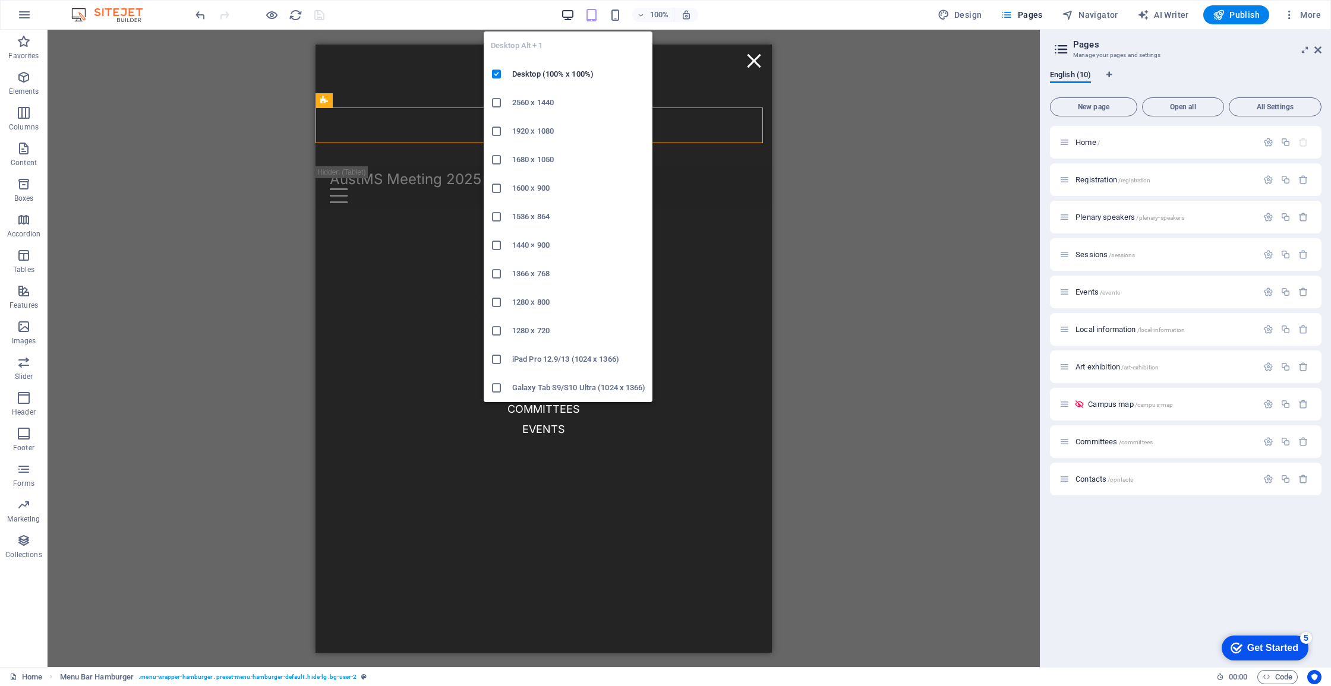
click at [569, 11] on icon "button" at bounding box center [568, 15] width 14 height 14
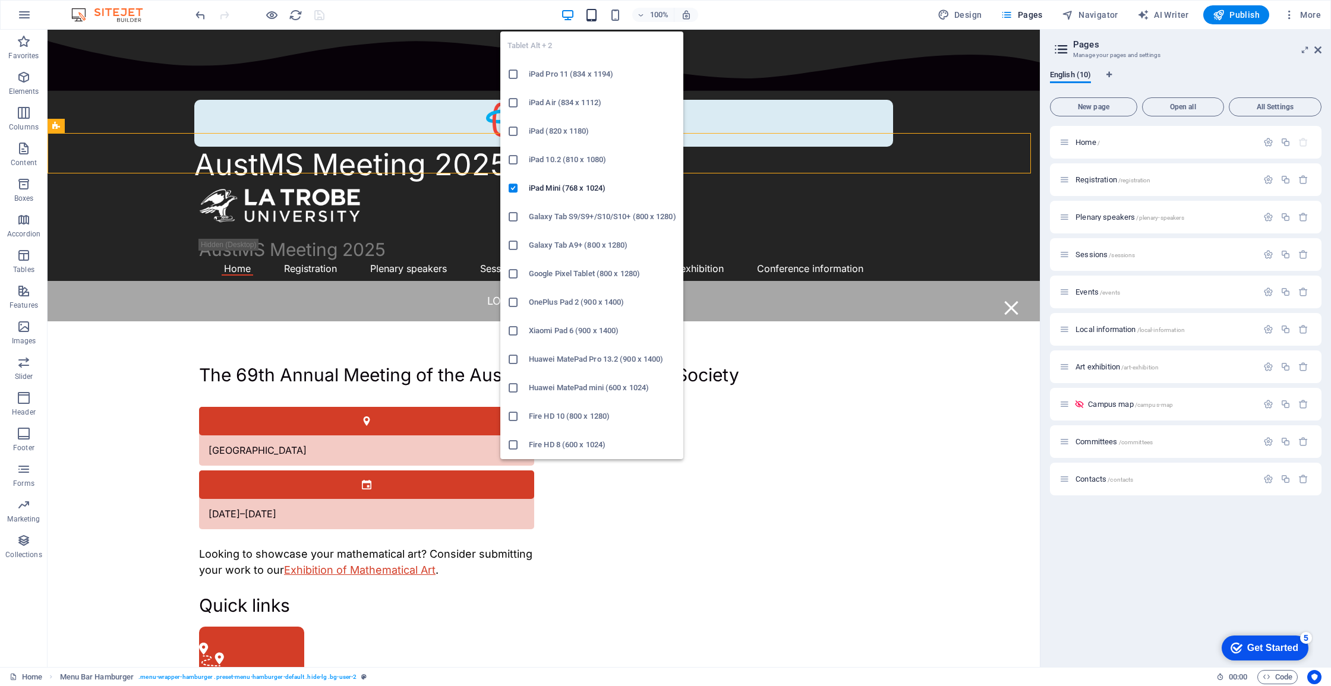
click at [590, 13] on icon "button" at bounding box center [592, 15] width 14 height 14
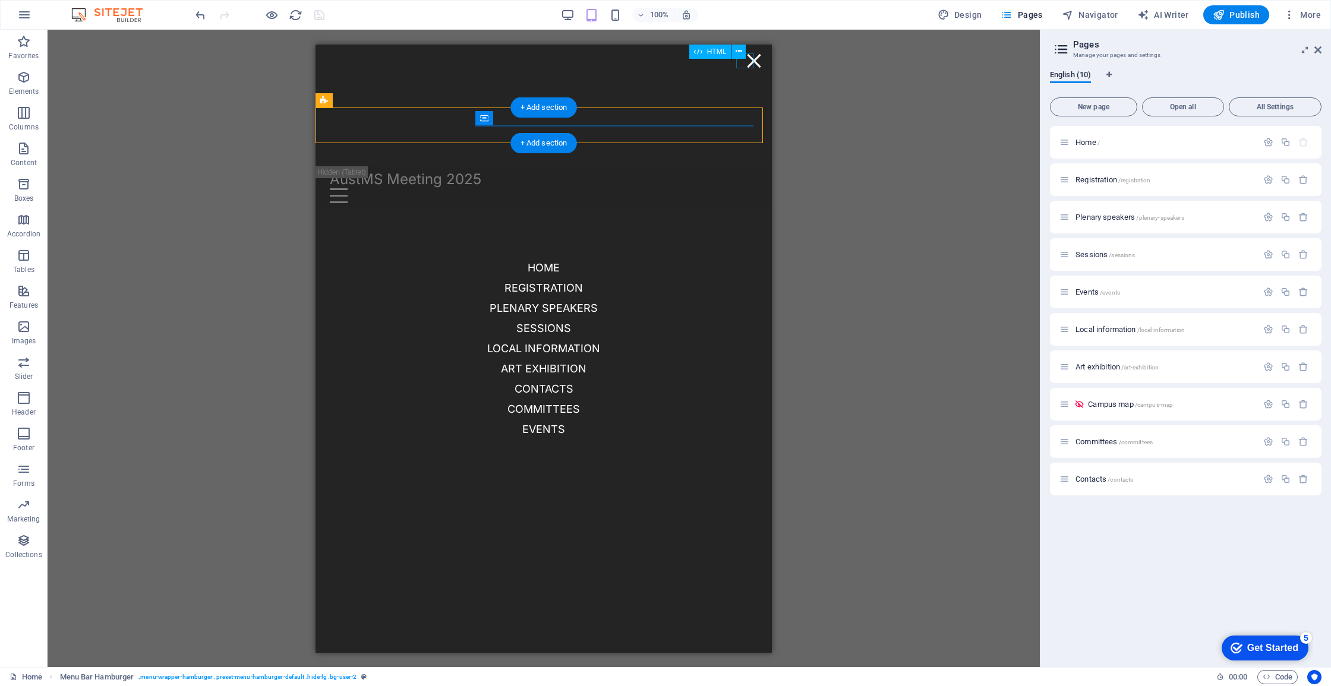
click at [751, 60] on div "Menu" at bounding box center [754, 60] width 18 height 15
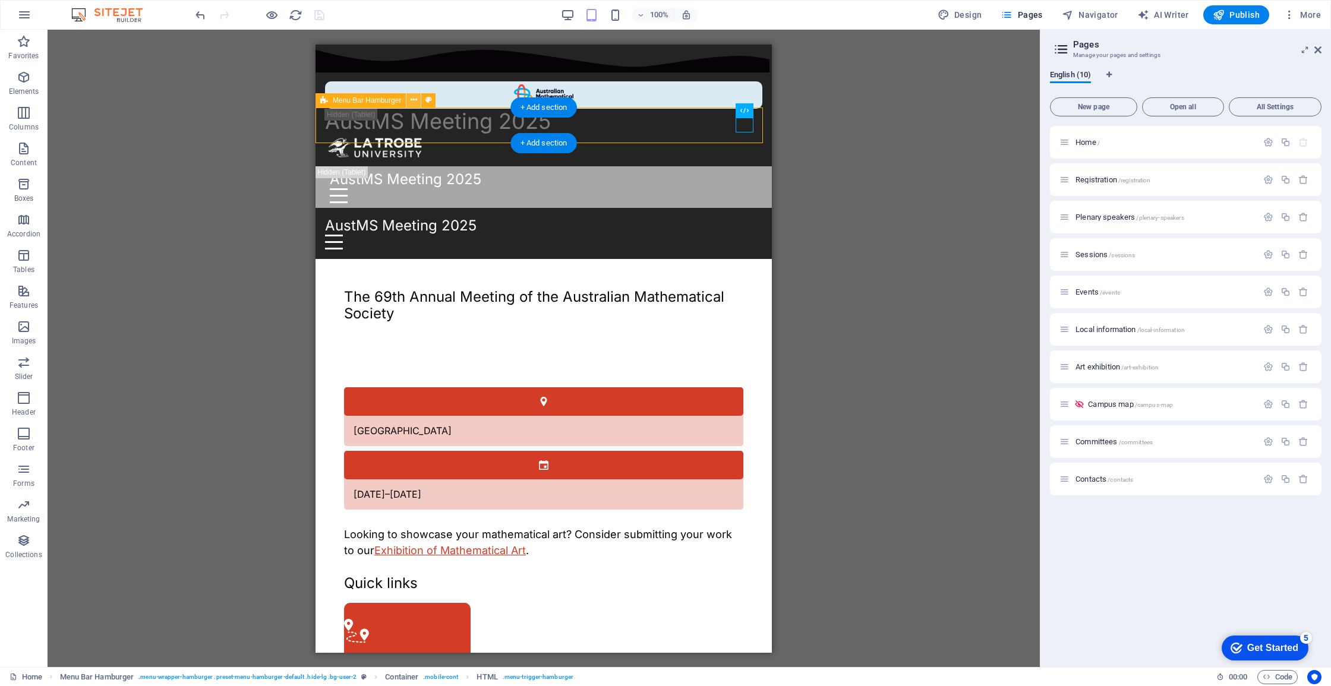
click at [418, 103] on button at bounding box center [413, 100] width 14 height 14
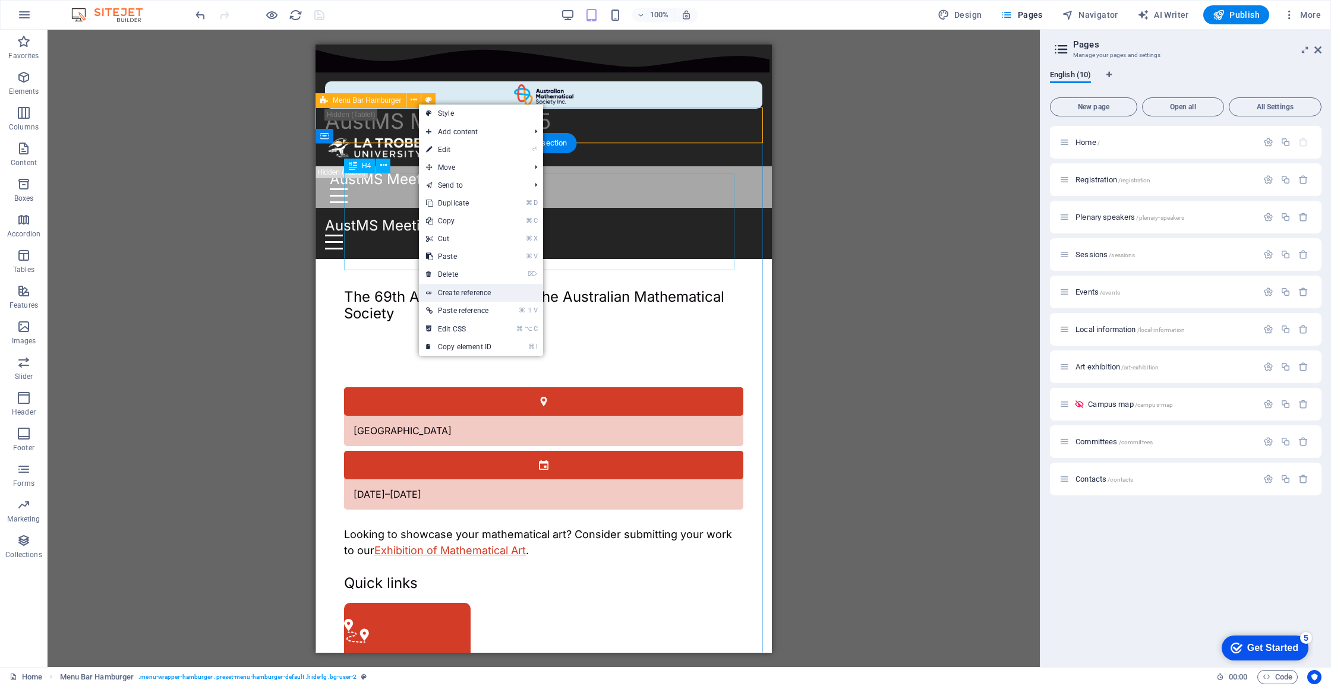
click at [470, 291] on link "Create reference" at bounding box center [481, 293] width 124 height 18
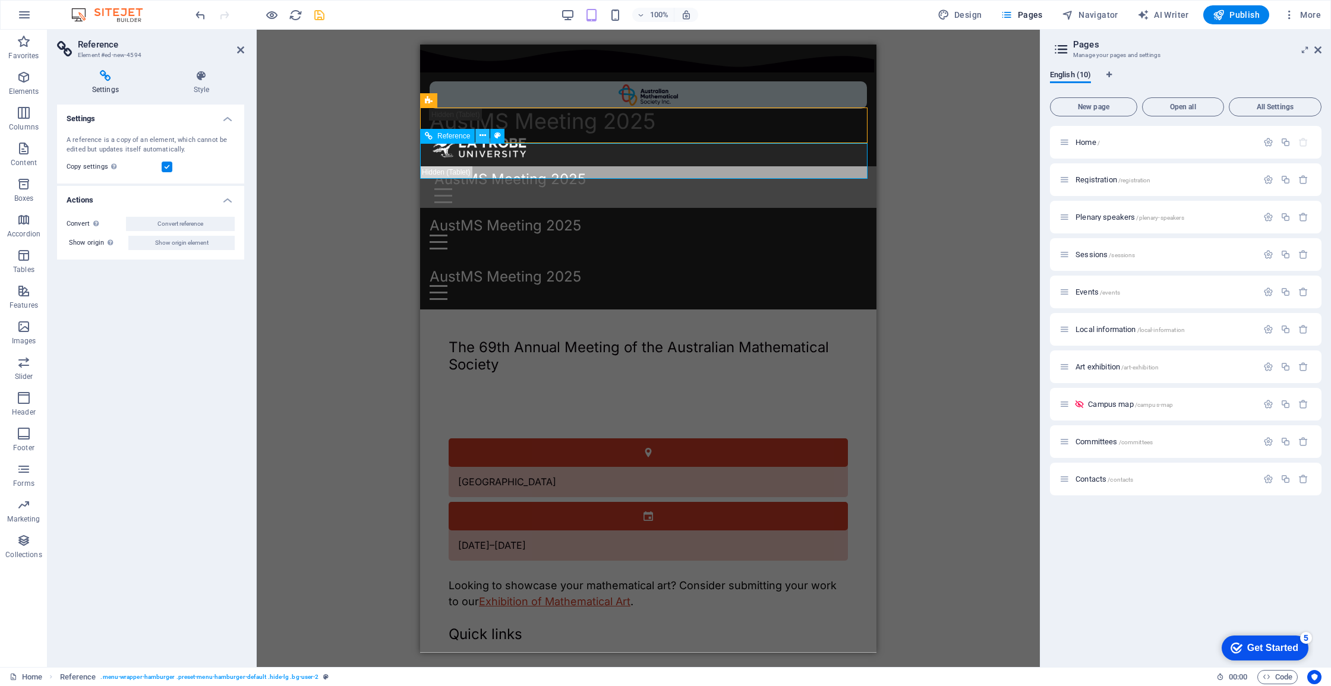
click at [481, 137] on icon at bounding box center [482, 136] width 7 height 12
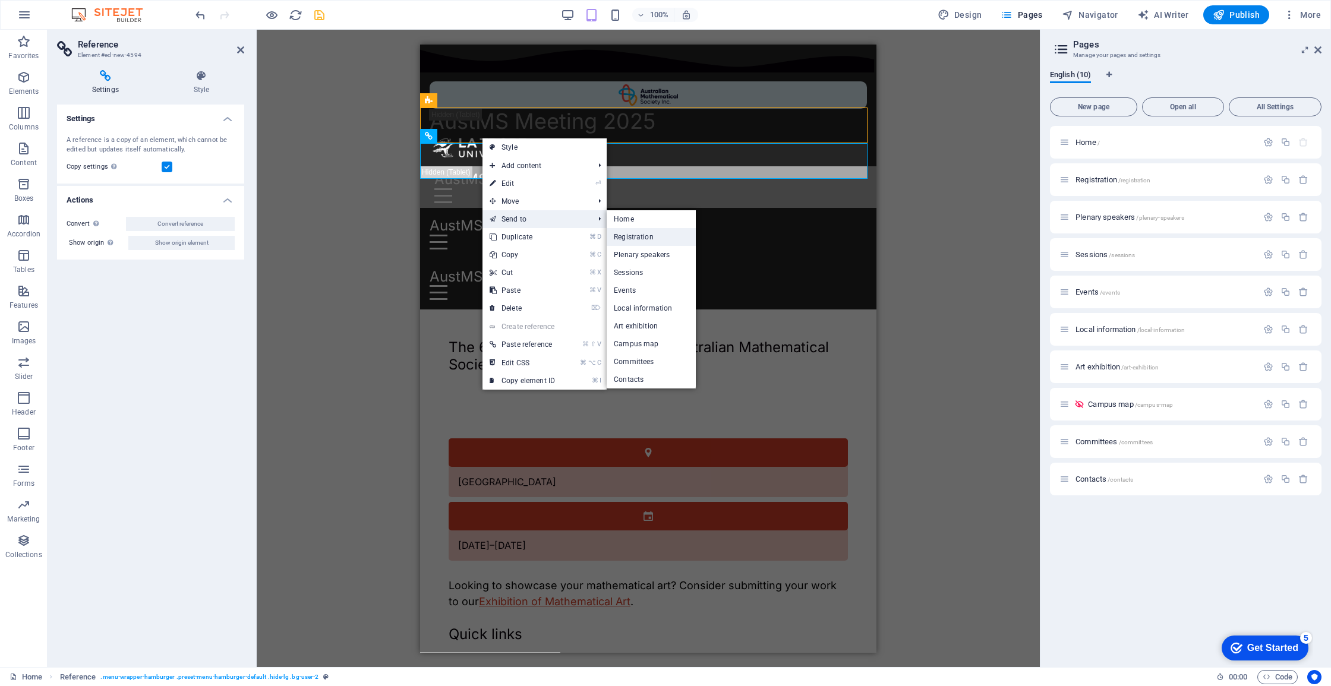
click at [638, 234] on link "Registration" at bounding box center [651, 237] width 89 height 18
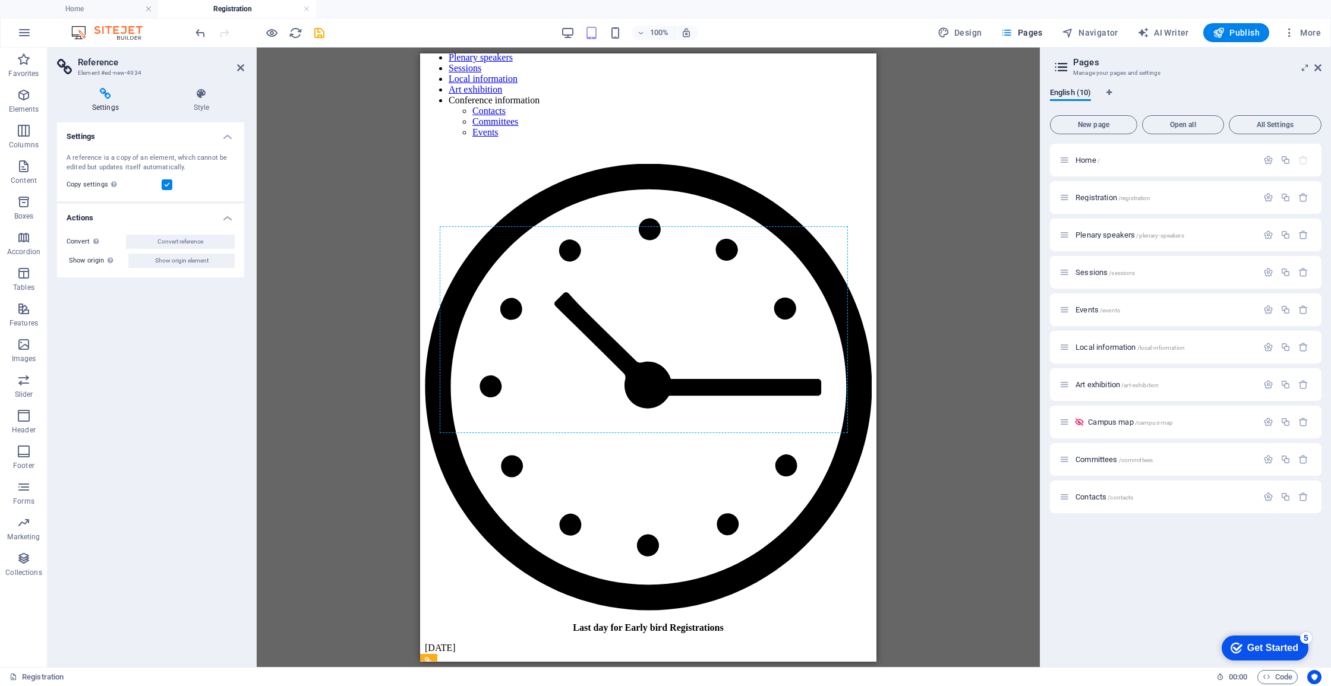
scroll to position [0, 0]
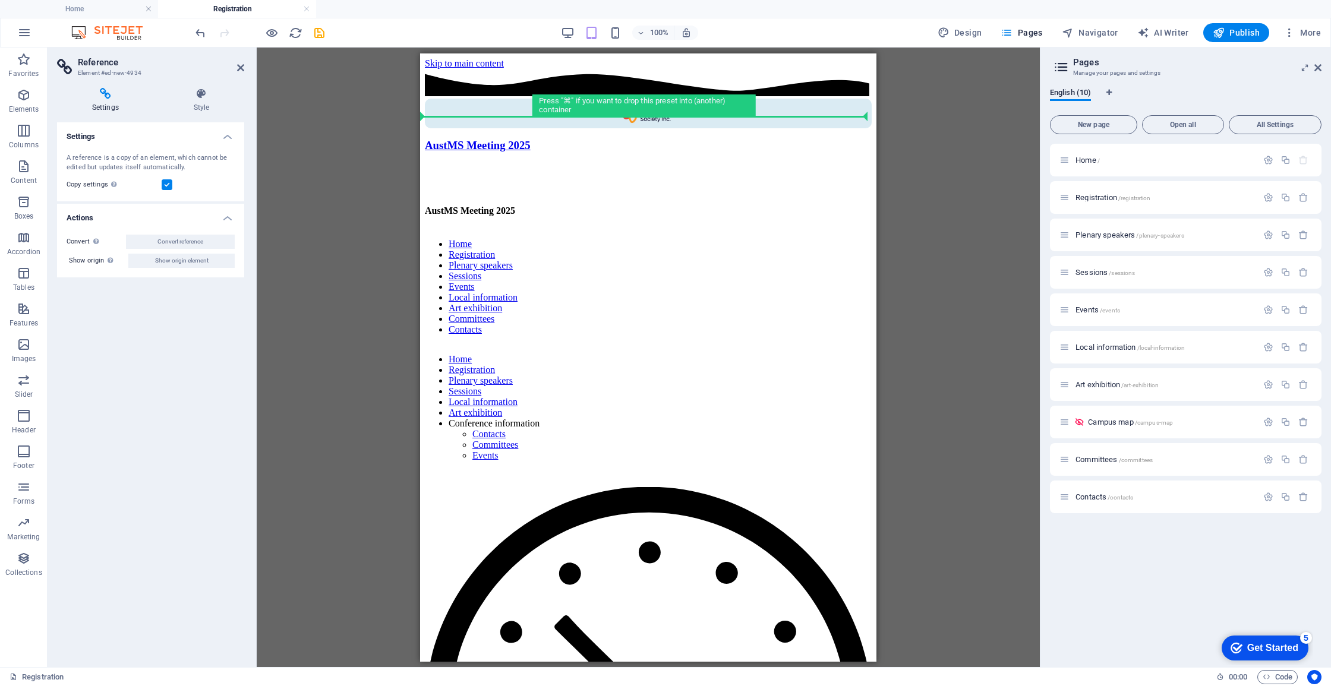
drag, startPoint x: 867, startPoint y: 675, endPoint x: 489, endPoint y: 119, distance: 672.7
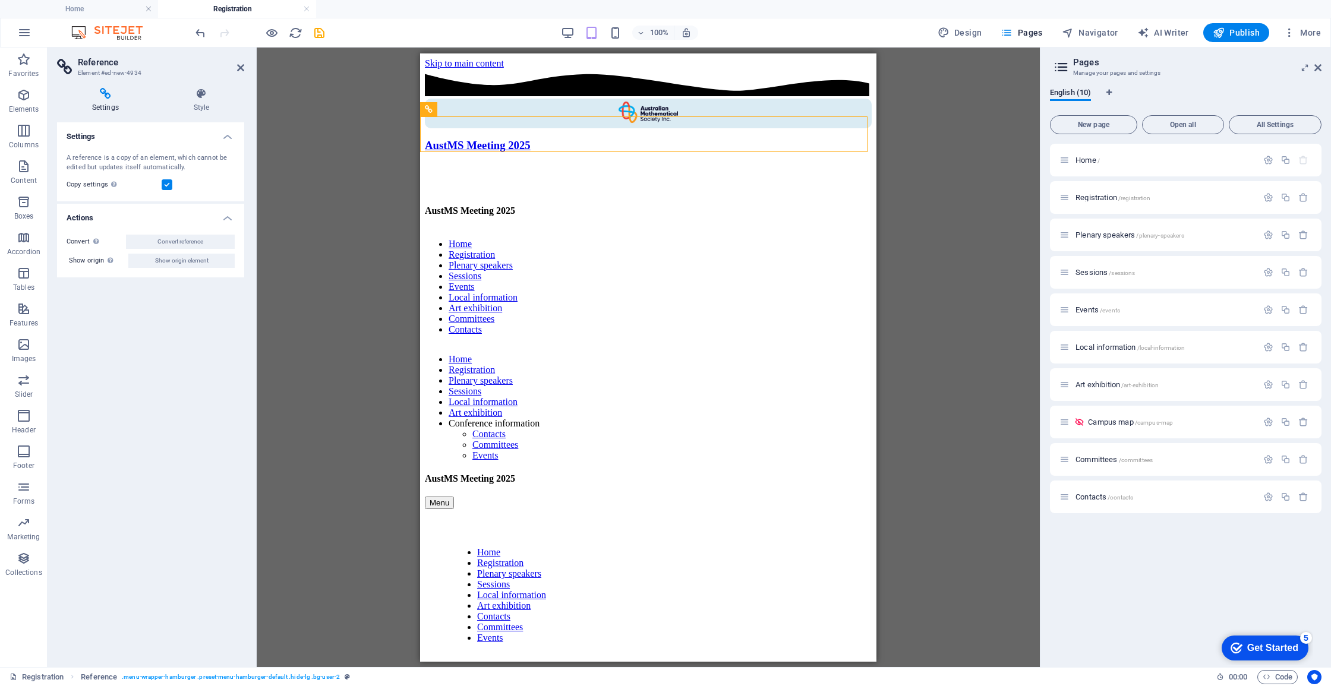
drag, startPoint x: 992, startPoint y: 119, endPoint x: 985, endPoint y: 118, distance: 7.2
click at [990, 119] on div "Reference Container Container Table Text Accordion Container Container Table Sp…" at bounding box center [648, 358] width 783 height 620
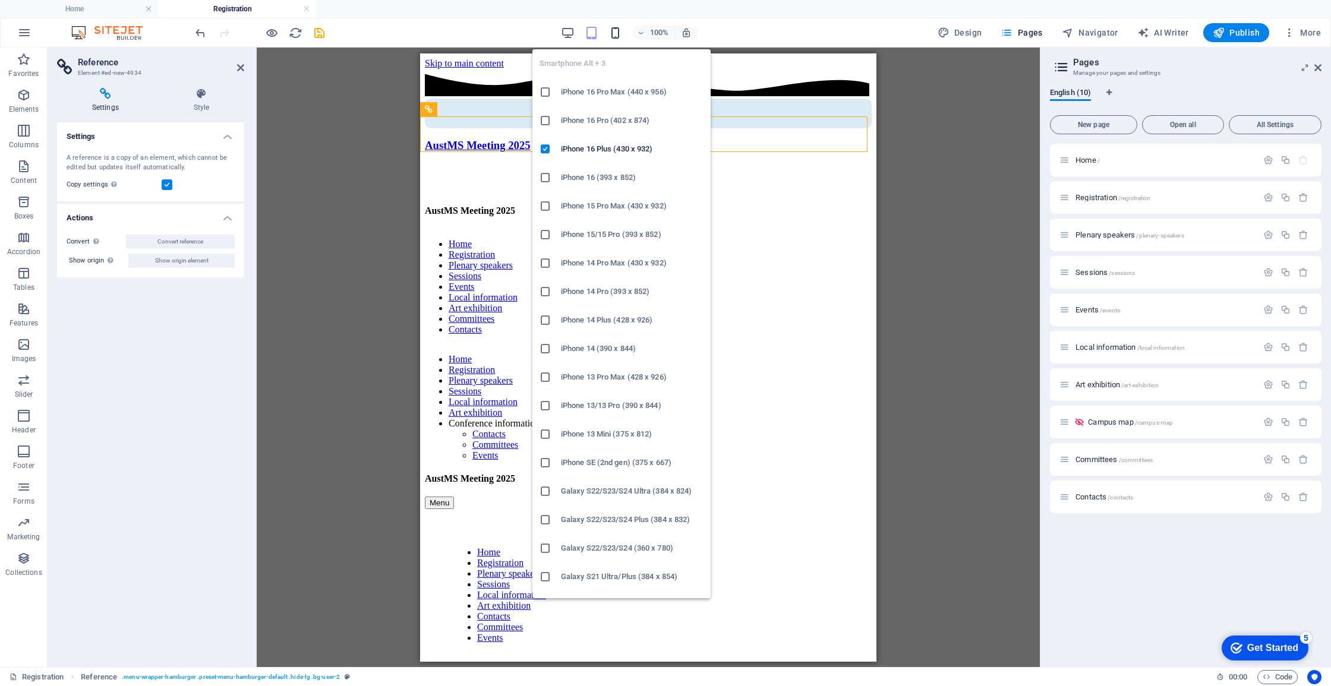
click at [613, 29] on icon "button" at bounding box center [615, 33] width 14 height 14
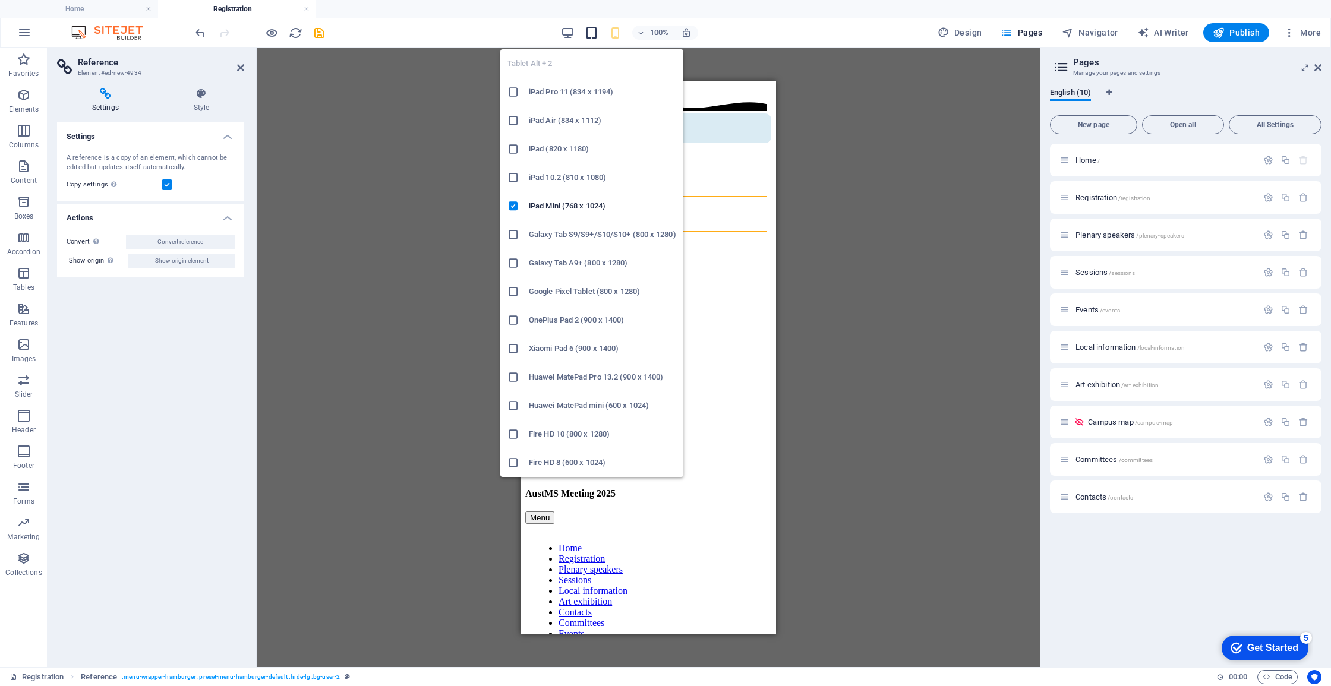
click at [598, 30] on icon "button" at bounding box center [592, 33] width 14 height 14
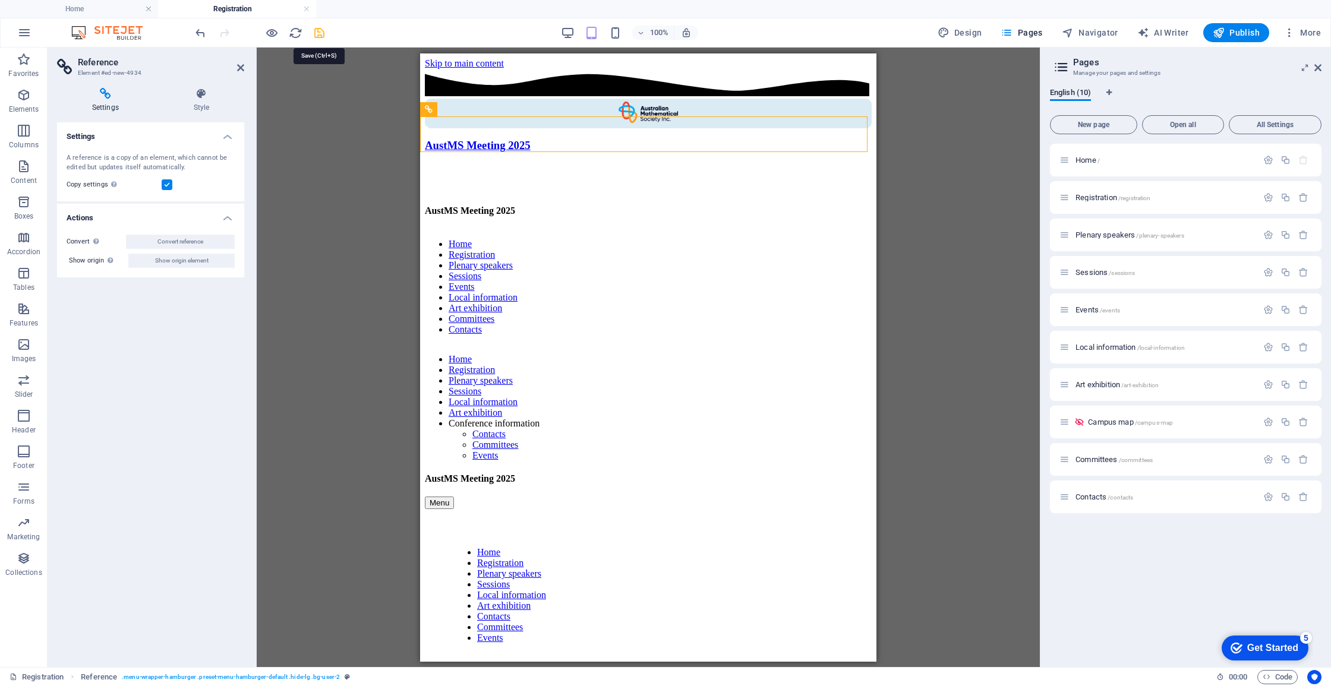
click at [318, 30] on icon "save" at bounding box center [320, 33] width 14 height 14
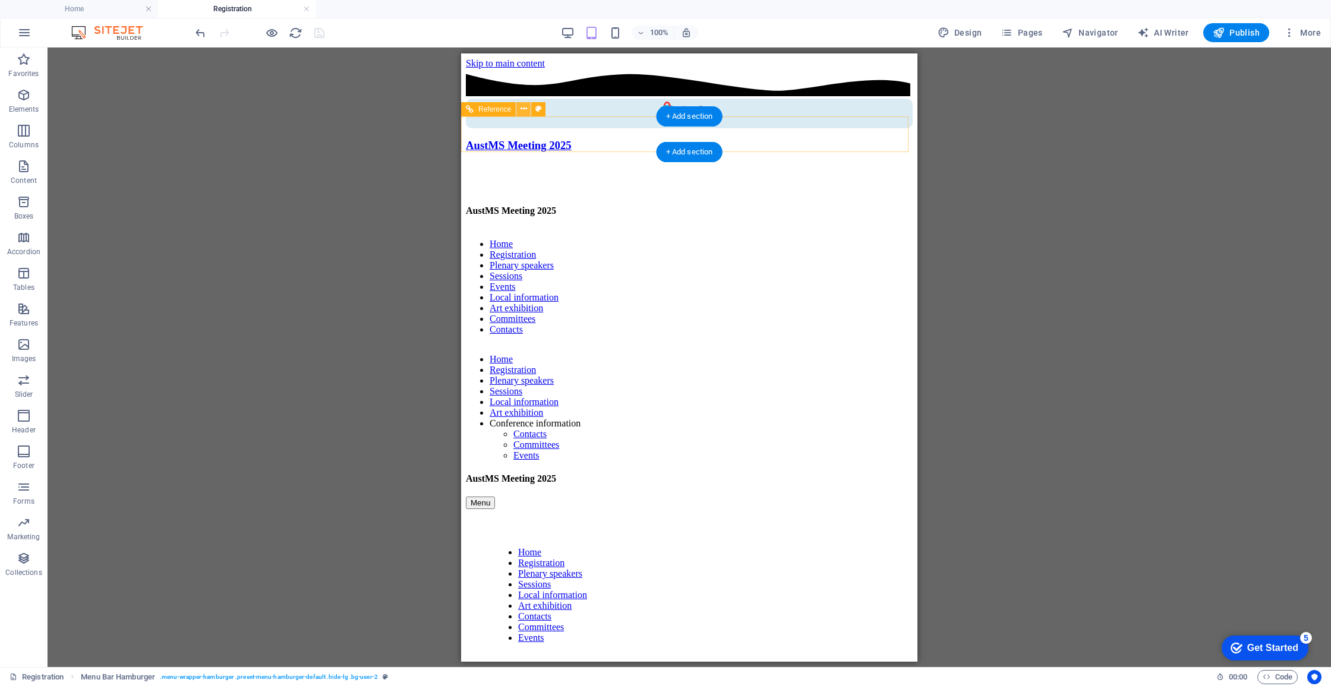
click at [519, 110] on button at bounding box center [523, 109] width 14 height 14
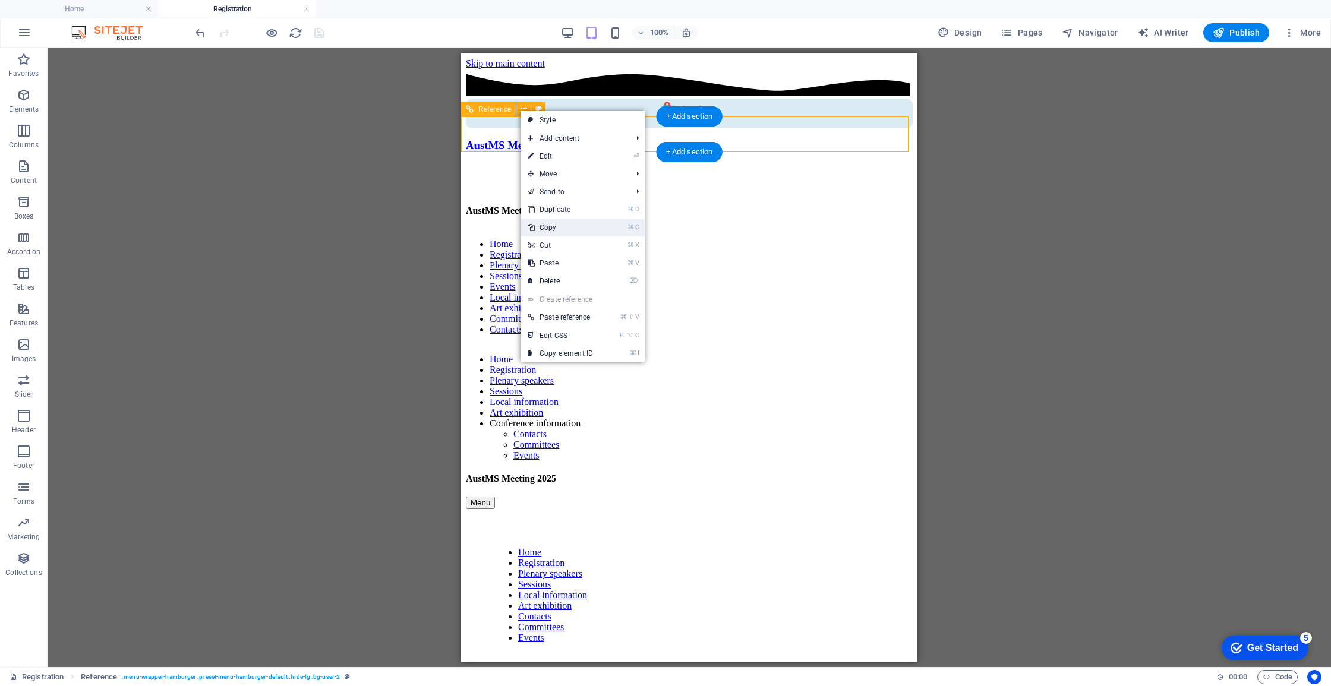
click at [559, 232] on link "⌘ C Copy" at bounding box center [560, 228] width 80 height 18
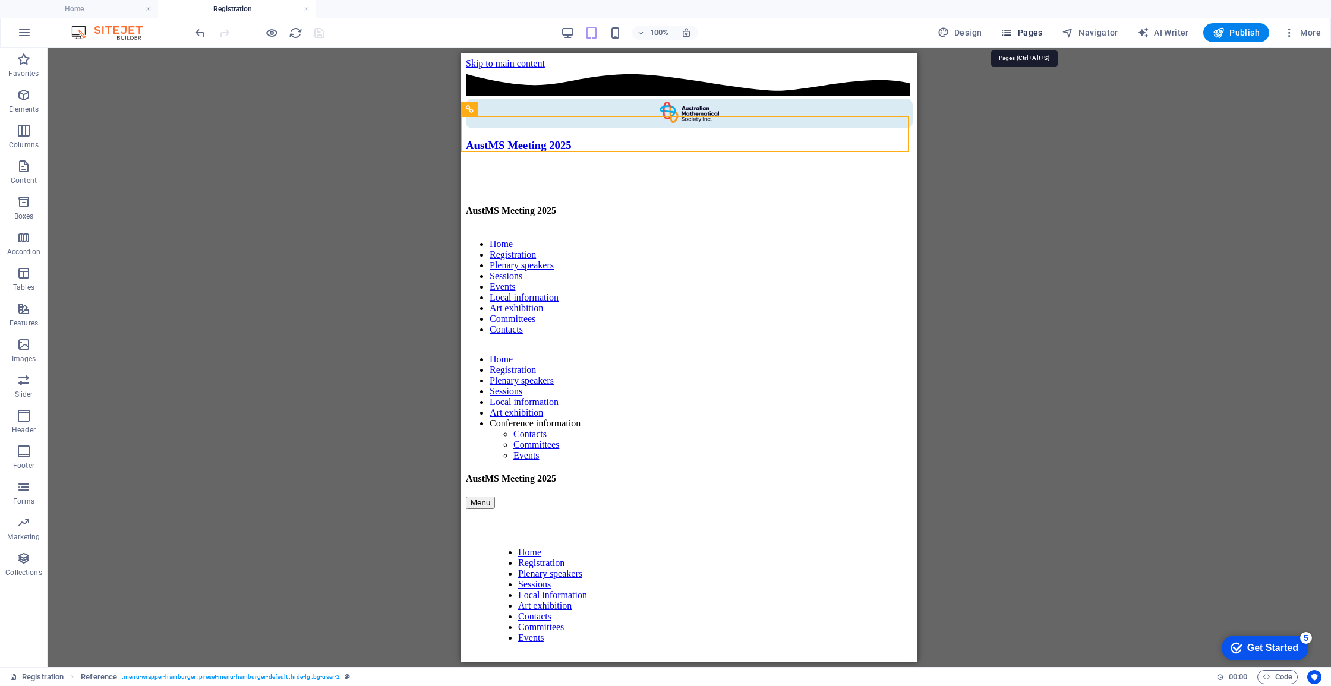
click at [1034, 31] on span "Pages" at bounding box center [1022, 33] width 42 height 12
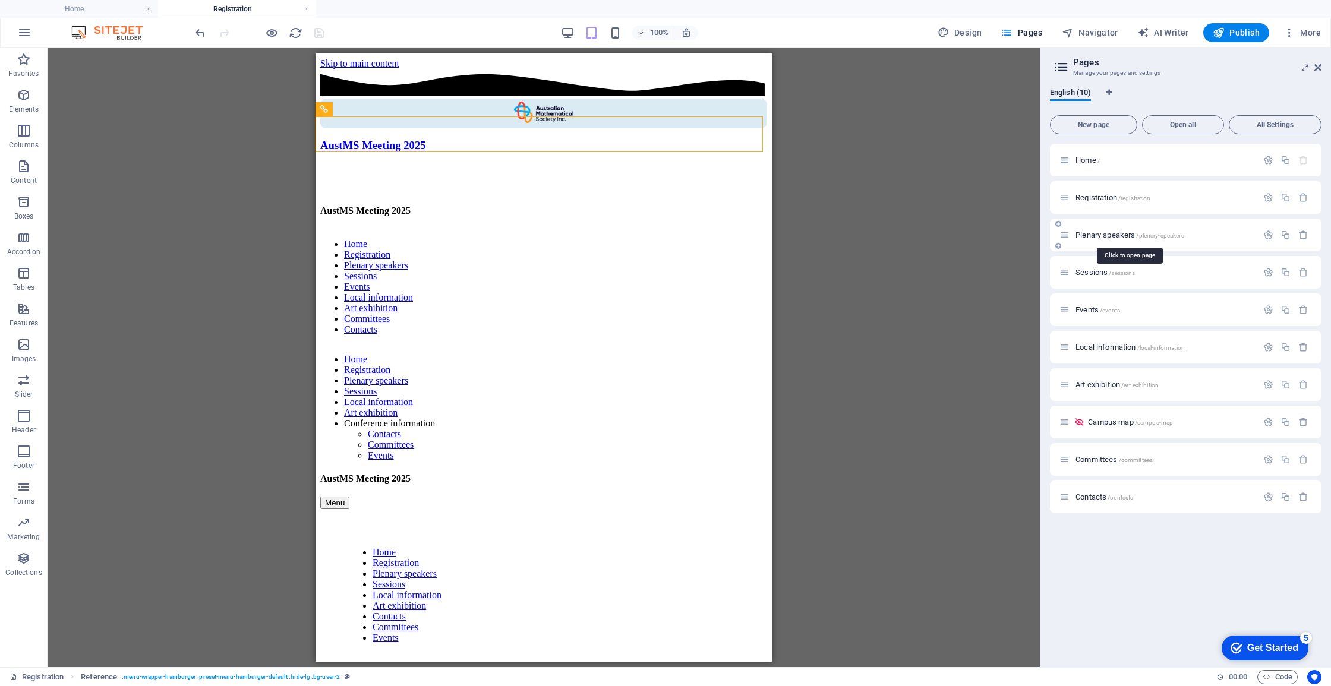
click at [1111, 235] on span "Plenary speakers /plenary-speakers" at bounding box center [1129, 235] width 109 height 9
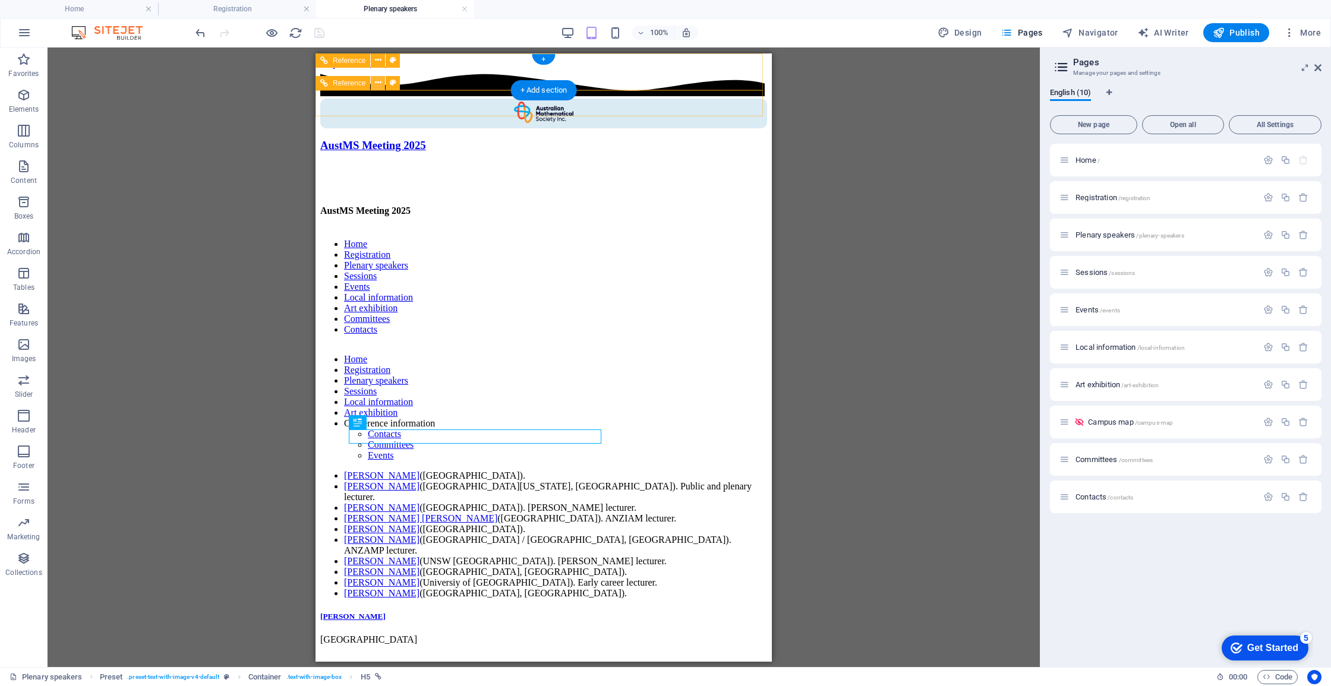
click at [380, 83] on icon at bounding box center [378, 83] width 7 height 12
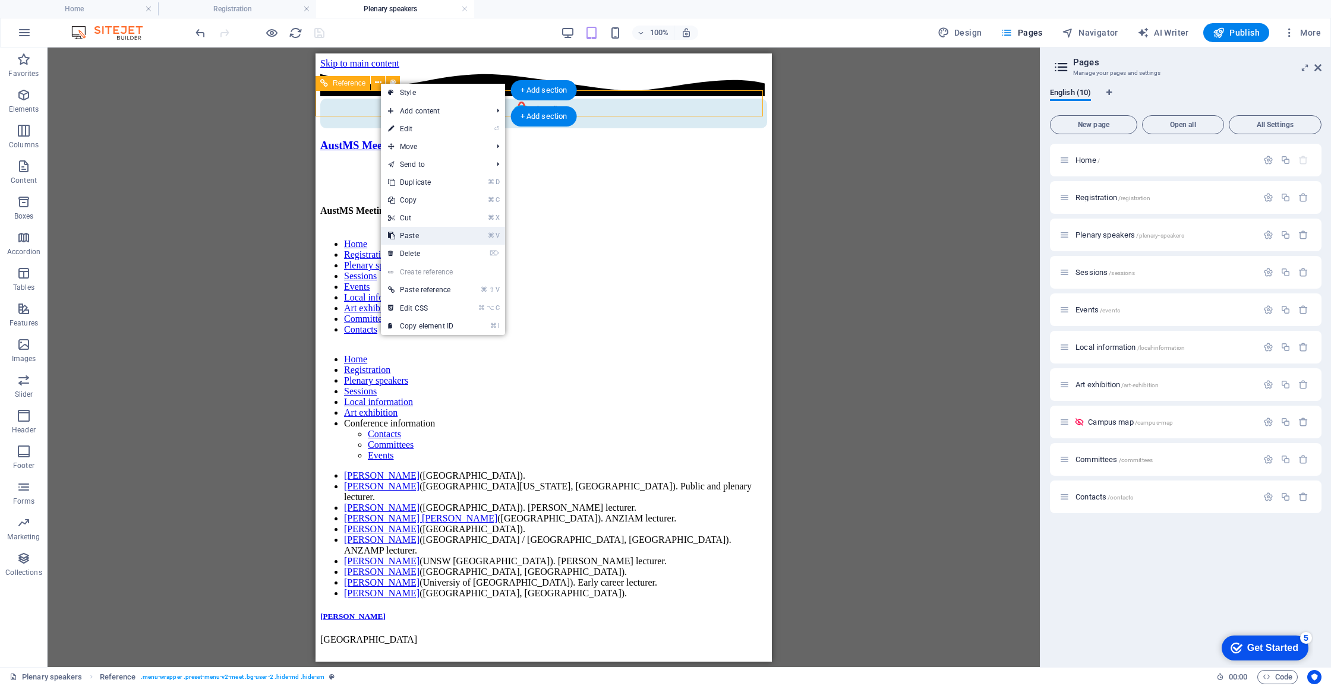
click at [409, 229] on link "⌘ V Paste" at bounding box center [421, 236] width 80 height 18
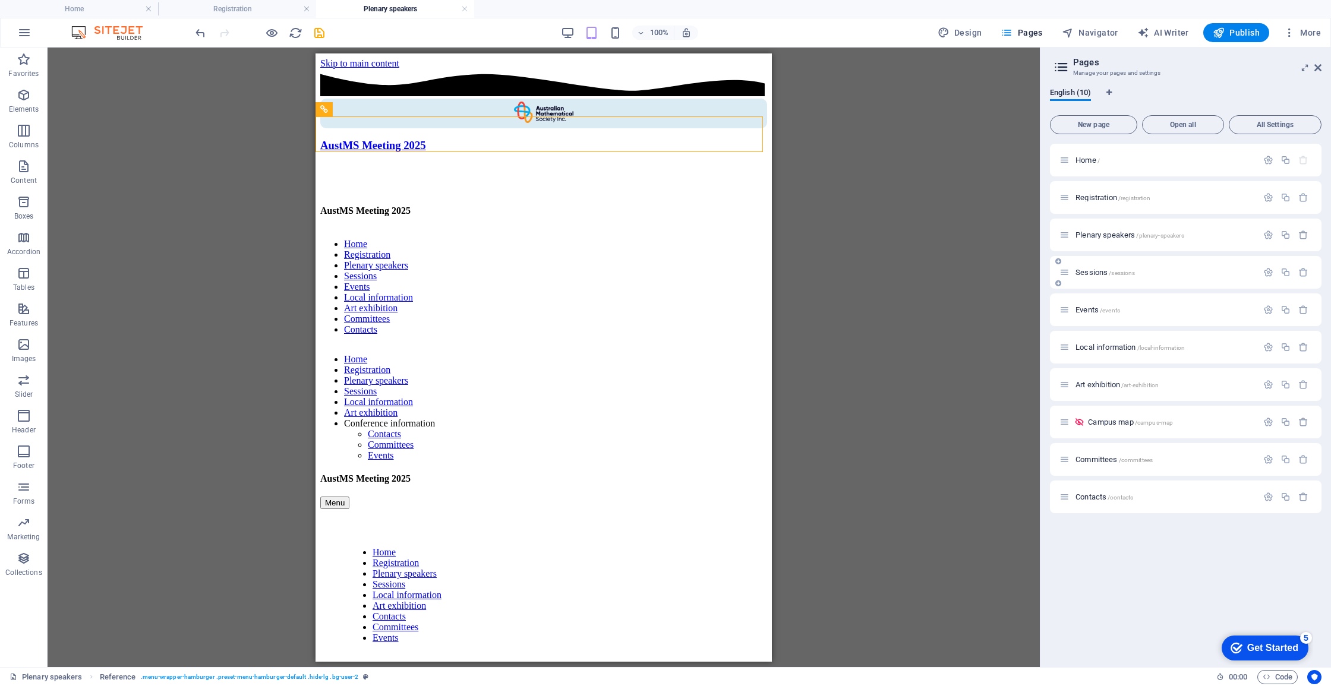
click at [1094, 269] on span "Sessions /sessions" at bounding box center [1104, 272] width 59 height 9
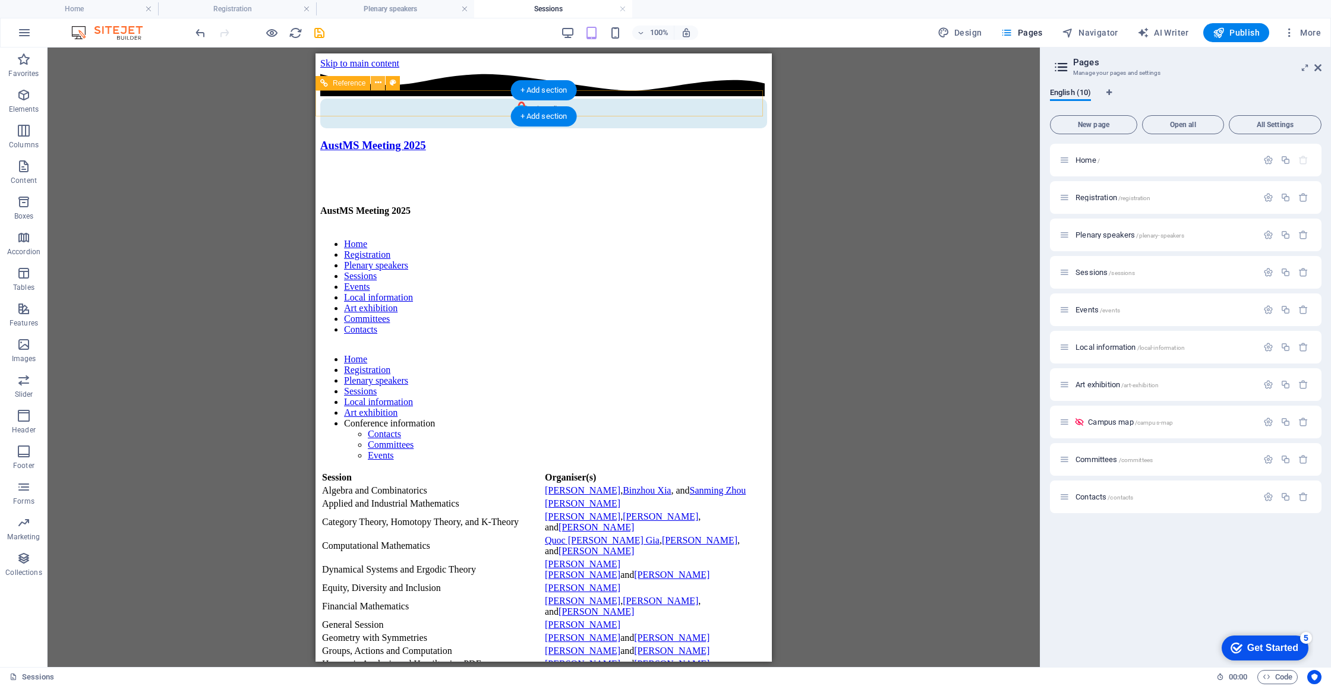
click at [381, 84] on button at bounding box center [378, 83] width 14 height 14
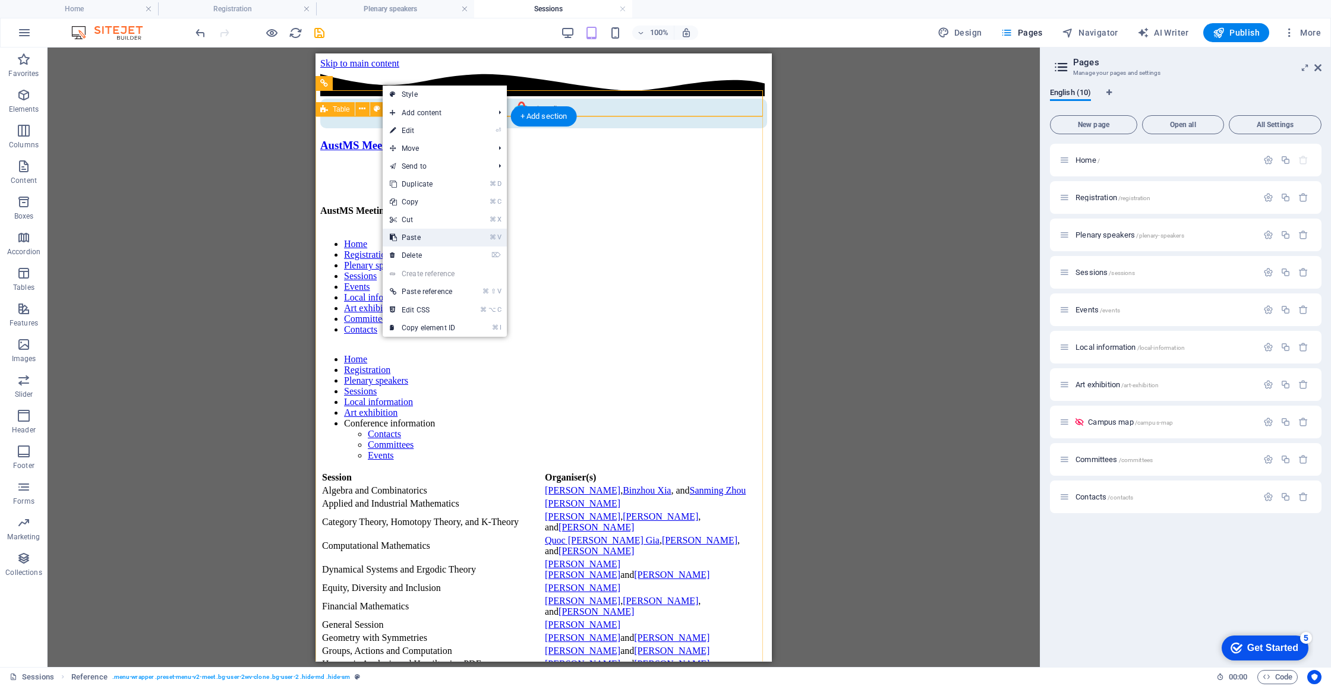
click at [413, 234] on link "⌘ V Paste" at bounding box center [423, 238] width 80 height 18
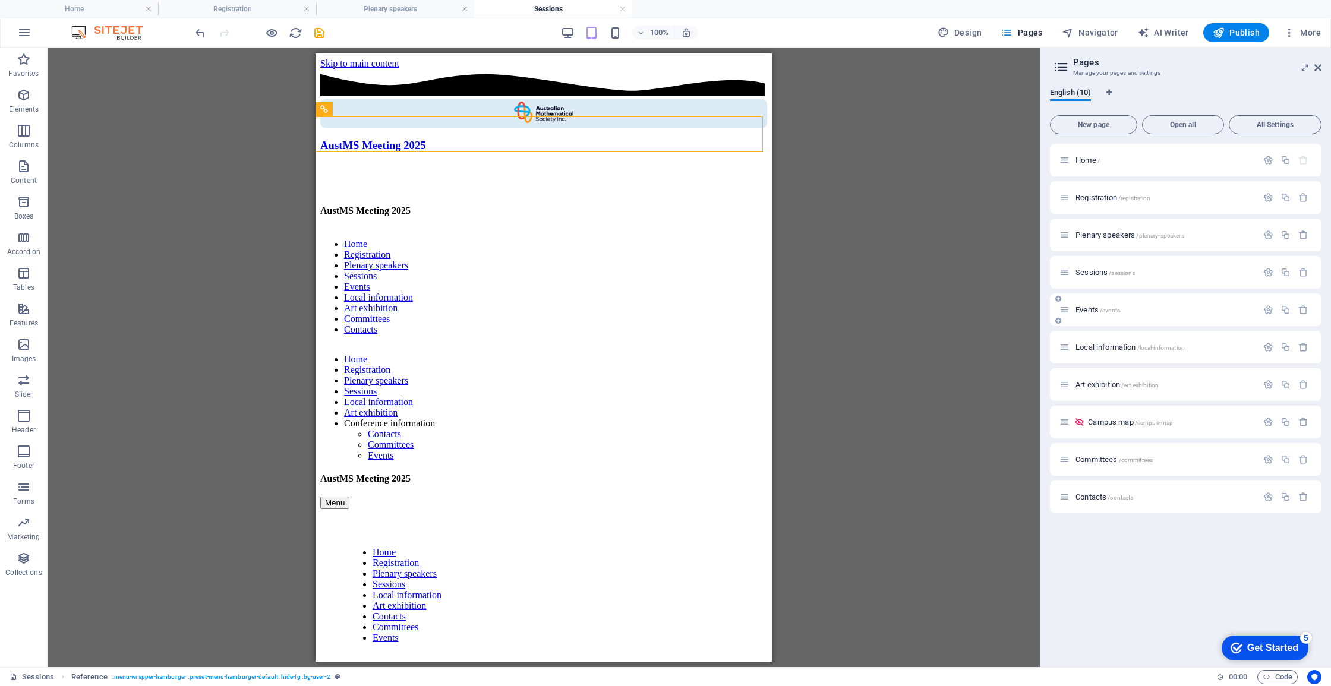
click at [1085, 310] on span "Events /events" at bounding box center [1097, 309] width 45 height 9
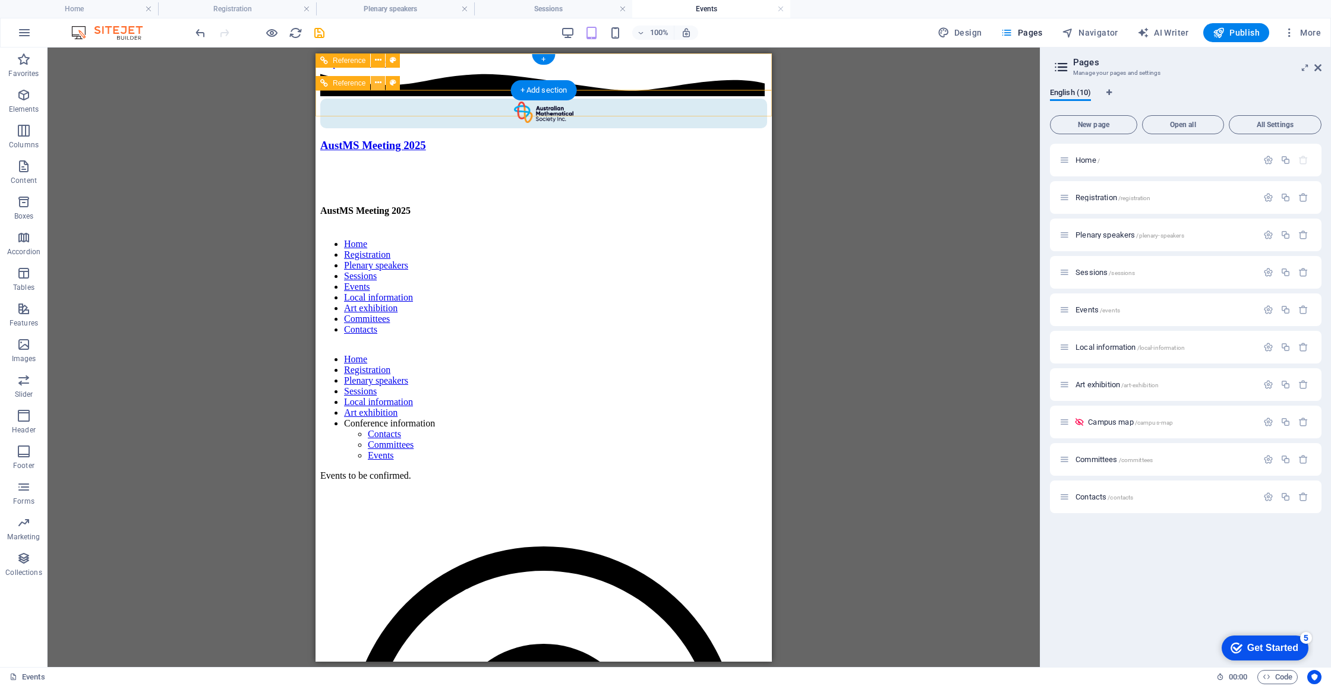
click at [374, 81] on button at bounding box center [378, 83] width 14 height 14
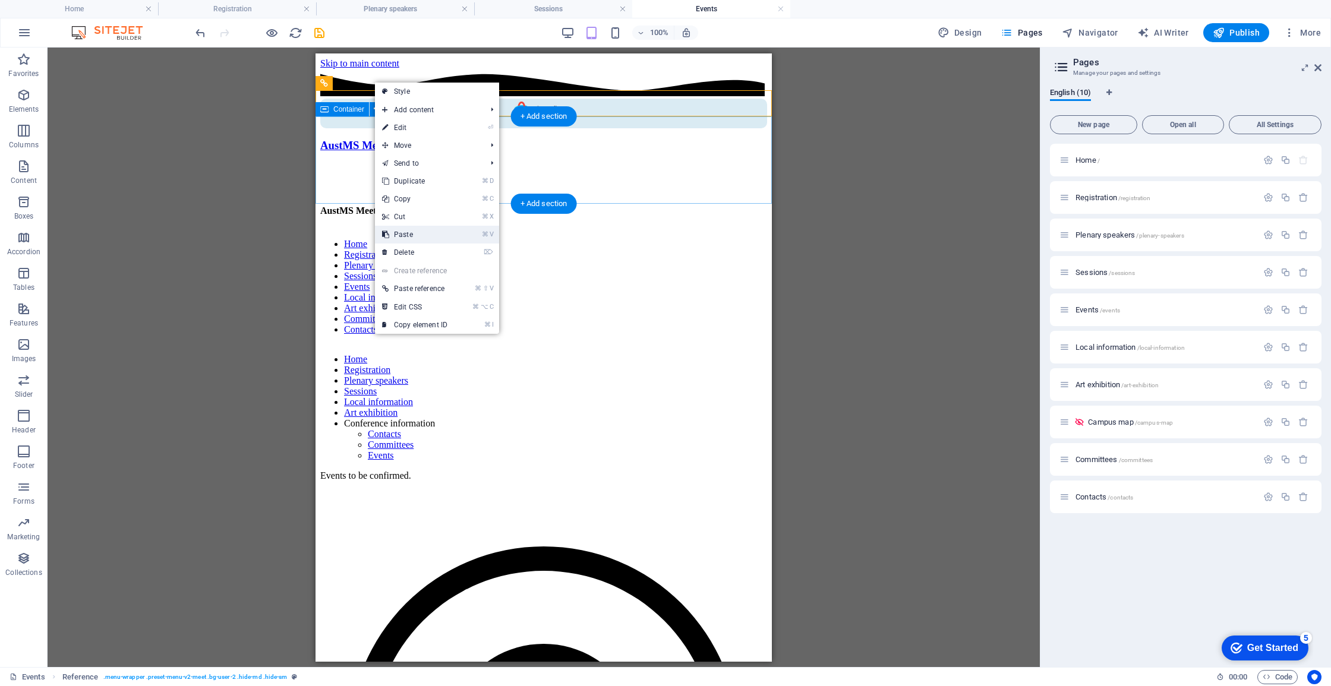
click at [399, 232] on link "⌘ V Paste" at bounding box center [415, 235] width 80 height 18
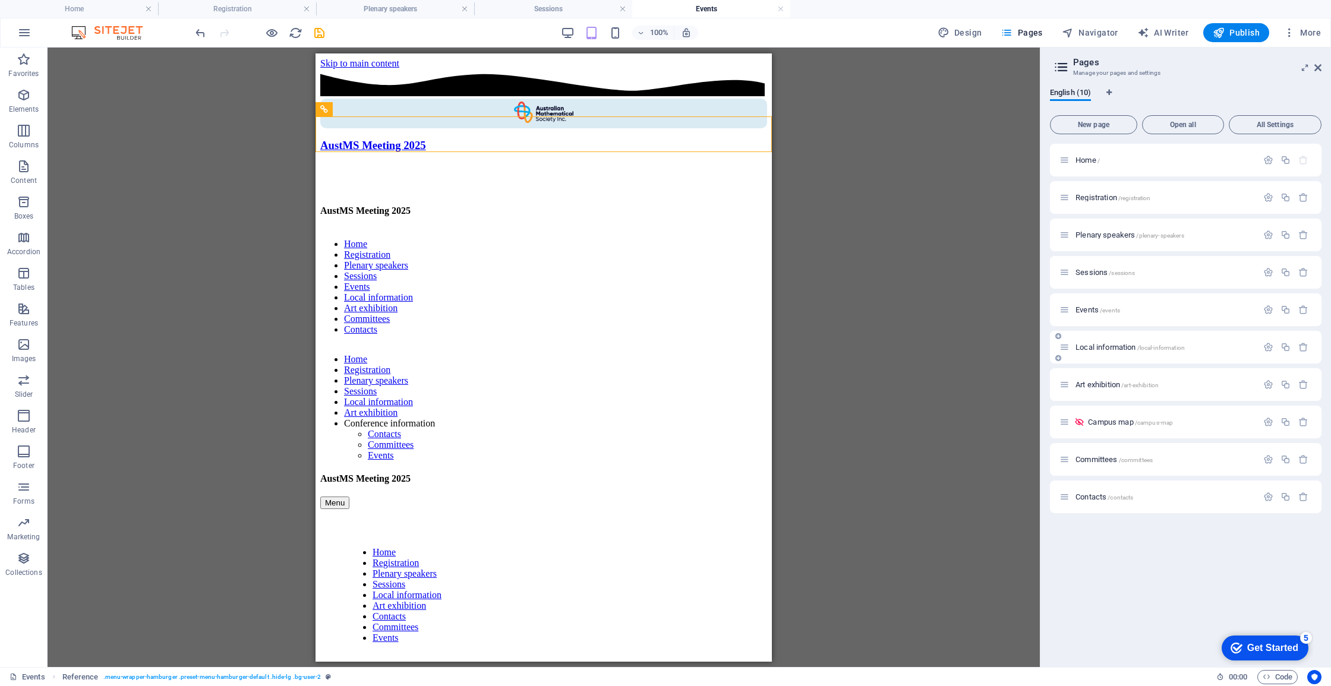
click at [1106, 346] on span "Local information /local-information" at bounding box center [1129, 347] width 109 height 9
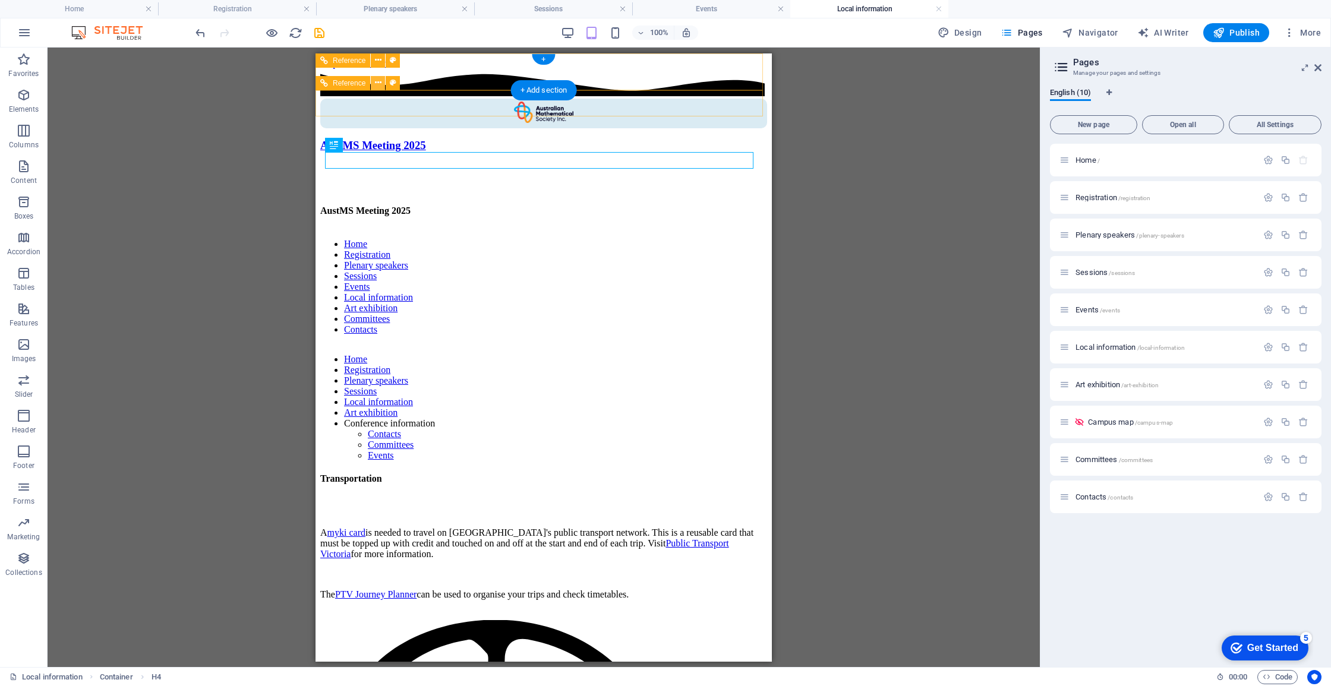
click at [379, 84] on icon at bounding box center [378, 83] width 7 height 12
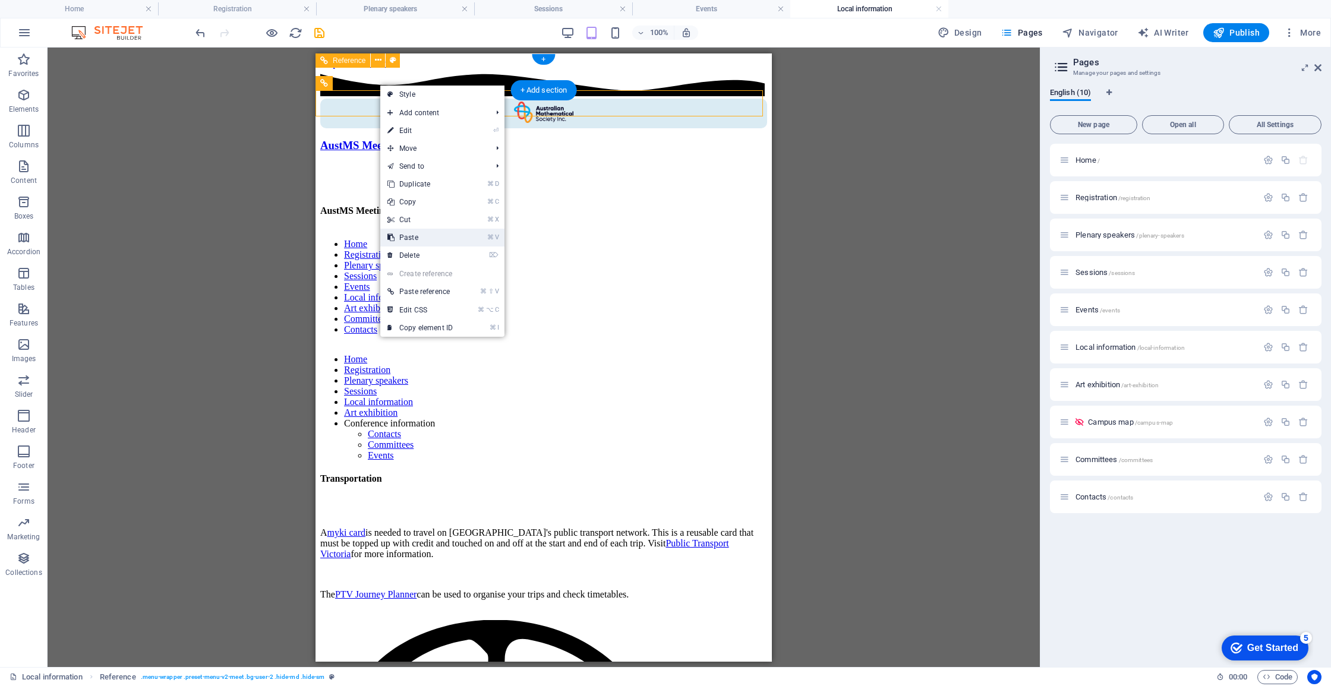
drag, startPoint x: 452, startPoint y: 235, endPoint x: 137, endPoint y: 183, distance: 318.6
click at [452, 235] on link "⌘ V Paste" at bounding box center [420, 238] width 80 height 18
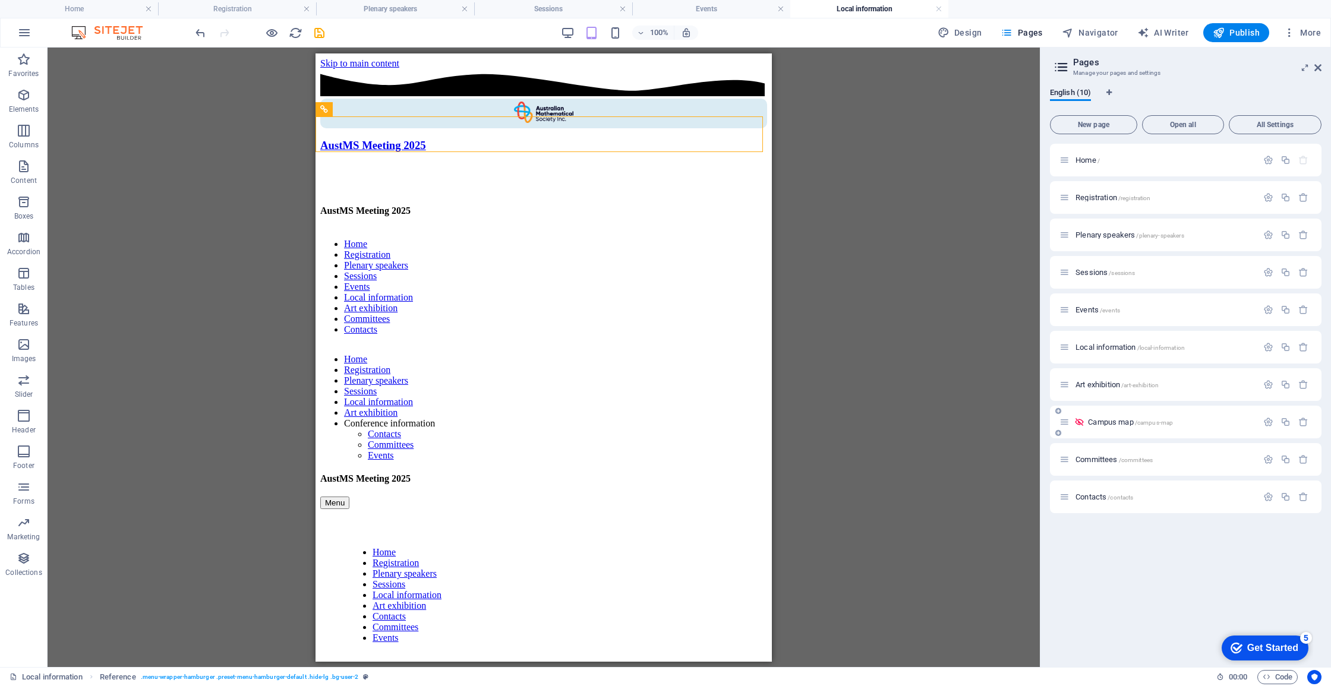
click at [1109, 421] on span "Campus map /campus-map" at bounding box center [1130, 422] width 85 height 9
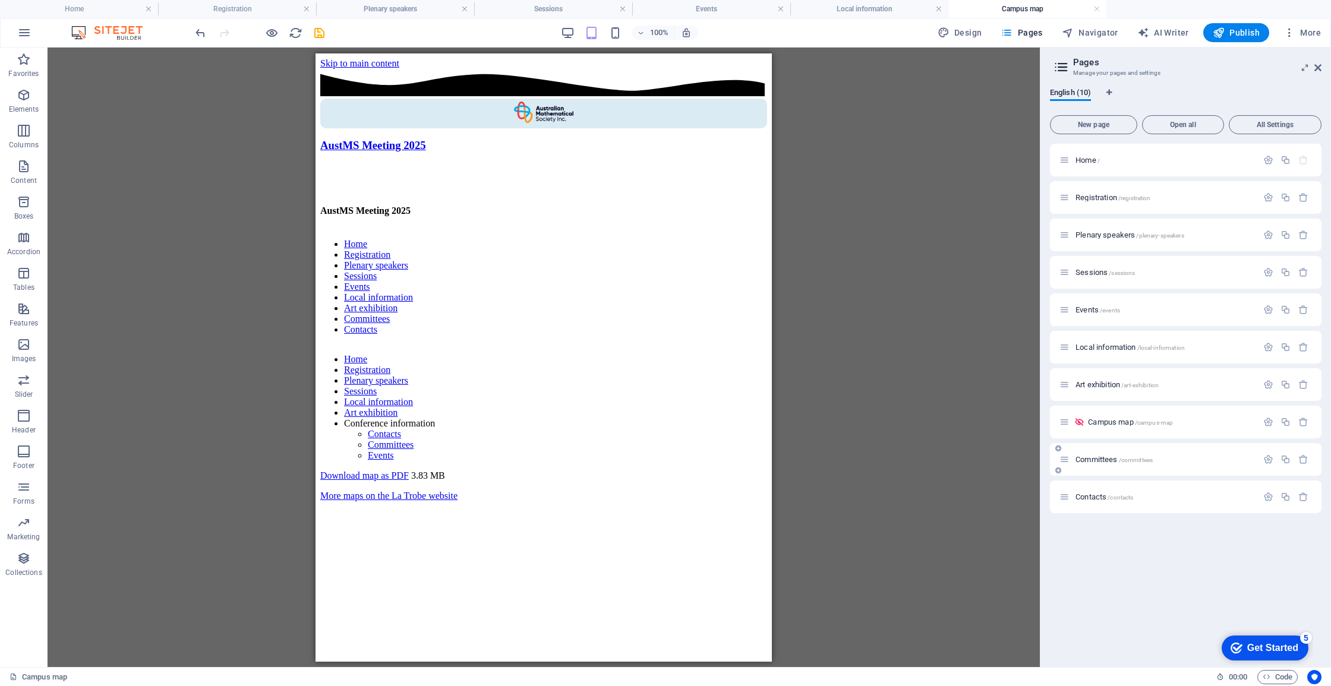
click at [1098, 459] on span "Committees /committees" at bounding box center [1113, 459] width 77 height 9
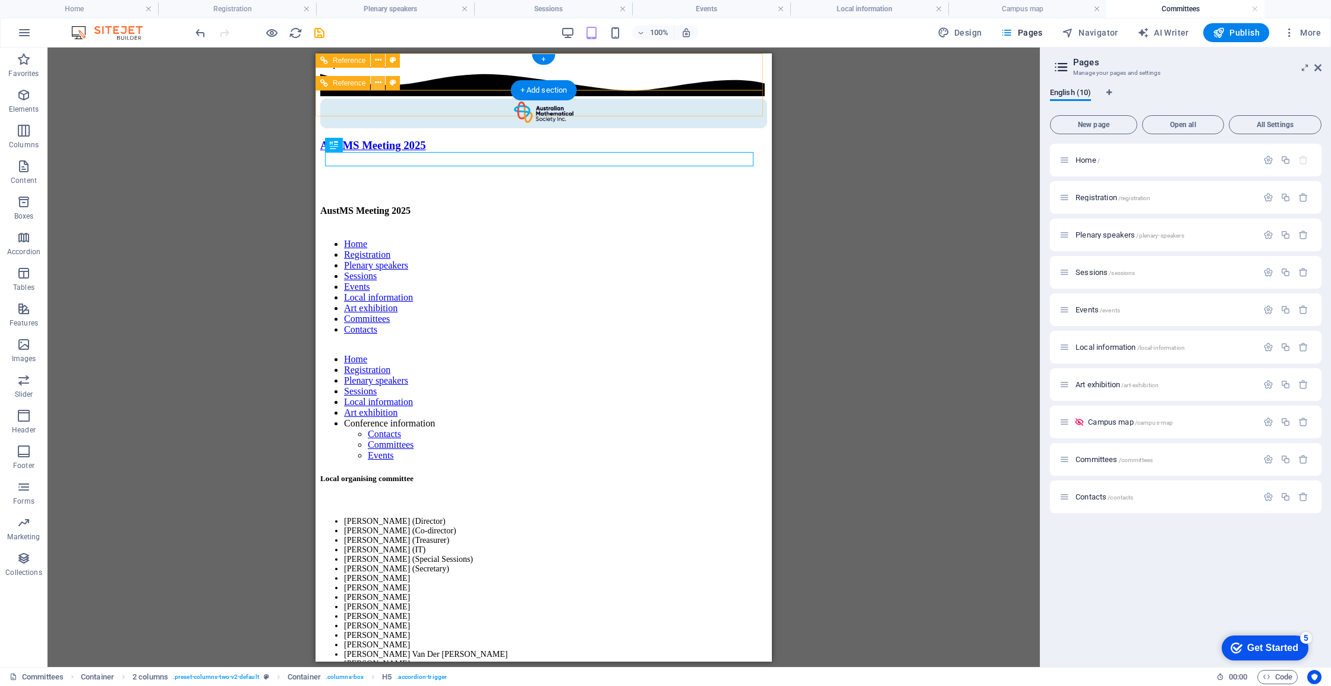
click at [378, 81] on icon at bounding box center [378, 83] width 7 height 12
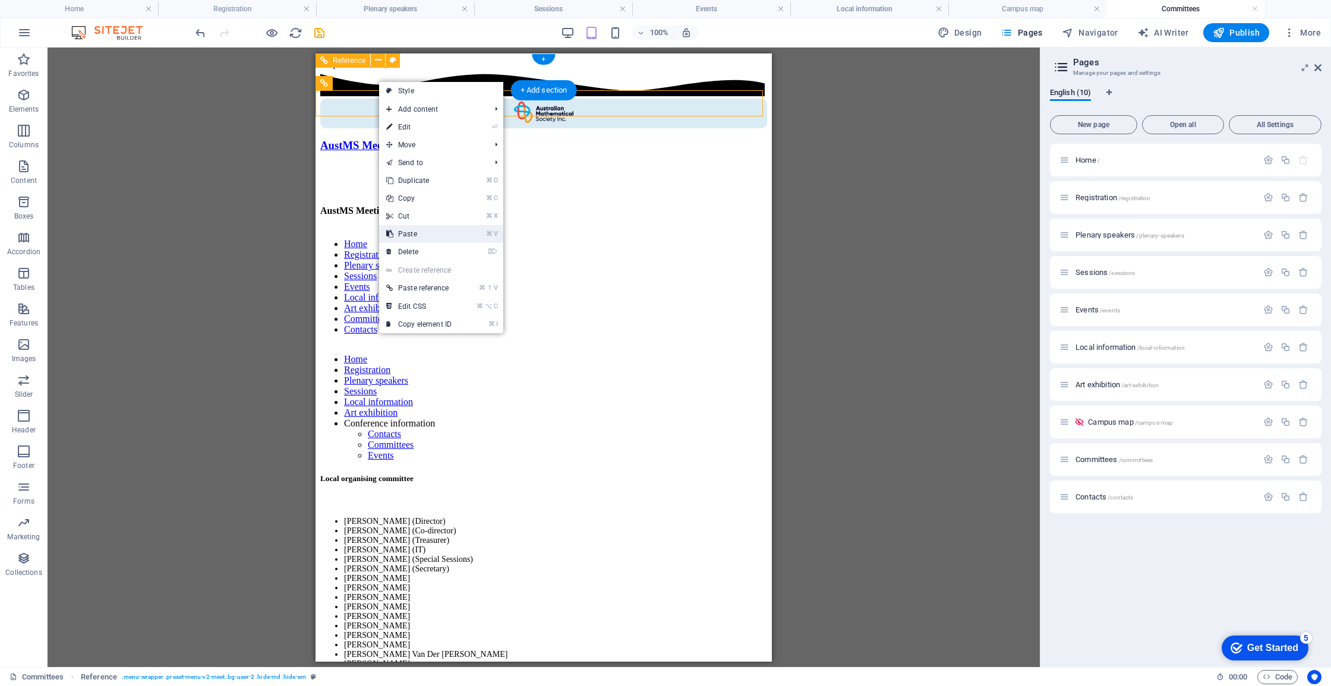
click at [432, 229] on link "⌘ V Paste" at bounding box center [419, 234] width 80 height 18
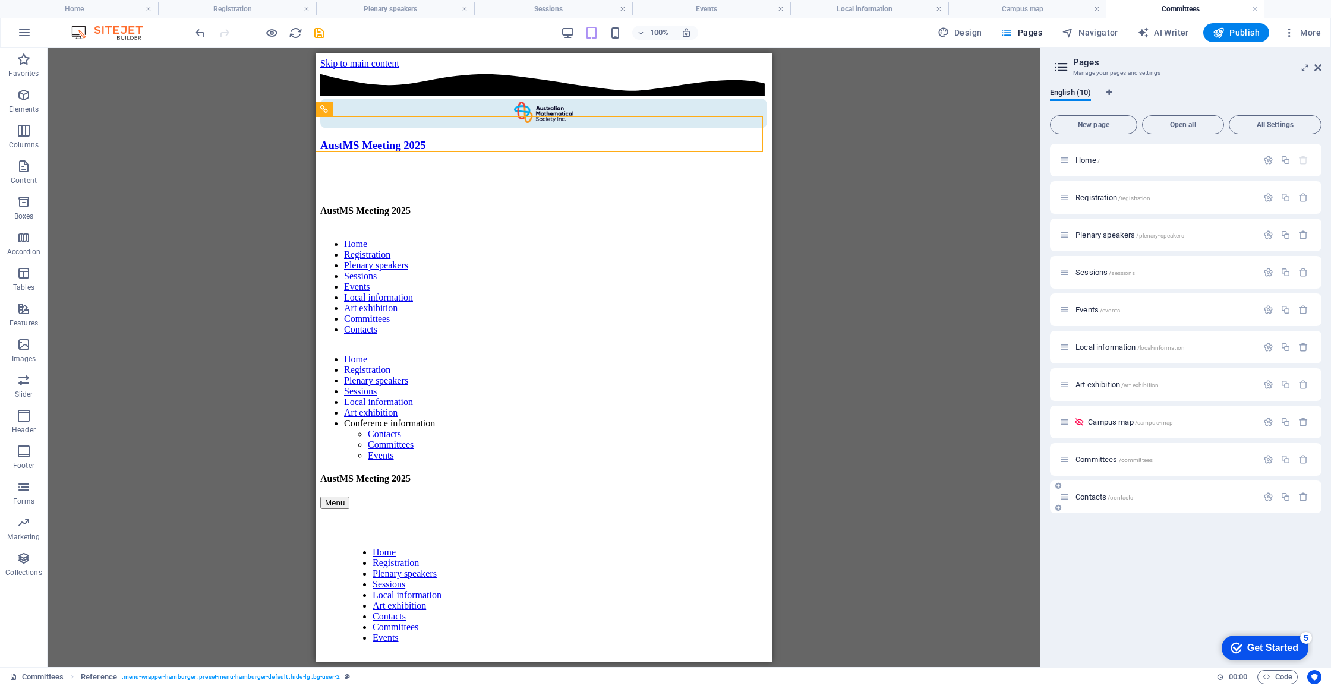
click at [1103, 498] on span "Contacts /contacts" at bounding box center [1104, 497] width 58 height 9
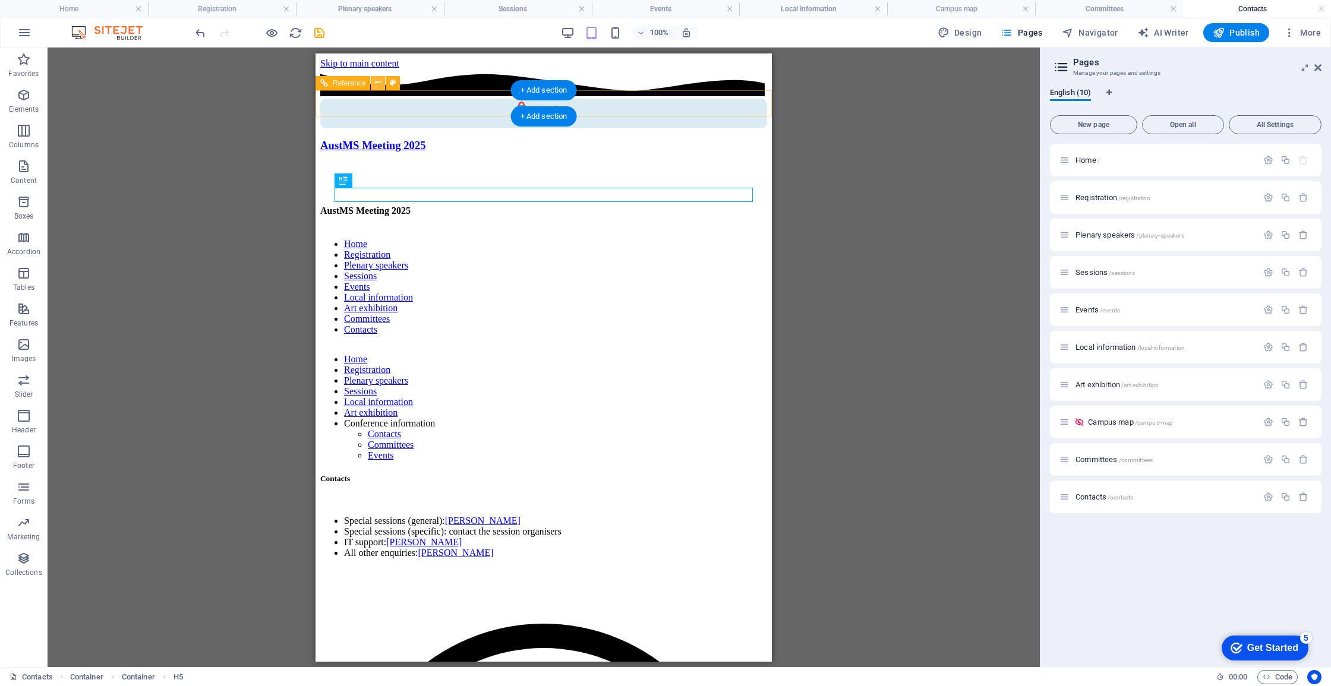
click at [375, 86] on icon at bounding box center [378, 83] width 7 height 12
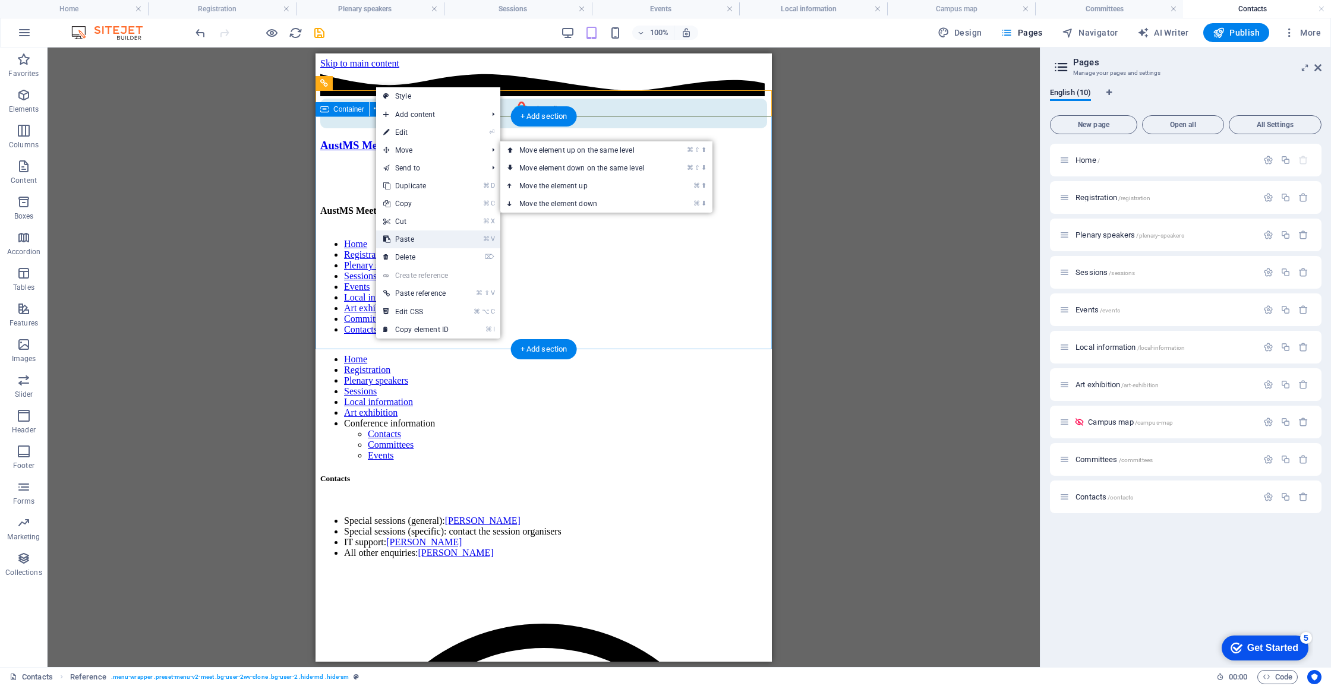
click at [445, 239] on link "⌘ V Paste" at bounding box center [416, 240] width 80 height 18
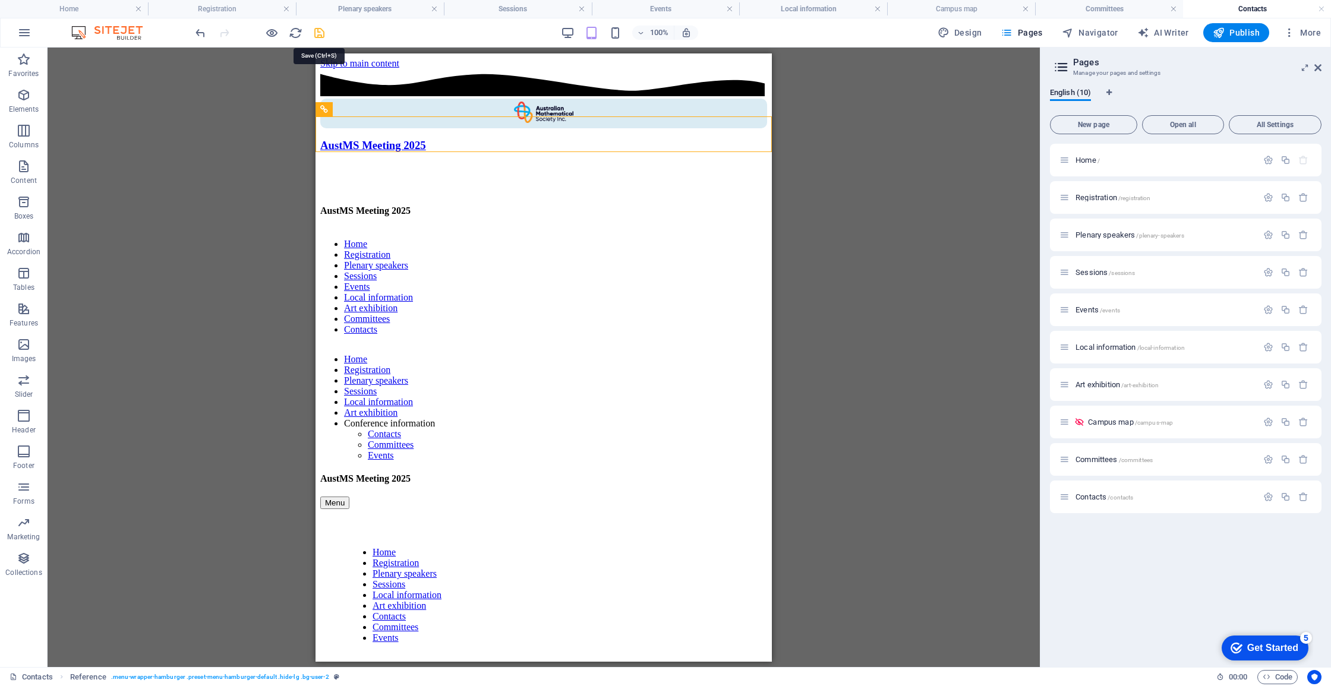
click at [320, 34] on icon "save" at bounding box center [320, 33] width 14 height 14
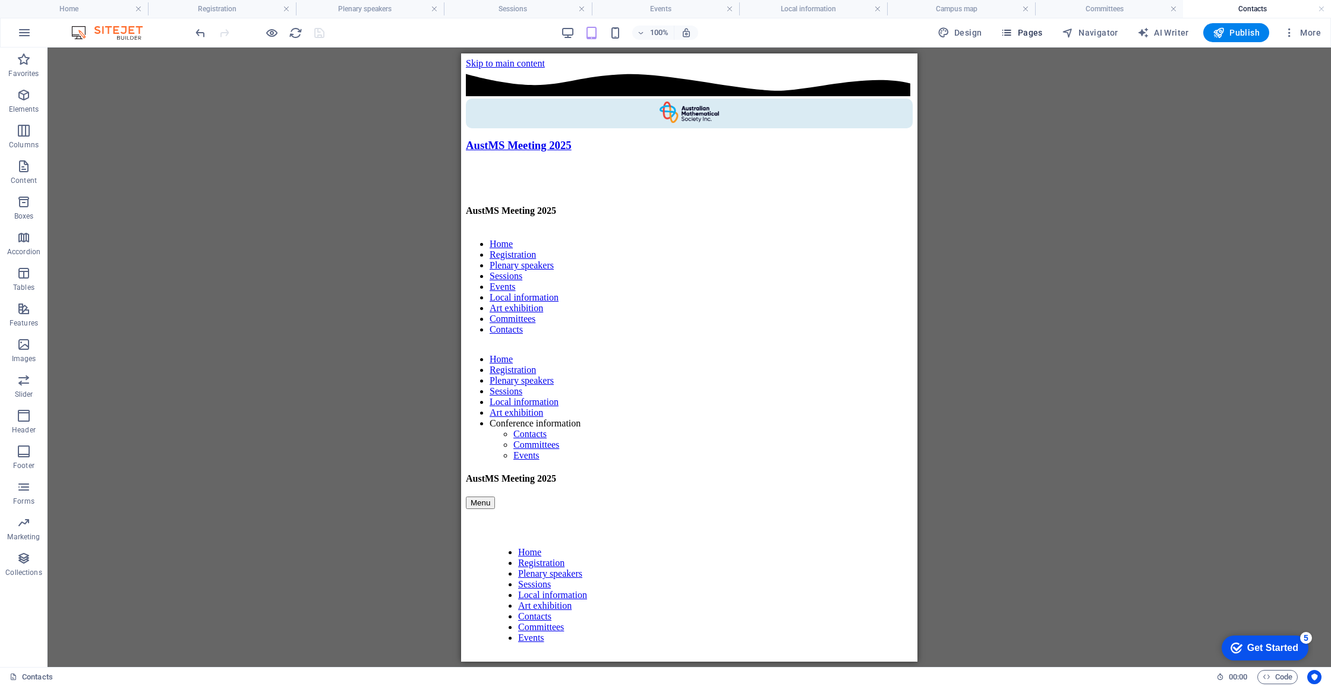
click at [1027, 37] on span "Pages" at bounding box center [1022, 33] width 42 height 12
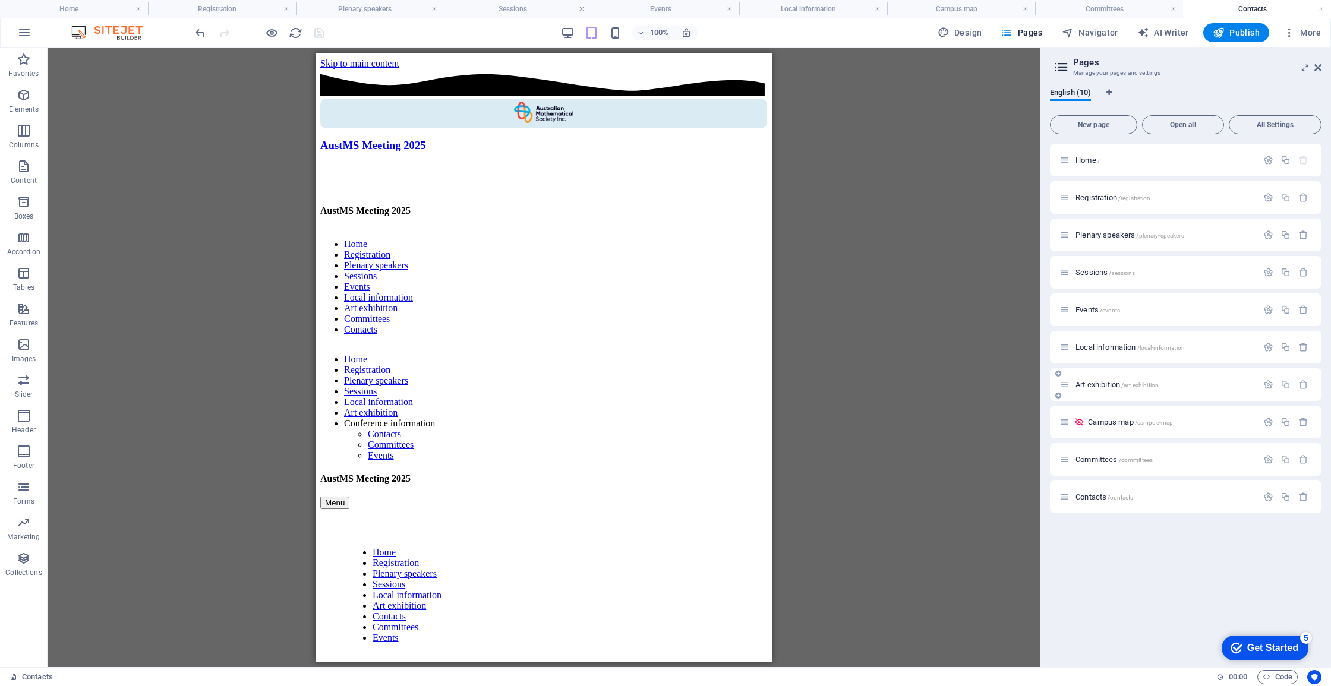
click at [1103, 389] on div "Art exhibition /art-exhibition" at bounding box center [1158, 385] width 198 height 14
click at [1103, 384] on span "Art exhibition /art-exhibition" at bounding box center [1116, 384] width 83 height 9
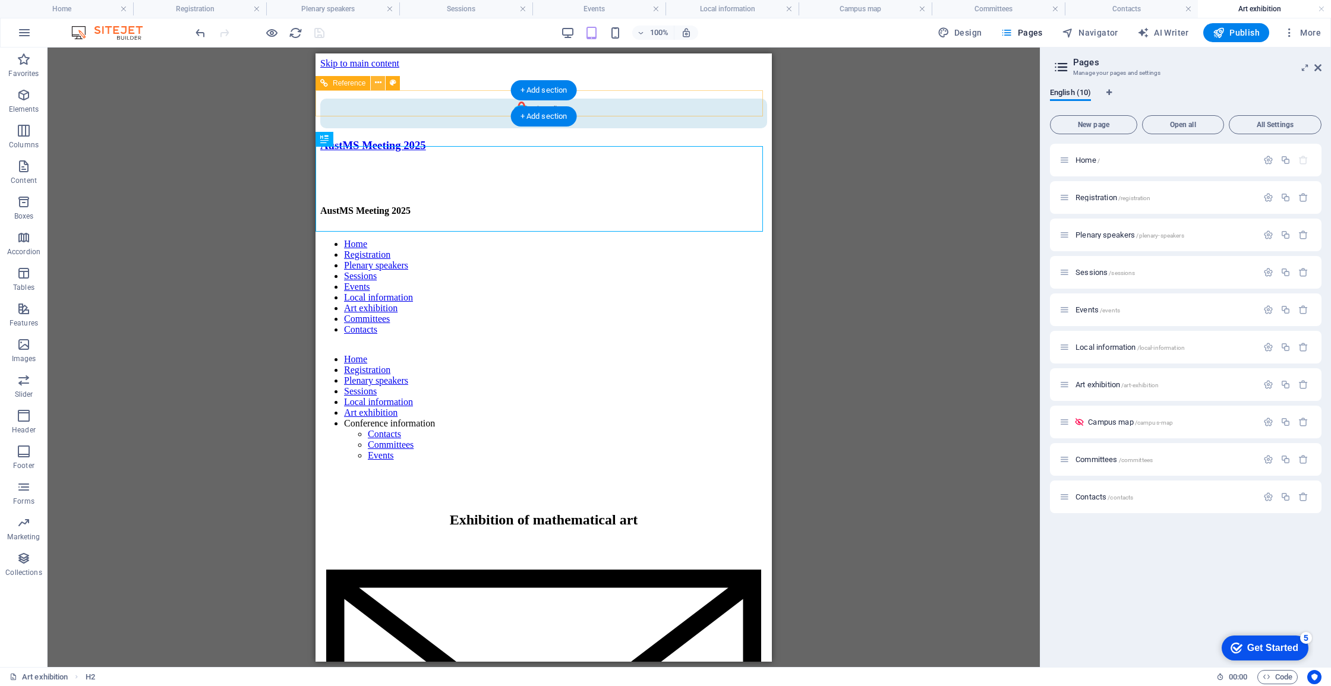
click at [377, 86] on icon at bounding box center [378, 83] width 7 height 12
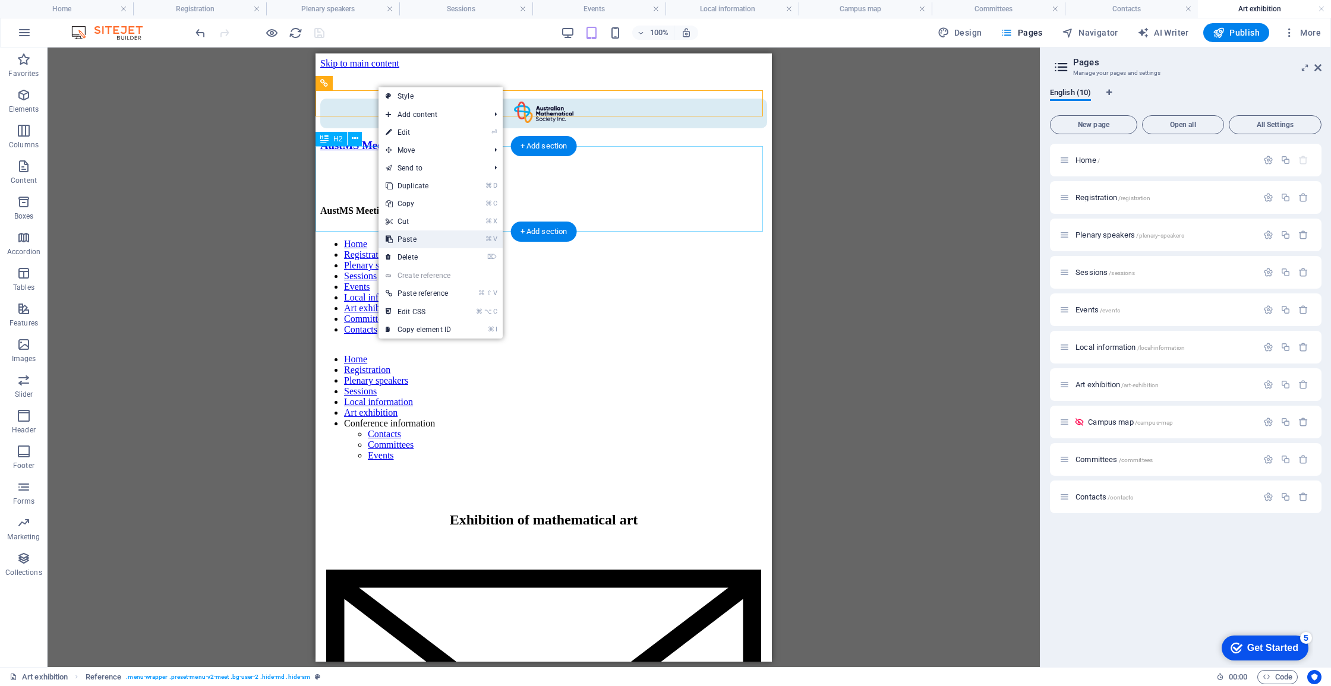
click at [415, 232] on link "⌘ V Paste" at bounding box center [418, 240] width 80 height 18
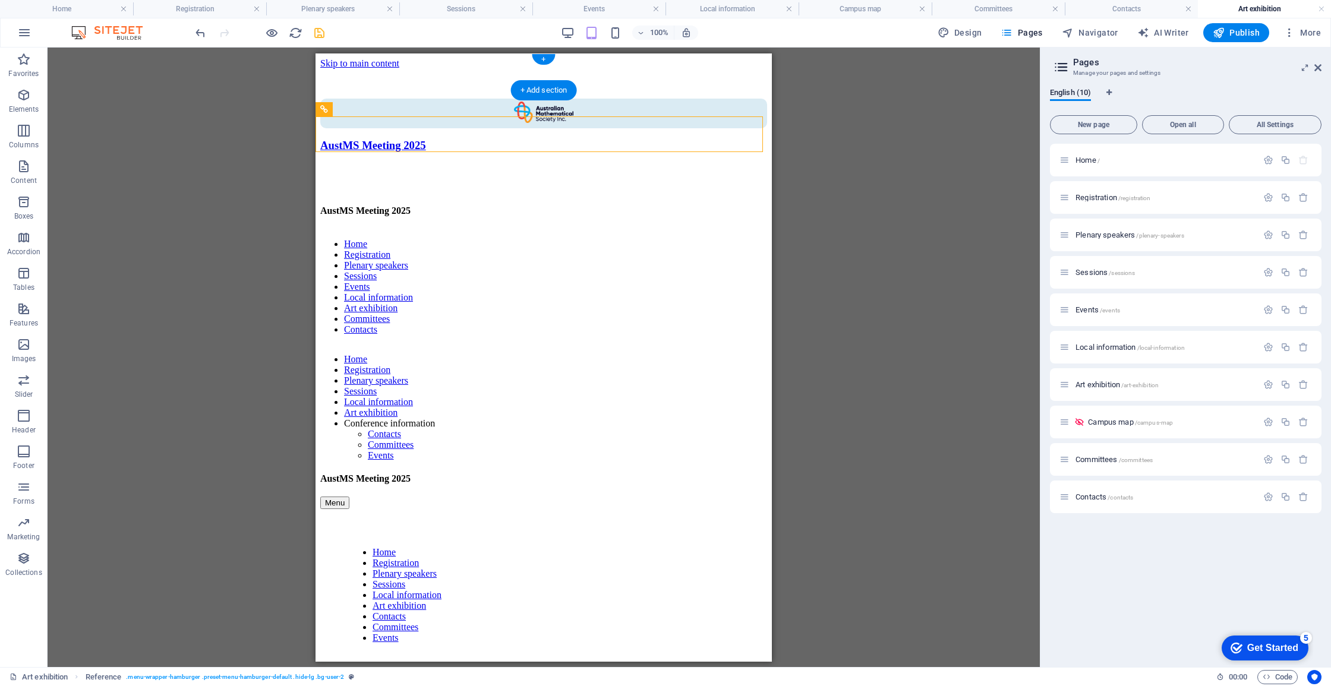
click at [317, 34] on icon "save" at bounding box center [320, 33] width 14 height 14
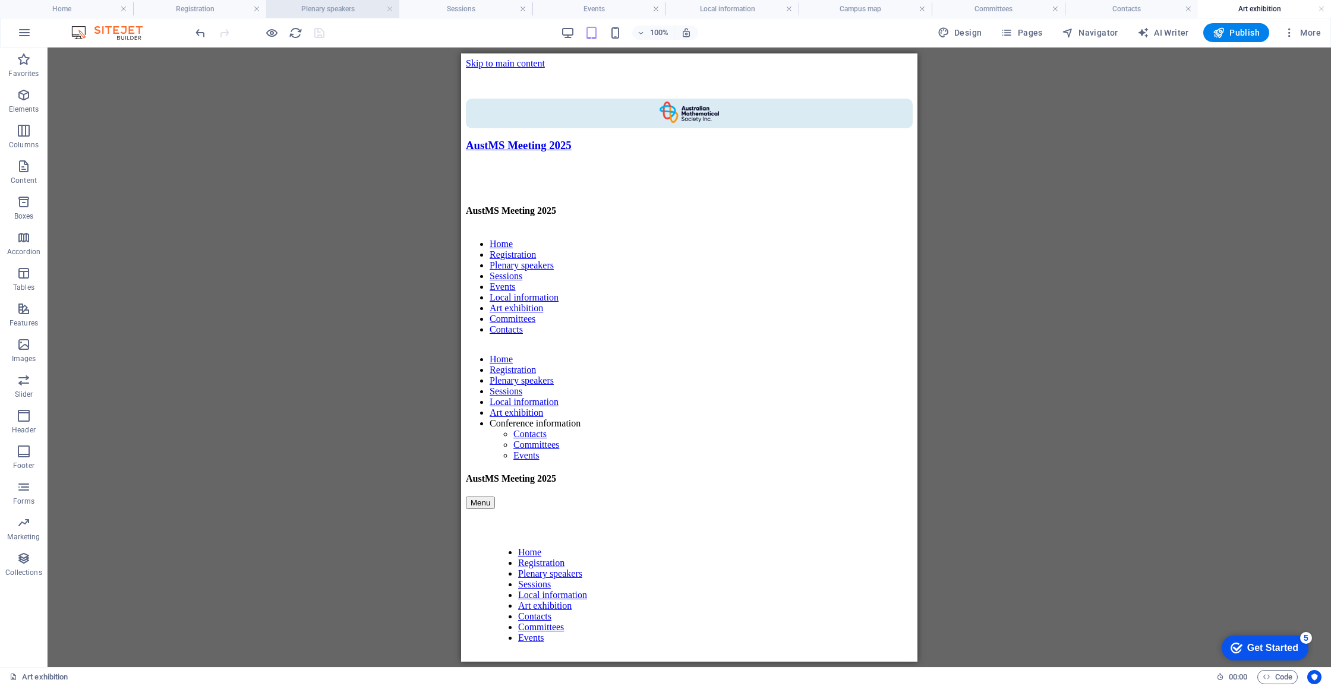
click at [310, 10] on h4 "Plenary speakers" at bounding box center [332, 8] width 133 height 13
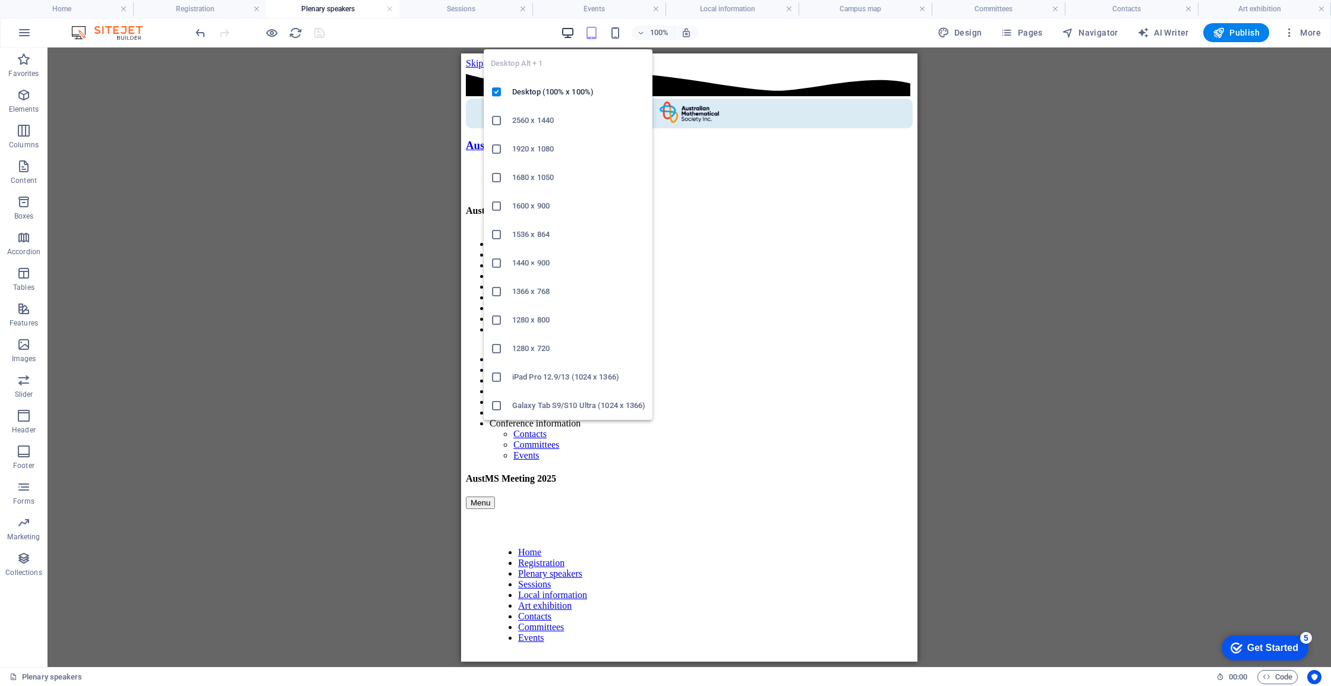
click at [566, 31] on icon "button" at bounding box center [568, 33] width 14 height 14
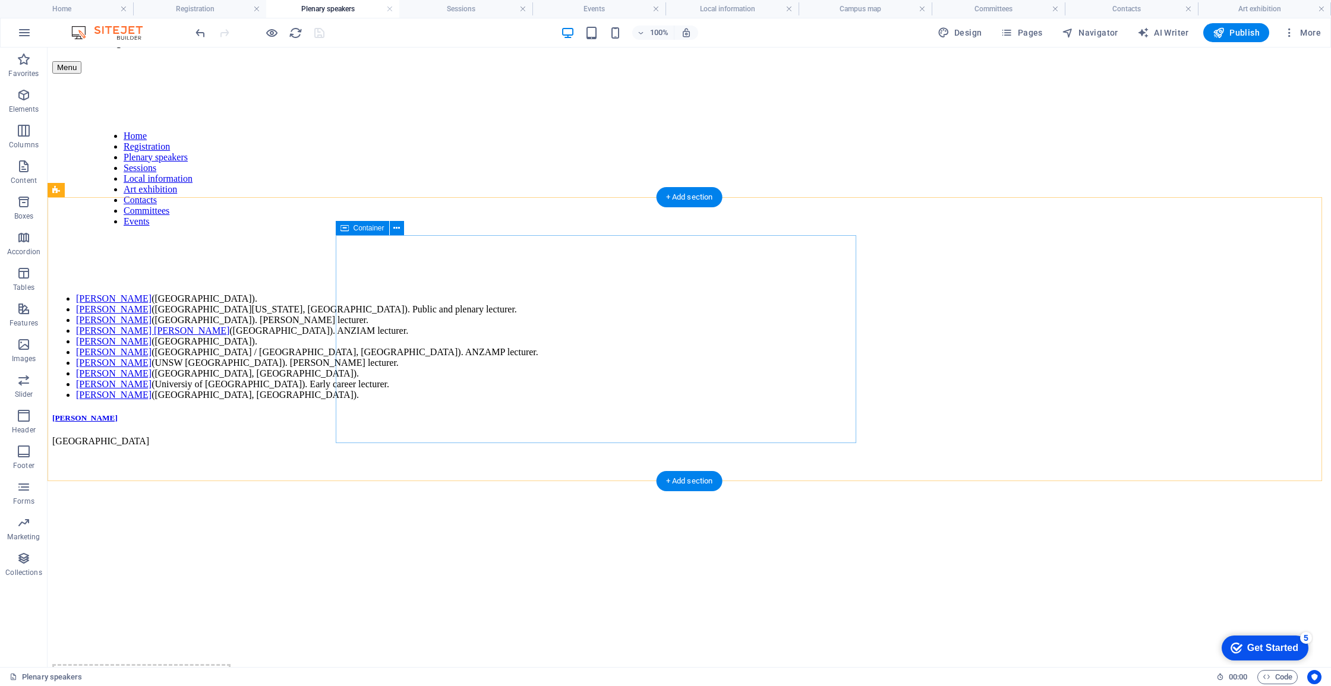
scroll to position [277, 0]
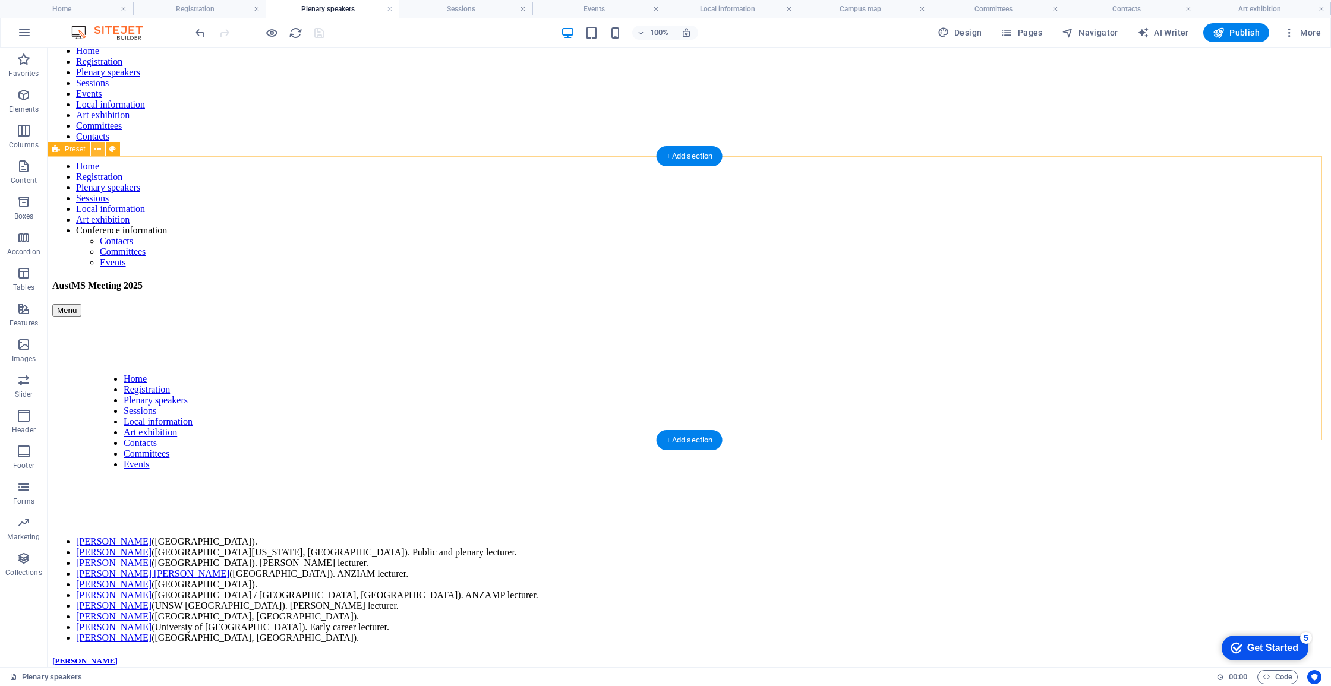
click at [97, 150] on icon at bounding box center [97, 149] width 7 height 12
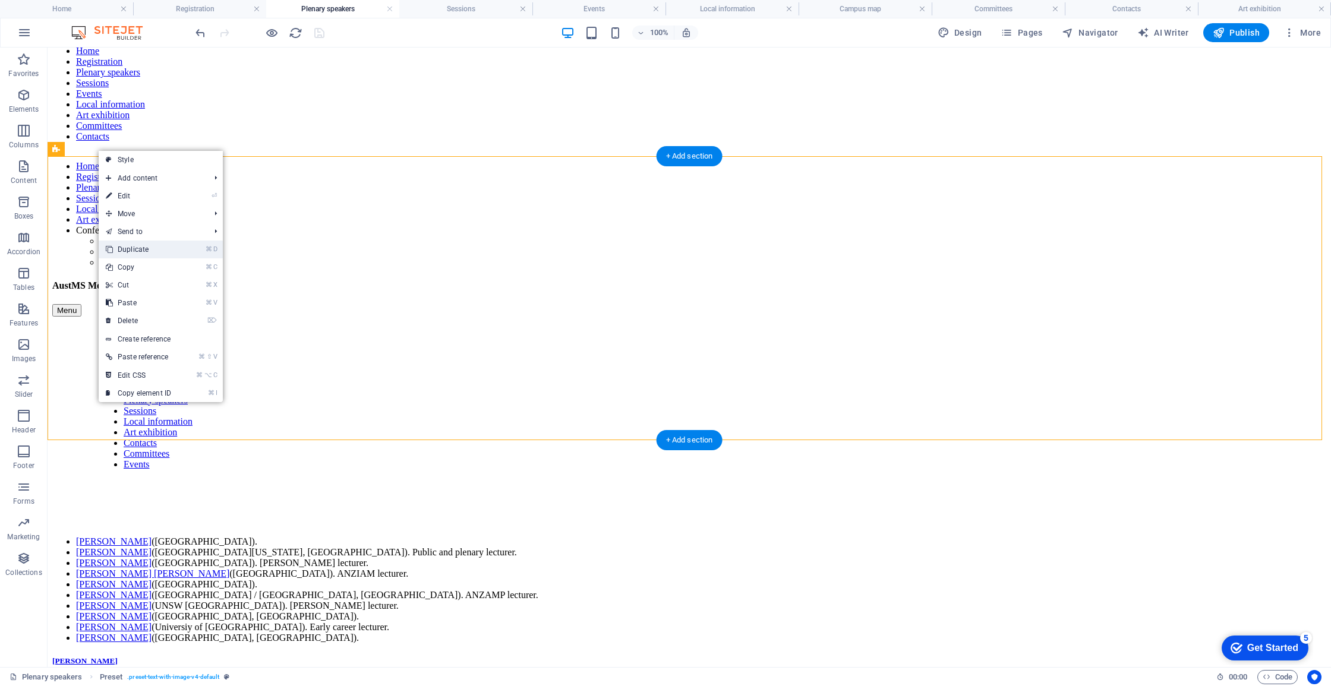
drag, startPoint x: 162, startPoint y: 246, endPoint x: 122, endPoint y: 201, distance: 60.2
click at [162, 246] on link "⌘ D Duplicate" at bounding box center [139, 250] width 80 height 18
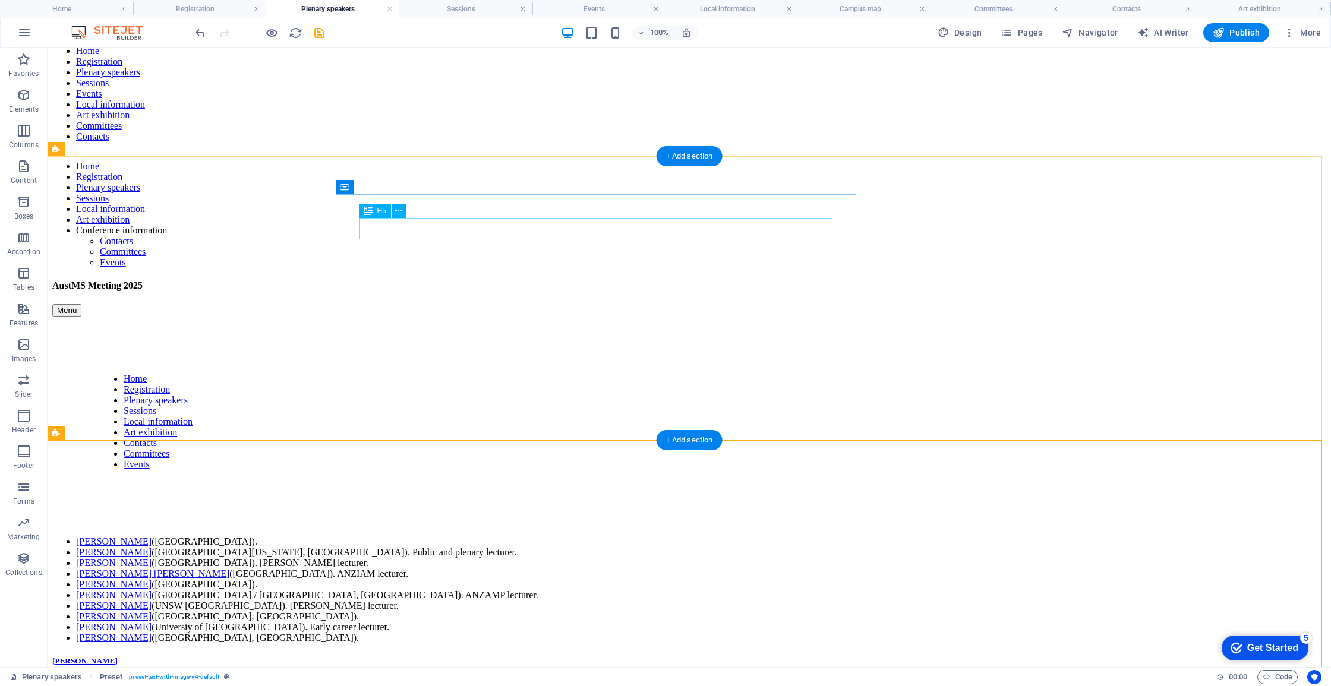
click at [520, 657] on div "Agnese Barbensi" at bounding box center [689, 662] width 1274 height 10
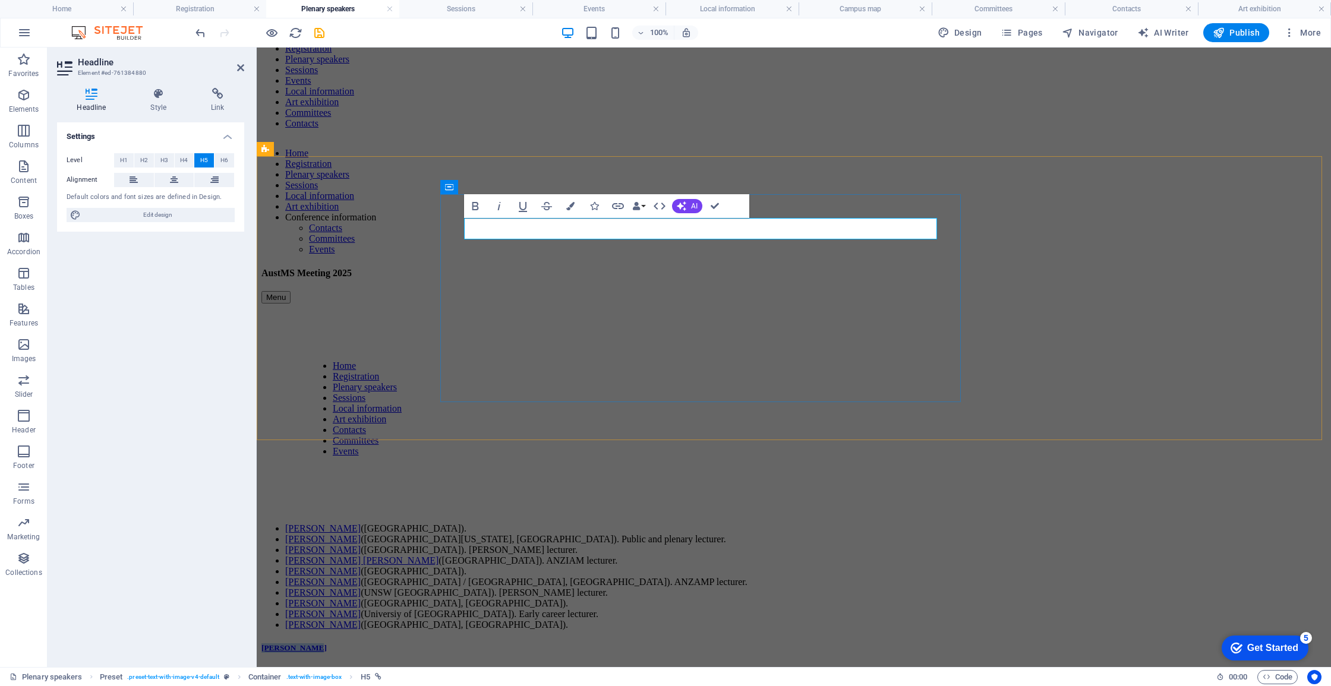
drag, startPoint x: 602, startPoint y: 224, endPoint x: 466, endPoint y: 221, distance: 136.1
click at [463, 643] on h5 "John Bamberg" at bounding box center [793, 648] width 1065 height 10
click at [614, 207] on icon "button" at bounding box center [618, 206] width 14 height 14
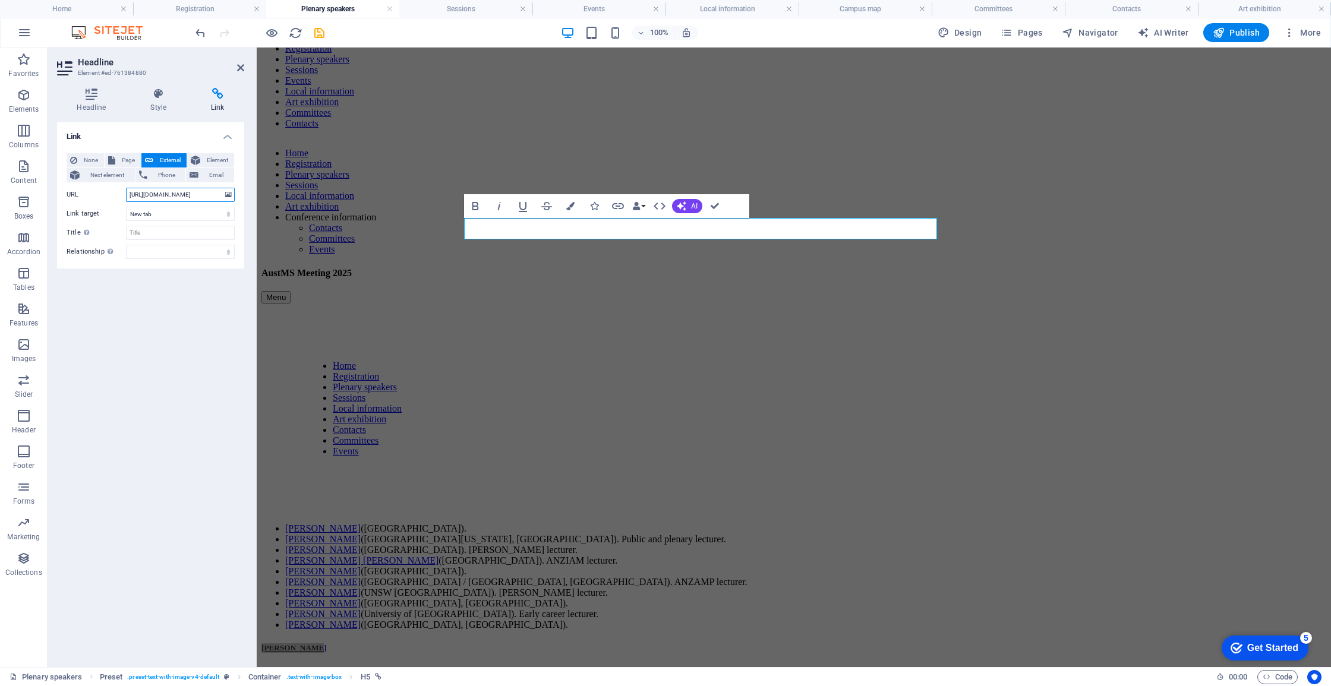
click at [174, 195] on input "https://sites.google.com/view/agnesebarbensi/home" at bounding box center [180, 195] width 109 height 14
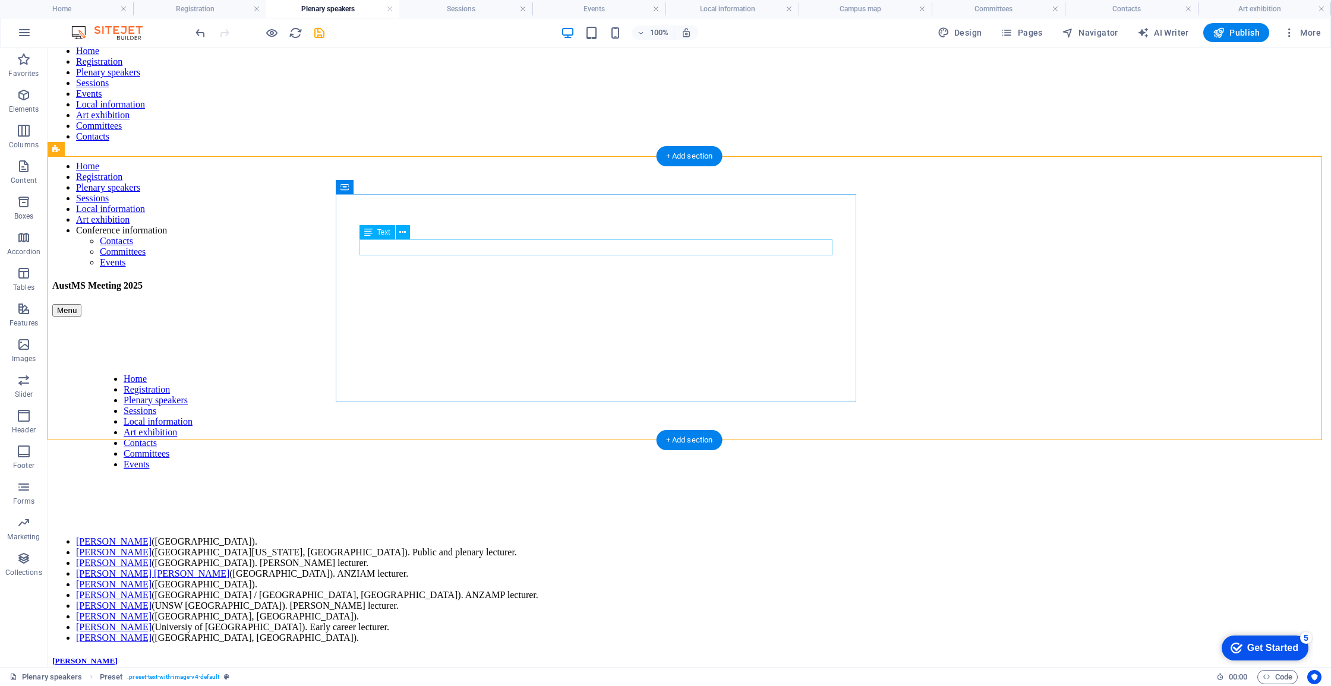
click at [414, 679] on div "University of Queensland" at bounding box center [689, 684] width 1274 height 11
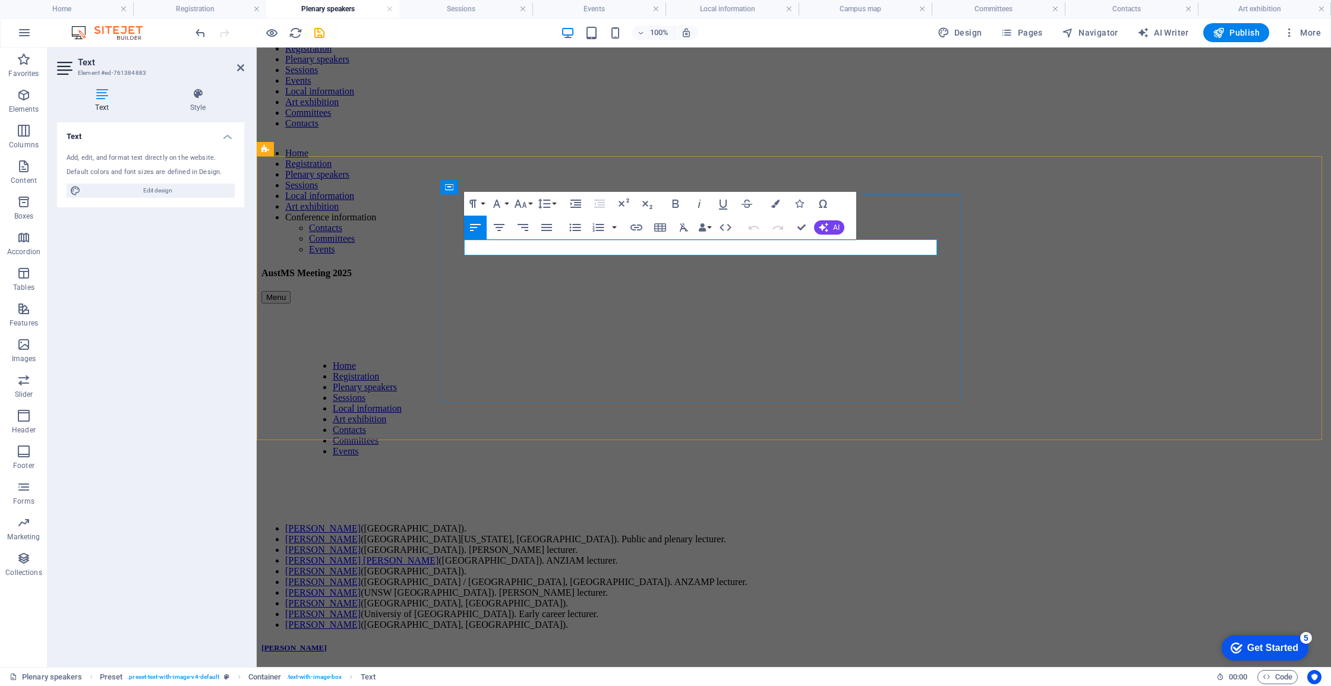
drag, startPoint x: 604, startPoint y: 250, endPoint x: 462, endPoint y: 245, distance: 141.5
click at [463, 666] on p "University of Queensland" at bounding box center [793, 671] width 1065 height 11
click at [440, 686] on figure at bounding box center [350, 686] width 178 height 0
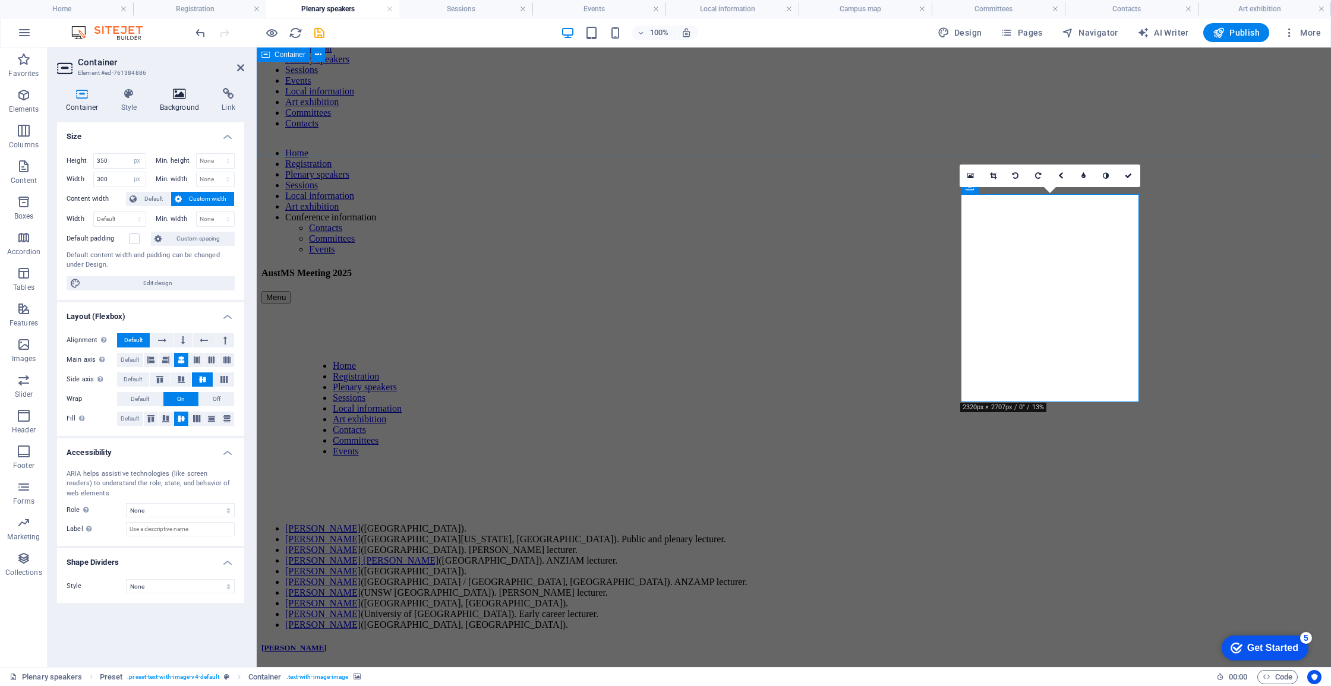
click at [169, 97] on icon at bounding box center [180, 94] width 58 height 12
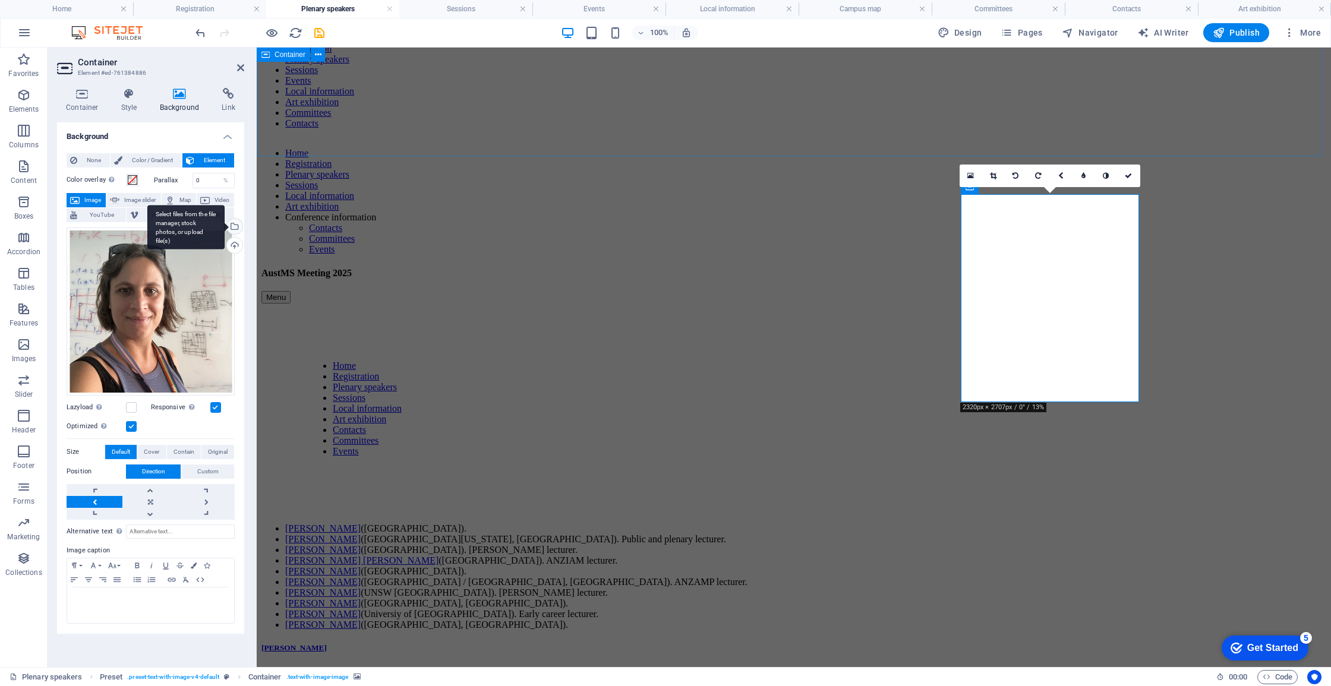
click at [235, 229] on div "Select files from the file manager, stock photos, or upload file(s)" at bounding box center [234, 228] width 18 height 18
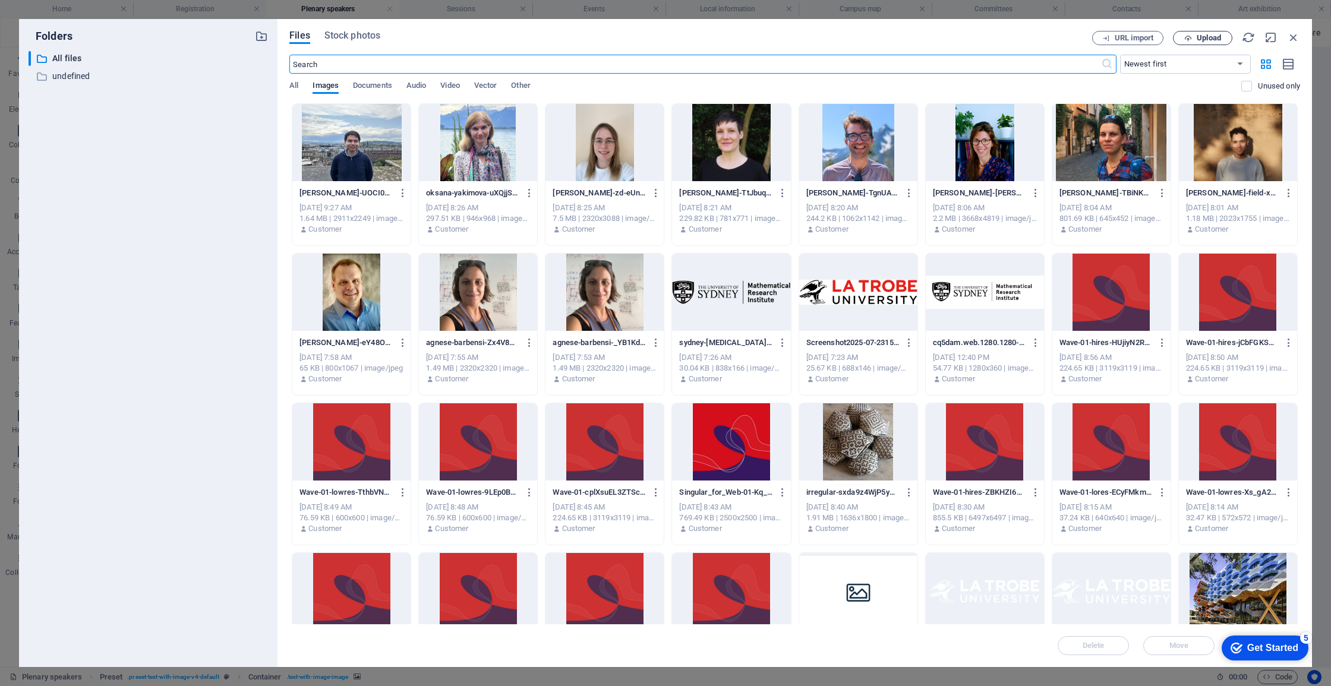
click at [1211, 37] on span "Upload" at bounding box center [1209, 37] width 24 height 7
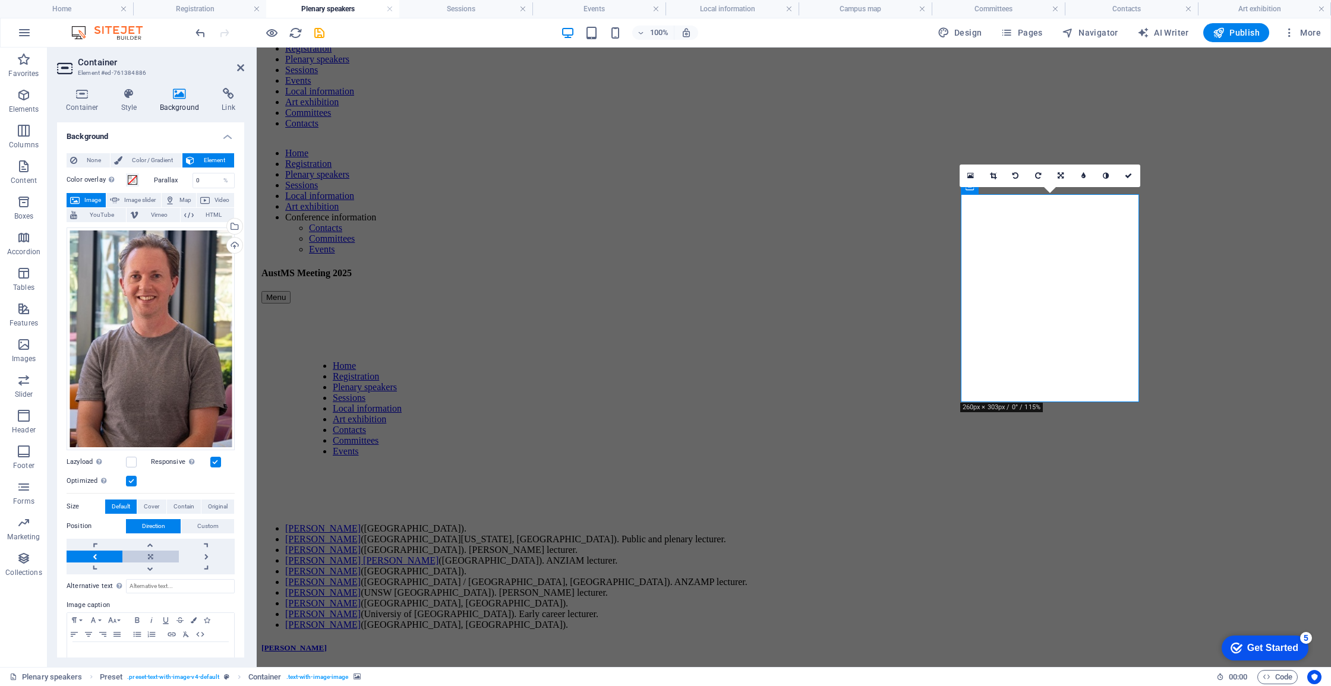
click at [152, 552] on link at bounding box center [150, 557] width 56 height 12
click at [154, 565] on link at bounding box center [150, 569] width 56 height 12
click at [153, 545] on link at bounding box center [150, 545] width 56 height 12
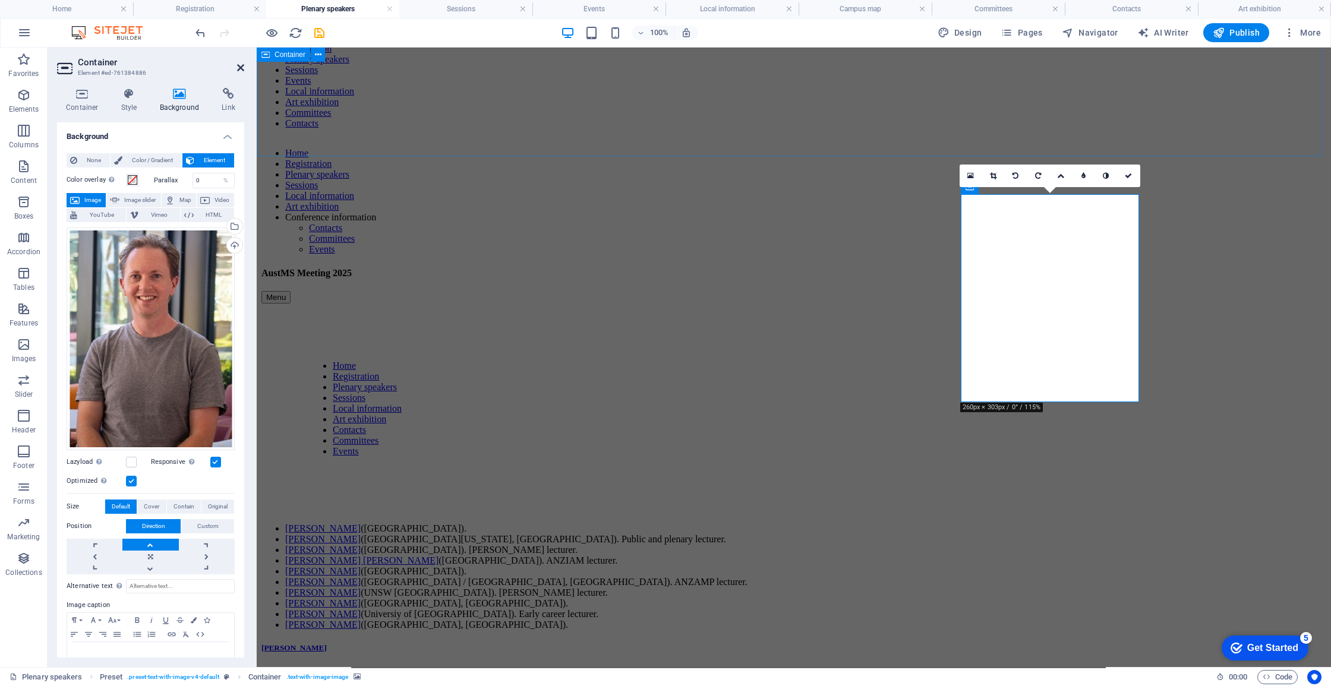
drag, startPoint x: 240, startPoint y: 71, endPoint x: 198, endPoint y: 23, distance: 64.0
click at [240, 71] on icon at bounding box center [240, 68] width 7 height 10
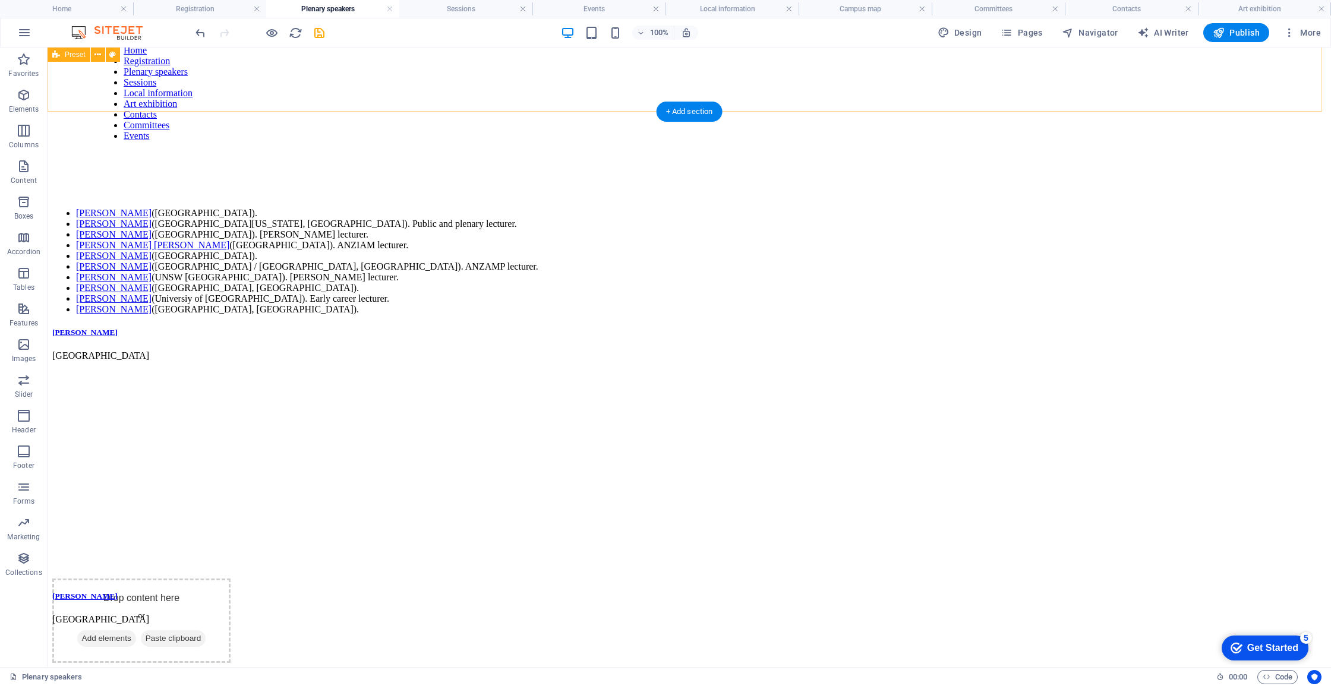
scroll to position [0, 0]
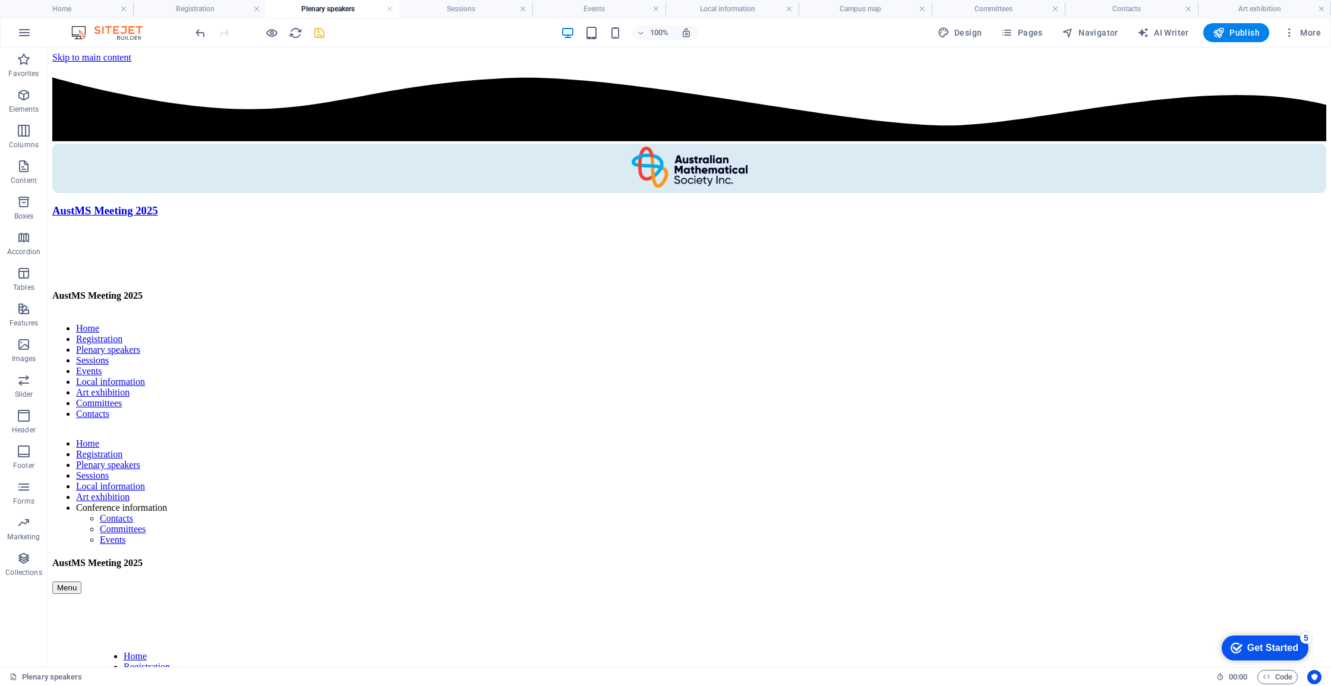
drag, startPoint x: 315, startPoint y: 29, endPoint x: 496, endPoint y: 34, distance: 180.7
click at [315, 29] on icon "save" at bounding box center [320, 33] width 14 height 14
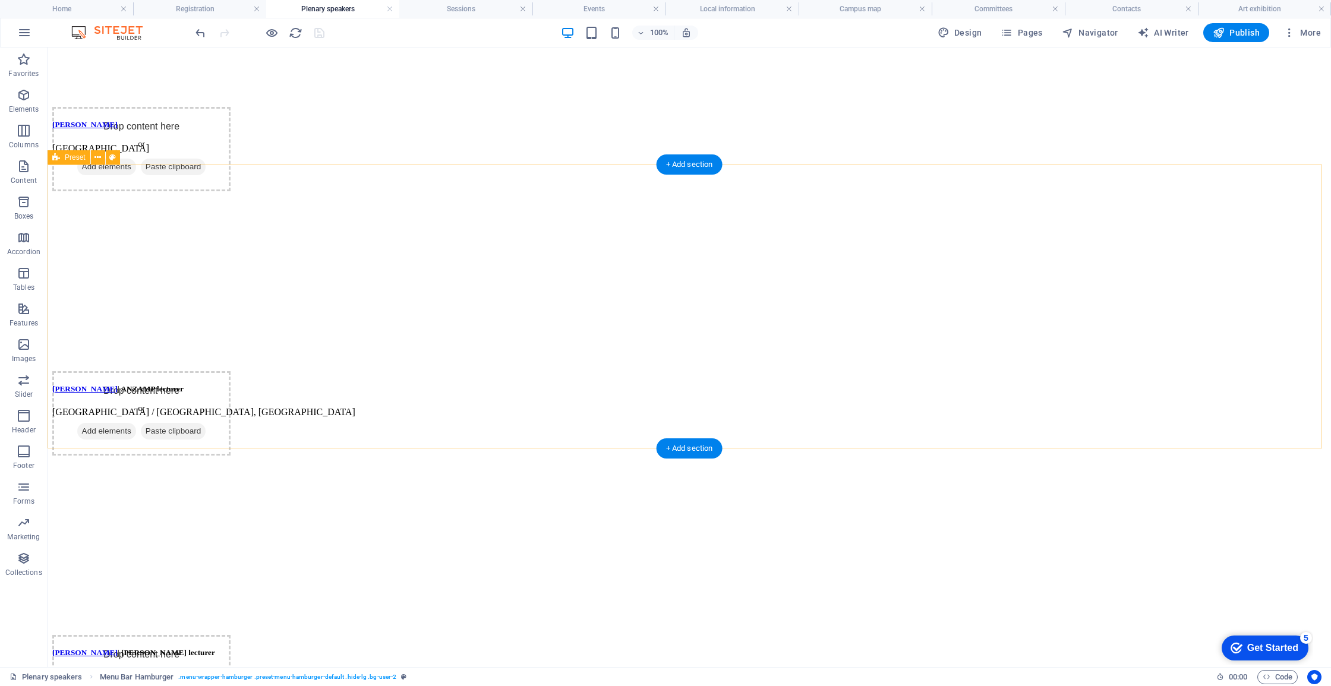
scroll to position [2339, 0]
